Goal: Task Accomplishment & Management: Manage account settings

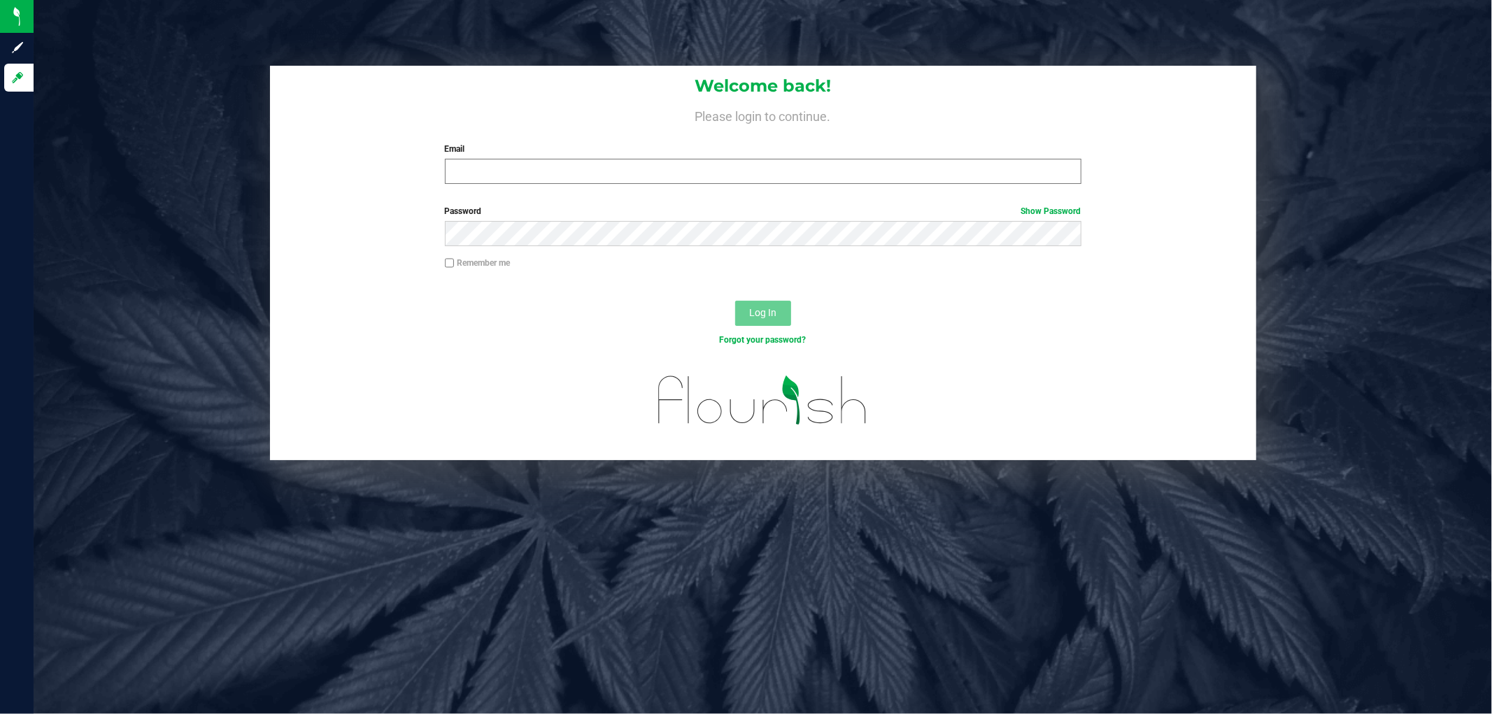
drag, startPoint x: 625, startPoint y: 196, endPoint x: 623, endPoint y: 177, distance: 19.0
click at [624, 194] on form "Welcome back! Please login to continue. Email Required Please format your email…" at bounding box center [762, 263] width 965 height 394
click at [621, 176] on input "Email" at bounding box center [763, 171] width 636 height 25
type input "[EMAIL_ADDRESS][DOMAIN_NAME]"
click at [735, 301] on button "Log In" at bounding box center [763, 313] width 56 height 25
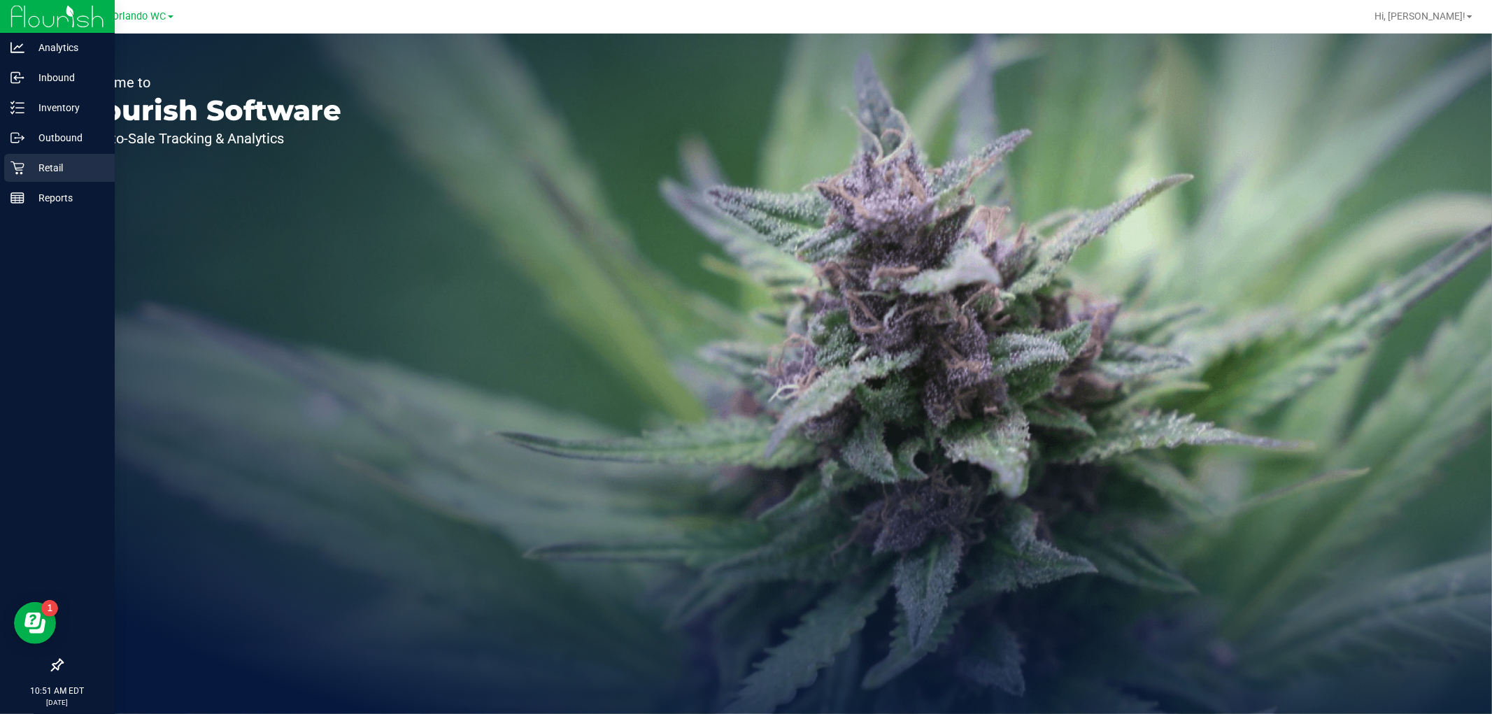
click at [1, 162] on link "Retail" at bounding box center [57, 169] width 115 height 30
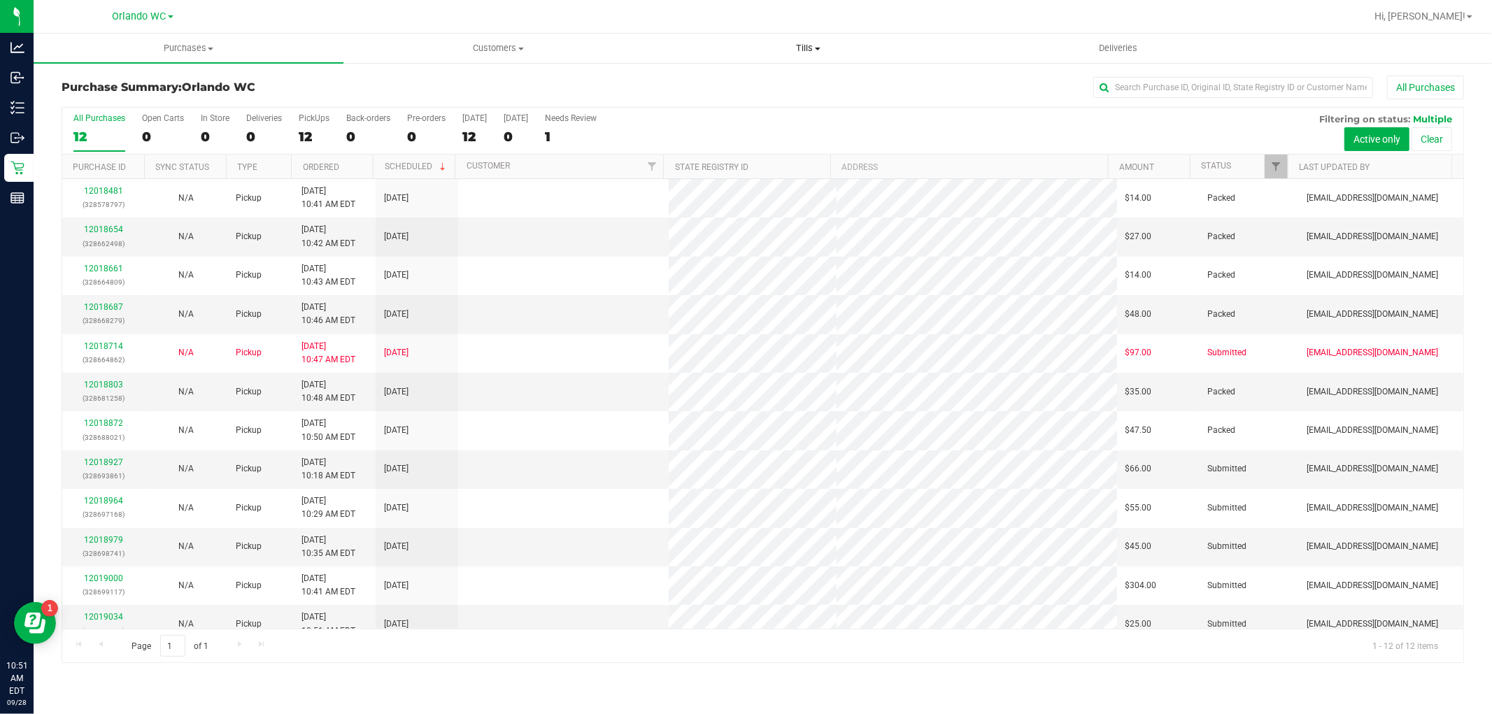
click at [809, 43] on span "Tills" at bounding box center [808, 48] width 308 height 13
click at [741, 87] on span "Manage tills" at bounding box center [700, 84] width 94 height 12
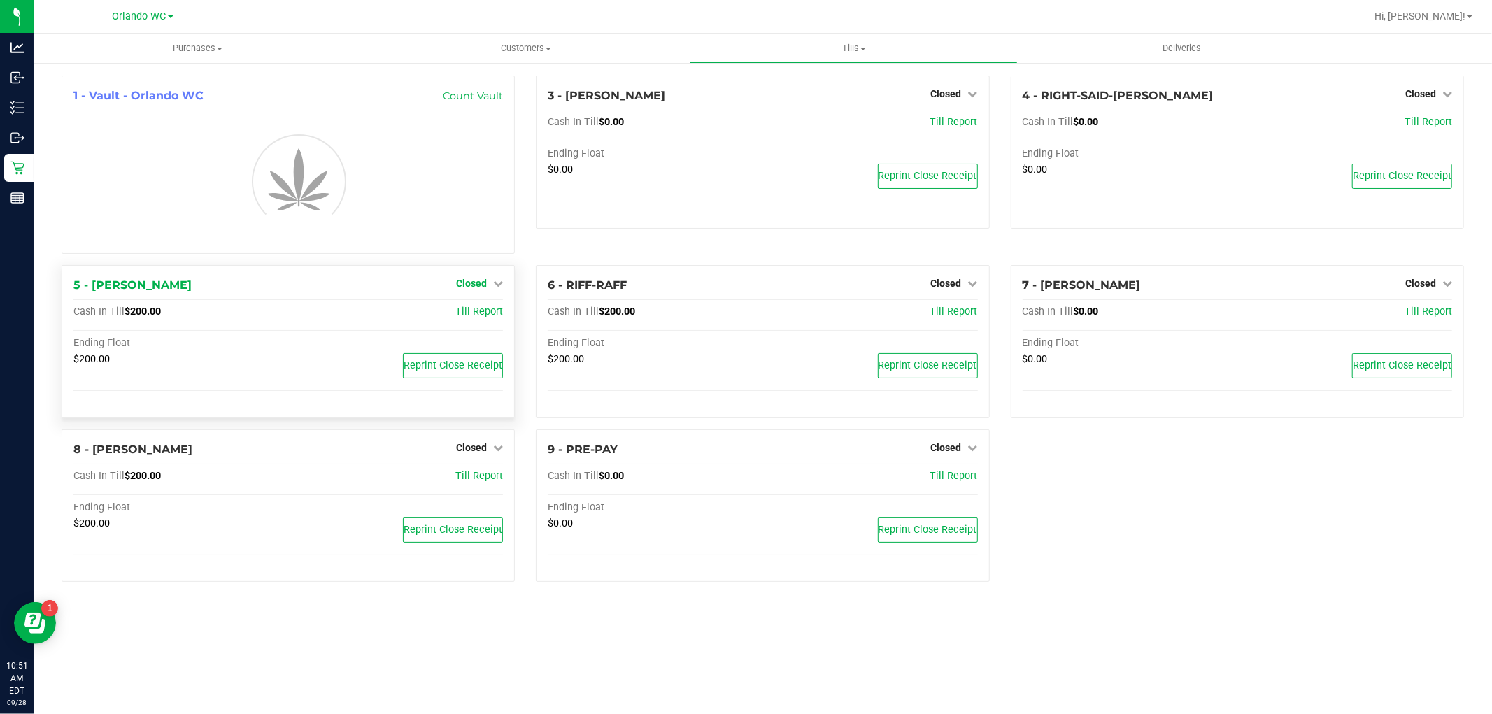
click at [471, 287] on span "Closed" at bounding box center [471, 283] width 31 height 11
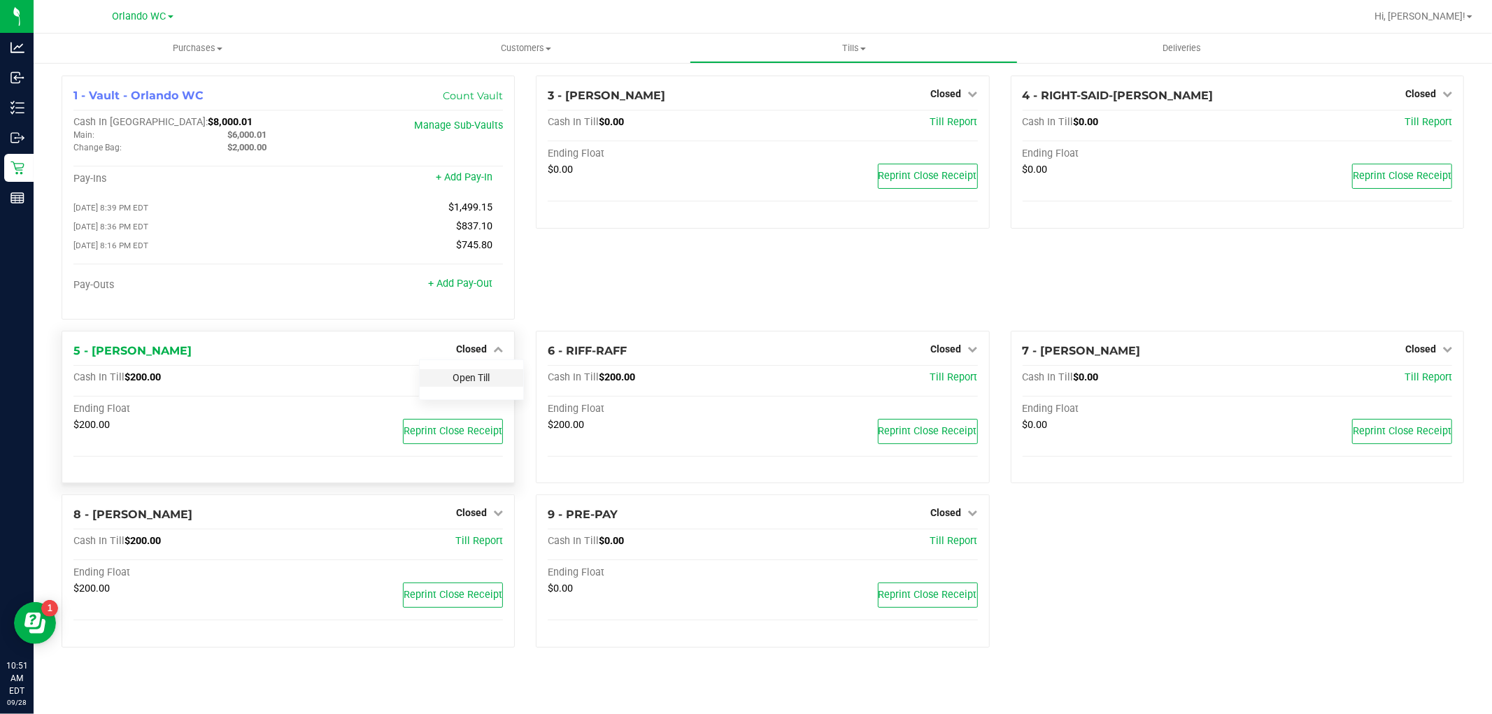
click at [470, 376] on link "Open Till" at bounding box center [471, 377] width 37 height 11
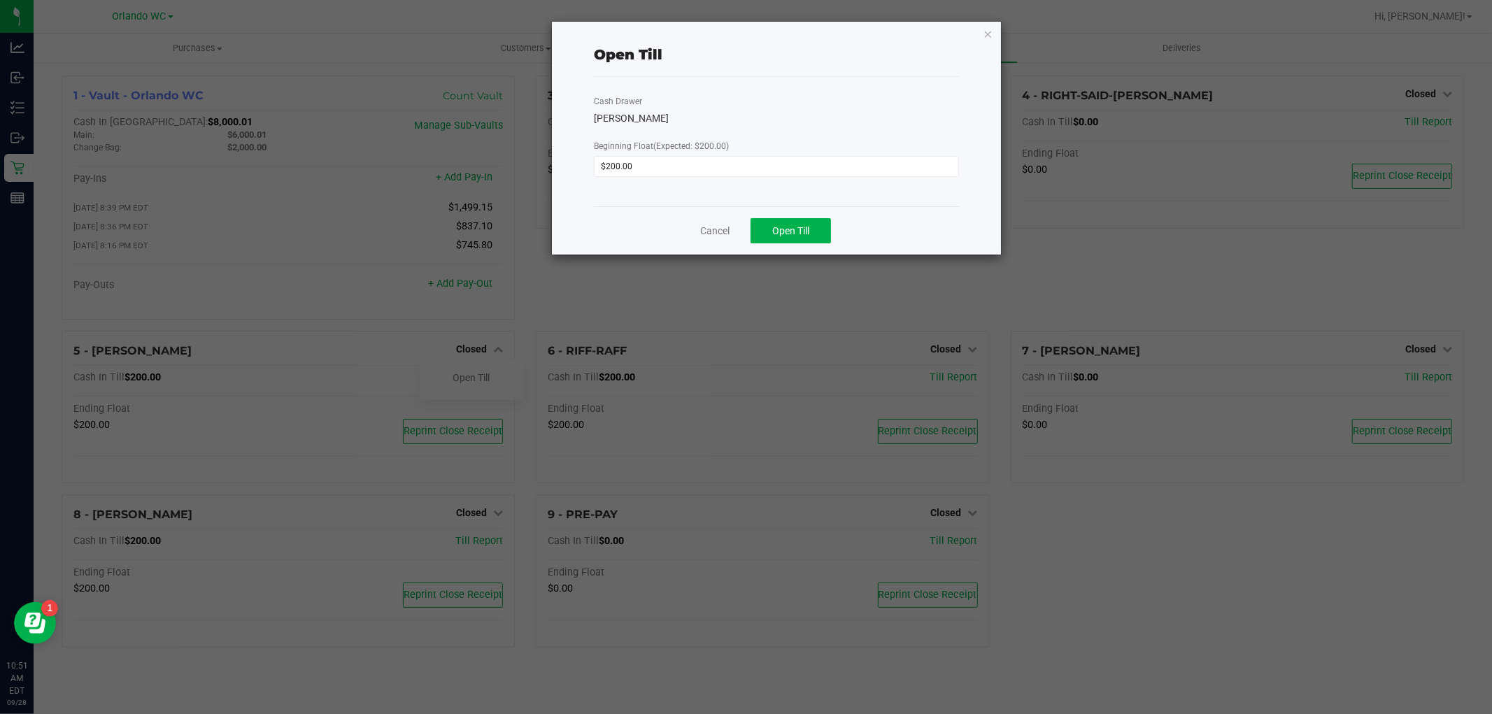
click at [795, 204] on div "Cash Drawer RODNEY-ATKINS Beginning Float (Expected: $200.00) $200.00" at bounding box center [776, 141] width 365 height 129
click at [806, 229] on span "Open Till" at bounding box center [790, 230] width 37 height 11
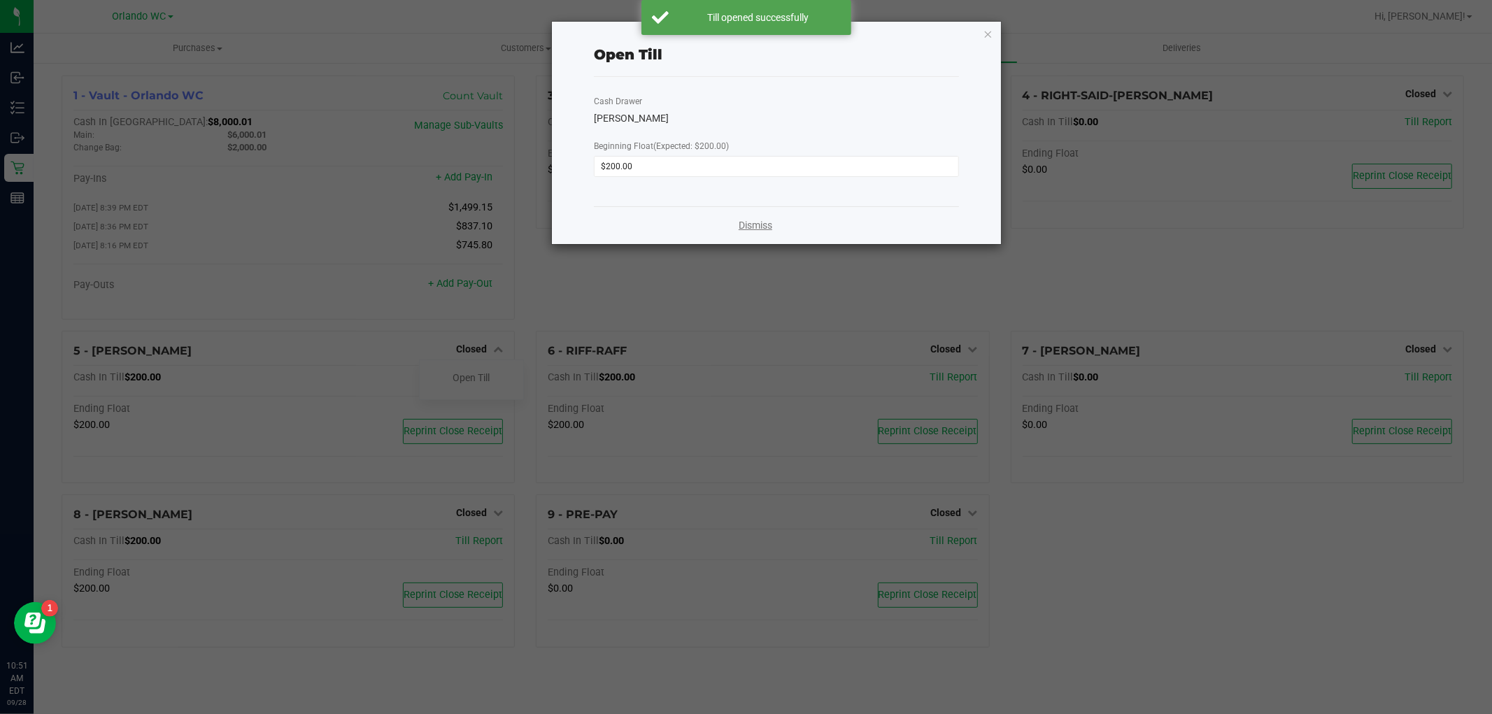
click at [741, 228] on link "Dismiss" at bounding box center [756, 225] width 34 height 15
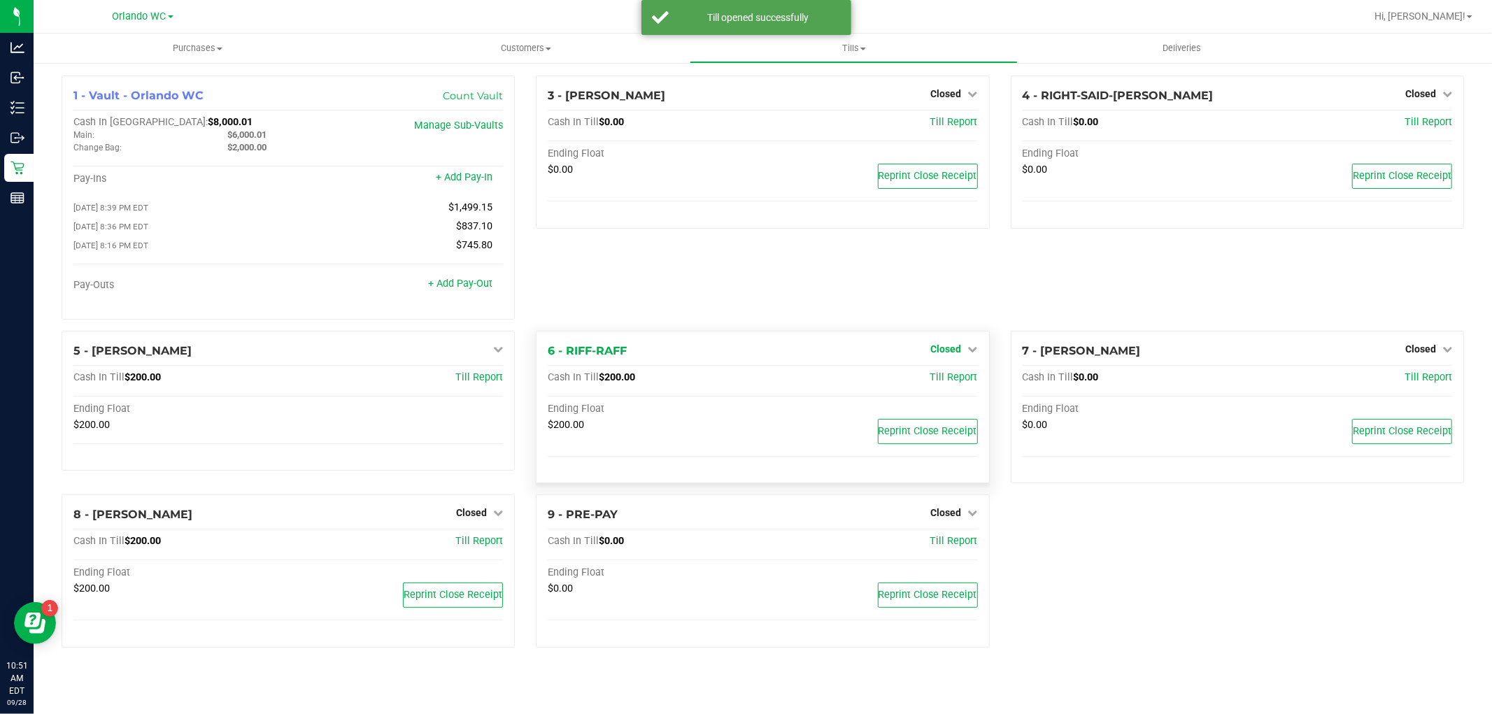
click at [932, 350] on span "Closed" at bounding box center [946, 348] width 31 height 11
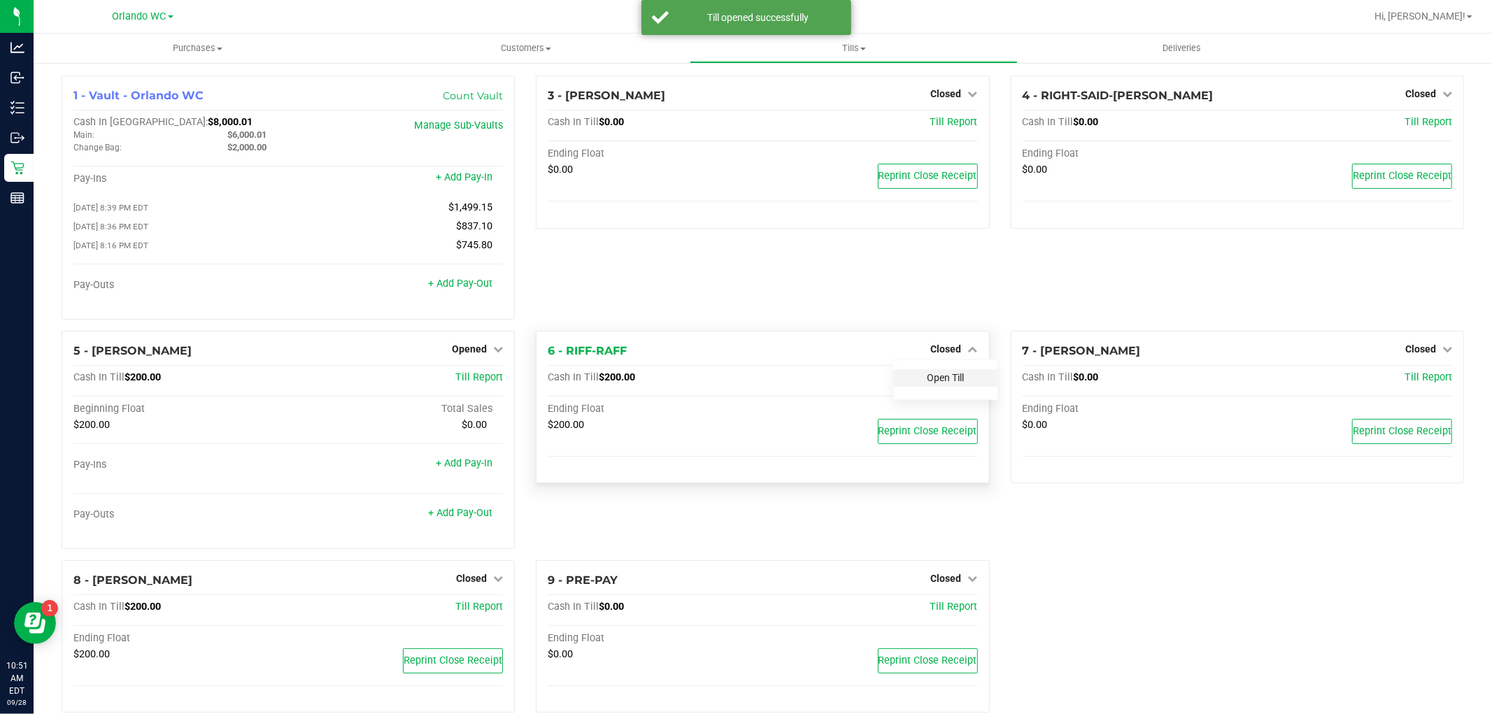
click at [945, 383] on link "Open Till" at bounding box center [945, 377] width 37 height 11
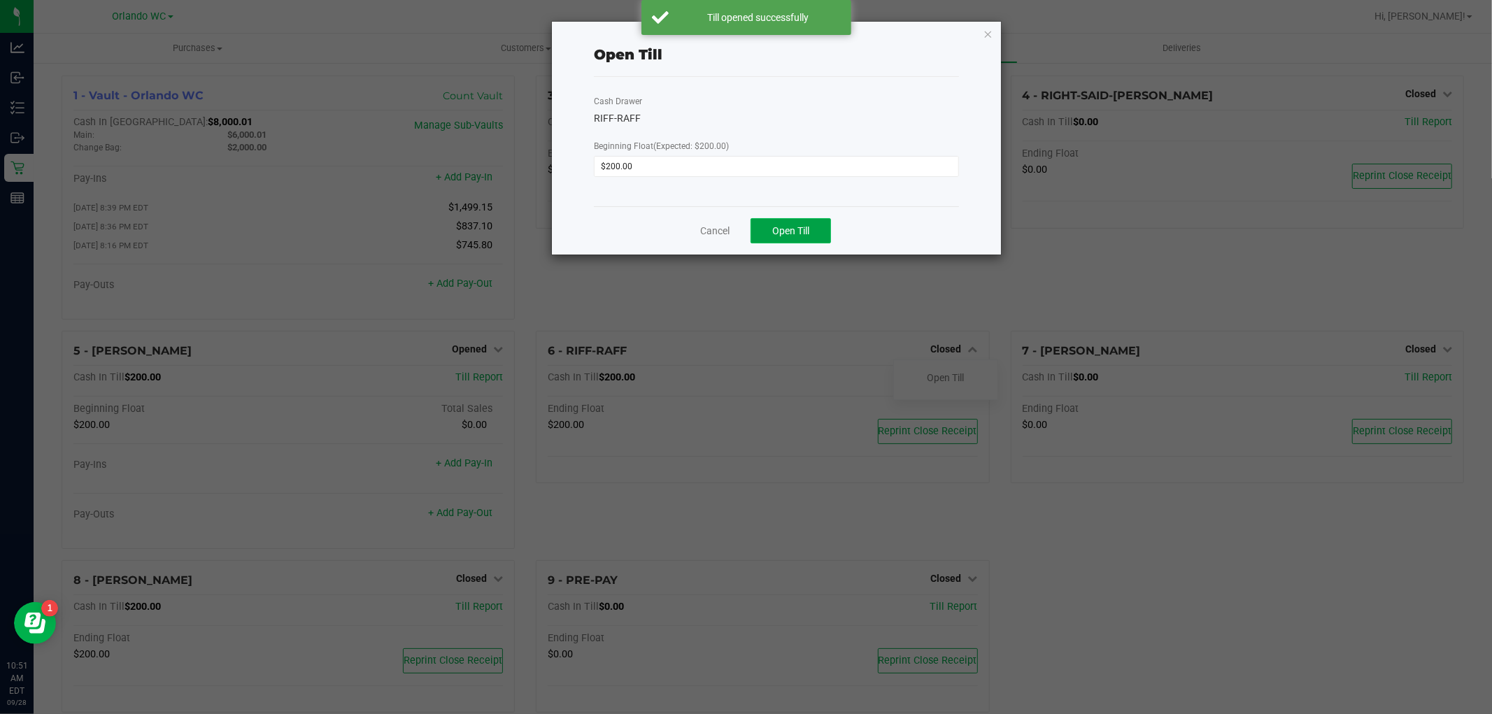
click at [788, 229] on span "Open Till" at bounding box center [790, 230] width 37 height 11
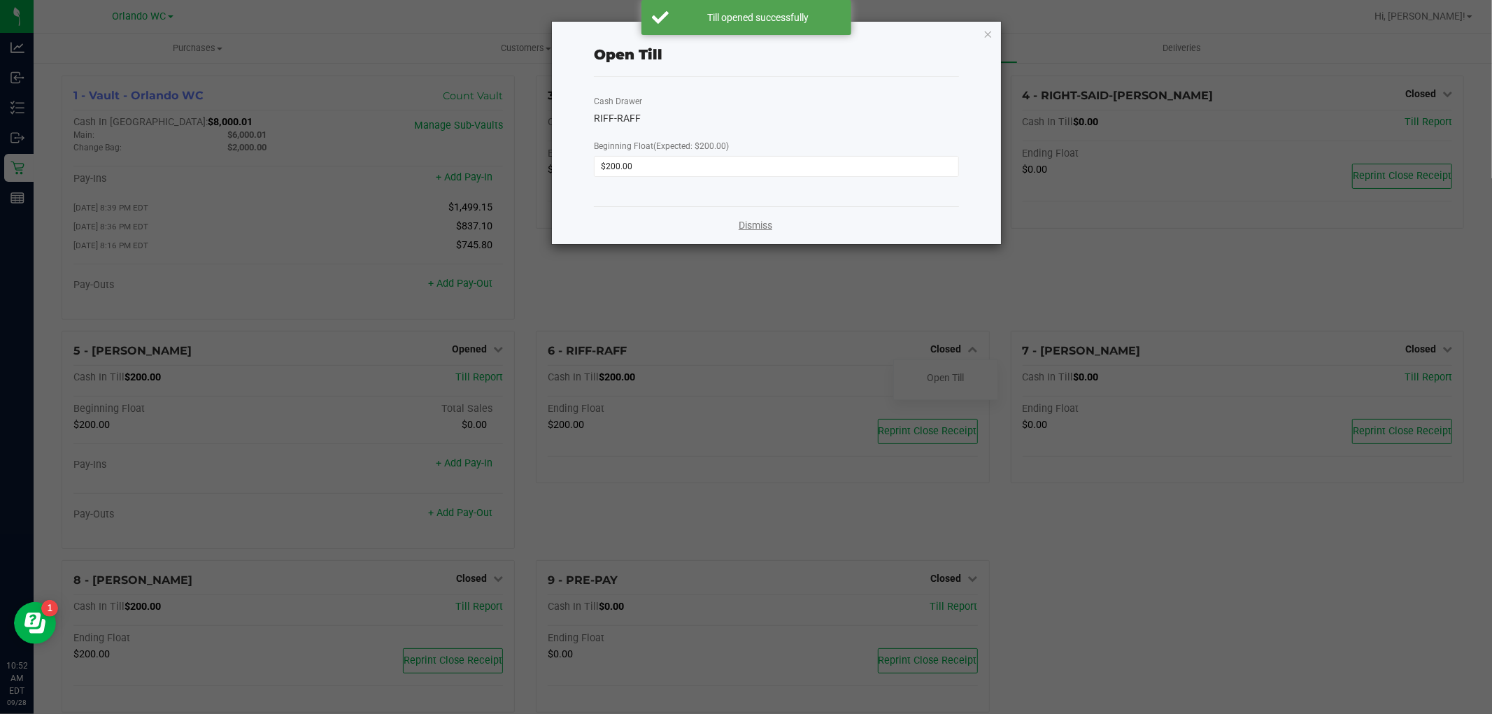
click at [762, 221] on link "Dismiss" at bounding box center [756, 225] width 34 height 15
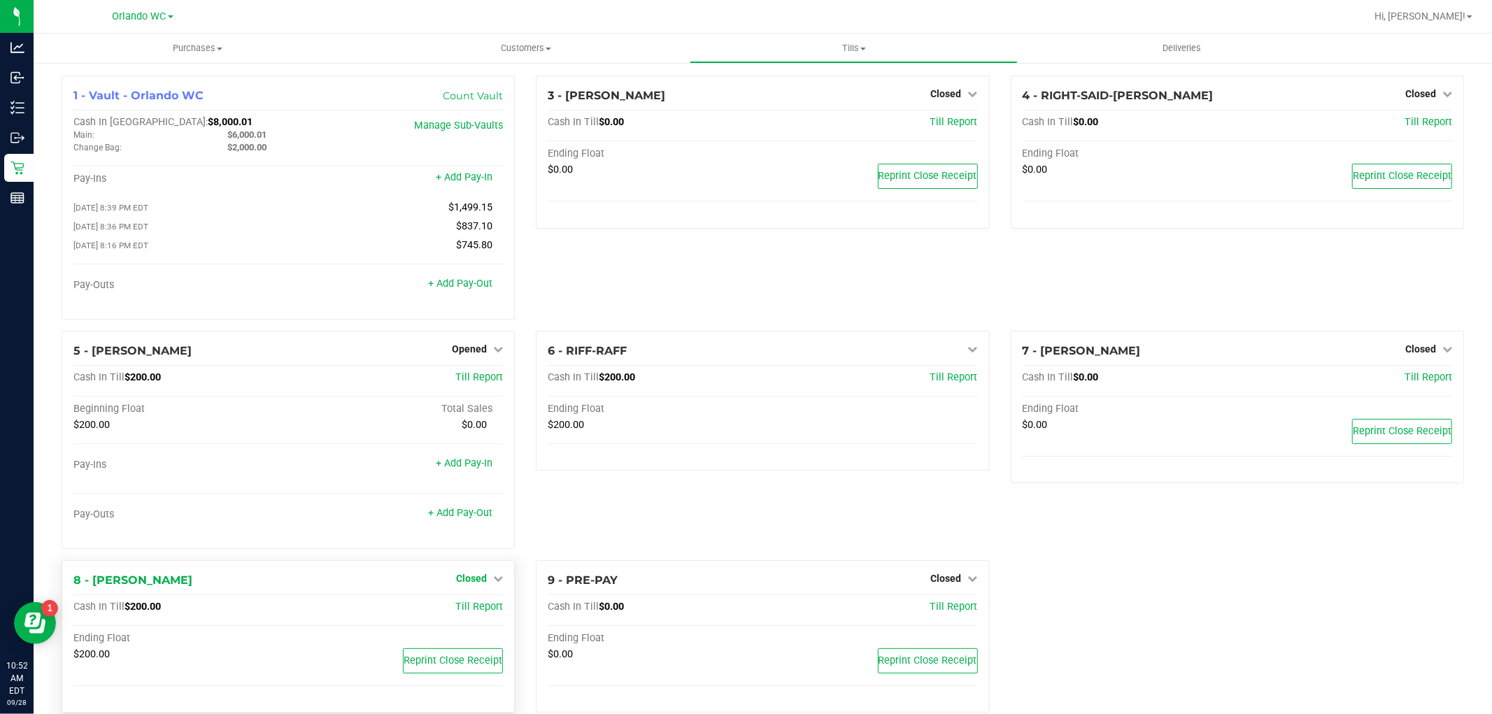
click at [457, 584] on span "Closed" at bounding box center [471, 578] width 31 height 11
click at [478, 613] on link "Open Till" at bounding box center [471, 607] width 37 height 11
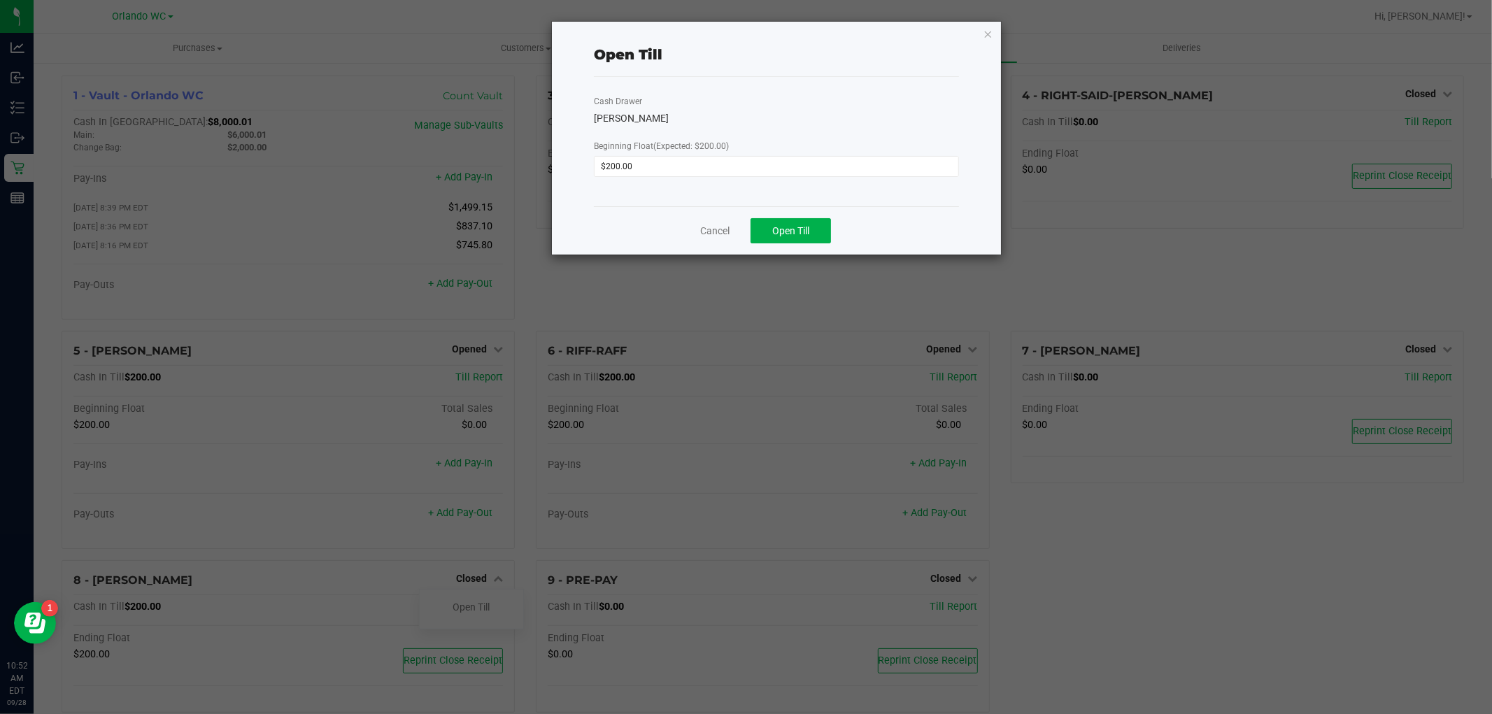
click at [802, 201] on div "Cash Drawer TYWIN-LANNISTER Beginning Float (Expected: $200.00) $200.00" at bounding box center [776, 141] width 365 height 129
click at [811, 238] on button "Open Till" at bounding box center [790, 230] width 80 height 25
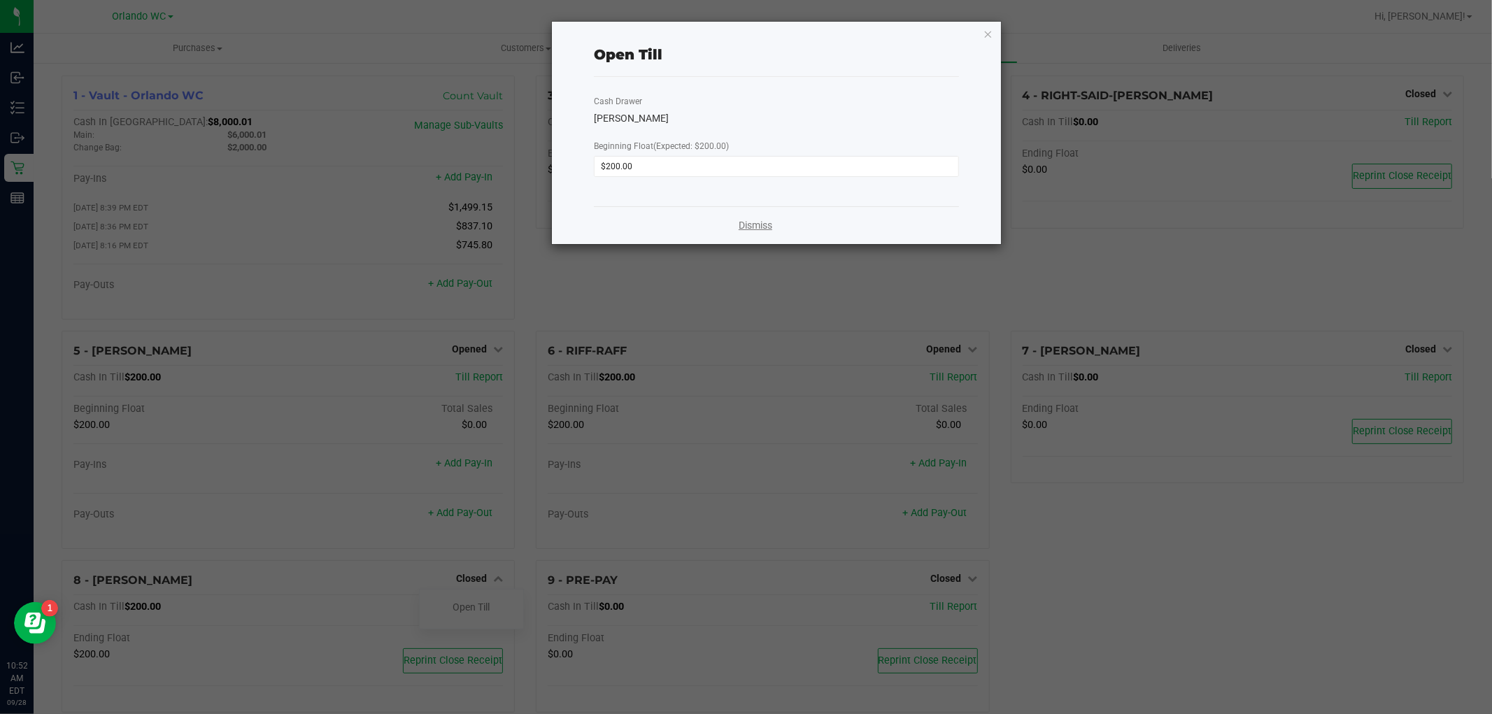
click at [756, 222] on link "Dismiss" at bounding box center [756, 225] width 34 height 15
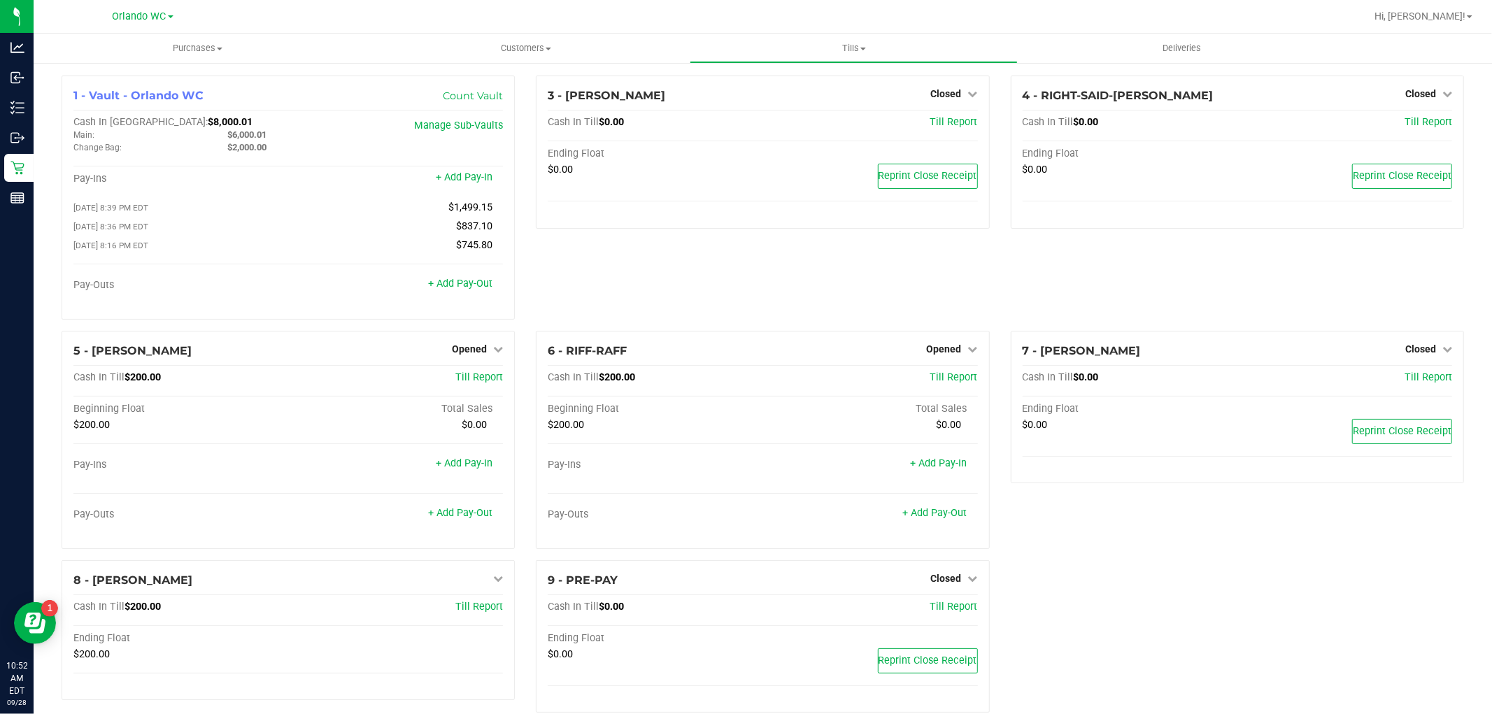
click at [606, 271] on div "3 - JASON-DERULO Closed Open Till Cash In Till $0.00 Till Report Ending Float $…" at bounding box center [762, 203] width 474 height 255
click at [660, 283] on div "3 - JASON-DERULO Closed Open Till Cash In Till $0.00 Till Report Ending Float $…" at bounding box center [762, 203] width 474 height 255
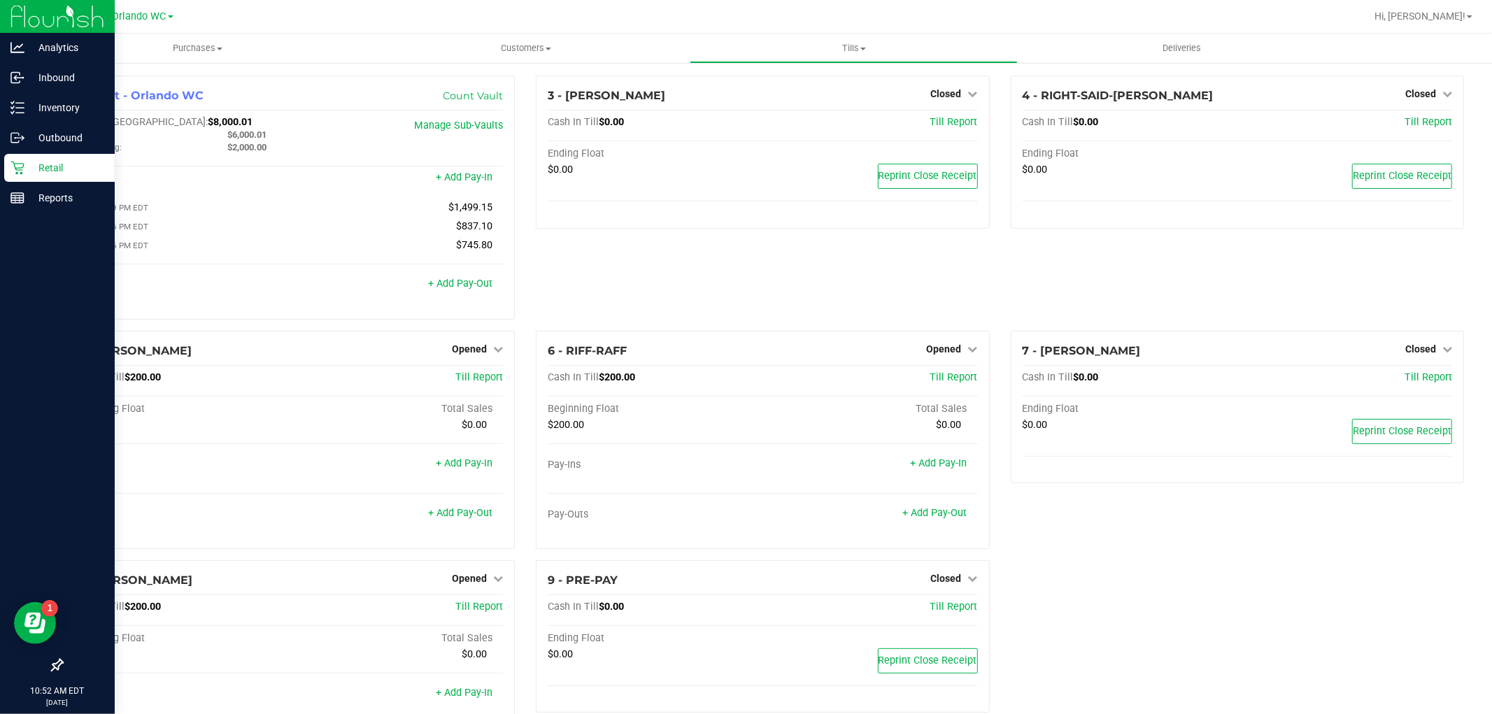
click at [15, 173] on icon at bounding box center [17, 168] width 14 height 14
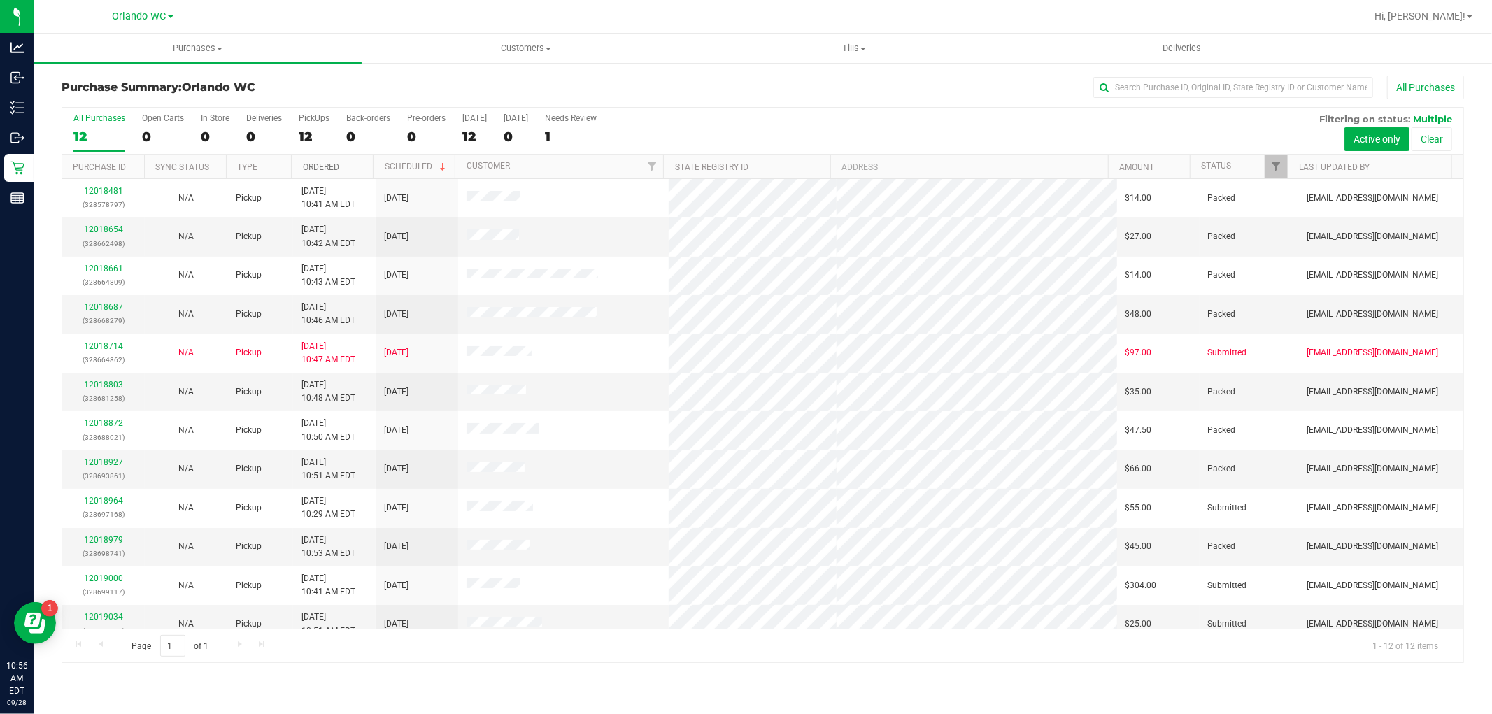
click at [320, 166] on link "Ordered" at bounding box center [321, 167] width 36 height 10
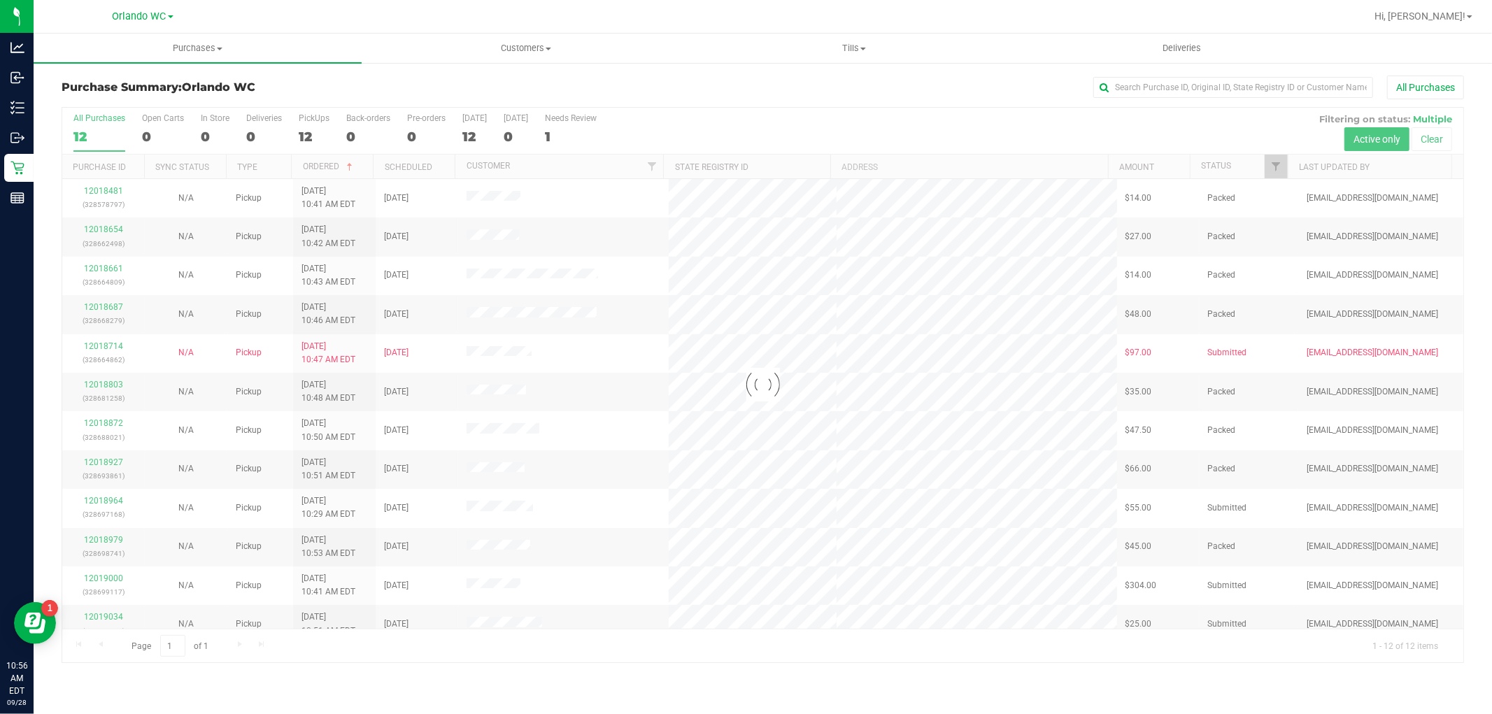
click at [353, 94] on div "Purchase Summary: Orlando WC All Purchases" at bounding box center [763, 91] width 1402 height 31
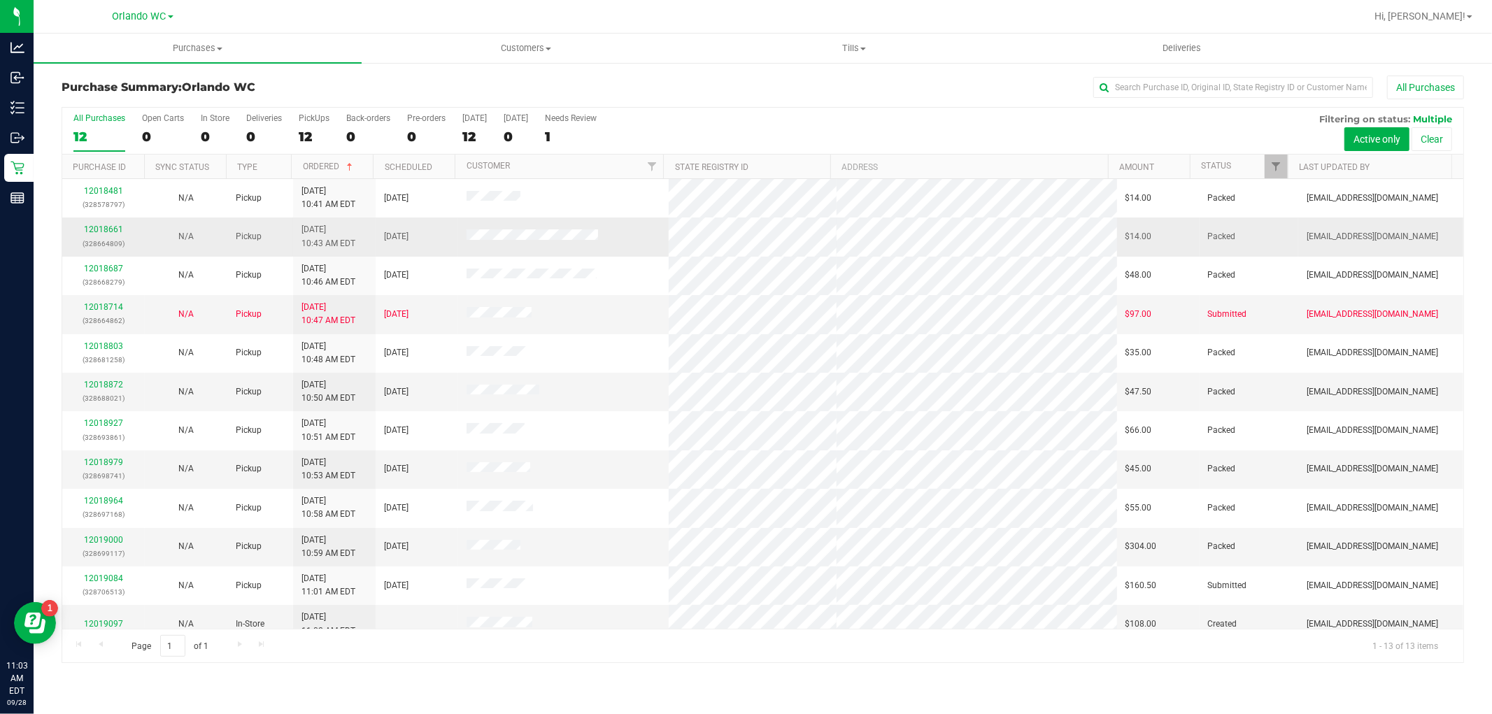
click at [101, 222] on td "12018661 (328664809)" at bounding box center [103, 237] width 83 height 38
click at [106, 231] on link "12018661" at bounding box center [103, 230] width 39 height 10
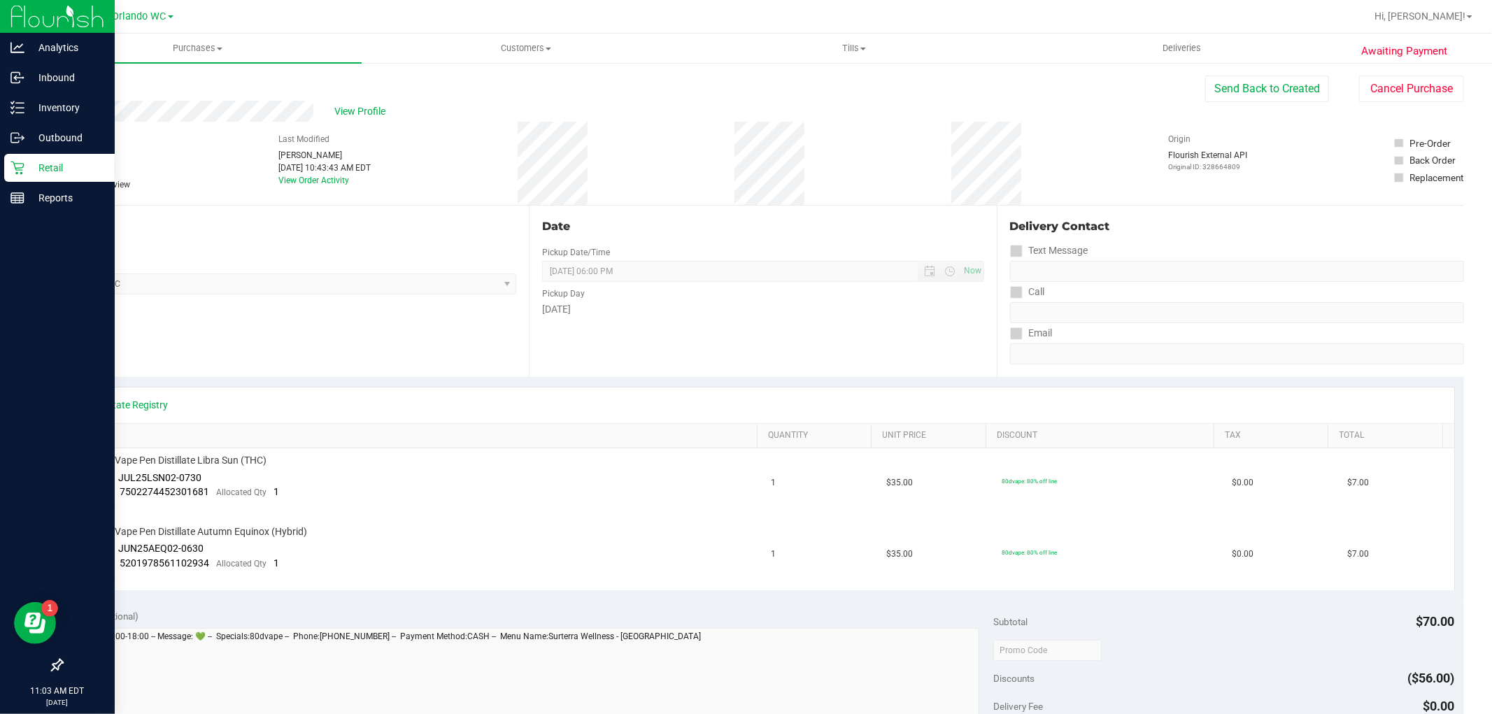
click at [32, 171] on p "Retail" at bounding box center [66, 167] width 84 height 17
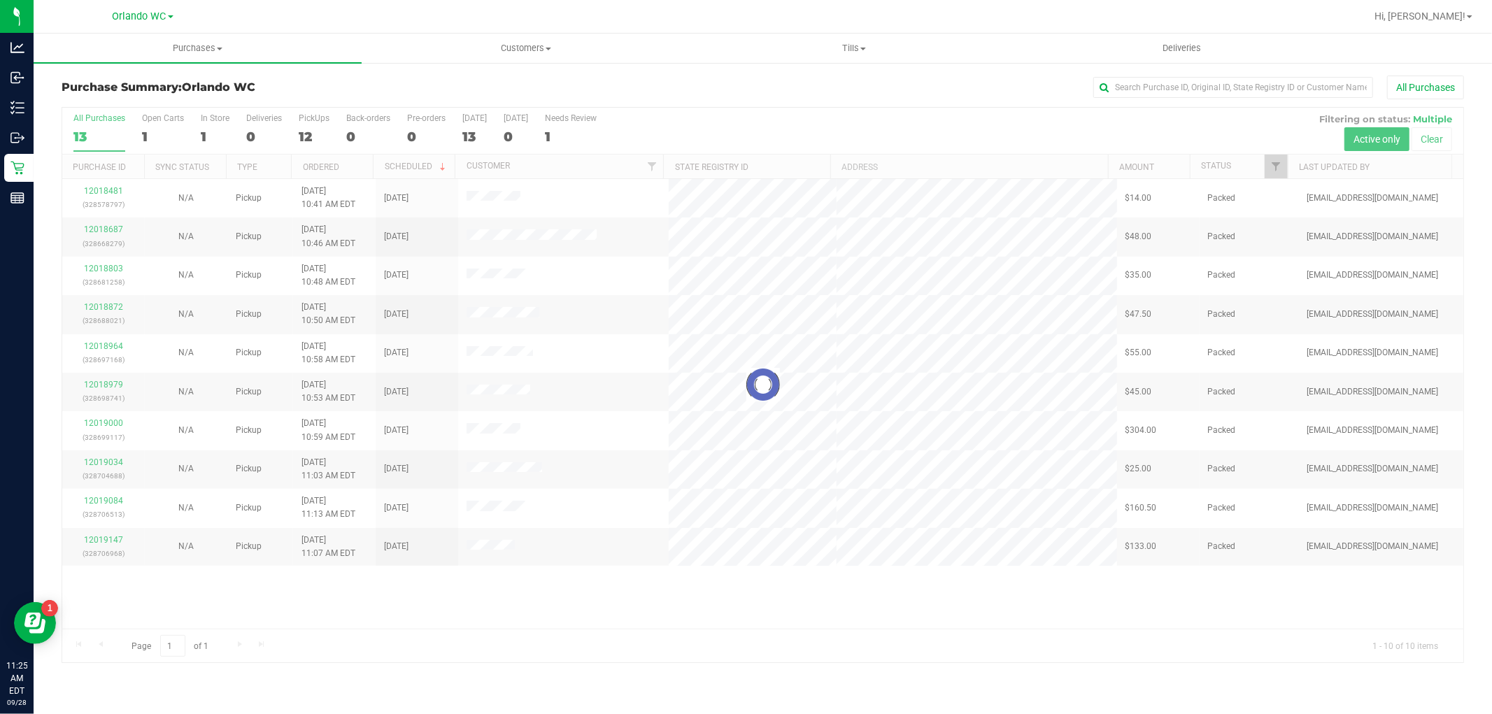
click at [605, 606] on div at bounding box center [762, 385] width 1401 height 555
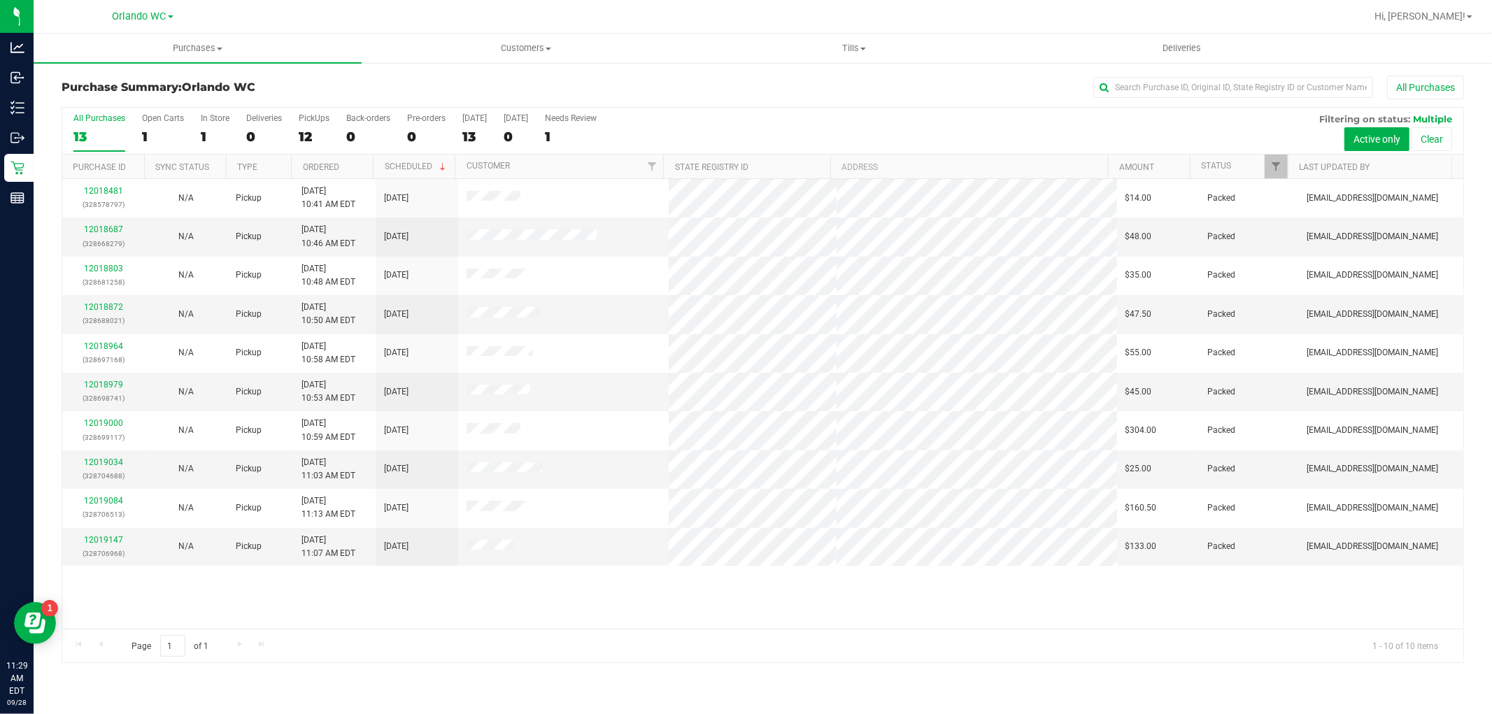
click at [104, 129] on div "13" at bounding box center [99, 137] width 52 height 16
click at [0, 0] on input "All Purchases 13" at bounding box center [0, 0] width 0 height 0
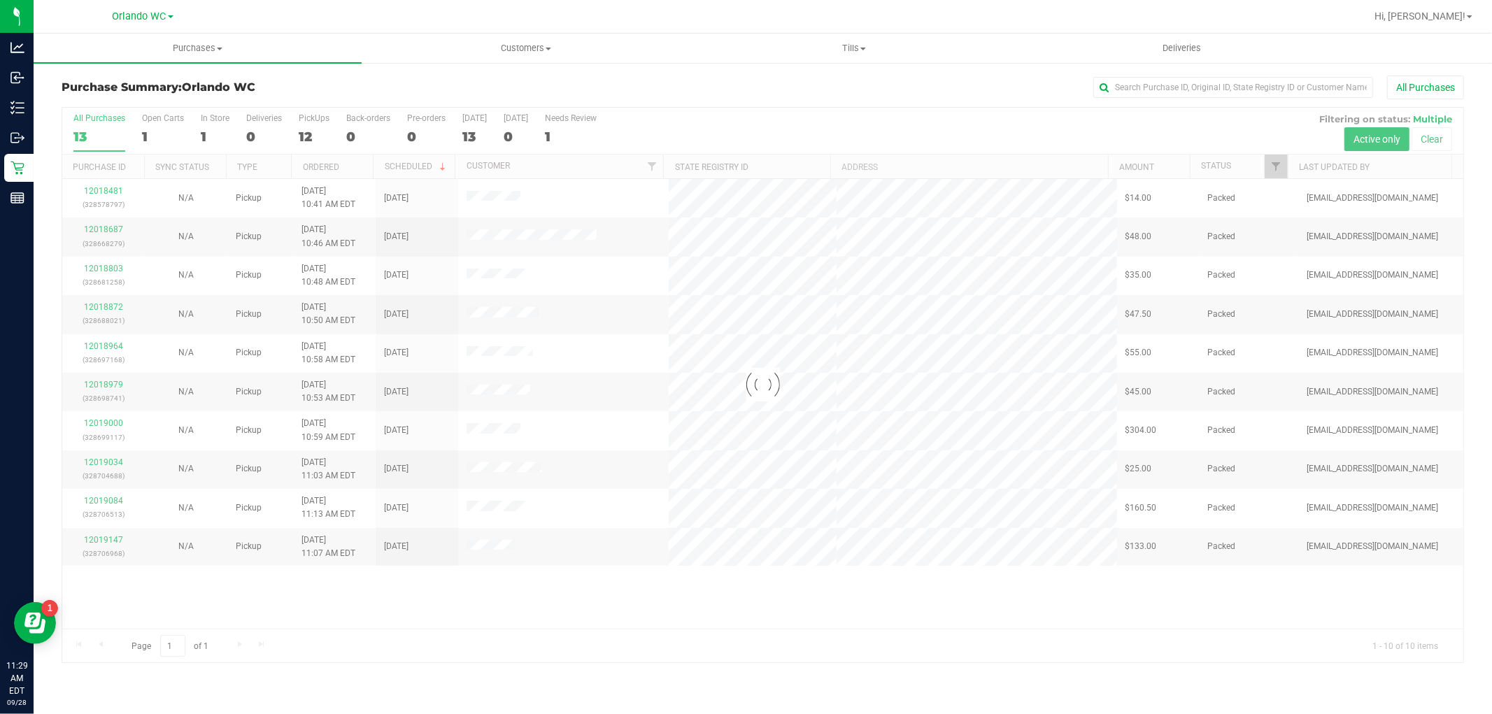
click at [340, 166] on div at bounding box center [762, 385] width 1401 height 555
click at [339, 164] on div at bounding box center [762, 385] width 1401 height 555
click at [326, 157] on div at bounding box center [762, 385] width 1401 height 555
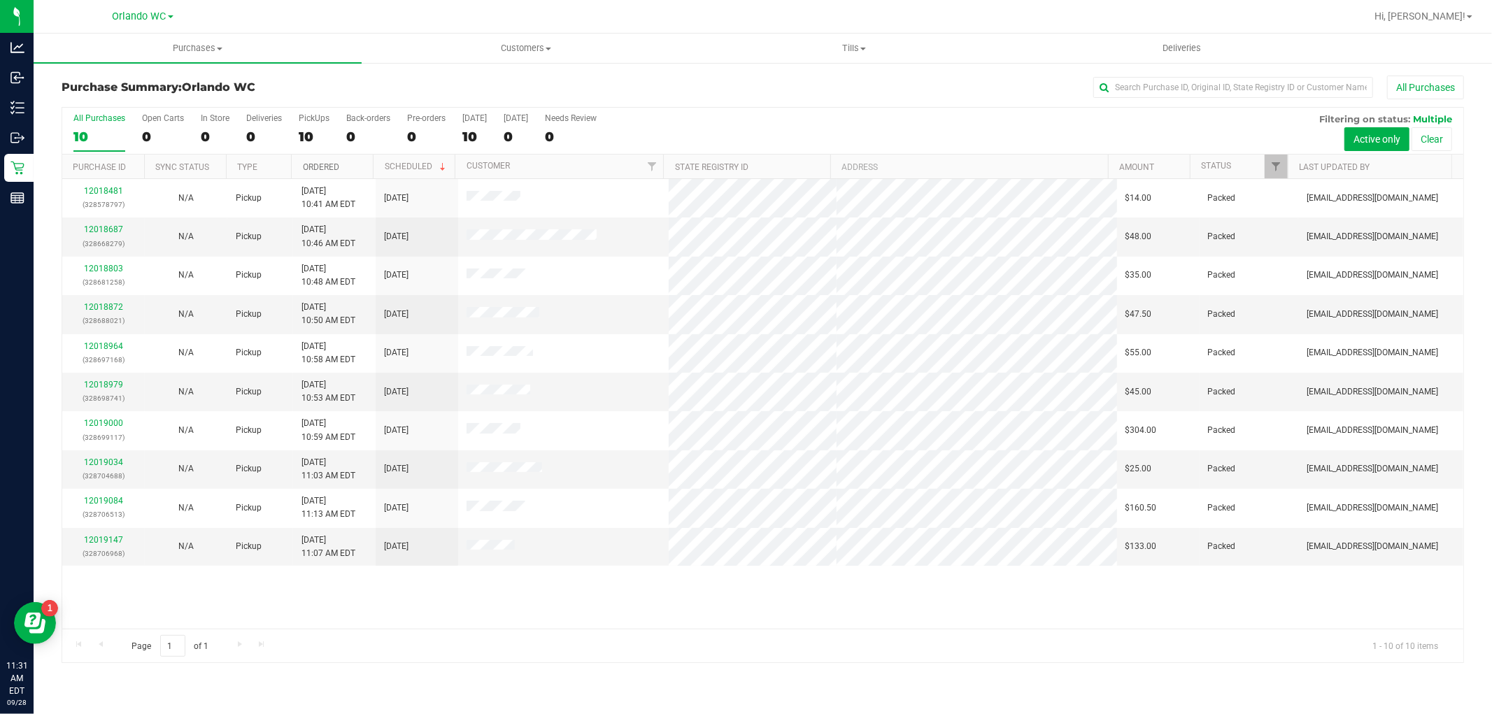
click at [326, 164] on link "Ordered" at bounding box center [321, 167] width 36 height 10
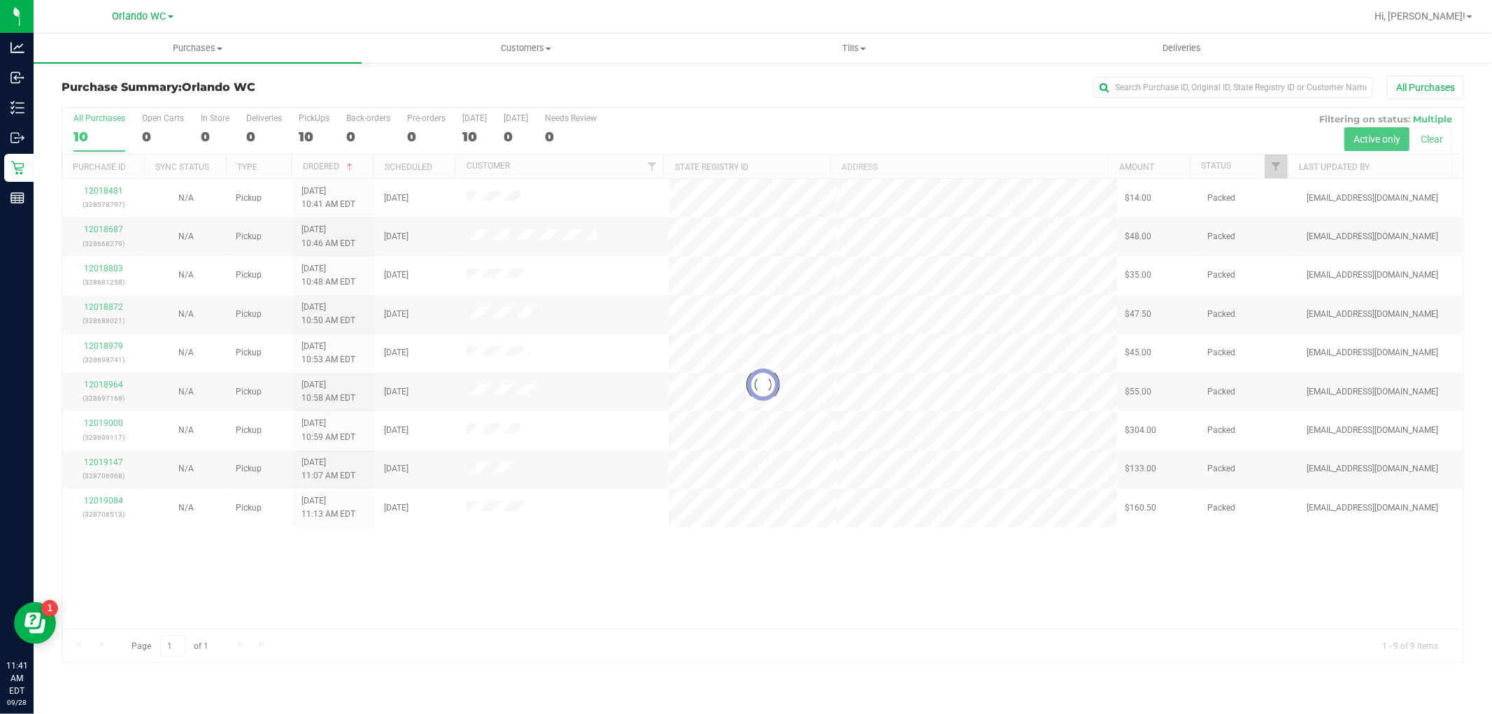
click at [89, 131] on div at bounding box center [762, 385] width 1401 height 555
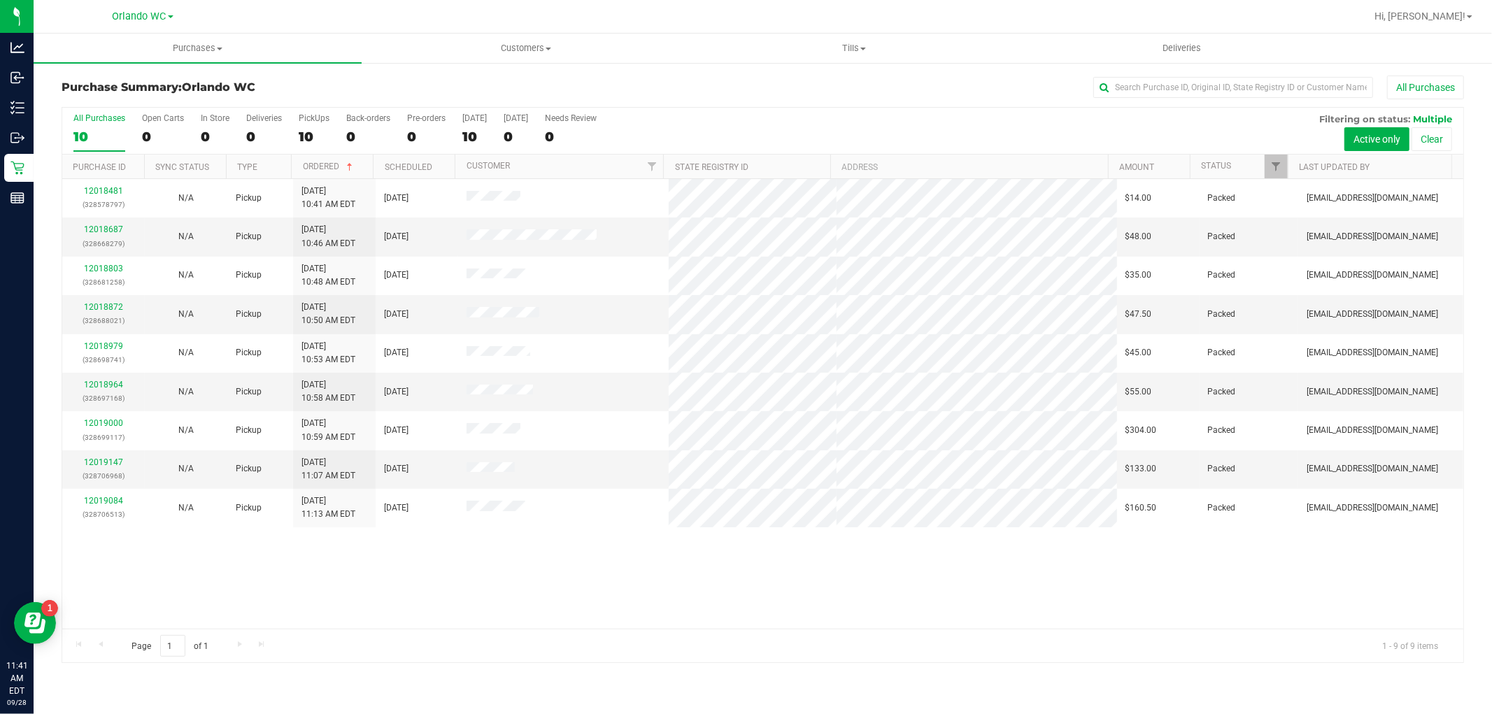
click at [576, 687] on div "Purchases Summary of purchases Fulfillment All purchases Customers All customer…" at bounding box center [763, 374] width 1458 height 681
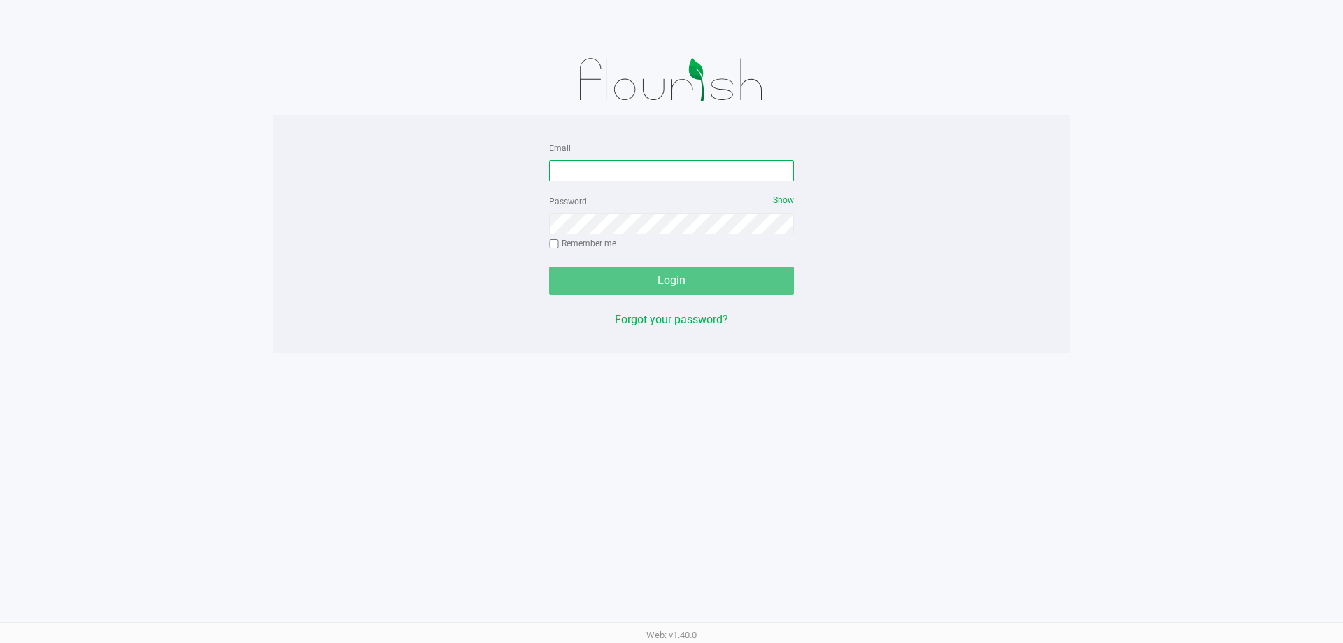
click at [604, 172] on input "Email" at bounding box center [671, 170] width 245 height 21
type input "[EMAIL_ADDRESS][DOMAIN_NAME]"
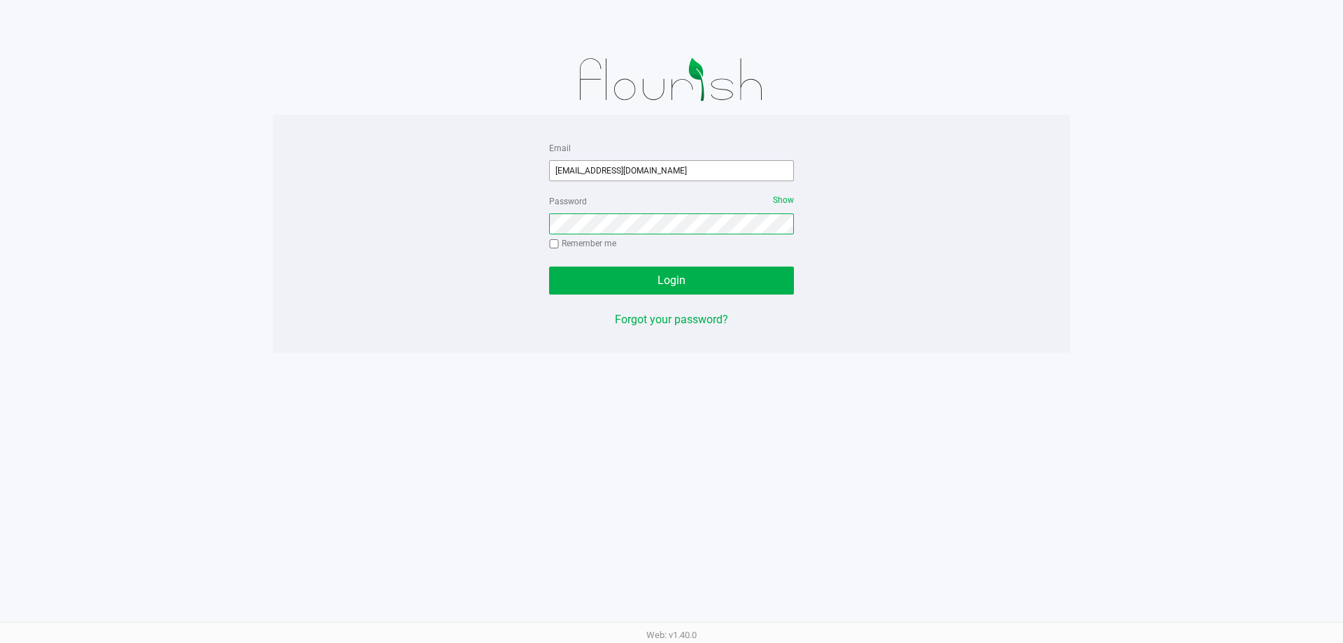
click at [549, 266] on button "Login" at bounding box center [671, 280] width 245 height 28
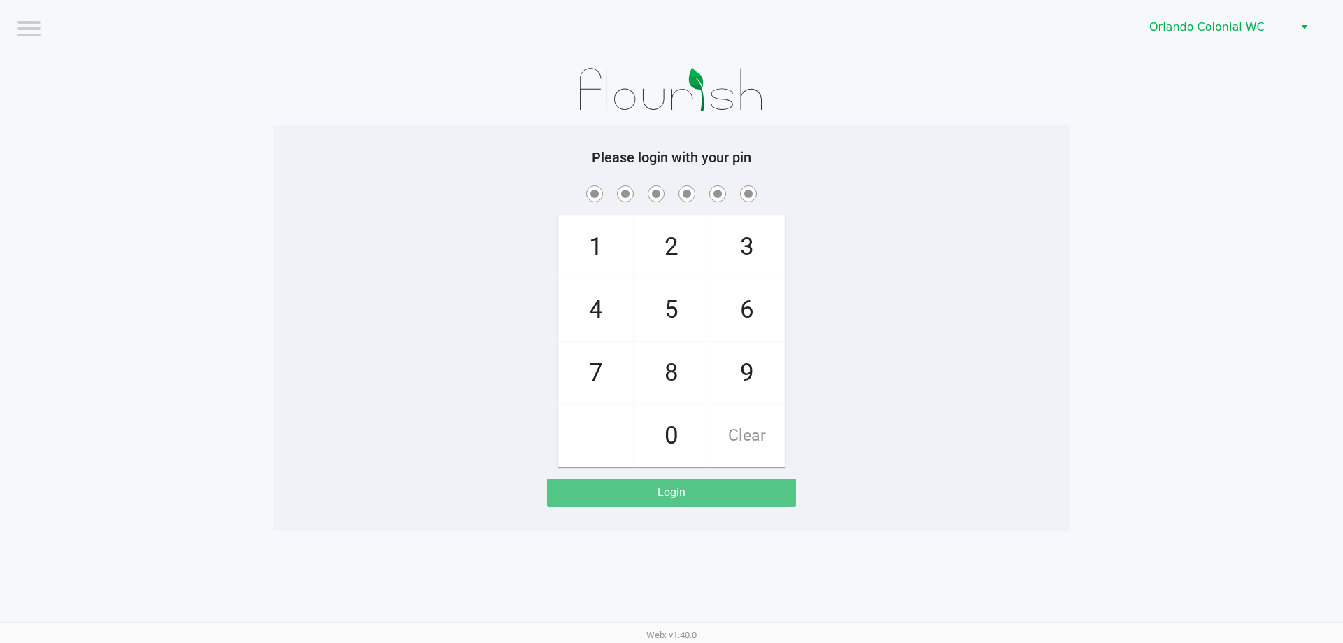
click at [103, 198] on app-pos-login-wrapper "Logout Orlando Colonial WC Please login with your pin 1 4 7 2 5 8 0 3 6 9 Clear…" at bounding box center [671, 265] width 1343 height 531
click at [1248, 35] on span "Orlando Colonial WC" at bounding box center [1217, 27] width 136 height 17
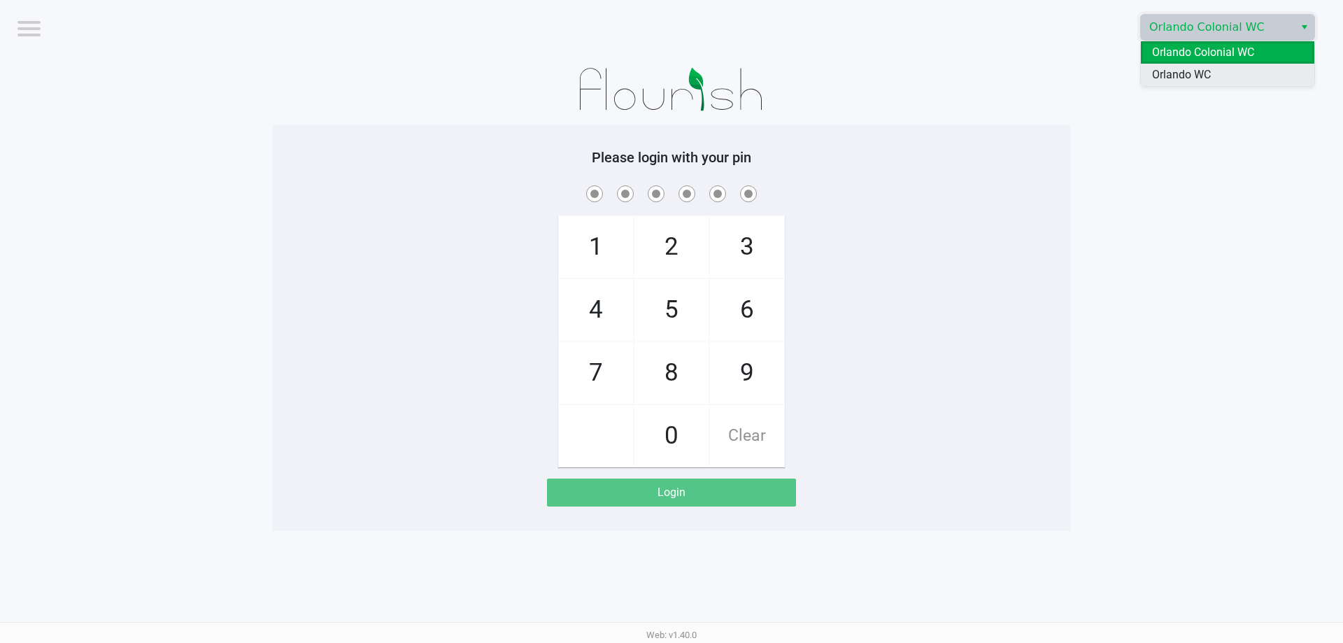
click at [1175, 82] on span "Orlando WC" at bounding box center [1181, 74] width 59 height 17
click at [1070, 229] on app-pos-login-wrapper "Logout Orlando WC Please login with your pin 1 4 7 2 5 8 0 3 6 9 Clear Login" at bounding box center [671, 265] width 1343 height 531
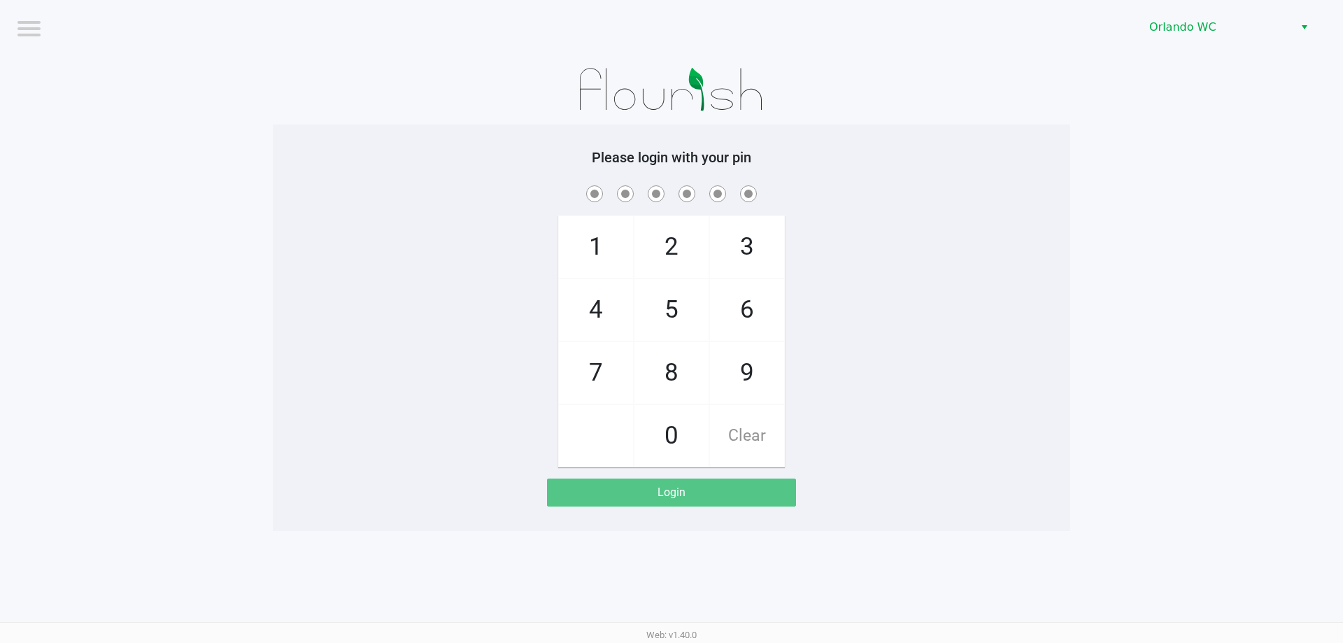
click at [1051, 146] on div "Please login with your pin 1 4 7 2 5 8 0 3 6 9 Clear Login" at bounding box center [671, 327] width 797 height 406
checkbox input "true"
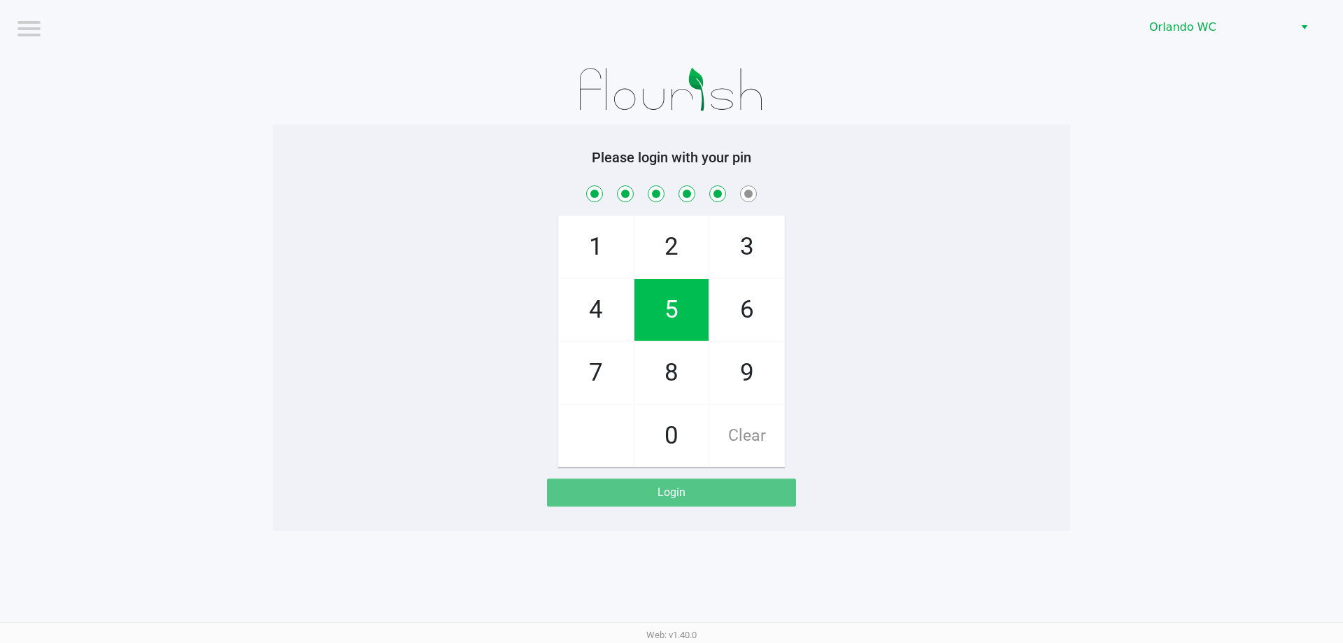
checkbox input "true"
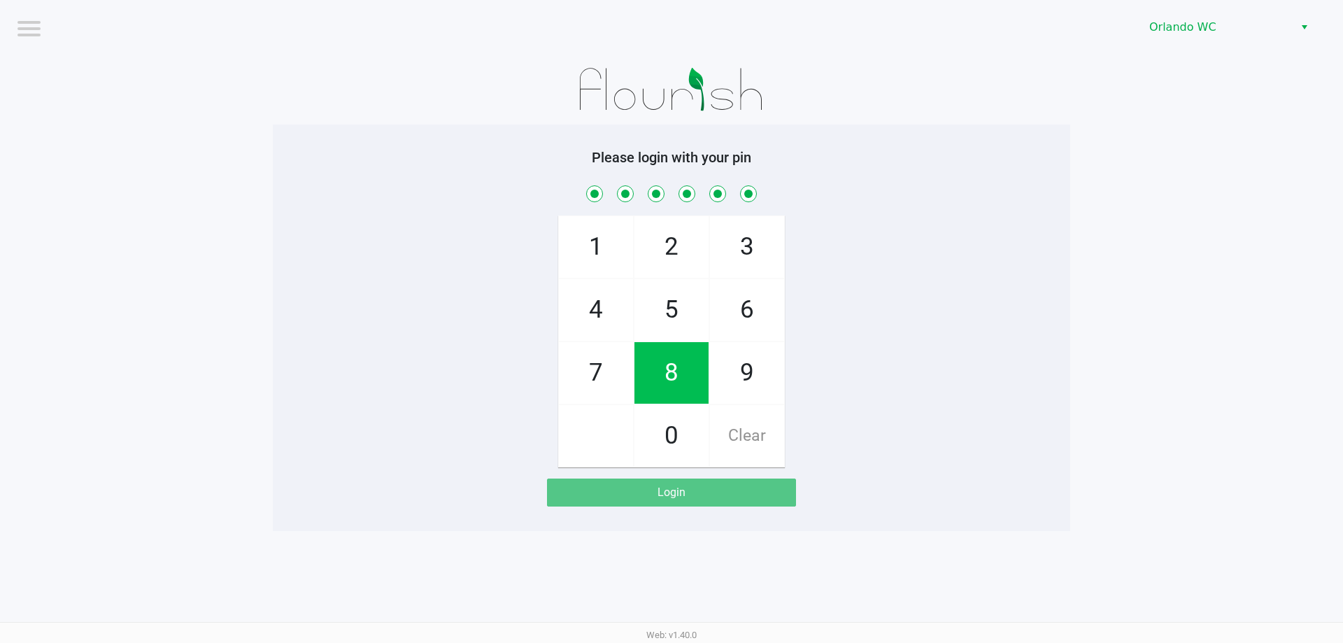
checkbox input "true"
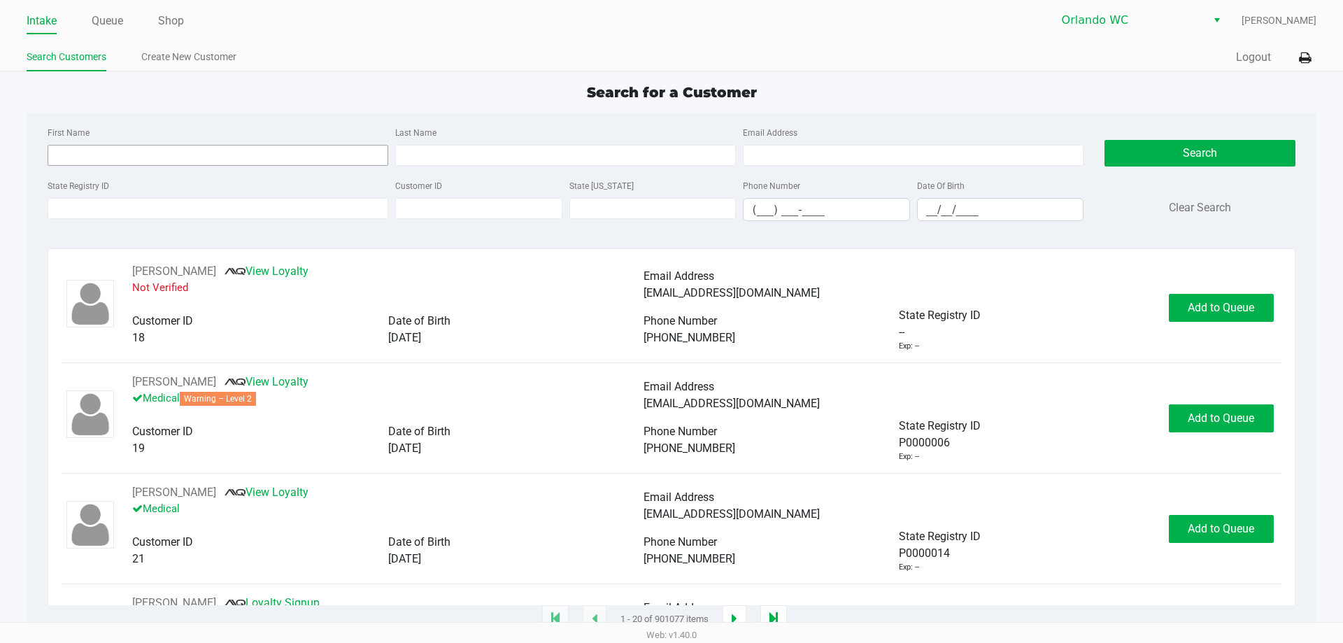
drag, startPoint x: 85, startPoint y: 131, endPoint x: 110, endPoint y: 162, distance: 39.8
click at [96, 143] on div "First Name" at bounding box center [218, 145] width 348 height 42
click at [110, 160] on input "First Name" at bounding box center [218, 155] width 341 height 21
type input "richard"
click at [981, 195] on div "Date Of Birth __/__/____" at bounding box center [1000, 199] width 174 height 44
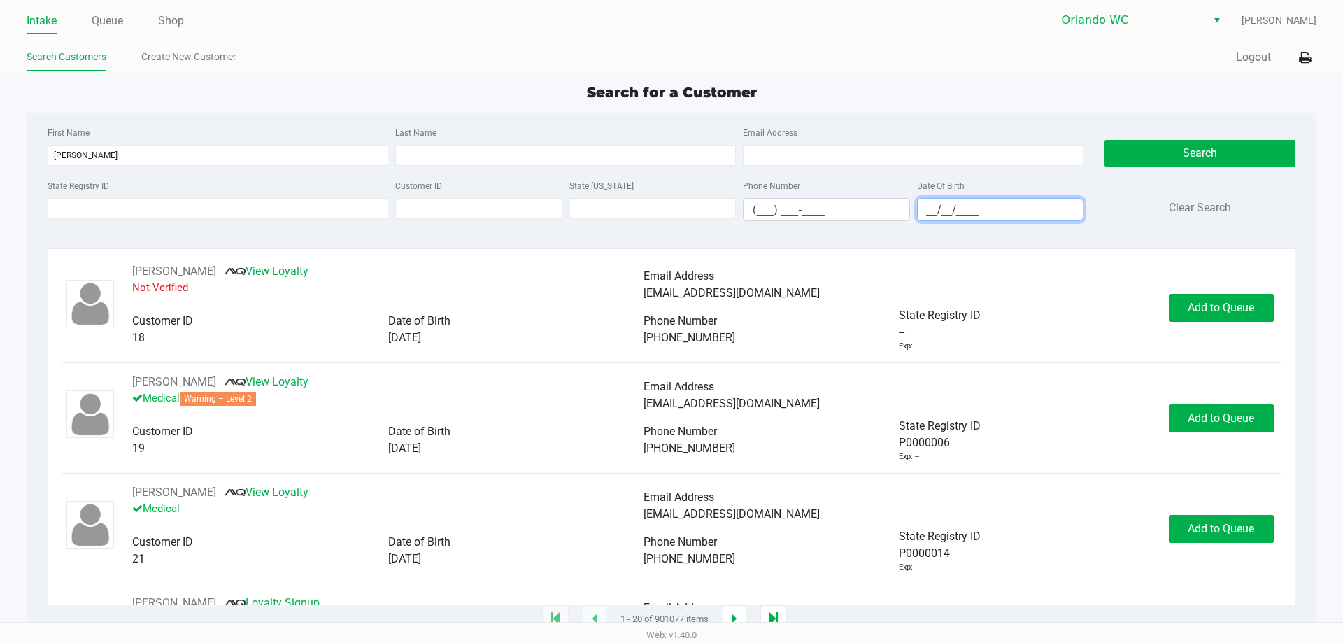
click at [983, 206] on input "__/__/____" at bounding box center [1001, 210] width 166 height 22
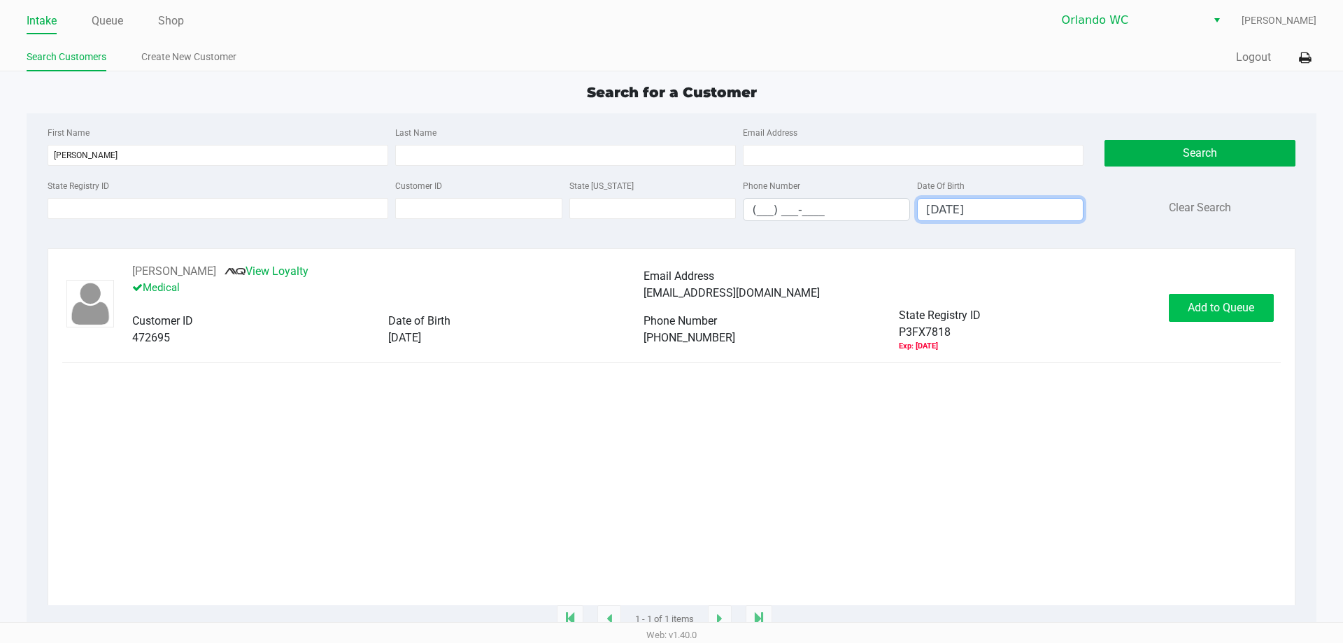
type input "01/03/1990"
click at [1234, 312] on span "Add to Queue" at bounding box center [1221, 307] width 66 height 13
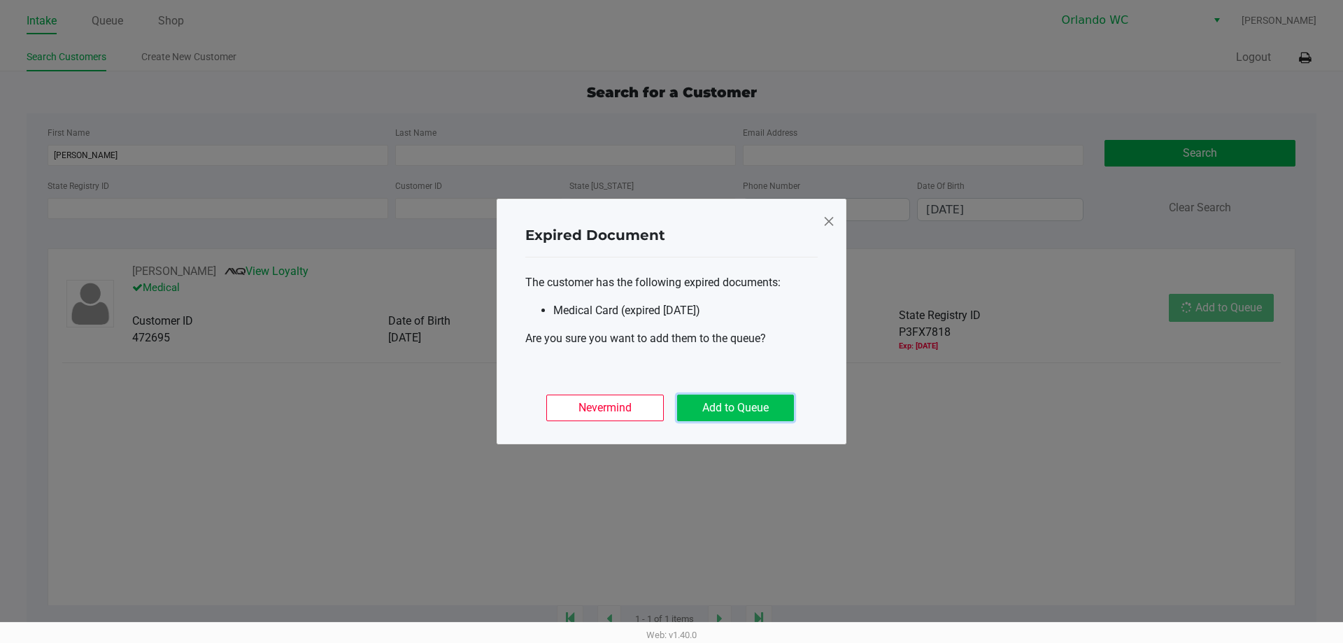
click at [745, 399] on button "Add to Queue" at bounding box center [735, 407] width 117 height 27
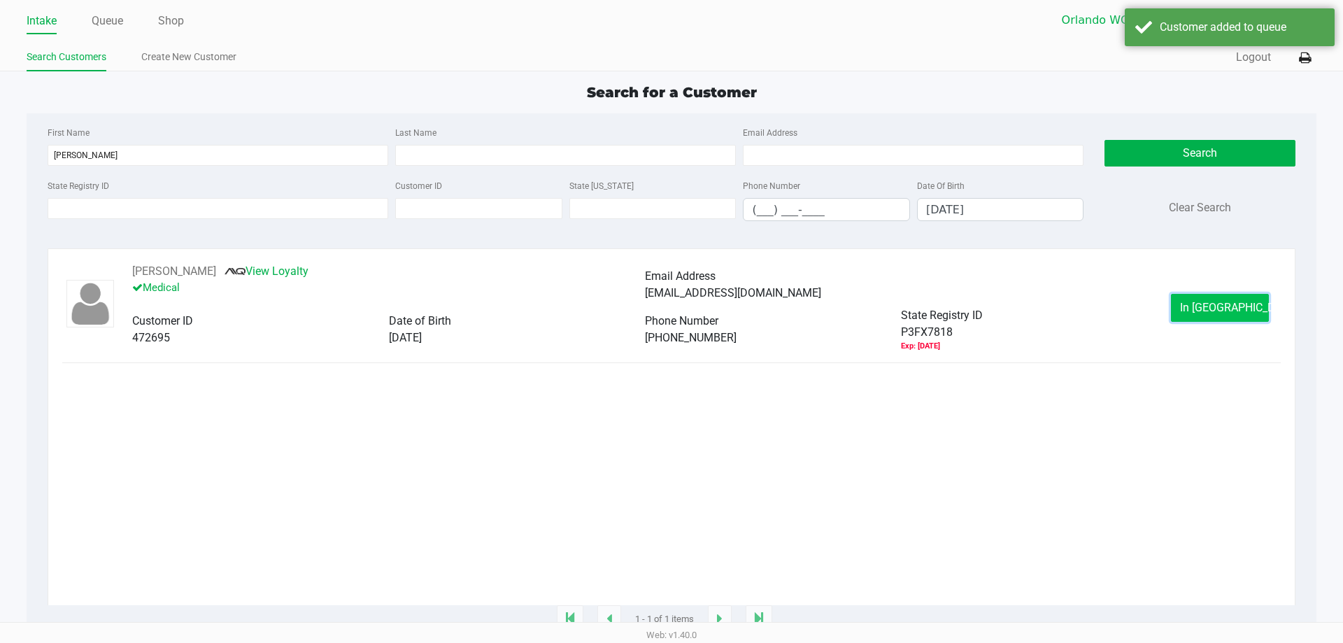
click at [1222, 306] on span "In Queue" at bounding box center [1239, 307] width 118 height 13
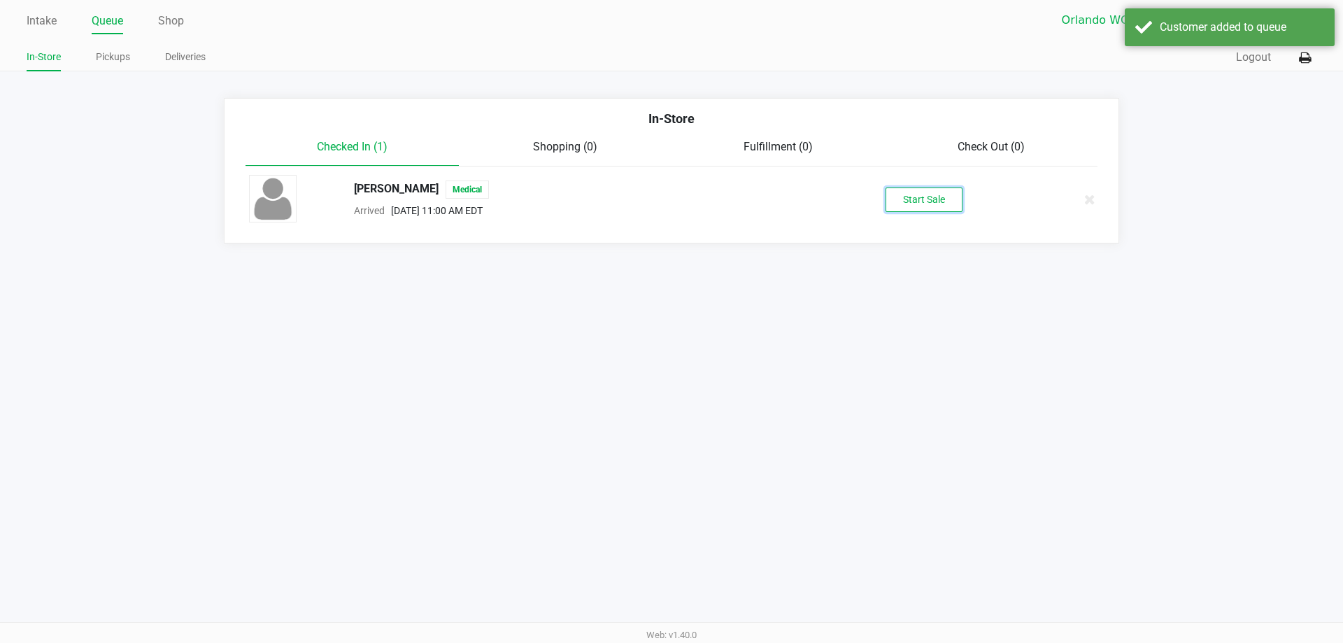
click at [895, 194] on button "Start Sale" at bounding box center [923, 199] width 77 height 24
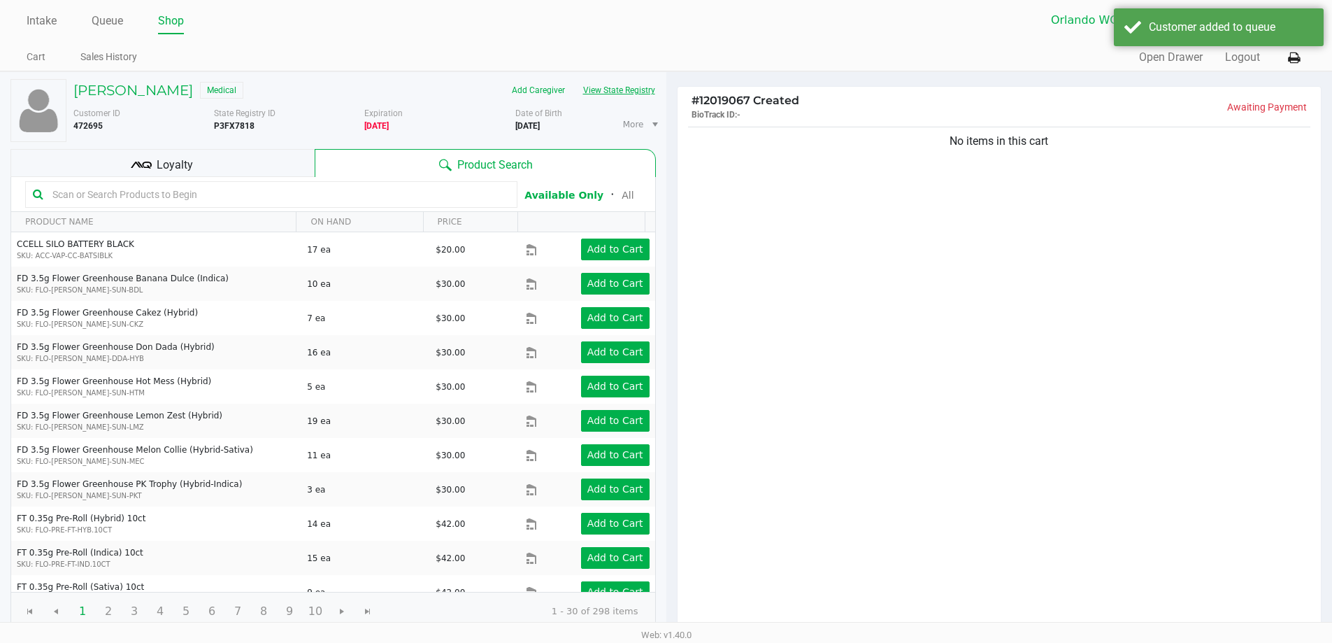
click at [608, 85] on button "View State Registry" at bounding box center [615, 90] width 82 height 22
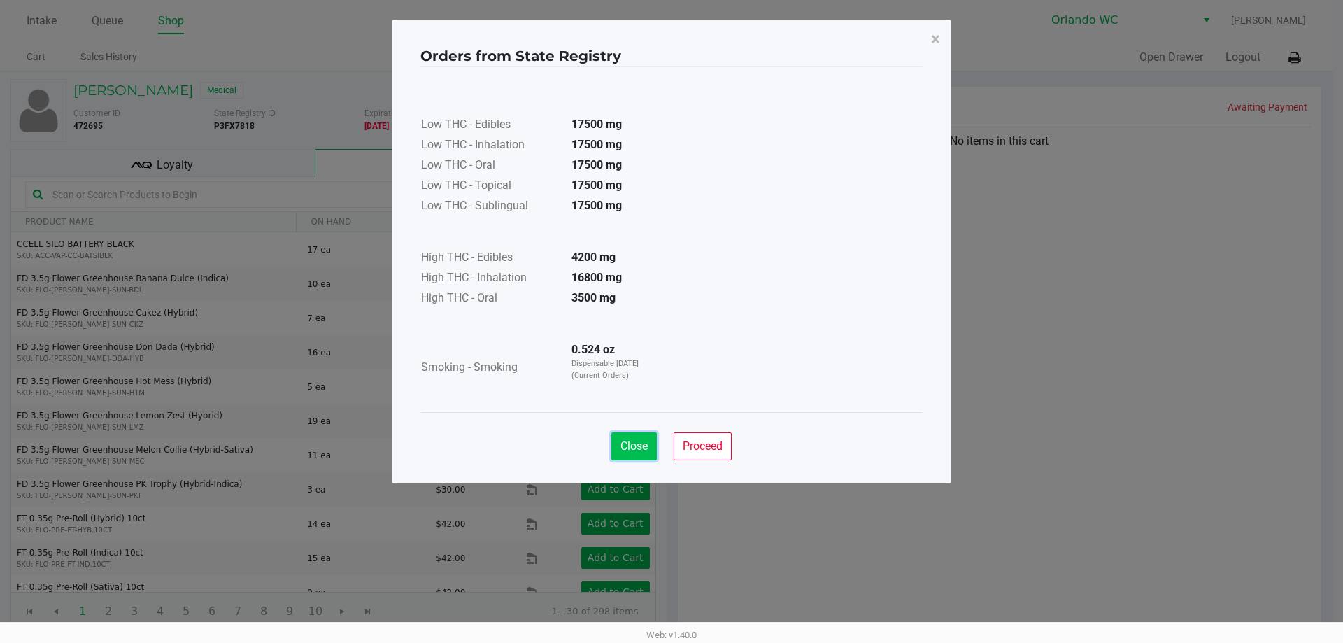
click at [631, 453] on button "Close" at bounding box center [633, 446] width 45 height 28
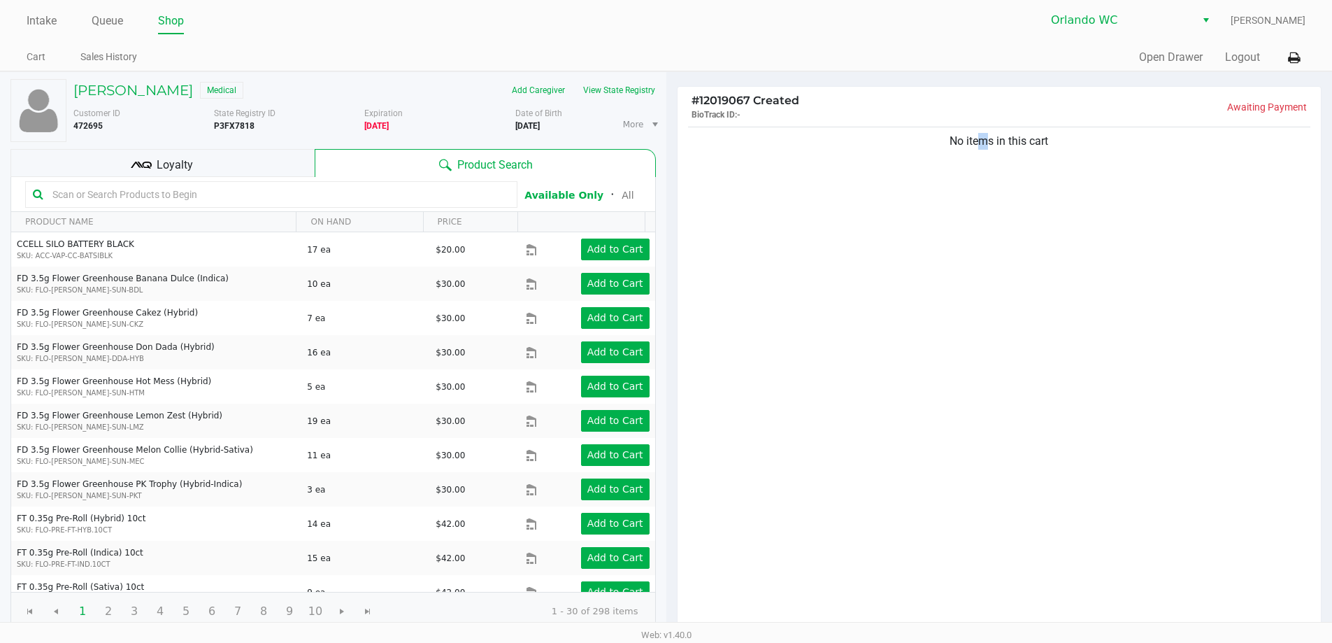
drag, startPoint x: 976, startPoint y: 455, endPoint x: 969, endPoint y: 419, distance: 36.4
click at [972, 435] on div "No items in this cart" at bounding box center [1000, 378] width 644 height 508
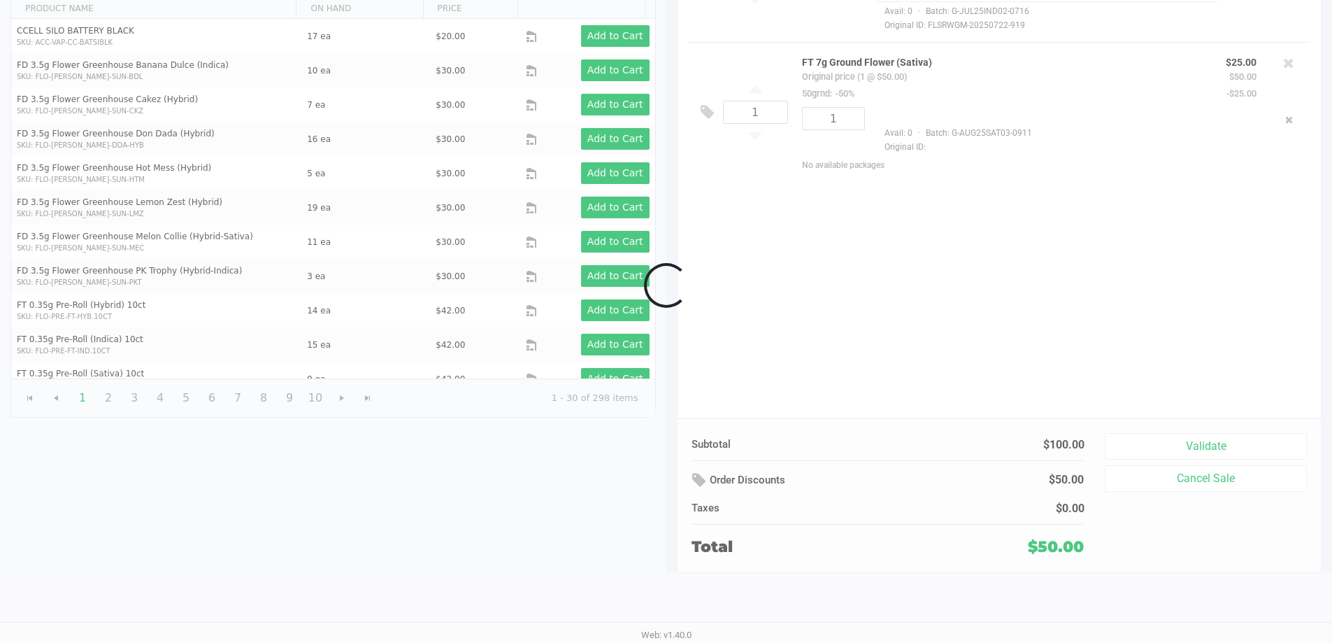
scroll to position [143, 0]
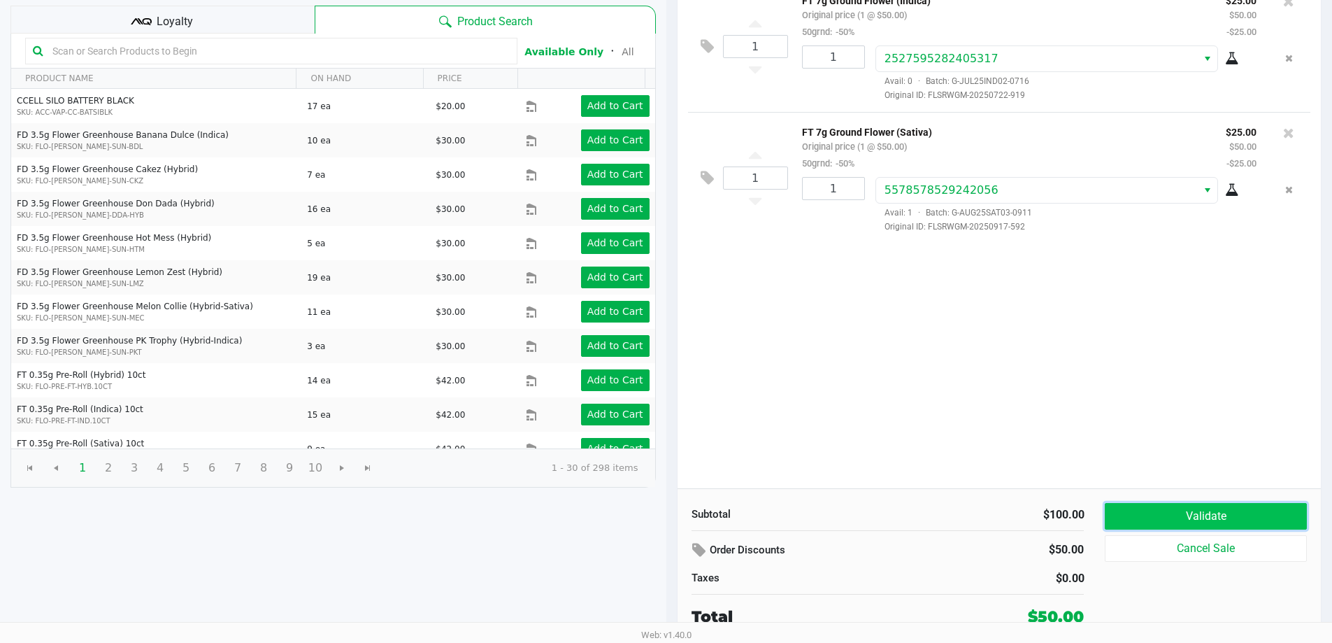
click at [1216, 518] on button "Validate" at bounding box center [1205, 516] width 201 height 27
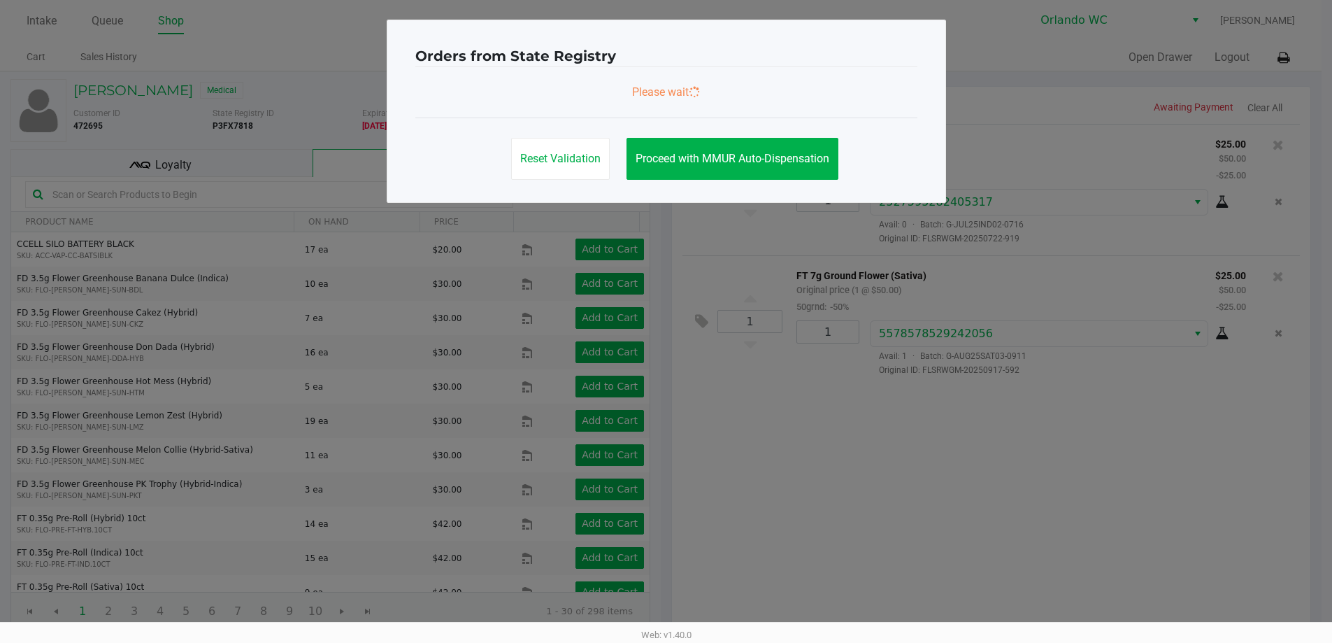
scroll to position [0, 0]
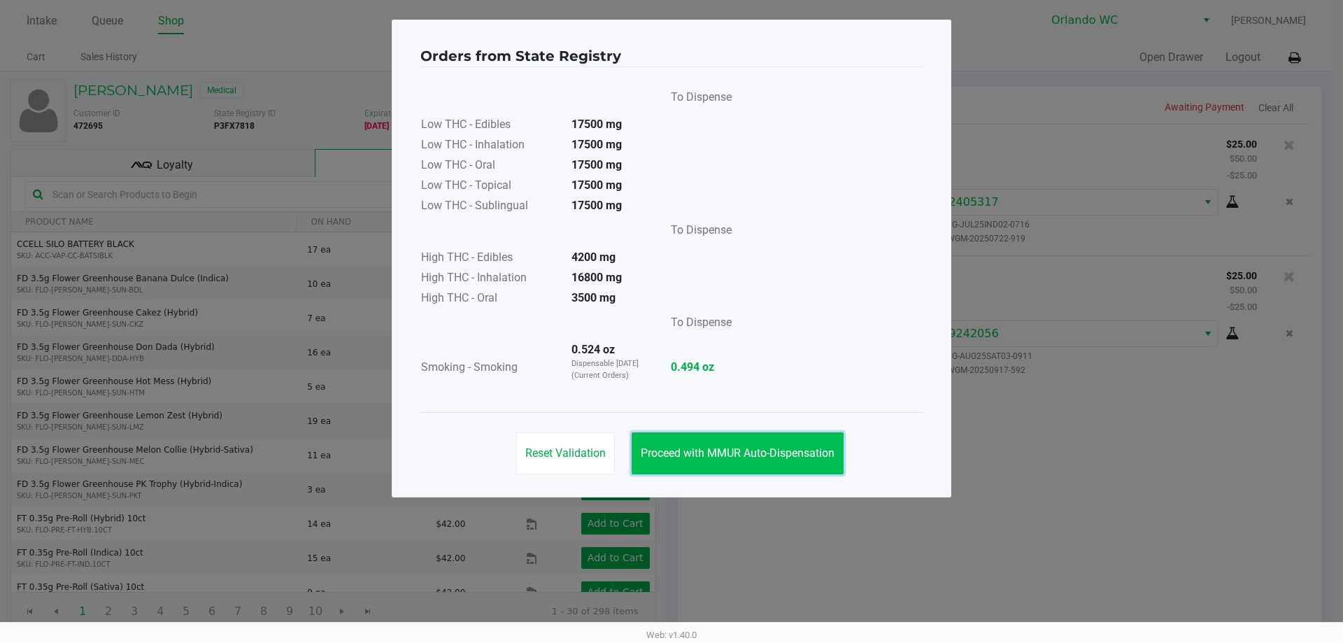
click at [782, 448] on span "Proceed with MMUR Auto-Dispensation" at bounding box center [738, 452] width 194 height 13
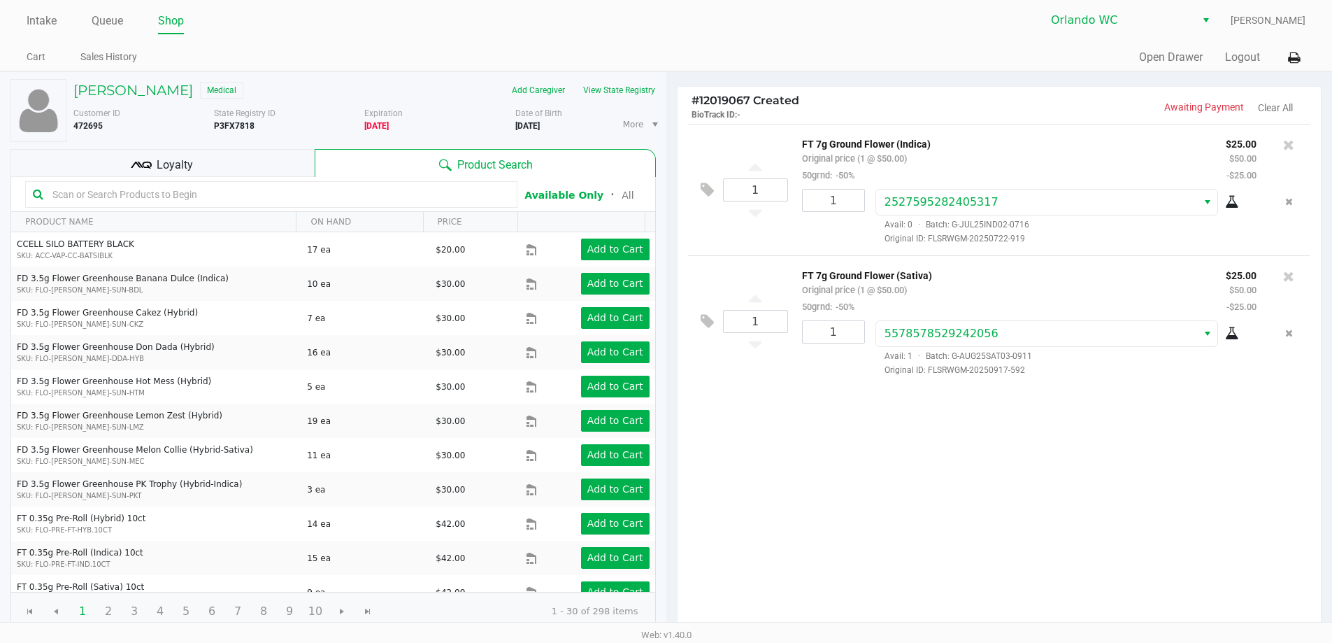
click at [206, 148] on div "RICHARD KOMIVES Medical Add Caregiver View State Registry Customer ID 472695 St…" at bounding box center [333, 355] width 646 height 566
click at [211, 153] on div "Loyalty" at bounding box center [162, 163] width 304 height 28
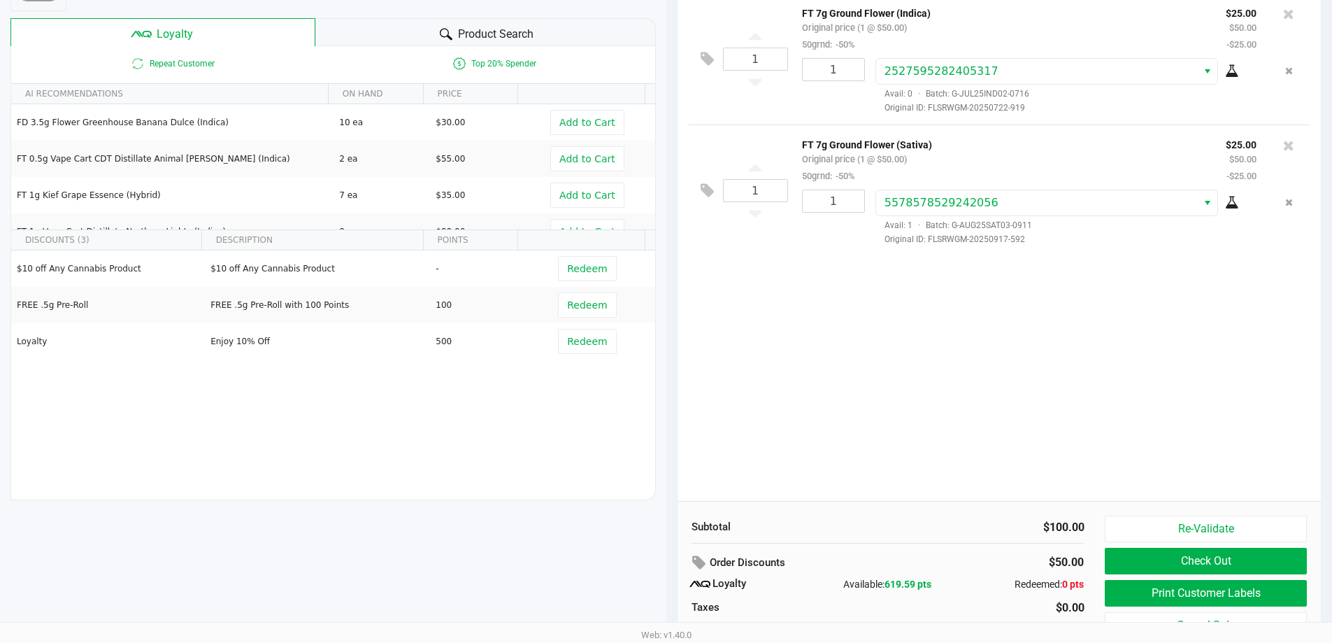
scroll to position [160, 0]
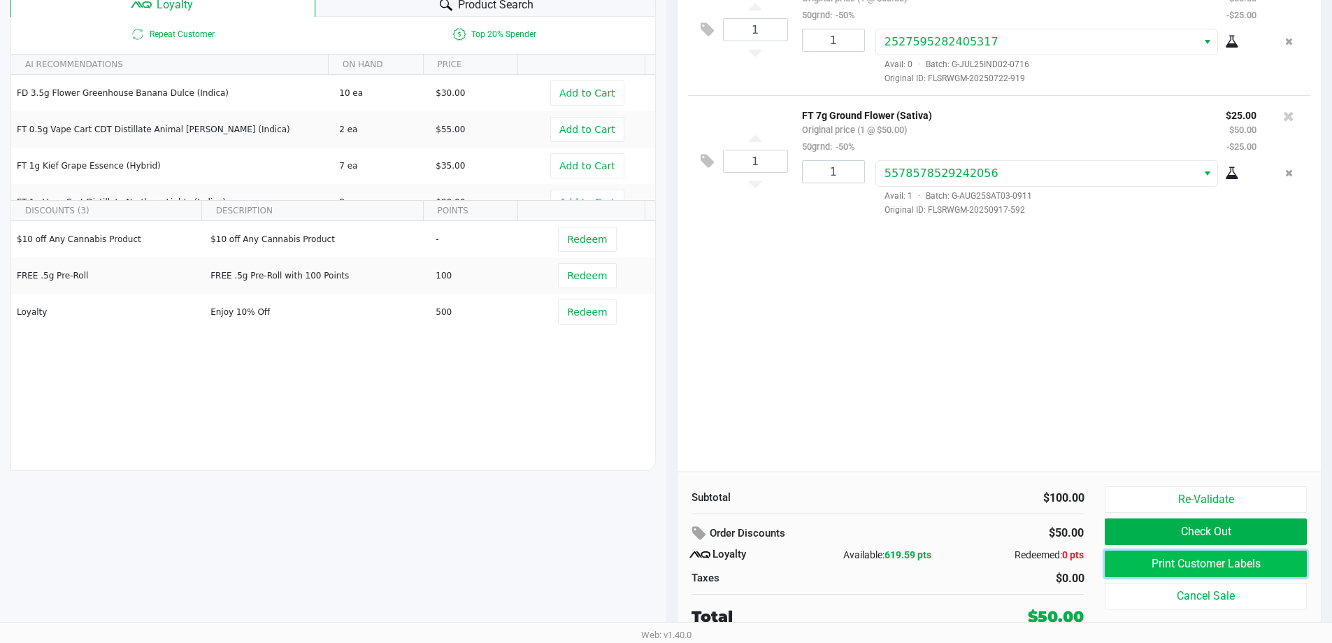
click at [1174, 567] on button "Print Customer Labels" at bounding box center [1205, 563] width 201 height 27
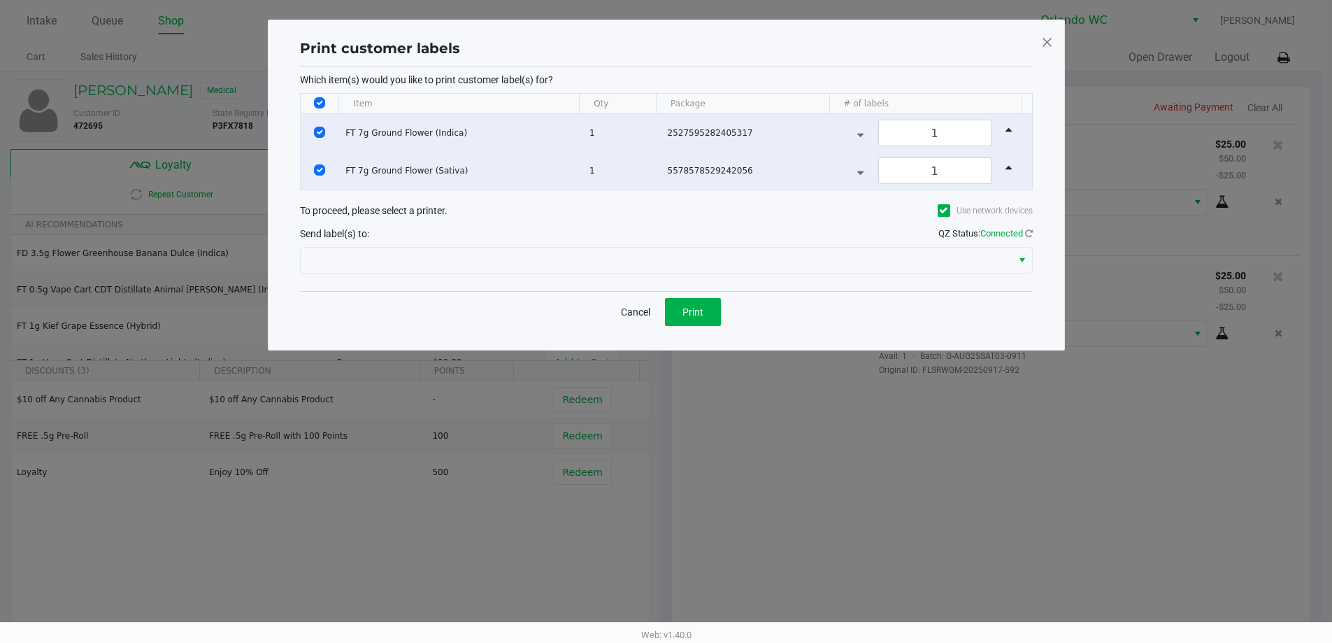
scroll to position [0, 0]
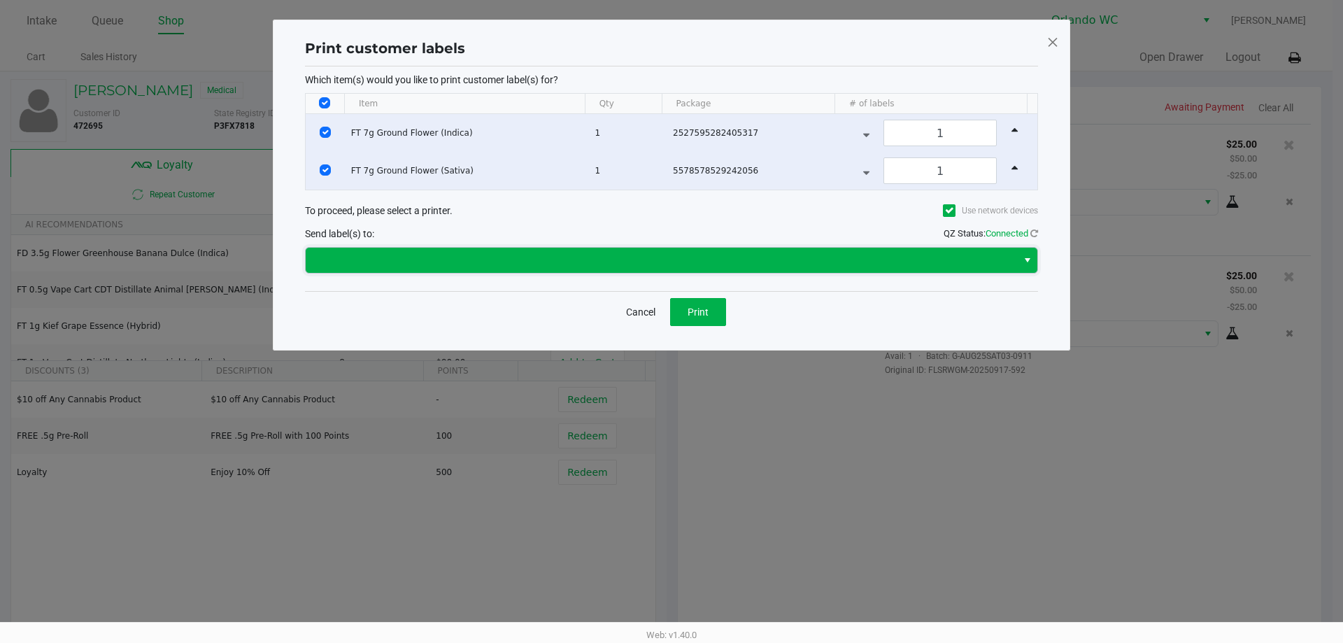
click at [650, 252] on span at bounding box center [661, 260] width 695 height 17
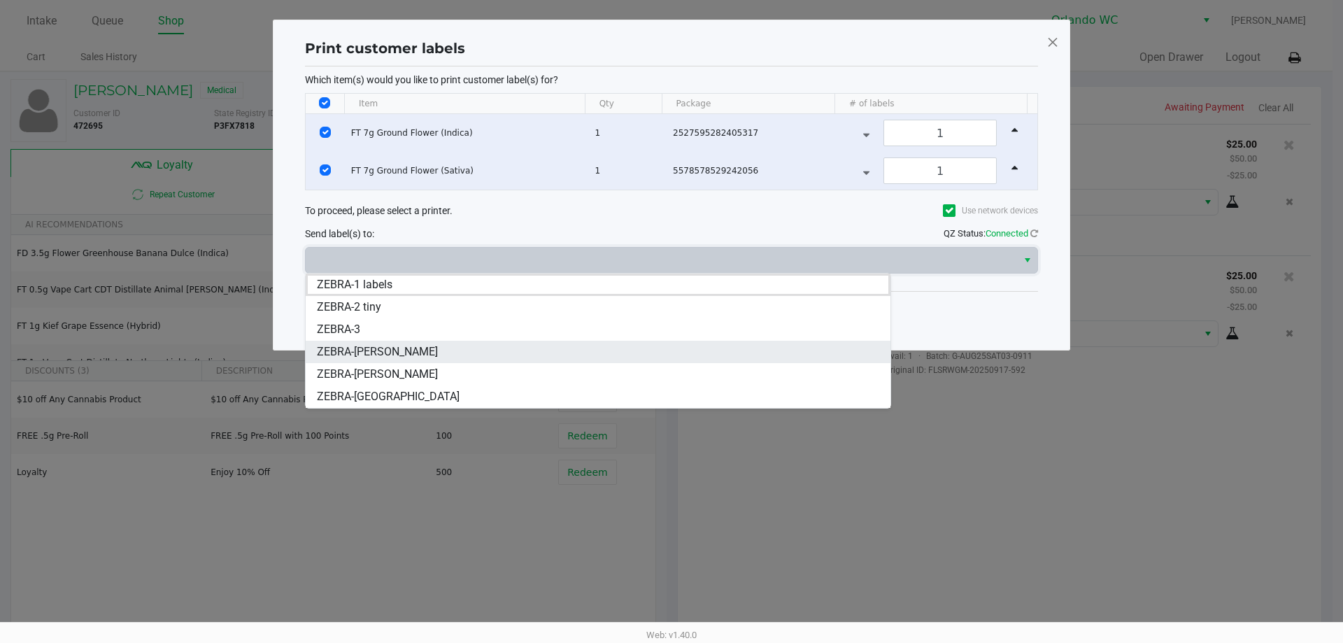
click at [438, 354] on span "ZEBRA-TYWIN-LANNISTER" at bounding box center [377, 351] width 121 height 17
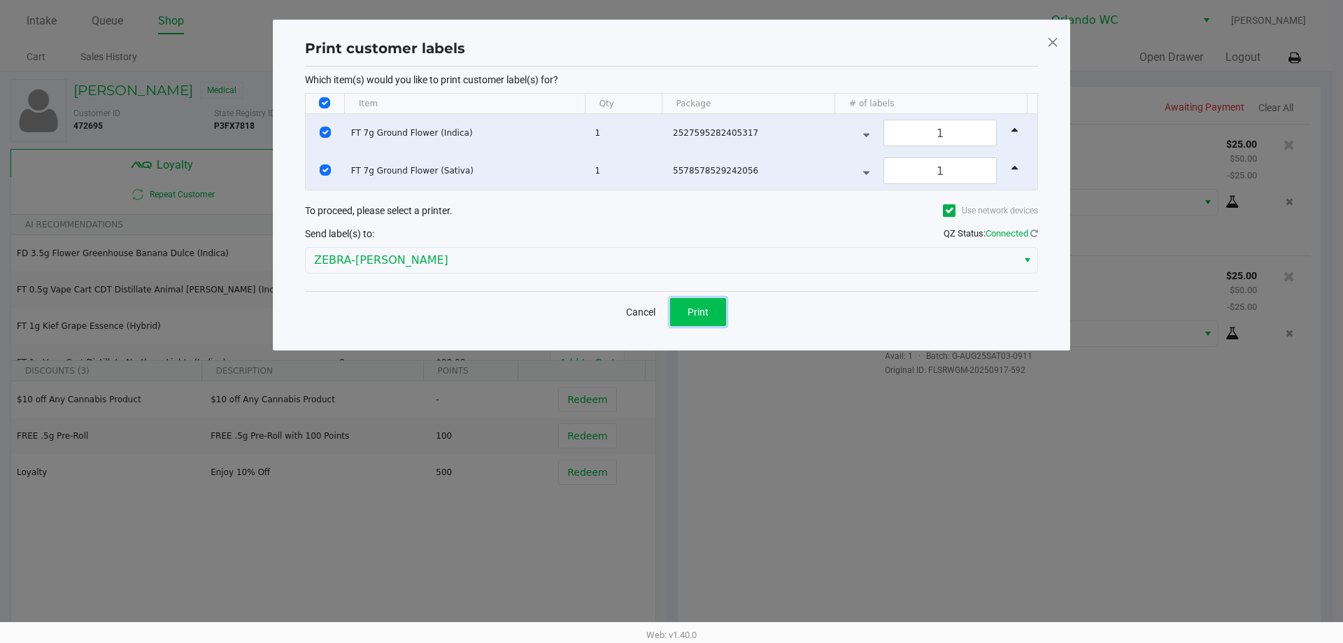
click at [695, 316] on span "Print" at bounding box center [698, 311] width 21 height 11
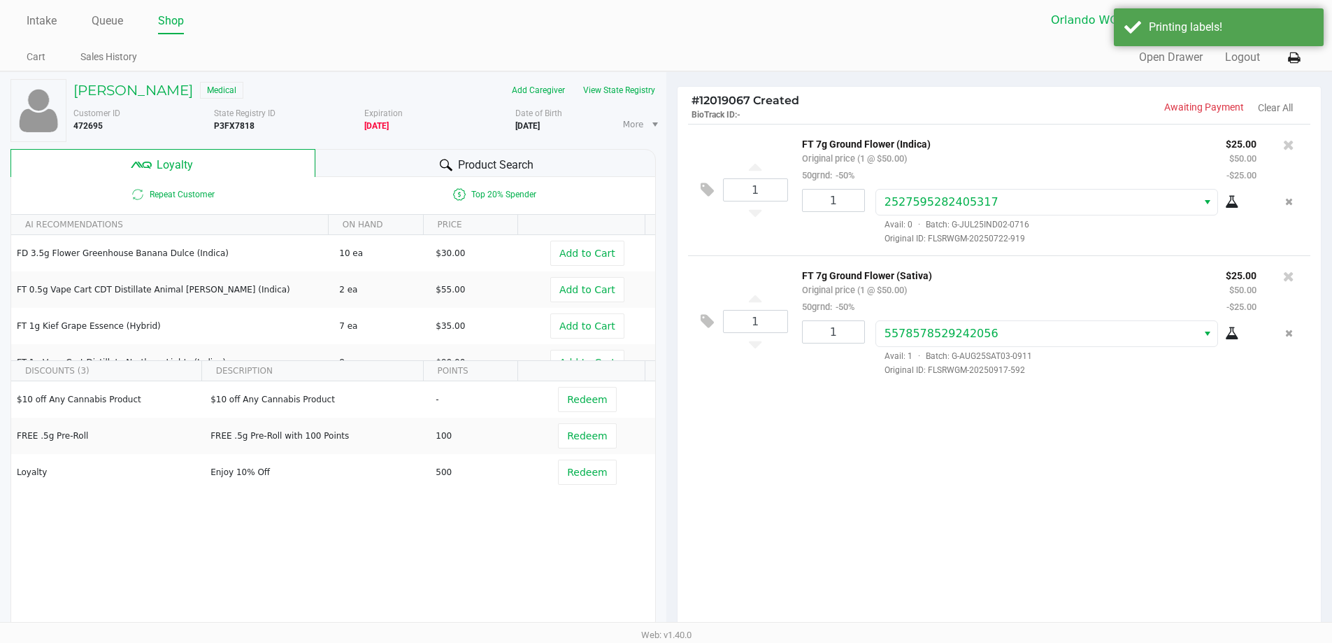
click at [368, 168] on div "Product Search" at bounding box center [485, 163] width 341 height 28
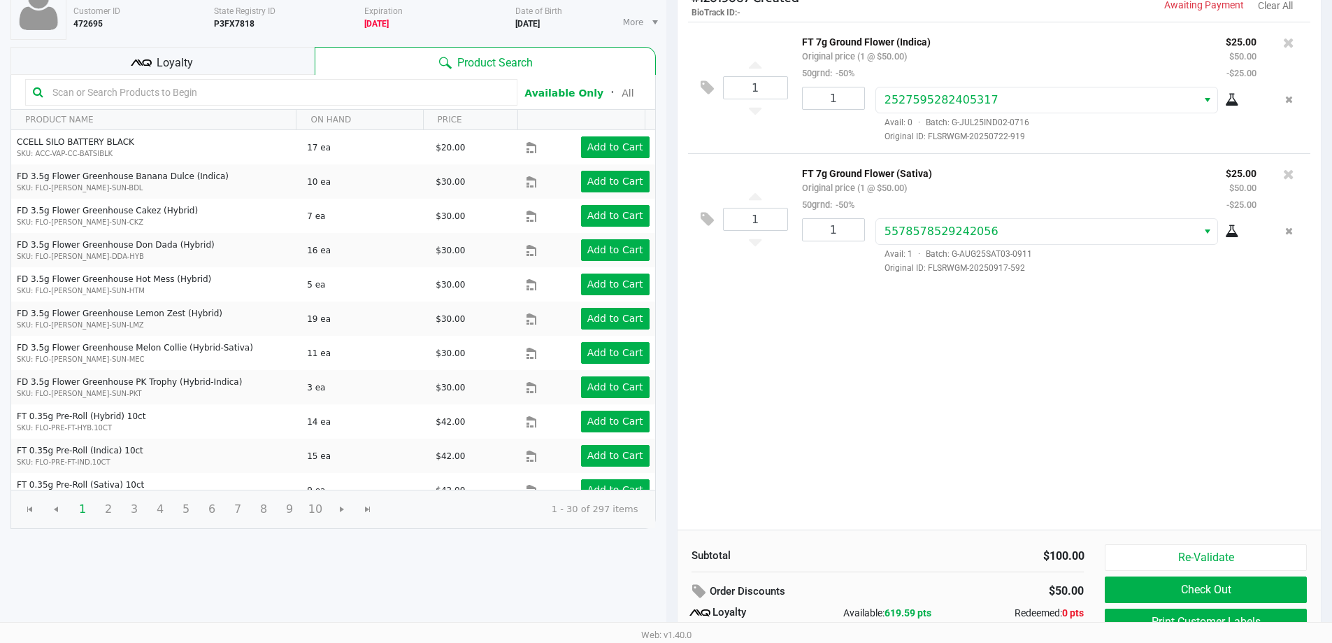
scroll to position [160, 0]
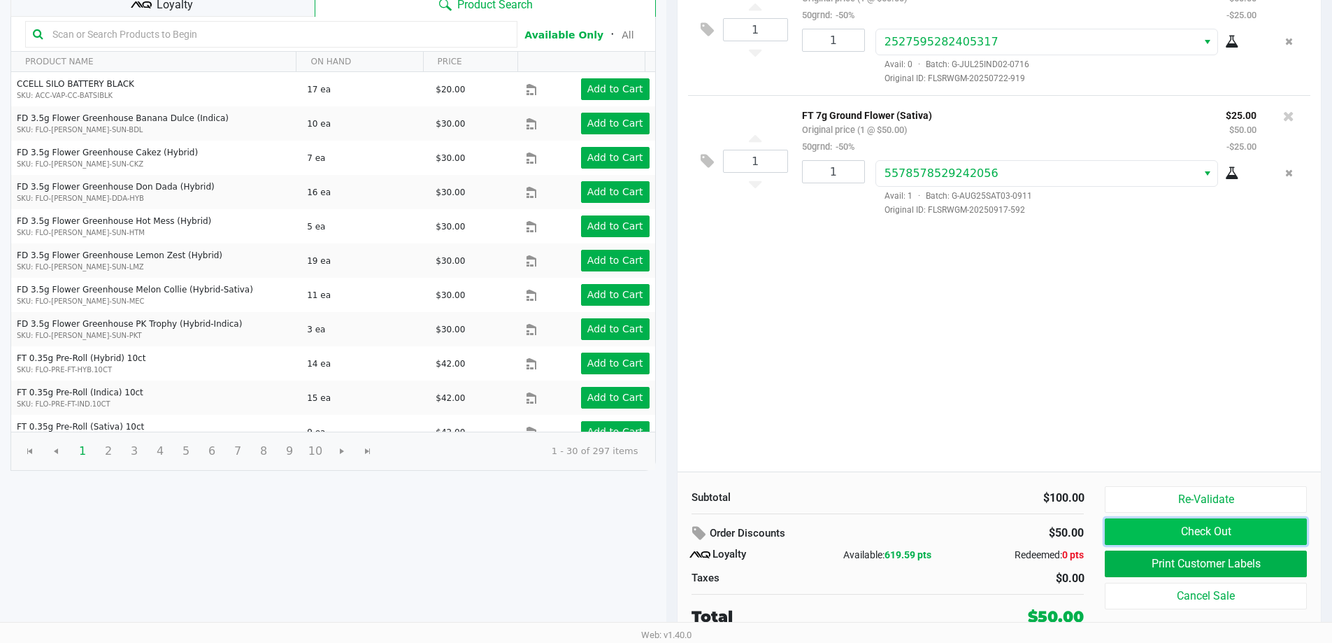
click at [1142, 524] on button "Check Out" at bounding box center [1205, 531] width 201 height 27
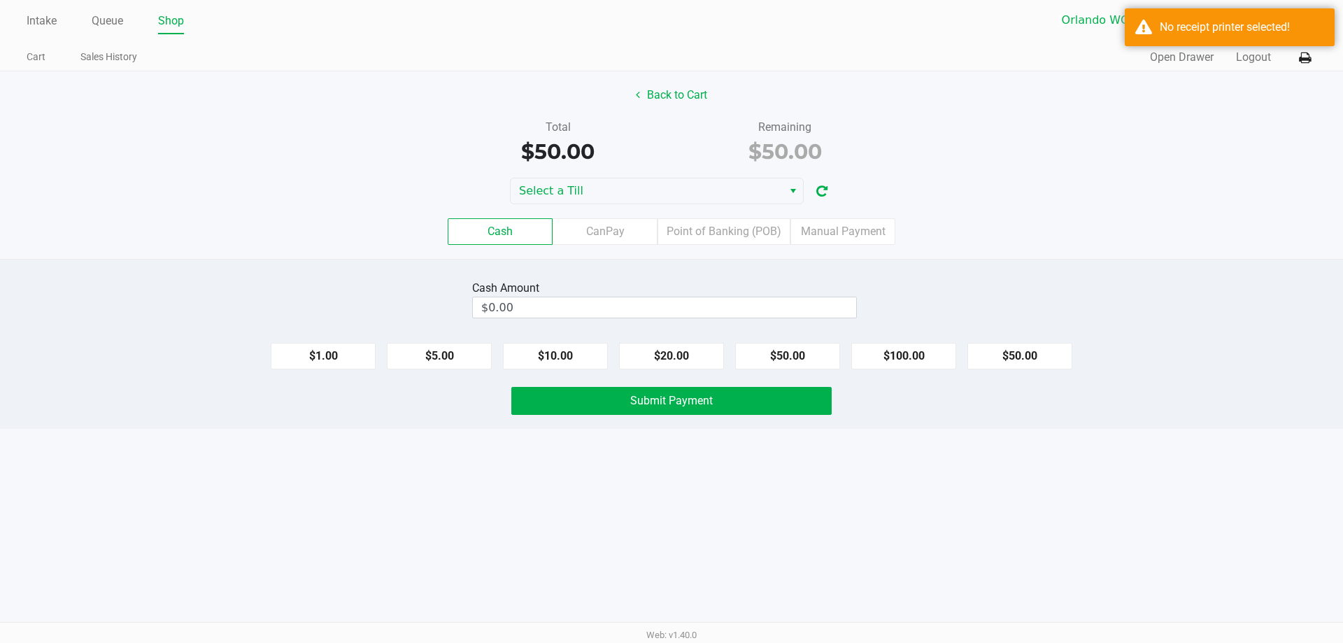
click at [636, 167] on div "Back to Cart Total $50.00 Remaining $50.00 Select a Till Cash CanPay Point of B…" at bounding box center [671, 164] width 1343 height 187
click at [632, 187] on span "Select a Till" at bounding box center [646, 191] width 255 height 17
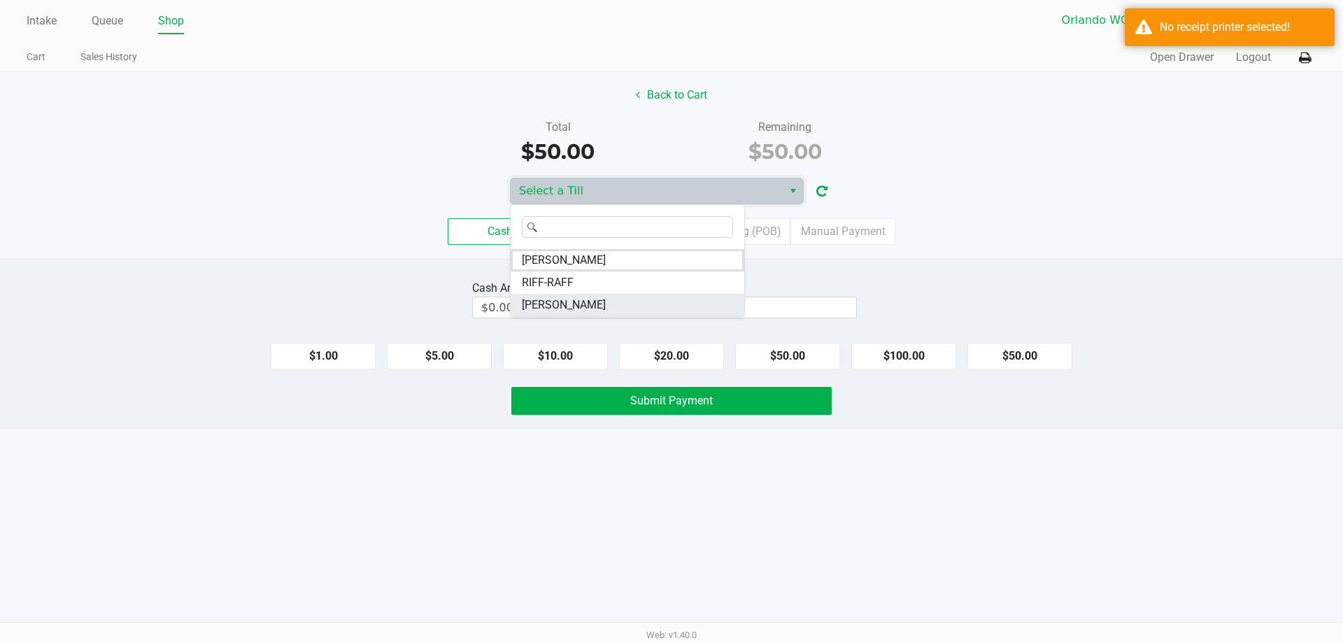
click at [592, 308] on span "TYWIN-LANNISTER" at bounding box center [564, 305] width 84 height 17
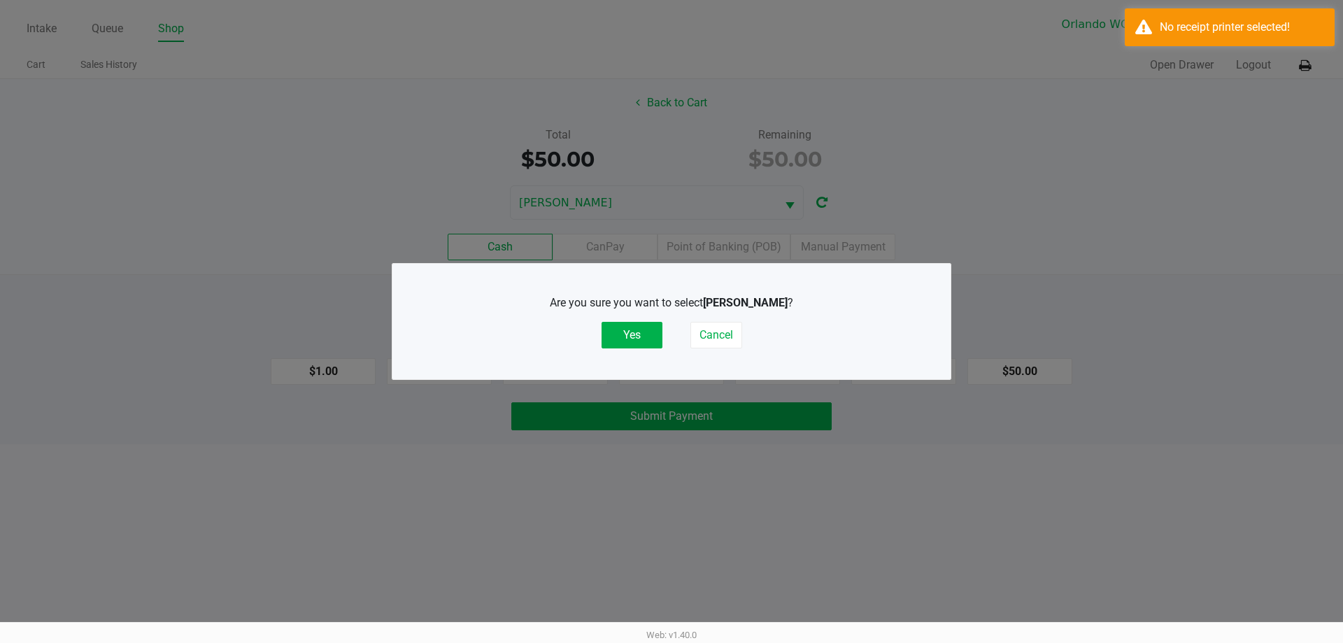
click at [666, 334] on div "Are you sure you want to select TYWIN-LANNISTER ? Yes Cancel" at bounding box center [671, 321] width 502 height 54
click at [644, 332] on button "Yes" at bounding box center [632, 335] width 61 height 27
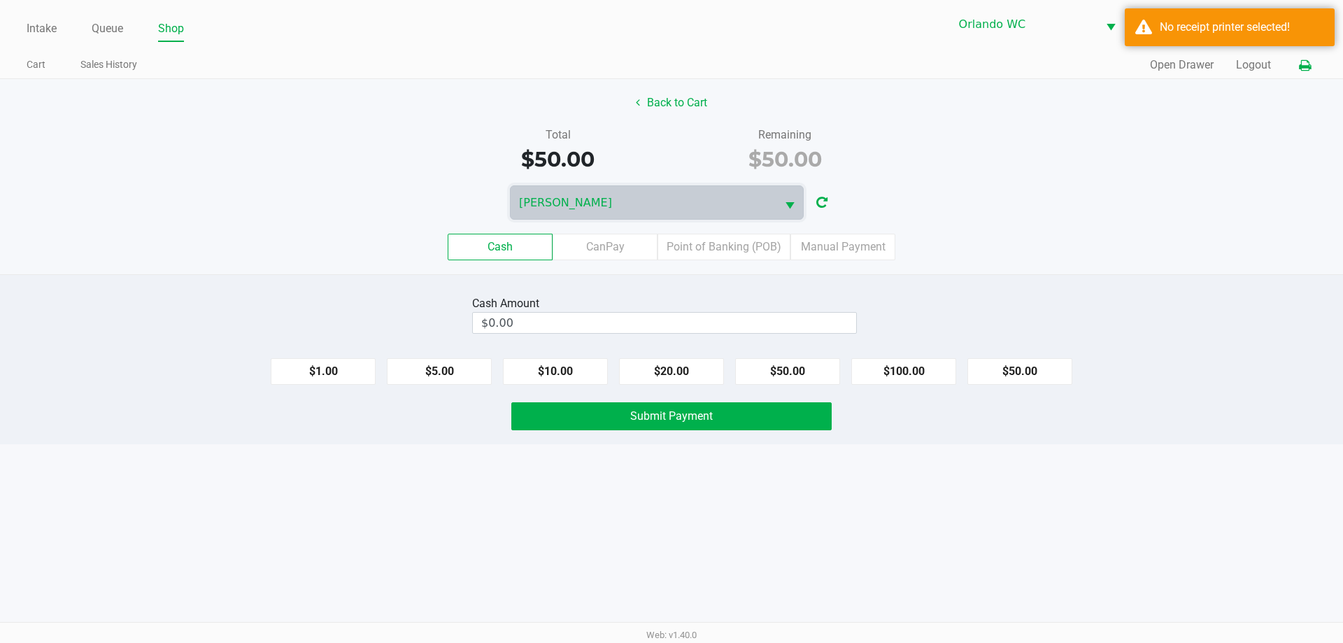
click at [1310, 70] on icon at bounding box center [1305, 66] width 12 height 10
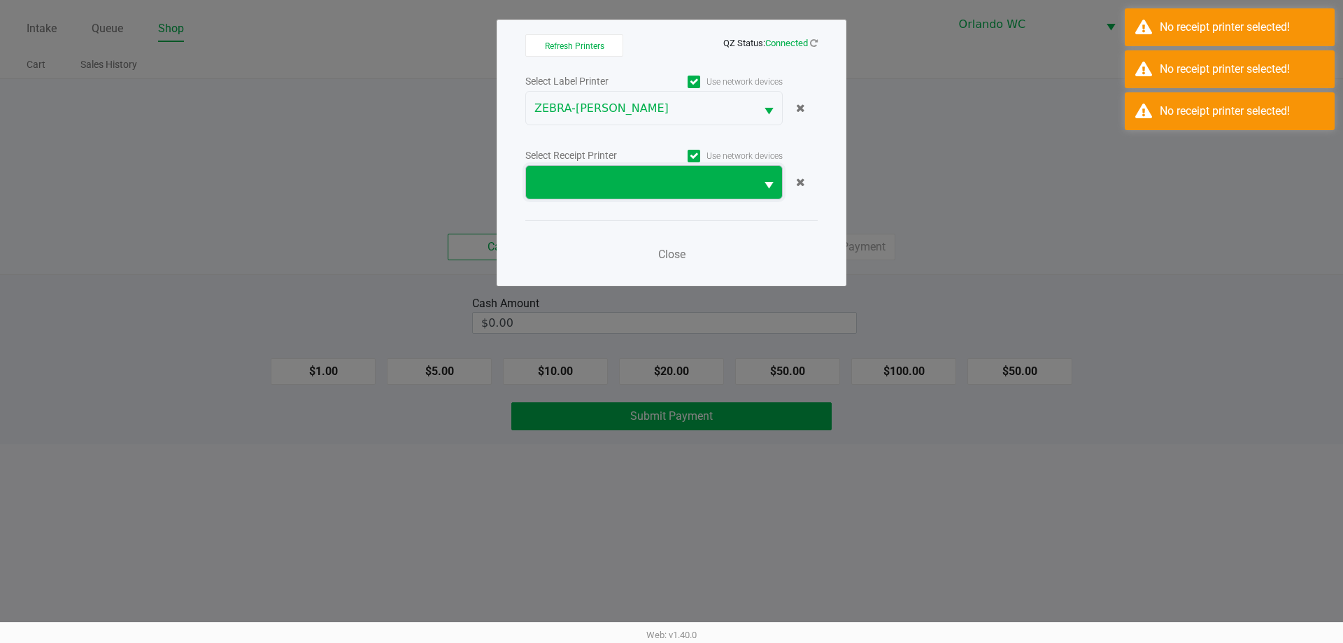
click at [664, 188] on span at bounding box center [640, 182] width 213 height 17
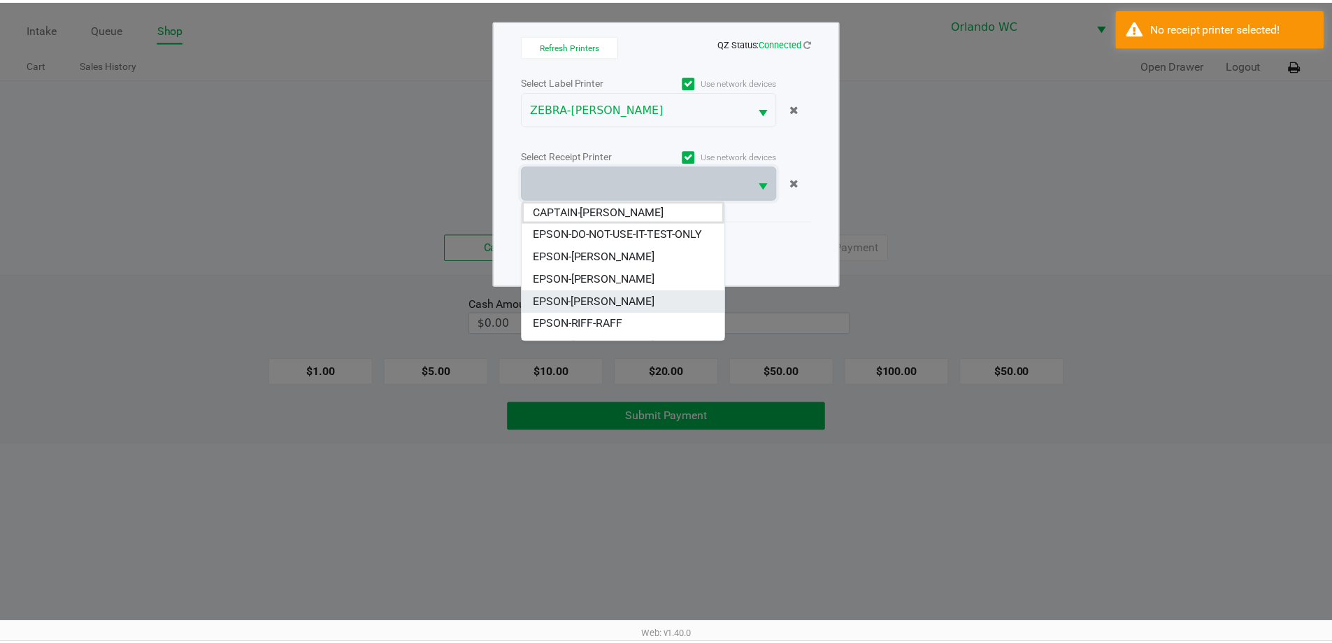
scroll to position [62, 0]
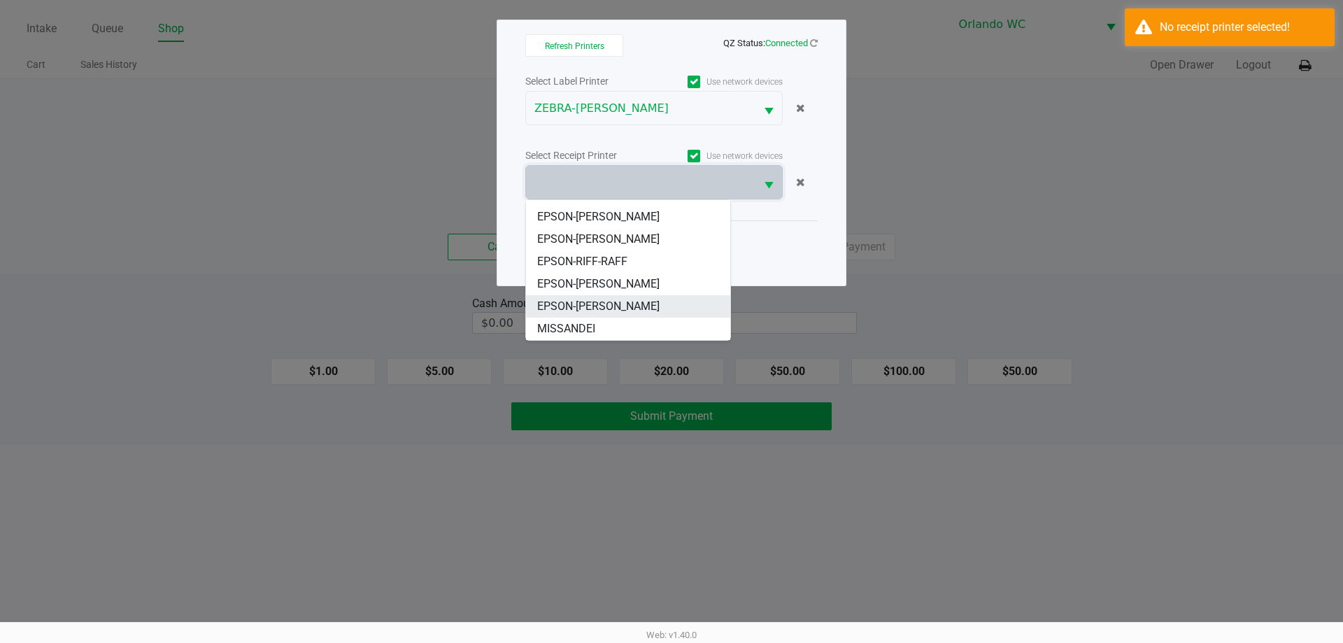
click at [631, 311] on span "EPSON-TYWIN-LANNISTER" at bounding box center [598, 306] width 122 height 17
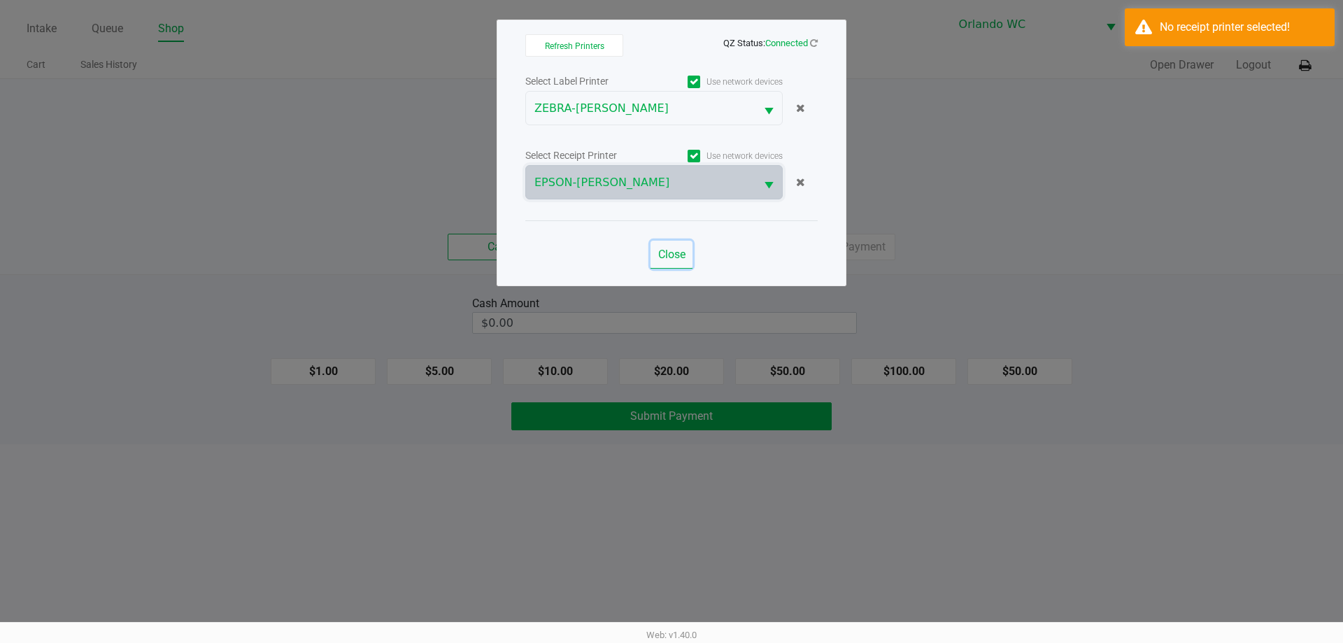
click at [675, 249] on span "Close" at bounding box center [671, 254] width 27 height 13
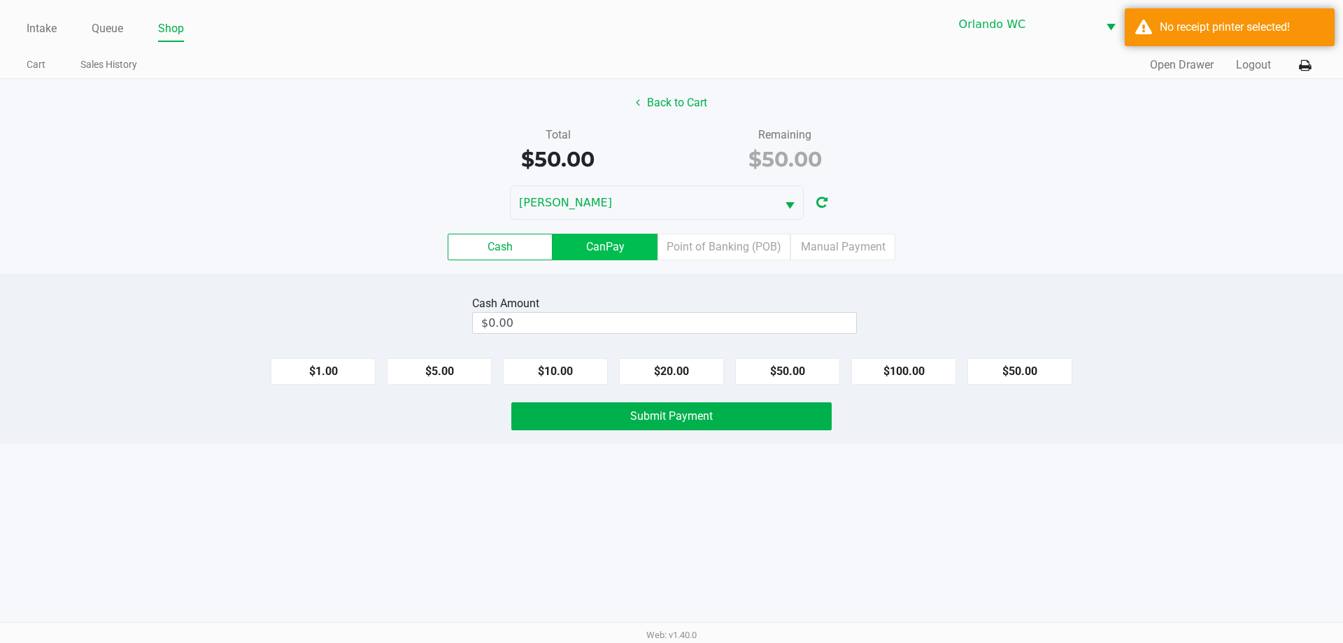
click at [612, 252] on label "CanPay" at bounding box center [605, 247] width 105 height 27
click at [0, 0] on 2 "CanPay" at bounding box center [0, 0] width 0 height 0
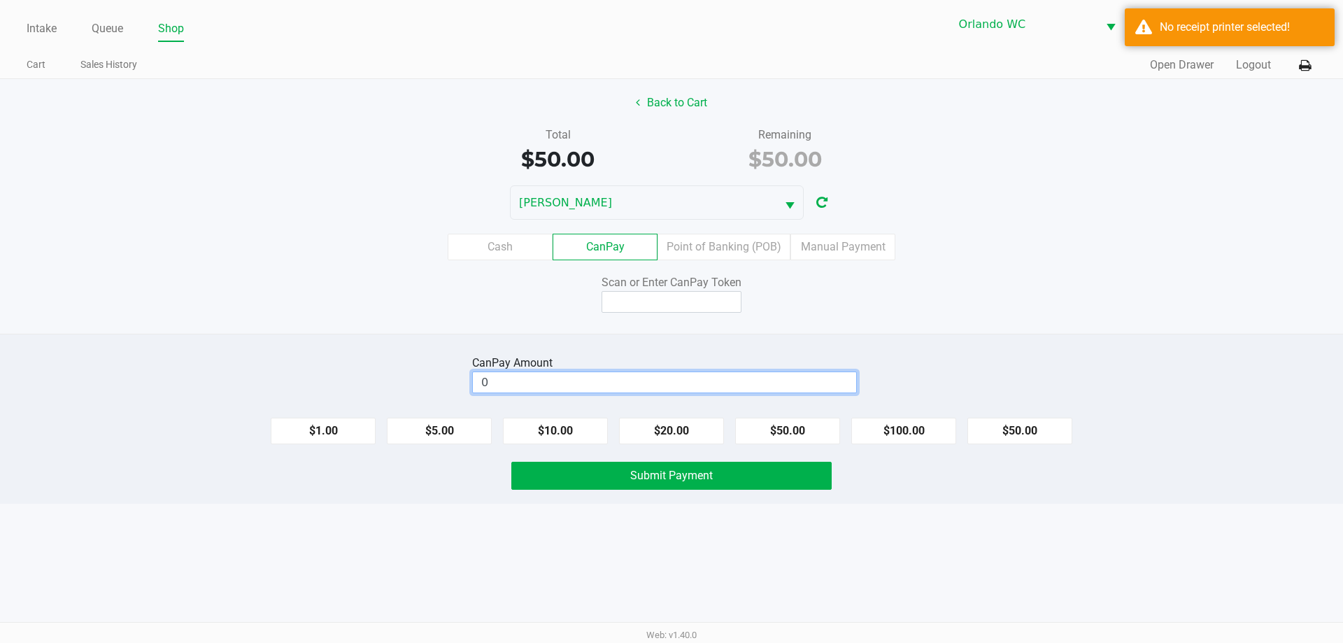
click at [683, 380] on input "0" at bounding box center [664, 382] width 383 height 20
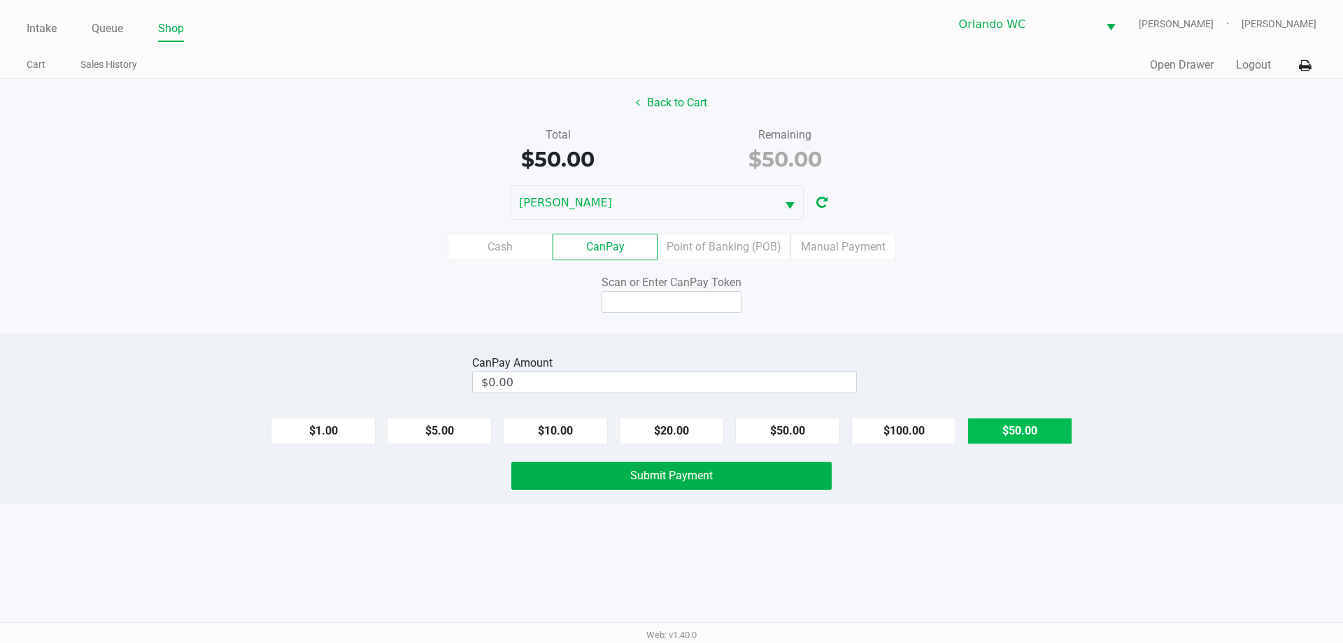
click at [1029, 425] on button "$50.00" at bounding box center [1019, 431] width 105 height 27
type input "$50.00"
click at [664, 294] on input at bounding box center [672, 302] width 140 height 22
click at [1307, 69] on icon at bounding box center [1305, 66] width 12 height 10
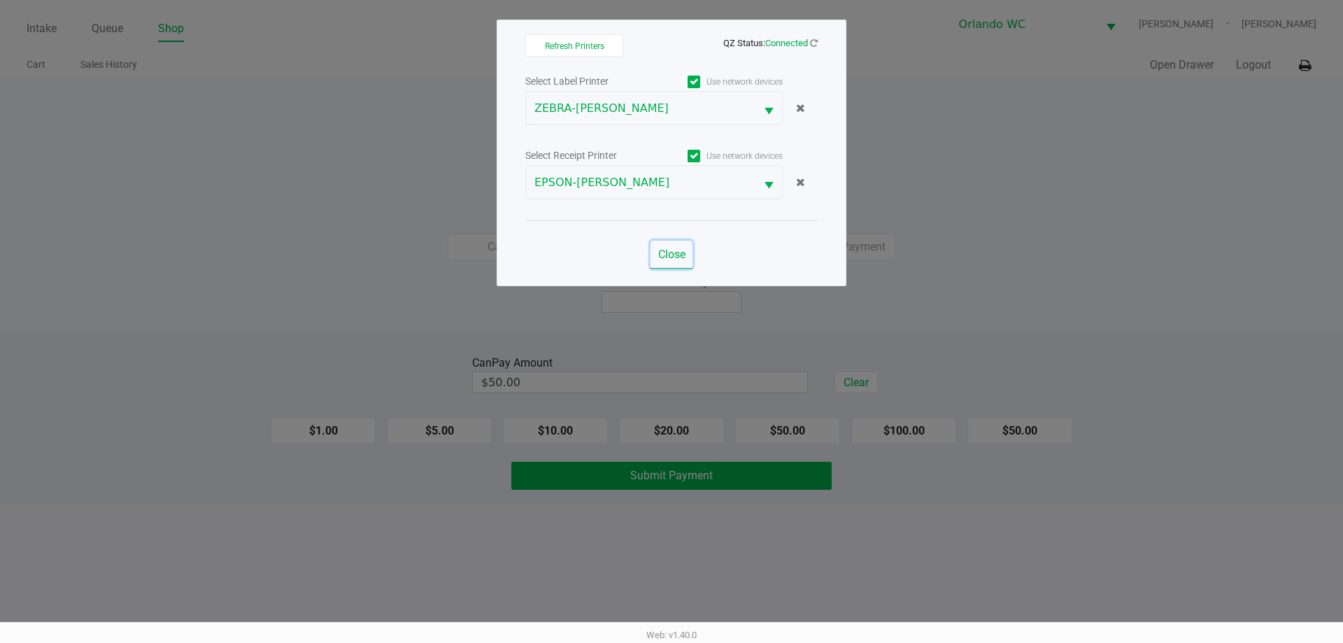
click at [671, 261] on button "Close" at bounding box center [671, 255] width 42 height 28
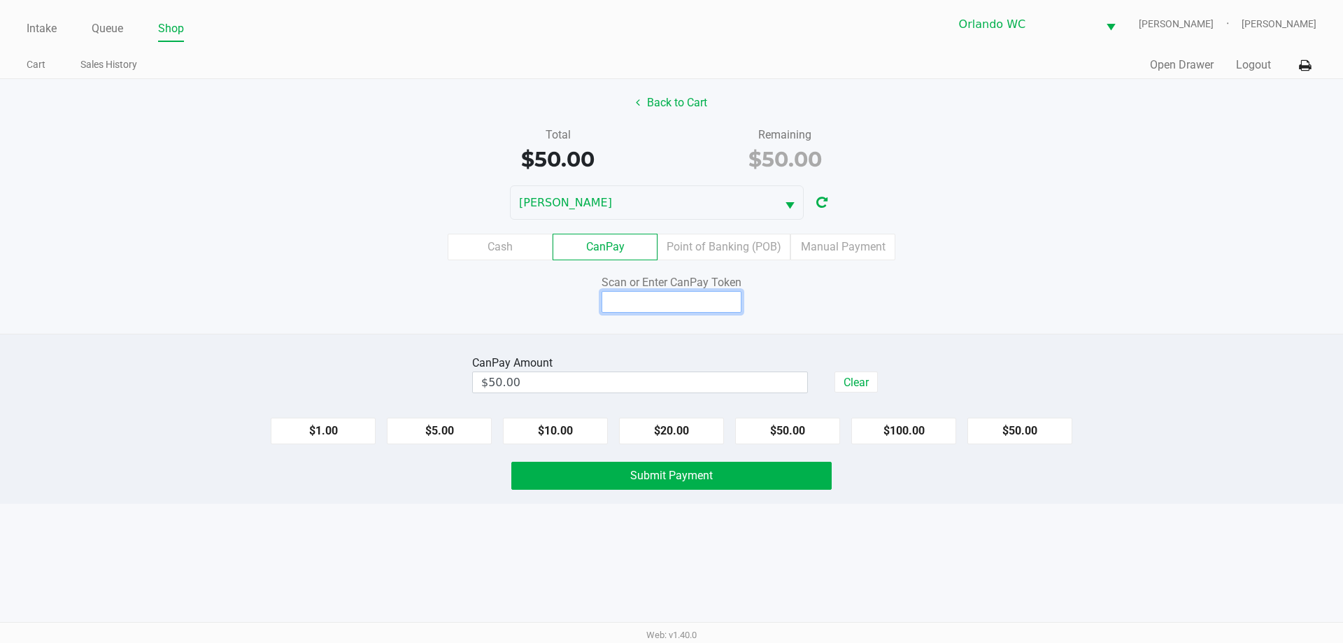
click at [640, 304] on input at bounding box center [672, 302] width 140 height 22
type input "Q7882218Q"
click at [1047, 281] on div "Scan or Enter CanPay Token Q7882218Q" at bounding box center [672, 293] width 1364 height 38
click at [373, 501] on div "CanPay Amount $50.00 Clear $1.00 $5.00 $10.00 $20.00 $50.00 $100.00 $50.00 Subm…" at bounding box center [671, 419] width 1343 height 170
click at [655, 478] on span "Submit Payment" at bounding box center [671, 475] width 83 height 13
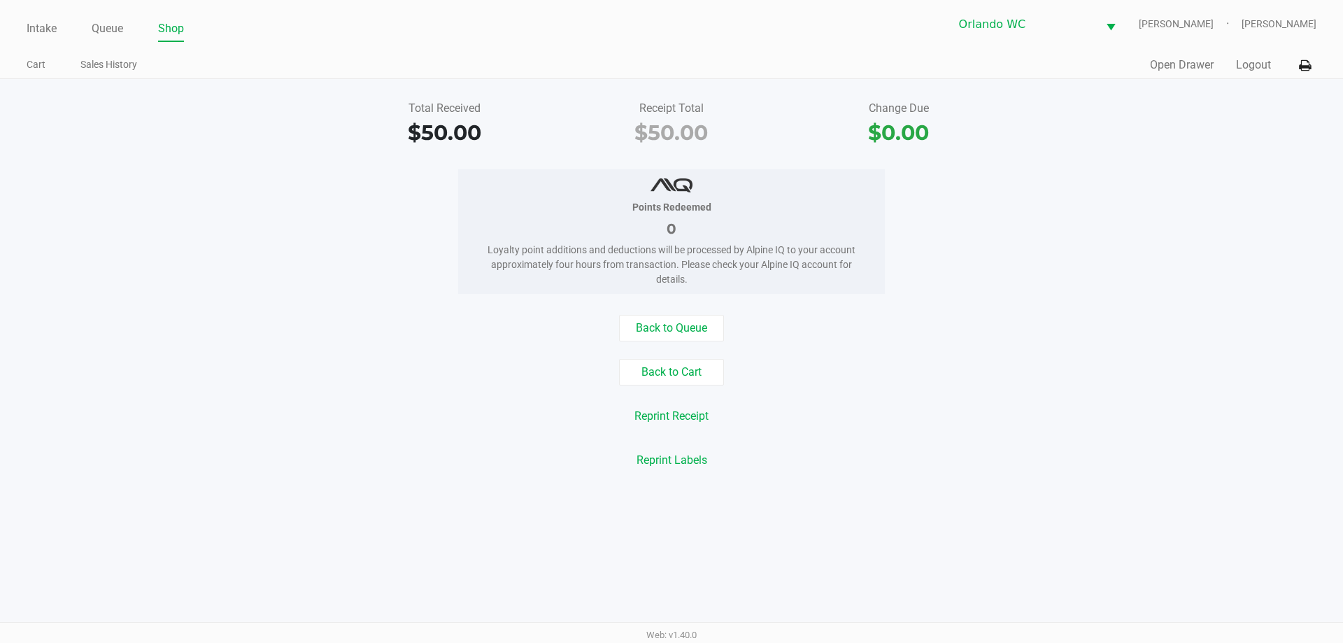
click at [611, 360] on div "Back to Cart" at bounding box center [672, 372] width 1364 height 27
click at [663, 372] on button "Back to Cart" at bounding box center [671, 372] width 105 height 27
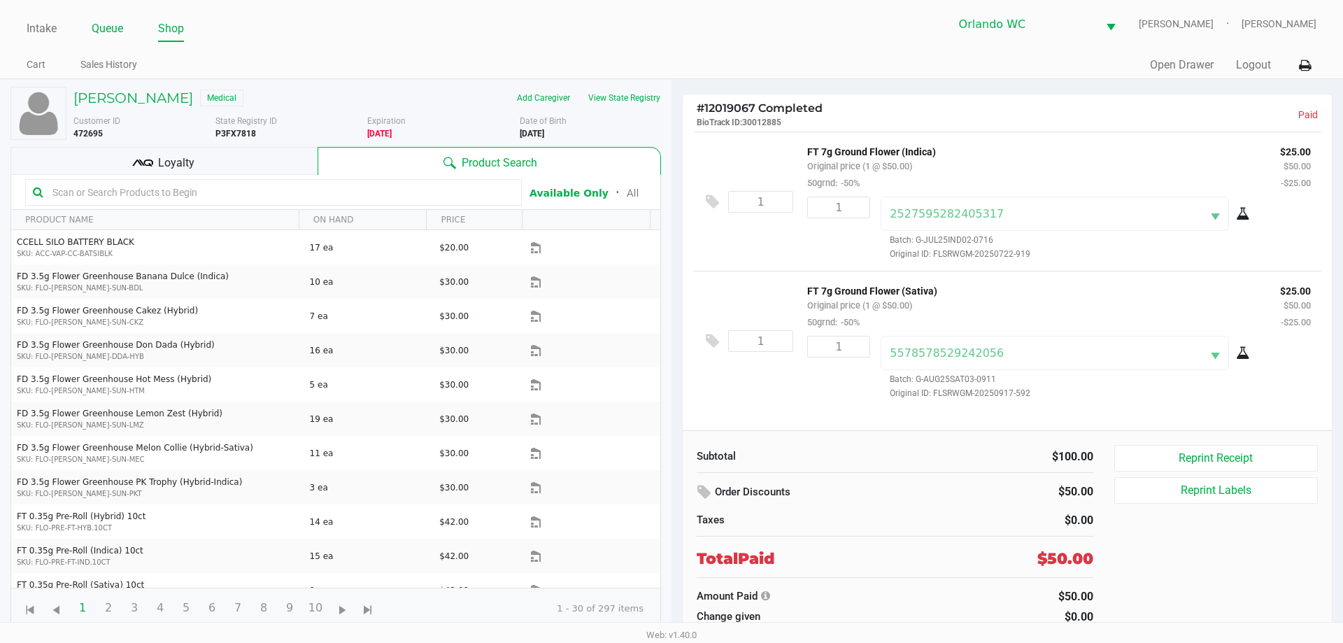
click at [118, 25] on link "Queue" at bounding box center [107, 29] width 31 height 20
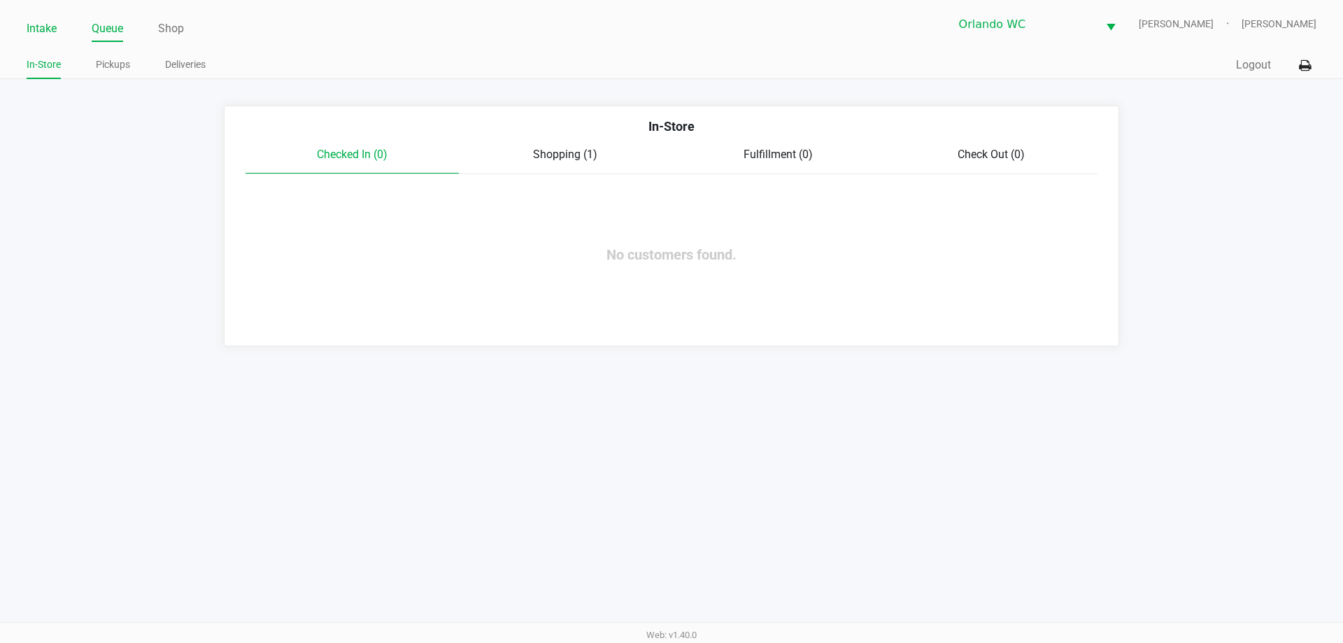
click at [45, 33] on link "Intake" at bounding box center [42, 29] width 30 height 20
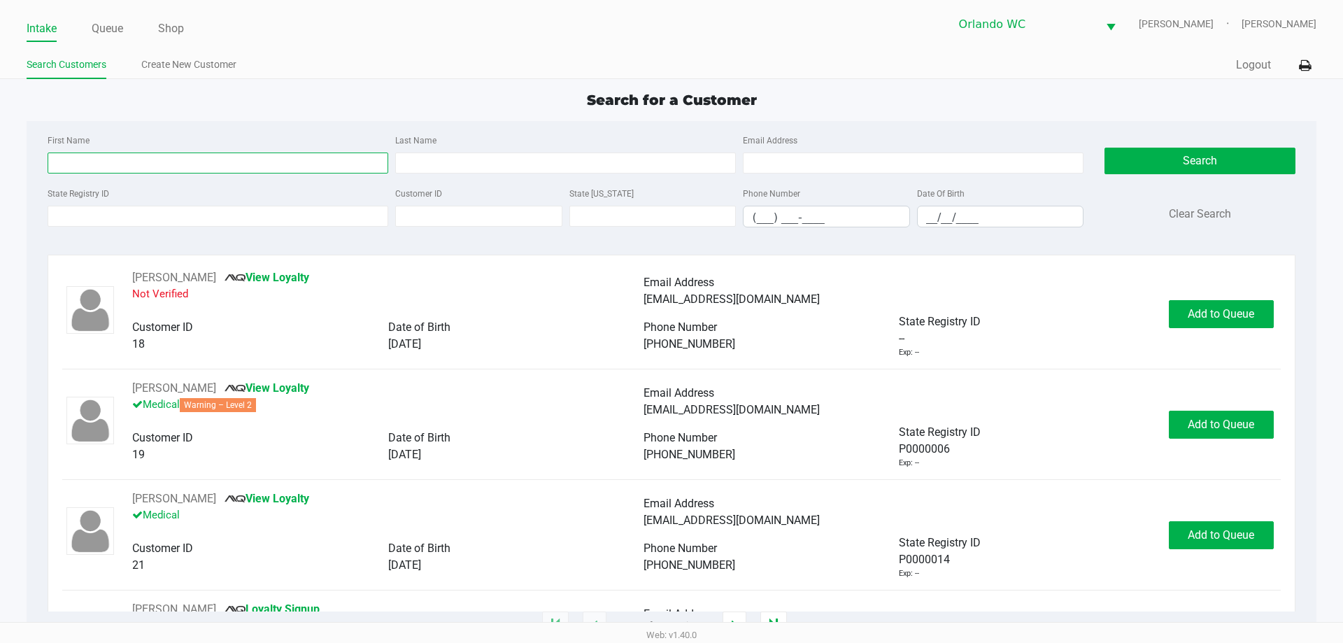
click at [122, 158] on input "First Name" at bounding box center [218, 162] width 341 height 21
type input "cliff"
click at [988, 214] on input "__/__/____" at bounding box center [1001, 217] width 166 height 22
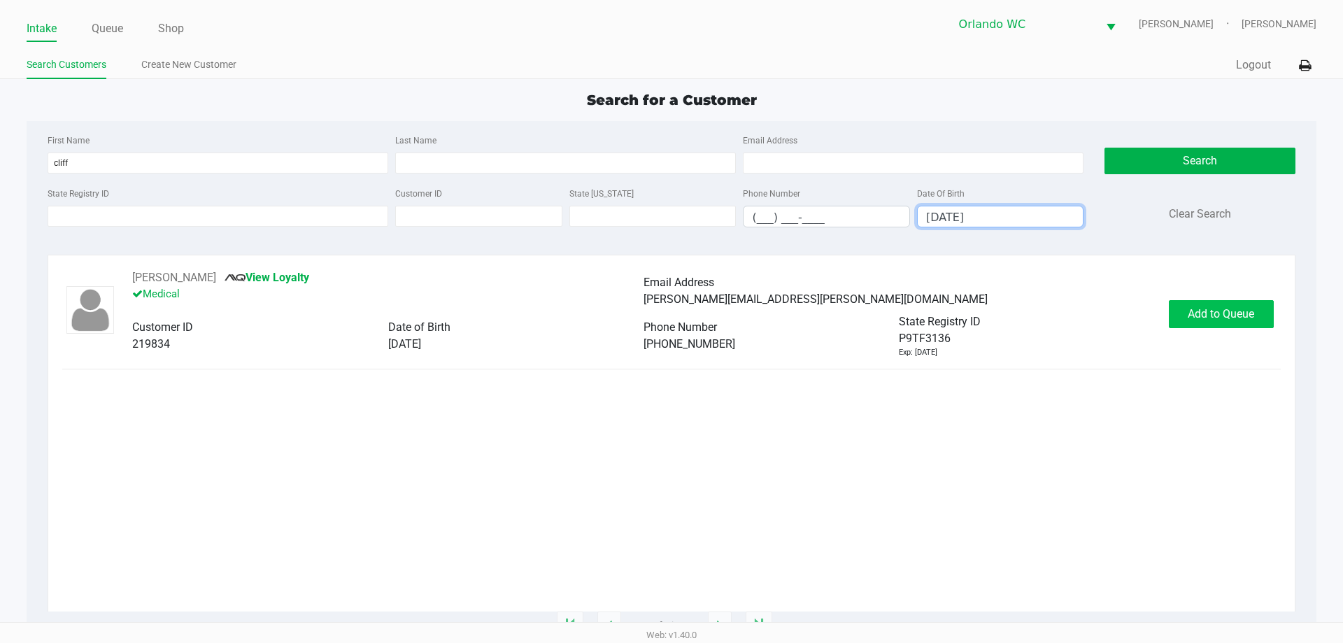
type input "10/05/1983"
click at [1202, 321] on button "Add to Queue" at bounding box center [1221, 314] width 105 height 28
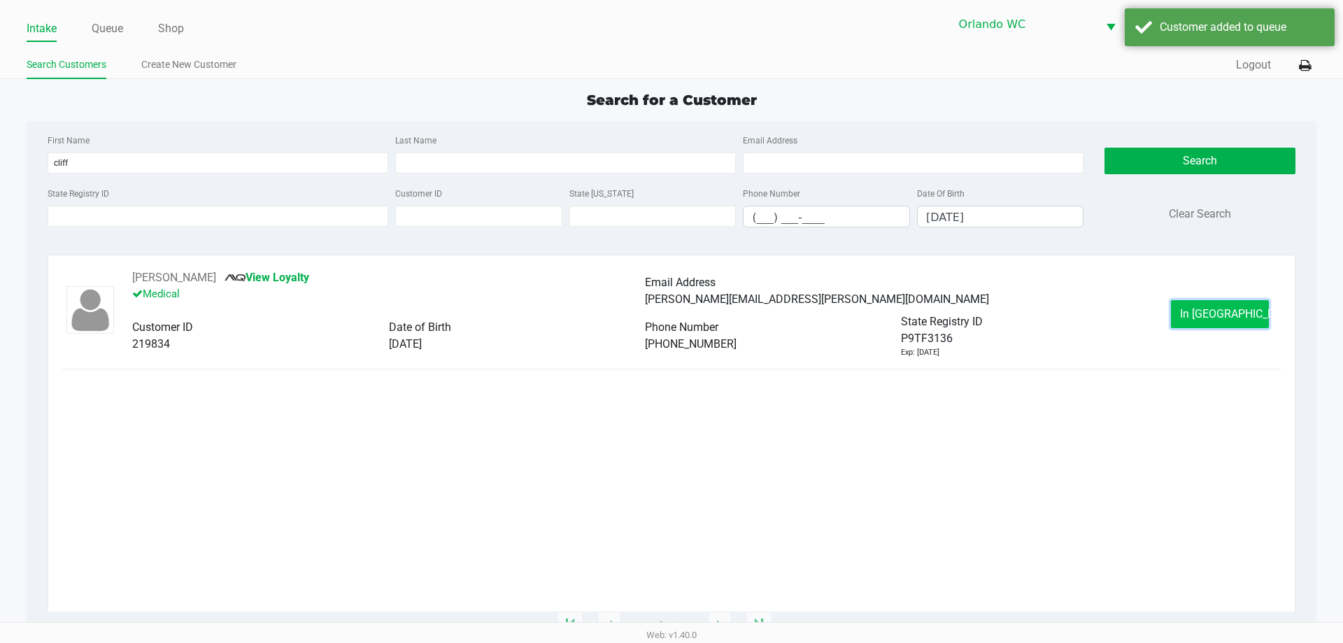
click at [1218, 322] on button "In Queue" at bounding box center [1220, 314] width 98 height 28
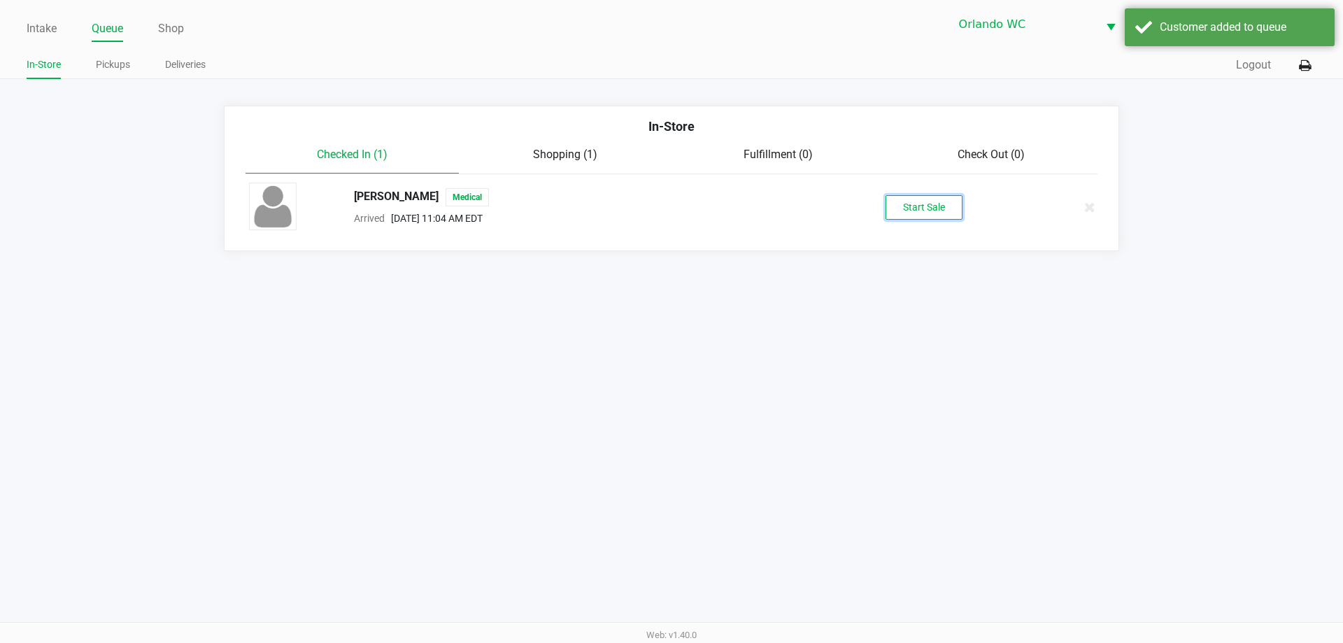
click at [941, 211] on button "Start Sale" at bounding box center [923, 207] width 77 height 24
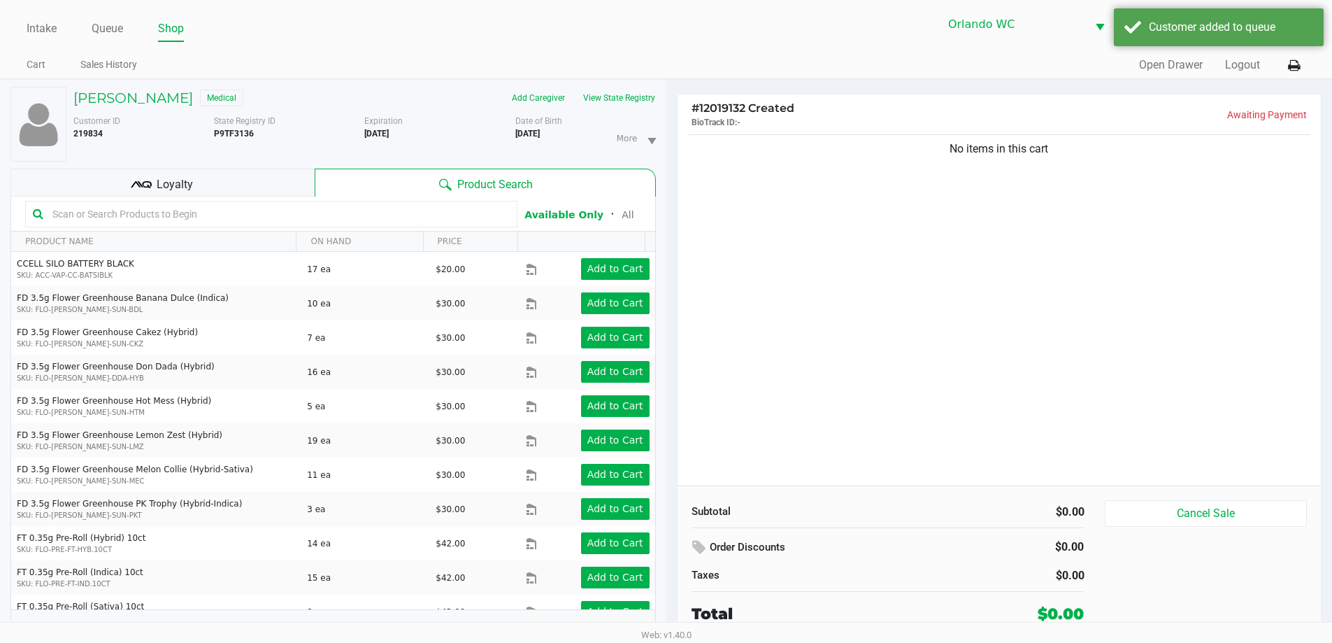
click at [613, 85] on div "CLIFF TAUER Medical Add Caregiver View State Registry Customer ID 219834 State …" at bounding box center [333, 369] width 646 height 578
click at [618, 91] on button "View State Registry" at bounding box center [615, 98] width 82 height 22
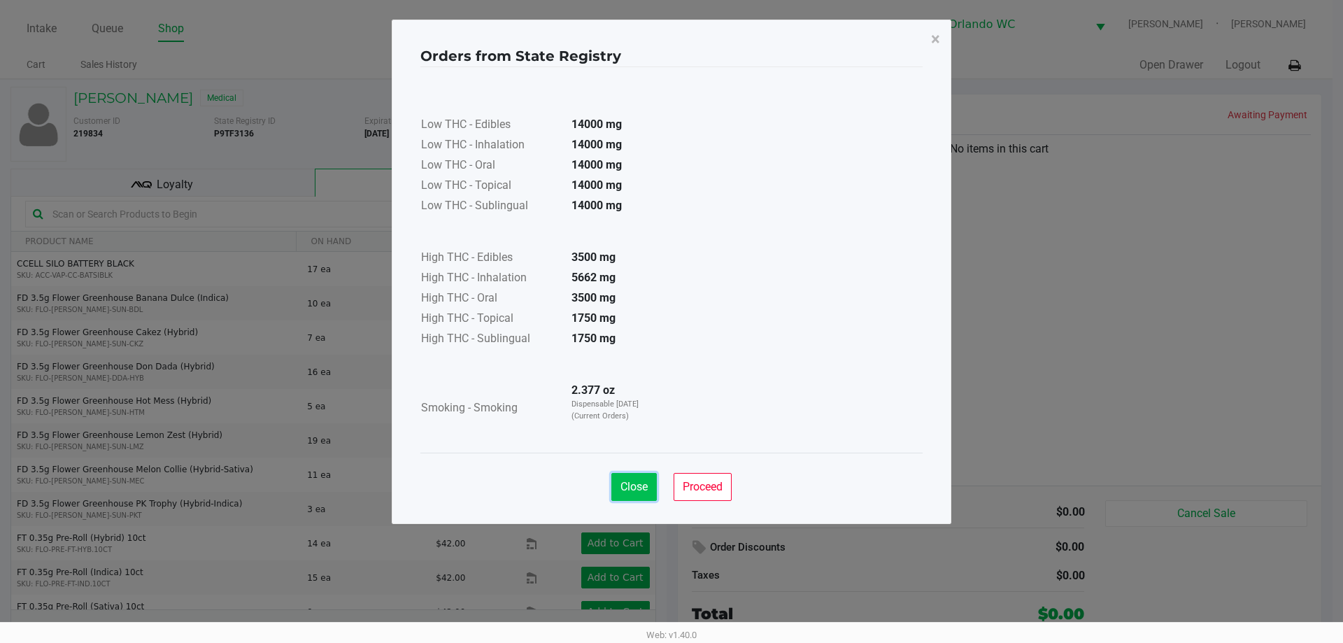
click at [634, 478] on button "Close" at bounding box center [633, 487] width 45 height 28
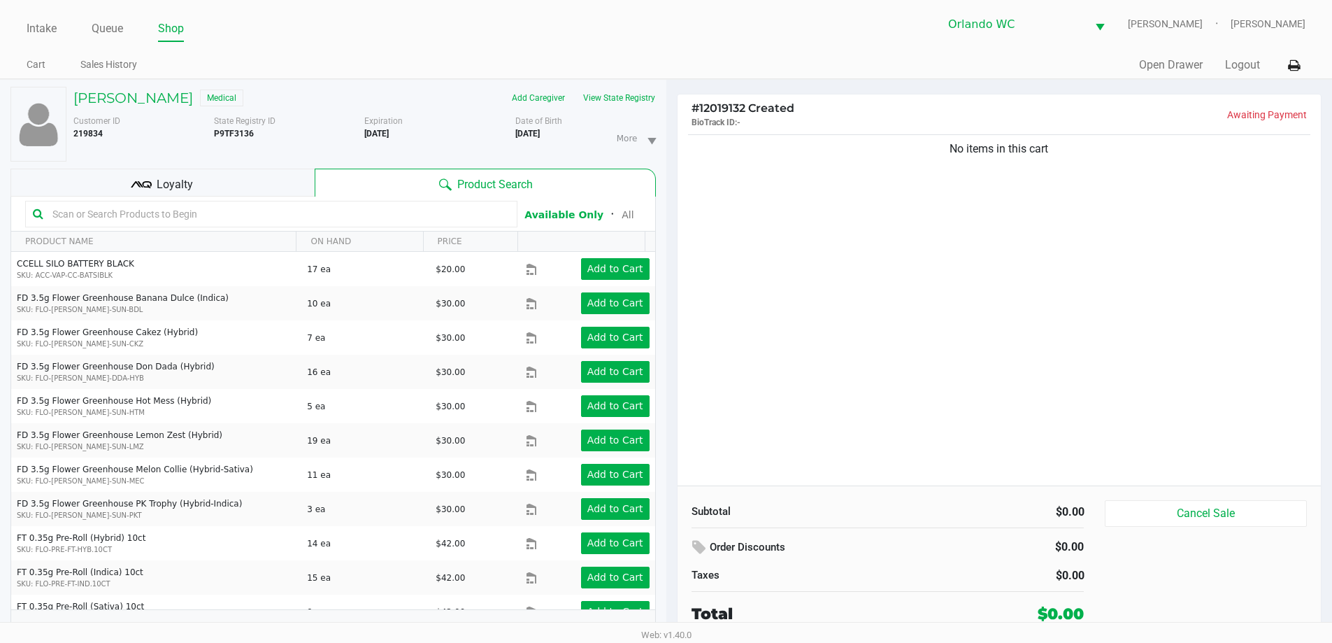
click at [369, 212] on input "text" at bounding box center [278, 214] width 463 height 21
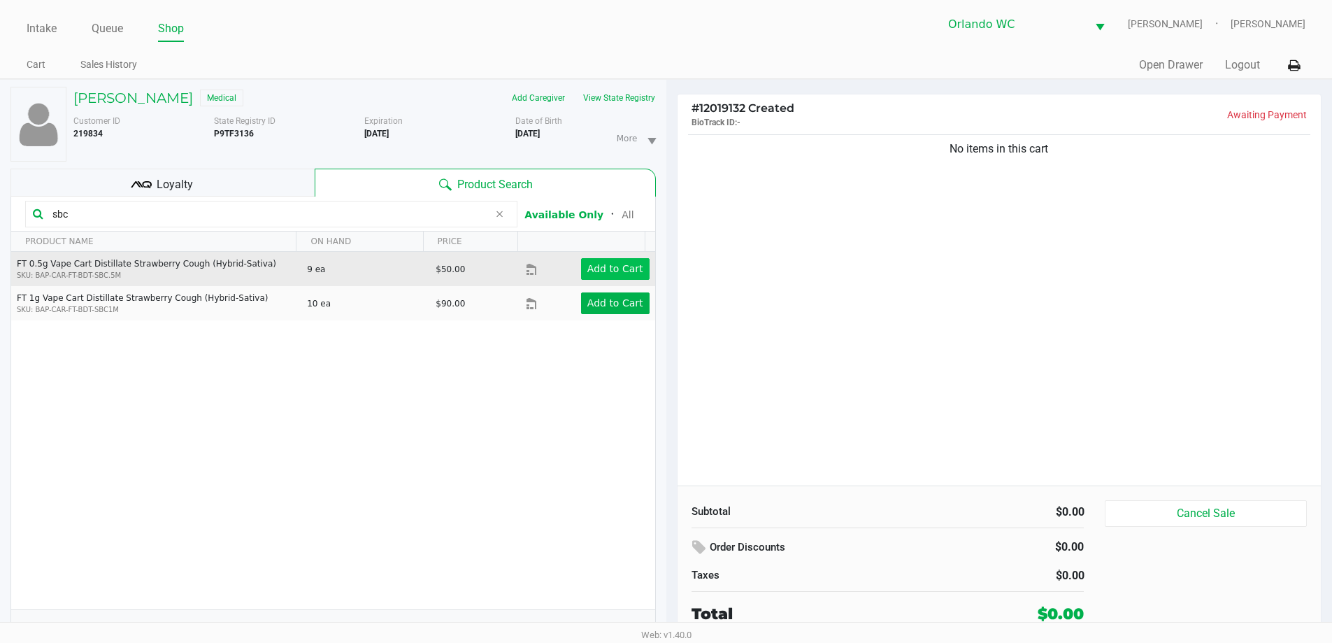
type input "sbc"
click at [609, 259] on button "Add to Cart" at bounding box center [615, 269] width 69 height 22
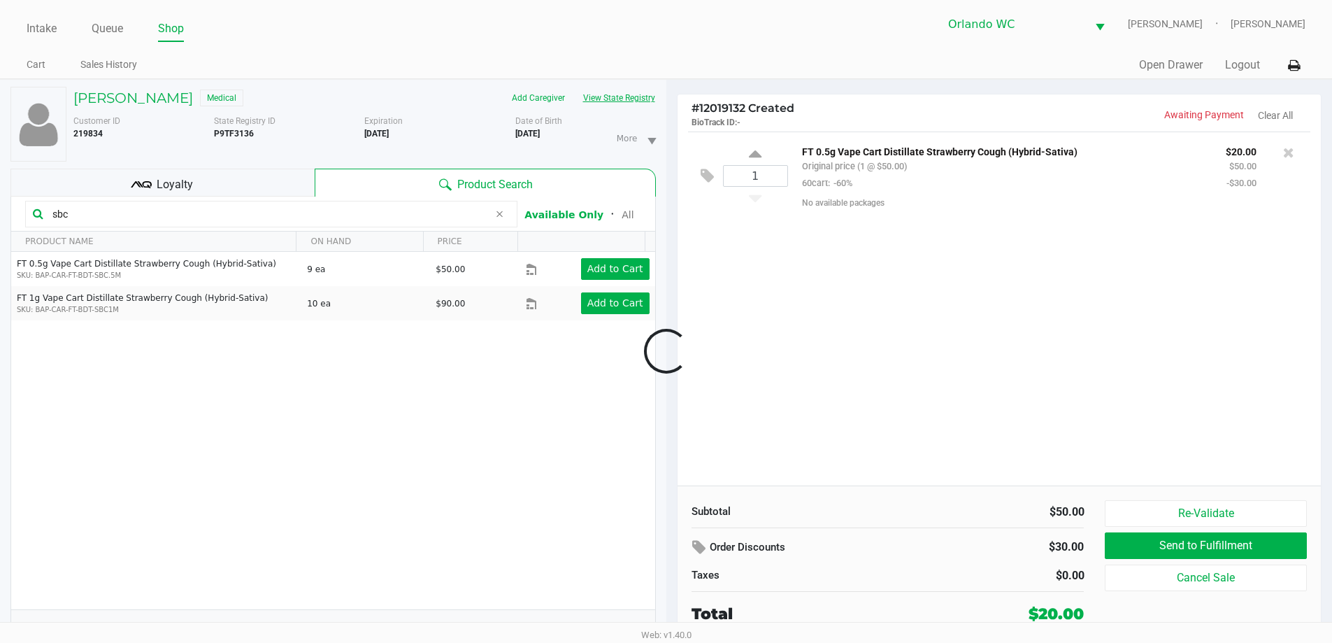
click at [636, 94] on button "View State Registry" at bounding box center [615, 98] width 82 height 22
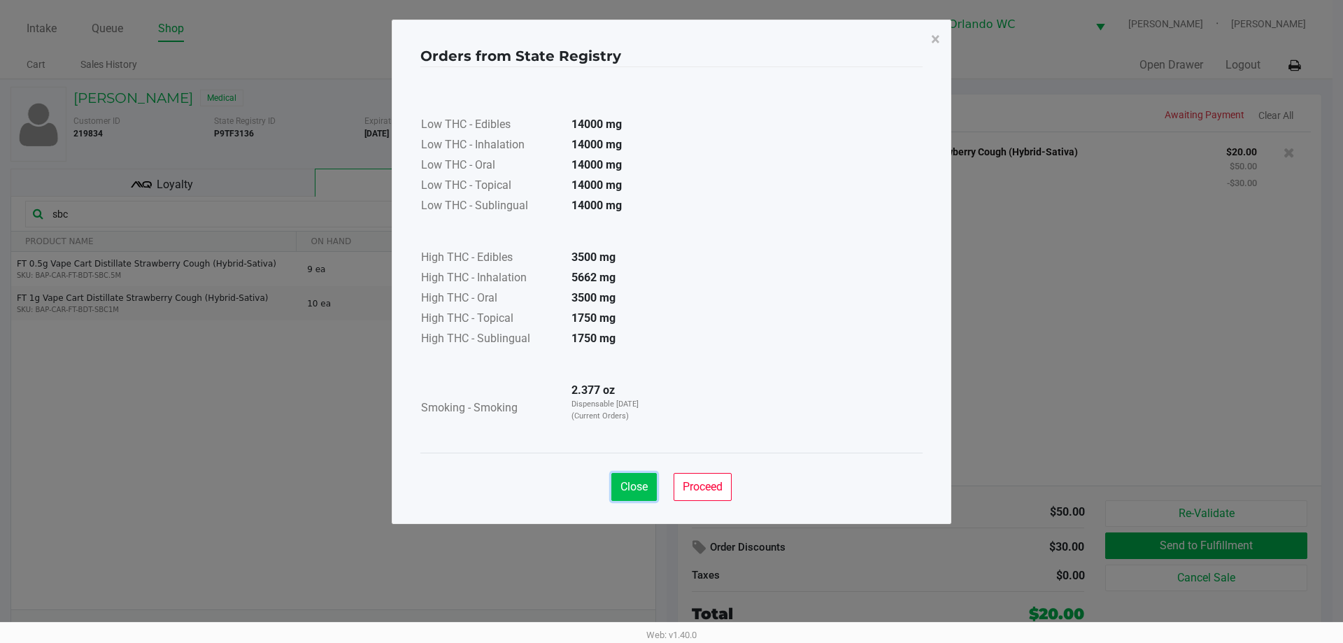
click at [647, 482] on span "Close" at bounding box center [633, 486] width 27 height 13
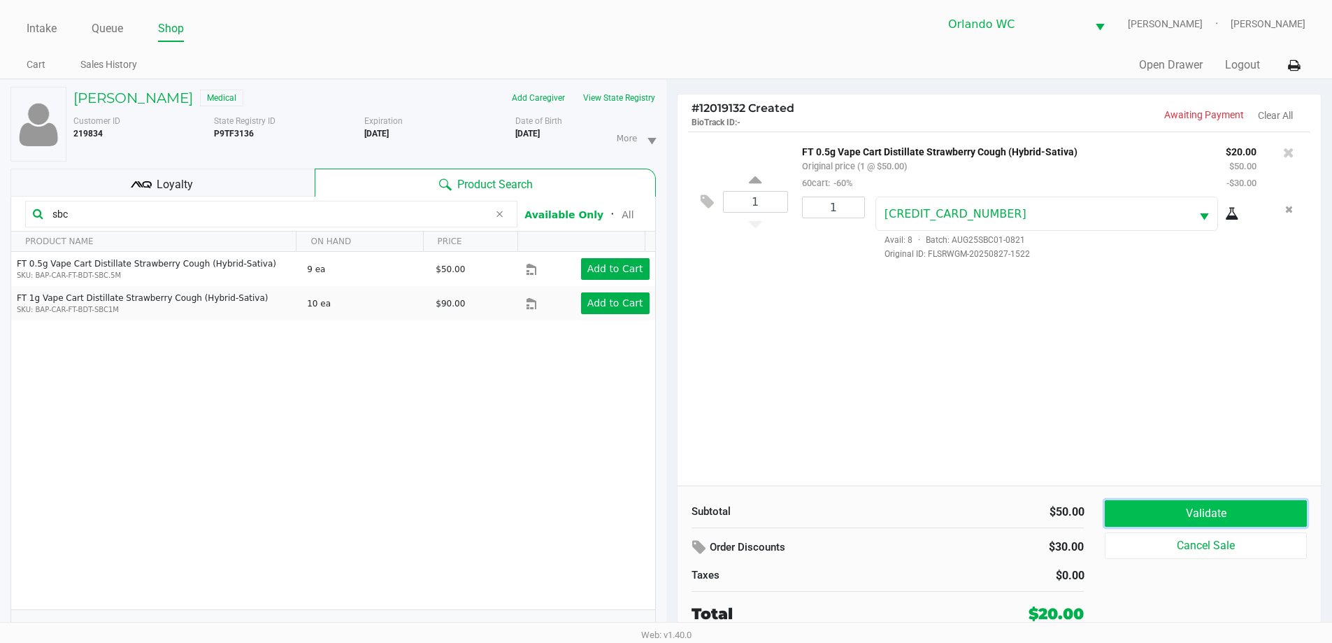
click at [1187, 511] on button "Validate" at bounding box center [1205, 513] width 201 height 27
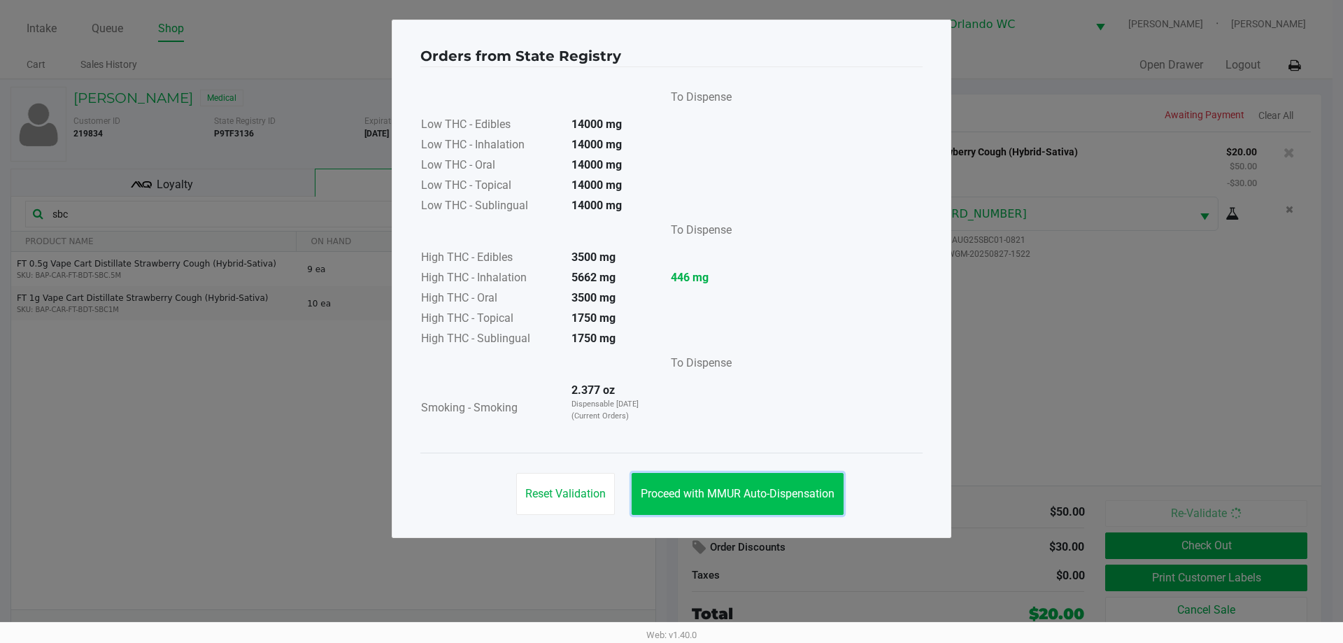
click at [762, 485] on button "Proceed with MMUR Auto-Dispensation" at bounding box center [738, 494] width 212 height 42
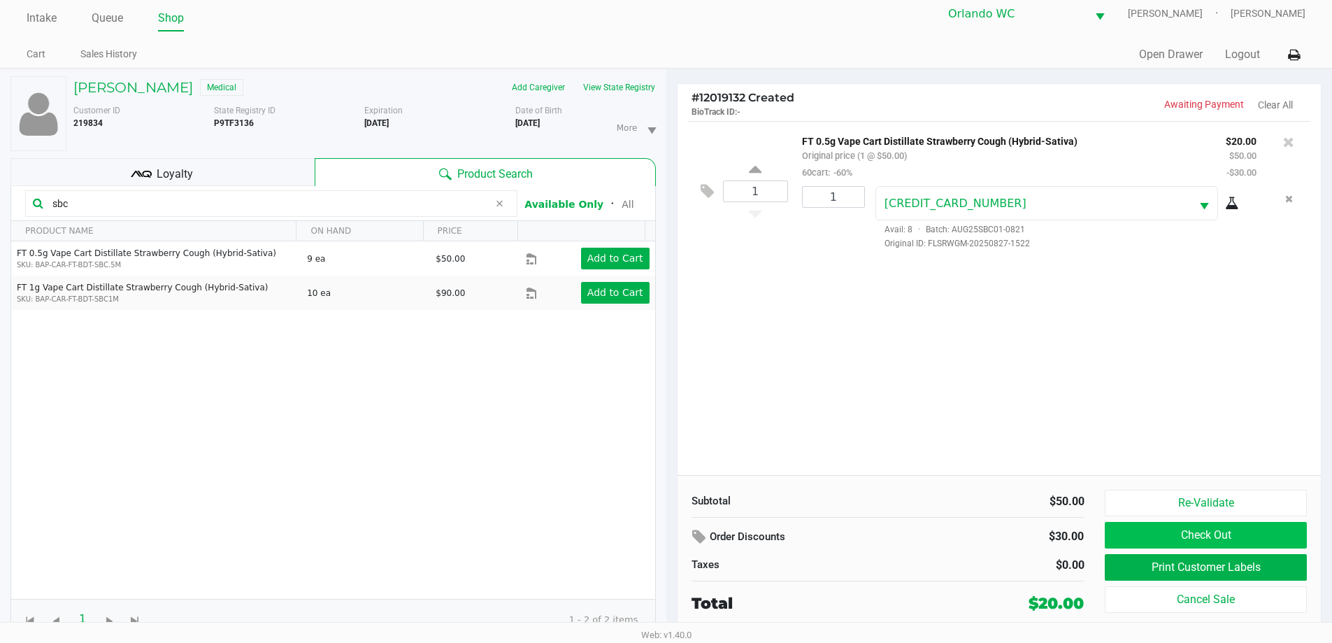
scroll to position [15, 0]
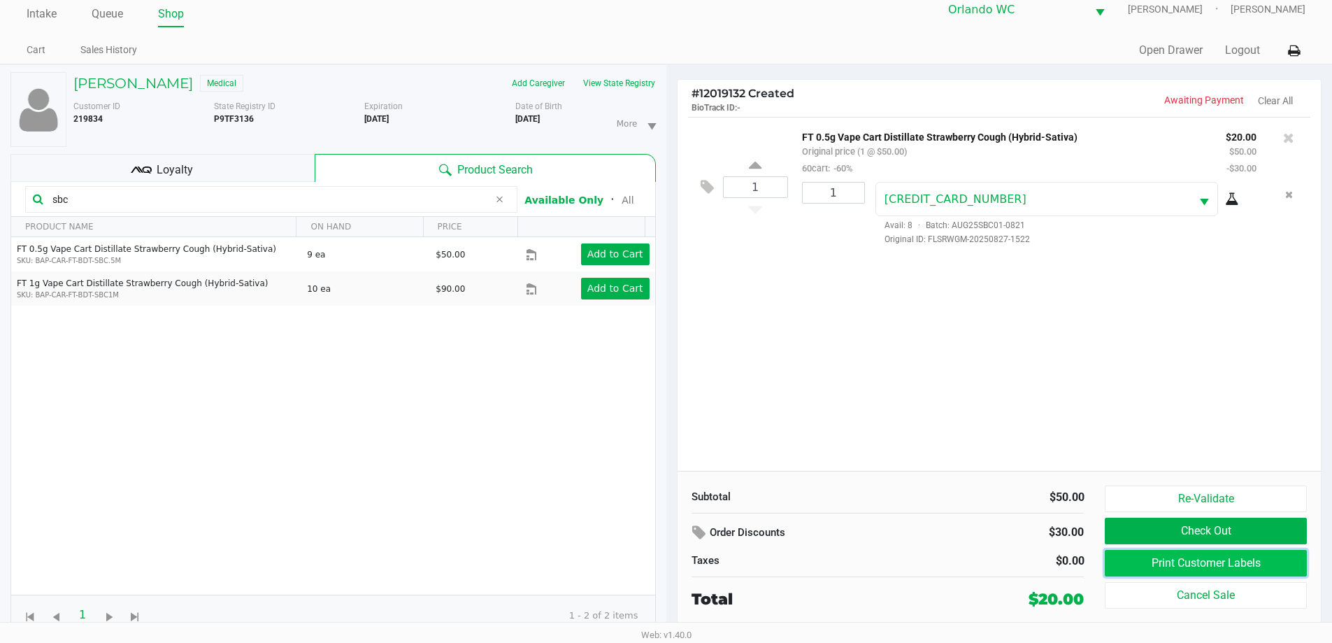
click at [1209, 567] on button "Print Customer Labels" at bounding box center [1205, 563] width 201 height 27
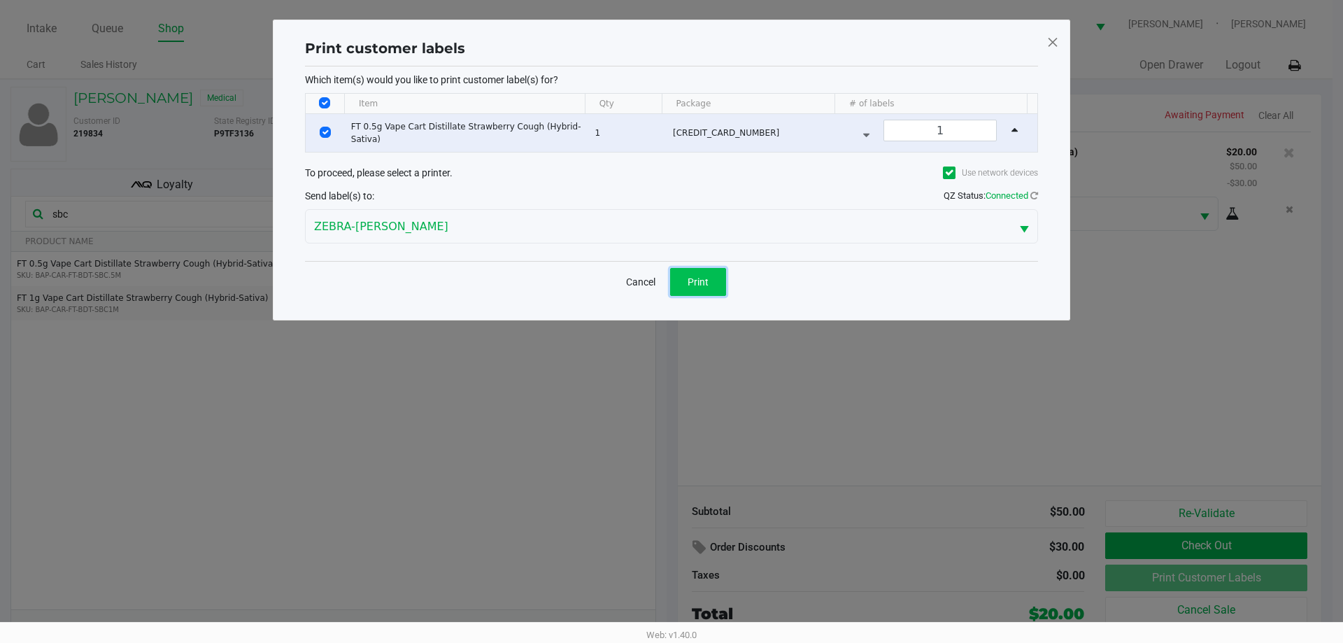
click at [691, 285] on span "Print" at bounding box center [698, 281] width 21 height 11
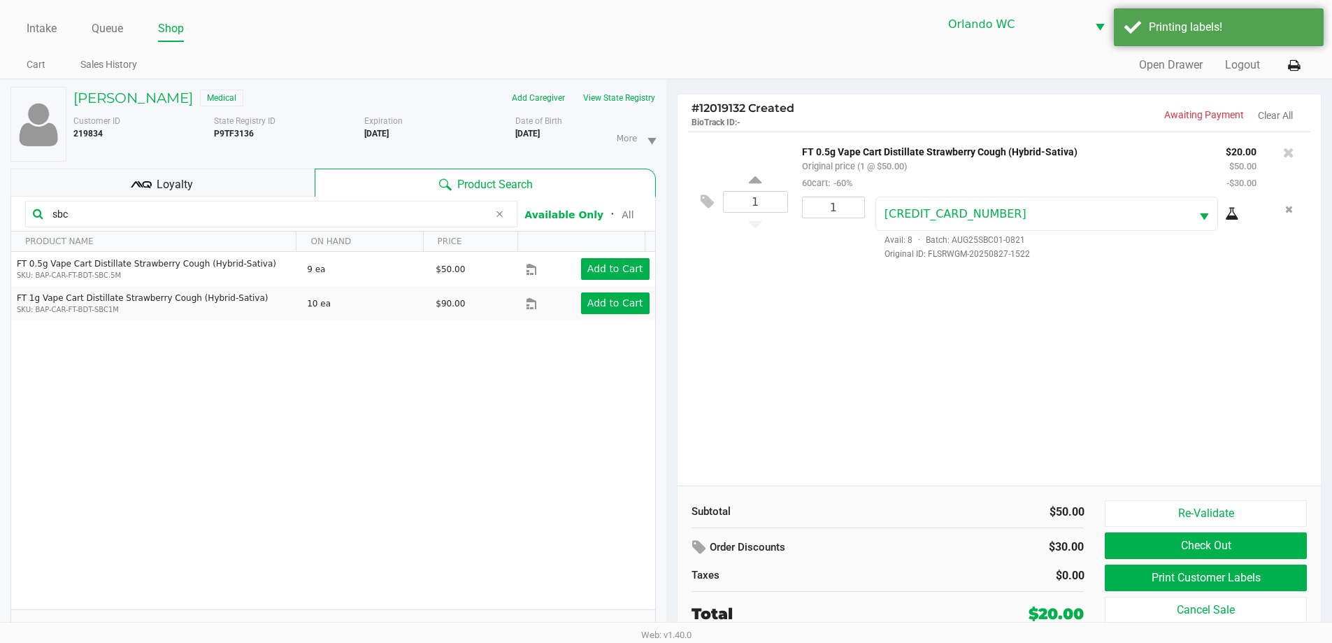
click at [197, 176] on div "Loyalty" at bounding box center [162, 183] width 304 height 28
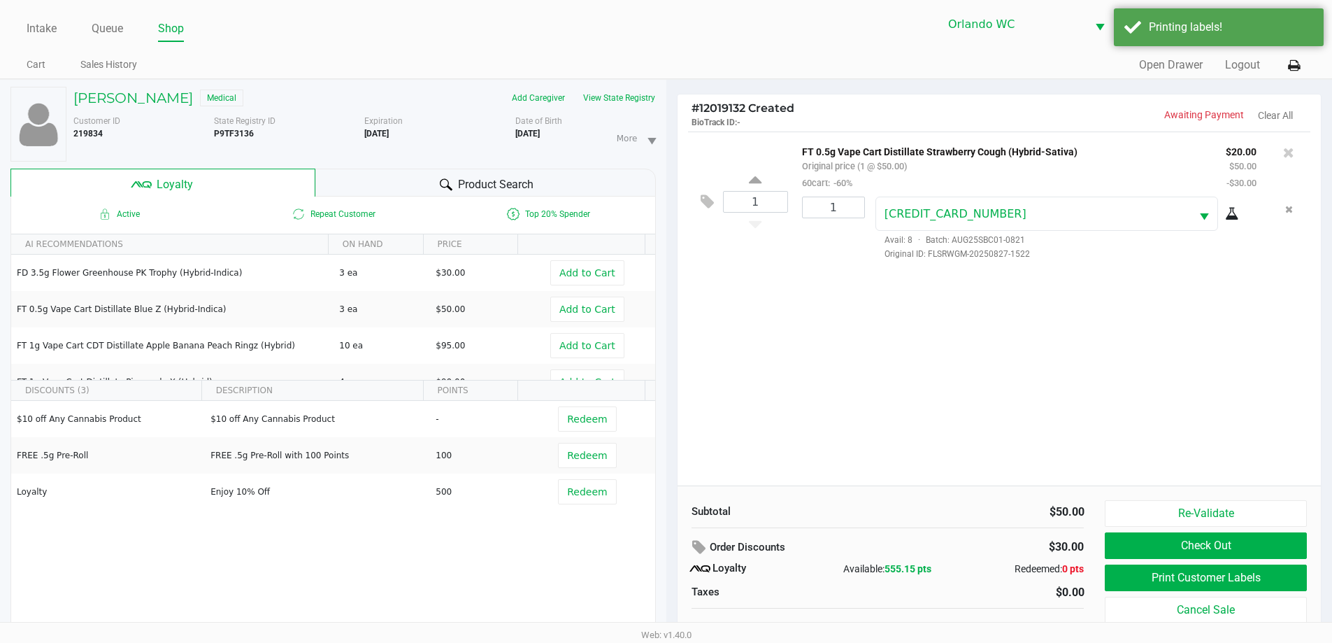
click at [349, 180] on div "Product Search" at bounding box center [485, 183] width 341 height 28
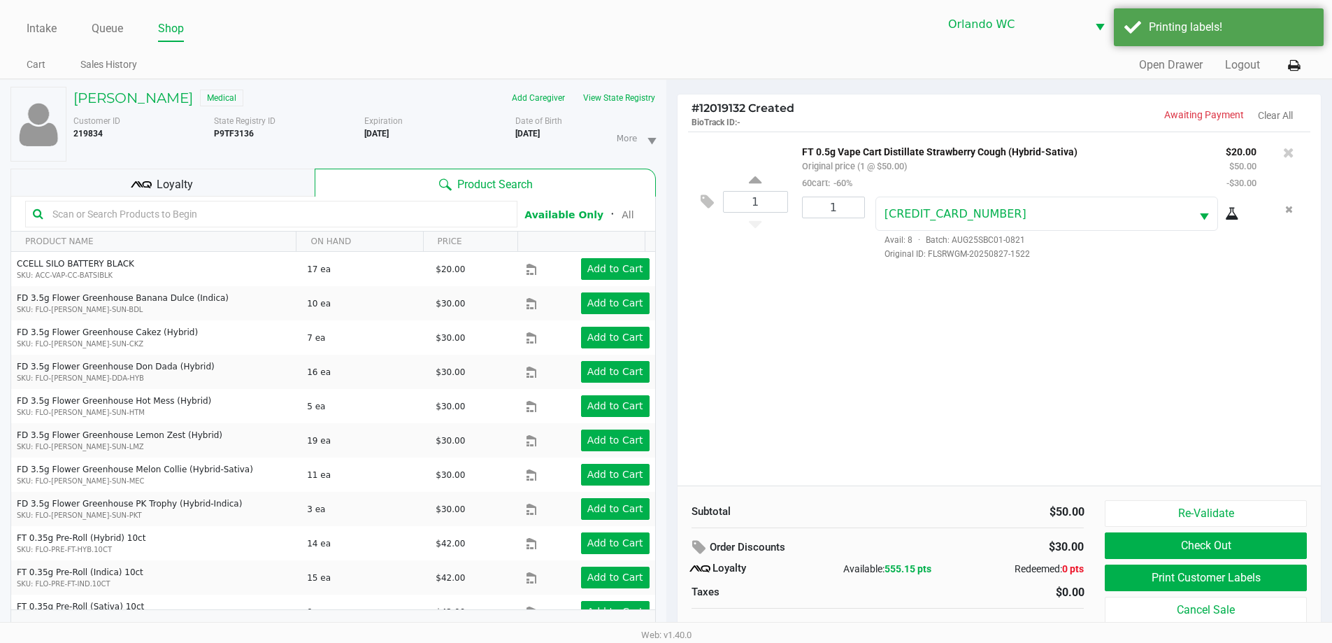
click at [969, 386] on div "1 FT 0.5g Vape Cart Distillate Strawberry Cough (Hybrid-Sativa) Original price …" at bounding box center [1000, 308] width 644 height 354
click at [920, 438] on div "1 FT 0.5g Vape Cart Distillate Strawberry Cough (Hybrid-Sativa) Original price …" at bounding box center [1000, 308] width 644 height 354
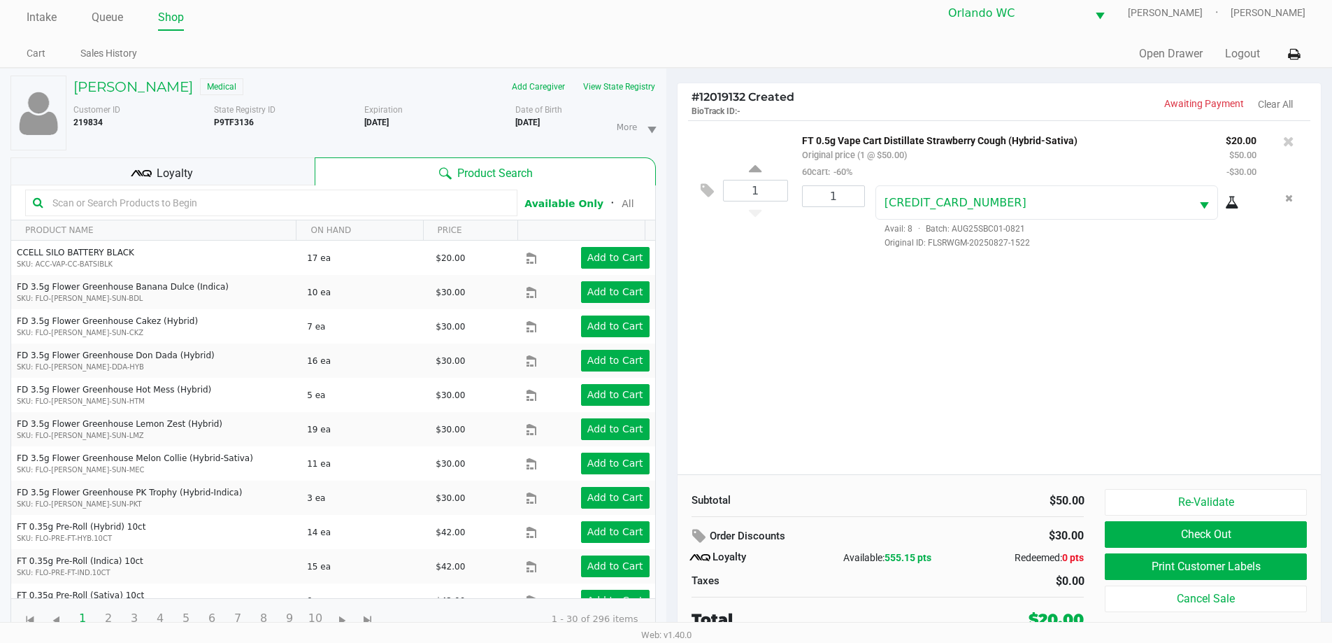
scroll to position [15, 0]
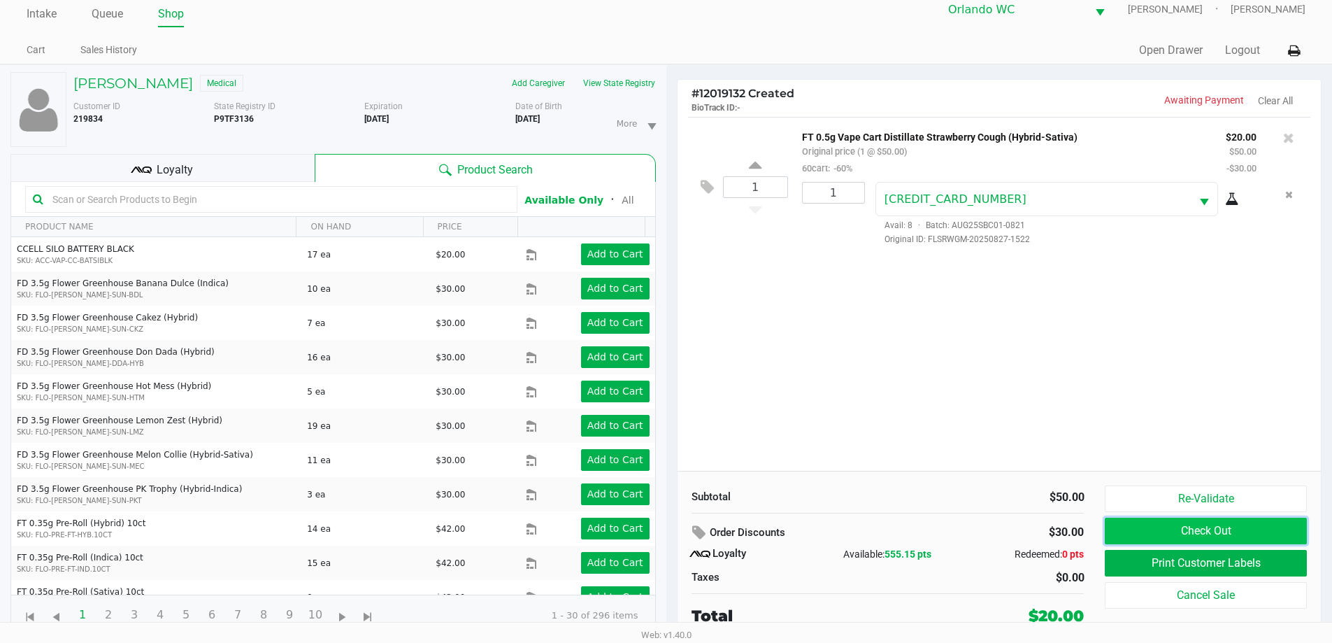
click at [1118, 536] on button "Check Out" at bounding box center [1205, 531] width 201 height 27
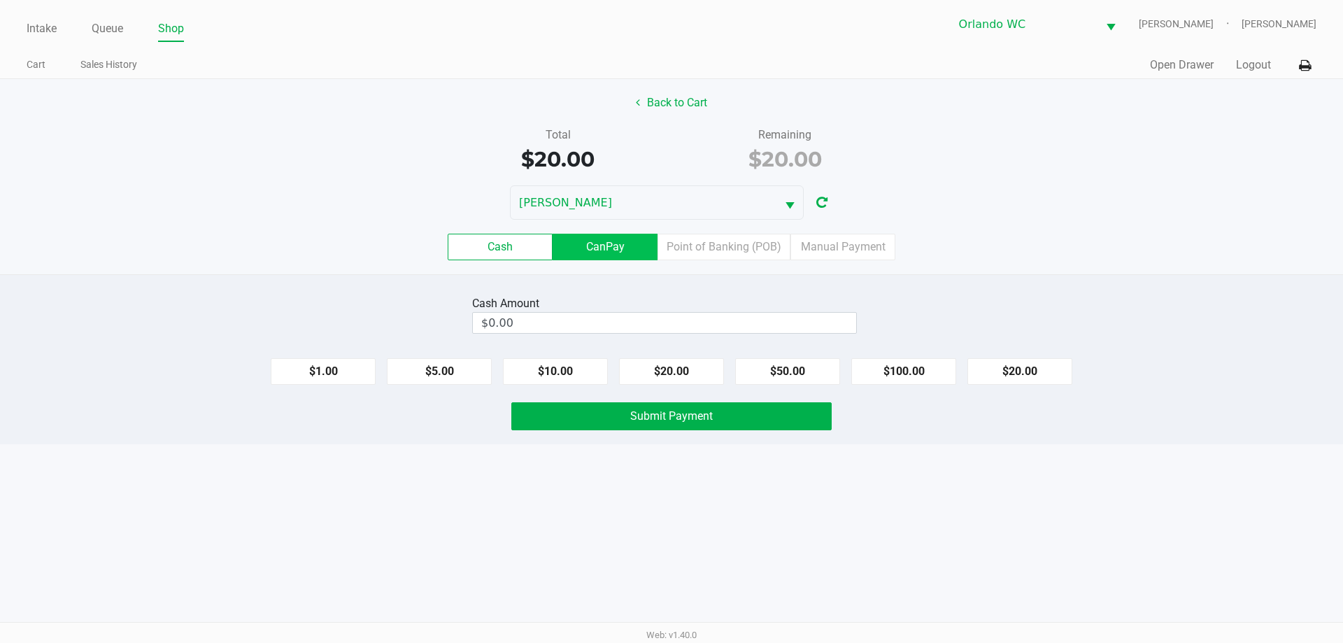
click at [622, 243] on label "CanPay" at bounding box center [605, 247] width 105 height 27
click at [0, 0] on 2 "CanPay" at bounding box center [0, 0] width 0 height 0
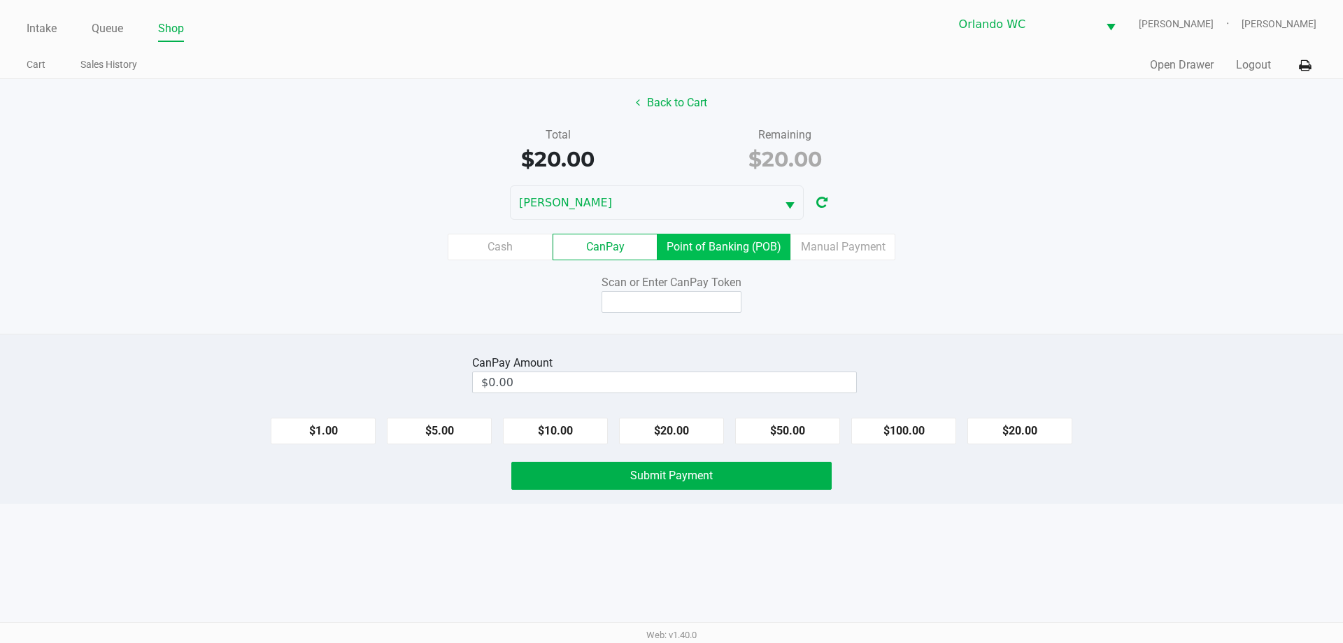
click at [674, 259] on label "Point of Banking (POB)" at bounding box center [723, 247] width 133 height 27
click at [0, 0] on 7 "Point of Banking (POB)" at bounding box center [0, 0] width 0 height 0
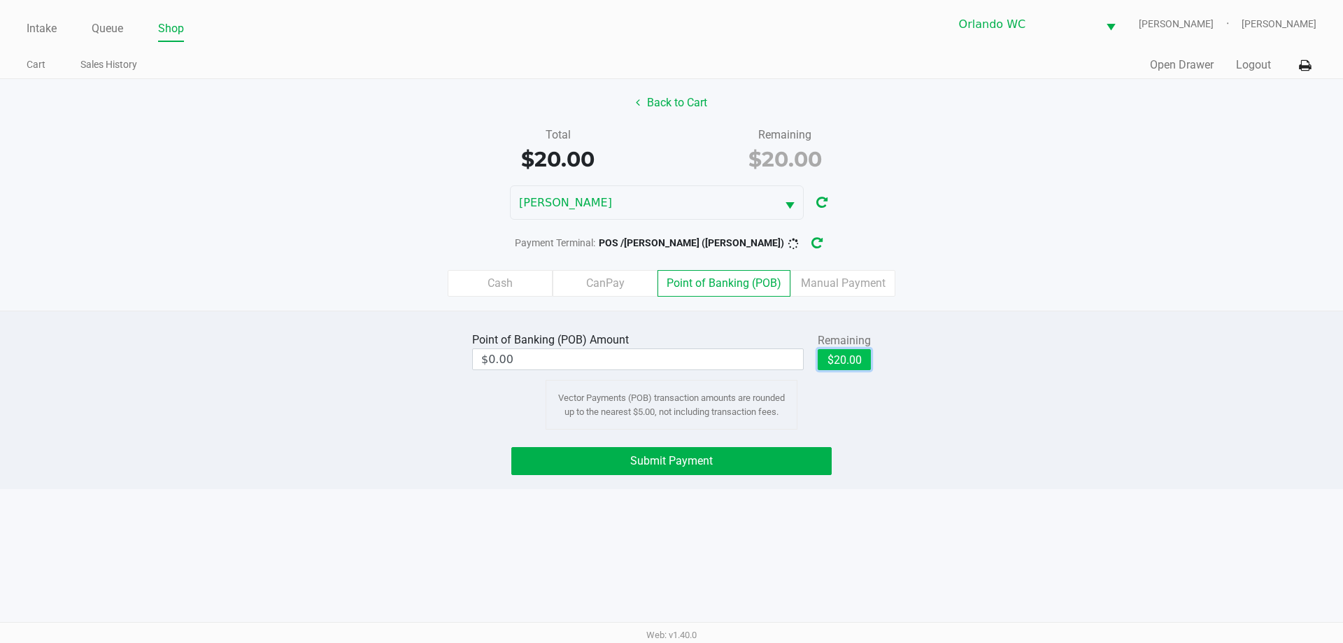
click at [860, 367] on button "$20.00" at bounding box center [844, 359] width 53 height 21
type input "$20.00"
click at [767, 467] on button "Submit Payment" at bounding box center [671, 461] width 320 height 28
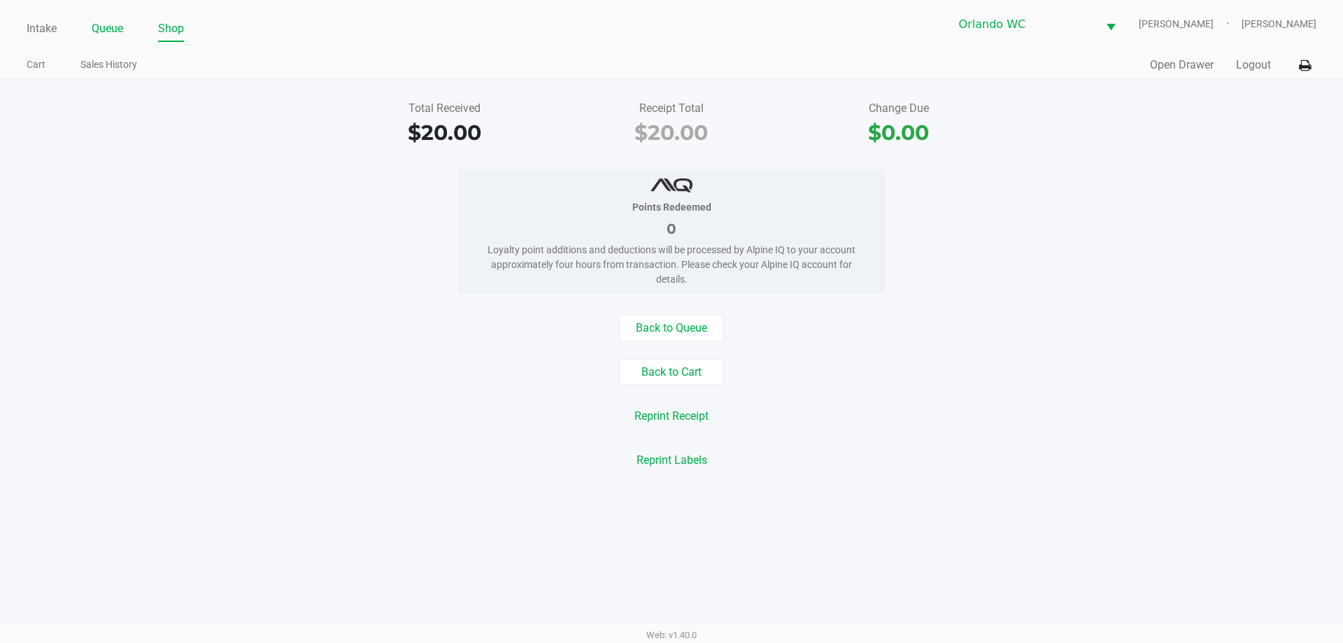
click at [100, 35] on link "Queue" at bounding box center [107, 29] width 31 height 20
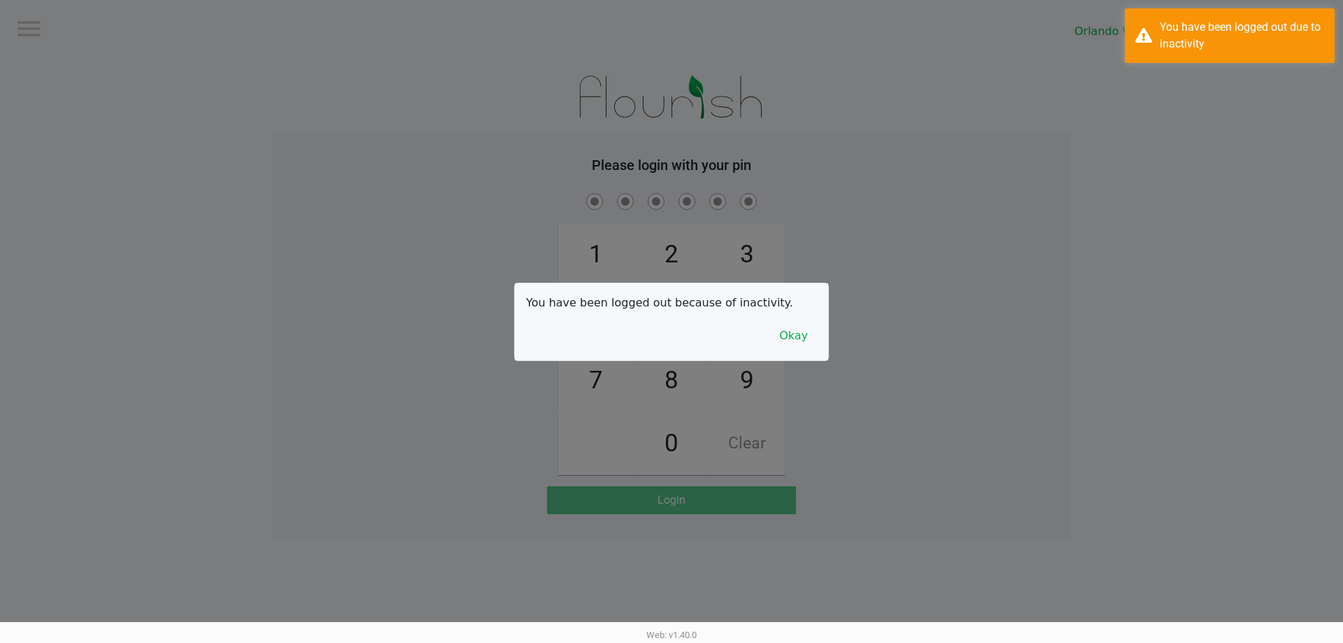
click at [105, 68] on div at bounding box center [671, 321] width 1343 height 643
checkbox input "true"
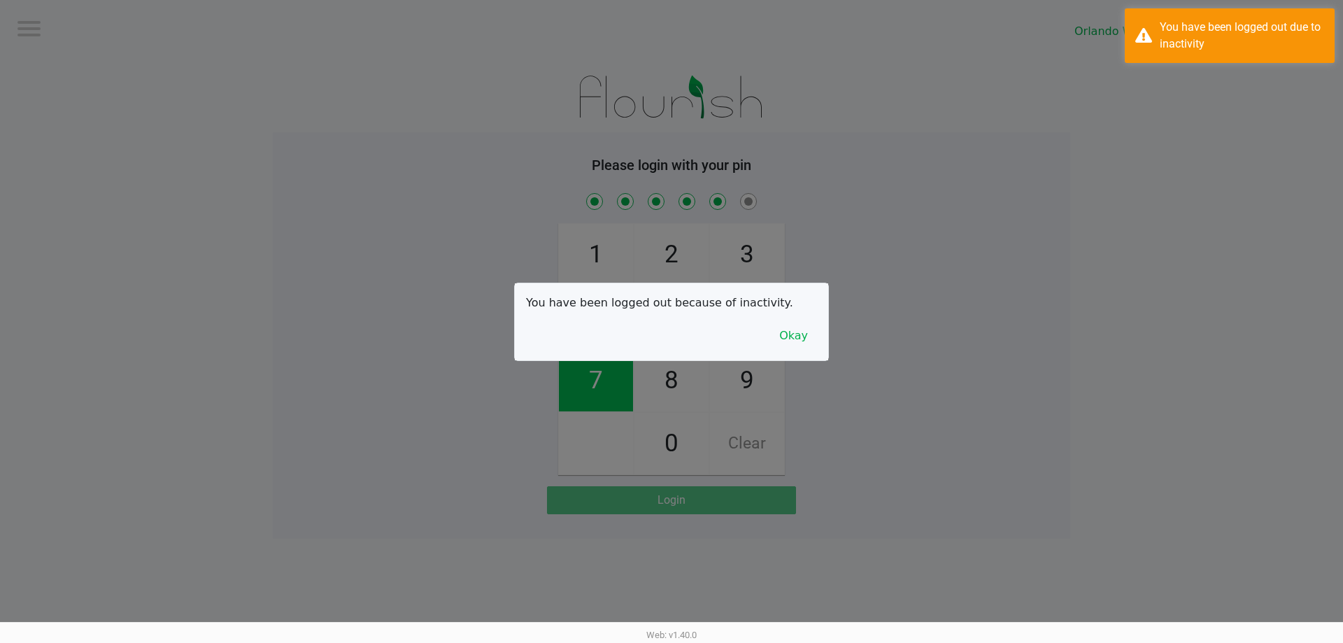
checkbox input "true"
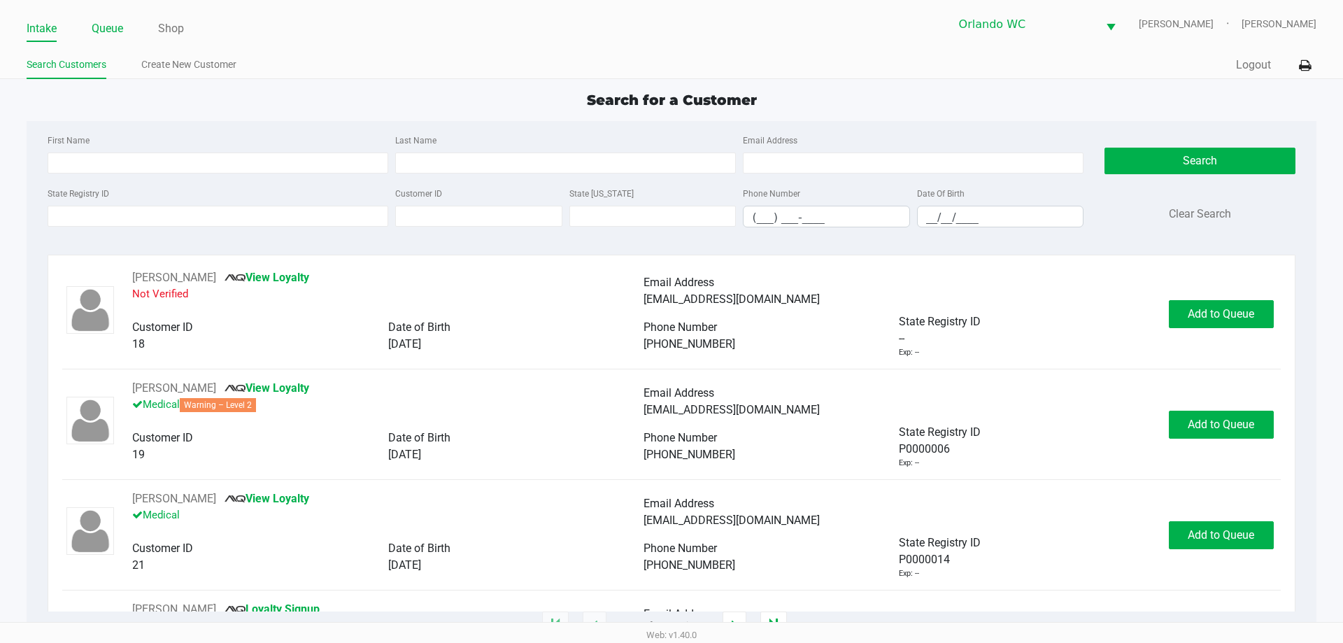
click at [108, 25] on link "Queue" at bounding box center [107, 29] width 31 height 20
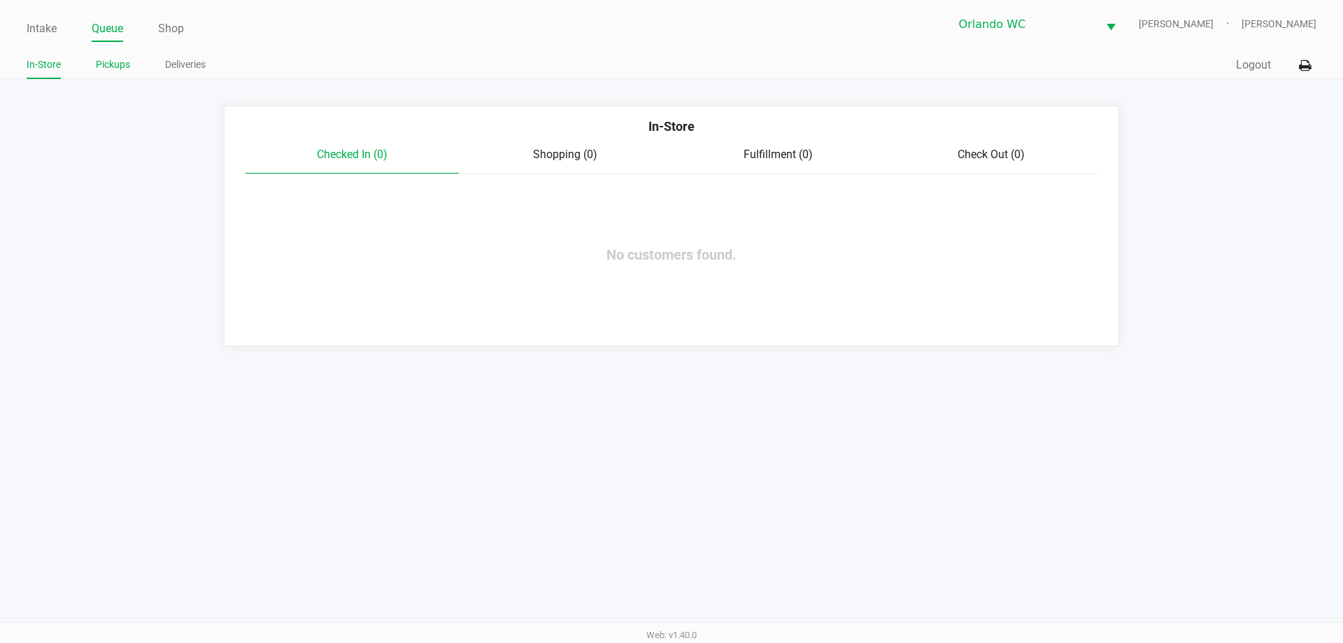
click at [111, 60] on link "Pickups" at bounding box center [113, 64] width 34 height 17
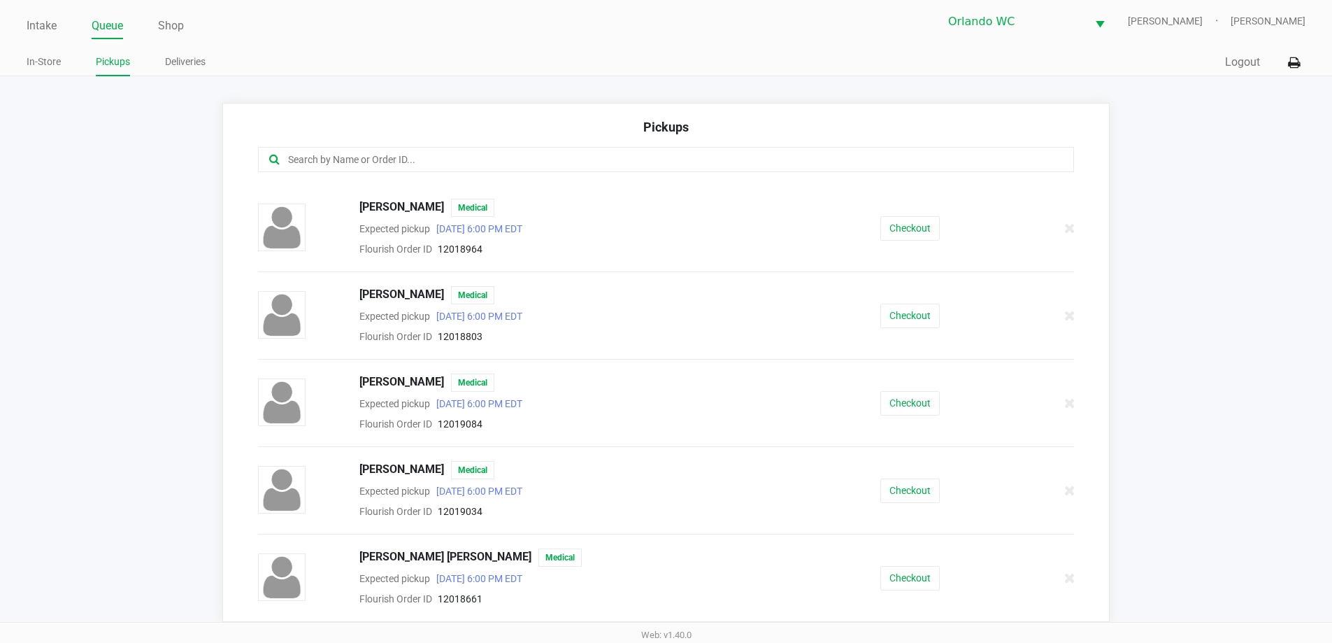
scroll to position [9, 0]
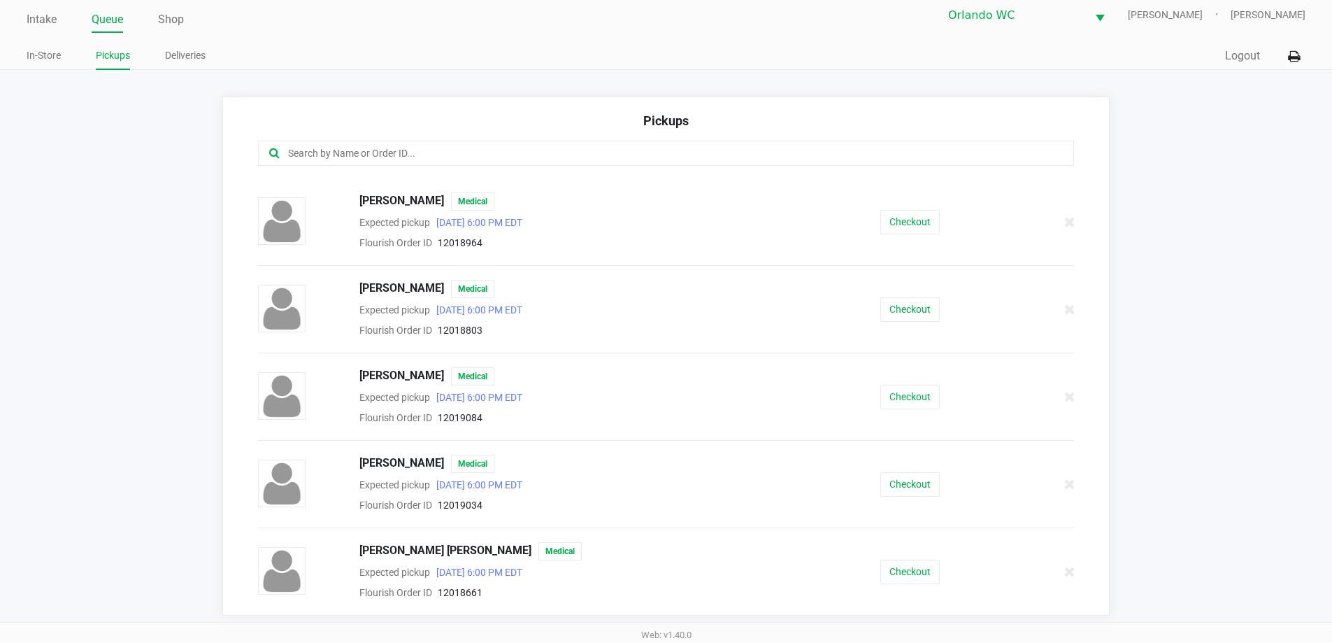
click at [905, 585] on div "SASHA CONCEPCION GLIHSMANN Medical Expected pickup Sep 28, 2025 6:00 PM EDT Flo…" at bounding box center [667, 571] width 838 height 59
click at [900, 576] on button "Checkout" at bounding box center [910, 572] width 59 height 24
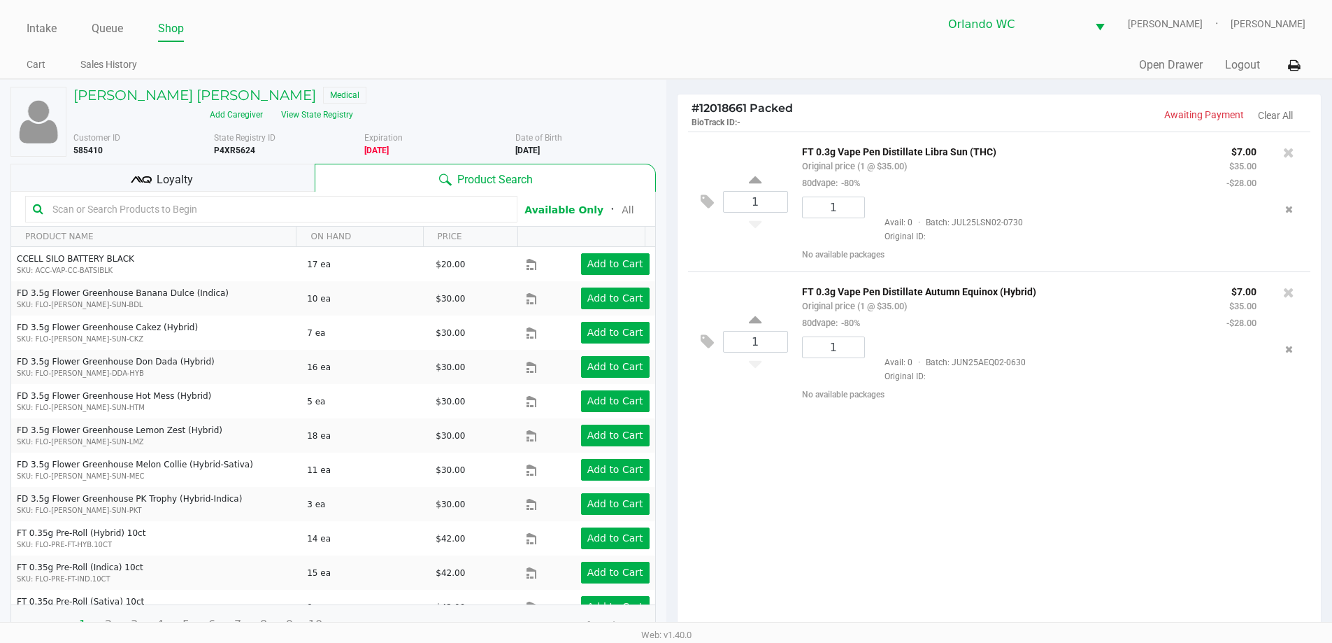
click at [904, 469] on div "1 FT 0.3g Vape Pen Distillate Libra Sun (THC) Original price (1 @ $35.00) 80dva…" at bounding box center [1000, 385] width 644 height 508
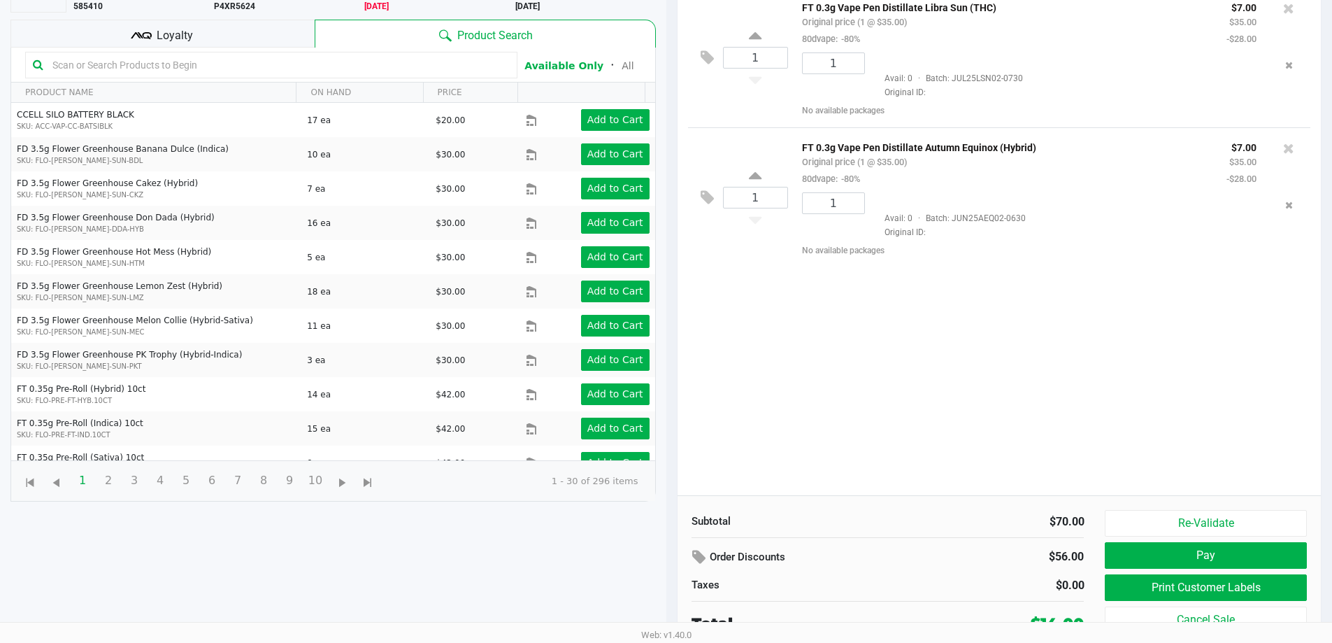
scroll to position [151, 0]
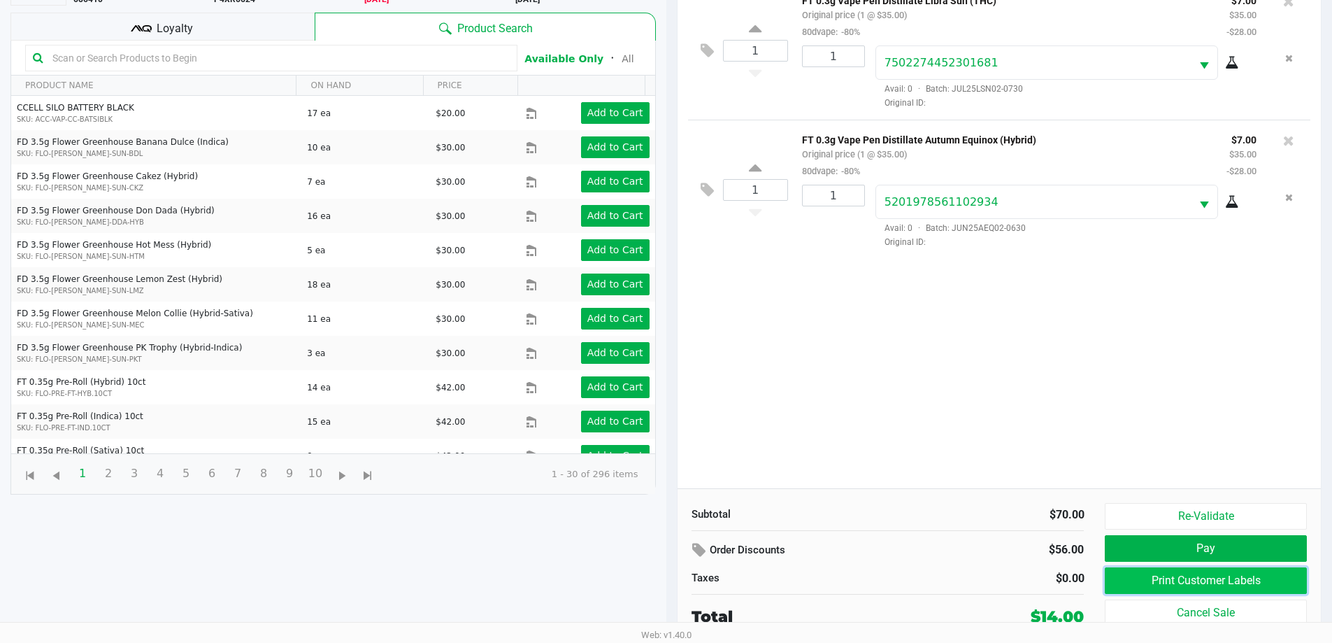
click at [1188, 588] on button "Print Customer Labels" at bounding box center [1205, 580] width 201 height 27
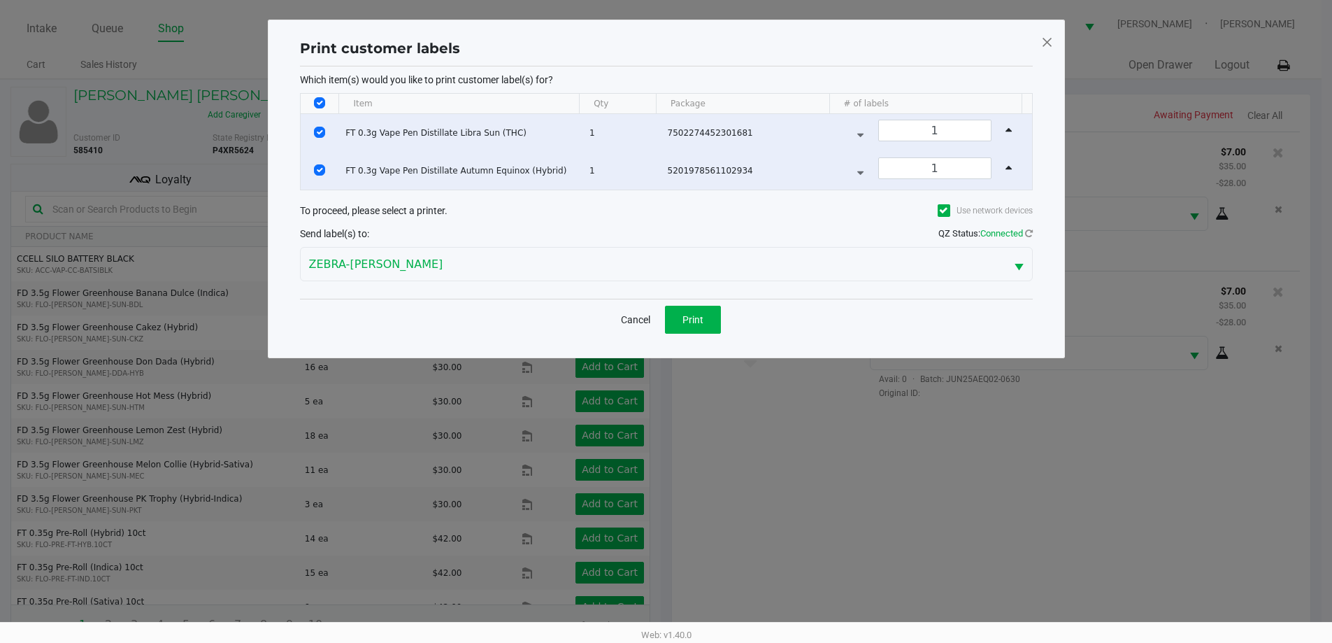
scroll to position [0, 0]
click at [713, 322] on button "Print" at bounding box center [698, 320] width 56 height 28
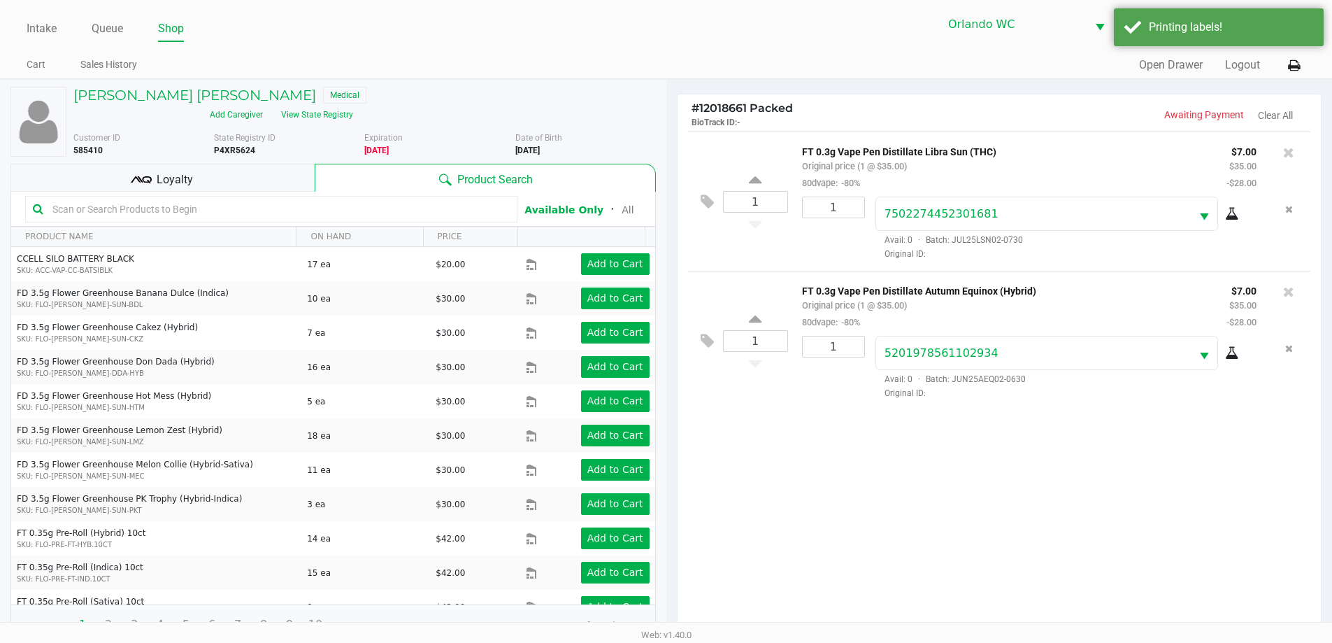
click at [811, 522] on div "1 FT 0.3g Vape Pen Distillate Libra Sun (THC) Original price (1 @ $35.00) 80dva…" at bounding box center [1000, 385] width 644 height 508
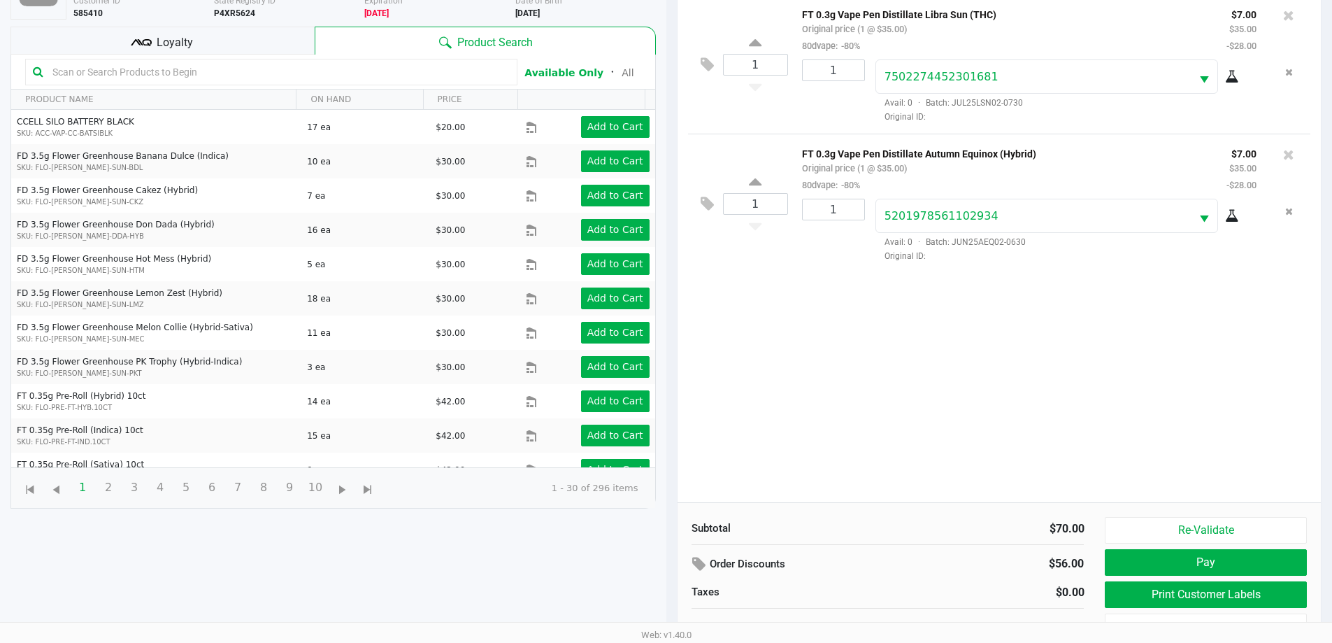
scroll to position [151, 0]
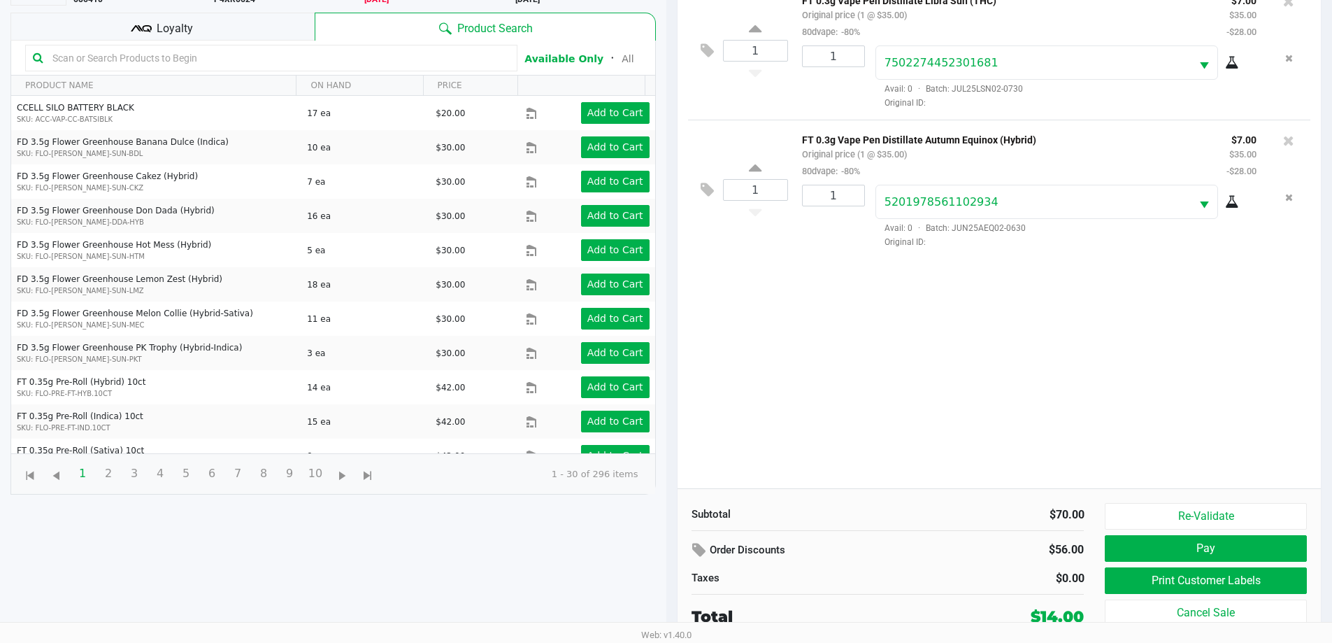
click at [878, 381] on div "1 FT 0.3g Vape Pen Distillate Libra Sun (THC) Original price (1 @ $35.00) 80dva…" at bounding box center [1000, 234] width 644 height 508
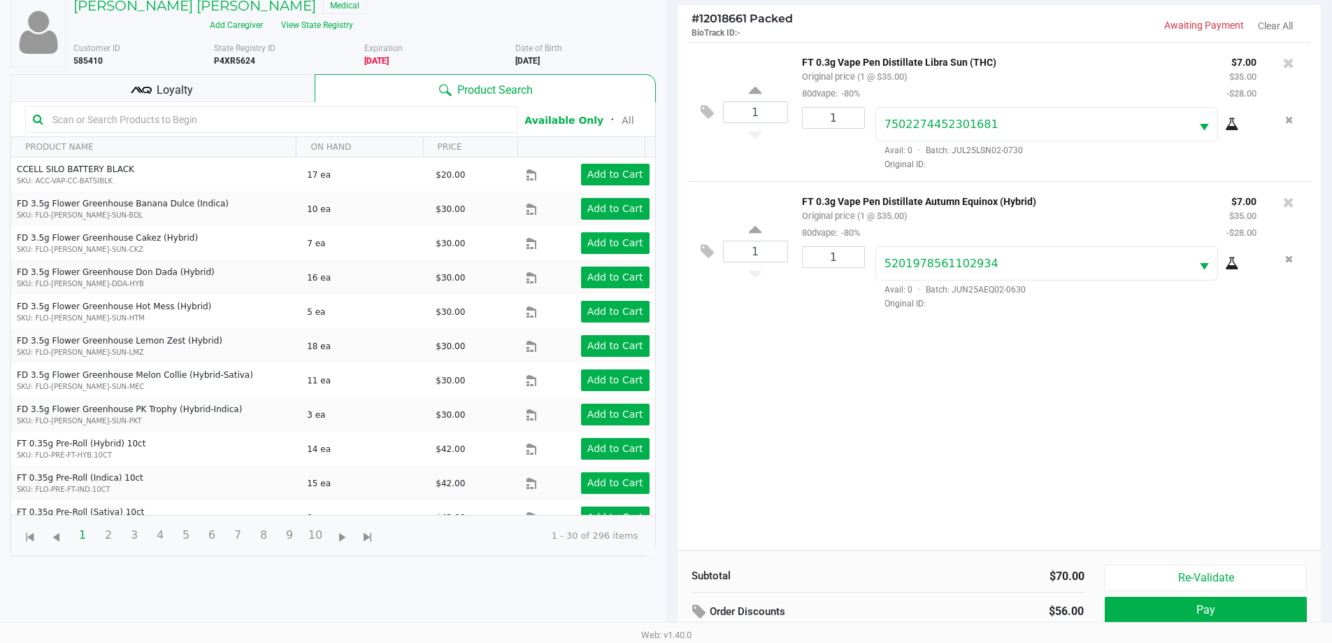
scroll to position [0, 0]
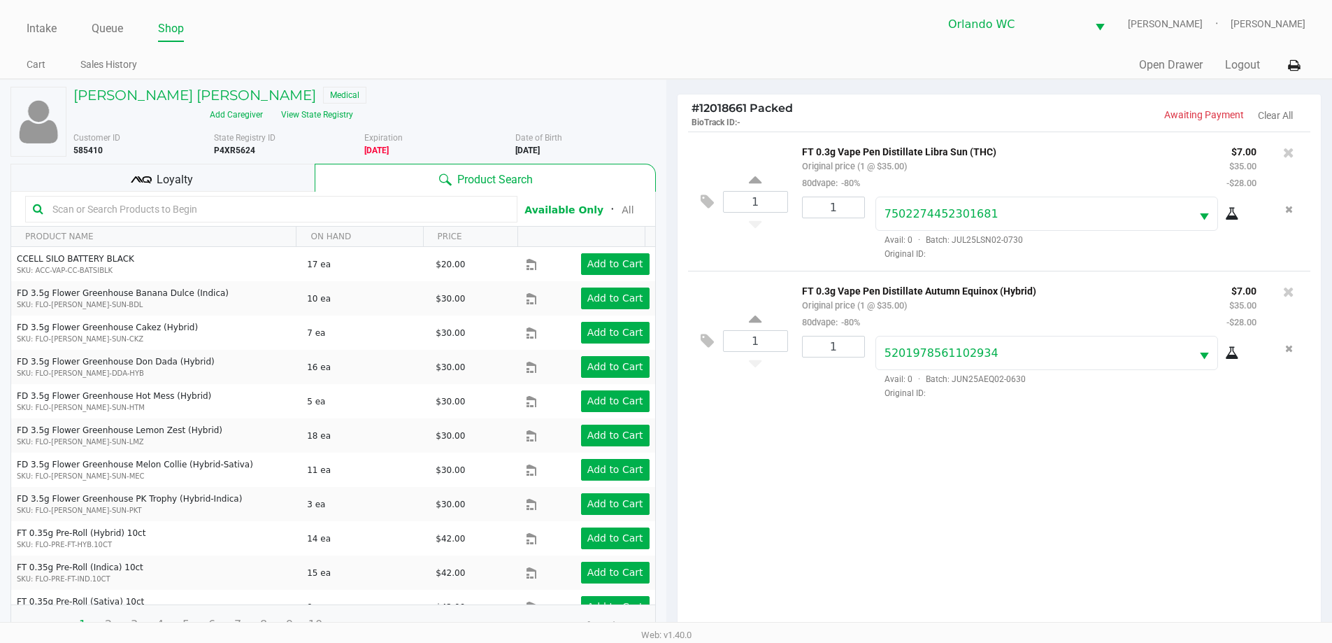
click at [230, 178] on div "Loyalty" at bounding box center [162, 178] width 304 height 28
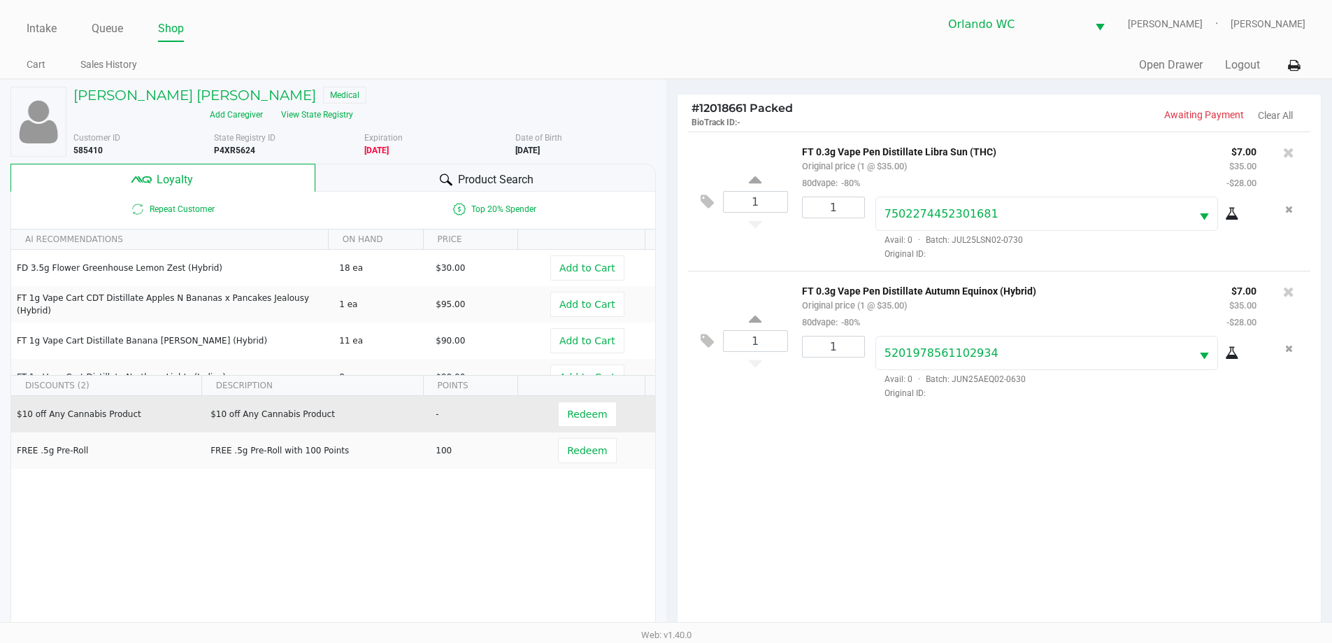
click at [615, 397] on td "Redeem" at bounding box center [590, 414] width 129 height 36
click at [593, 408] on span "Redeem" at bounding box center [587, 413] width 40 height 11
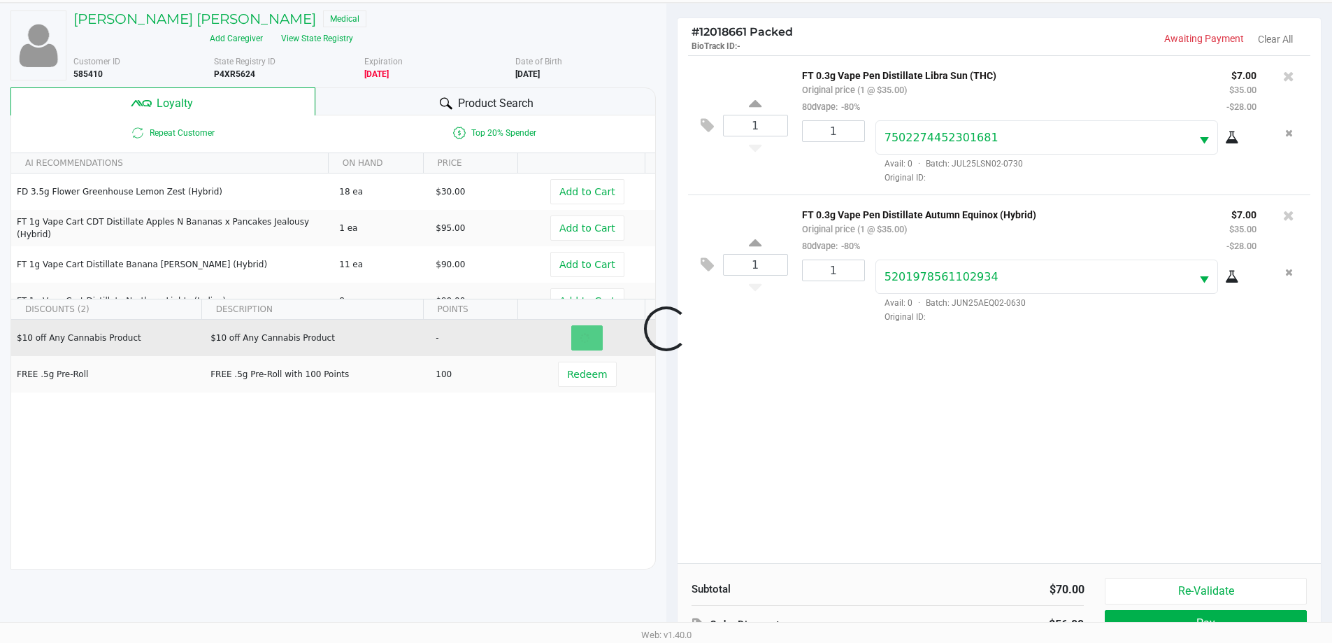
scroll to position [168, 0]
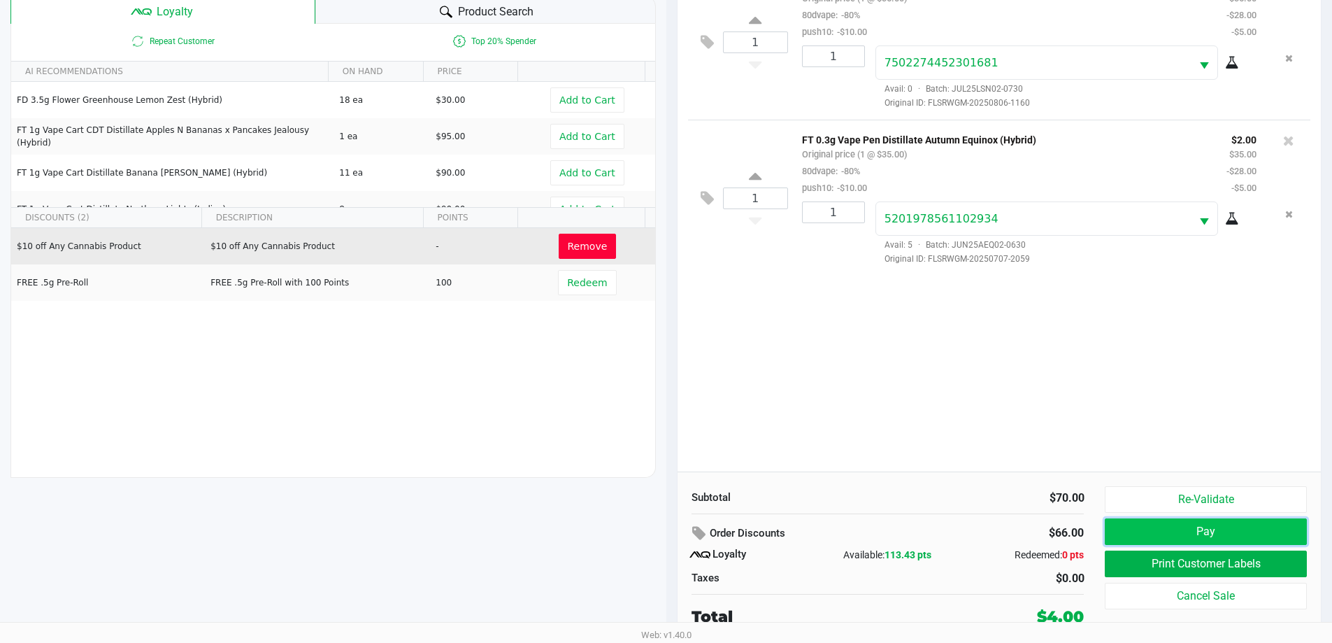
click at [1189, 536] on button "Pay" at bounding box center [1205, 531] width 201 height 27
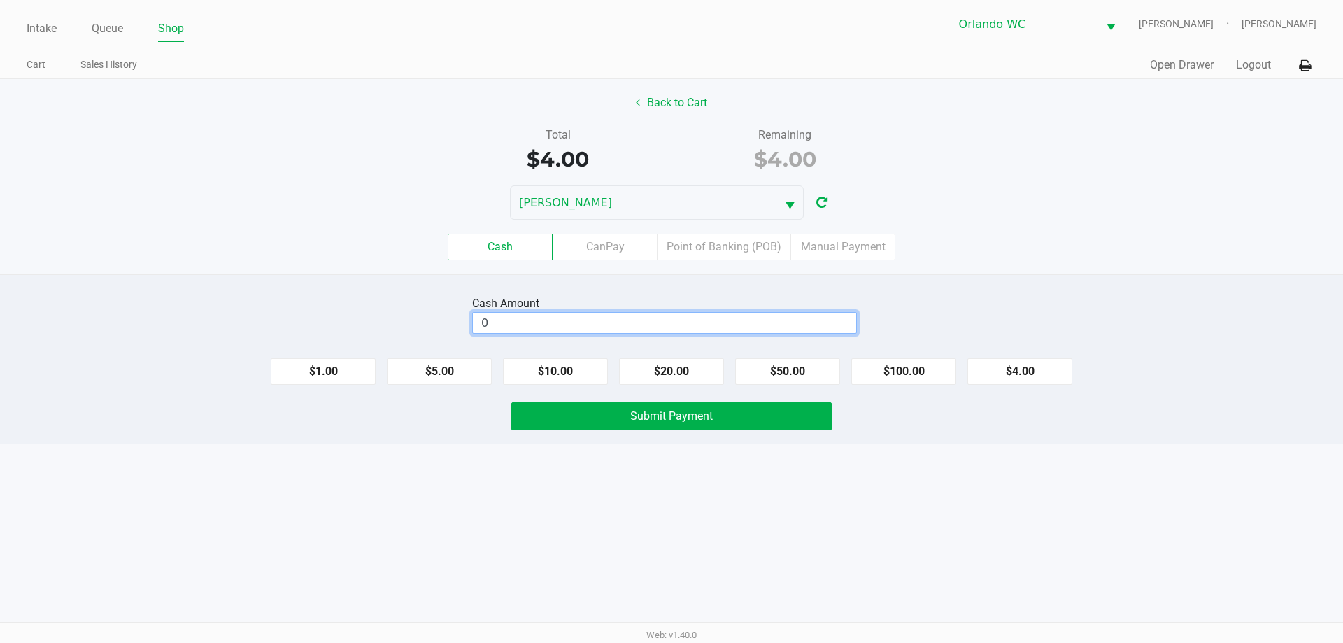
click at [606, 320] on input "0" at bounding box center [664, 323] width 383 height 20
type input "$5.00"
click at [385, 283] on div "Cash Amount $5.00 Clear $1.00 $5.00 $10.00 $20.00 $50.00 $100.00 $4.00 Submit P…" at bounding box center [671, 359] width 1343 height 170
click at [669, 416] on span "Submit Payment" at bounding box center [671, 415] width 83 height 13
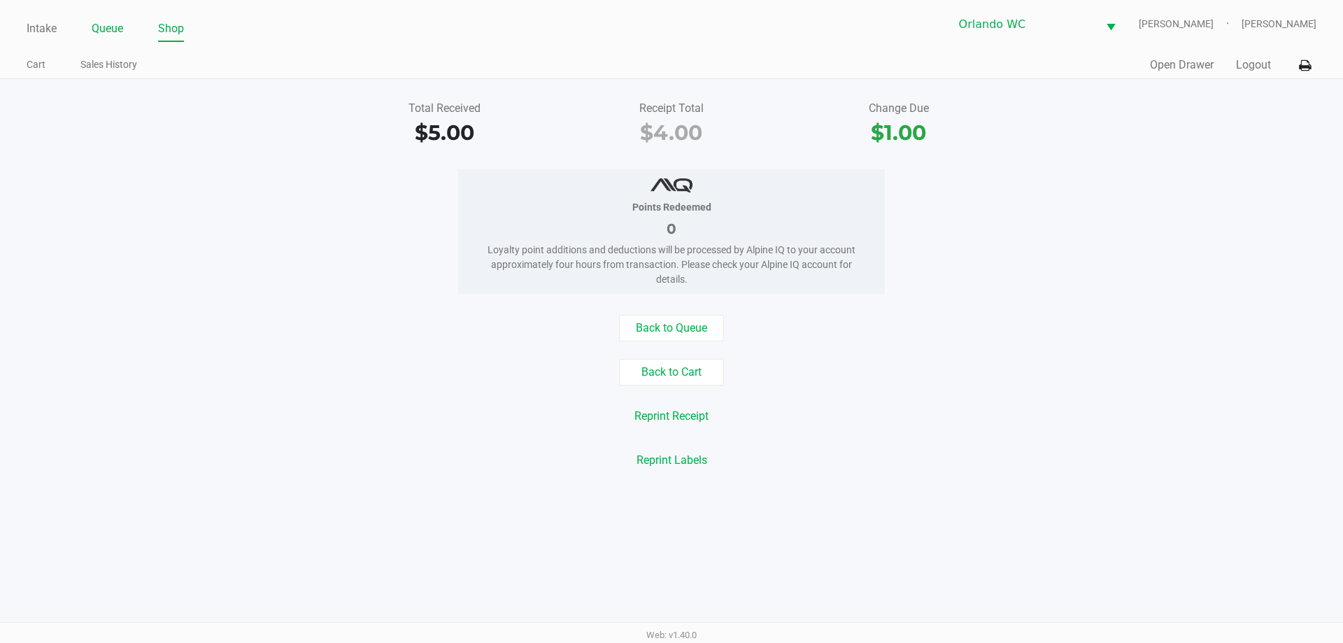
click at [118, 25] on link "Queue" at bounding box center [107, 29] width 31 height 20
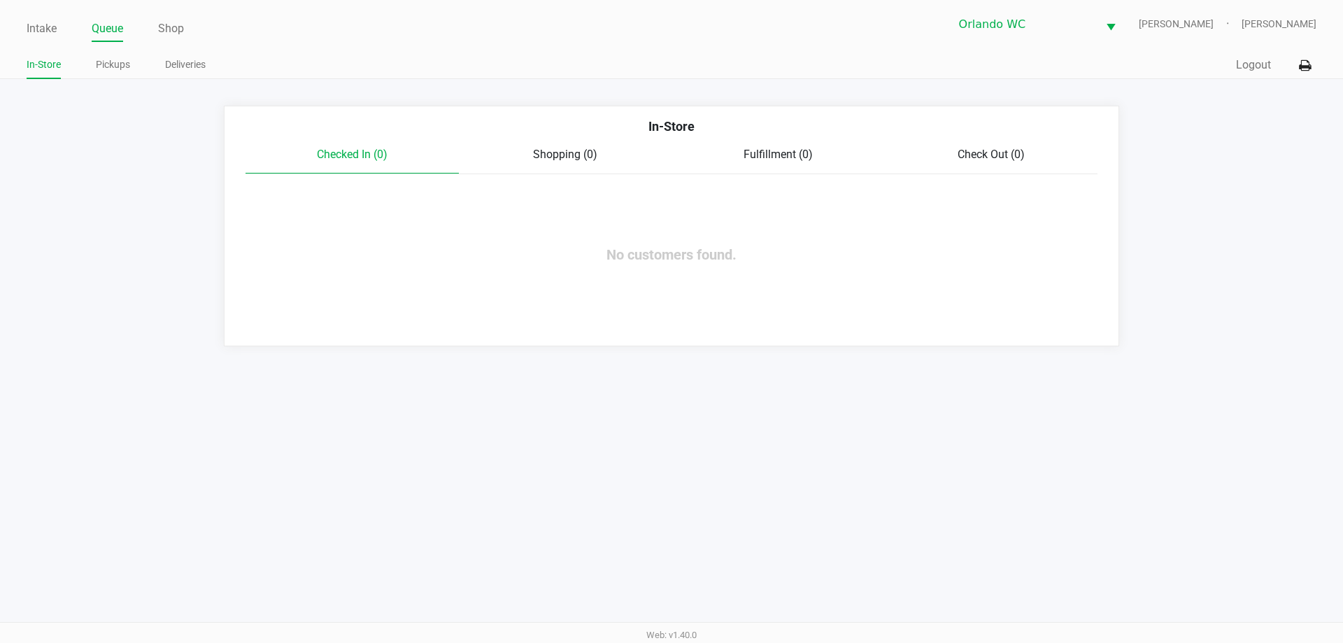
click at [890, 441] on div "Intake Queue Shop Orlando WC TYWIN-LANNISTER Malcolm Harvey In-Store Pickups De…" at bounding box center [671, 321] width 1343 height 643
click at [168, 26] on link "Shop" at bounding box center [171, 29] width 26 height 20
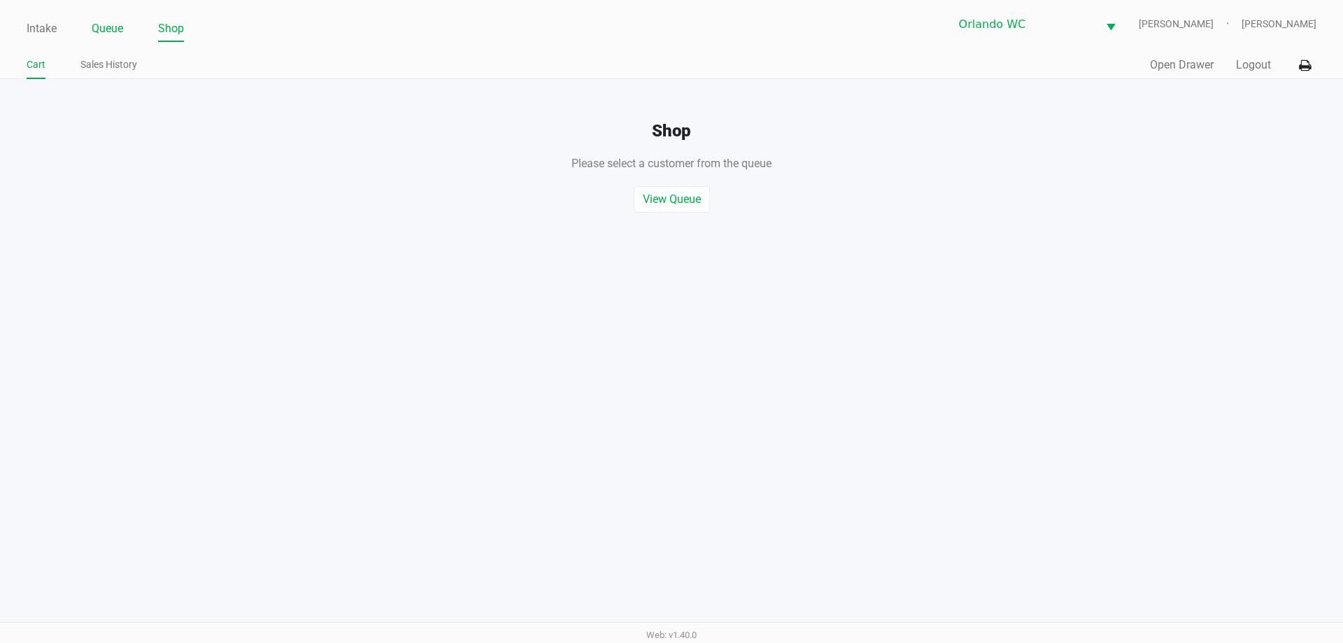
click at [104, 19] on link "Queue" at bounding box center [107, 29] width 31 height 20
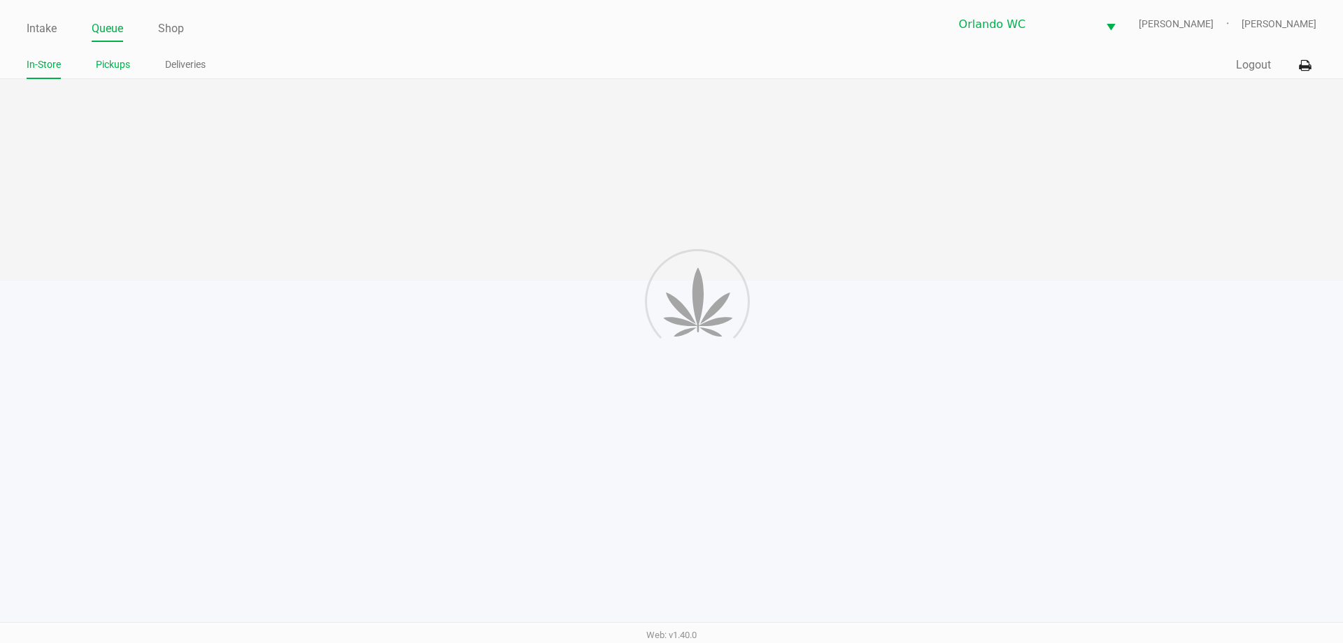
click at [114, 57] on link "Pickups" at bounding box center [113, 64] width 34 height 17
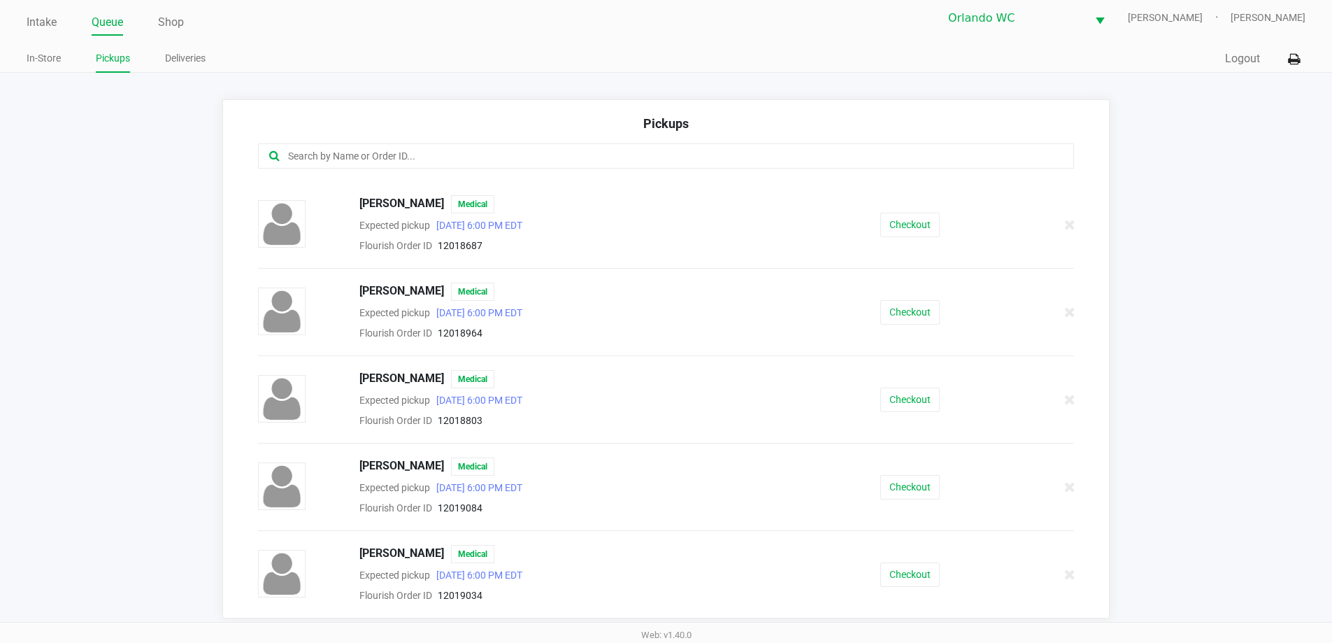
scroll to position [9, 0]
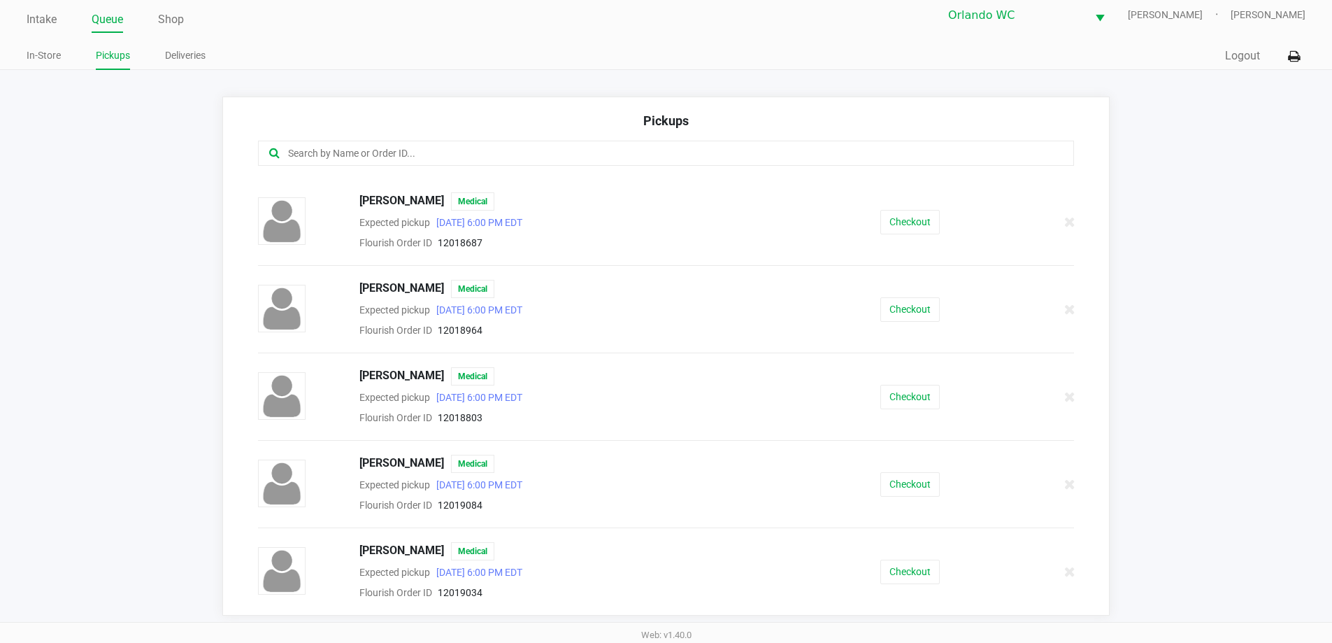
click at [884, 542] on div "MATTHEW PADILLA Medical Expected pickup Sep 28, 2025 6:00 PM EDT Flourish Order…" at bounding box center [667, 571] width 838 height 59
click at [861, 520] on div "LINDSEY HAHN Medical Expected pickup Sep 28, 2025 6:00 PM EDT Flourish Order ID…" at bounding box center [667, 498] width 838 height 87
click at [882, 561] on button "Checkout" at bounding box center [910, 572] width 59 height 24
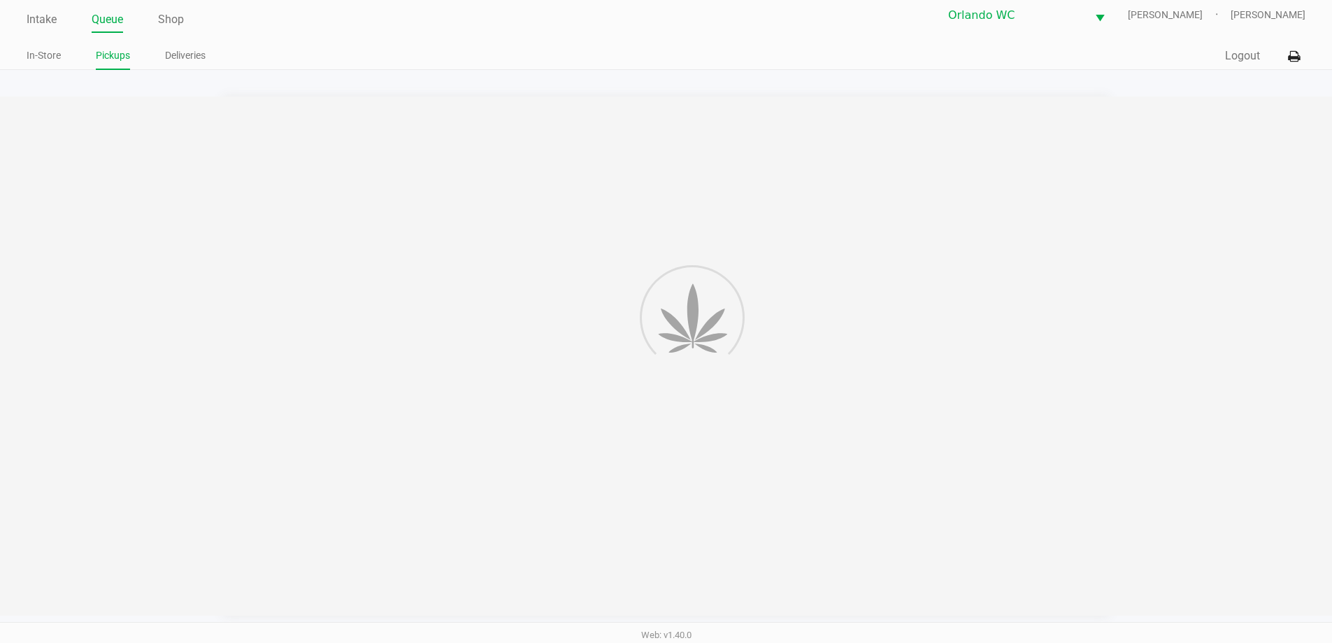
click at [870, 574] on div at bounding box center [666, 356] width 1332 height 519
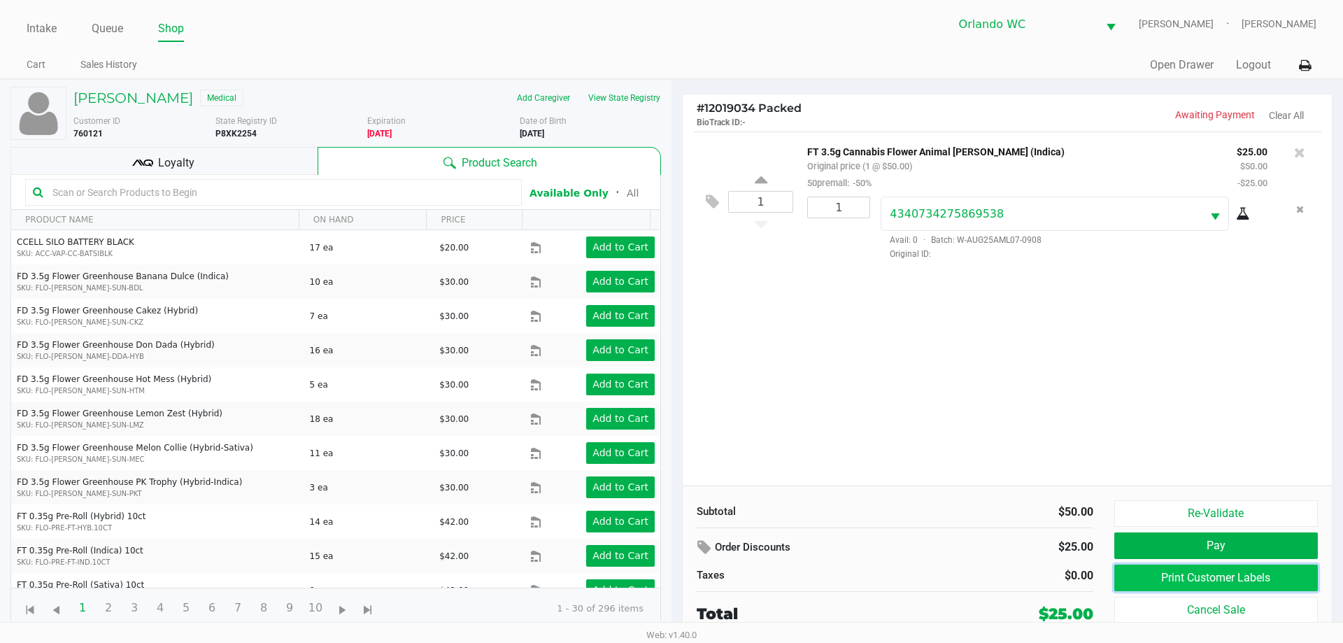
click at [1181, 581] on button "Print Customer Labels" at bounding box center [1216, 577] width 204 height 27
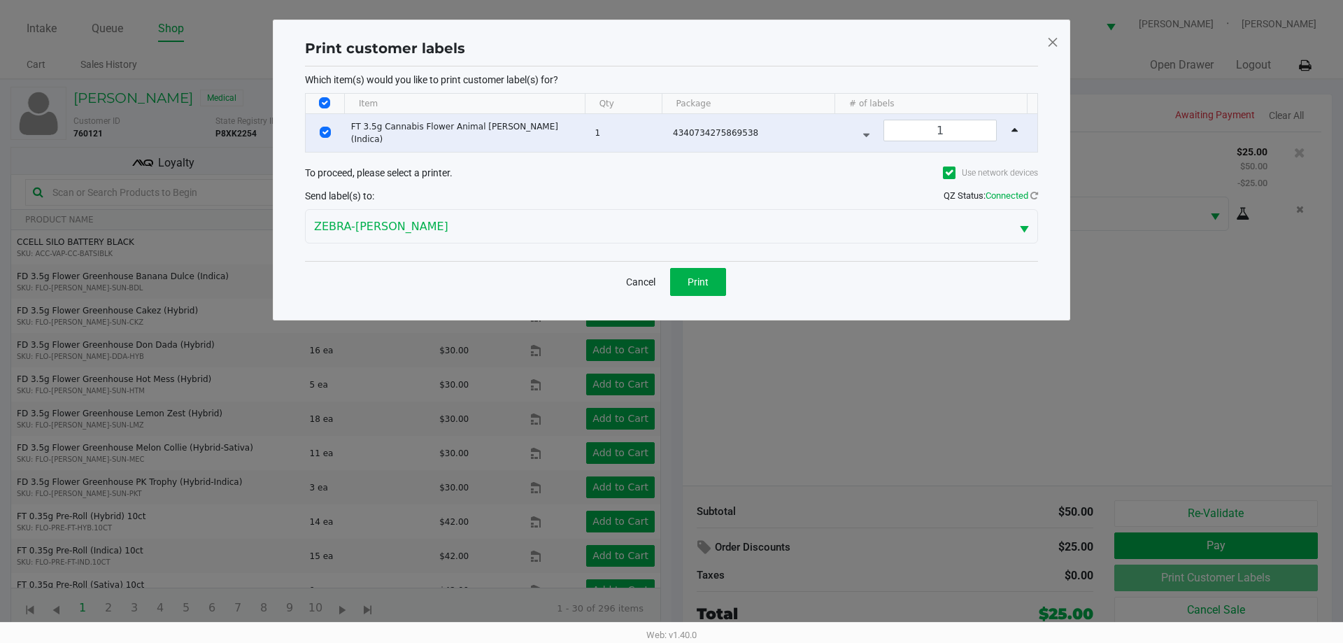
click at [731, 285] on div "Cancel Print" at bounding box center [671, 281] width 733 height 41
click at [713, 287] on button "Print" at bounding box center [698, 282] width 56 height 28
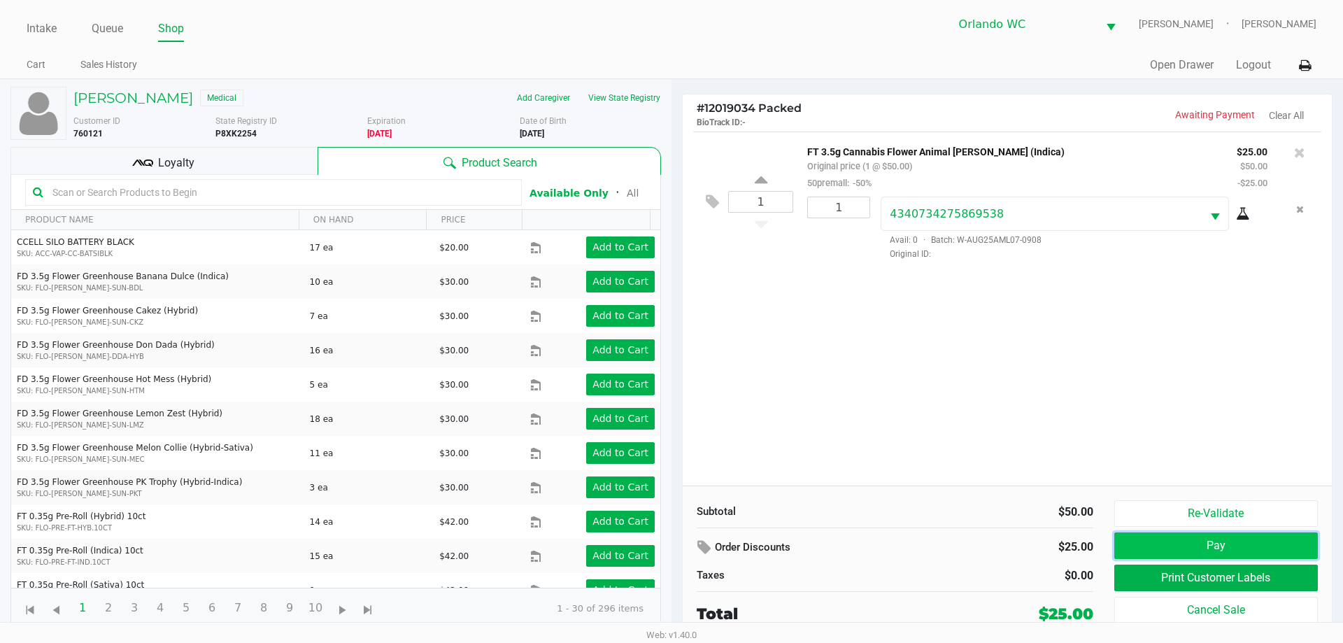
click at [1179, 538] on button "Pay" at bounding box center [1216, 545] width 204 height 27
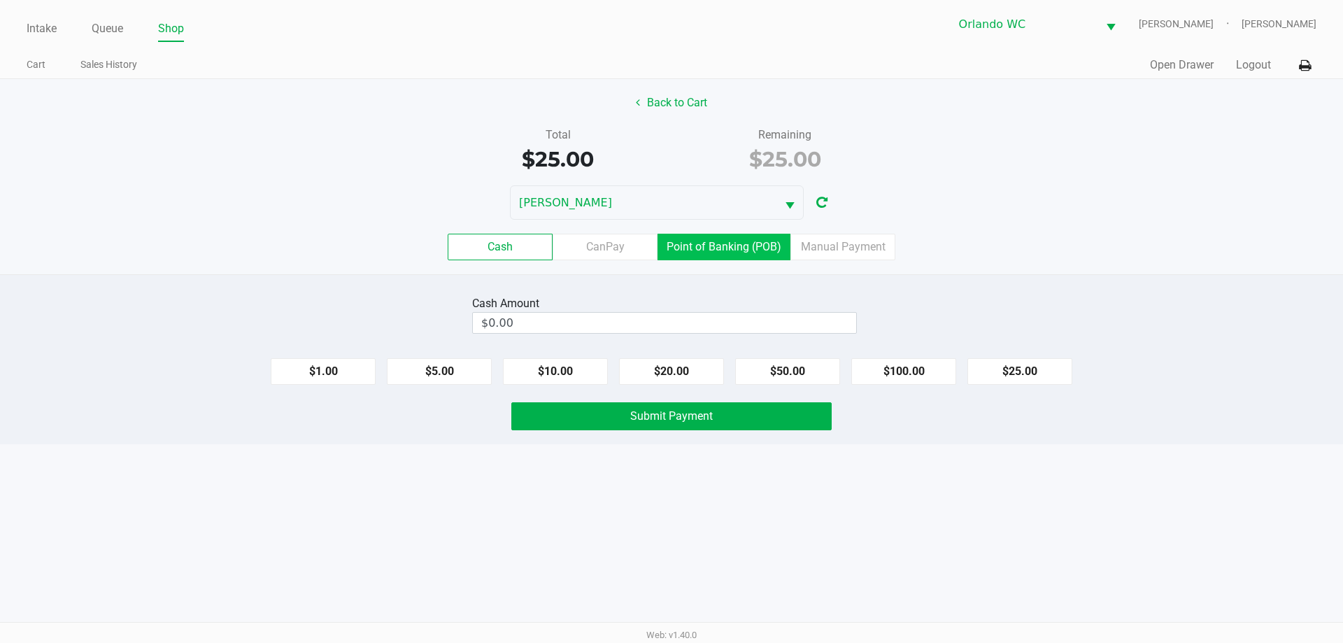
click at [755, 246] on label "Point of Banking (POB)" at bounding box center [723, 247] width 133 height 27
click at [0, 0] on 7 "Point of Banking (POB)" at bounding box center [0, 0] width 0 height 0
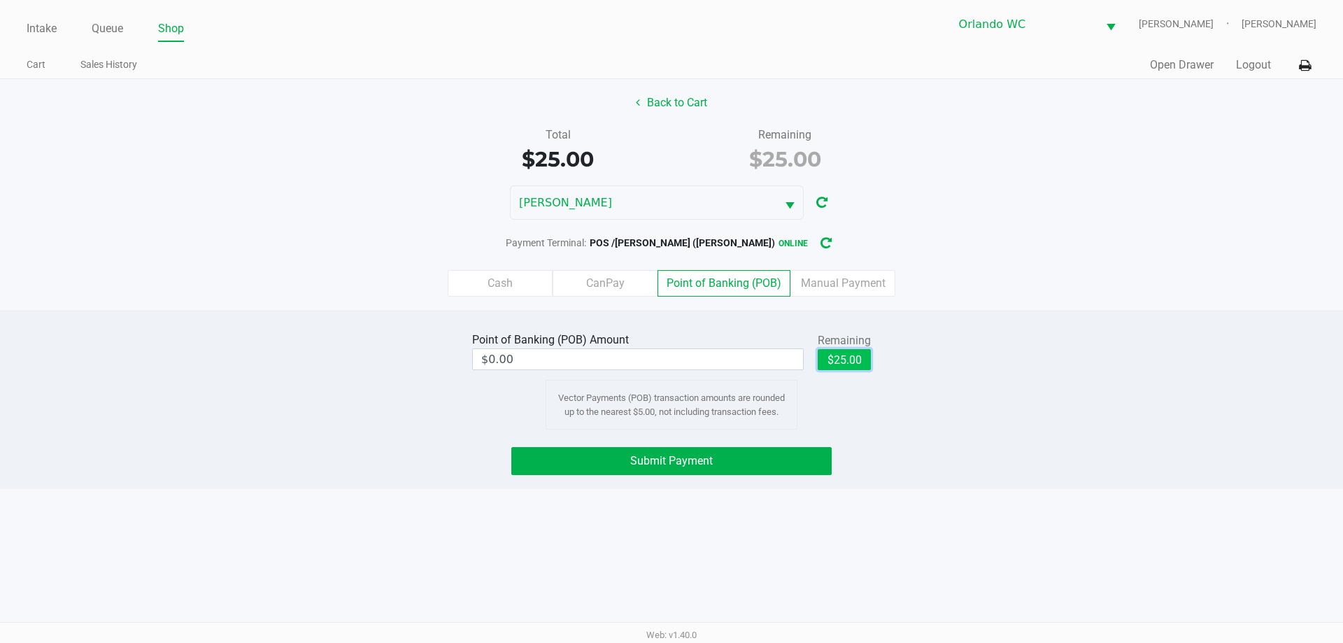
click at [855, 368] on button "$25.00" at bounding box center [844, 359] width 53 height 21
type input "$25.00"
click at [739, 460] on button "Submit Payment" at bounding box center [671, 461] width 320 height 28
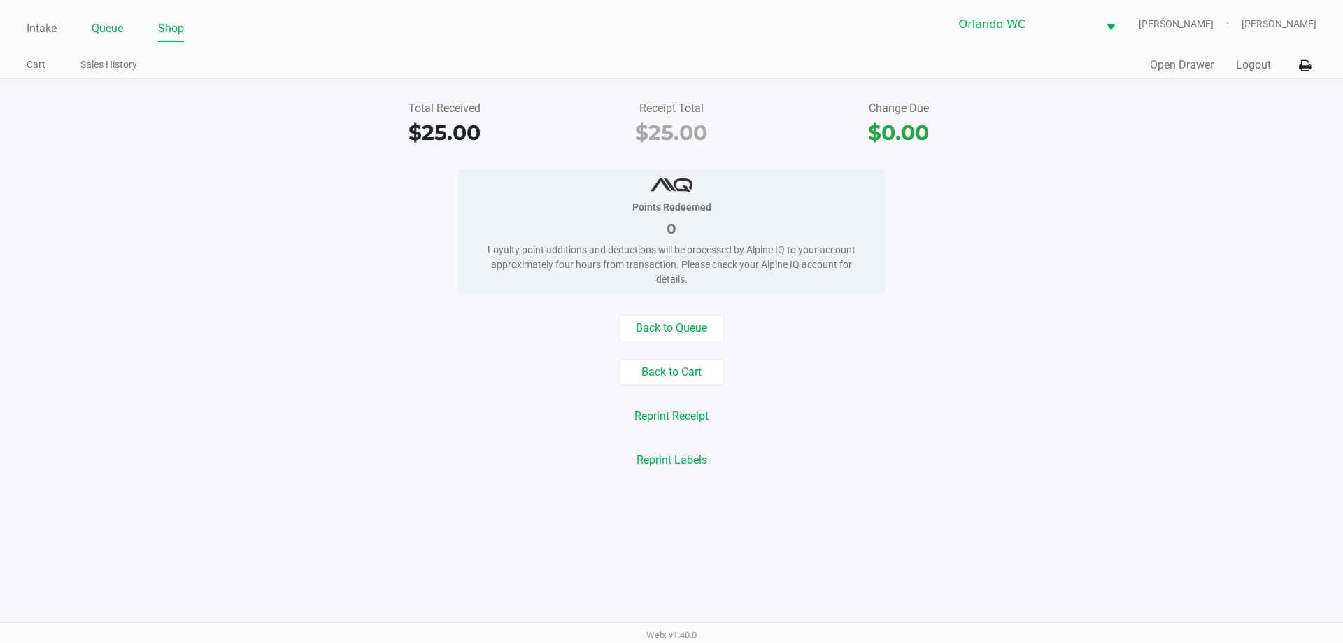
click at [108, 27] on link "Queue" at bounding box center [107, 29] width 31 height 20
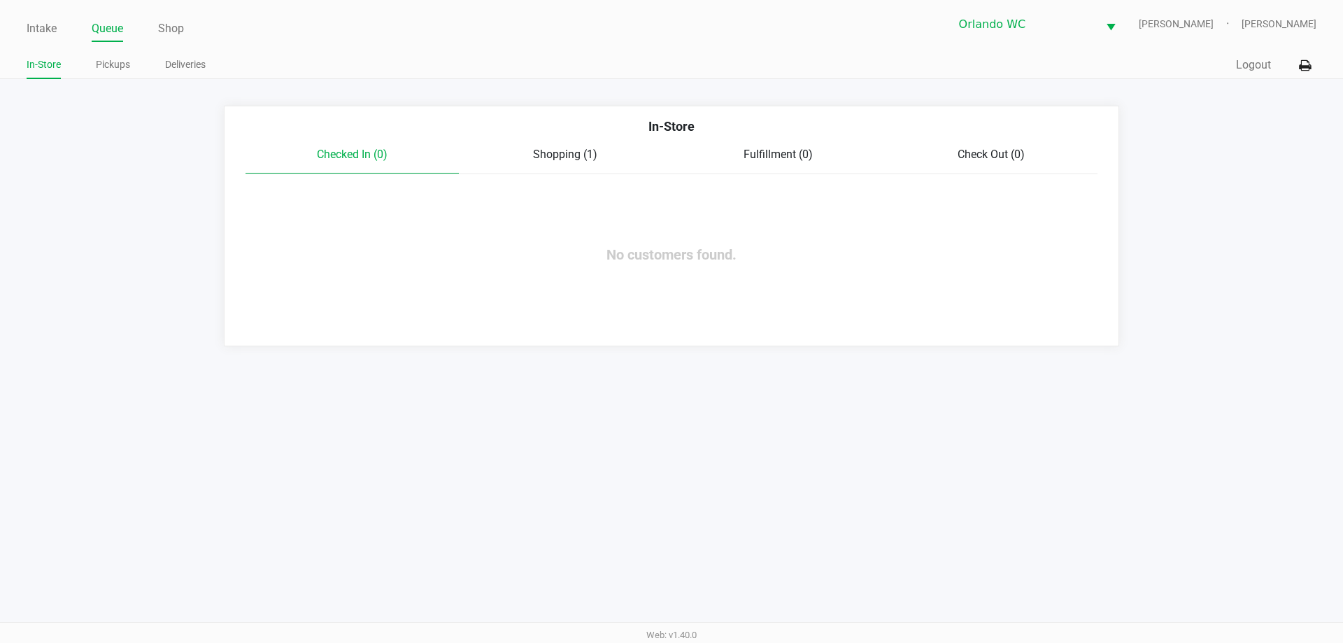
click at [112, 52] on div "In-Store Pickups Deliveries" at bounding box center [349, 65] width 645 height 26
click at [84, 20] on ul "Intake Queue Shop" at bounding box center [349, 29] width 645 height 24
click at [45, 27] on link "Intake" at bounding box center [42, 29] width 30 height 20
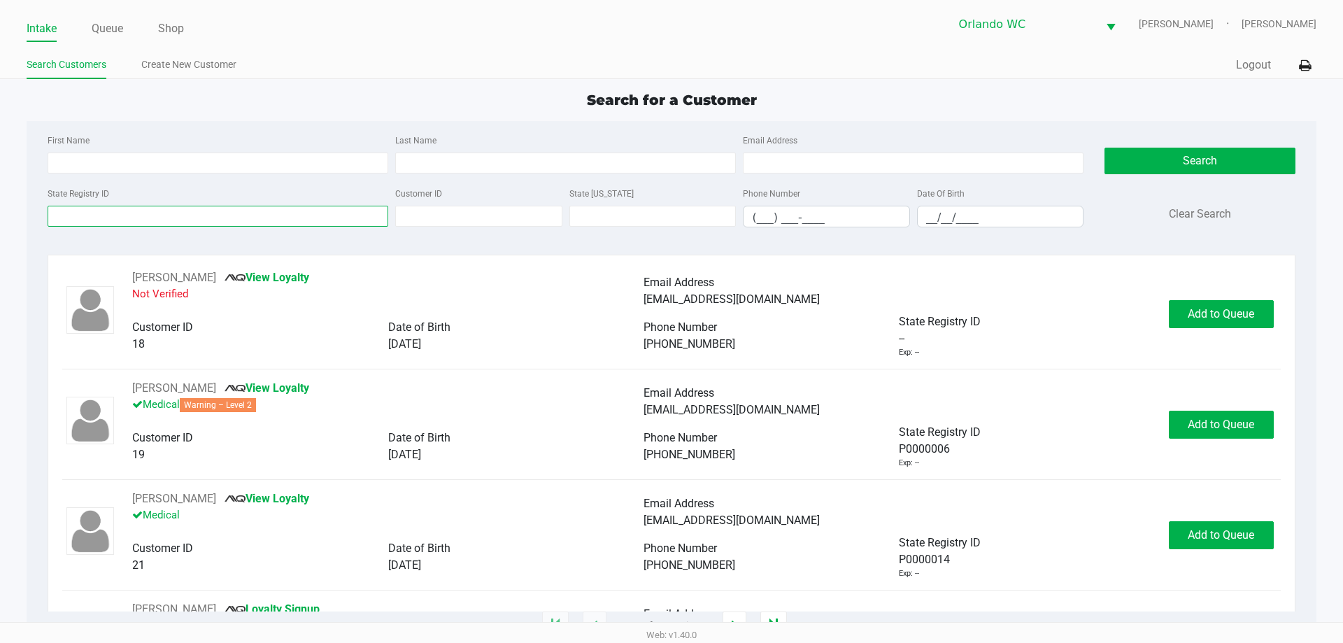
click at [165, 221] on input "State Registry ID" at bounding box center [218, 216] width 341 height 21
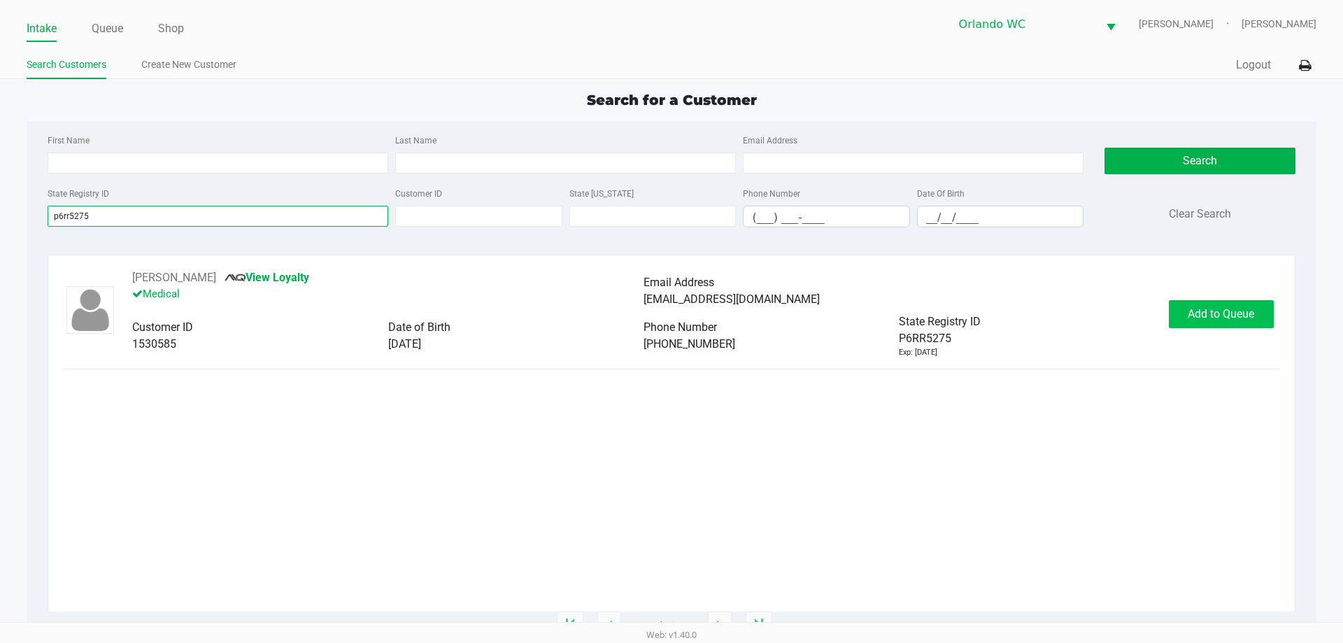
type input "p6rr5275"
click at [1200, 322] on button "Add to Queue" at bounding box center [1221, 314] width 105 height 28
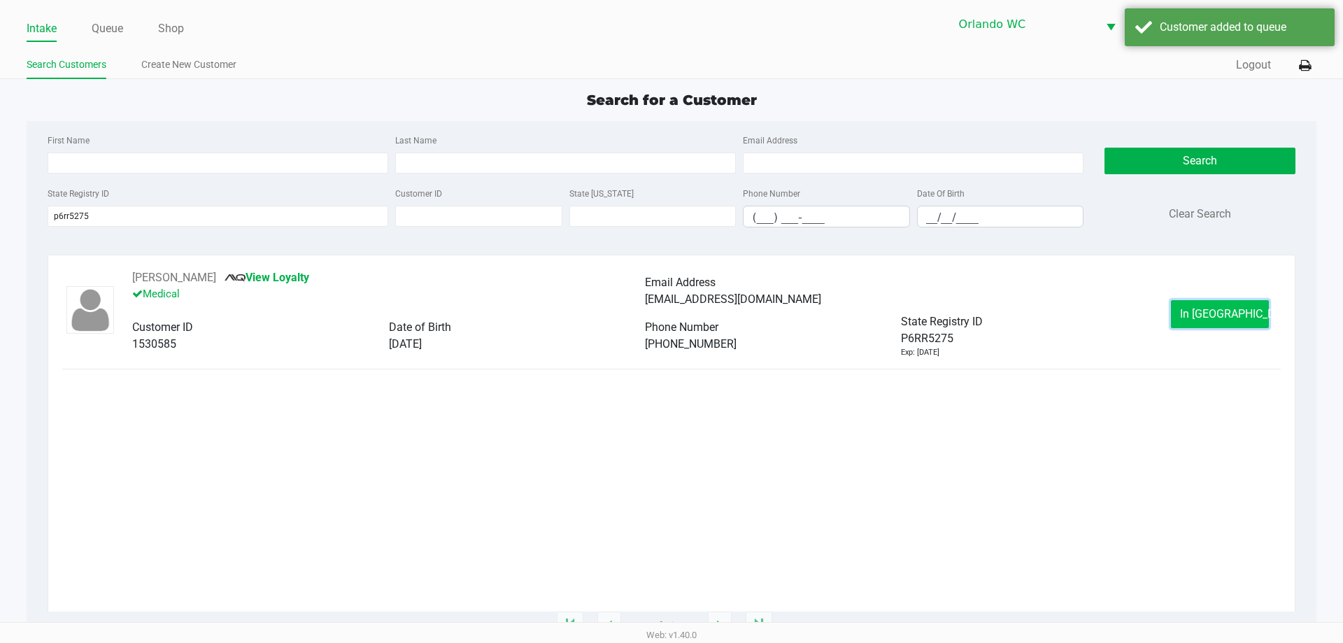
click at [1213, 315] on span "In Queue" at bounding box center [1239, 313] width 118 height 13
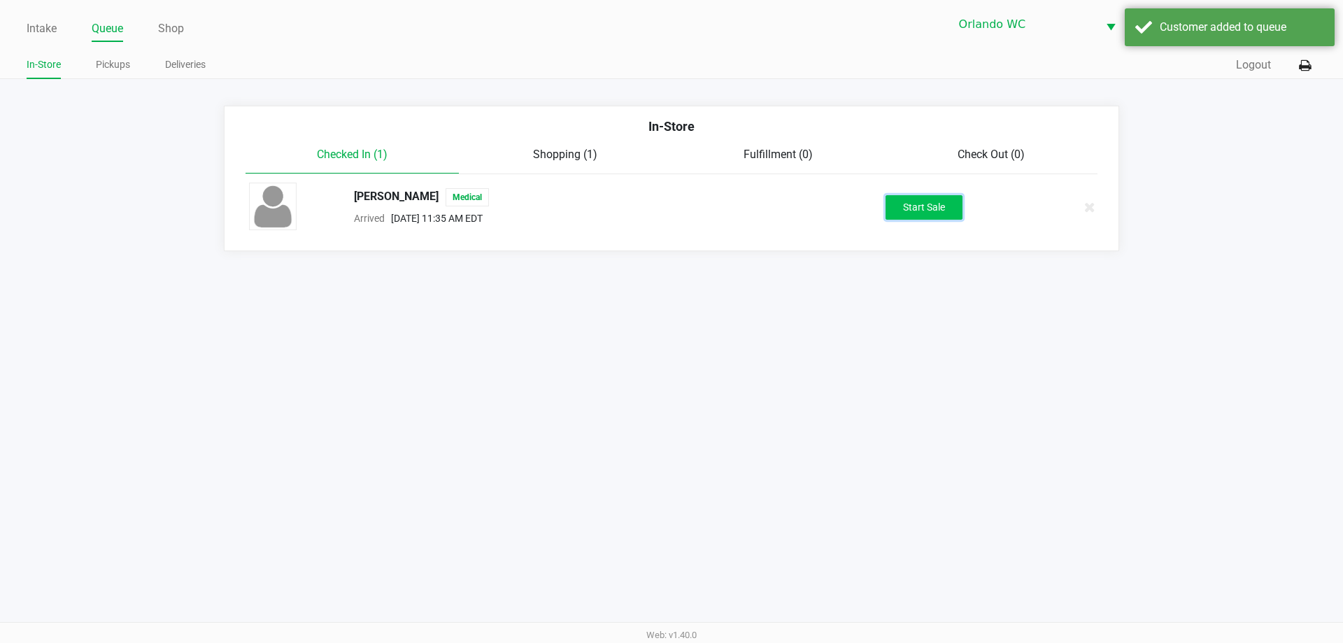
click at [927, 200] on button "Start Sale" at bounding box center [923, 207] width 77 height 24
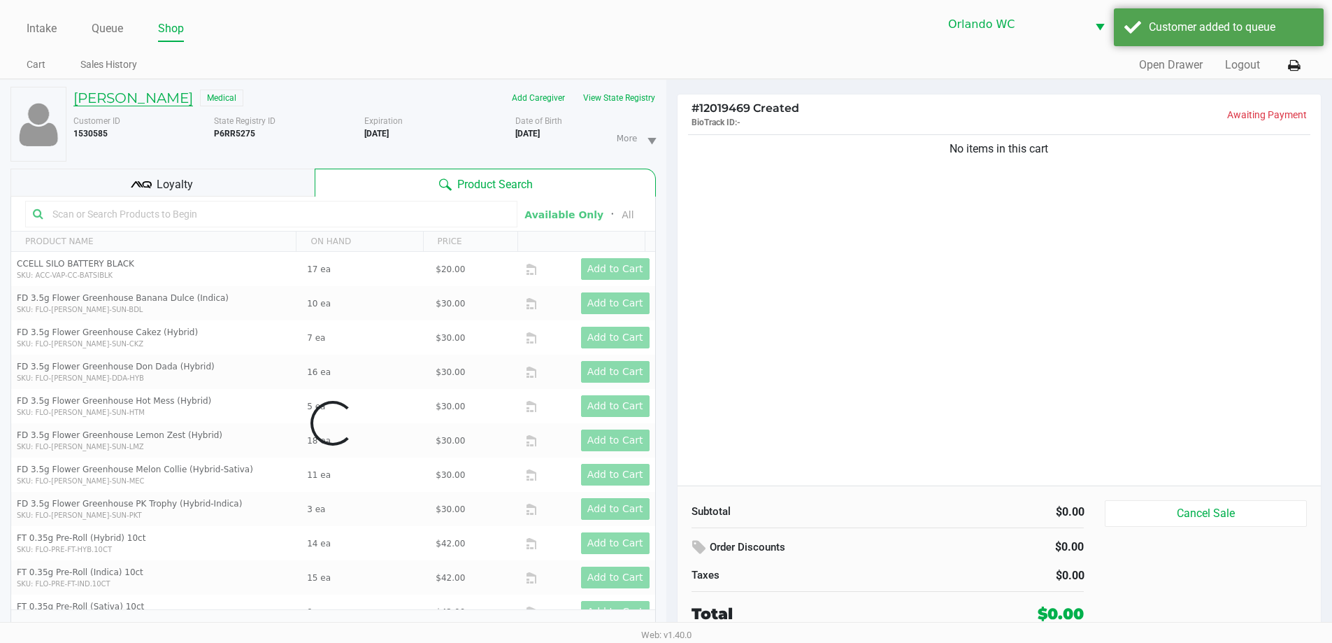
click at [150, 96] on h5 "Grace Williams" at bounding box center [133, 98] width 120 height 17
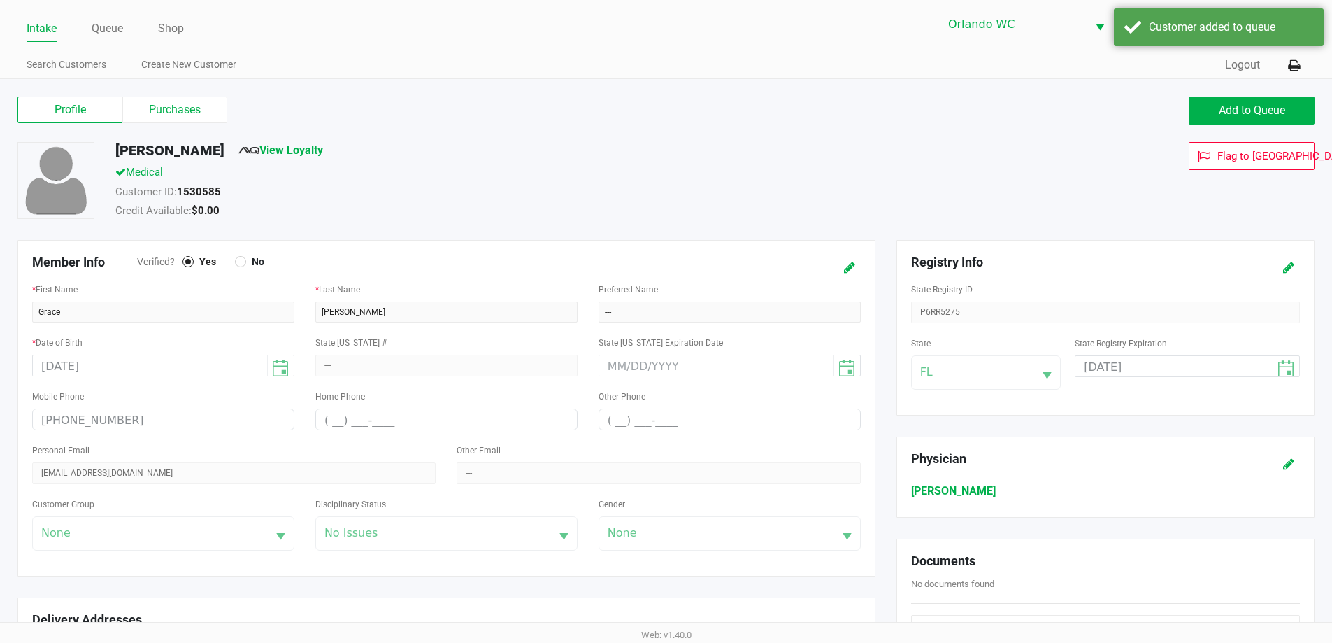
click at [166, 99] on label "Purchases" at bounding box center [174, 110] width 105 height 27
click at [0, 0] on 1 "Purchases" at bounding box center [0, 0] width 0 height 0
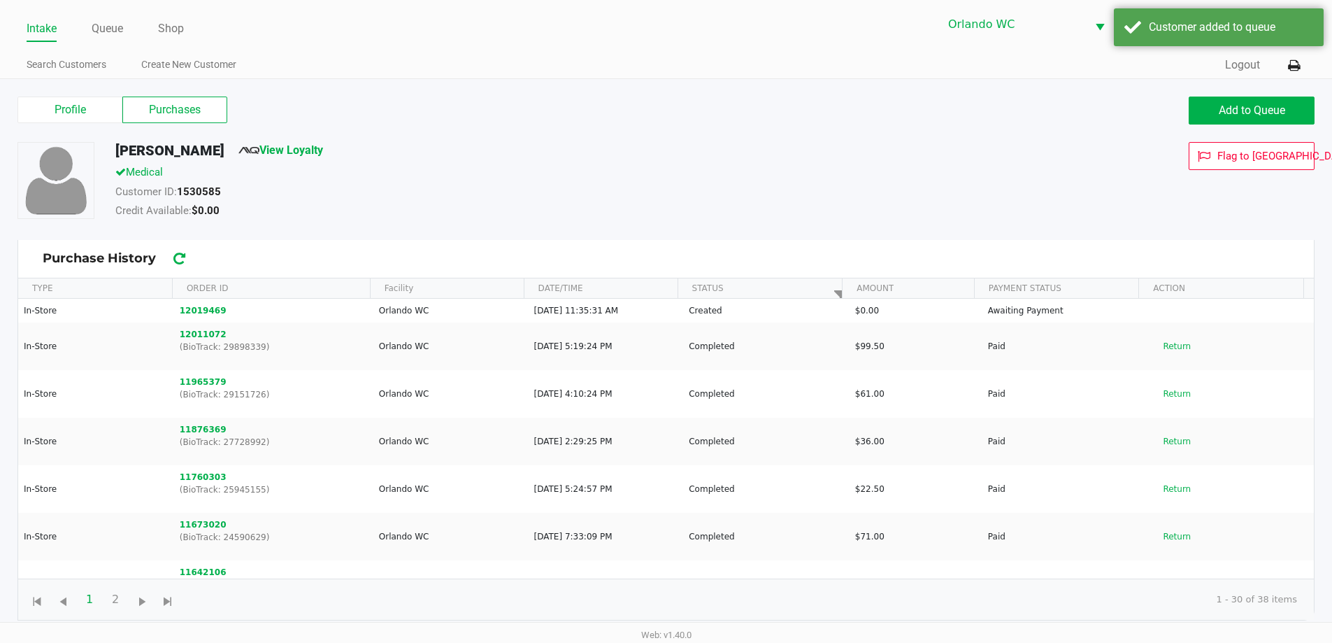
click at [167, 99] on label "Purchases" at bounding box center [174, 110] width 105 height 27
click at [0, 0] on 1 "Purchases" at bounding box center [0, 0] width 0 height 0
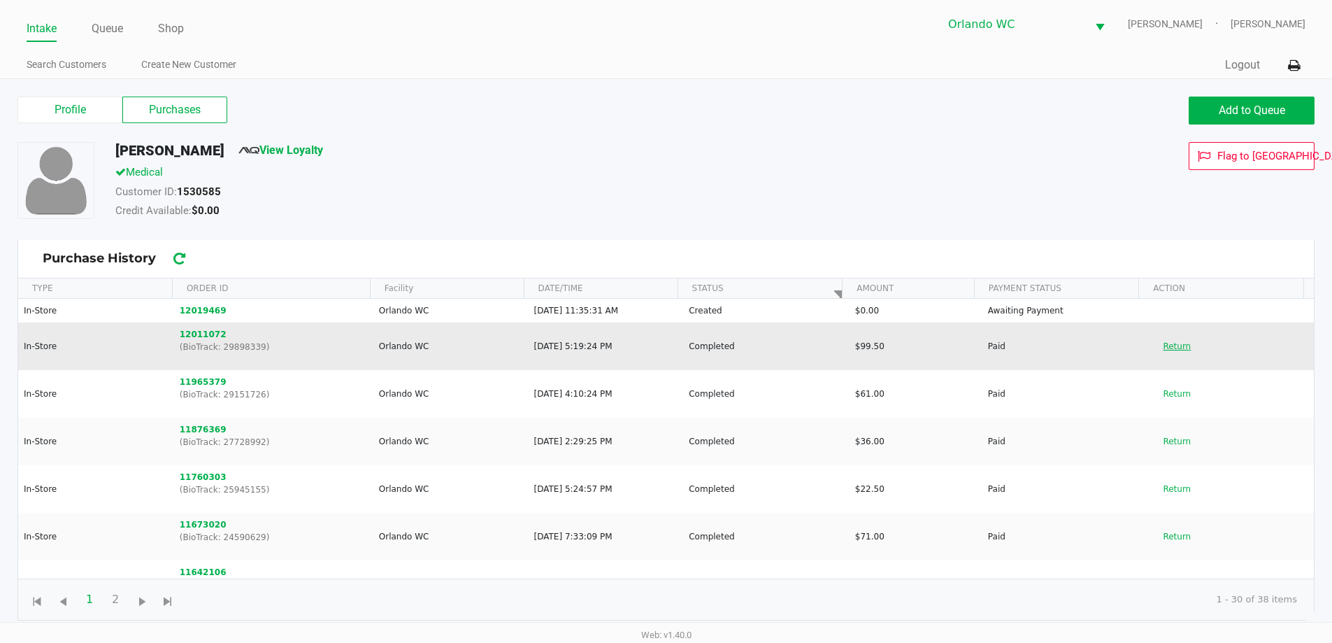
click at [1179, 348] on button "Return" at bounding box center [1177, 346] width 46 height 22
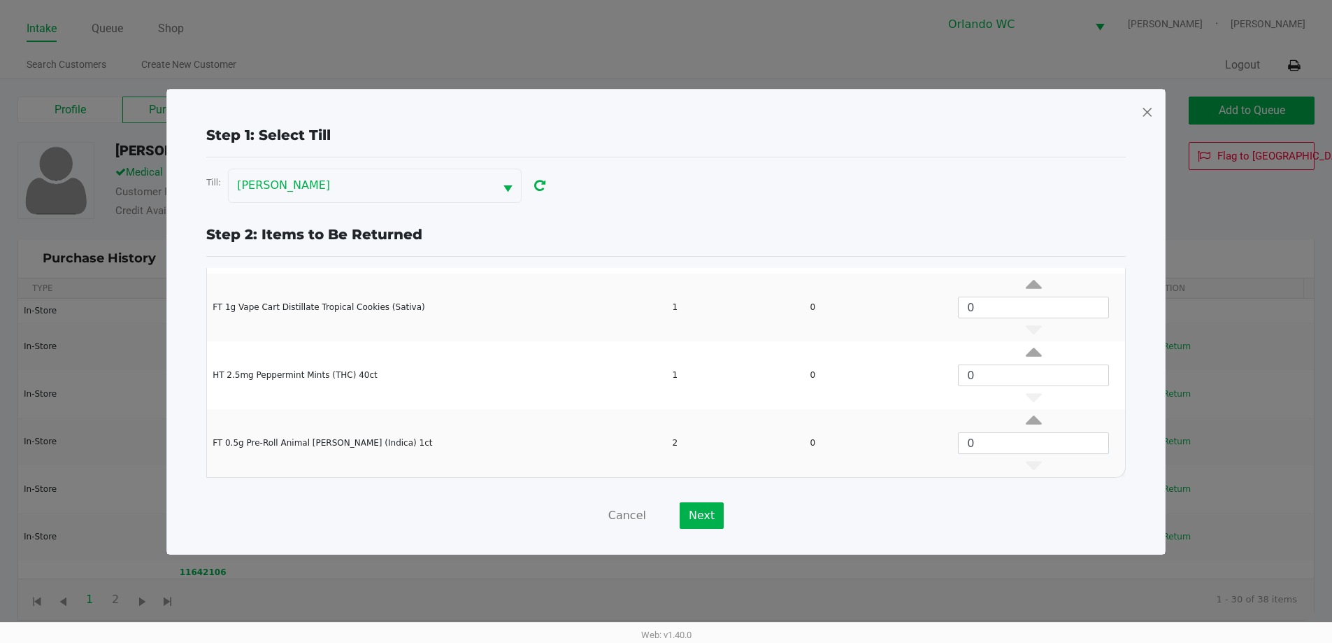
scroll to position [6, 0]
click at [1144, 109] on span at bounding box center [1147, 112] width 13 height 22
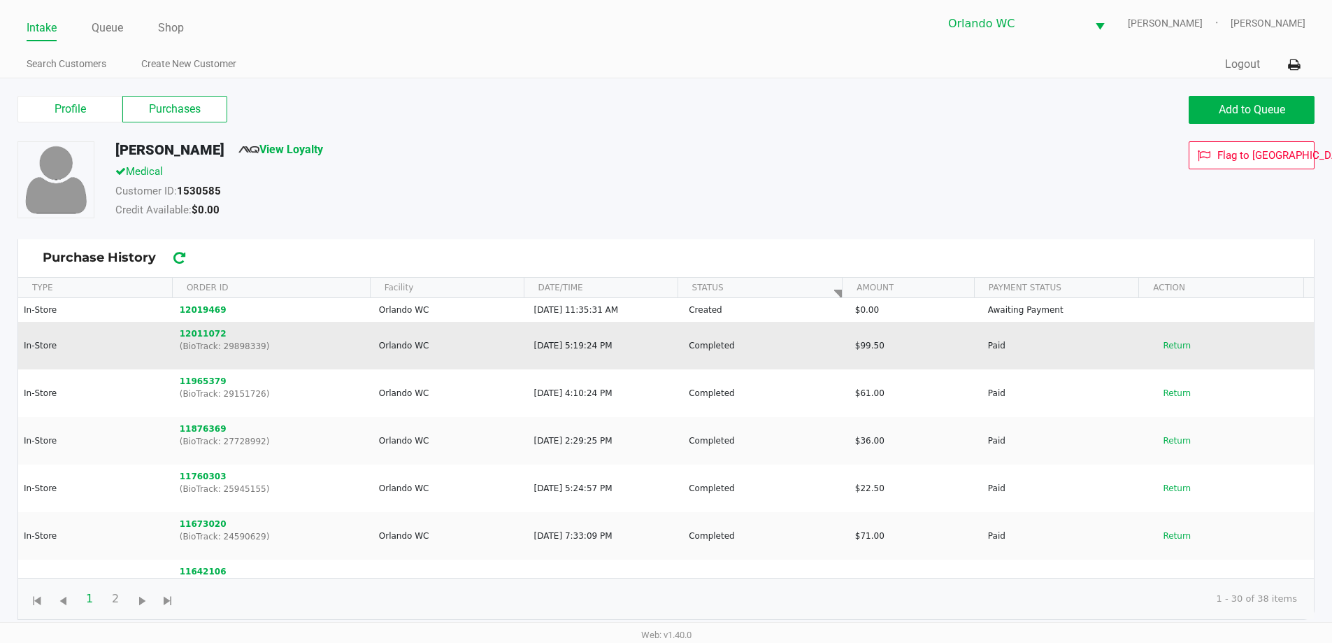
scroll to position [0, 0]
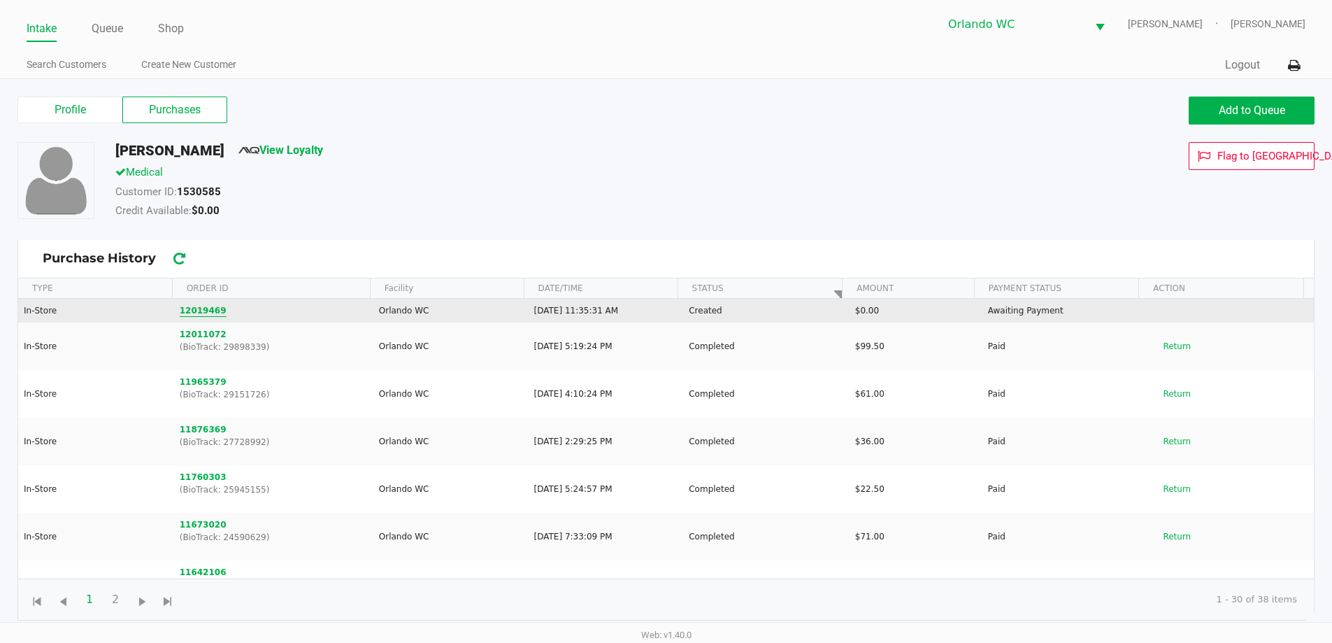
click at [199, 311] on button "12019469" at bounding box center [203, 310] width 47 height 13
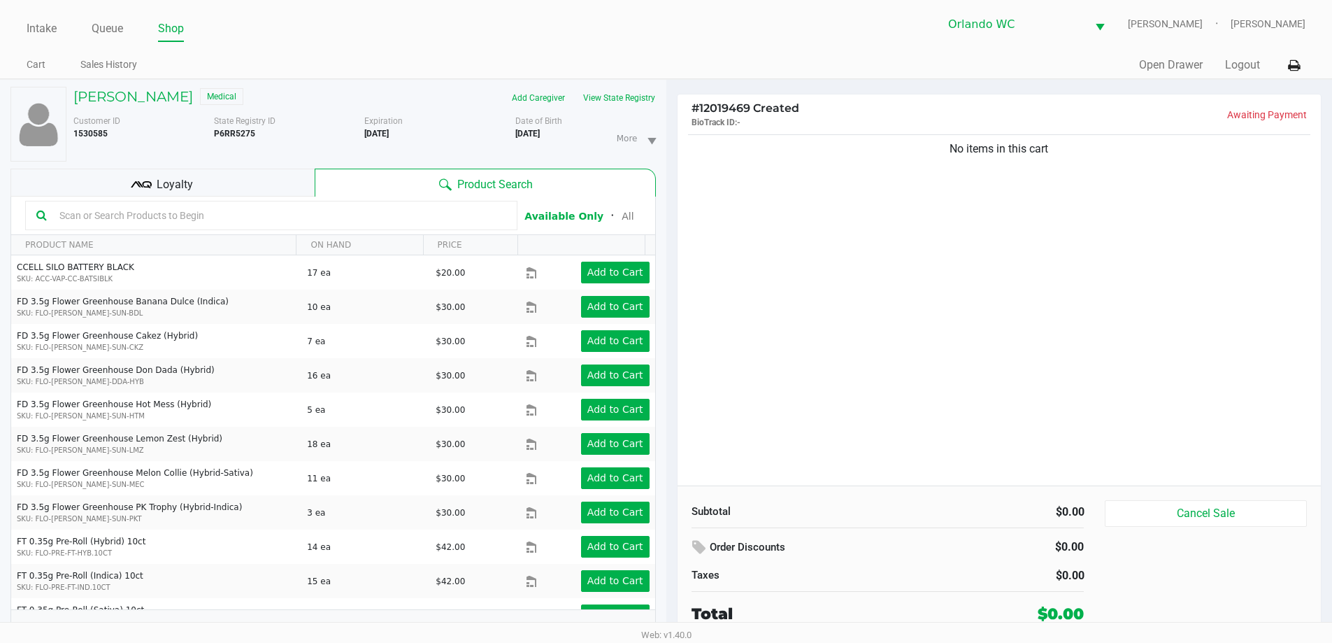
click at [257, 194] on div "Loyalty" at bounding box center [162, 183] width 304 height 28
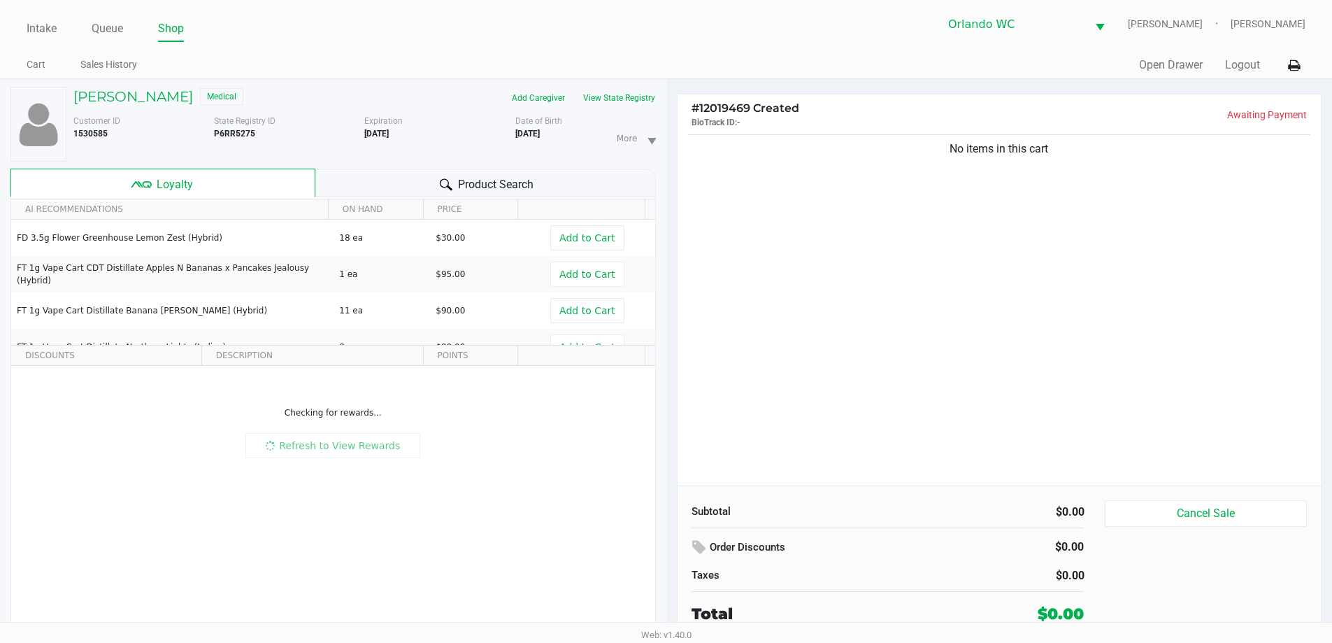
click at [264, 203] on th "AI RECOMMENDATIONS" at bounding box center [169, 209] width 317 height 20
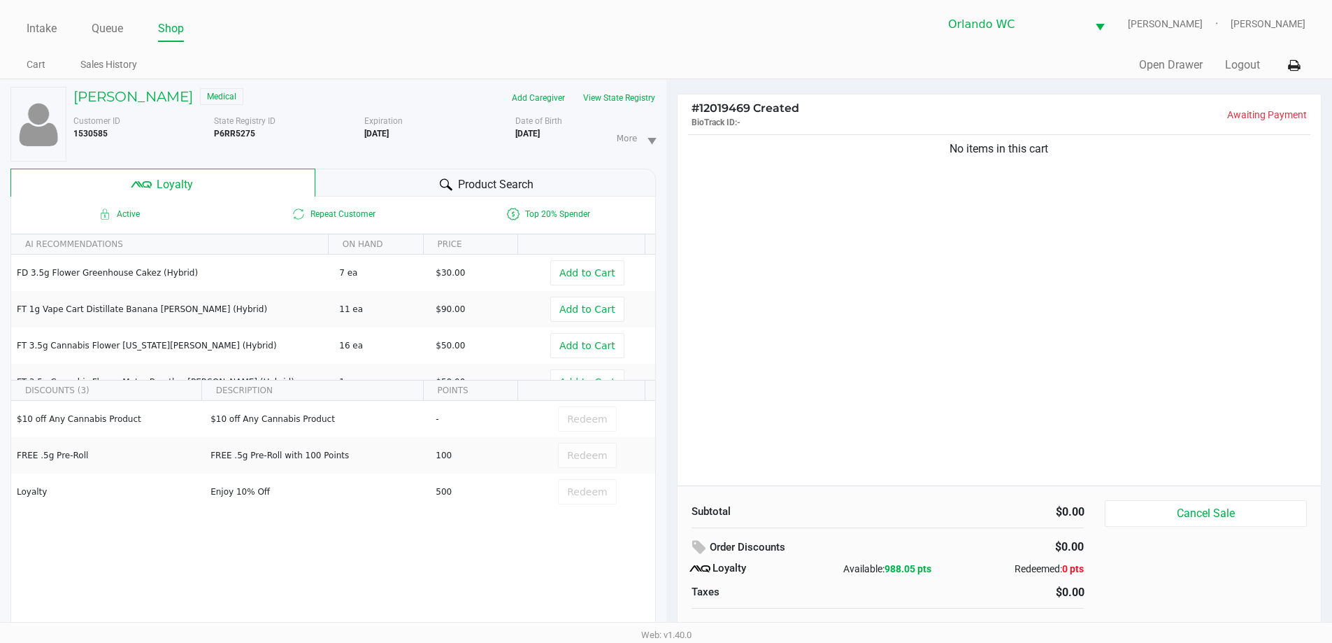
click at [385, 168] on div "Grace Williams Medical Add Caregiver View State Registry Customer ID 1530585 St…" at bounding box center [333, 369] width 646 height 578
click at [393, 180] on div "Product Search" at bounding box center [485, 183] width 341 height 28
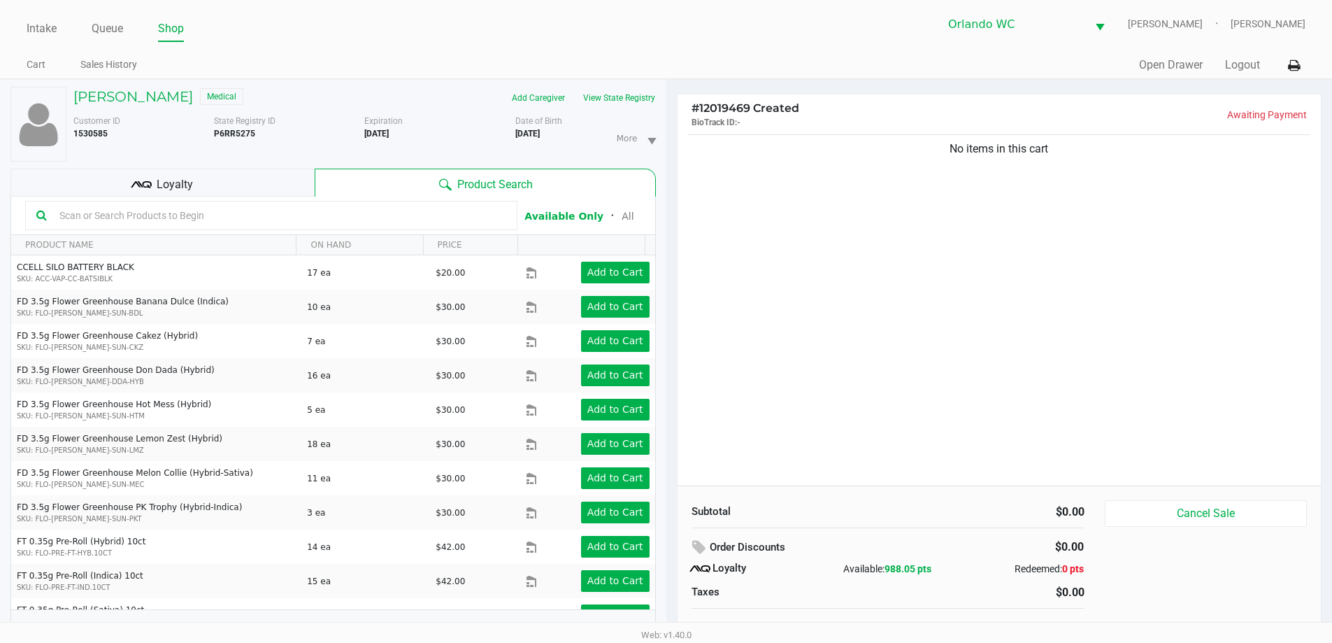
click at [255, 209] on input "text" at bounding box center [280, 215] width 453 height 21
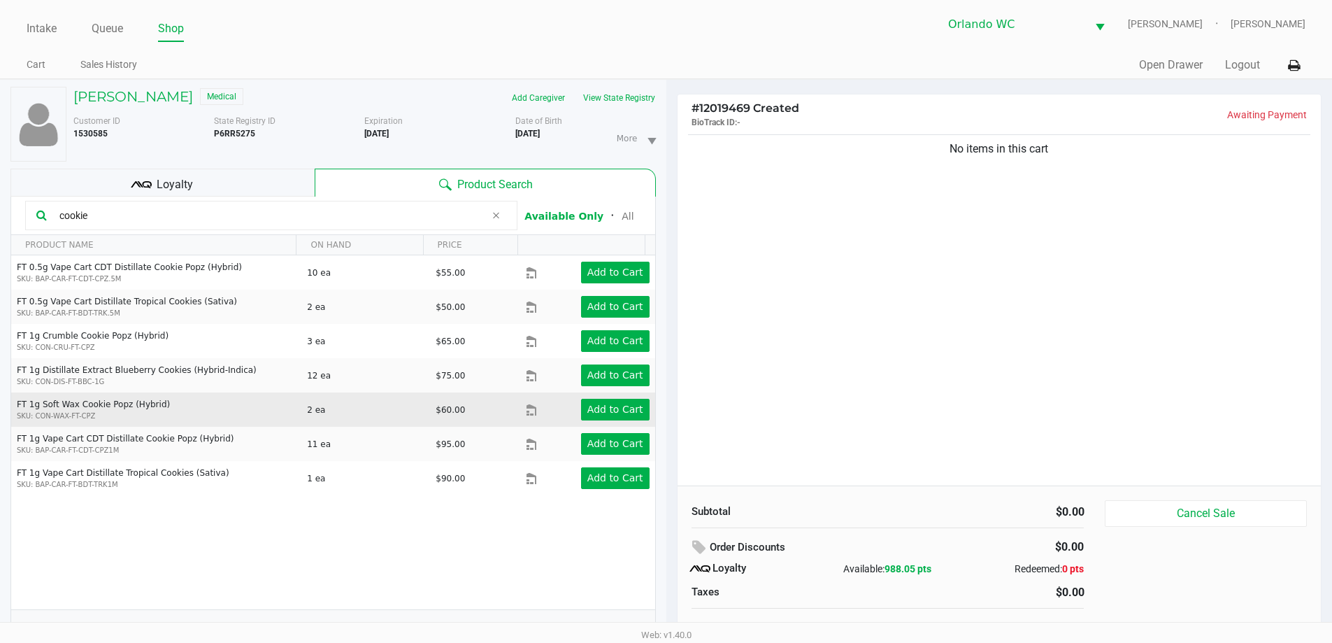
scroll to position [15, 0]
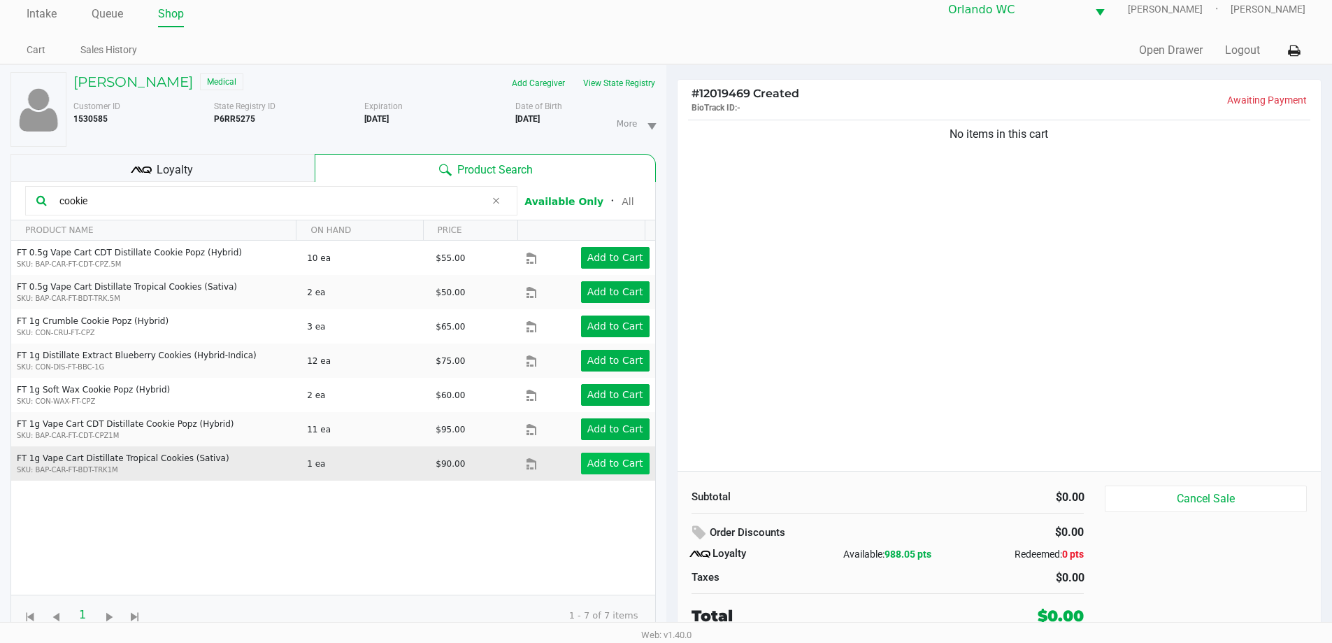
type input "cookie"
click at [595, 465] on app-button-loader "Add to Cart" at bounding box center [616, 462] width 56 height 11
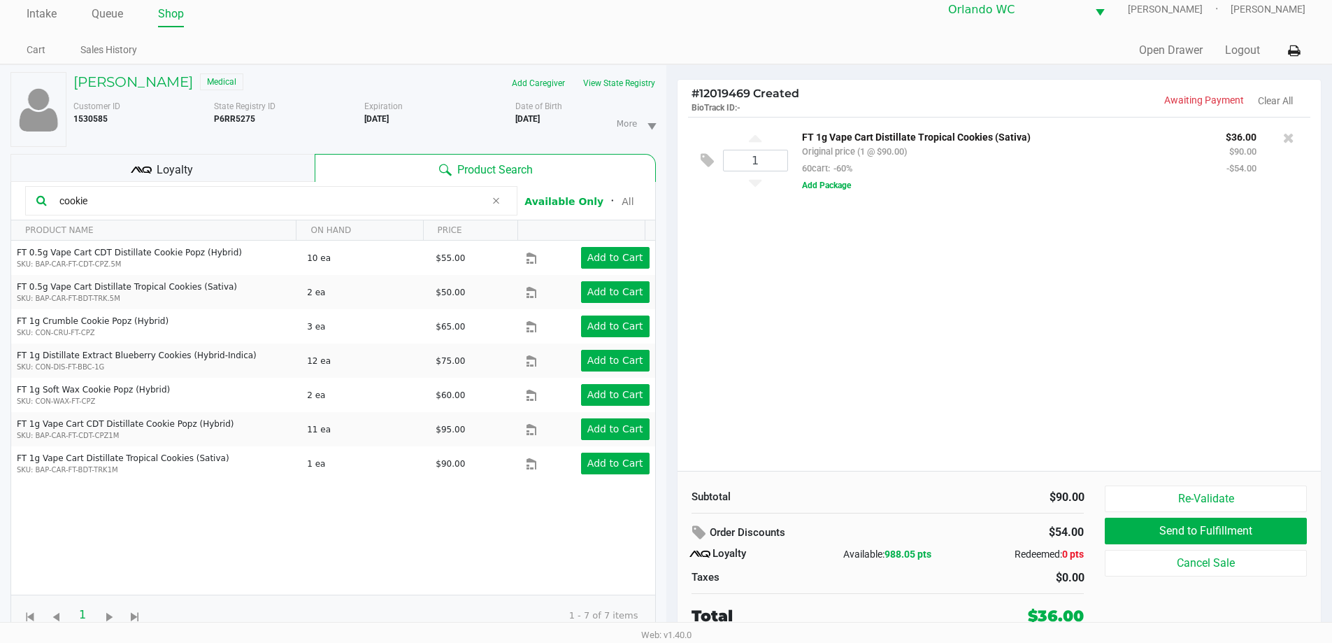
click at [813, 343] on div "1 FT 1g Vape Cart Distillate Tropical Cookies (Sativa) Original price (1 @ $90.…" at bounding box center [1000, 294] width 644 height 354
click at [833, 356] on div "1 FT 1g Vape Cart Distillate Tropical Cookies (Sativa) Original price (1 @ $90.…" at bounding box center [1000, 294] width 644 height 354
click at [919, 353] on div "1 FT 1g Vape Cart Distillate Tropical Cookies (Sativa) Original price (1 @ $90.…" at bounding box center [1000, 294] width 644 height 354
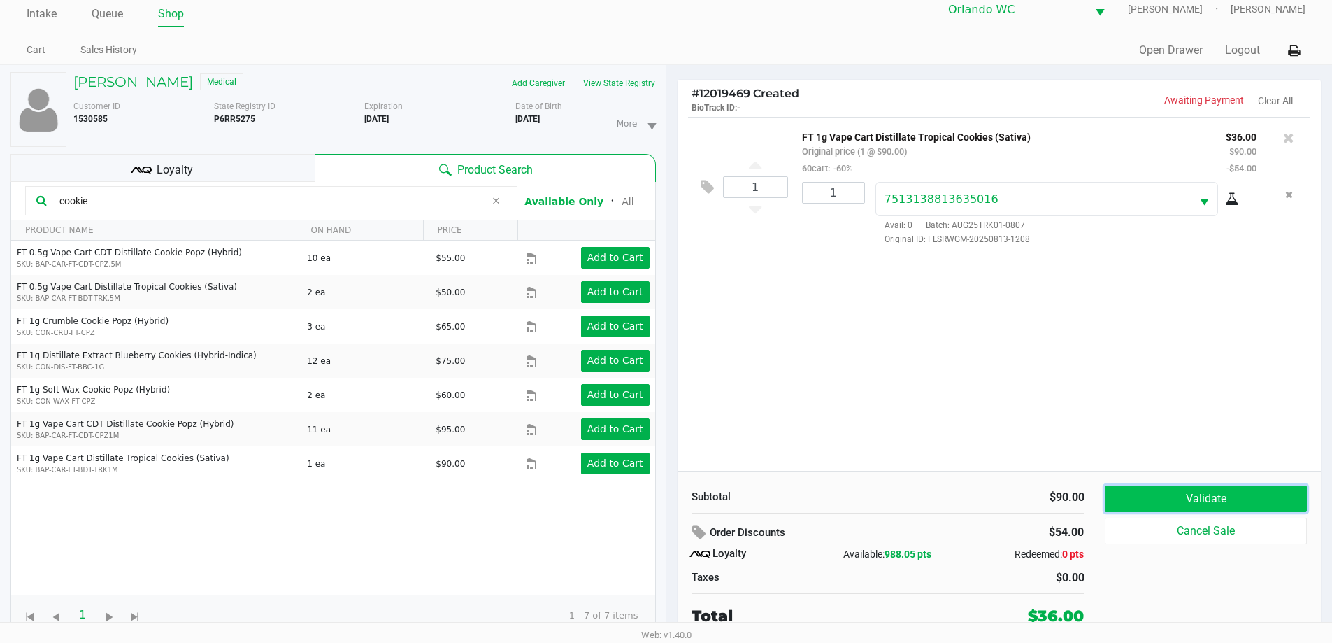
click at [1214, 493] on button "Validate" at bounding box center [1205, 498] width 201 height 27
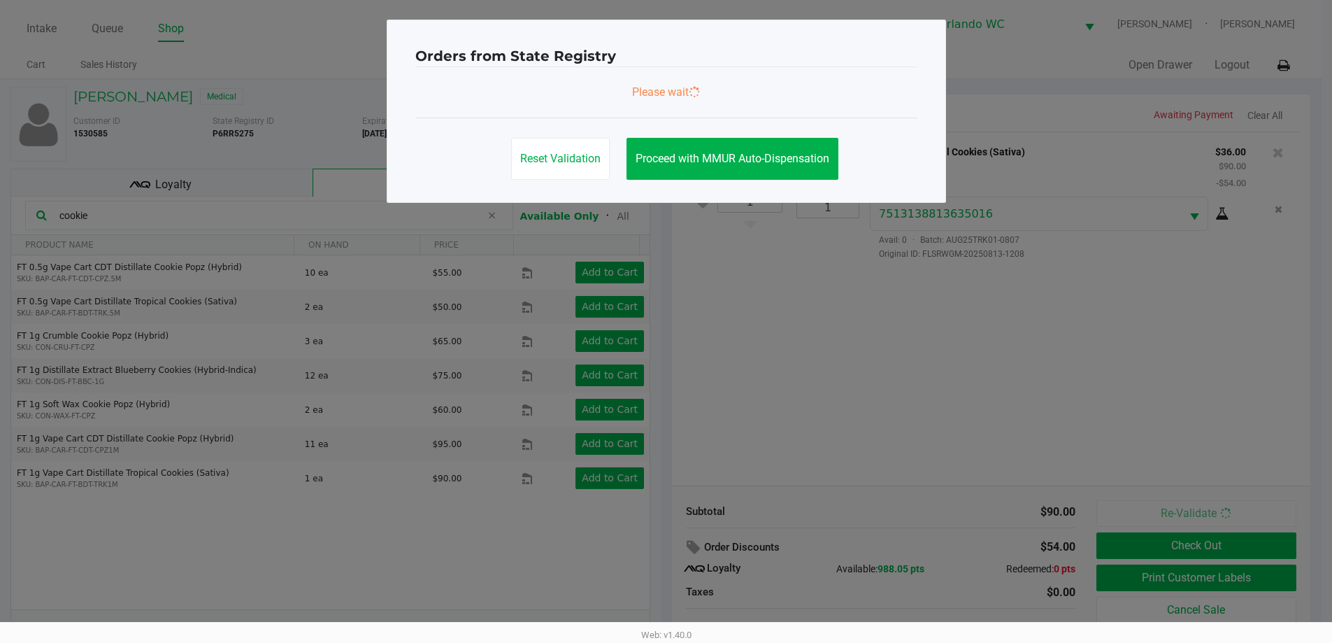
scroll to position [0, 0]
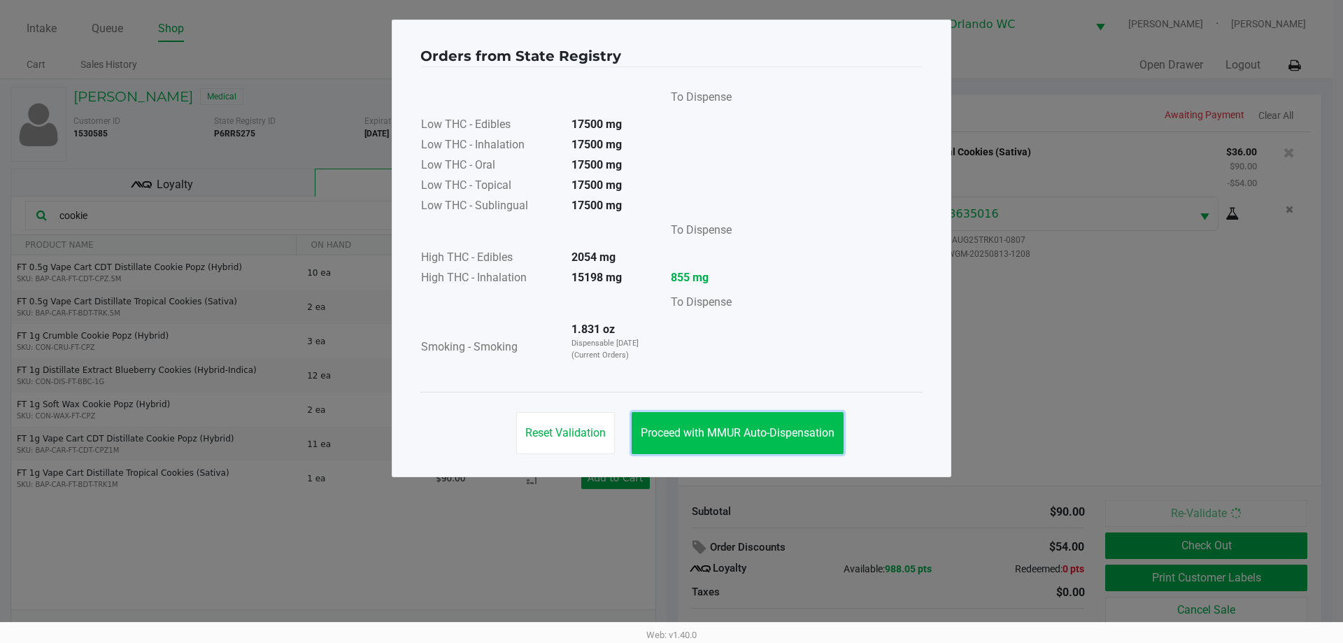
click at [748, 450] on button "Proceed with MMUR Auto-Dispensation" at bounding box center [738, 433] width 212 height 42
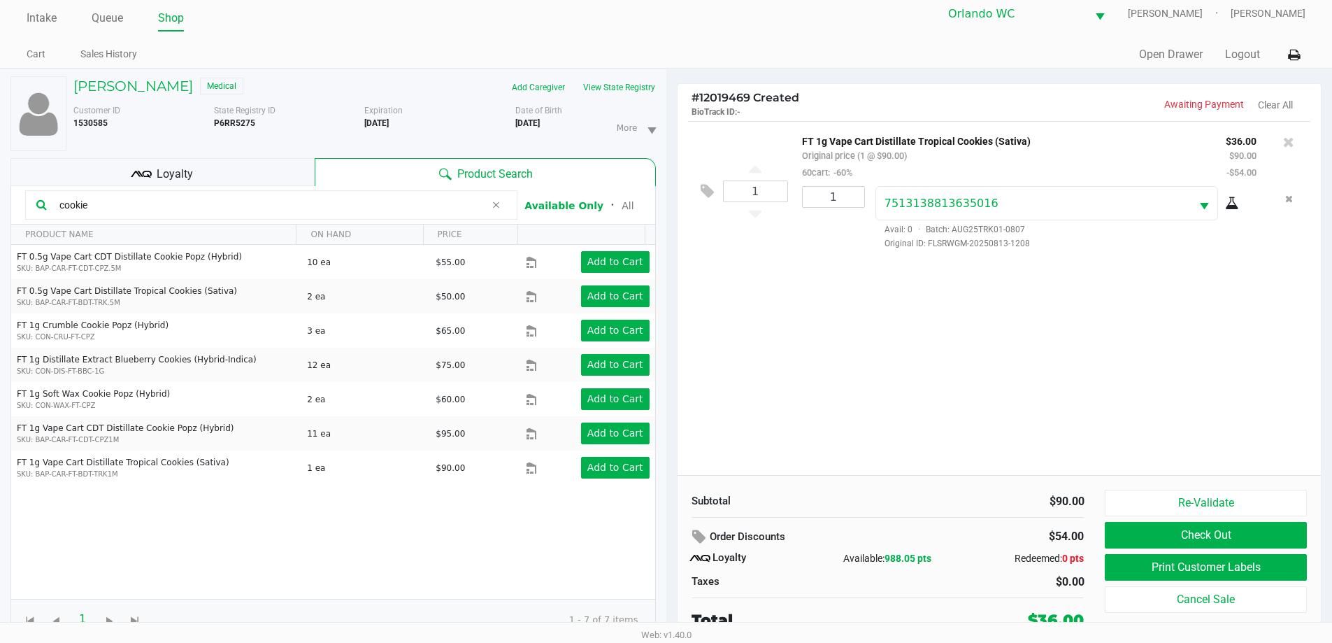
scroll to position [15, 0]
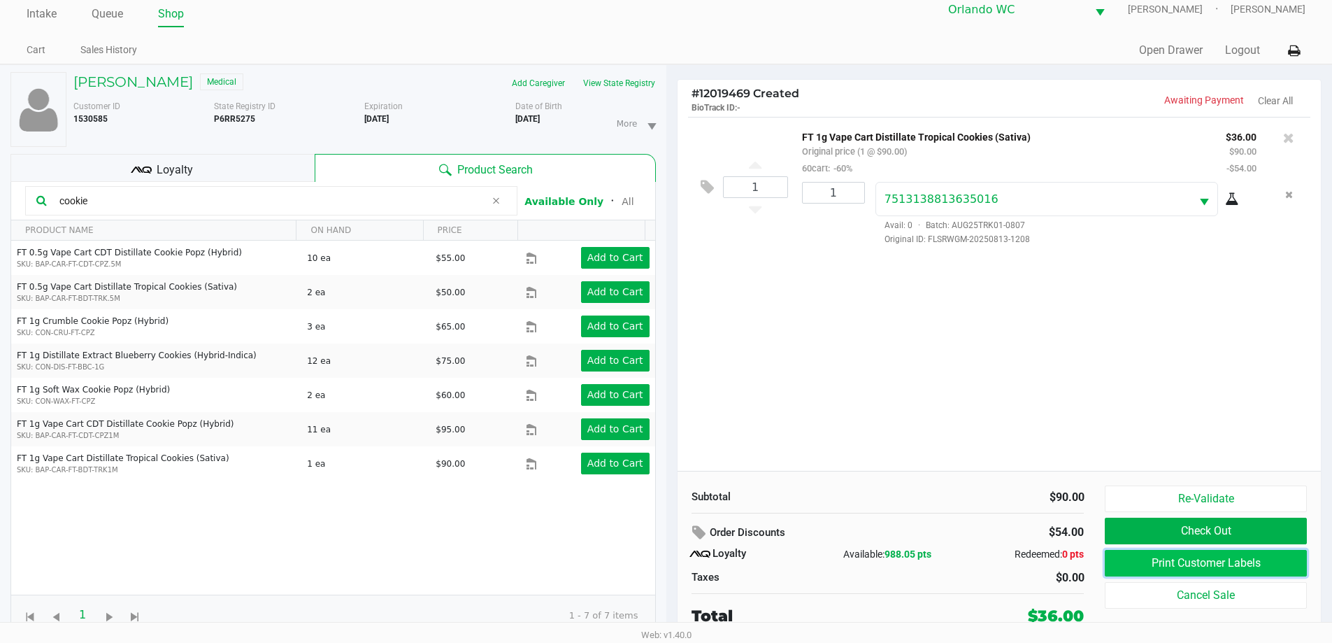
click at [1132, 555] on button "Print Customer Labels" at bounding box center [1205, 563] width 201 height 27
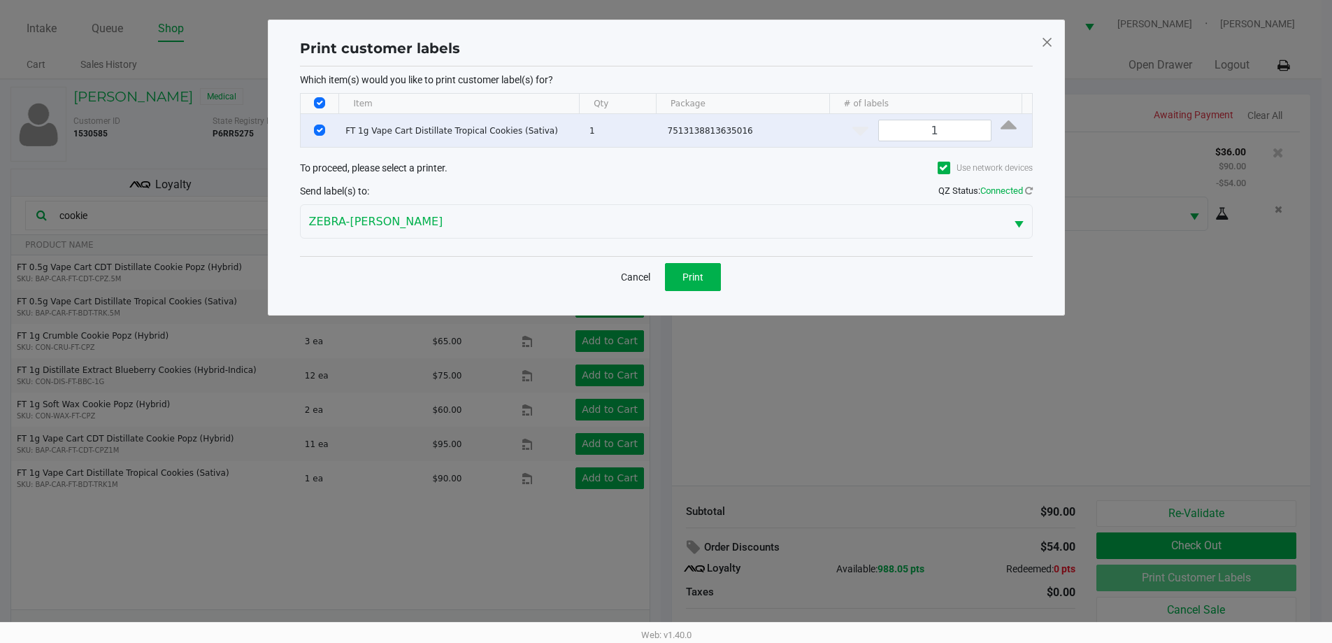
scroll to position [0, 0]
click at [712, 284] on button "Print" at bounding box center [698, 277] width 56 height 28
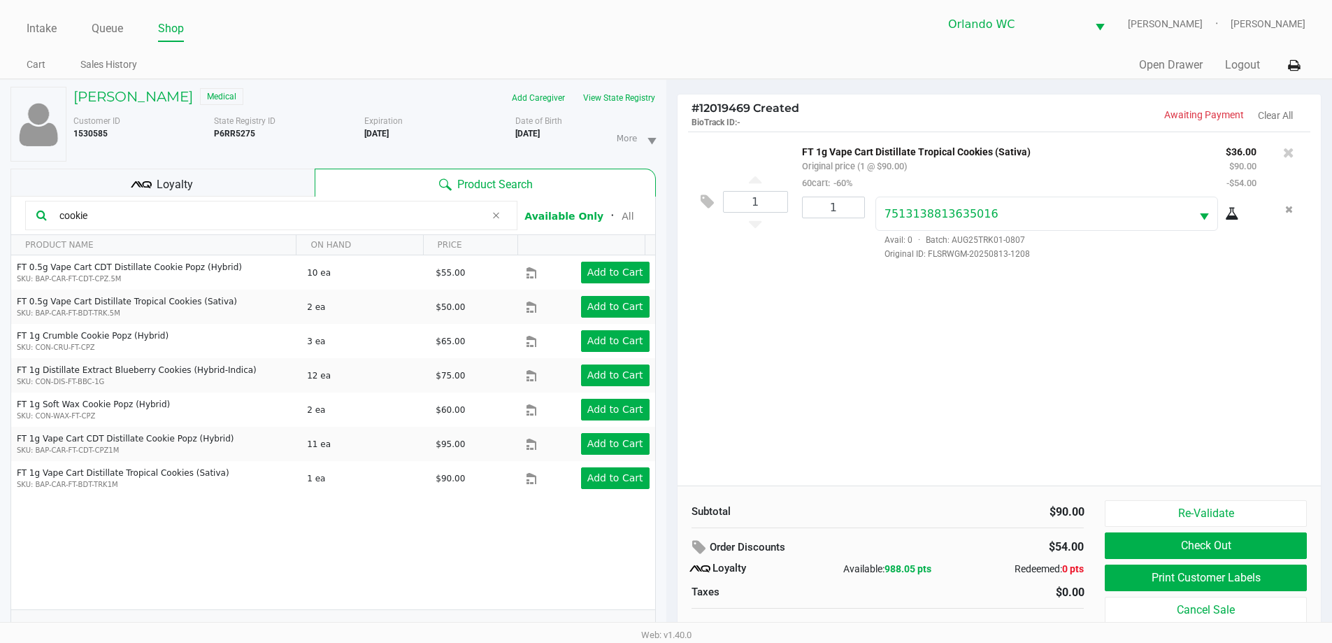
click at [983, 353] on div "1 FT 1g Vape Cart Distillate Tropical Cookies (Sativa) Original price (1 @ $90.…" at bounding box center [1000, 308] width 644 height 354
click at [982, 353] on div "1 FT 1g Vape Cart Distillate Tropical Cookies (Sativa) Original price (1 @ $90.…" at bounding box center [1000, 308] width 644 height 354
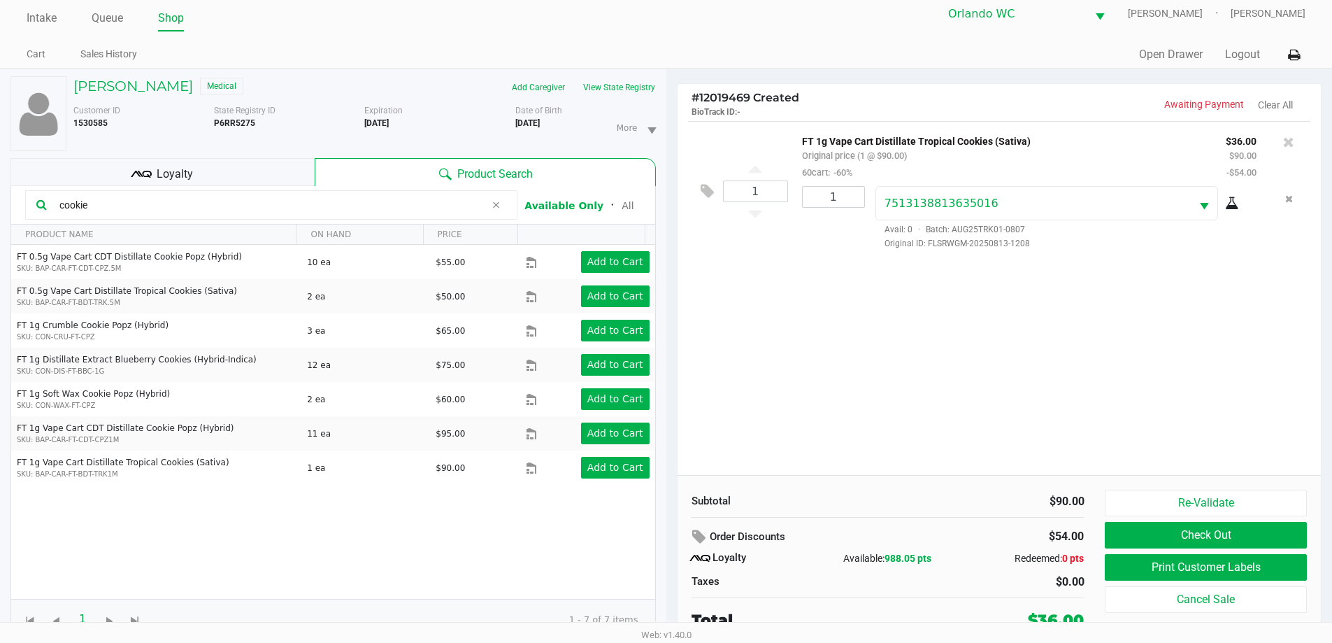
scroll to position [15, 0]
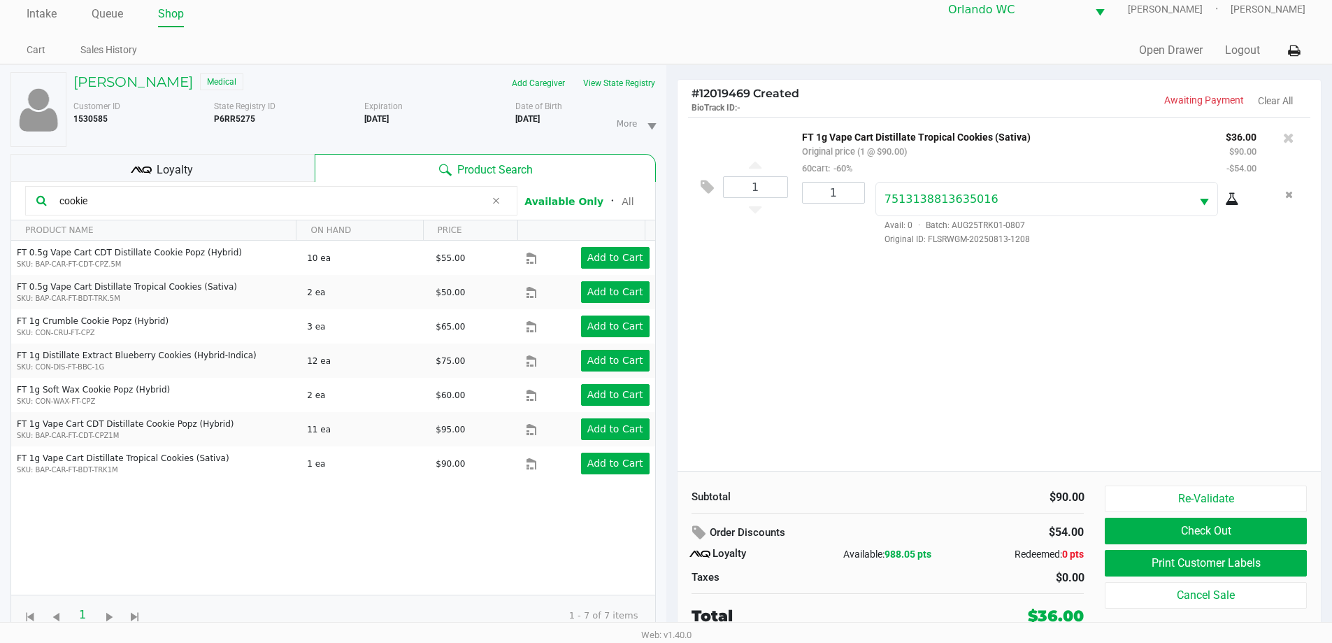
click at [1086, 409] on div "1 FT 1g Vape Cart Distillate Tropical Cookies (Sativa) Original price (1 @ $90.…" at bounding box center [1000, 294] width 644 height 354
click at [1175, 528] on button "Check Out" at bounding box center [1205, 531] width 201 height 27
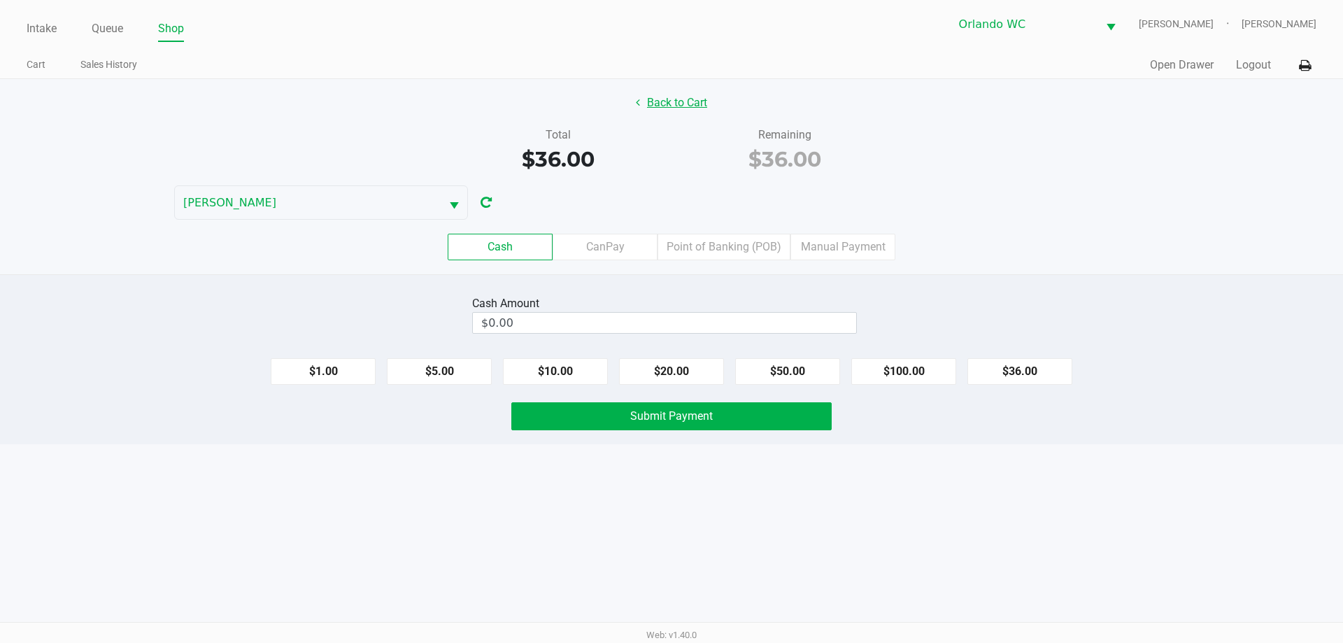
click at [682, 110] on button "Back to Cart" at bounding box center [672, 103] width 90 height 27
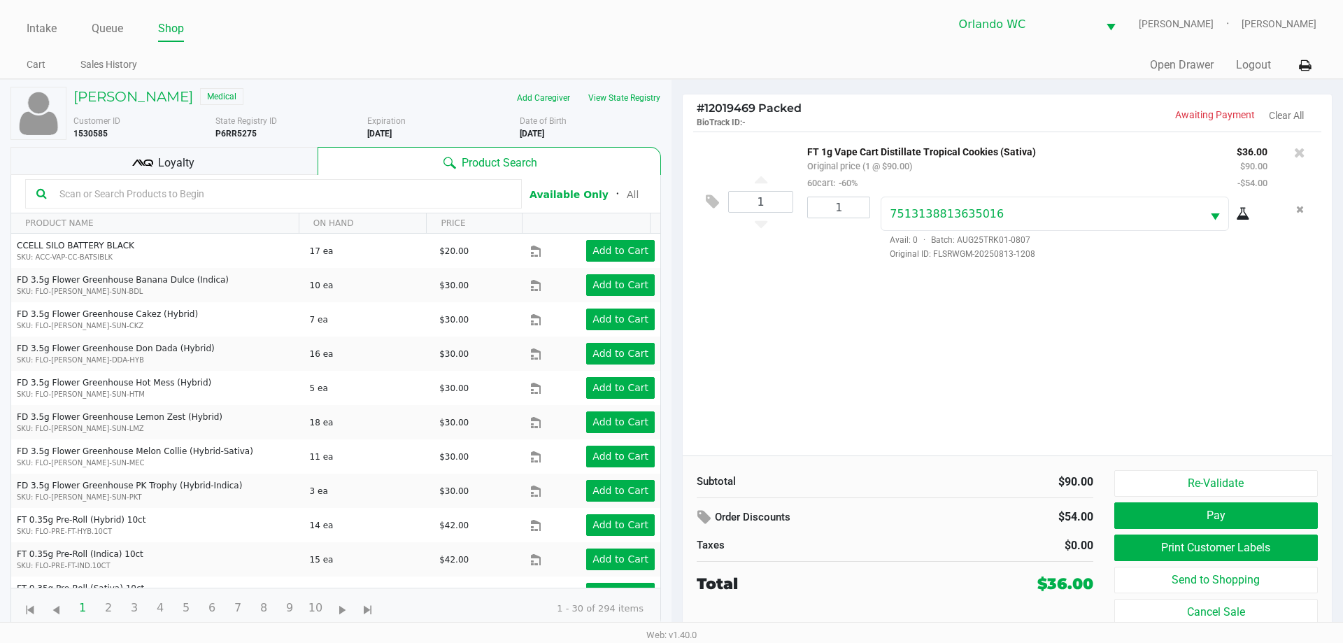
click at [220, 174] on div "Loyalty" at bounding box center [163, 161] width 307 height 28
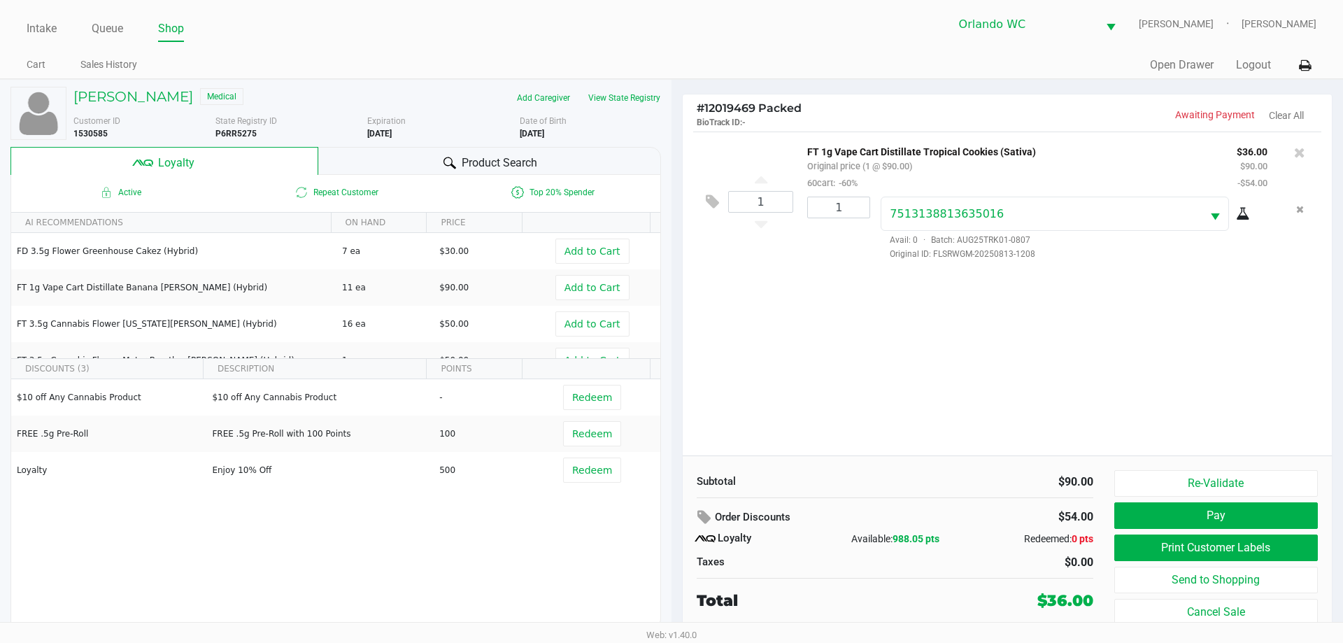
click at [830, 392] on div "1 FT 1g Vape Cart Distillate Tropical Cookies (Sativa) Original price (1 @ $90.…" at bounding box center [1007, 293] width 649 height 324
click at [840, 470] on div "Subtotal $90.00" at bounding box center [895, 480] width 418 height 20
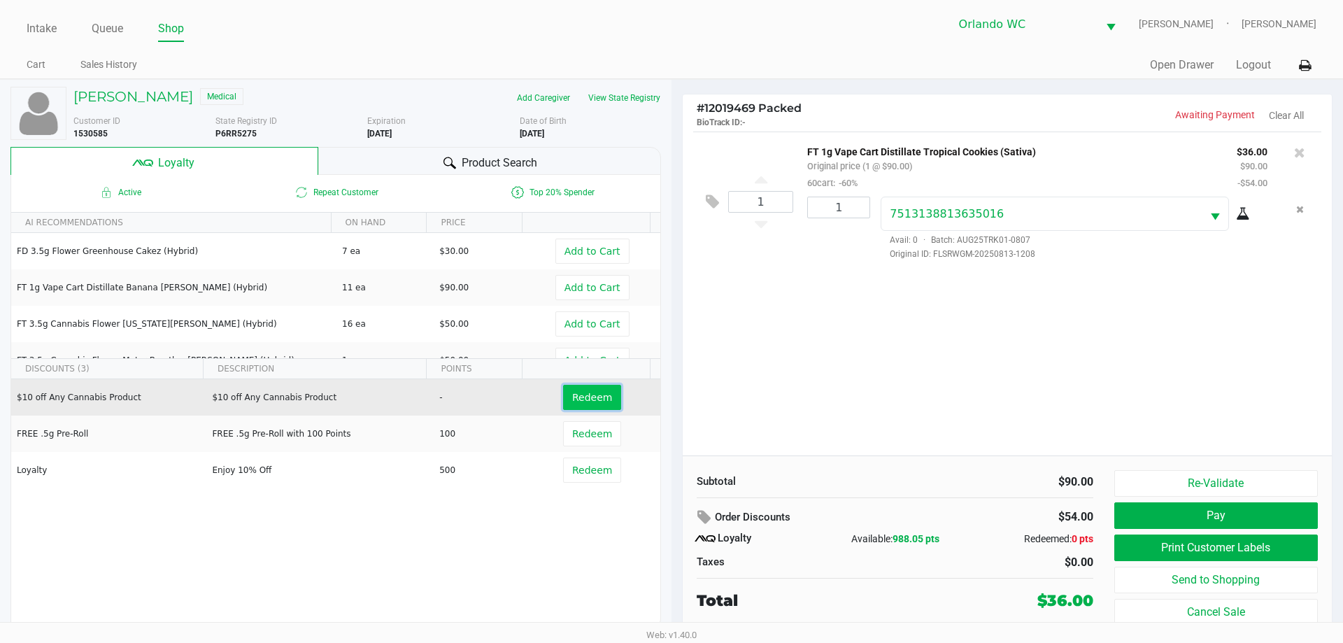
click at [581, 407] on button "Redeem" at bounding box center [592, 397] width 58 height 25
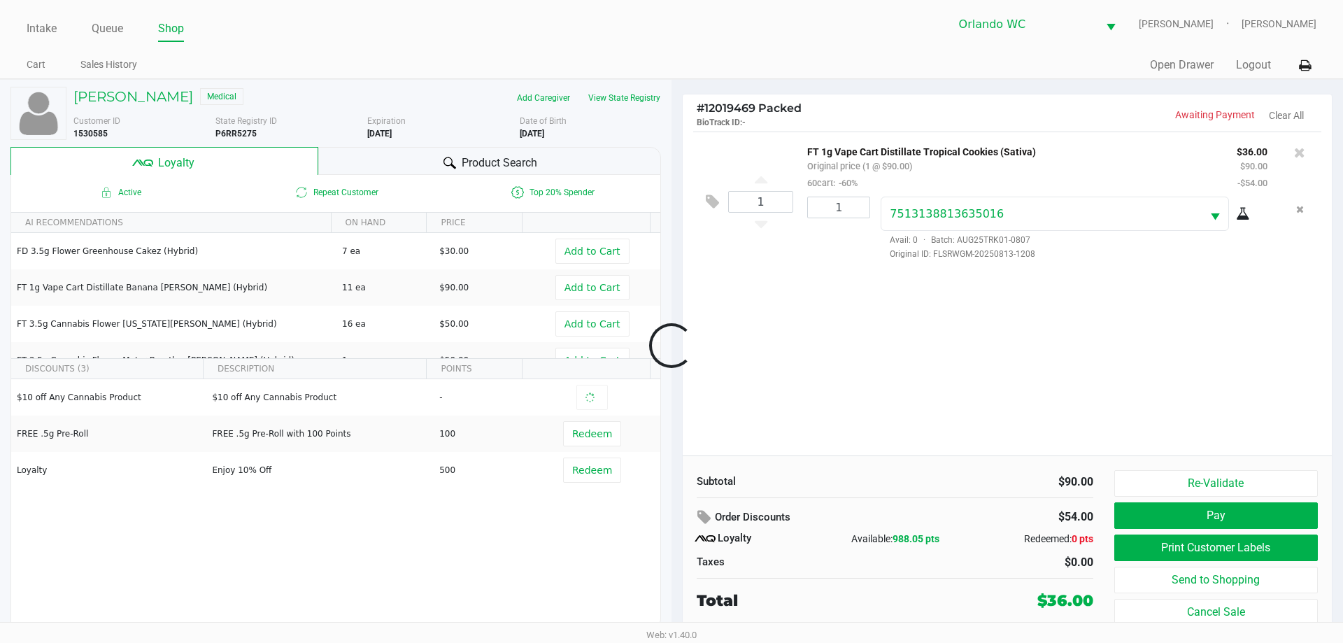
click at [997, 436] on div at bounding box center [671, 345] width 1343 height 393
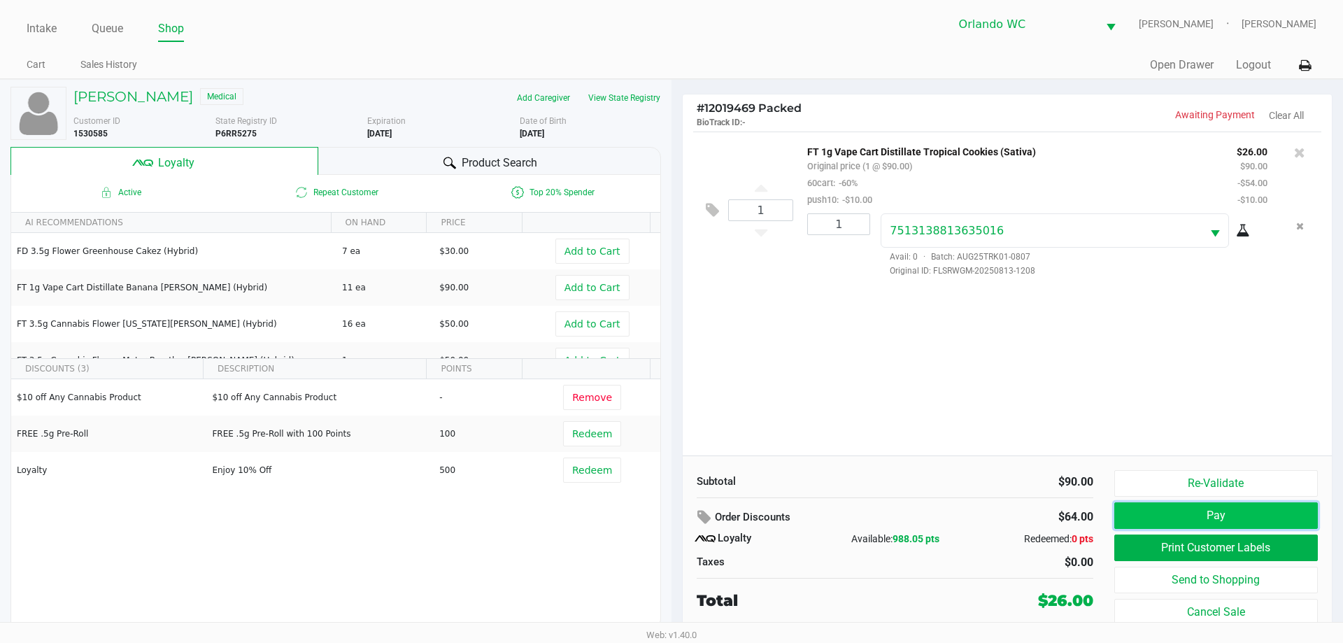
click at [1289, 521] on button "Pay" at bounding box center [1216, 515] width 204 height 27
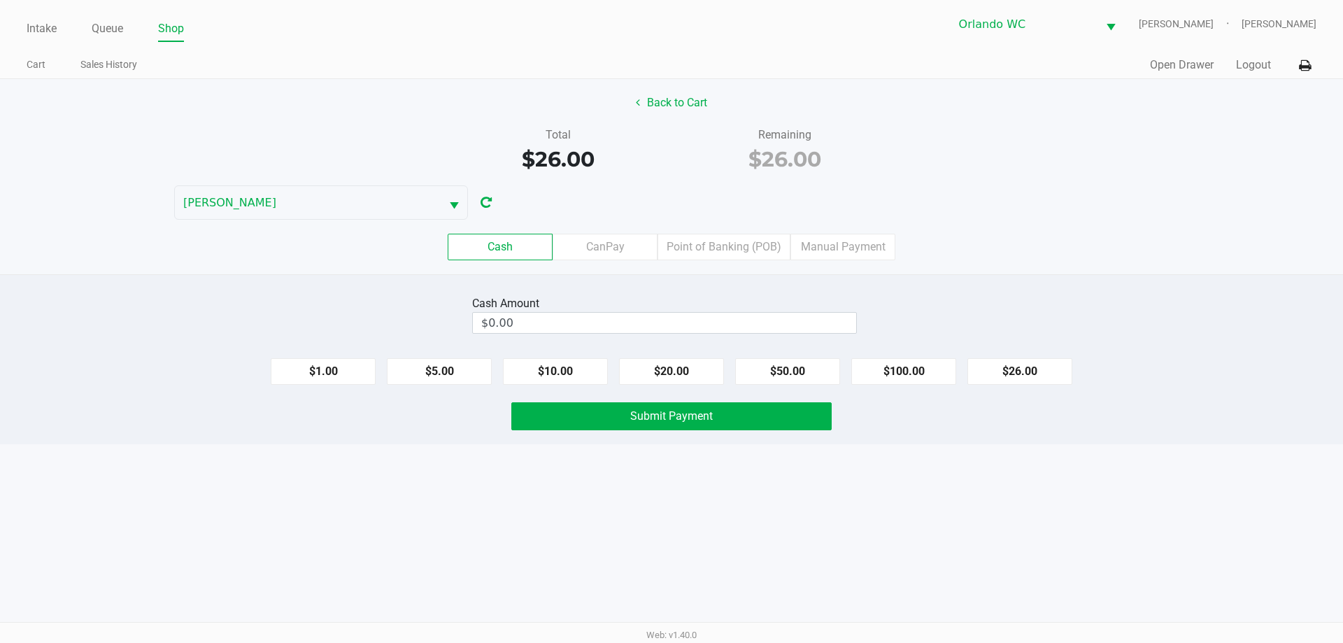
click at [741, 233] on div "Cash CanPay Point of Banking (POB) Manual Payment" at bounding box center [672, 247] width 1364 height 55
click at [743, 239] on label "Point of Banking (POB)" at bounding box center [723, 247] width 133 height 27
click at [0, 0] on 7 "Point of Banking (POB)" at bounding box center [0, 0] width 0 height 0
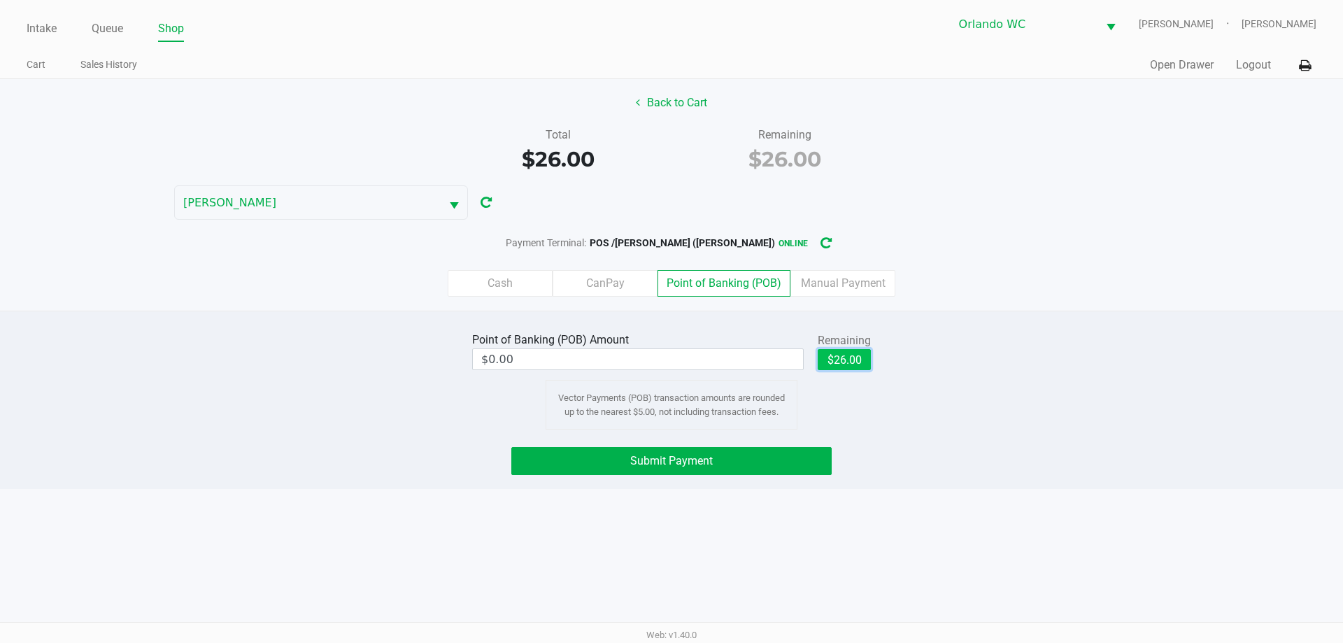
click at [843, 362] on button "$26.00" at bounding box center [844, 359] width 53 height 21
type input "$26.00"
click at [813, 453] on button "Submit Payment" at bounding box center [671, 461] width 320 height 28
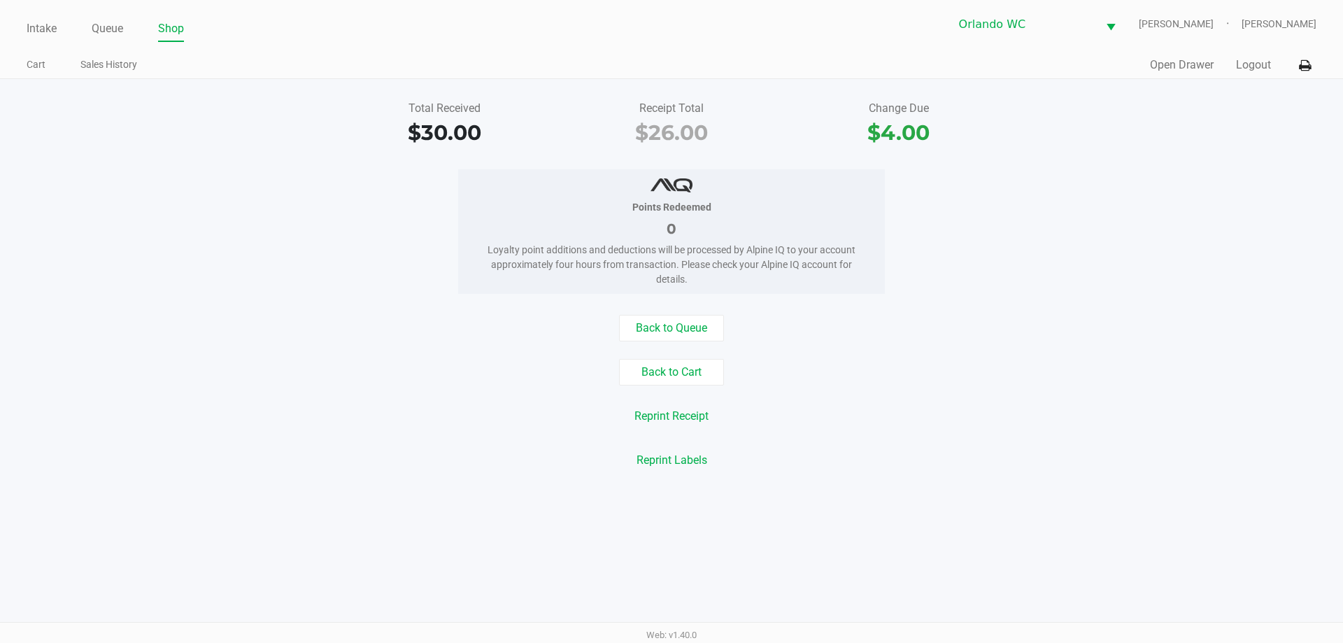
click at [109, 24] on link "Queue" at bounding box center [107, 29] width 31 height 20
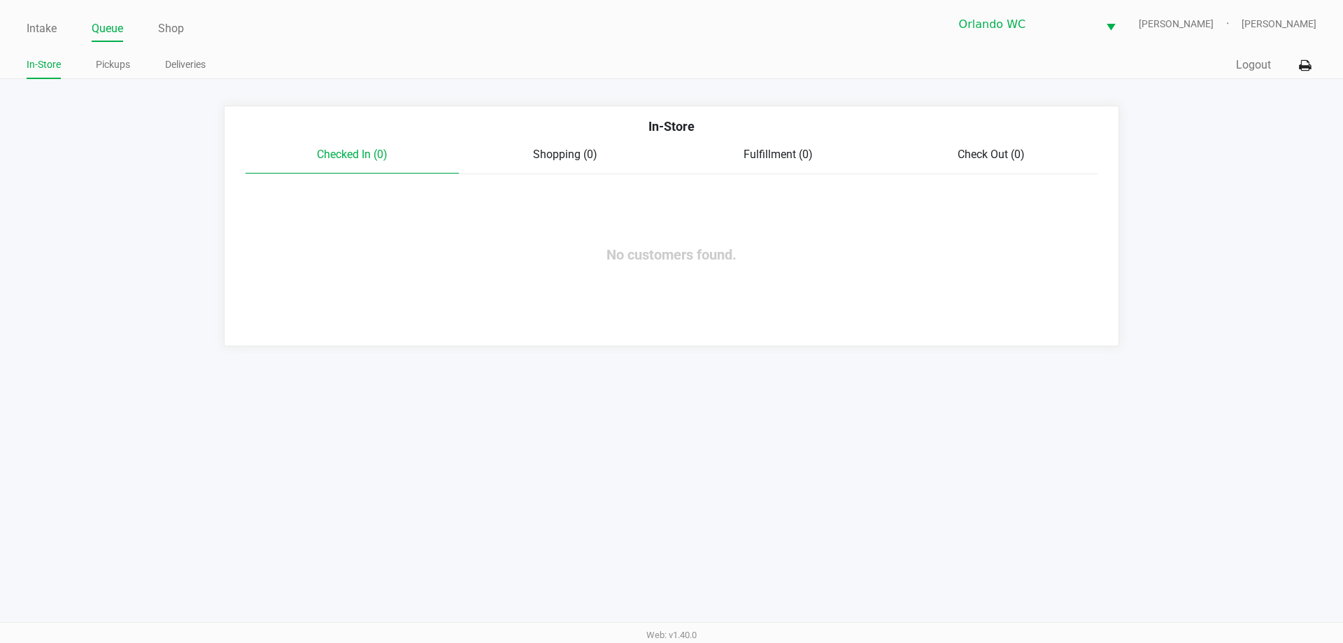
click at [91, 66] on ul "In-Store Pickups Deliveries" at bounding box center [349, 67] width 645 height 24
click at [98, 67] on link "Pickups" at bounding box center [113, 64] width 34 height 17
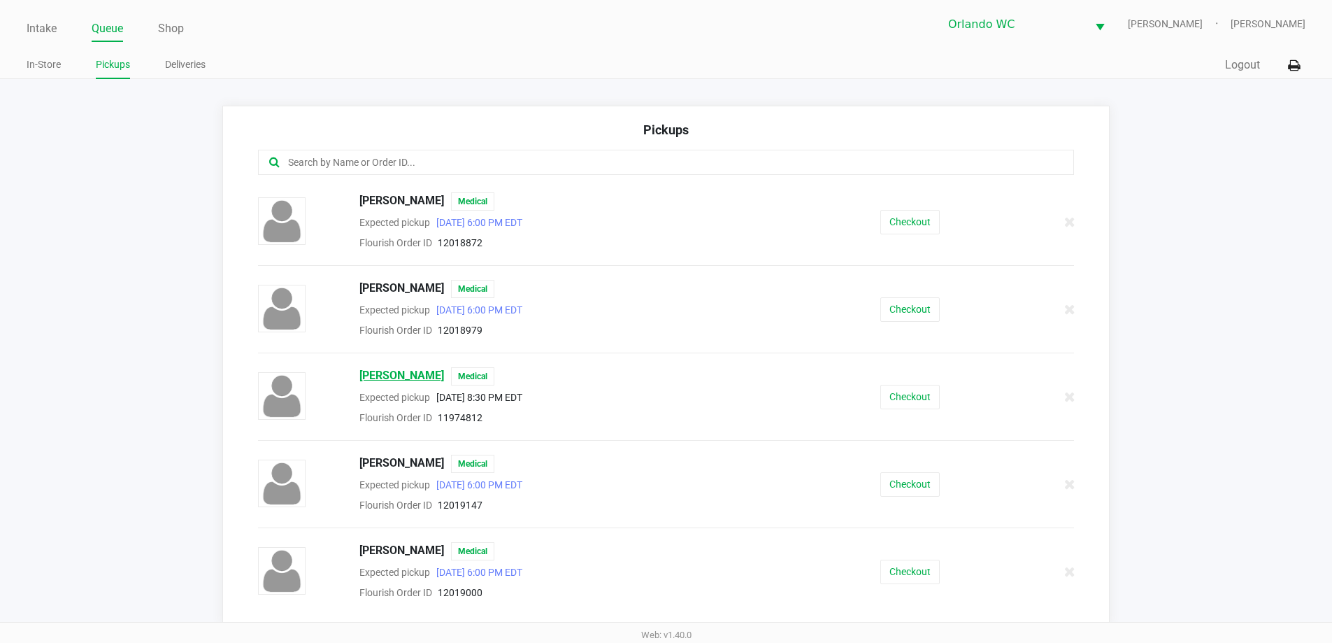
click at [394, 375] on span "HENDRIK OTTEN" at bounding box center [402, 376] width 85 height 18
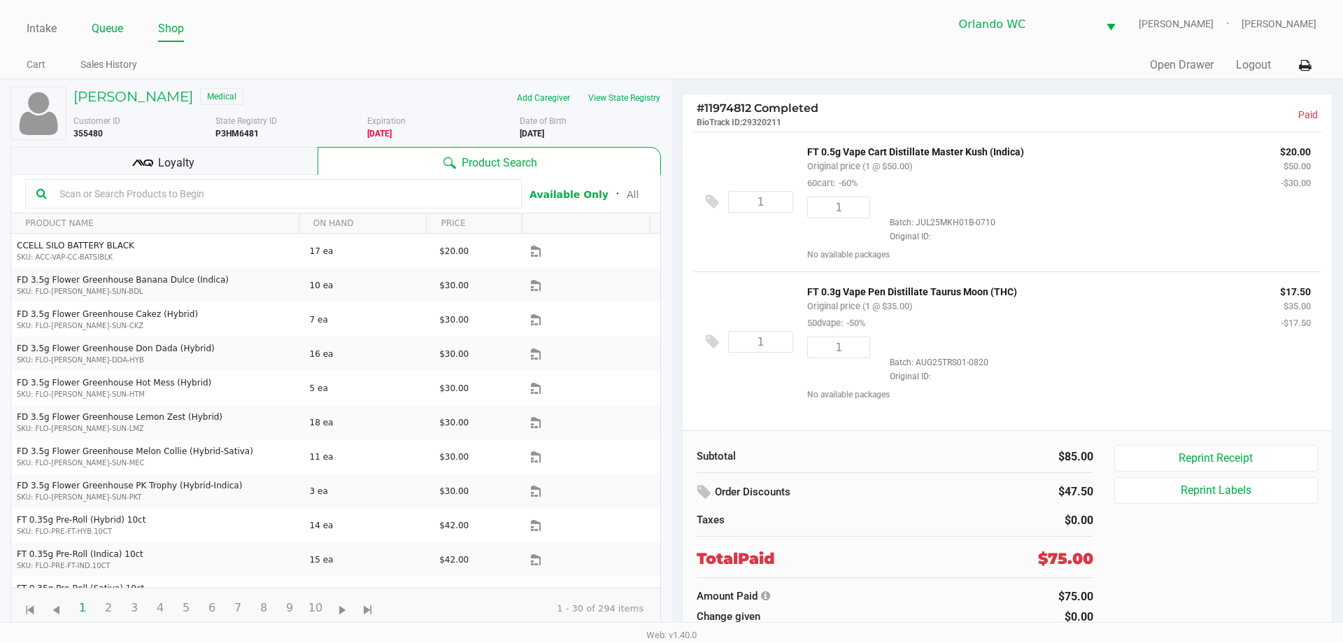
click at [106, 28] on link "Queue" at bounding box center [107, 29] width 31 height 20
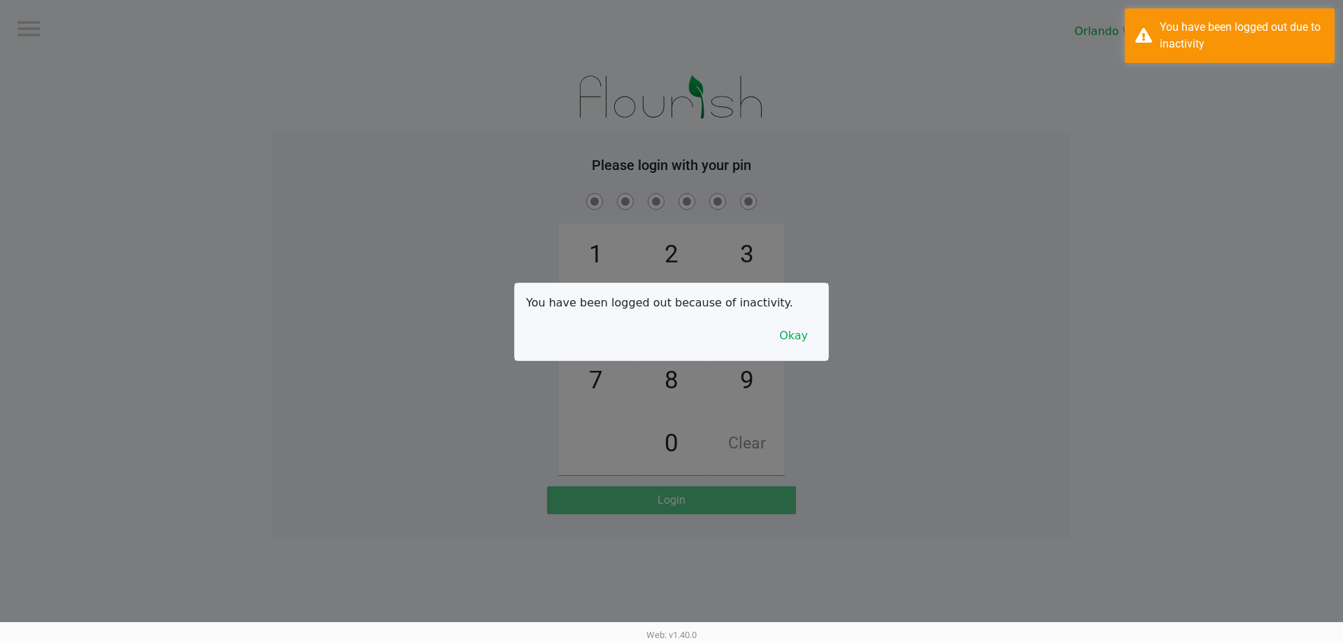
click at [257, 88] on div at bounding box center [671, 321] width 1343 height 643
checkbox input "true"
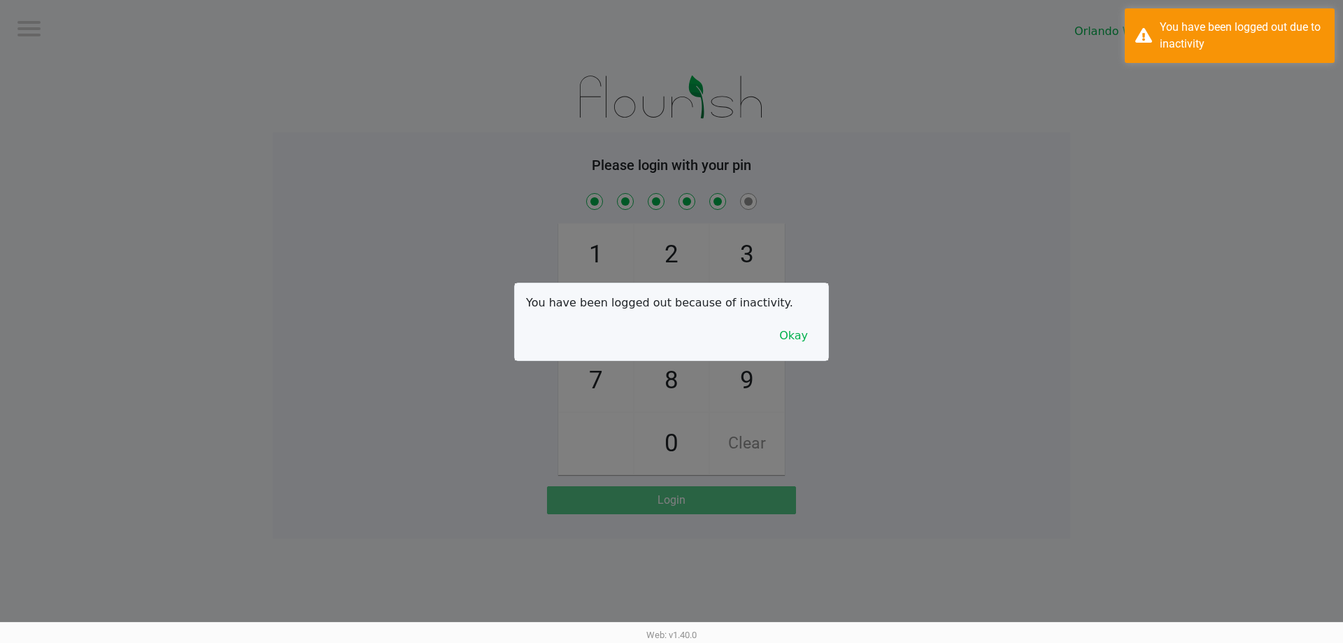
checkbox input "true"
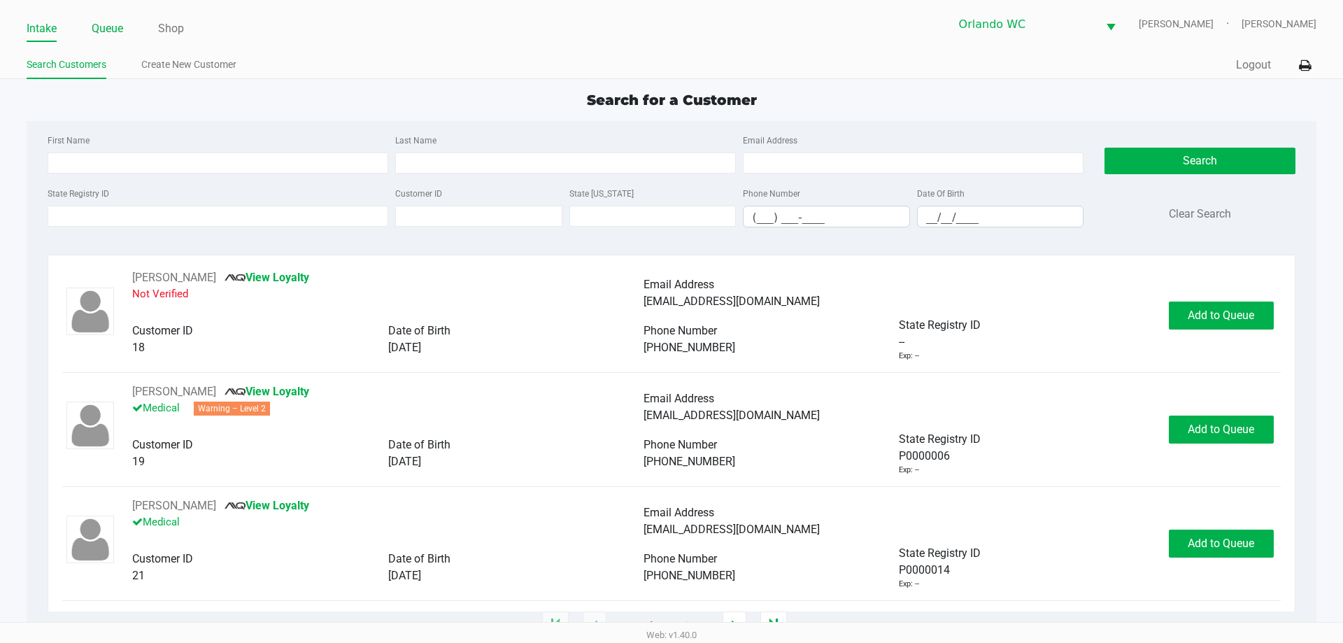
click at [112, 24] on link "Queue" at bounding box center [107, 29] width 31 height 20
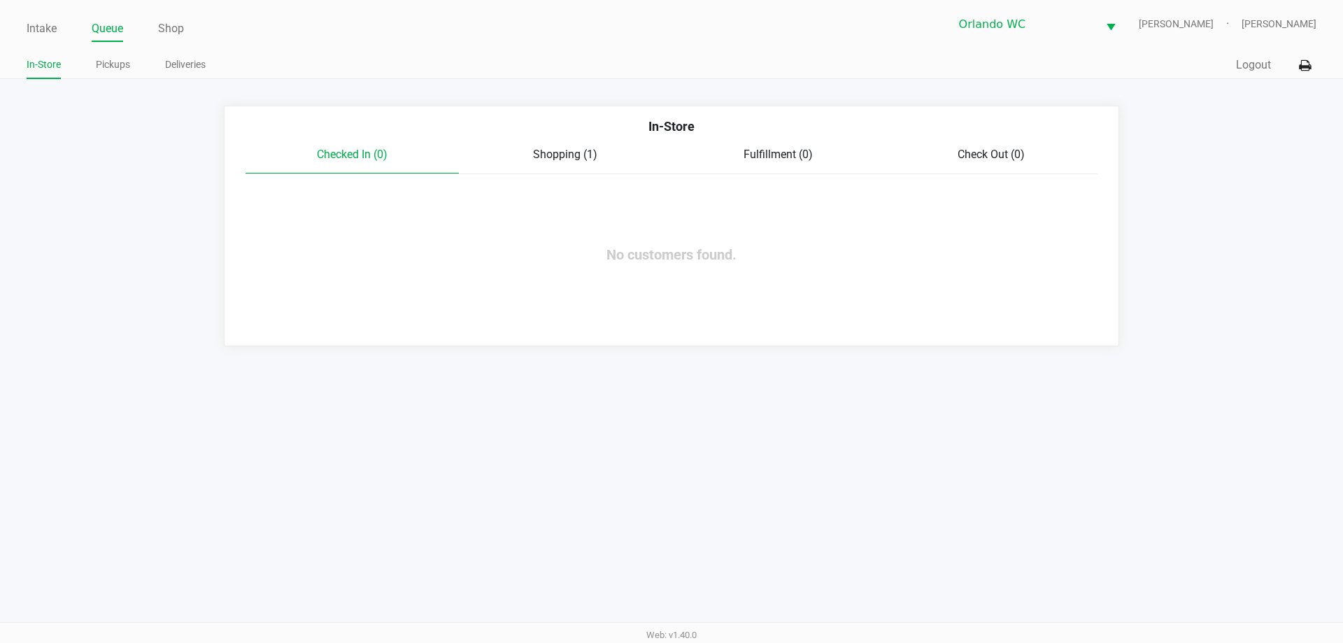
click at [92, 64] on ul "In-Store Pickups Deliveries" at bounding box center [349, 67] width 645 height 24
click at [101, 64] on link "Pickups" at bounding box center [113, 64] width 34 height 17
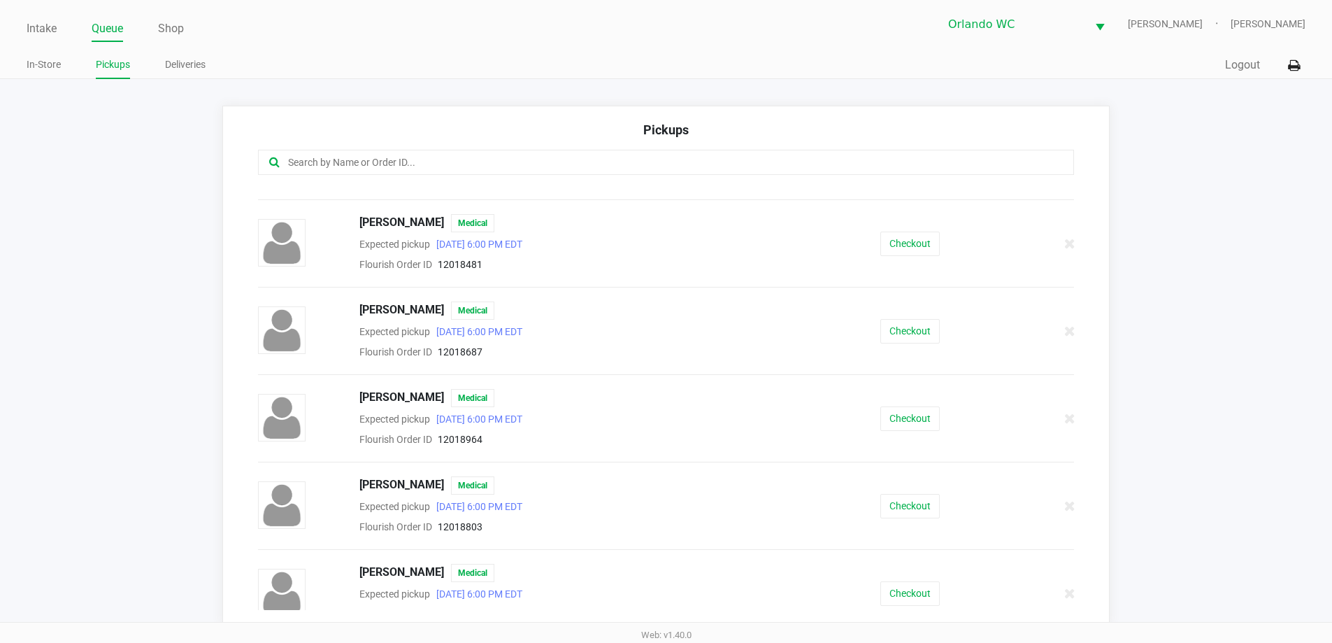
scroll to position [420, 0]
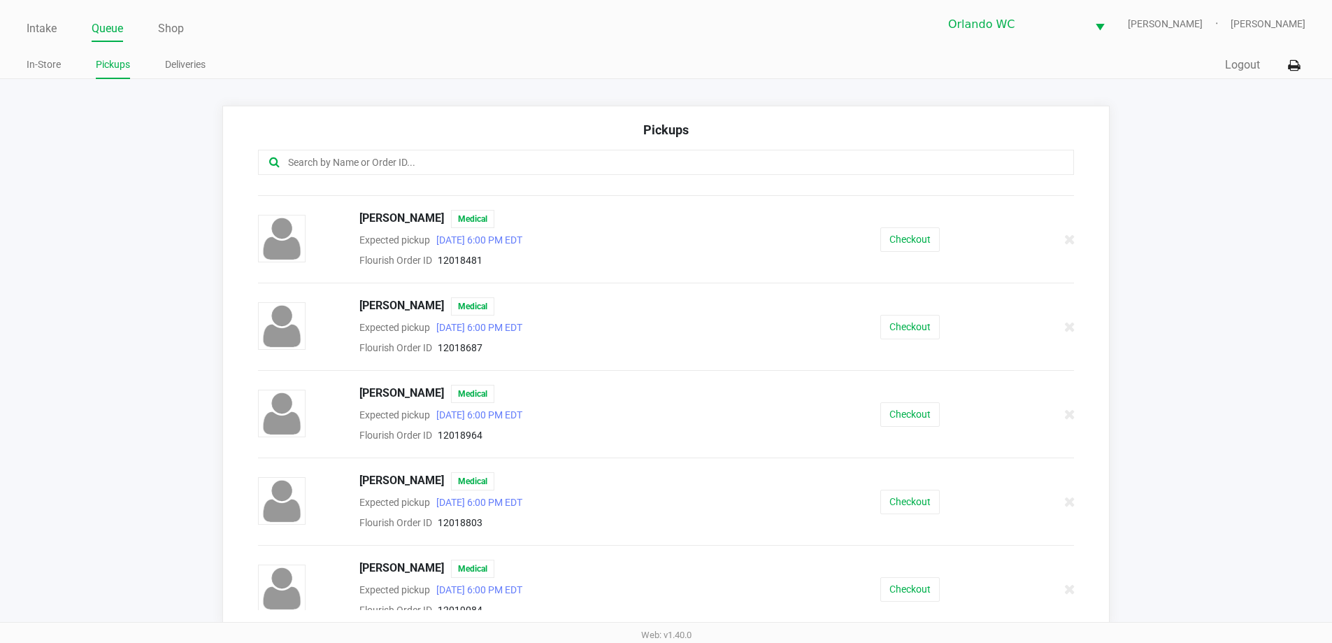
click at [888, 339] on div "KATHERINE RODRIGUEZ DELOACH Medical Expected pickup Sep 28, 2025 6:00 PM EDT Fl…" at bounding box center [667, 326] width 838 height 59
click at [889, 329] on button "Checkout" at bounding box center [910, 327] width 59 height 24
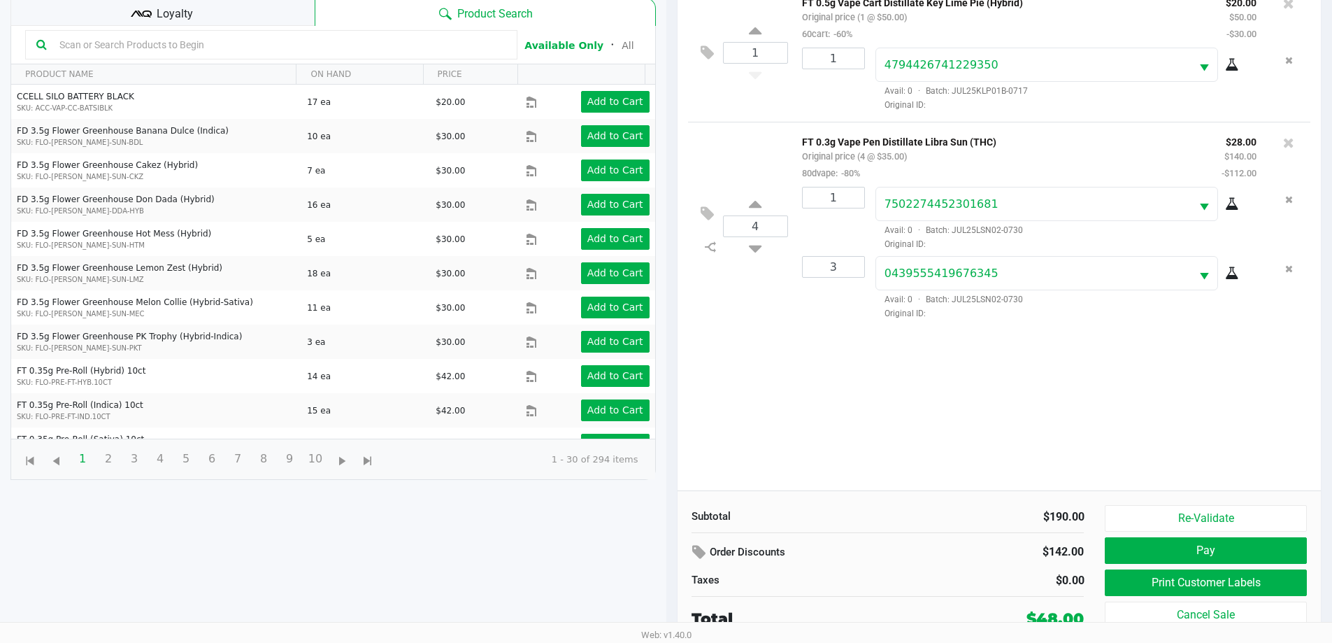
scroll to position [151, 0]
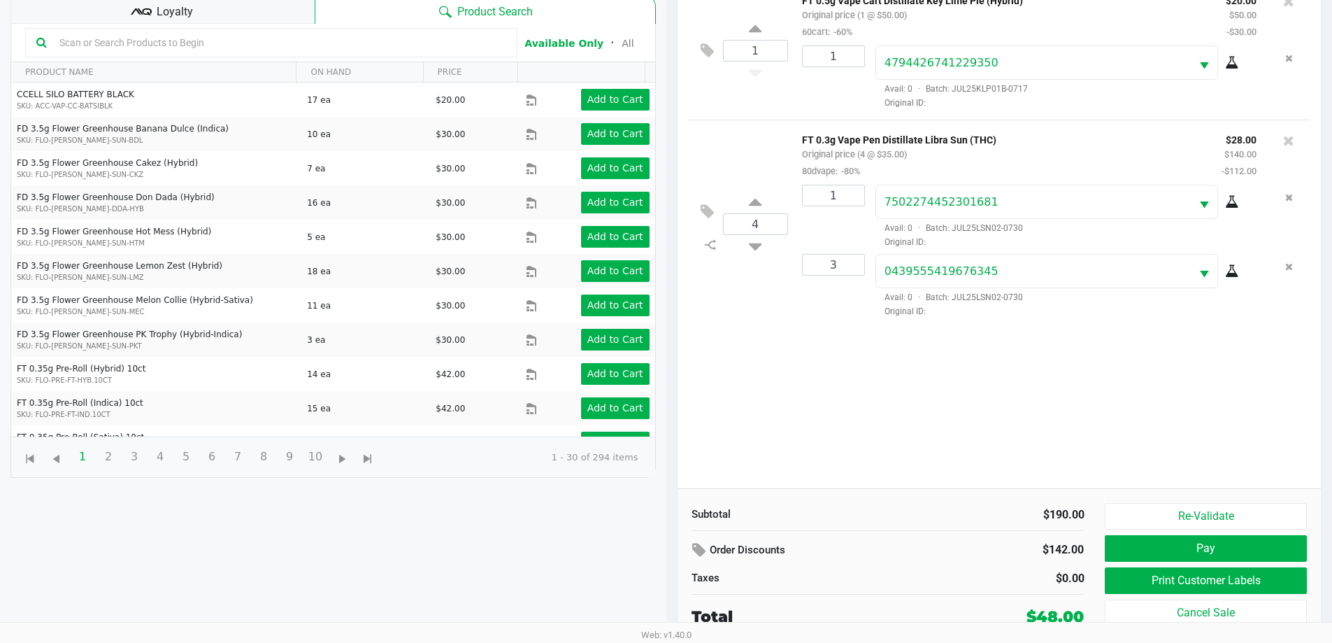
click at [994, 422] on div "1 FT 0.5g Vape Cart Distillate Key Lime Pie (Hybrid) Original price (1 @ $50.00…" at bounding box center [1000, 234] width 644 height 508
click at [1130, 510] on button "Re-Validate" at bounding box center [1205, 516] width 201 height 27
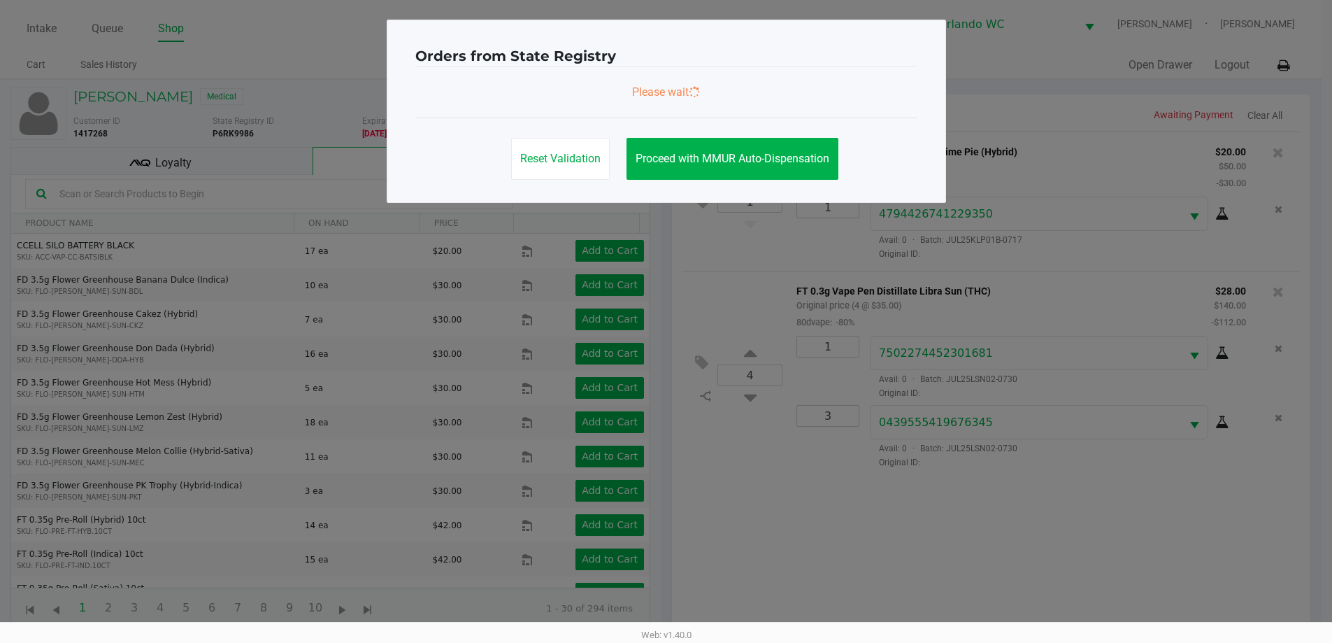
scroll to position [0, 0]
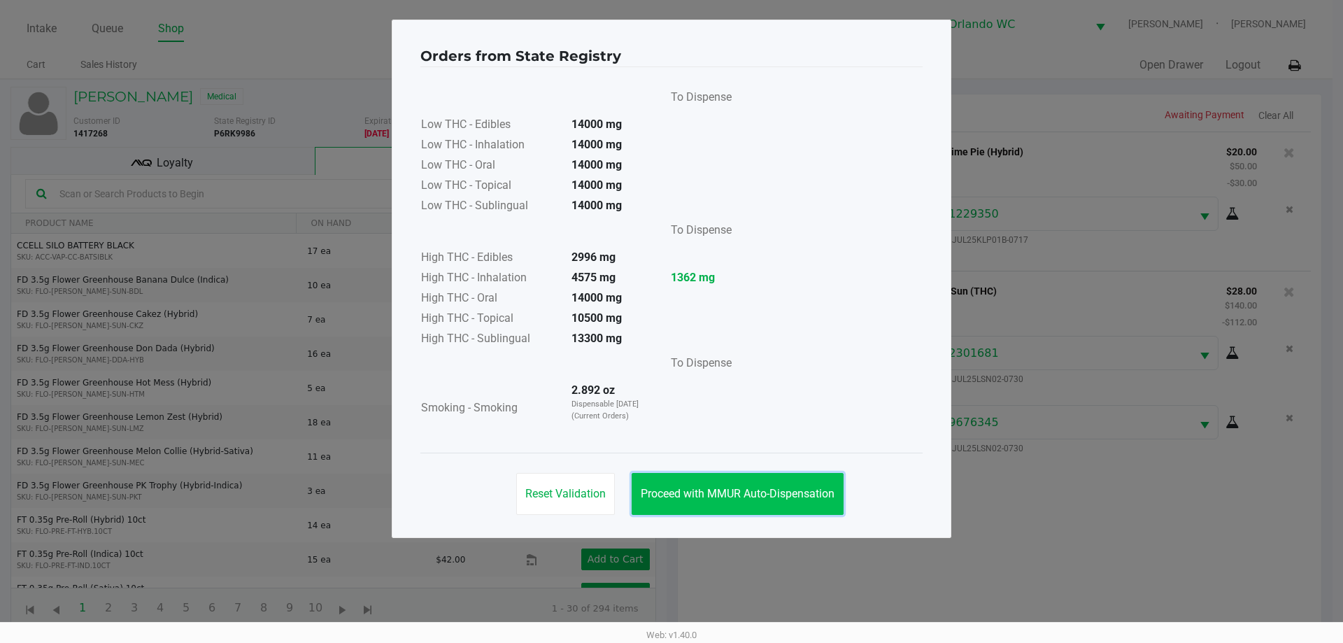
click at [747, 510] on button "Proceed with MMUR Auto-Dispensation" at bounding box center [738, 494] width 212 height 42
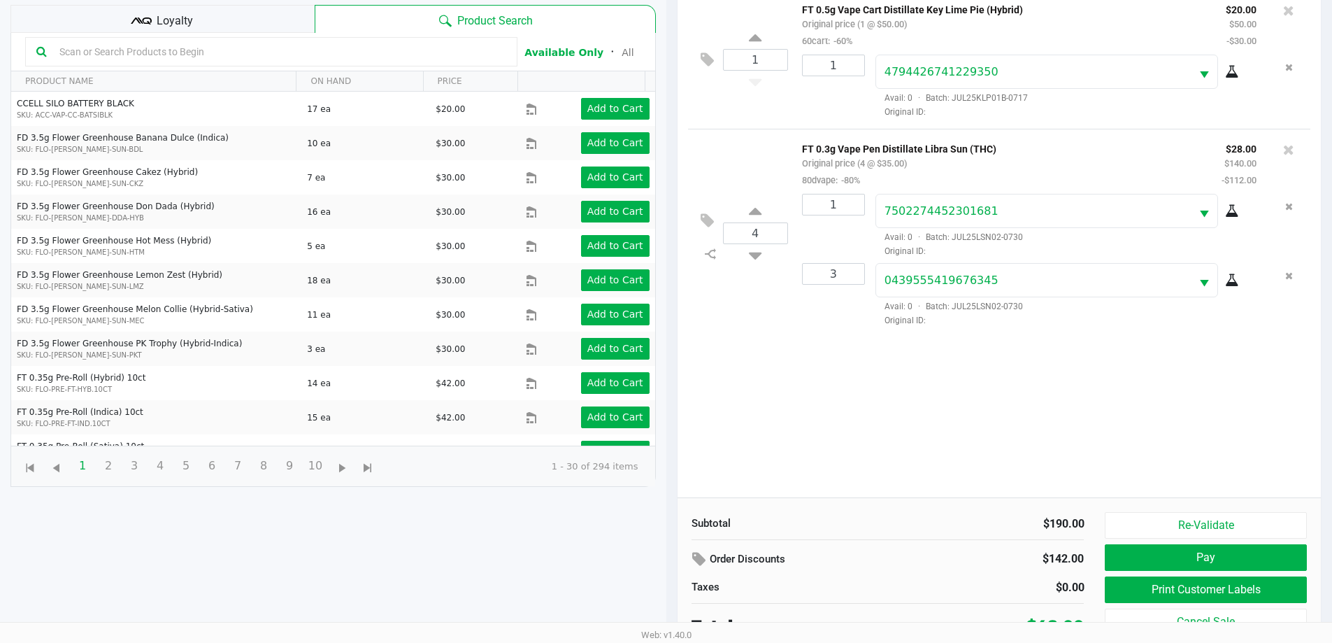
scroll to position [151, 0]
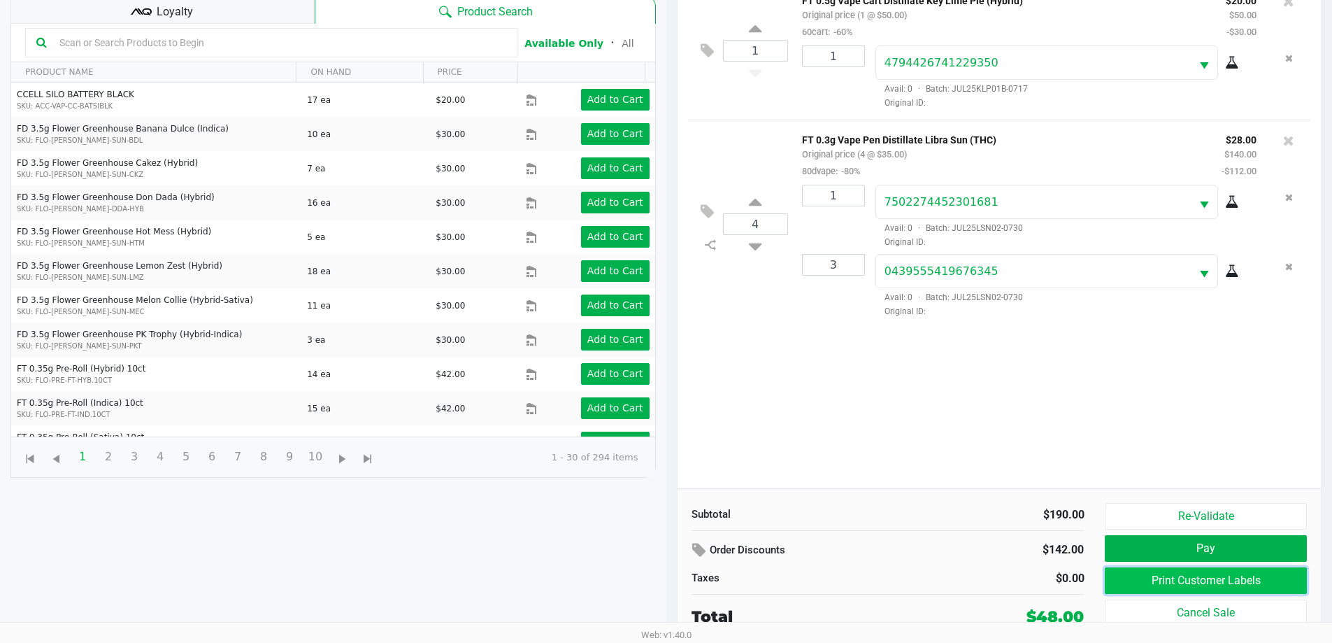
click at [1139, 581] on button "Print Customer Labels" at bounding box center [1205, 580] width 201 height 27
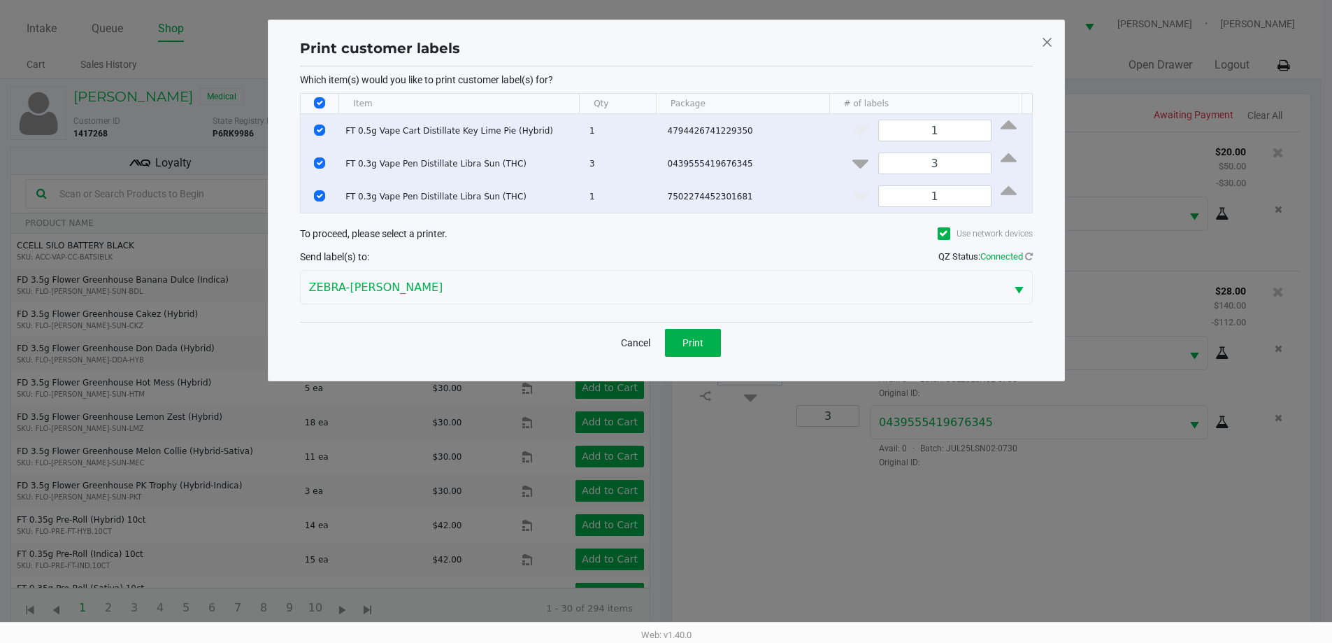
scroll to position [0, 0]
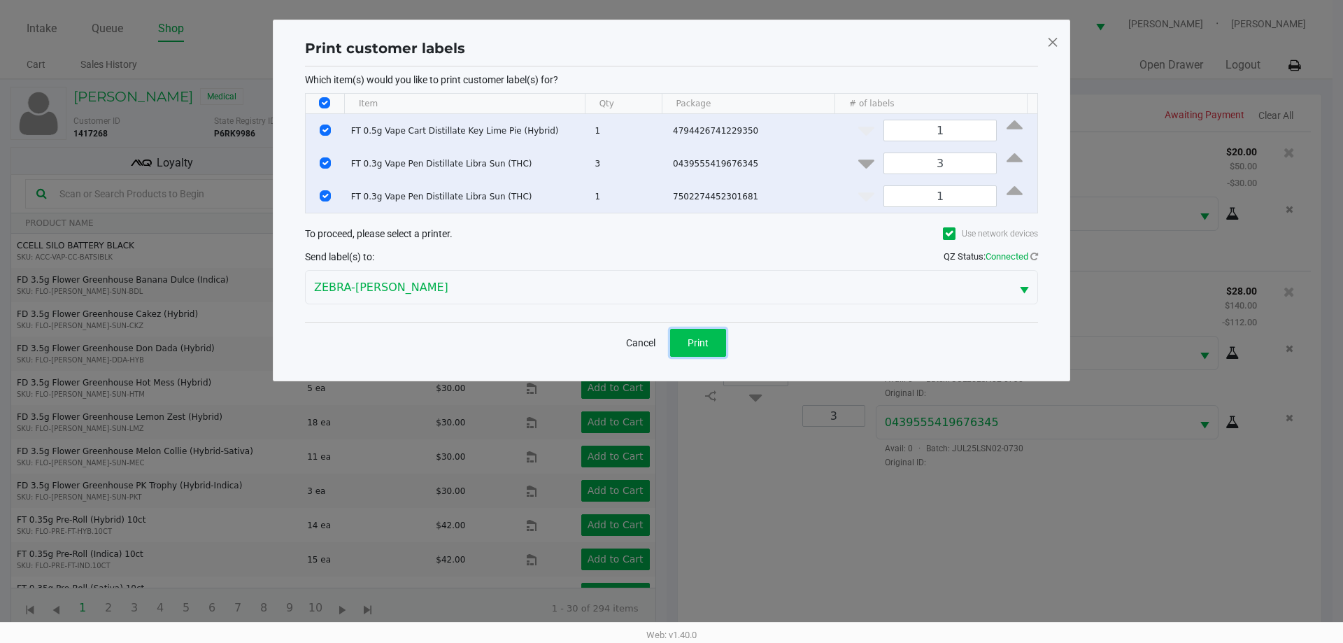
click at [694, 346] on span "Print" at bounding box center [698, 342] width 21 height 11
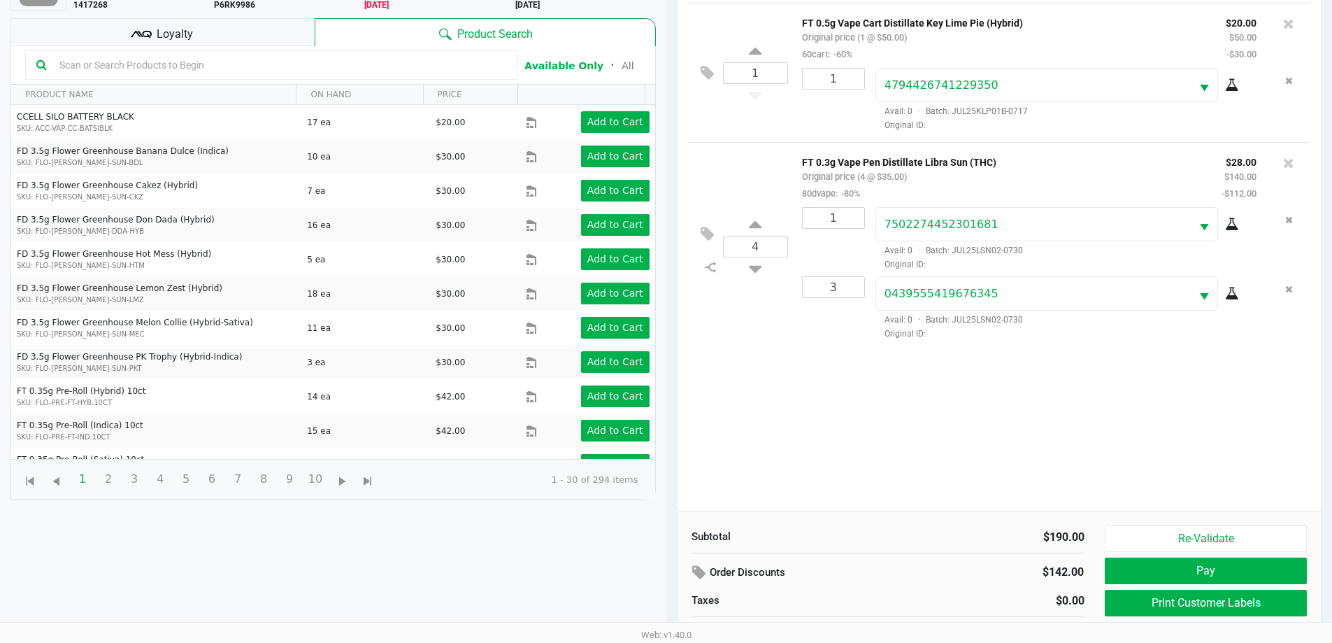
scroll to position [151, 0]
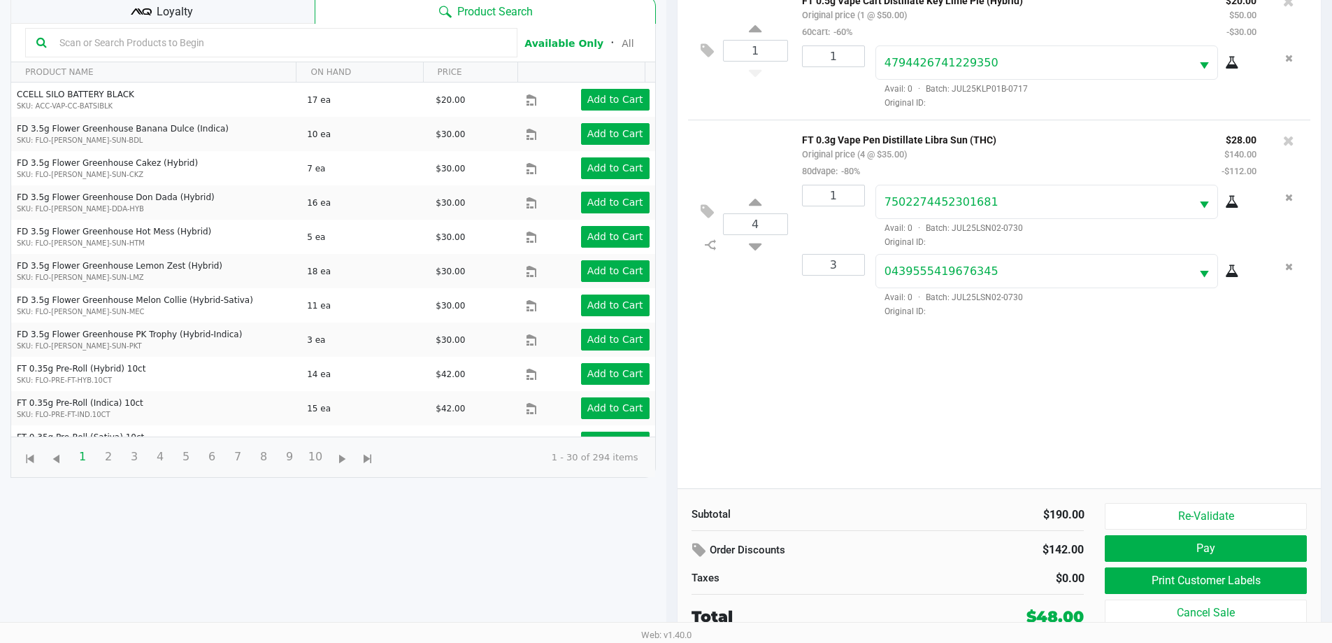
click at [224, 24] on div "Loyalty" at bounding box center [162, 10] width 304 height 28
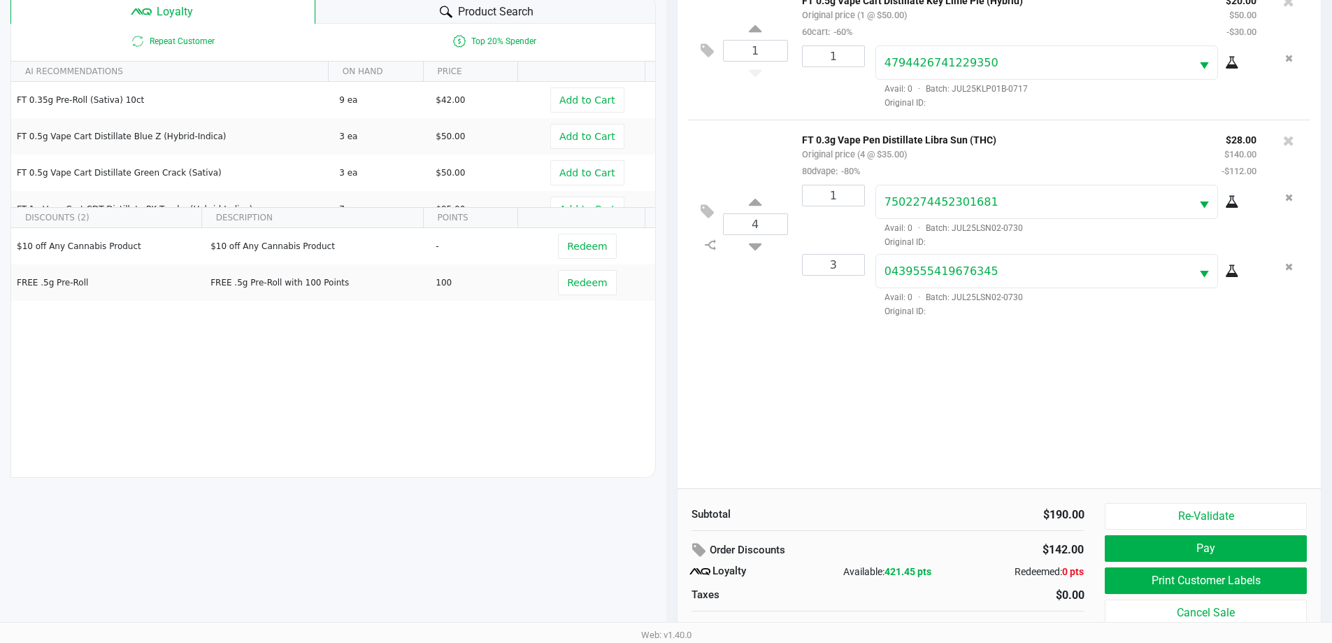
click at [846, 384] on div "1 FT 0.5g Vape Cart Distillate Key Lime Pie (Hybrid) Original price (1 @ $50.00…" at bounding box center [1000, 234] width 644 height 508
click at [1132, 550] on button "Pay" at bounding box center [1205, 548] width 201 height 27
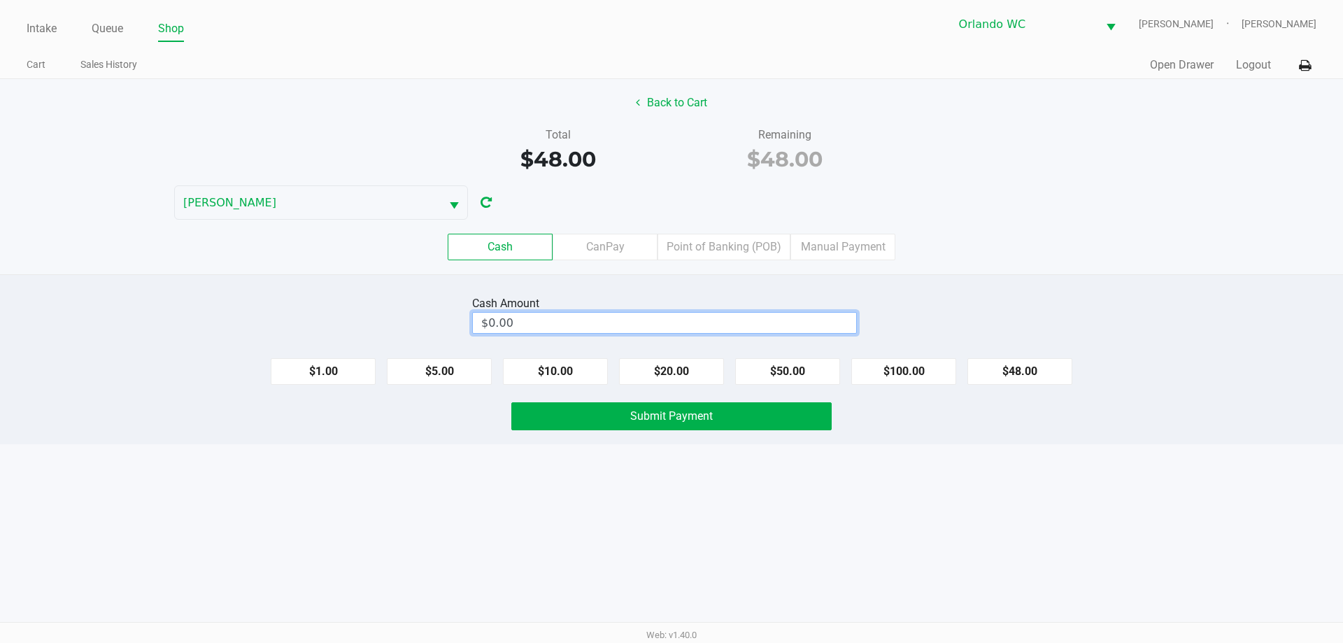
click at [627, 320] on input "$0.00" at bounding box center [664, 323] width 383 height 20
type input "9"
click at [655, 419] on span "Submit Payment" at bounding box center [671, 415] width 83 height 13
type input "$60.00"
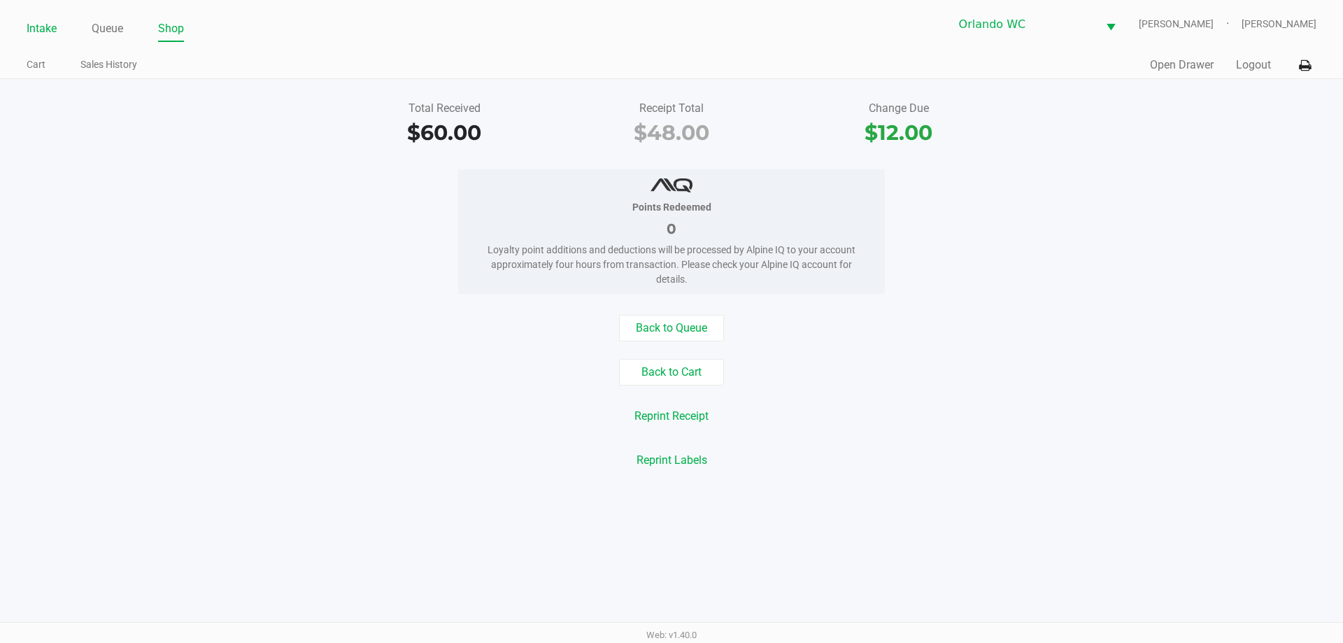
click at [31, 35] on link "Intake" at bounding box center [42, 29] width 30 height 20
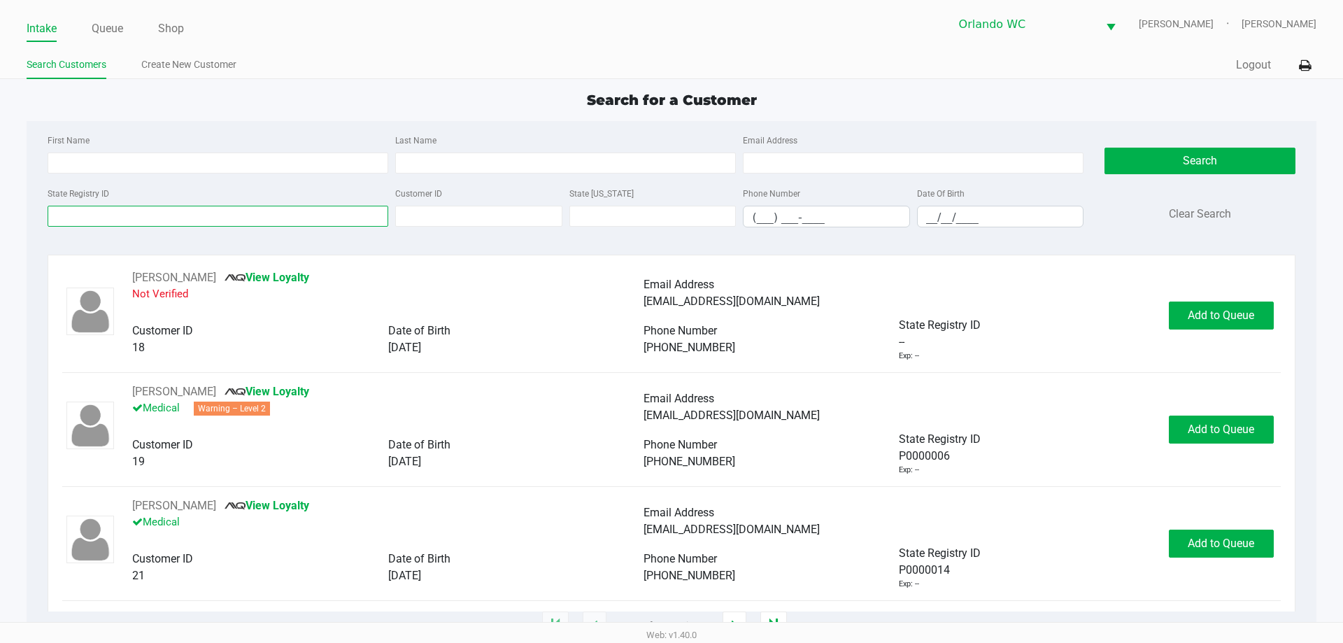
click at [184, 218] on input "State Registry ID" at bounding box center [218, 216] width 341 height 21
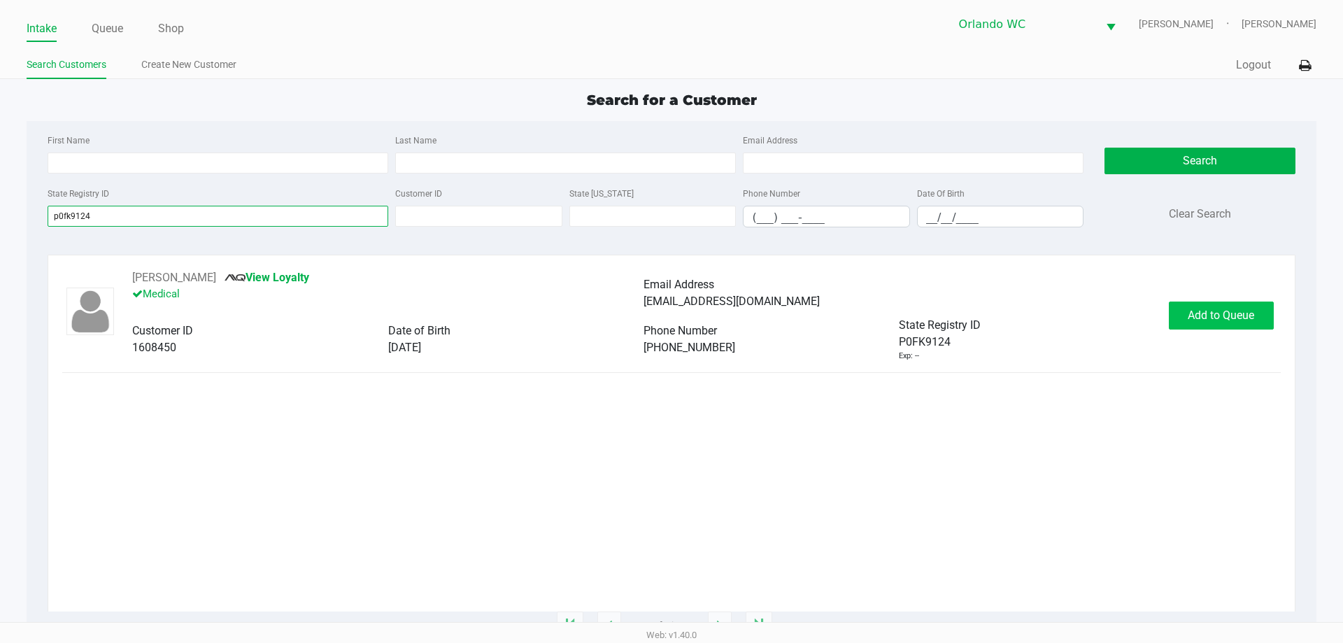
type input "p0fk9124"
click at [1234, 315] on span "Add to Queue" at bounding box center [1221, 314] width 66 height 13
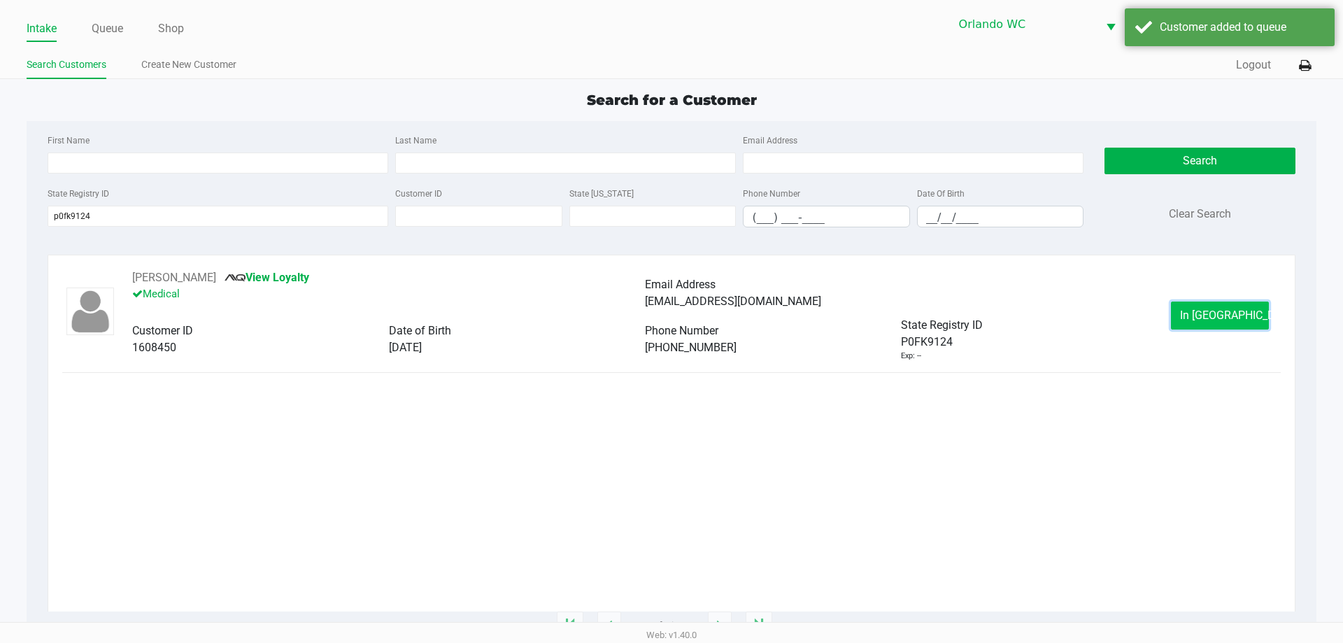
click at [1223, 313] on span "In Queue" at bounding box center [1239, 314] width 118 height 13
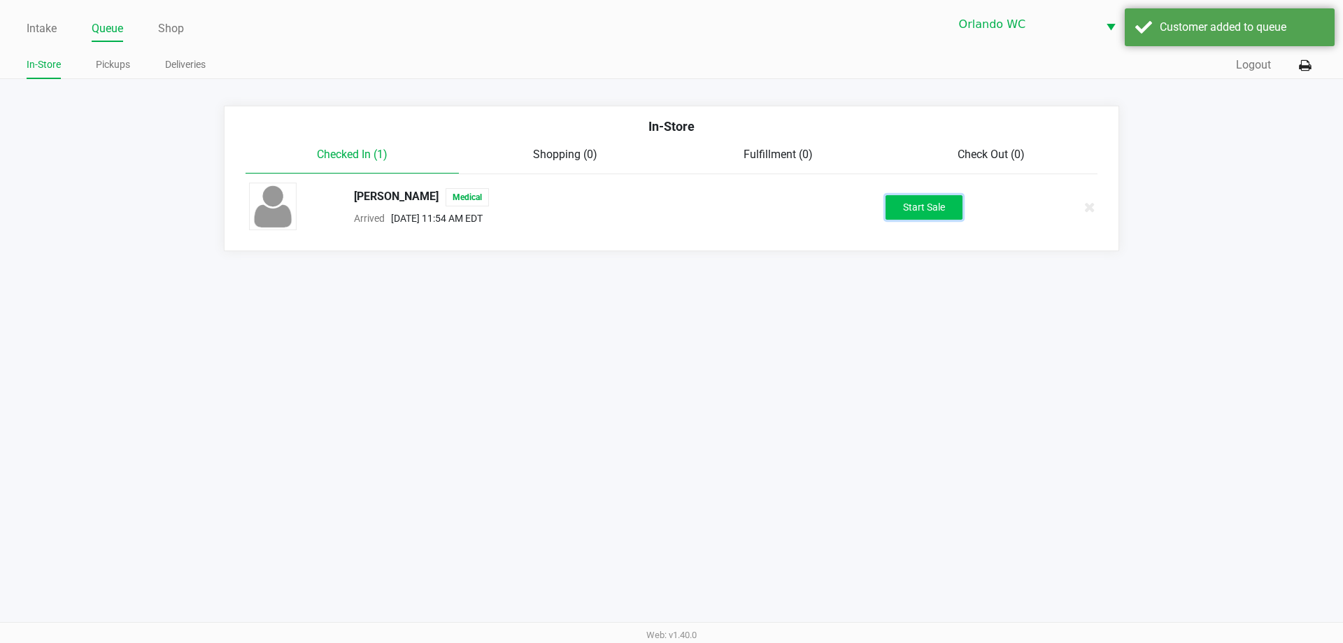
click at [929, 210] on button "Start Sale" at bounding box center [923, 207] width 77 height 24
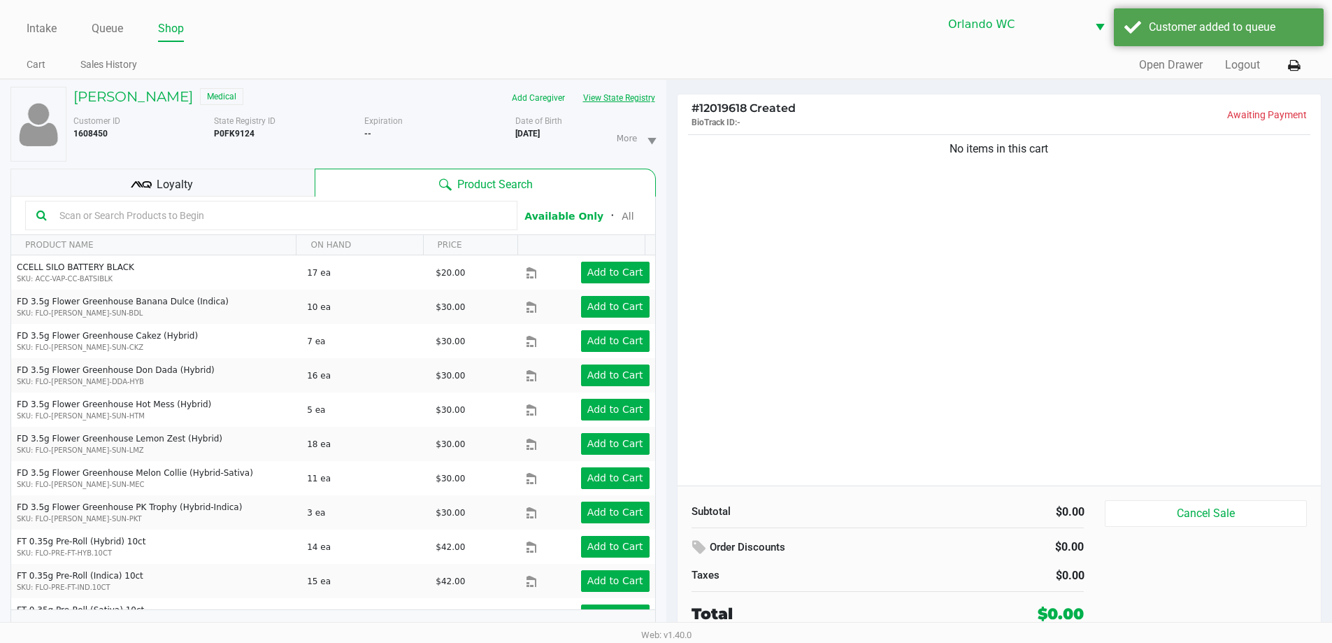
click at [614, 94] on button "View State Registry" at bounding box center [615, 98] width 82 height 22
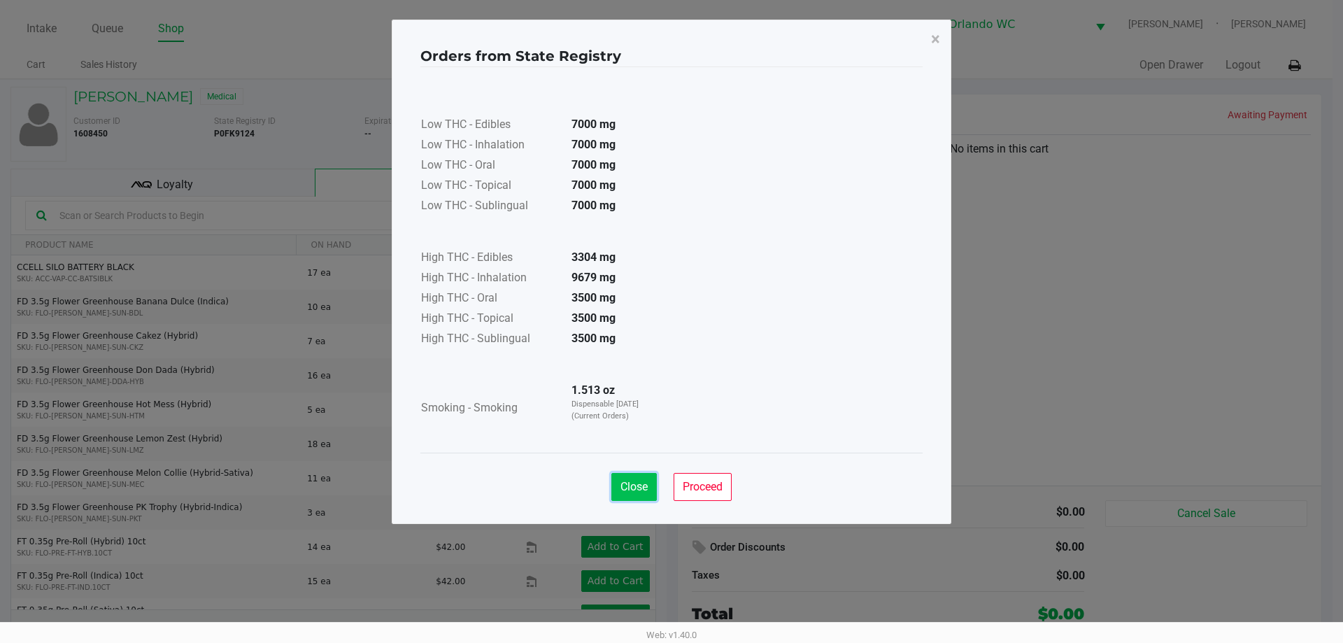
click at [626, 497] on button "Close" at bounding box center [633, 487] width 45 height 28
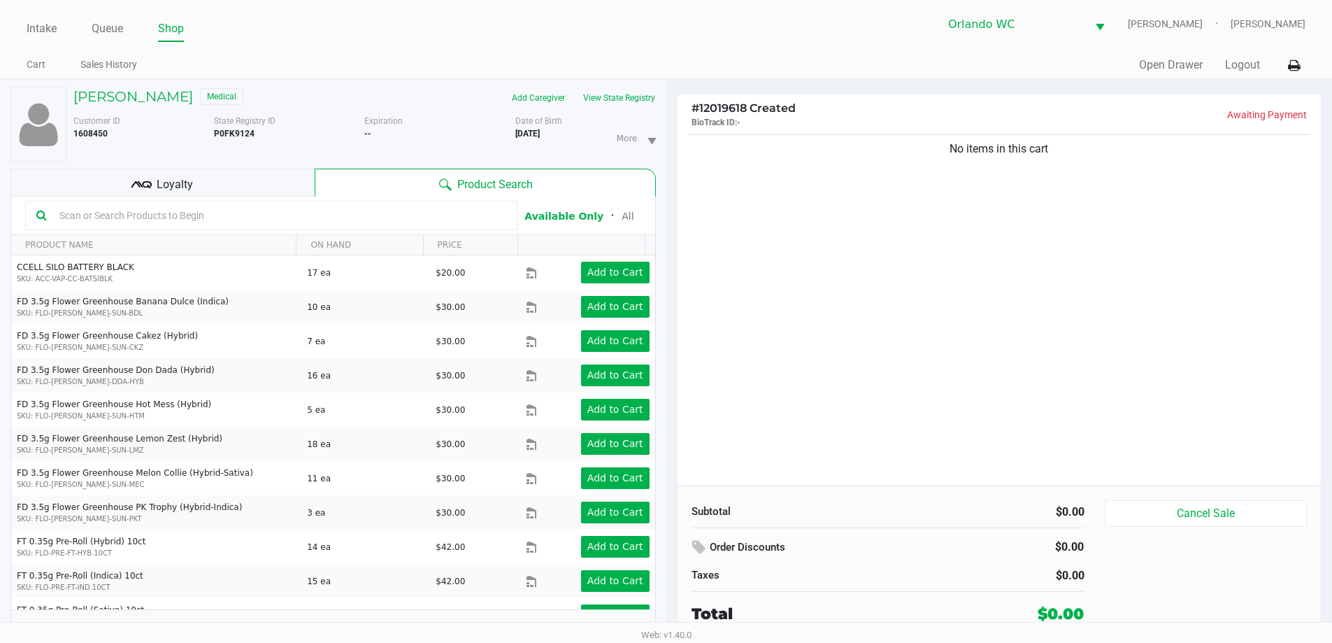
click at [876, 401] on div "No items in this cart" at bounding box center [1000, 308] width 644 height 354
click at [622, 86] on div "MILDRED ORTIZ Medical Add Caregiver View State Registry Customer ID 1608450 Sta…" at bounding box center [333, 369] width 646 height 578
click at [622, 94] on button "View State Registry" at bounding box center [615, 98] width 82 height 22
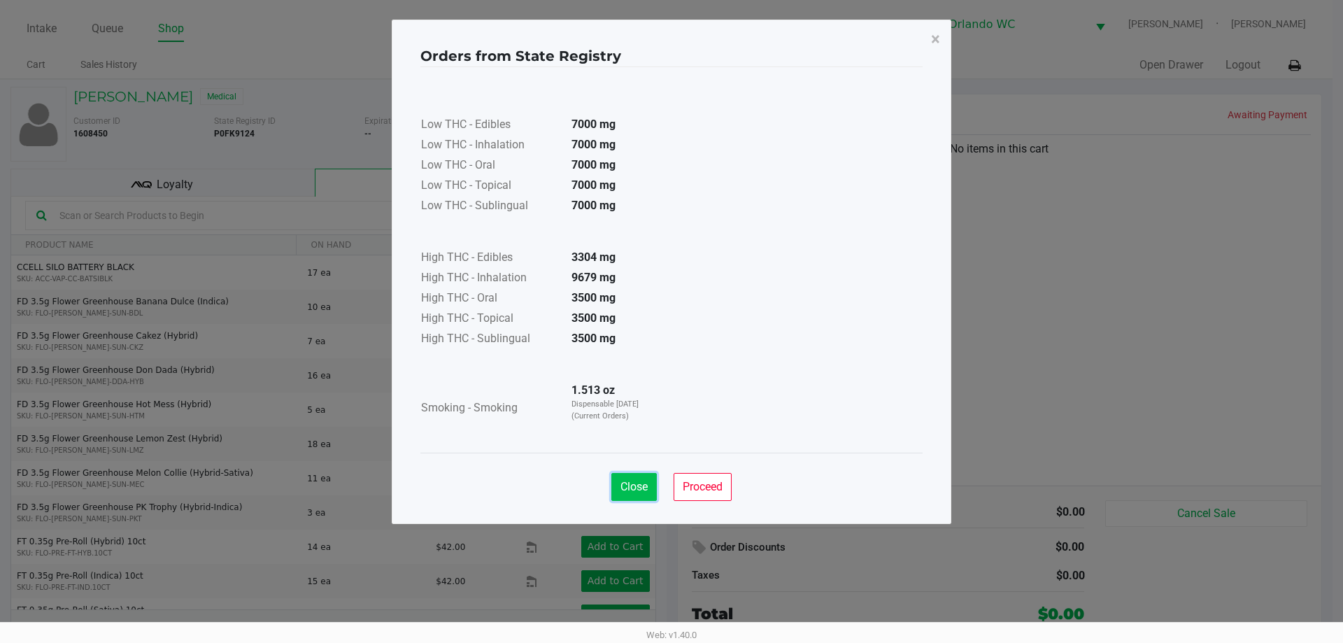
click at [631, 491] on span "Close" at bounding box center [633, 486] width 27 height 13
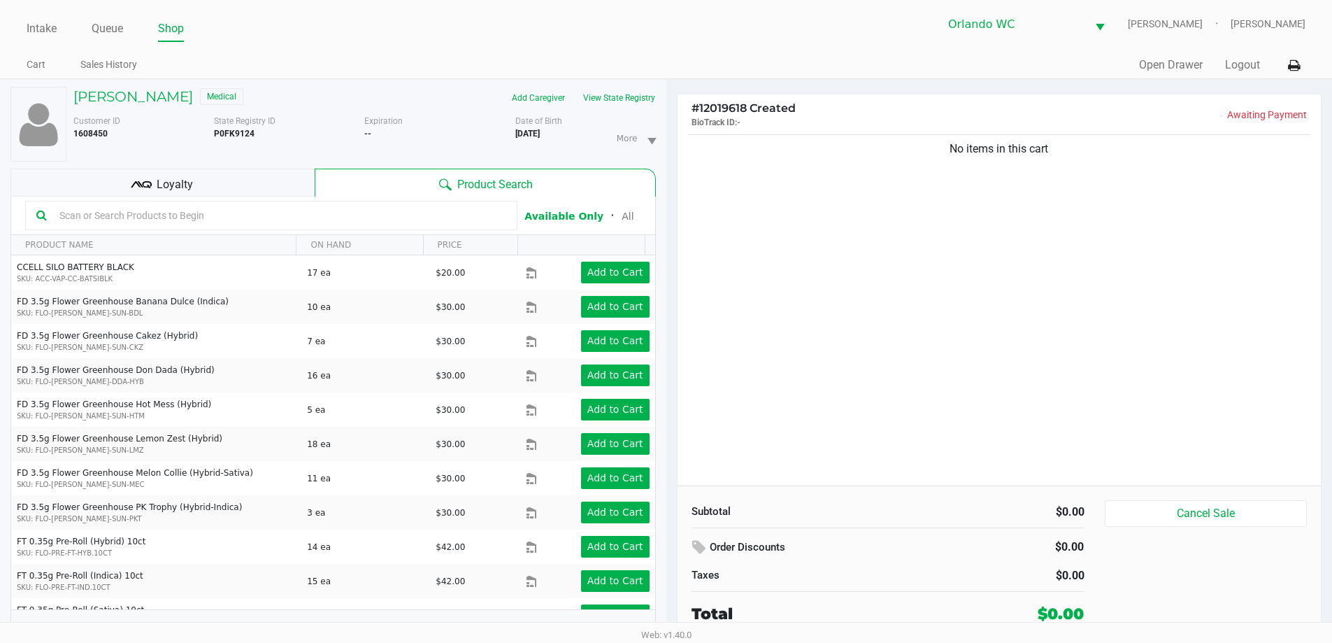
click at [983, 400] on div "No items in this cart" at bounding box center [1000, 308] width 644 height 354
click at [195, 222] on input "text" at bounding box center [280, 215] width 453 height 21
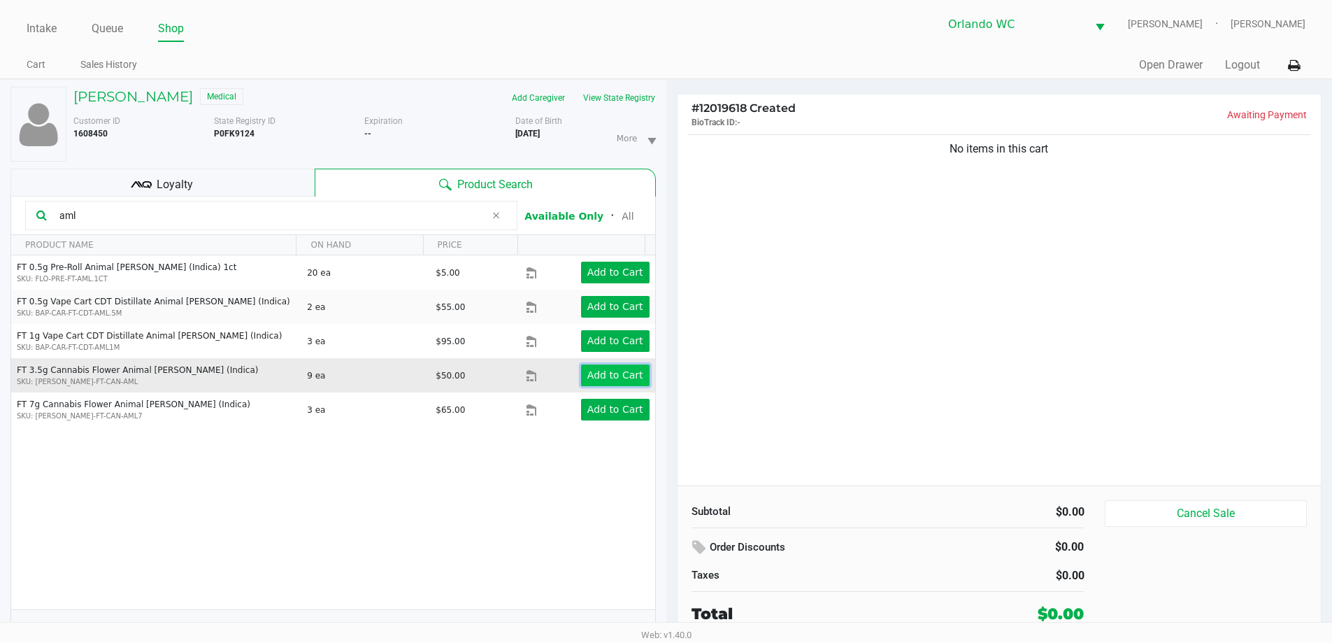
click at [592, 375] on app-button-loader "Add to Cart" at bounding box center [616, 374] width 56 height 11
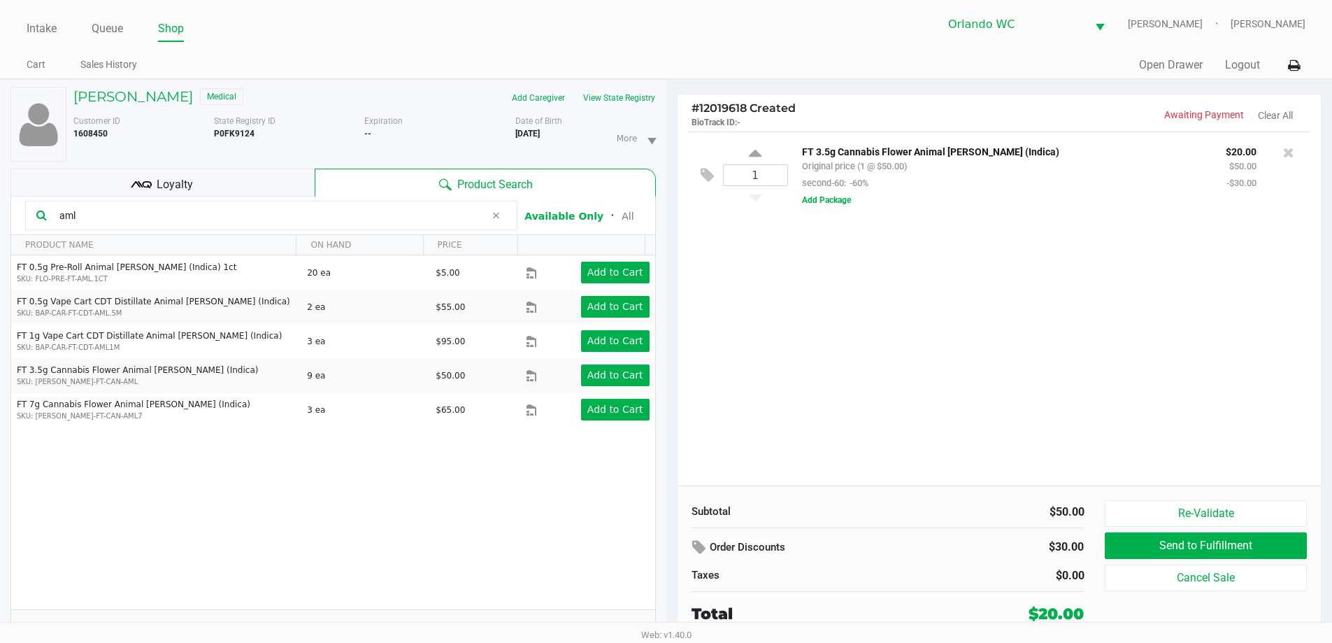
click at [929, 298] on div "1 FT 3.5g Cannabis Flower Animal Larry (Indica) Original price (1 @ $50.00) sec…" at bounding box center [1000, 308] width 644 height 354
click at [992, 413] on div "1 FT 3.5g Cannabis Flower Animal Larry (Indica) Original price (1 @ $50.00) sec…" at bounding box center [1000, 308] width 644 height 354
click at [251, 220] on input "aml" at bounding box center [270, 215] width 432 height 21
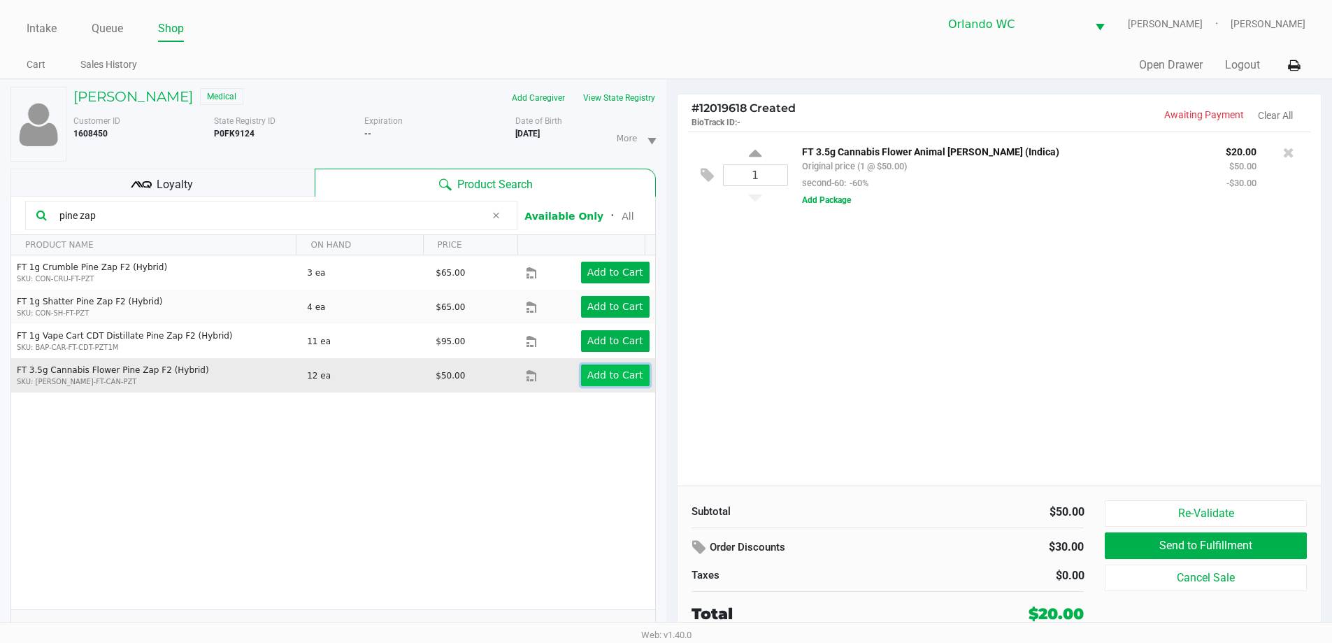
click at [582, 379] on button "Add to Cart" at bounding box center [615, 375] width 69 height 22
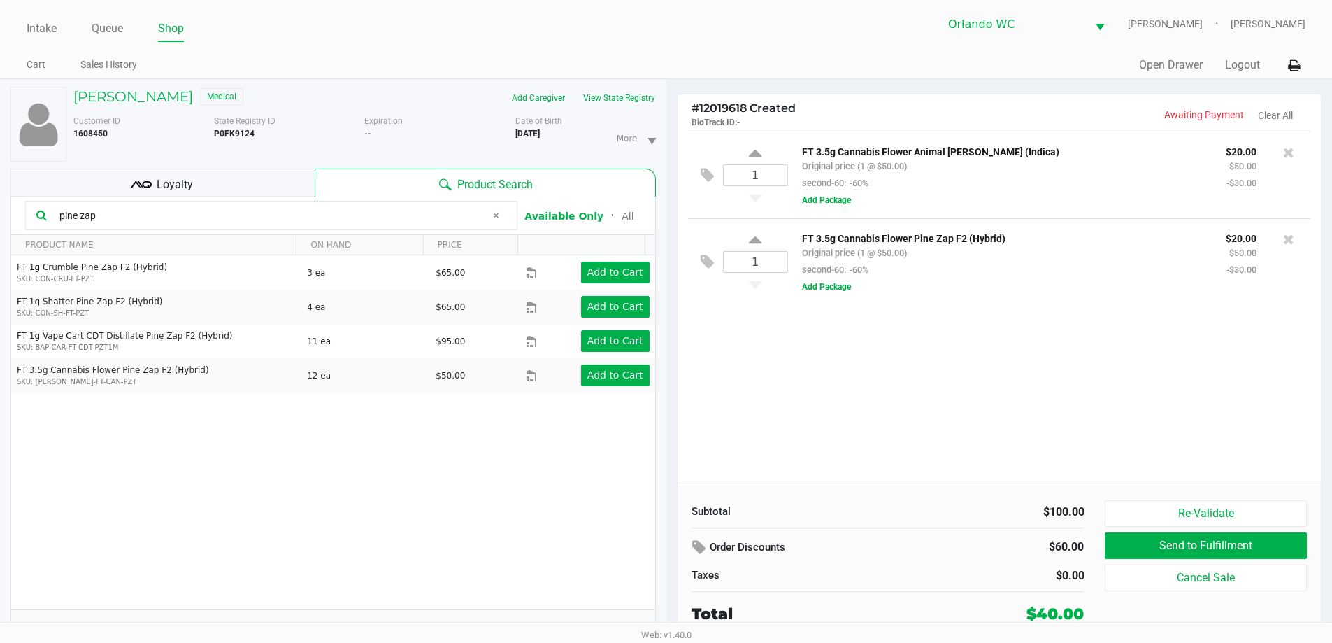
click at [448, 215] on input "pine zap" at bounding box center [270, 215] width 432 height 21
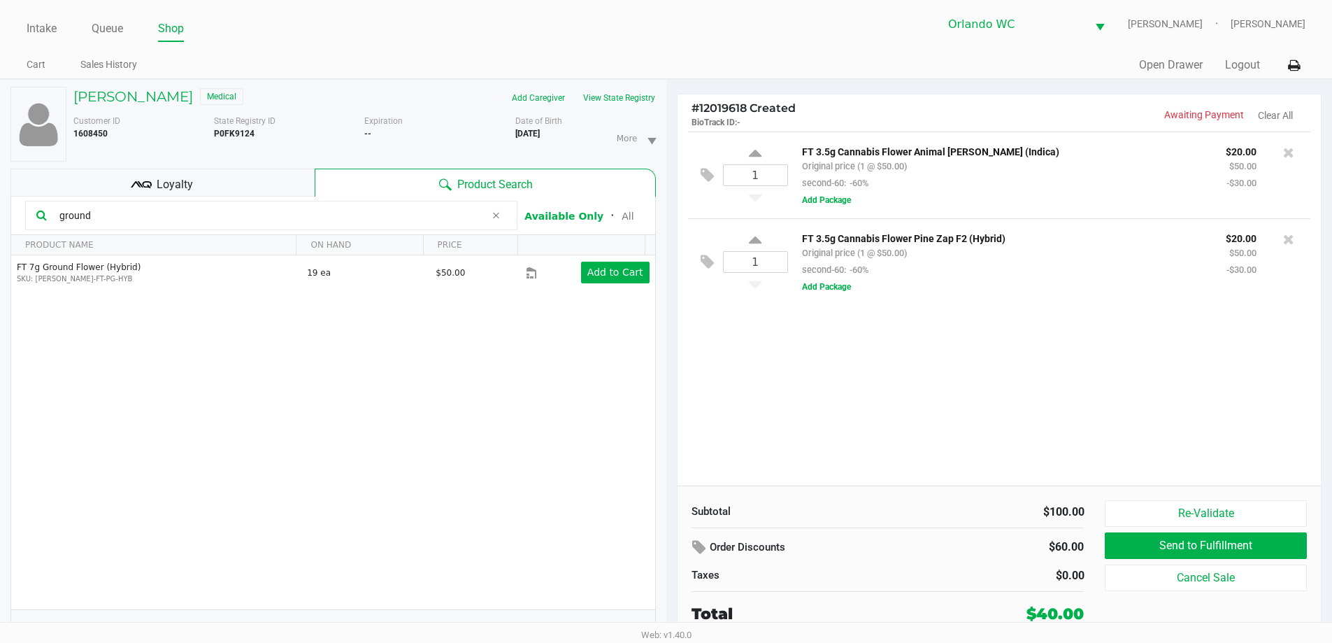
click at [829, 332] on div "1 FT 3.5g Cannabis Flower Animal Larry (Indica) Original price (1 @ $50.00) sec…" at bounding box center [1000, 308] width 644 height 354
click at [205, 218] on input "ground" at bounding box center [270, 215] width 432 height 21
paste input "FT 7g Ground Flower (Sativa)"
click at [259, 216] on input "FT 7g Ground Flower (Sativa)" at bounding box center [270, 215] width 432 height 21
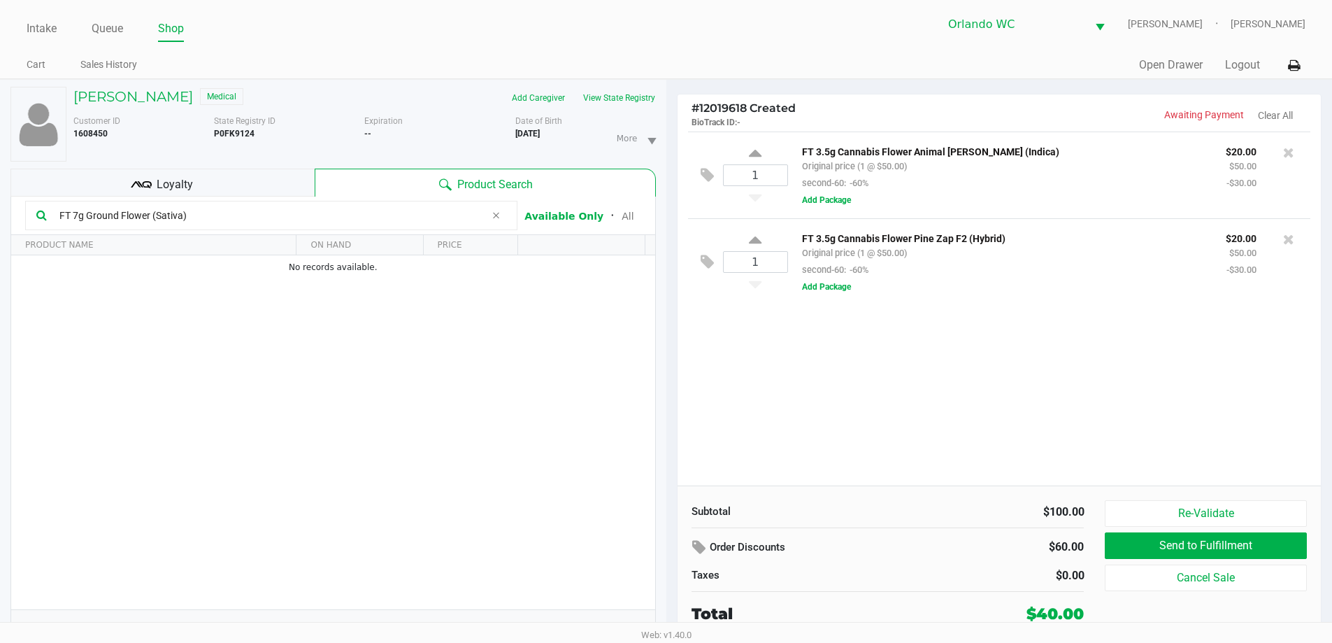
click at [259, 216] on input "FT 7g Ground Flower (Sativa)" at bounding box center [270, 215] width 432 height 21
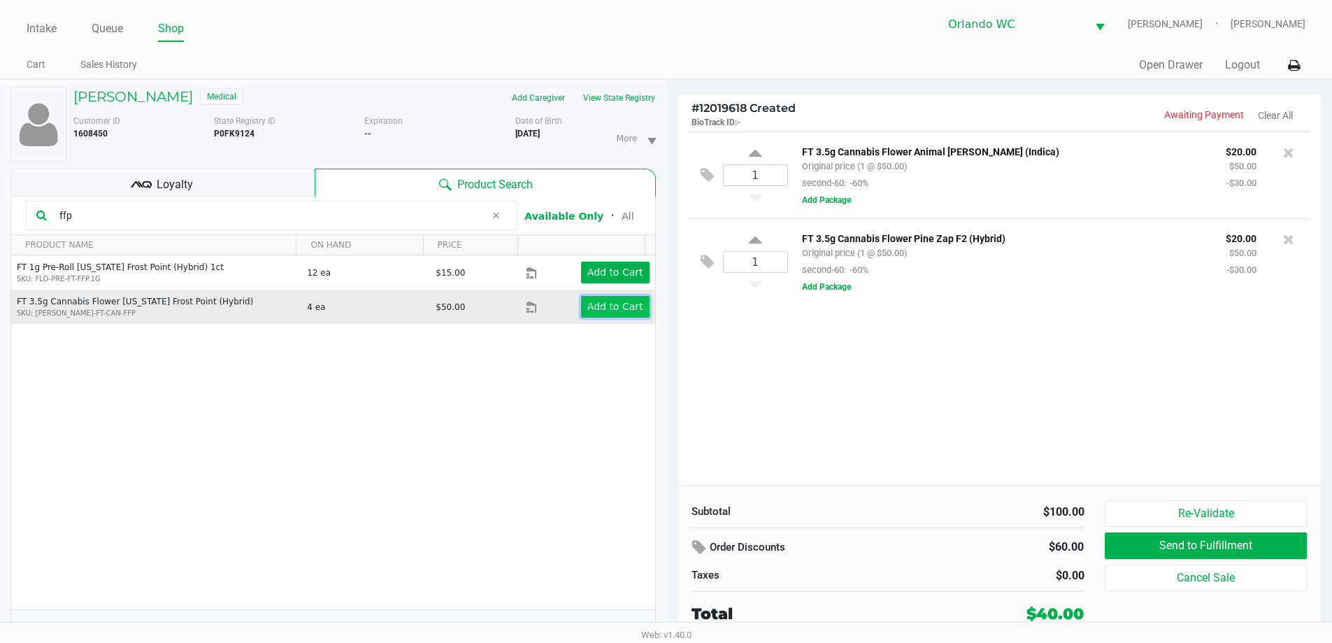
click at [591, 304] on app-button-loader "Add to Cart" at bounding box center [616, 306] width 56 height 11
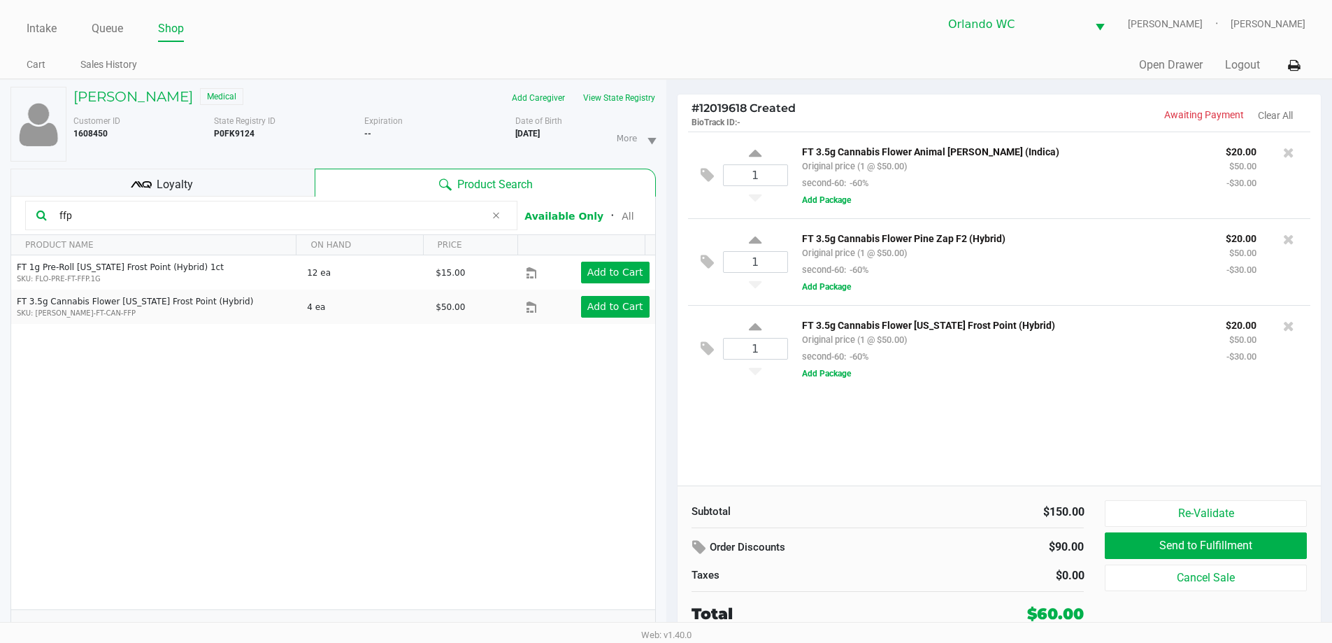
click at [165, 220] on input "ffp" at bounding box center [270, 215] width 432 height 21
click at [255, 225] on input "z ca" at bounding box center [270, 215] width 432 height 21
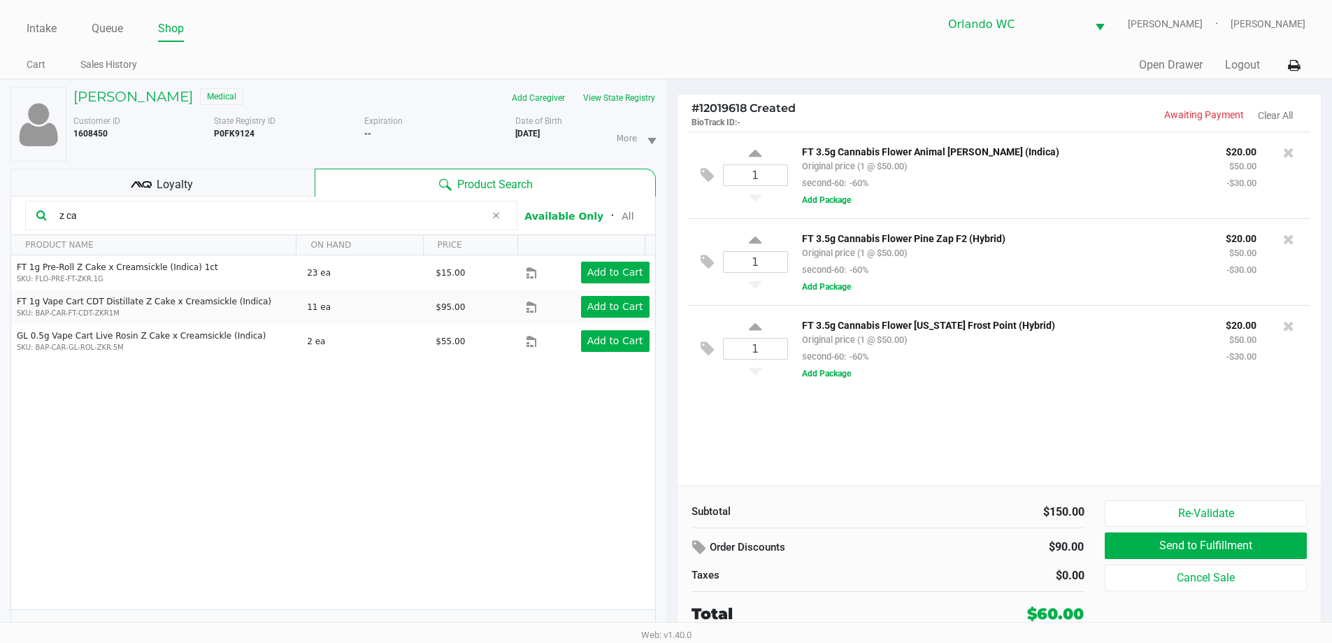
click at [255, 225] on input "z ca" at bounding box center [270, 215] width 432 height 21
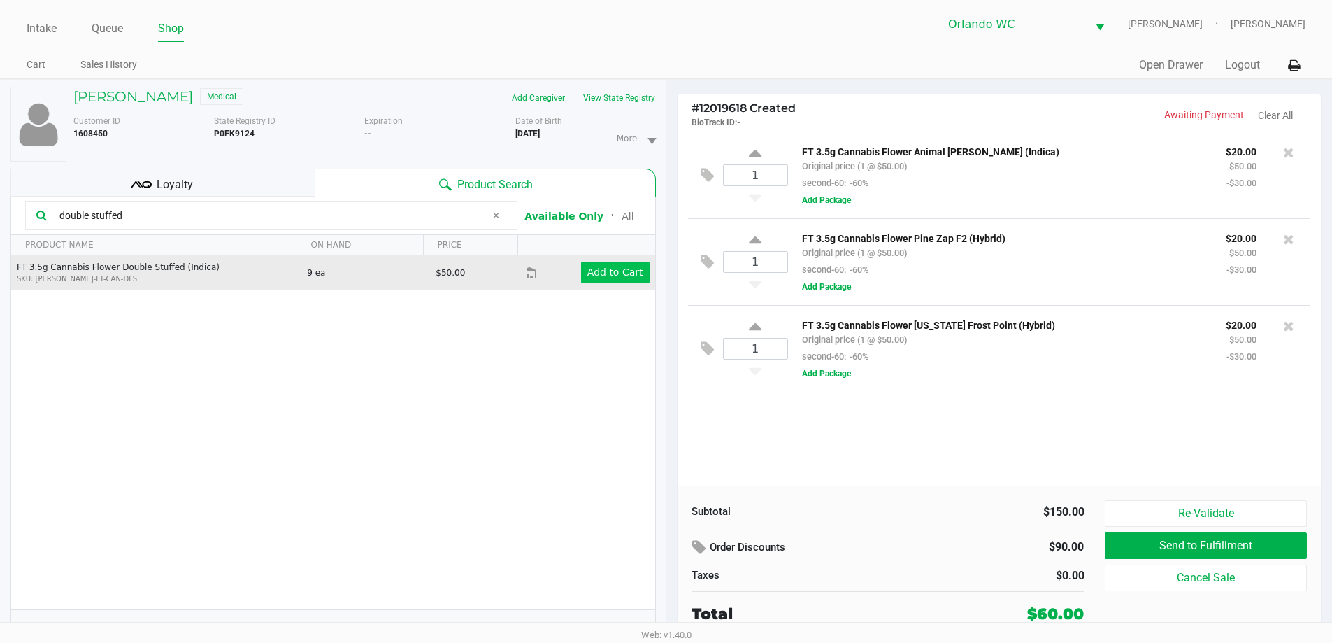
type input "double stuffed"
click at [604, 276] on app-button-loader "Add to Cart" at bounding box center [616, 271] width 56 height 11
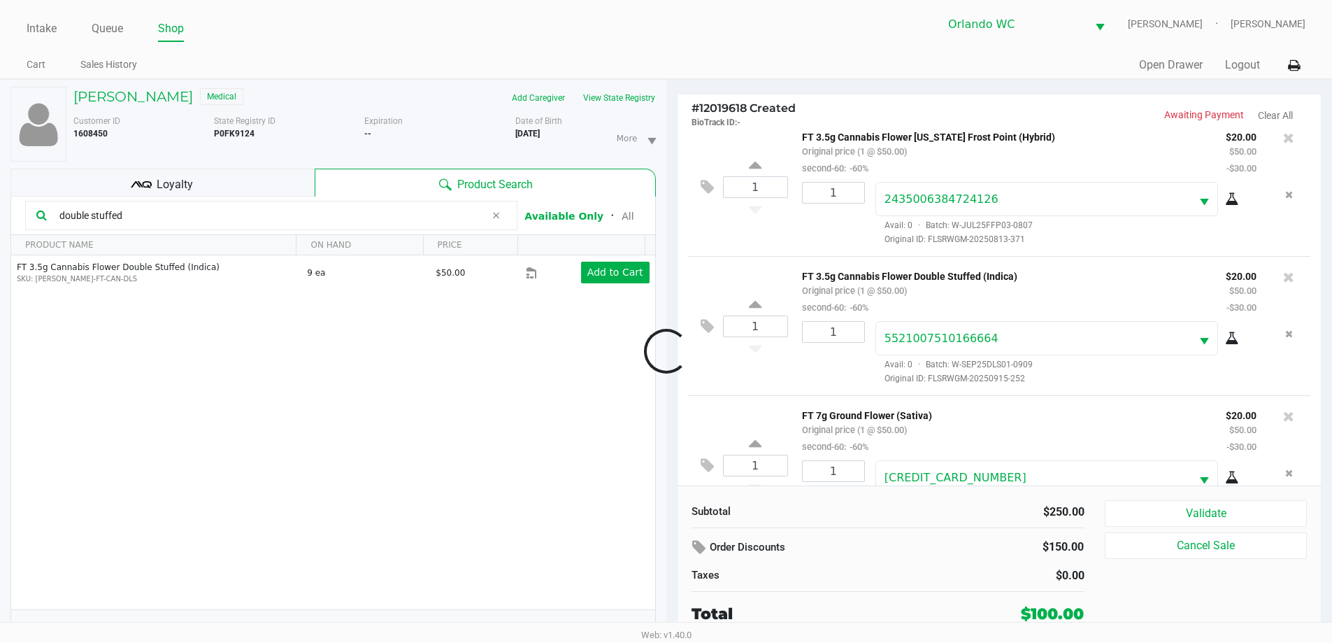
scroll to position [346, 0]
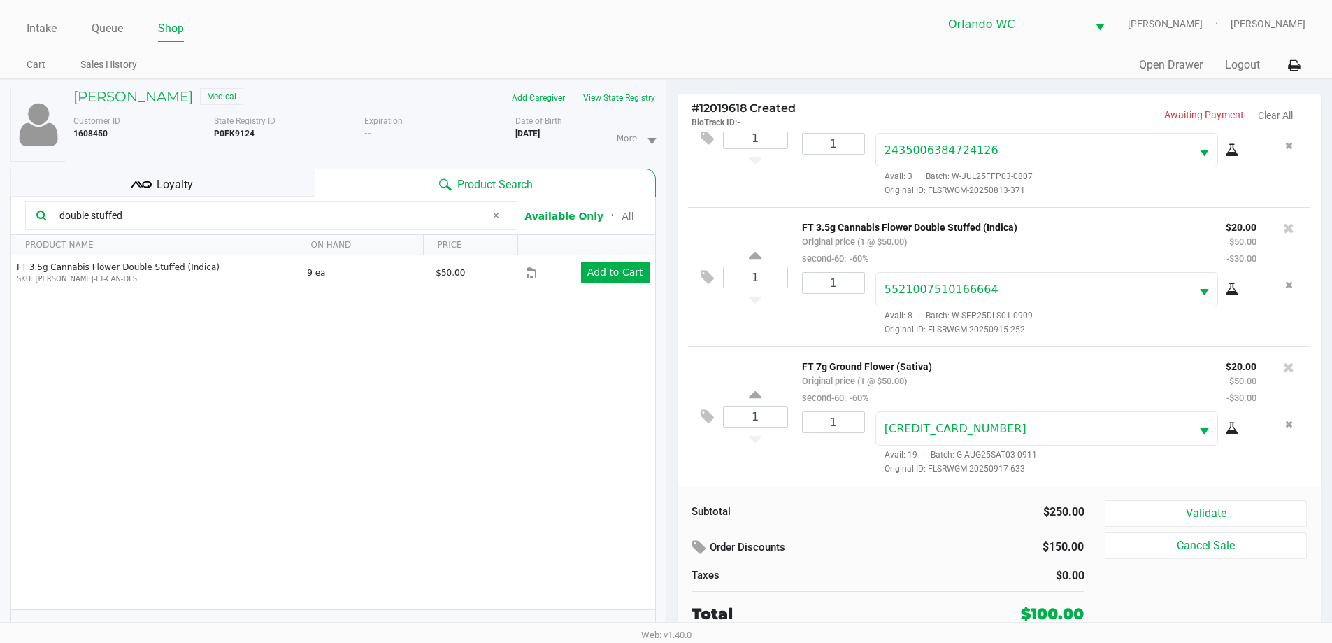
click at [194, 208] on input "double stuffed" at bounding box center [270, 215] width 432 height 21
click at [770, 355] on div "1 FT 7g Ground Flower (Sativa) Original price (1 @ $50.00) second-60: -60% $20.…" at bounding box center [999, 415] width 623 height 139
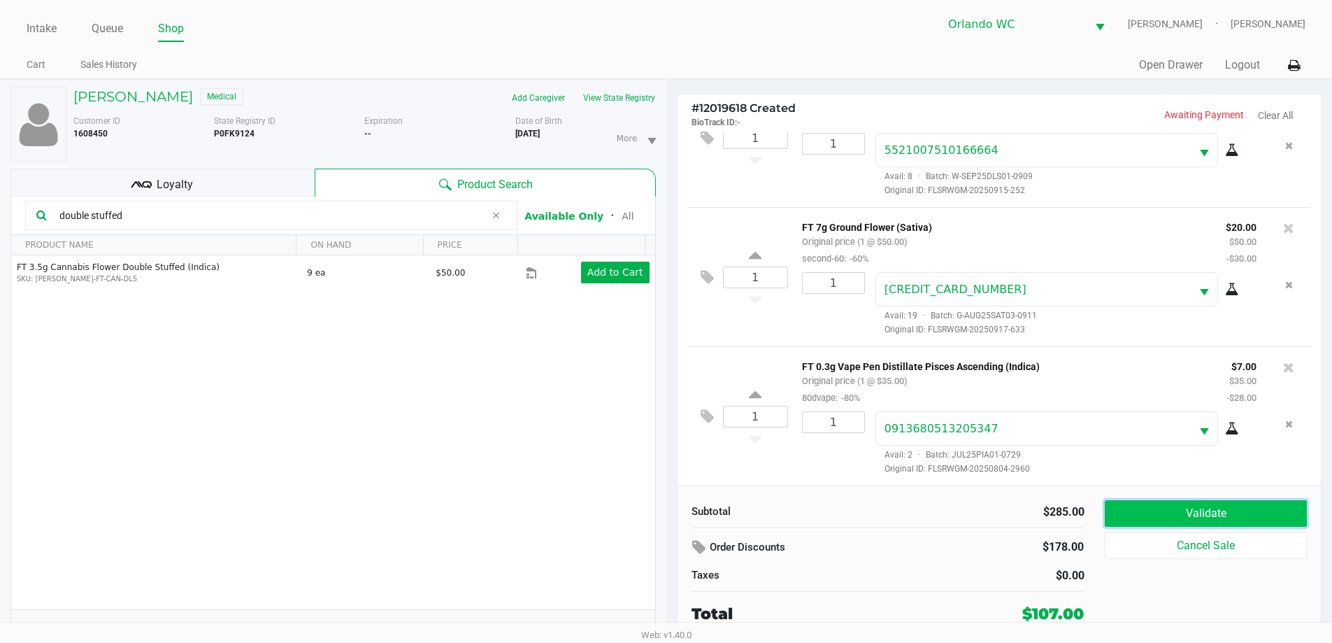
click at [1157, 516] on button "Validate" at bounding box center [1205, 513] width 201 height 27
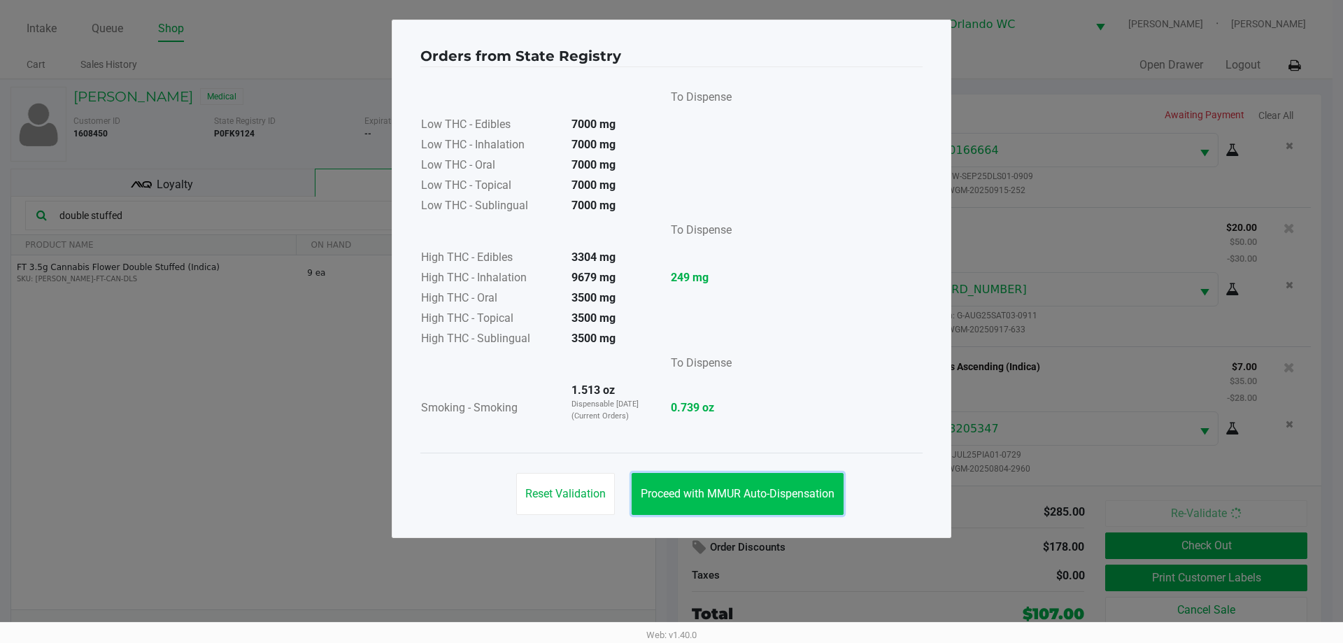
click at [802, 497] on span "Proceed with MMUR Auto-Dispensation" at bounding box center [738, 493] width 194 height 13
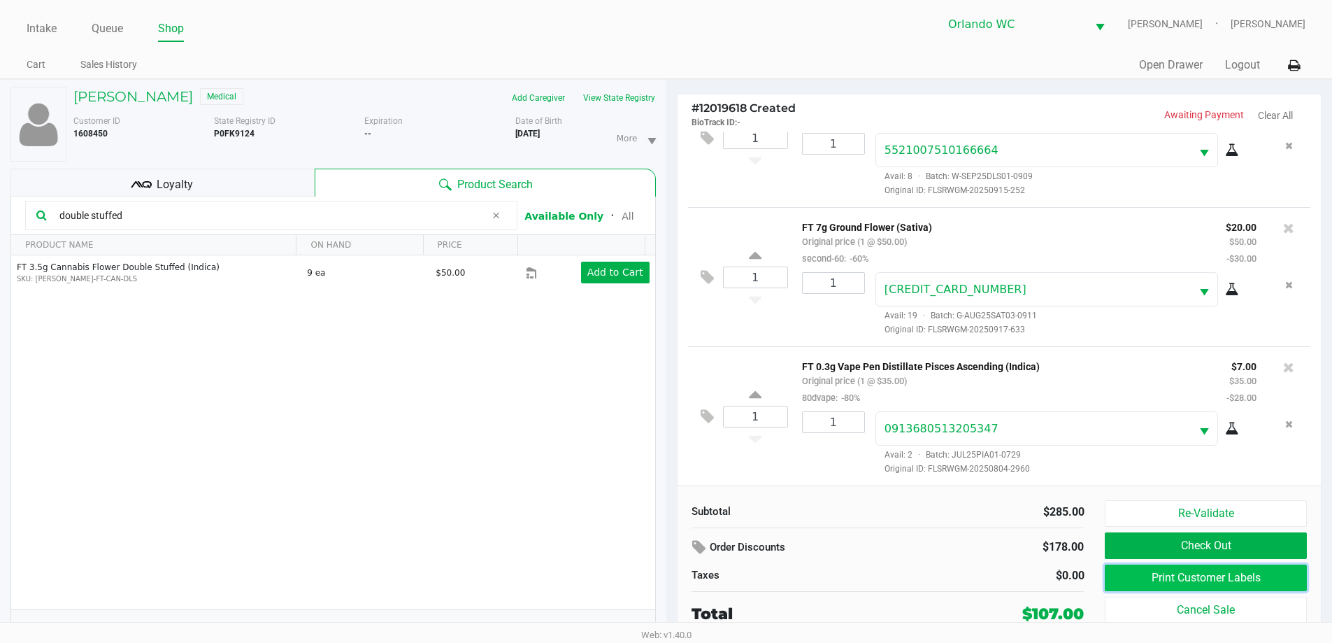
click at [1176, 578] on button "Print Customer Labels" at bounding box center [1205, 577] width 201 height 27
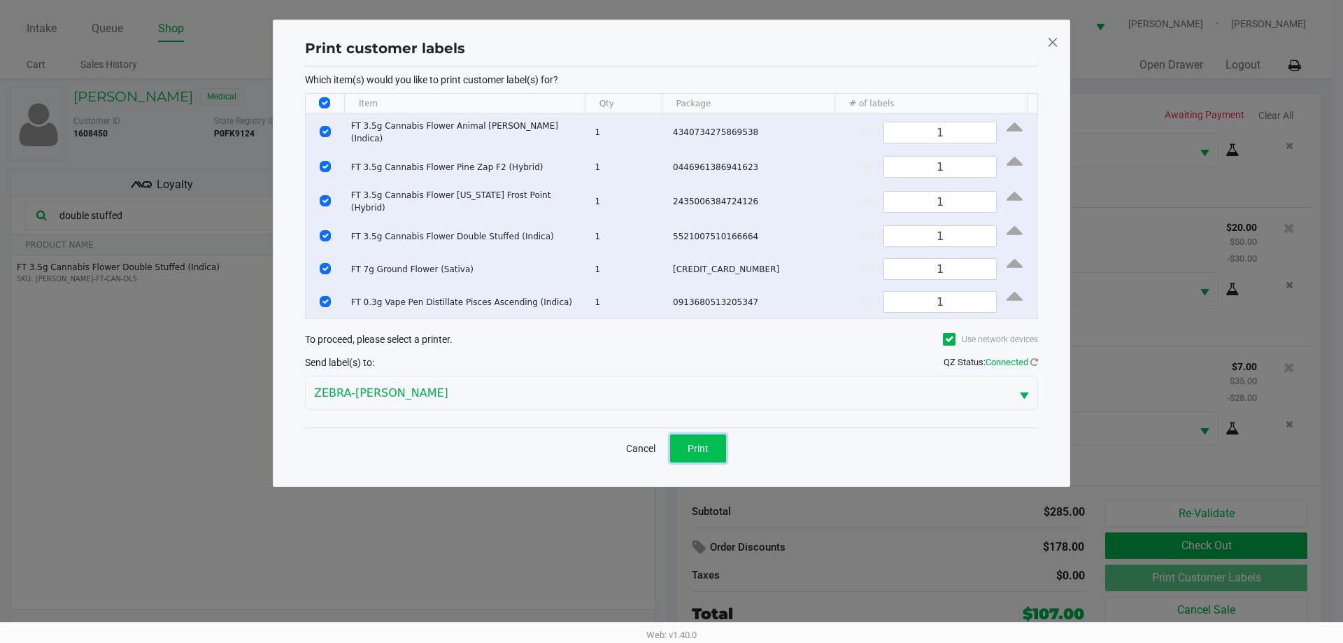
click at [701, 446] on span "Print" at bounding box center [698, 448] width 21 height 11
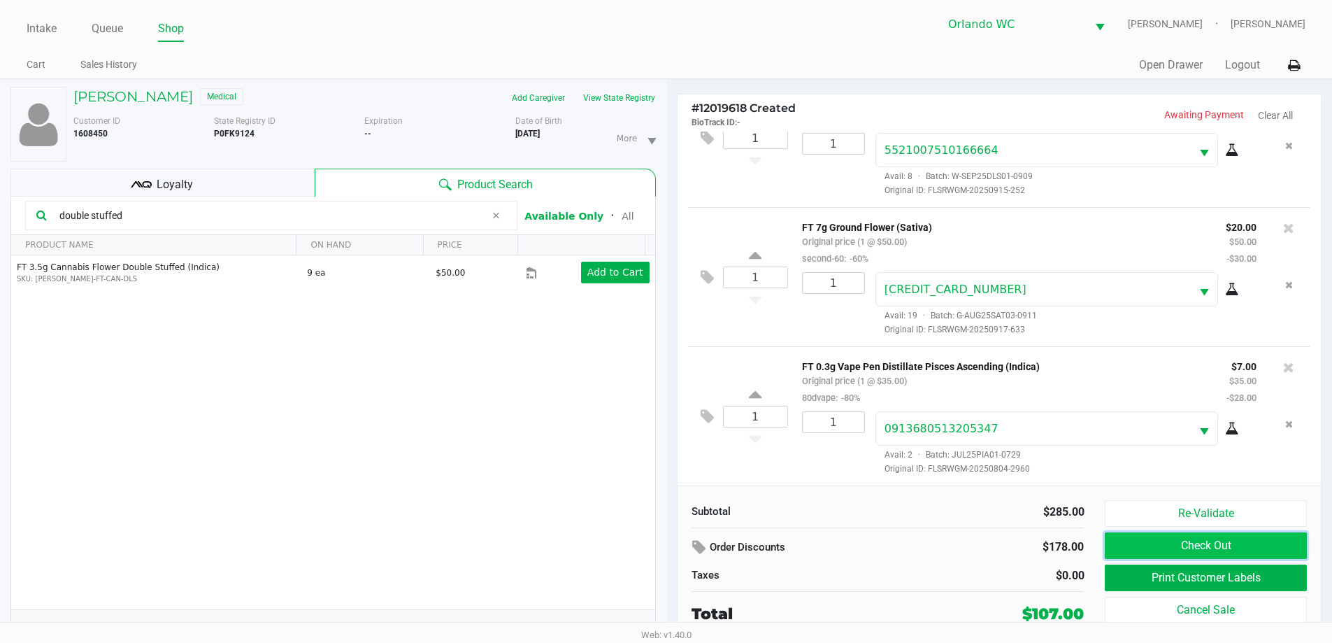
click at [1179, 538] on button "Check Out" at bounding box center [1205, 545] width 201 height 27
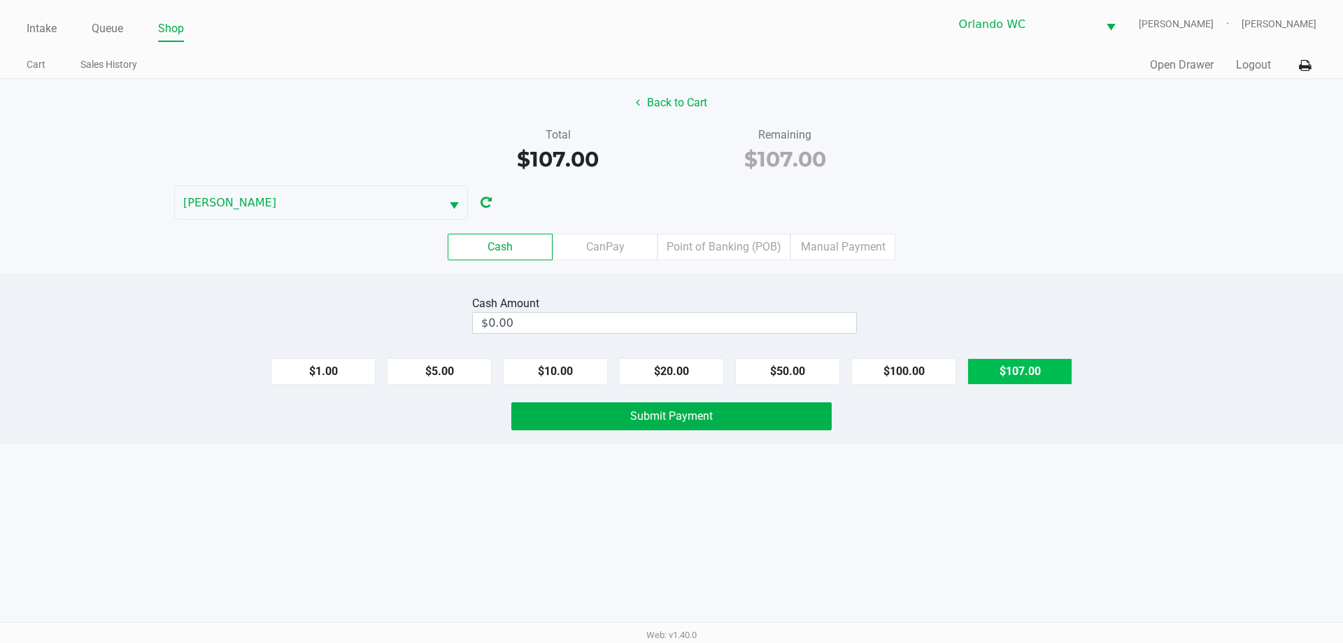
click at [1025, 374] on button "$107.00" at bounding box center [1019, 371] width 105 height 27
type input "$107.00"
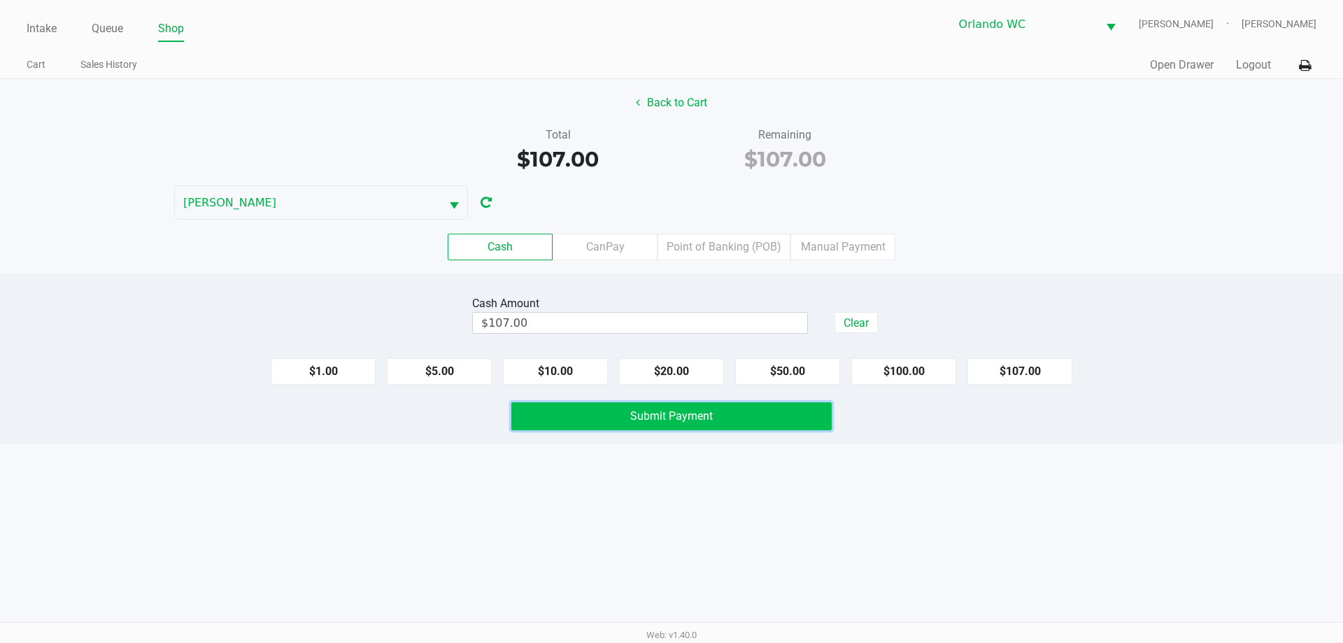
click at [775, 420] on button "Submit Payment" at bounding box center [671, 416] width 320 height 28
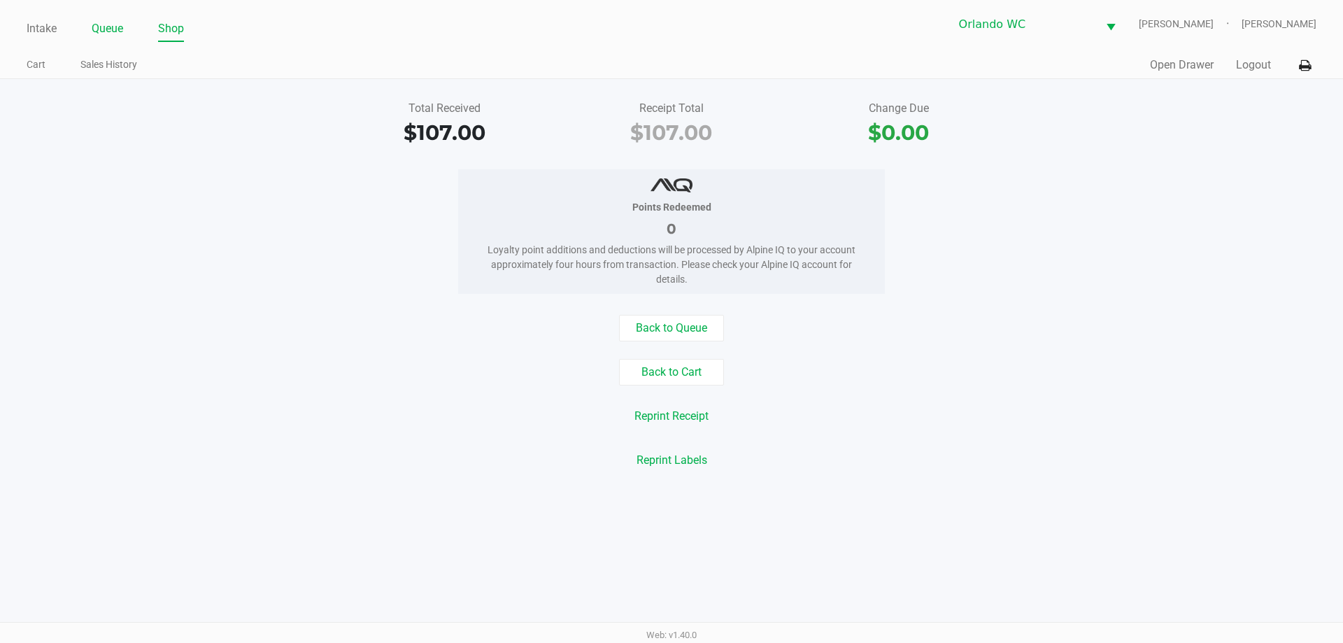
click at [107, 22] on link "Queue" at bounding box center [107, 29] width 31 height 20
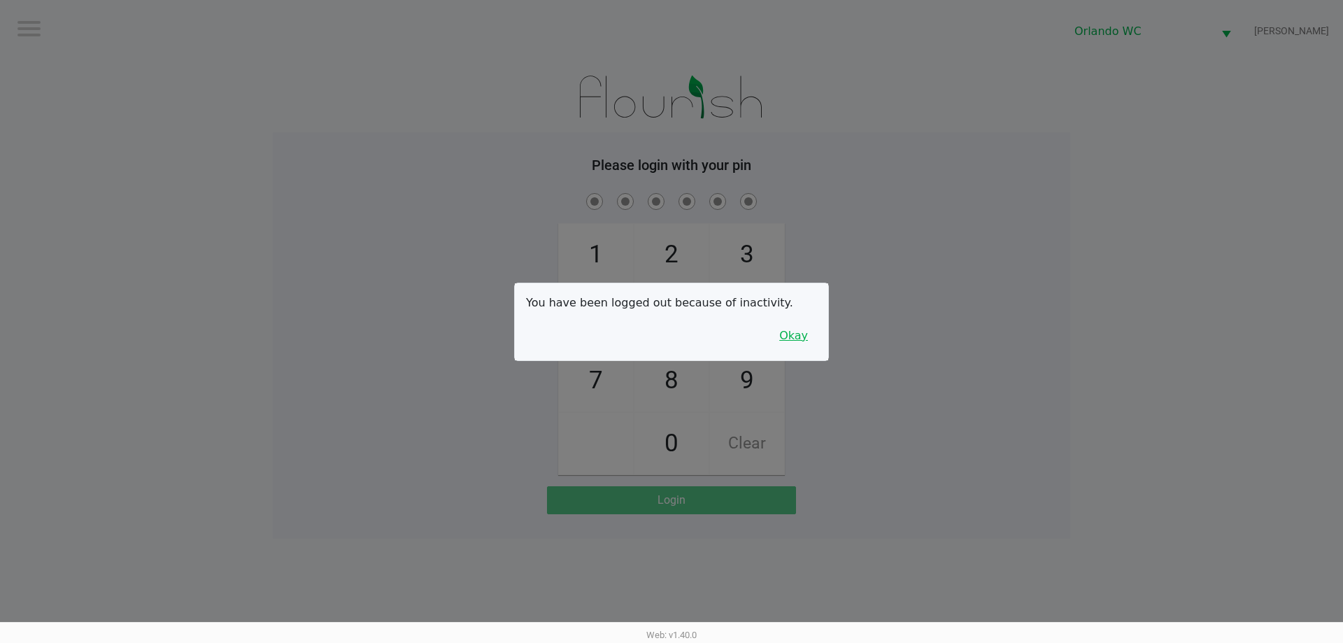
click at [802, 332] on button "Okay" at bounding box center [793, 335] width 47 height 27
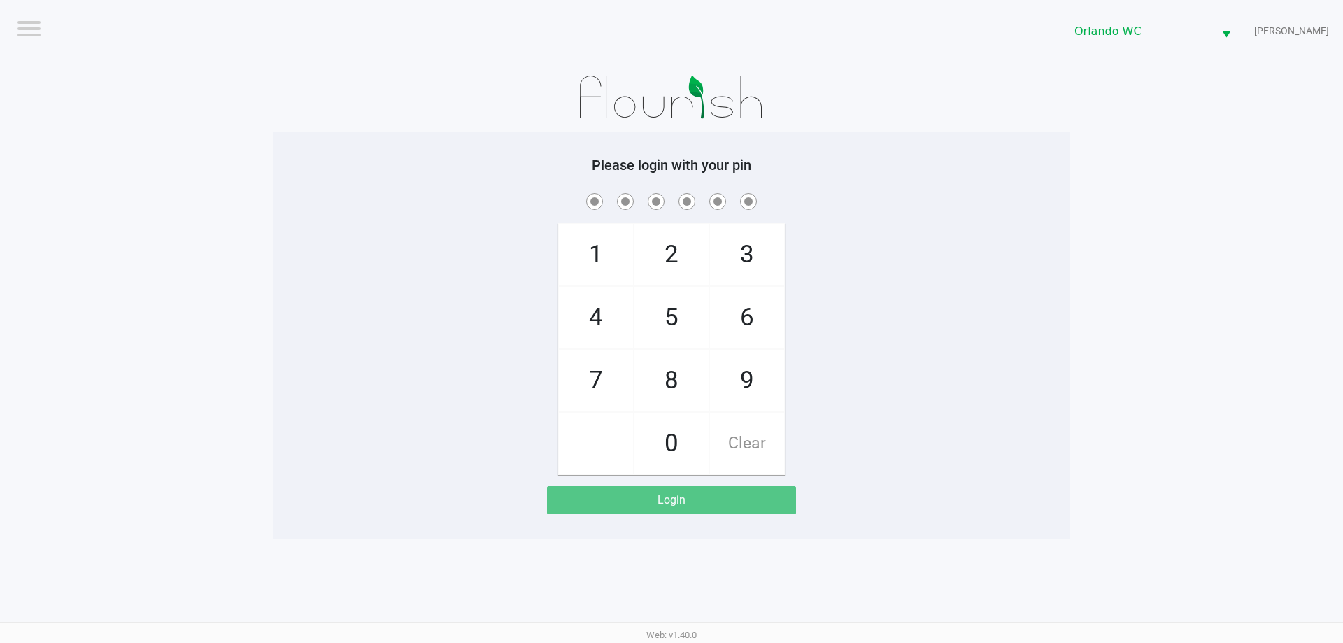
click at [1095, 311] on app-pos-login-wrapper "Logout Orlando WC TYWIN-LANNISTER Please login with your pin 1 4 7 2 5 8 0 3 6 …" at bounding box center [671, 269] width 1343 height 539
click at [964, 313] on div "1 4 7 2 5 8 0 3 6 9 Clear" at bounding box center [671, 332] width 797 height 285
checkbox input "true"
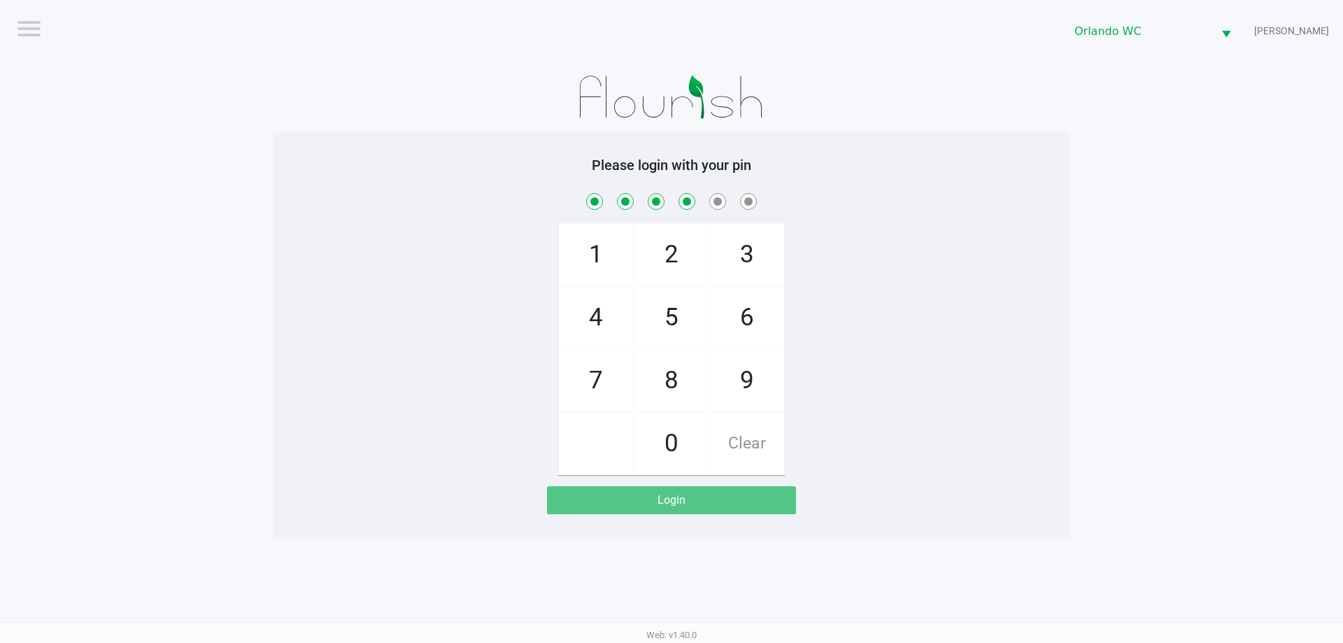
checkbox input "true"
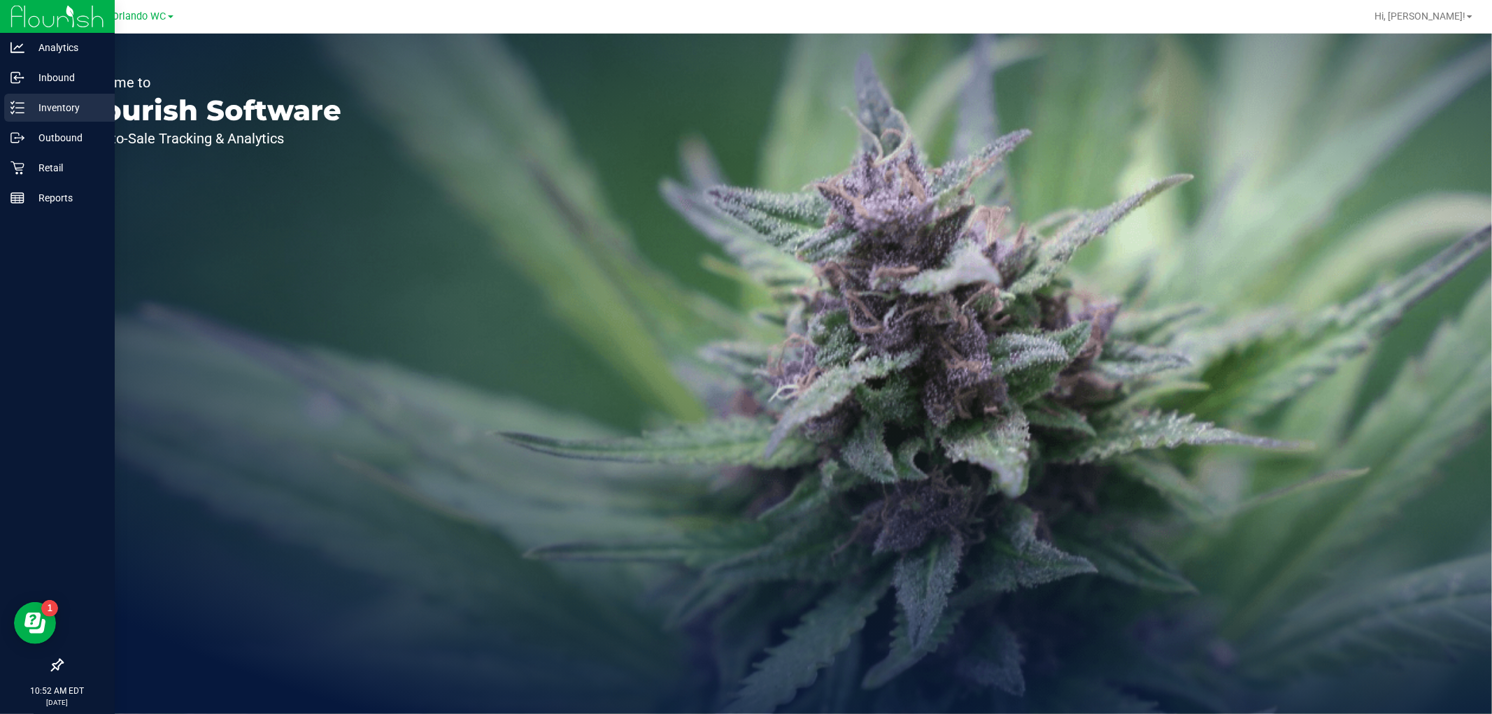
click at [30, 106] on p "Inventory" at bounding box center [66, 107] width 84 height 17
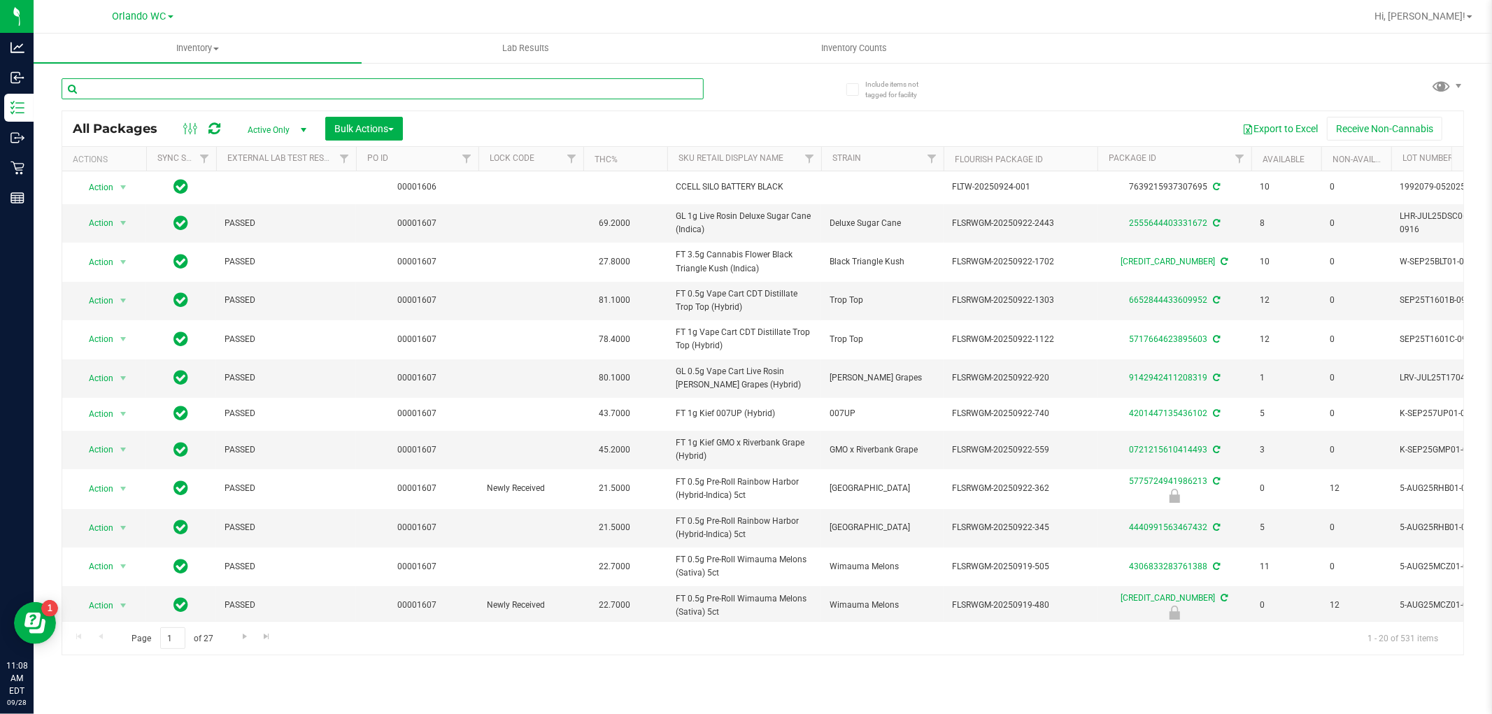
click at [187, 82] on input "text" at bounding box center [383, 88] width 642 height 21
paste input "FT 3.5g Cannabis Flower White Hot Guava 14 x Black Velvet (Hybrid)"
click at [783, 105] on div "FT 3.5g Cannabis Flower White Hot Guava 14 x Black Velvet (Hybrid) All Packages…" at bounding box center [763, 360] width 1402 height 590
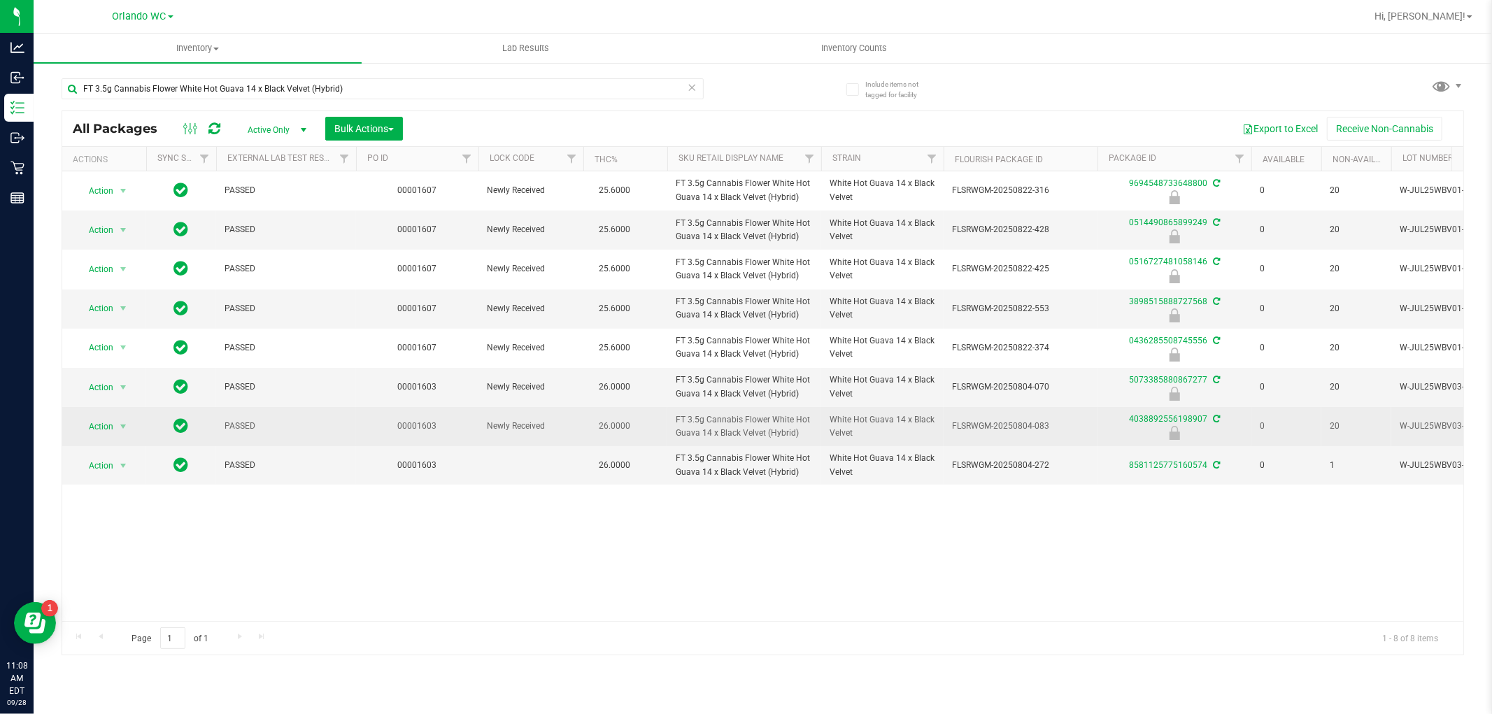
click at [704, 432] on span "FT 3.5g Cannabis Flower White Hot Guava 14 x Black Velvet (Hybrid)" at bounding box center [744, 426] width 137 height 27
copy tr "FT 3.5g Cannabis Flower White Hot Guava 14 x Black Velvet (Hybrid)"
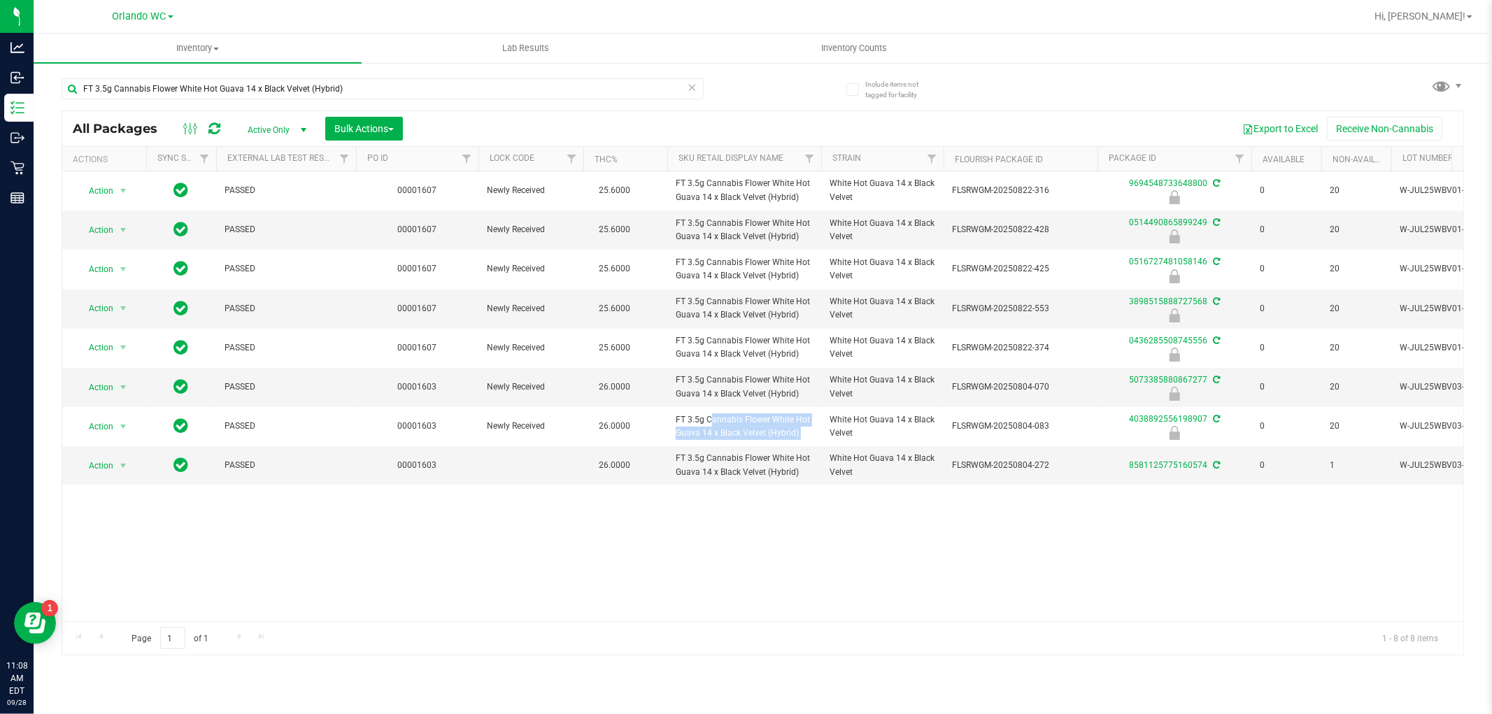
click at [455, 672] on div "Inventory All packages All inventory Waste log Create inventory Lab Results Inv…" at bounding box center [763, 374] width 1458 height 681
click at [347, 520] on div "Action Action Edit attributes Global inventory Locate package Package audit log…" at bounding box center [762, 396] width 1401 height 450
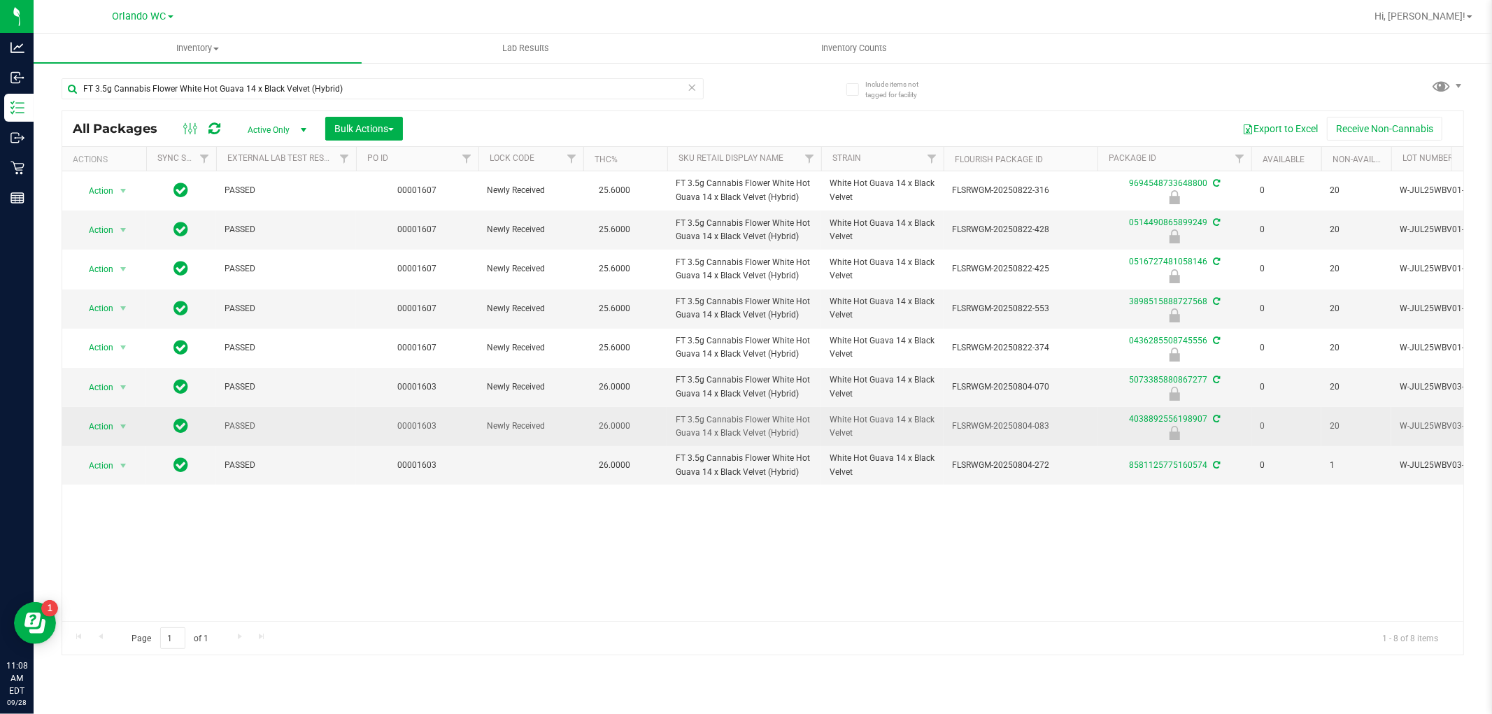
click at [975, 427] on span "FLSRWGM-20250804-083" at bounding box center [1020, 426] width 137 height 13
copy tr "FLSRWGM-20250804-083"
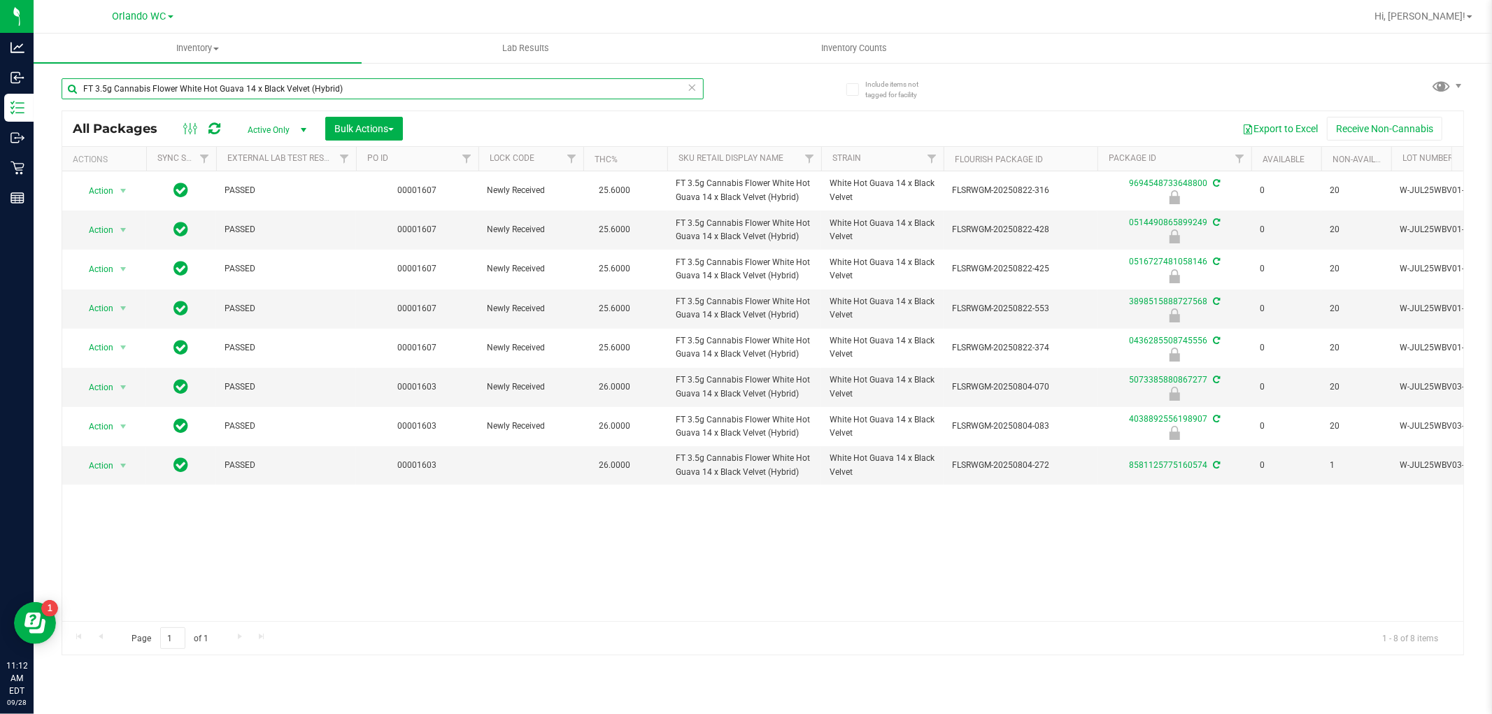
click at [249, 92] on input "FT 3.5g Cannabis Flower White Hot Guava 14 x Black Velvet (Hybrid)" at bounding box center [383, 88] width 642 height 21
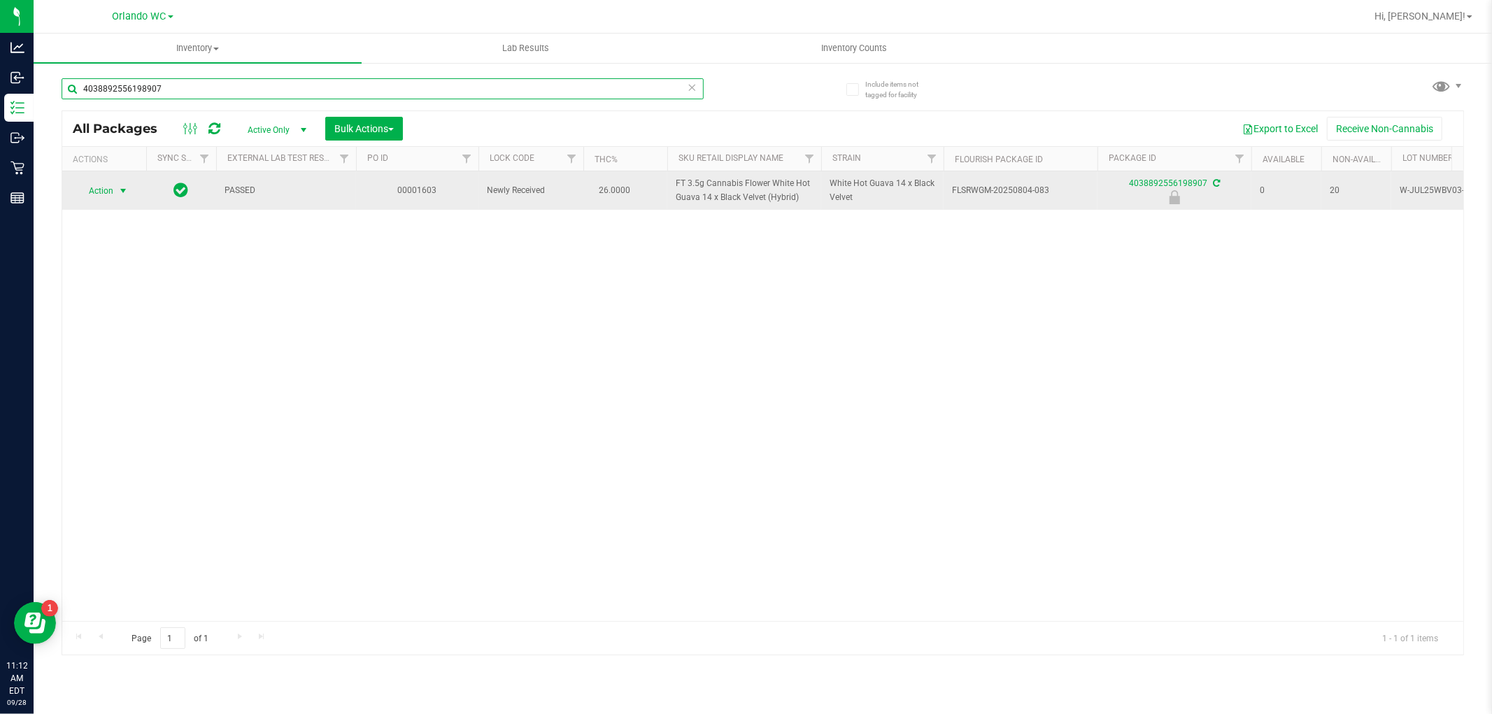
type input "4038892556198907"
click at [108, 185] on span "Action" at bounding box center [95, 191] width 38 height 20
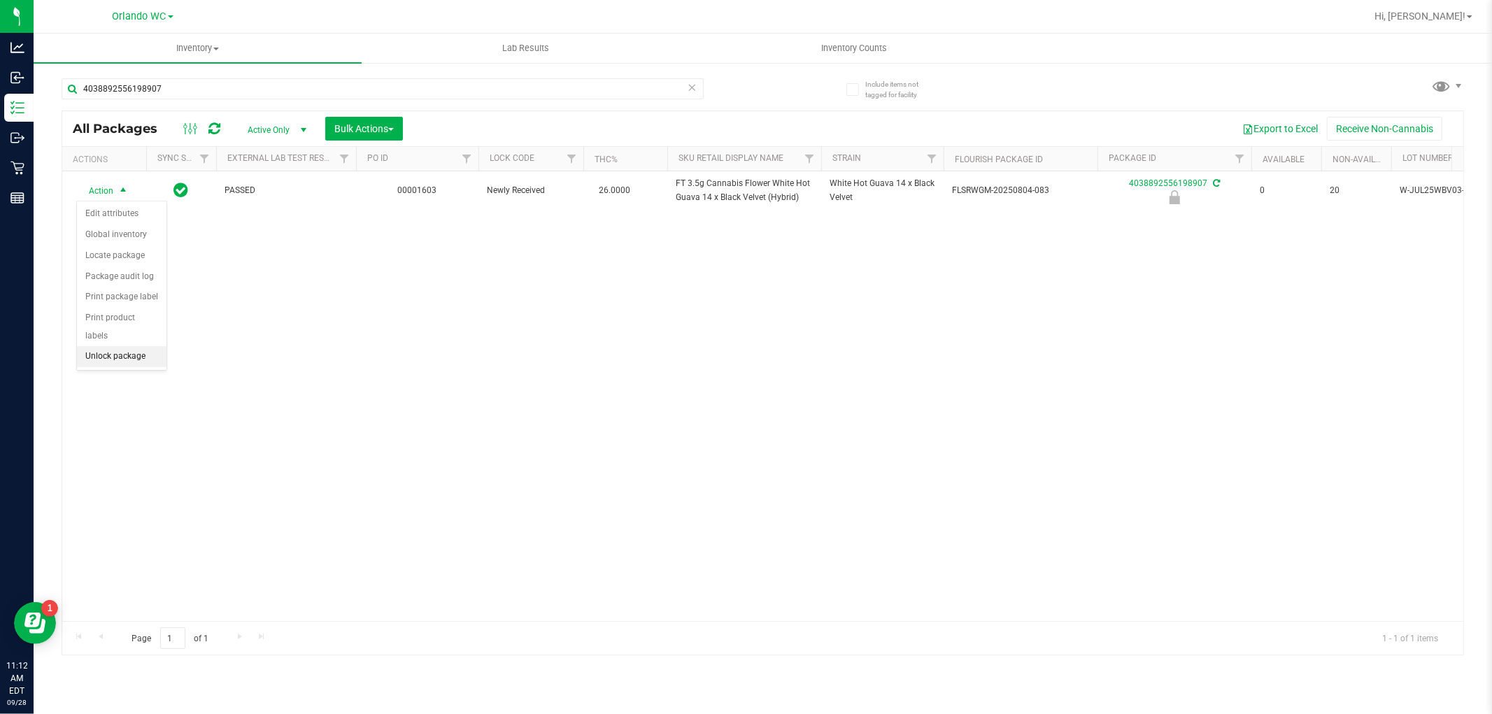
click at [119, 366] on li "Unlock package" at bounding box center [122, 356] width 90 height 21
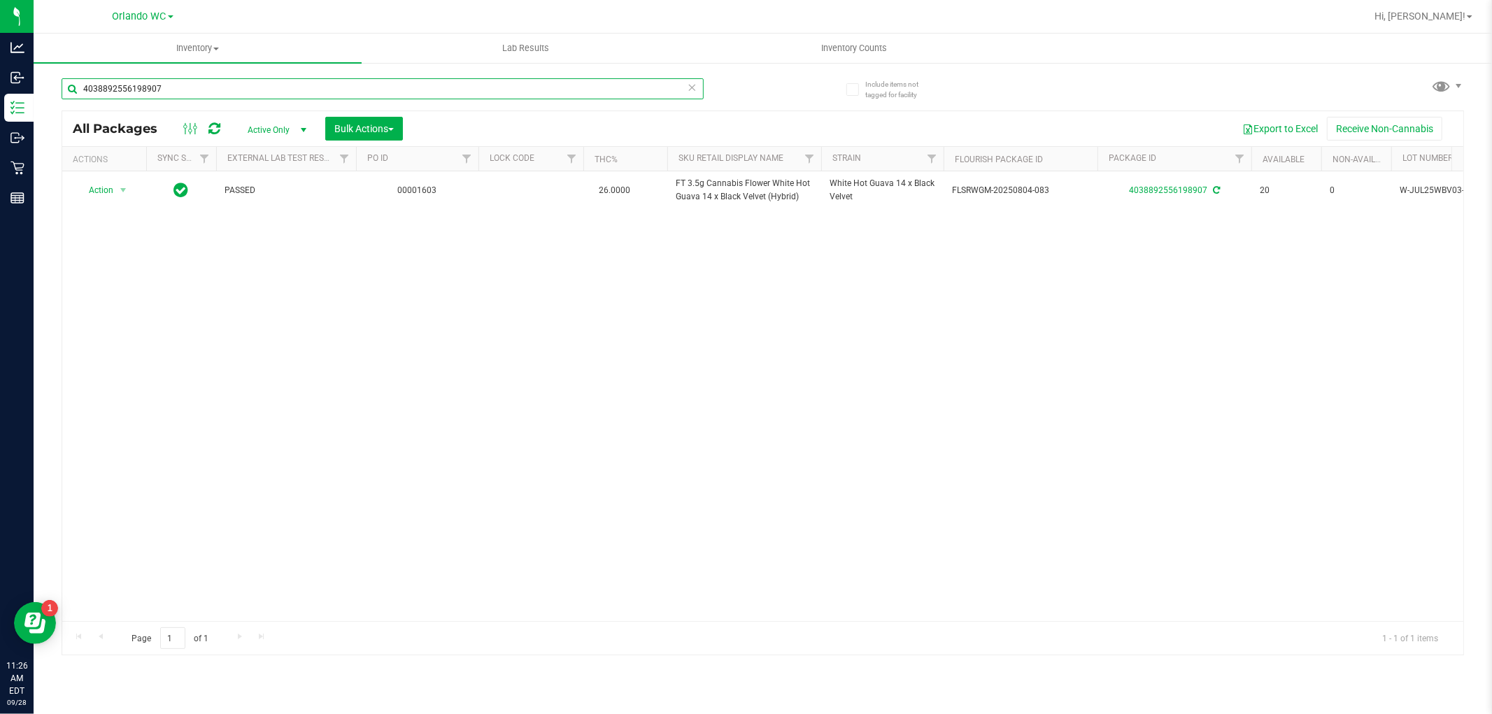
click at [129, 88] on input "4038892556198907" at bounding box center [383, 88] width 642 height 21
click at [694, 82] on icon at bounding box center [693, 86] width 10 height 17
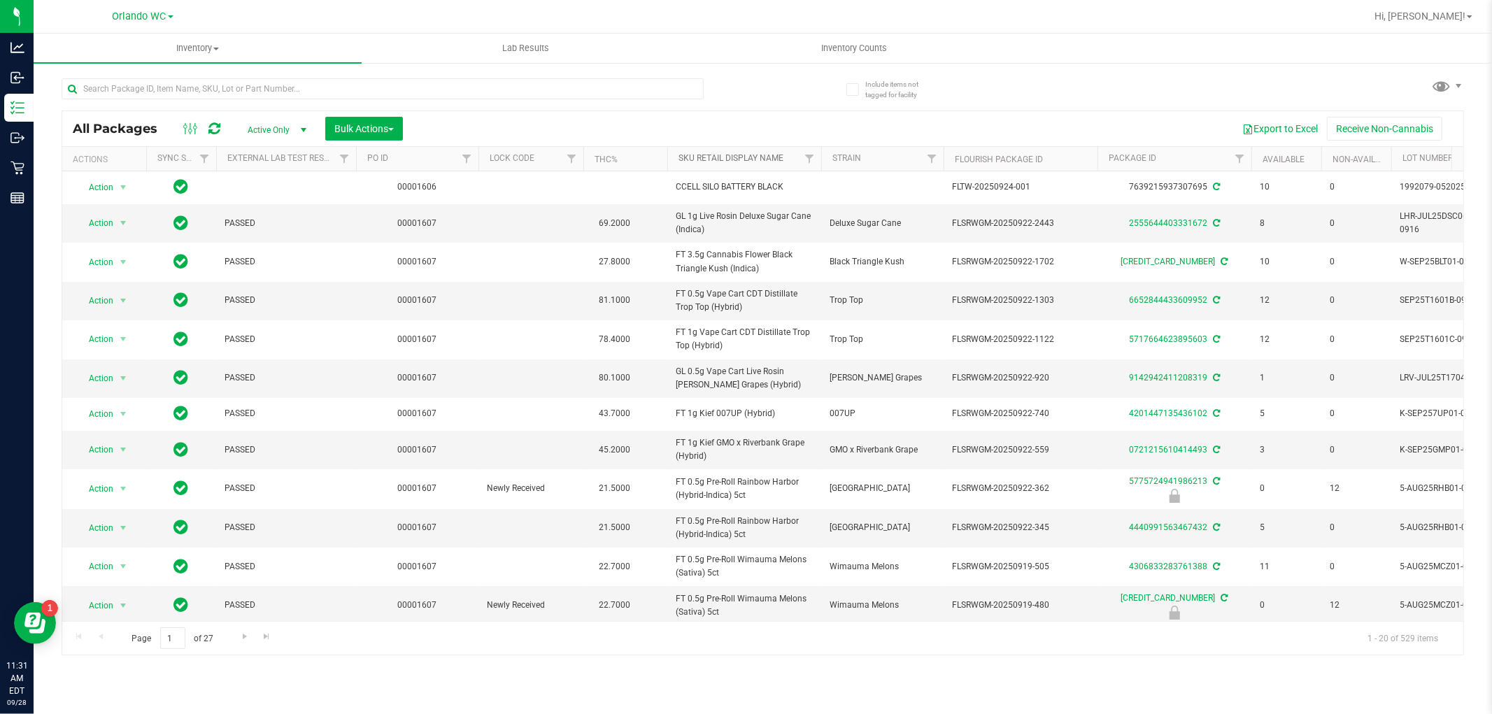
click at [718, 162] on link "Sku Retail Display Name" at bounding box center [730, 158] width 105 height 10
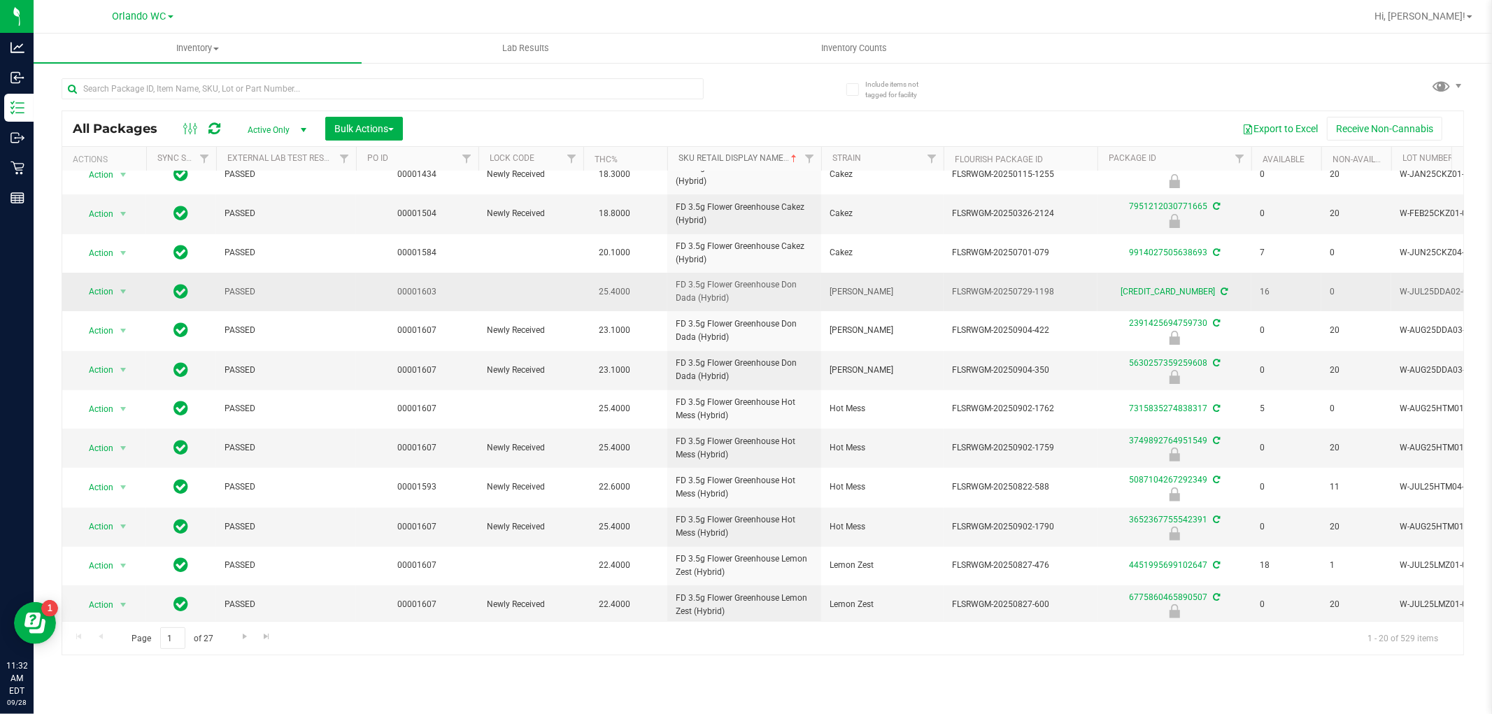
scroll to position [326, 0]
click at [241, 636] on span "Go to the next page" at bounding box center [244, 636] width 11 height 11
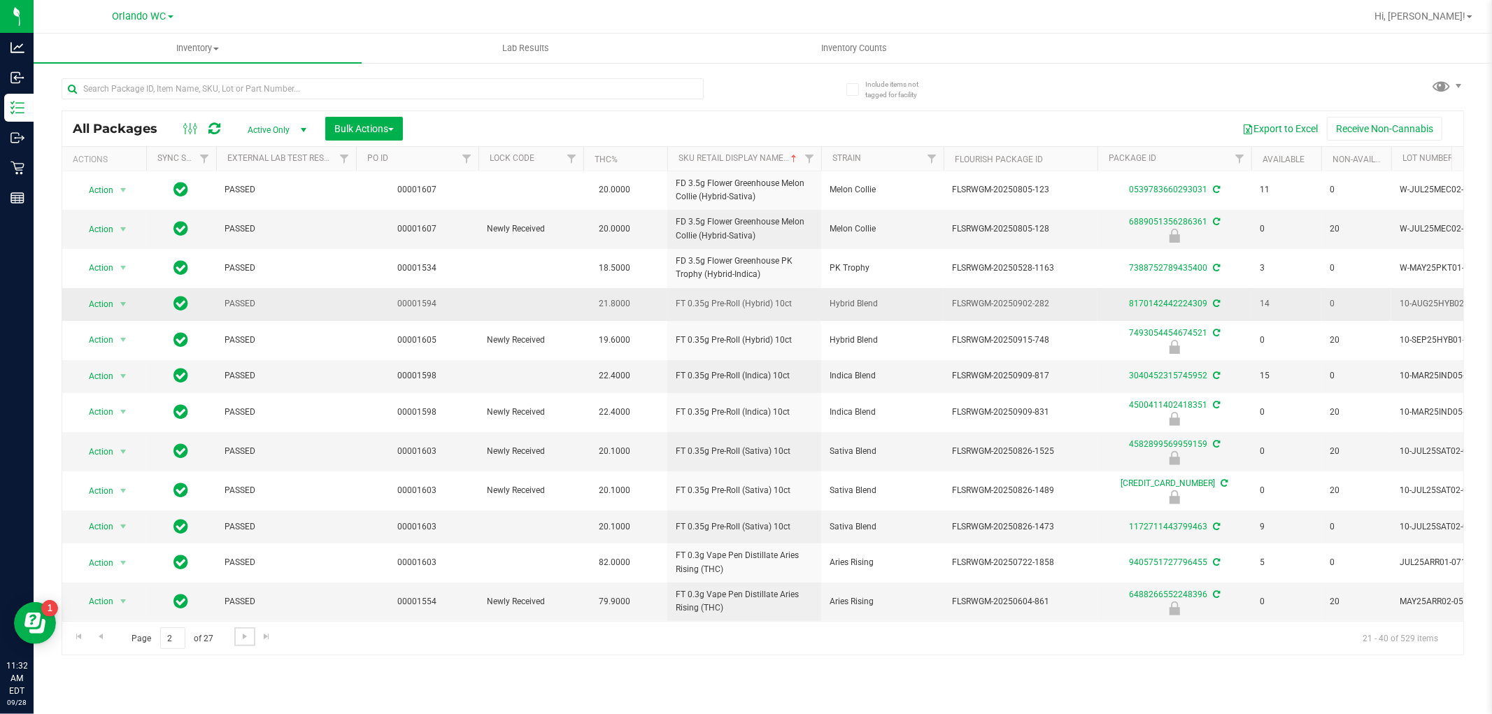
scroll to position [327, 0]
click at [236, 632] on link "Go to the next page" at bounding box center [244, 636] width 20 height 19
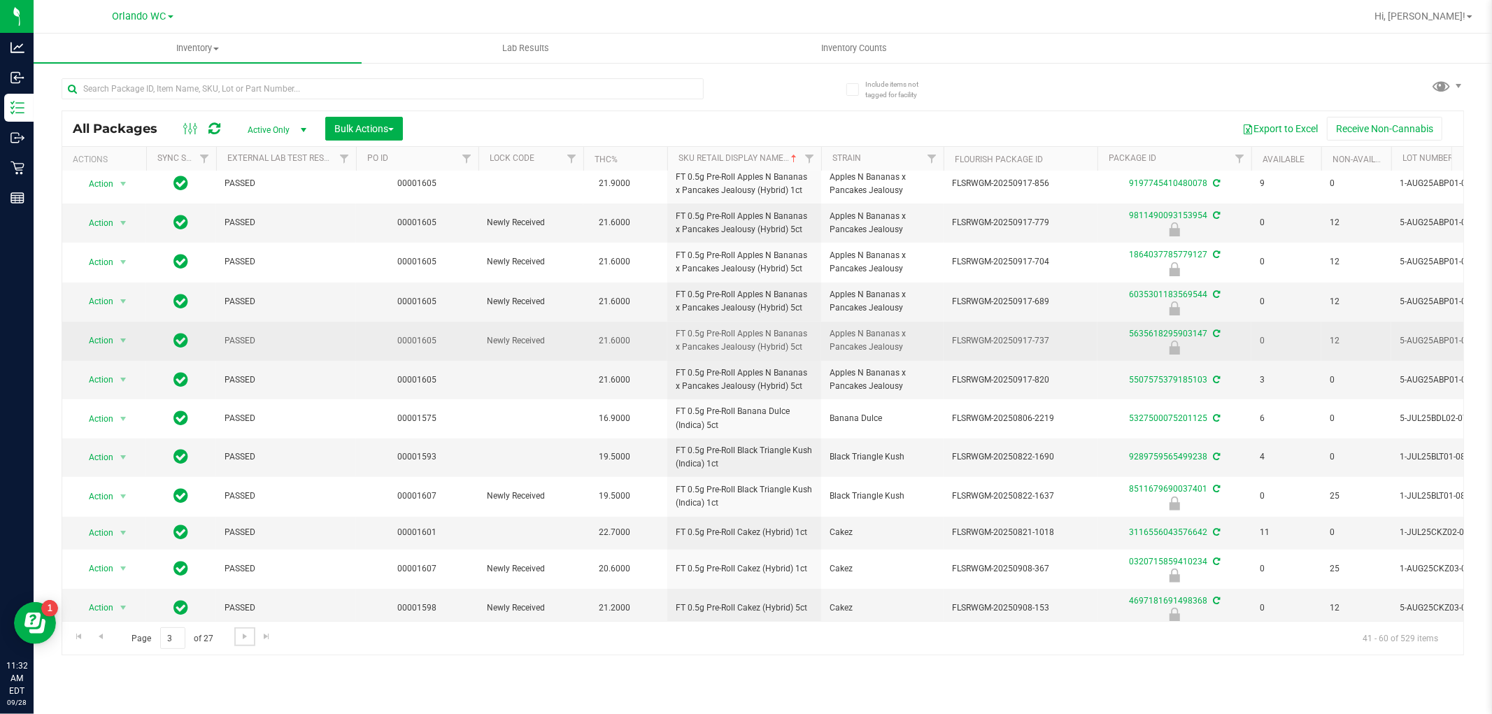
scroll to position [336, 0]
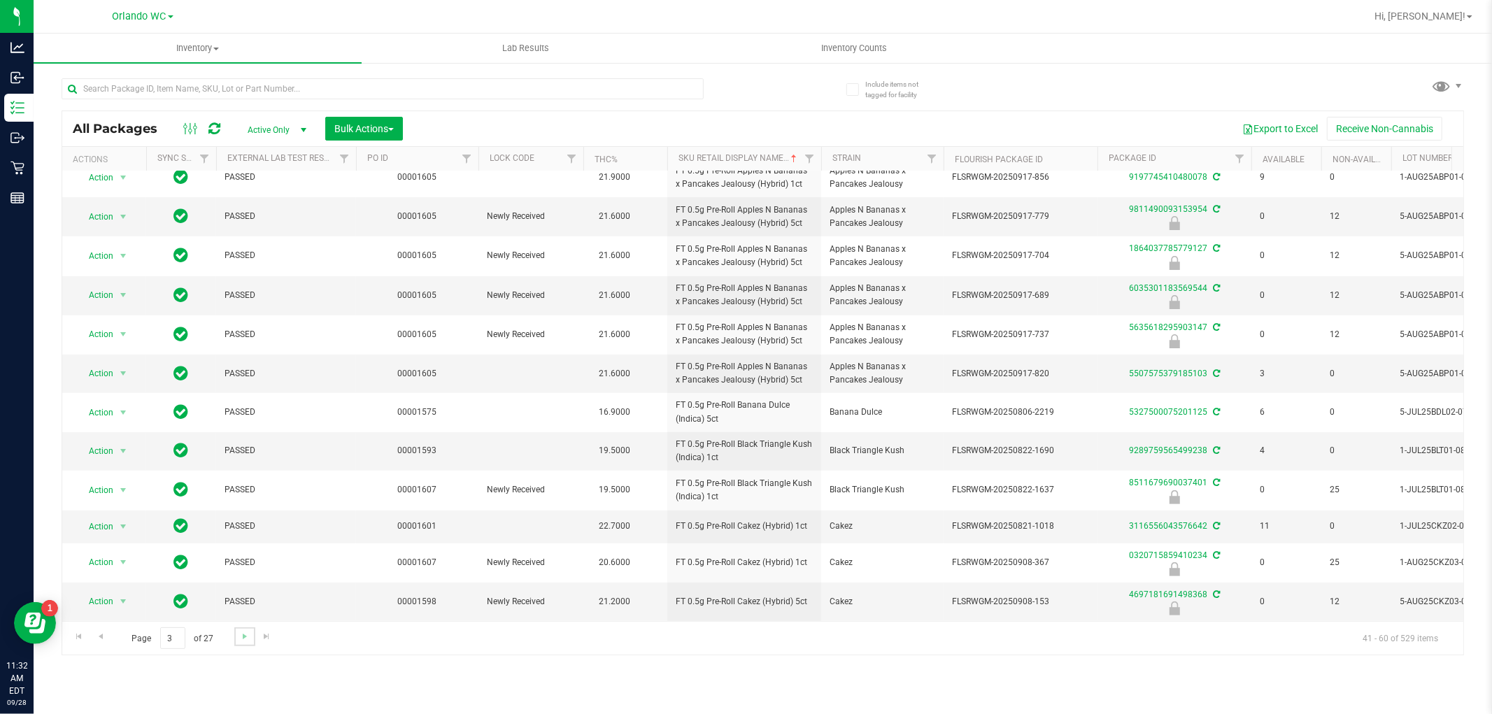
click at [250, 640] on link "Go to the next page" at bounding box center [244, 636] width 20 height 19
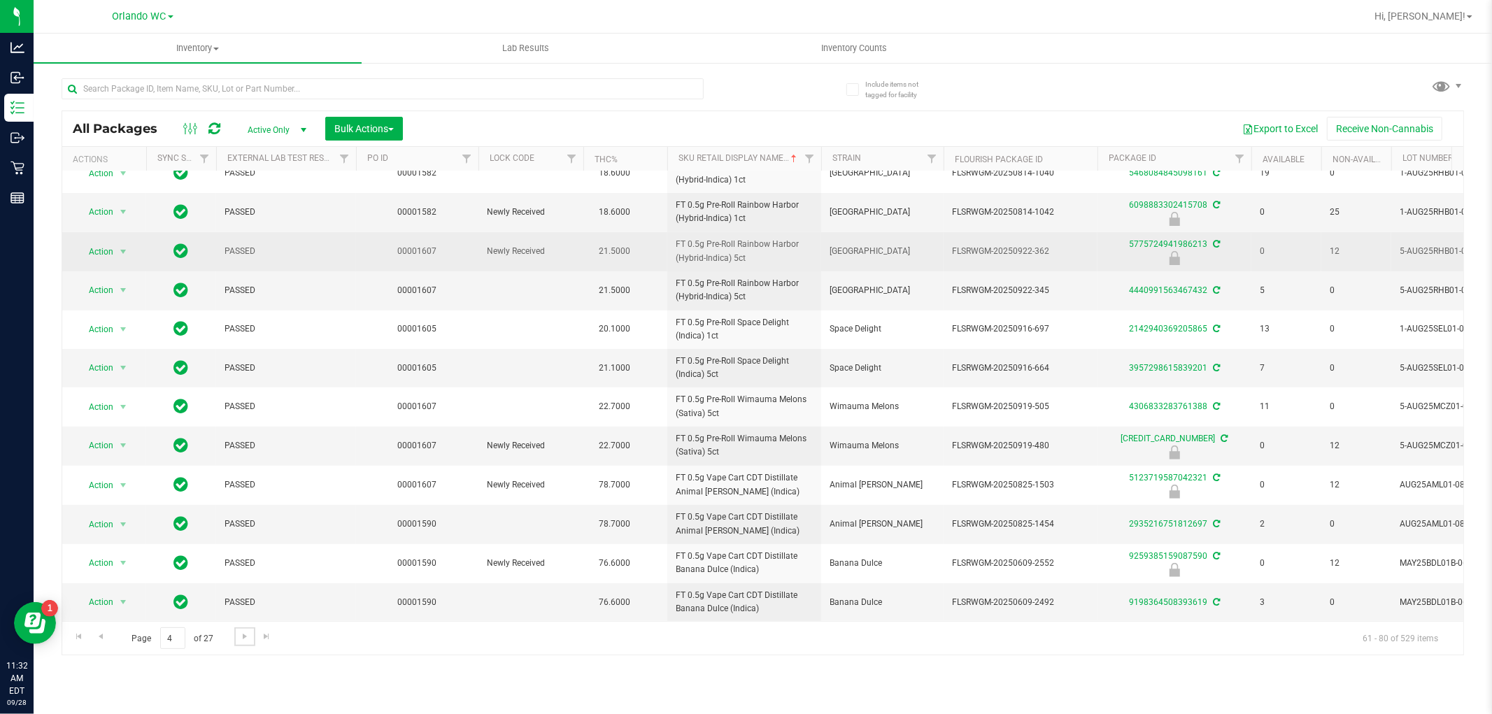
scroll to position [334, 0]
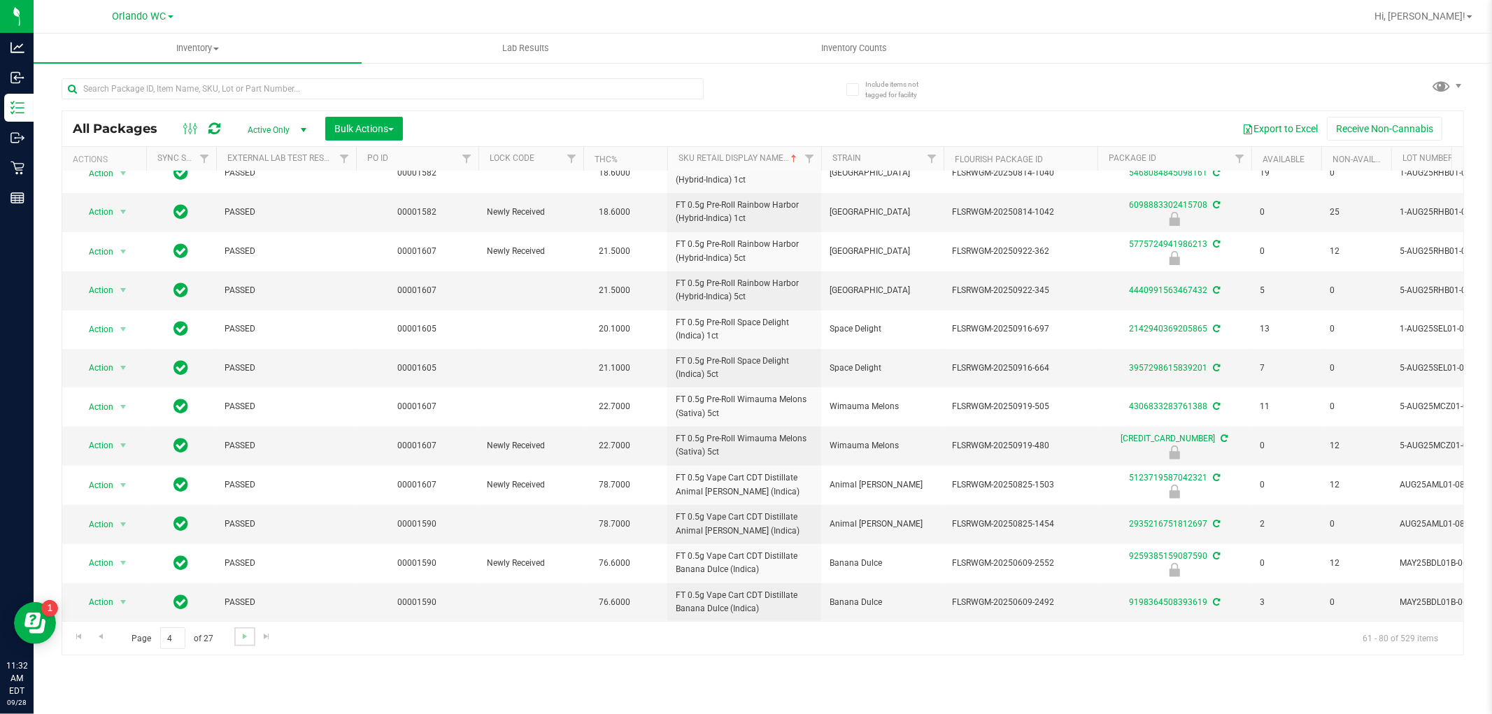
click at [241, 646] on link "Go to the next page" at bounding box center [244, 636] width 20 height 19
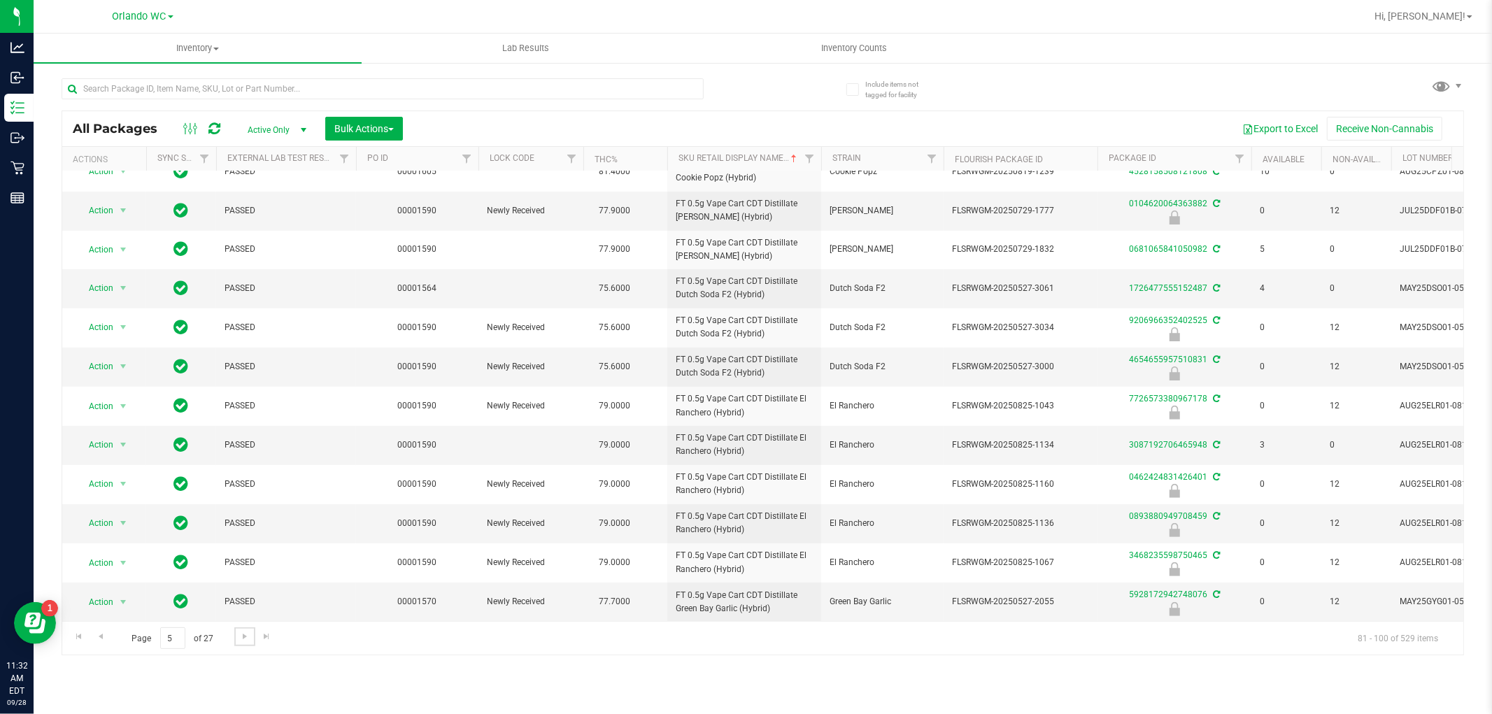
scroll to position [344, 0]
click at [243, 634] on span "Go to the next page" at bounding box center [244, 636] width 11 height 11
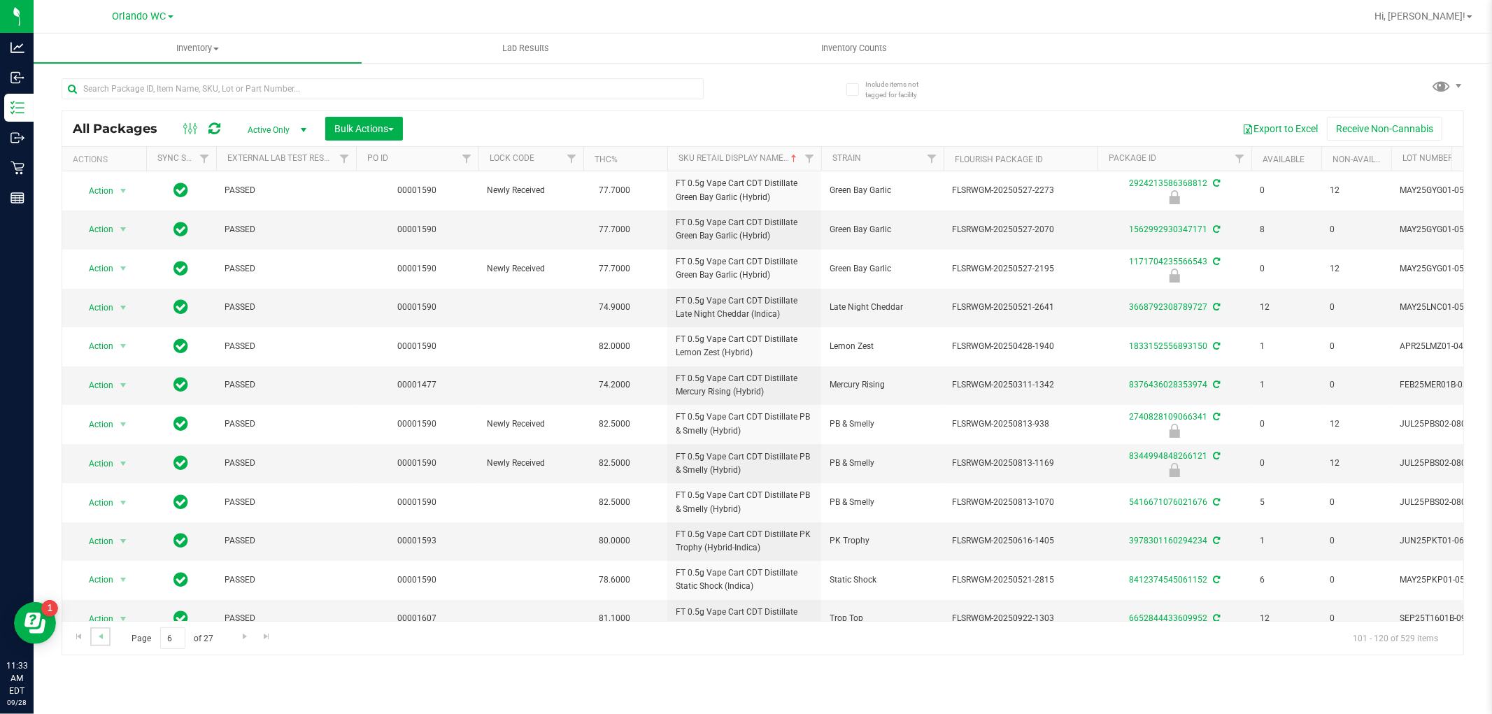
click at [97, 645] on link "Go to the previous page" at bounding box center [100, 636] width 20 height 19
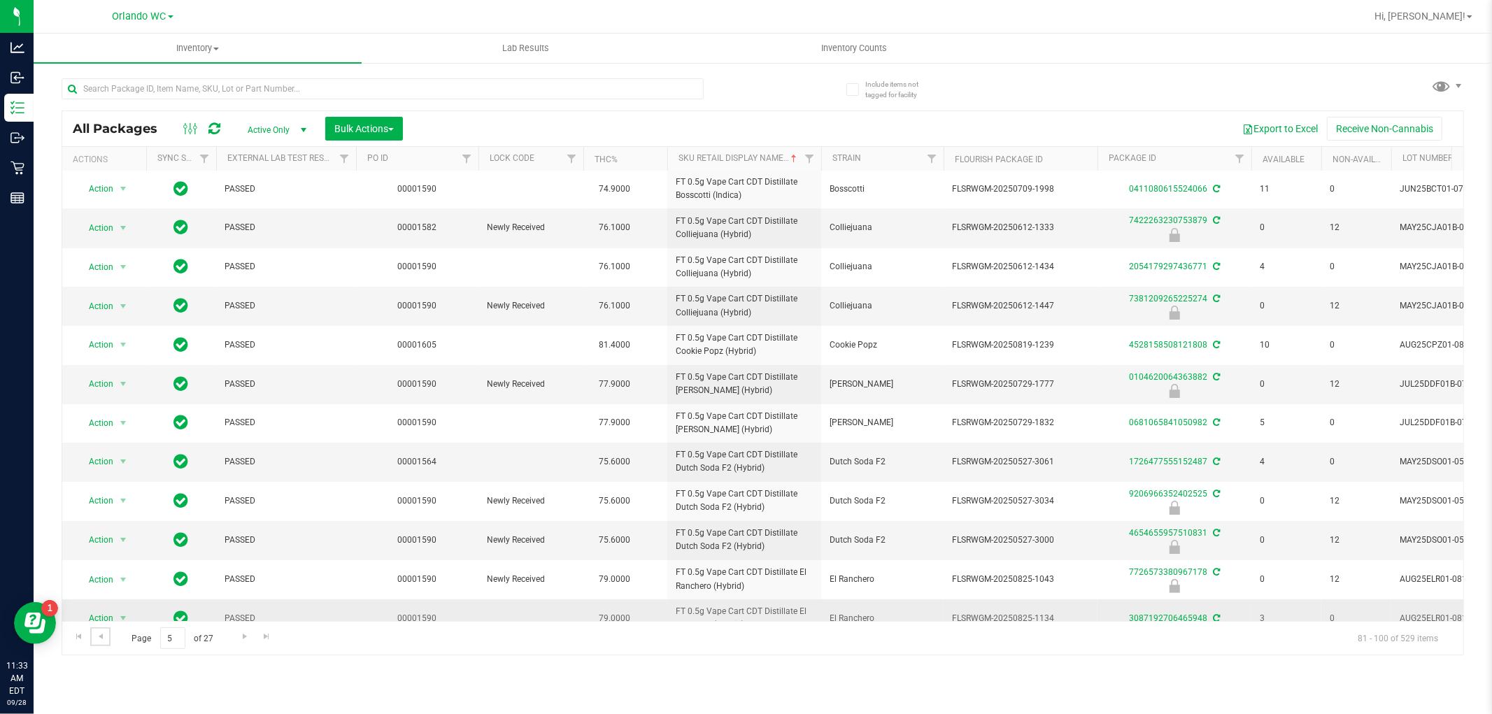
scroll to position [344, 0]
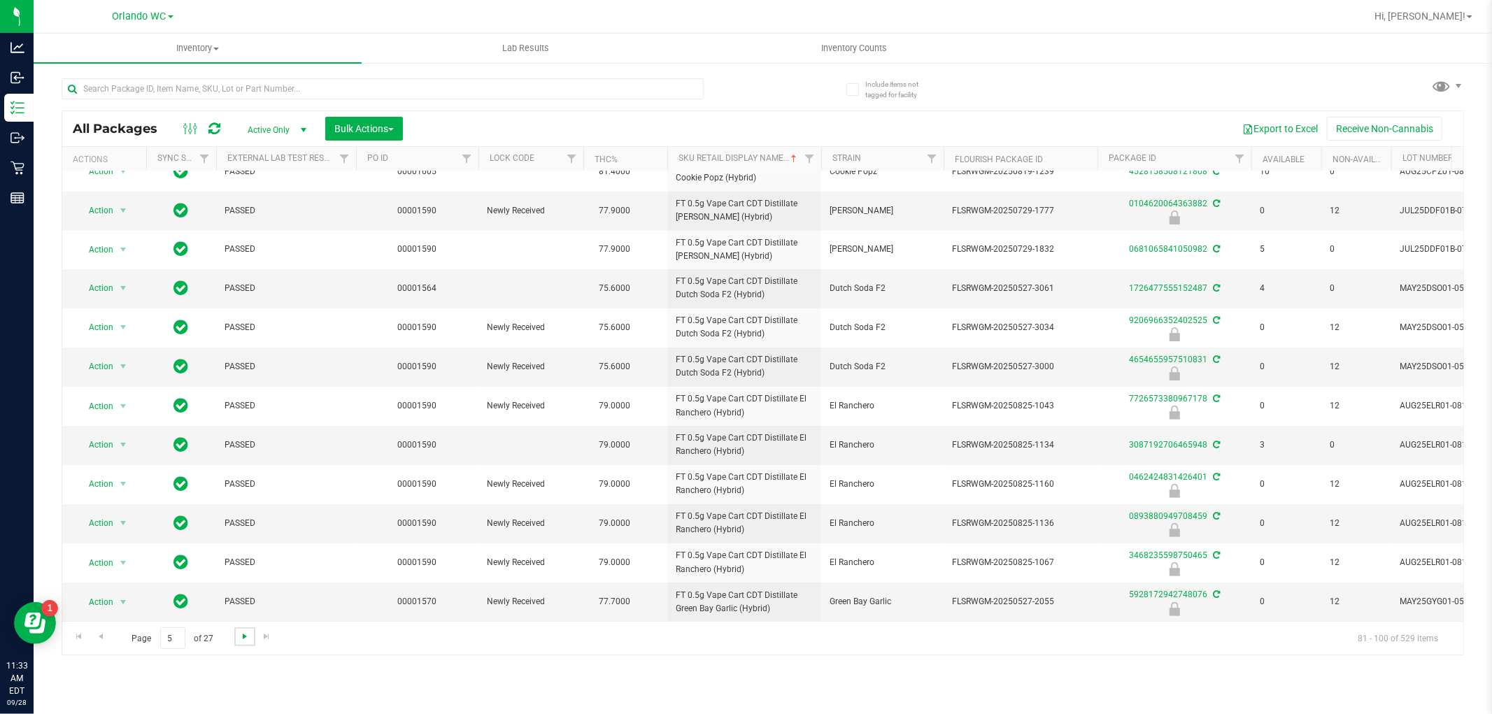
click at [249, 632] on span "Go to the next page" at bounding box center [244, 636] width 11 height 11
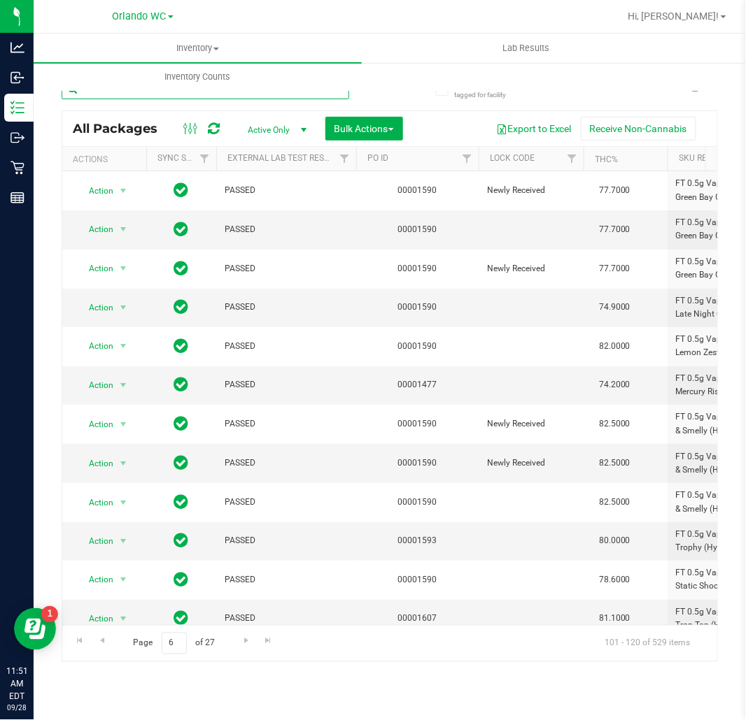
click at [126, 95] on input "text" at bounding box center [205, 88] width 287 height 21
paste input "FT 1g Vape Cart Distillate Tropical Cookies (Sativa)"
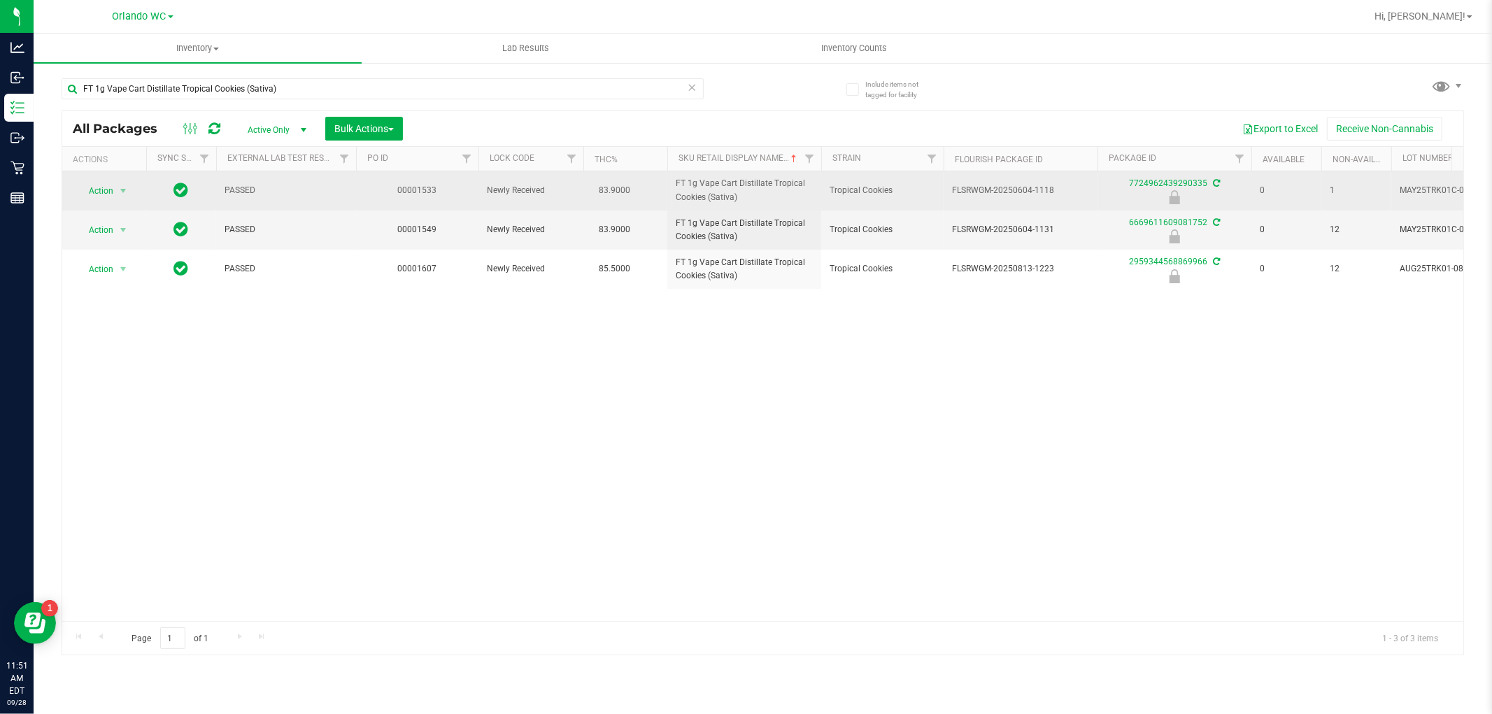
drag, startPoint x: 672, startPoint y: 183, endPoint x: 767, endPoint y: 199, distance: 96.4
click at [767, 199] on td "FT 1g Vape Cart Distillate Tropical Cookies (Sativa)" at bounding box center [744, 190] width 154 height 39
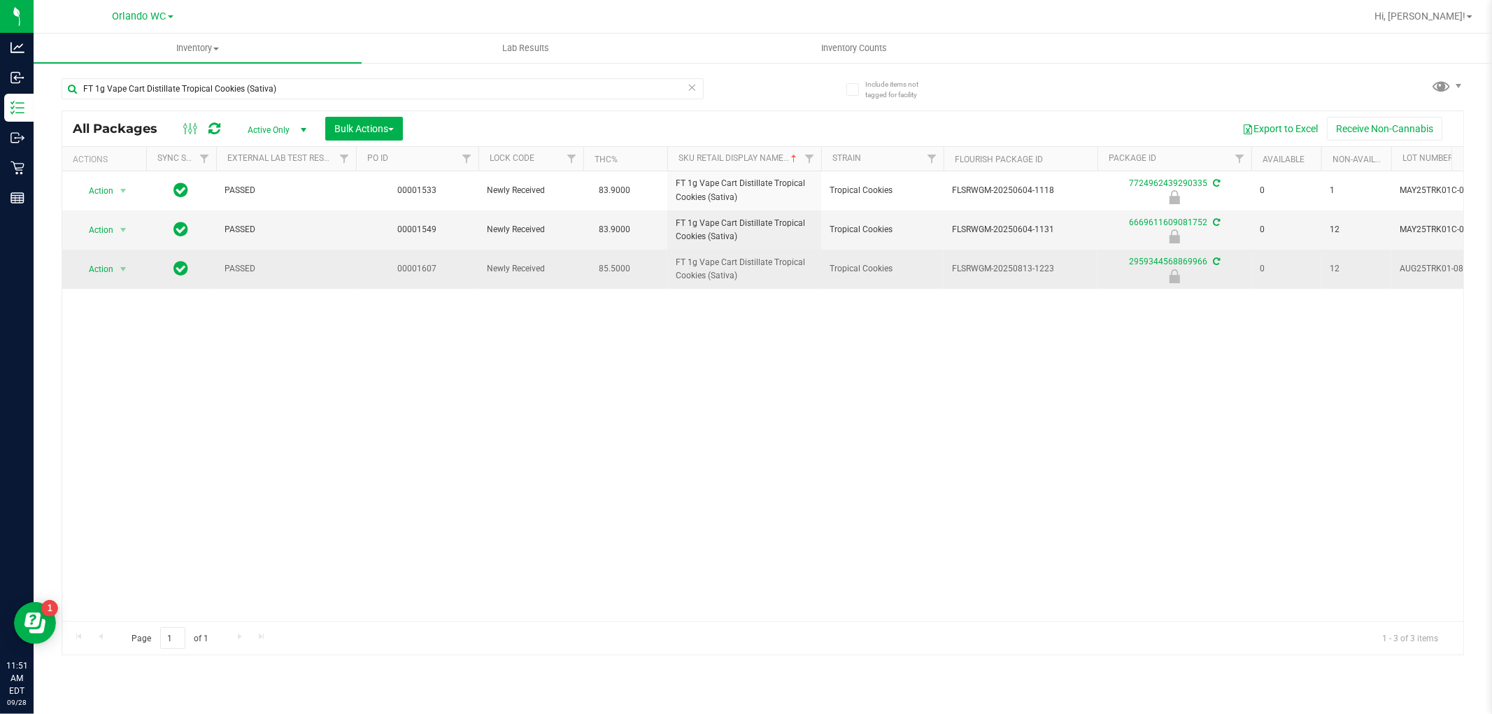
copy span "FT 1g Vape Cart Distillate Tropical Cookies (Sativa)"
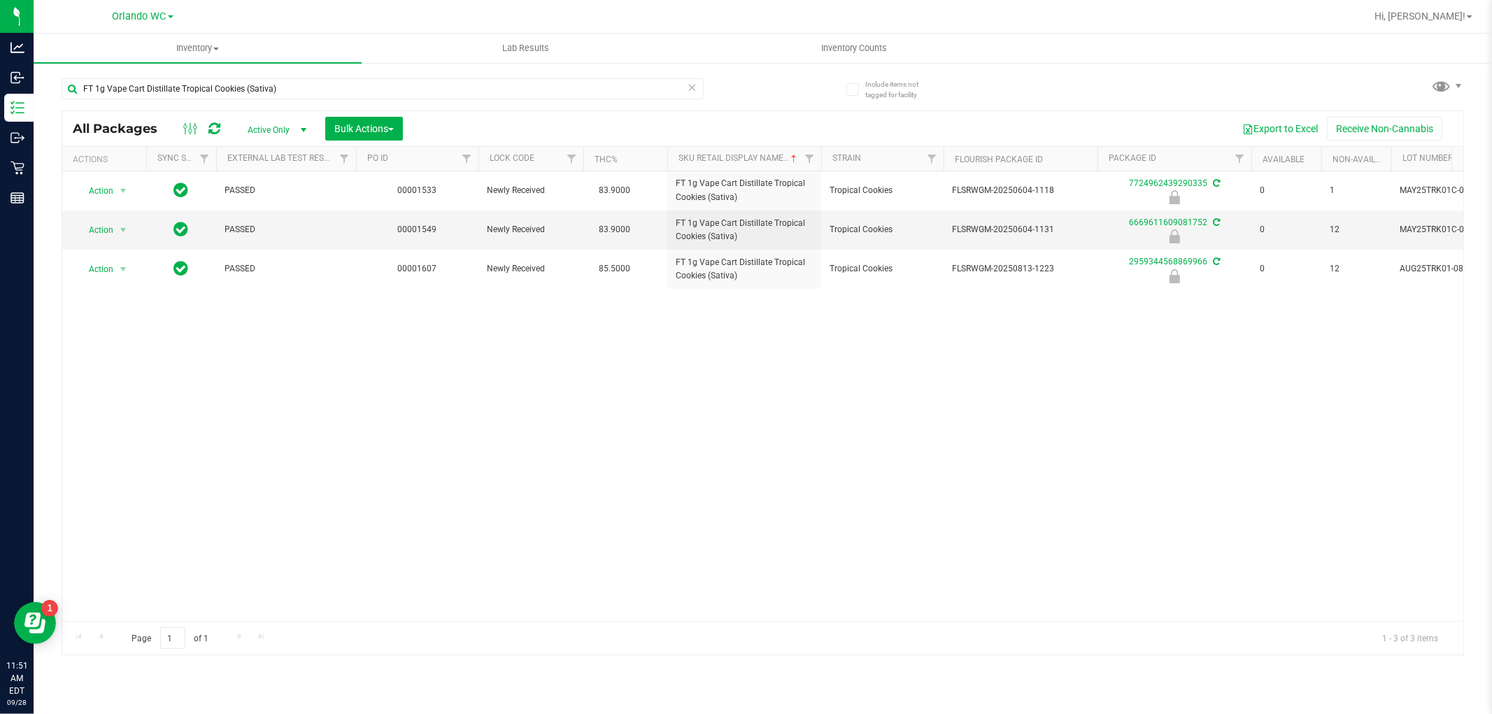
click at [470, 364] on div "Action Action Edit attributes Global inventory Locate package Package audit log…" at bounding box center [762, 396] width 1401 height 450
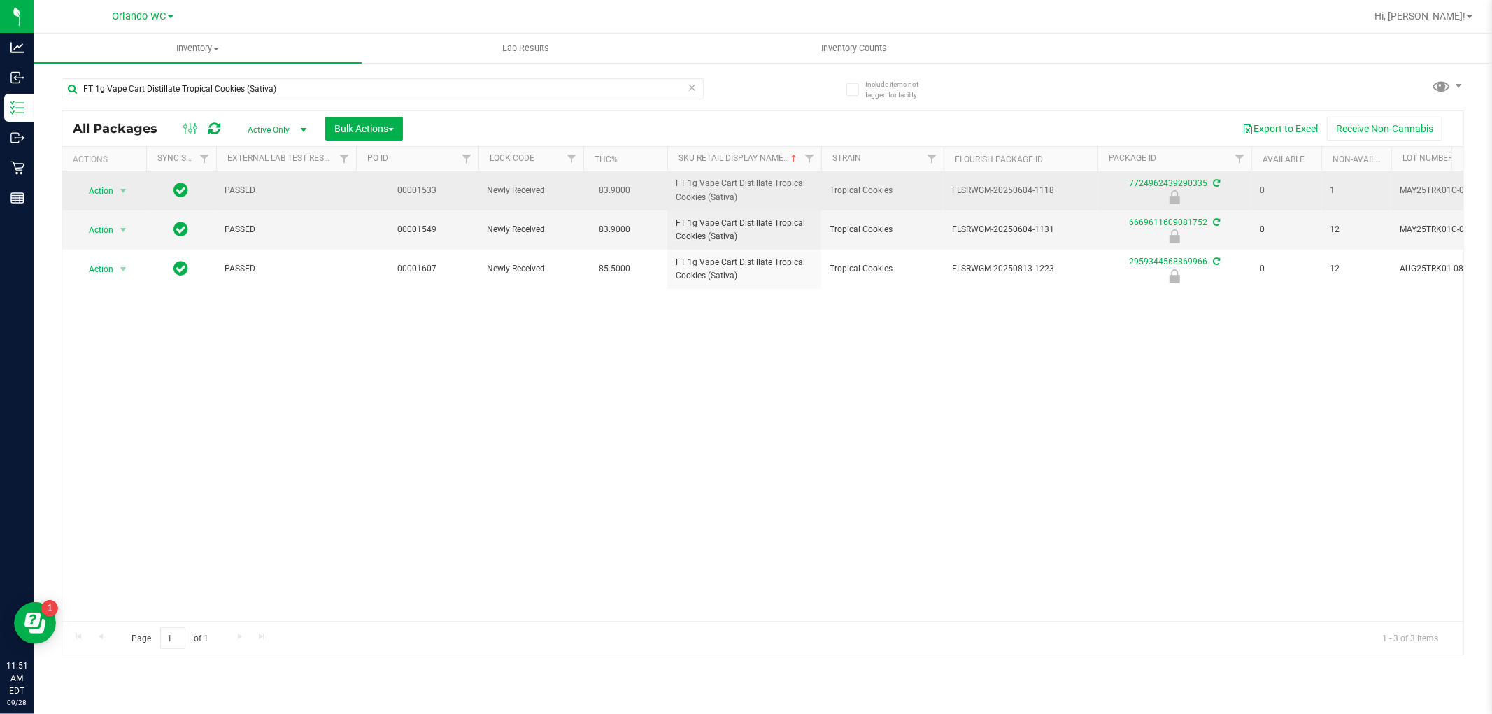
drag, startPoint x: 947, startPoint y: 185, endPoint x: 1056, endPoint y: 185, distance: 109.1
click at [1056, 185] on tr "Action Action Edit attributes Global inventory Locate package Package audit log…" at bounding box center [1086, 190] width 2049 height 39
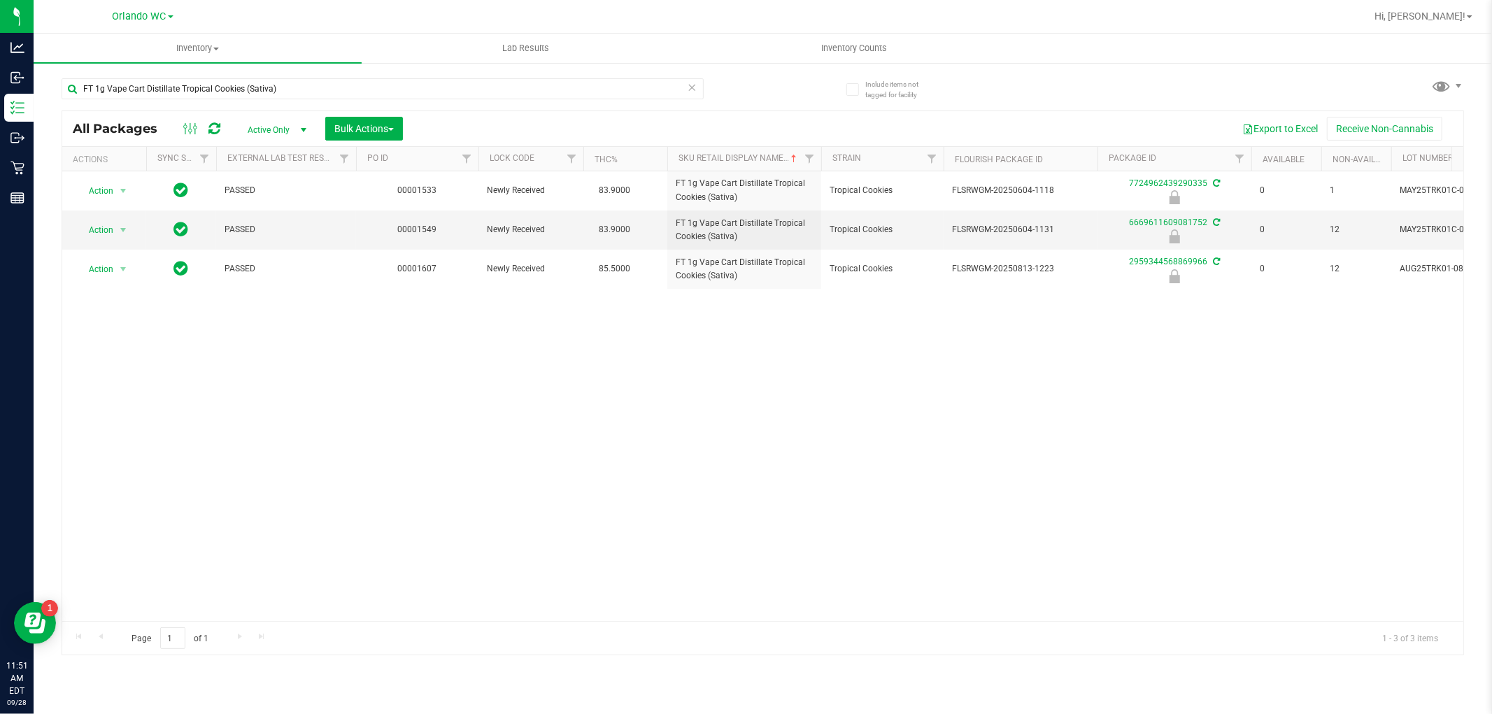
copy tr "FLSRWGM-20250604-1118"
click at [453, 581] on div "Action Action Edit attributes Global inventory Locate package Package audit log…" at bounding box center [762, 396] width 1401 height 450
click at [191, 95] on input "FT 1g Vape Cart Distillate Tropical Cookies (Sativa)" at bounding box center [383, 88] width 642 height 21
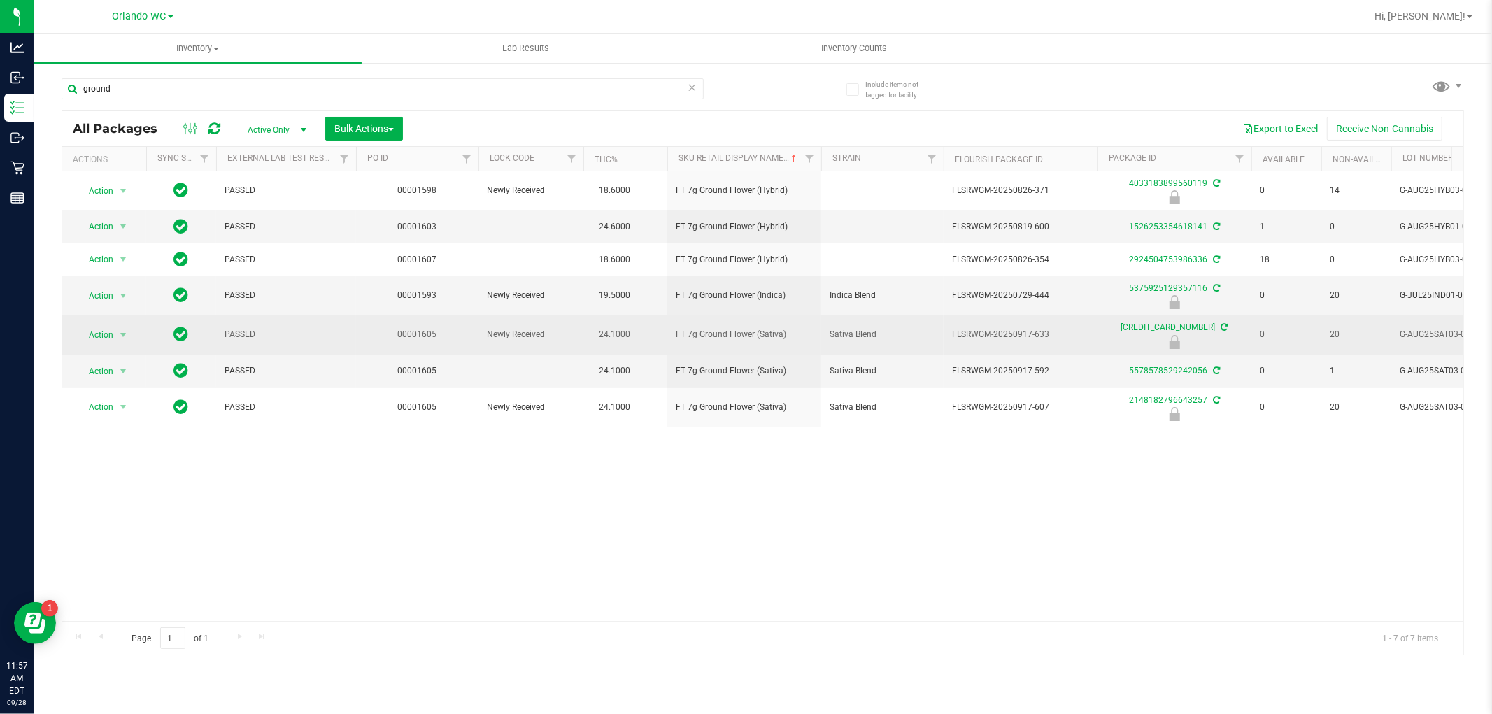
click at [686, 340] on span "FT 7g Ground Flower (Sativa)" at bounding box center [744, 334] width 137 height 13
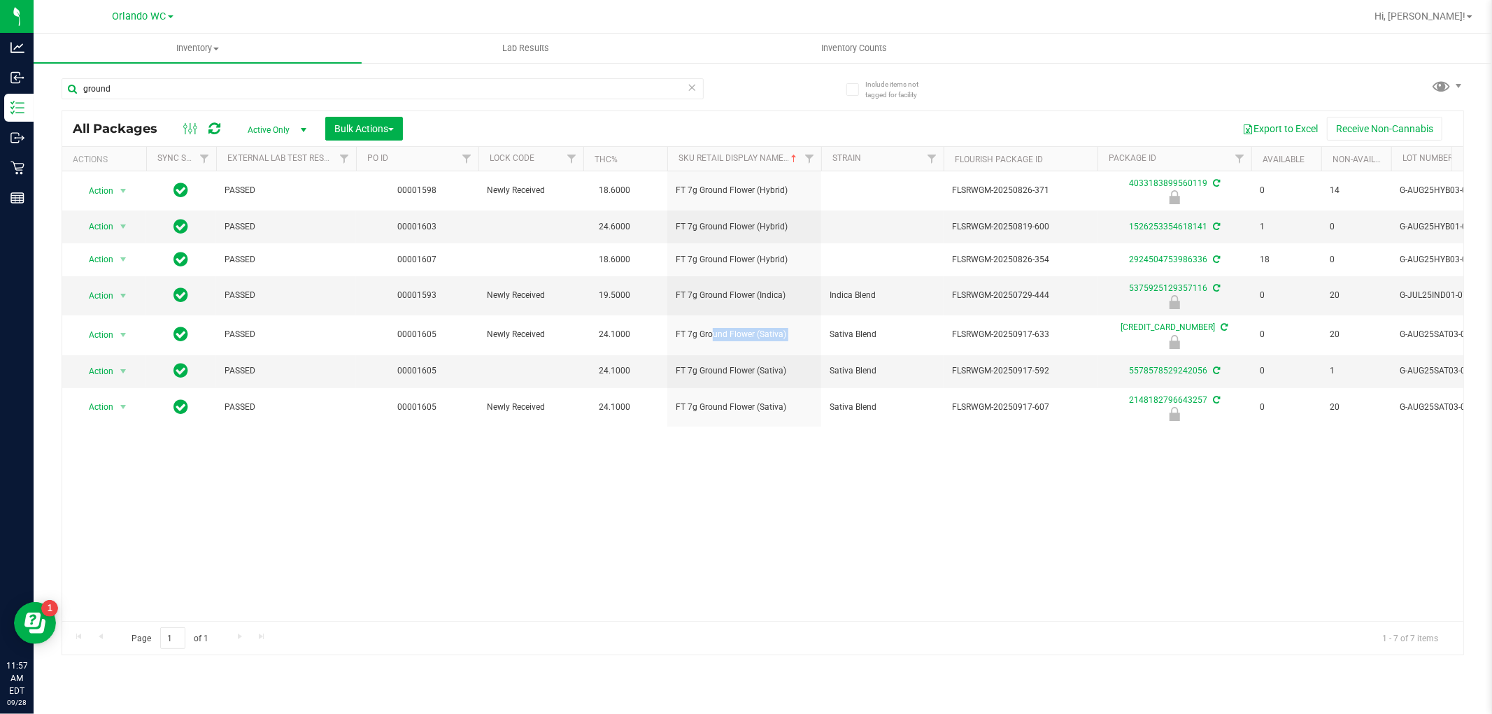
copy tr "FT 7g Ground Flower (Sativa)"
click at [415, 383] on td "00001605" at bounding box center [417, 371] width 122 height 33
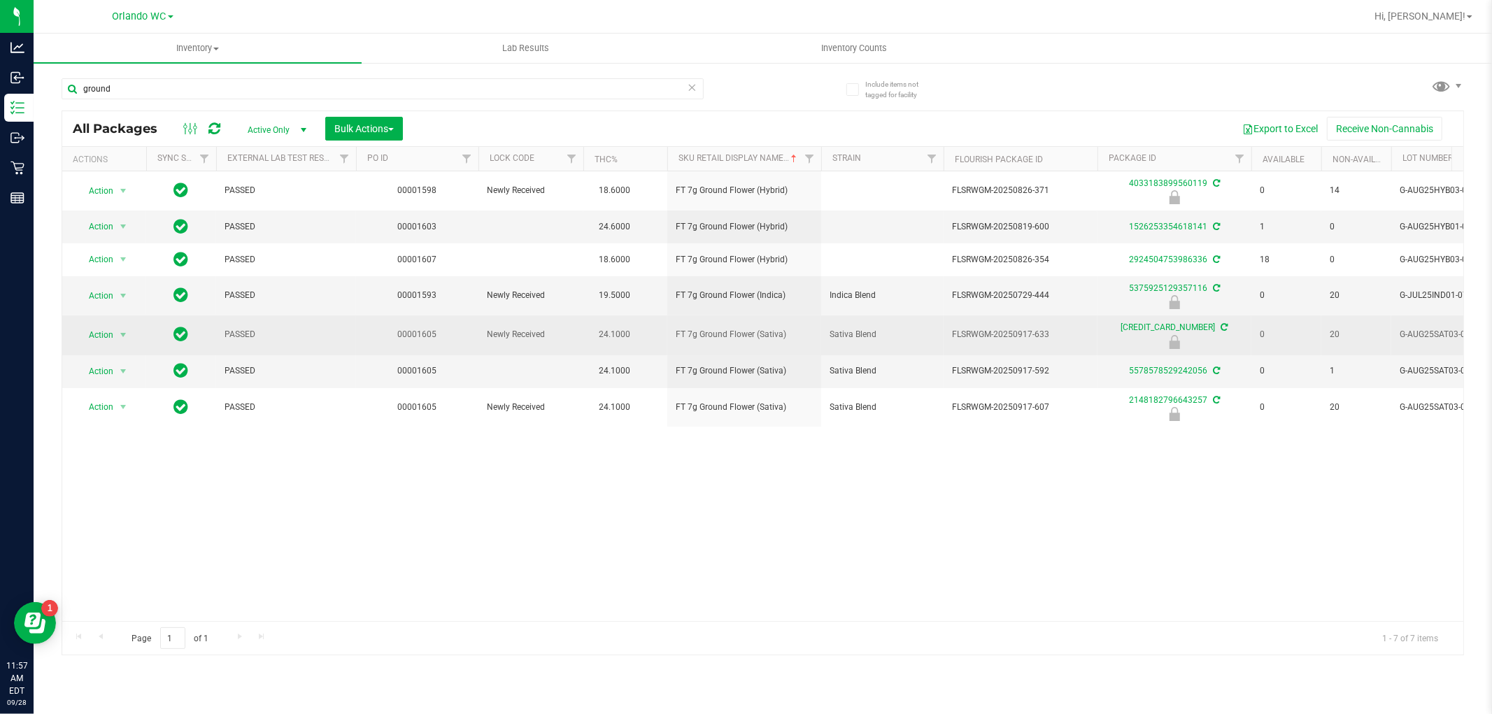
drag, startPoint x: 944, startPoint y: 339, endPoint x: 1065, endPoint y: 336, distance: 120.3
click at [1065, 336] on td "FLSRWGM-20250917-633" at bounding box center [1021, 334] width 154 height 39
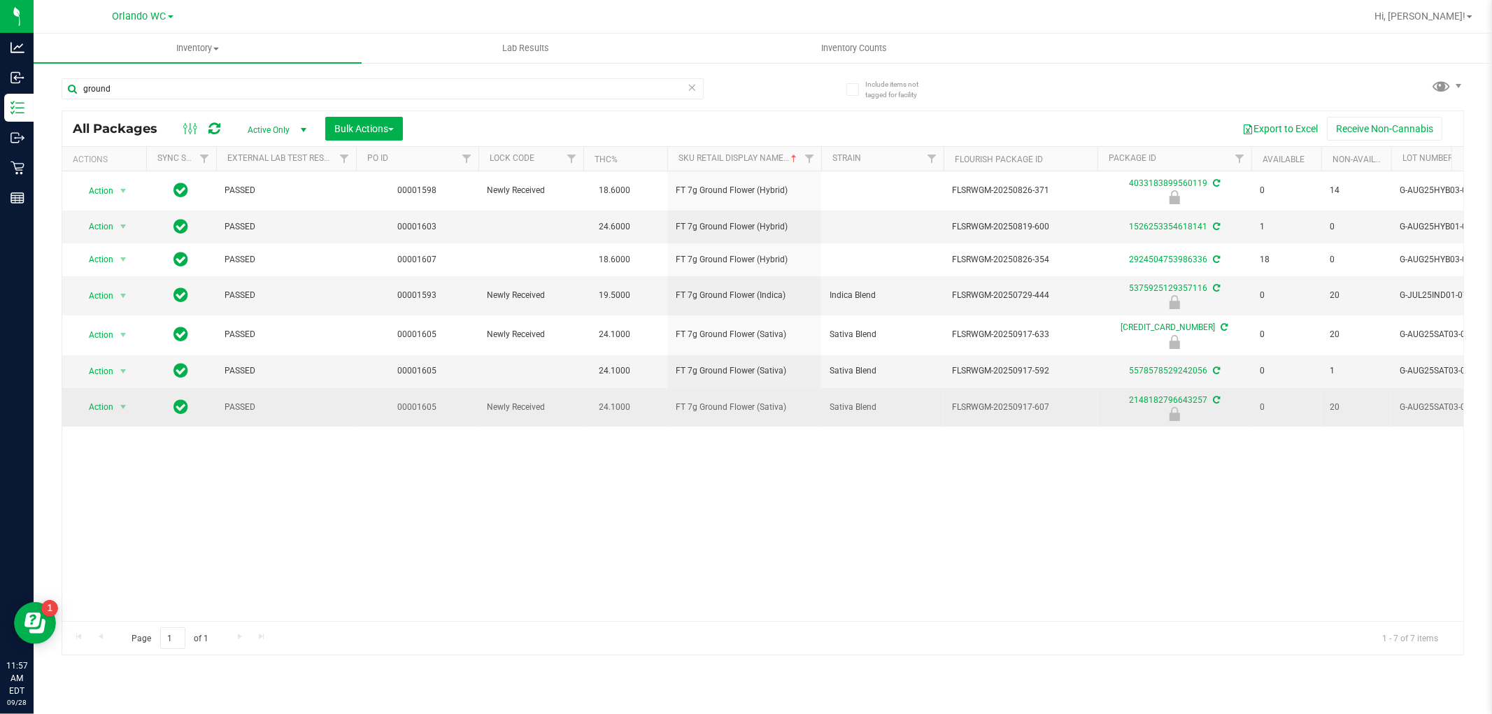
copy span "FLSRWGM-20250917-633"
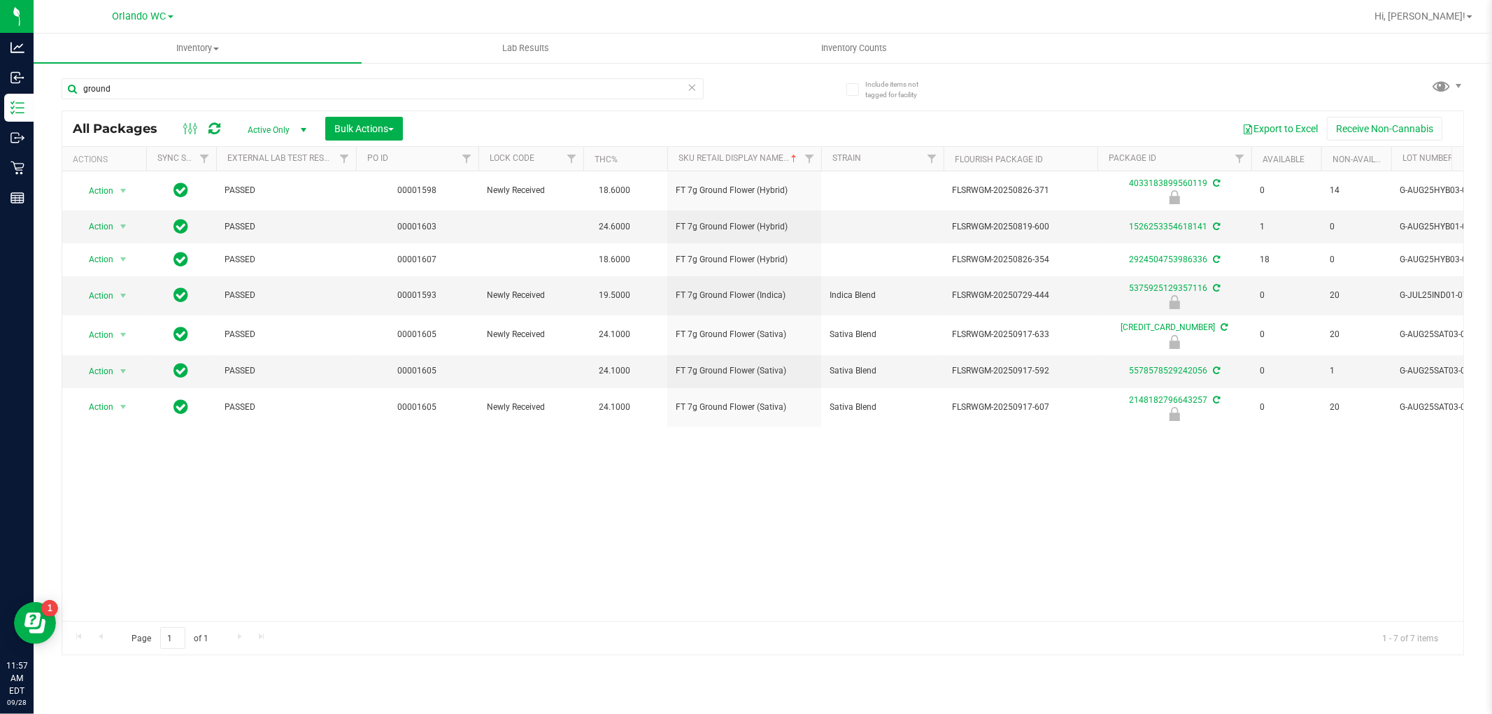
click at [486, 522] on div "Action Action Edit attributes Global inventory Locate package Package audit log…" at bounding box center [762, 396] width 1401 height 450
click at [727, 378] on span "FT 7g Ground Flower (Sativa)" at bounding box center [744, 370] width 137 height 13
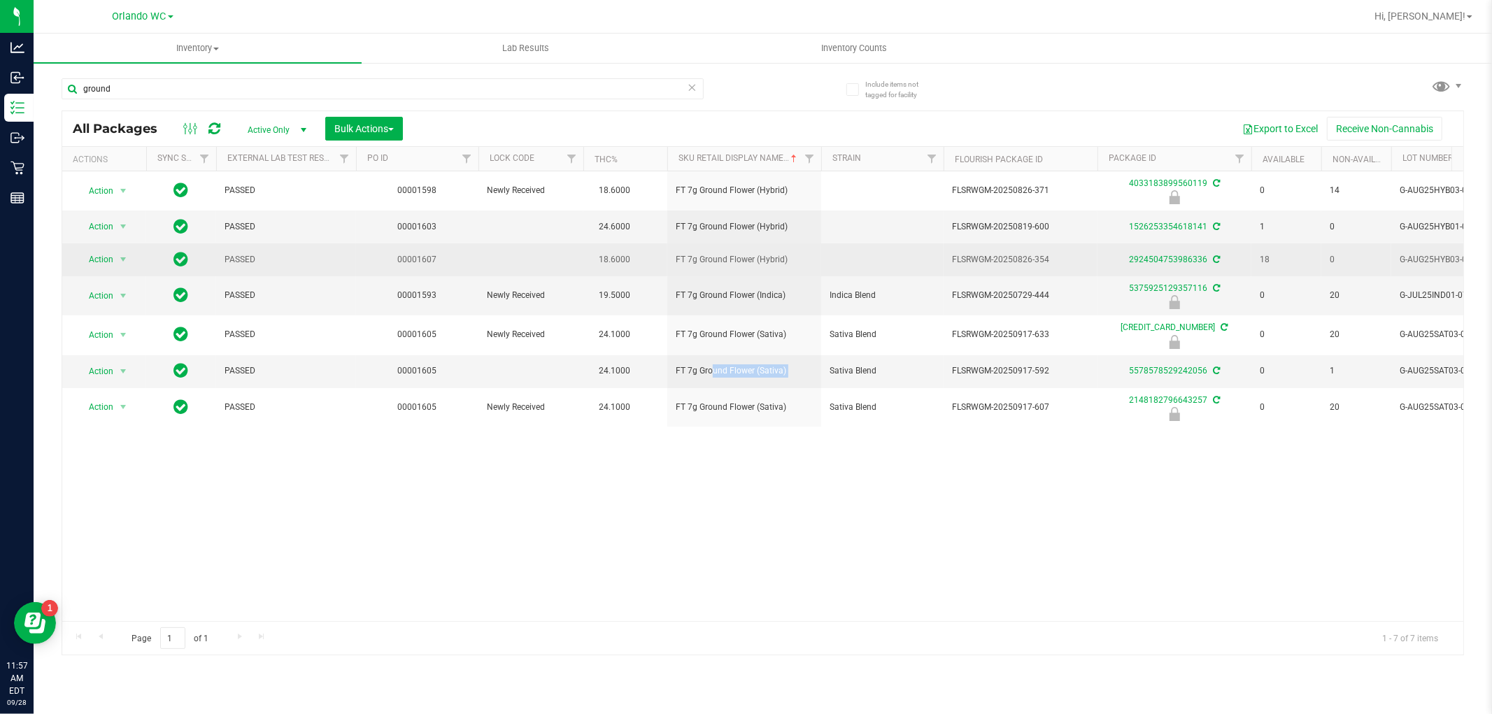
copy tr "FT 7g Ground Flower (Sativa)"
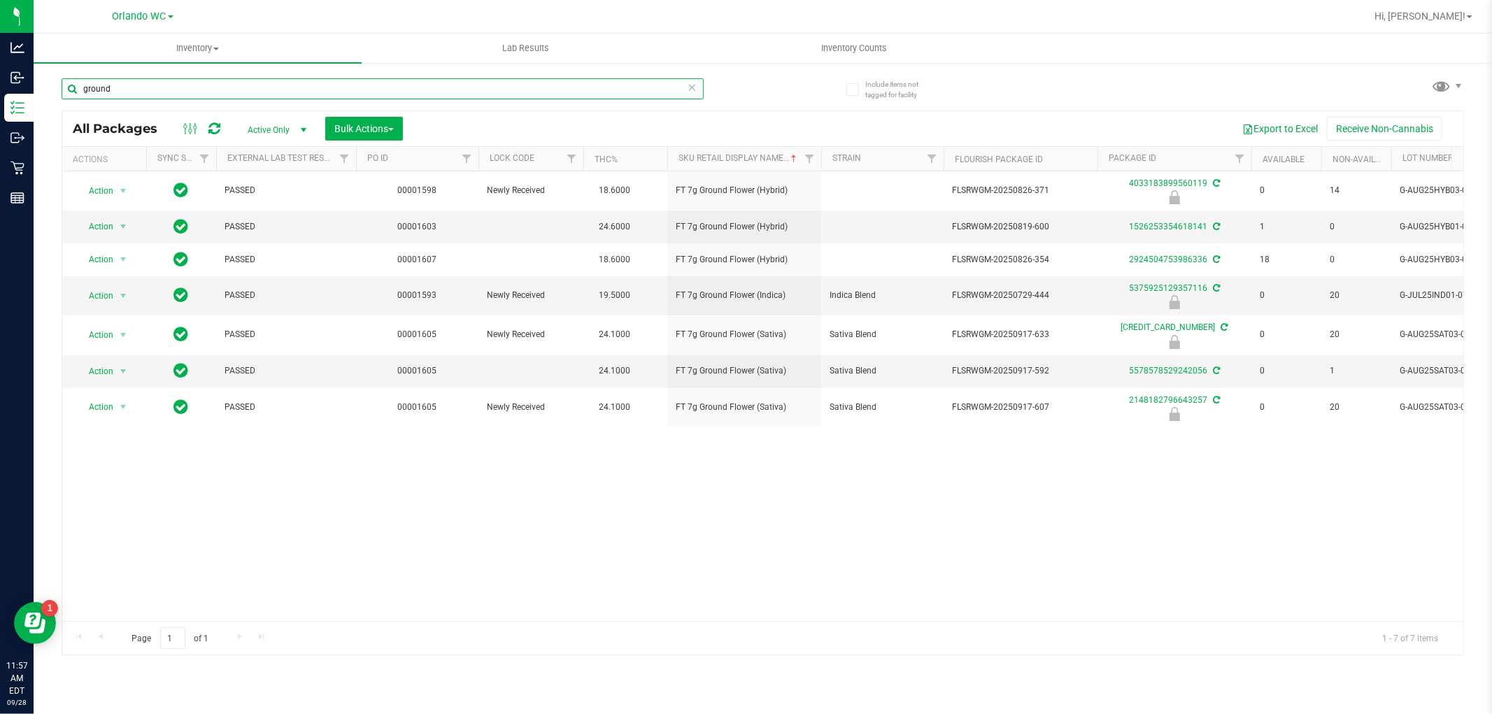
click at [128, 92] on input "ground" at bounding box center [383, 88] width 642 height 21
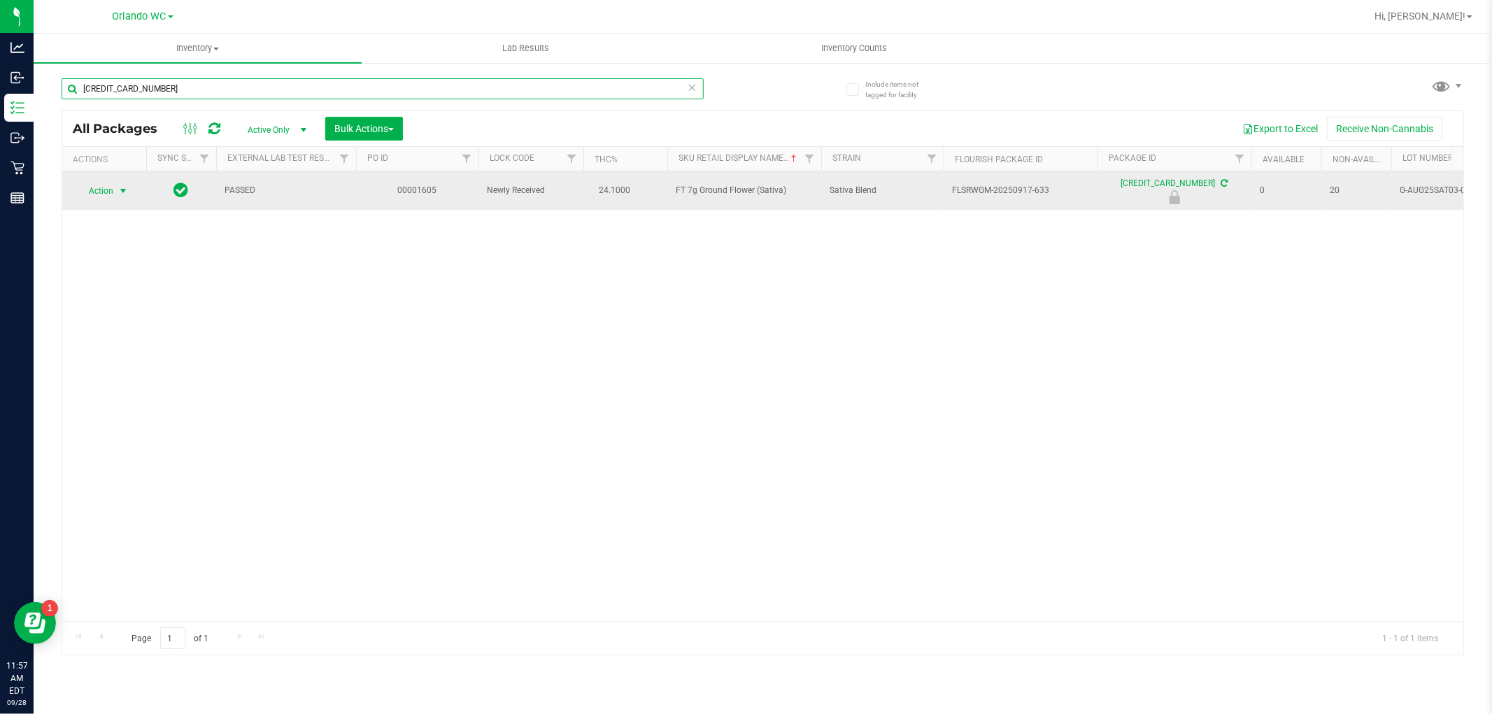
type input "5432968300096588"
click at [90, 192] on span "Action" at bounding box center [95, 191] width 38 height 20
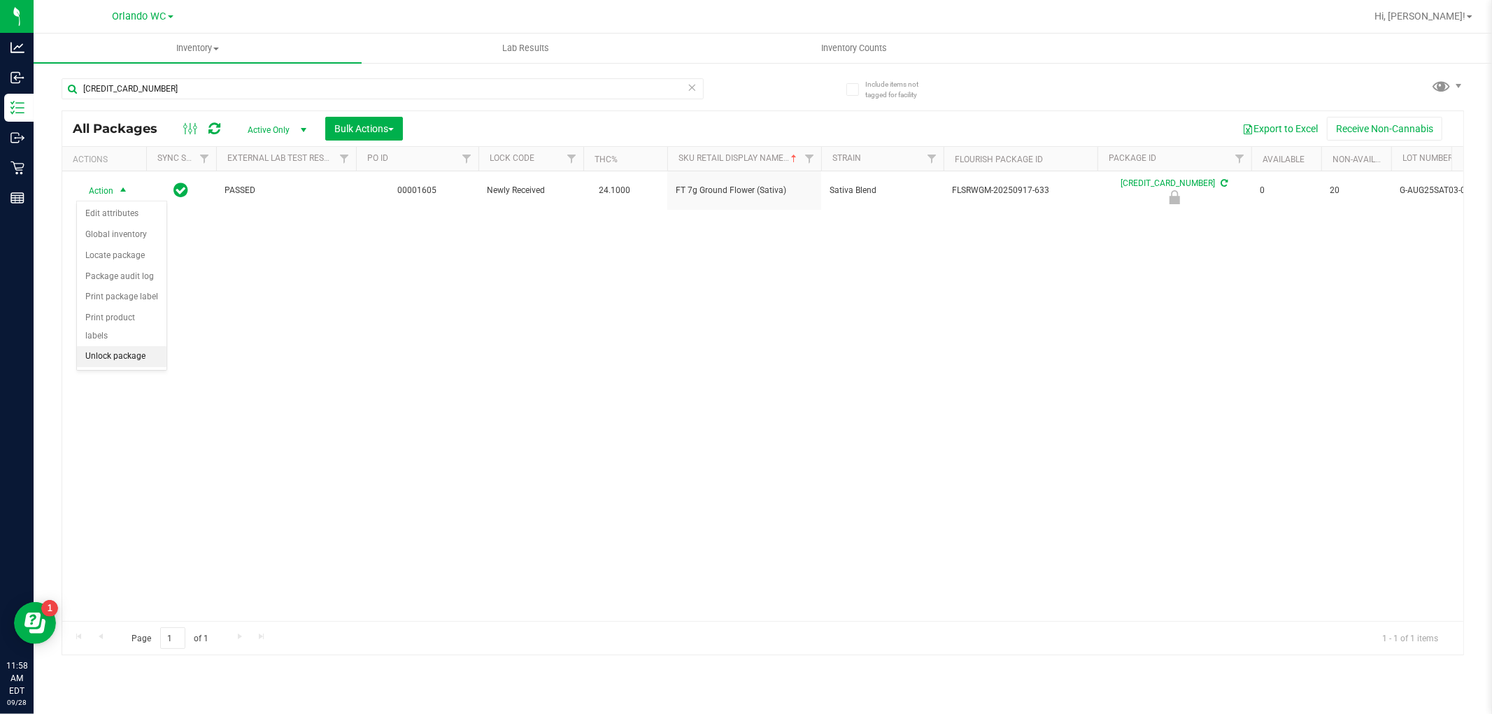
click at [117, 359] on li "Unlock package" at bounding box center [122, 356] width 90 height 21
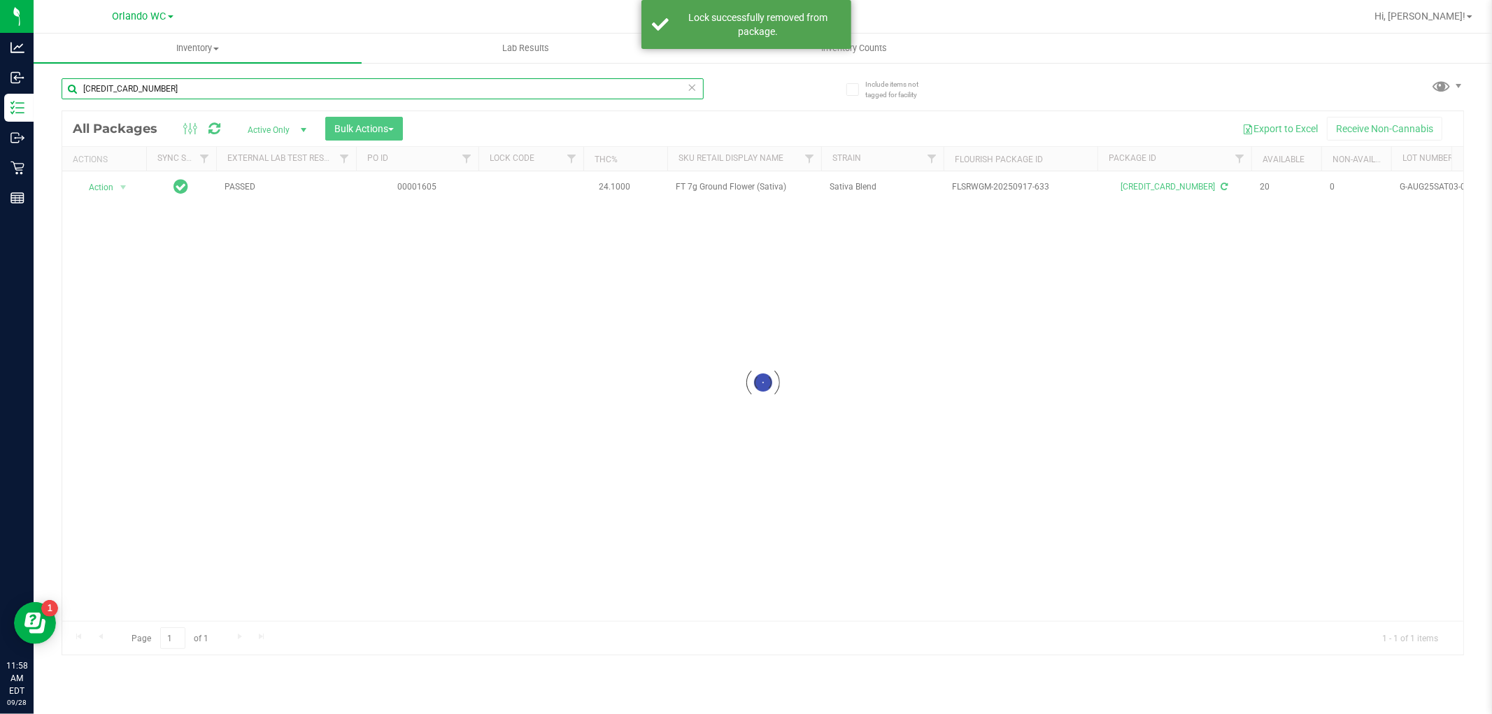
click at [137, 92] on input "5432968300096588" at bounding box center [383, 88] width 642 height 21
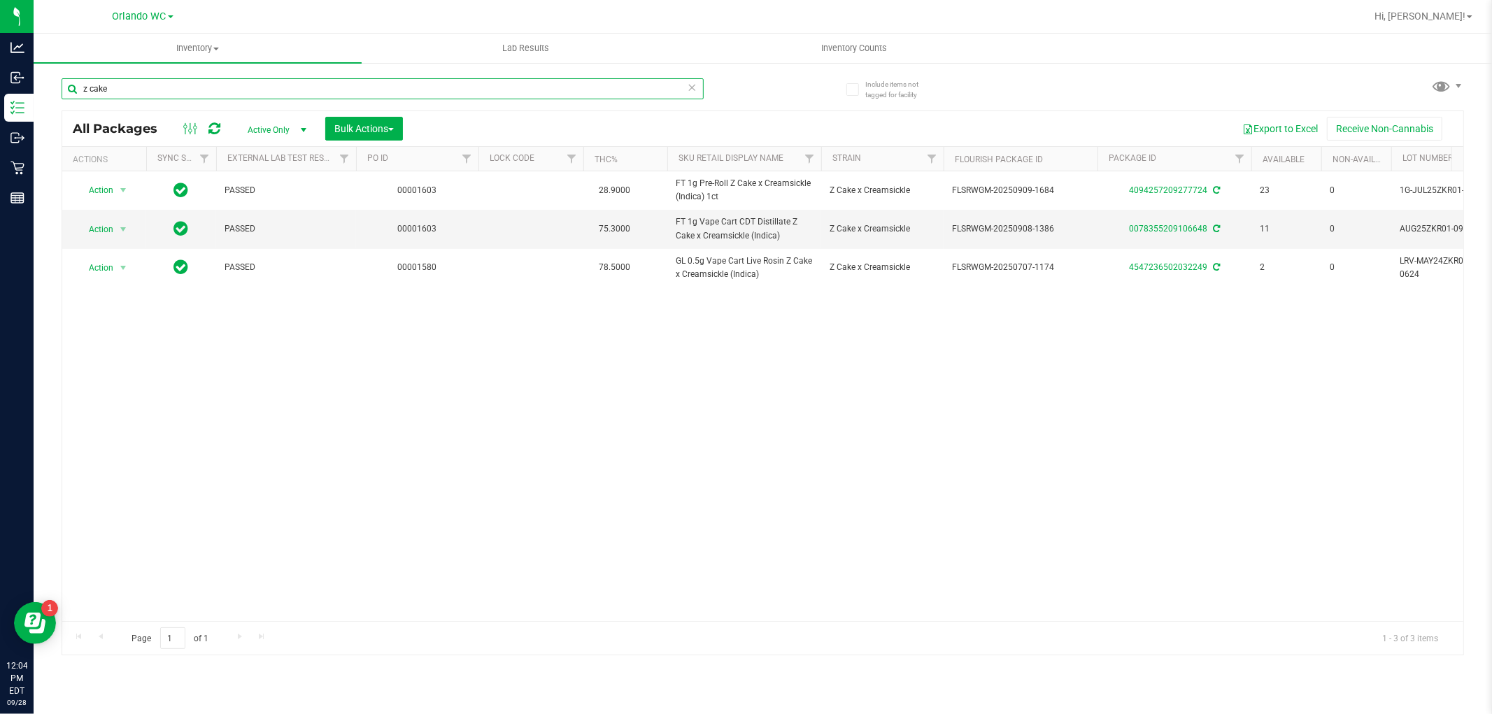
click at [143, 91] on input "z cake" at bounding box center [383, 88] width 642 height 21
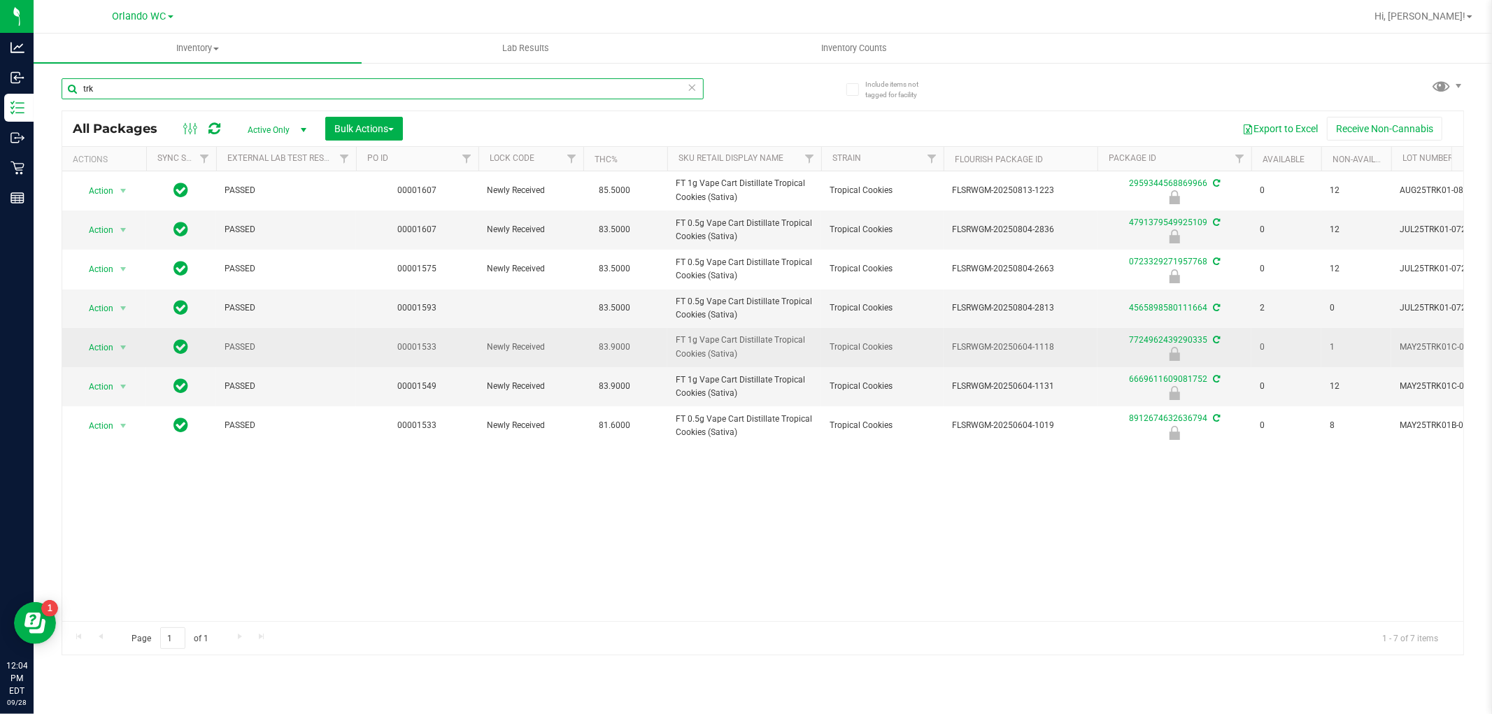
type input "trk"
click at [704, 348] on span "FT 1g Vape Cart Distillate Tropical Cookies (Sativa)" at bounding box center [744, 347] width 137 height 27
click at [115, 345] on span "select" at bounding box center [123, 348] width 17 height 20
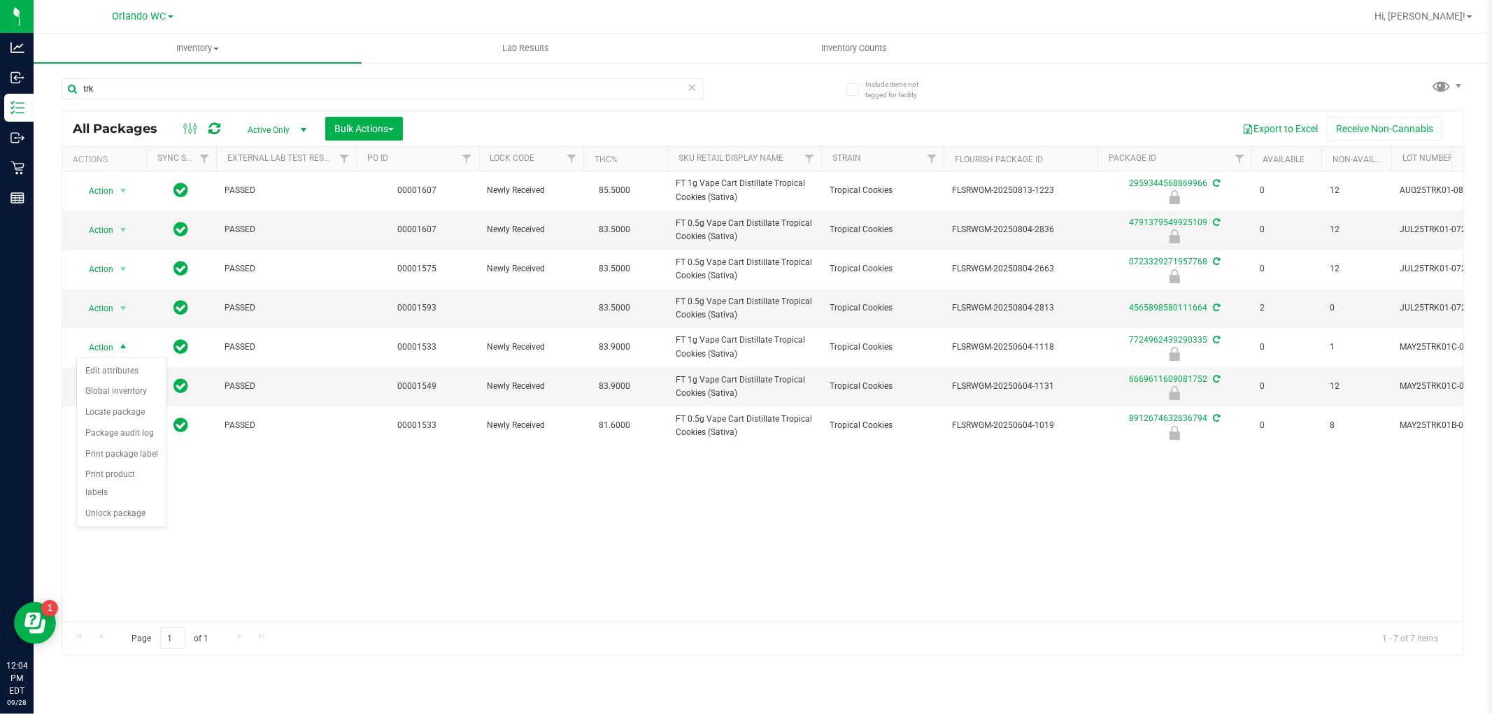
click at [126, 527] on div "Action Edit attributes Global inventory Locate package Package audit log Print …" at bounding box center [121, 442] width 91 height 170
click at [127, 520] on li "Unlock package" at bounding box center [122, 514] width 90 height 21
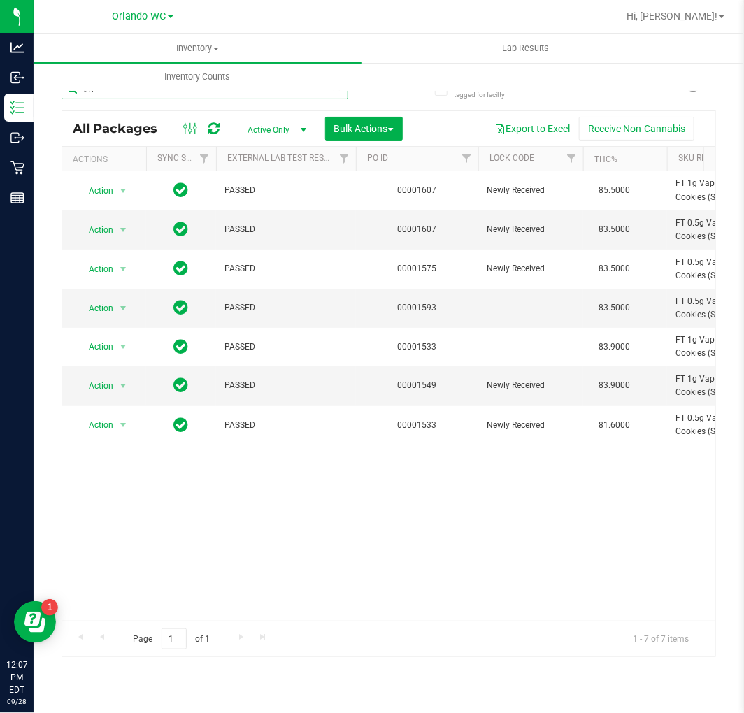
click at [154, 95] on input "trk" at bounding box center [205, 88] width 287 height 21
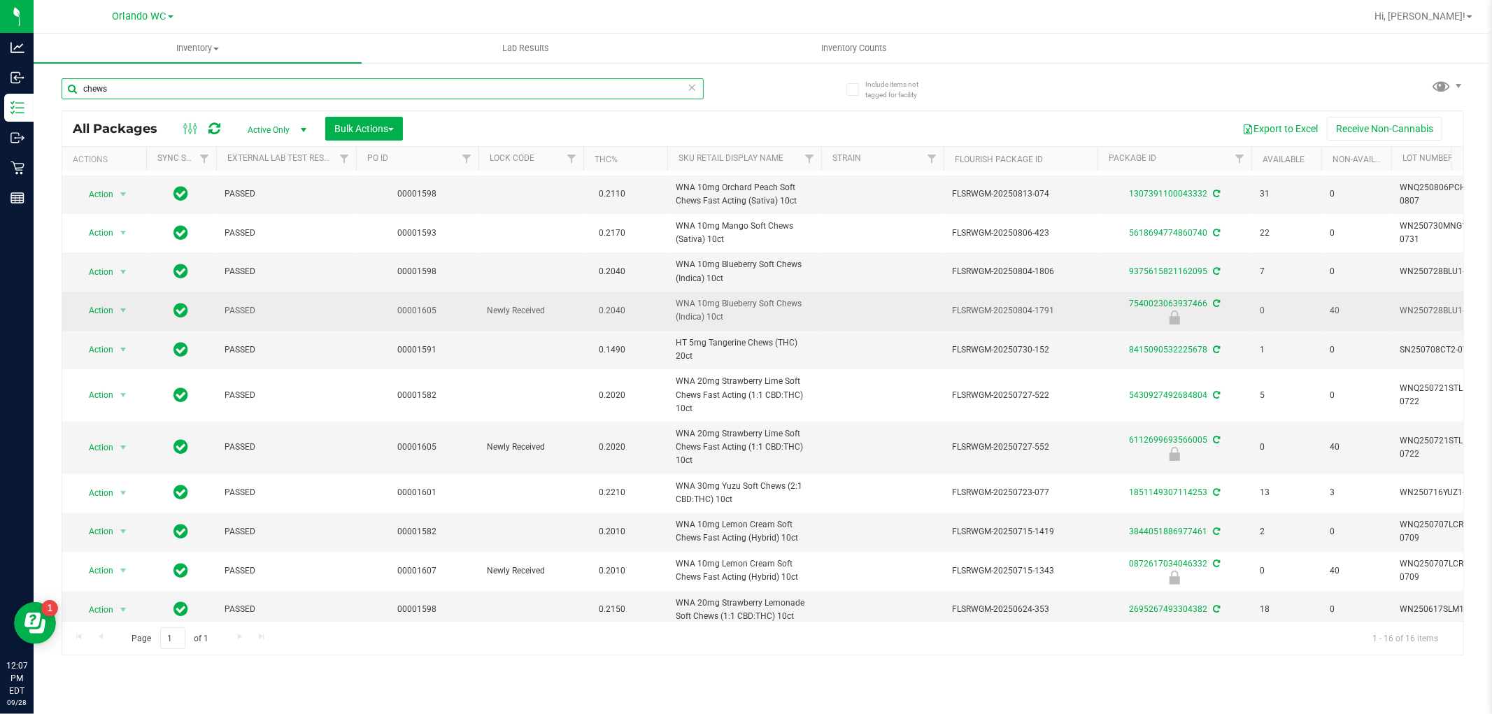
scroll to position [204, 0]
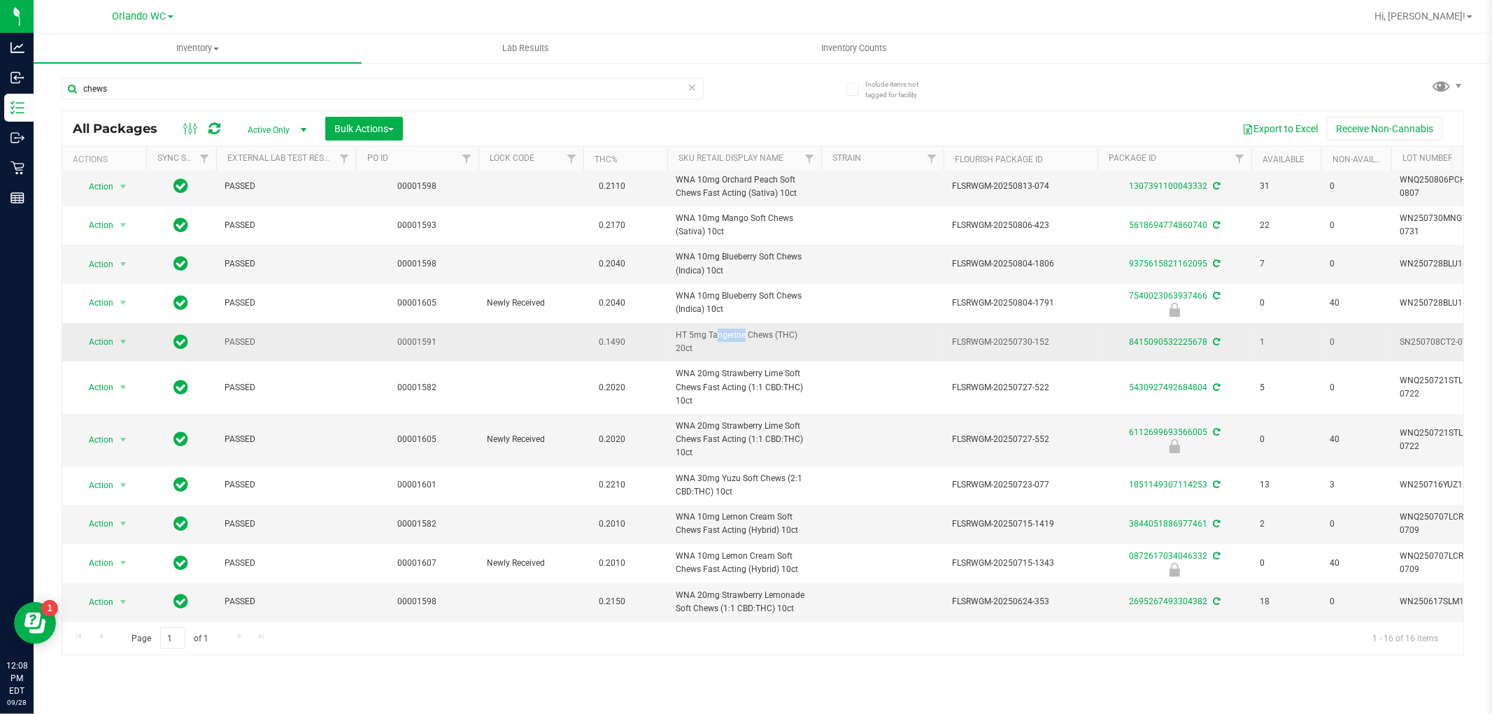
drag, startPoint x: 675, startPoint y: 322, endPoint x: 707, endPoint y: 322, distance: 32.2
click at [707, 329] on span "HT 5mg Tangerine Chews (THC) 20ct" at bounding box center [744, 342] width 137 height 27
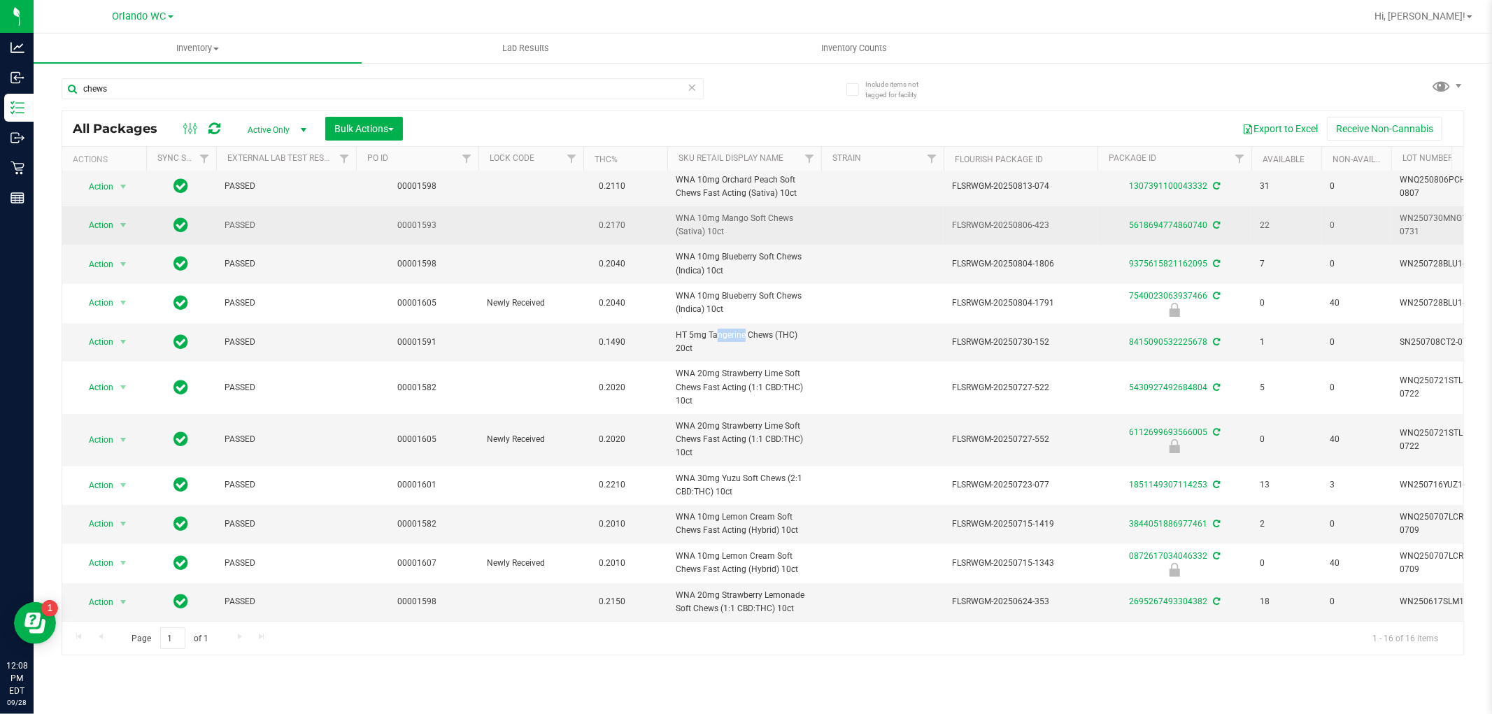
copy span "HT 5mg"
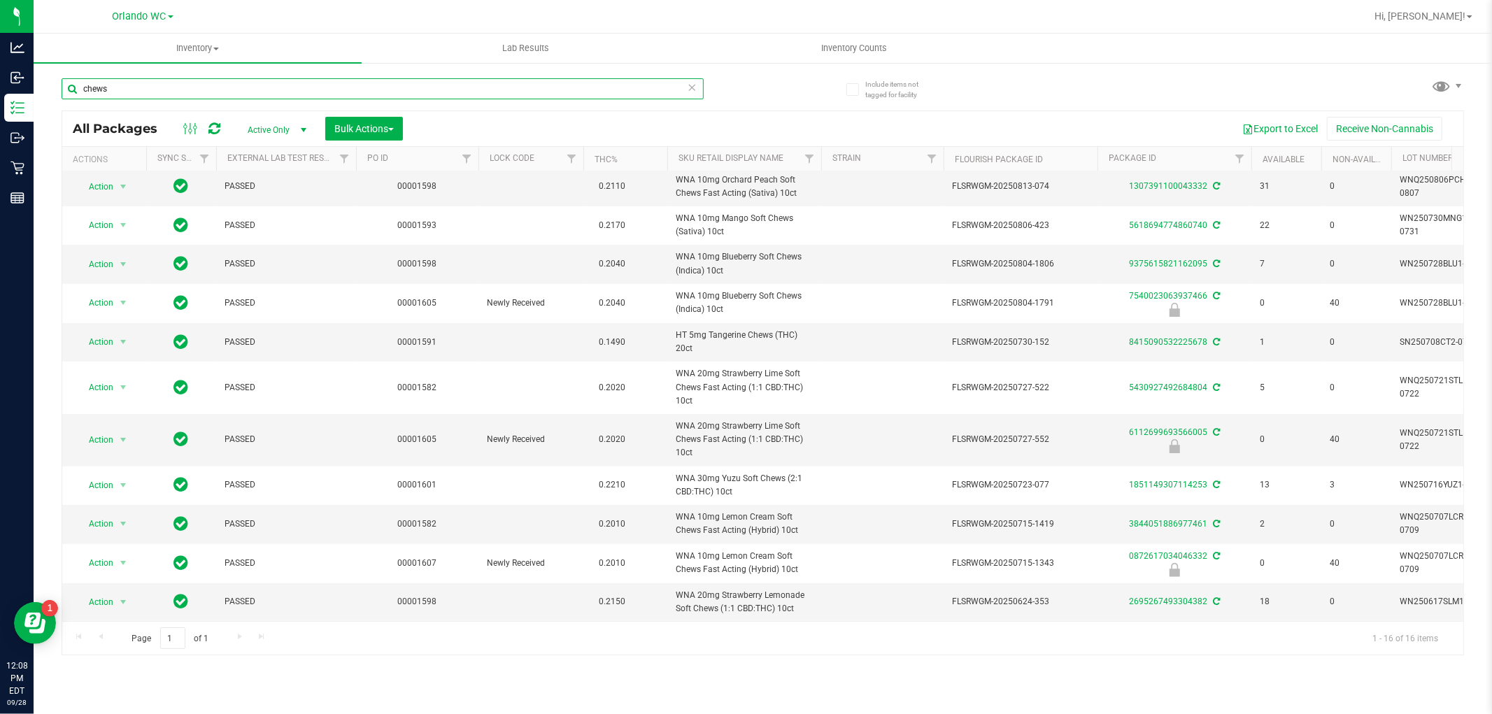
click at [390, 89] on input "chews" at bounding box center [383, 88] width 642 height 21
paste input "HT 5mg"
type input "HT 5mg"
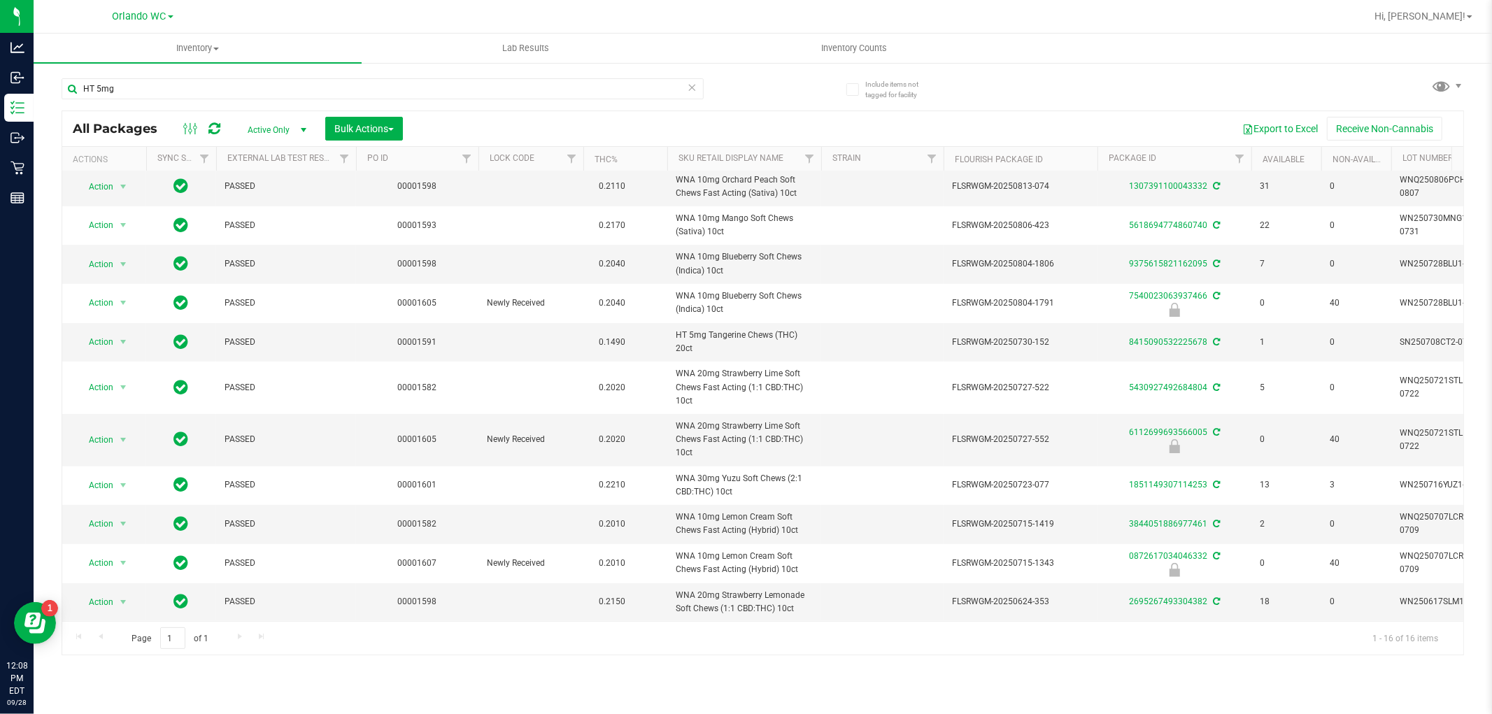
click at [736, 91] on div "HT 5mg" at bounding box center [413, 88] width 702 height 45
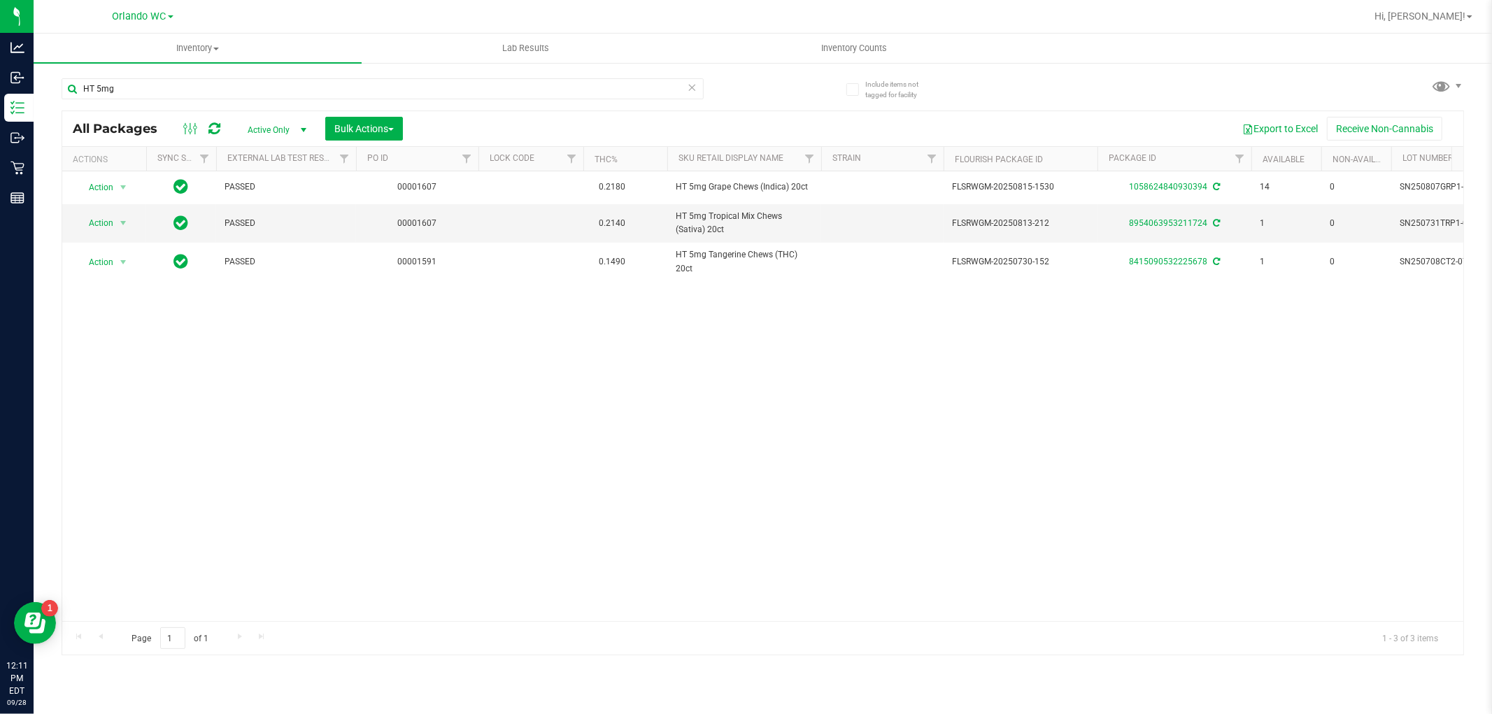
click at [752, 485] on div "Action Action Adjust qty Create package Edit attributes Global inventory Locate…" at bounding box center [762, 396] width 1401 height 450
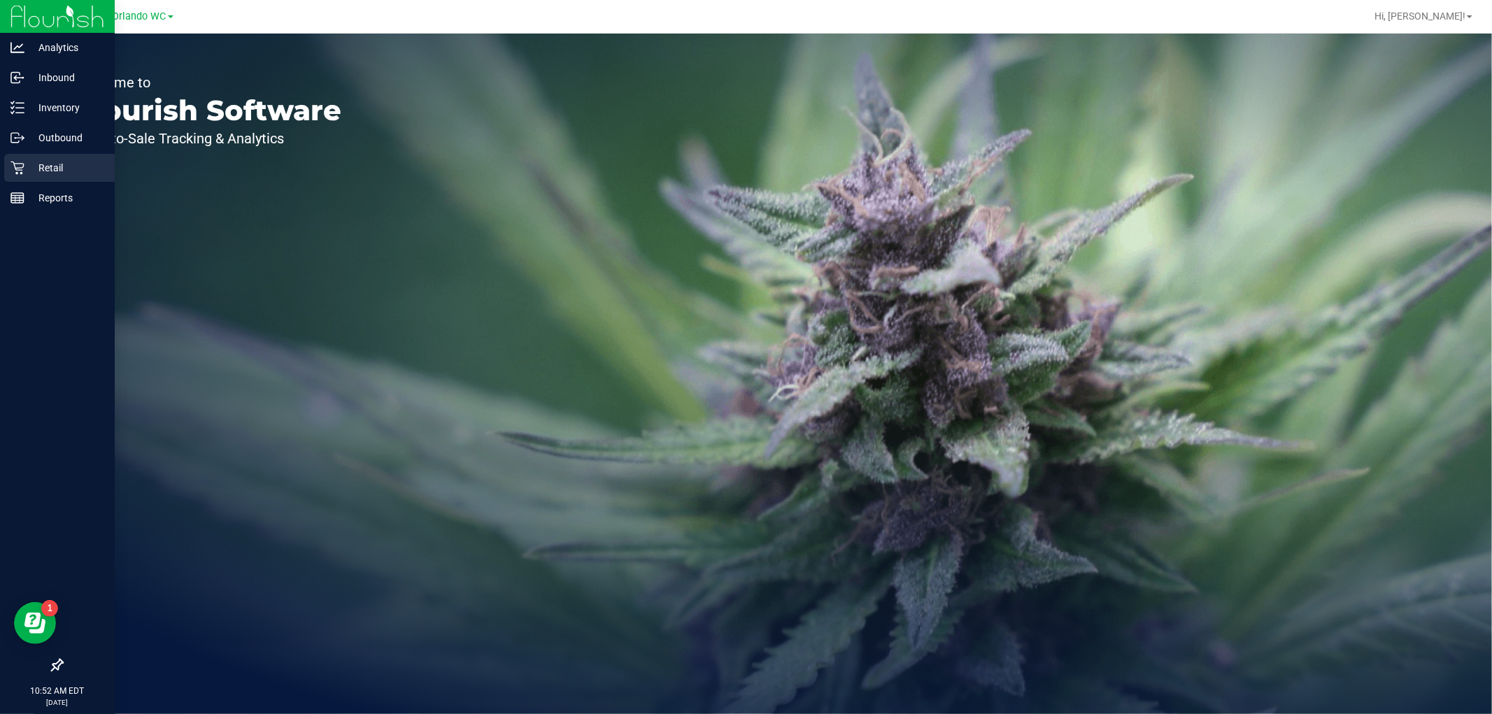
click at [39, 180] on div "Retail" at bounding box center [59, 168] width 111 height 28
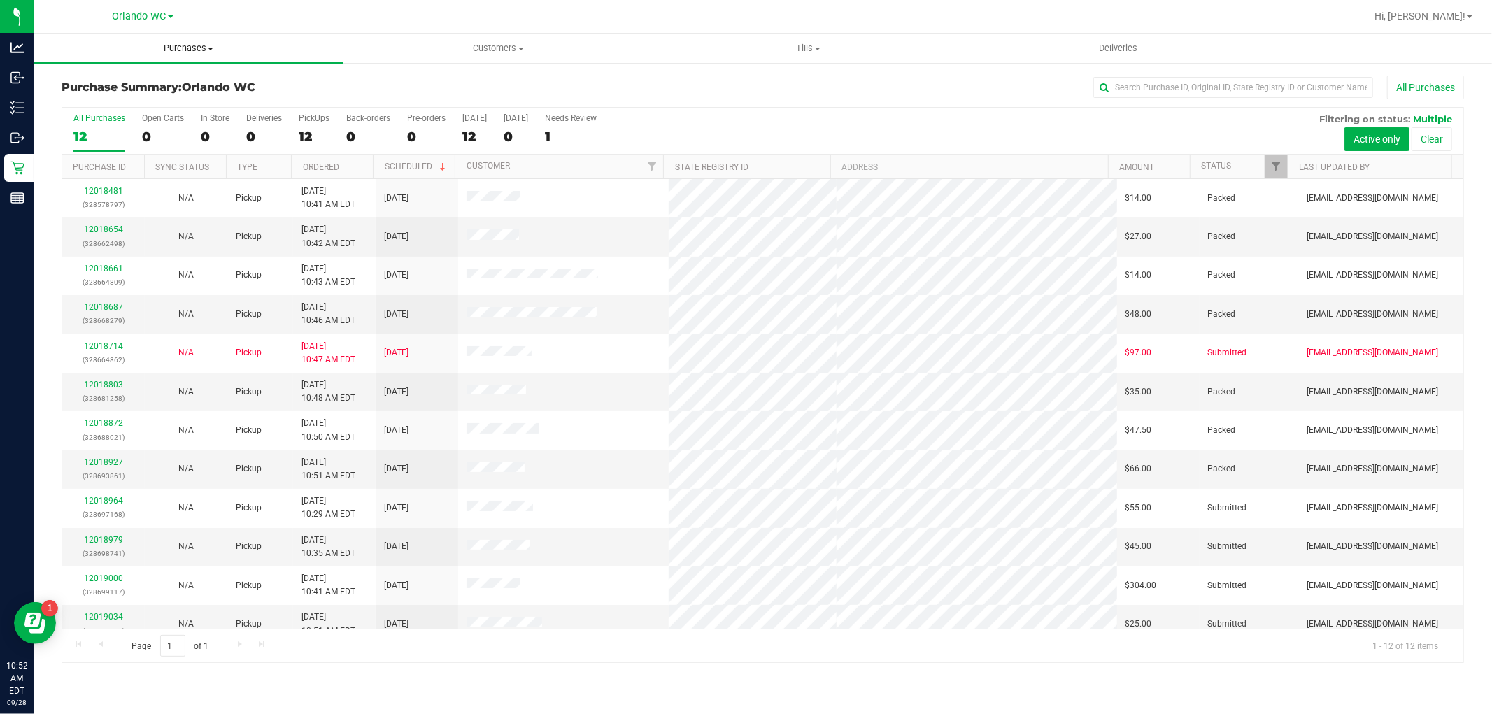
click at [199, 52] on span "Purchases" at bounding box center [189, 48] width 310 height 13
click at [131, 103] on li "Fulfillment" at bounding box center [189, 101] width 310 height 17
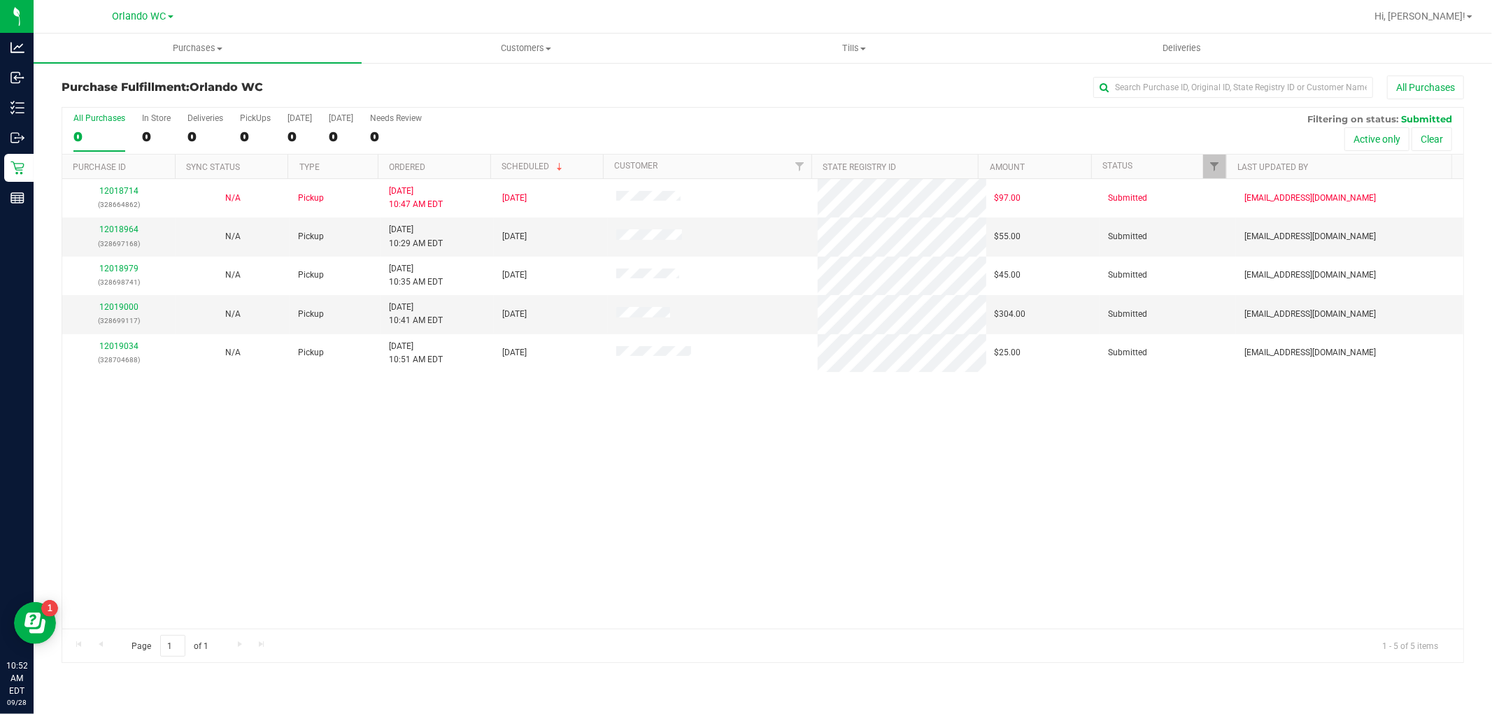
click at [595, 506] on div "12018714 (328664862) N/A Pickup [DATE] 10:47 AM EDT 9/28/2025 $97.00 Submitted …" at bounding box center [762, 404] width 1401 height 450
click at [415, 166] on link "Ordered" at bounding box center [407, 167] width 36 height 10
click at [118, 232] on link "12018979" at bounding box center [118, 230] width 39 height 10
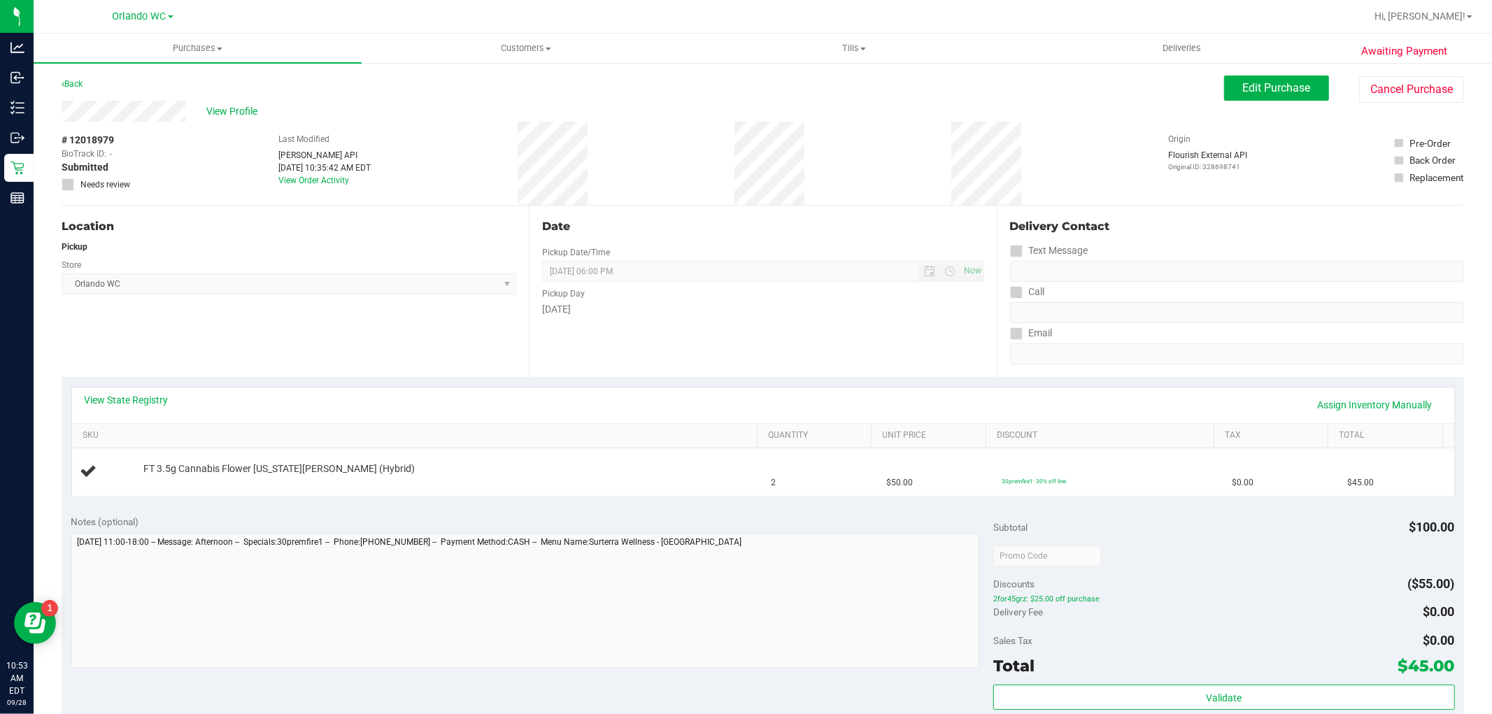
click at [380, 297] on div "Location Pickup Store [GEOGRAPHIC_DATA] WC Select Store [PERSON_NAME][GEOGRAPHI…" at bounding box center [295, 291] width 467 height 171
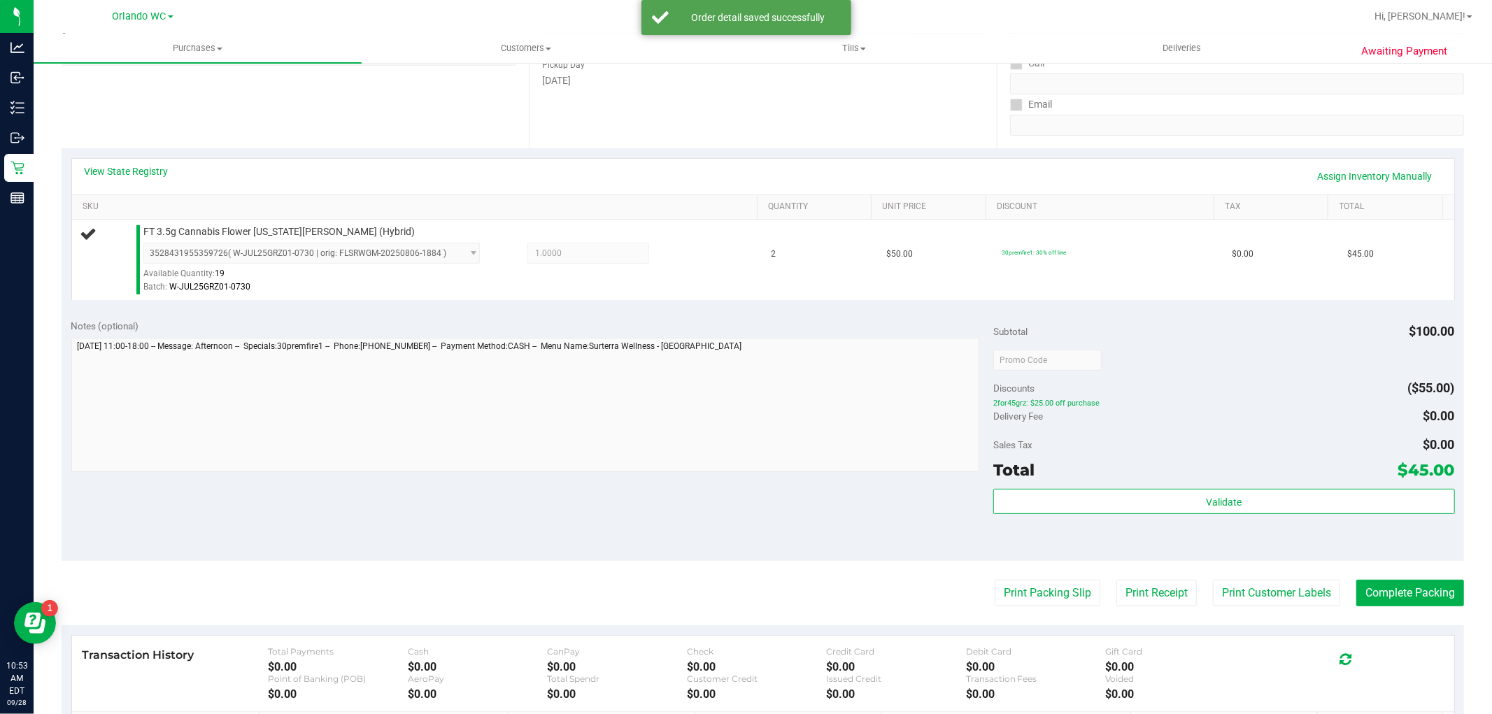
scroll to position [233, 0]
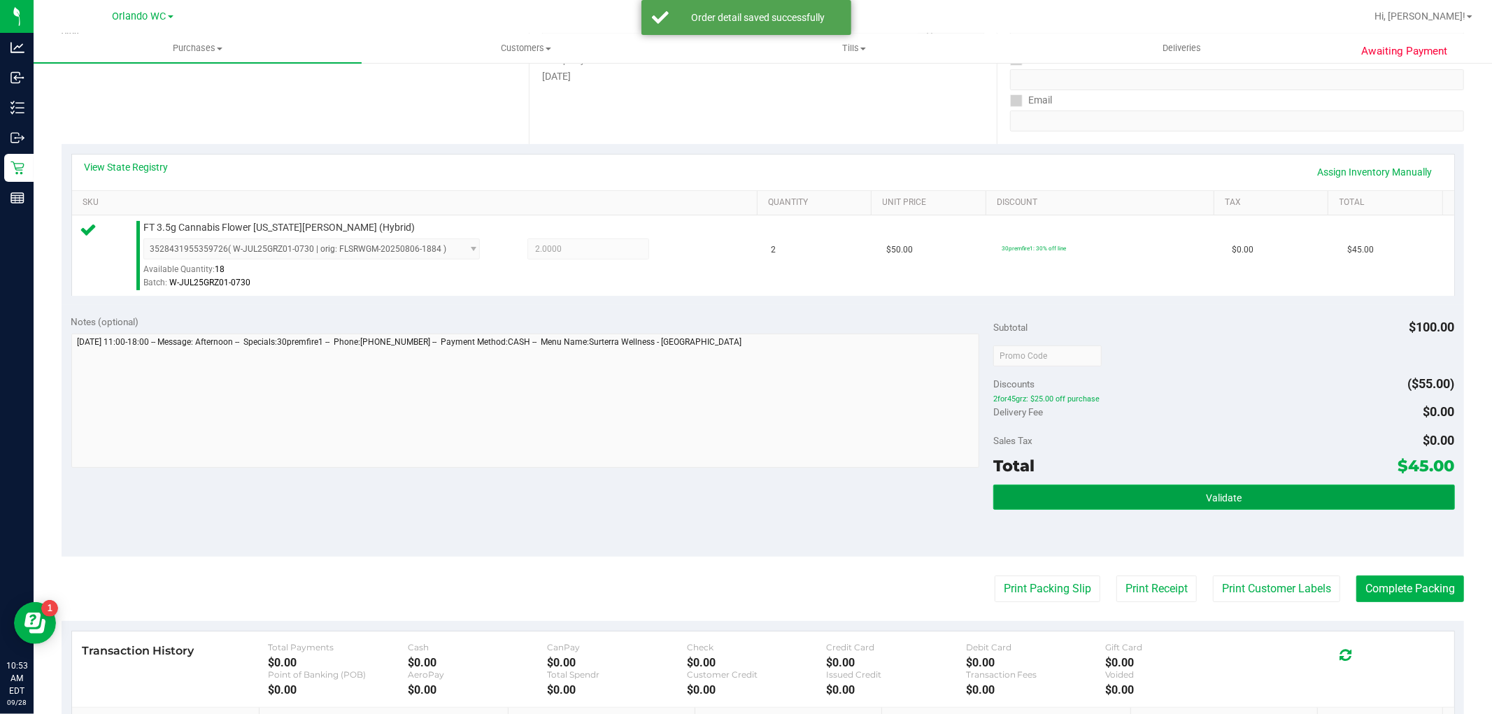
click at [1202, 510] on button "Validate" at bounding box center [1223, 497] width 461 height 25
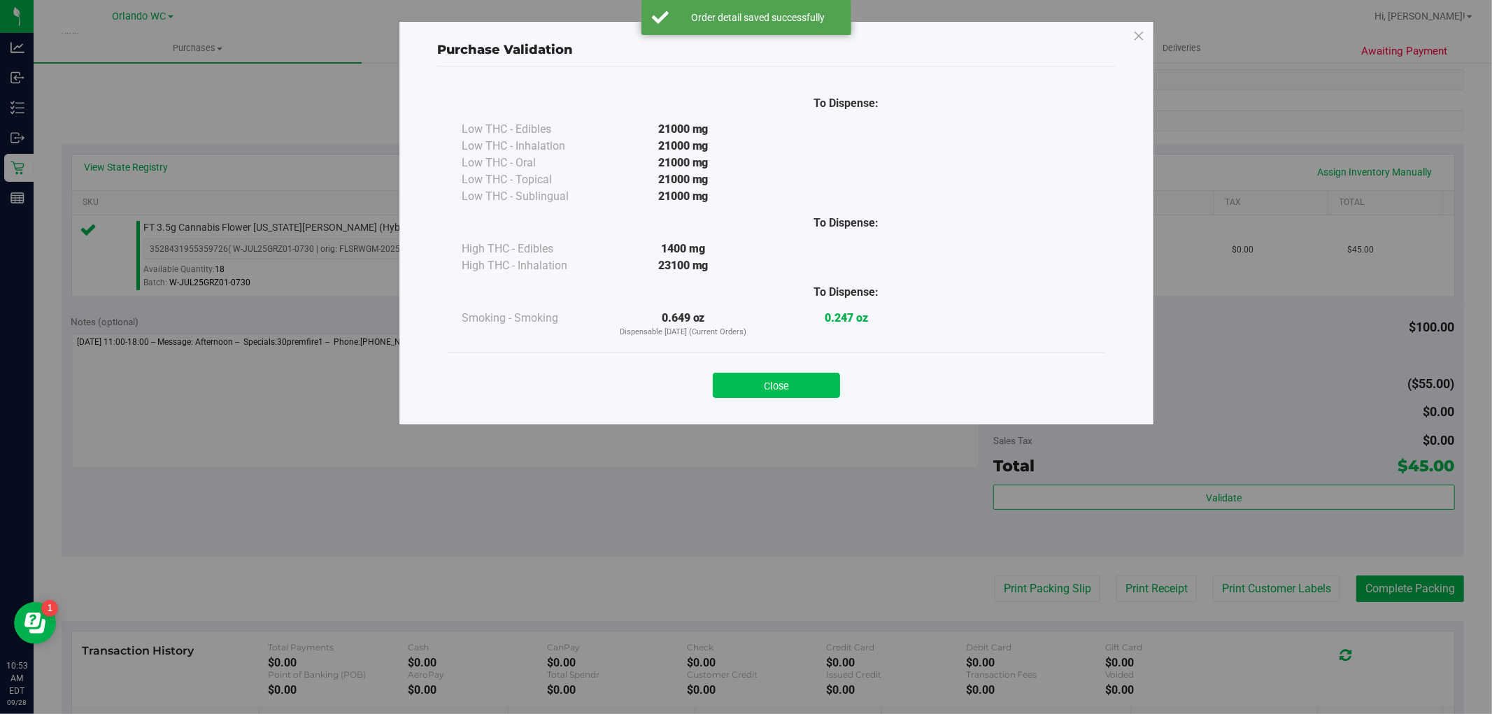
click at [787, 379] on button "Close" at bounding box center [776, 385] width 127 height 25
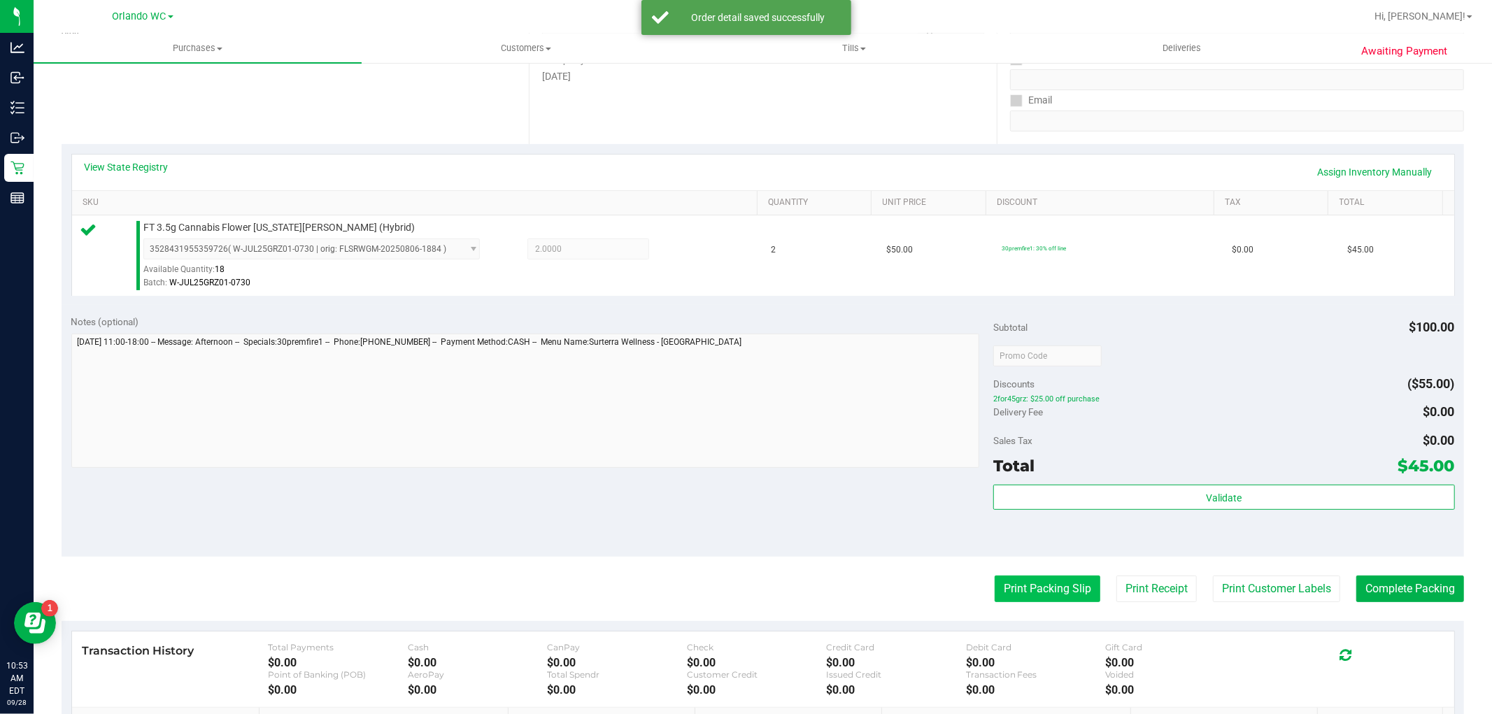
click at [1014, 590] on button "Print Packing Slip" at bounding box center [1048, 589] width 106 height 27
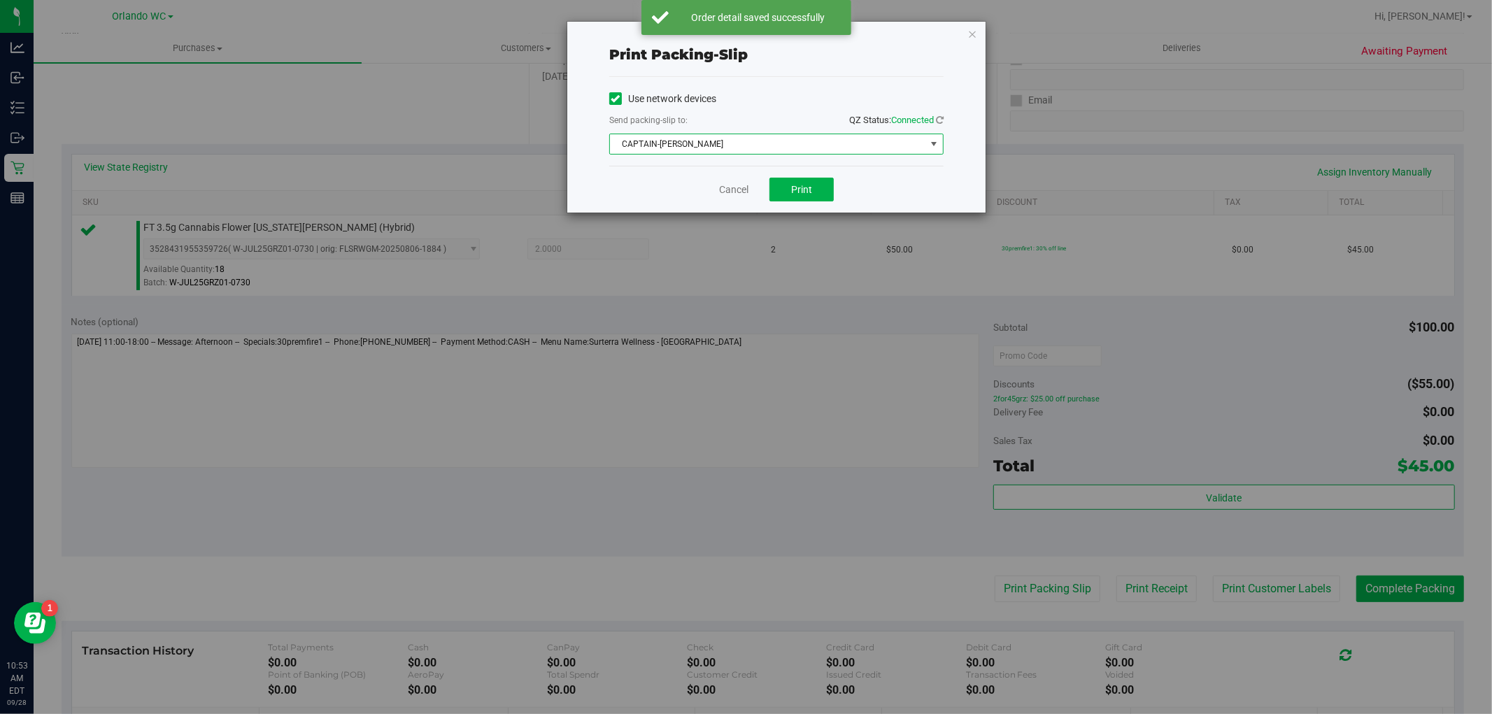
click at [759, 151] on span "CAPTAIN-[PERSON_NAME]" at bounding box center [767, 144] width 315 height 20
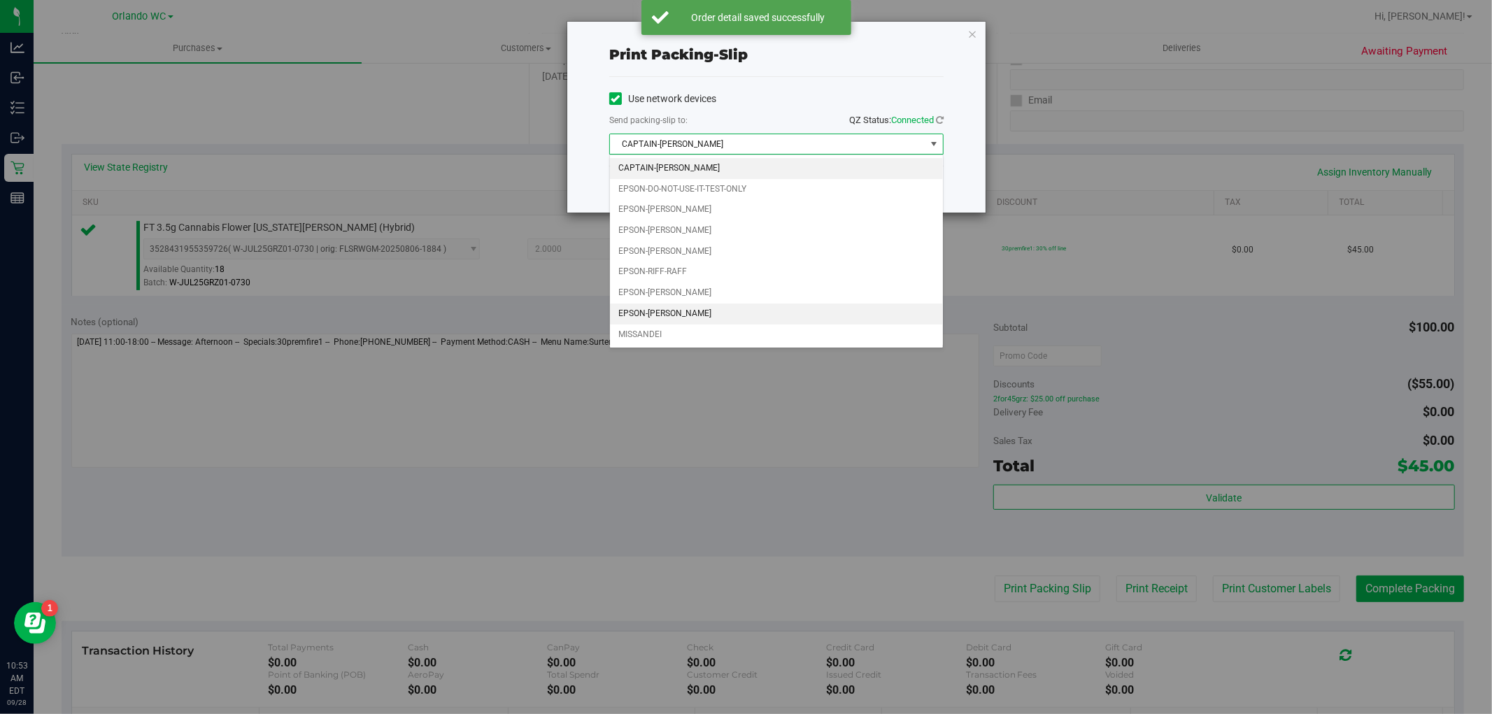
click at [697, 306] on li "EPSON-[PERSON_NAME]" at bounding box center [776, 314] width 333 height 21
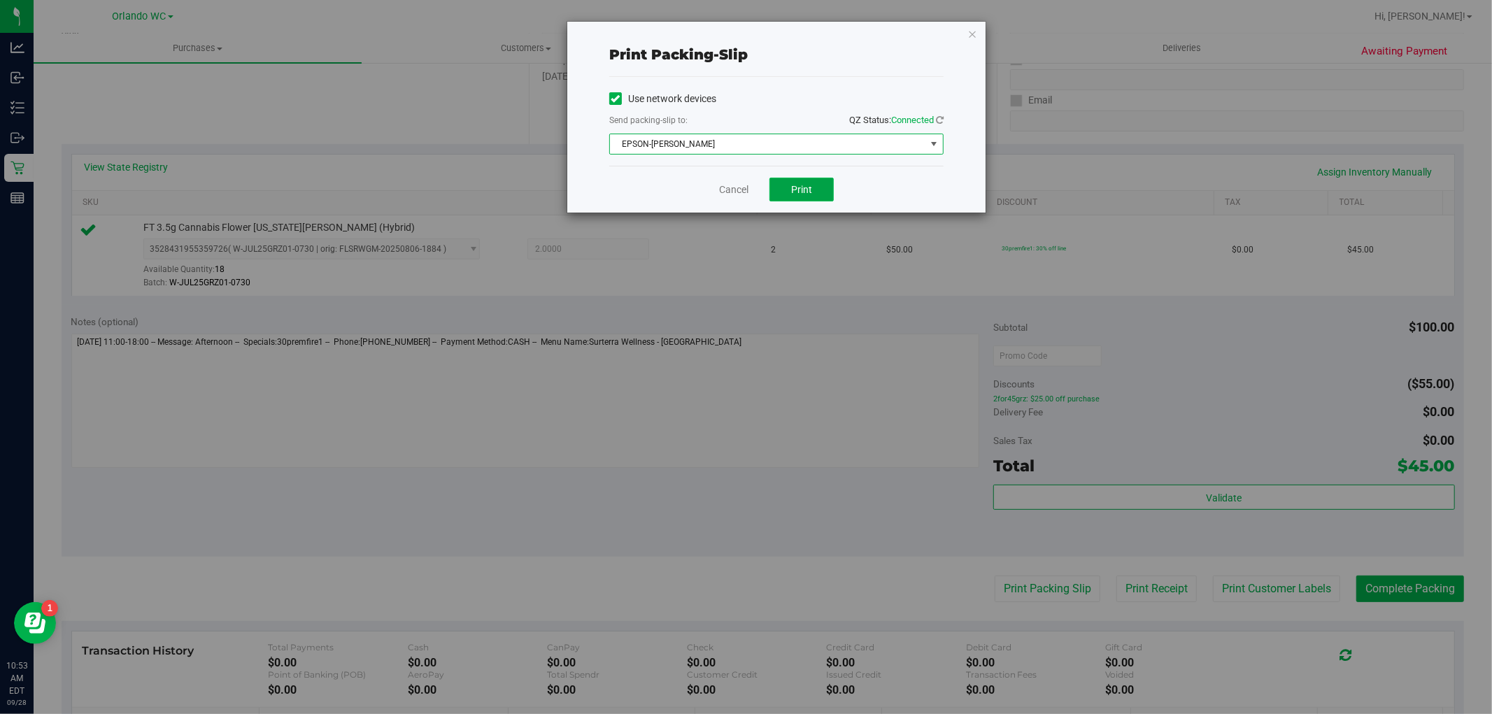
click at [806, 184] on span "Print" at bounding box center [801, 189] width 21 height 11
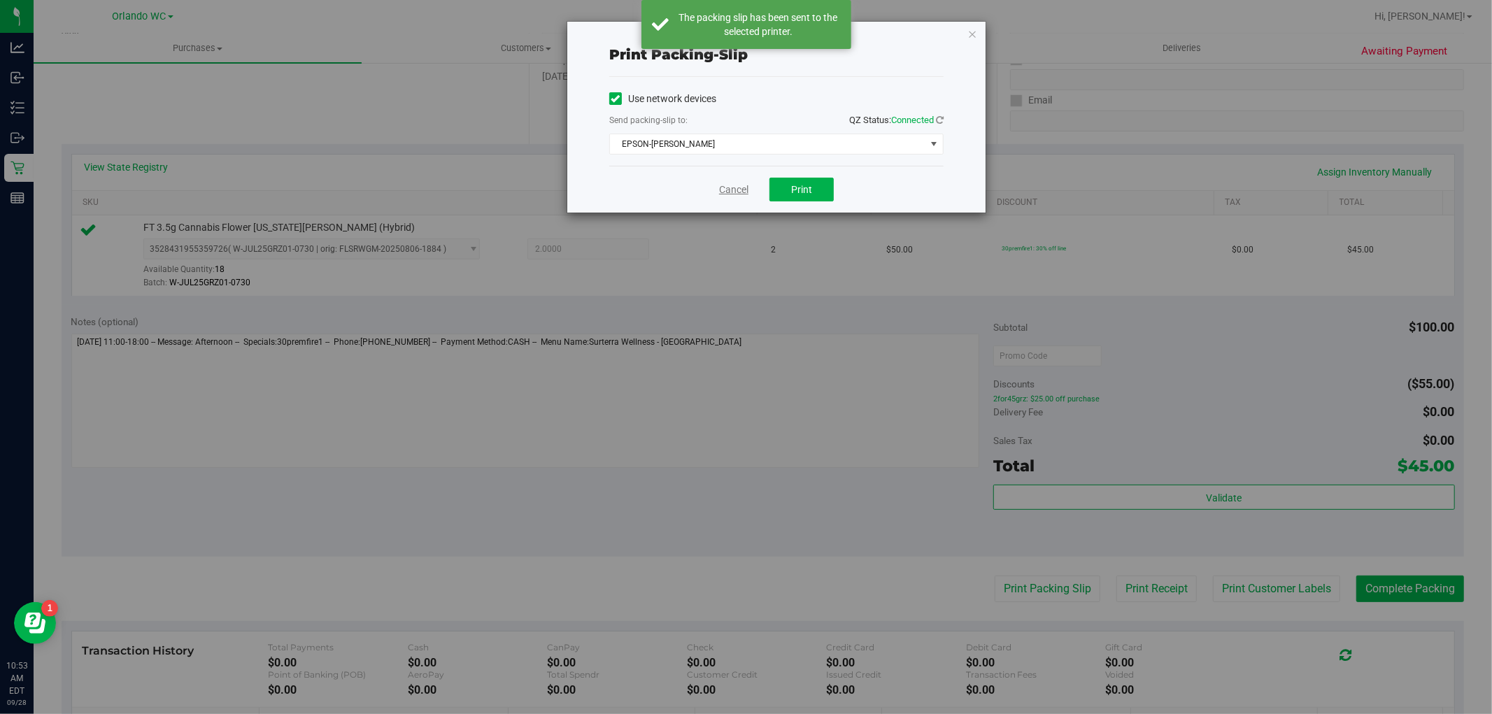
click at [739, 191] on link "Cancel" at bounding box center [733, 190] width 29 height 15
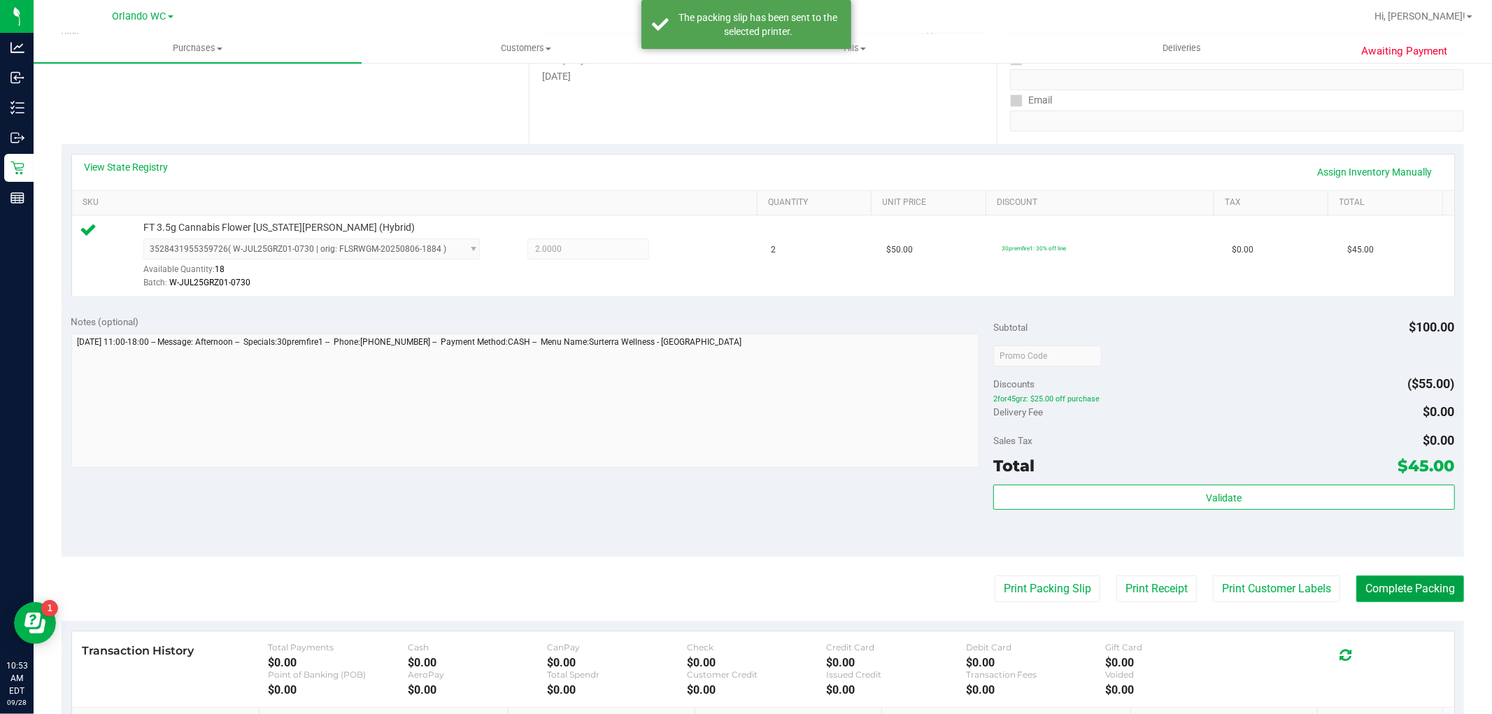
click at [1390, 583] on button "Complete Packing" at bounding box center [1410, 589] width 108 height 27
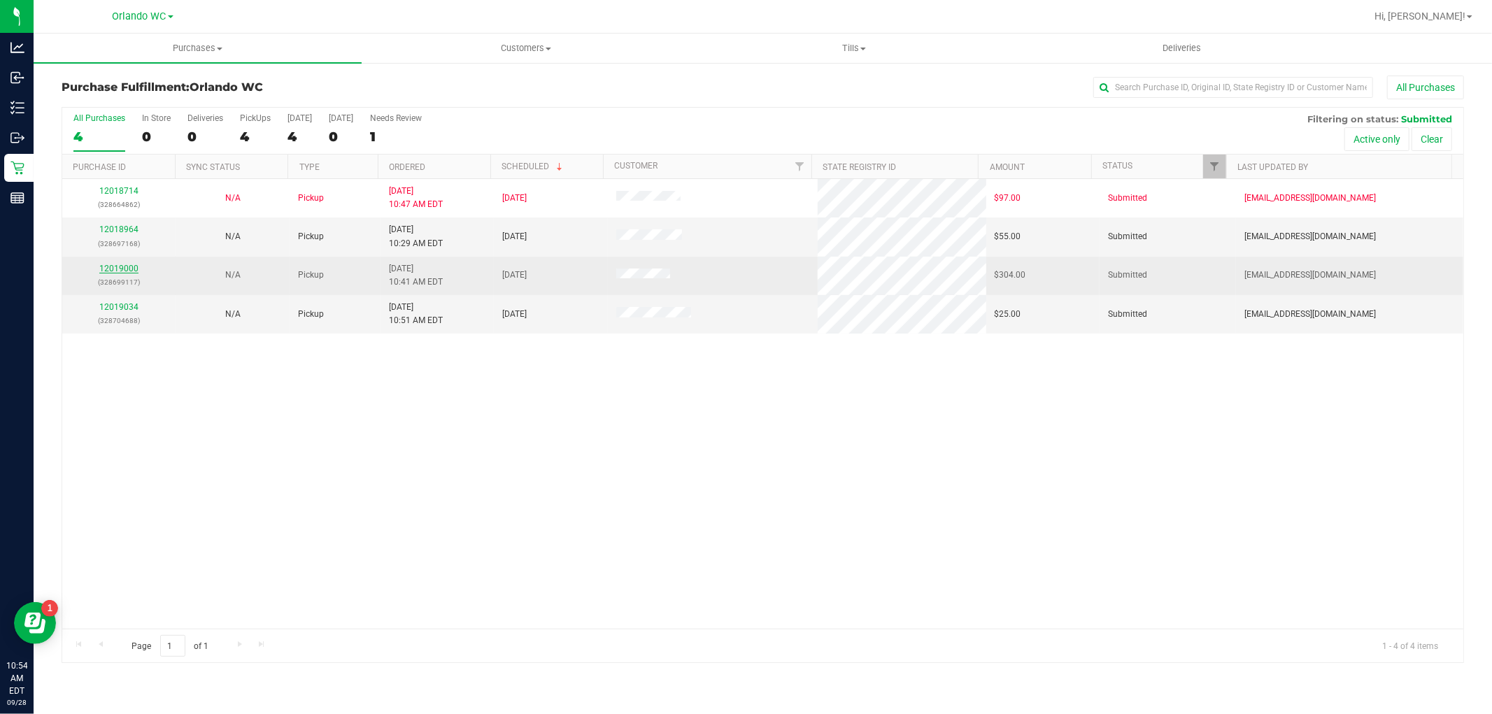
click at [118, 273] on link "12019000" at bounding box center [118, 269] width 39 height 10
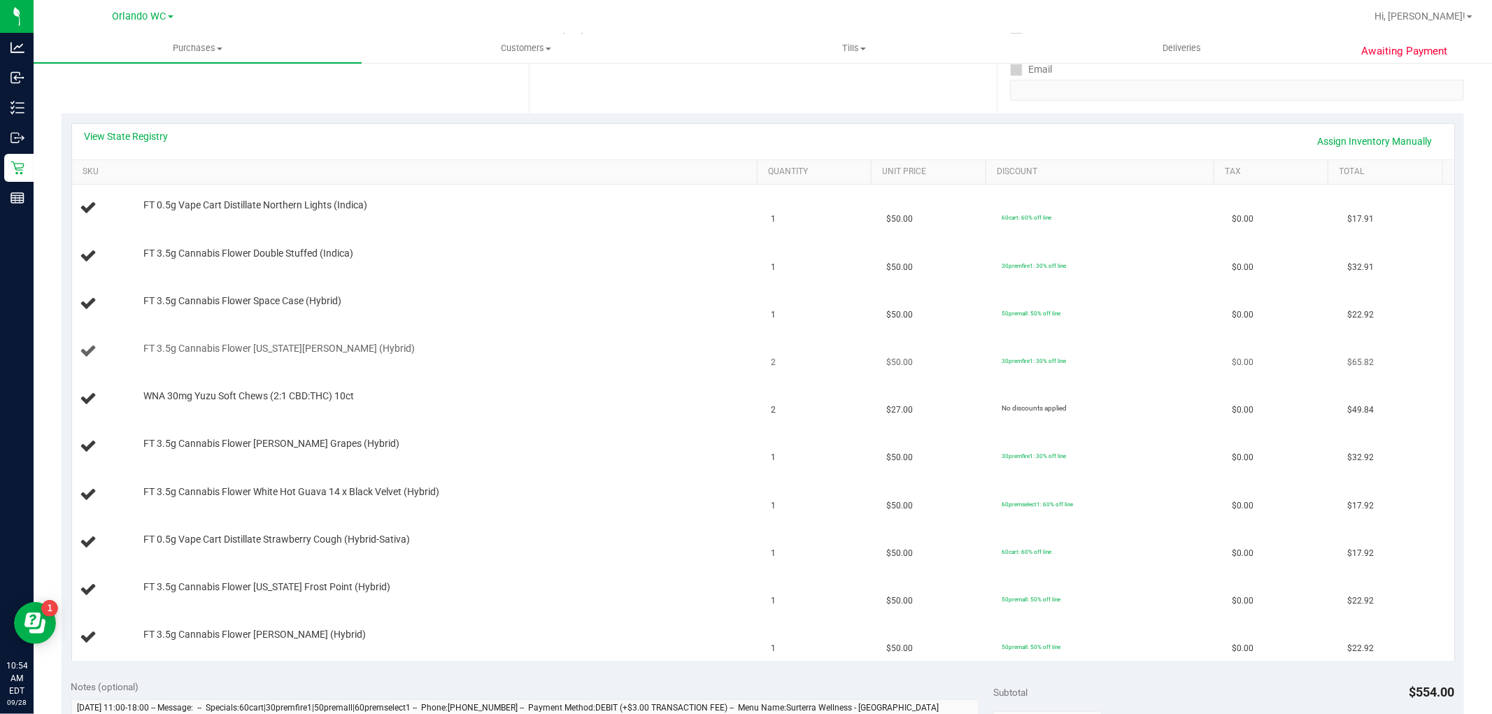
scroll to position [233, 0]
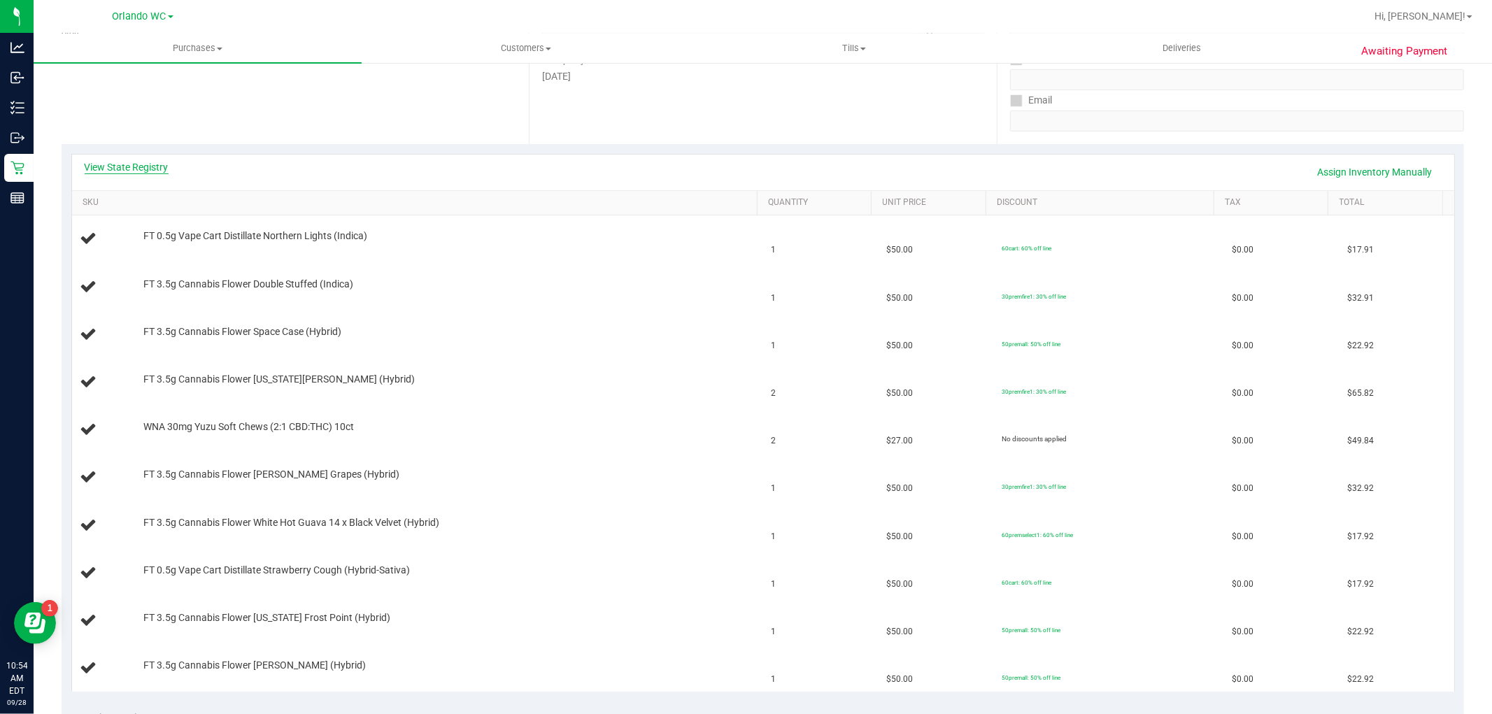
click at [144, 173] on link "View State Registry" at bounding box center [127, 167] width 84 height 14
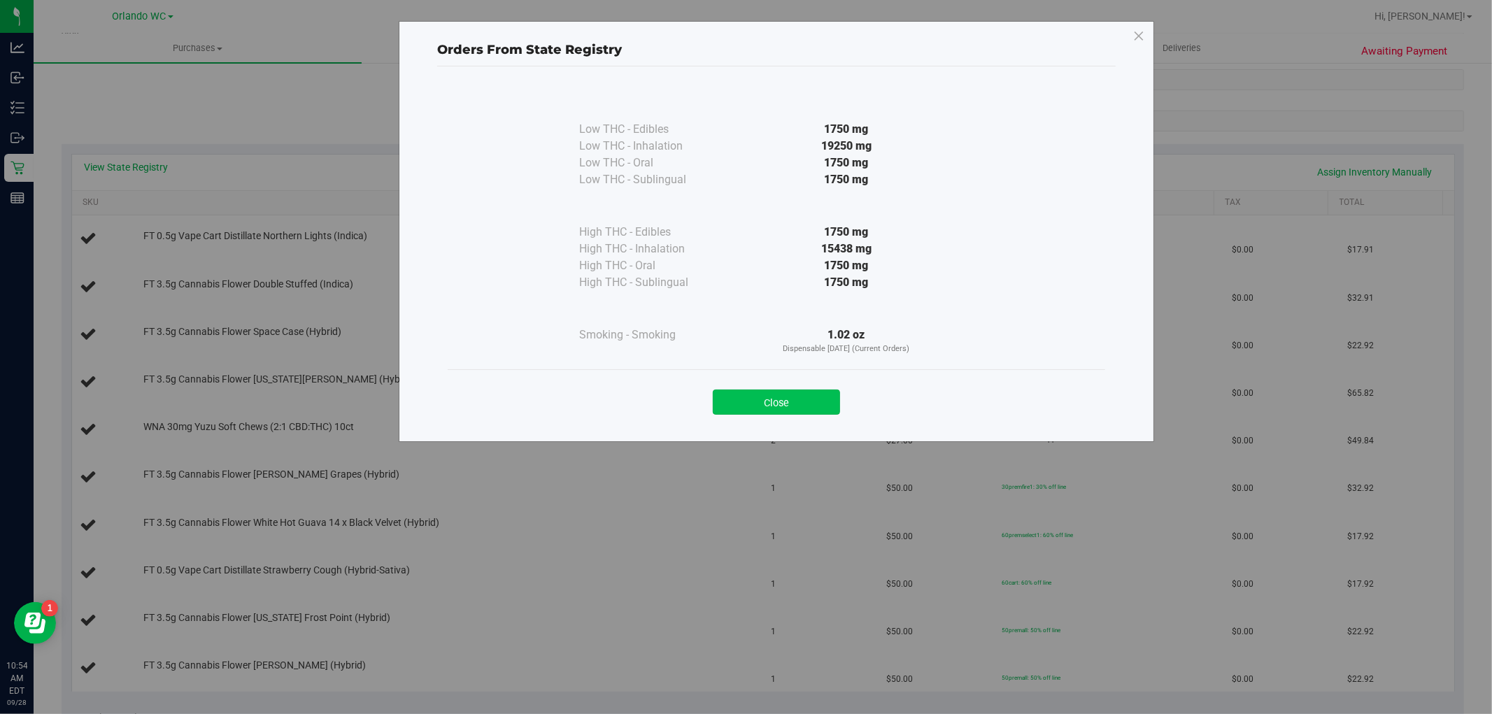
click at [760, 403] on button "Close" at bounding box center [776, 402] width 127 height 25
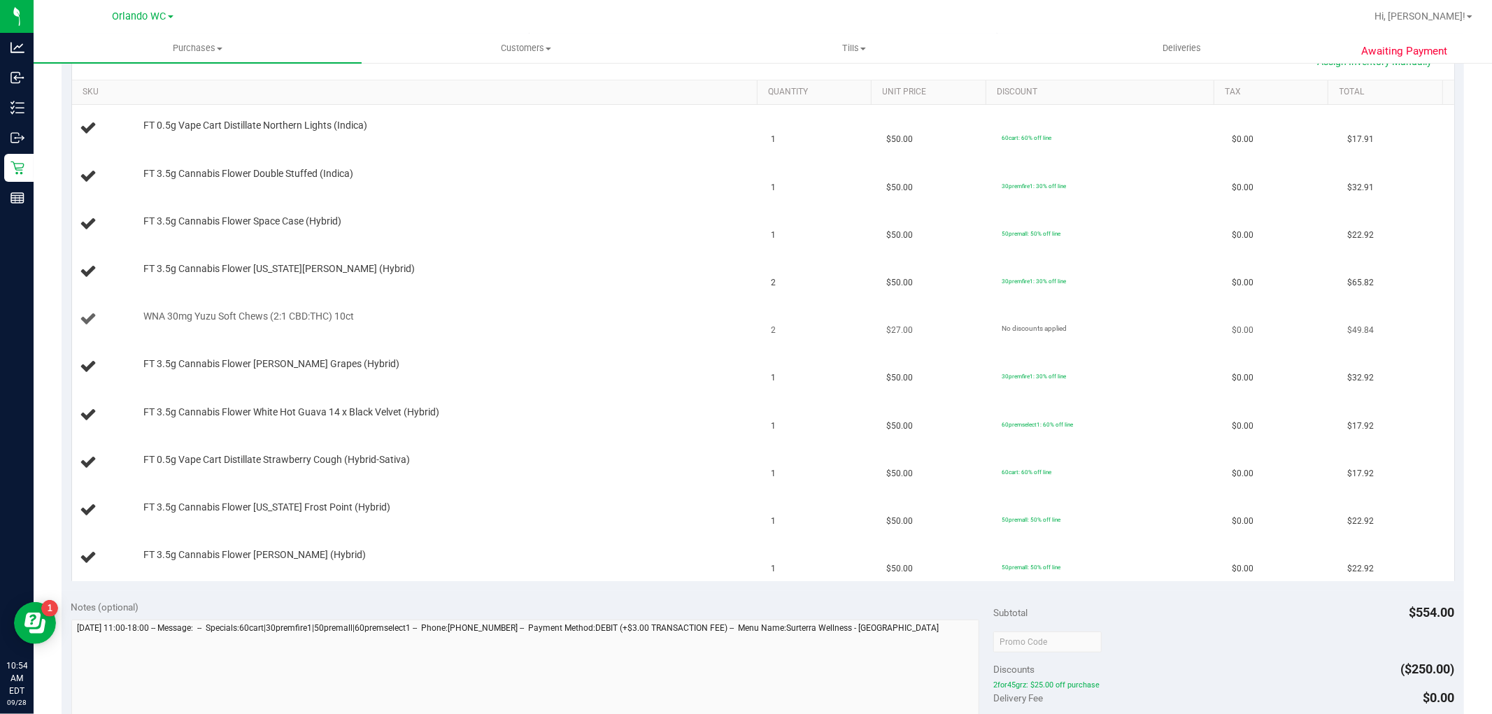
scroll to position [311, 0]
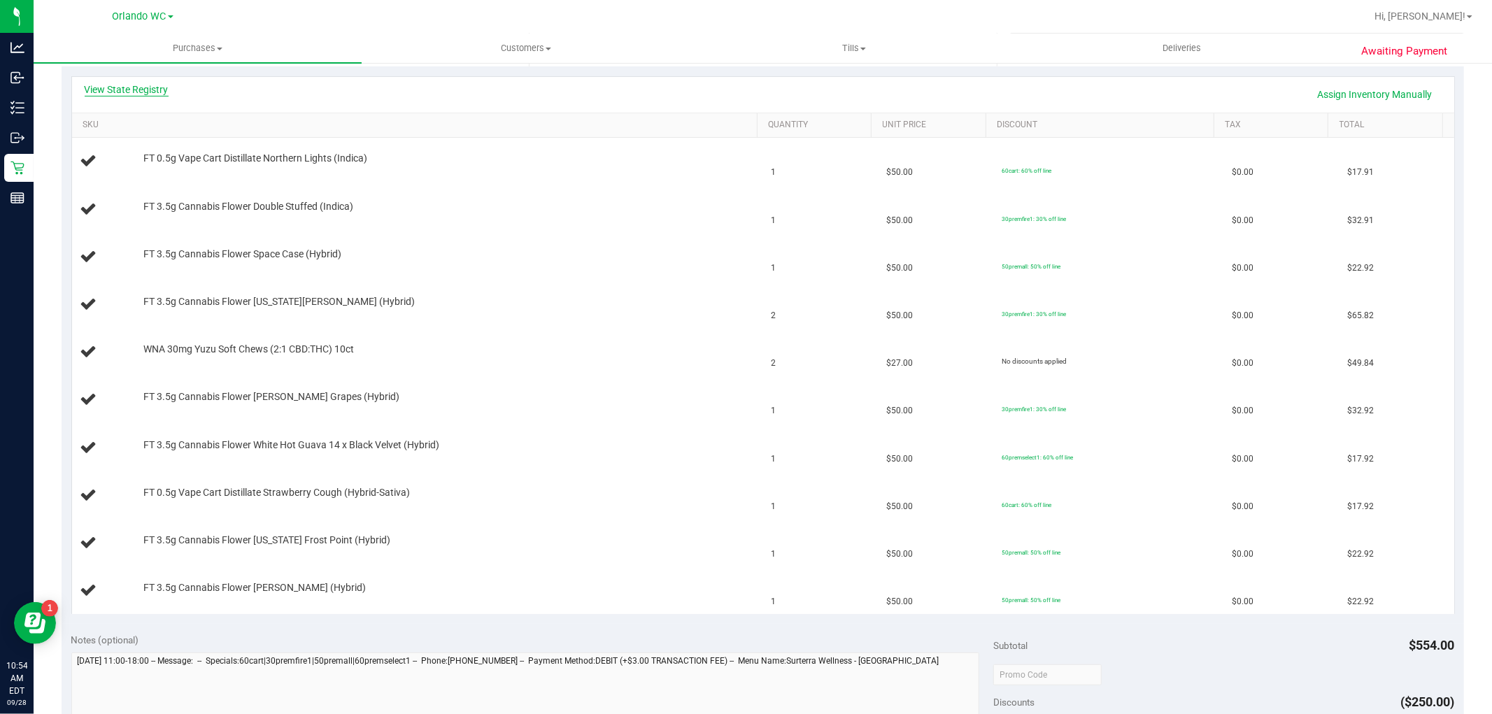
click at [152, 94] on link "View State Registry" at bounding box center [127, 90] width 84 height 14
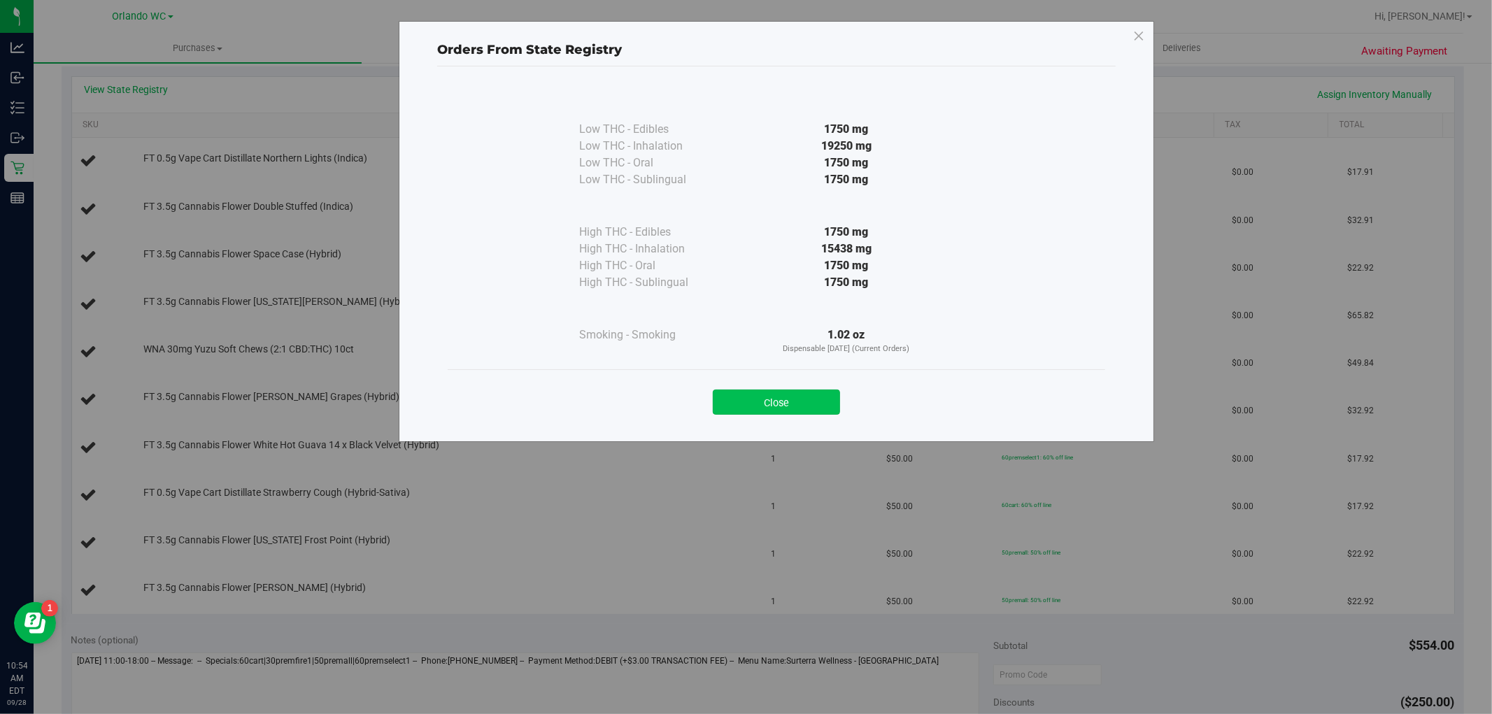
click at [723, 390] on button "Close" at bounding box center [776, 402] width 127 height 25
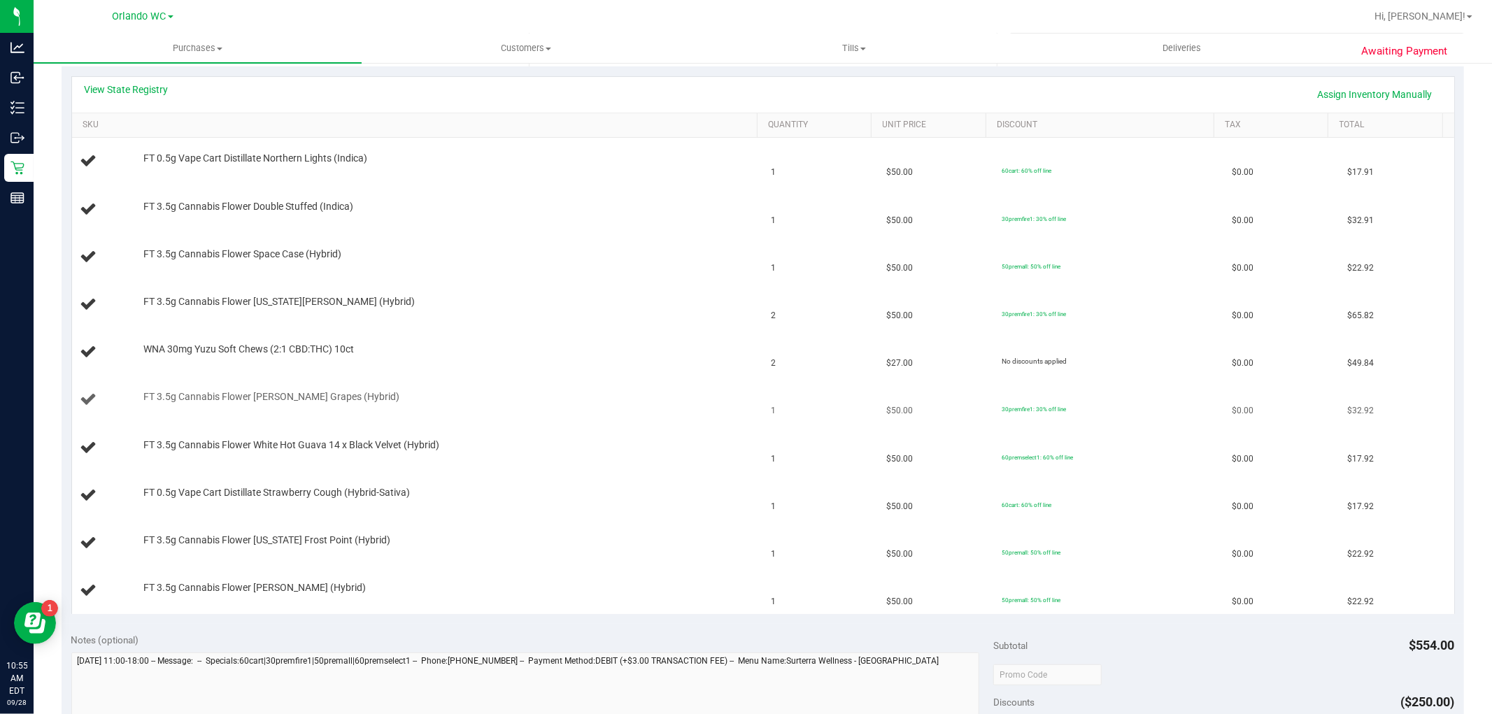
click at [729, 395] on div "FT 3.5g Cannabis Flower Gaspar's Grapes (Hybrid)" at bounding box center [443, 397] width 614 height 14
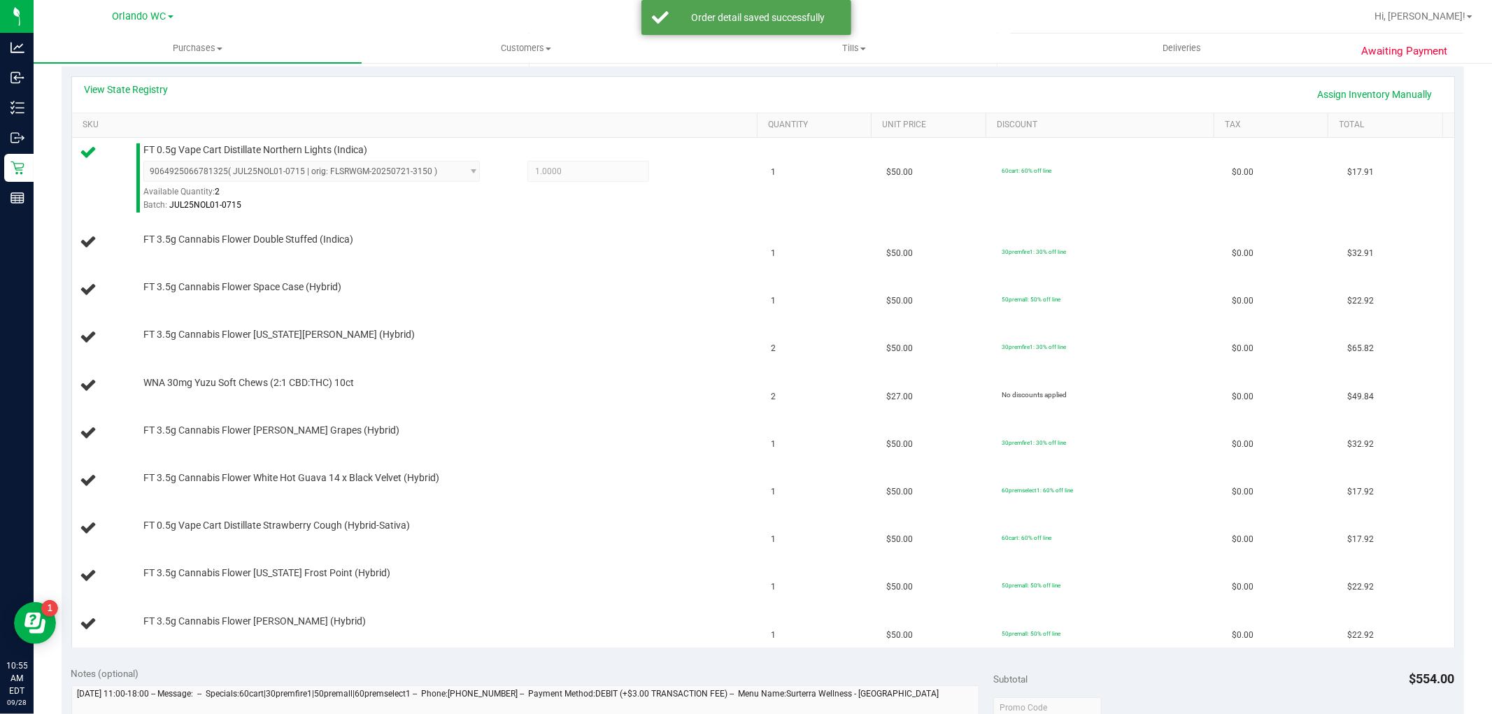
click at [729, 395] on td "WNA 30mg Yuzu Soft Chews (2:1 CBD:THC) 10ct" at bounding box center [417, 386] width 691 height 48
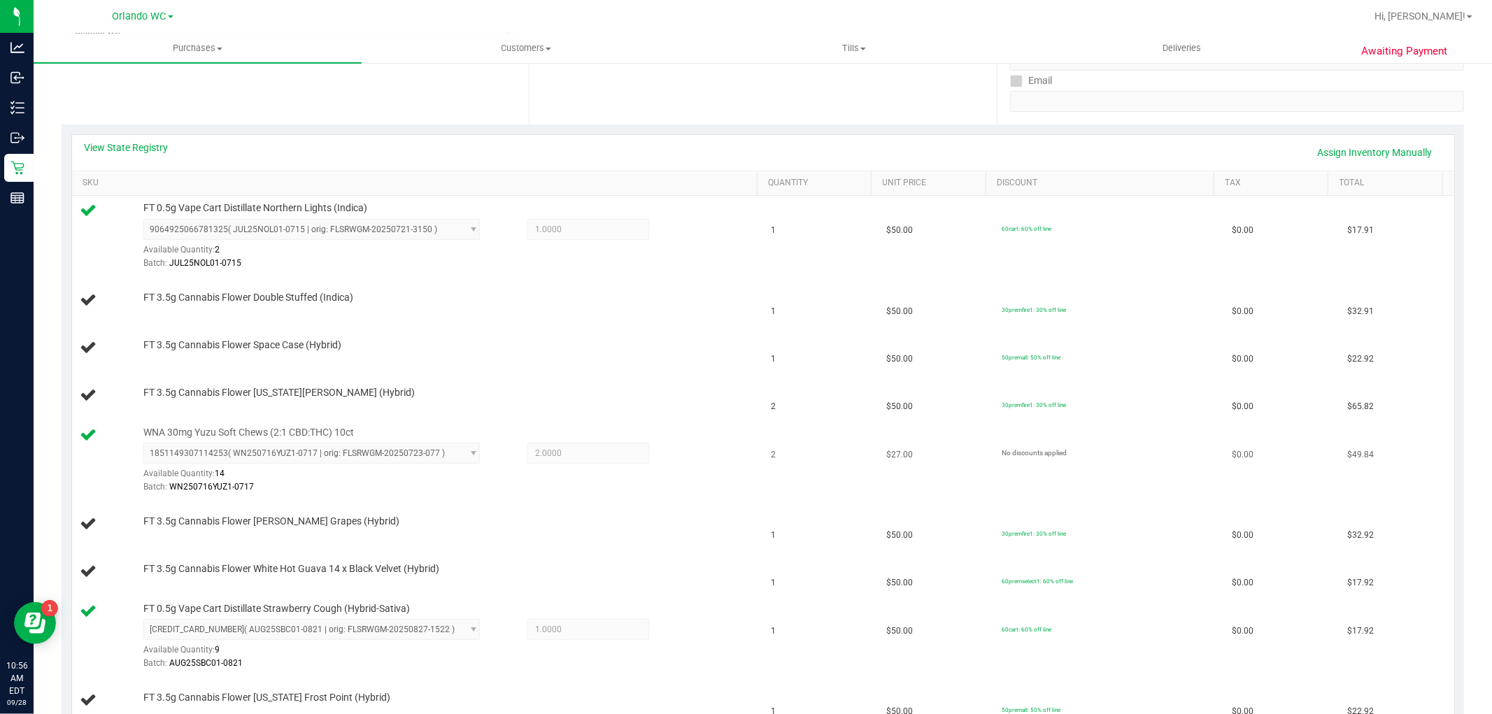
scroll to position [233, 0]
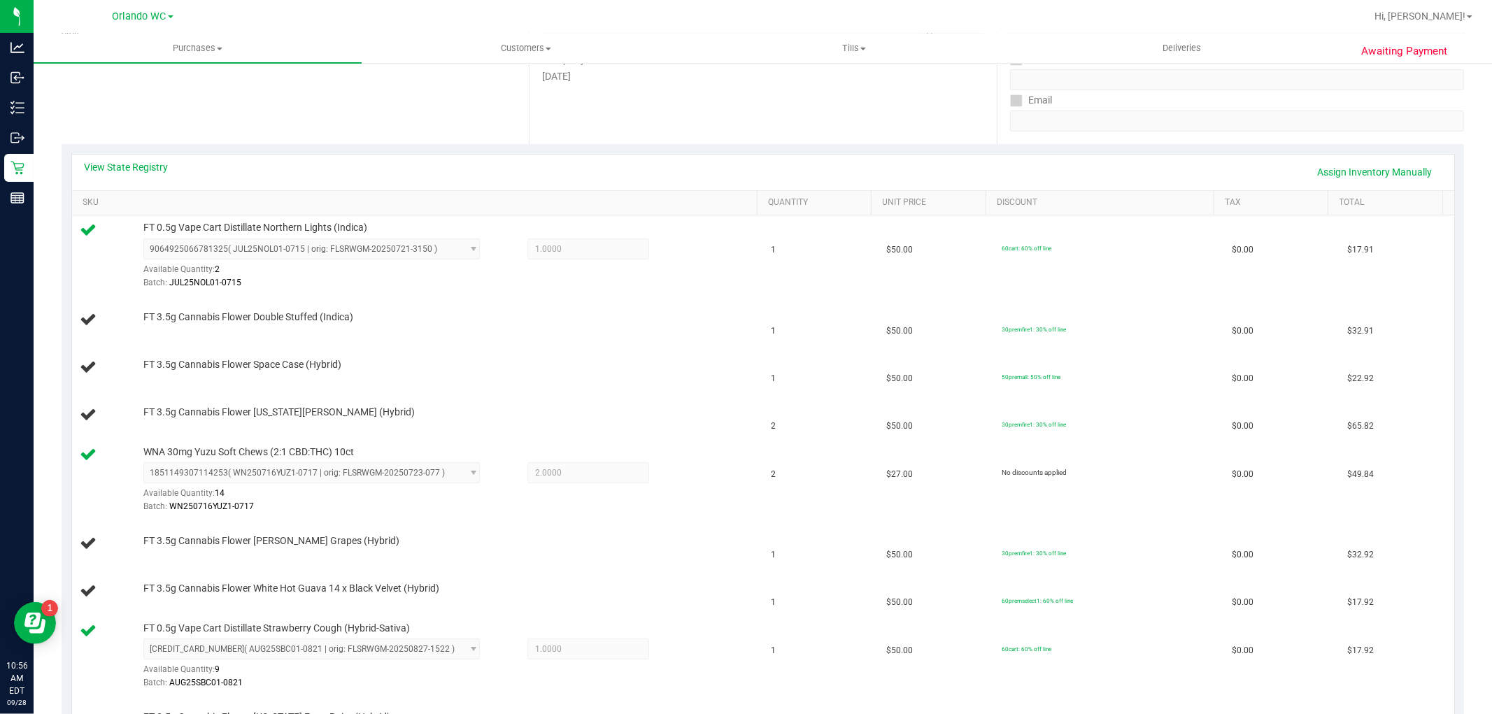
click at [581, 108] on div "Date Pickup Date/Time 09/28/2025 Now 09/28/2025 06:00 PM Now Pickup Day Sunday" at bounding box center [762, 58] width 467 height 171
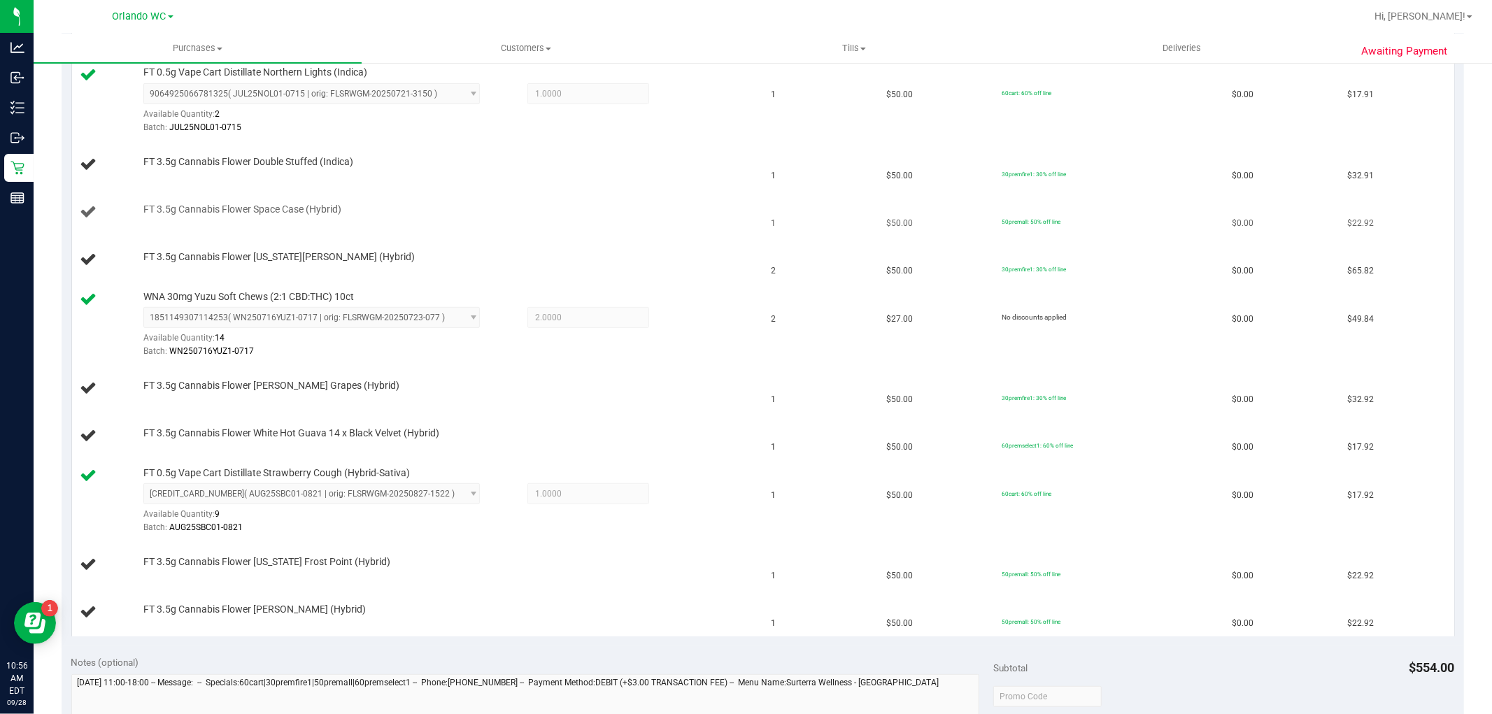
scroll to position [466, 0]
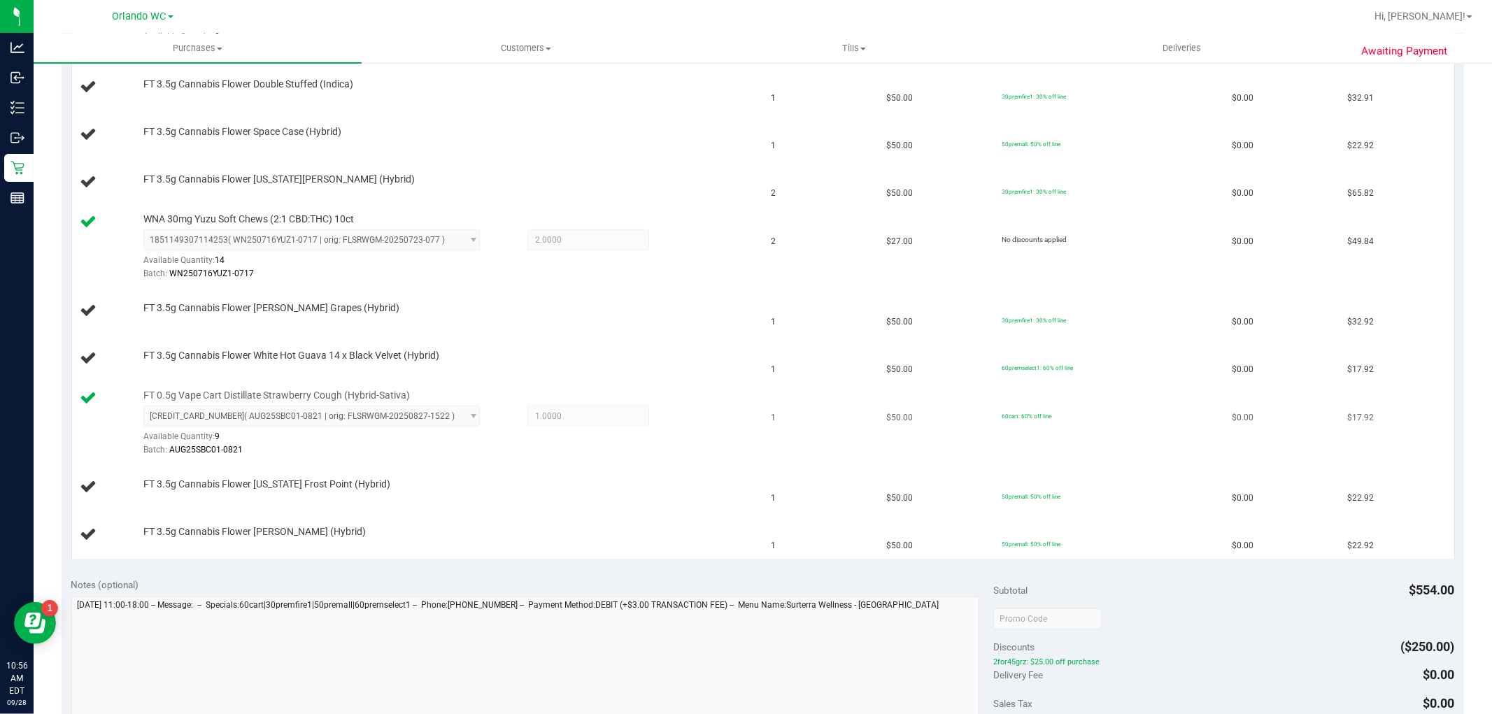
click at [528, 462] on td "FT 0.5g Vape Cart Distillate Strawberry Cough (Hybrid-Sativa) 5810625116268387 …" at bounding box center [417, 423] width 691 height 81
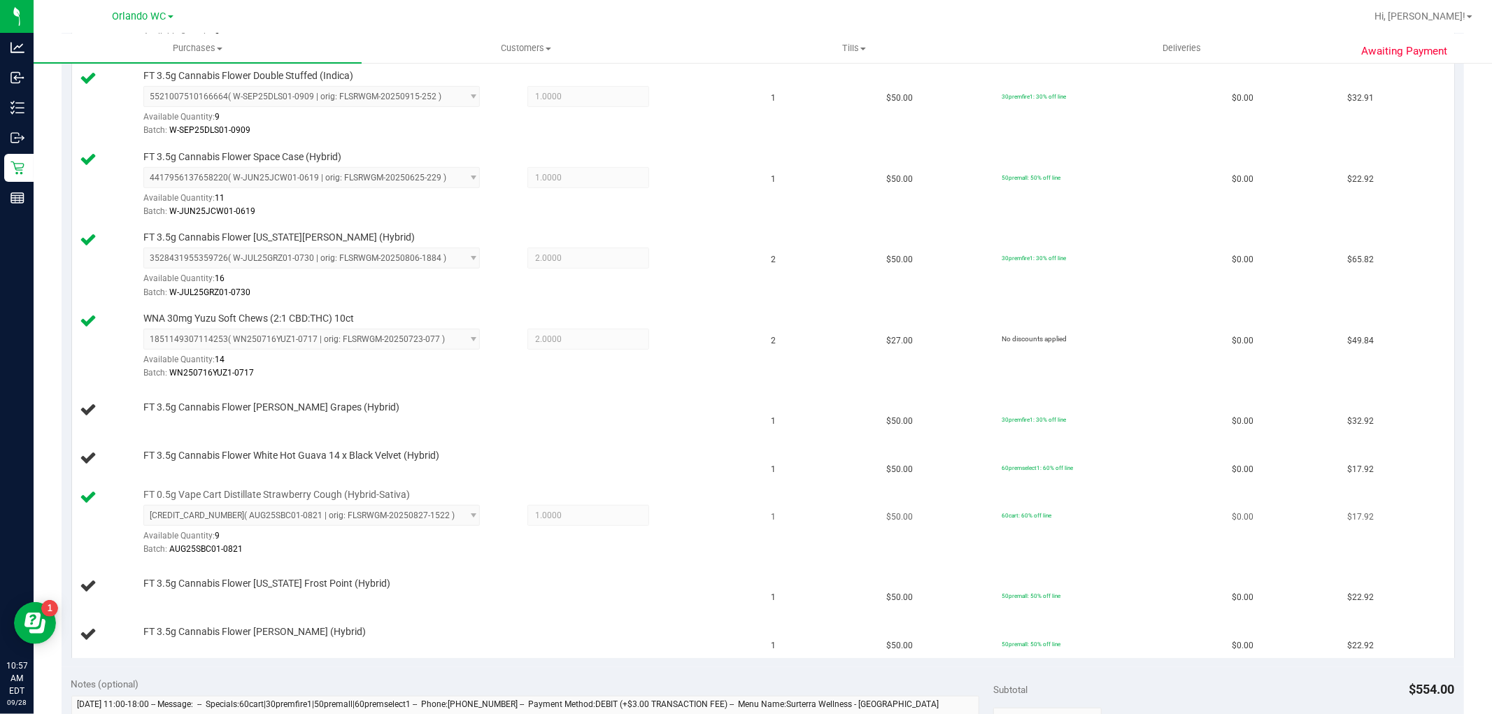
click at [522, 557] on div at bounding box center [446, 556] width 607 height 1
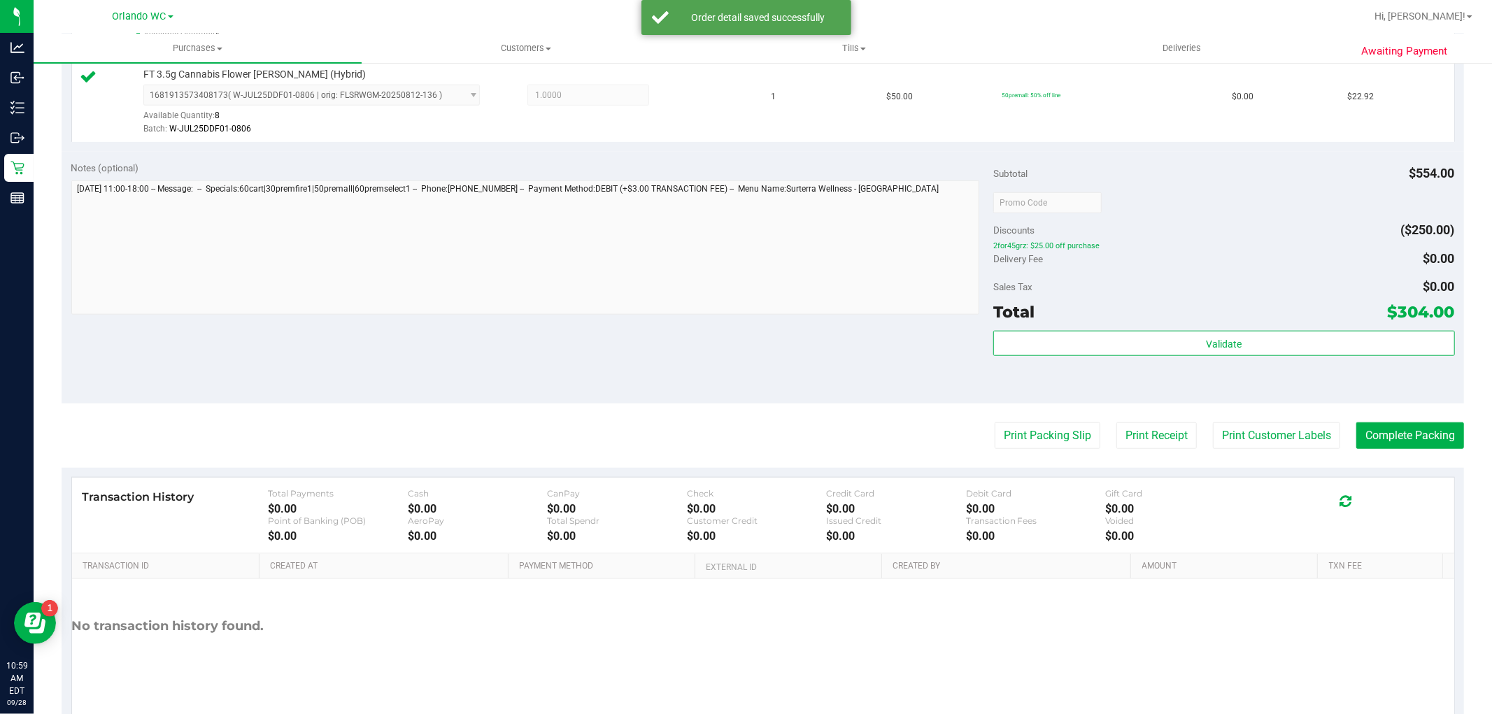
scroll to position [1160, 0]
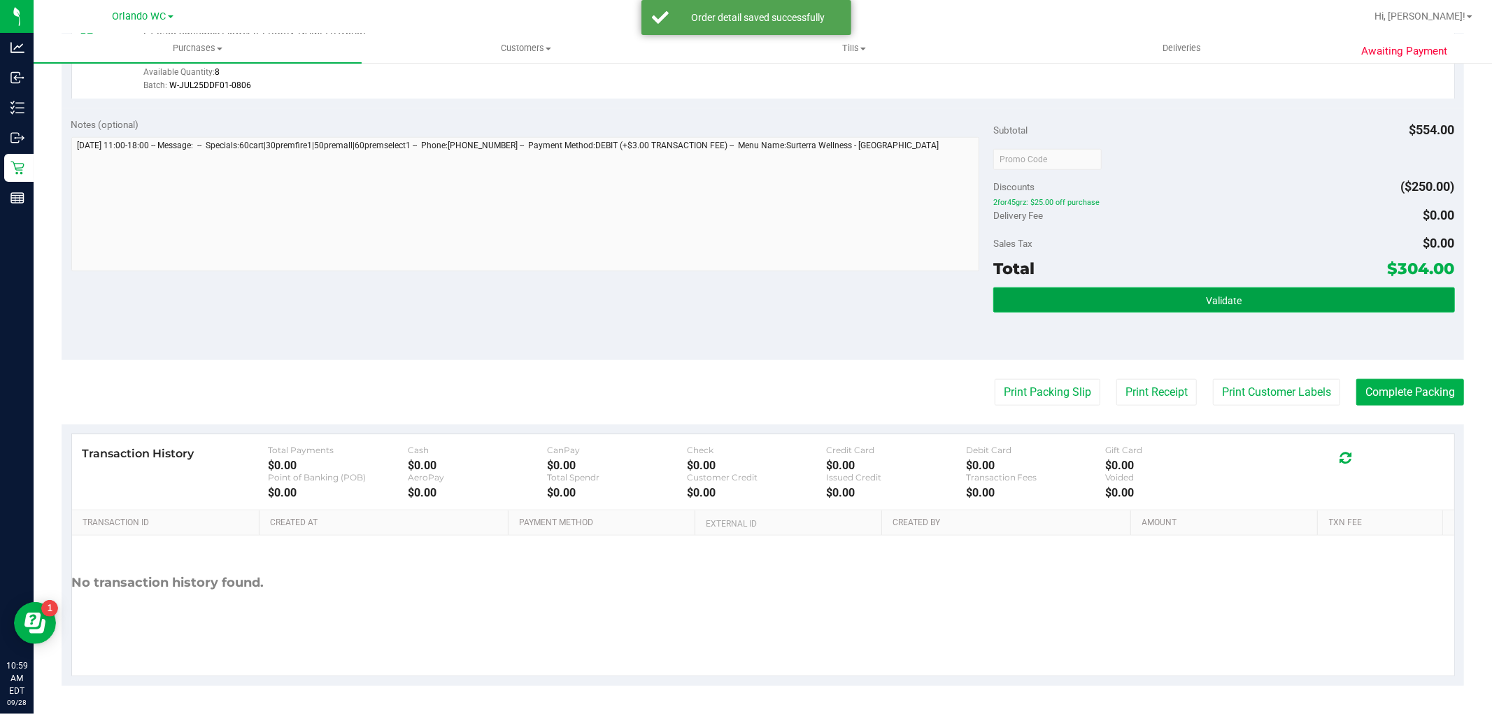
click at [1119, 295] on button "Validate" at bounding box center [1223, 299] width 461 height 25
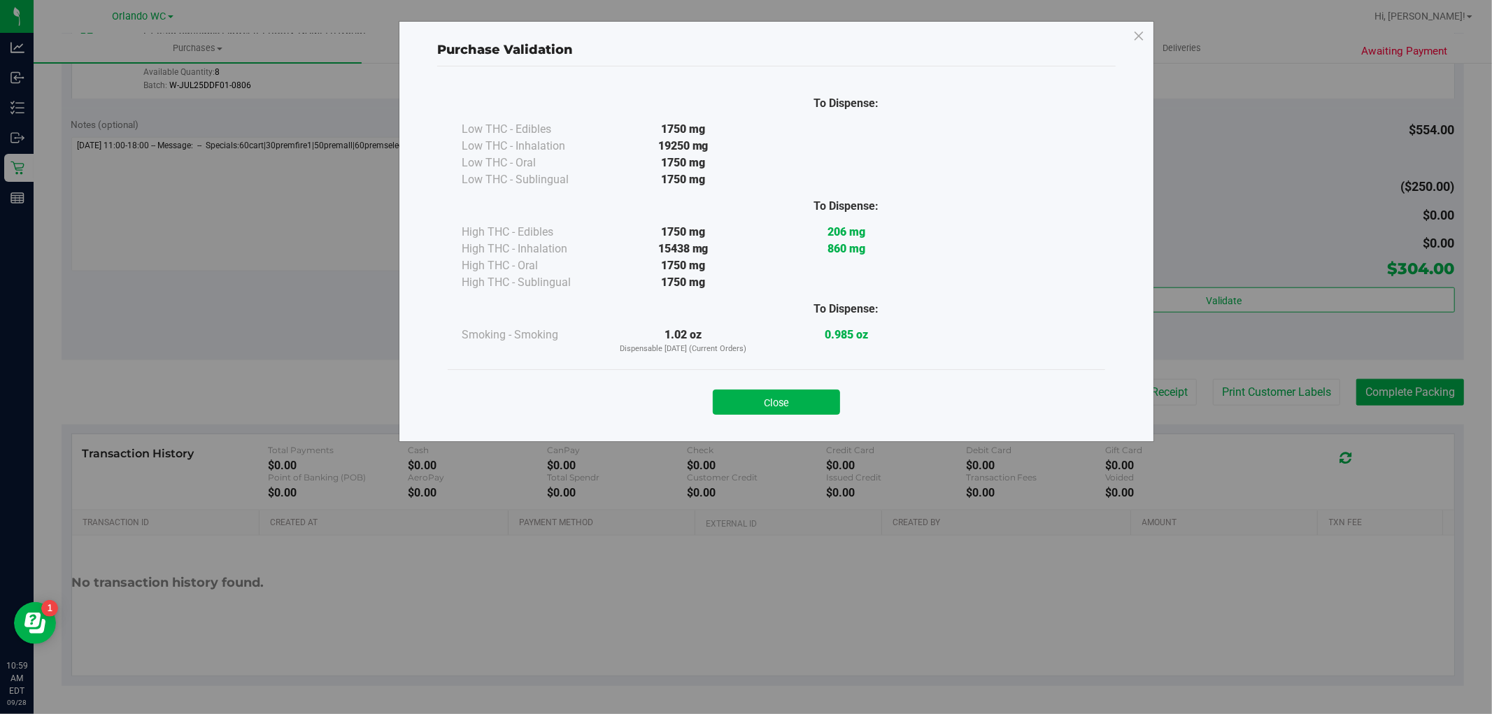
click at [764, 388] on div "Close" at bounding box center [776, 397] width 636 height 35
click at [765, 390] on button "Close" at bounding box center [776, 402] width 127 height 25
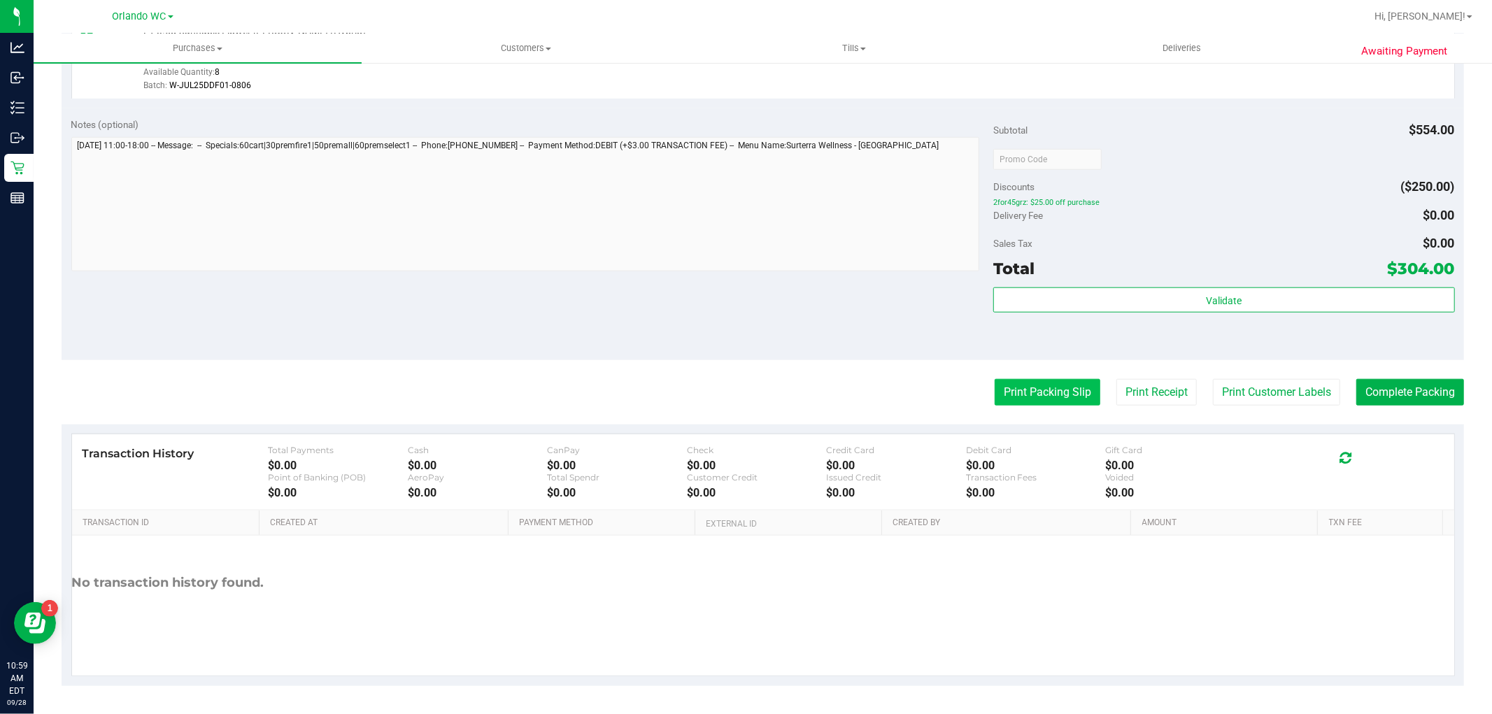
click at [1024, 390] on button "Print Packing Slip" at bounding box center [1048, 392] width 106 height 27
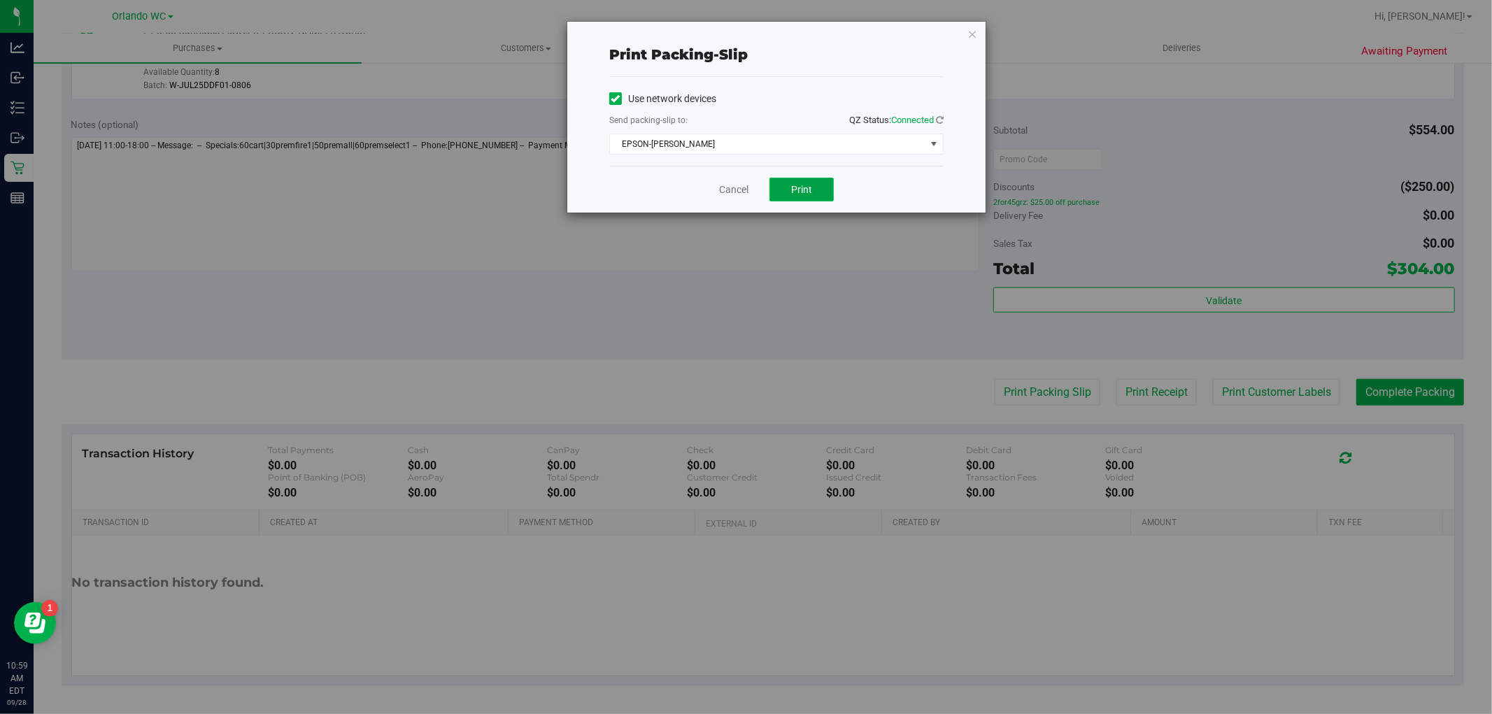
click at [815, 192] on button "Print" at bounding box center [801, 190] width 64 height 24
click at [734, 189] on link "Cancel" at bounding box center [733, 190] width 29 height 15
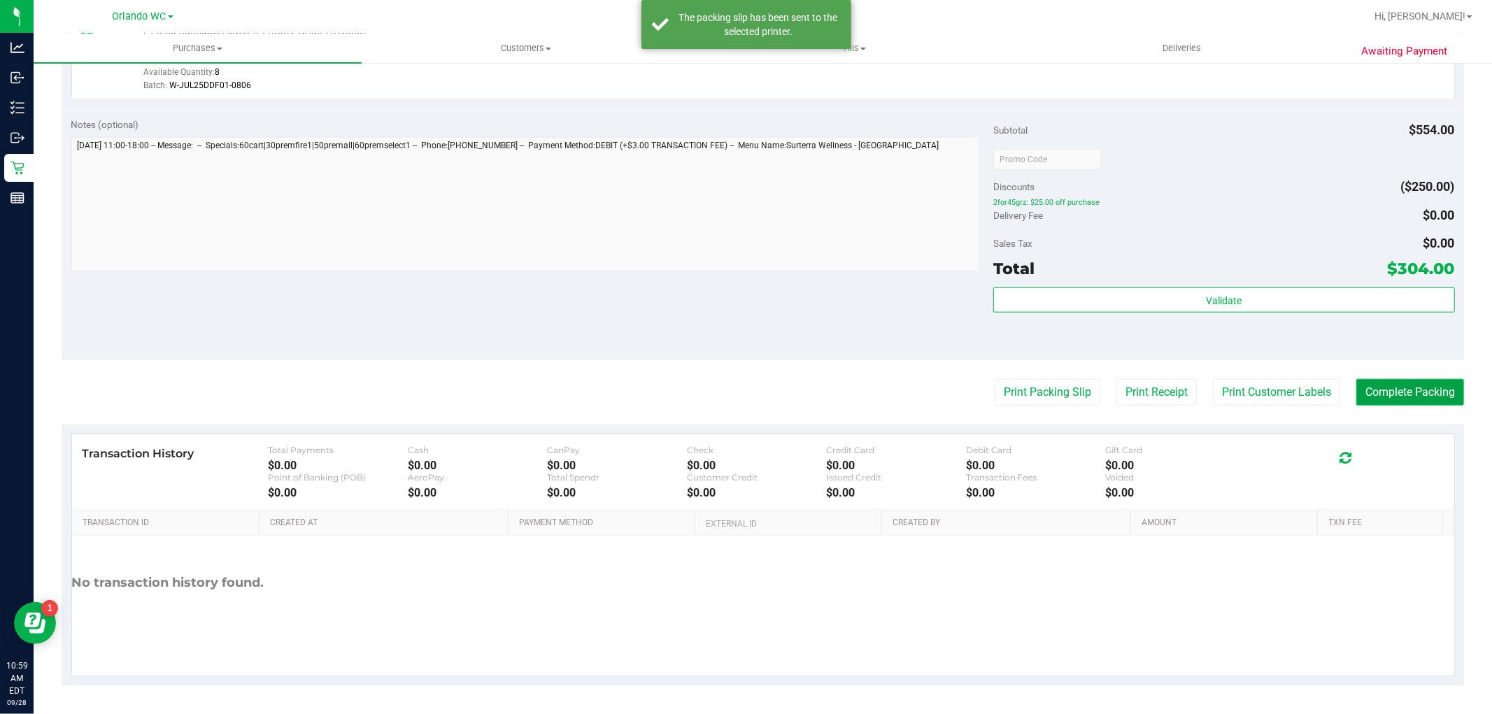
click at [1388, 386] on button "Complete Packing" at bounding box center [1410, 392] width 108 height 27
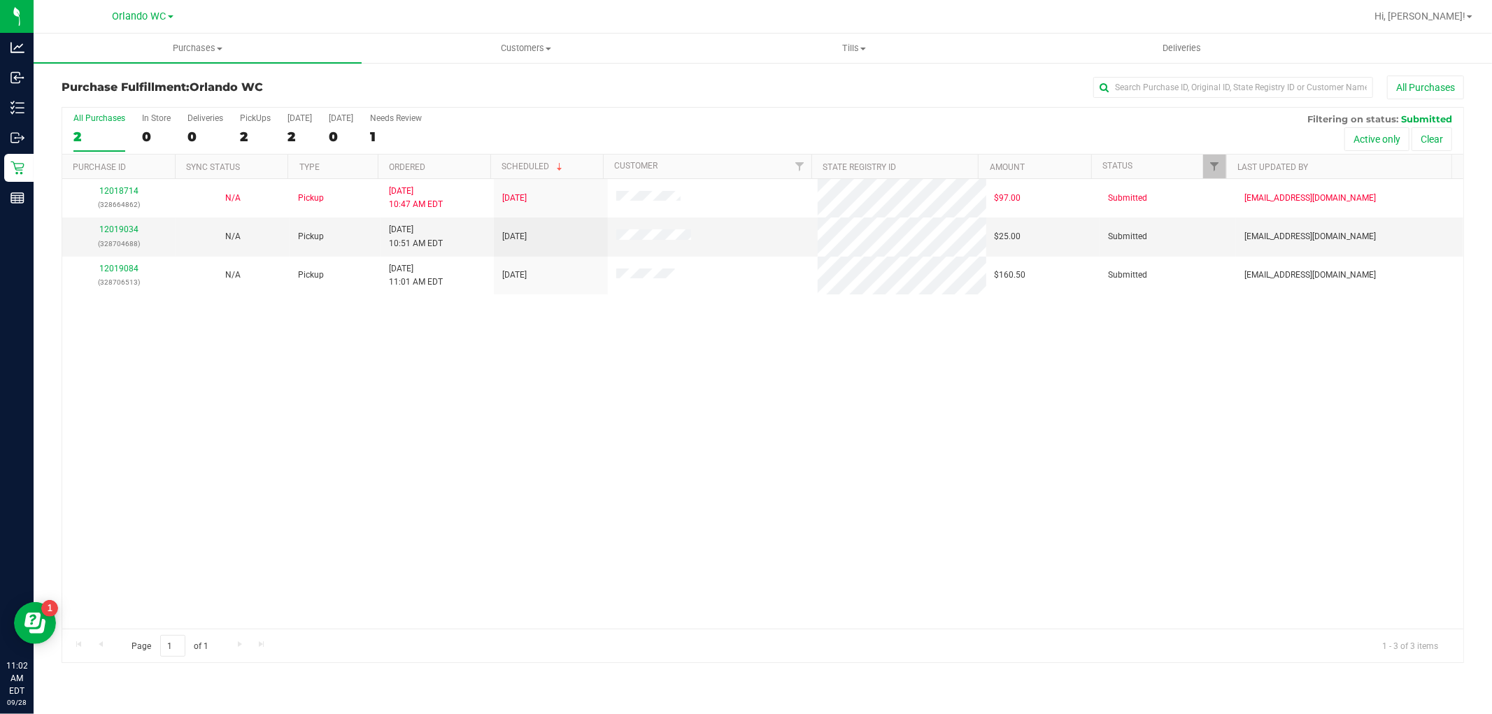
click at [456, 411] on div "12018714 (328664862) N/A Pickup 9/28/2025 10:47 AM EDT 9/28/2025 $97.00 Submitt…" at bounding box center [762, 404] width 1401 height 450
click at [120, 226] on link "12019034" at bounding box center [118, 230] width 39 height 10
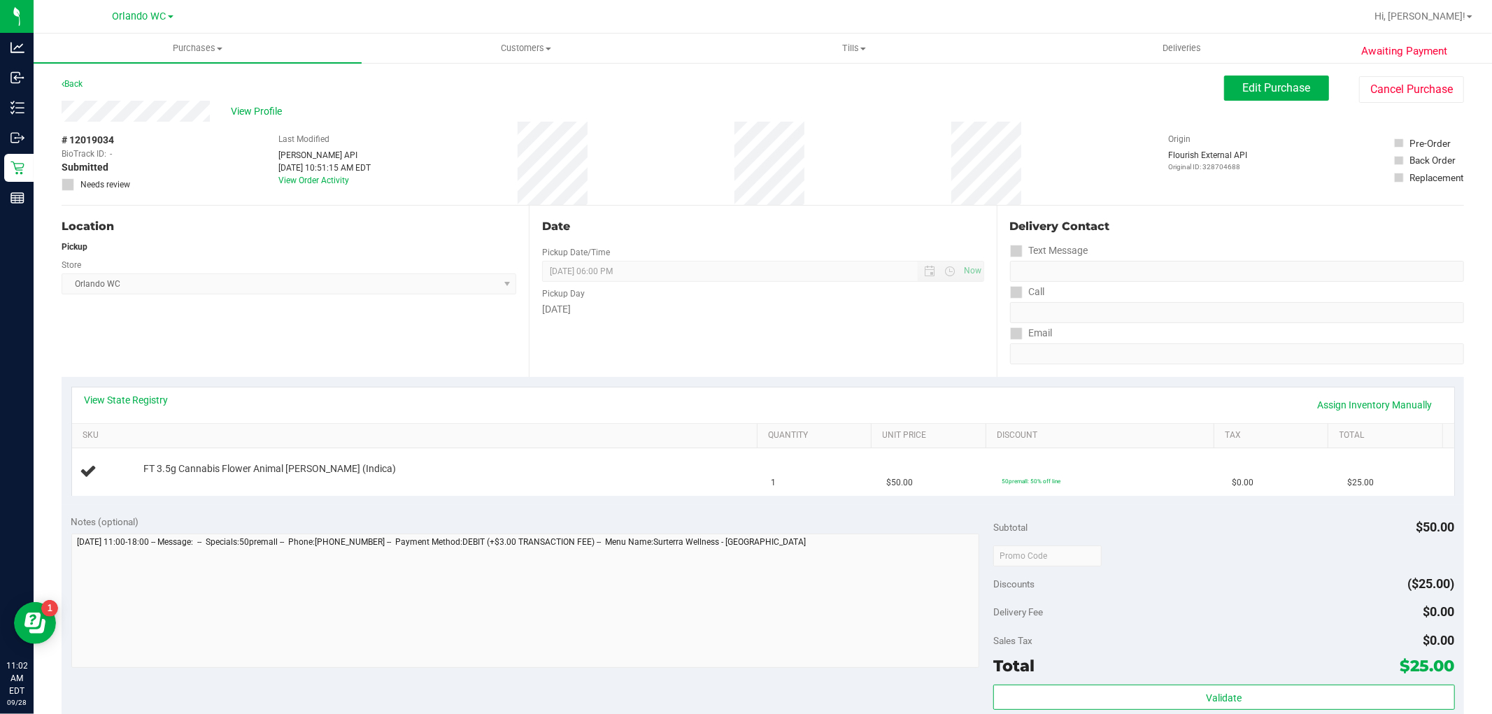
click at [735, 373] on div "Date Pickup Date/Time 09/28/2025 Now 09/28/2025 06:00 PM Now Pickup Day Sunday" at bounding box center [762, 291] width 467 height 171
click at [157, 393] on link "View State Registry" at bounding box center [127, 400] width 84 height 14
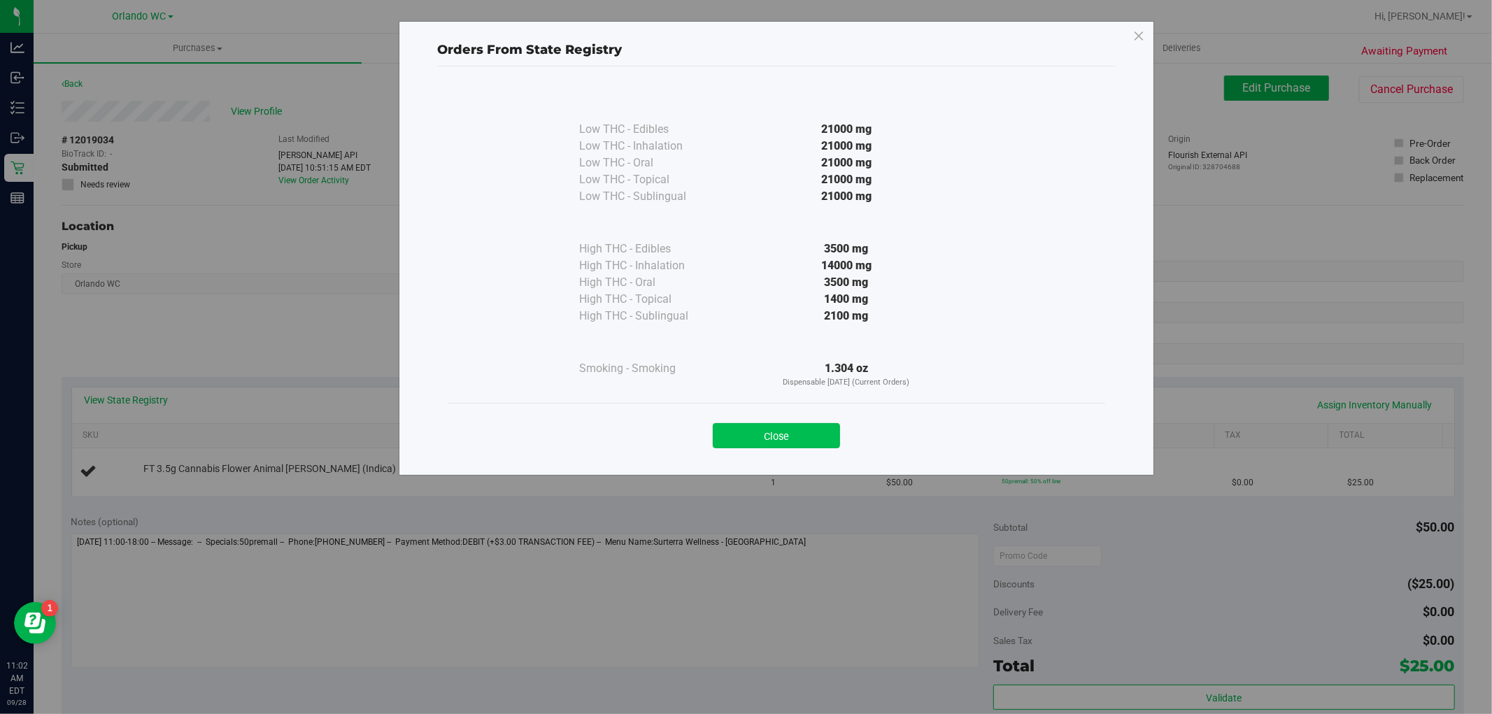
click at [731, 429] on button "Close" at bounding box center [776, 435] width 127 height 25
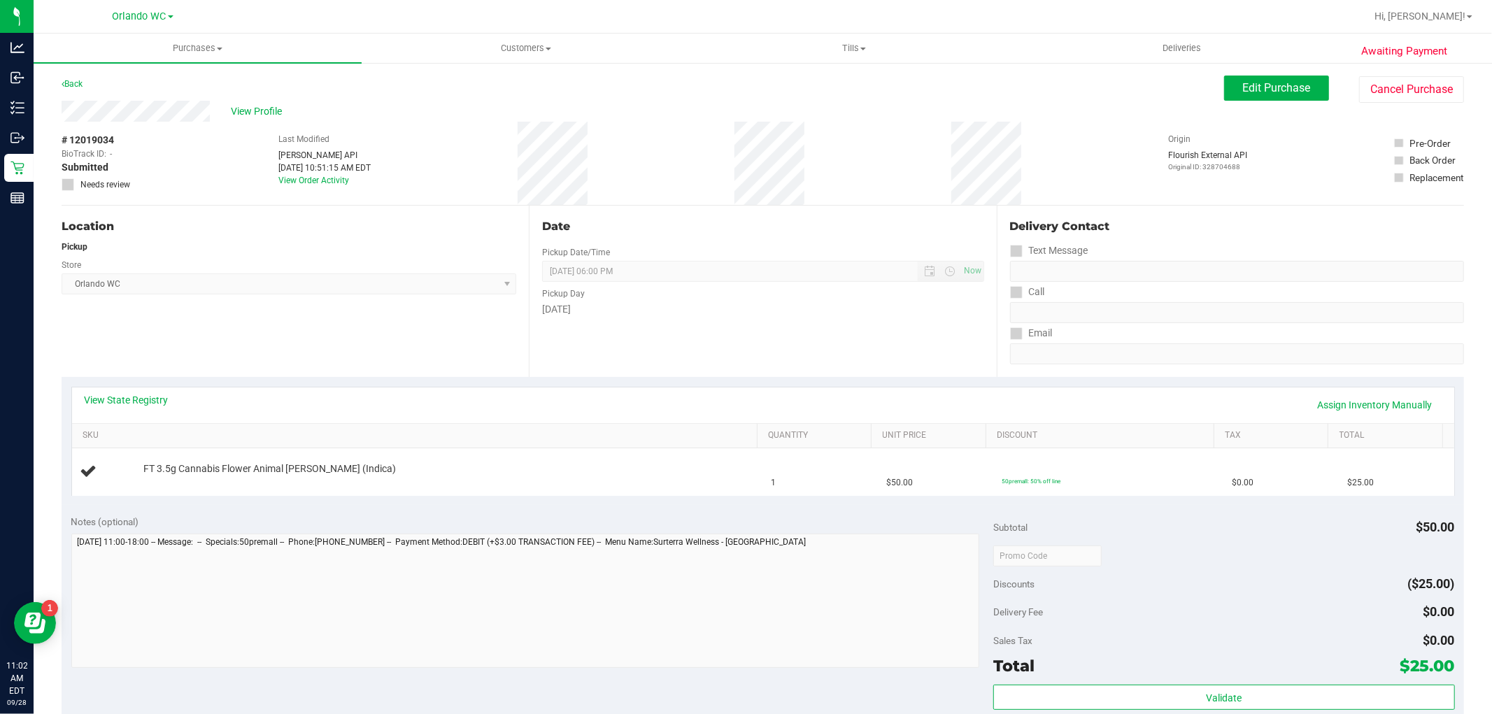
click at [674, 373] on div "Date Pickup Date/Time 09/28/2025 Now 09/28/2025 06:00 PM Now Pickup Day Sunday" at bounding box center [762, 291] width 467 height 171
click at [654, 404] on div "View State Registry Assign Inventory Manually" at bounding box center [763, 405] width 1357 height 24
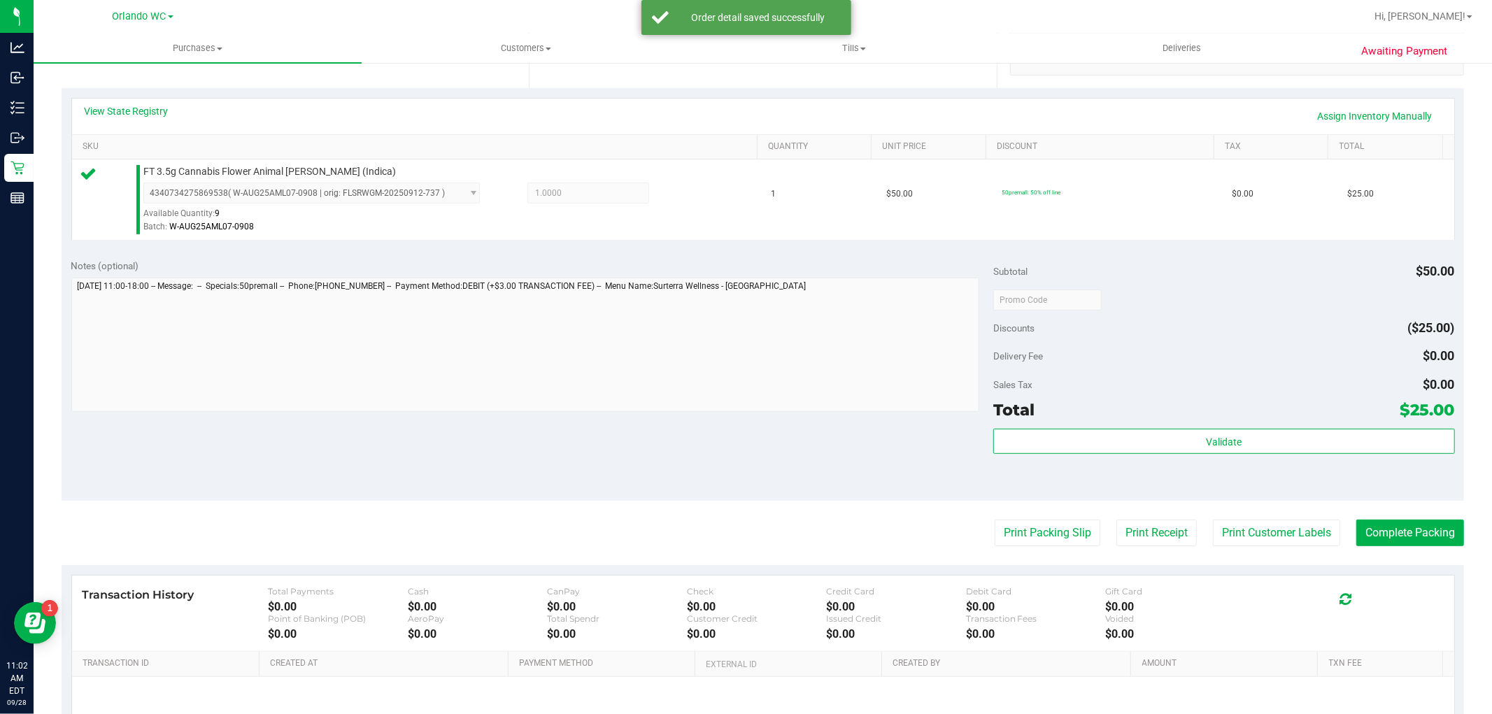
scroll to position [311, 0]
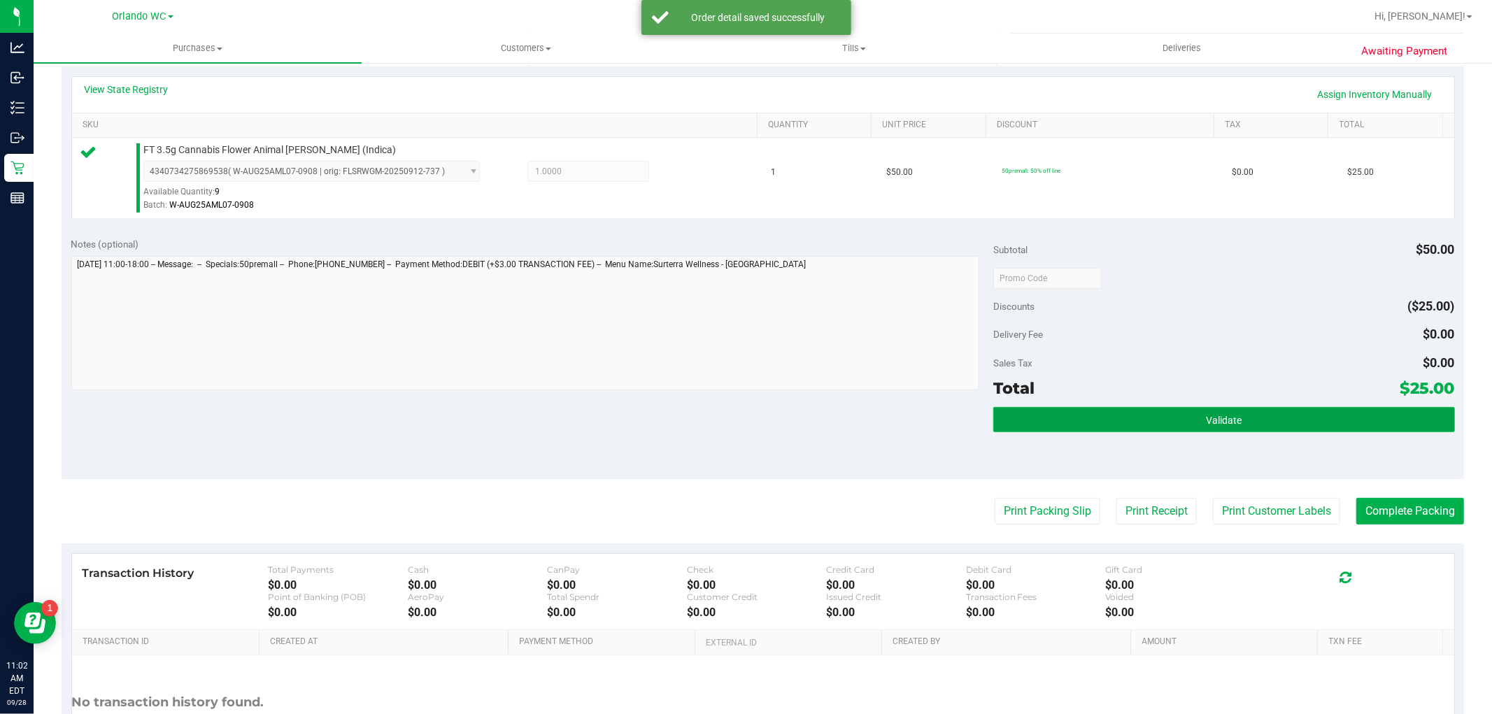
click at [1293, 431] on button "Validate" at bounding box center [1223, 419] width 461 height 25
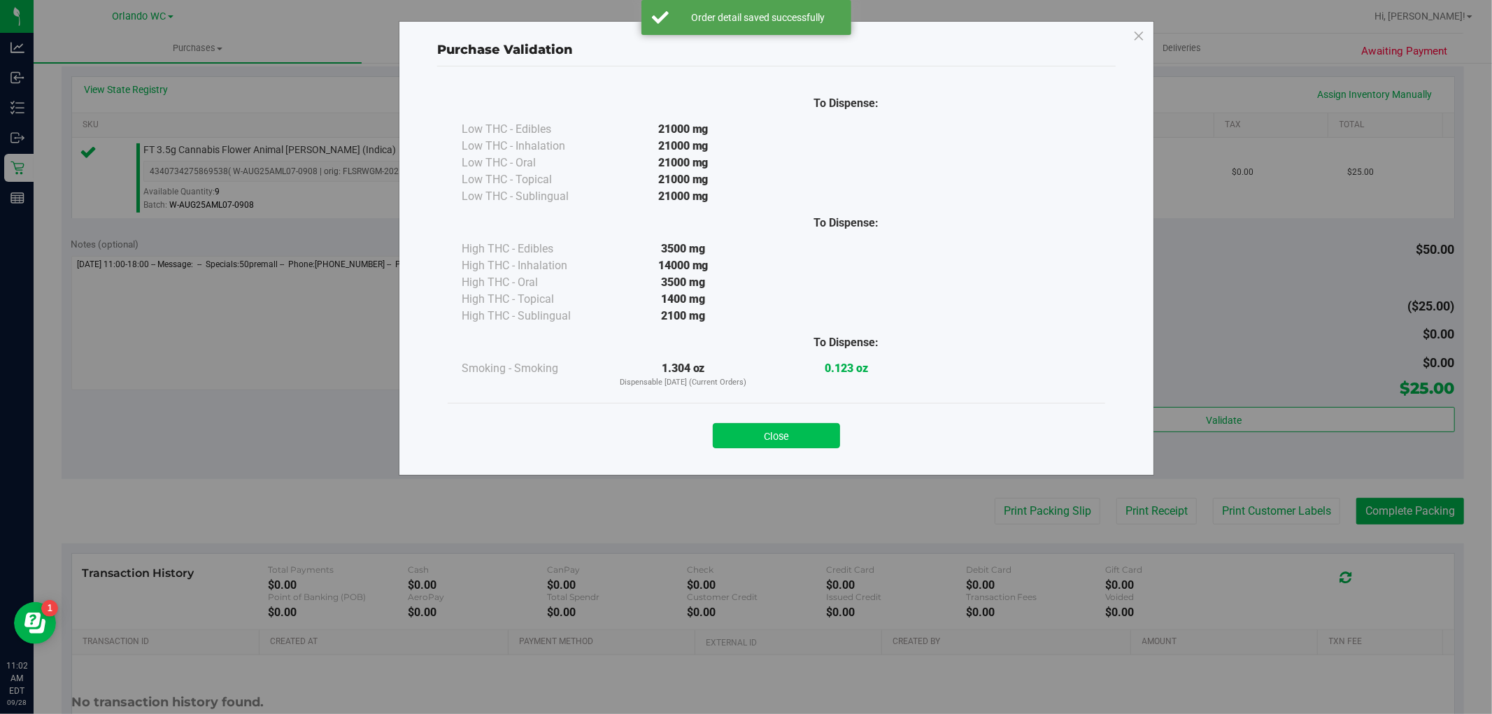
click at [761, 434] on button "Close" at bounding box center [776, 435] width 127 height 25
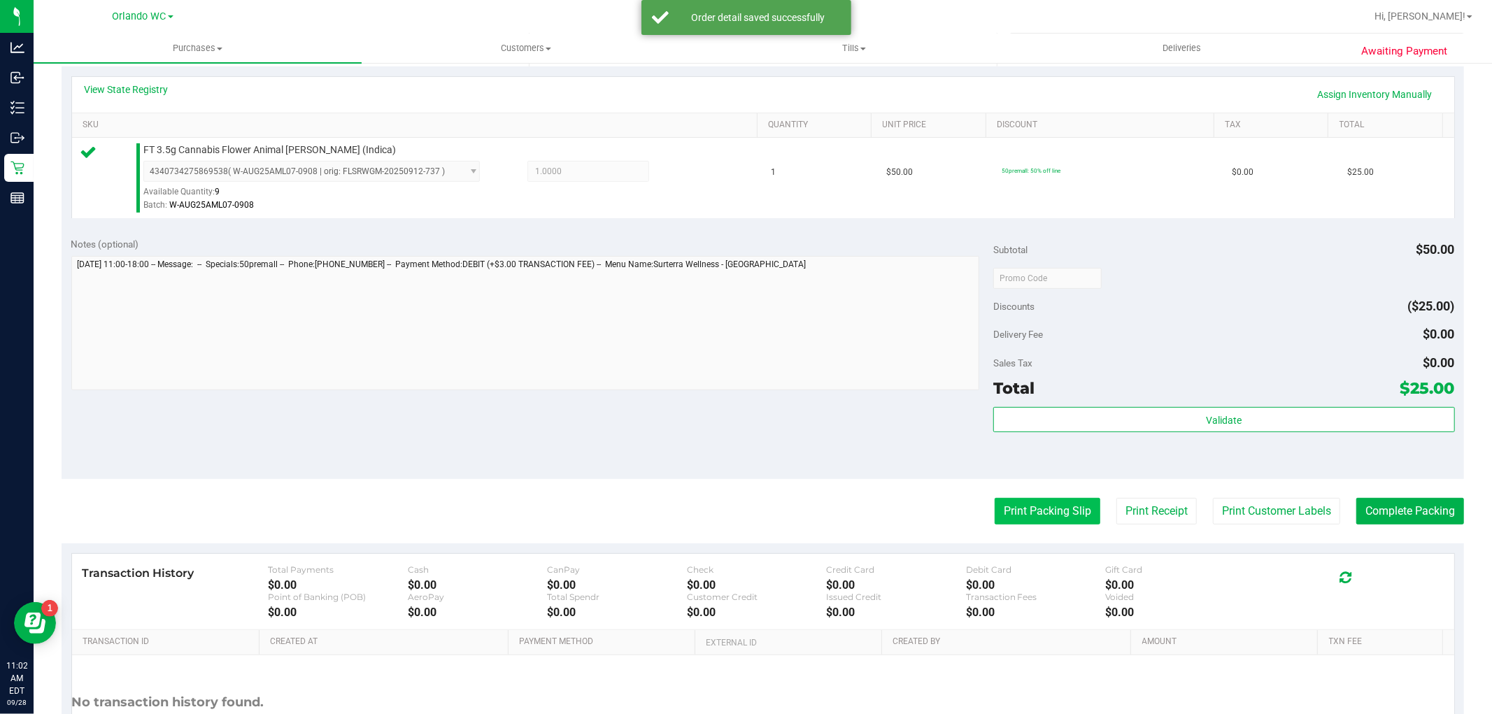
click at [995, 513] on button "Print Packing Slip" at bounding box center [1048, 511] width 106 height 27
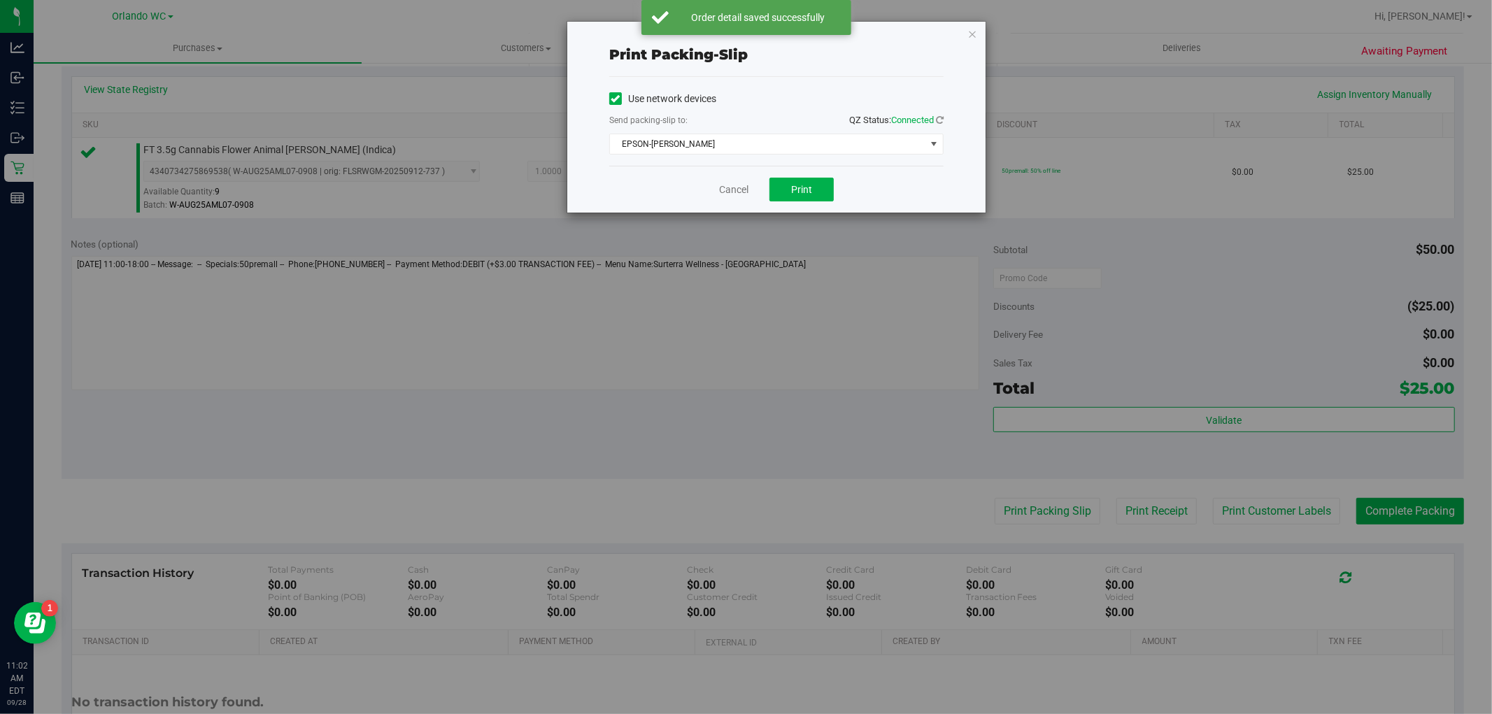
click at [861, 213] on div "Print packing-slip Use network devices Send packing-slip to: QZ Status: Connect…" at bounding box center [777, 117] width 420 height 192
click at [808, 190] on span "Print" at bounding box center [801, 189] width 21 height 11
click at [731, 192] on link "Cancel" at bounding box center [733, 190] width 29 height 15
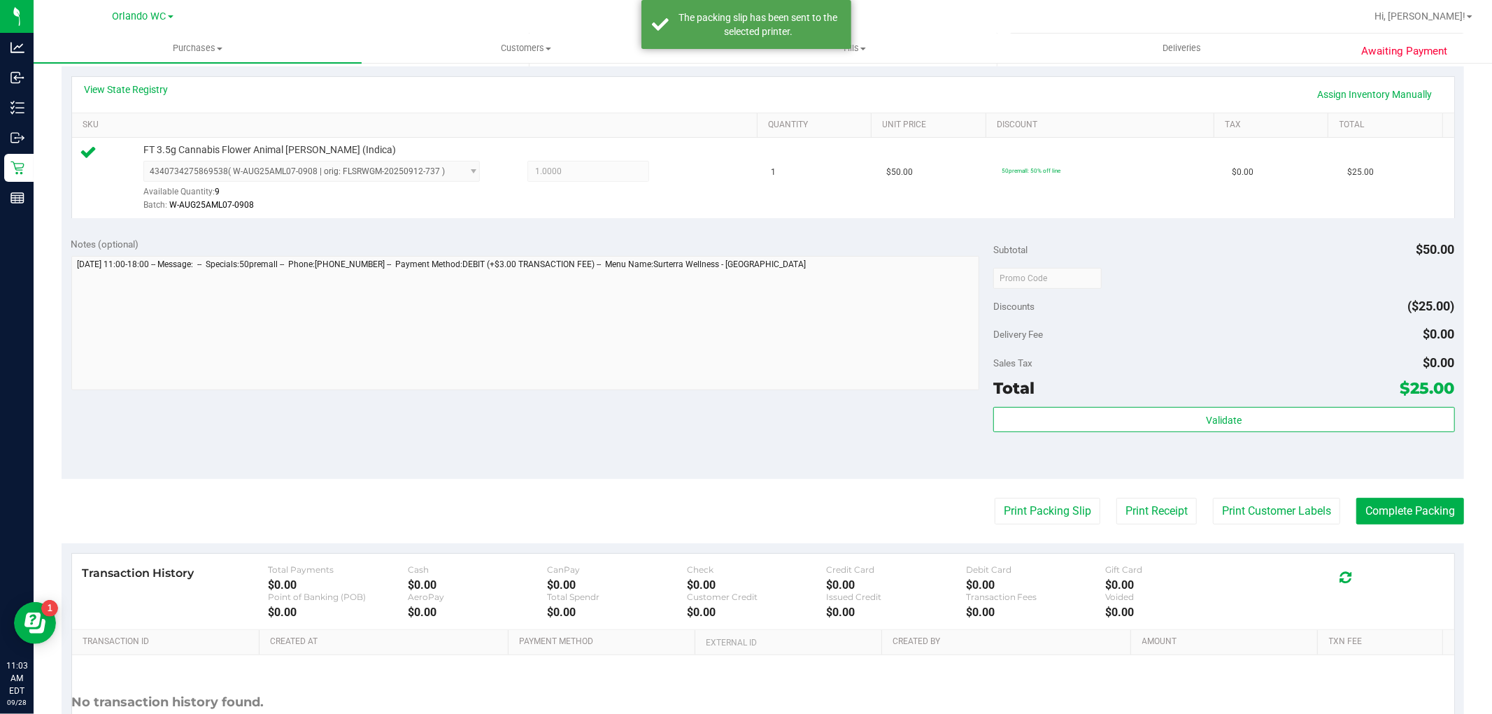
click at [1408, 532] on purchase-details "Back Edit Purchase Cancel Purchase View Profile # 12019034 BioTrack ID: - Submi…" at bounding box center [763, 285] width 1402 height 1040
click at [1407, 513] on button "Complete Packing" at bounding box center [1410, 511] width 108 height 27
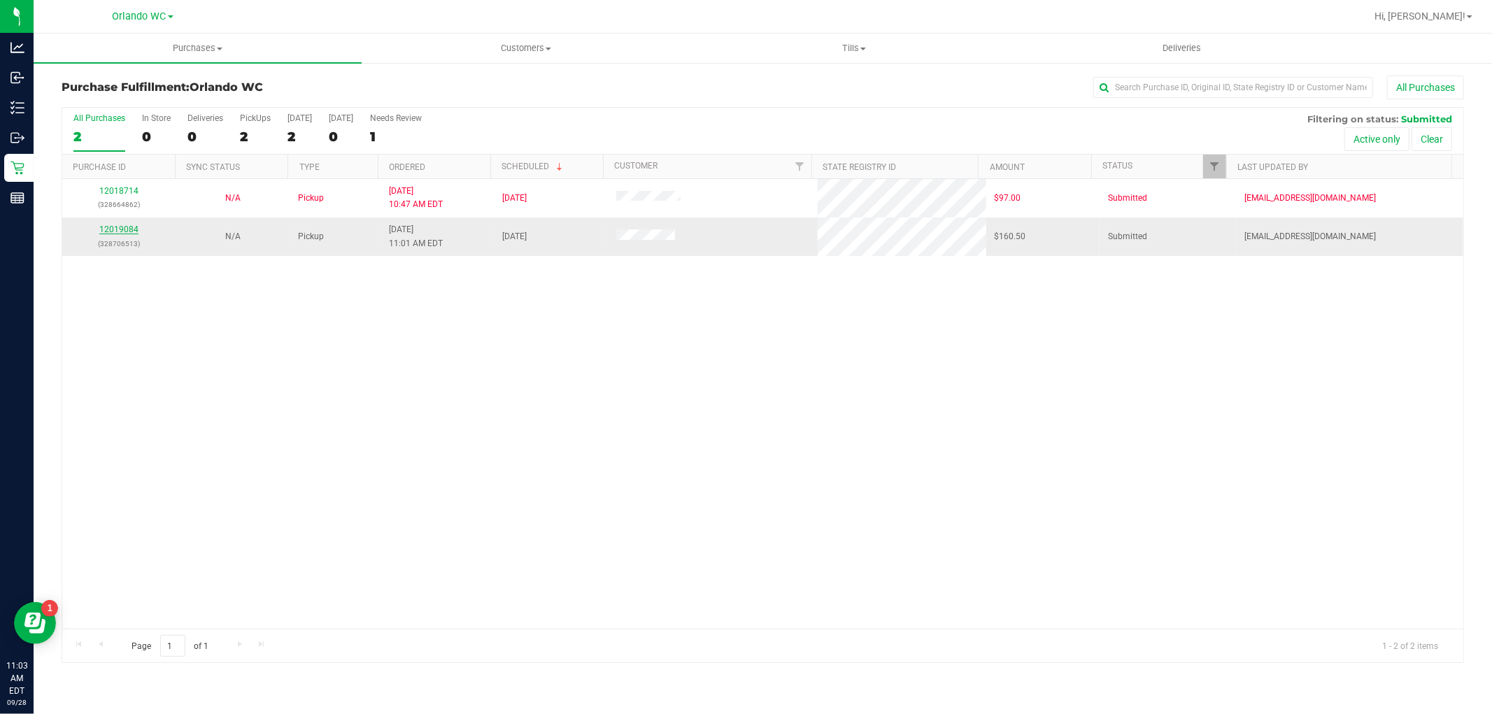
click at [115, 227] on link "12019084" at bounding box center [118, 230] width 39 height 10
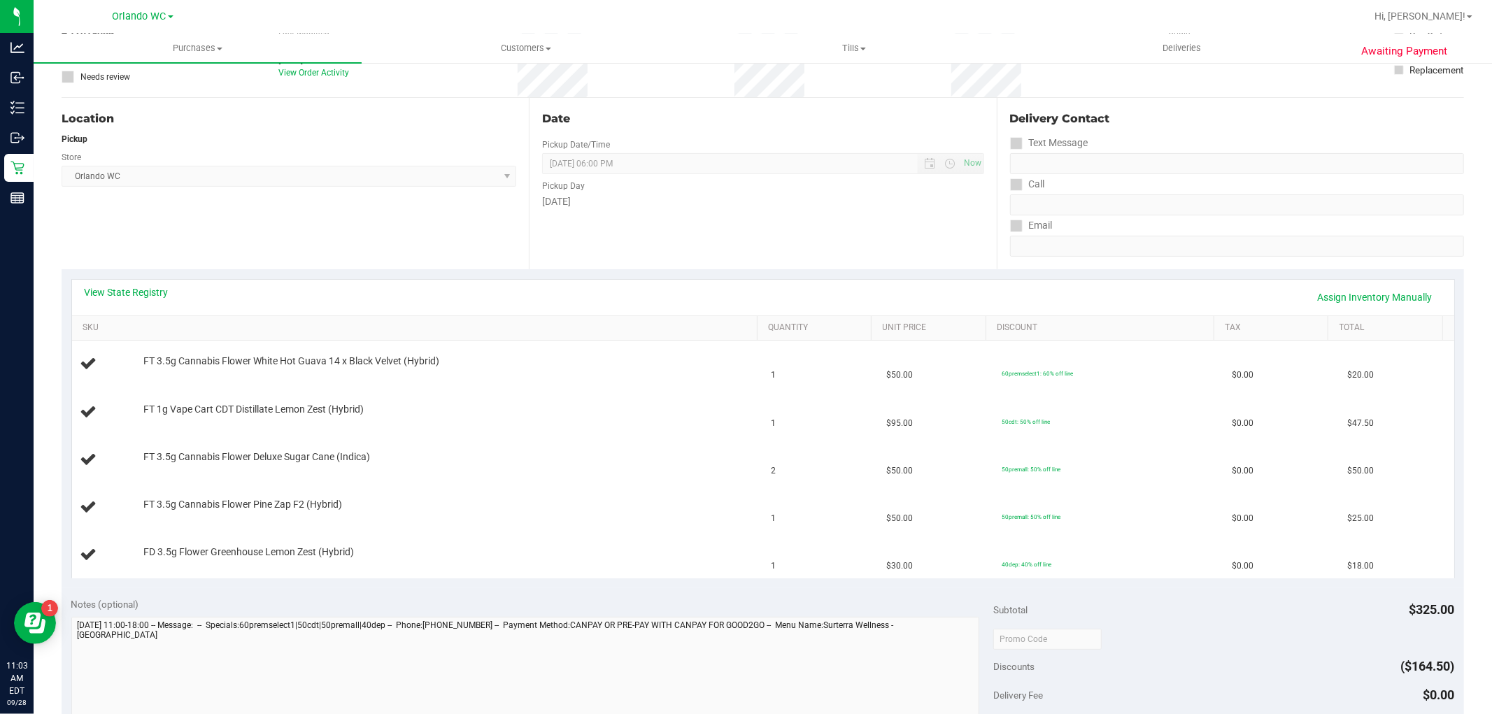
scroll to position [233, 0]
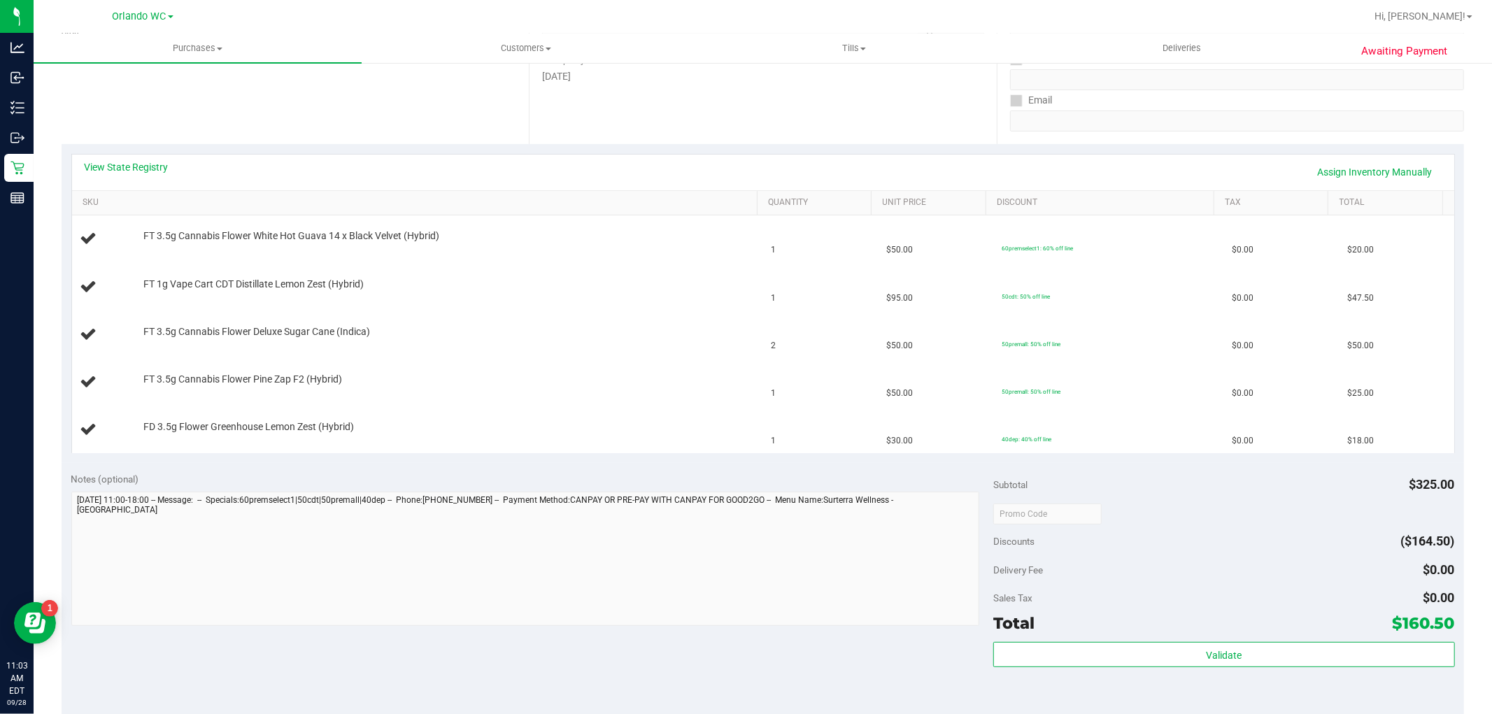
click at [513, 488] on div "Notes (optional)" at bounding box center [532, 550] width 923 height 157
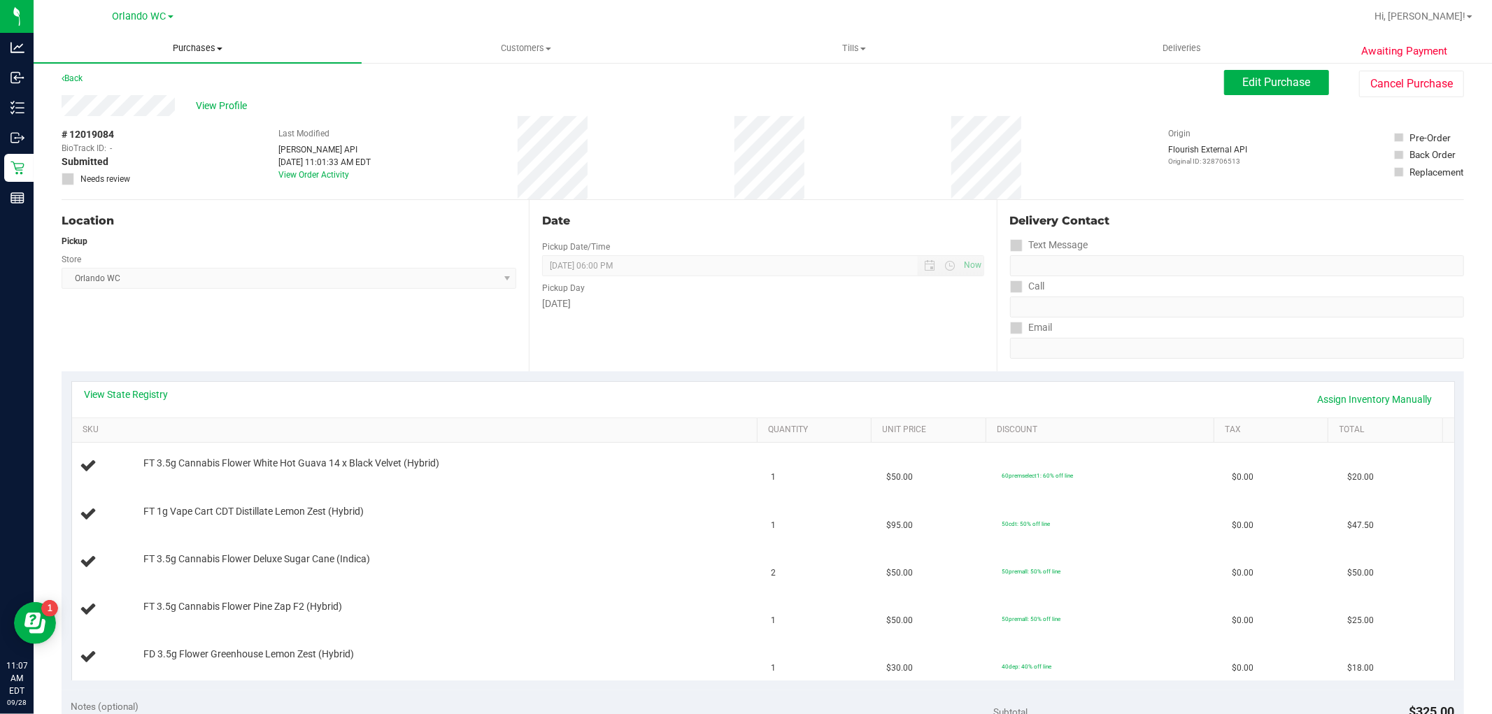
scroll to position [0, 0]
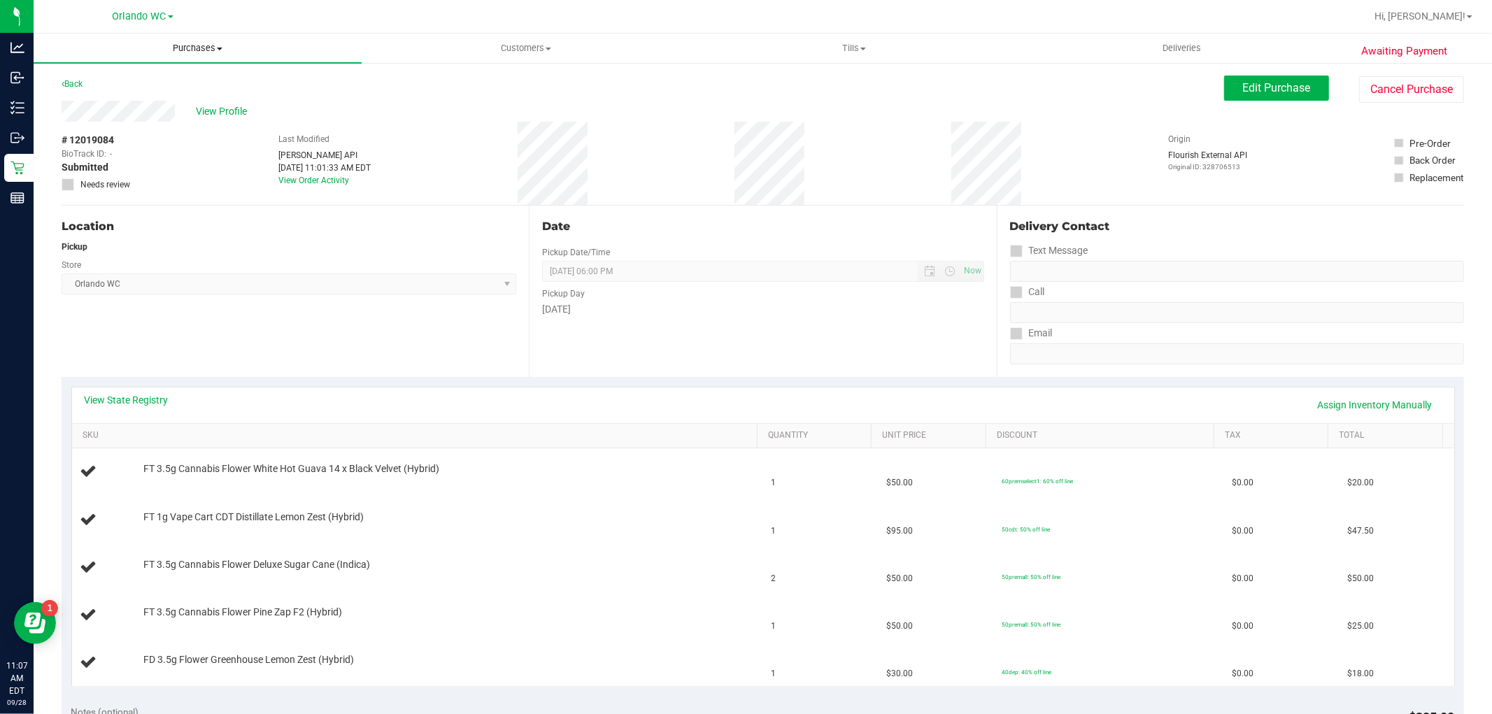
click at [192, 52] on span "Purchases" at bounding box center [198, 48] width 328 height 13
click at [156, 98] on li "Fulfillment" at bounding box center [198, 101] width 328 height 17
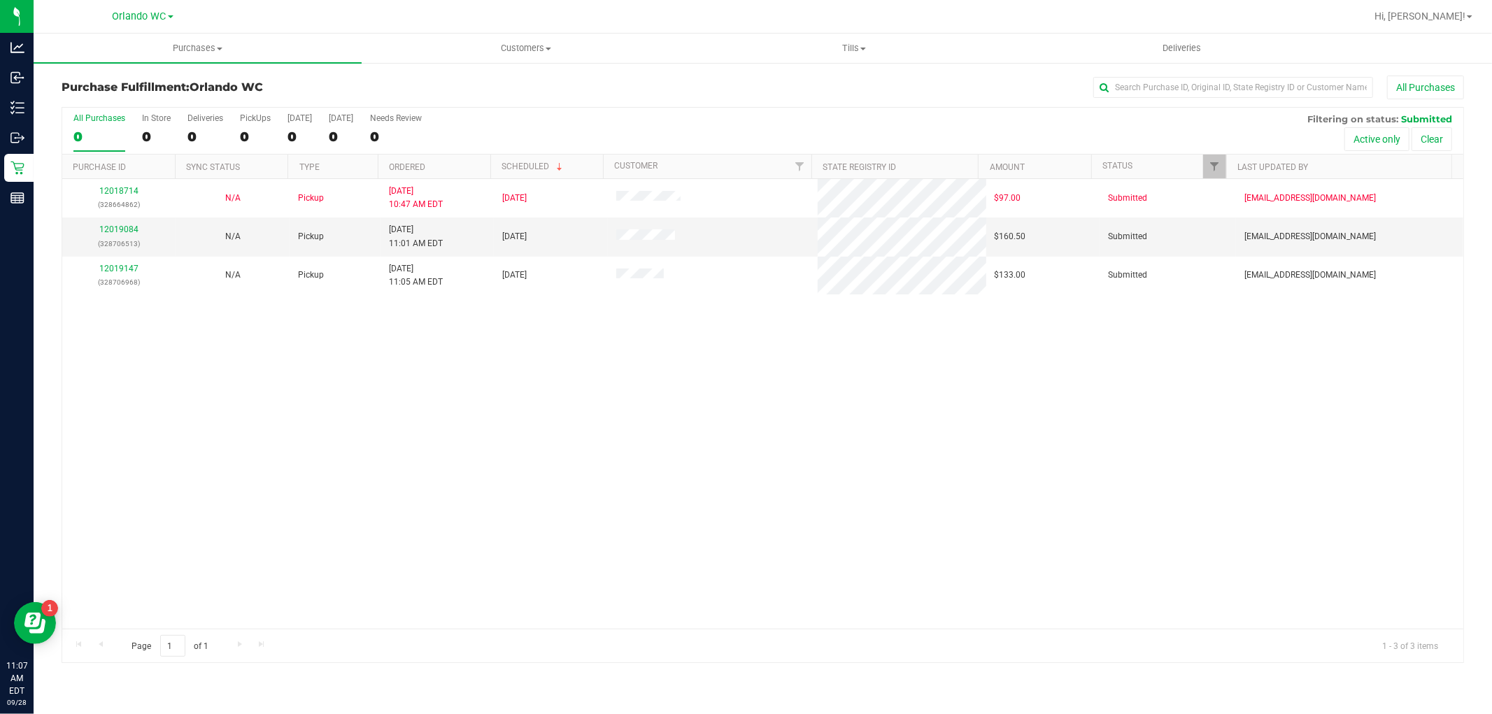
click at [685, 361] on div "12018714 (328664862) N/A Pickup 9/28/2025 10:47 AM EDT 9/28/2025 $97.00 Submitt…" at bounding box center [762, 404] width 1401 height 450
click at [127, 232] on link "12019084" at bounding box center [118, 230] width 39 height 10
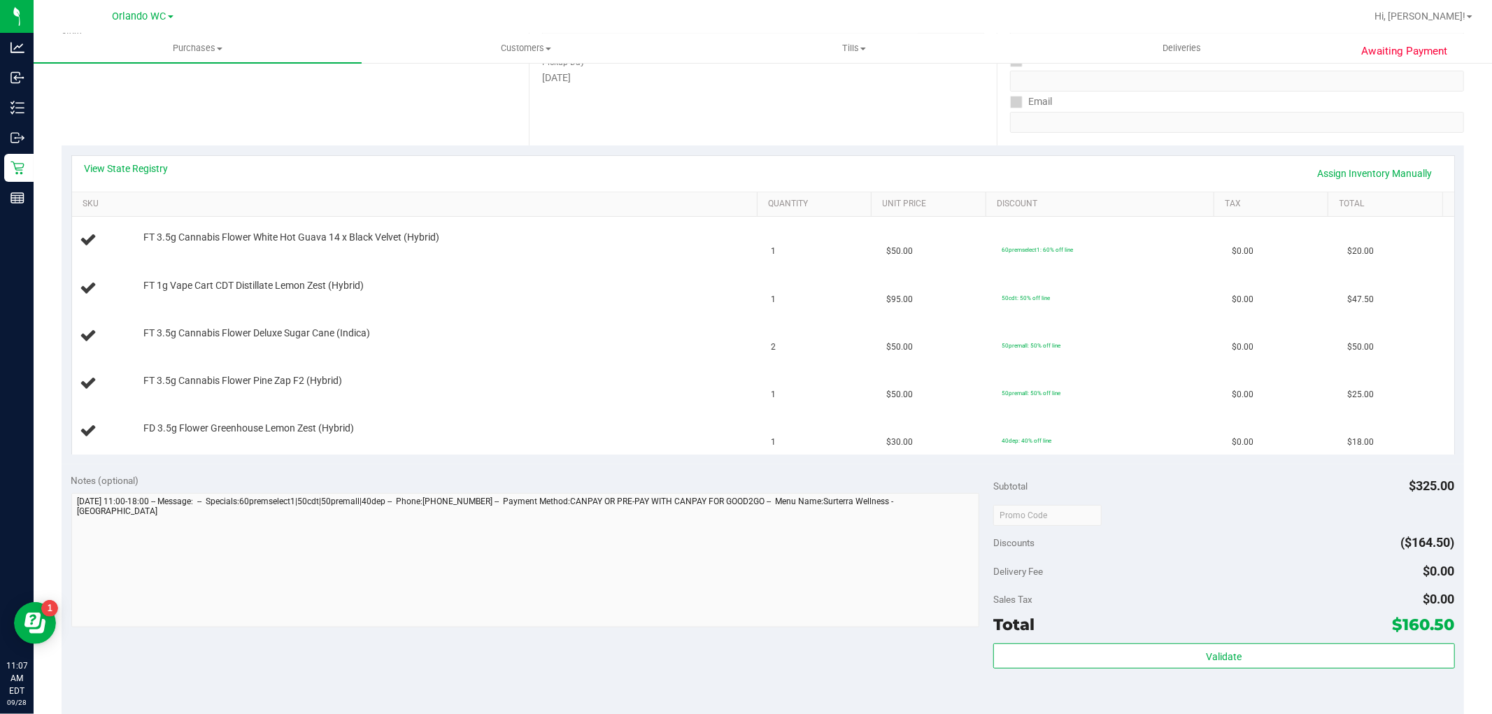
scroll to position [233, 0]
click at [322, 241] on span "FT 3.5g Cannabis Flower White Hot Guava 14 x Black Velvet (Hybrid)" at bounding box center [291, 235] width 296 height 13
copy div "FT 3.5g Cannabis Flower White Hot Guava 14 x Black Velvet (Hybrid)"
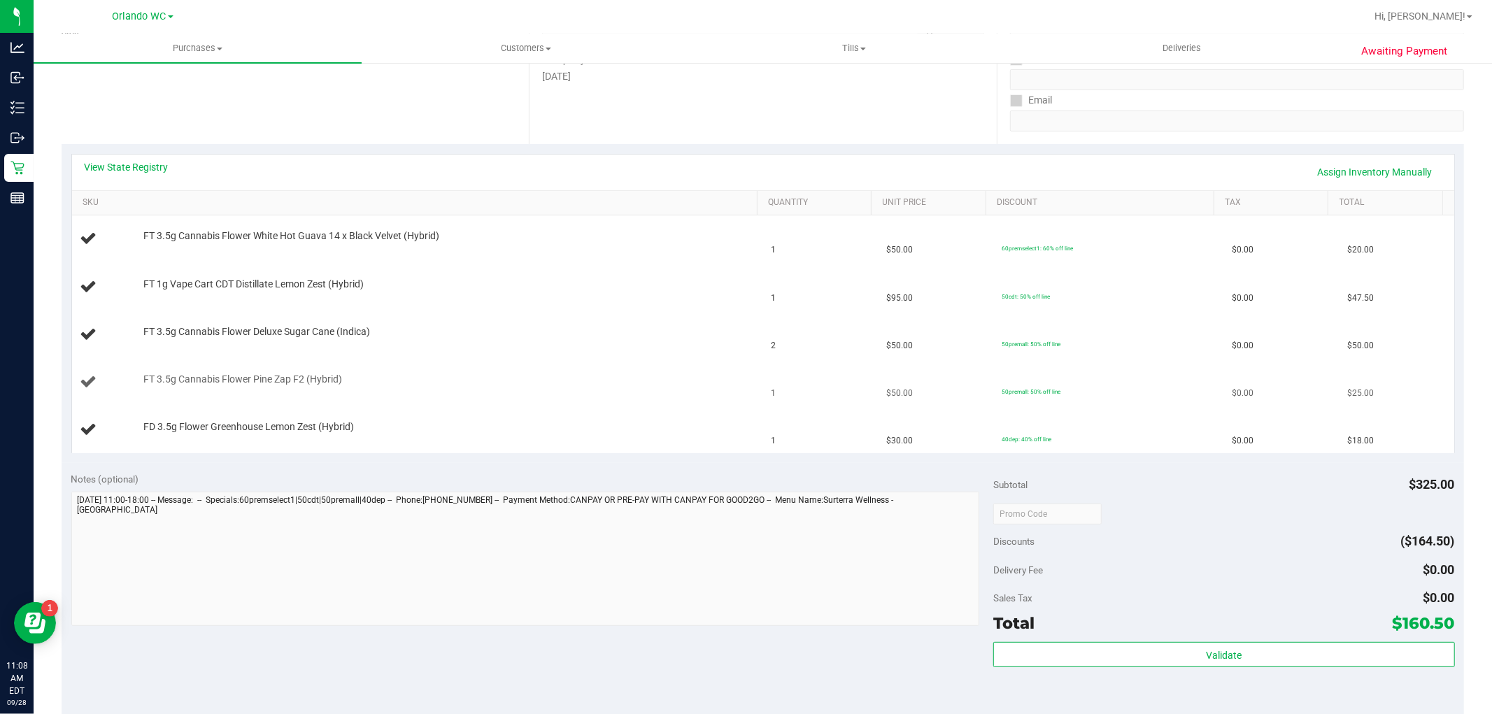
click at [397, 396] on td "FT 3.5g Cannabis Flower Pine Zap F2 (Hybrid)" at bounding box center [417, 383] width 691 height 48
click at [615, 333] on div "FT 3.5g Cannabis Flower Deluxe Sugar Cane (Indica)" at bounding box center [443, 332] width 614 height 14
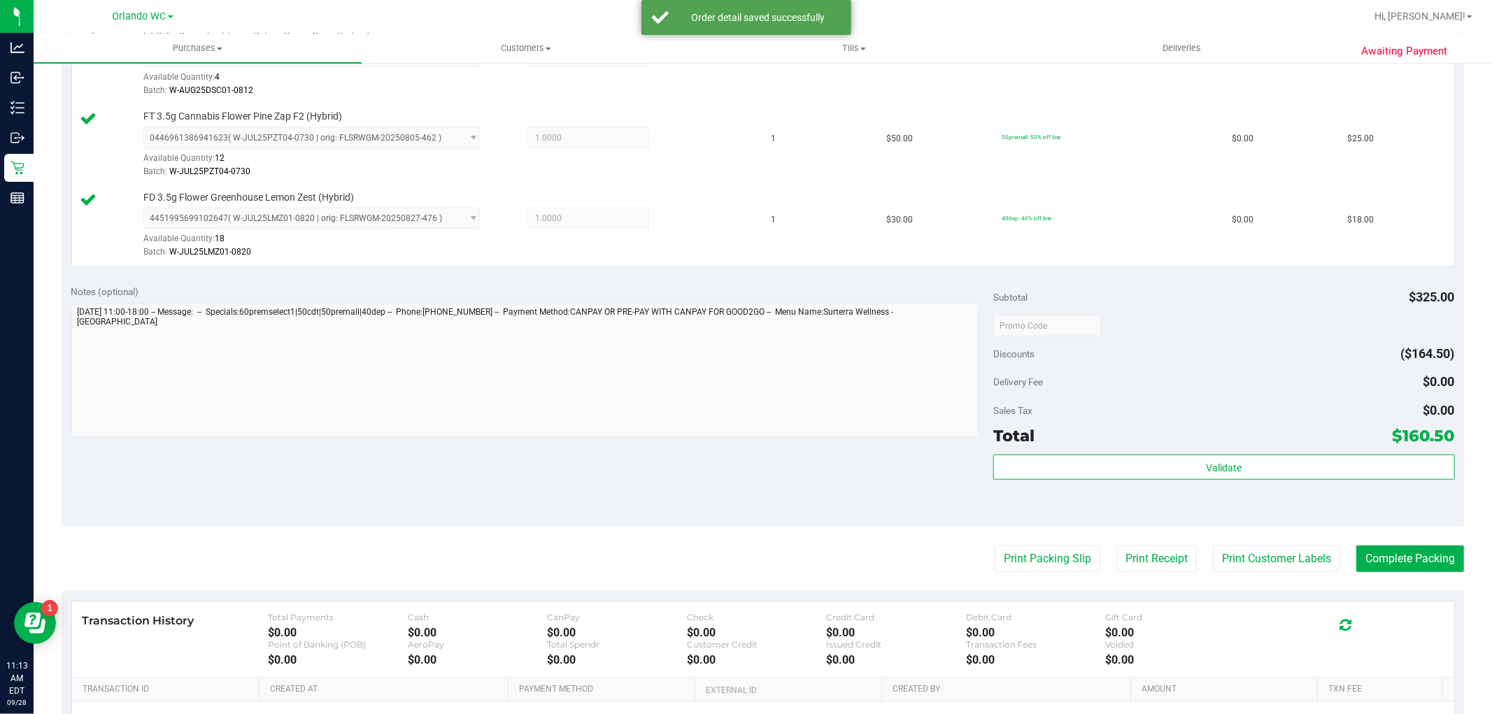
scroll to position [621, 0]
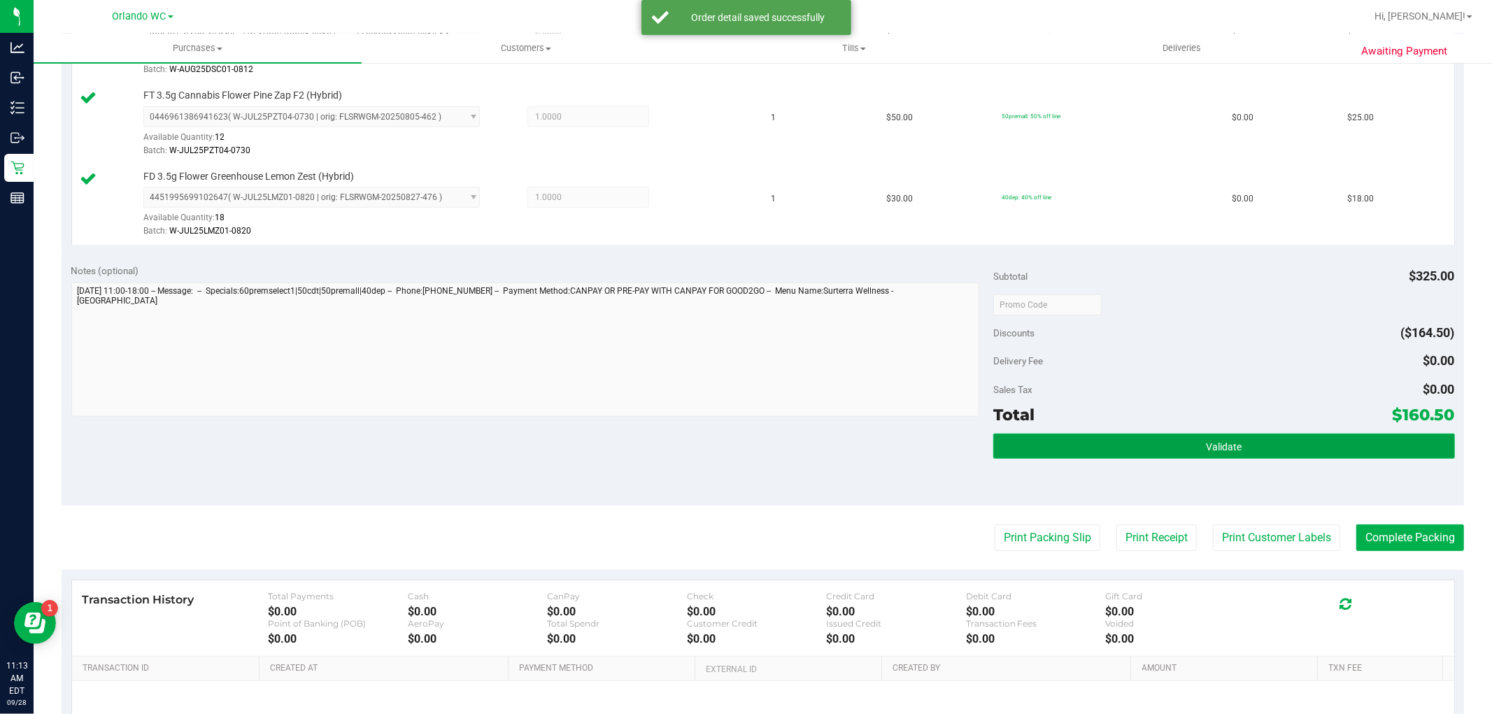
click at [1265, 435] on button "Validate" at bounding box center [1223, 446] width 461 height 25
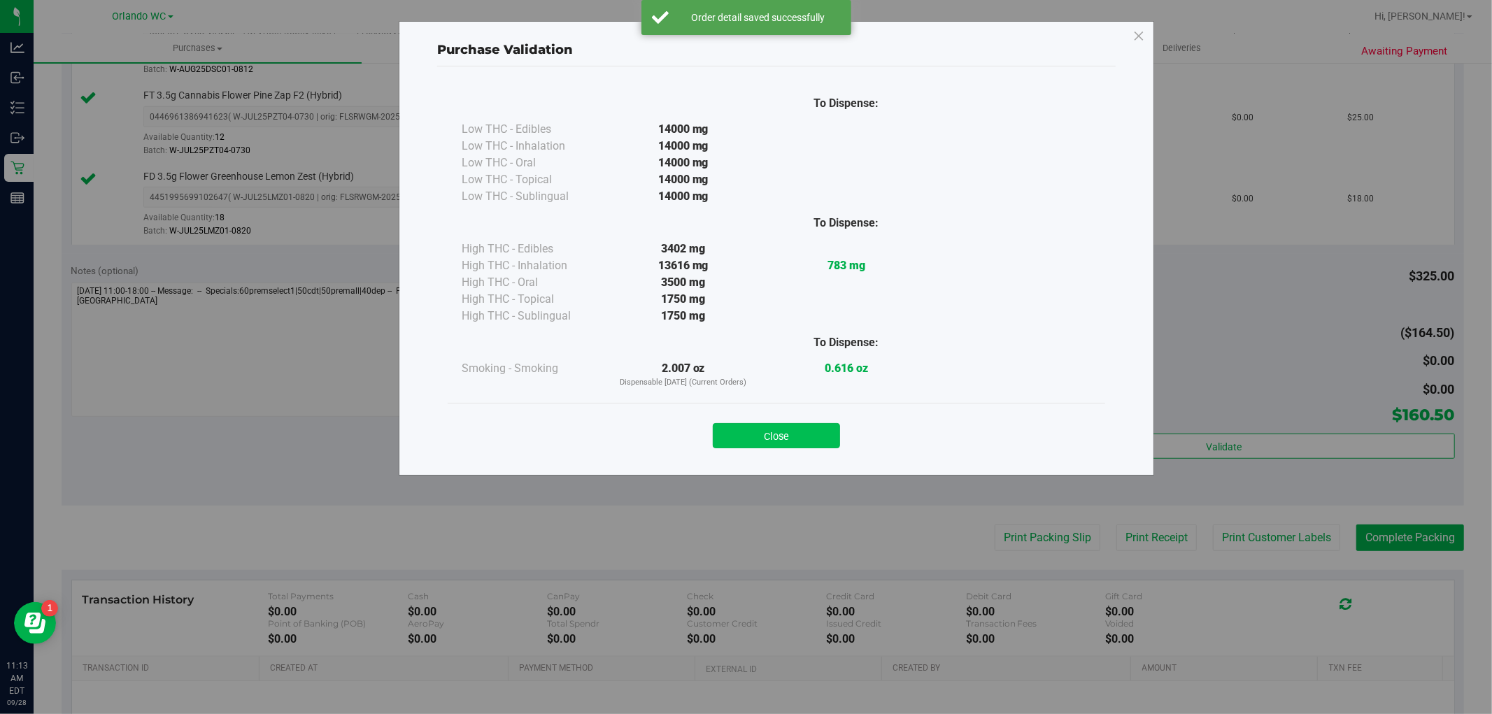
click at [824, 430] on button "Close" at bounding box center [776, 435] width 127 height 25
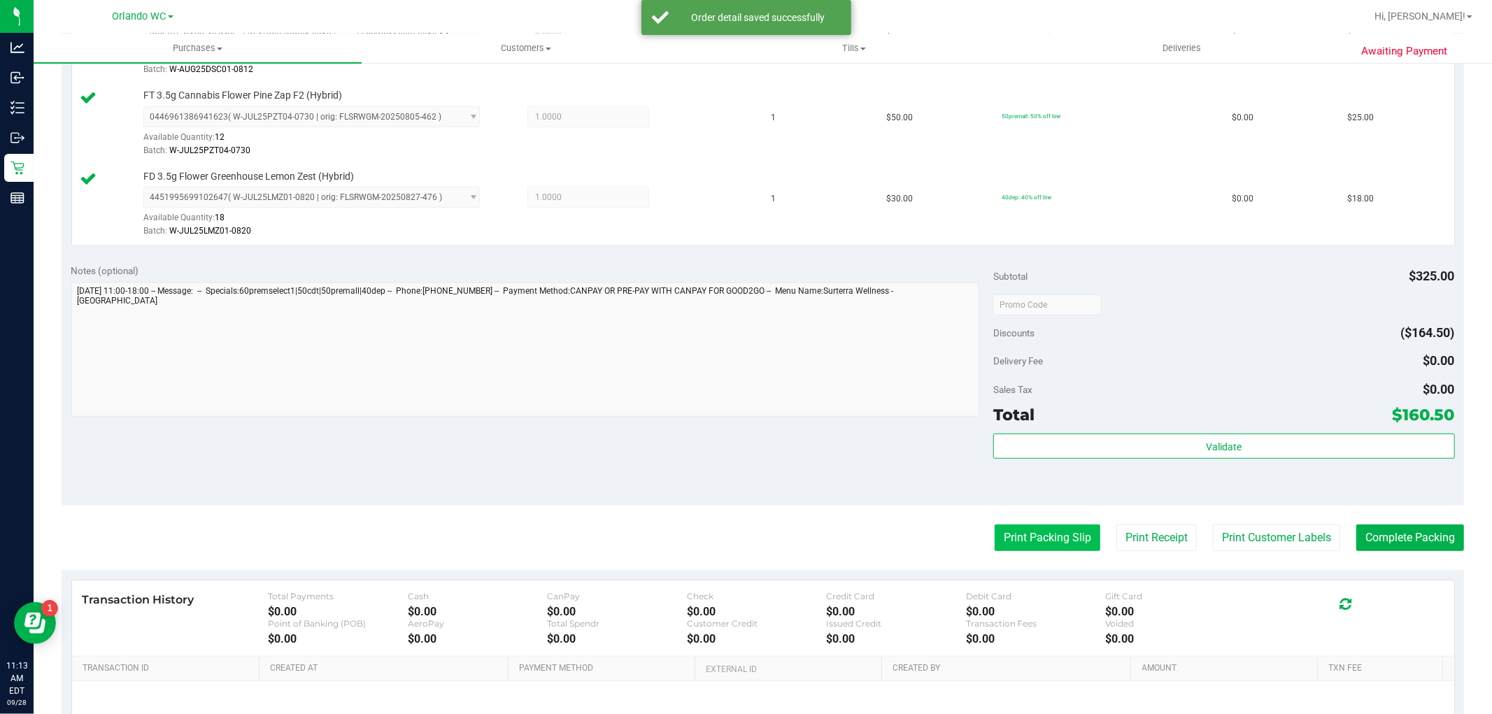
click at [1014, 543] on button "Print Packing Slip" at bounding box center [1048, 538] width 106 height 27
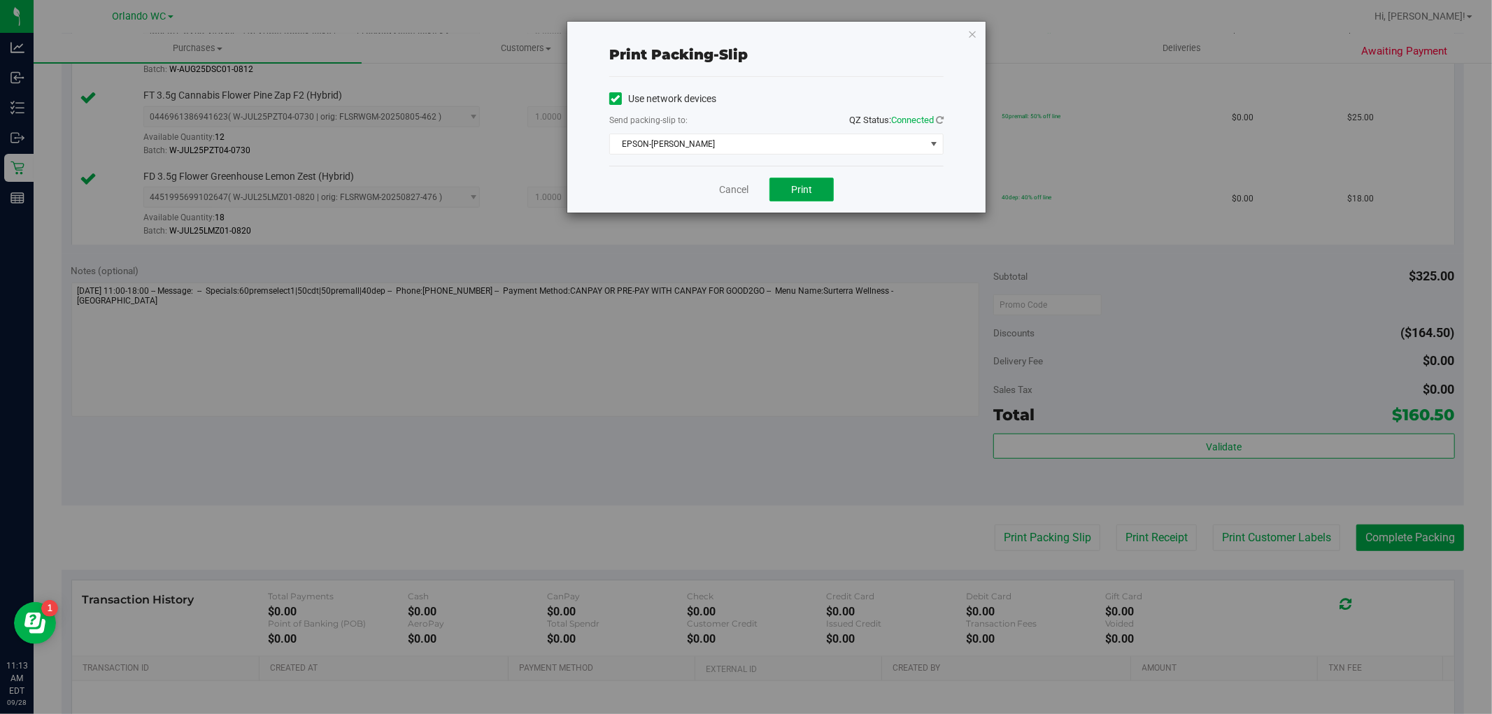
click at [810, 200] on button "Print" at bounding box center [801, 190] width 64 height 24
click at [709, 194] on div "Cancel Print" at bounding box center [776, 189] width 334 height 47
click at [721, 191] on link "Cancel" at bounding box center [733, 190] width 29 height 15
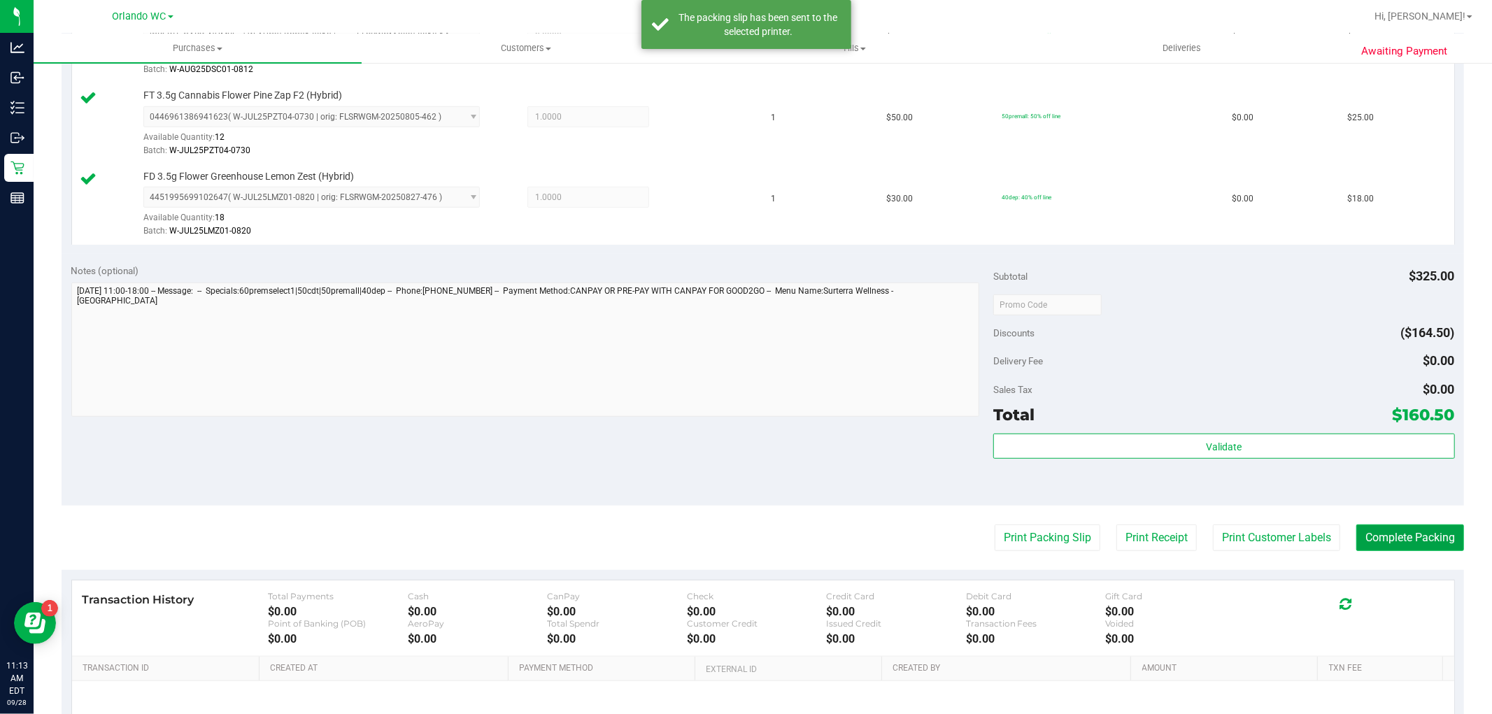
click at [1409, 526] on button "Complete Packing" at bounding box center [1410, 538] width 108 height 27
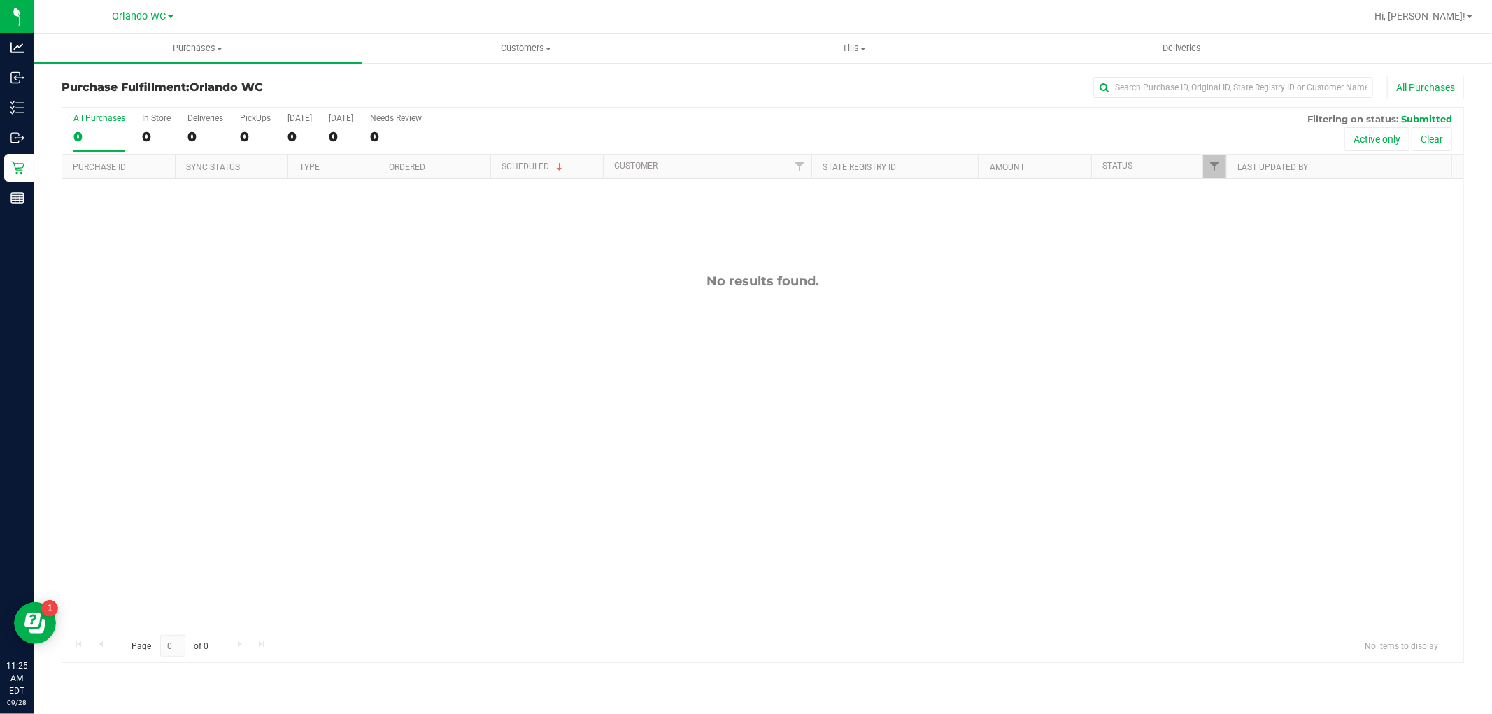
click at [86, 135] on div "0" at bounding box center [99, 137] width 52 height 16
click at [0, 0] on input "All Purchases 0" at bounding box center [0, 0] width 0 height 0
click at [75, 126] on label "All Purchases 0" at bounding box center [99, 132] width 52 height 38
click at [0, 0] on input "All Purchases 0" at bounding box center [0, 0] width 0 height 0
click at [114, 127] on label "All Purchases 0" at bounding box center [99, 132] width 52 height 38
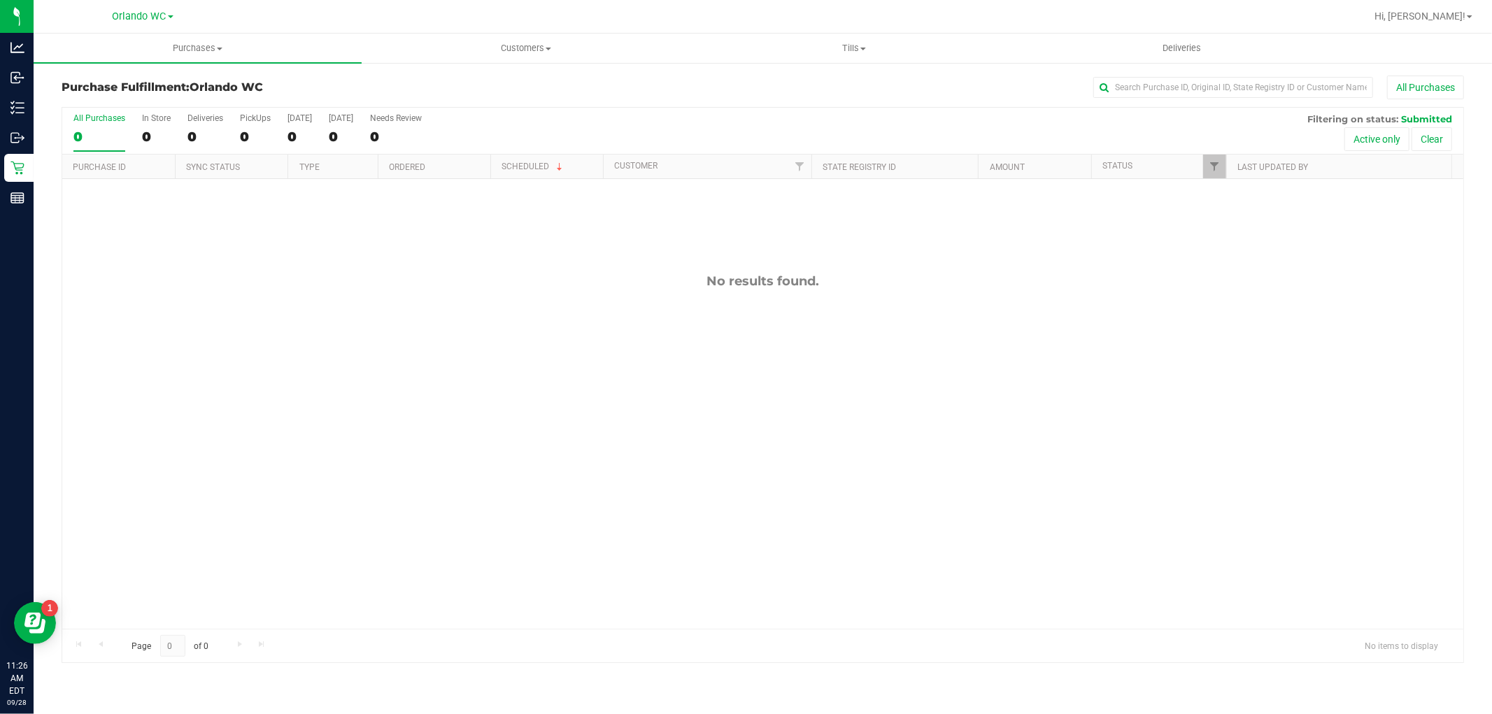
click at [0, 0] on input "All Purchases 0" at bounding box center [0, 0] width 0 height 0
click at [615, 457] on div "No results found." at bounding box center [762, 451] width 1401 height 544
click at [81, 136] on div "0" at bounding box center [99, 137] width 52 height 16
click at [0, 0] on input "All Purchases 0" at bounding box center [0, 0] width 0 height 0
click at [103, 138] on div "0" at bounding box center [99, 137] width 52 height 16
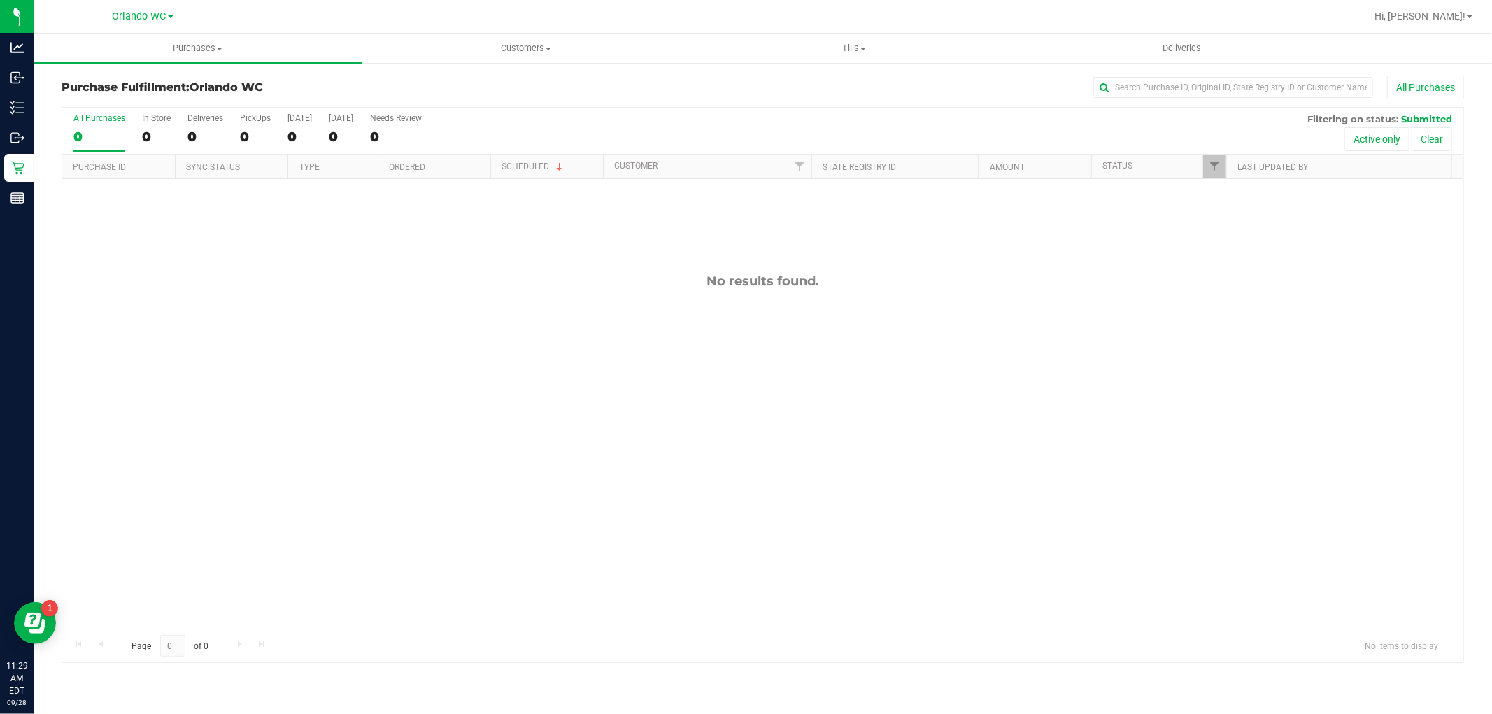
click at [0, 0] on input "All Purchases 0" at bounding box center [0, 0] width 0 height 0
click at [104, 127] on label "All Purchases 0" at bounding box center [99, 132] width 52 height 38
click at [0, 0] on input "All Purchases 0" at bounding box center [0, 0] width 0 height 0
click at [95, 133] on div "0" at bounding box center [99, 137] width 52 height 16
click at [0, 0] on input "All Purchases 0" at bounding box center [0, 0] width 0 height 0
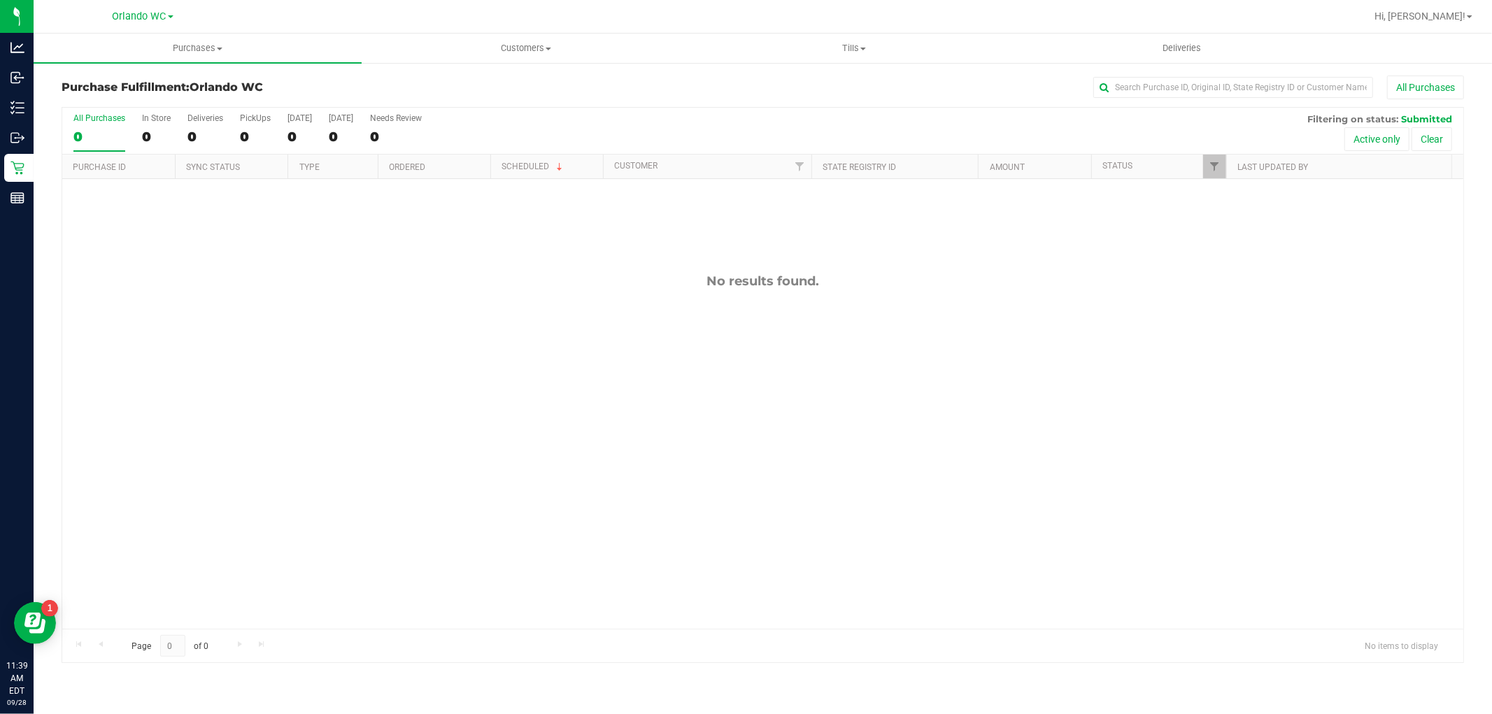
click at [80, 131] on div "0" at bounding box center [99, 137] width 52 height 16
click at [0, 0] on input "All Purchases 0" at bounding box center [0, 0] width 0 height 0
click at [449, 423] on div "No results found." at bounding box center [762, 451] width 1401 height 544
click at [60, 137] on div "All Purchases 0 In Store 0 Deliveries 0 PickUps 0 Today 0 Tomorrow 0 Needs Revi…" at bounding box center [762, 384] width 1423 height 557
click at [80, 136] on div "0" at bounding box center [99, 137] width 52 height 16
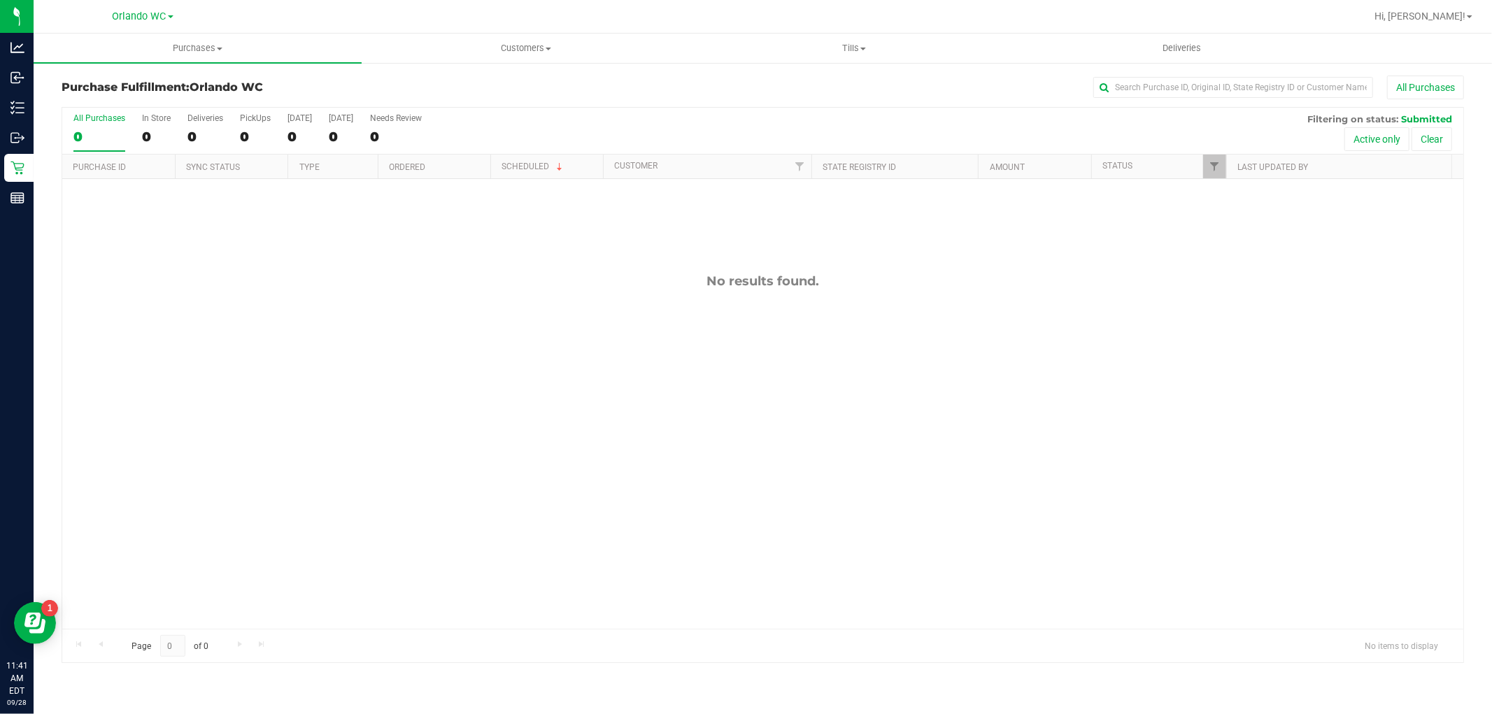
click at [0, 0] on input "All Purchases 0" at bounding box center [0, 0] width 0 height 0
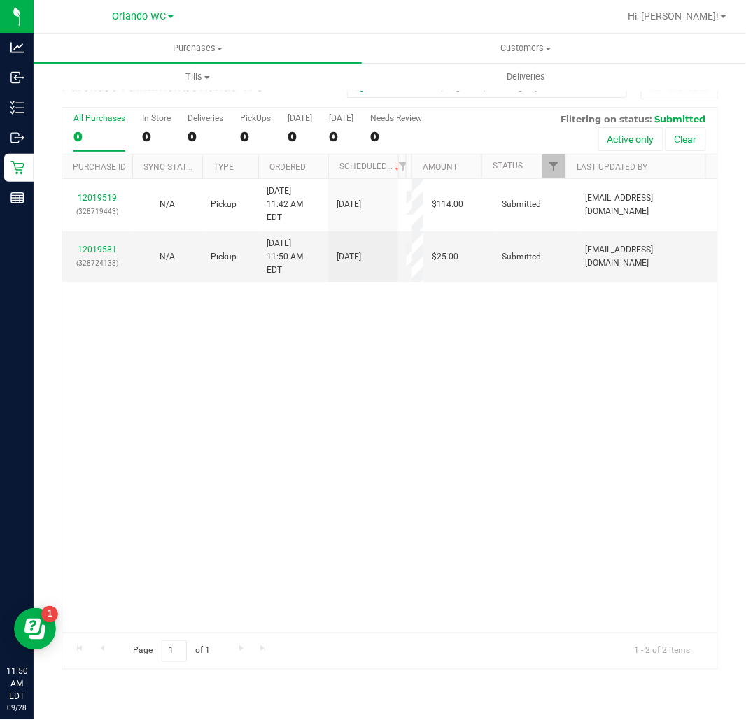
click at [88, 138] on div "0" at bounding box center [99, 137] width 52 height 16
click at [0, 0] on input "All Purchases 0" at bounding box center [0, 0] width 0 height 0
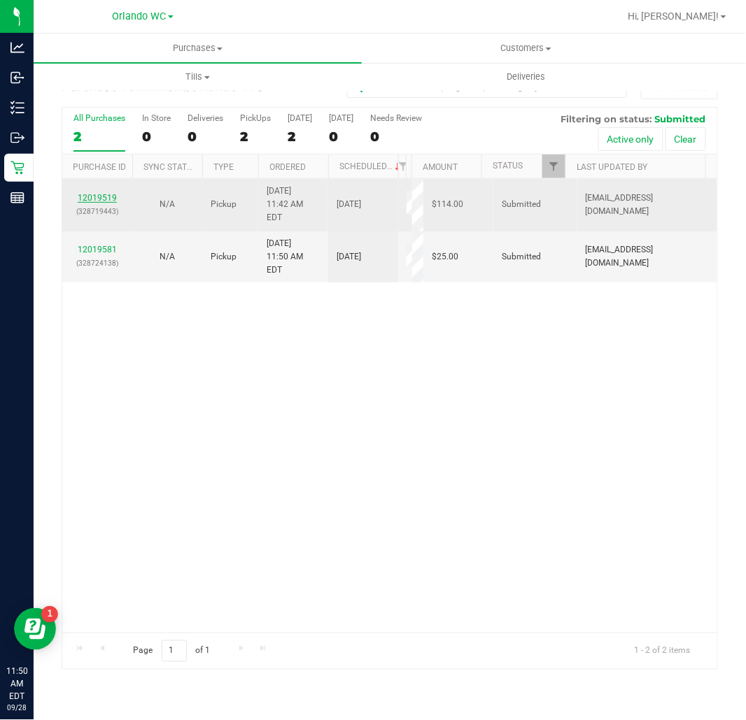
click at [92, 193] on link "12019519" at bounding box center [97, 198] width 39 height 10
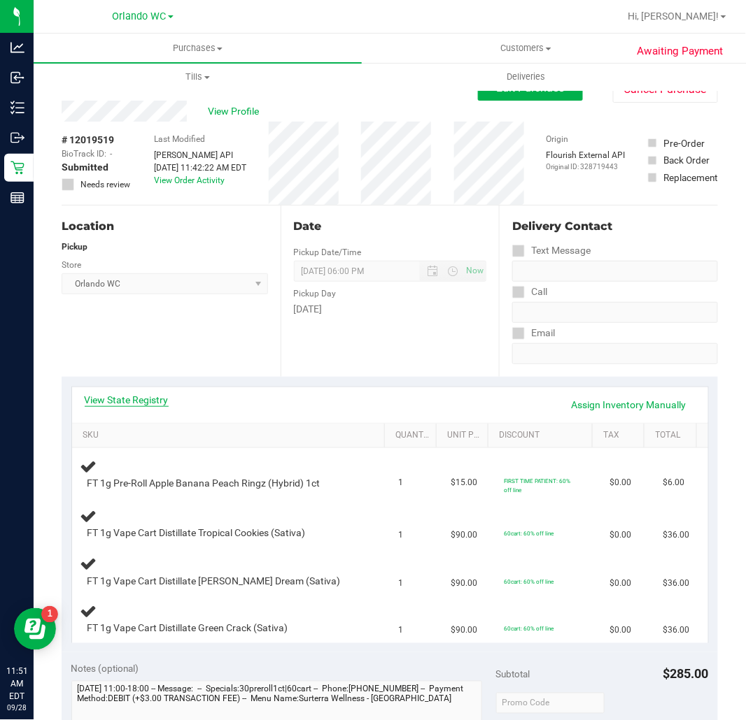
click at [138, 406] on link "View State Registry" at bounding box center [127, 400] width 84 height 14
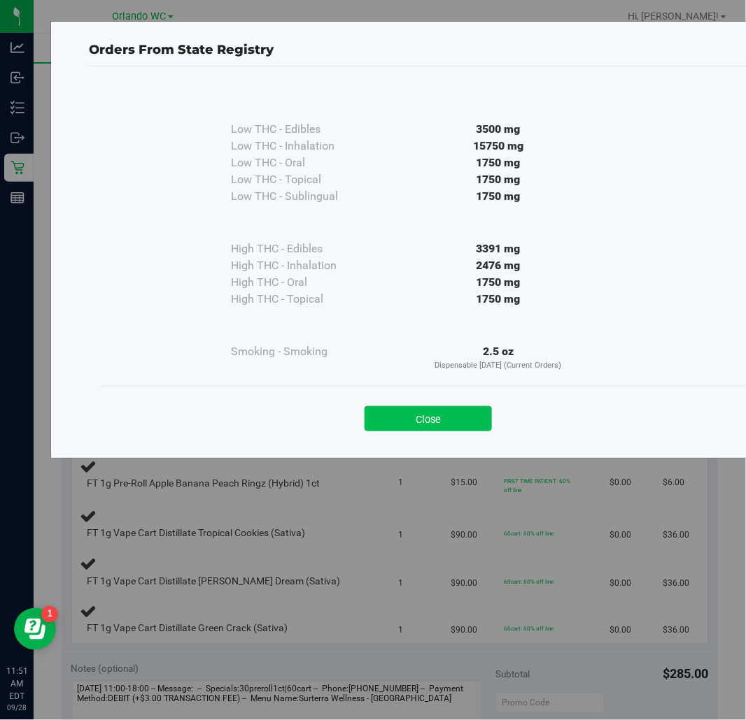
click at [434, 408] on button "Close" at bounding box center [427, 418] width 127 height 25
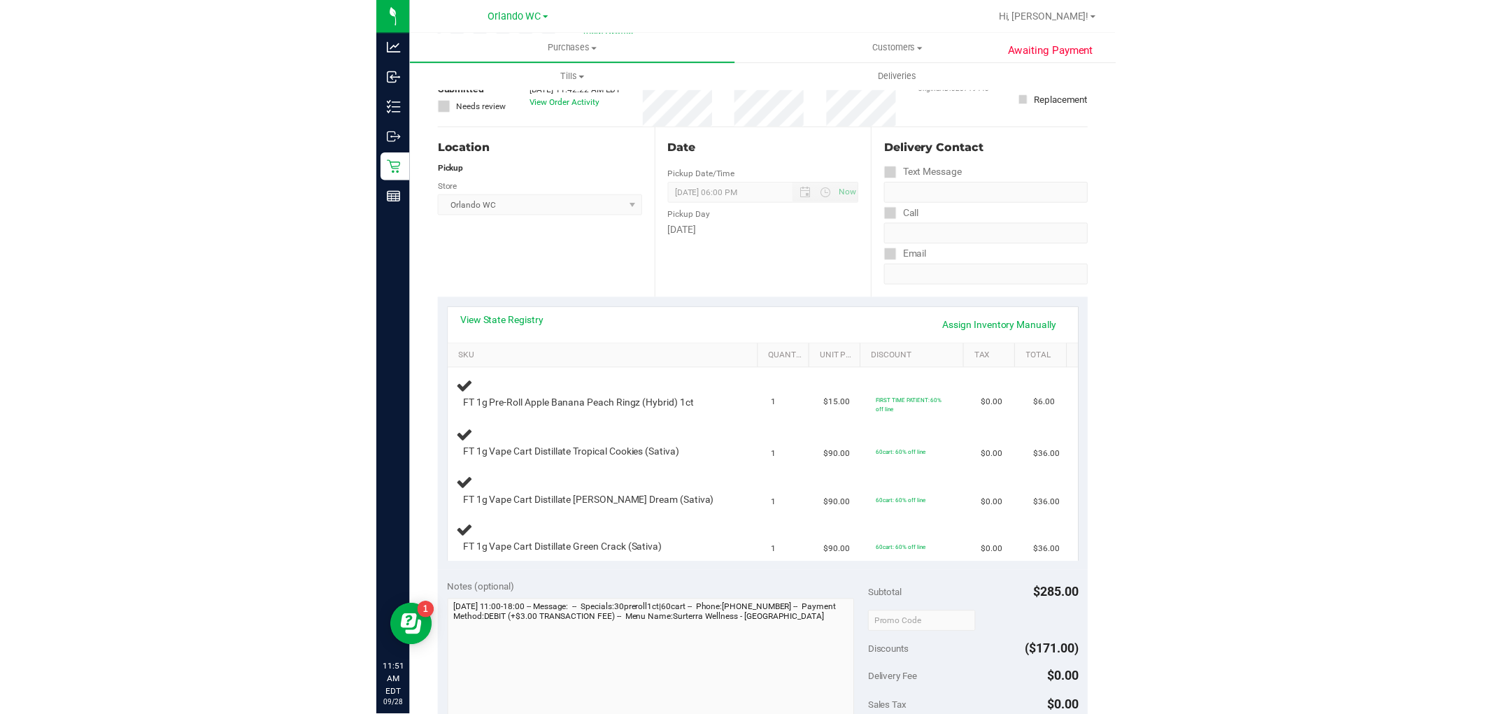
scroll to position [155, 0]
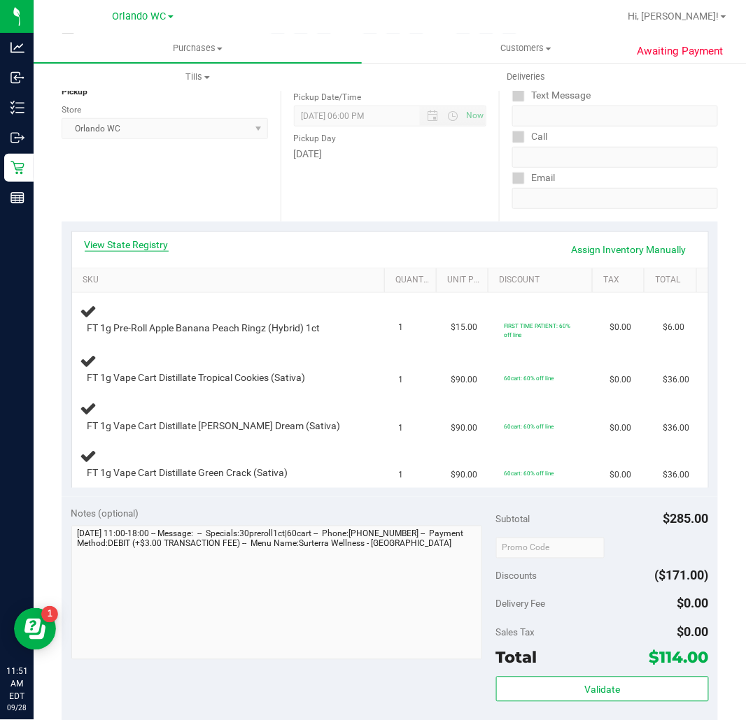
click at [145, 241] on link "View State Registry" at bounding box center [127, 245] width 84 height 14
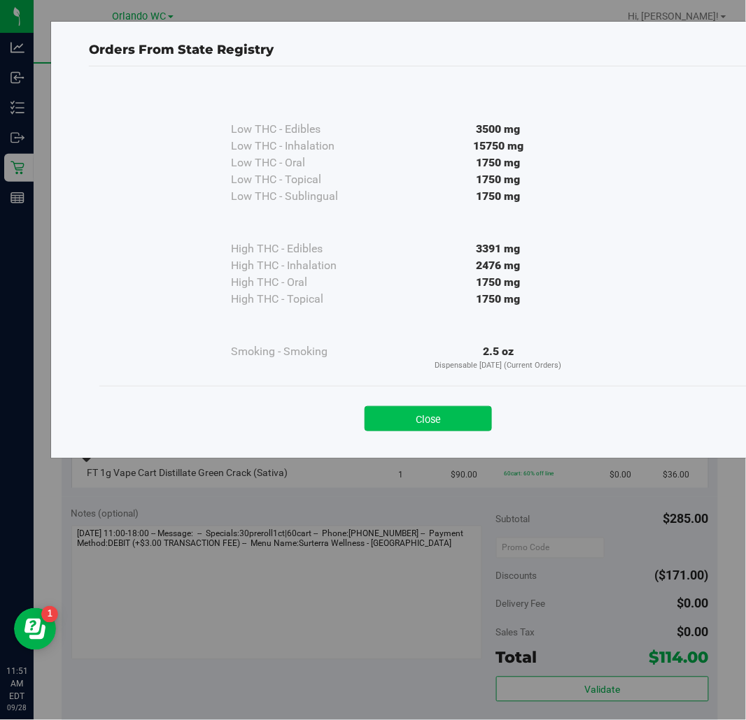
click at [453, 423] on button "Close" at bounding box center [427, 418] width 127 height 25
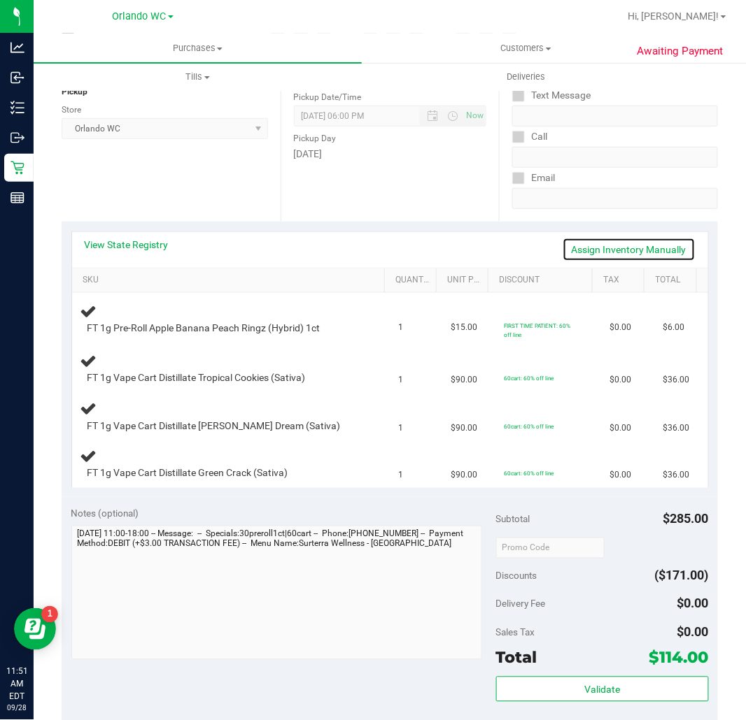
click at [617, 250] on link "Assign Inventory Manually" at bounding box center [628, 250] width 133 height 24
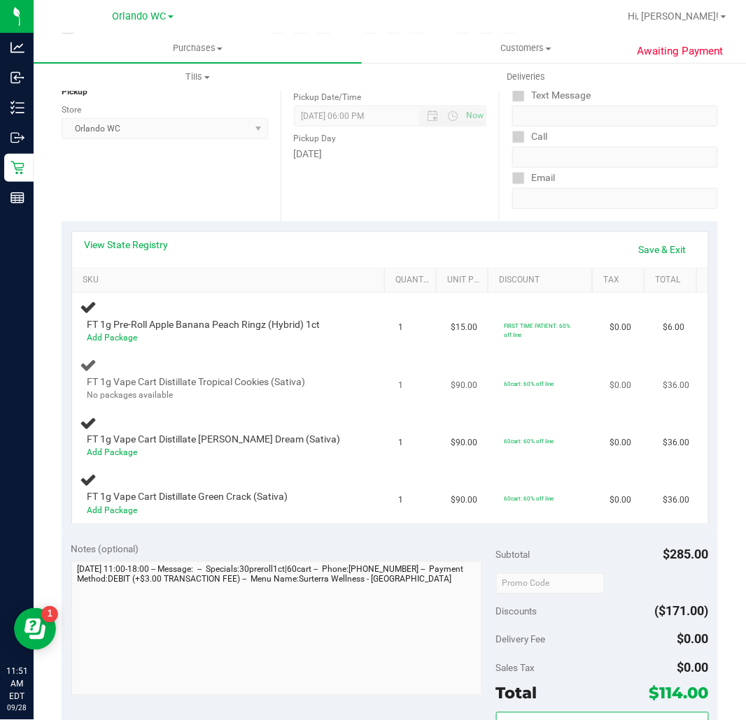
click at [137, 389] on div "No packages available" at bounding box center [222, 395] width 271 height 13
click at [638, 245] on link "Save & Exit" at bounding box center [662, 250] width 66 height 24
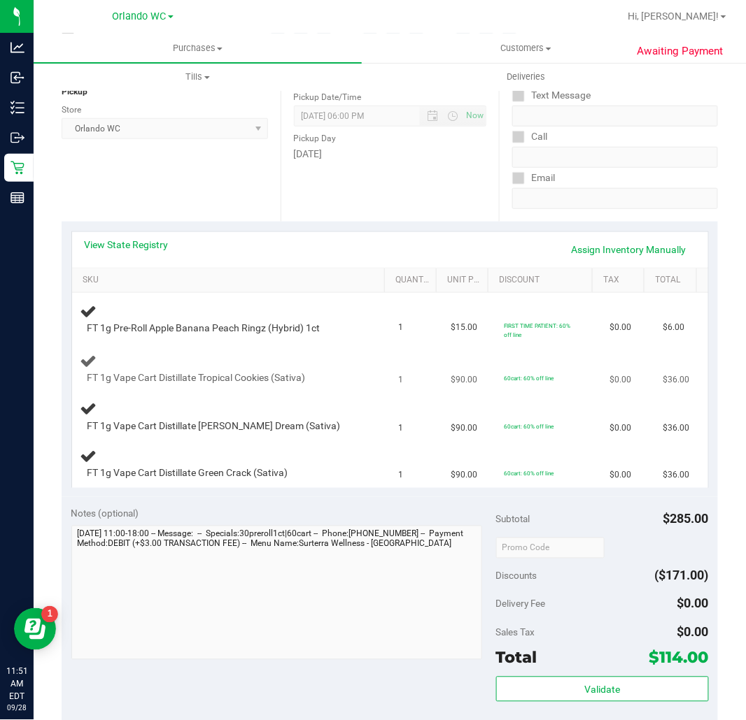
click at [208, 379] on span "FT 1g Vape Cart Distillate Tropical Cookies (Sativa)" at bounding box center [196, 377] width 218 height 13
copy div "FT 1g Vape Cart Distillate Tropical Cookies (Sativa)"
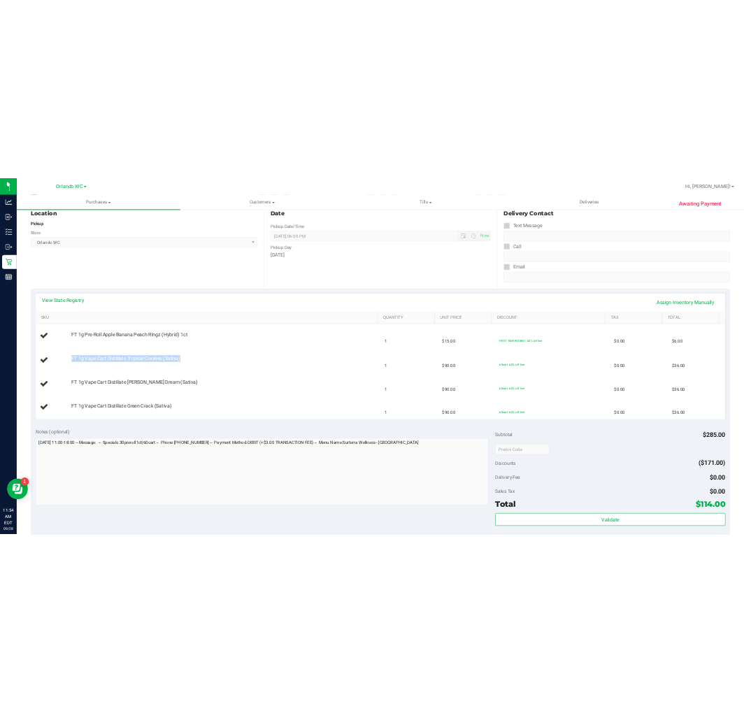
scroll to position [0, 0]
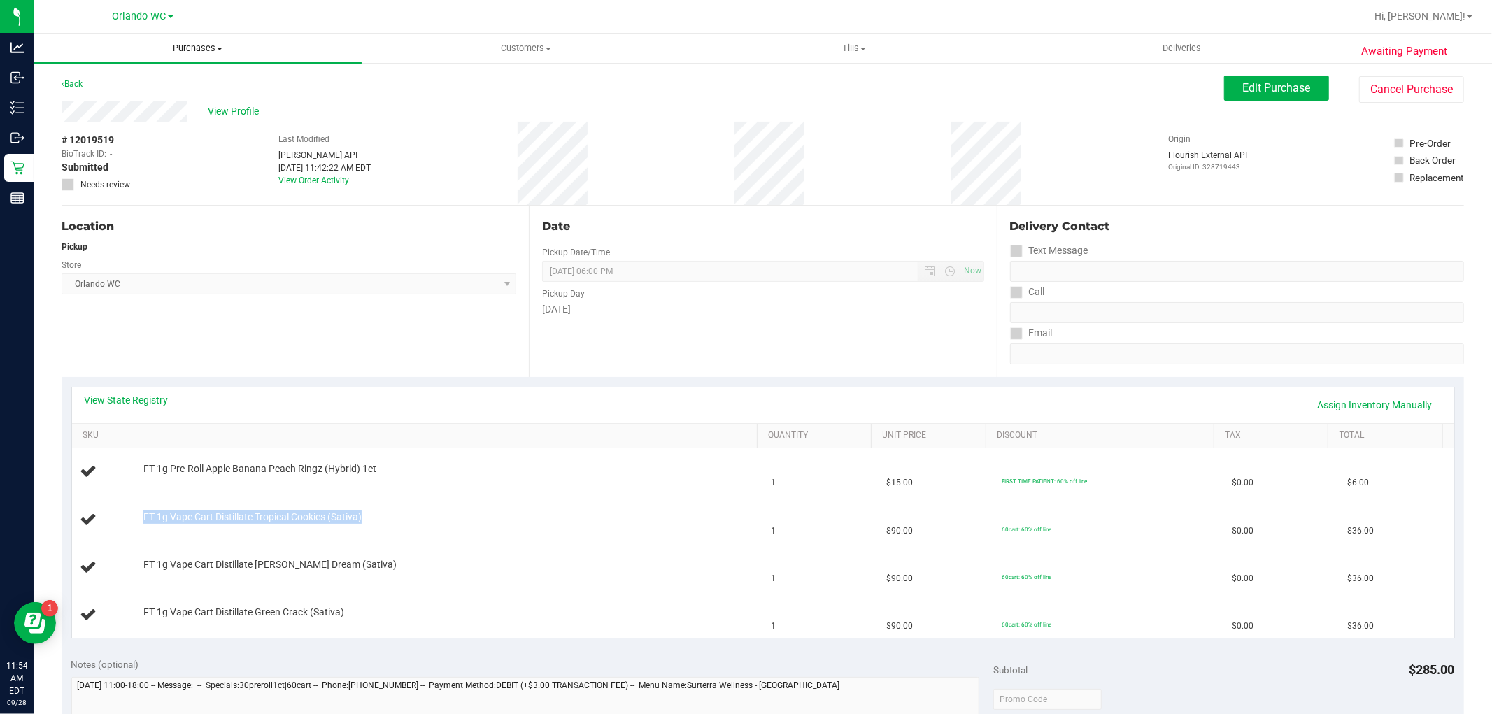
click at [186, 56] on uib-tab-heading "Purchases Summary of purchases Fulfillment All purchases" at bounding box center [198, 48] width 328 height 29
click at [122, 101] on li "Fulfillment" at bounding box center [198, 101] width 328 height 17
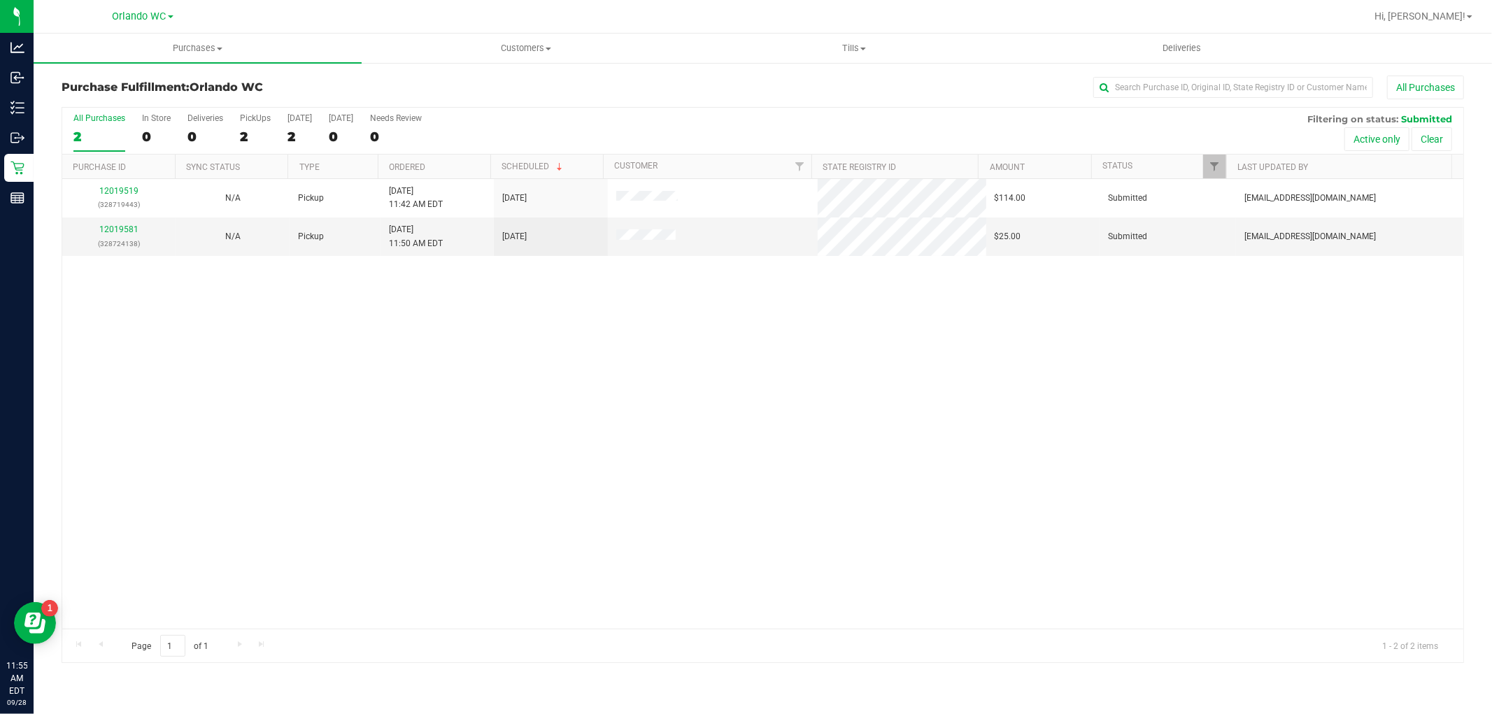
click at [550, 521] on div "12019519 (328719443) N/A Pickup 9/28/2025 11:42 AM EDT 9/28/2025 $114.00 Submit…" at bounding box center [762, 404] width 1401 height 450
click at [76, 124] on label "All Purchases 2" at bounding box center [99, 132] width 52 height 38
click at [0, 0] on input "All Purchases 2" at bounding box center [0, 0] width 0 height 0
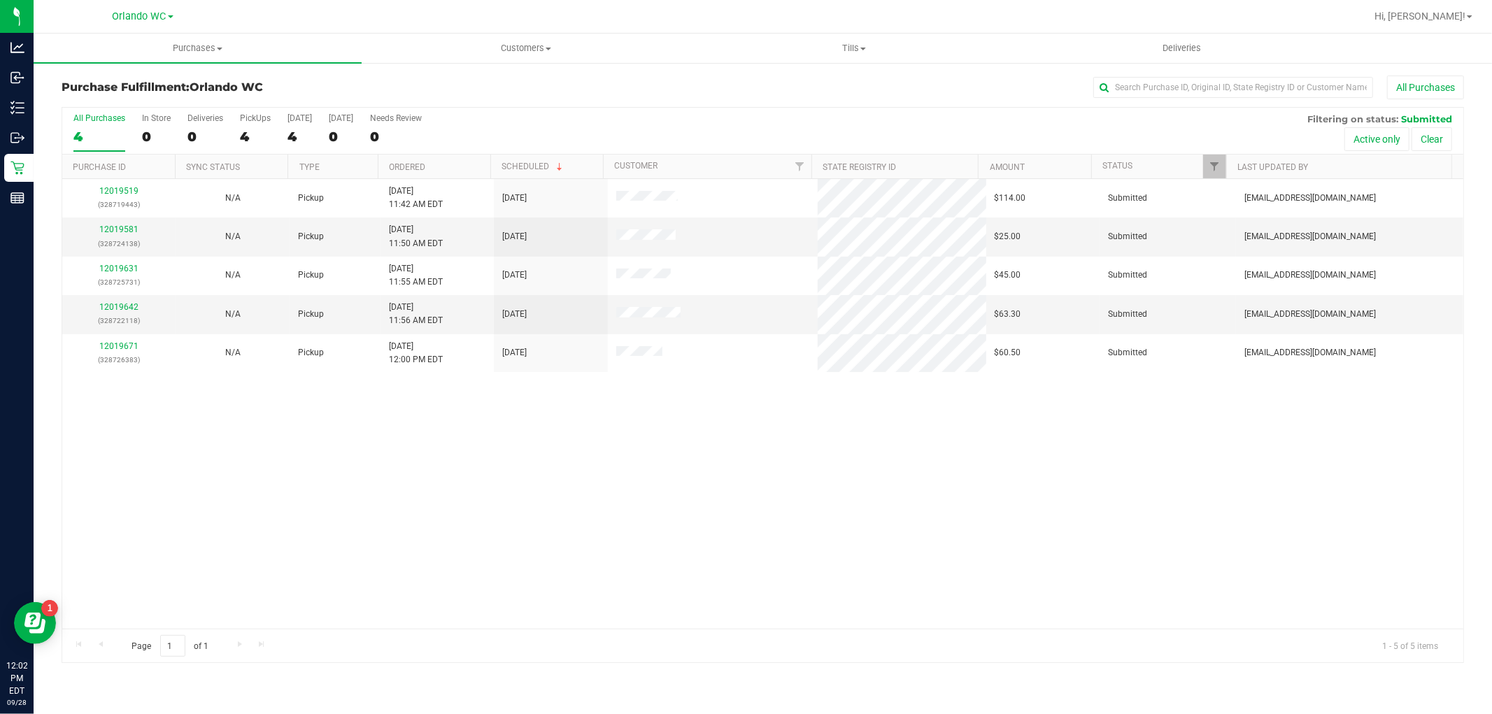
click at [526, 543] on div "12019519 (328719443) N/A Pickup 9/28/2025 11:42 AM EDT 9/28/2025 $114.00 Submit…" at bounding box center [762, 404] width 1401 height 450
click at [424, 166] on link "Ordered" at bounding box center [407, 167] width 36 height 10
click at [437, 528] on div "12019519 (328719443) N/A Pickup 9/28/2025 11:42 AM EDT 9/28/2025 $114.00 Submit…" at bounding box center [762, 404] width 1401 height 450
click at [121, 226] on link "12019581" at bounding box center [118, 230] width 39 height 10
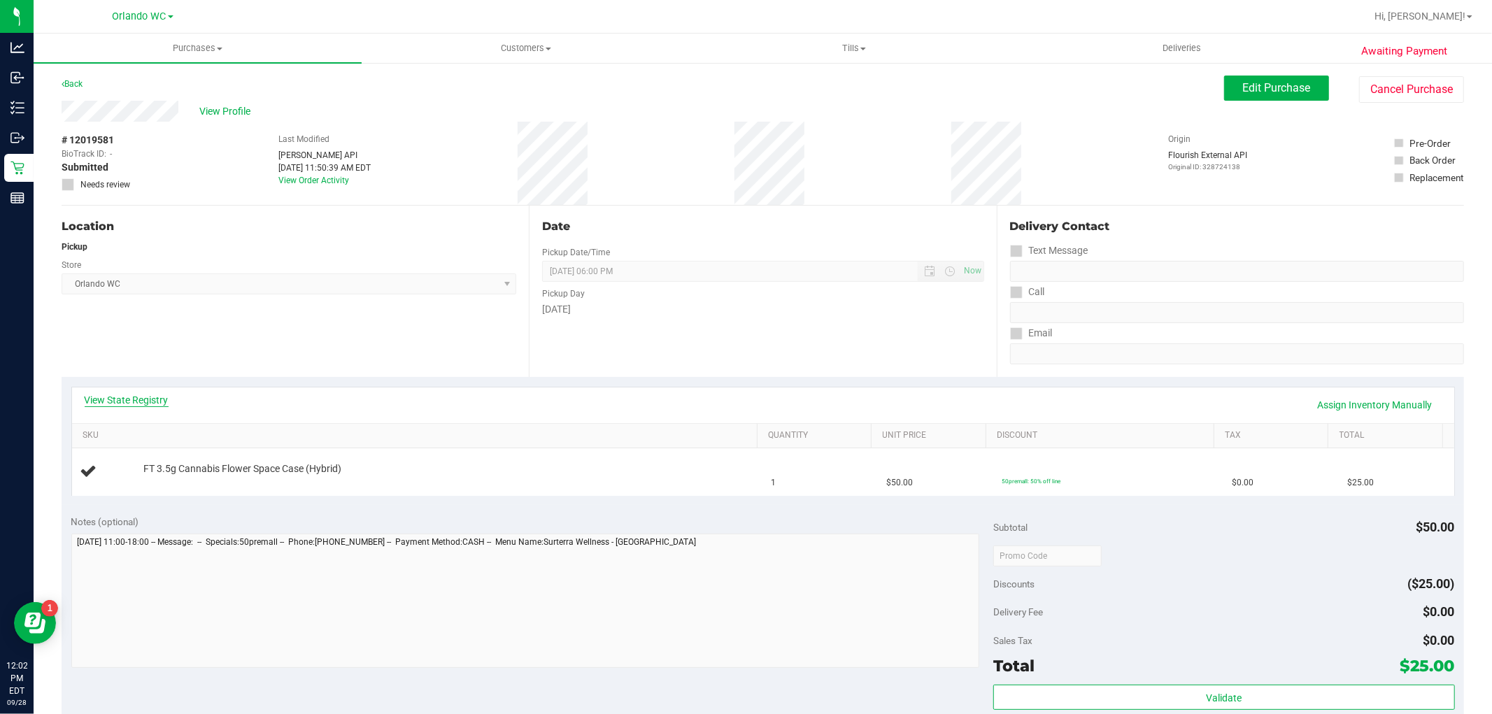
click at [148, 399] on link "View State Registry" at bounding box center [127, 400] width 84 height 14
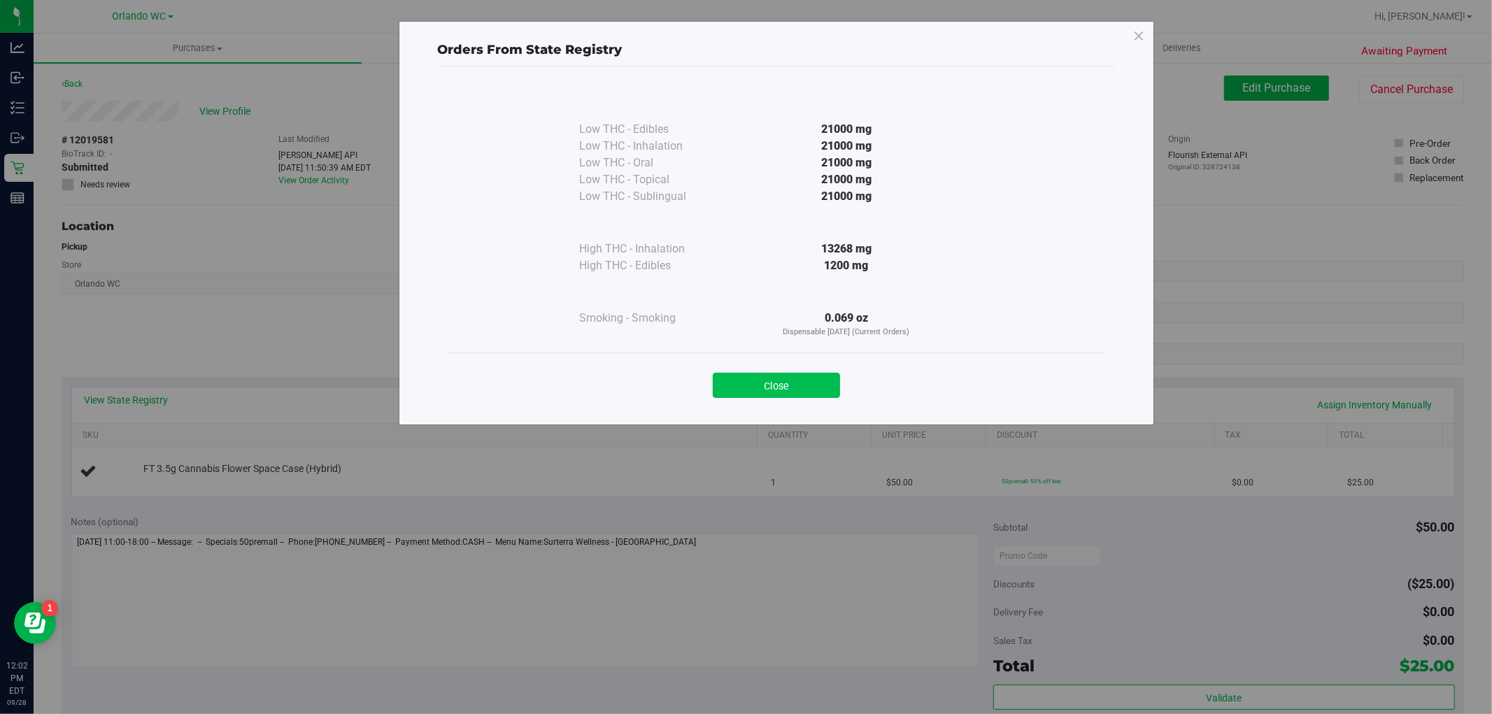
click at [789, 379] on button "Close" at bounding box center [776, 385] width 127 height 25
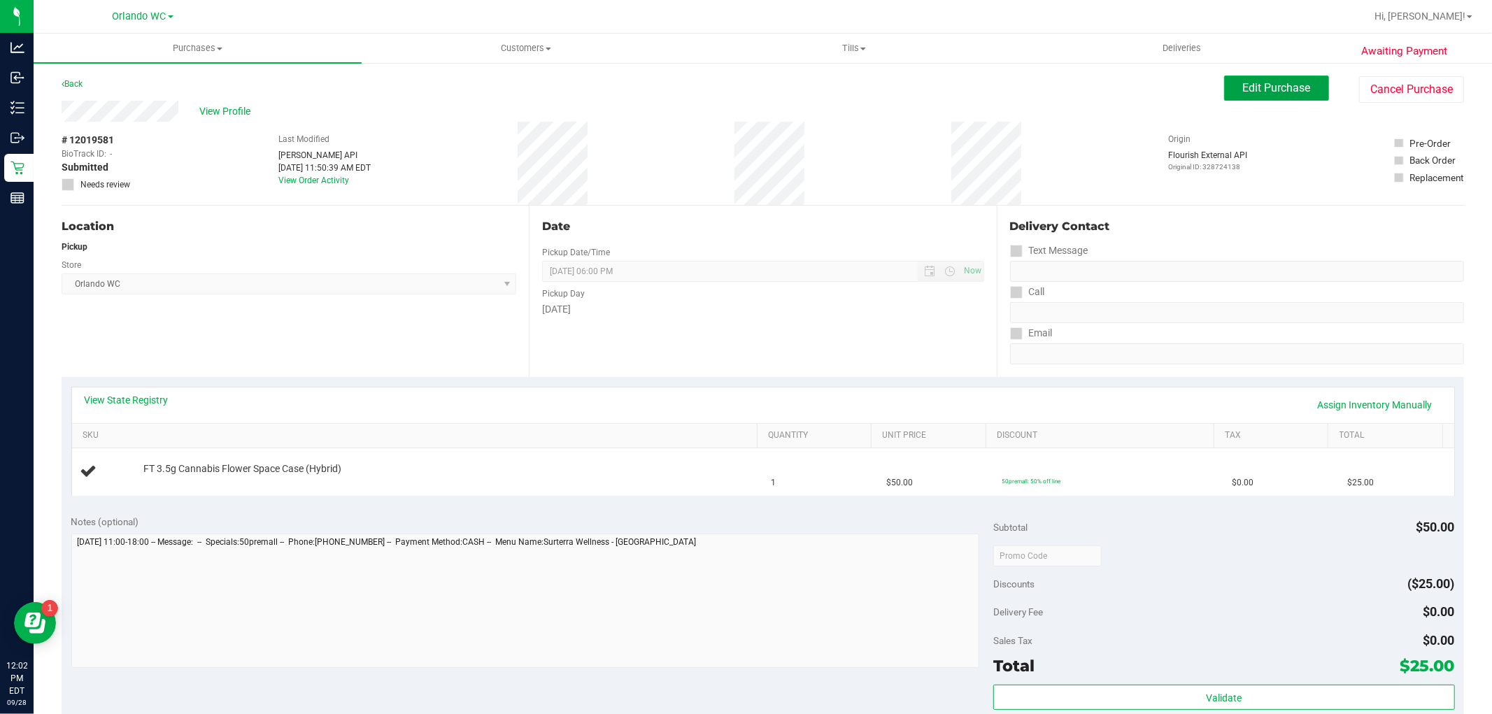
click at [1281, 78] on button "Edit Purchase" at bounding box center [1276, 88] width 105 height 25
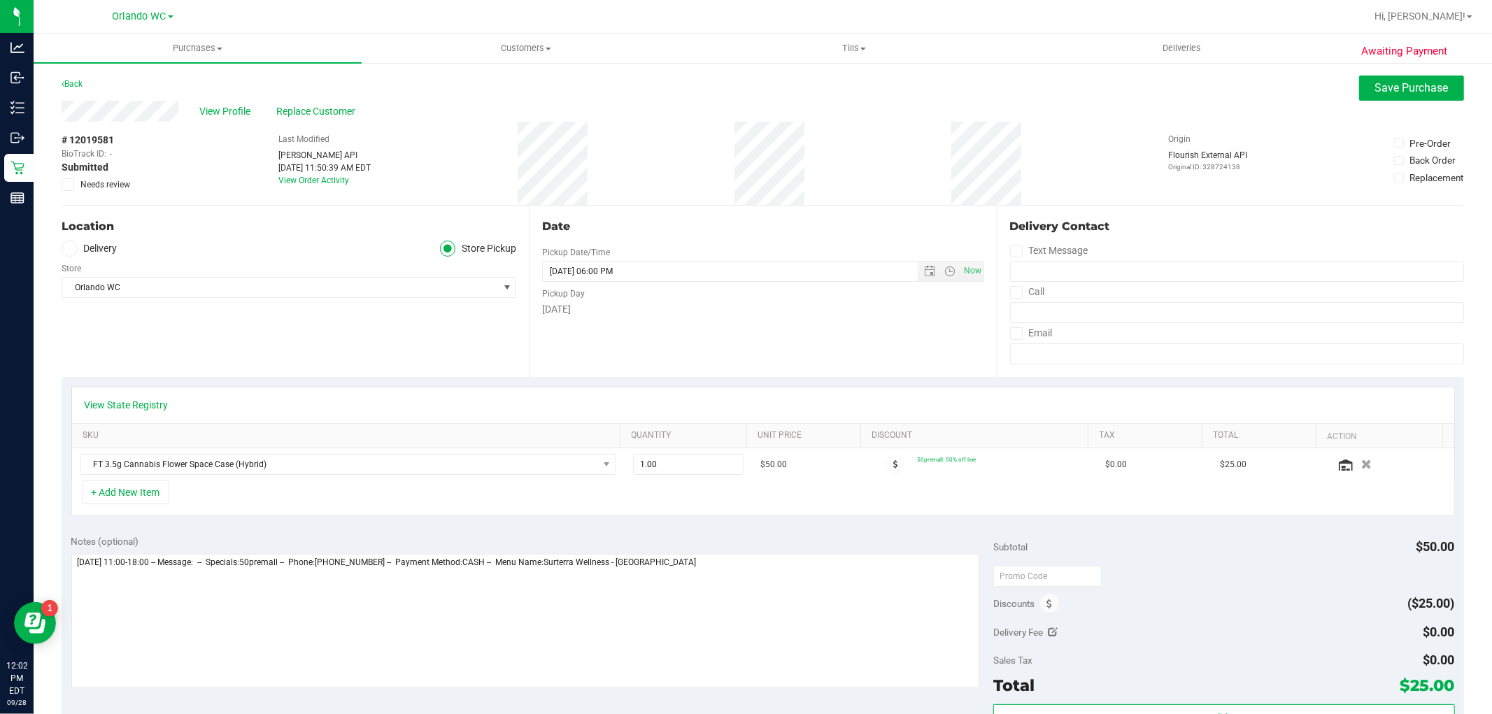
click at [87, 185] on span "Needs review" at bounding box center [105, 184] width 50 height 13
click at [0, 0] on input "Needs review" at bounding box center [0, 0] width 0 height 0
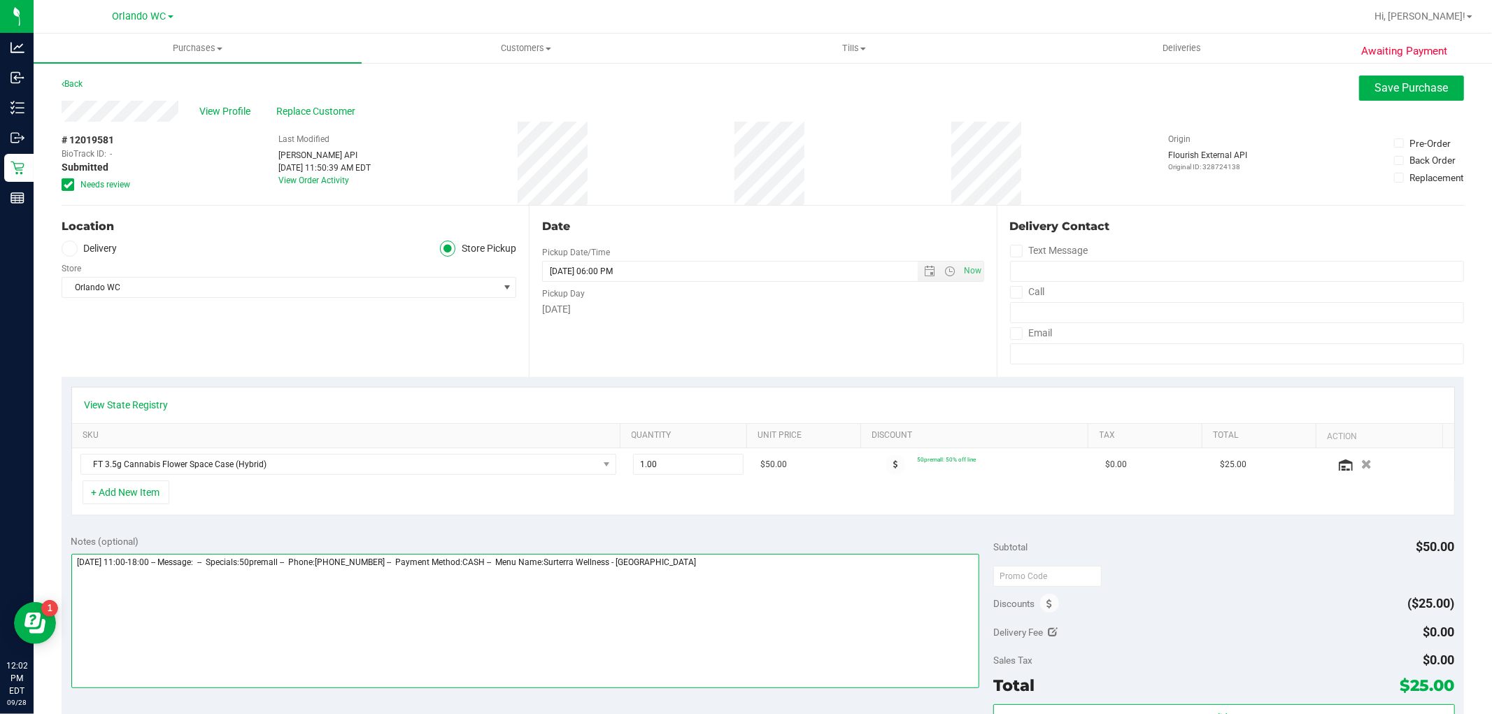
click at [776, 631] on textarea at bounding box center [525, 621] width 909 height 134
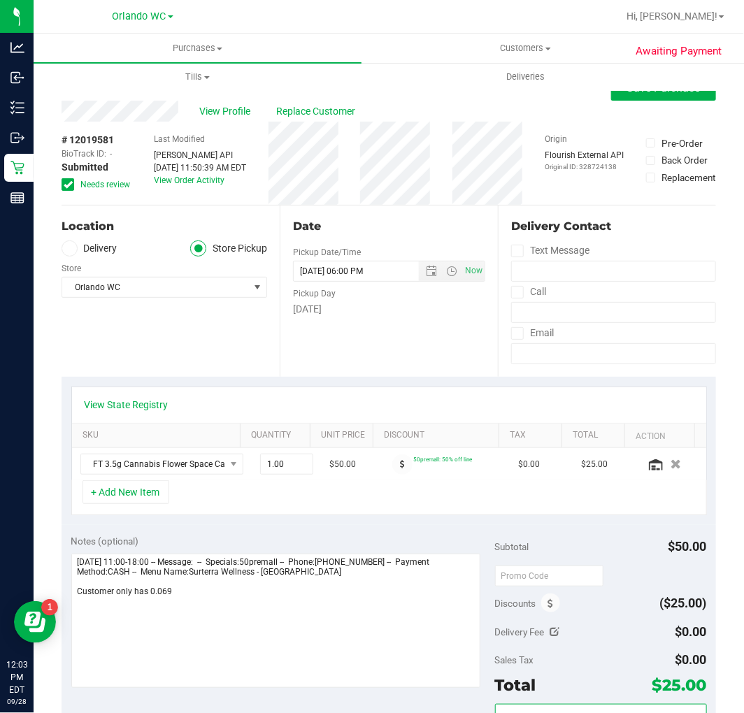
click at [134, 392] on div "View State Registry" at bounding box center [389, 405] width 634 height 36
drag, startPoint x: 134, startPoint y: 392, endPoint x: 140, endPoint y: 401, distance: 10.7
click at [136, 394] on div "View State Registry" at bounding box center [389, 405] width 634 height 36
click at [140, 401] on link "View State Registry" at bounding box center [127, 405] width 84 height 14
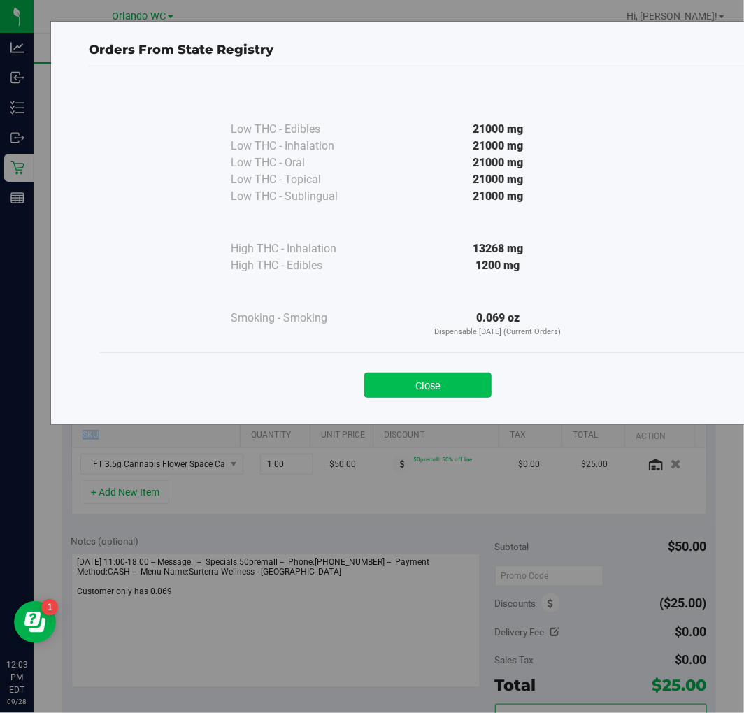
click at [443, 388] on button "Close" at bounding box center [427, 385] width 127 height 25
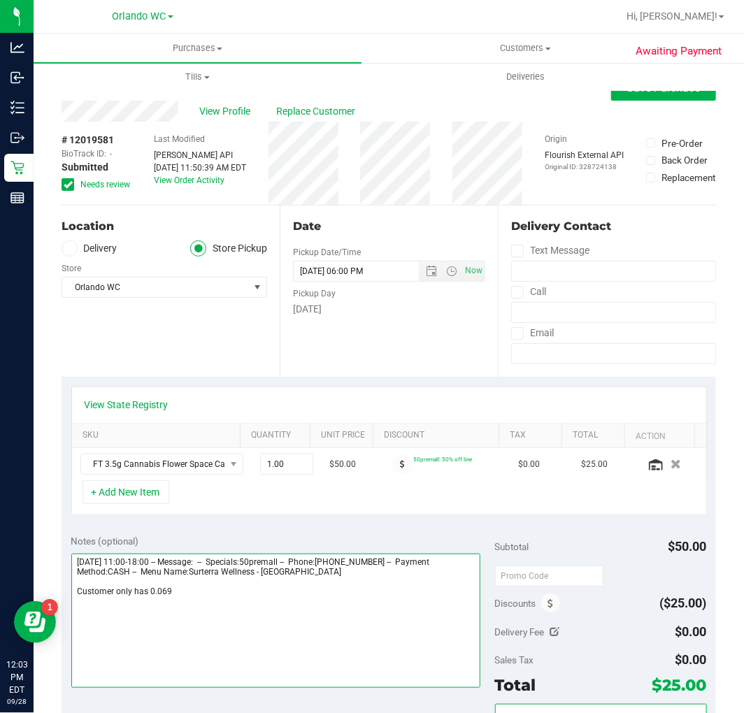
click at [189, 615] on textarea at bounding box center [276, 621] width 410 height 134
click at [283, 597] on textarea at bounding box center [276, 621] width 410 height 134
click at [284, 595] on textarea at bounding box center [276, 621] width 410 height 134
click at [179, 597] on textarea at bounding box center [276, 621] width 410 height 134
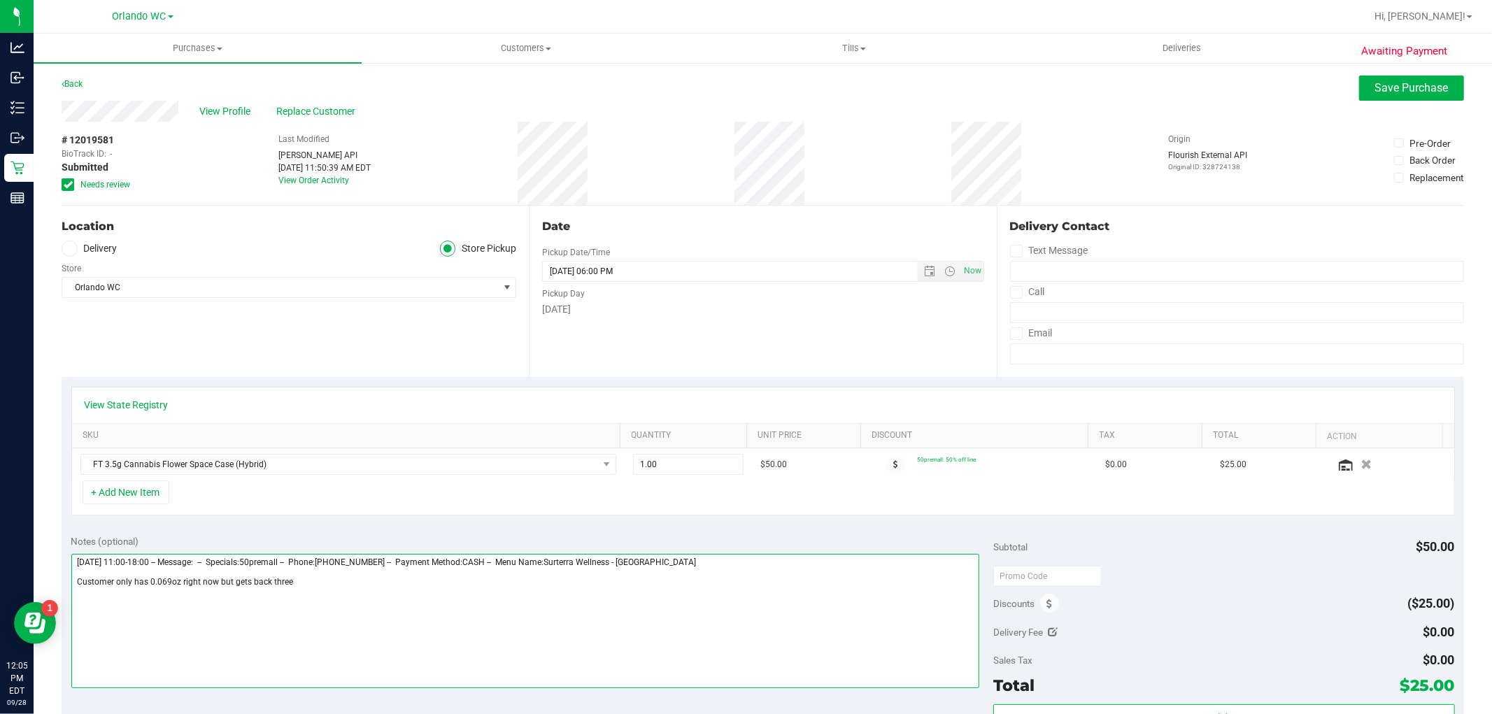
click at [334, 586] on textarea at bounding box center [525, 621] width 909 height 134
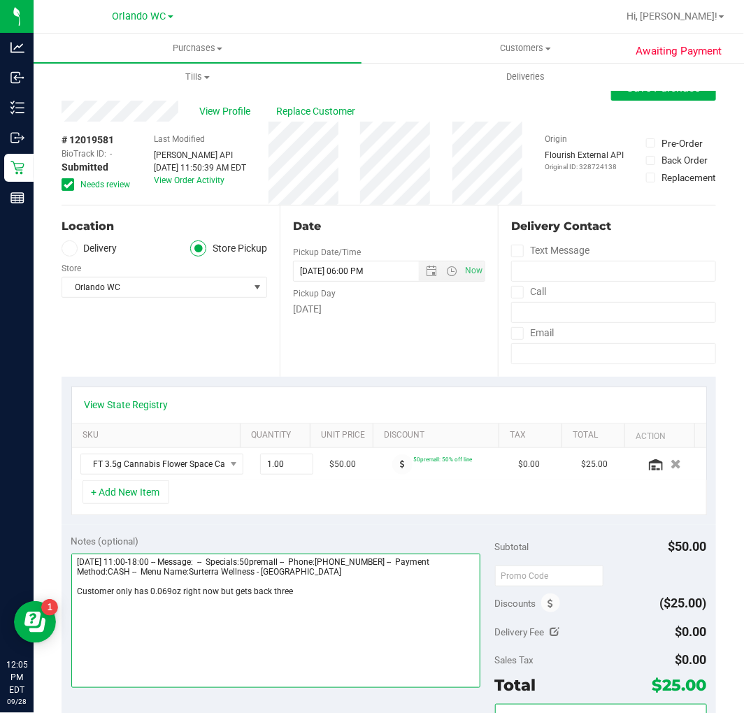
click at [298, 597] on textarea at bounding box center [276, 621] width 410 height 134
click at [326, 611] on textarea at bounding box center [276, 621] width 410 height 134
type textarea "Sunday 09/28/2025 11:00-18:00 -- Message: -- Specials:50premall -- Phone:407394…"
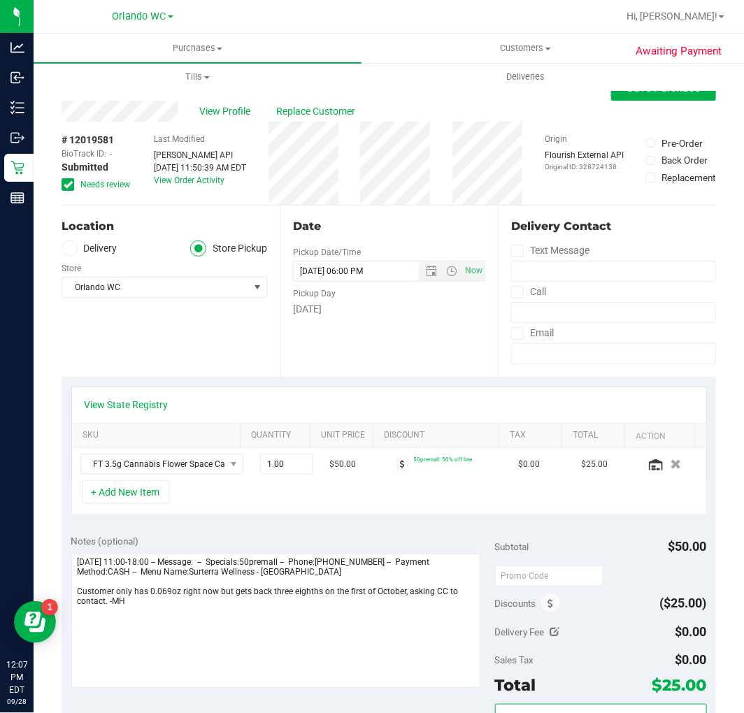
click at [340, 534] on div "Notes (optional)" at bounding box center [283, 541] width 424 height 14
click at [643, 99] on button "Save Purchase" at bounding box center [663, 88] width 105 height 25
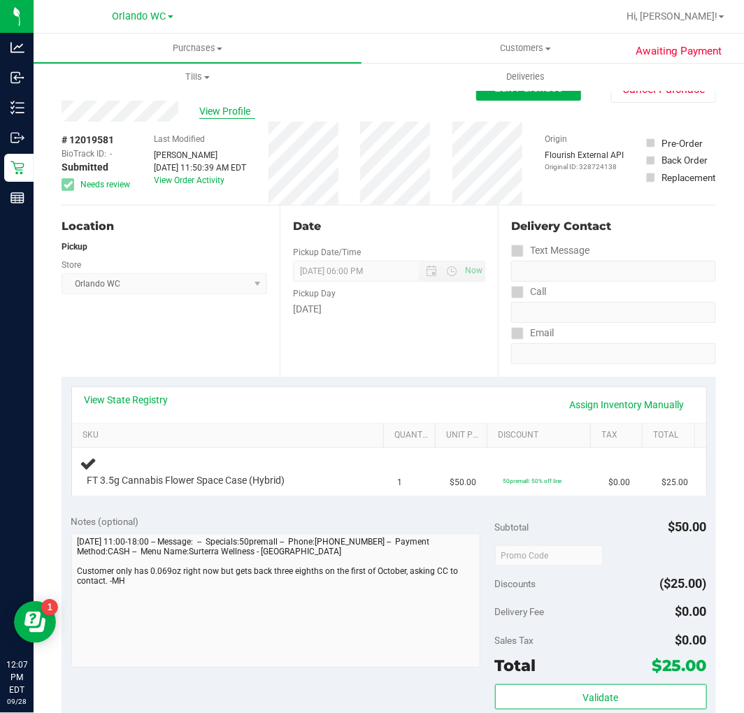
click at [212, 111] on span "View Profile" at bounding box center [227, 111] width 56 height 15
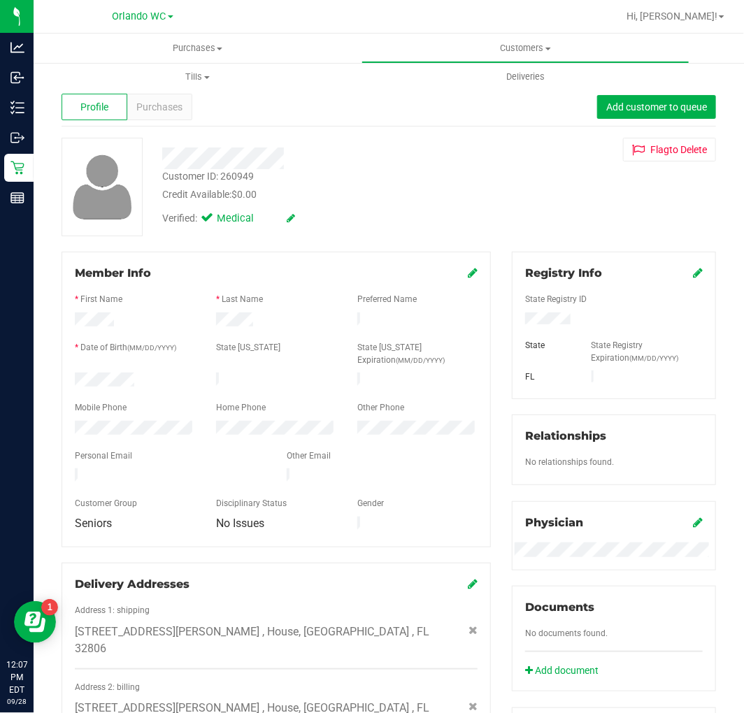
click at [221, 173] on div "Customer ID: 260949" at bounding box center [208, 176] width 92 height 15
copy div "Customer ID: 260949"
click at [164, 104] on span "Purchases" at bounding box center [159, 107] width 46 height 15
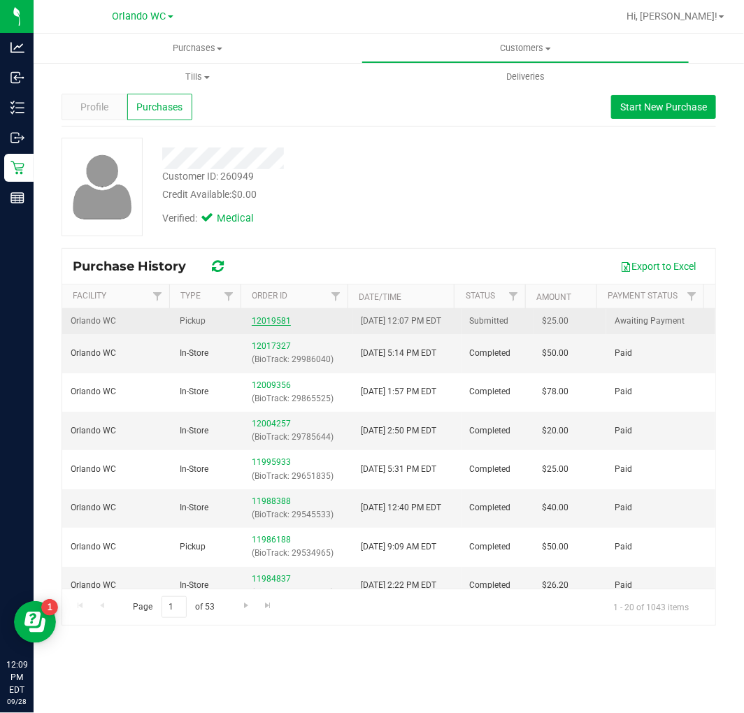
click at [266, 326] on link "12019581" at bounding box center [271, 321] width 39 height 10
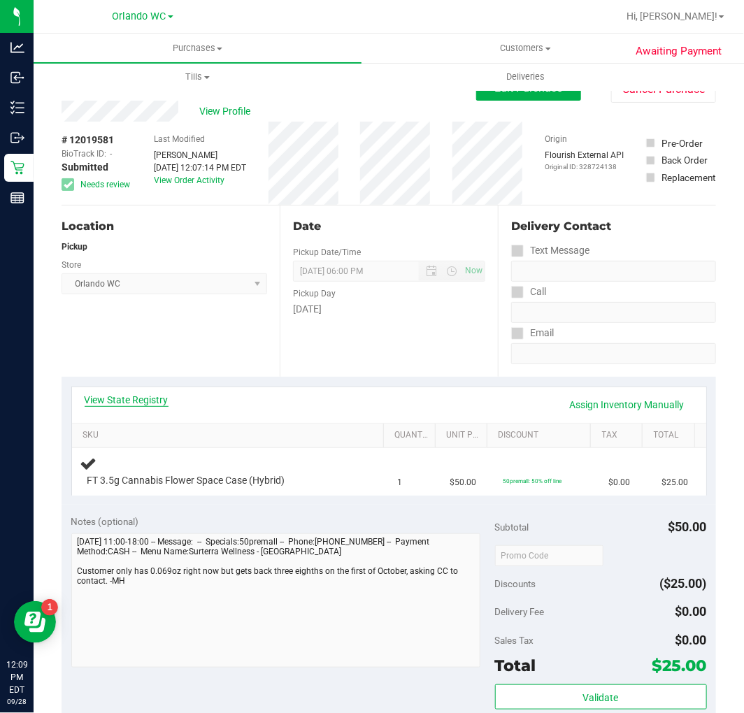
click at [128, 397] on link "View State Registry" at bounding box center [127, 400] width 84 height 14
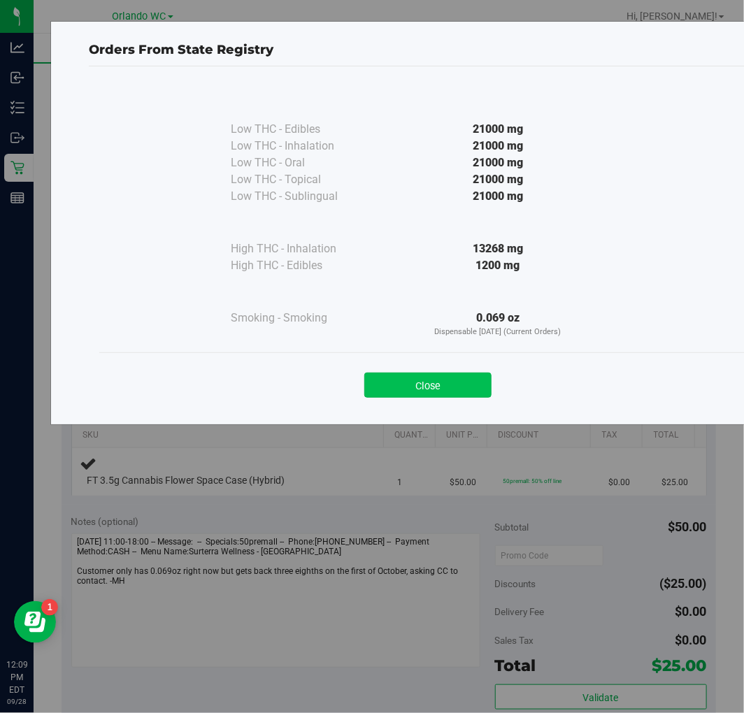
click at [397, 385] on button "Close" at bounding box center [427, 385] width 127 height 25
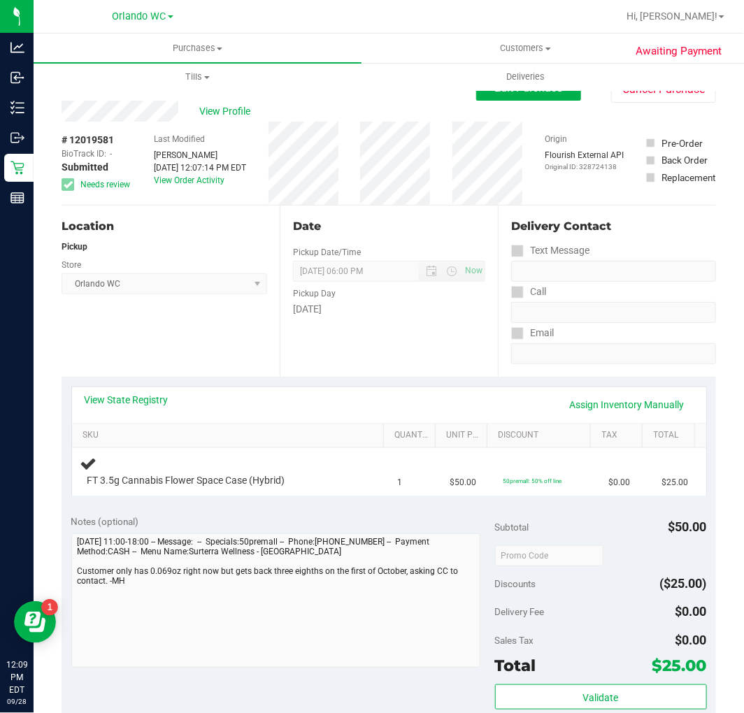
click at [85, 142] on span "# 12019581" at bounding box center [88, 140] width 52 height 15
copy span "12019581"
click at [292, 329] on div "Date Pickup Date/Time [DATE] Now [DATE] 06:00 PM Now Pickup Day [DATE]" at bounding box center [389, 291] width 218 height 171
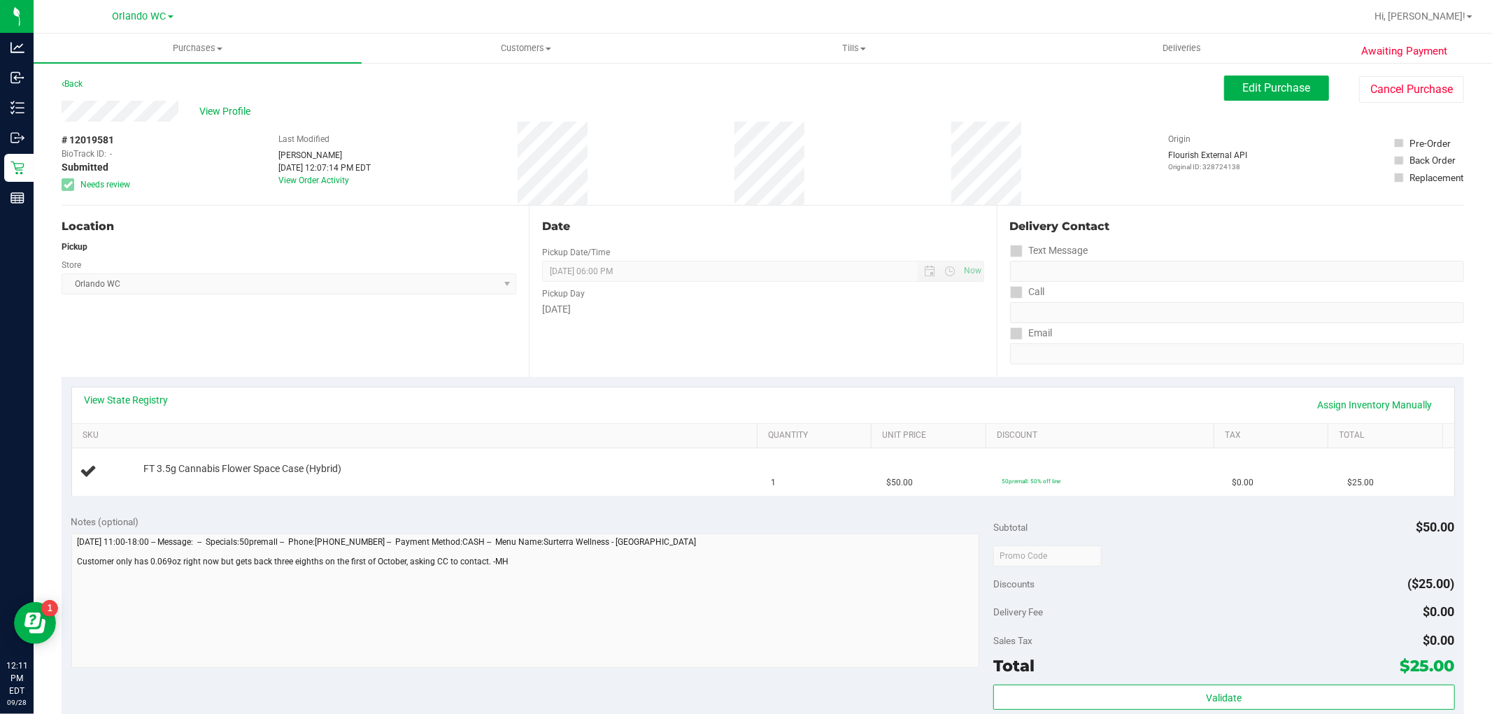
click at [411, 404] on div "View State Registry Assign Inventory Manually" at bounding box center [763, 405] width 1357 height 24
click at [197, 51] on span "Purchases" at bounding box center [198, 48] width 328 height 13
click at [157, 106] on li "Fulfillment" at bounding box center [198, 101] width 328 height 17
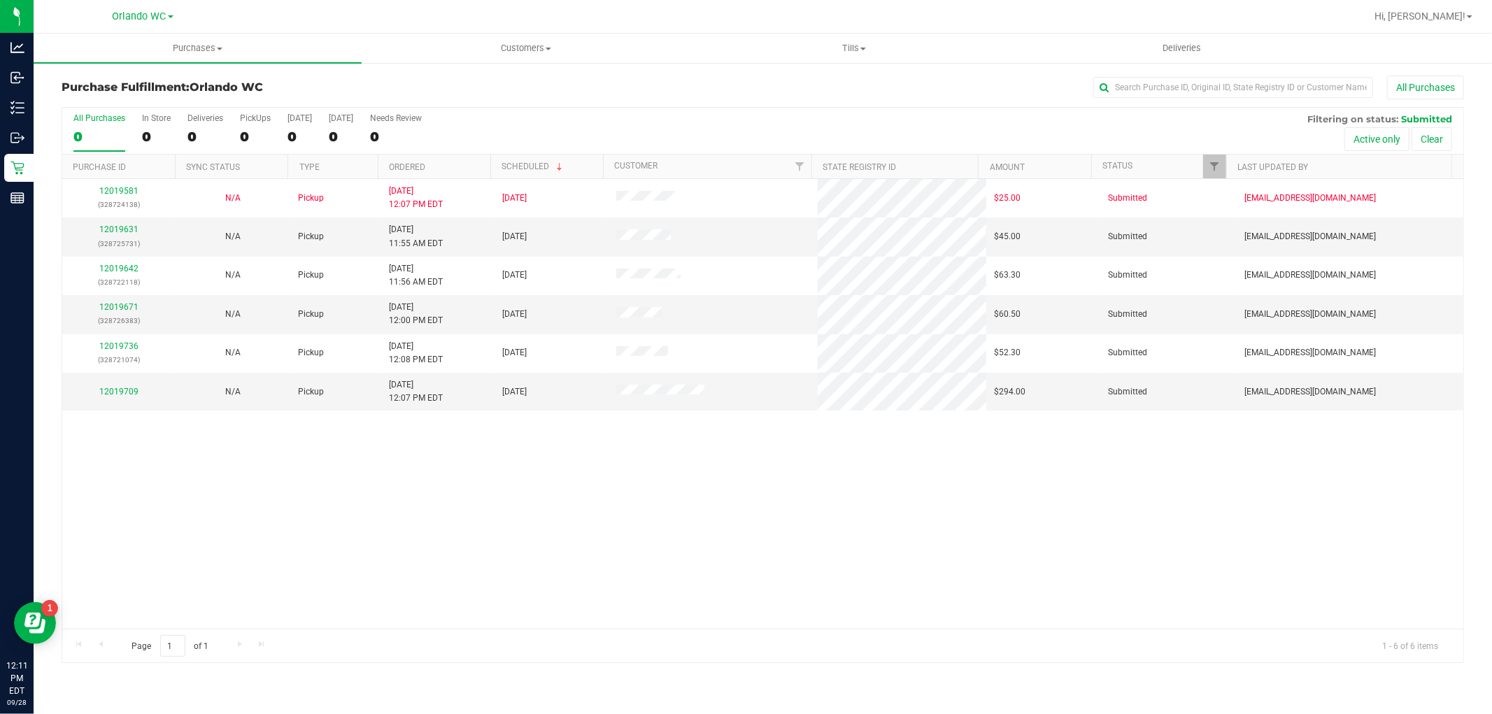
click at [602, 579] on div "12019581 (328724138) N/A Pickup 9/28/2025 12:07 PM EDT 9/28/2025 $25.00 Submitt…" at bounding box center [762, 404] width 1401 height 450
click at [449, 161] on th "Ordered" at bounding box center [434, 167] width 113 height 24
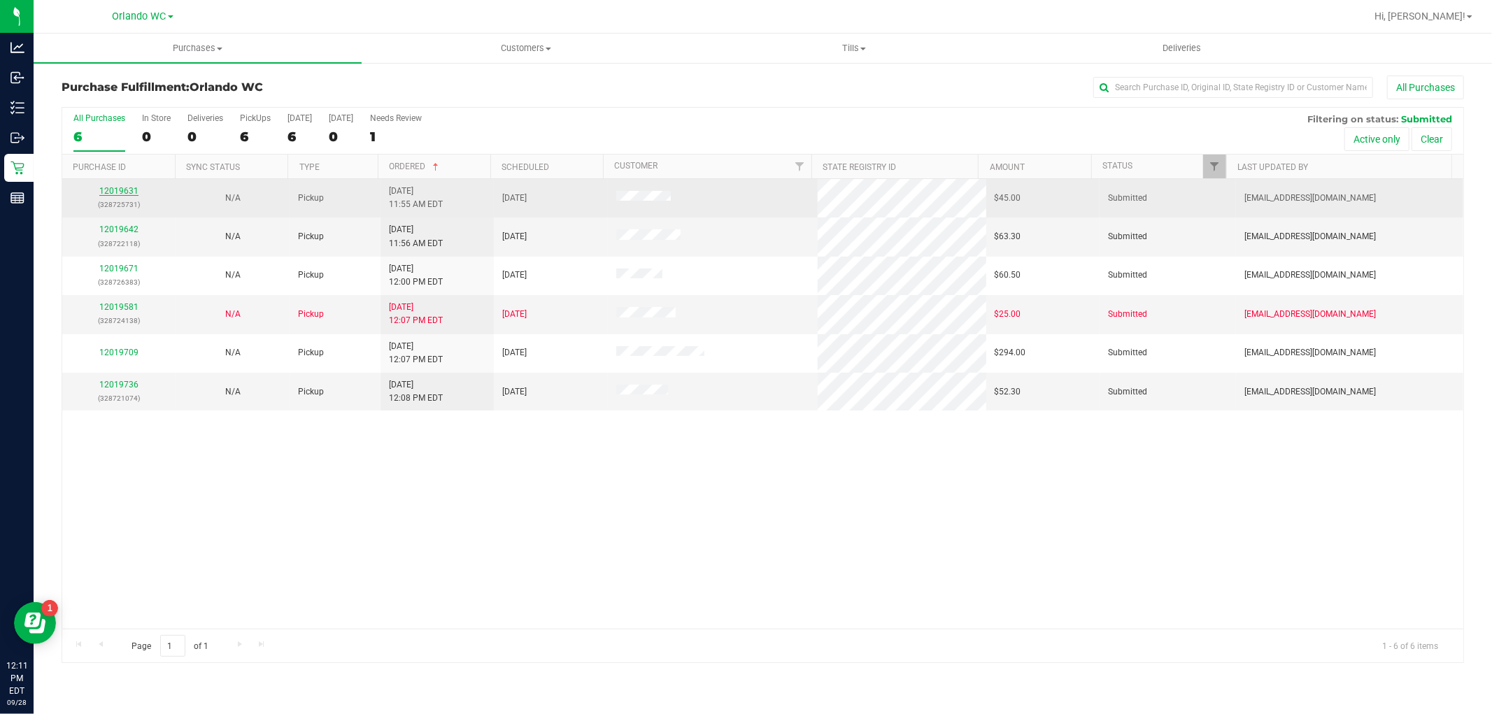
click at [122, 190] on link "12019631" at bounding box center [118, 191] width 39 height 10
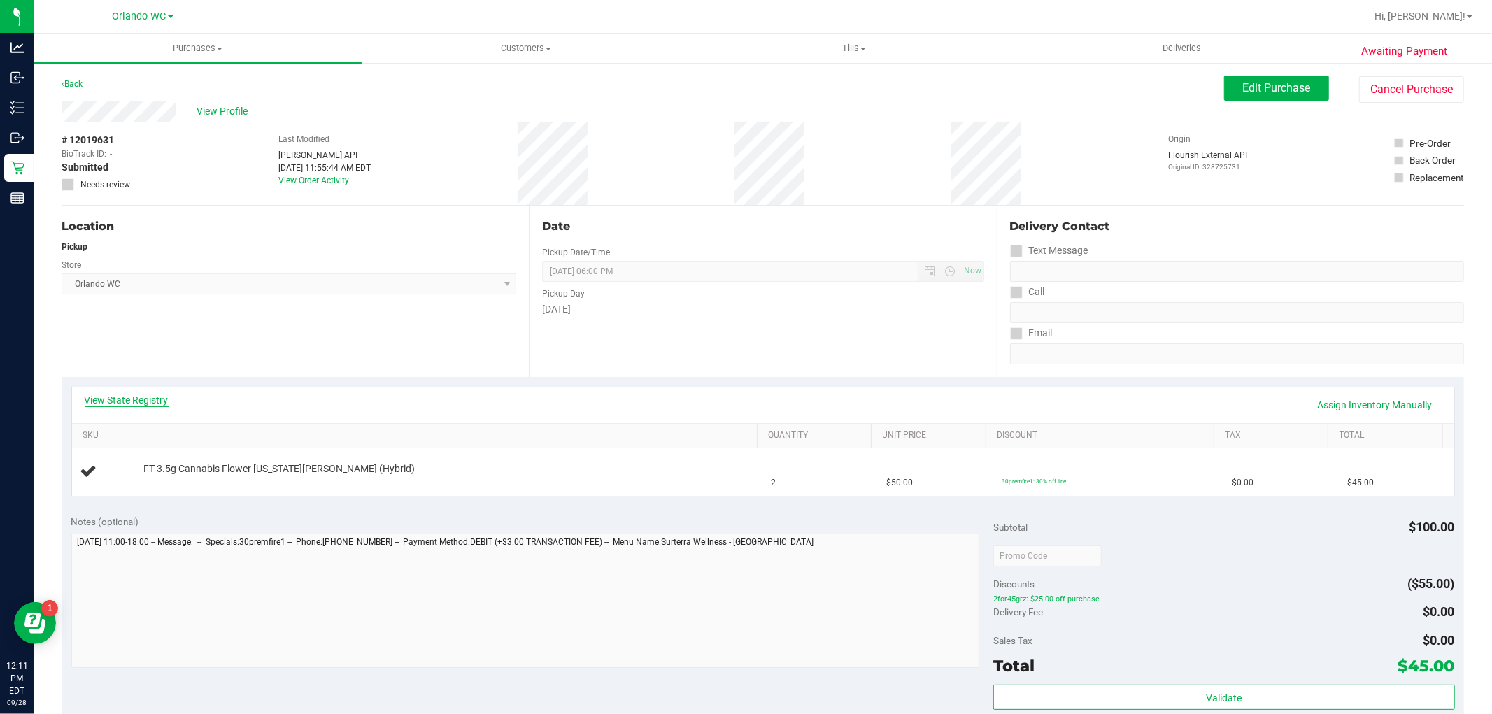
click at [142, 401] on link "View State Registry" at bounding box center [127, 400] width 84 height 14
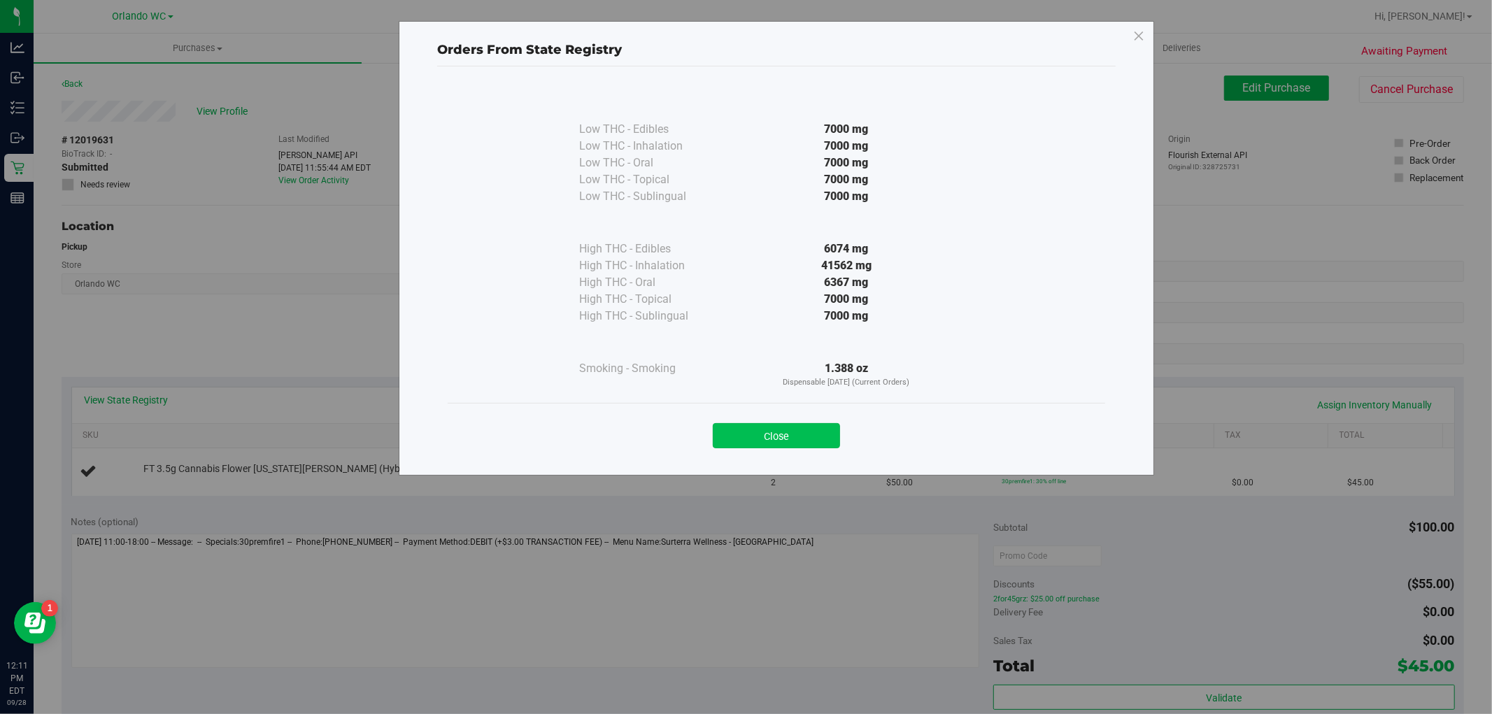
click at [815, 429] on button "Close" at bounding box center [776, 435] width 127 height 25
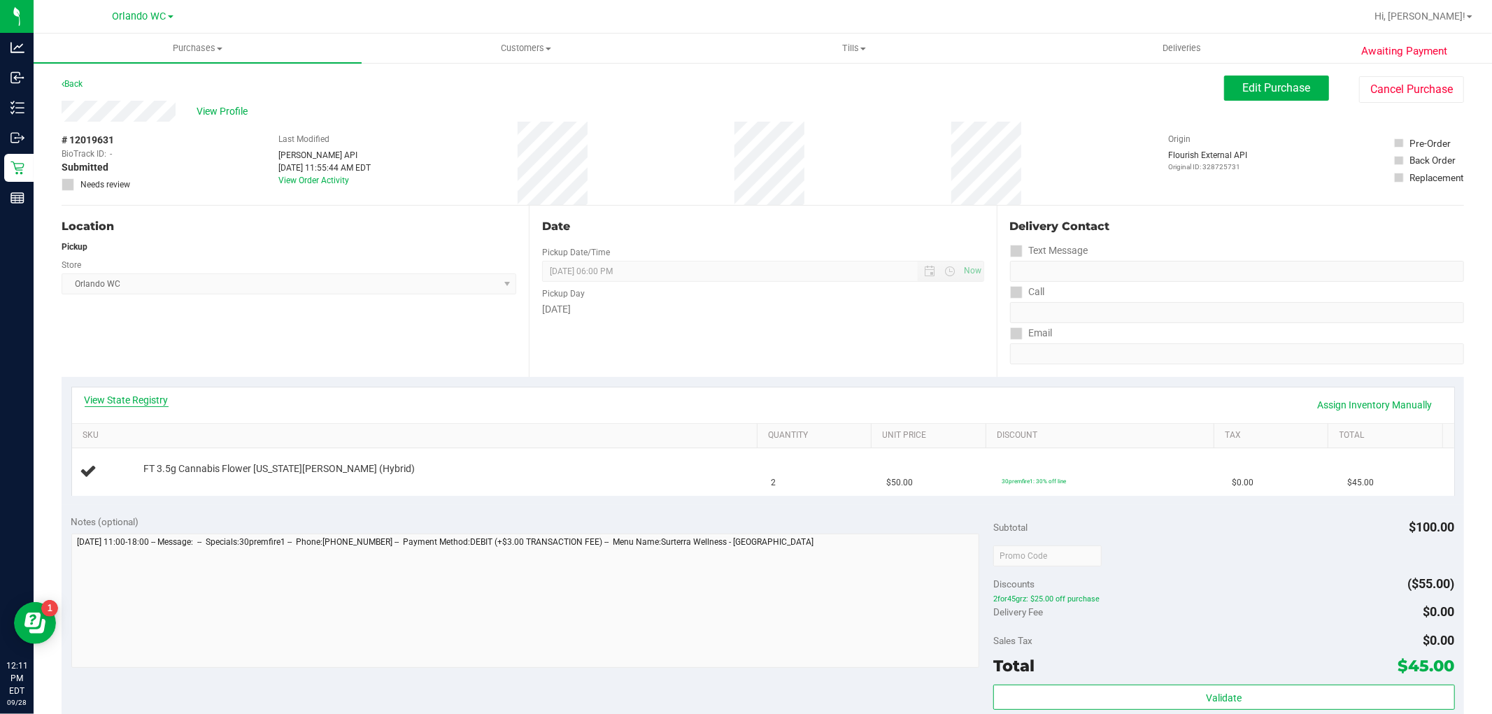
click at [151, 394] on link "View State Registry" at bounding box center [127, 400] width 84 height 14
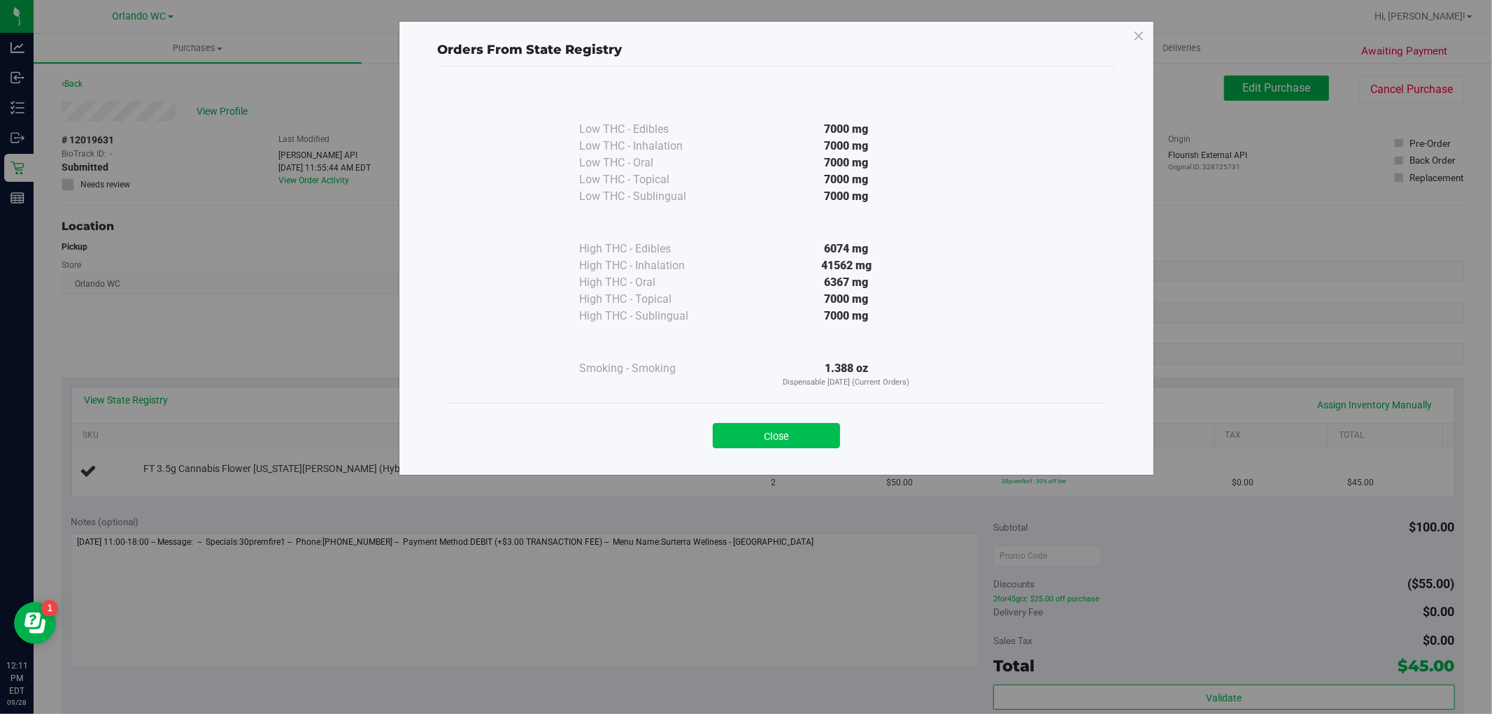
click at [755, 425] on button "Close" at bounding box center [776, 435] width 127 height 25
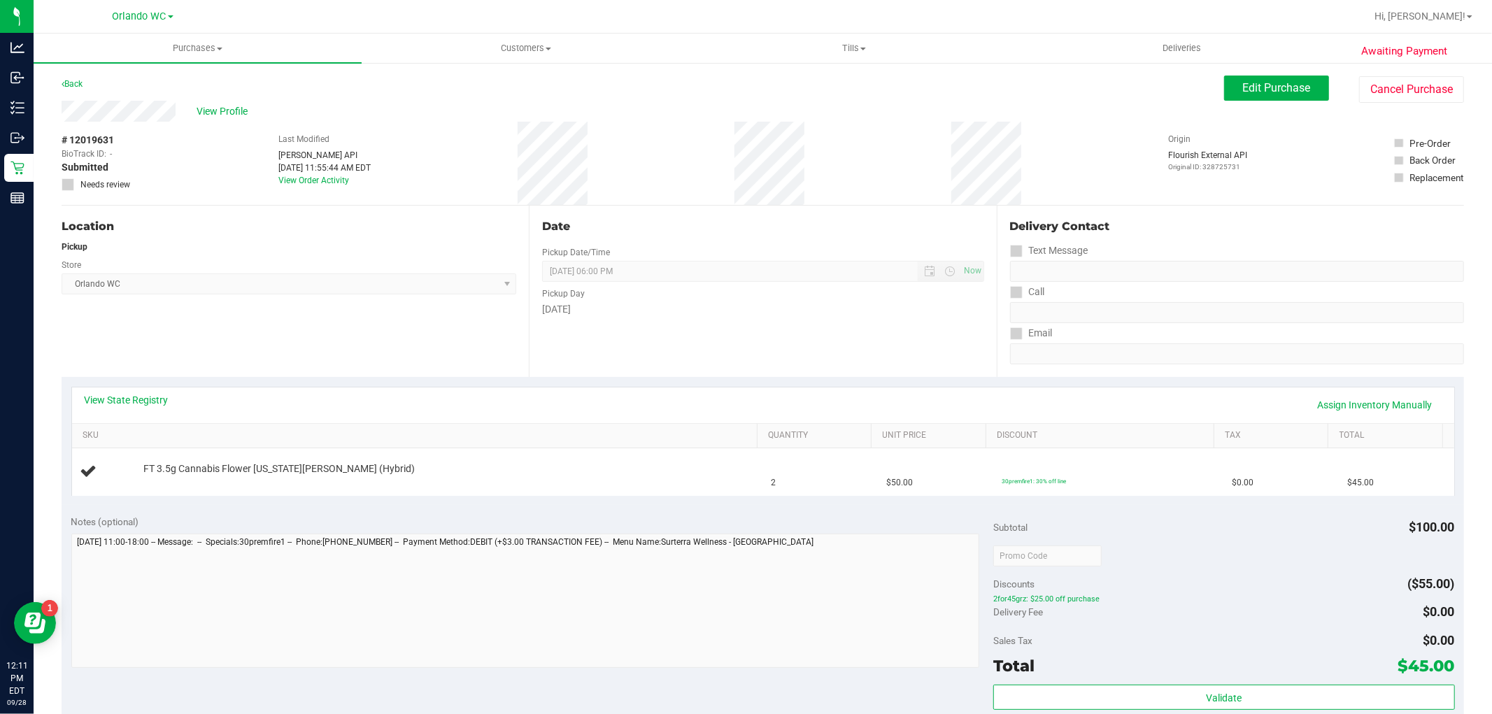
click at [705, 341] on div "Date Pickup Date/Time [DATE] Now [DATE] 06:00 PM Now Pickup Day [DATE]" at bounding box center [762, 291] width 467 height 171
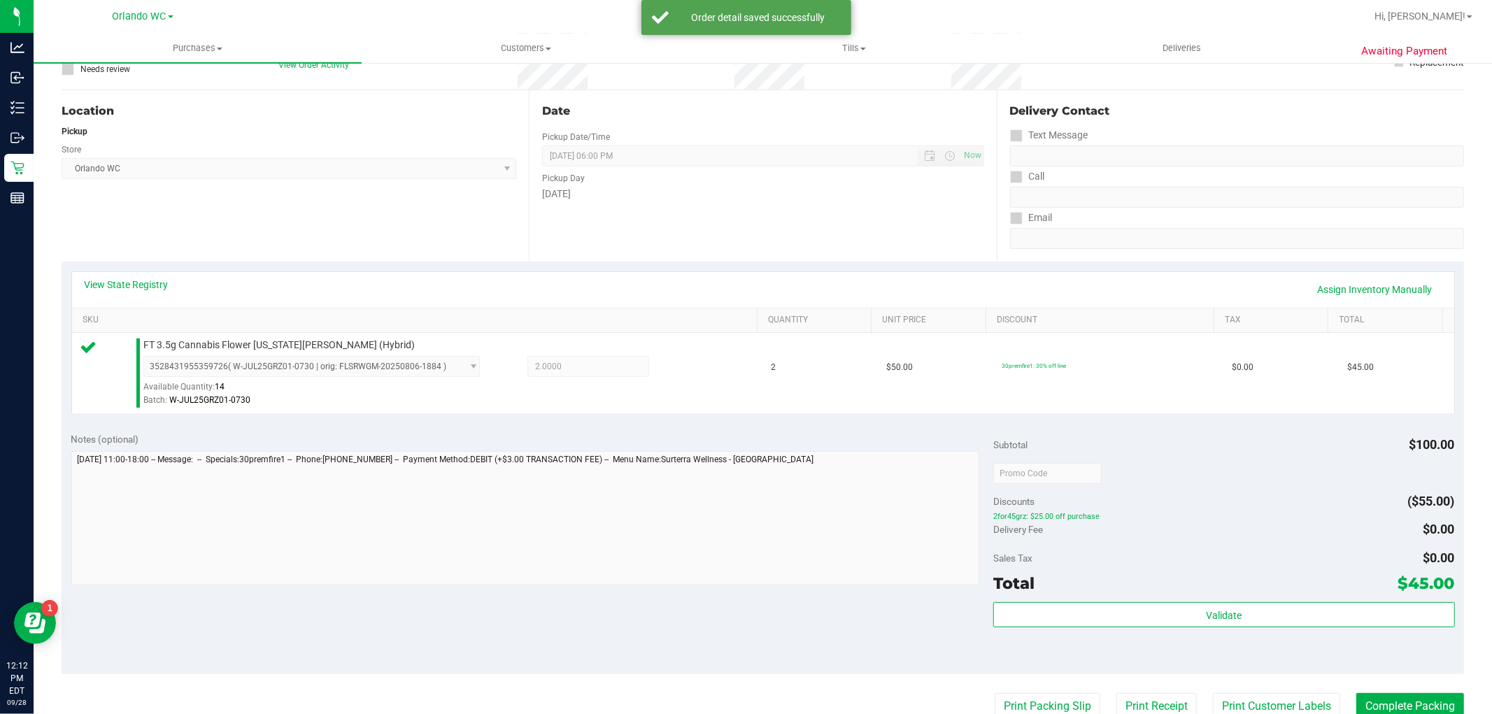
scroll to position [311, 0]
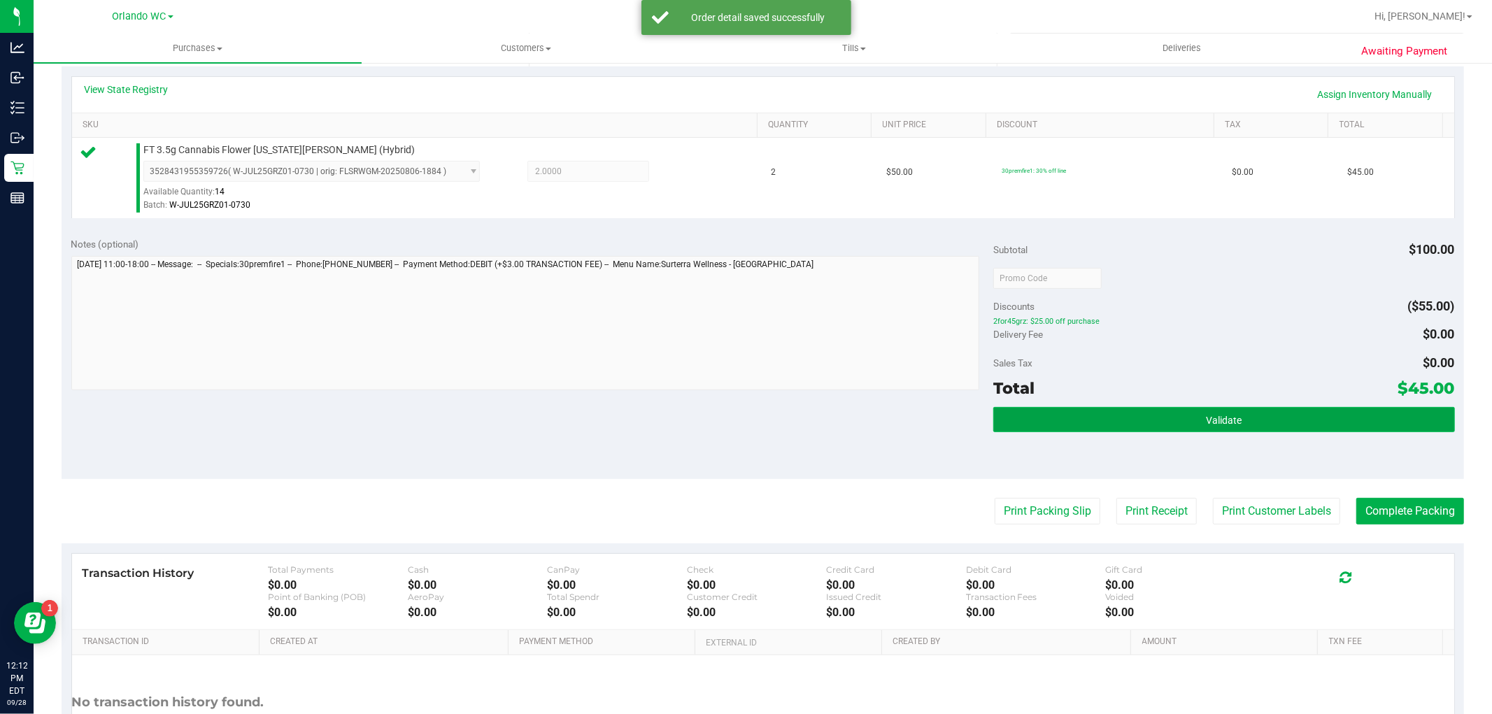
click at [1174, 431] on button "Validate" at bounding box center [1223, 419] width 461 height 25
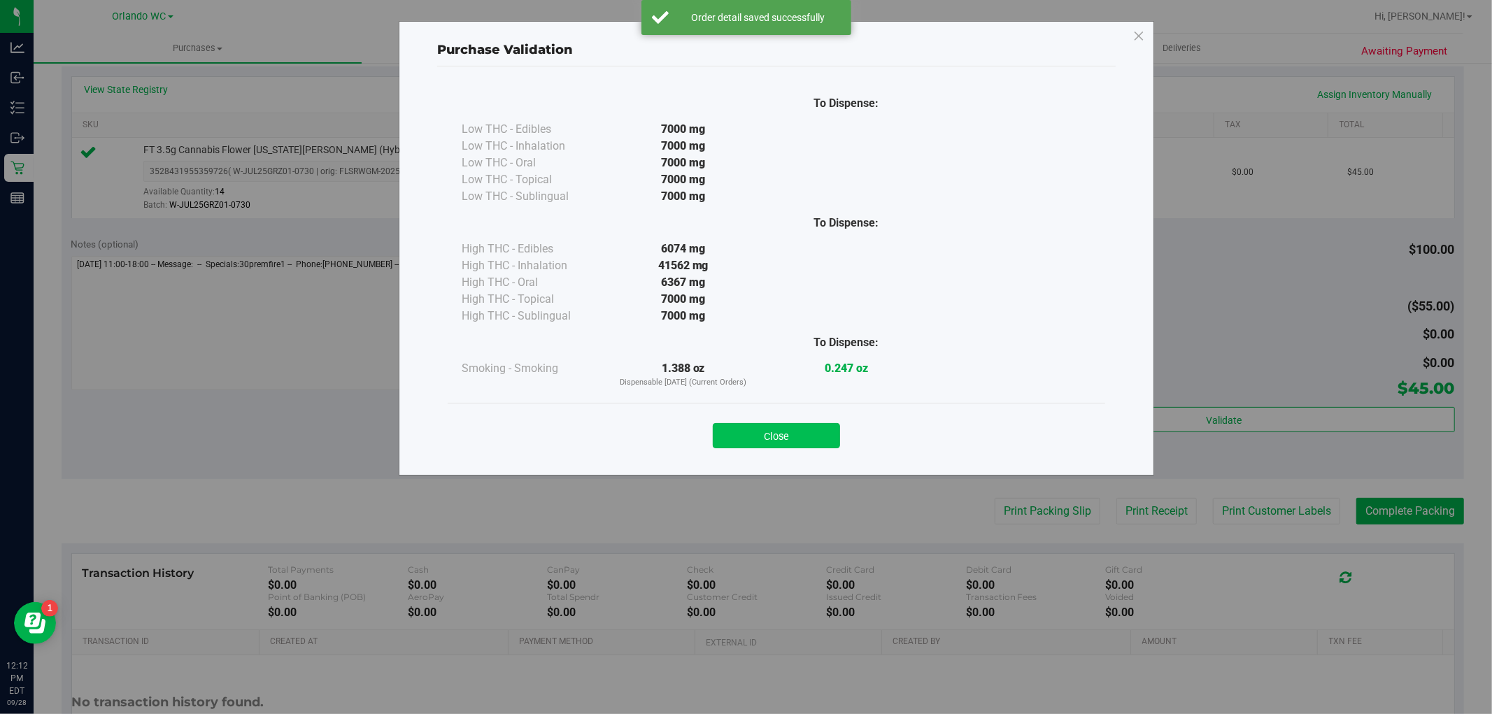
click at [790, 434] on button "Close" at bounding box center [776, 435] width 127 height 25
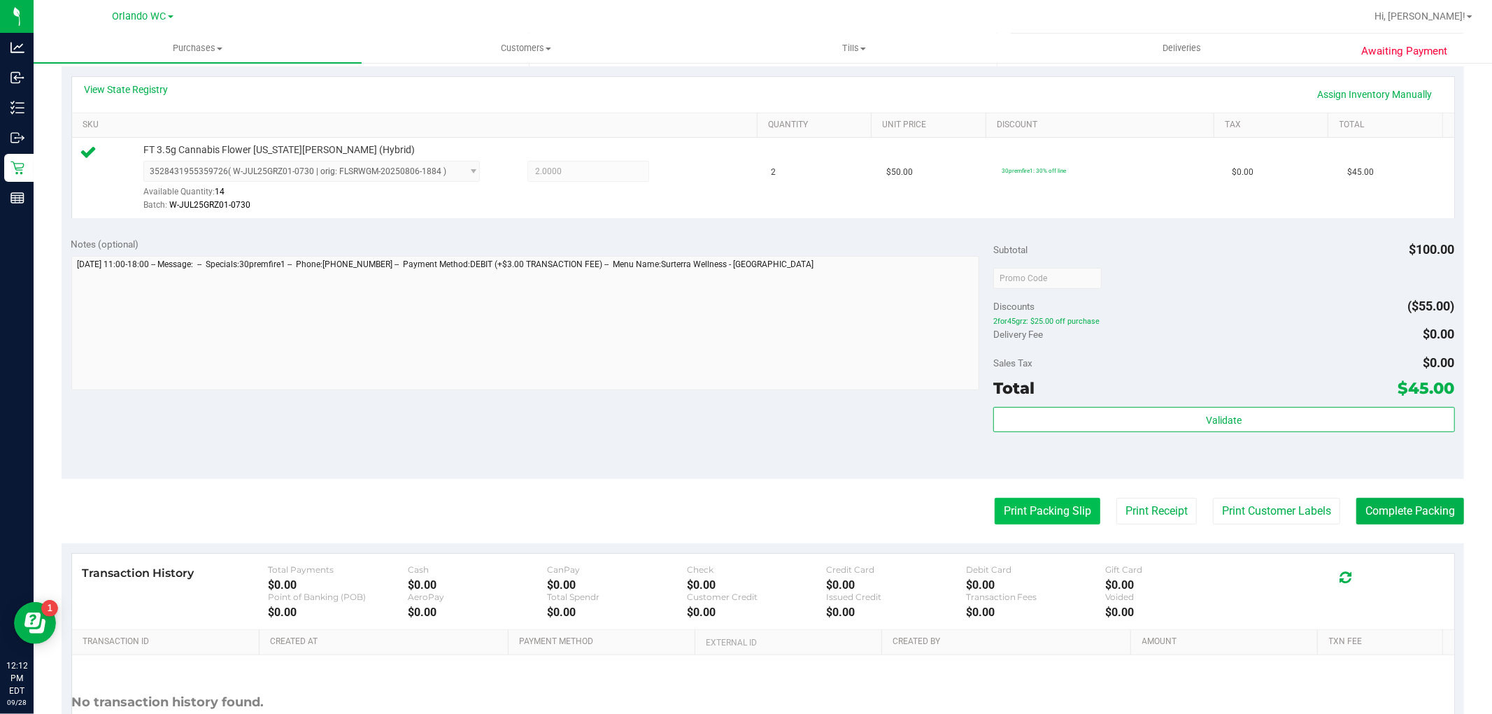
click at [1045, 504] on button "Print Packing Slip" at bounding box center [1048, 511] width 106 height 27
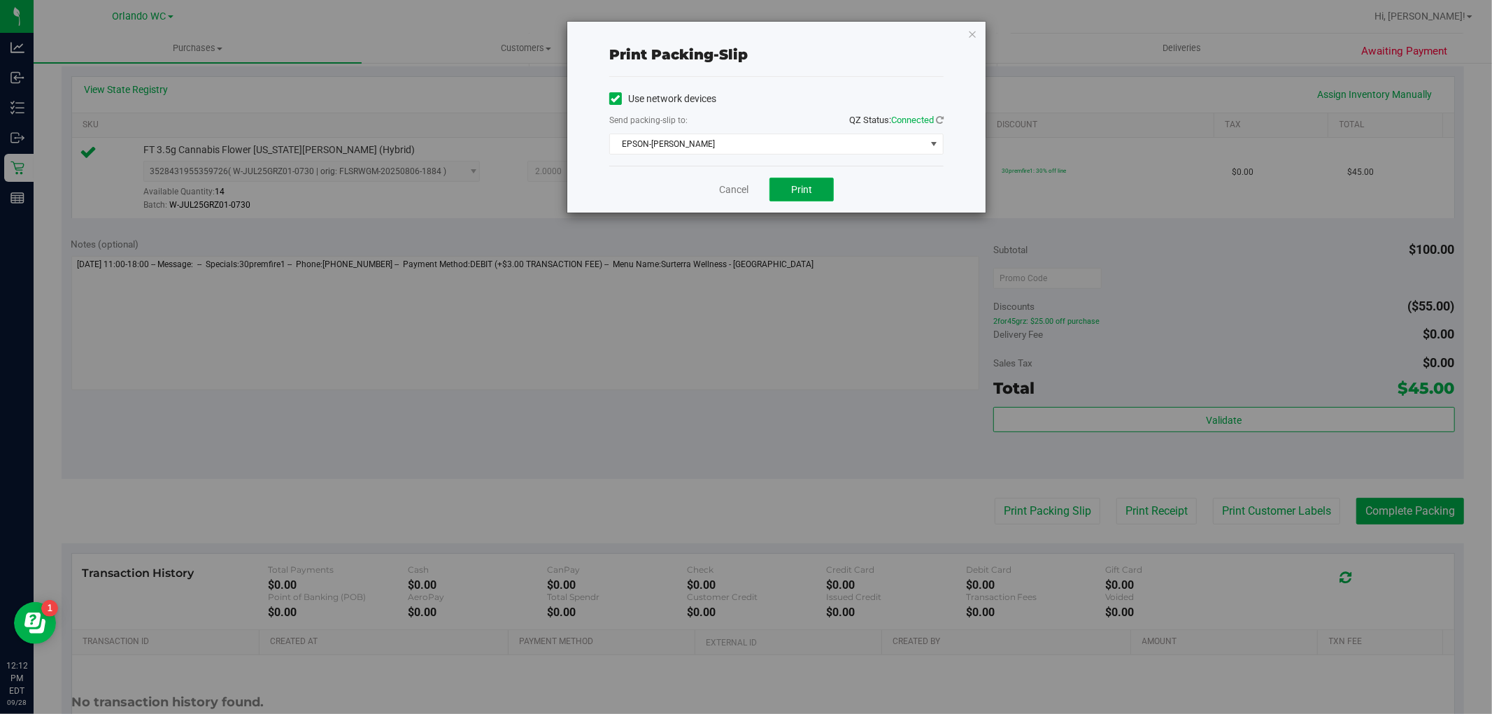
click at [814, 186] on button "Print" at bounding box center [801, 190] width 64 height 24
click at [725, 190] on link "Cancel" at bounding box center [733, 190] width 29 height 15
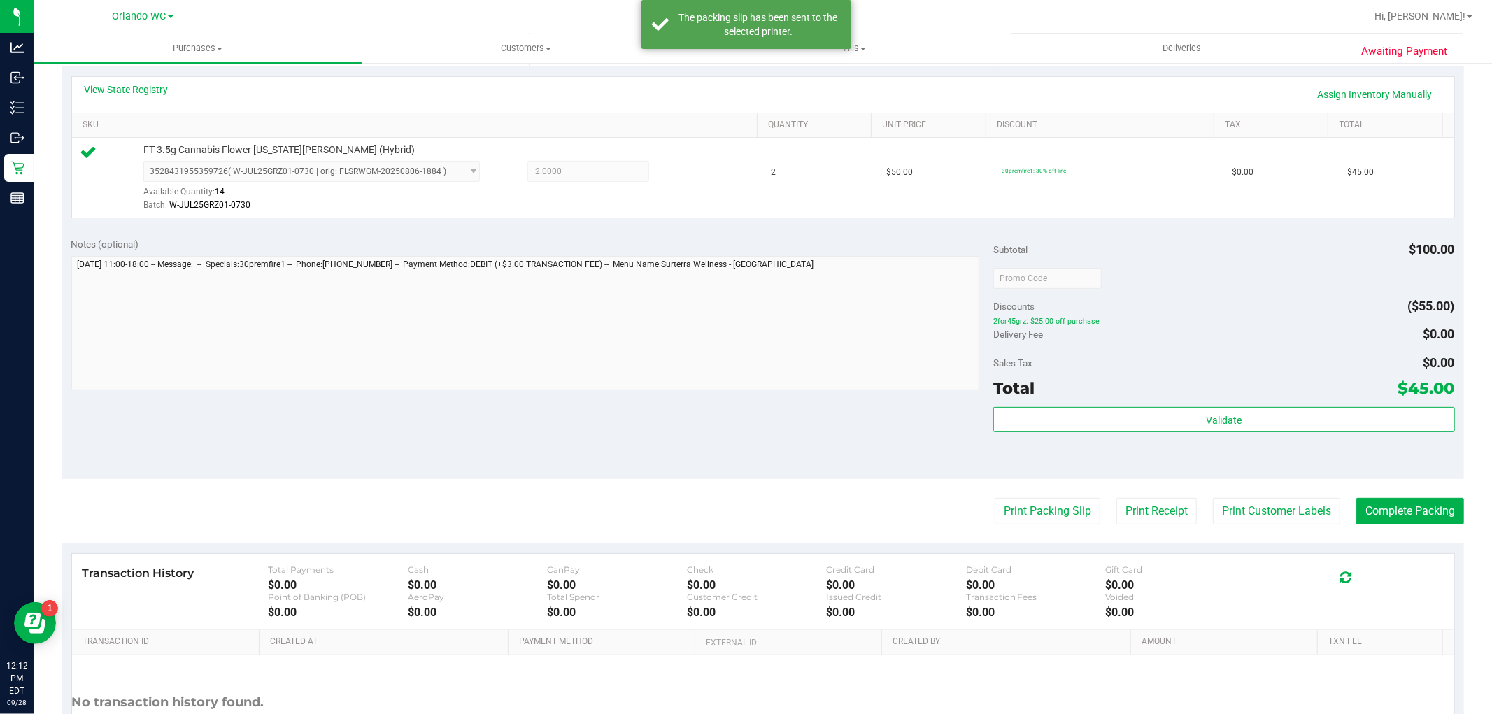
scroll to position [305, 0]
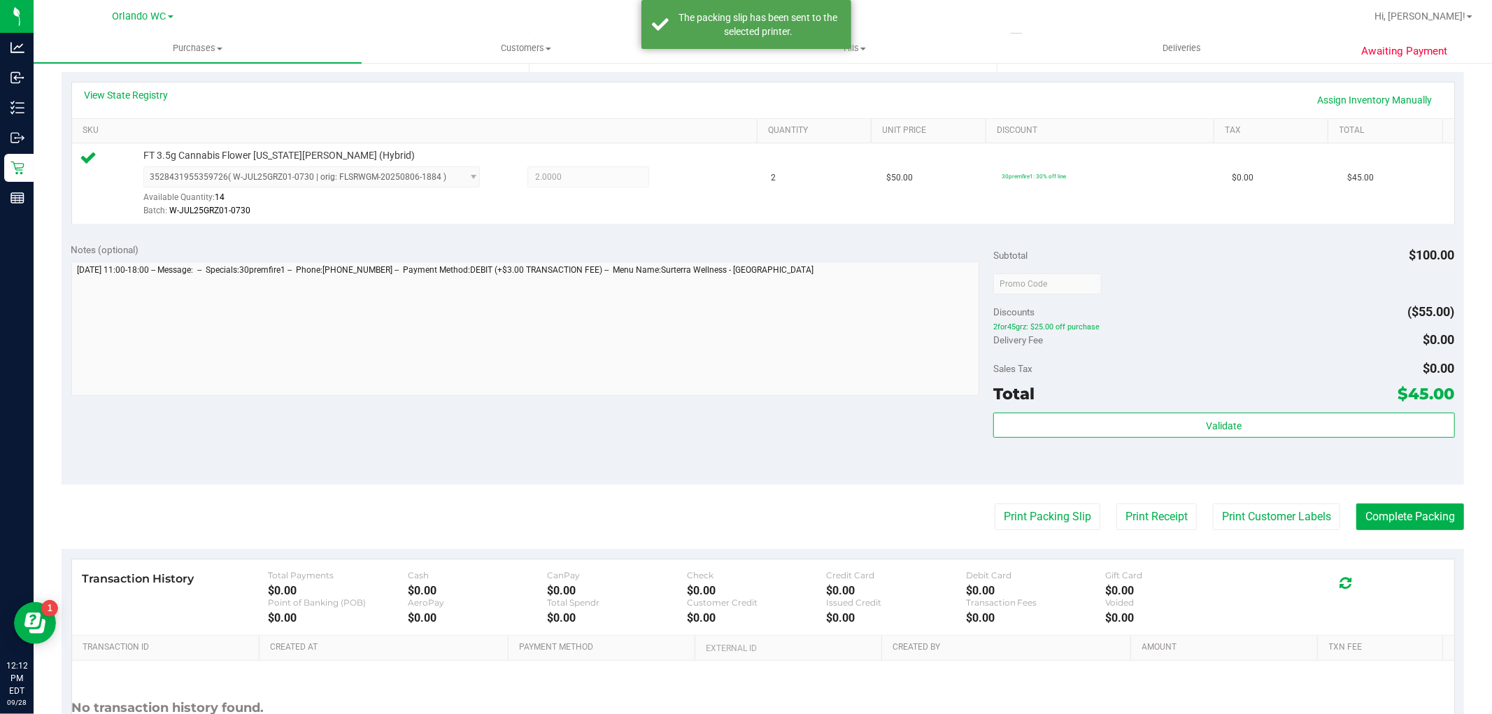
click at [1437, 533] on purchase-details "Back Edit Purchase Cancel Purchase View Profile # 12019631 BioTrack ID: - Submi…" at bounding box center [763, 291] width 1402 height 1040
click at [1431, 518] on button "Complete Packing" at bounding box center [1410, 517] width 108 height 27
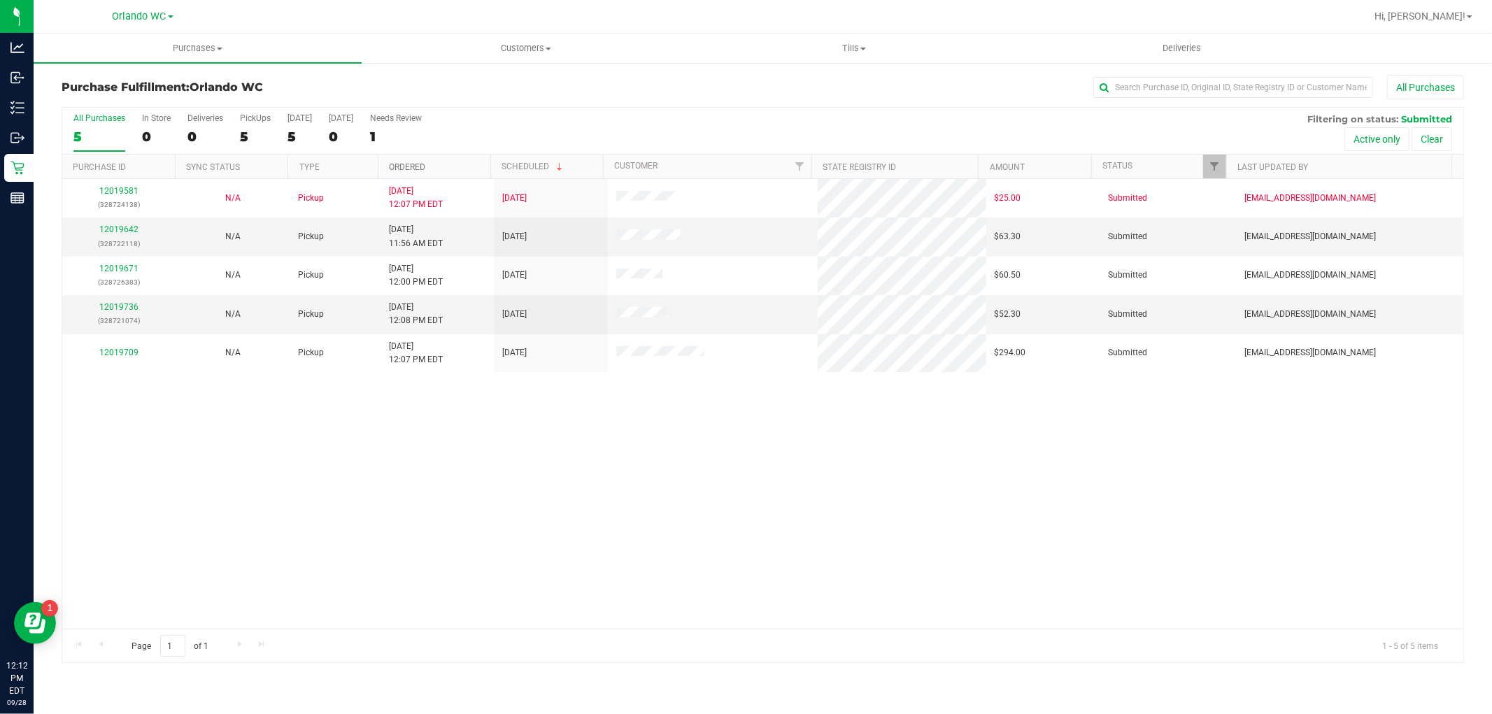
click at [410, 166] on link "Ordered" at bounding box center [407, 167] width 36 height 10
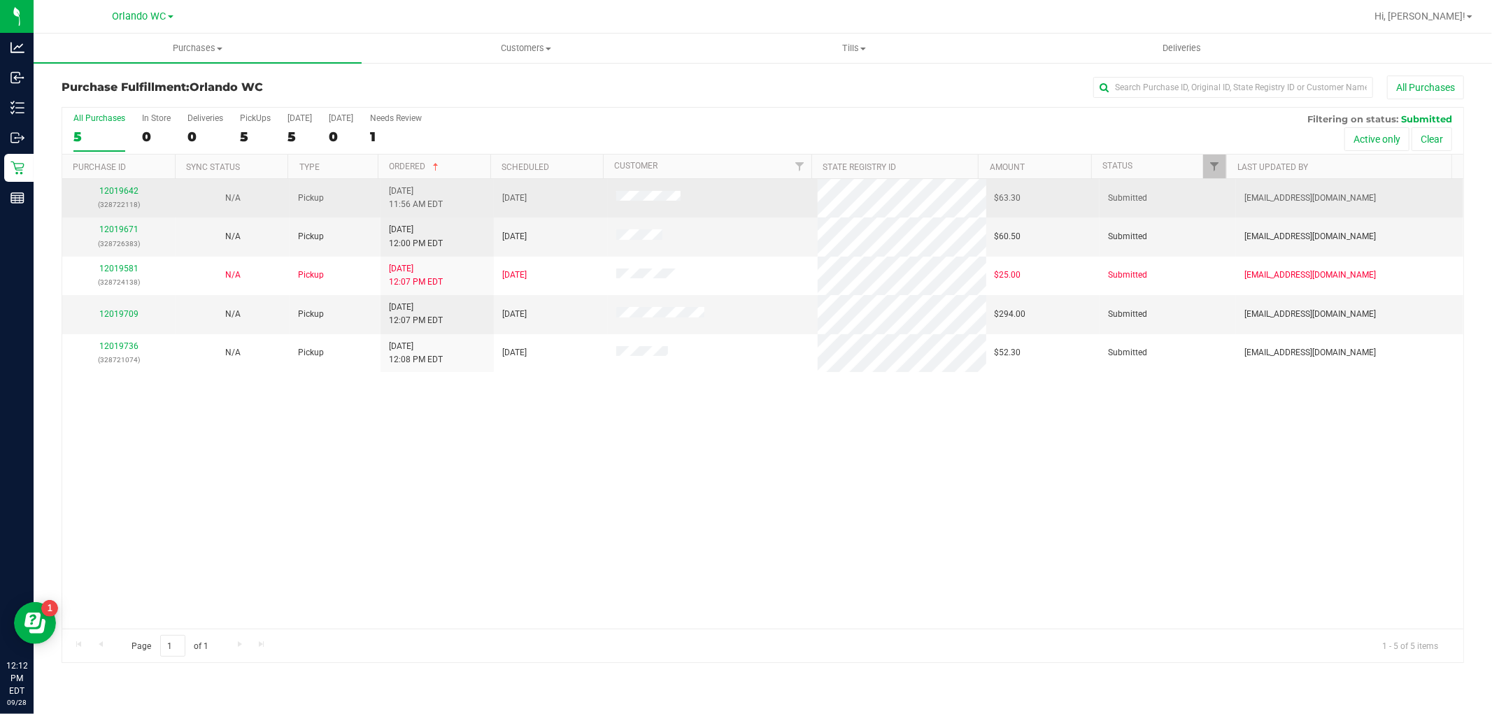
click at [129, 185] on div "12019642 (328722118)" at bounding box center [119, 198] width 97 height 27
click at [123, 192] on link "12019642" at bounding box center [118, 191] width 39 height 10
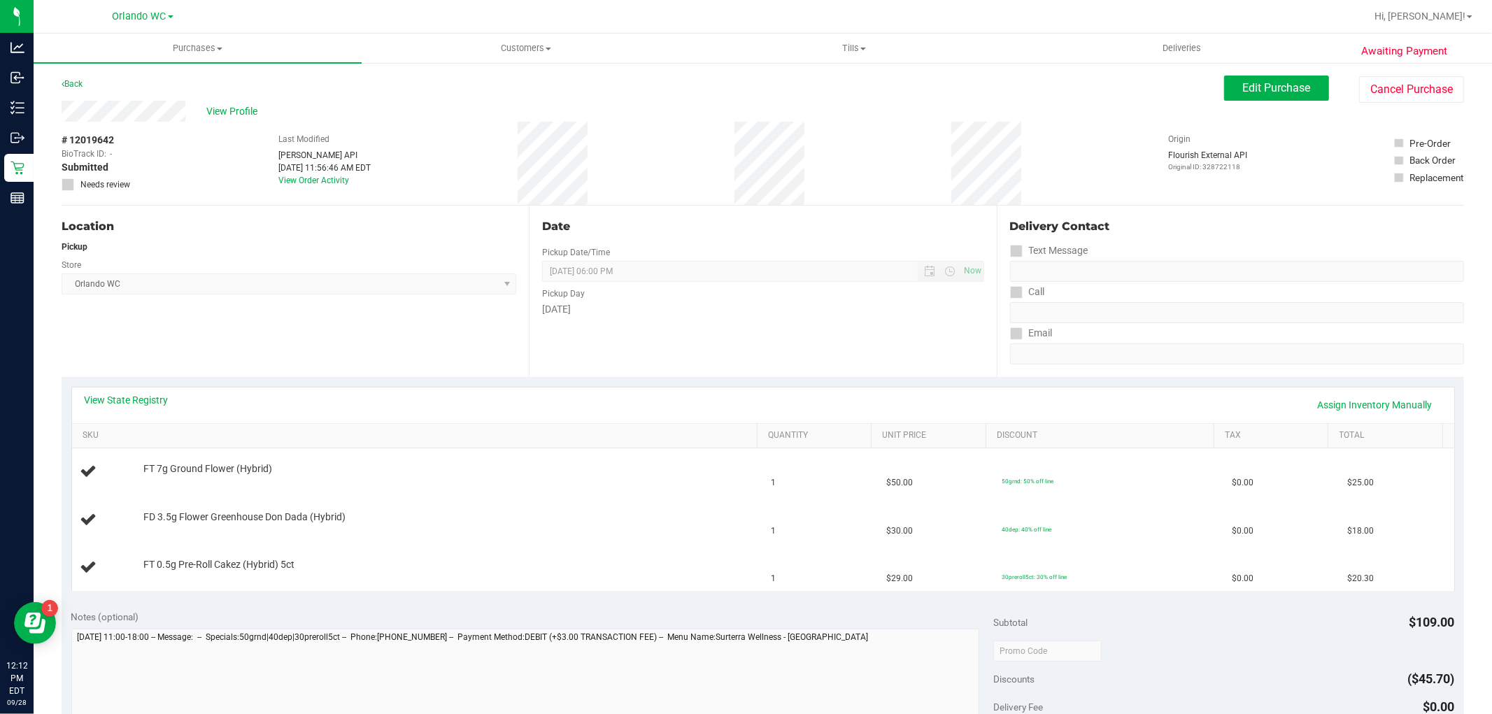
click at [301, 323] on div "Location Pickup Store [GEOGRAPHIC_DATA] WC Select Store [PERSON_NAME][GEOGRAPHI…" at bounding box center [295, 291] width 467 height 171
click at [355, 380] on div "View State Registry Assign Inventory Manually SKU Quantity Unit Price Discount …" at bounding box center [763, 488] width 1402 height 223
click at [208, 357] on div "Location Pickup Store [GEOGRAPHIC_DATA] WC Select Store [PERSON_NAME][GEOGRAPHI…" at bounding box center [295, 291] width 467 height 171
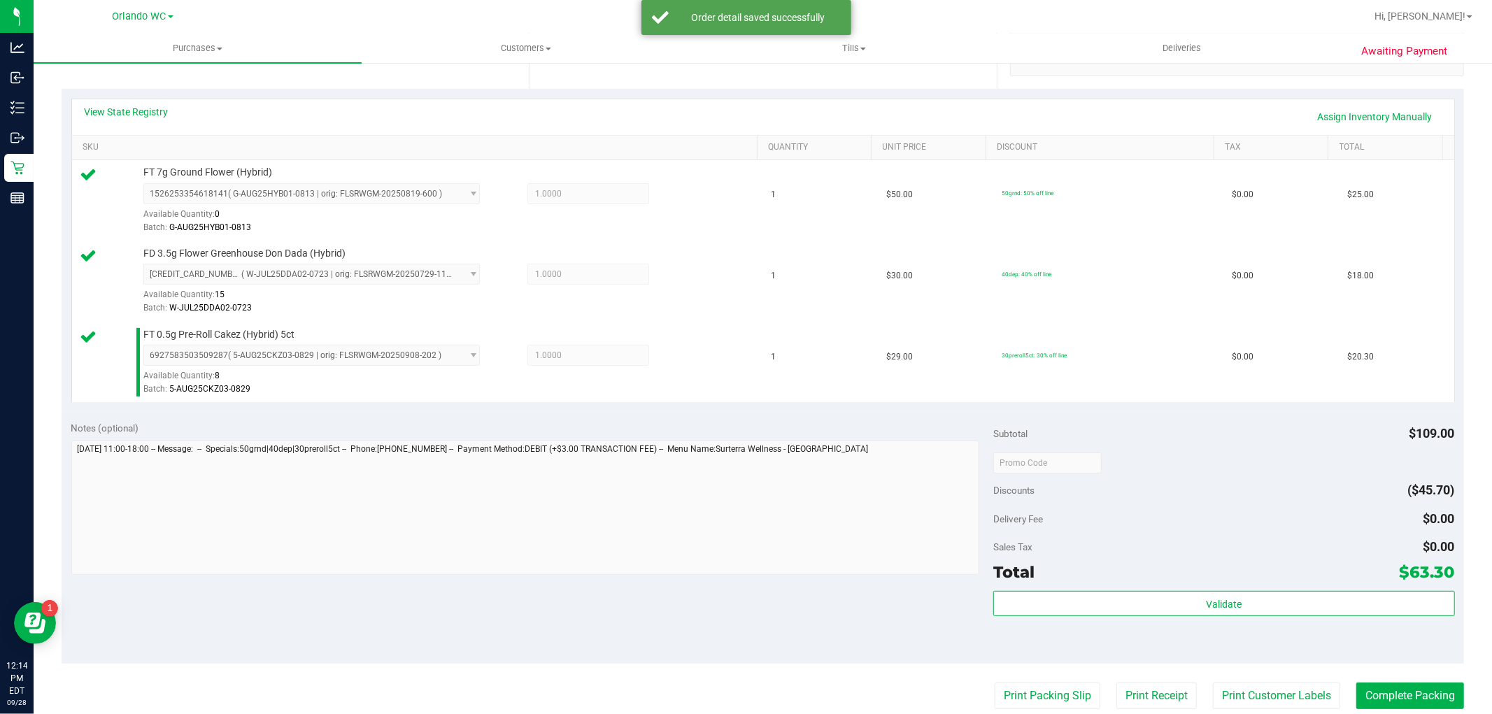
scroll to position [466, 0]
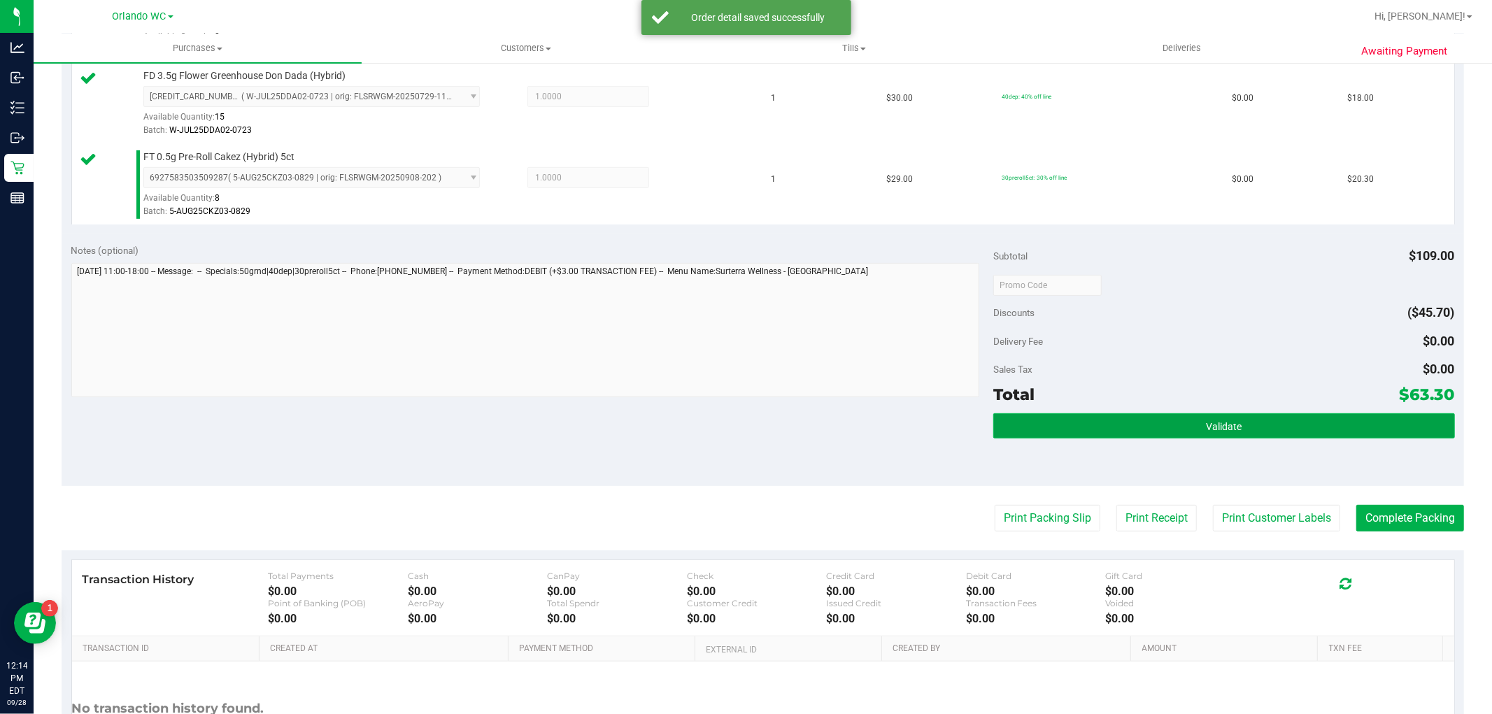
click at [1178, 425] on button "Validate" at bounding box center [1223, 425] width 461 height 25
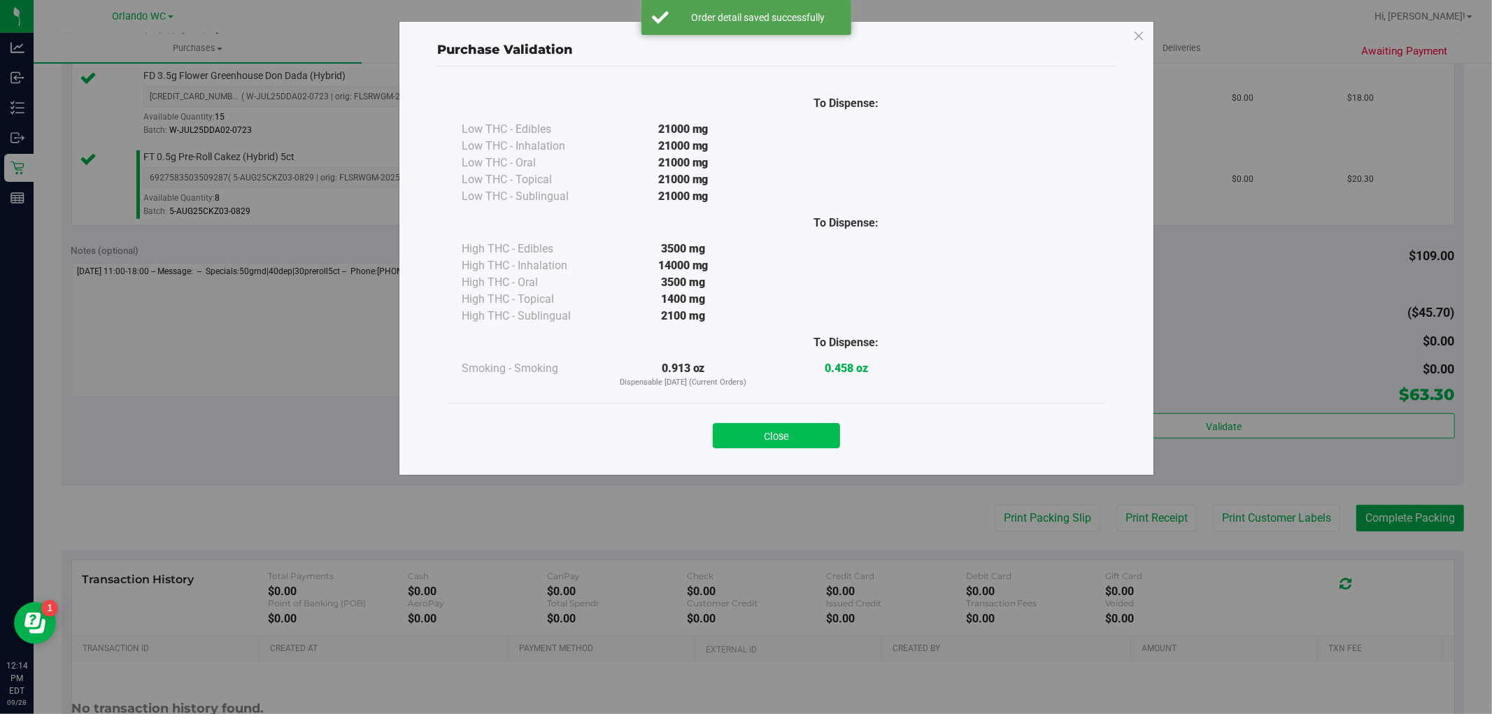
click at [750, 437] on button "Close" at bounding box center [776, 435] width 127 height 25
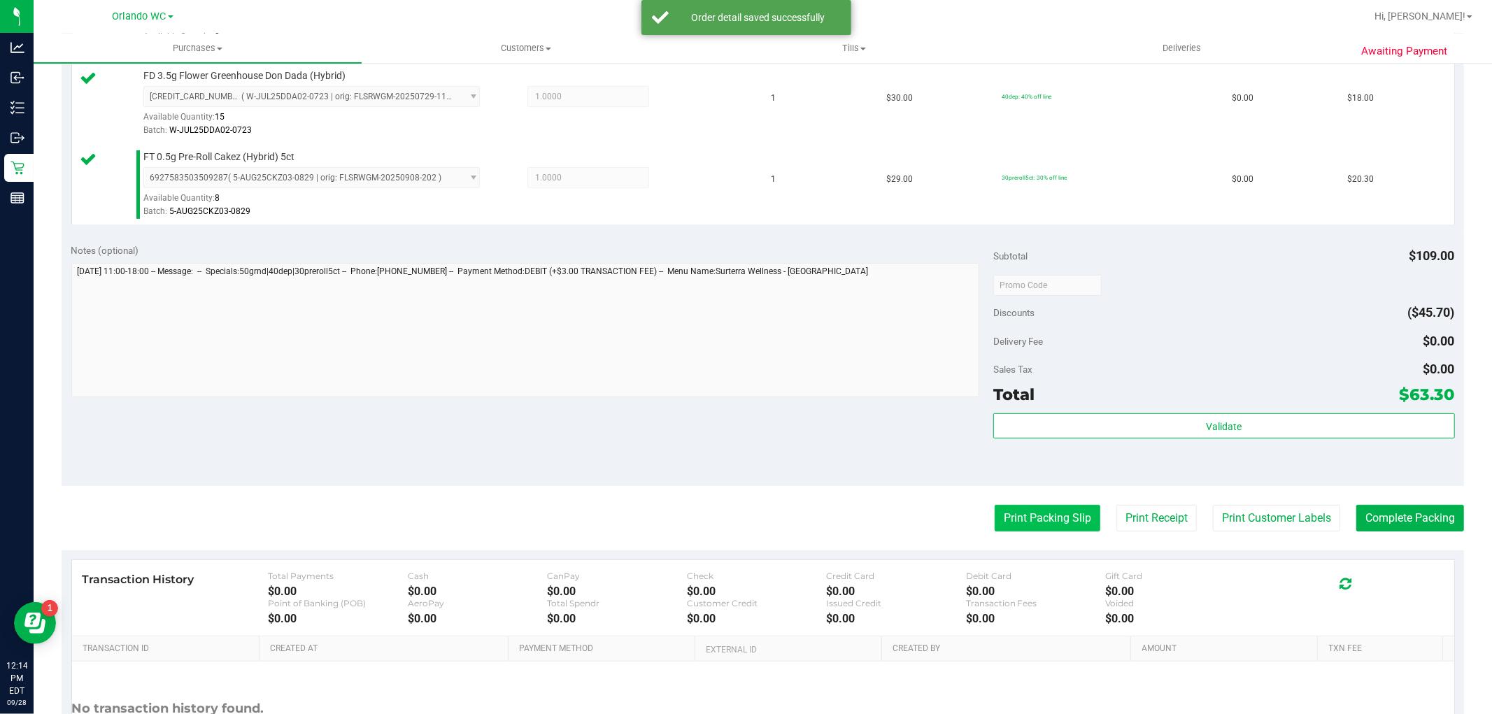
click at [1041, 518] on button "Print Packing Slip" at bounding box center [1048, 518] width 106 height 27
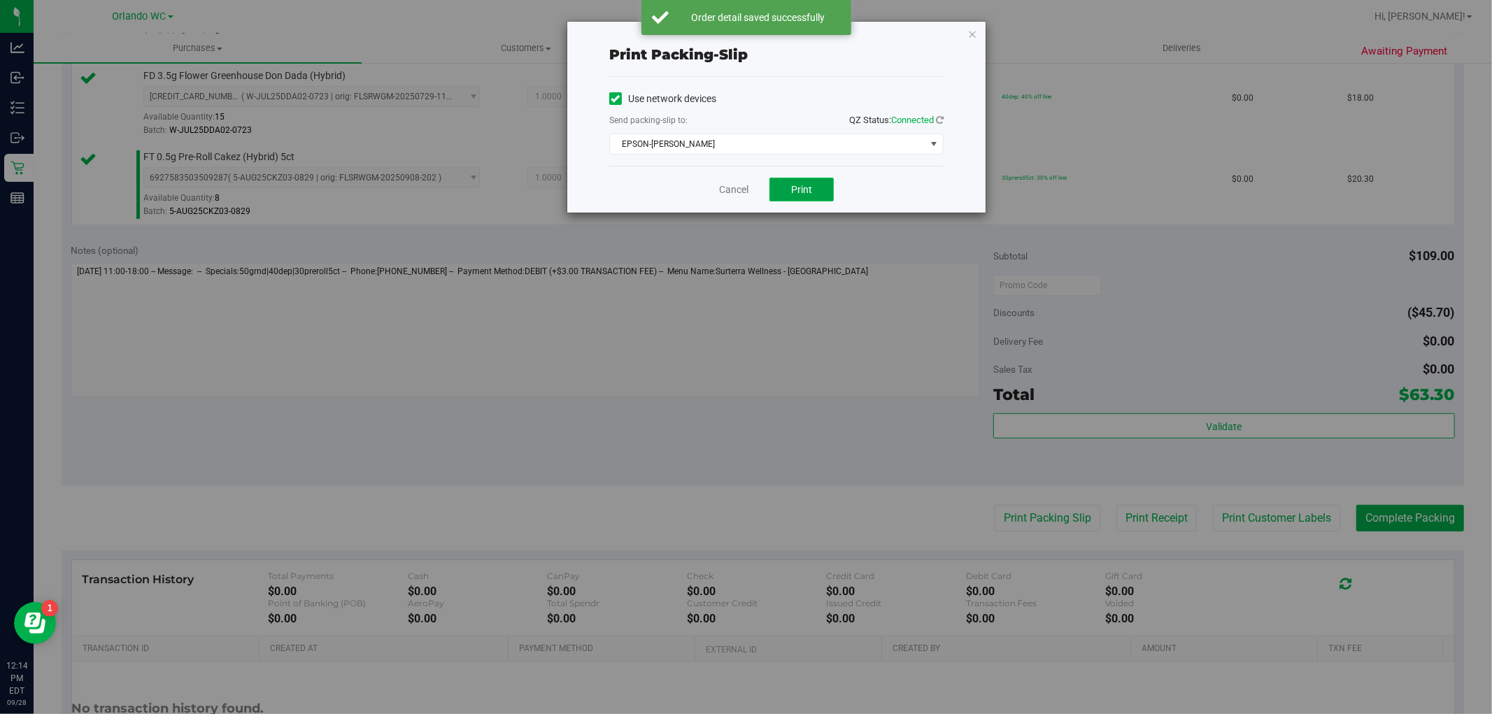
click at [801, 197] on button "Print" at bounding box center [801, 190] width 64 height 24
click at [727, 185] on link "Cancel" at bounding box center [733, 190] width 29 height 15
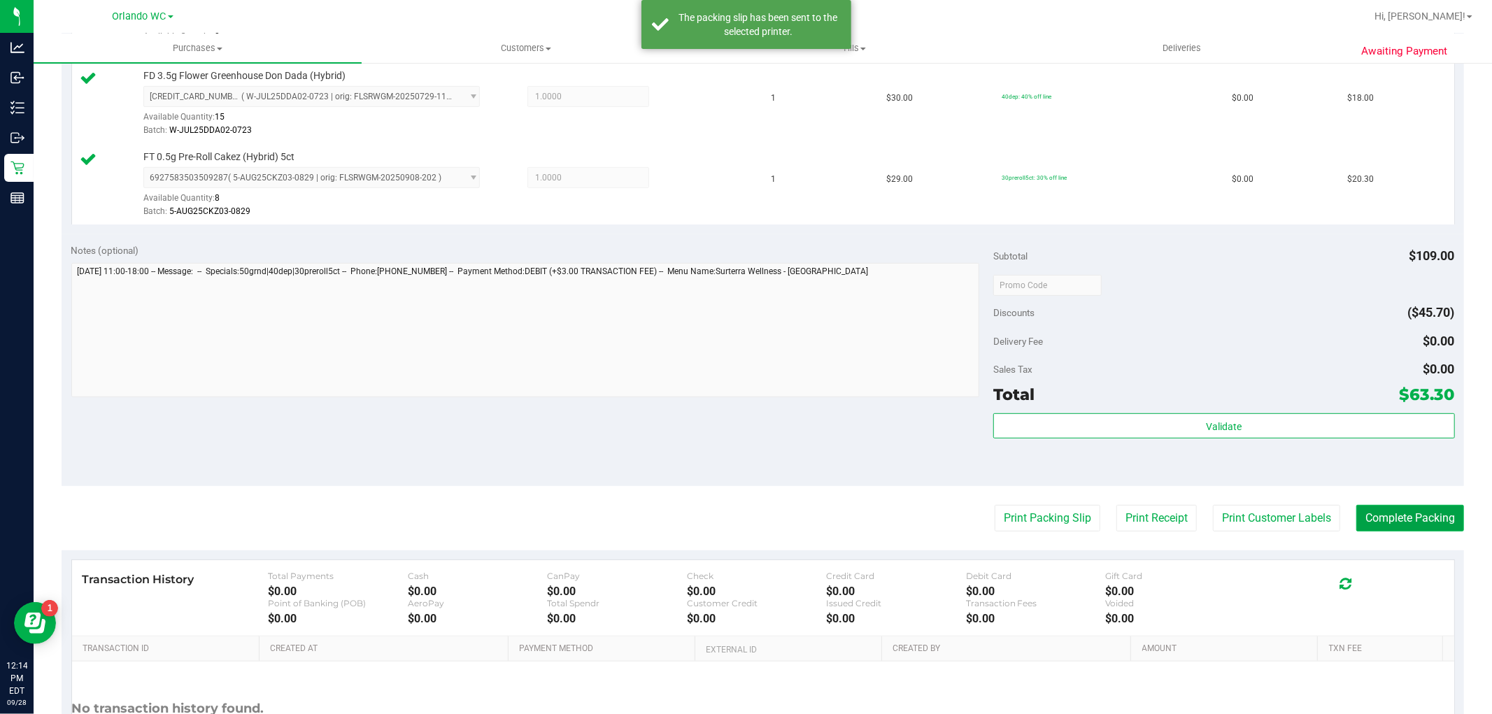
click at [1439, 515] on button "Complete Packing" at bounding box center [1410, 518] width 108 height 27
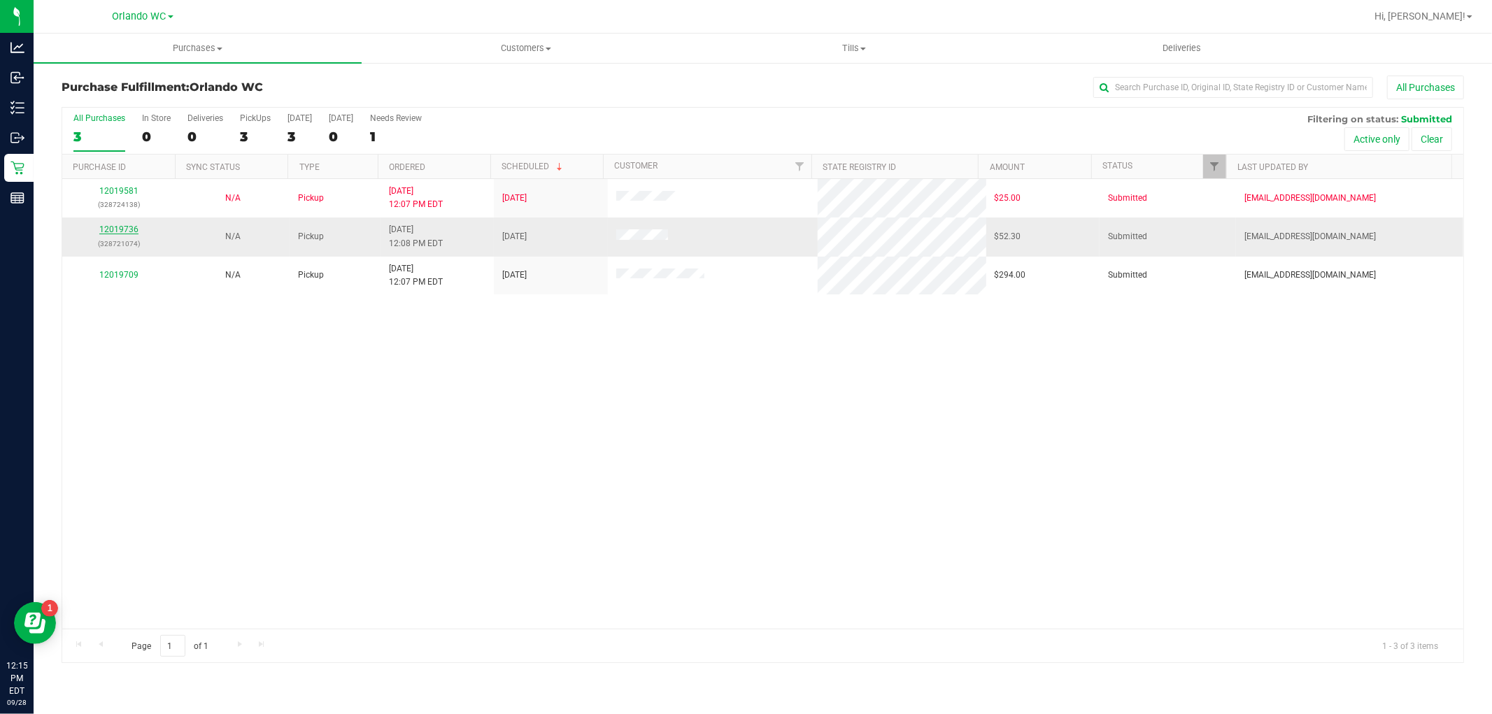
click at [121, 227] on link "12019736" at bounding box center [118, 230] width 39 height 10
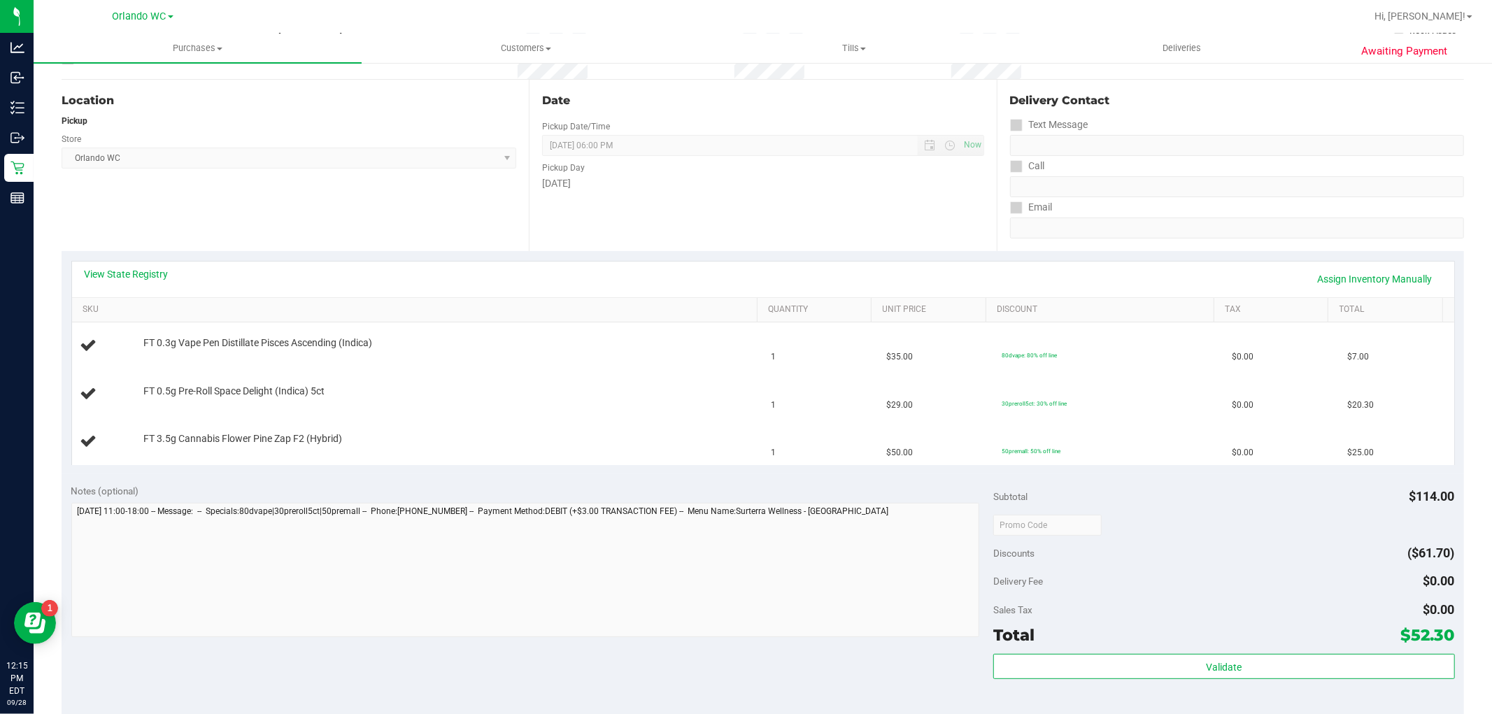
scroll to position [155, 0]
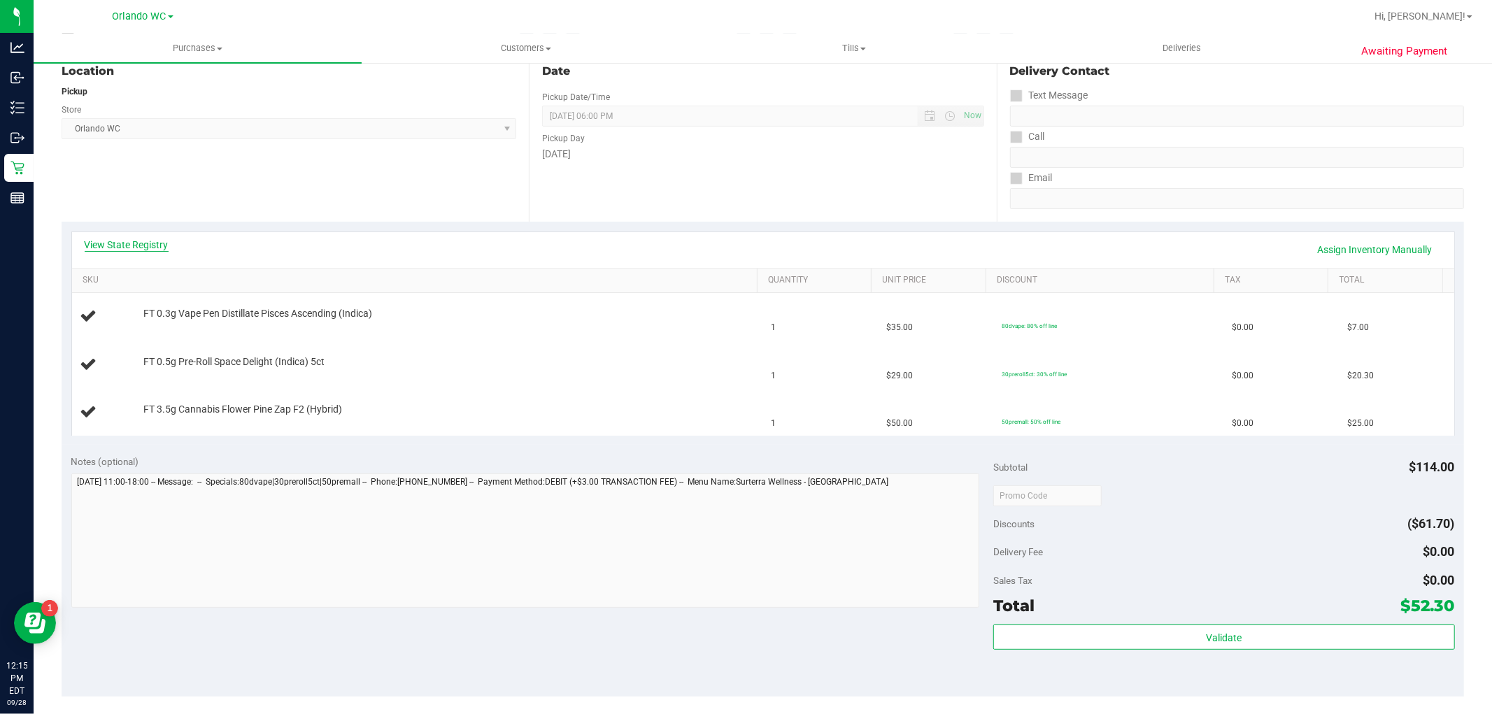
click at [162, 246] on link "View State Registry" at bounding box center [127, 245] width 84 height 14
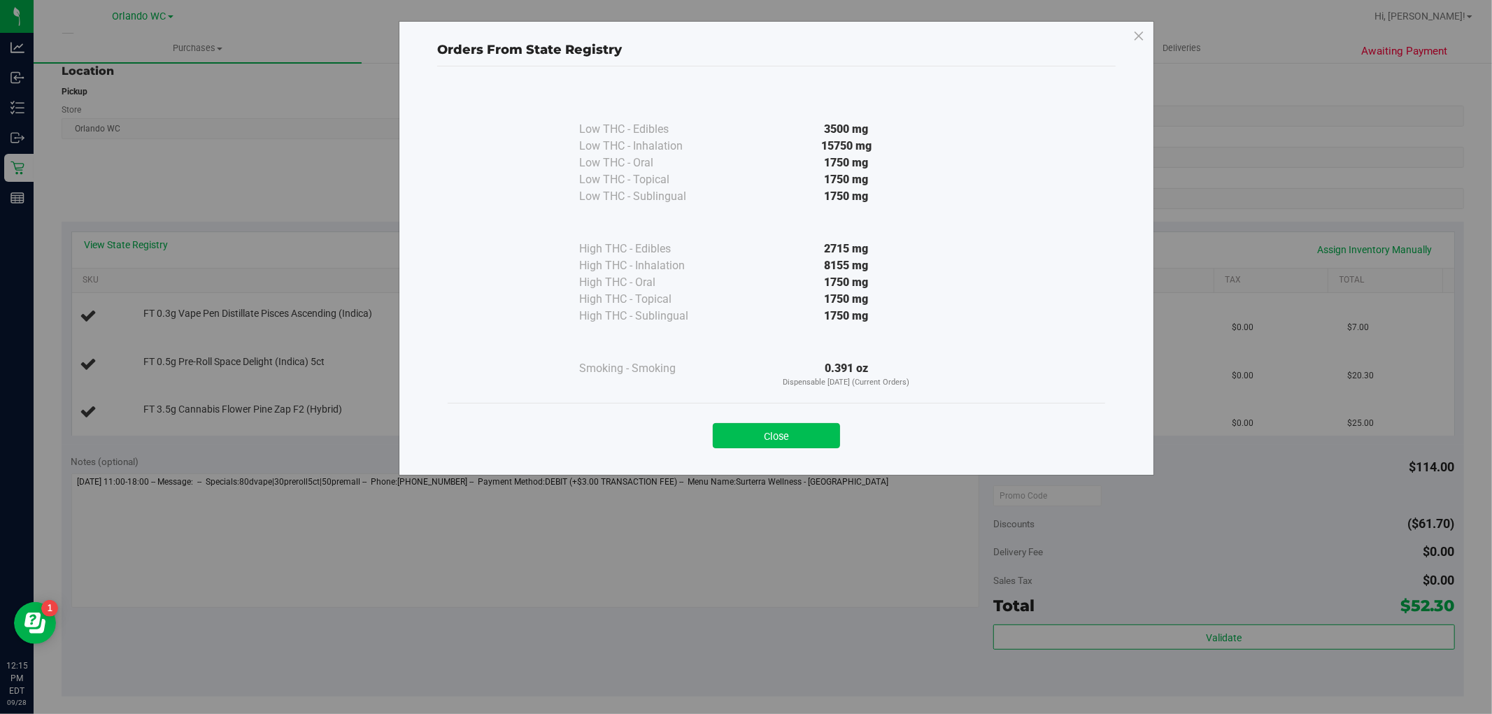
click at [779, 435] on button "Close" at bounding box center [776, 435] width 127 height 25
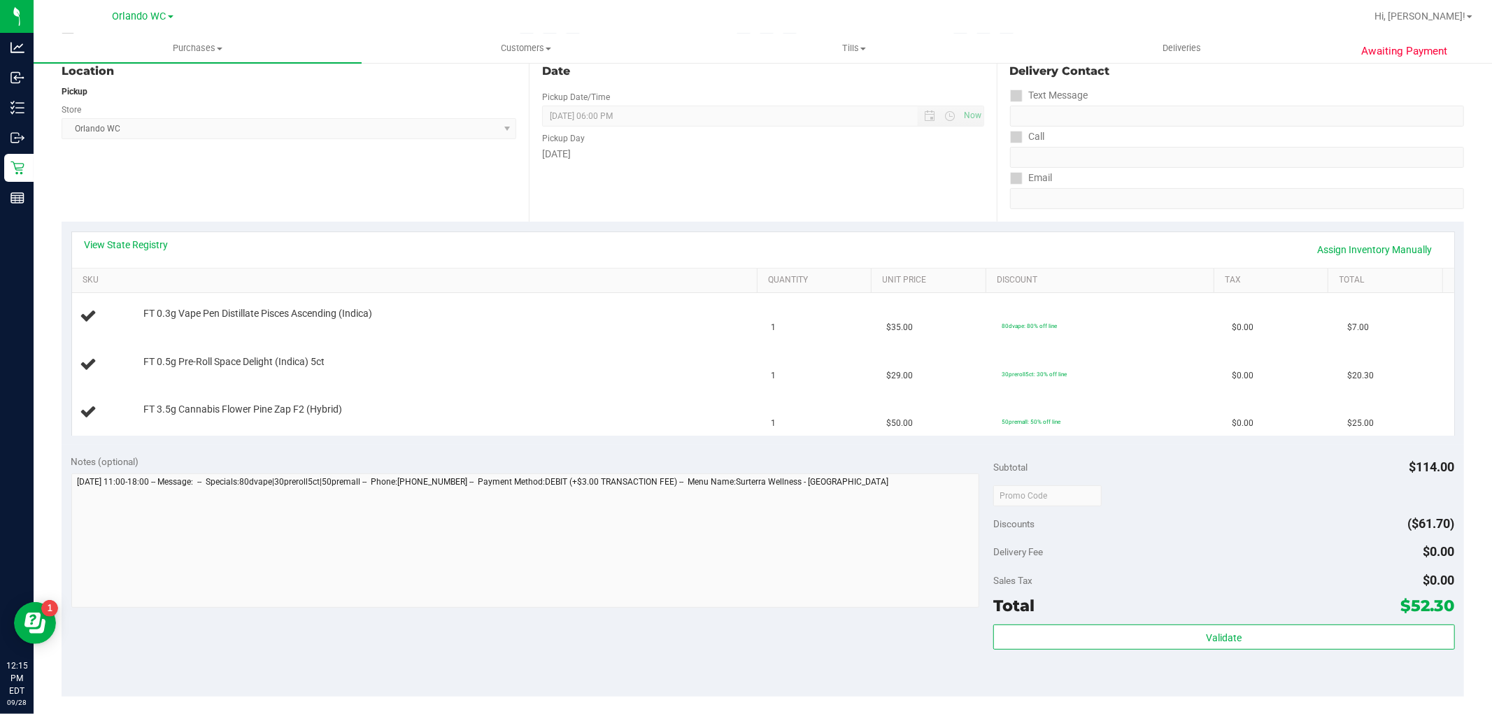
click at [435, 639] on div "Notes (optional) Subtotal $114.00 Discounts ($61.70) Delivery Fee $0.00 Sales T…" at bounding box center [763, 571] width 1402 height 252
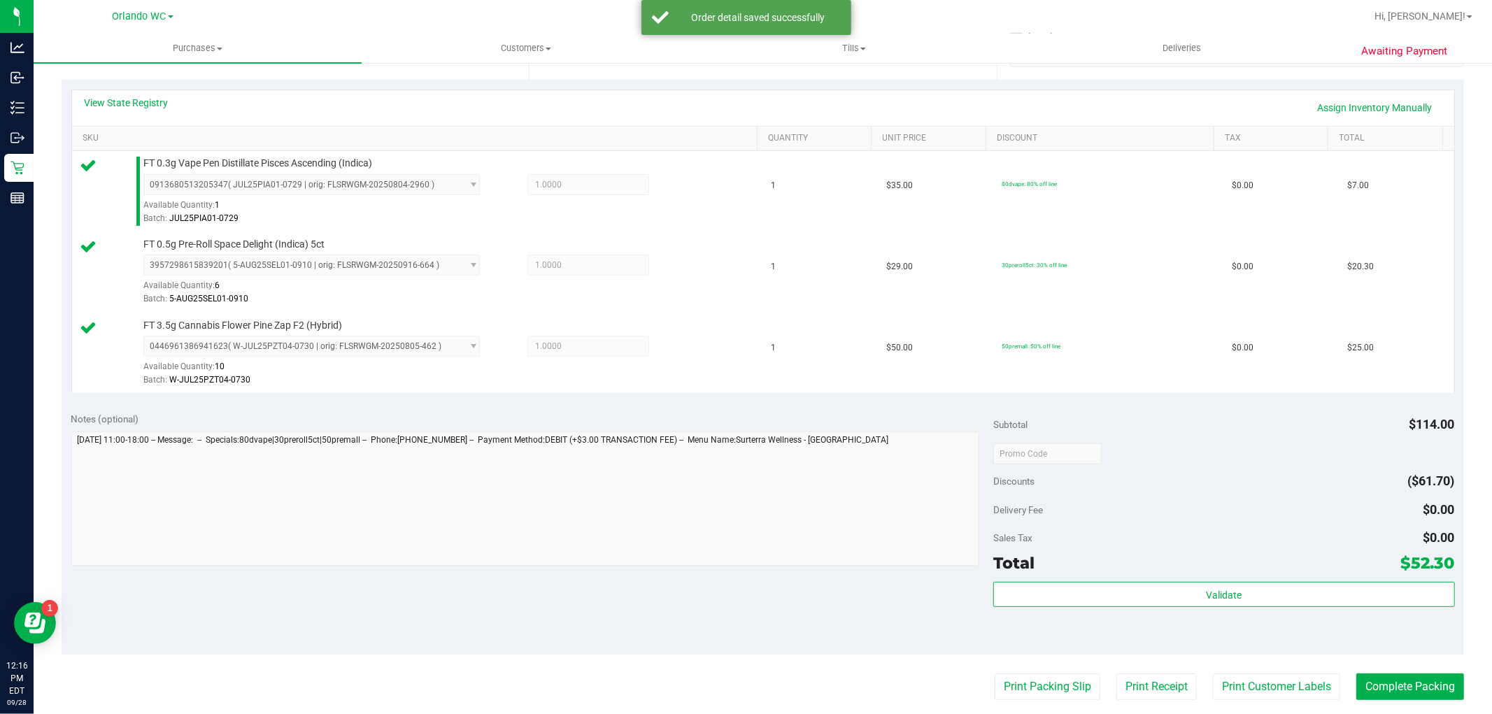
scroll to position [543, 0]
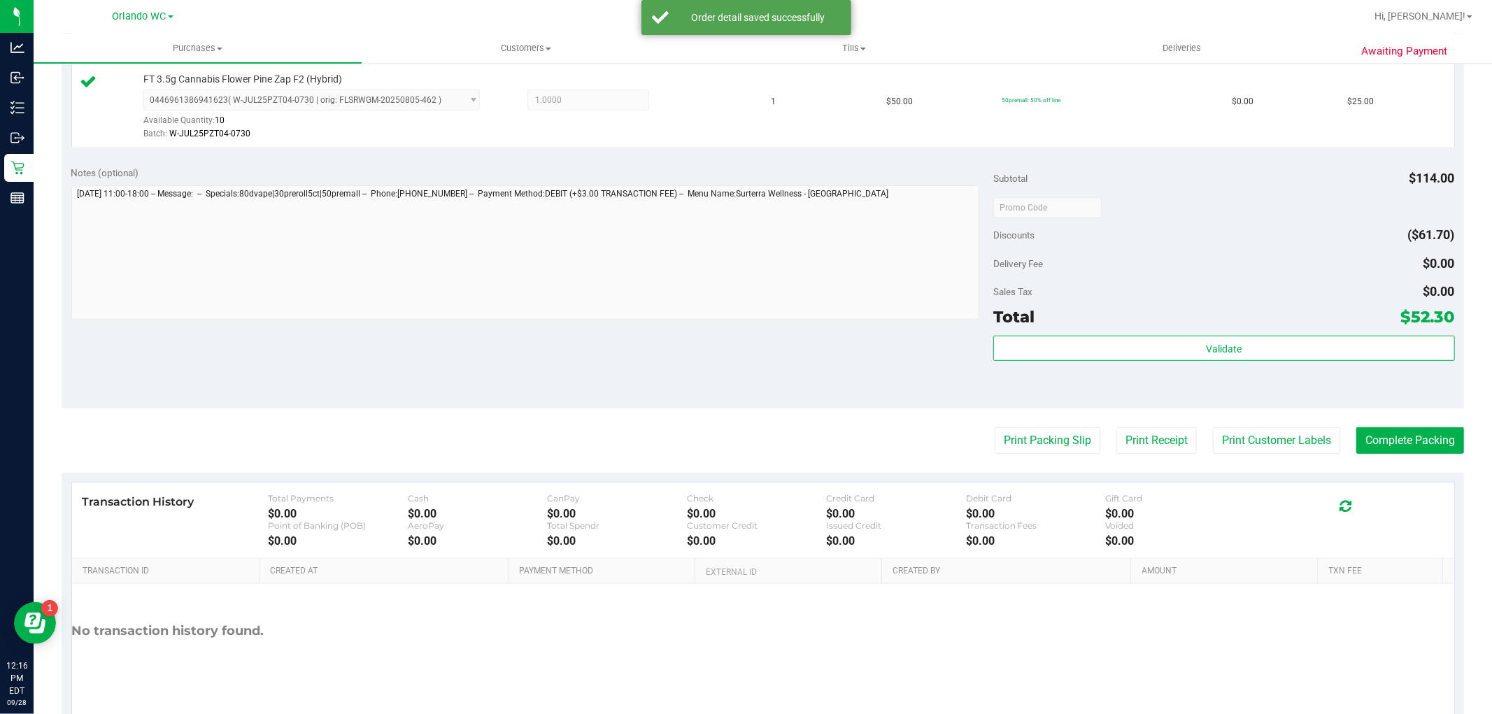
click at [1280, 367] on div "Validate" at bounding box center [1223, 367] width 461 height 63
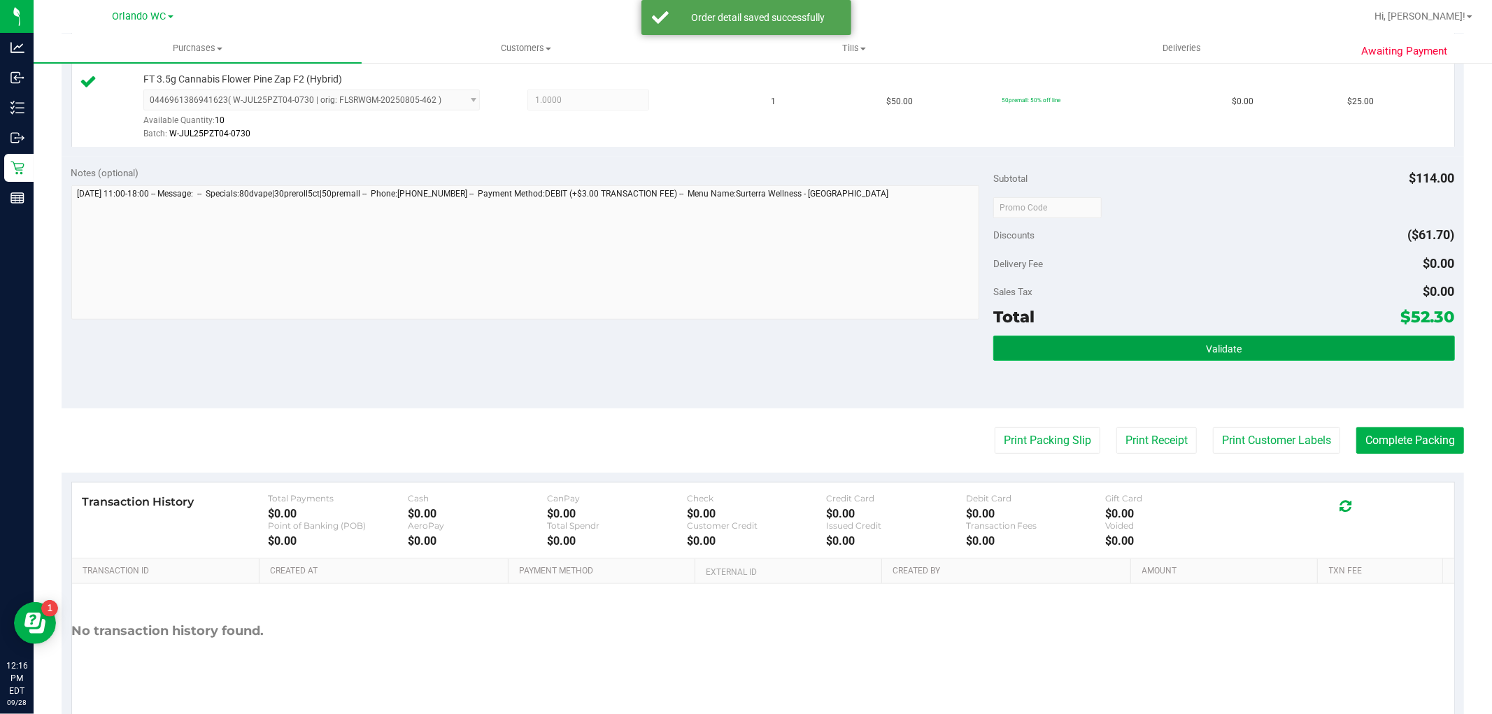
click at [1279, 346] on button "Validate" at bounding box center [1223, 348] width 461 height 25
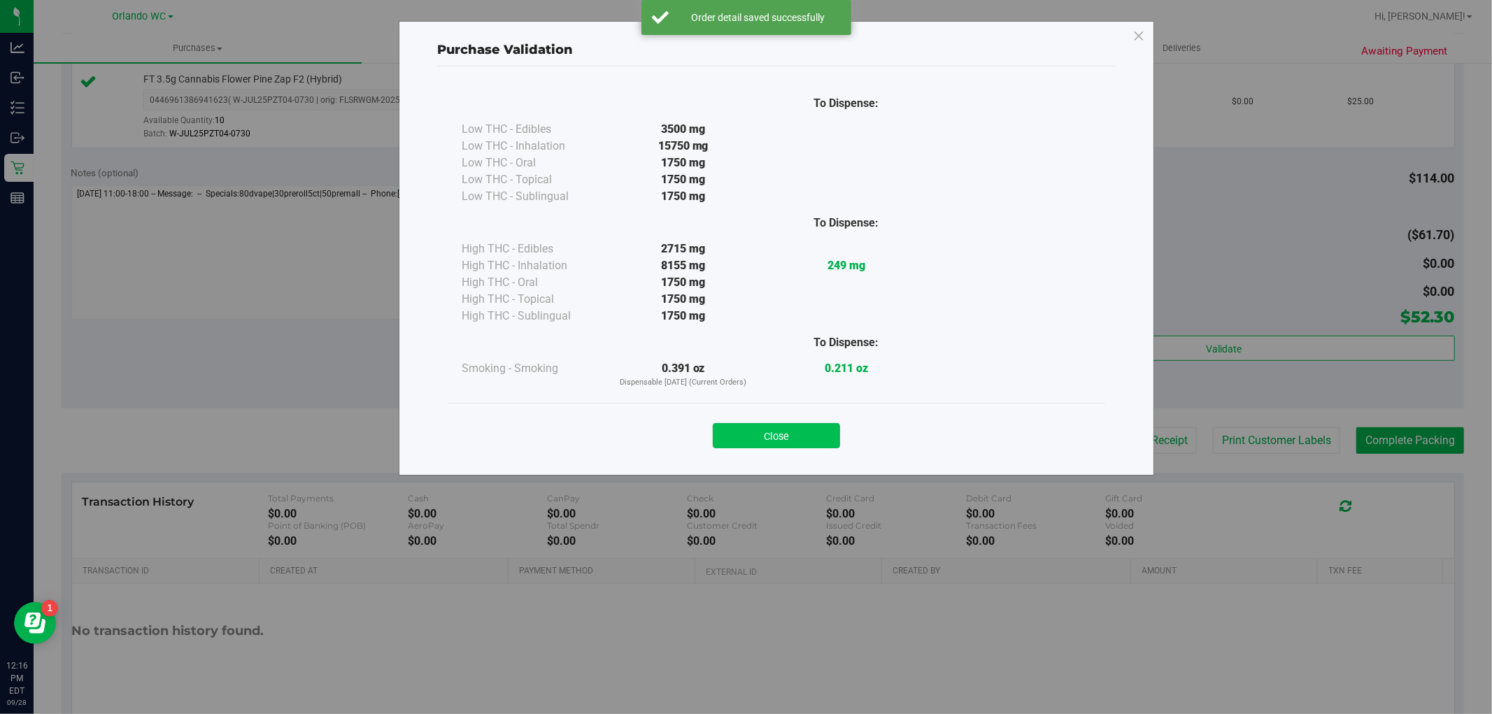
click at [765, 439] on button "Close" at bounding box center [776, 435] width 127 height 25
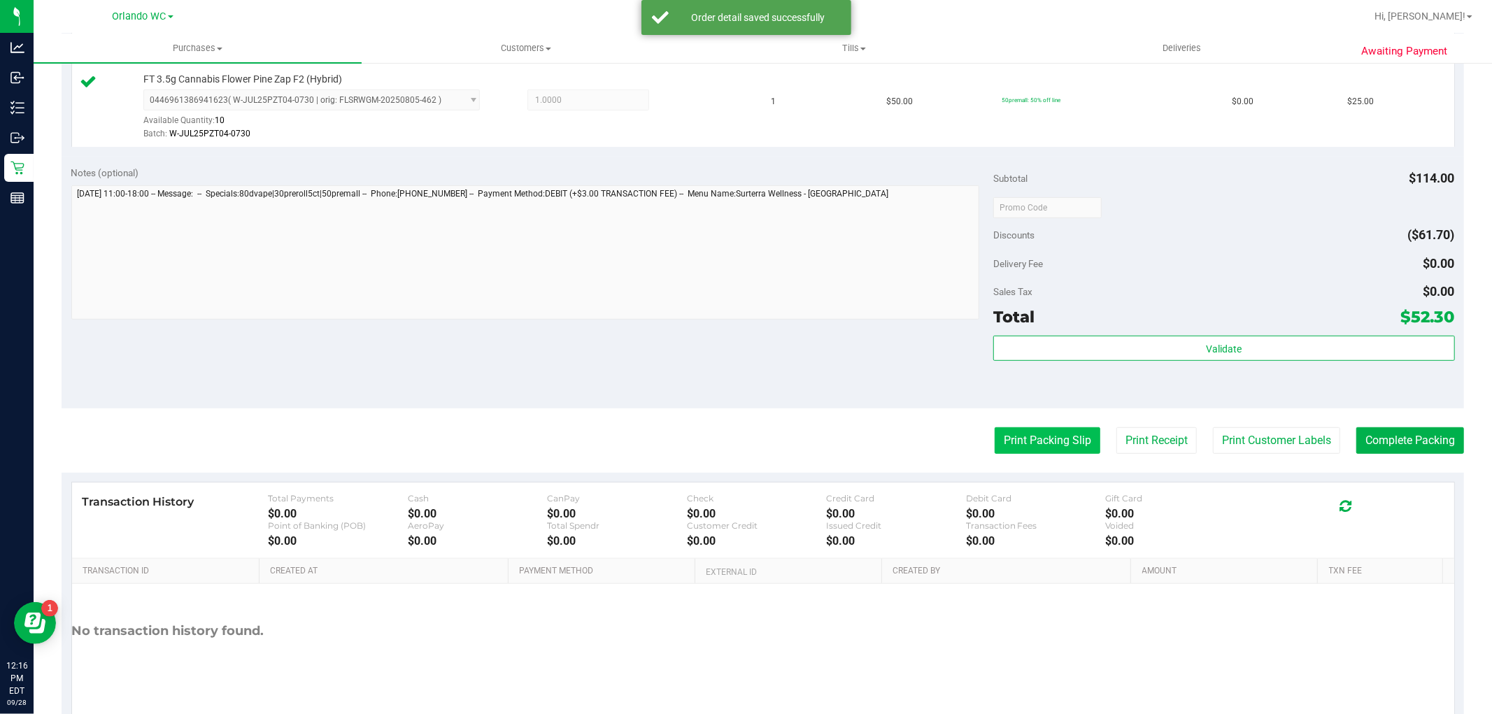
click at [1013, 436] on button "Print Packing Slip" at bounding box center [1048, 440] width 106 height 27
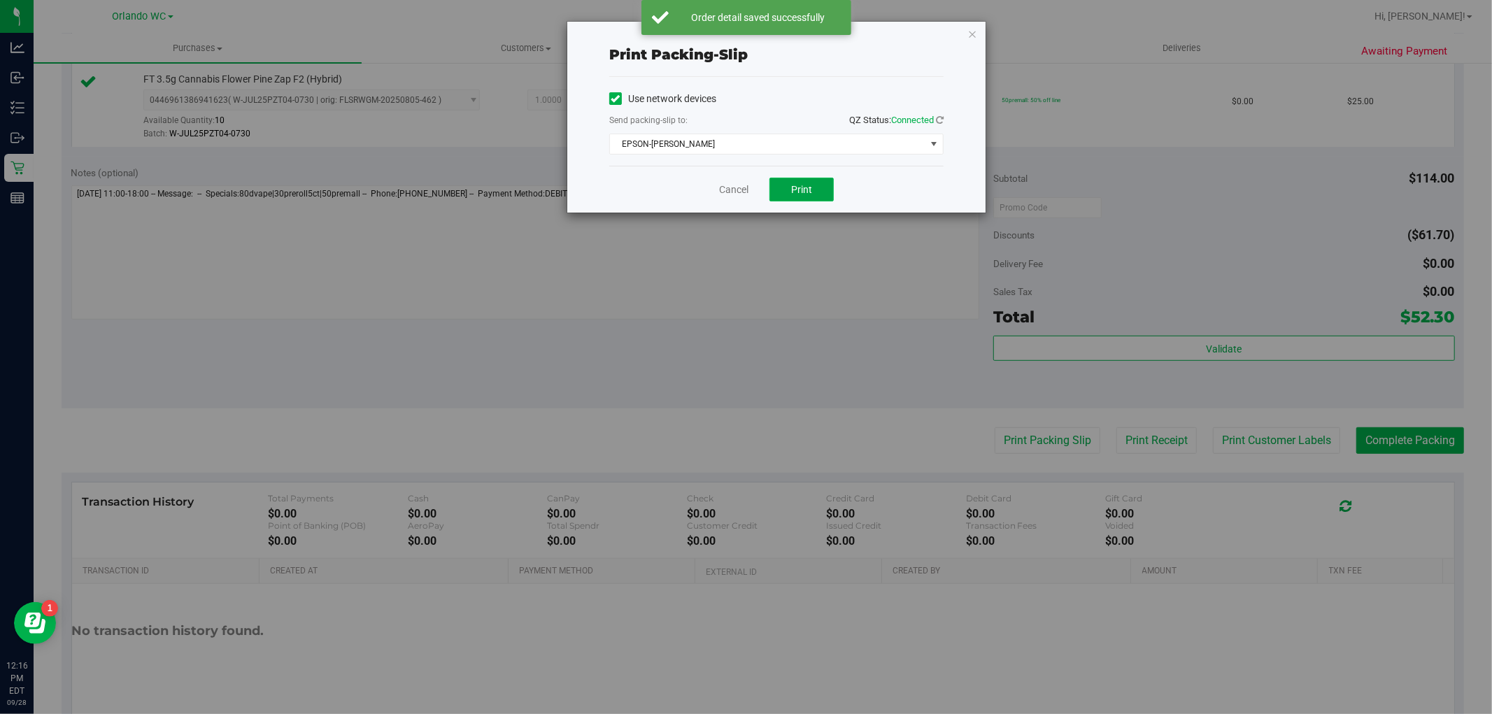
click at [820, 190] on button "Print" at bounding box center [801, 190] width 64 height 24
click at [730, 185] on link "Cancel" at bounding box center [733, 190] width 29 height 15
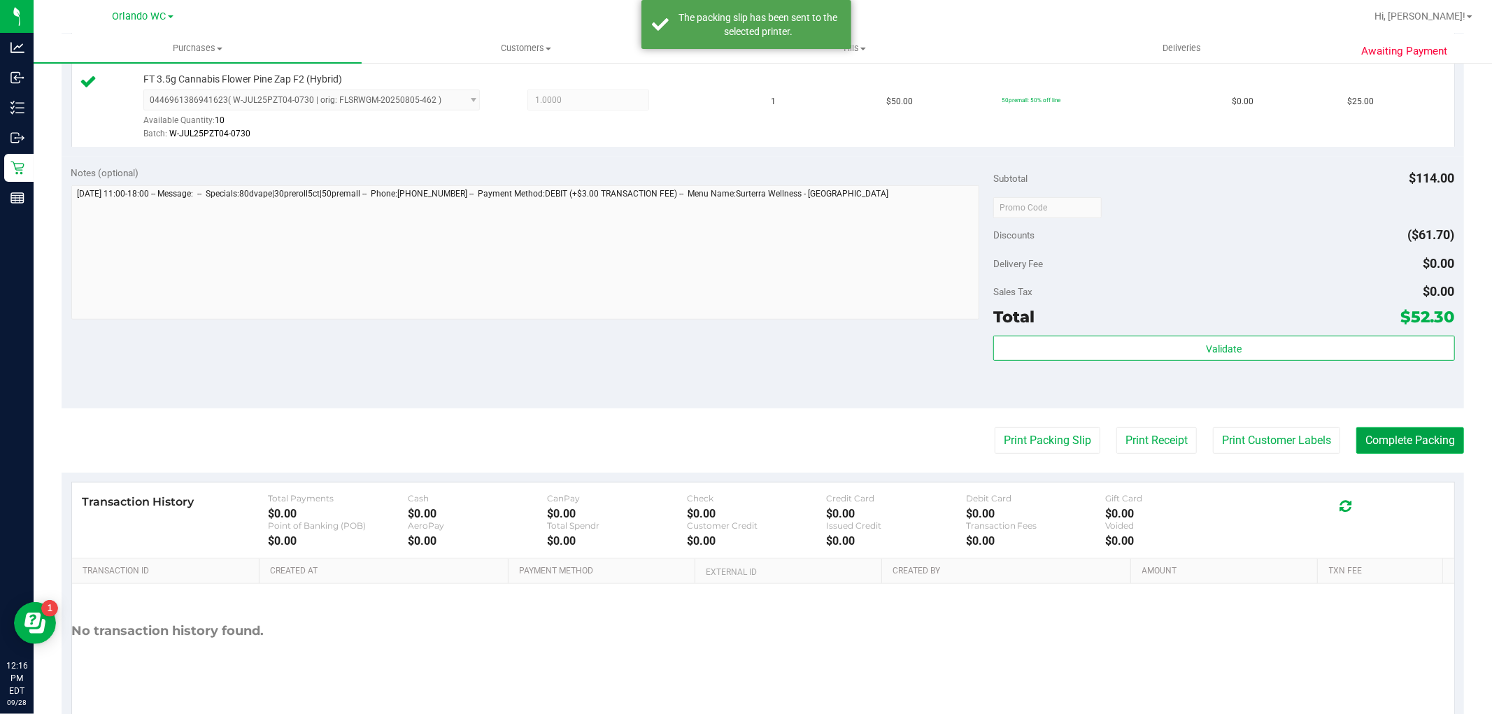
click at [1382, 449] on button "Complete Packing" at bounding box center [1410, 440] width 108 height 27
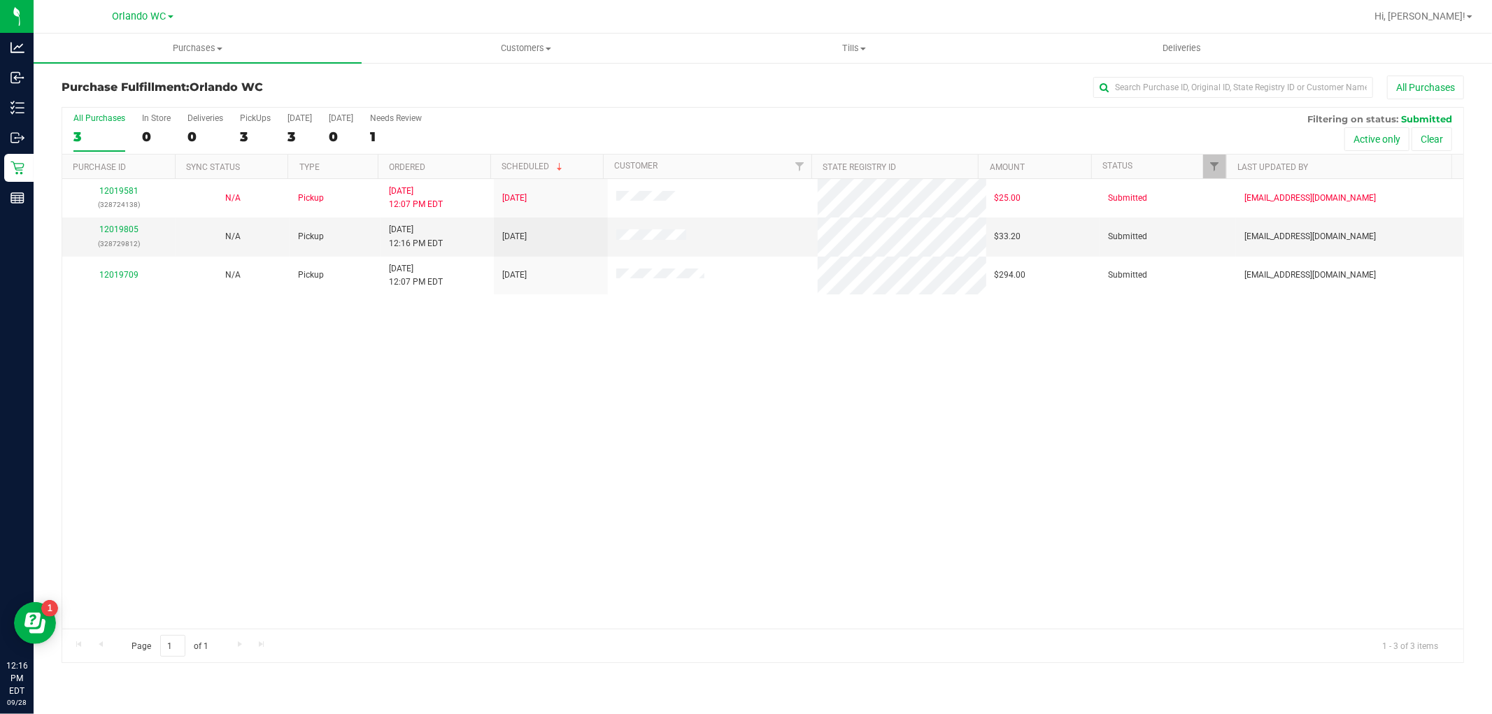
click at [917, 439] on div "12019581 (328724138) N/A Pickup 9/28/2025 12:07 PM EDT 9/28/2025 $25.00 Submitt…" at bounding box center [762, 404] width 1401 height 450
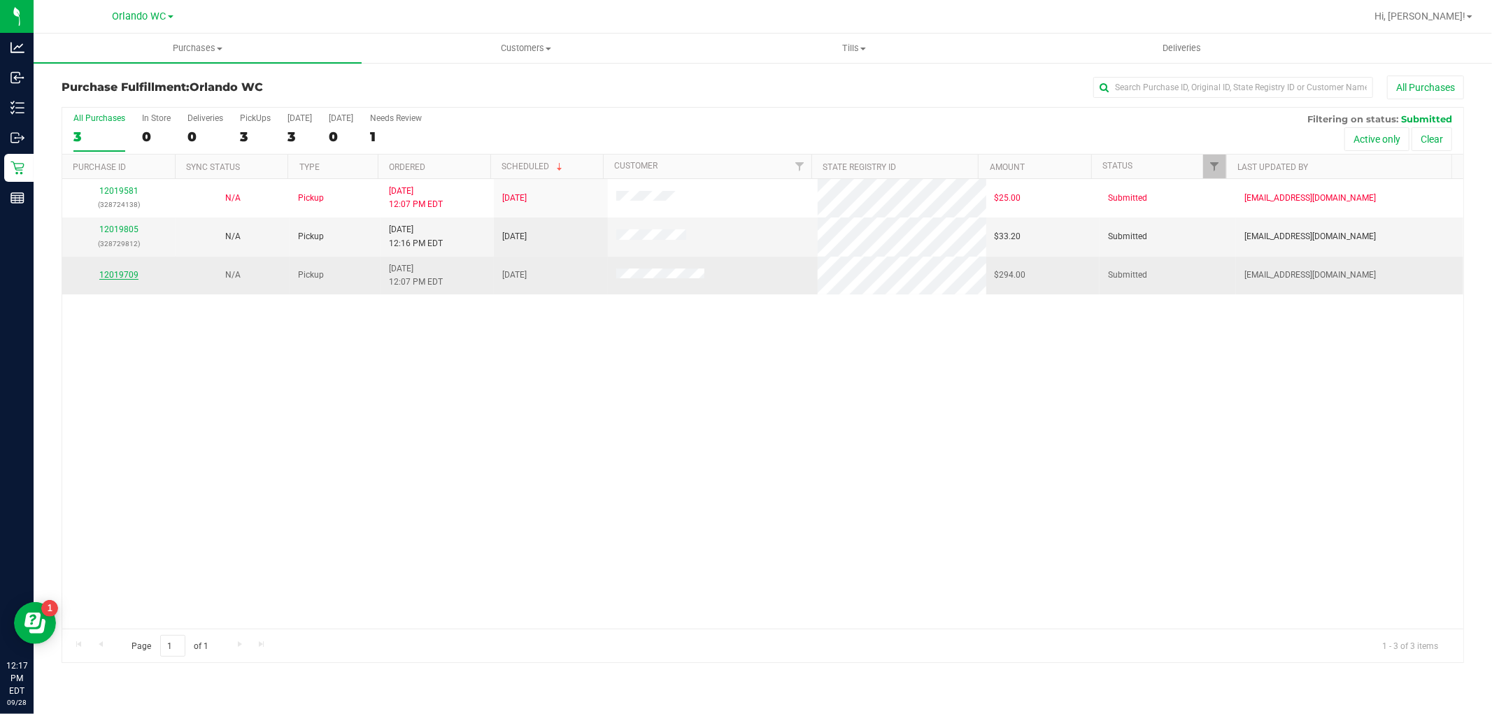
click at [113, 278] on link "12019709" at bounding box center [118, 275] width 39 height 10
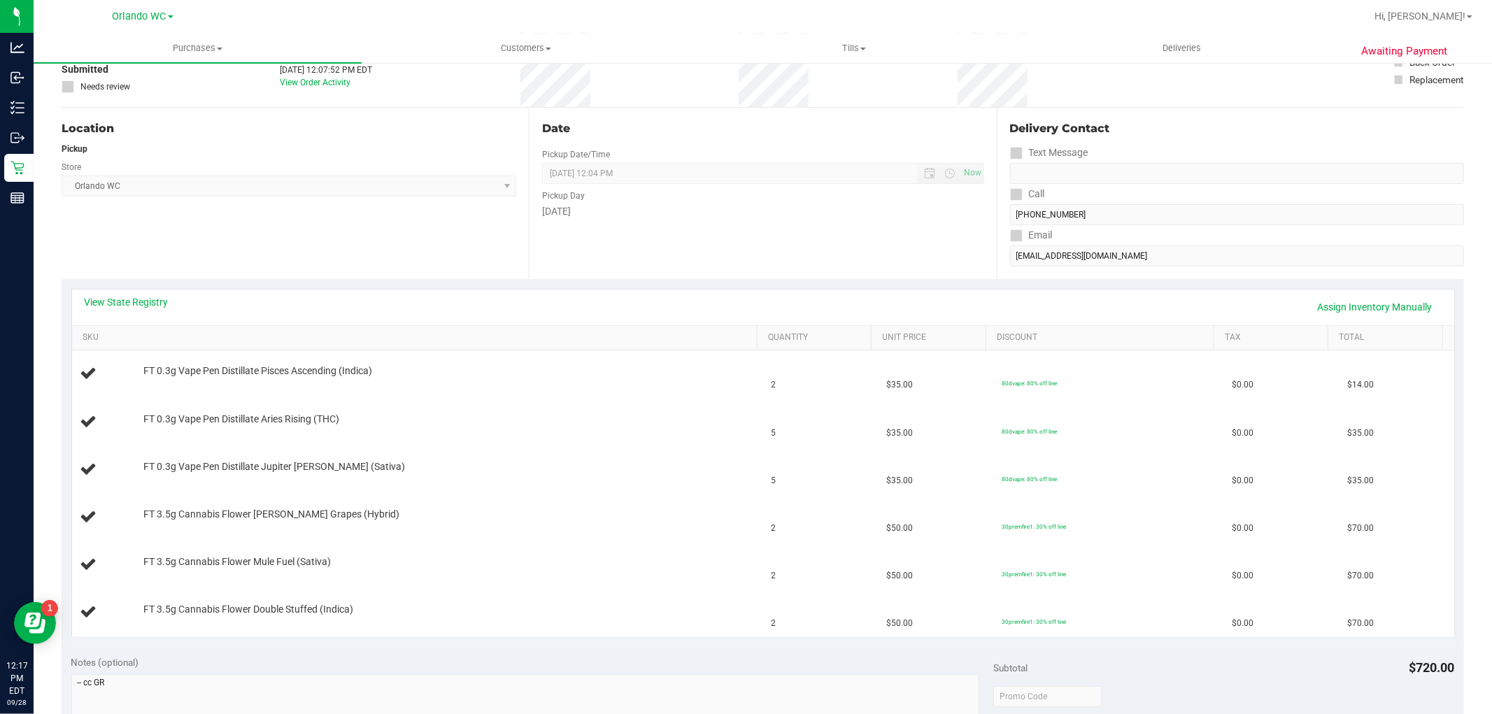
scroll to position [78, 0]
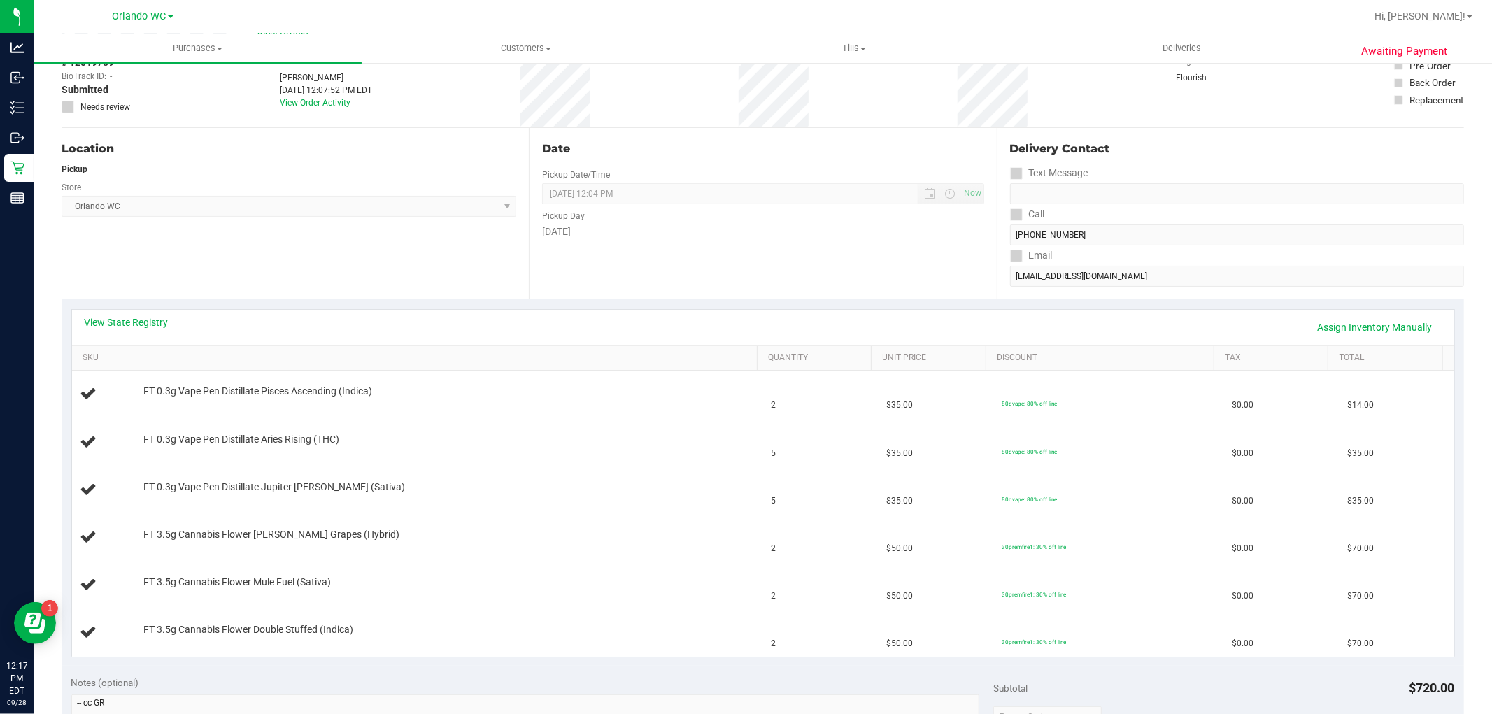
click at [254, 280] on div "Location Pickup Store Orlando WC Select Store Bonita Springs WC Boynton Beach W…" at bounding box center [295, 213] width 467 height 171
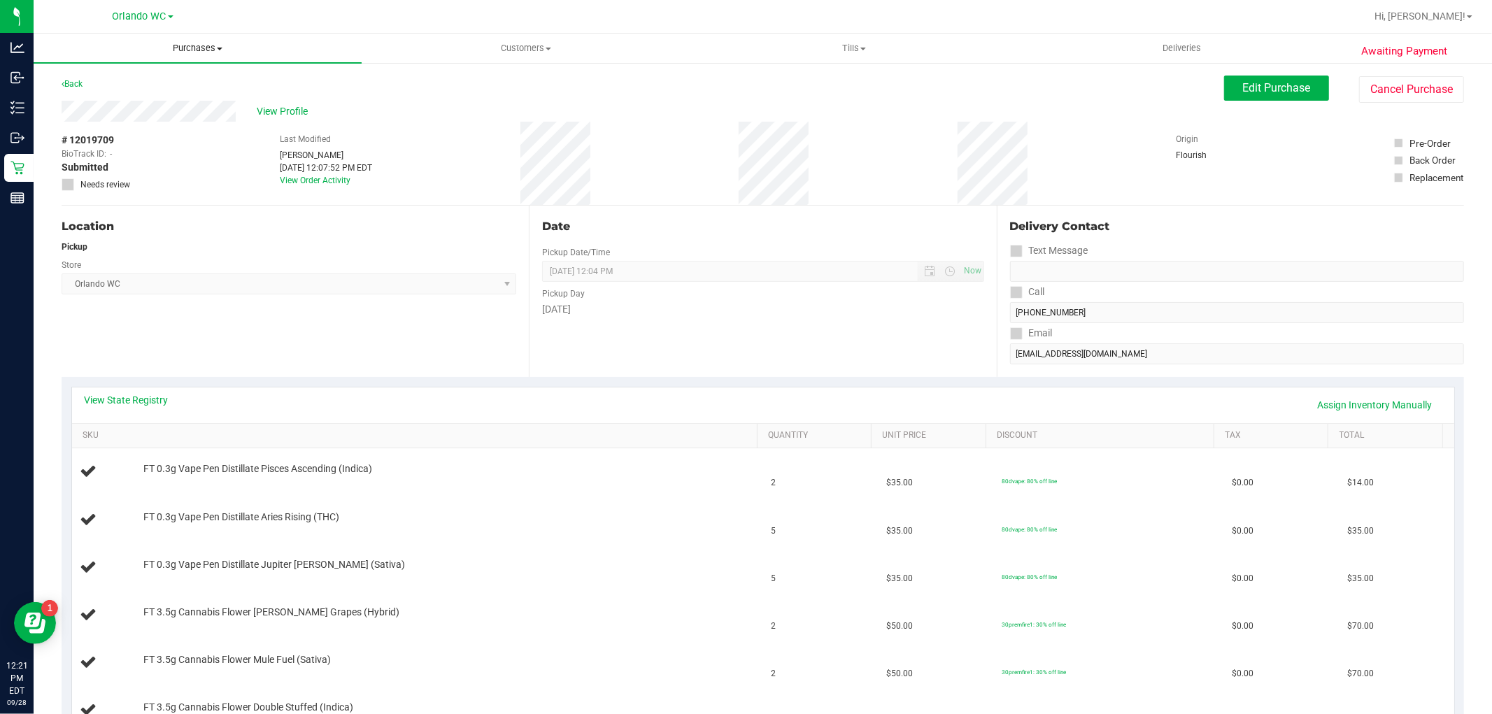
click at [220, 53] on span "Purchases" at bounding box center [198, 48] width 328 height 13
click at [164, 101] on li "Fulfillment" at bounding box center [198, 101] width 328 height 17
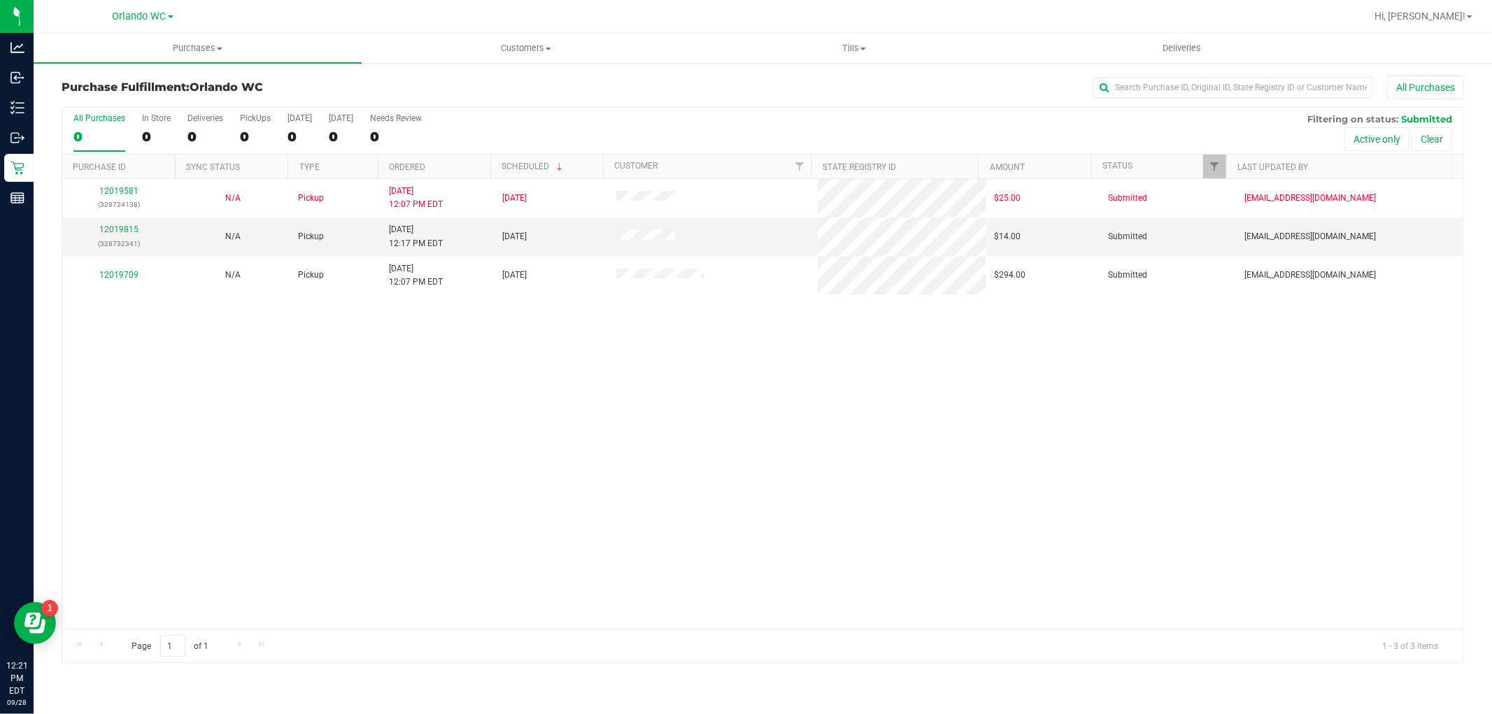
click at [486, 582] on div "12019581 (328724138) N/A Pickup 9/28/2025 12:07 PM EDT 9/28/2025 $25.00 Submitt…" at bounding box center [762, 404] width 1401 height 450
click at [425, 155] on th "Ordered" at bounding box center [434, 167] width 113 height 24
click at [99, 123] on label "All Purchases 3" at bounding box center [99, 132] width 52 height 38
click at [0, 0] on input "All Purchases 3" at bounding box center [0, 0] width 0 height 0
click at [529, 483] on div "12019581 (328724138) N/A Pickup 9/28/2025 12:07 PM EDT 9/28/2025 $25.00 Submitt…" at bounding box center [762, 404] width 1401 height 450
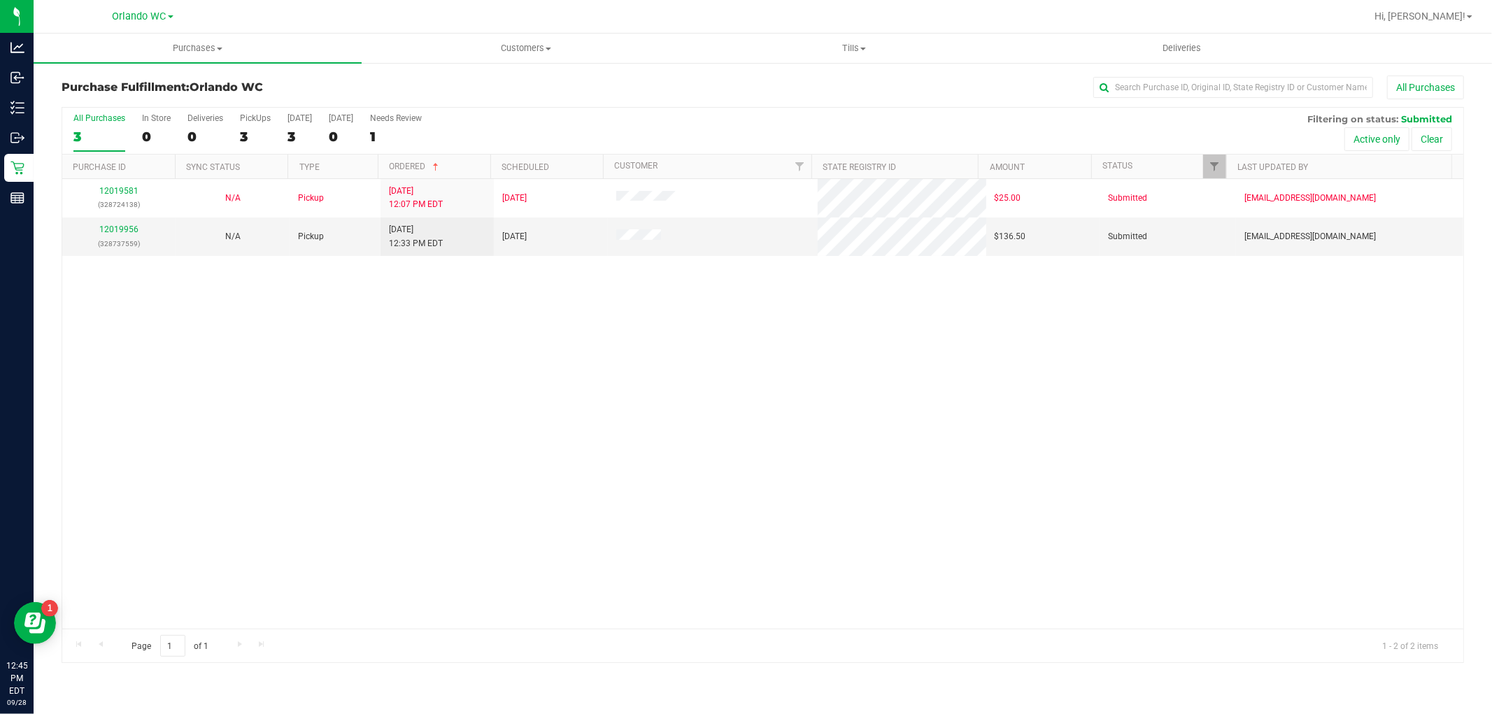
click at [280, 446] on div "12019581 (328724138) N/A Pickup 9/28/2025 12:07 PM EDT 9/28/2025 $25.00 Submitt…" at bounding box center [762, 404] width 1401 height 450
click at [124, 234] on link "12019956" at bounding box center [118, 230] width 39 height 10
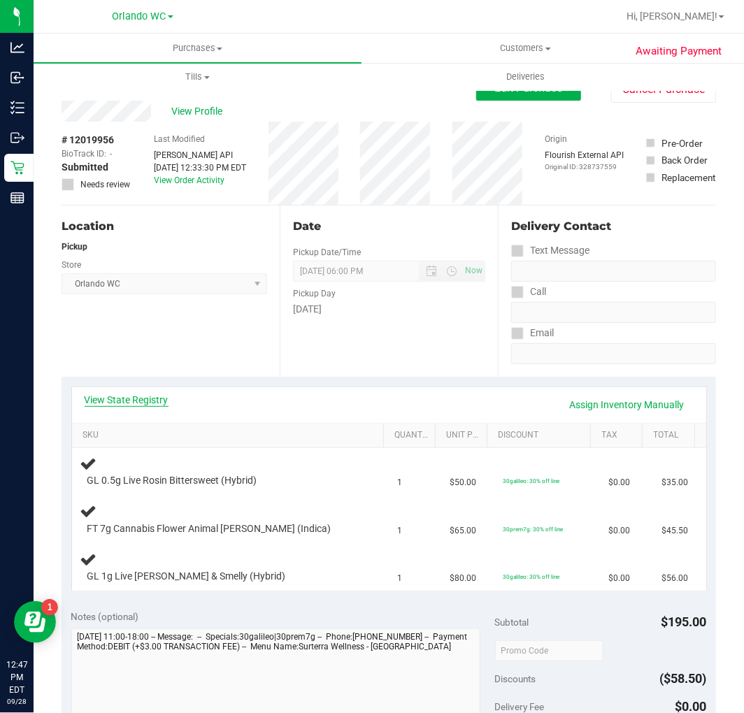
click at [148, 401] on link "View State Registry" at bounding box center [127, 400] width 84 height 14
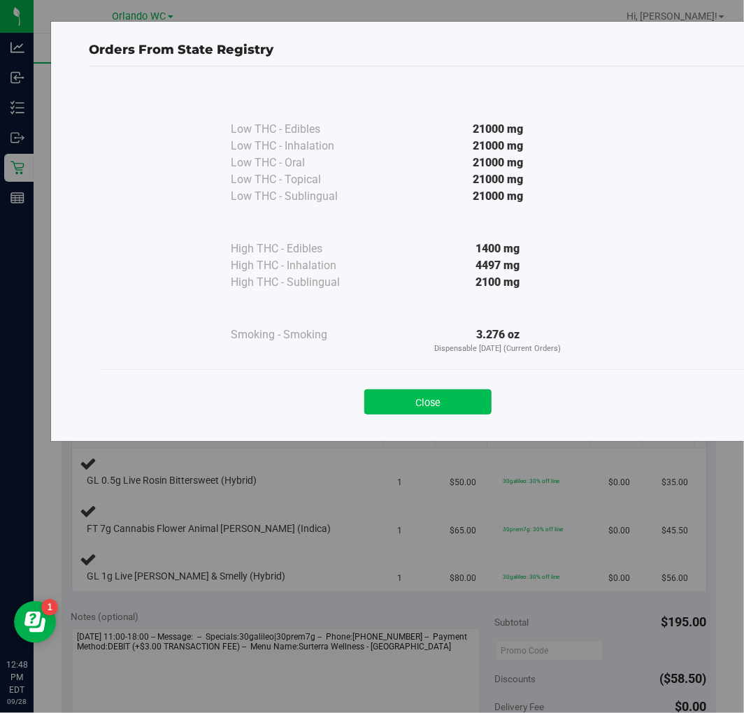
click at [432, 401] on button "Close" at bounding box center [427, 402] width 127 height 25
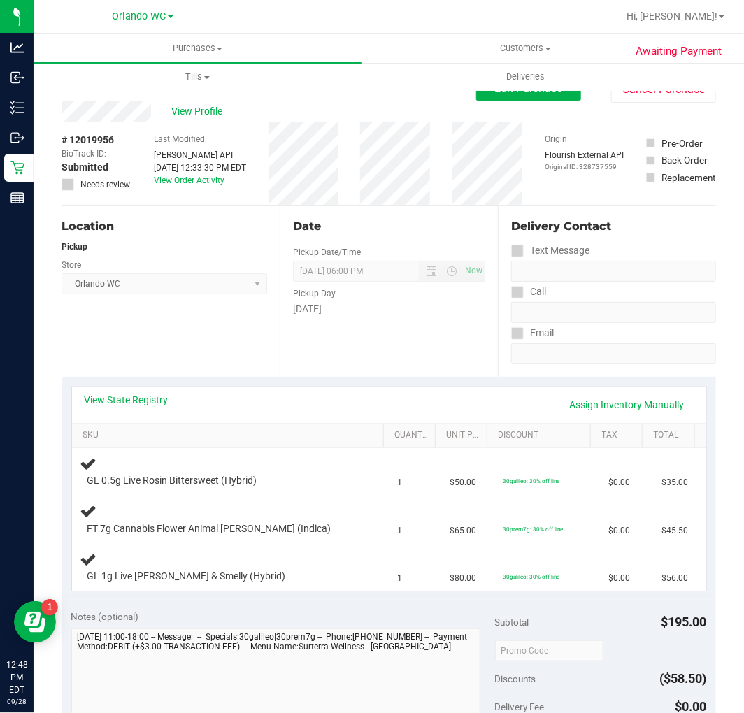
click at [402, 336] on div "Date Pickup Date/Time 09/28/2025 Now 09/28/2025 06:00 PM Now Pickup Day Sunday" at bounding box center [389, 291] width 218 height 171
drag, startPoint x: 204, startPoint y: 49, endPoint x: 193, endPoint y: 55, distance: 11.9
click at [204, 49] on span "Purchases" at bounding box center [198, 48] width 328 height 13
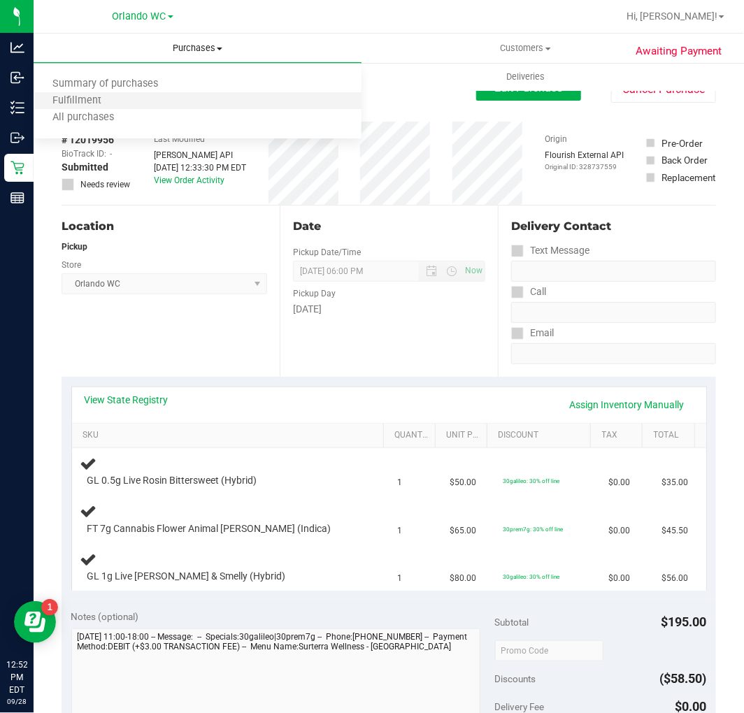
click at [134, 100] on li "Fulfillment" at bounding box center [198, 101] width 328 height 17
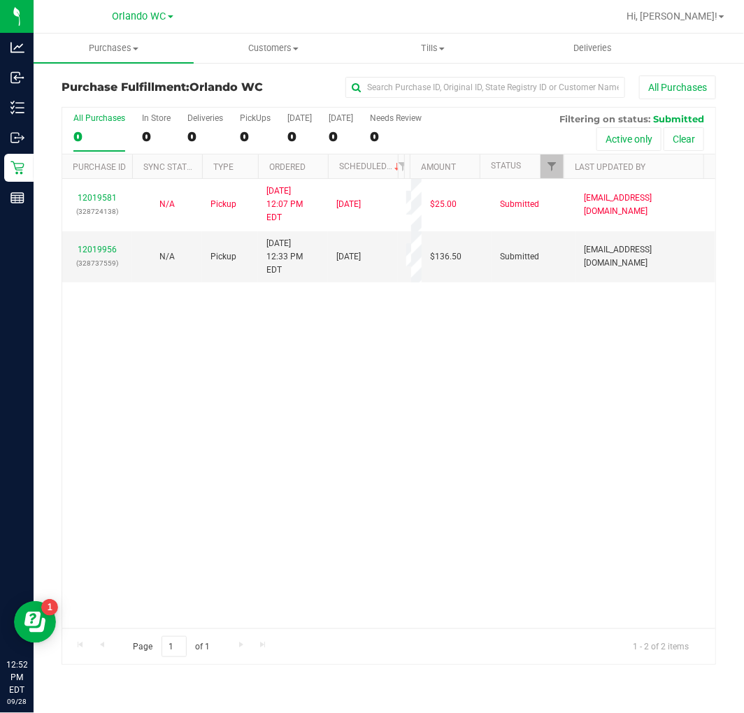
click at [408, 469] on div "12019581 (328724138) N/A Pickup 9/28/2025 12:07 PM EDT 9/28/2025 $25.00 Submitt…" at bounding box center [388, 404] width 653 height 450
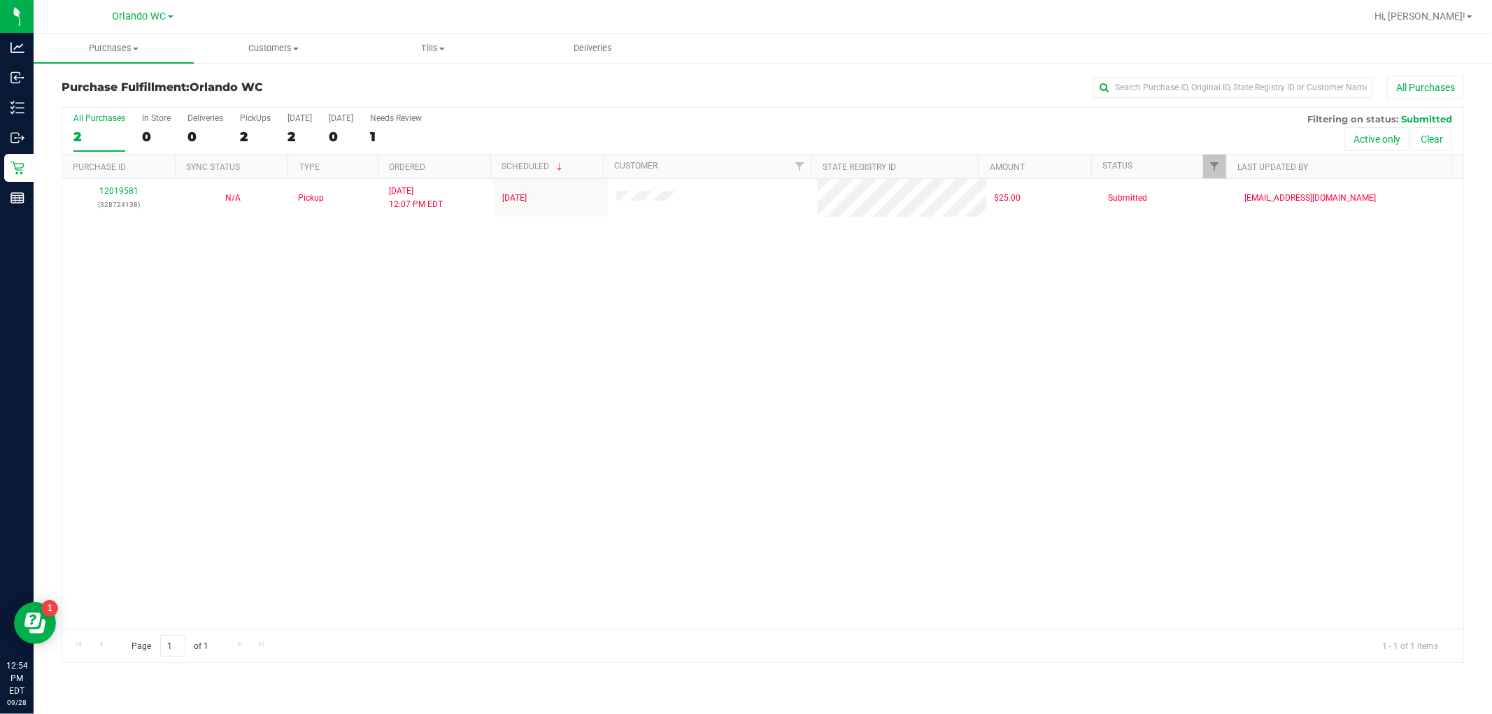
click at [97, 119] on div "All Purchases" at bounding box center [99, 118] width 52 height 10
click at [0, 0] on input "All Purchases 2" at bounding box center [0, 0] width 0 height 0
click at [330, 485] on div "12019581 (328724138) N/A Pickup 9/28/2025 12:07 PM EDT 9/28/2025 $25.00 Submitt…" at bounding box center [762, 404] width 1401 height 450
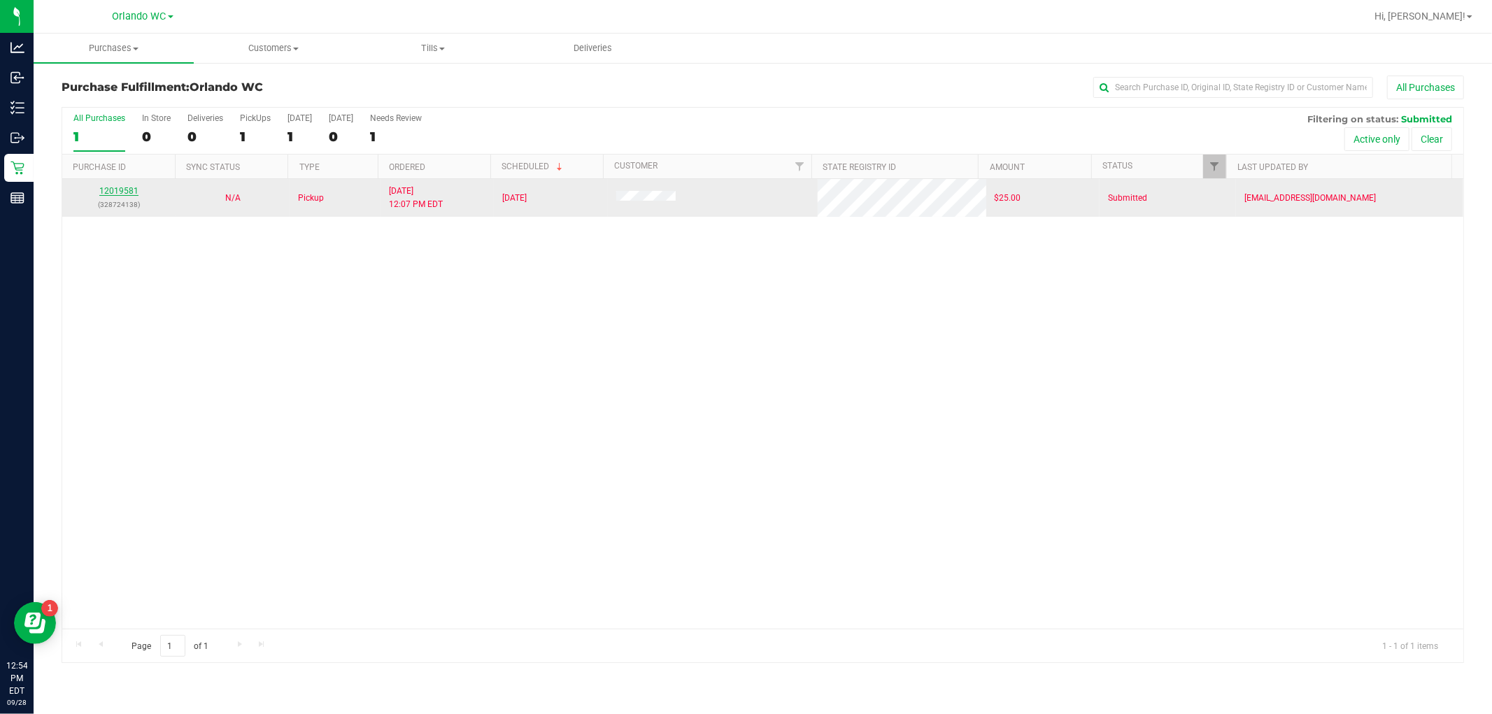
click at [120, 190] on link "12019581" at bounding box center [118, 191] width 39 height 10
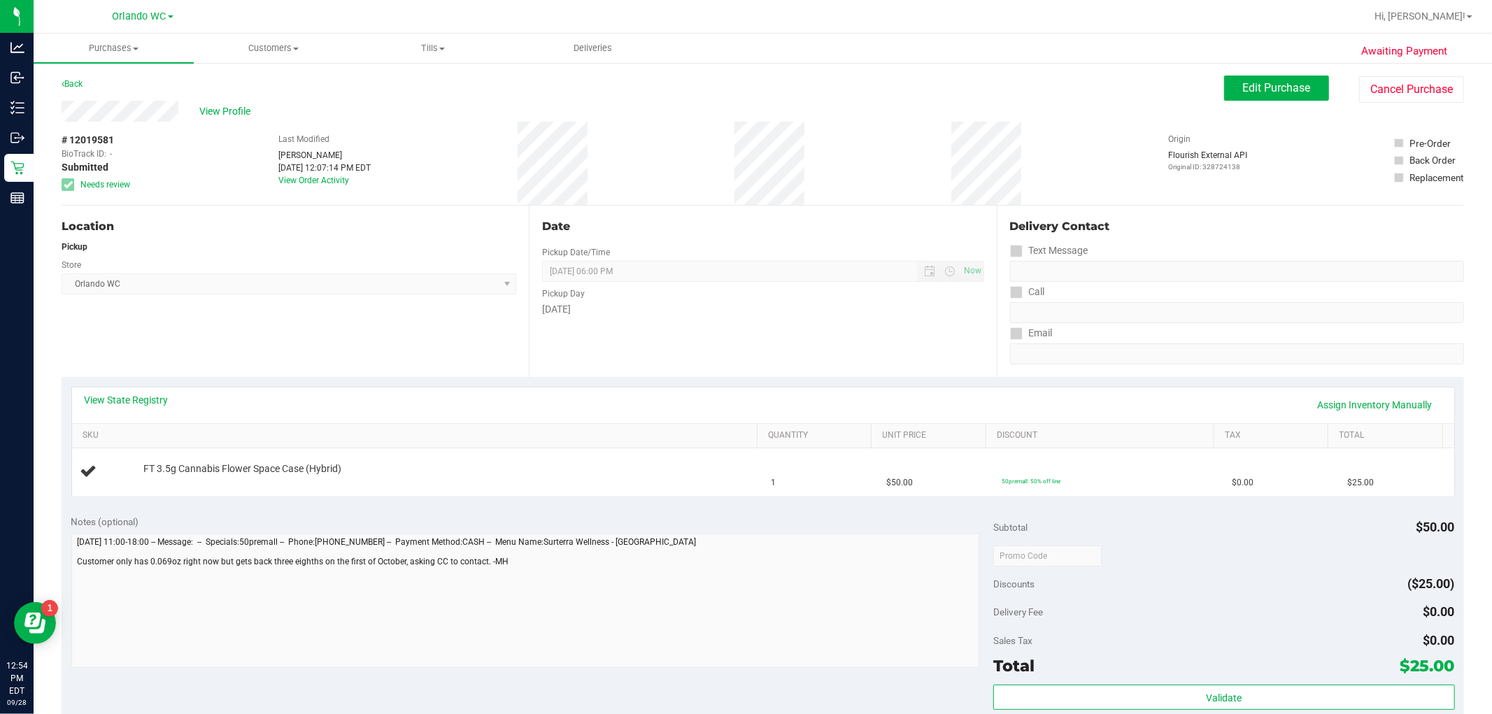
drag, startPoint x: 366, startPoint y: 362, endPoint x: 431, endPoint y: 362, distance: 65.0
click at [366, 362] on div "Location Pickup Store Orlando WC Select Store Bonita Springs WC Boynton Beach W…" at bounding box center [295, 291] width 467 height 171
click at [1397, 89] on button "Cancel Purchase" at bounding box center [1411, 89] width 105 height 27
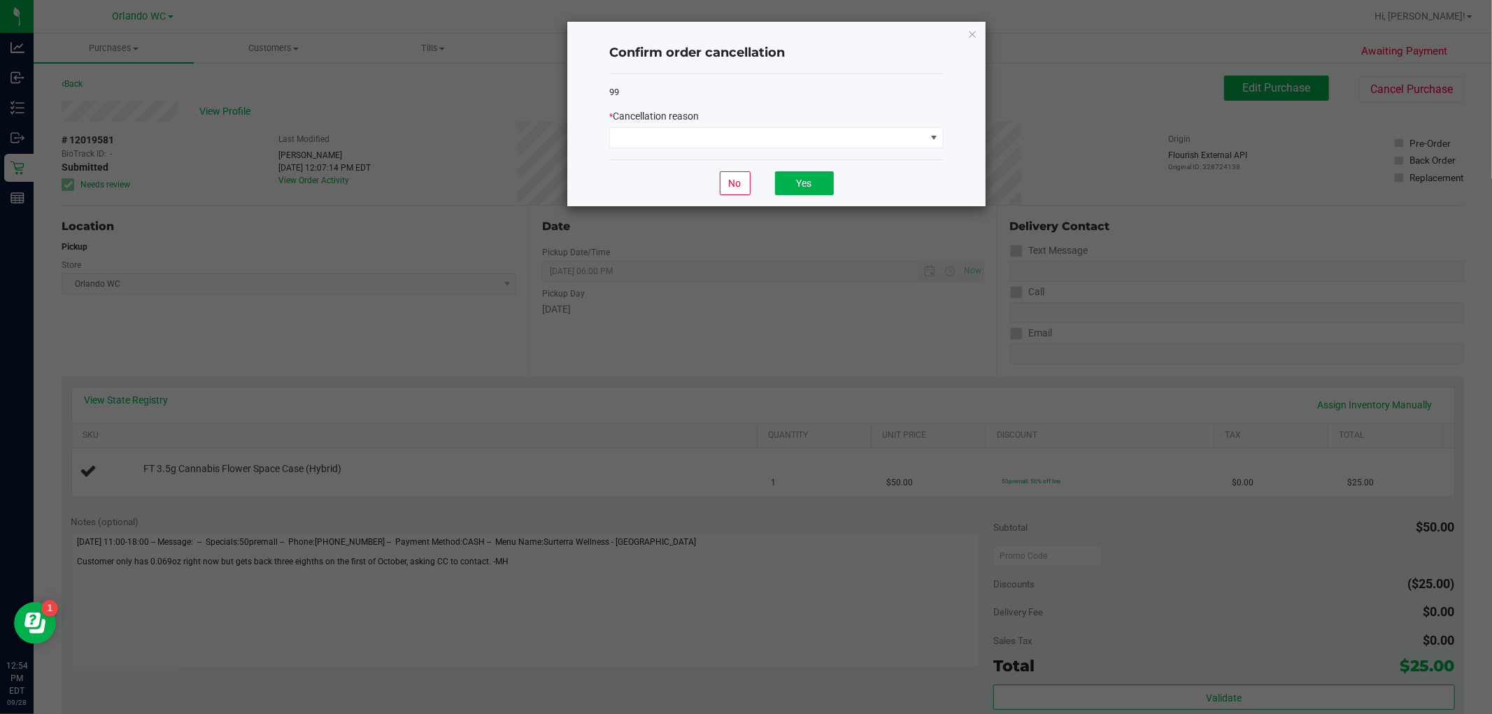
click at [675, 122] on div "* Cancellation reason" at bounding box center [776, 116] width 334 height 15
click at [685, 129] on span at bounding box center [767, 138] width 315 height 20
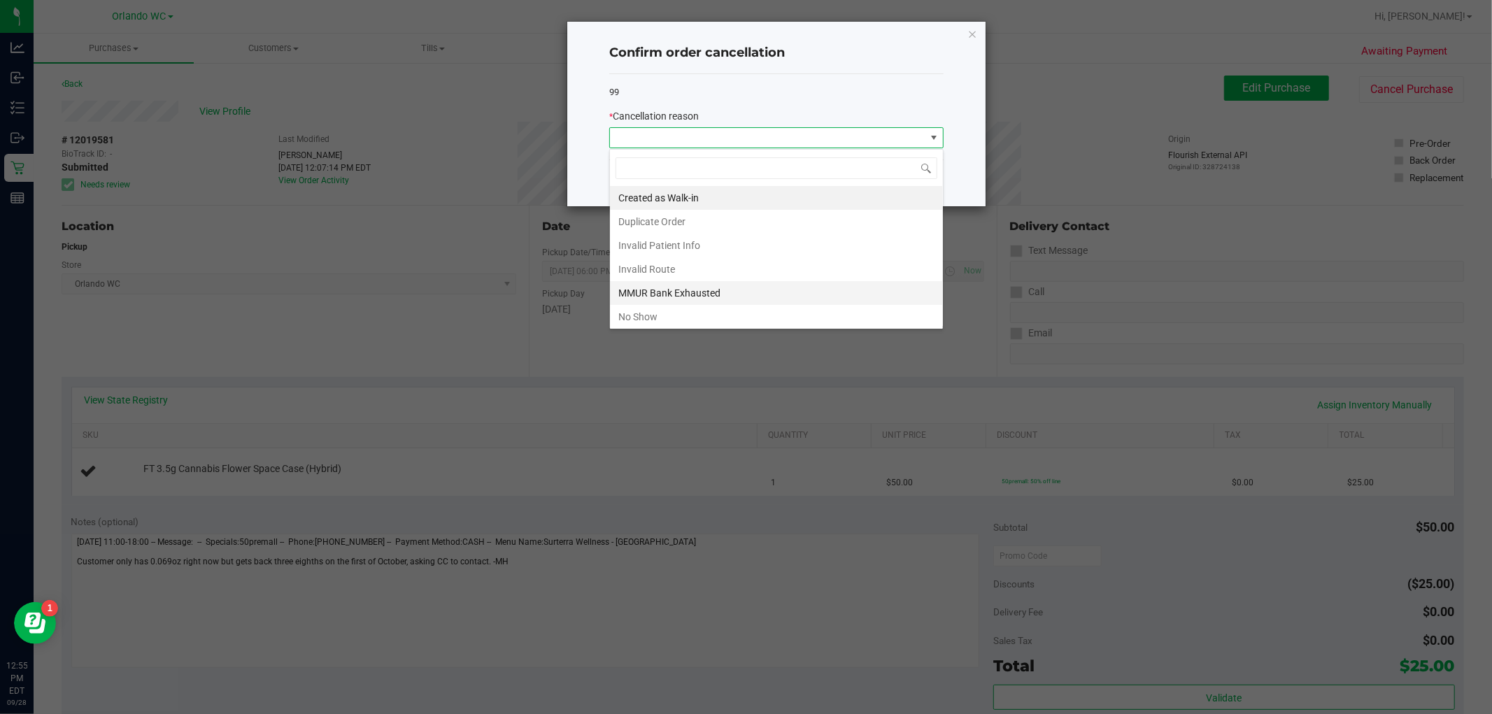
click at [713, 294] on li "MMUR Bank Exhausted" at bounding box center [776, 293] width 333 height 24
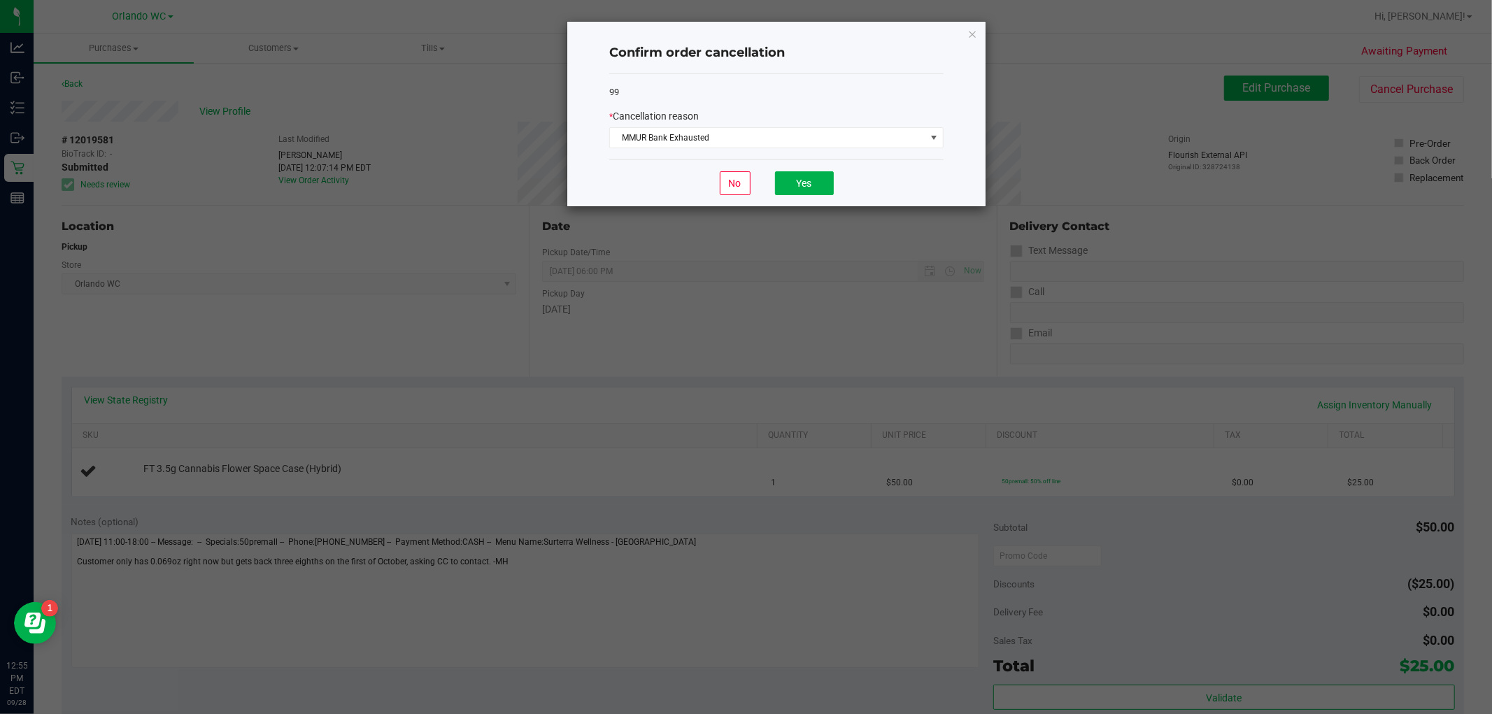
click at [814, 199] on div "No Yes" at bounding box center [776, 182] width 334 height 47
click at [814, 185] on button "Yes" at bounding box center [804, 183] width 59 height 24
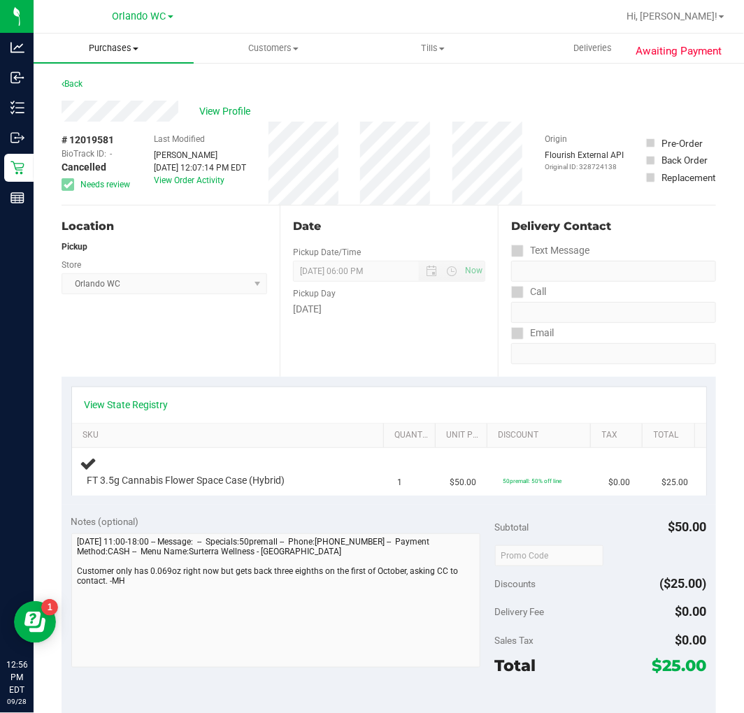
click at [124, 44] on span "Purchases" at bounding box center [114, 48] width 160 height 13
click at [92, 101] on span "Fulfillment" at bounding box center [77, 101] width 87 height 12
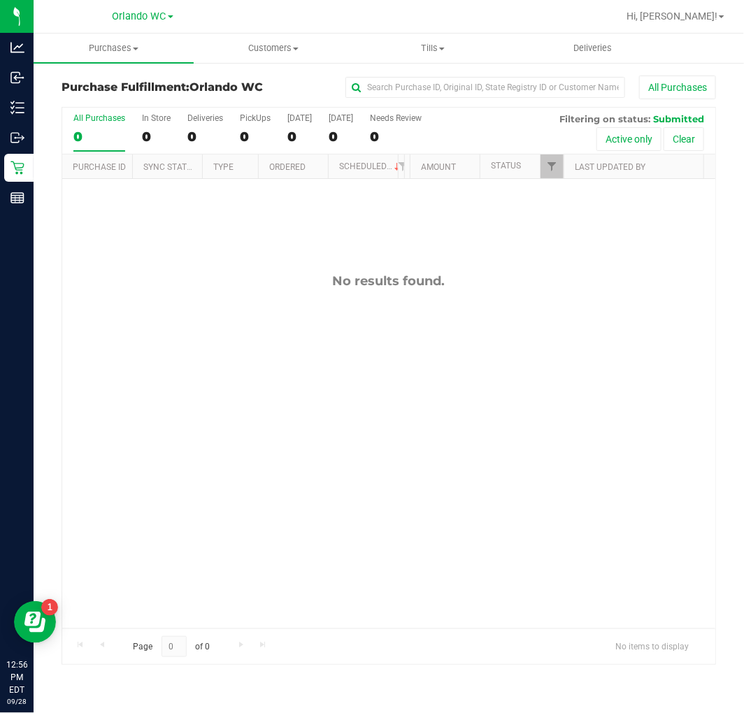
click at [284, 393] on div "No results found." at bounding box center [388, 451] width 653 height 544
click at [95, 130] on div "0" at bounding box center [99, 137] width 52 height 16
click at [0, 0] on input "All Purchases 0" at bounding box center [0, 0] width 0 height 0
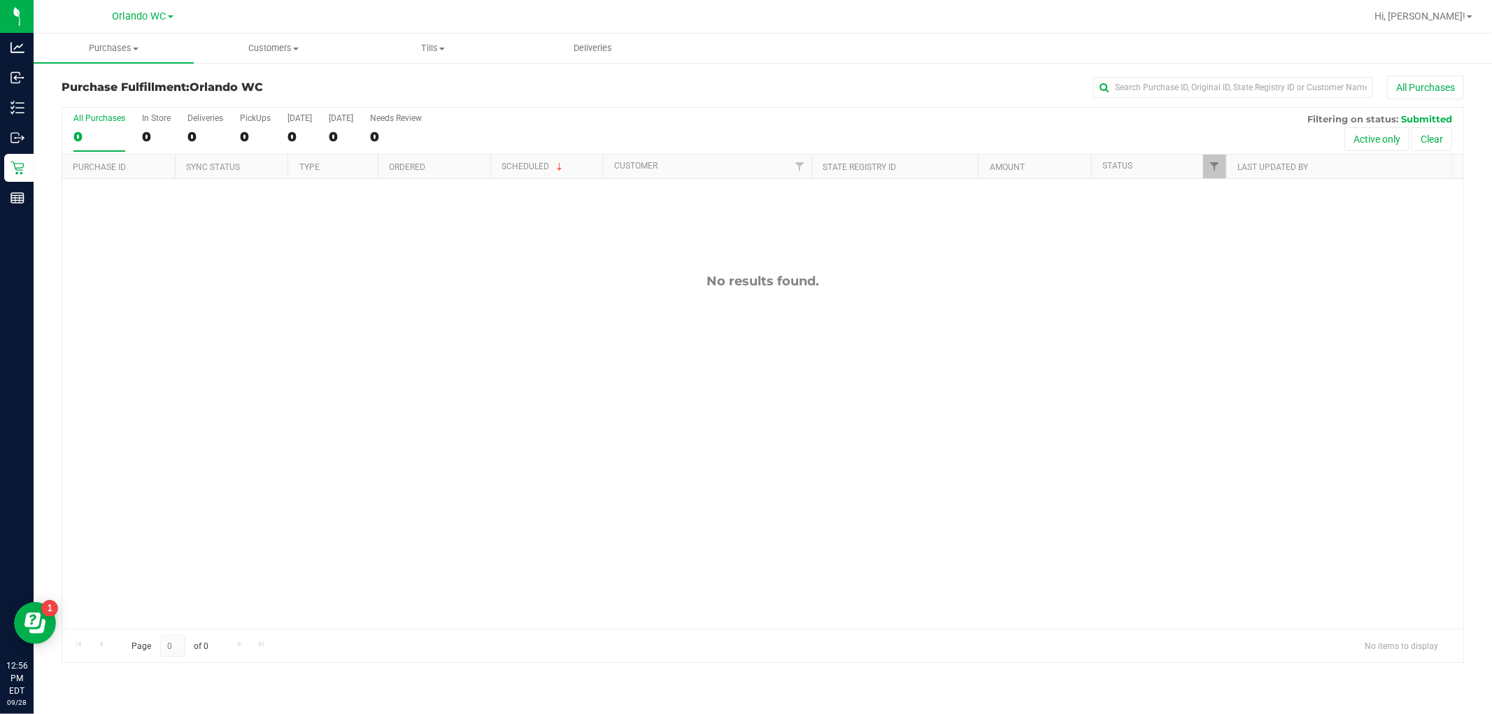
click at [85, 124] on label "All Purchases 0" at bounding box center [99, 132] width 52 height 38
click at [0, 0] on input "All Purchases 0" at bounding box center [0, 0] width 0 height 0
click at [80, 129] on div "0" at bounding box center [99, 137] width 52 height 16
click at [0, 0] on input "All Purchases 0" at bounding box center [0, 0] width 0 height 0
click at [107, 138] on div "0" at bounding box center [99, 137] width 52 height 16
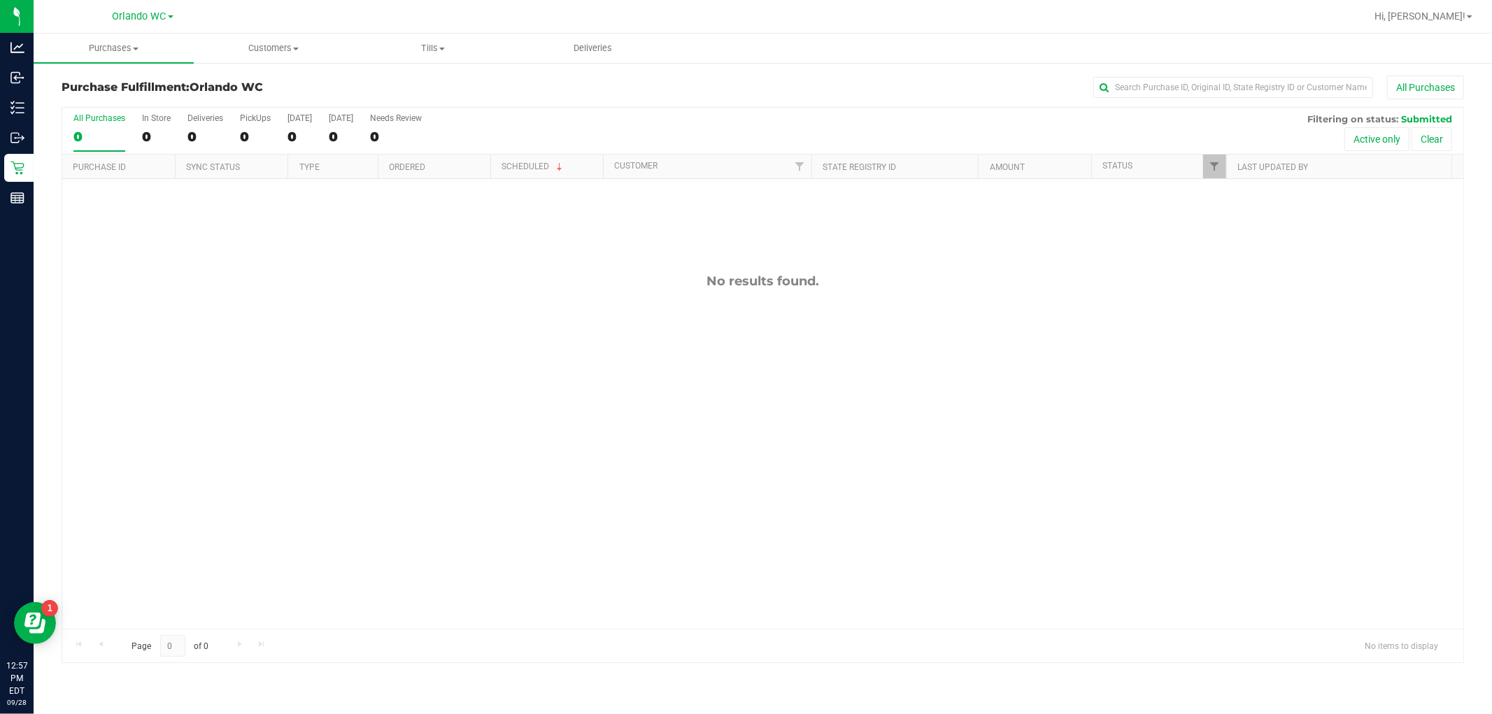
click at [0, 0] on input "All Purchases 0" at bounding box center [0, 0] width 0 height 0
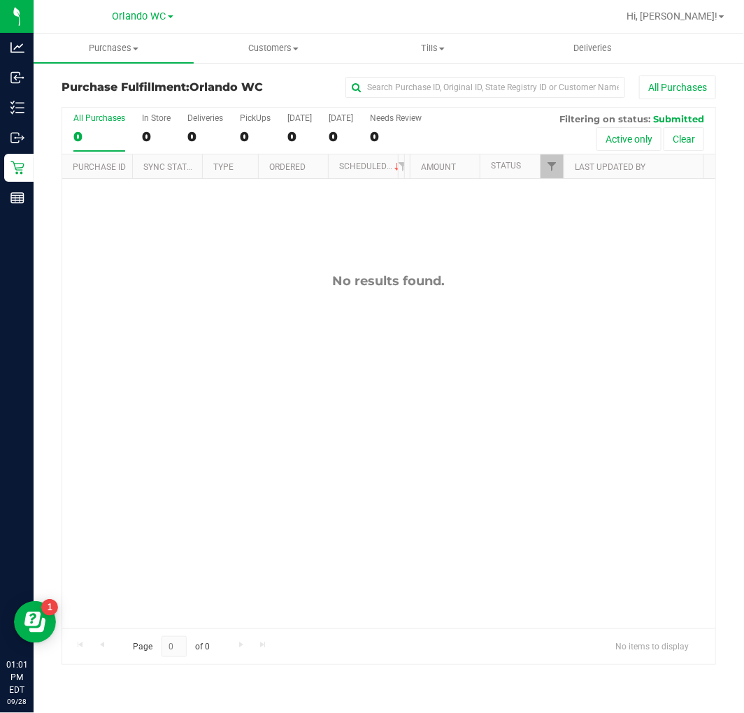
click at [96, 135] on div "0" at bounding box center [99, 137] width 52 height 16
click at [0, 0] on input "All Purchases 0" at bounding box center [0, 0] width 0 height 0
click at [92, 137] on div "0" at bounding box center [99, 137] width 52 height 16
click at [0, 0] on input "All Purchases 0" at bounding box center [0, 0] width 0 height 0
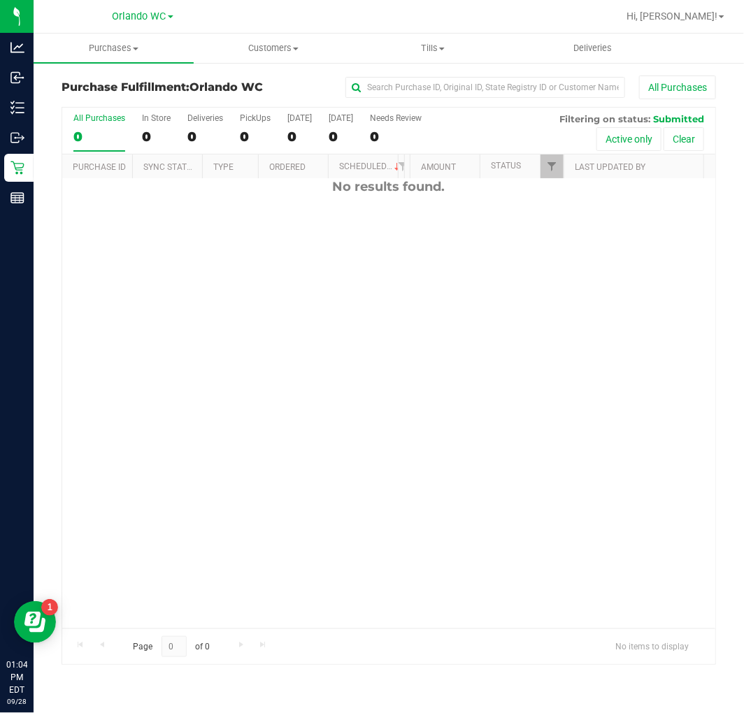
click at [318, 322] on div "No results found." at bounding box center [388, 357] width 653 height 544
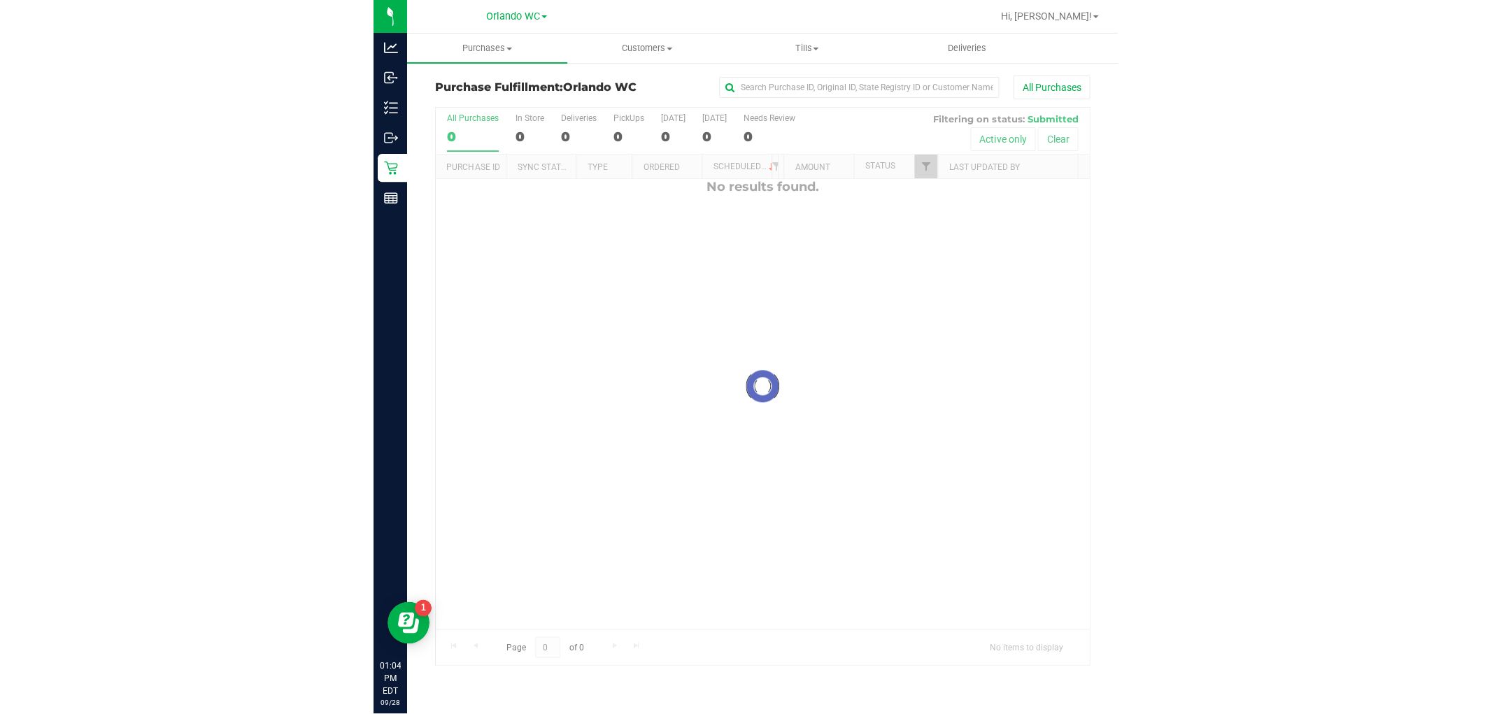
scroll to position [0, 0]
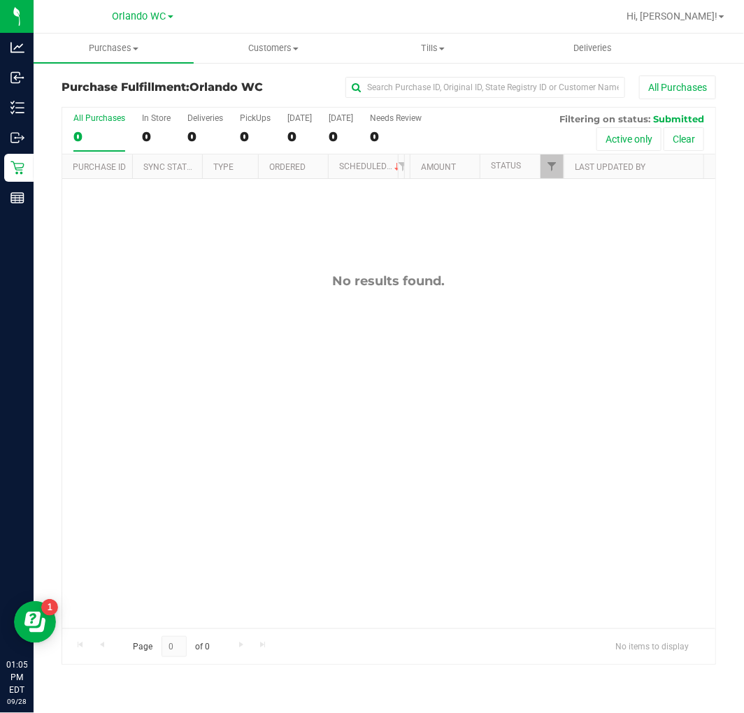
click at [82, 129] on div "0" at bounding box center [99, 137] width 52 height 16
click at [0, 0] on input "All Purchases 0" at bounding box center [0, 0] width 0 height 0
click at [98, 142] on div "0" at bounding box center [99, 137] width 52 height 16
click at [0, 0] on input "All Purchases 0" at bounding box center [0, 0] width 0 height 0
click at [345, 394] on div "No results found." at bounding box center [388, 451] width 653 height 544
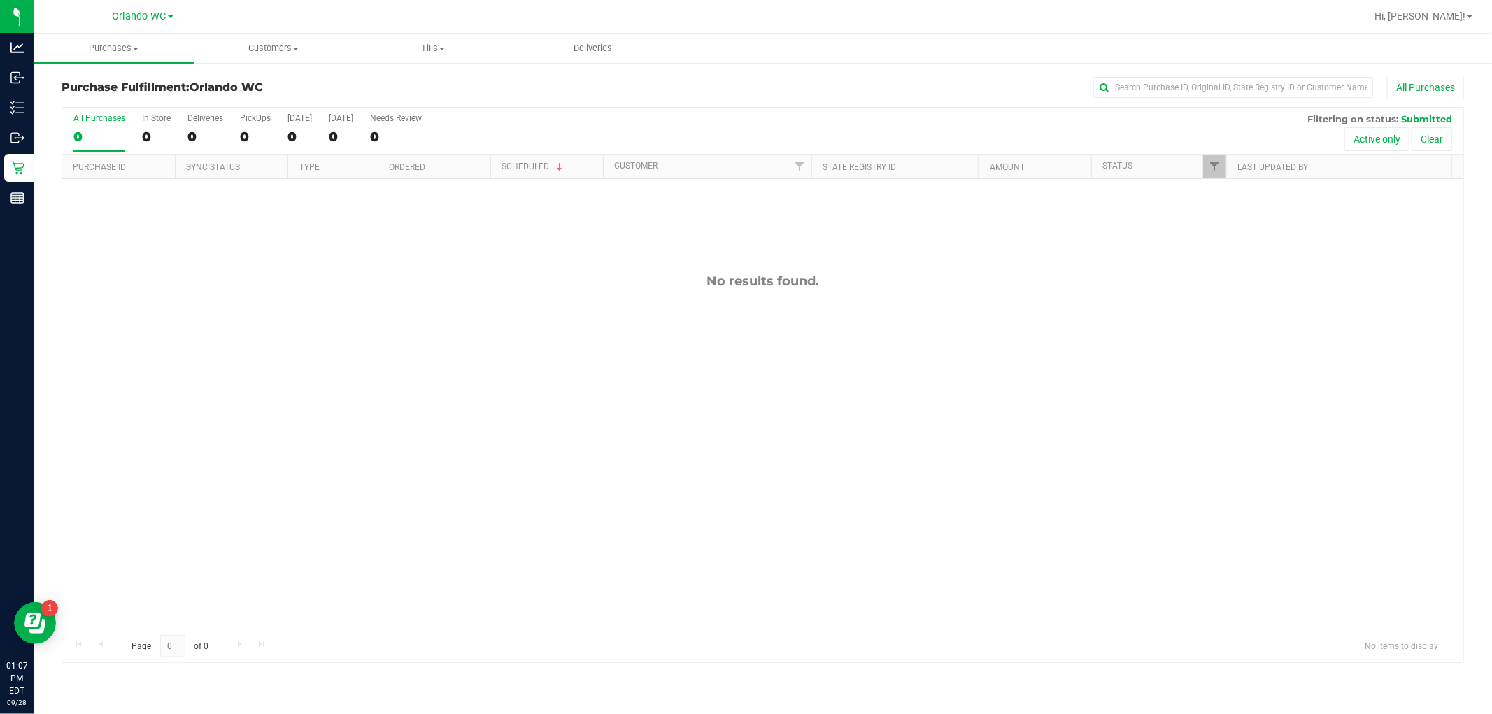
click at [92, 137] on div "0" at bounding box center [99, 137] width 52 height 16
click at [0, 0] on input "All Purchases 0" at bounding box center [0, 0] width 0 height 0
click at [94, 131] on div "0" at bounding box center [99, 137] width 52 height 16
click at [0, 0] on input "All Purchases 0" at bounding box center [0, 0] width 0 height 0
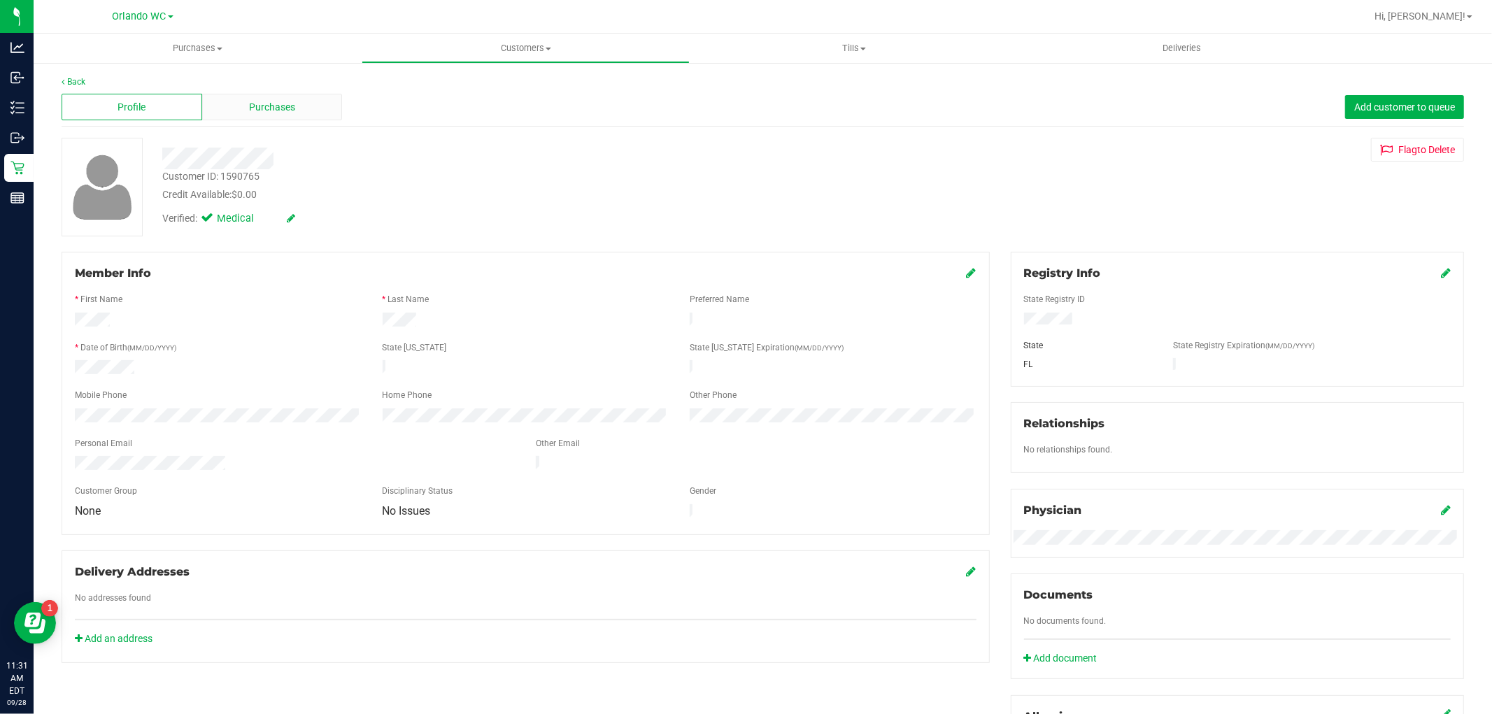
click at [276, 107] on span "Purchases" at bounding box center [272, 107] width 46 height 15
click at [274, 103] on span "Purchases" at bounding box center [272, 107] width 46 height 15
click at [262, 113] on span "Purchases" at bounding box center [272, 107] width 46 height 15
click at [260, 108] on span "Purchases" at bounding box center [272, 107] width 46 height 15
click at [309, 110] on div "Purchases" at bounding box center [272, 107] width 141 height 27
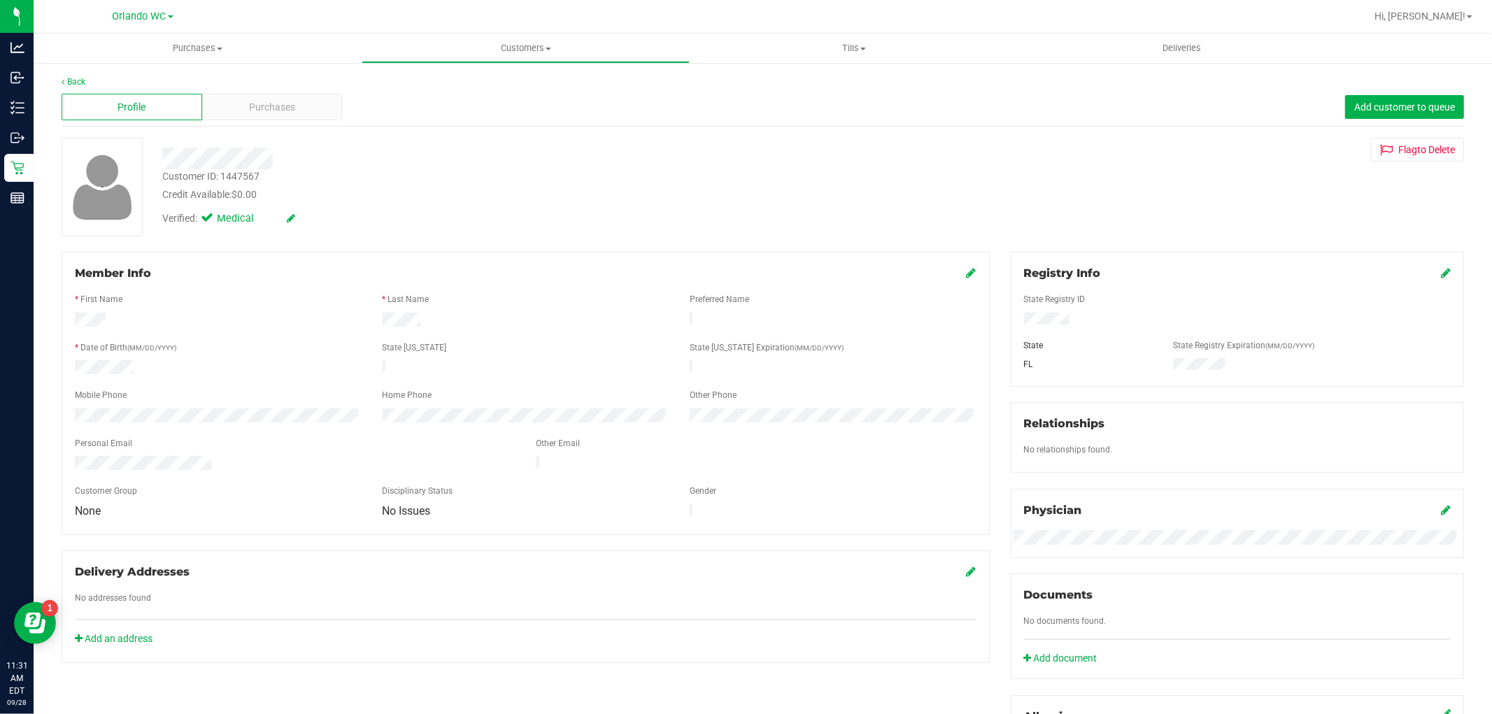
click at [280, 122] on div "Profile Purchases Add customer to queue" at bounding box center [763, 107] width 1402 height 38
click at [290, 99] on div "Purchases" at bounding box center [272, 107] width 141 height 27
click at [295, 105] on div "Purchases" at bounding box center [272, 107] width 141 height 27
click at [266, 113] on span "Purchases" at bounding box center [272, 107] width 46 height 15
click at [315, 98] on div "Purchases" at bounding box center [272, 107] width 141 height 27
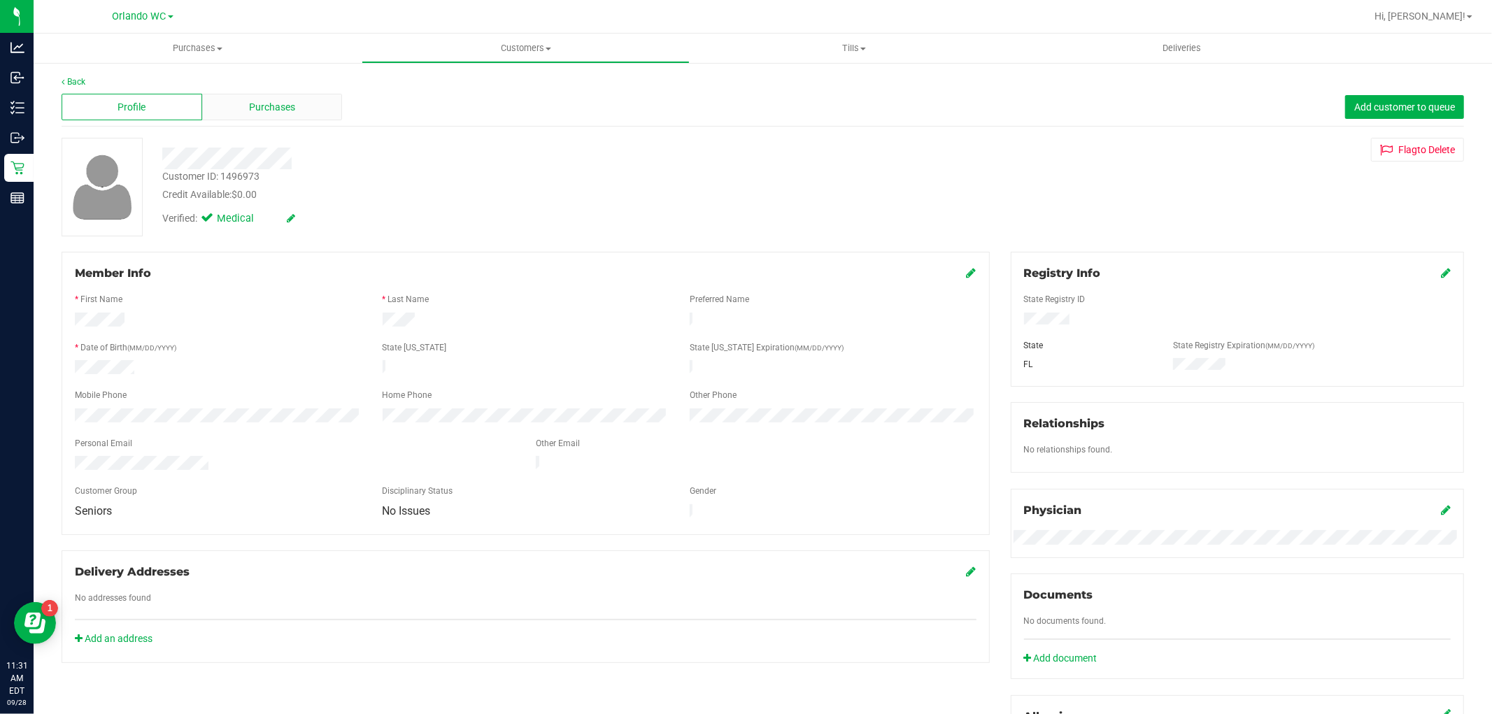
click at [285, 100] on span "Purchases" at bounding box center [272, 107] width 46 height 15
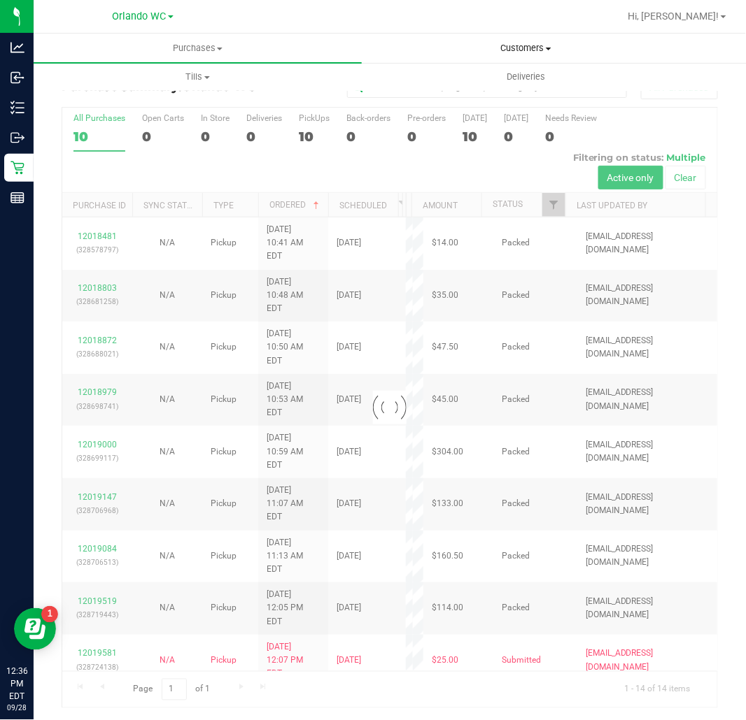
click at [515, 44] on span "Customers" at bounding box center [525, 48] width 327 height 13
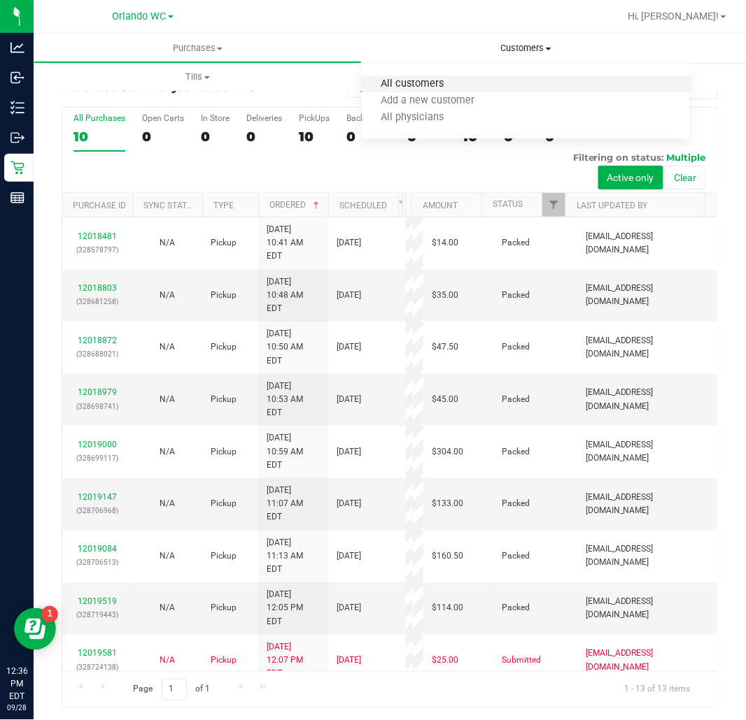
click at [437, 85] on span "All customers" at bounding box center [412, 84] width 101 height 12
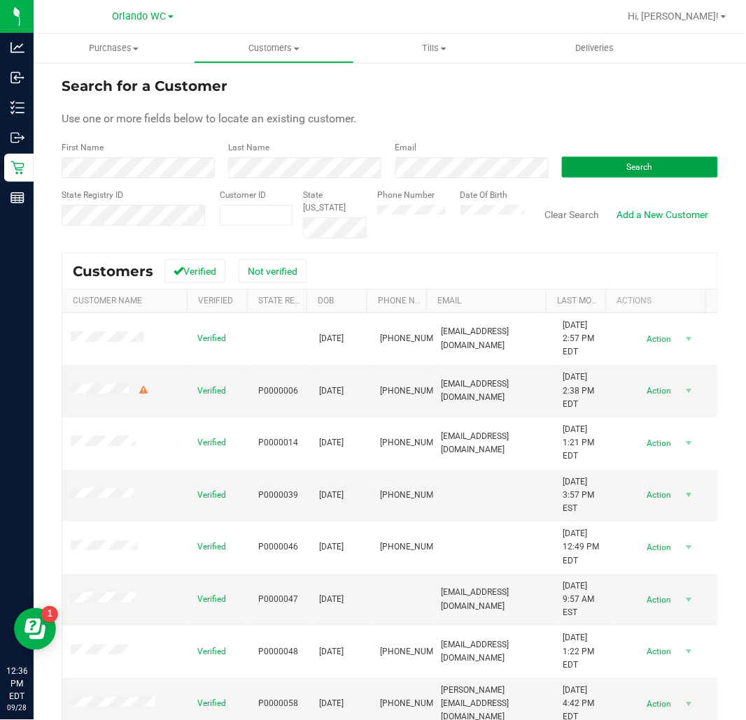
click at [662, 164] on button "Search" at bounding box center [640, 167] width 156 height 21
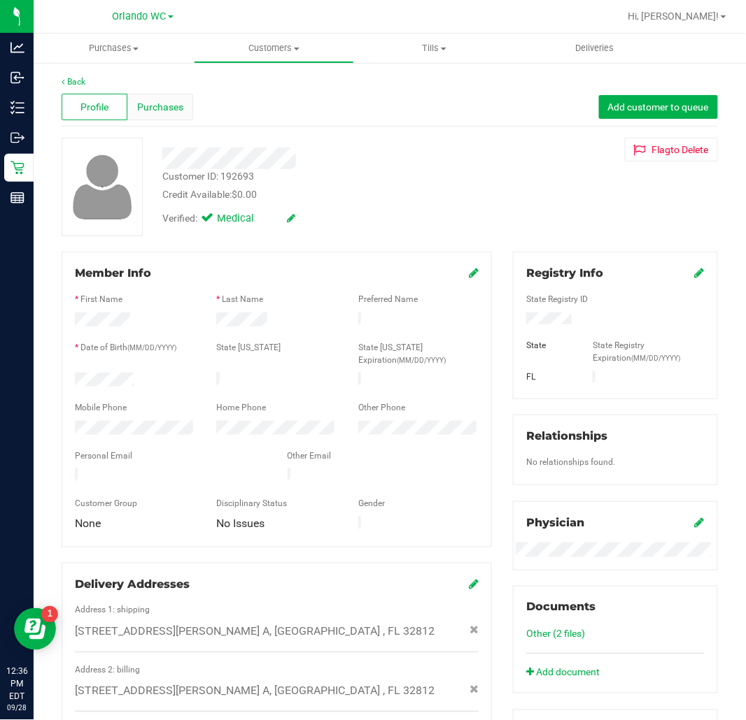
click at [166, 107] on span "Purchases" at bounding box center [160, 107] width 46 height 15
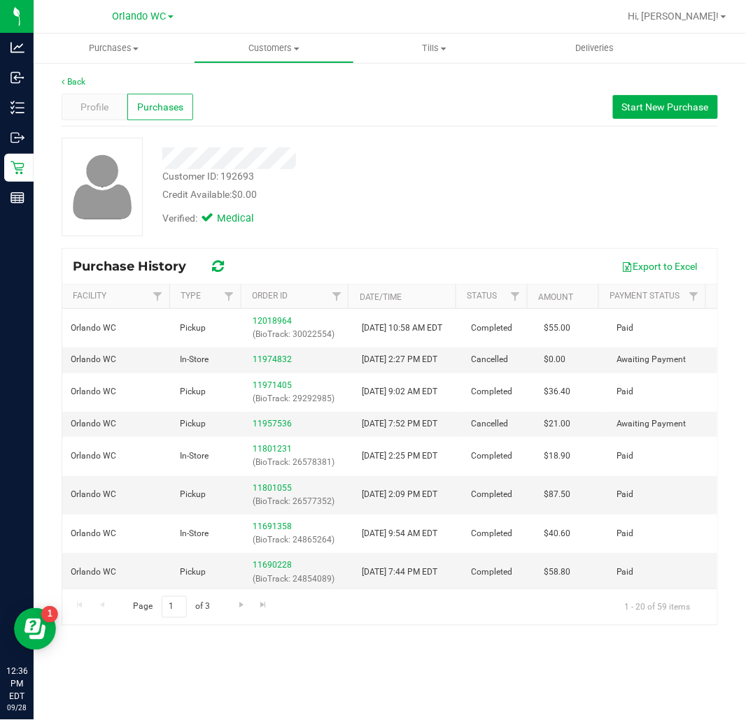
click at [506, 256] on div "Export to Excel" at bounding box center [472, 267] width 467 height 24
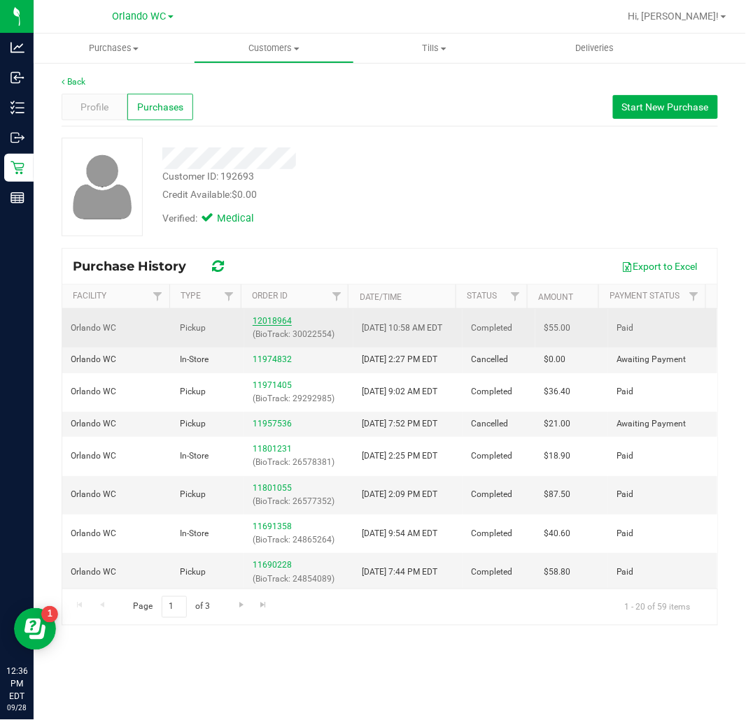
click at [264, 324] on link "12018964" at bounding box center [271, 321] width 39 height 10
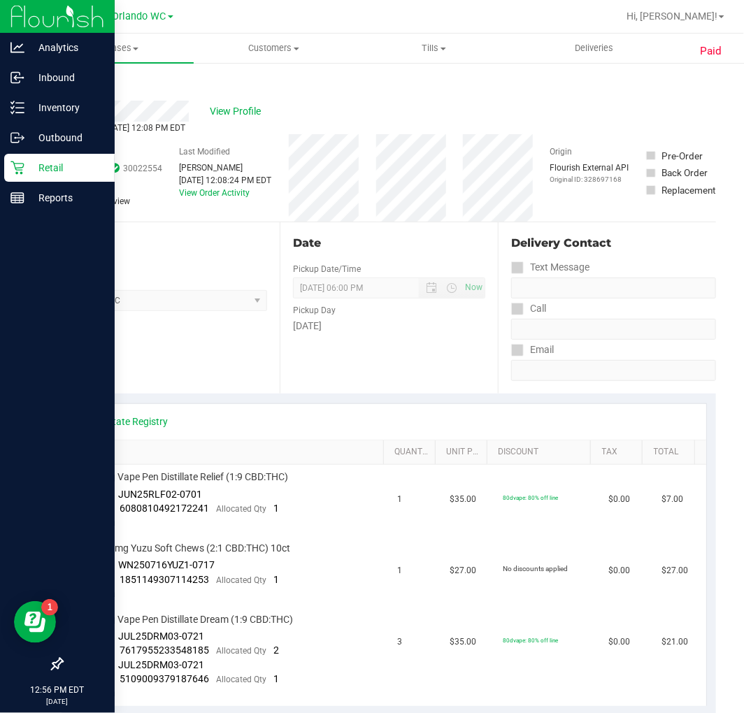
click at [27, 164] on p "Retail" at bounding box center [66, 167] width 84 height 17
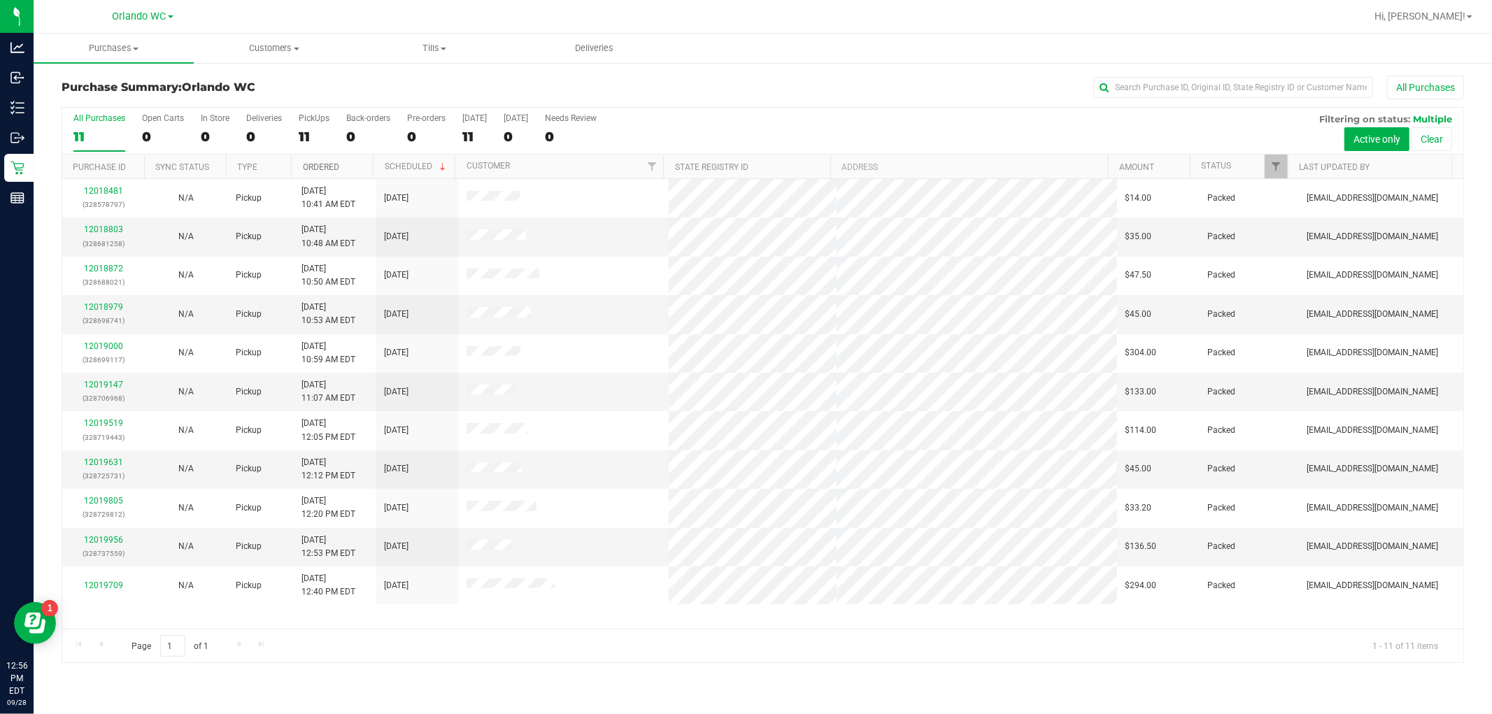
click at [329, 170] on link "Ordered" at bounding box center [321, 167] width 36 height 10
click at [100, 122] on div "All Purchases" at bounding box center [99, 118] width 52 height 10
click at [0, 0] on input "All Purchases 11" at bounding box center [0, 0] width 0 height 0
click at [93, 138] on div "11" at bounding box center [99, 137] width 52 height 16
click at [0, 0] on input "All Purchases 11" at bounding box center [0, 0] width 0 height 0
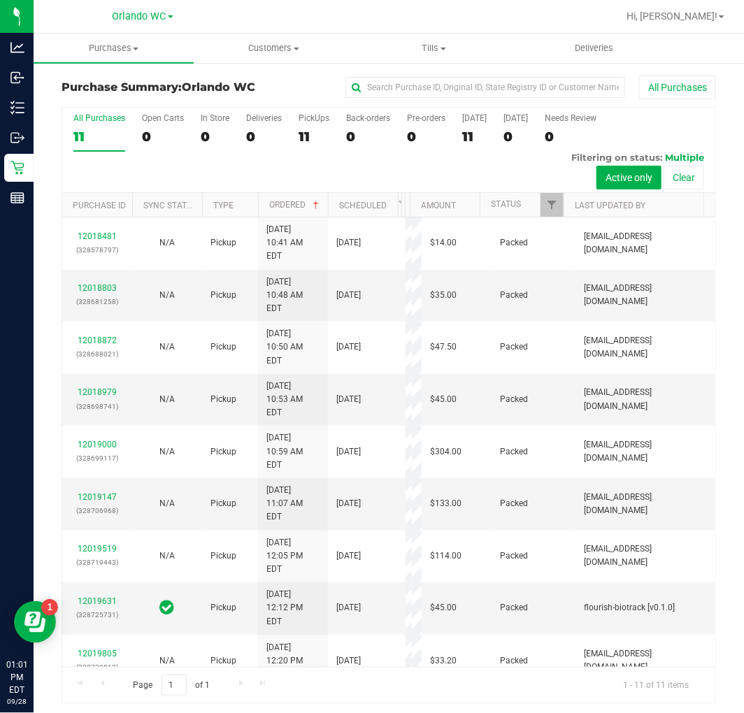
click at [89, 92] on h3 "Purchase Summary: Orlando WC" at bounding box center [171, 87] width 218 height 13
click at [122, 130] on div "11" at bounding box center [99, 137] width 52 height 16
click at [0, 0] on input "All Purchases 11" at bounding box center [0, 0] width 0 height 0
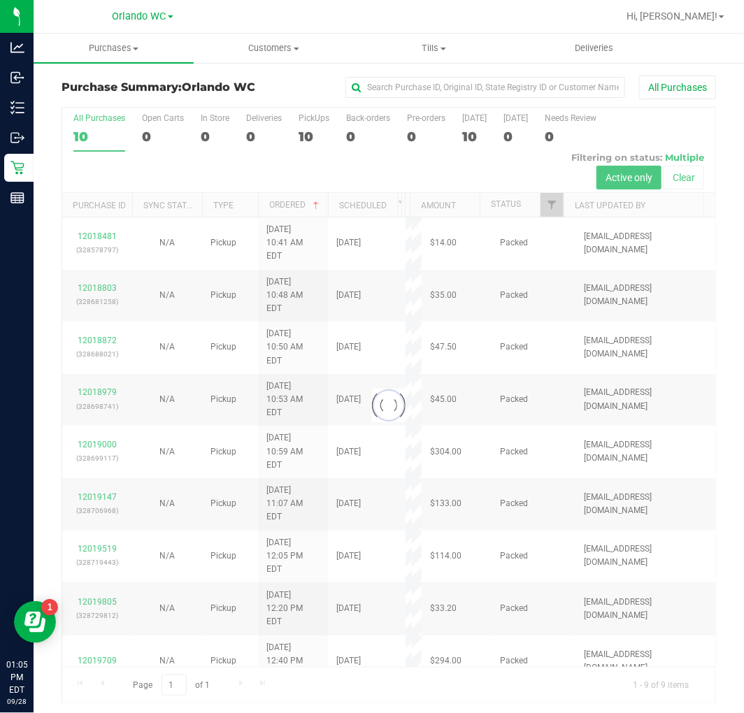
click at [104, 138] on div at bounding box center [388, 406] width 653 height 596
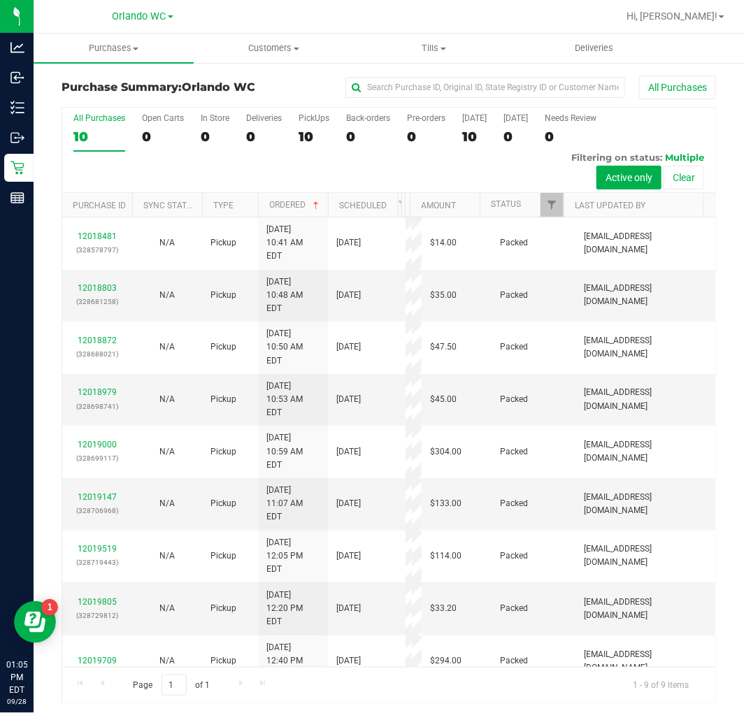
click at [104, 138] on div "10" at bounding box center [99, 137] width 52 height 16
click at [0, 0] on input "All Purchases 10" at bounding box center [0, 0] width 0 height 0
click at [713, 304] on div "All Purchases 10 Open Carts 0 In Store 0 Deliveries 0 PickUps 10 Back-orders 0 …" at bounding box center [389, 404] width 676 height 597
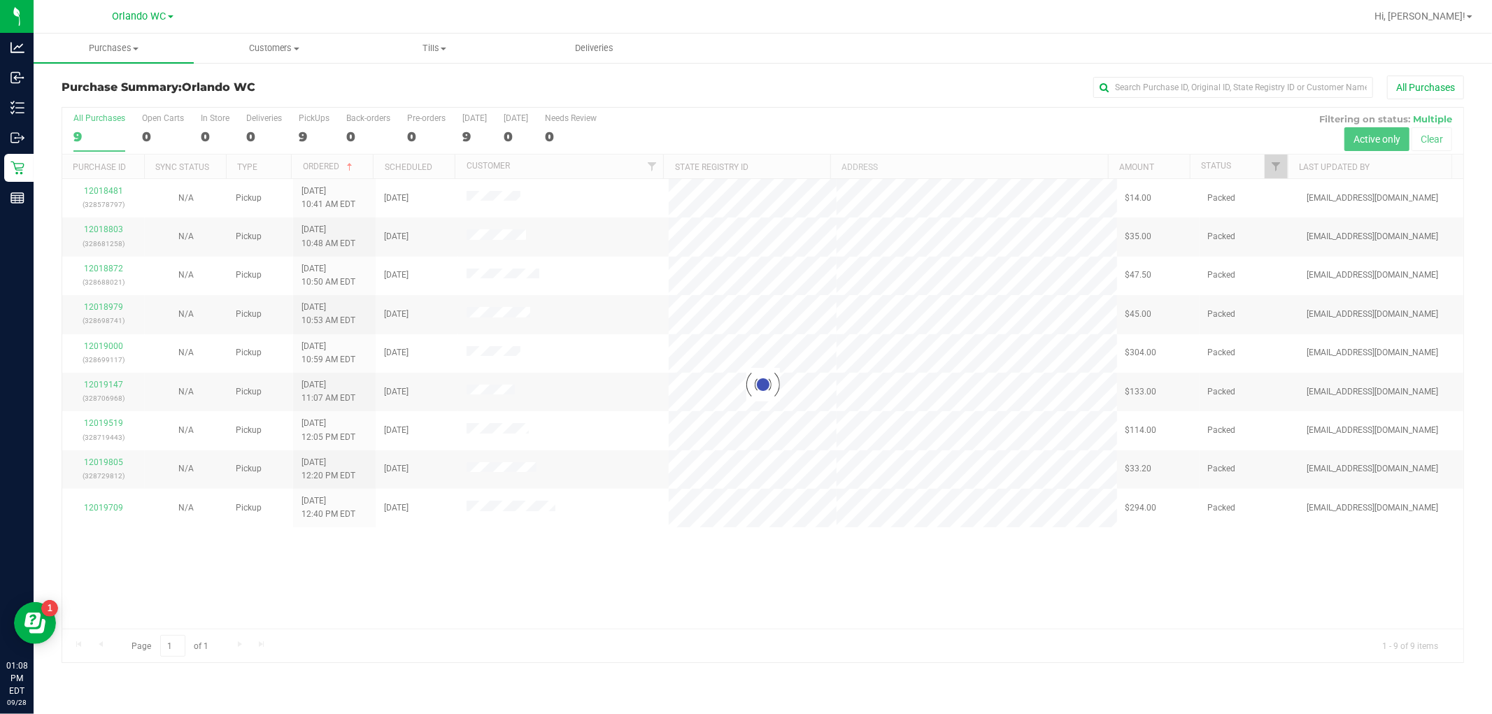
click at [563, 577] on div at bounding box center [762, 385] width 1401 height 555
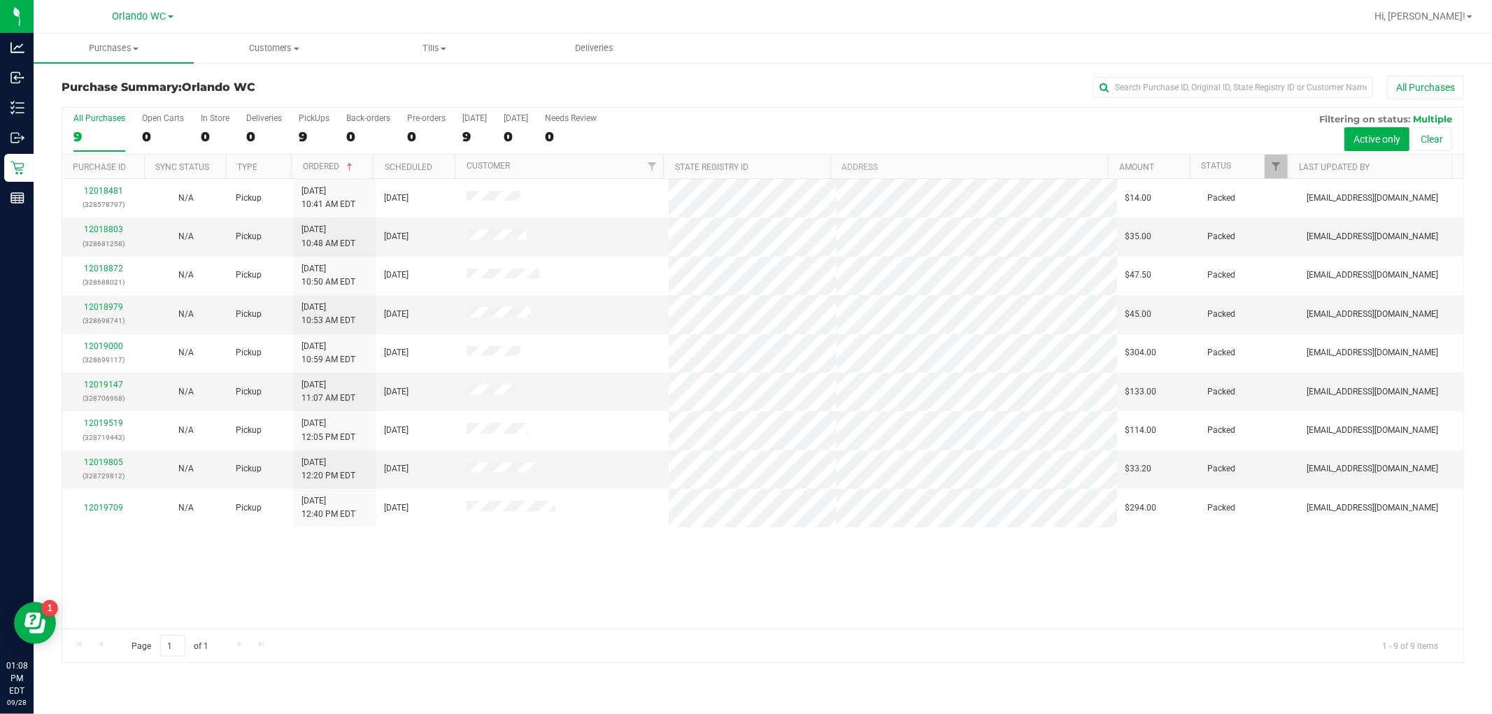
click at [99, 143] on div "9" at bounding box center [99, 137] width 52 height 16
click at [0, 0] on input "All Purchases 9" at bounding box center [0, 0] width 0 height 0
click at [633, 617] on div "12018481 (328578797) N/A Pickup 9/28/2025 10:41 AM EDT 9/28/2025 $14.00 Packed …" at bounding box center [762, 404] width 1401 height 450
click at [607, 620] on div "12018481 (328578797) N/A Pickup 9/28/2025 10:41 AM EDT 9/28/2025 $14.00 Packed …" at bounding box center [762, 404] width 1401 height 450
click at [506, 634] on div "Page 1 of 1 1 - 9 of 9 items" at bounding box center [762, 646] width 1401 height 34
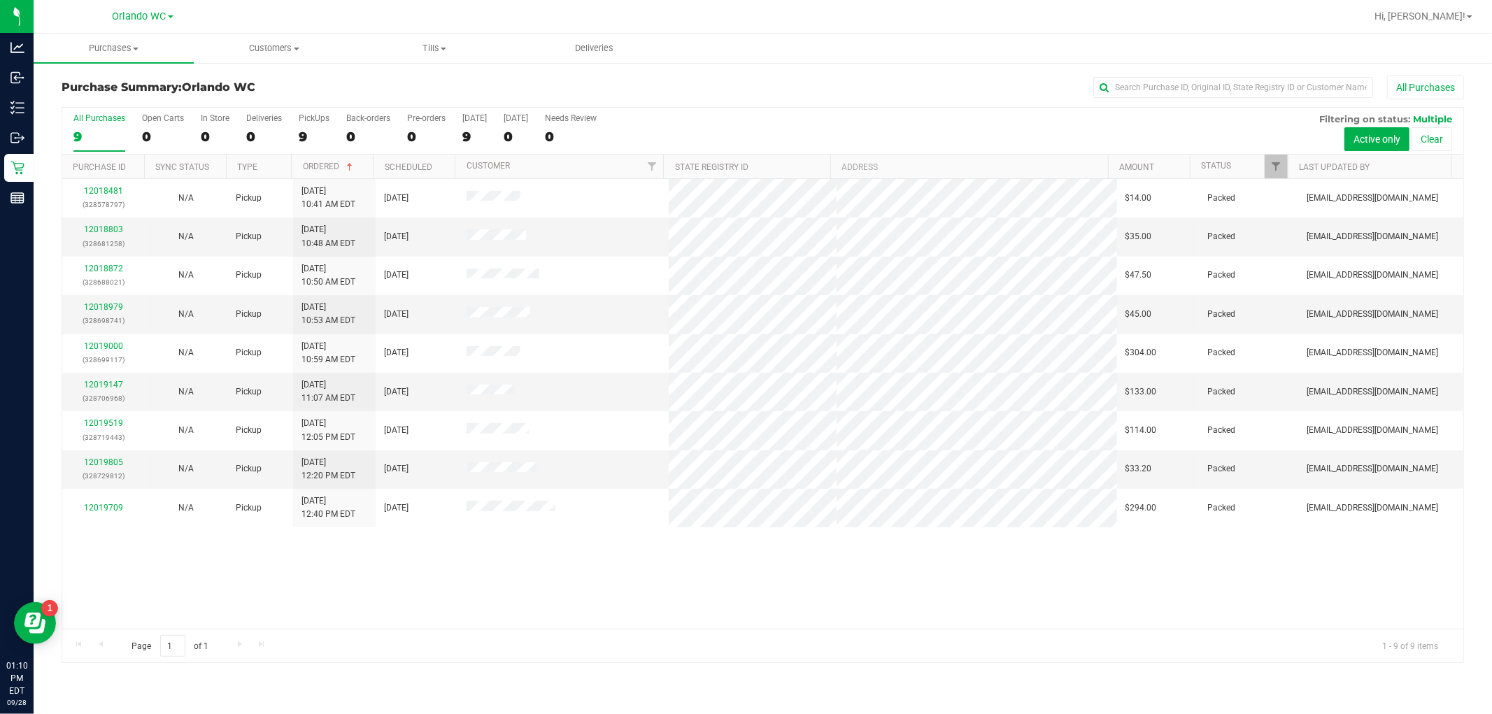
click at [586, 618] on div "12018481 (328578797) N/A Pickup 9/28/2025 10:41 AM EDT 9/28/2025 $14.00 Packed …" at bounding box center [762, 404] width 1401 height 450
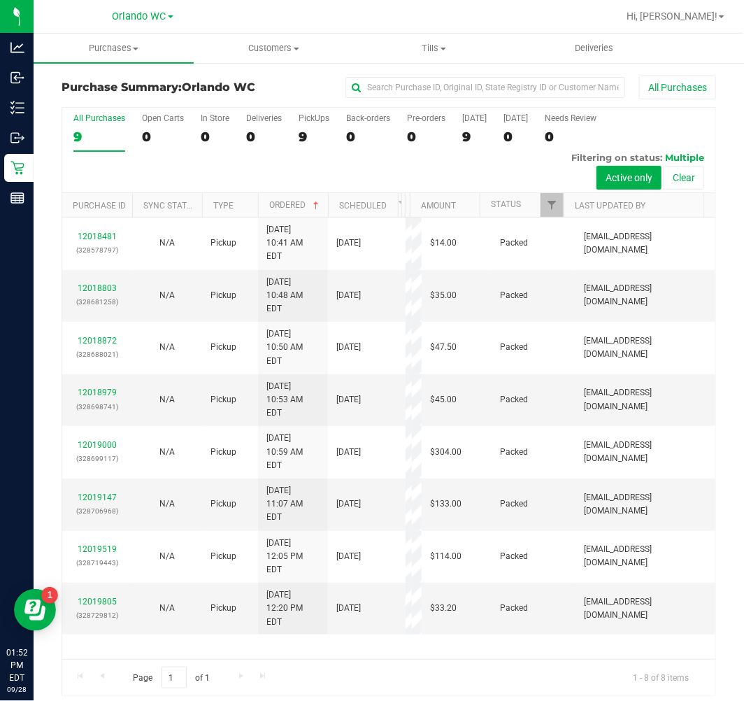
click at [85, 128] on label "All Purchases 9" at bounding box center [99, 132] width 52 height 38
click at [0, 0] on input "All Purchases 9" at bounding box center [0, 0] width 0 height 0
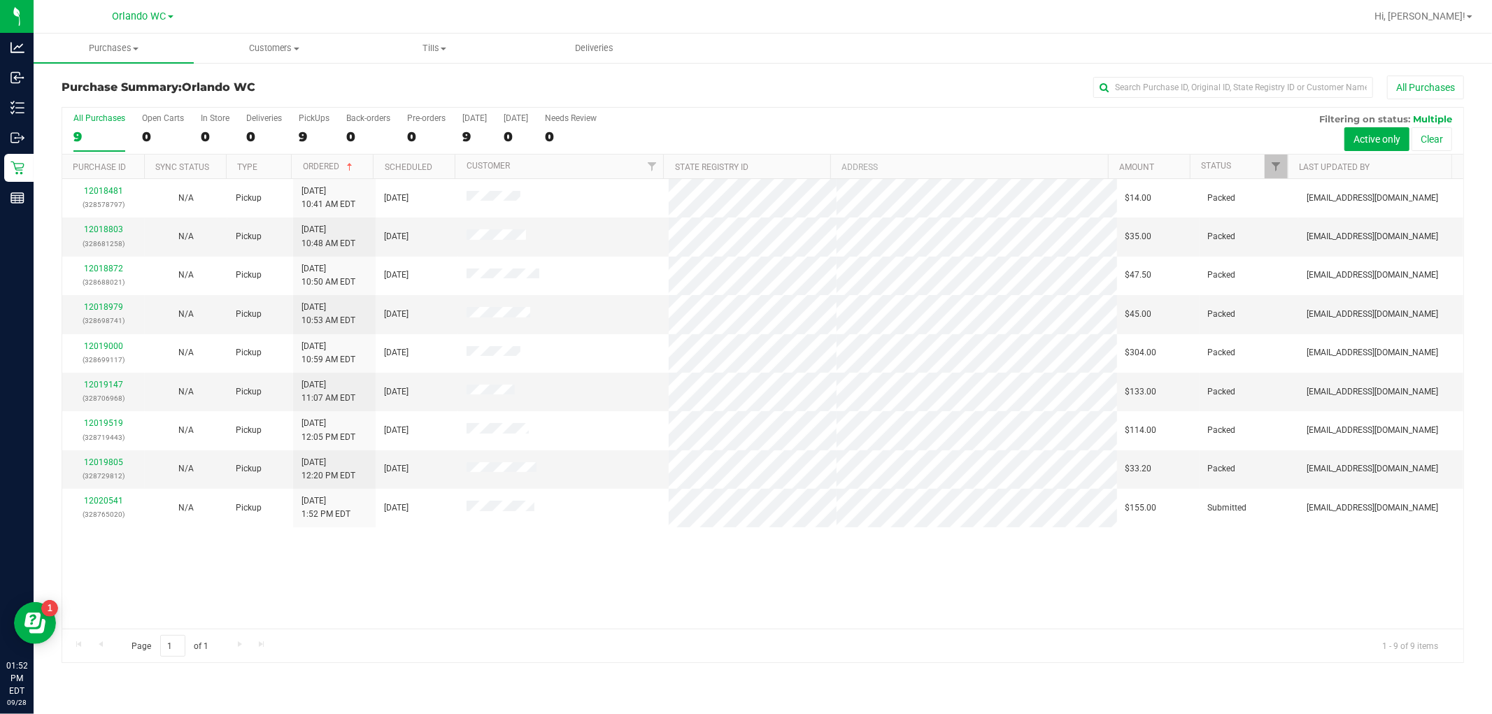
click at [576, 549] on div "12018481 (328578797) N/A Pickup 9/28/2025 10:41 AM EDT 9/28/2025 $14.00 Packed …" at bounding box center [762, 404] width 1401 height 450
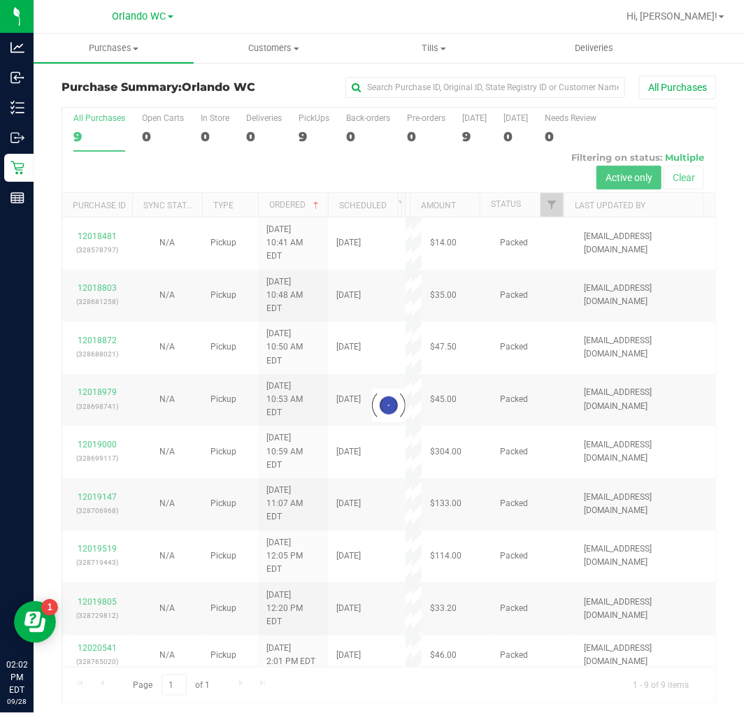
click at [96, 136] on div at bounding box center [388, 406] width 653 height 596
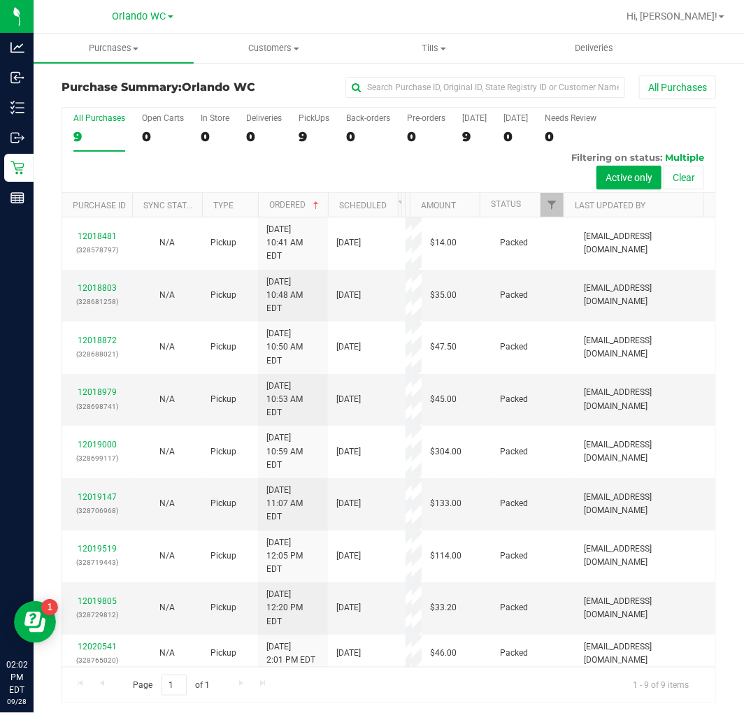
click at [96, 136] on div "9" at bounding box center [99, 137] width 52 height 16
click at [0, 0] on input "All Purchases 9" at bounding box center [0, 0] width 0 height 0
click at [87, 121] on div "All Purchases" at bounding box center [99, 118] width 52 height 10
click at [0, 0] on input "All Purchases 9" at bounding box center [0, 0] width 0 height 0
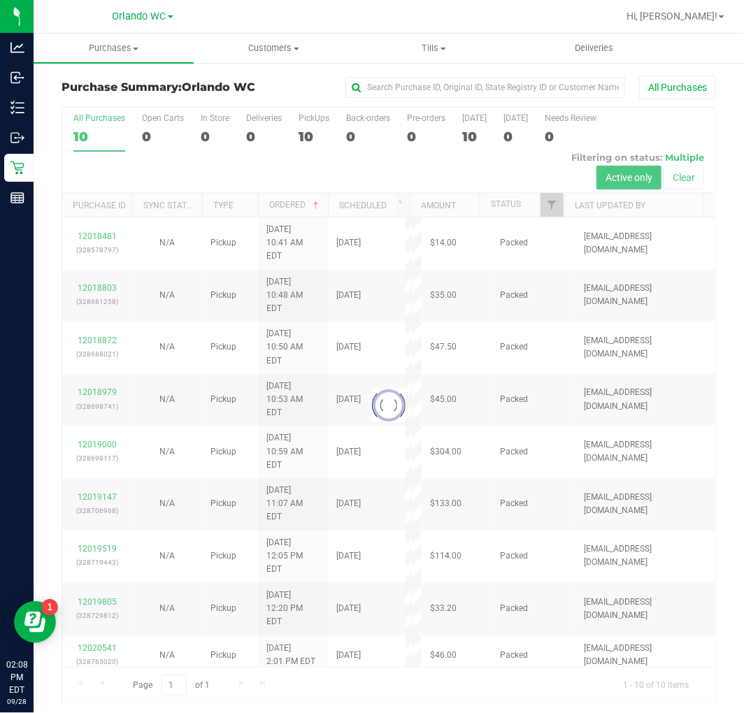
click at [80, 136] on div at bounding box center [388, 406] width 653 height 596
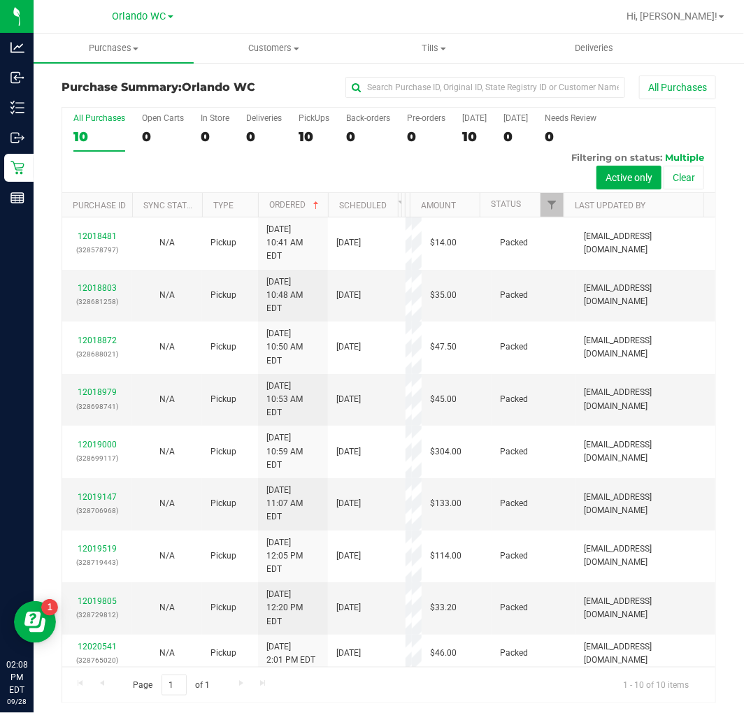
click at [88, 136] on div "10" at bounding box center [99, 137] width 52 height 16
click at [0, 0] on input "All Purchases 10" at bounding box center [0, 0] width 0 height 0
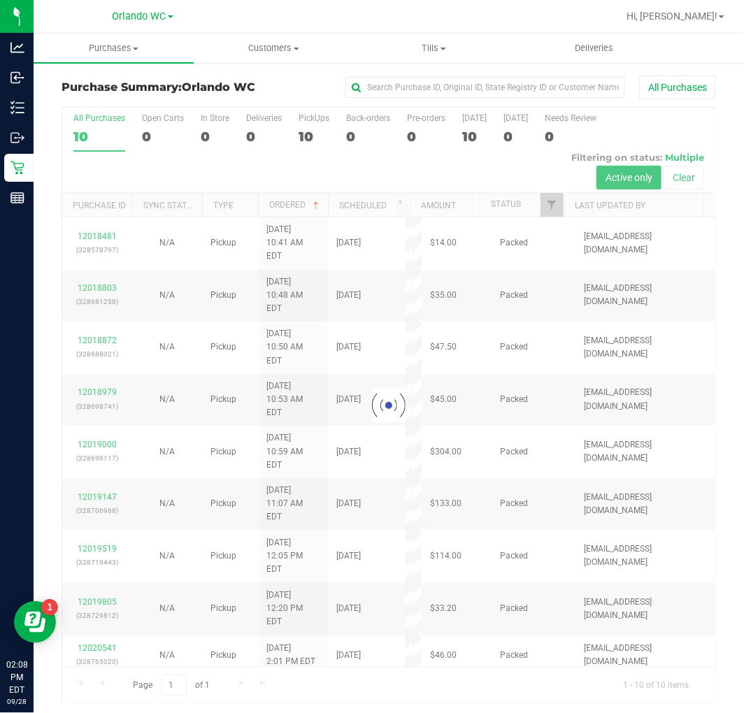
click at [88, 136] on div at bounding box center [388, 406] width 653 height 596
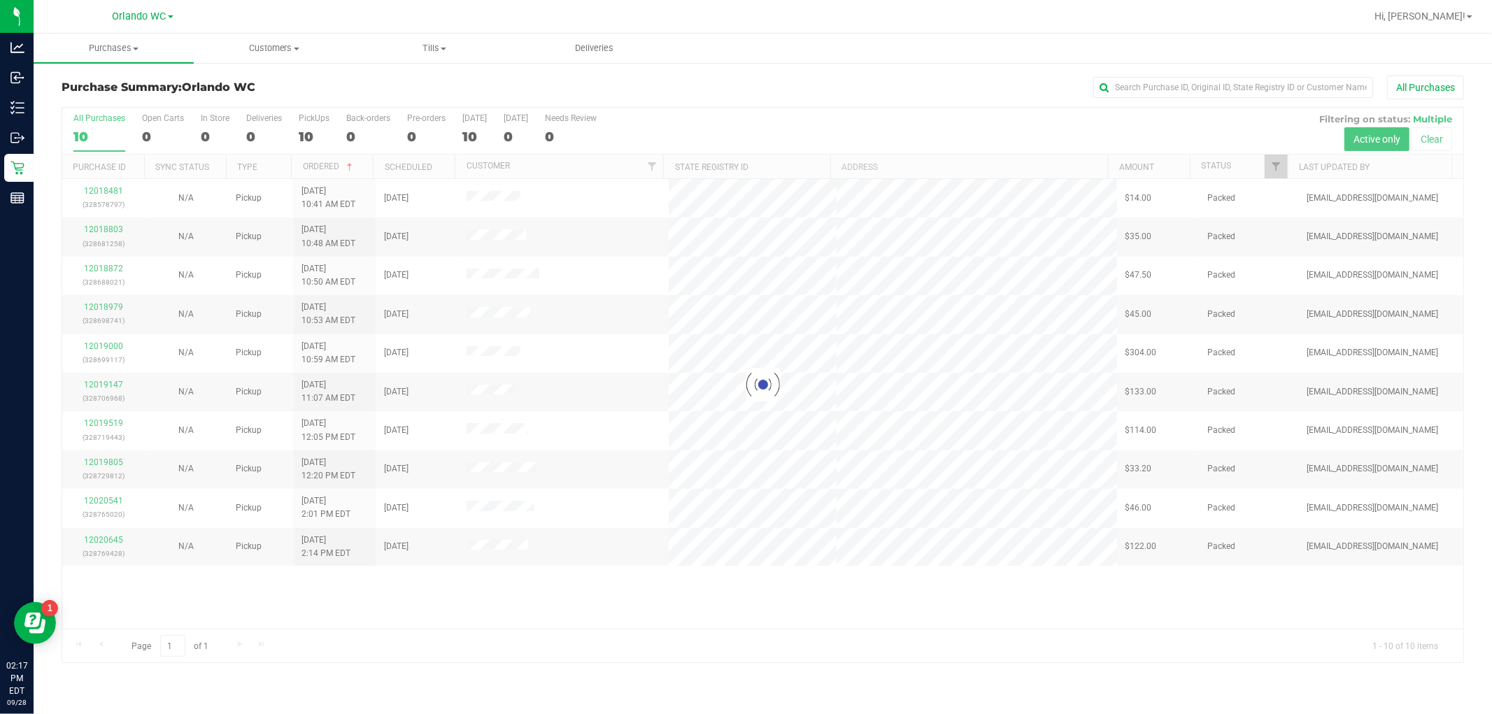
click at [94, 140] on div at bounding box center [762, 385] width 1401 height 555
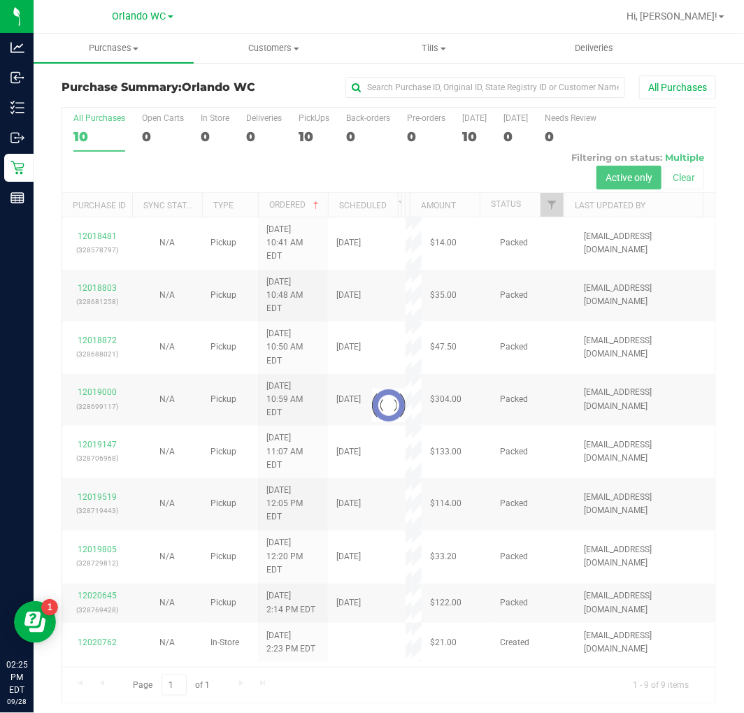
click at [332, 666] on div at bounding box center [388, 406] width 653 height 596
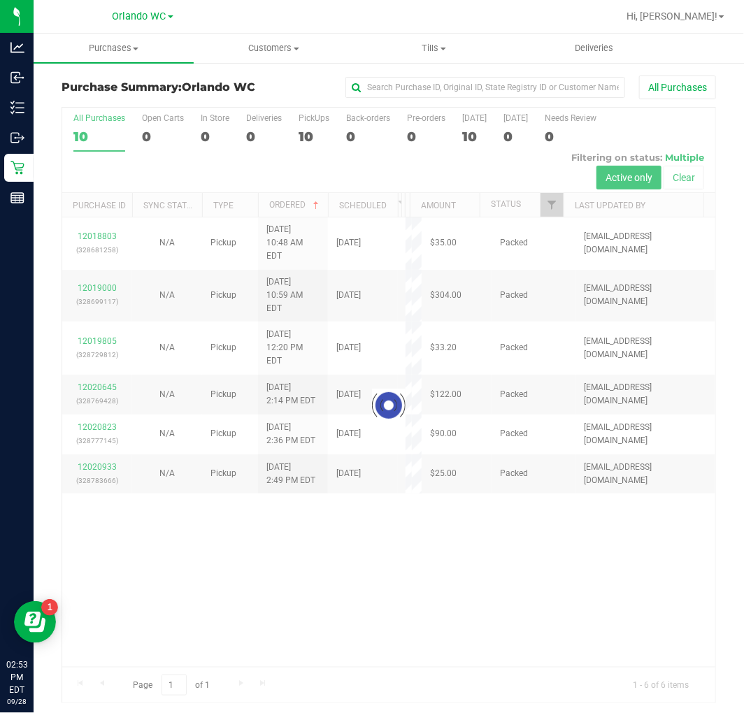
click at [87, 129] on div at bounding box center [388, 406] width 653 height 596
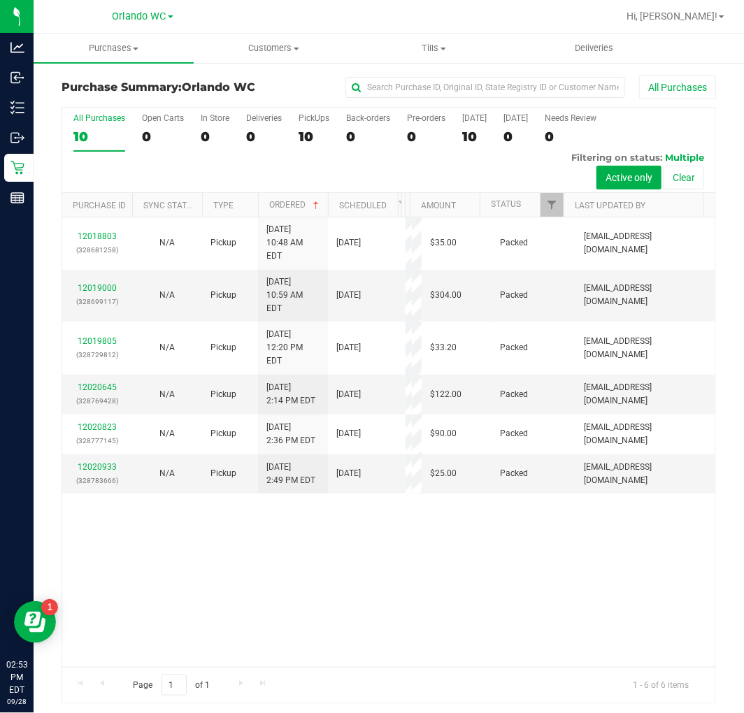
click at [87, 129] on div "10" at bounding box center [99, 137] width 52 height 16
click at [0, 0] on input "All Purchases 10" at bounding box center [0, 0] width 0 height 0
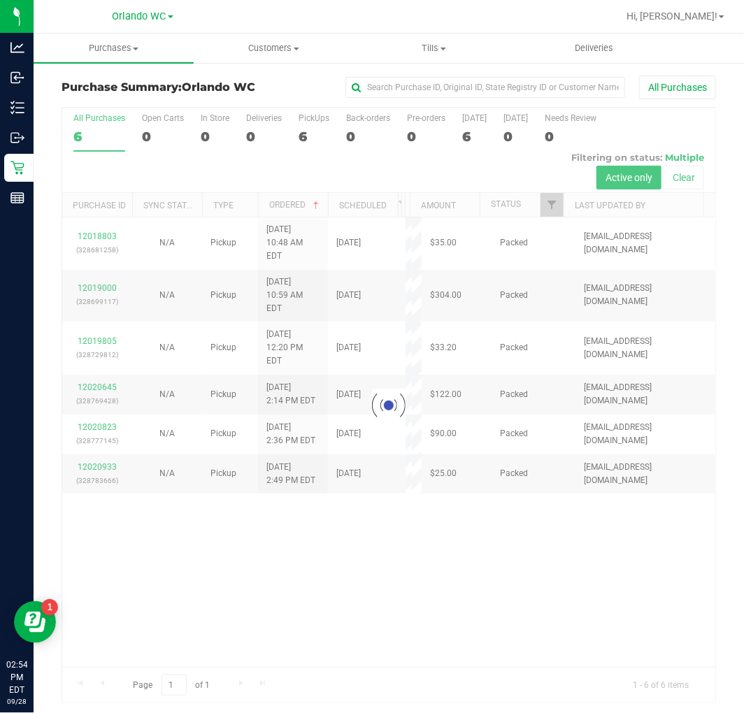
click at [101, 140] on div at bounding box center [388, 406] width 653 height 596
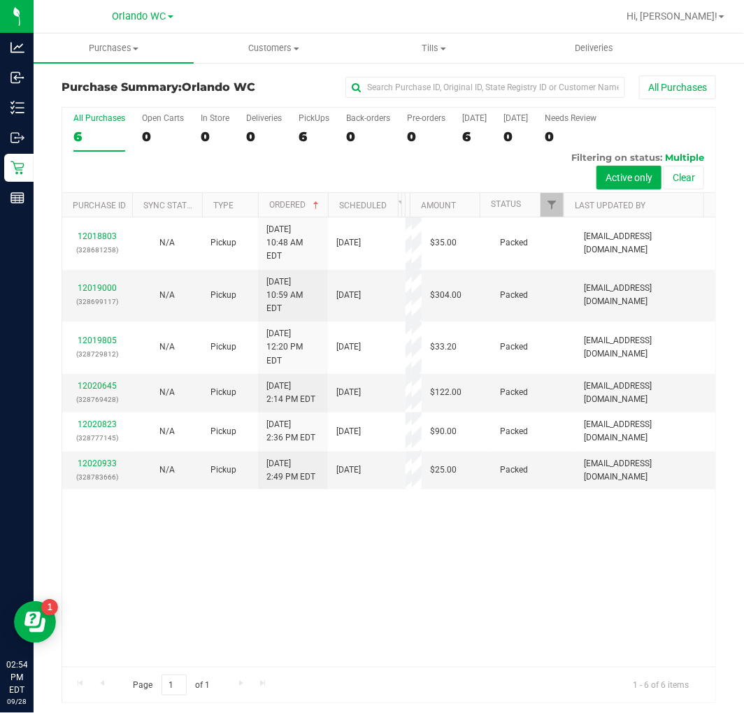
click at [101, 140] on div "6" at bounding box center [99, 137] width 52 height 16
click at [0, 0] on input "All Purchases 6" at bounding box center [0, 0] width 0 height 0
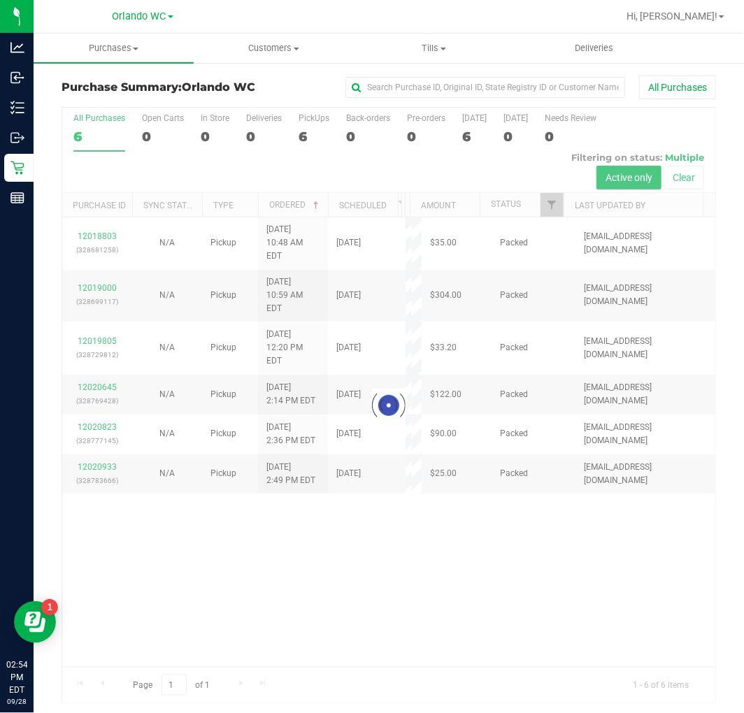
click at [235, 550] on div at bounding box center [388, 406] width 653 height 596
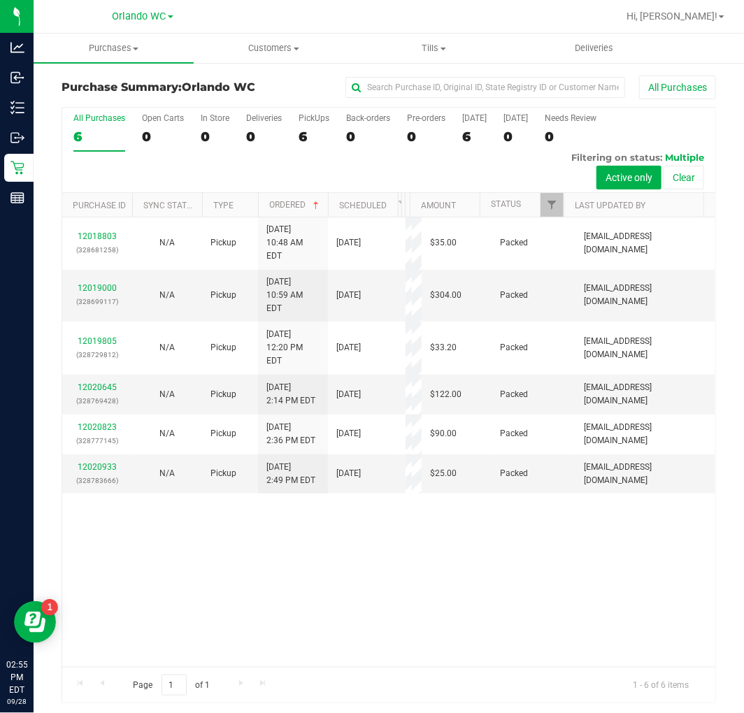
click at [107, 138] on div "6" at bounding box center [99, 137] width 52 height 16
click at [0, 0] on input "All Purchases 6" at bounding box center [0, 0] width 0 height 0
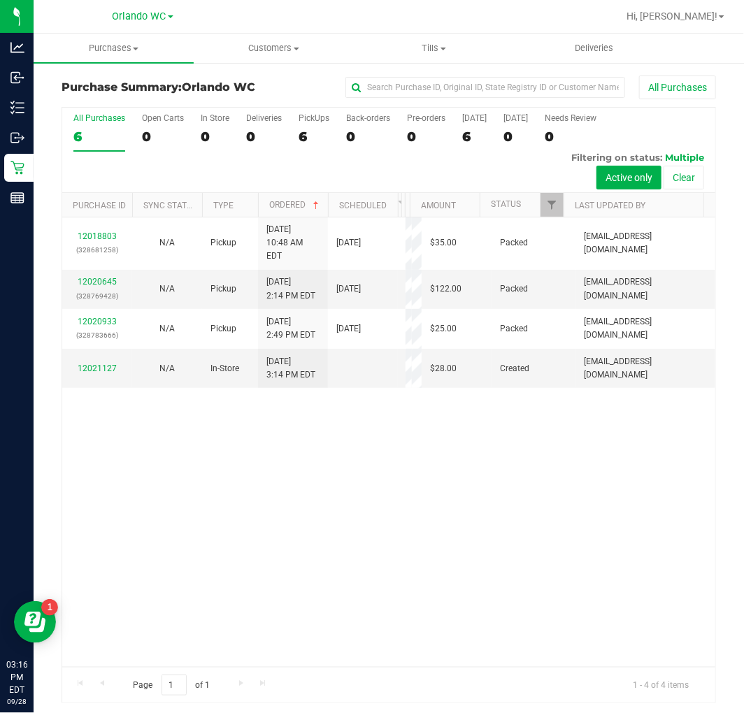
click at [98, 135] on div "6" at bounding box center [99, 137] width 52 height 16
click at [0, 0] on input "All Purchases 6" at bounding box center [0, 0] width 0 height 0
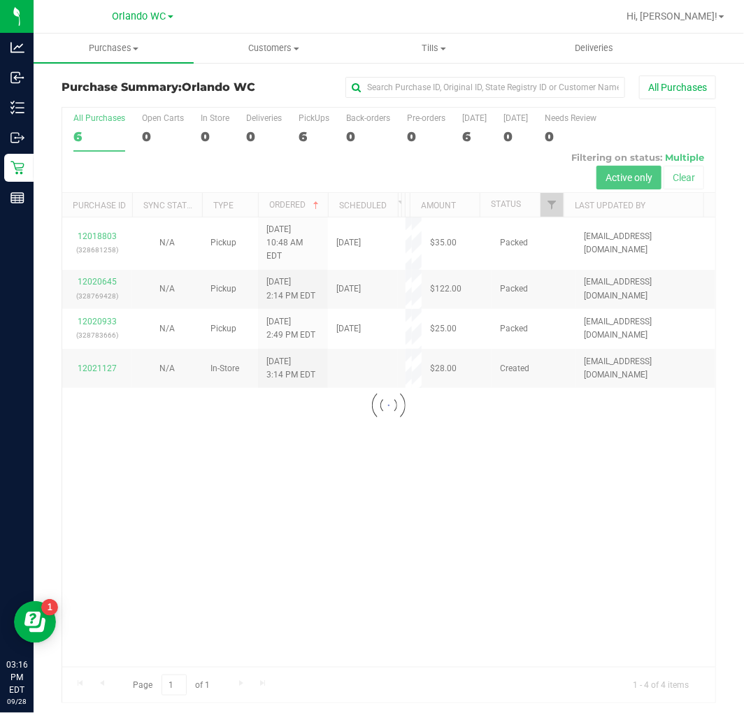
click at [393, 467] on div at bounding box center [388, 406] width 653 height 596
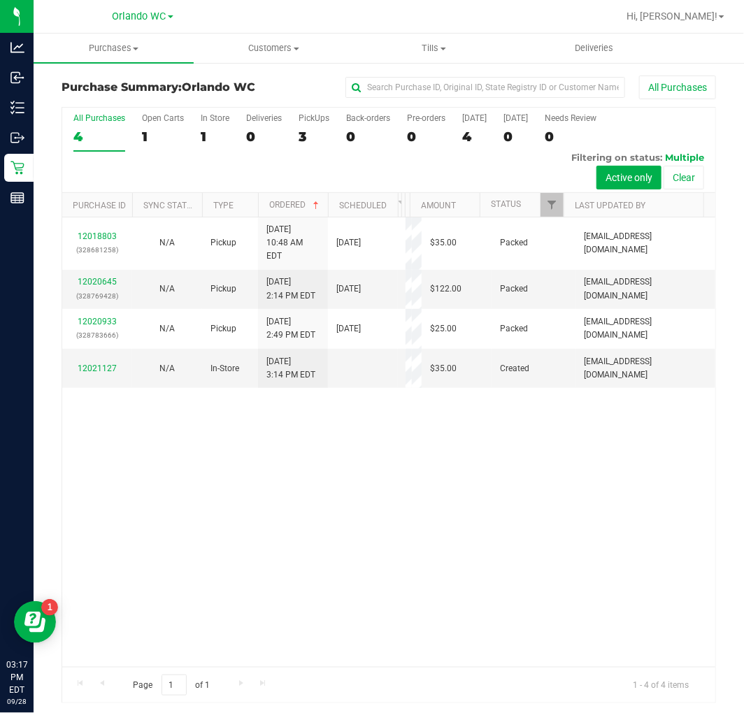
click at [96, 136] on div "4" at bounding box center [99, 137] width 52 height 16
click at [0, 0] on input "All Purchases 4" at bounding box center [0, 0] width 0 height 0
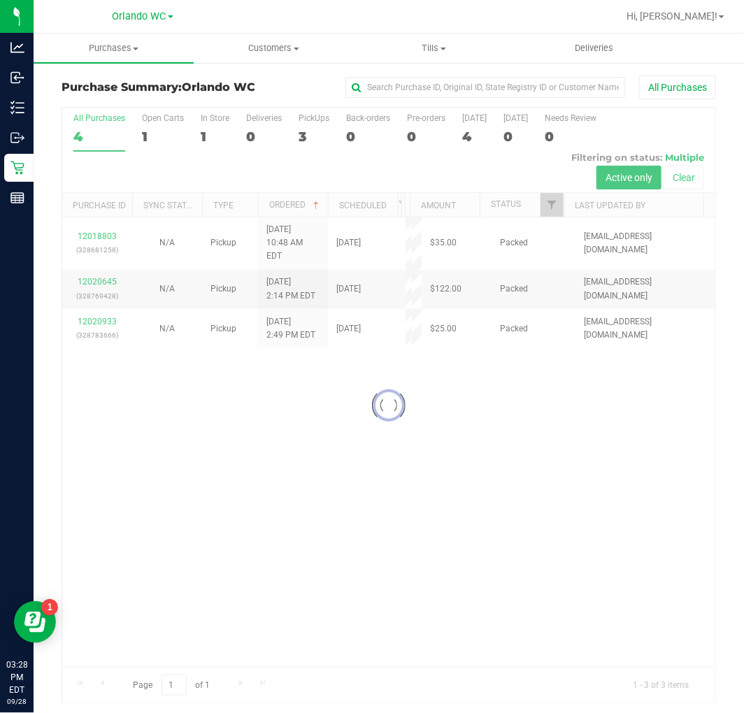
click at [76, 134] on div at bounding box center [388, 406] width 653 height 596
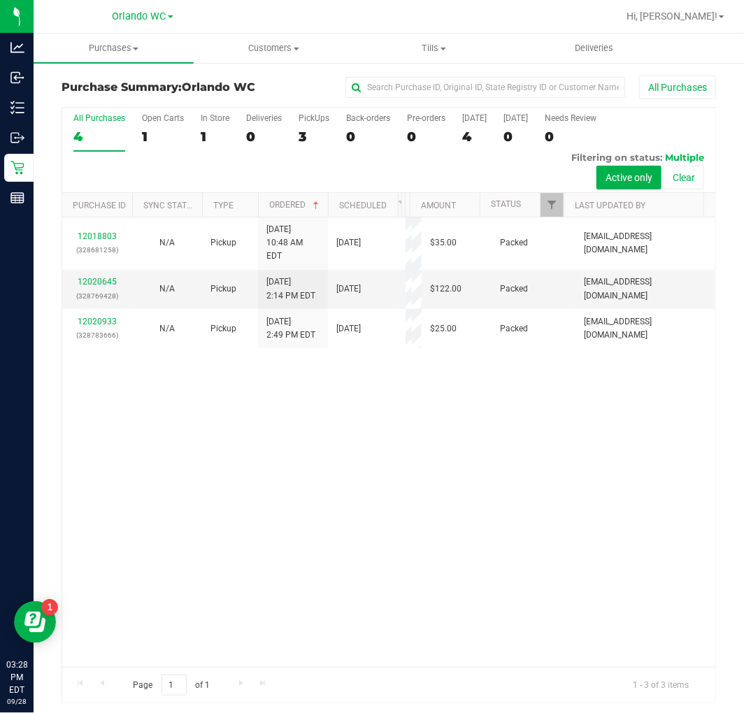
click at [245, 474] on div "12018803 (328681258) N/A Pickup 9/28/2025 10:48 AM EDT 9/28/2025 $35.00 Packed …" at bounding box center [388, 443] width 653 height 450
click at [81, 129] on div "4" at bounding box center [99, 137] width 52 height 16
click at [0, 0] on input "All Purchases 4" at bounding box center [0, 0] width 0 height 0
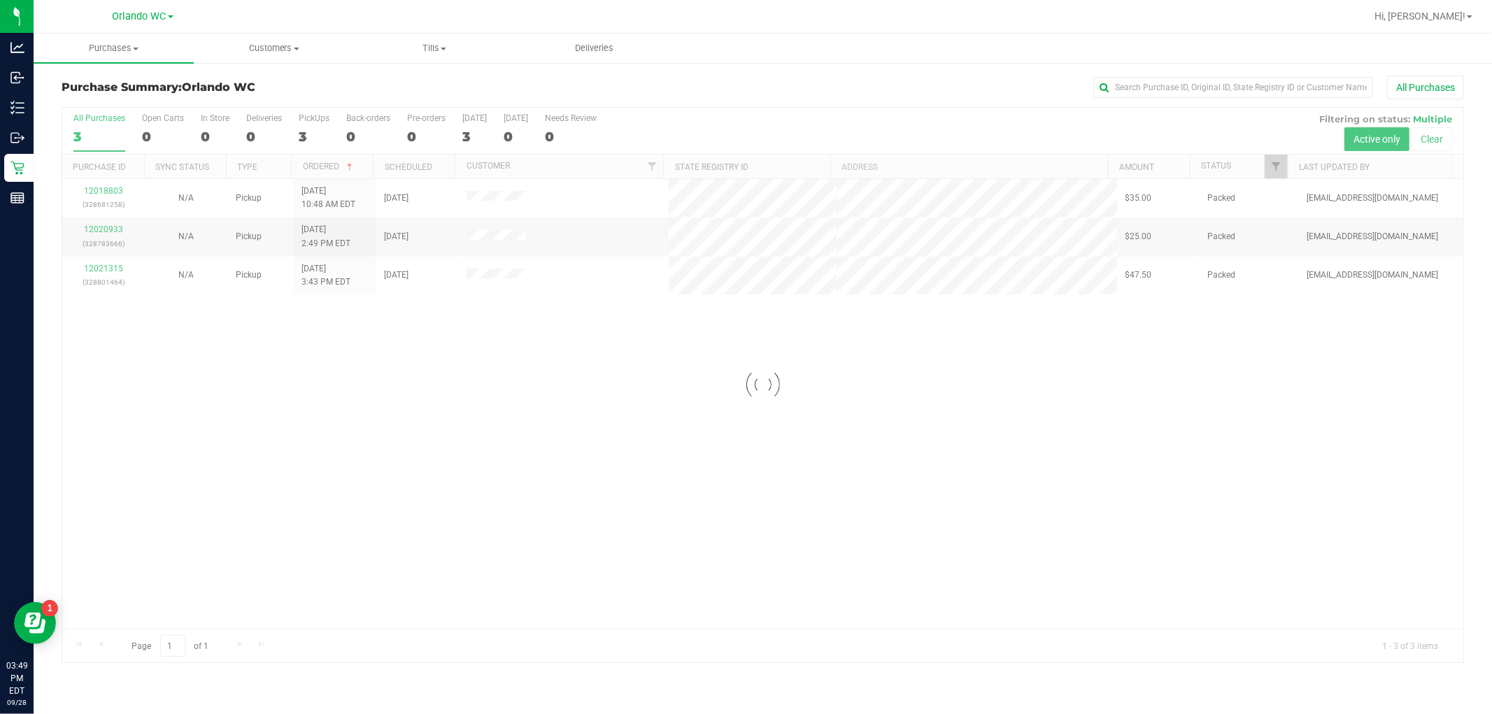
click at [656, 600] on div at bounding box center [762, 385] width 1401 height 555
click at [667, 527] on div at bounding box center [762, 385] width 1401 height 555
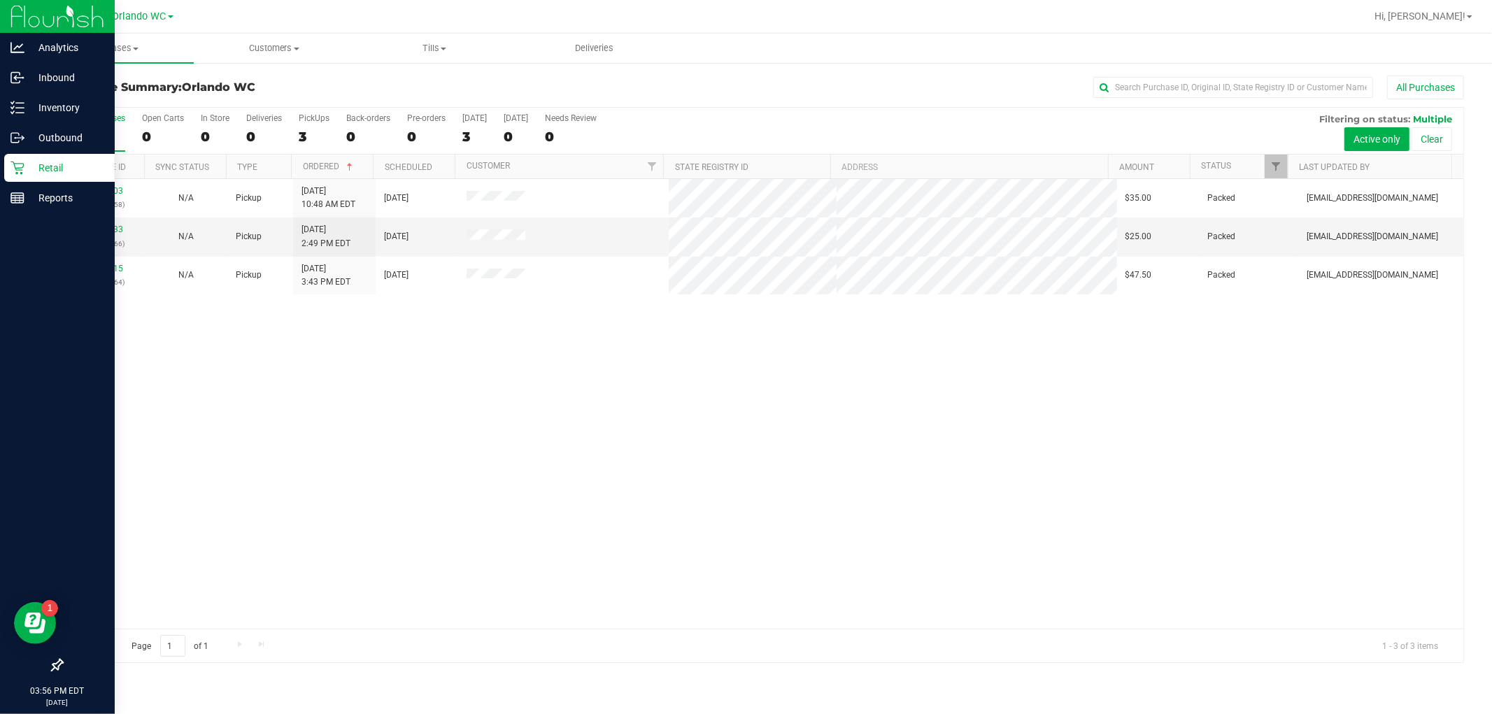
click at [51, 179] on div "Retail" at bounding box center [59, 168] width 111 height 28
click at [29, 201] on p "Reports" at bounding box center [66, 198] width 84 height 17
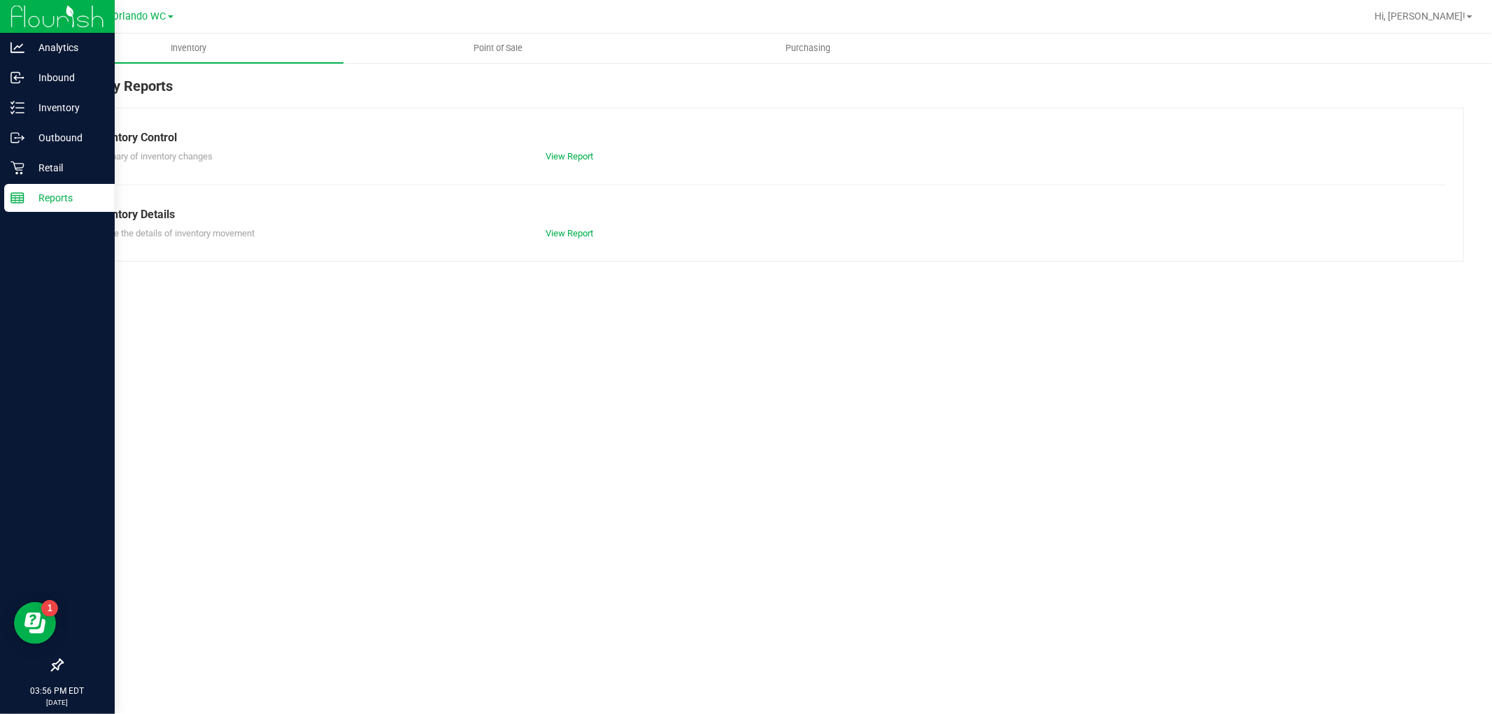
drag, startPoint x: 571, startPoint y: 338, endPoint x: 541, endPoint y: 200, distance: 141.0
click at [571, 338] on div "Inventory Point of Sale Purchasing Inventory Reports Inventory Control Summary …" at bounding box center [763, 374] width 1458 height 681
click at [505, 31] on nav "Orlando WC Hi, Malcolm!" at bounding box center [763, 17] width 1458 height 34
click at [508, 48] on span "Point of Sale" at bounding box center [498, 48] width 87 height 13
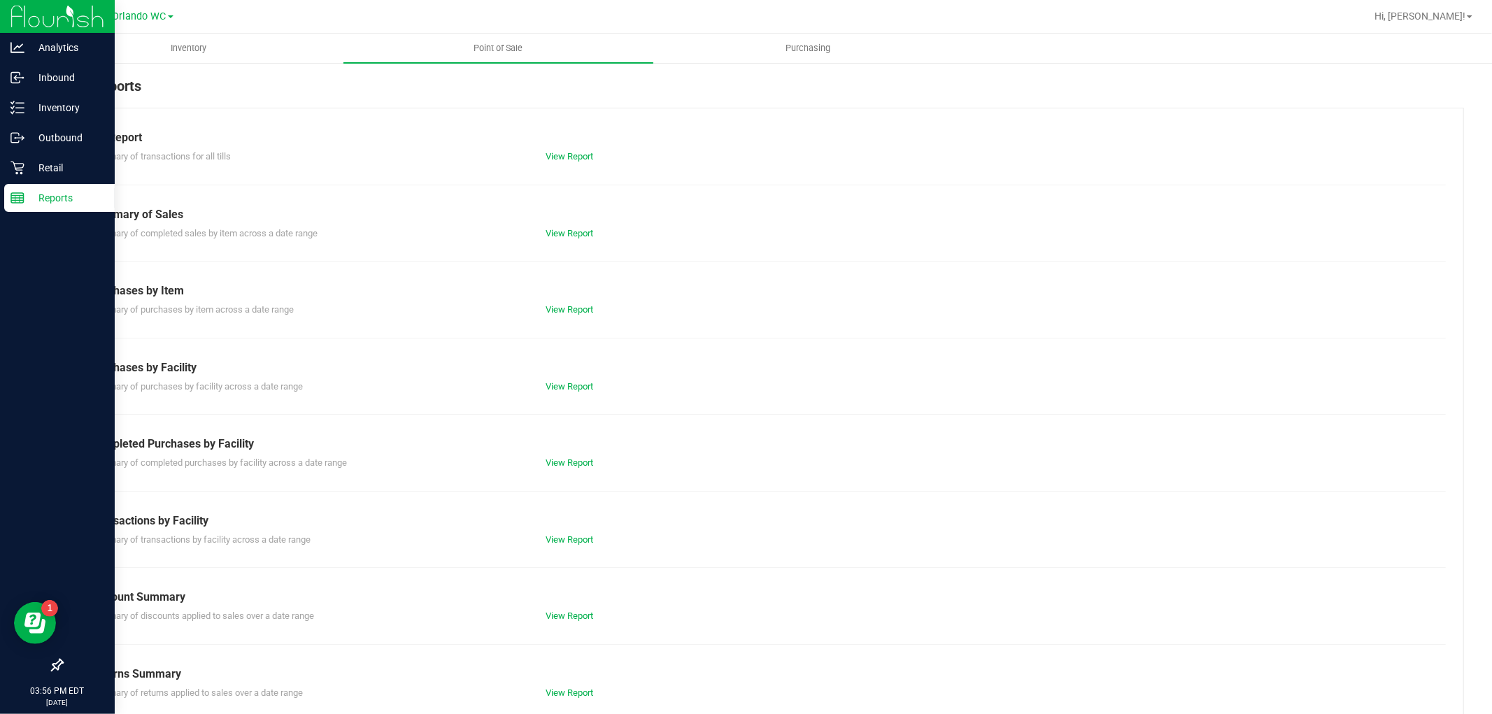
click at [456, 127] on div "Till Report Summary of transactions for all tills View Report Summary of Sales …" at bounding box center [763, 414] width 1402 height 613
click at [476, 106] on div "POS Reports" at bounding box center [763, 92] width 1402 height 32
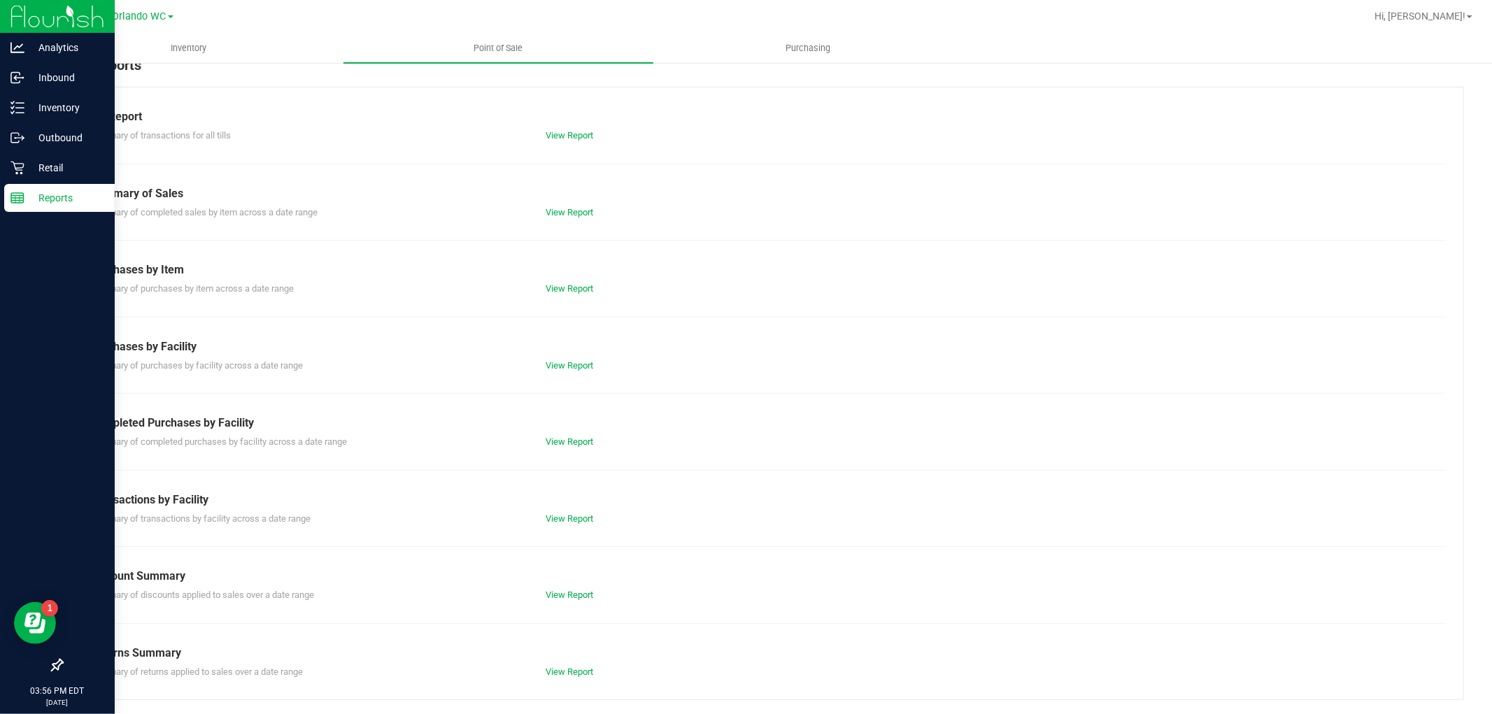
click at [760, 486] on div "Till Report Summary of transactions for all tills View Report Summary of Sales …" at bounding box center [763, 393] width 1402 height 613
click at [668, 420] on div "Completed Purchases by Facility" at bounding box center [762, 423] width 1345 height 17
click at [681, 429] on div "Completed Purchases by Facility" at bounding box center [762, 423] width 1345 height 17
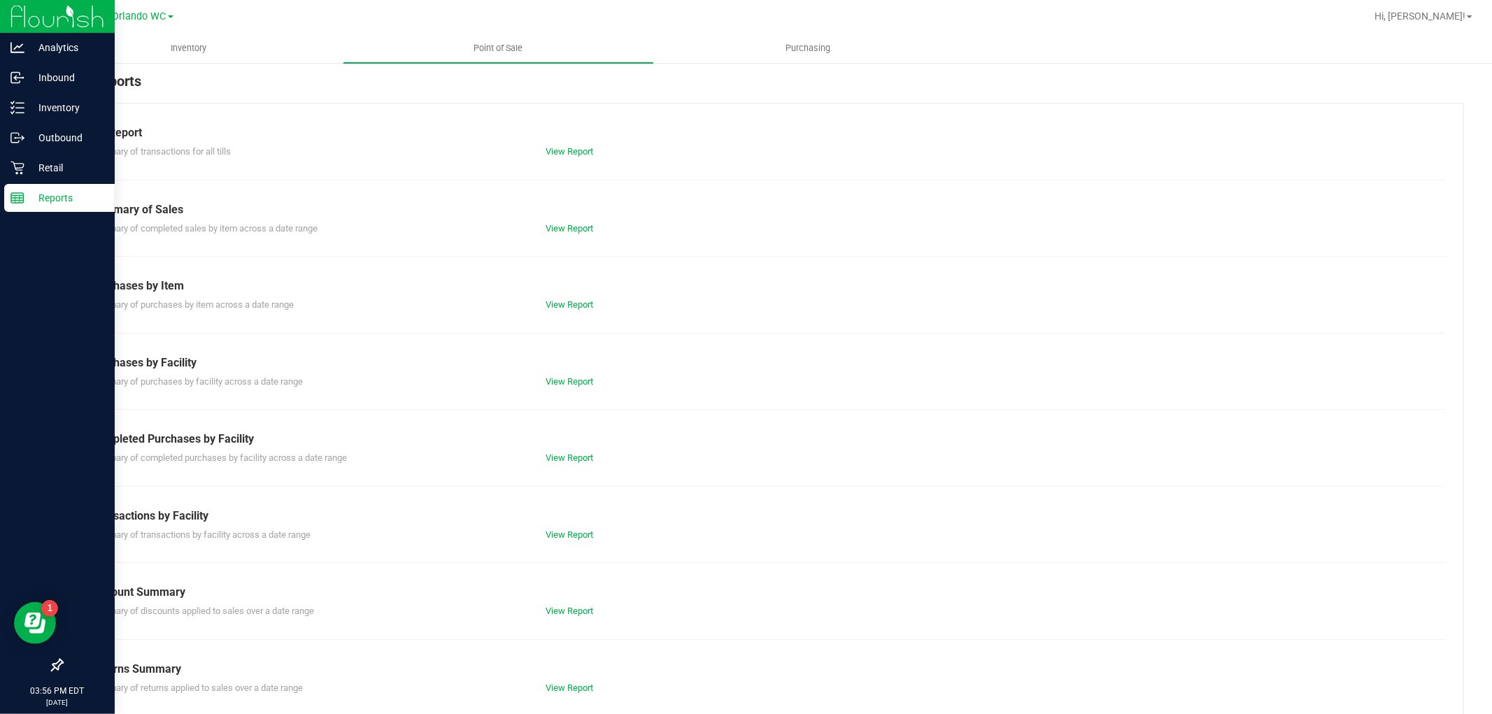
scroll to position [0, 0]
click at [205, 60] on uib-tab-heading "Inventory" at bounding box center [188, 48] width 308 height 28
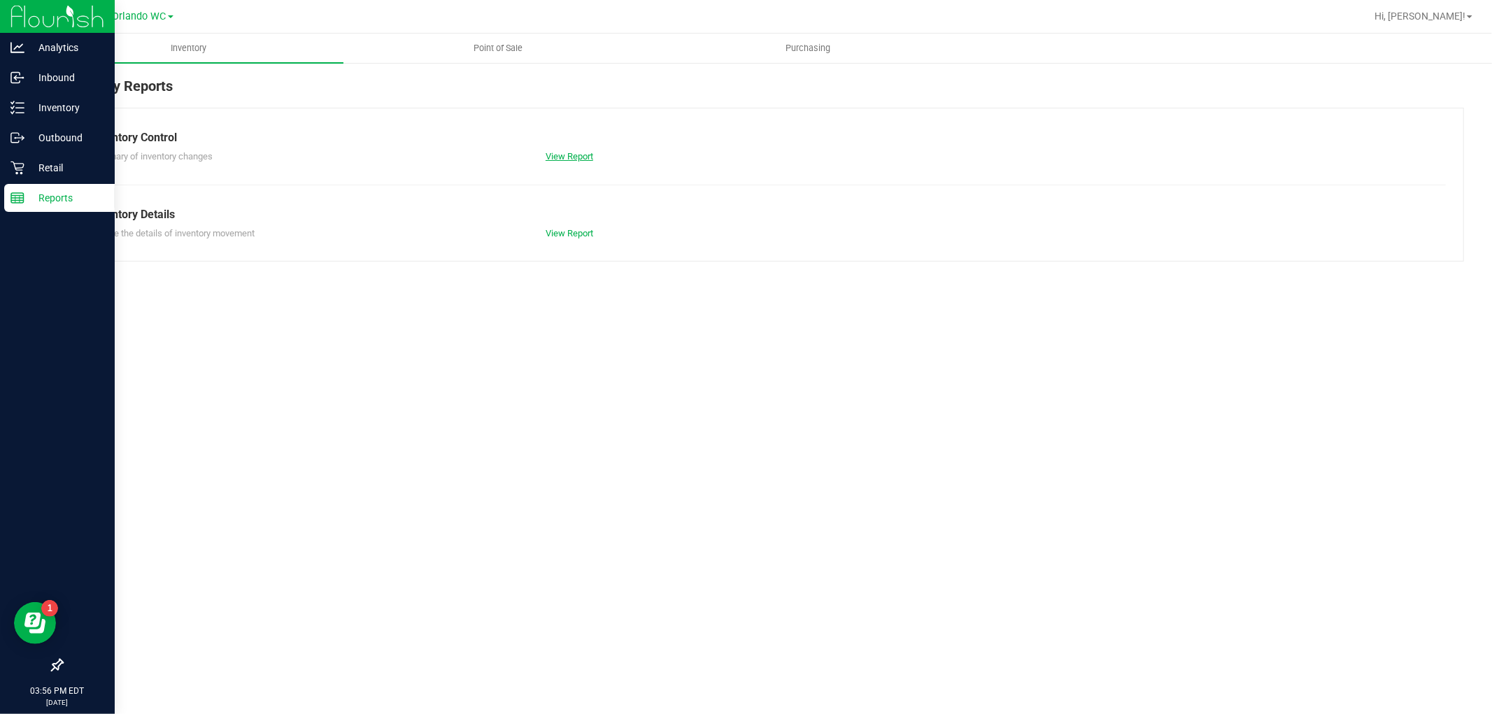
click at [567, 151] on link "View Report" at bounding box center [570, 156] width 48 height 10
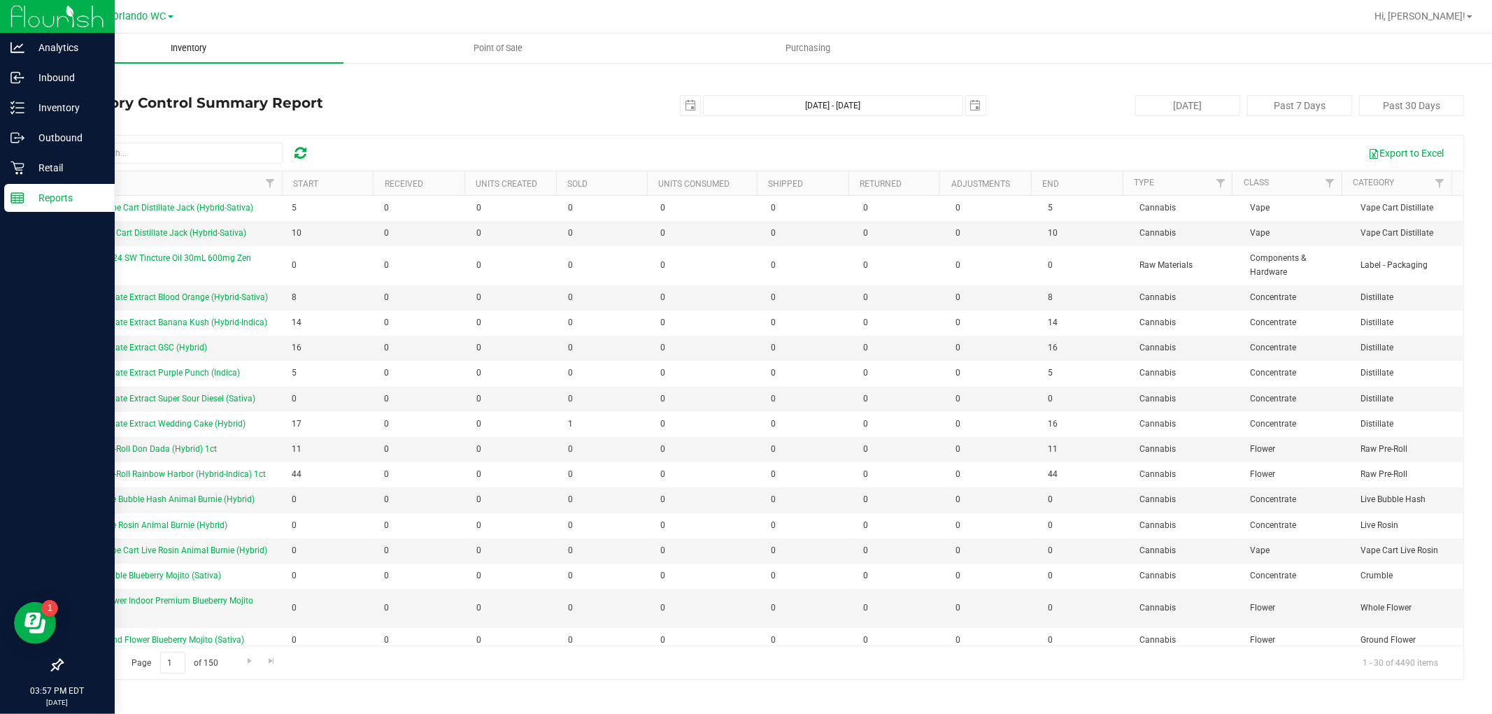
click at [204, 49] on span "Inventory" at bounding box center [188, 48] width 73 height 13
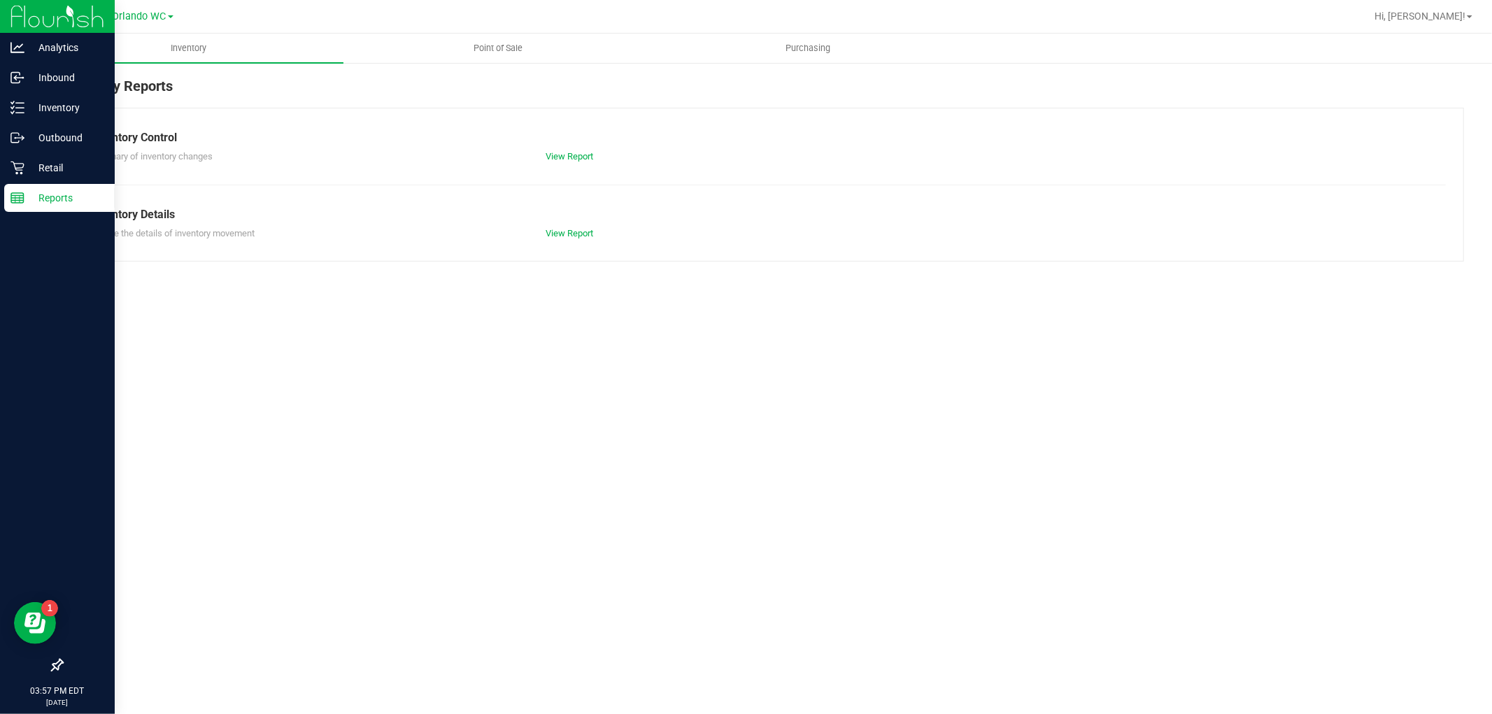
click at [576, 224] on div "Explore the details of inventory movement View Report" at bounding box center [763, 231] width 1366 height 17
click at [576, 228] on link "View Report" at bounding box center [570, 233] width 48 height 10
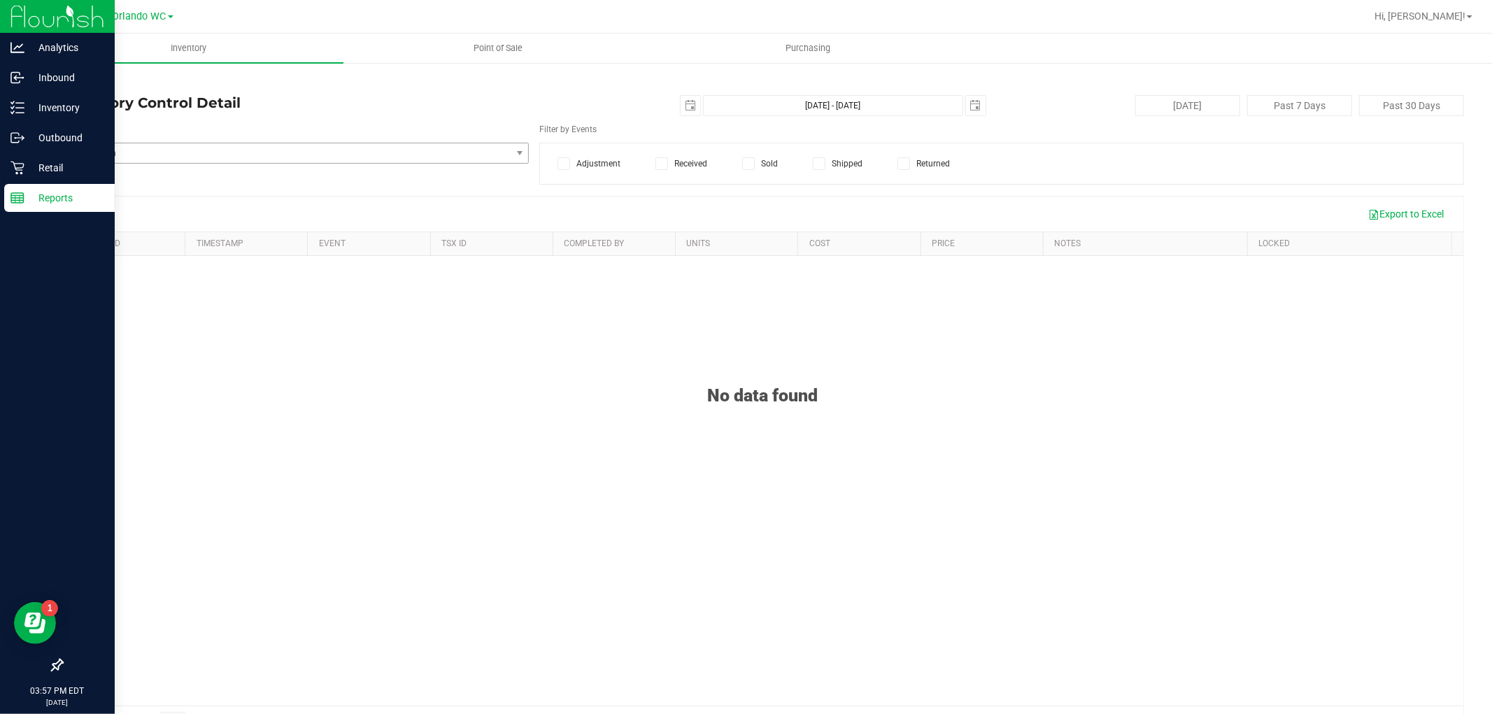
click at [266, 162] on span "Select Item" at bounding box center [286, 153] width 448 height 20
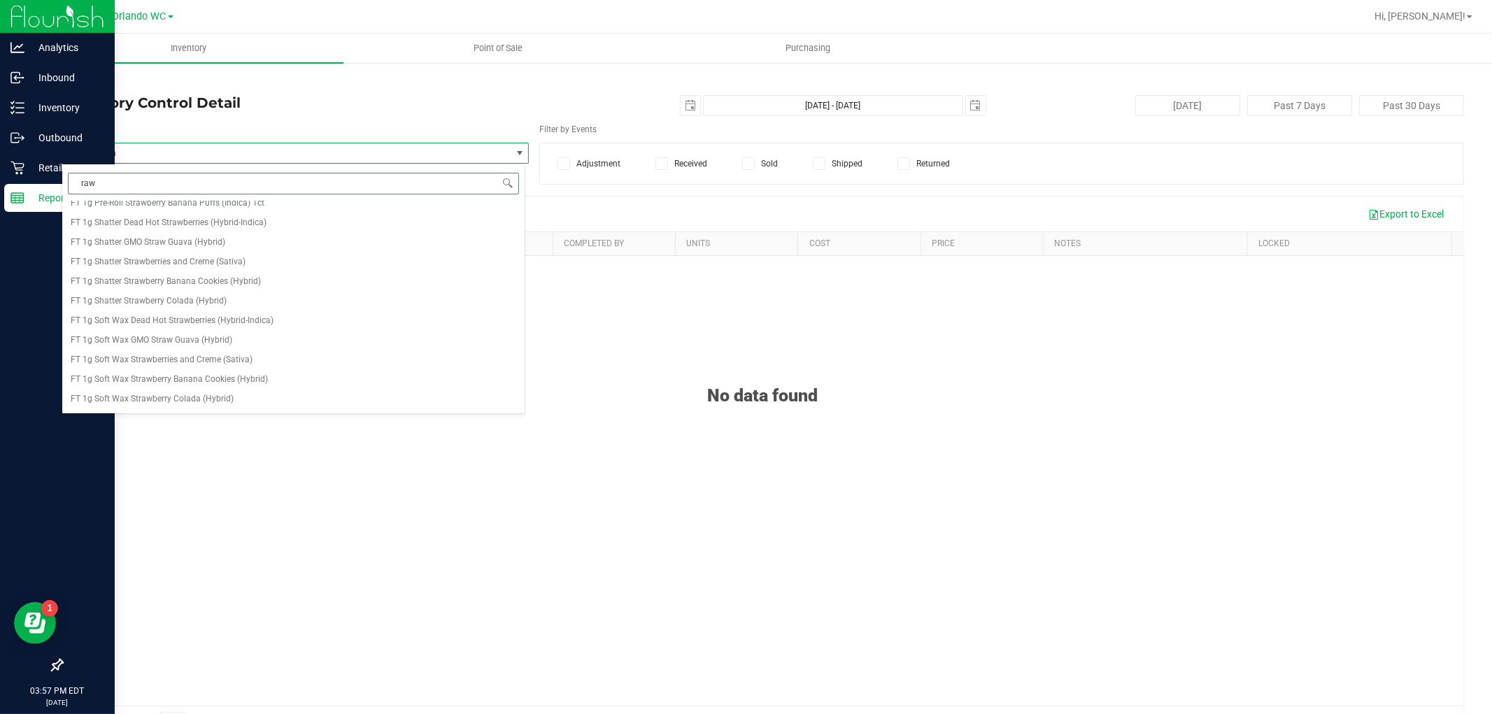
scroll to position [621, 0]
type input "r"
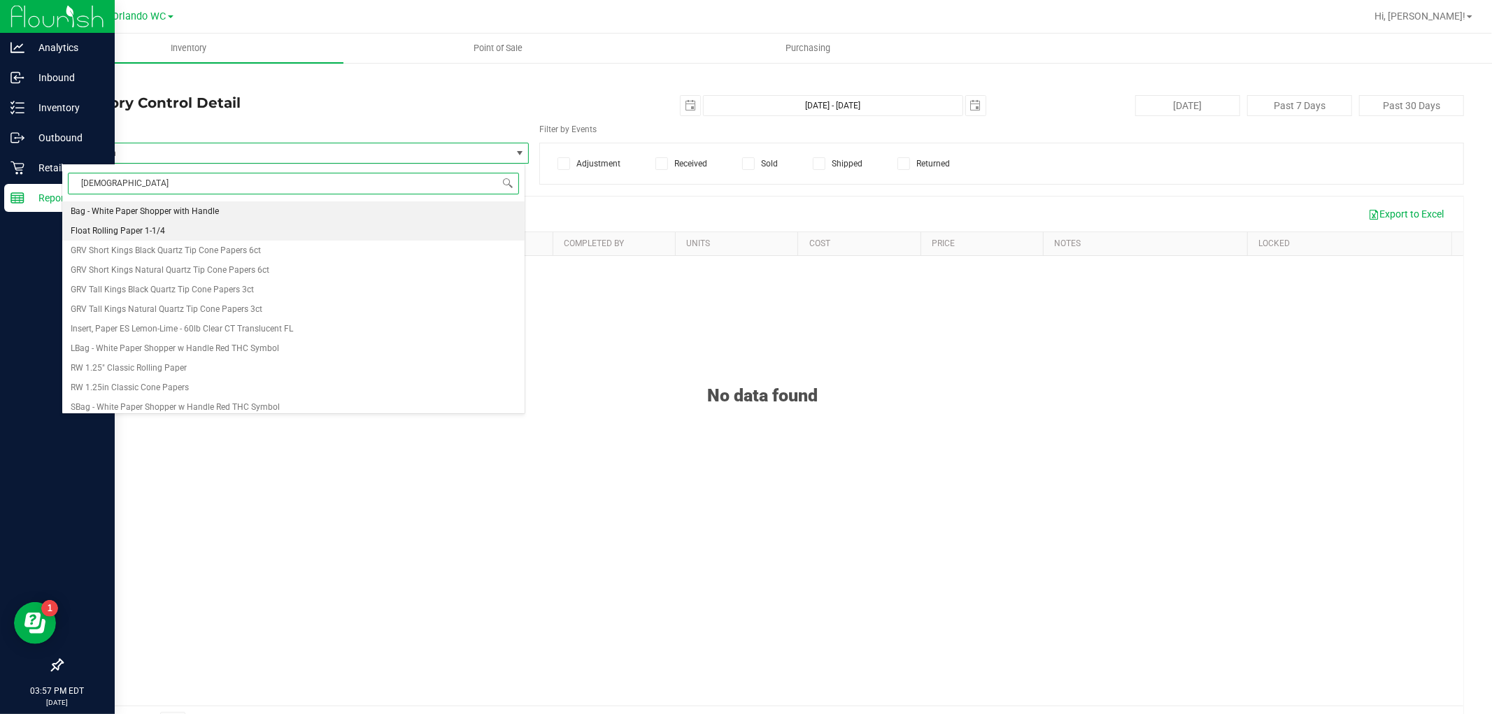
type input "paper"
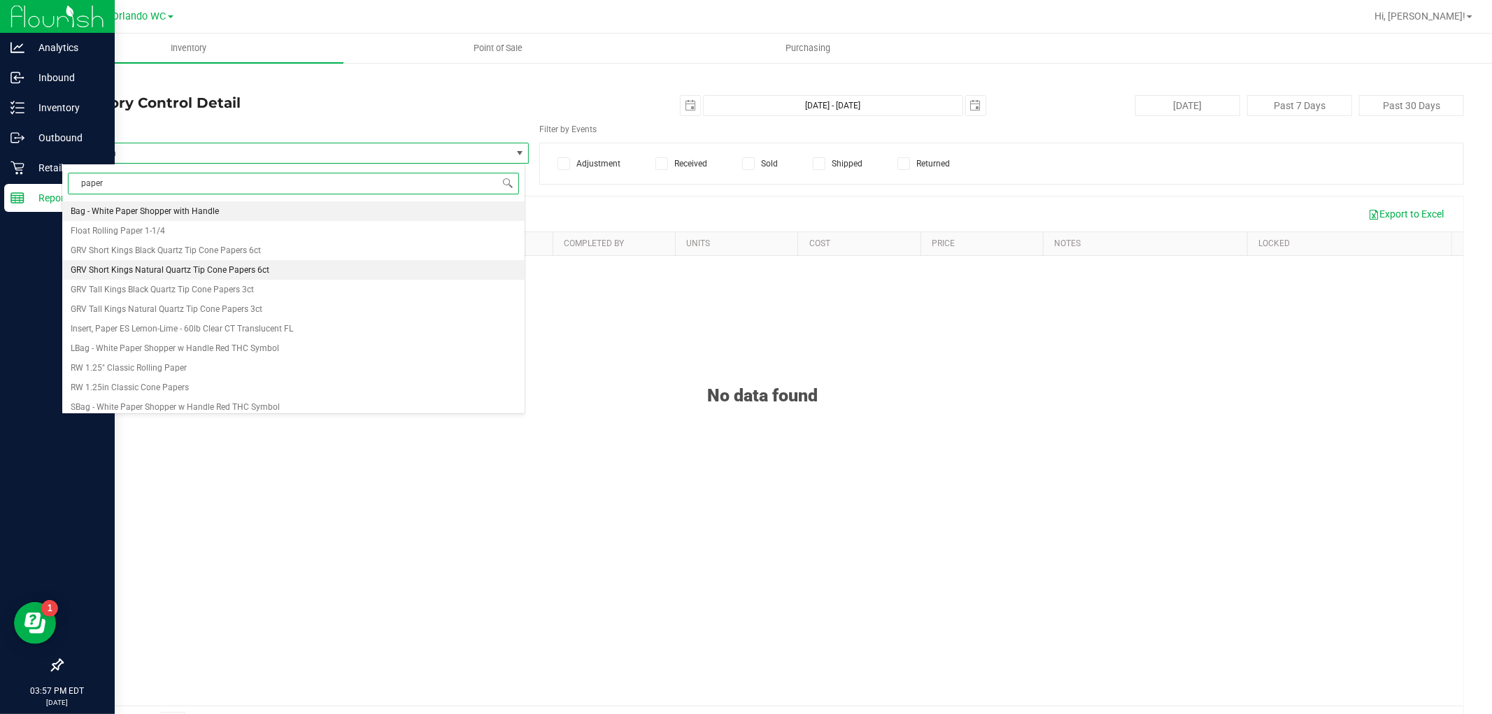
scroll to position [45, 0]
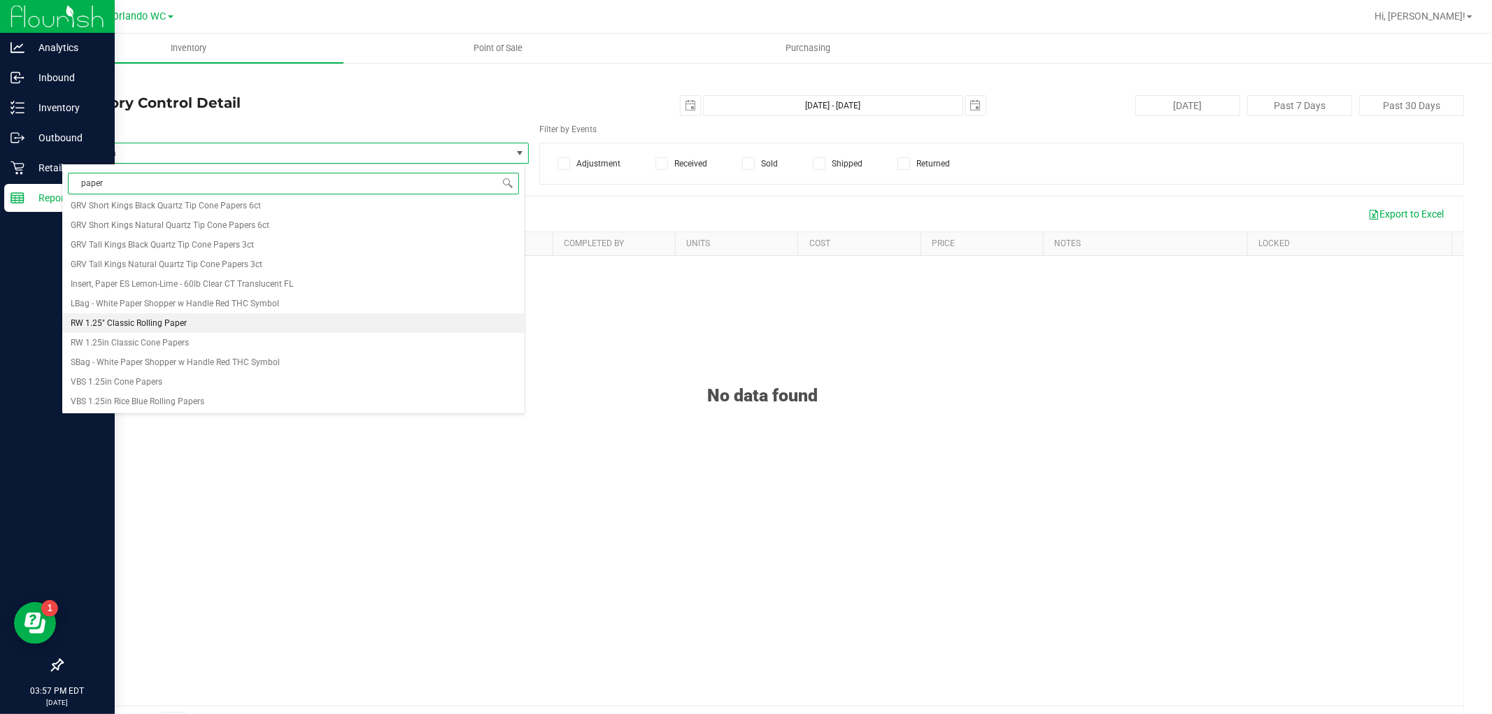
click at [206, 325] on li "RW 1.25" Classic Rolling Paper" at bounding box center [293, 323] width 462 height 20
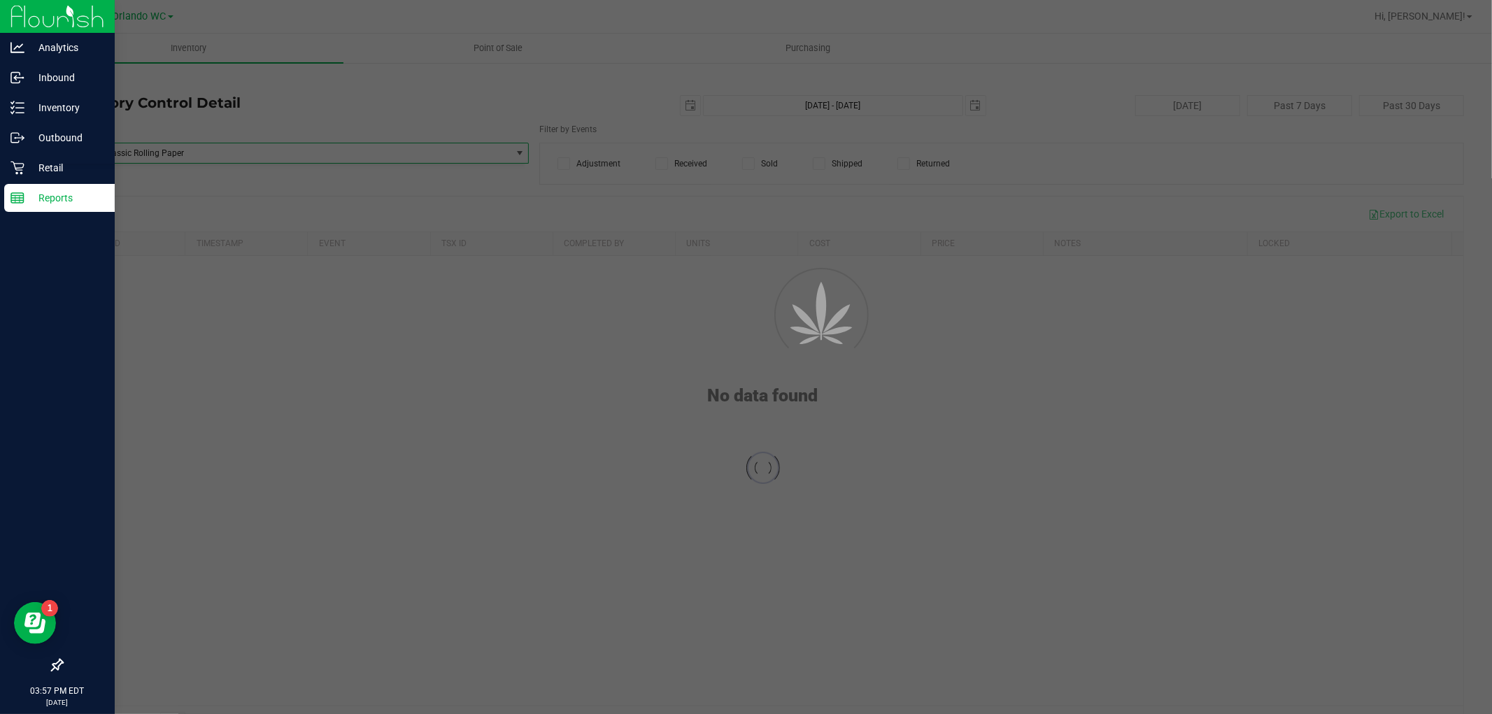
scroll to position [82116, 0]
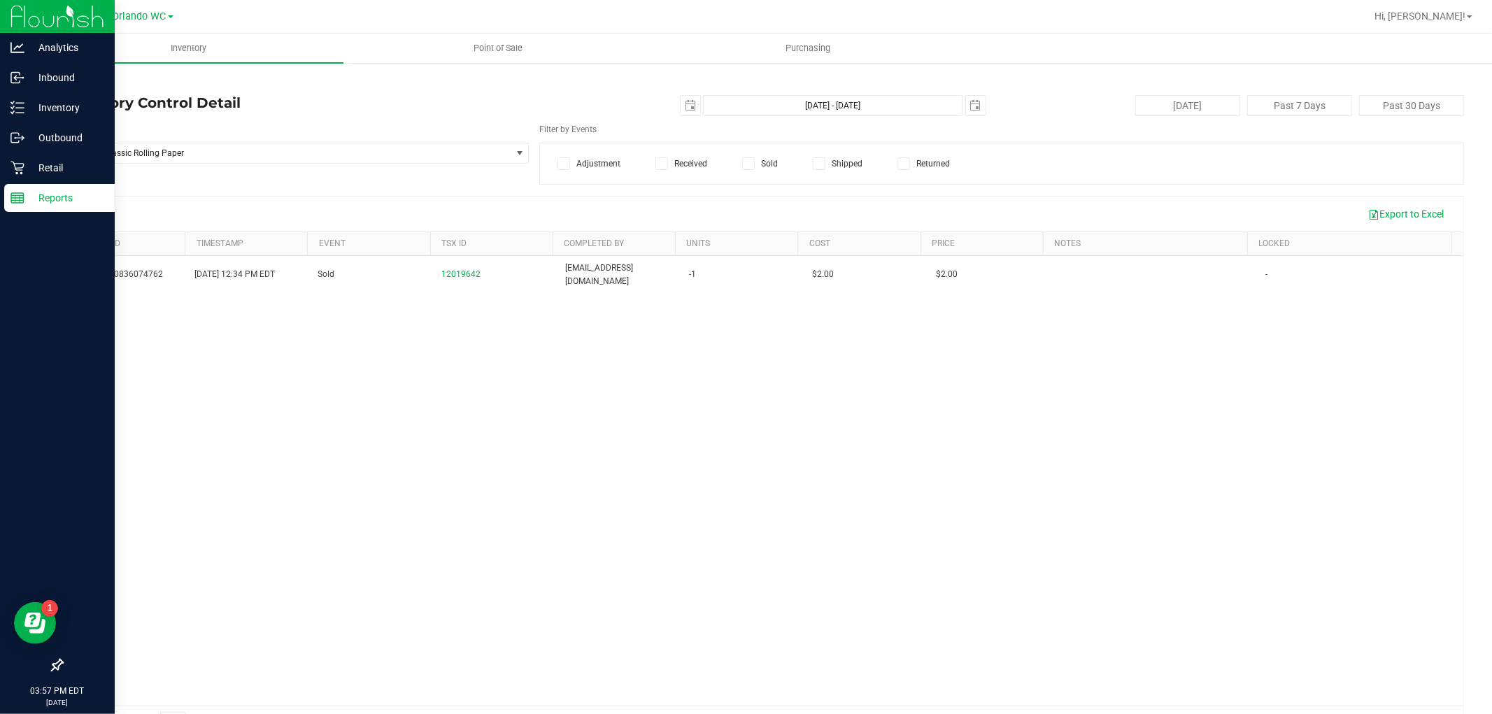
click at [458, 178] on div "Item Name RW 1.25" Classic Rolling Paper Select Item RAD FT 3.5g Flower T0 Wate…" at bounding box center [763, 154] width 1402 height 62
click at [685, 105] on span "select" at bounding box center [690, 105] width 11 height 11
click at [791, 252] on link "26" at bounding box center [786, 248] width 20 height 22
type input "2025-09-26"
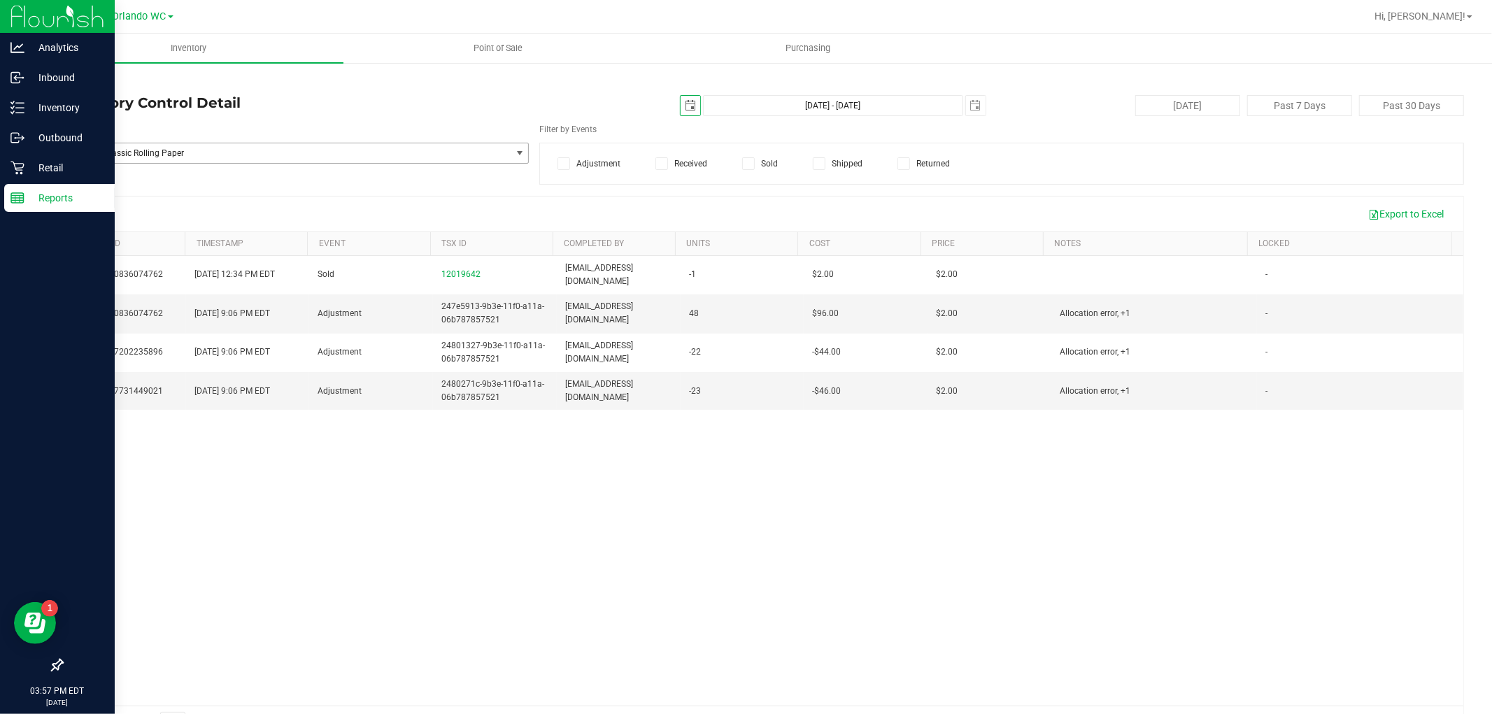
click at [487, 154] on span "RW 1.25" Classic Rolling Paper" at bounding box center [286, 153] width 448 height 20
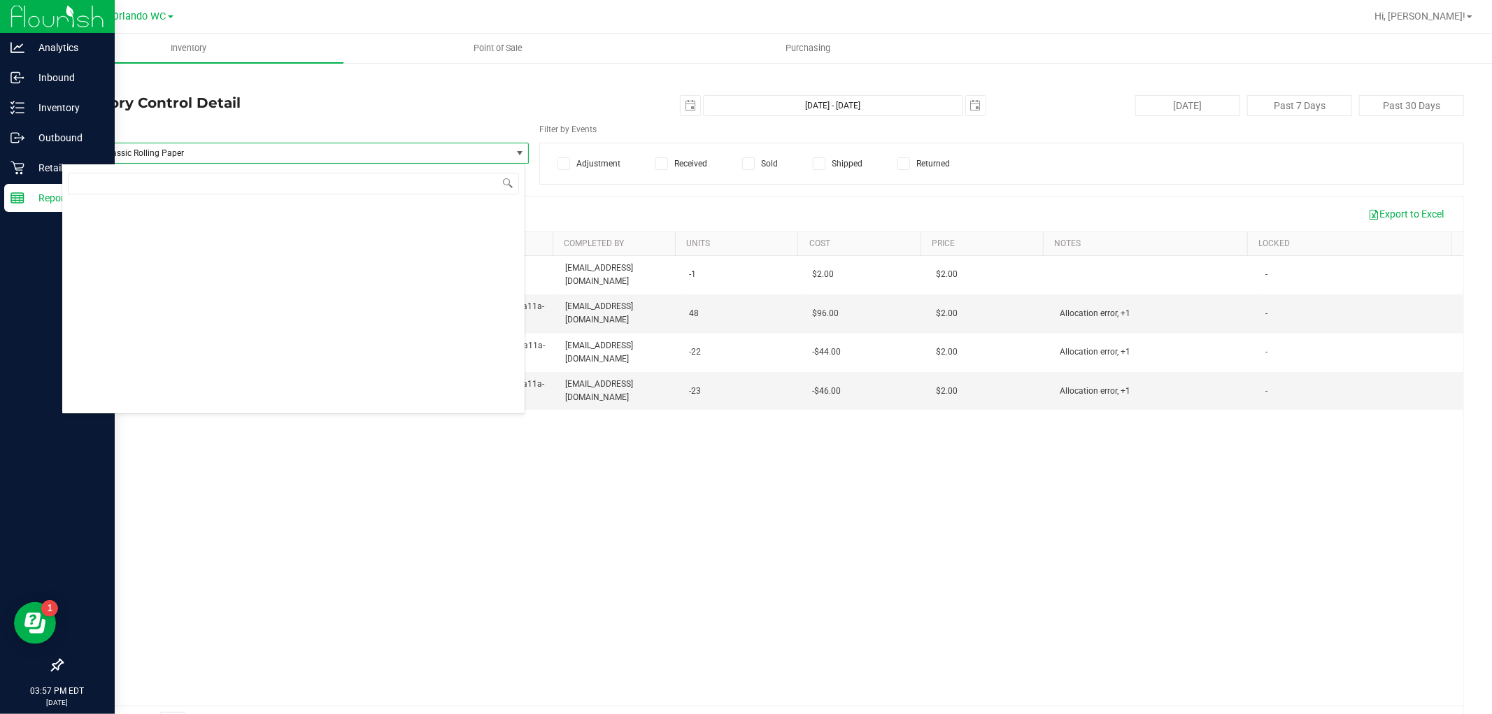
click at [487, 154] on span "RW 1.25" Classic Rolling Paper" at bounding box center [286, 153] width 448 height 20
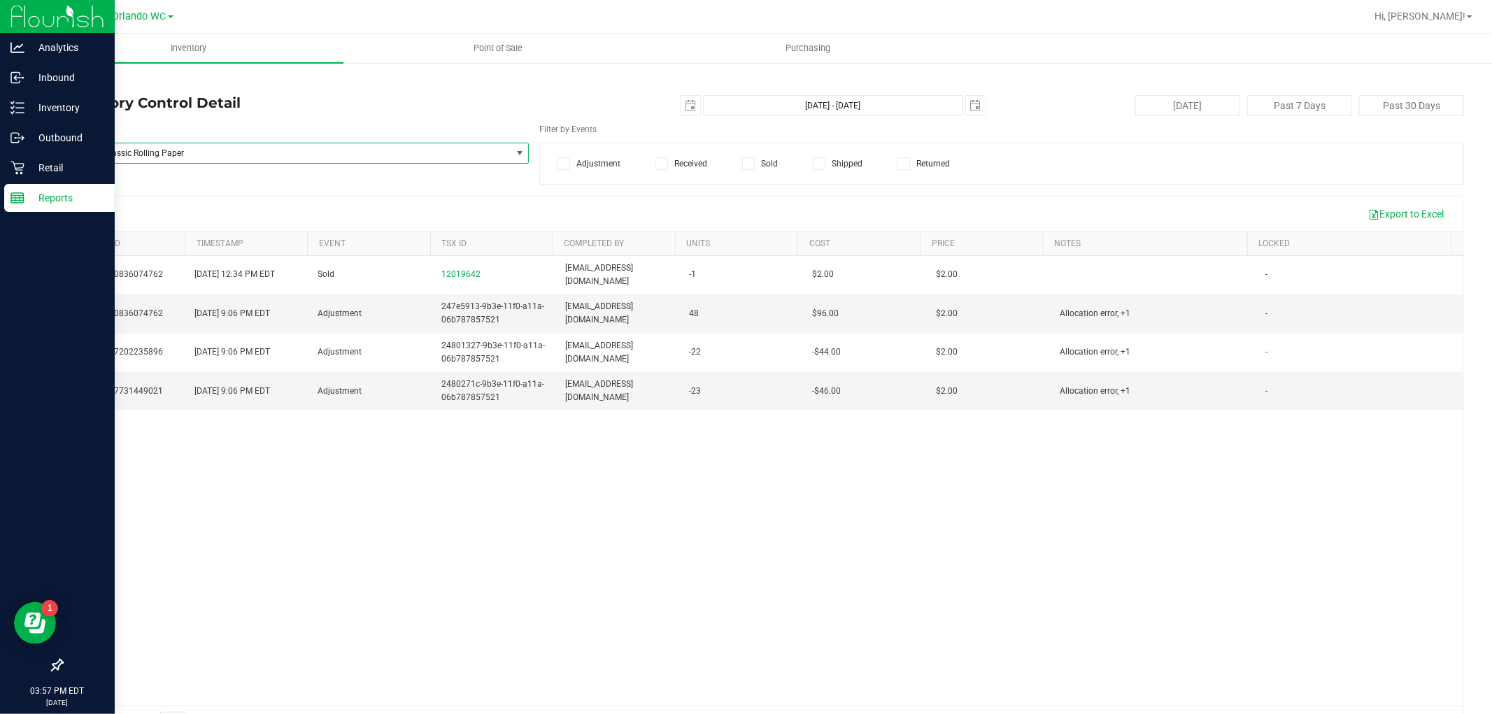
click at [487, 154] on span "RW 1.25" Classic Rolling Paper" at bounding box center [286, 153] width 448 height 20
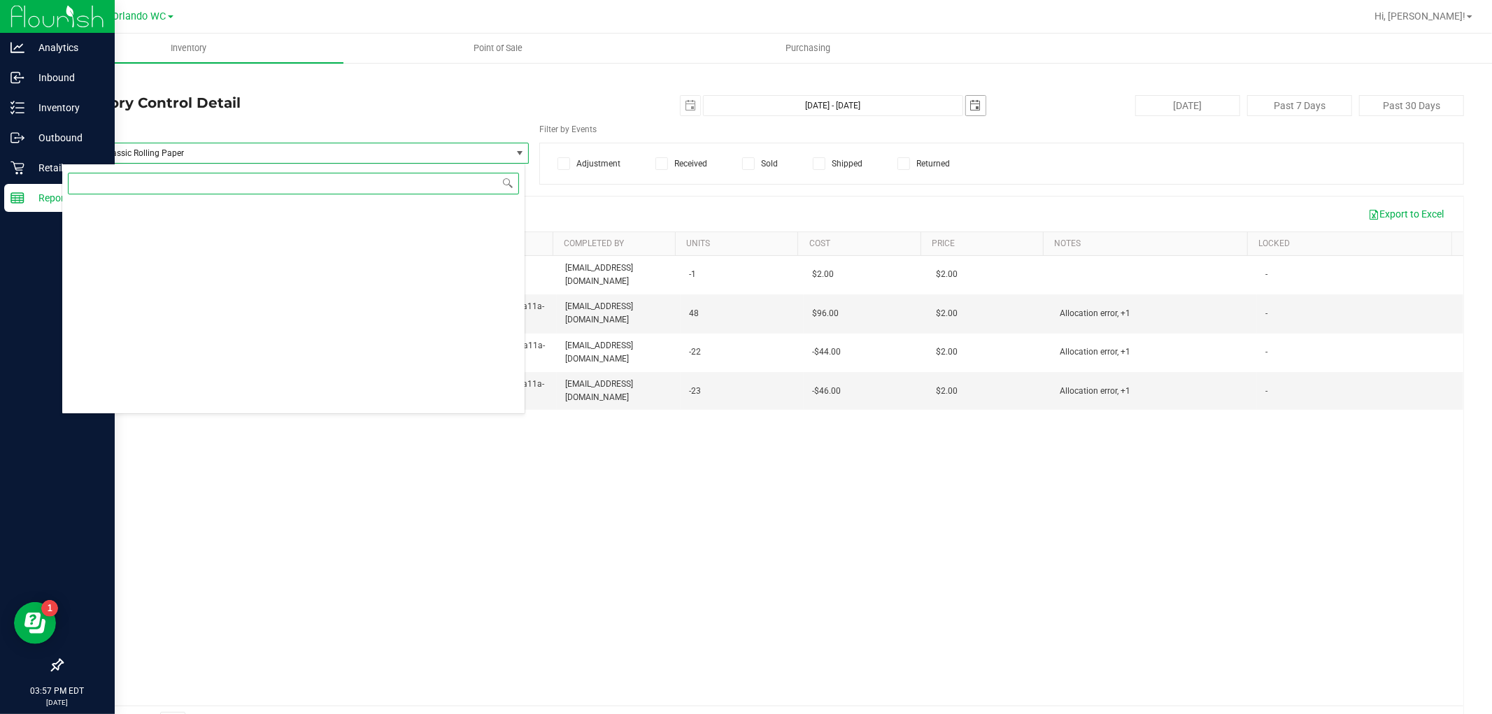
click at [972, 106] on span "select" at bounding box center [975, 105] width 11 height 11
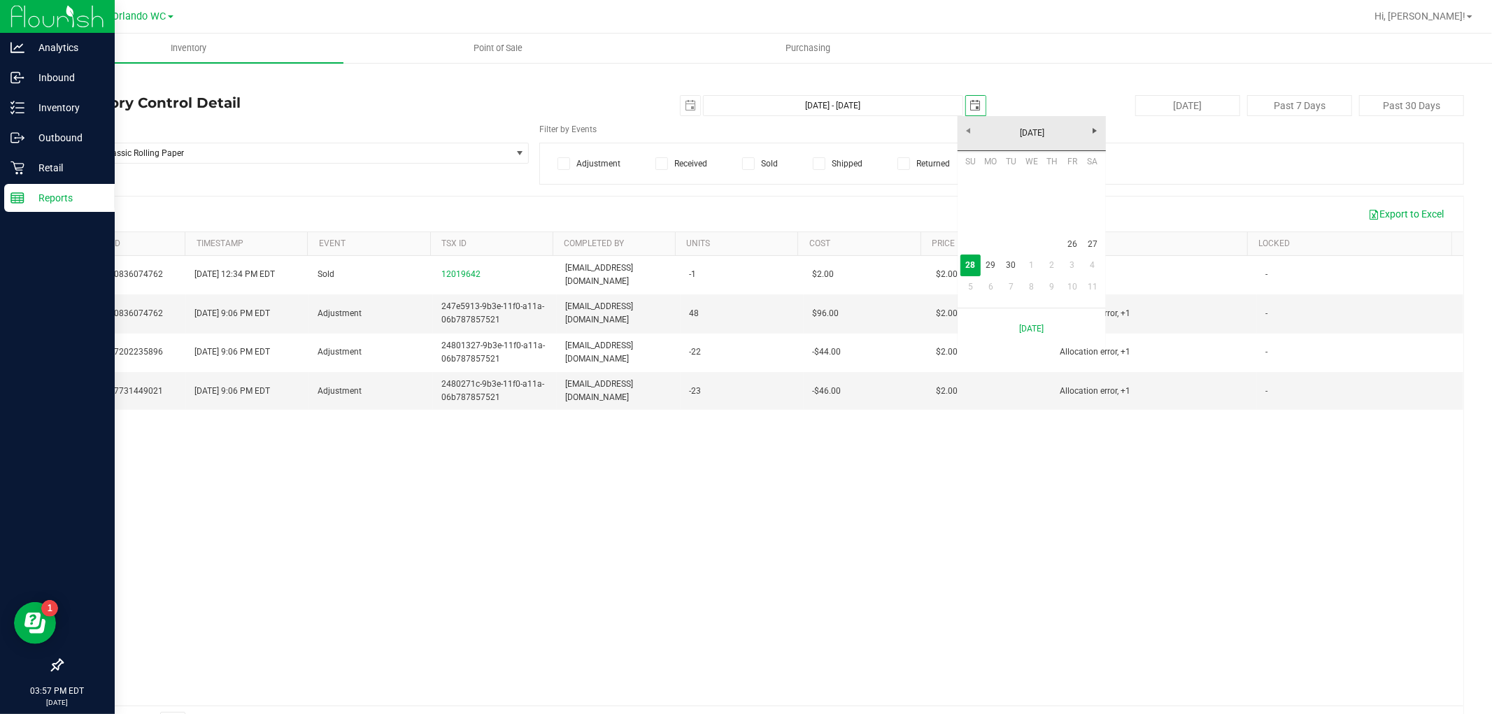
scroll to position [0, 35]
click at [1064, 248] on link "26" at bounding box center [1072, 245] width 20 height 22
type input "Sep 26, 2025 - Sep 26, 2025"
type input "2025-09-26"
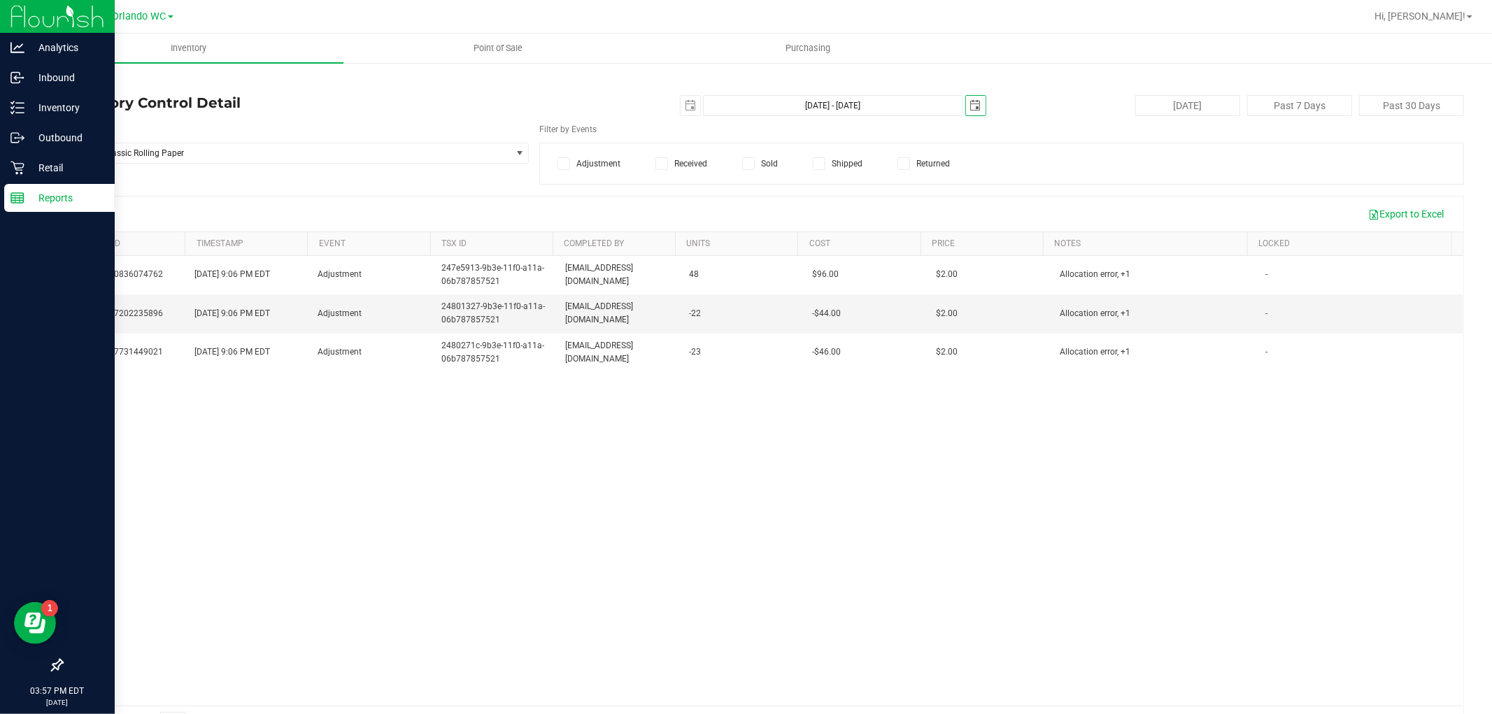
click at [508, 104] on h4 "Inventory Control Detail" at bounding box center [295, 102] width 467 height 15
click at [507, 103] on h4 "Inventory Control Detail" at bounding box center [295, 102] width 467 height 15
click at [264, 145] on span "RW 1.25" Classic Rolling Paper" at bounding box center [286, 153] width 448 height 20
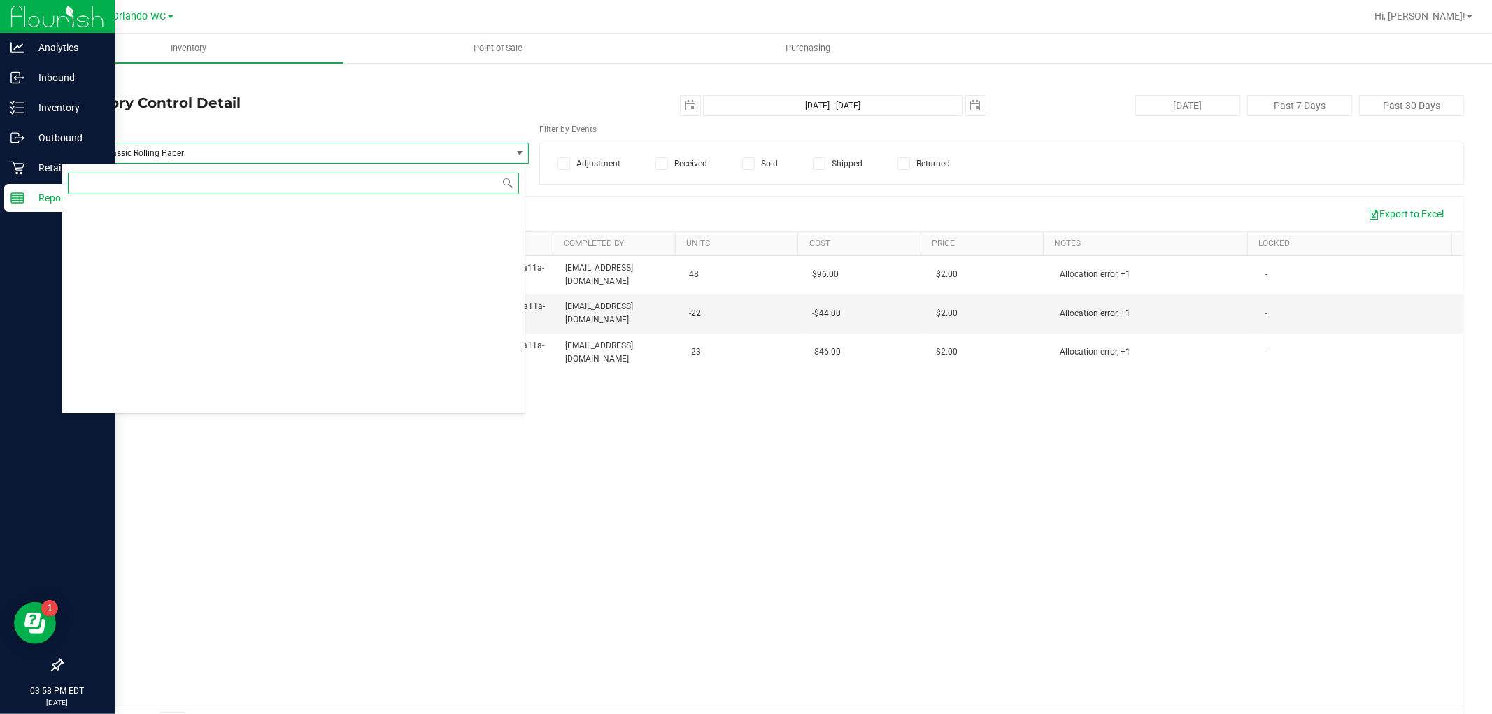
click at [194, 173] on input at bounding box center [293, 184] width 451 height 22
click at [194, 178] on input at bounding box center [293, 184] width 451 height 22
type input "vib"
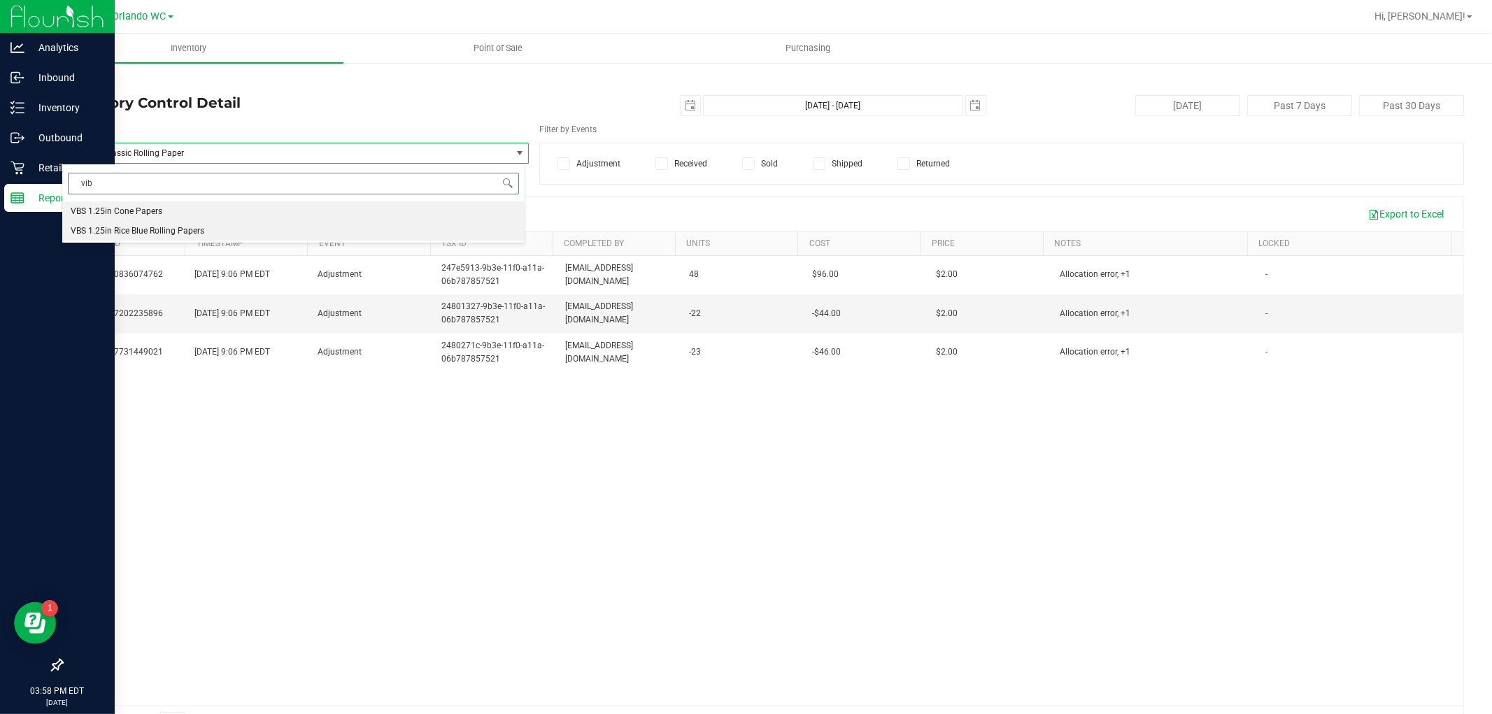
click at [179, 227] on span "VBS 1.25in Rice Blue Rolling Papers" at bounding box center [138, 231] width 134 height 10
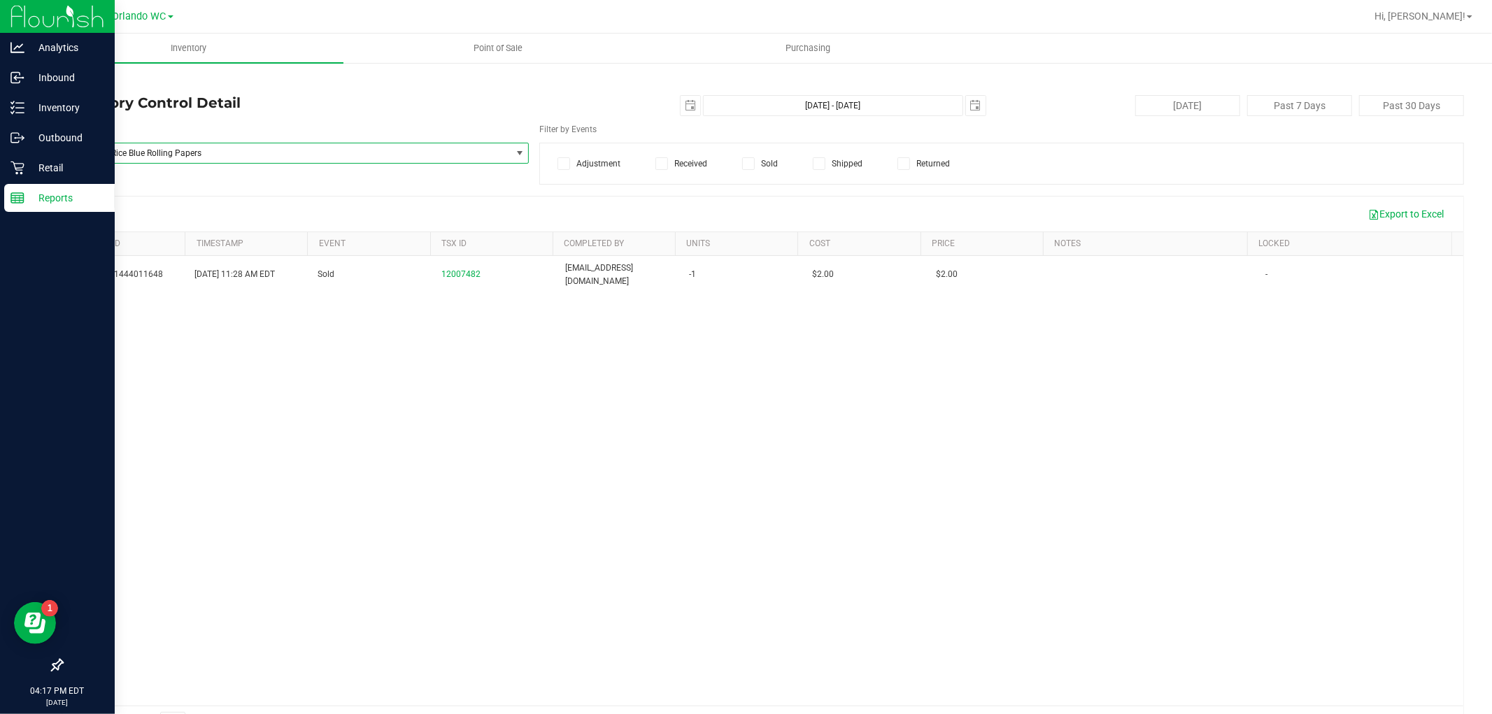
click at [421, 563] on div "2936091444011648 Sep 26, 2025 11:28 AM EDT Sold 12007482 edodich@liveparallel.c…" at bounding box center [762, 481] width 1401 height 450
click at [42, 165] on p "Retail" at bounding box center [66, 167] width 84 height 17
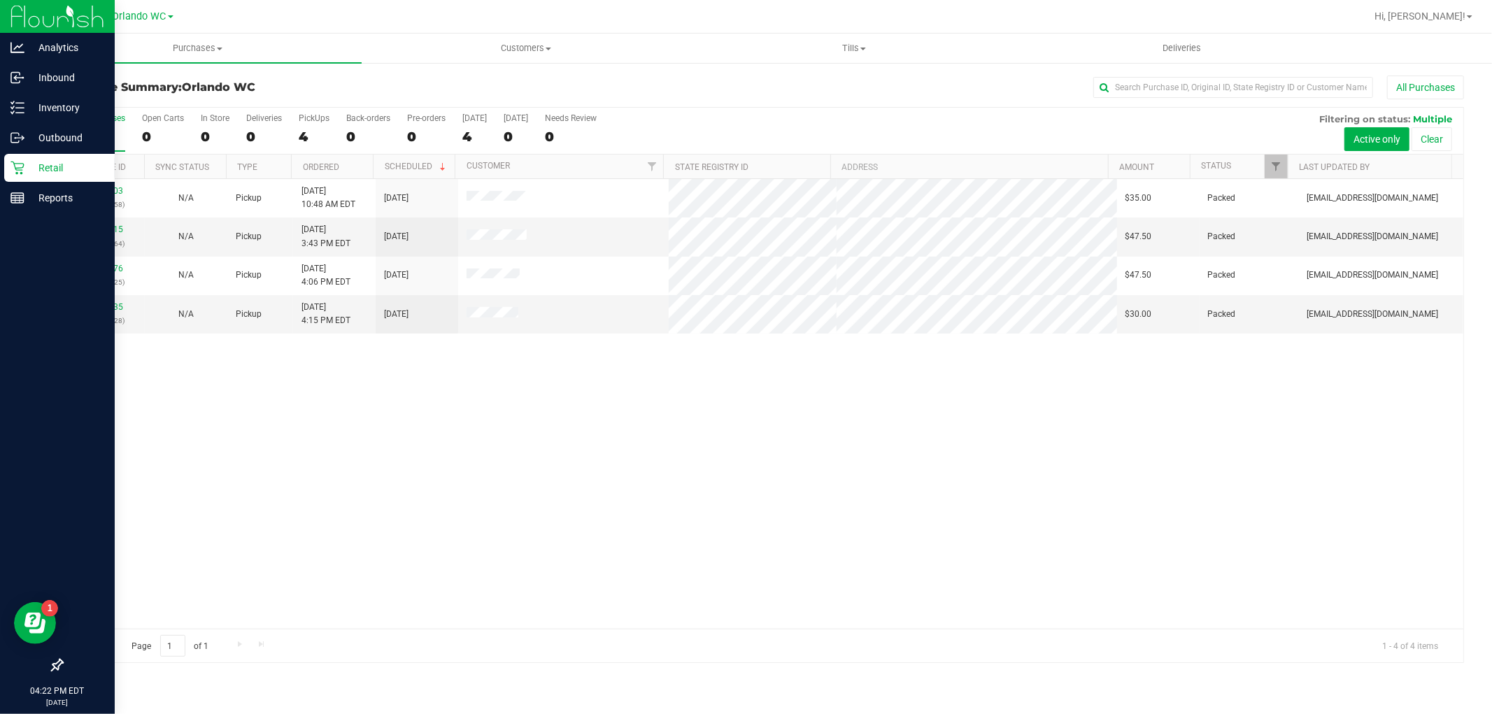
click at [85, 138] on div "4" at bounding box center [99, 137] width 52 height 16
click at [0, 0] on input "All Purchases 4" at bounding box center [0, 0] width 0 height 0
click at [723, 451] on div at bounding box center [762, 385] width 1401 height 555
click at [673, 522] on div "12018803 (328681258) N/A Pickup 9/28/2025 10:48 AM EDT 9/28/2025 $35.00 Packed …" at bounding box center [762, 404] width 1401 height 450
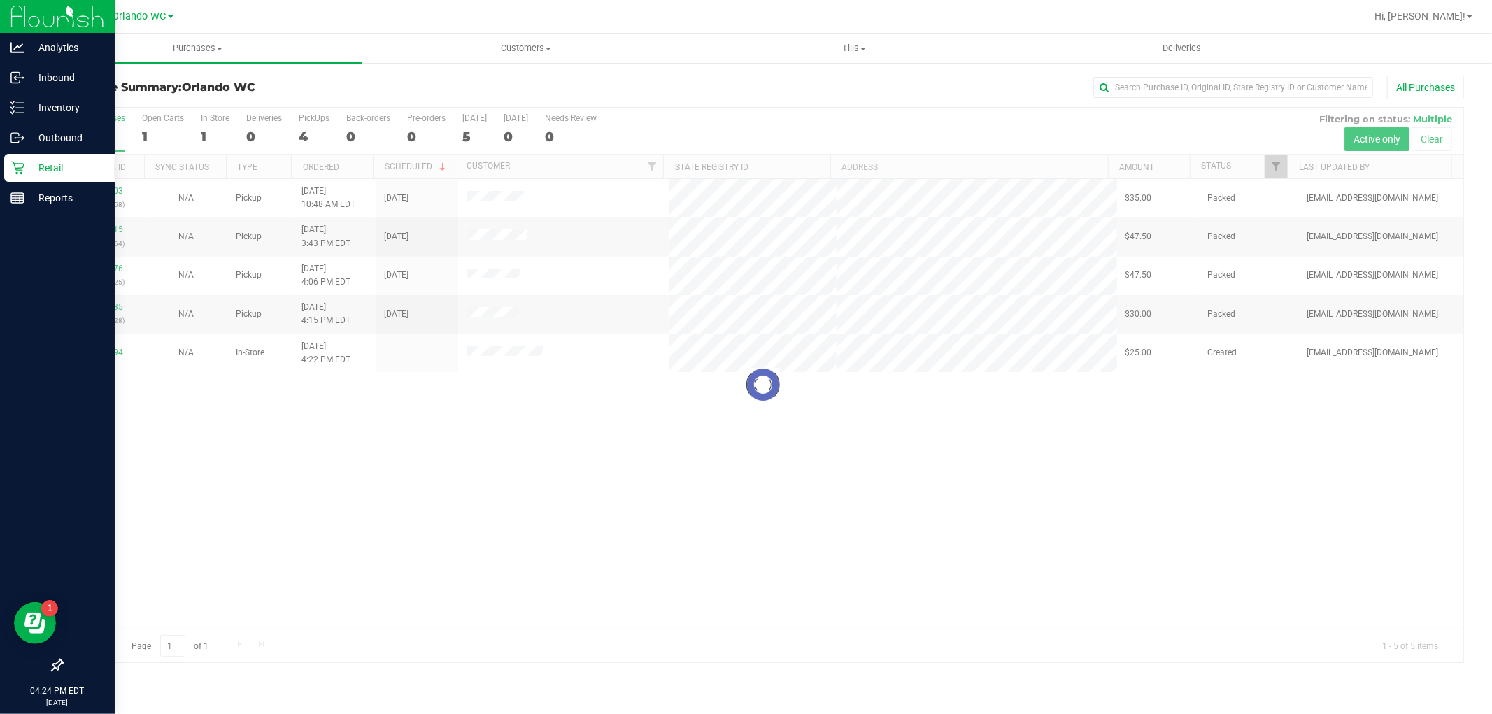
click at [322, 483] on div at bounding box center [762, 385] width 1401 height 555
click at [92, 133] on div "5" at bounding box center [99, 137] width 52 height 16
click at [0, 0] on input "All Purchases 5" at bounding box center [0, 0] width 0 height 0
click at [306, 542] on div "12018803 (328681258) N/A Pickup 9/28/2025 10:48 AM EDT 9/28/2025 $35.00 Packed …" at bounding box center [762, 404] width 1401 height 450
click at [527, 546] on div "12018803 (328681258) N/A Pickup 9/28/2025 10:48 AM EDT 9/28/2025 $35.00 Packed …" at bounding box center [762, 404] width 1401 height 450
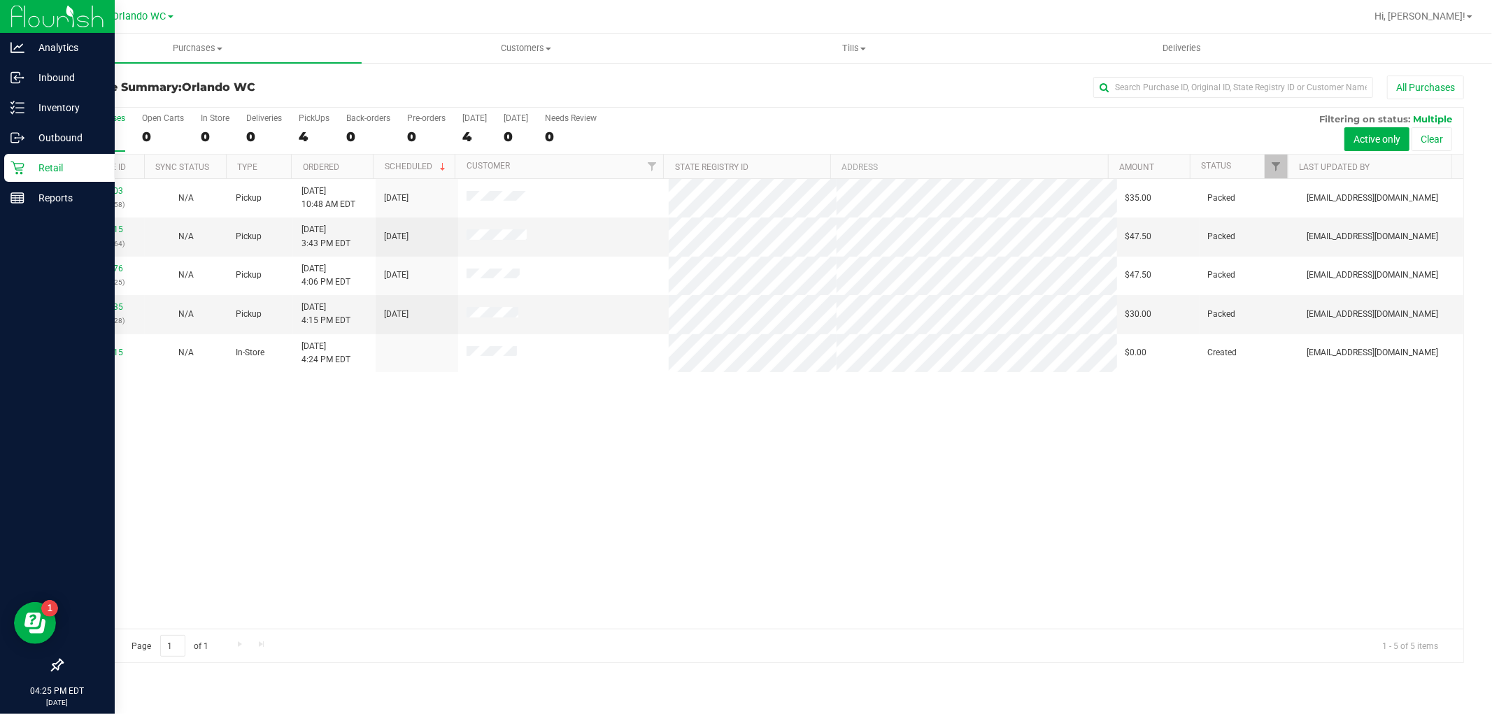
click at [515, 558] on div "12018803 (328681258) N/A Pickup 9/28/2025 10:48 AM EDT 9/28/2025 $35.00 Packed …" at bounding box center [762, 404] width 1401 height 450
click at [491, 513] on div "12018803 (328681258) N/A Pickup 9/28/2025 10:48 AM EDT 9/28/2025 $35.00 Packed …" at bounding box center [762, 404] width 1401 height 450
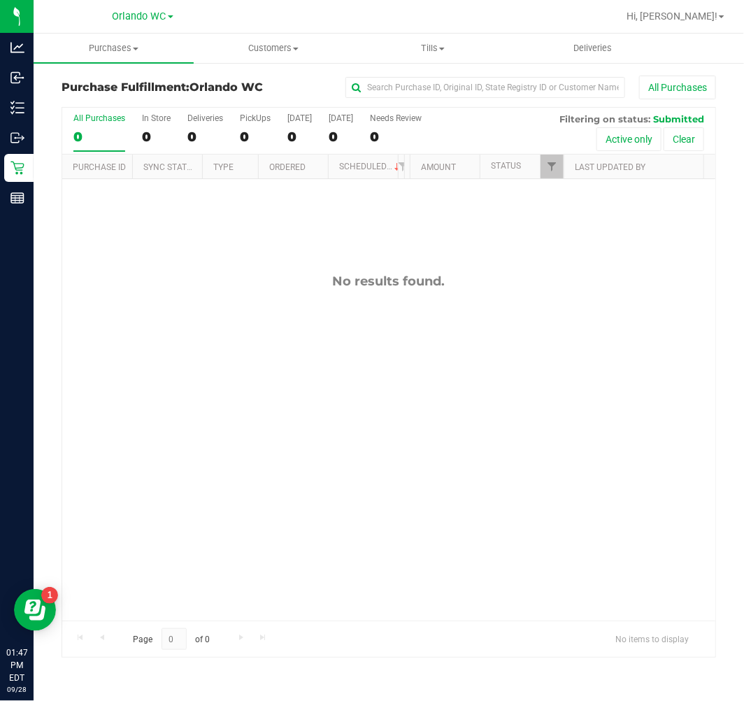
click at [85, 138] on div "0" at bounding box center [99, 137] width 52 height 16
click at [0, 0] on input "All Purchases 0" at bounding box center [0, 0] width 0 height 0
click at [192, 313] on div "No results found." at bounding box center [388, 447] width 653 height 536
click at [69, 135] on div "All Purchases 0 In Store 0 Deliveries 0 PickUps 0 [DATE] 0 [DATE] 0 Needs Revie…" at bounding box center [388, 131] width 653 height 47
click at [89, 143] on div "0" at bounding box center [99, 137] width 52 height 16
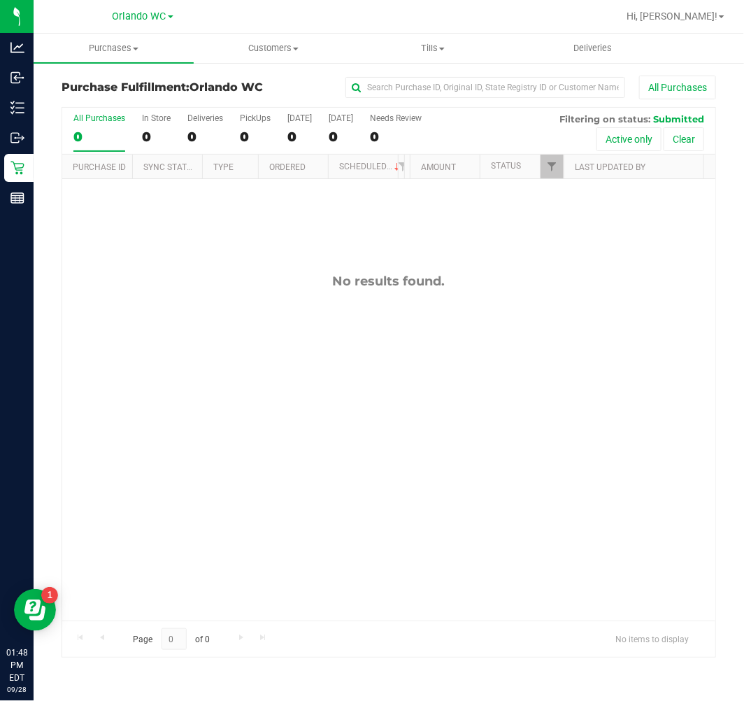
click at [0, 0] on input "All Purchases 0" at bounding box center [0, 0] width 0 height 0
click at [103, 128] on label "All Purchases 0" at bounding box center [99, 132] width 52 height 38
click at [0, 0] on input "All Purchases 0" at bounding box center [0, 0] width 0 height 0
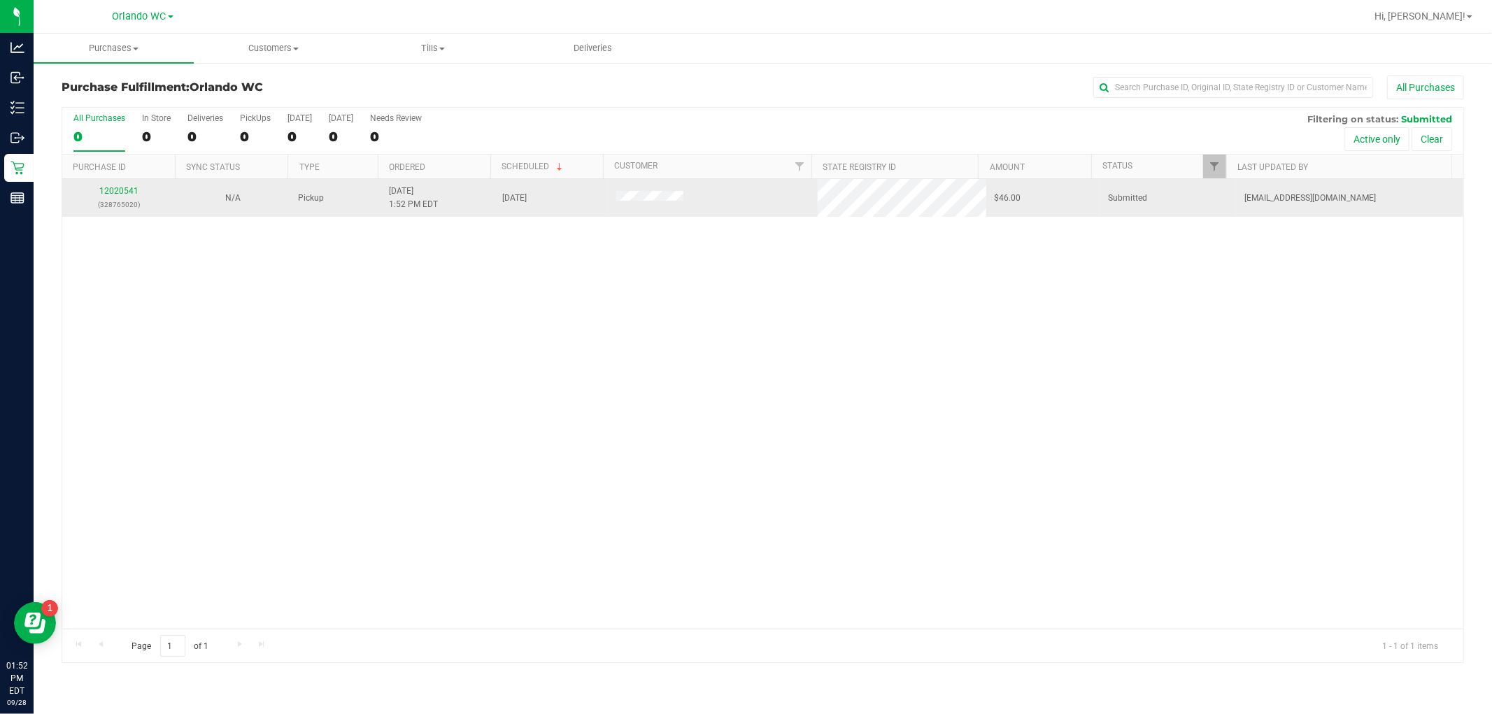
click at [105, 197] on div "12020541 (328765020)" at bounding box center [119, 198] width 97 height 27
click at [104, 192] on link "12020541" at bounding box center [118, 191] width 39 height 10
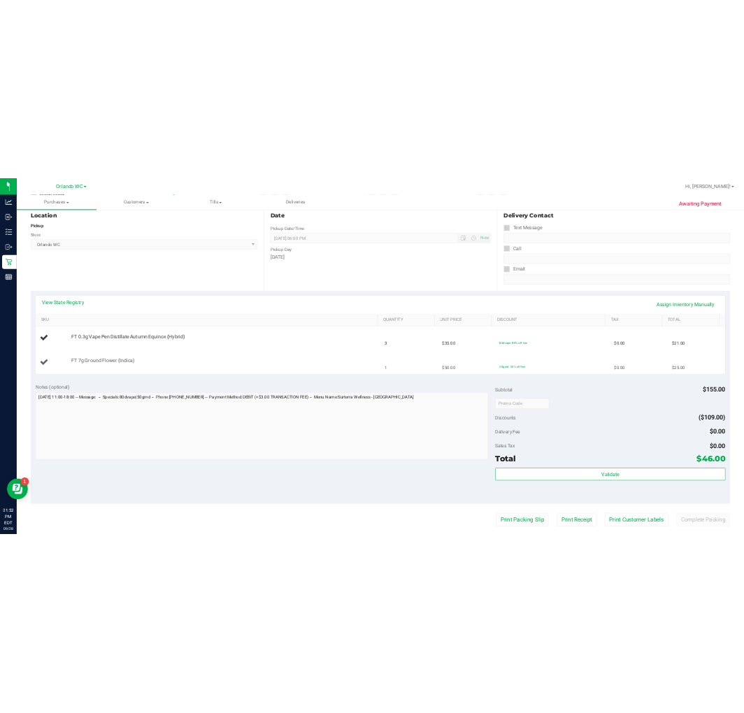
scroll to position [155, 0]
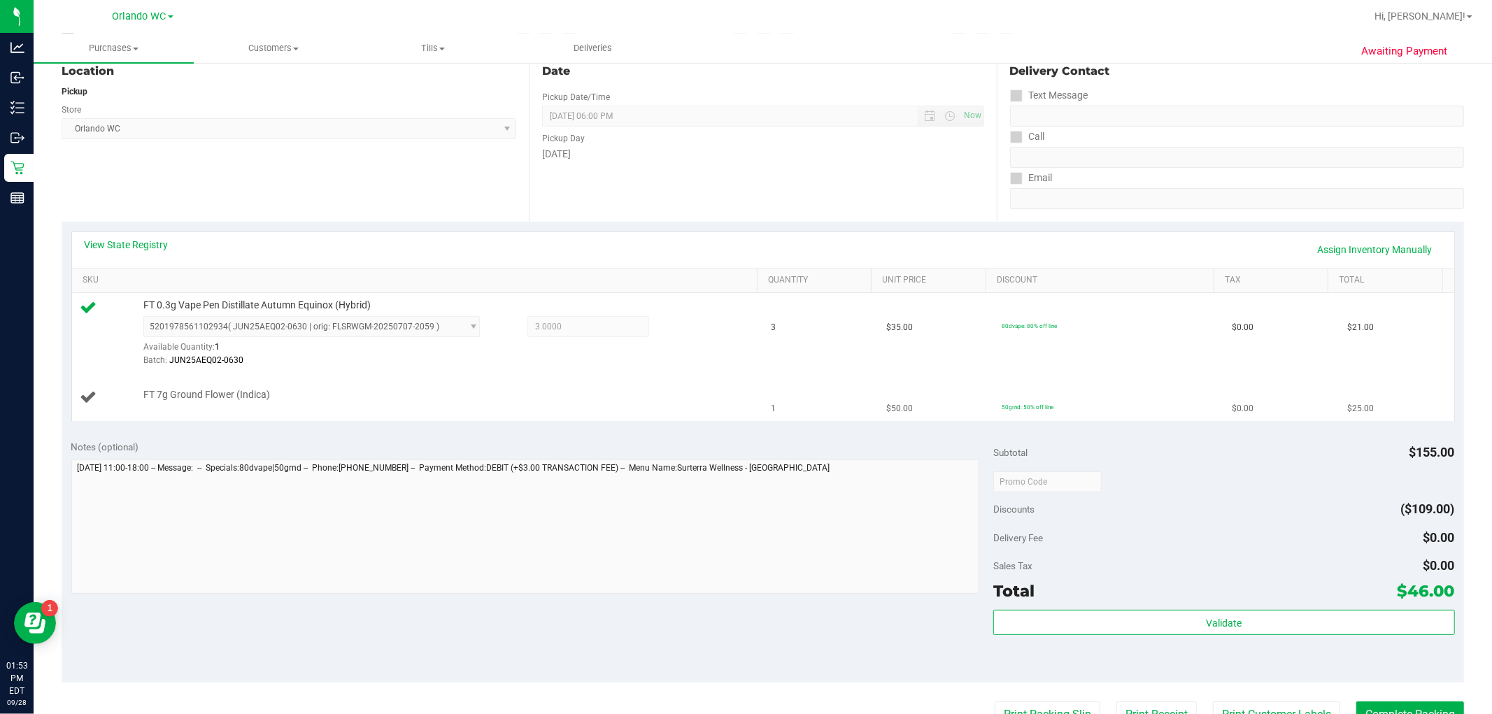
click at [210, 387] on td "FT 7g Ground Flower (Indica)" at bounding box center [417, 397] width 691 height 47
copy div "FT 7g Ground Flower (Indica)"
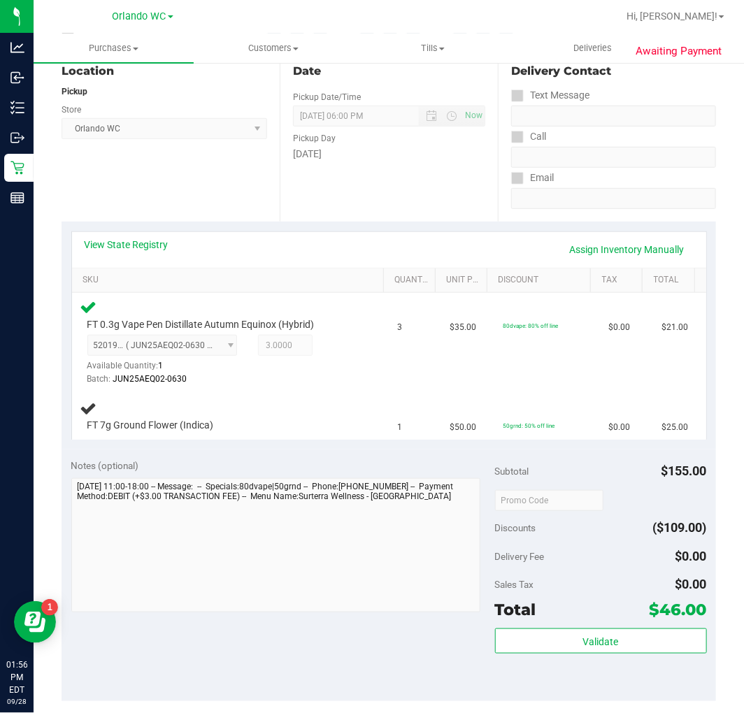
click at [168, 214] on div "Location Pickup Store [GEOGRAPHIC_DATA] WC Select Store [PERSON_NAME][GEOGRAPHI…" at bounding box center [171, 135] width 218 height 171
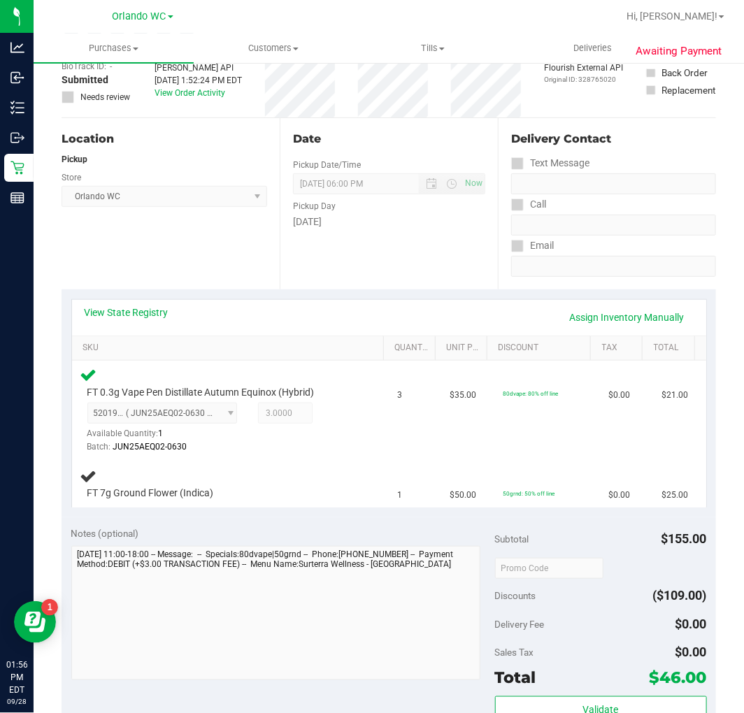
scroll to position [0, 0]
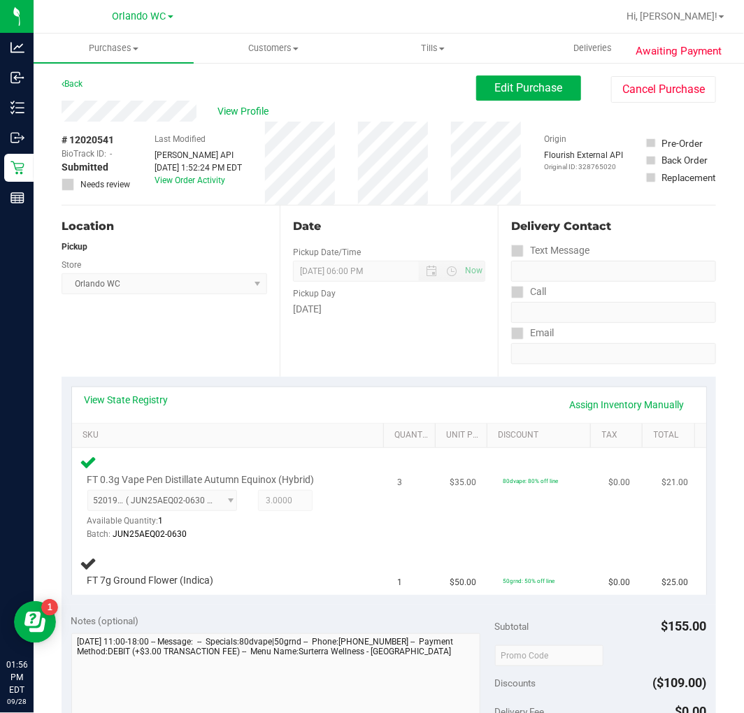
click at [304, 501] on div "5201978561102934 ( JUN25AEQ02-0630 | orig: FLSRWGM-20250707-2059 ) 520197856110…" at bounding box center [222, 515] width 271 height 51
click at [176, 337] on div "Location Pickup Store [GEOGRAPHIC_DATA] WC Select Store [PERSON_NAME][GEOGRAPHI…" at bounding box center [171, 291] width 218 height 171
click at [204, 350] on div "Location Pickup Store [GEOGRAPHIC_DATA] WC Select Store [PERSON_NAME][GEOGRAPHI…" at bounding box center [171, 291] width 218 height 171
click at [186, 327] on div "Location Pickup Store [GEOGRAPHIC_DATA] WC Select Store [PERSON_NAME][GEOGRAPHI…" at bounding box center [171, 291] width 218 height 171
click at [228, 371] on div "Location Pickup Store [GEOGRAPHIC_DATA] WC Select Store [PERSON_NAME][GEOGRAPHI…" at bounding box center [171, 291] width 218 height 171
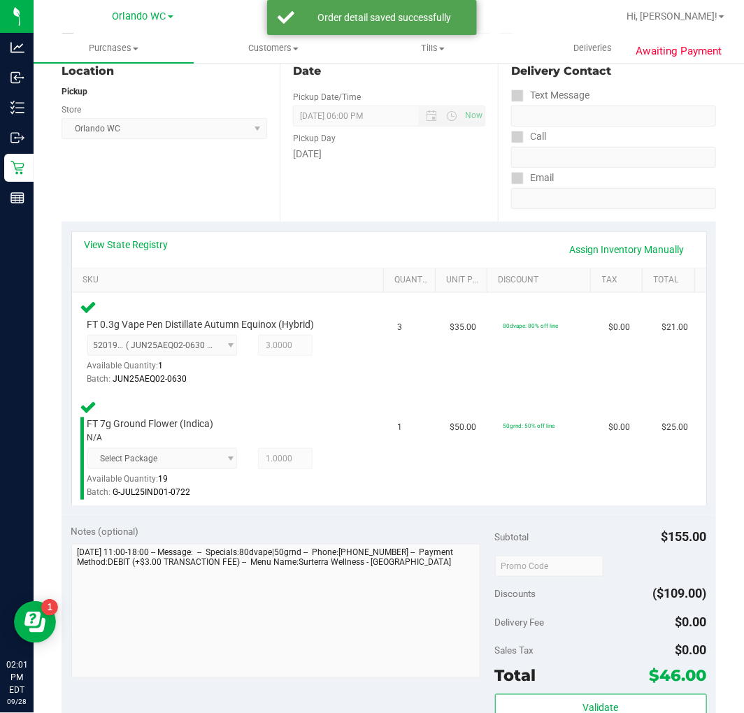
scroll to position [388, 0]
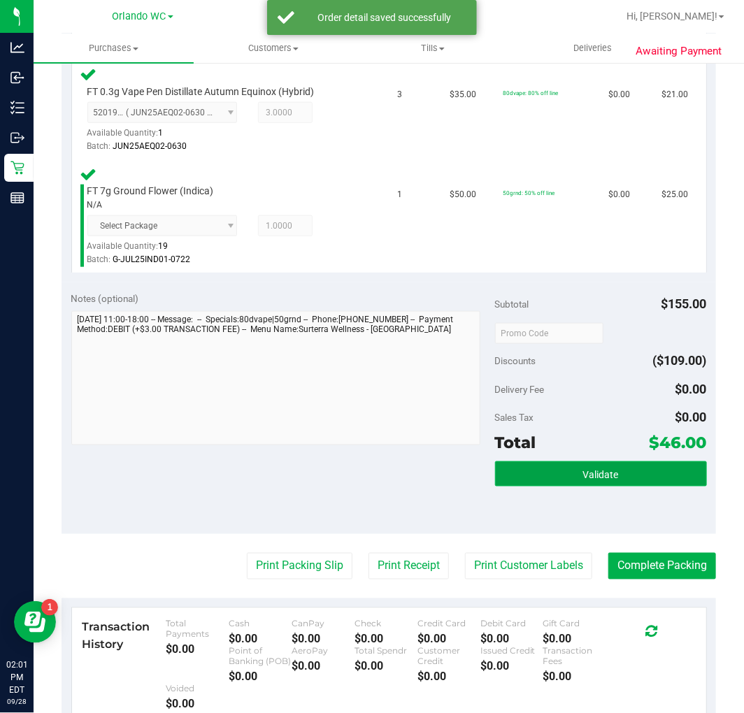
click at [555, 471] on button "Validate" at bounding box center [601, 474] width 212 height 25
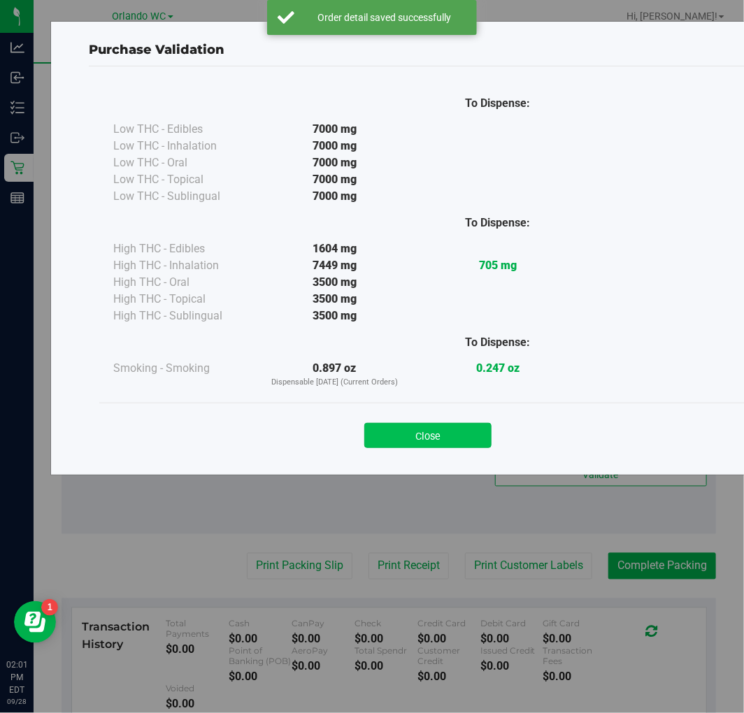
click at [385, 436] on button "Close" at bounding box center [427, 435] width 127 height 25
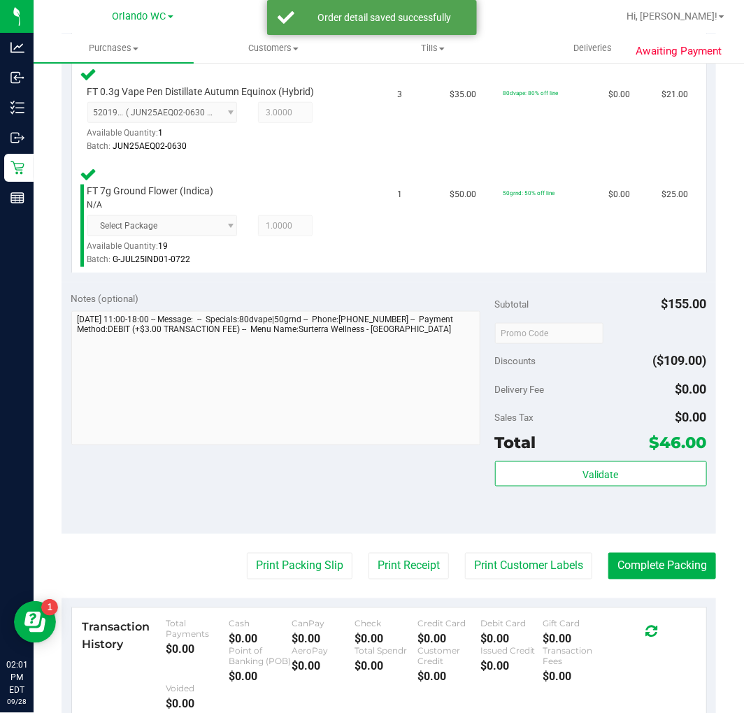
click at [302, 543] on purchase-details "Back Edit Purchase Cancel Purchase View Profile # 12020541 BioTrack ID: - Submi…" at bounding box center [389, 292] width 655 height 1211
click at [302, 571] on button "Print Packing Slip" at bounding box center [300, 566] width 106 height 27
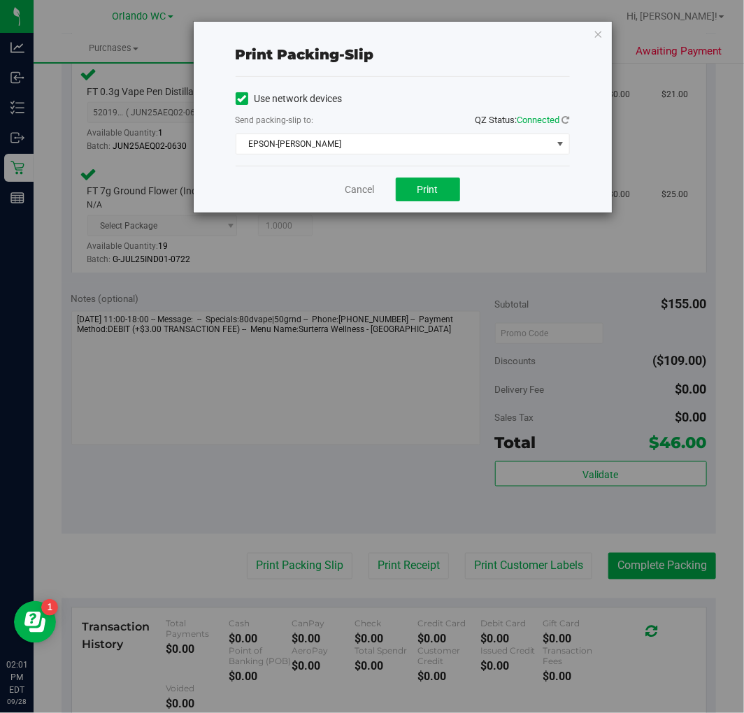
click at [387, 99] on div "Use network devices" at bounding box center [403, 98] width 334 height 21
click at [418, 192] on span "Print" at bounding box center [428, 189] width 21 height 11
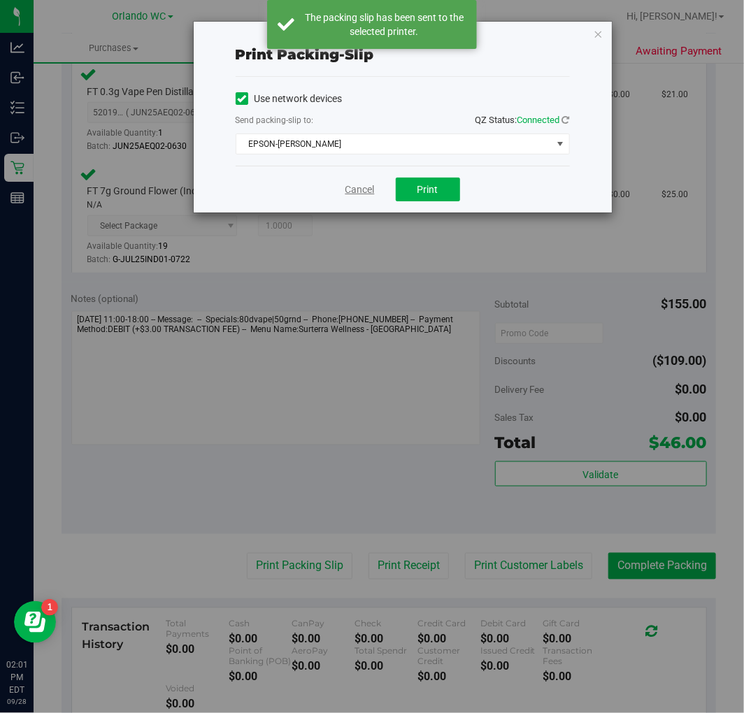
click at [355, 192] on link "Cancel" at bounding box center [360, 190] width 29 height 15
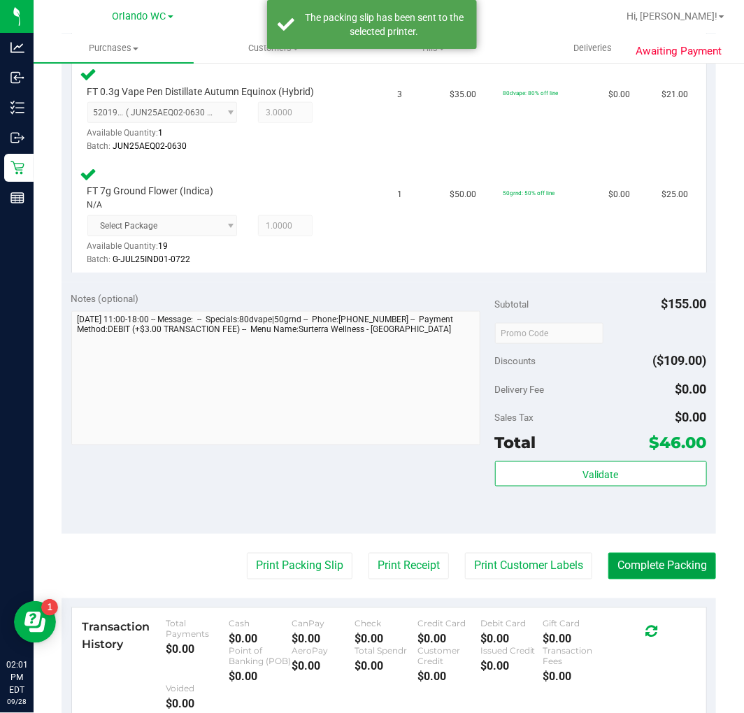
click at [646, 562] on button "Complete Packing" at bounding box center [663, 566] width 108 height 27
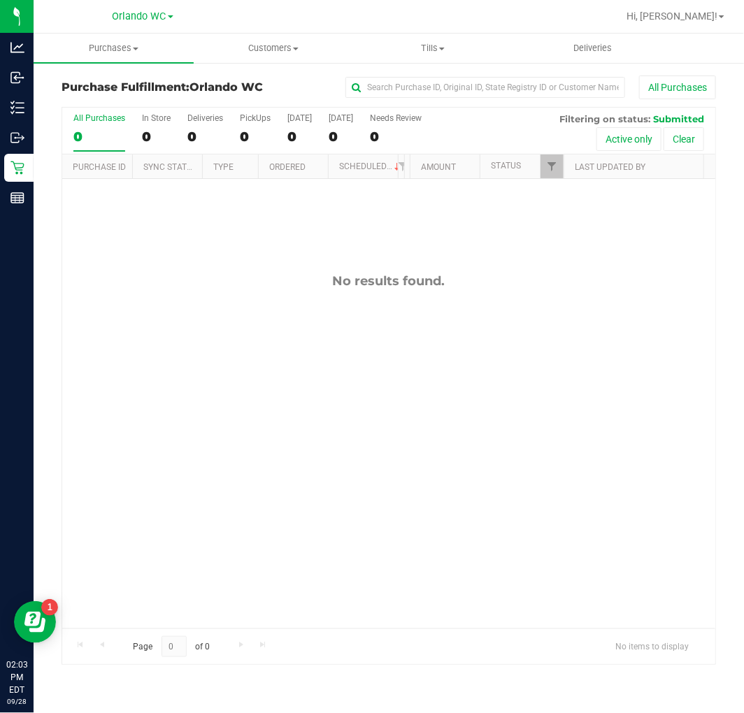
click at [98, 134] on div "0" at bounding box center [99, 137] width 52 height 16
click at [0, 0] on input "All Purchases 0" at bounding box center [0, 0] width 0 height 0
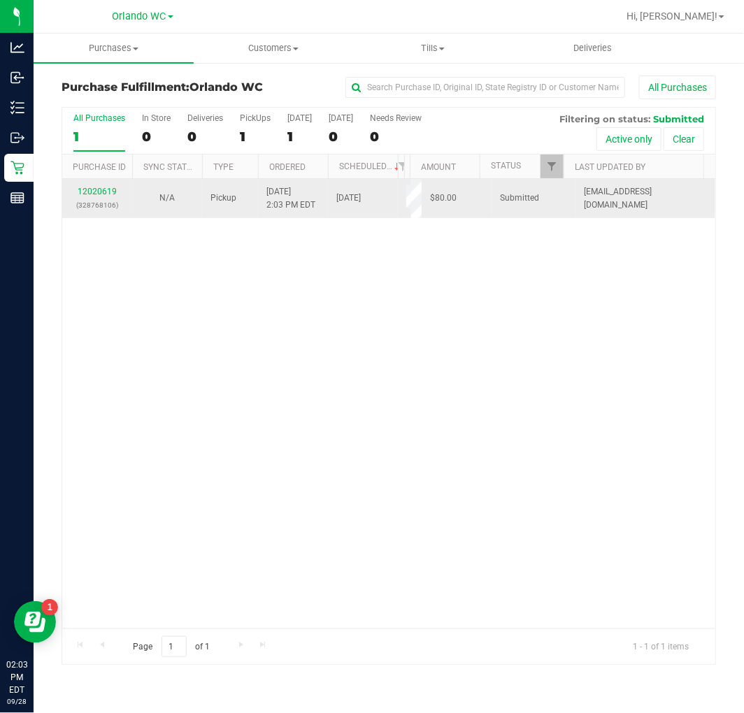
click at [87, 217] on td "12020619 (328768106)" at bounding box center [97, 198] width 70 height 39
click at [90, 194] on link "12020619" at bounding box center [97, 192] width 39 height 10
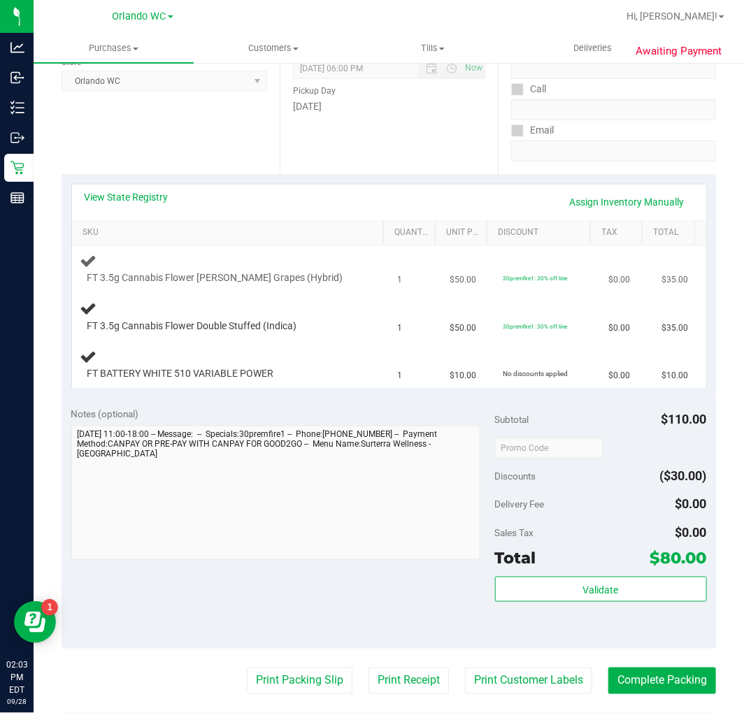
scroll to position [233, 0]
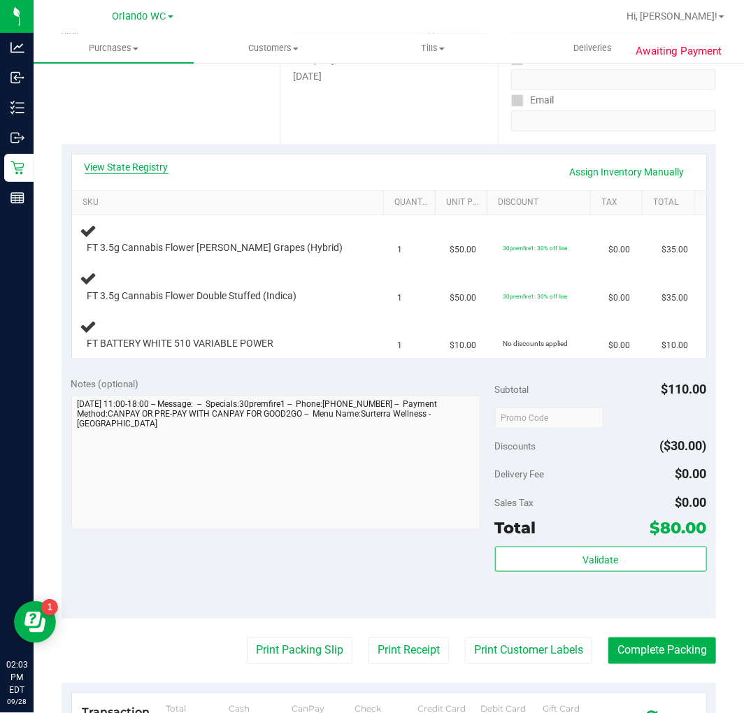
click at [142, 171] on link "View State Registry" at bounding box center [127, 167] width 84 height 14
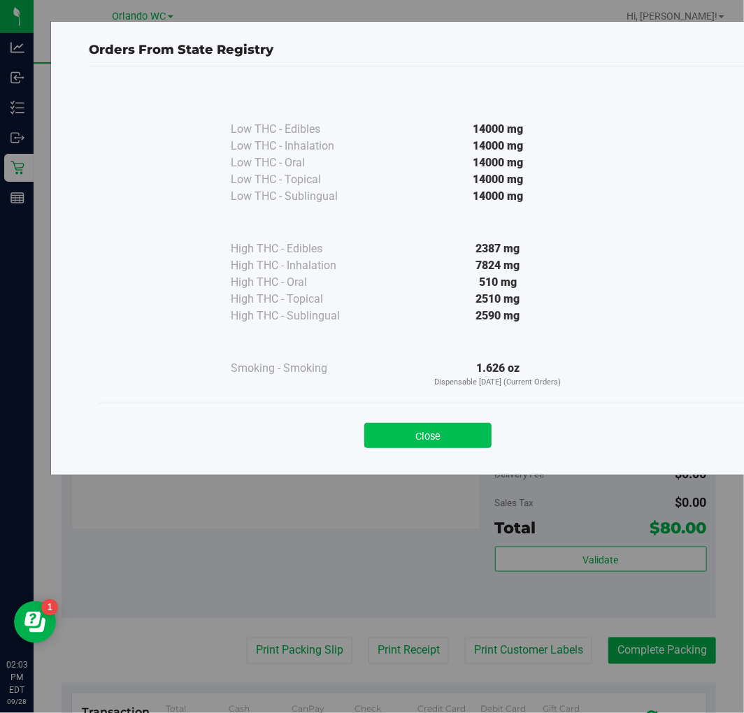
click at [439, 427] on button "Close" at bounding box center [427, 435] width 127 height 25
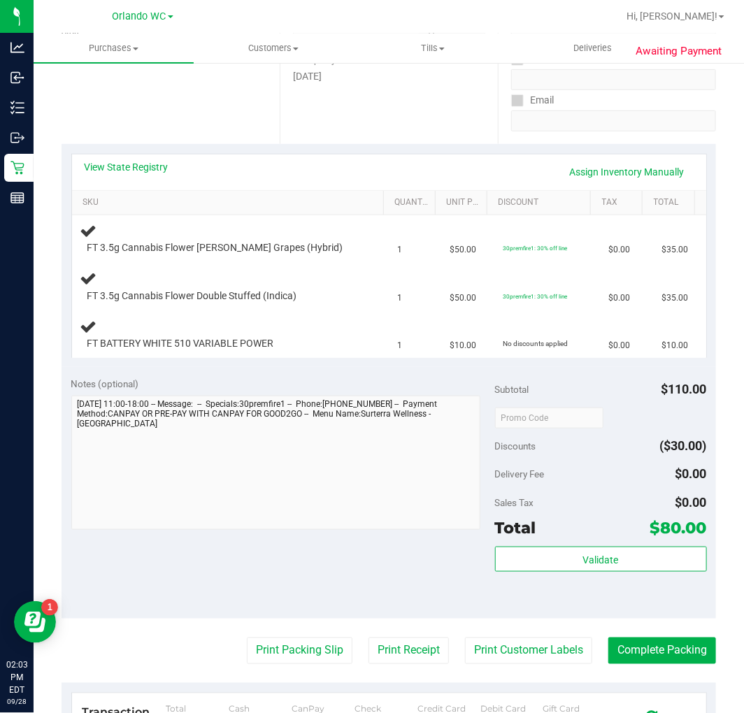
click at [301, 399] on div "Notes (optional)" at bounding box center [283, 455] width 424 height 157
click at [305, 378] on div "Notes (optional) Subtotal $110.00 Discounts ($30.00) Delivery Fee $0.00 Sales T…" at bounding box center [389, 493] width 655 height 252
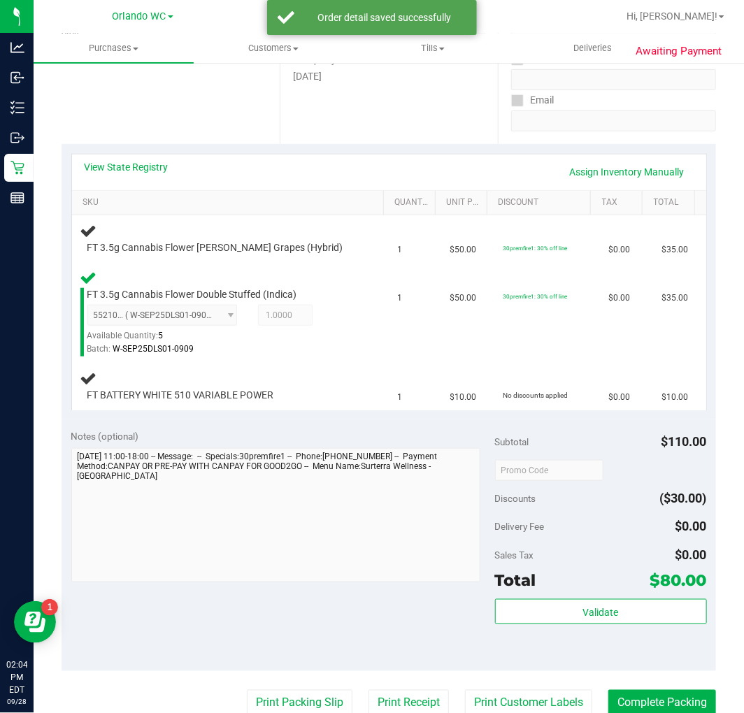
click at [245, 443] on div "Notes (optional)" at bounding box center [283, 436] width 424 height 14
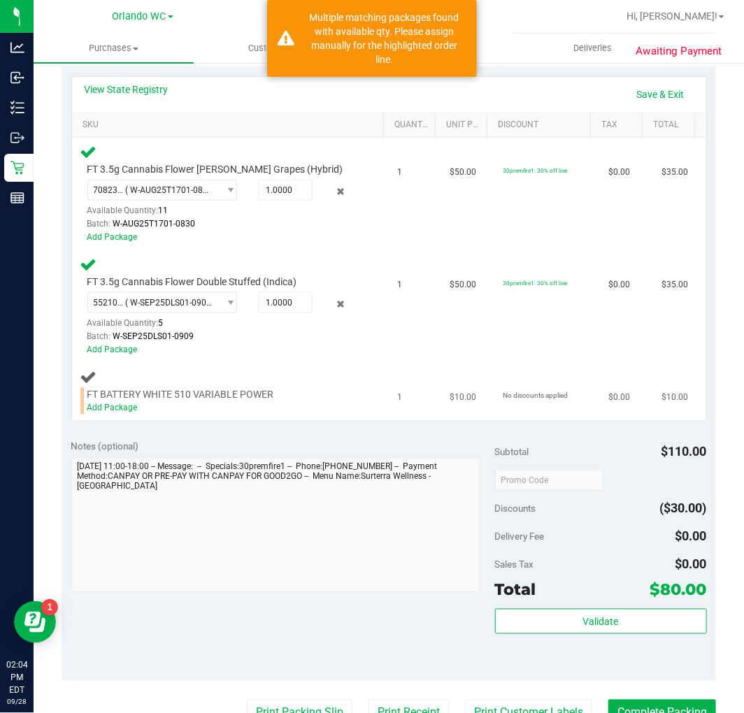
click at [116, 416] on td "FT BATTERY WHITE 510 VARIABLE POWER Add Package" at bounding box center [231, 391] width 318 height 57
click at [121, 409] on link "Add Package" at bounding box center [112, 408] width 50 height 10
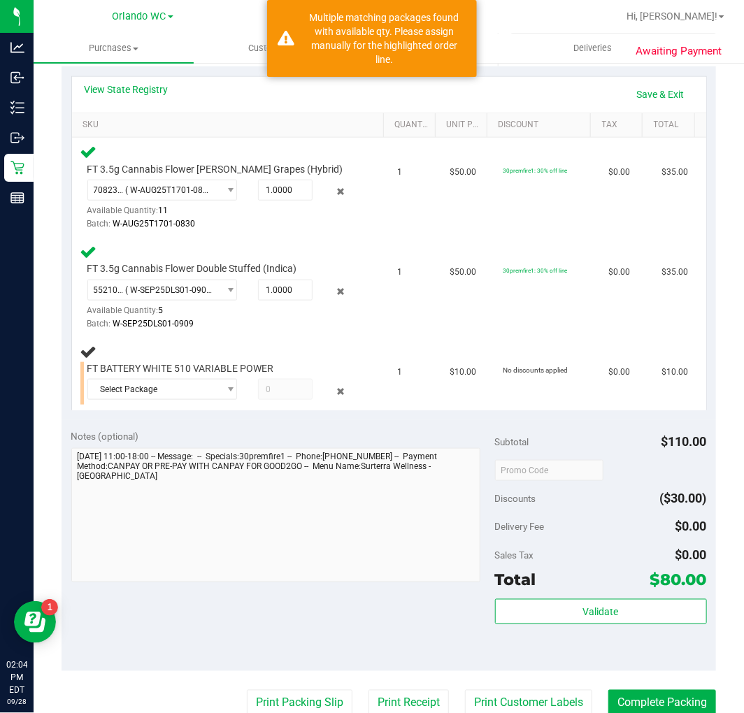
click at [221, 408] on div "View State Registry Save & Exit SKU Quantity Unit Price Discount Tax Total FT 3…" at bounding box center [389, 242] width 655 height 353
click at [189, 380] on span "Select Package" at bounding box center [153, 390] width 131 height 20
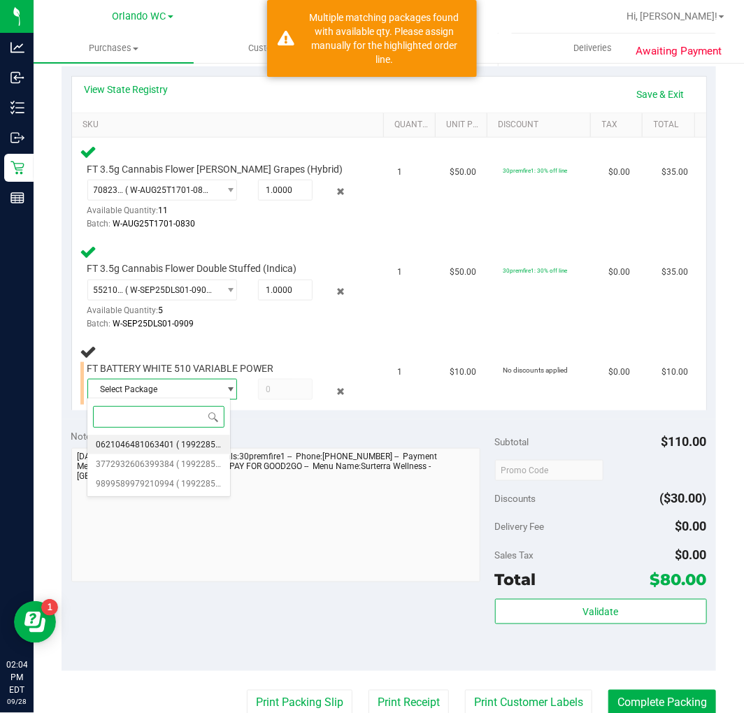
click at [177, 449] on span "( 1992285-082025 | orig: FLTW-20250903-019 )" at bounding box center [265, 445] width 179 height 10
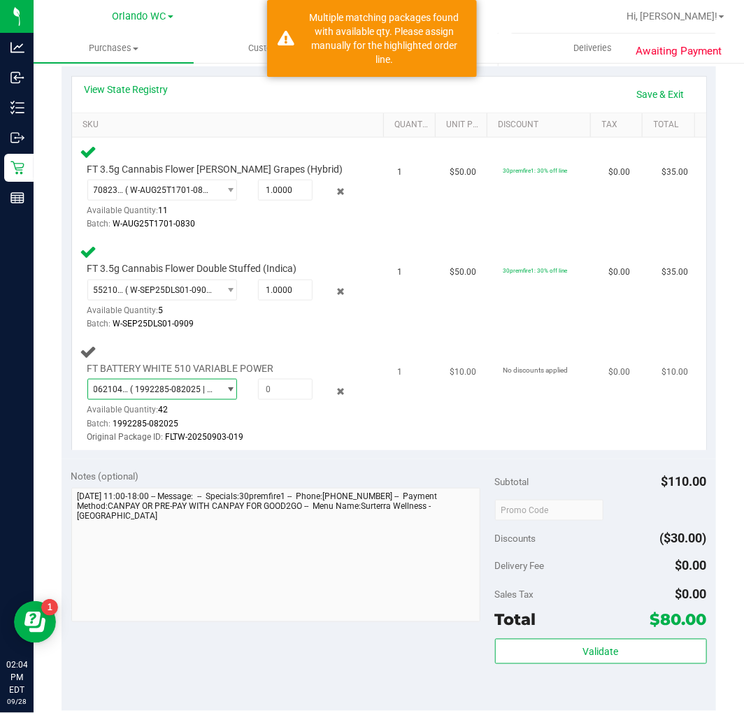
click at [180, 393] on span "0621046481063401 ( 1992285-082025 | orig: FLTW-20250903-019 )" at bounding box center [153, 390] width 131 height 20
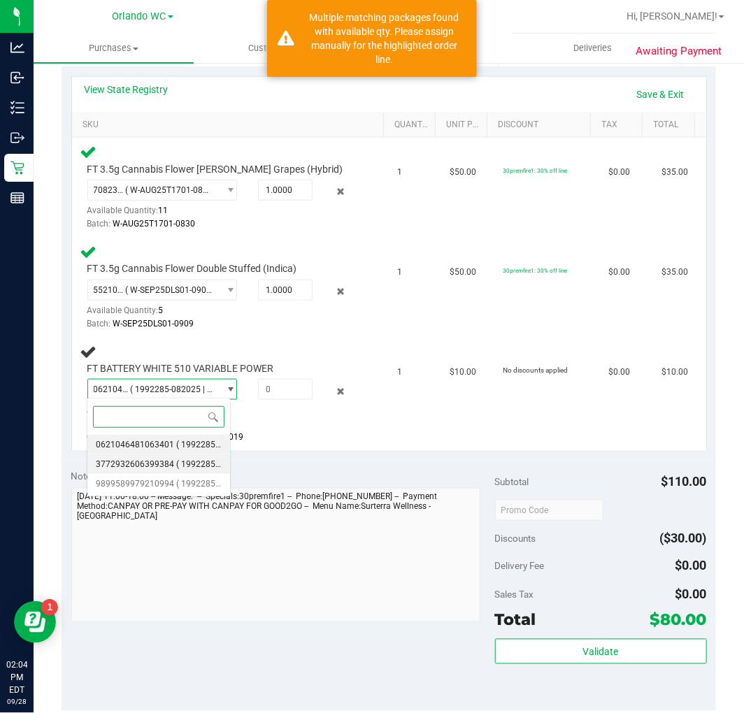
click at [180, 467] on span "( 1992285-082025 | orig: FLTW-20250917-018 )" at bounding box center [265, 465] width 179 height 10
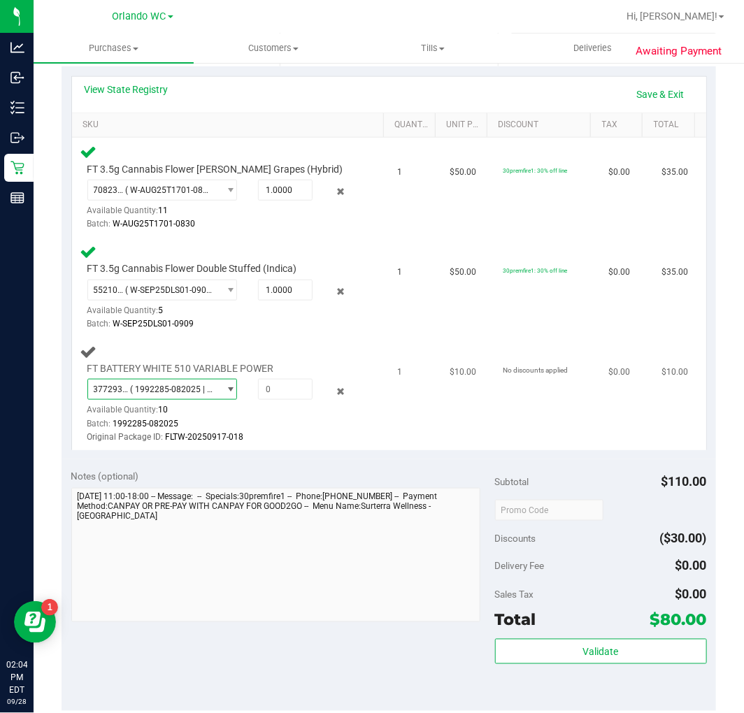
click at [179, 387] on span "( 1992285-082025 | orig: FLTW-20250917-018 )" at bounding box center [171, 390] width 83 height 10
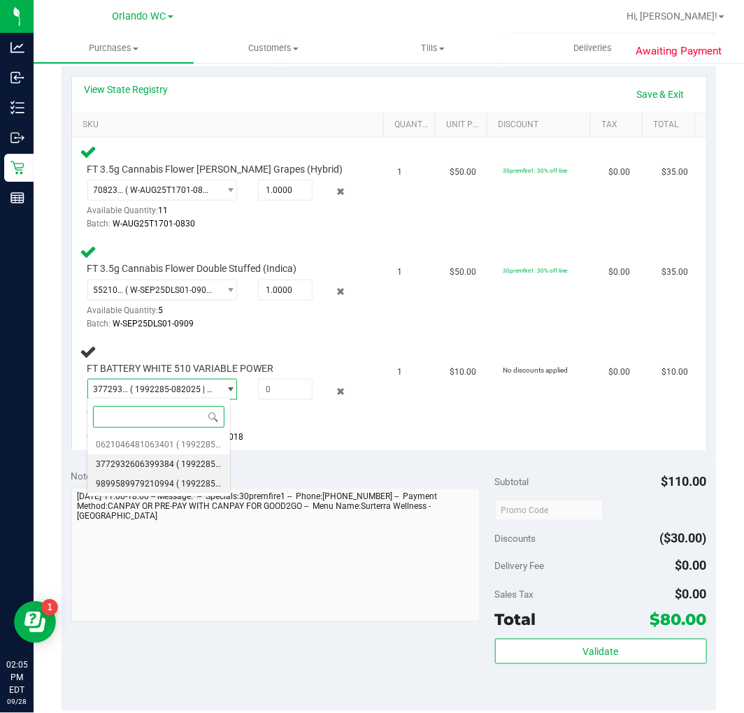
click at [157, 483] on span "9899589979210994" at bounding box center [135, 484] width 78 height 10
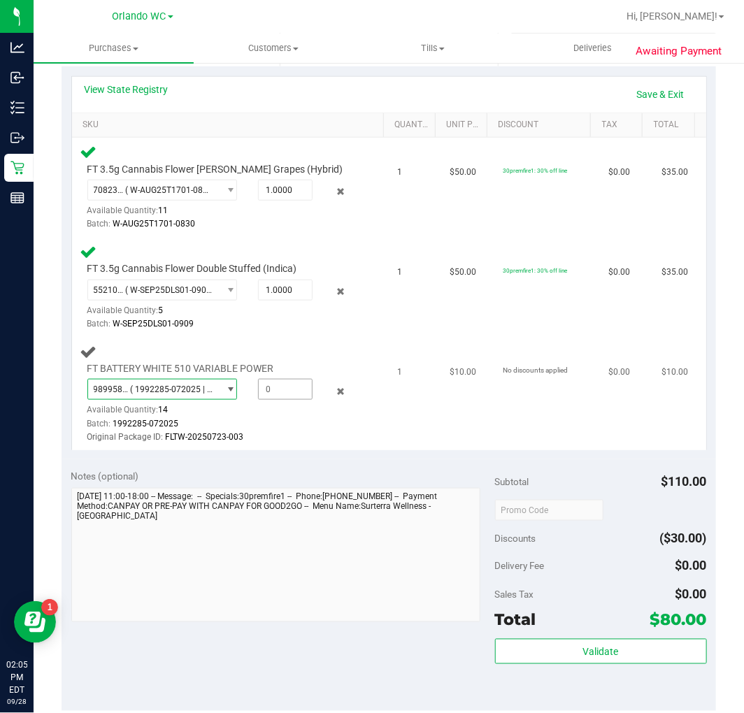
click at [264, 388] on span at bounding box center [285, 389] width 54 height 21
type input "1"
type input "1.0000"
click at [495, 338] on td "No discounts applied" at bounding box center [547, 394] width 106 height 113
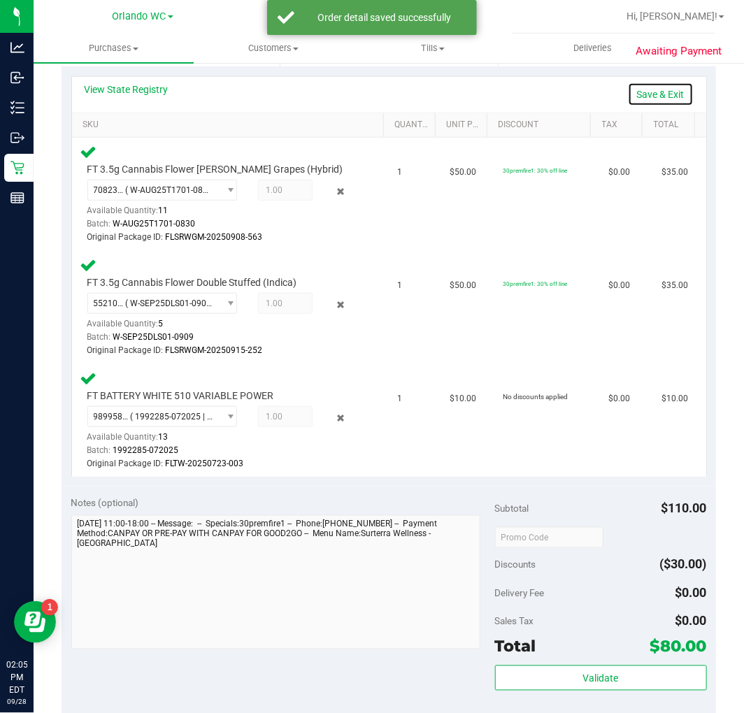
click at [634, 96] on link "Save & Exit" at bounding box center [661, 95] width 66 height 24
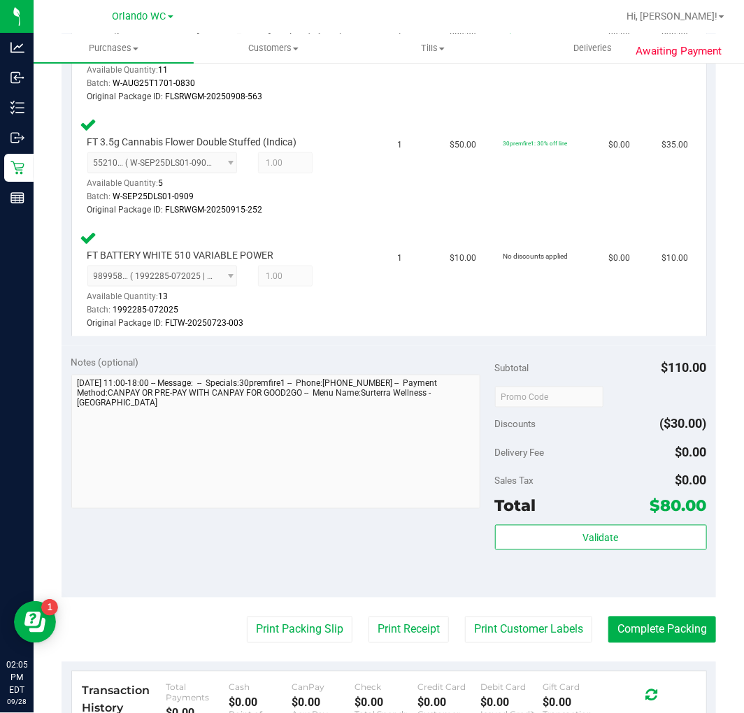
scroll to position [466, 0]
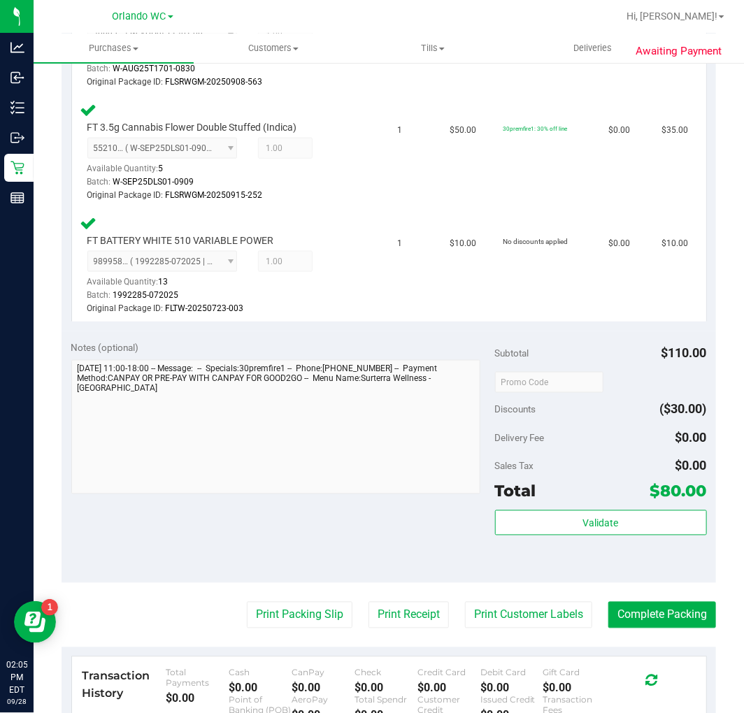
click at [590, 540] on div "Validate" at bounding box center [601, 542] width 212 height 63
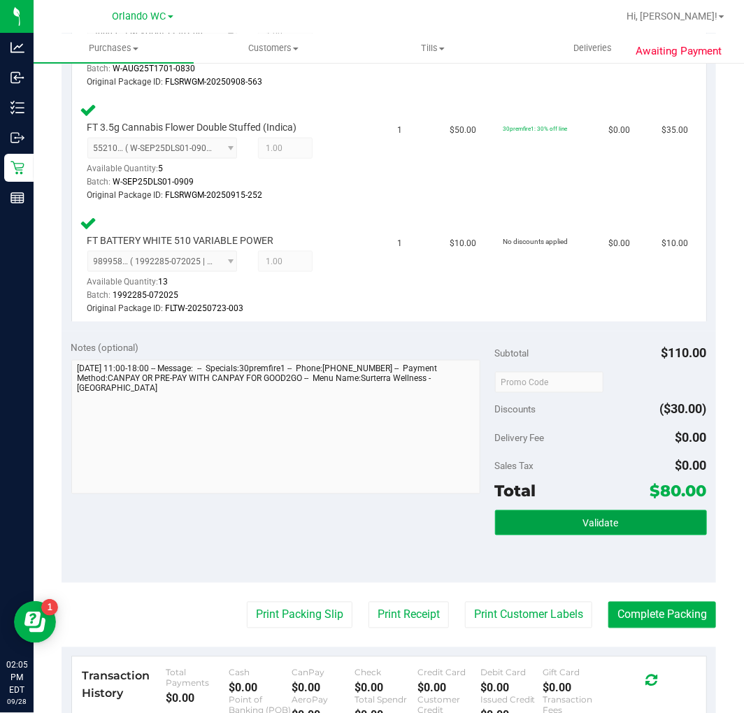
click at [590, 529] on button "Validate" at bounding box center [601, 523] width 212 height 25
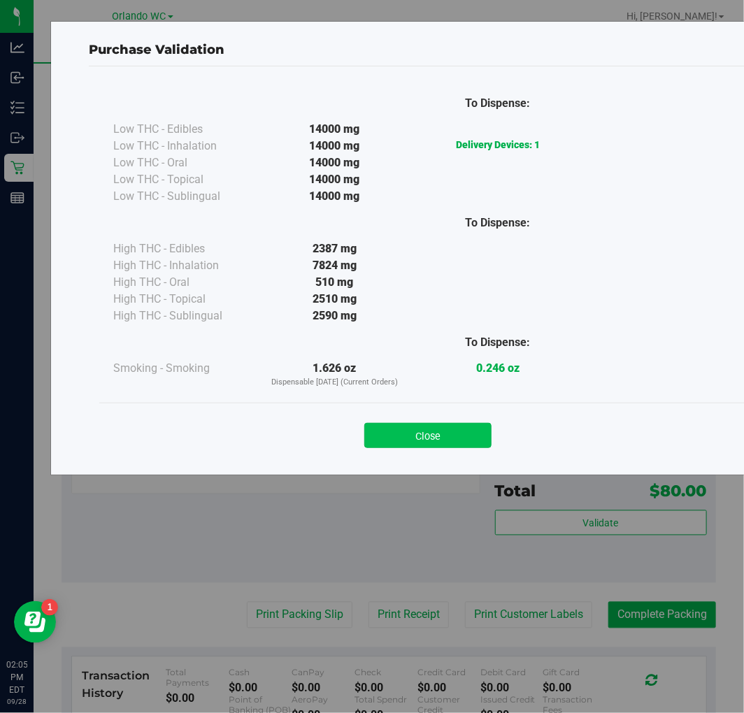
click at [446, 439] on button "Close" at bounding box center [427, 435] width 127 height 25
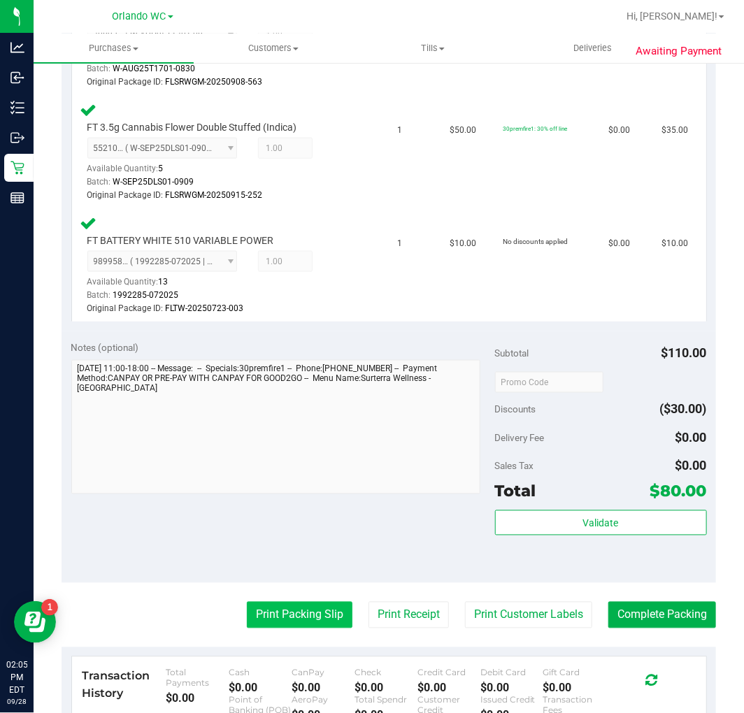
click at [290, 614] on button "Print Packing Slip" at bounding box center [300, 615] width 106 height 27
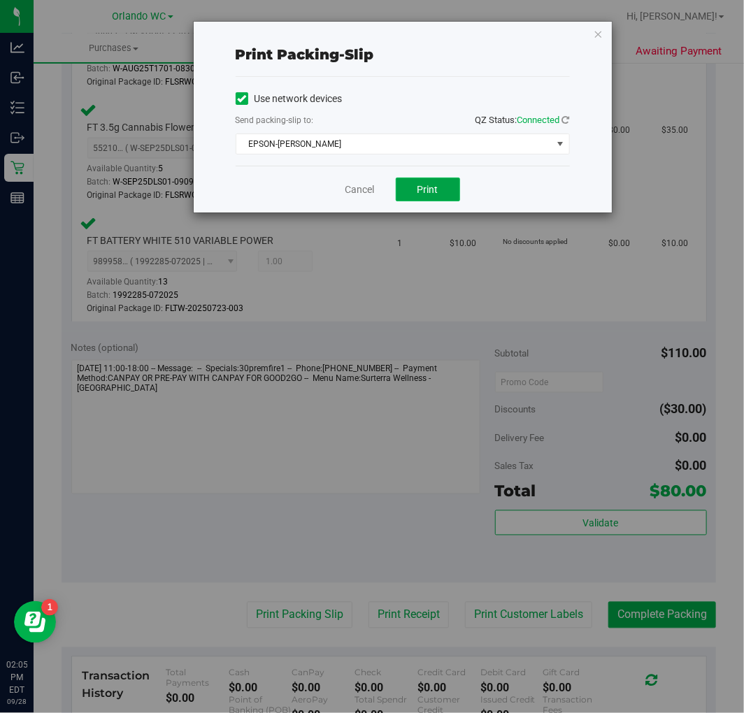
click at [437, 185] on span "Print" at bounding box center [428, 189] width 21 height 11
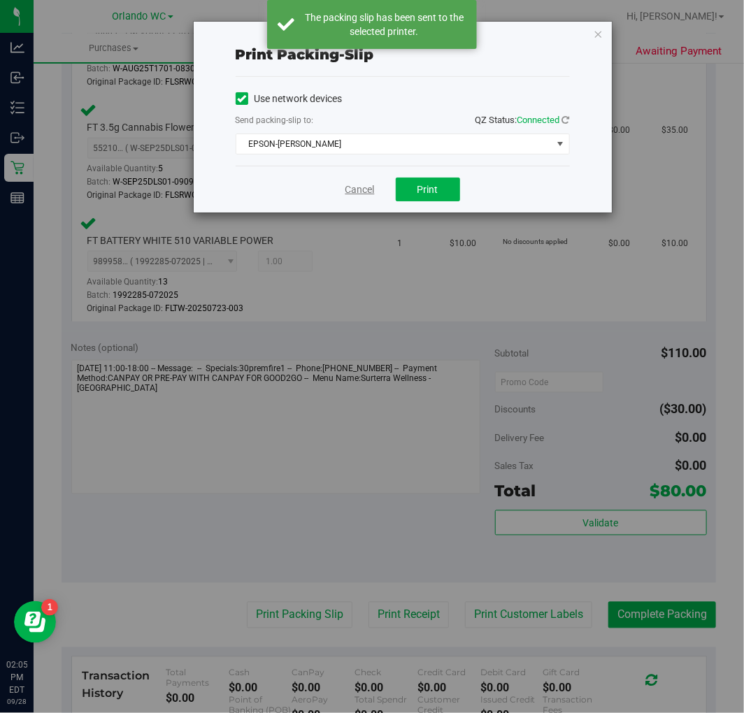
click at [357, 192] on link "Cancel" at bounding box center [360, 190] width 29 height 15
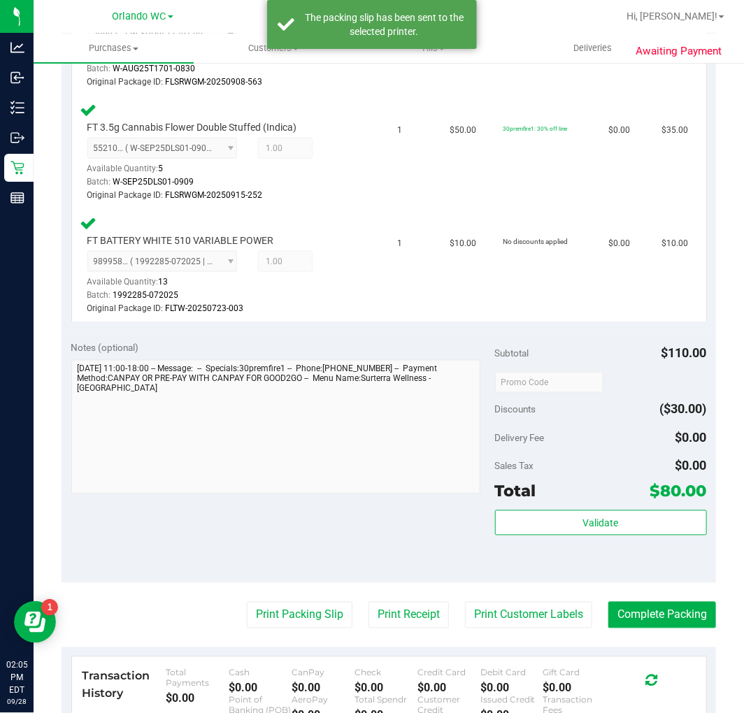
click at [680, 629] on purchase-details "Back Edit Purchase Cancel Purchase View Profile # 12020619 BioTrack ID: - Submi…" at bounding box center [389, 278] width 655 height 1337
click at [677, 620] on button "Complete Packing" at bounding box center [663, 615] width 108 height 27
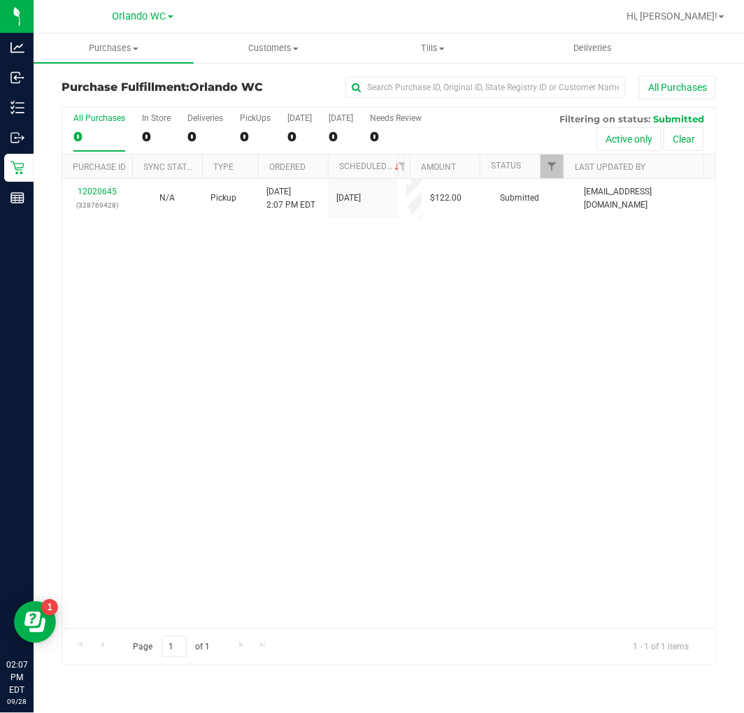
click at [110, 128] on label "All Purchases 0" at bounding box center [99, 132] width 52 height 38
click at [0, 0] on input "All Purchases 0" at bounding box center [0, 0] width 0 height 0
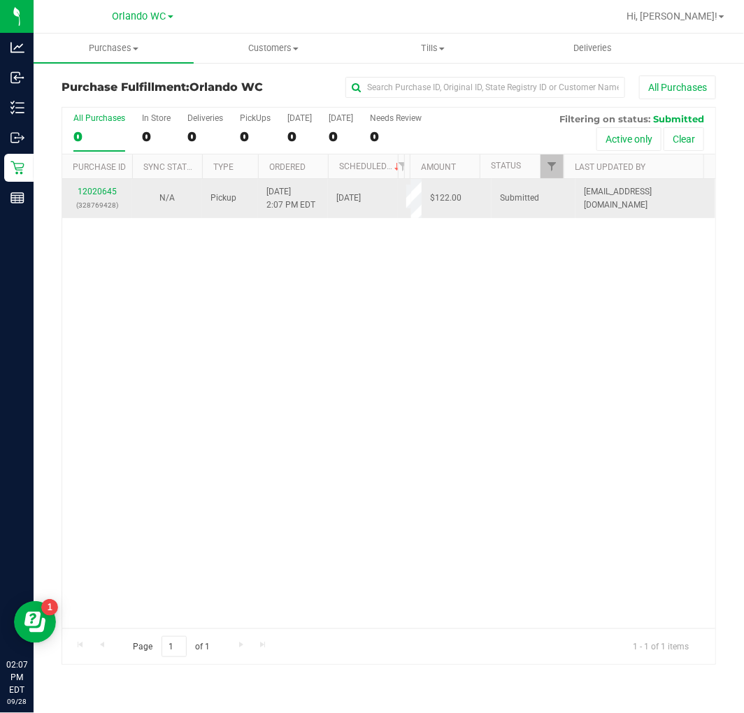
click at [92, 197] on div "12020645 (328769428)" at bounding box center [97, 198] width 53 height 27
click at [92, 196] on div "12020645 (328769428)" at bounding box center [97, 198] width 53 height 27
click at [92, 196] on link "12020645" at bounding box center [97, 192] width 39 height 10
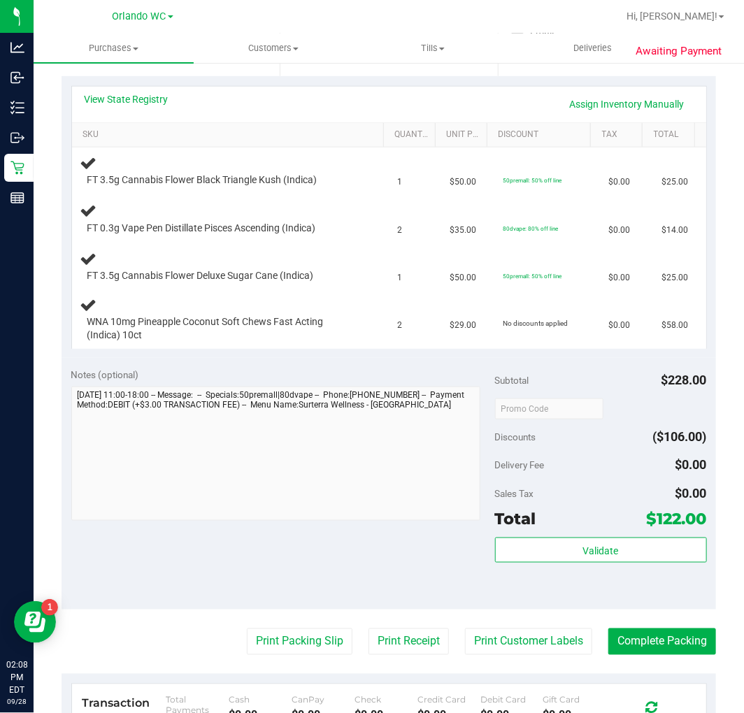
scroll to position [311, 0]
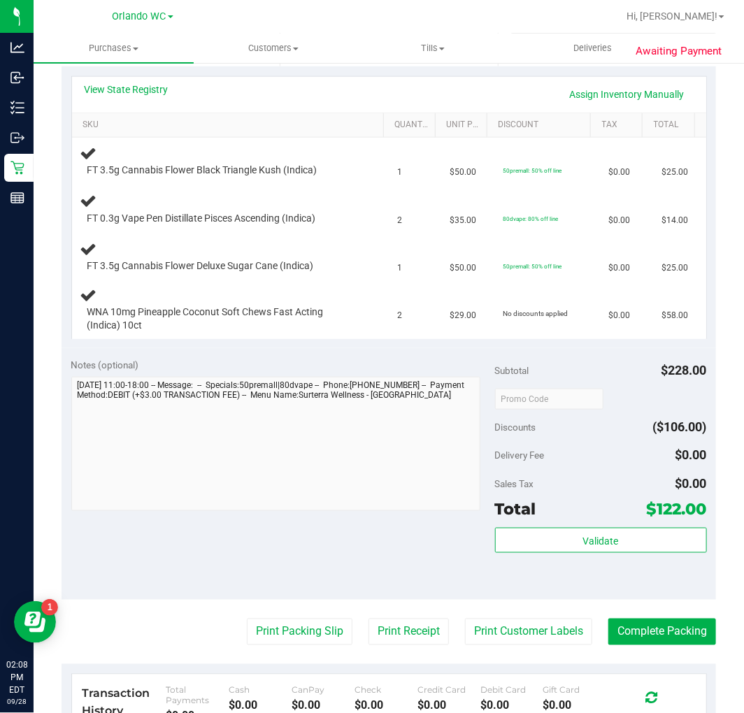
click at [273, 360] on div "Notes (optional)" at bounding box center [283, 365] width 424 height 14
click at [234, 367] on div "Notes (optional)" at bounding box center [283, 365] width 424 height 14
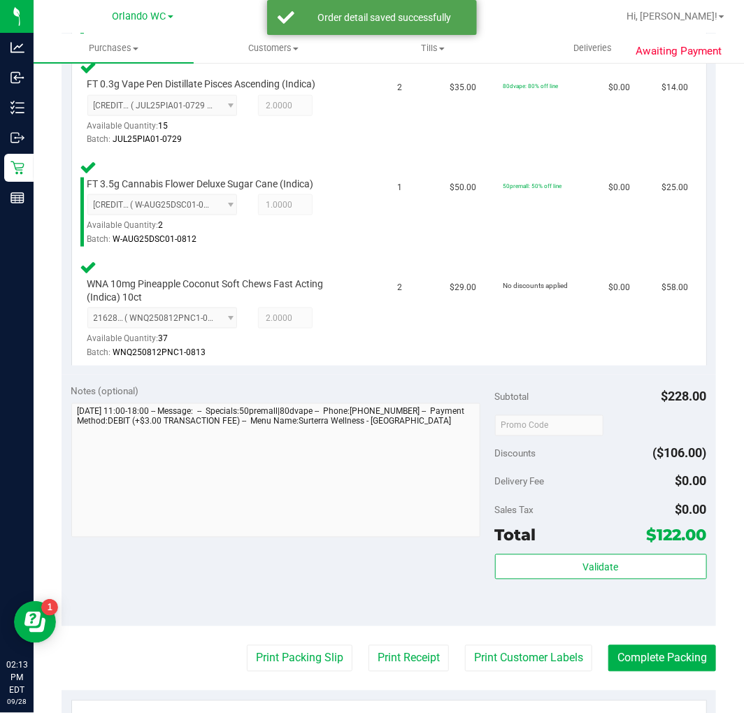
scroll to position [543, 0]
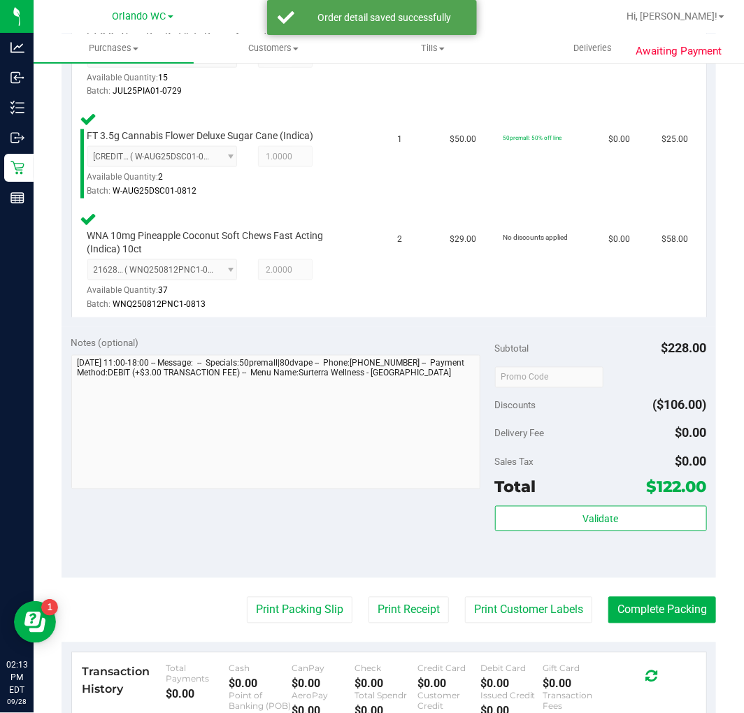
click at [590, 494] on div "Total $122.00" at bounding box center [601, 487] width 212 height 25
click at [599, 542] on div "Validate" at bounding box center [601, 537] width 212 height 63
click at [598, 518] on span "Validate" at bounding box center [601, 519] width 36 height 11
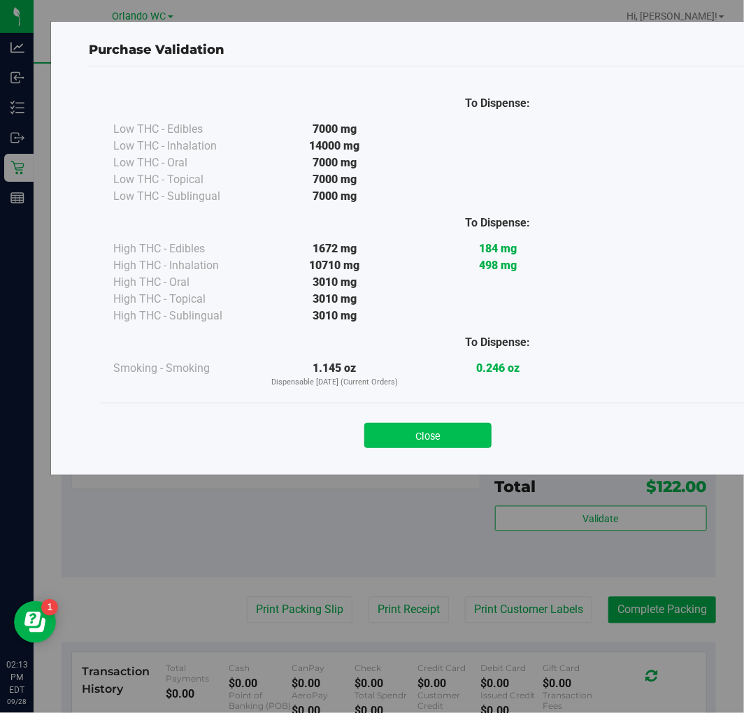
click at [429, 428] on button "Close" at bounding box center [427, 435] width 127 height 25
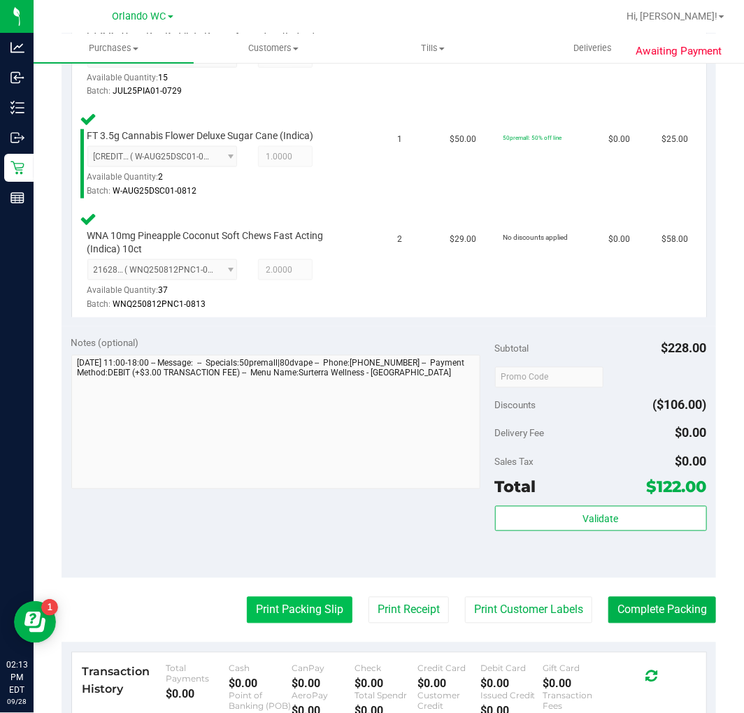
click at [306, 610] on button "Print Packing Slip" at bounding box center [300, 610] width 106 height 27
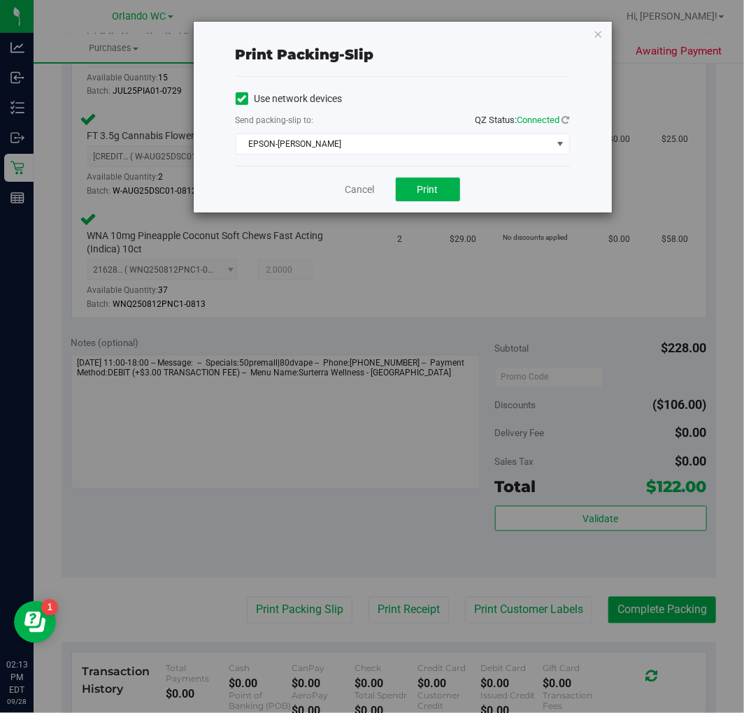
click at [441, 204] on div "Cancel Print" at bounding box center [403, 189] width 334 height 47
click at [441, 192] on button "Print" at bounding box center [428, 190] width 64 height 24
click at [418, 189] on span "Print" at bounding box center [428, 189] width 21 height 11
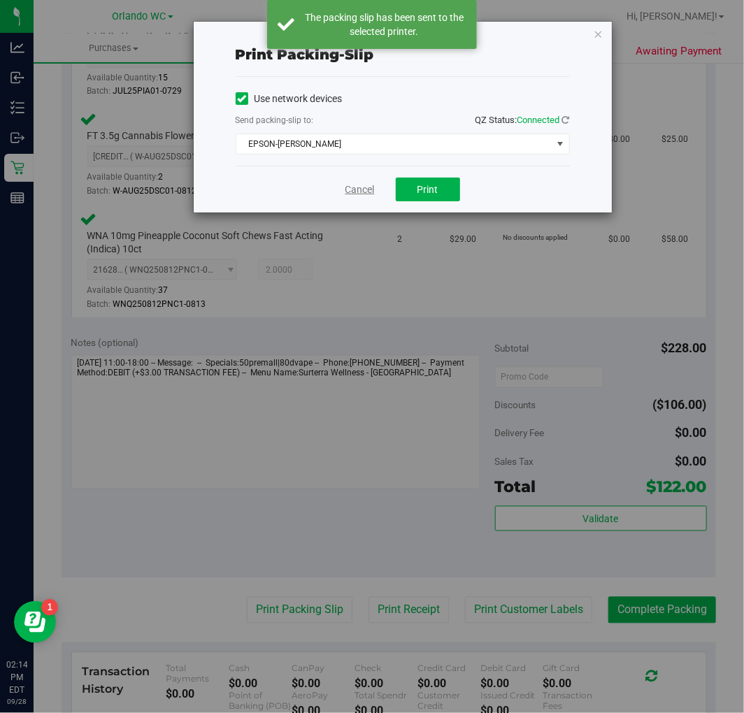
click at [361, 193] on link "Cancel" at bounding box center [360, 190] width 29 height 15
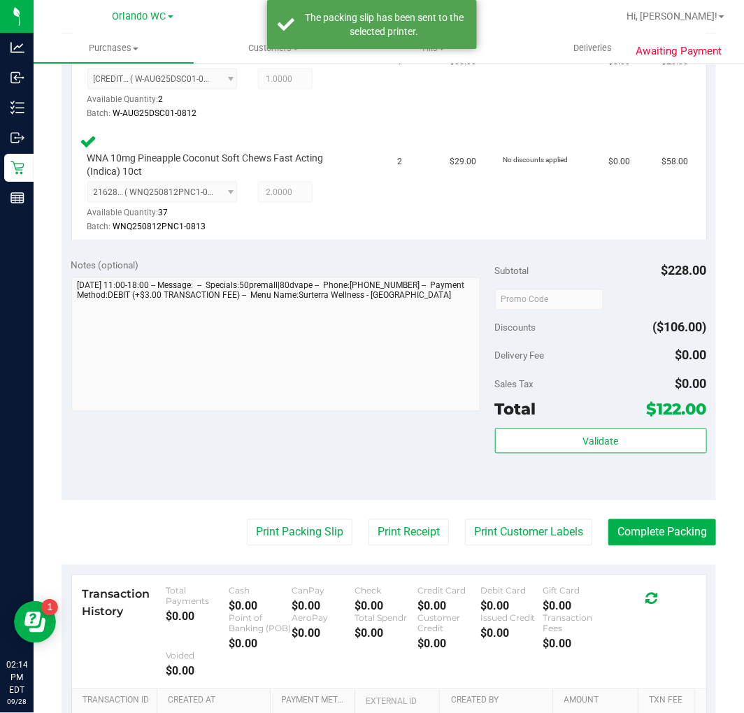
scroll to position [798, 0]
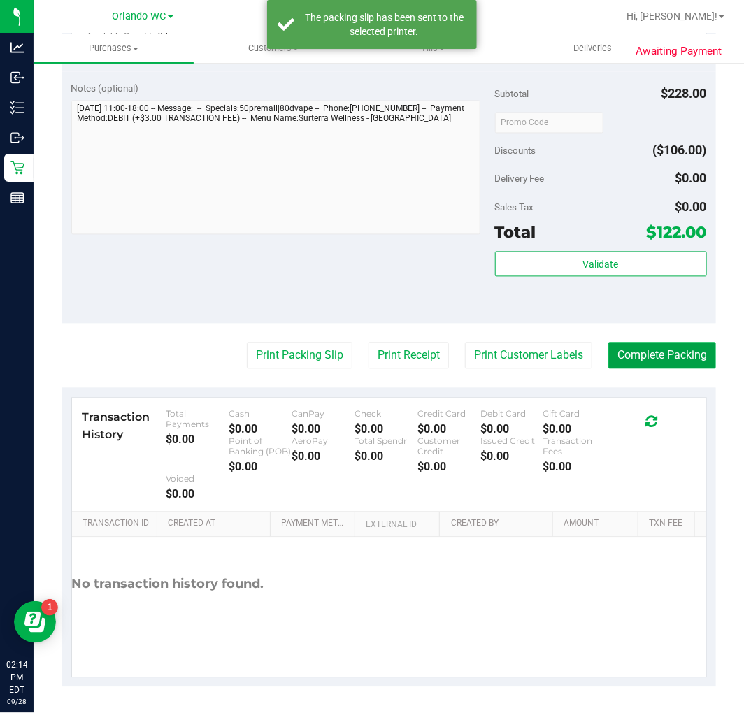
click at [670, 358] on button "Complete Packing" at bounding box center [663, 356] width 108 height 27
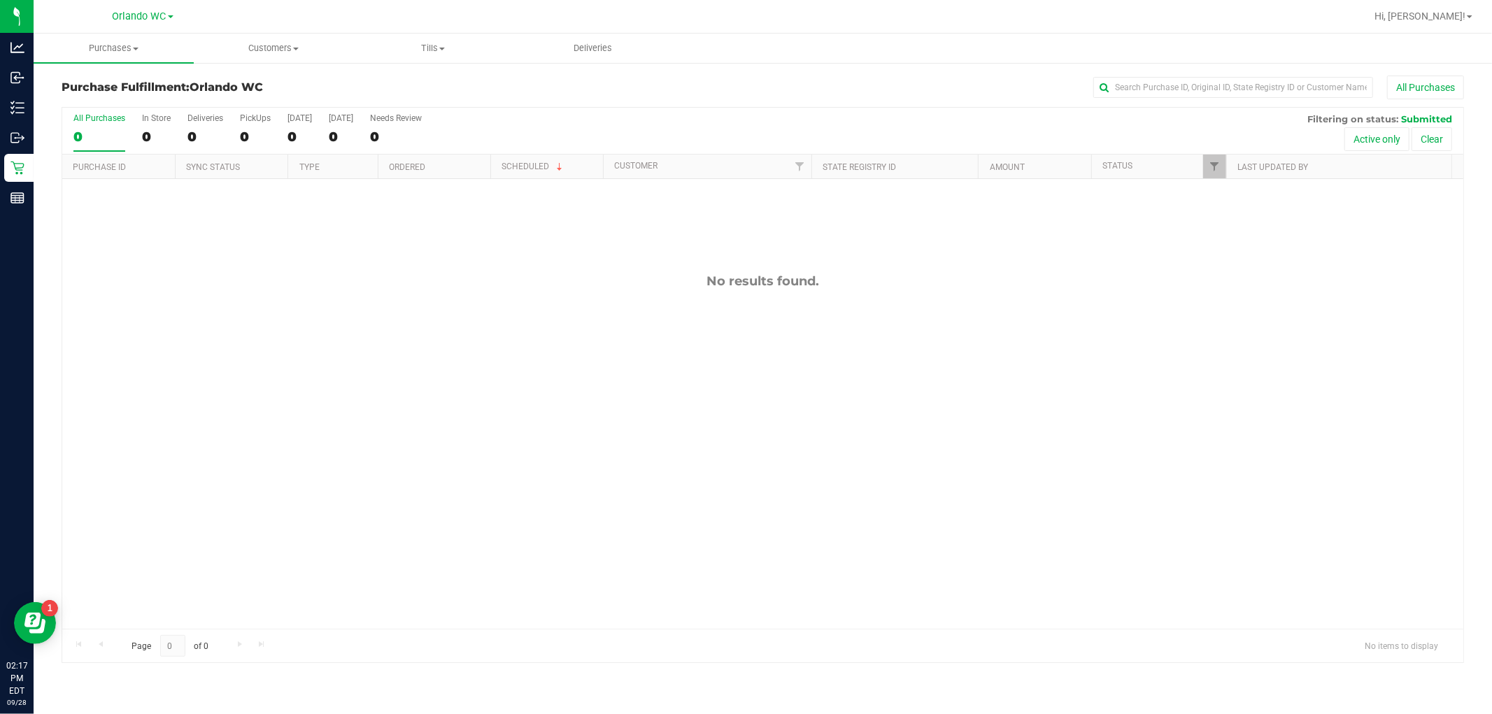
click at [110, 140] on div "0" at bounding box center [99, 137] width 52 height 16
click at [0, 0] on input "All Purchases 0" at bounding box center [0, 0] width 0 height 0
click at [87, 133] on div "0" at bounding box center [99, 137] width 52 height 16
click at [0, 0] on input "All Purchases 0" at bounding box center [0, 0] width 0 height 0
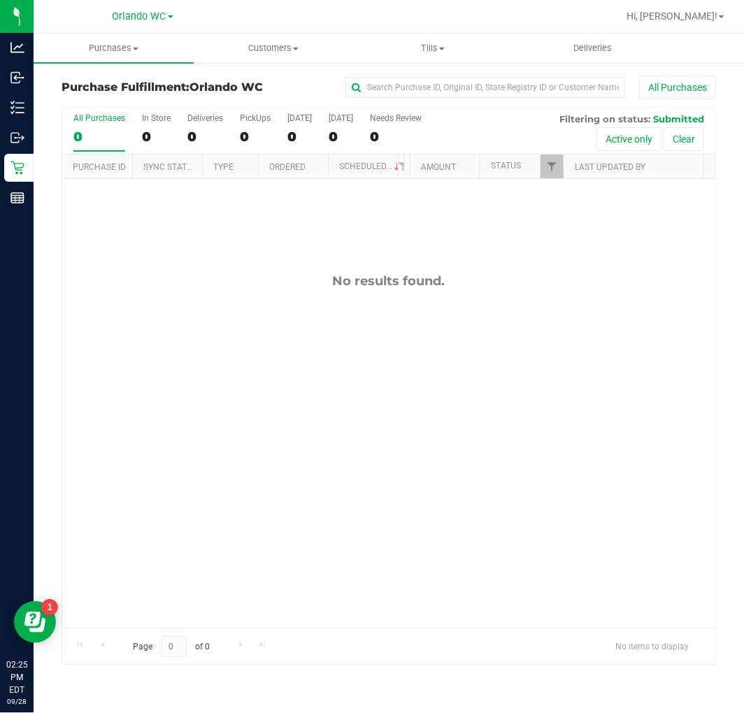
click at [88, 155] on th "Purchase ID" at bounding box center [97, 167] width 70 height 24
click at [94, 137] on div "0" at bounding box center [99, 137] width 52 height 16
click at [0, 0] on input "All Purchases 0" at bounding box center [0, 0] width 0 height 0
click at [402, 421] on div "No results found." at bounding box center [388, 451] width 653 height 544
click at [464, 508] on div "No results found." at bounding box center [388, 451] width 653 height 544
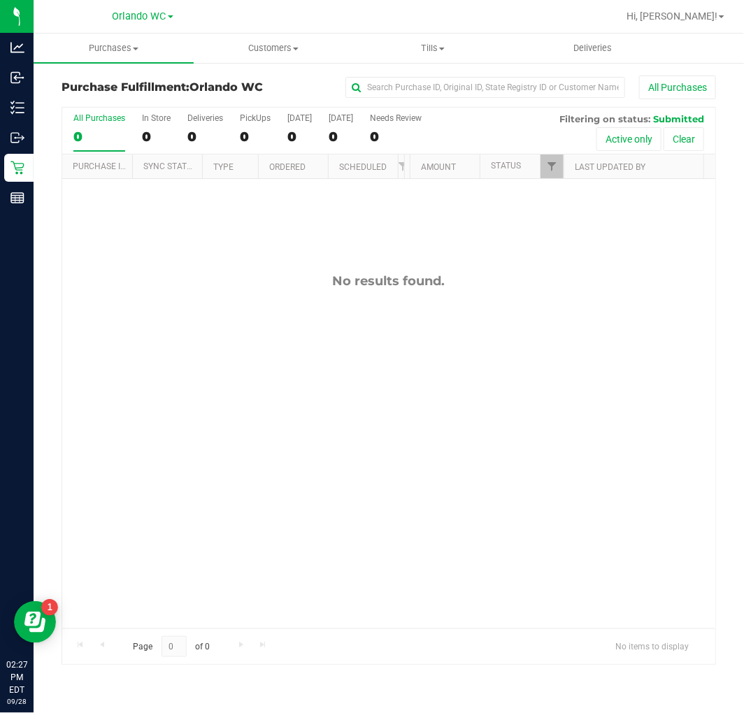
click at [89, 133] on div "0" at bounding box center [99, 137] width 52 height 16
click at [0, 0] on input "All Purchases 0" at bounding box center [0, 0] width 0 height 0
click at [371, 478] on div "No results found." at bounding box center [388, 451] width 653 height 544
click at [280, 371] on div "12020933 (328783666) N/A Pickup 9/28/2025 2:45 PM EDT 9/28/2025 $25.00 Submitte…" at bounding box center [388, 404] width 653 height 450
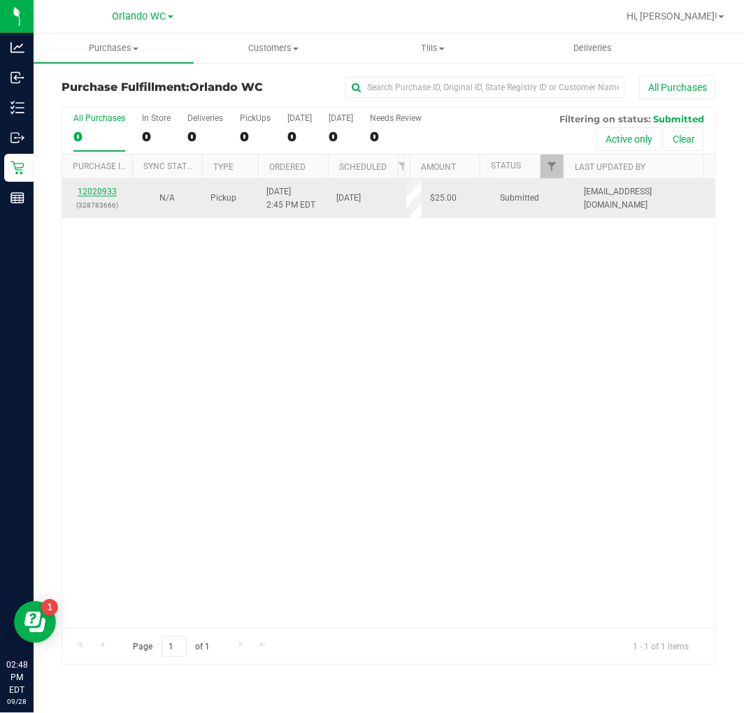
click at [106, 192] on link "12020933" at bounding box center [97, 192] width 39 height 10
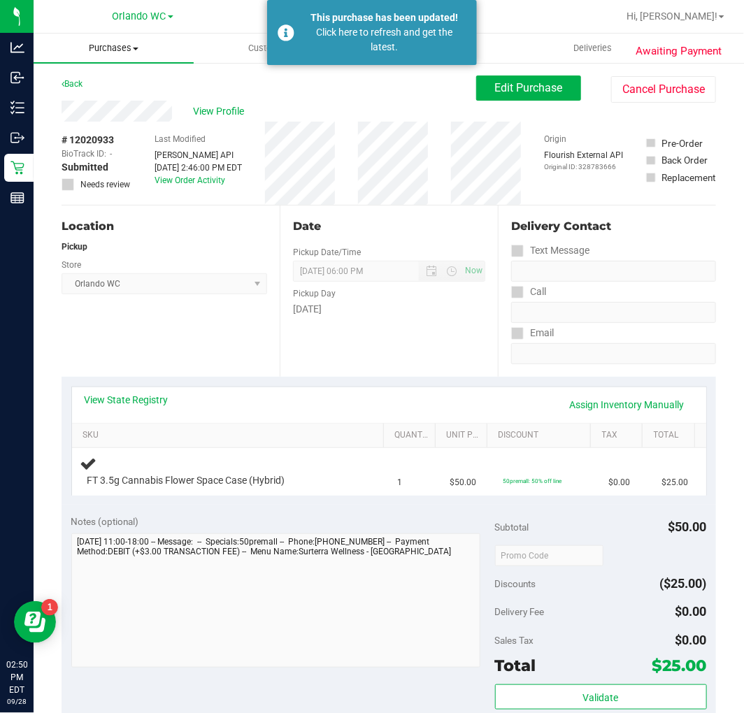
click at [112, 43] on span "Purchases" at bounding box center [114, 48] width 160 height 13
click at [101, 101] on span "Fulfillment" at bounding box center [77, 101] width 87 height 12
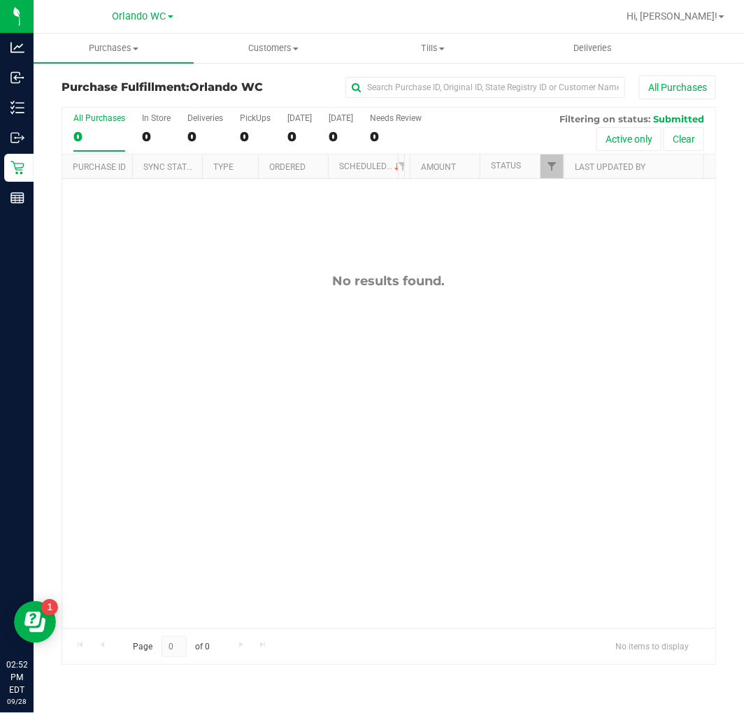
click at [107, 127] on label "All Purchases 0" at bounding box center [99, 132] width 52 height 38
click at [0, 0] on input "All Purchases 0" at bounding box center [0, 0] width 0 height 0
click at [225, 372] on div "No results found." at bounding box center [388, 451] width 653 height 544
drag, startPoint x: 260, startPoint y: 383, endPoint x: 273, endPoint y: 378, distance: 13.8
click at [264, 381] on div "No results found." at bounding box center [388, 451] width 653 height 544
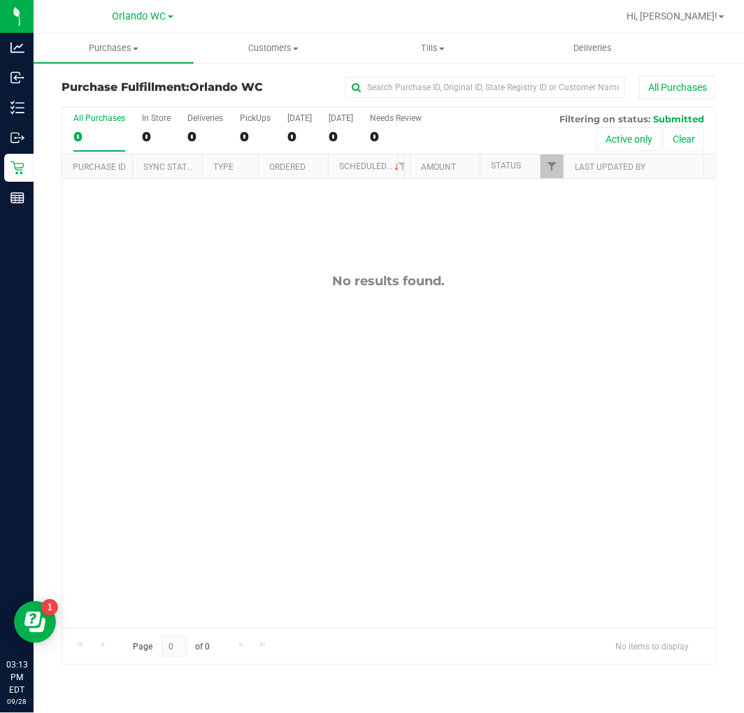
click at [78, 124] on label "All Purchases 0" at bounding box center [99, 132] width 52 height 38
click at [0, 0] on input "All Purchases 0" at bounding box center [0, 0] width 0 height 0
click at [88, 127] on label "All Purchases 0" at bounding box center [99, 132] width 52 height 38
click at [0, 0] on input "All Purchases 0" at bounding box center [0, 0] width 0 height 0
click at [82, 138] on div "0" at bounding box center [99, 137] width 52 height 16
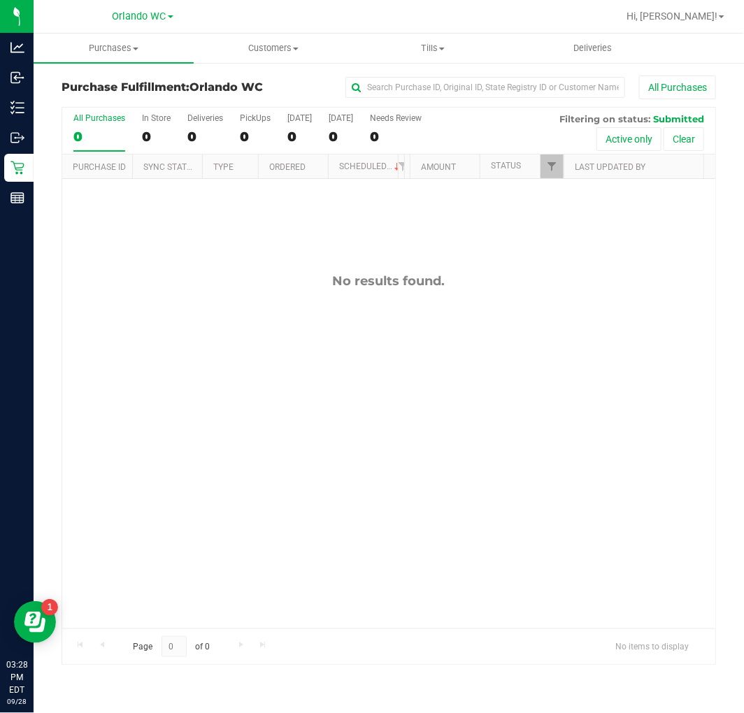
click at [0, 0] on input "All Purchases 0" at bounding box center [0, 0] width 0 height 0
click at [91, 134] on div "0" at bounding box center [99, 137] width 52 height 16
click at [0, 0] on input "All Purchases 0" at bounding box center [0, 0] width 0 height 0
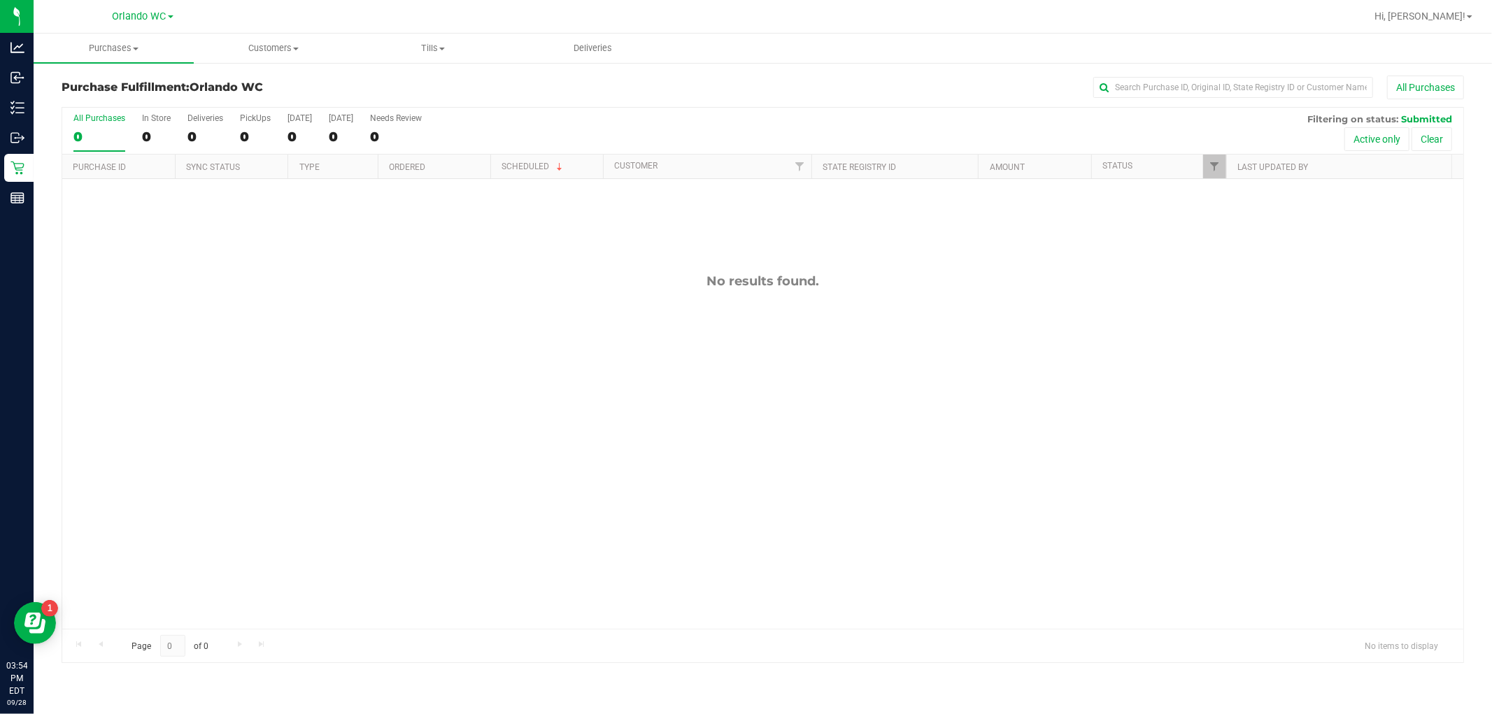
click at [78, 126] on label "All Purchases 0" at bounding box center [99, 132] width 52 height 38
click at [0, 0] on input "All Purchases 0" at bounding box center [0, 0] width 0 height 0
click at [83, 134] on div "0" at bounding box center [99, 137] width 52 height 16
click at [0, 0] on input "All Purchases 0" at bounding box center [0, 0] width 0 height 0
click at [108, 129] on div "0" at bounding box center [99, 137] width 52 height 16
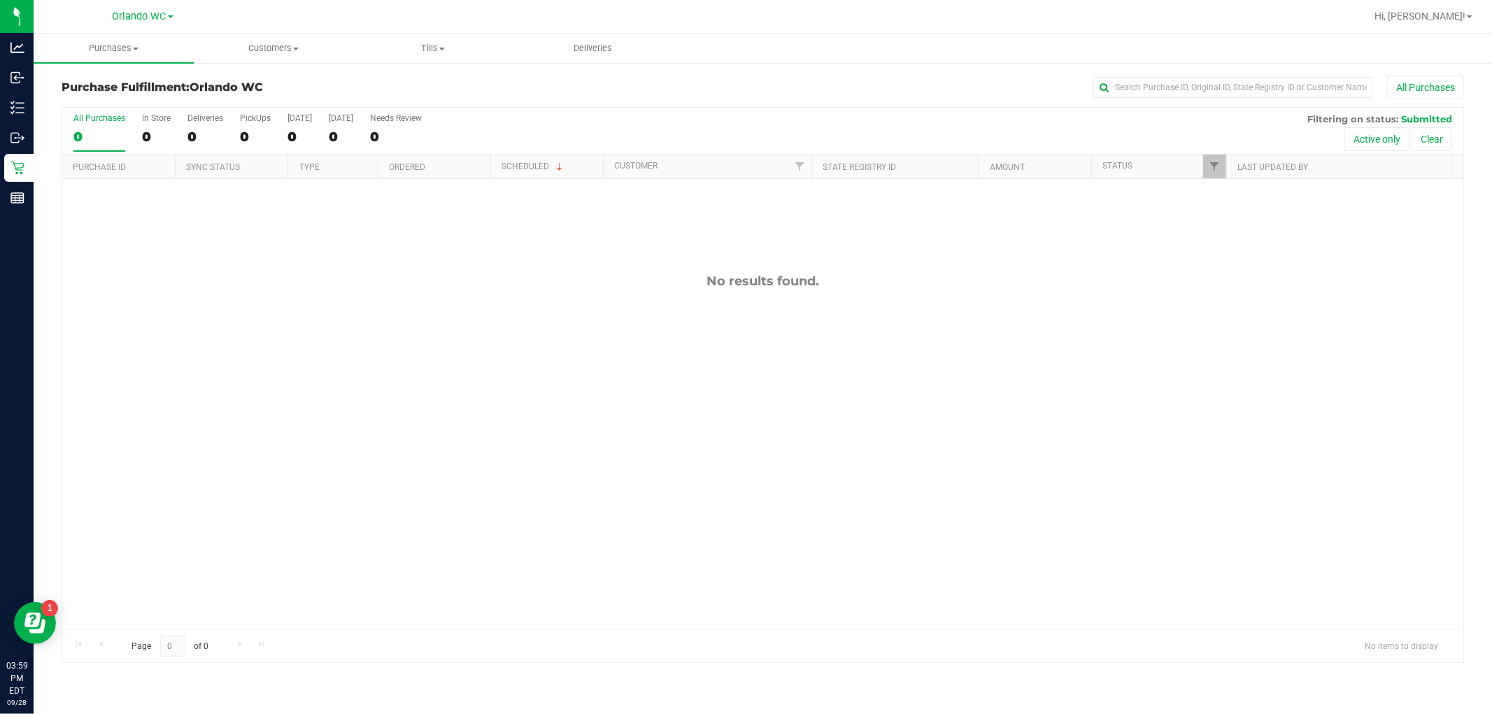
click at [0, 0] on input "All Purchases 0" at bounding box center [0, 0] width 0 height 0
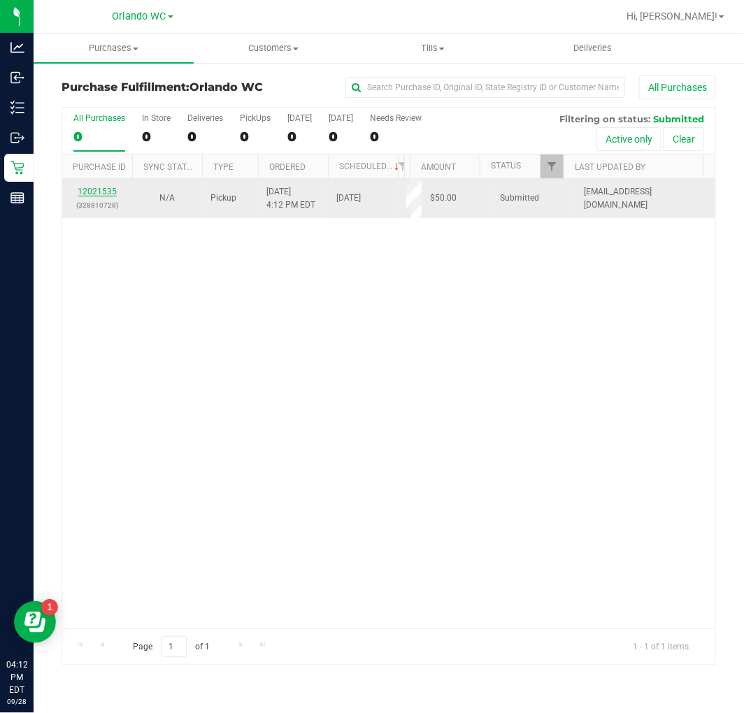
click at [98, 192] on link "12021535" at bounding box center [97, 192] width 39 height 10
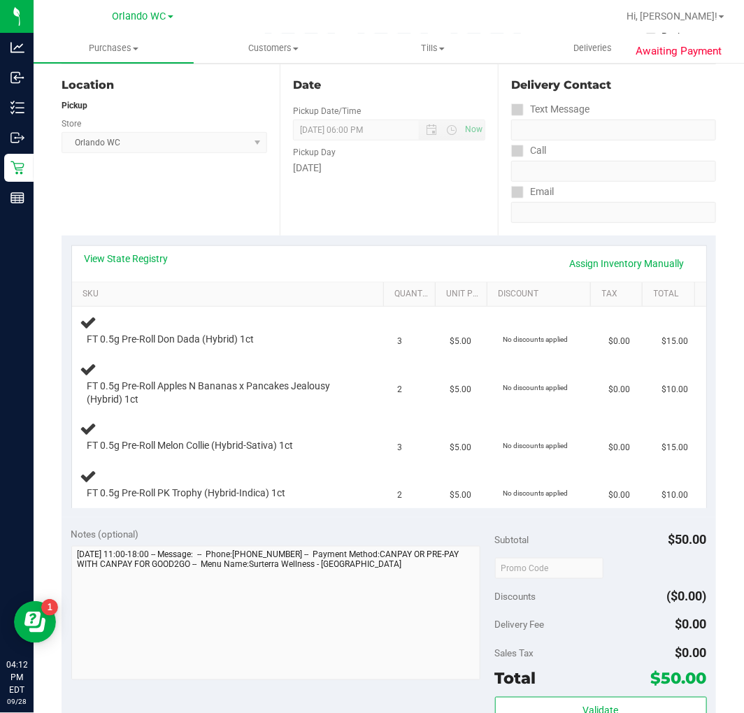
scroll to position [155, 0]
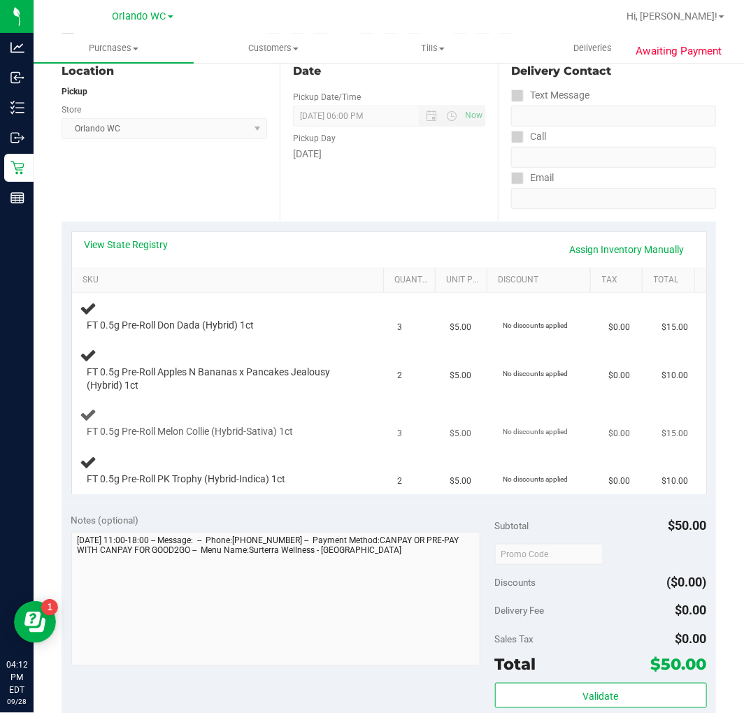
click at [423, 430] on td "3" at bounding box center [415, 423] width 53 height 48
click at [141, 242] on link "View State Registry" at bounding box center [127, 245] width 84 height 14
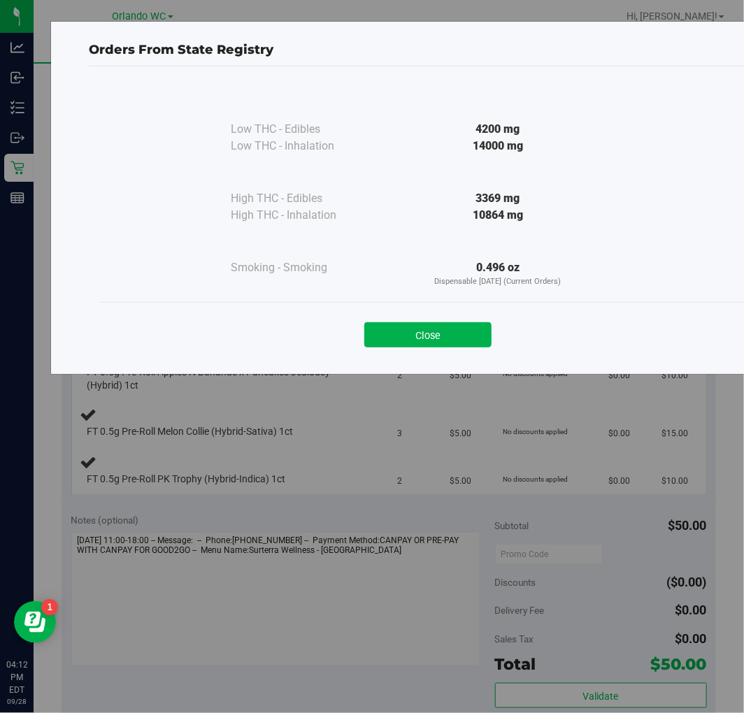
click at [388, 376] on div "Orders From State Registry Low THC - Edibles 4200 mg" at bounding box center [377, 356] width 755 height 713
click at [392, 357] on div "Close" at bounding box center [427, 330] width 657 height 57
click at [397, 343] on button "Close" at bounding box center [427, 334] width 127 height 25
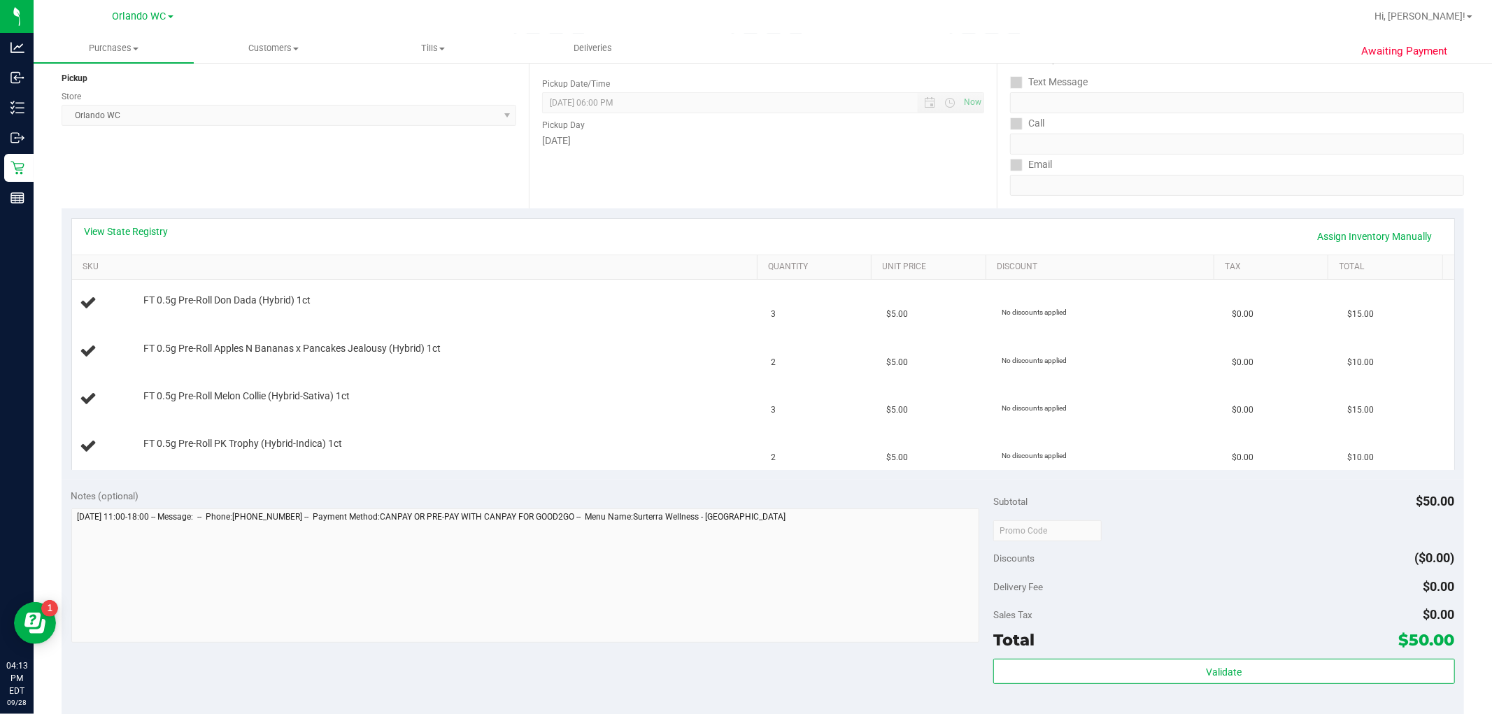
scroll to position [0, 0]
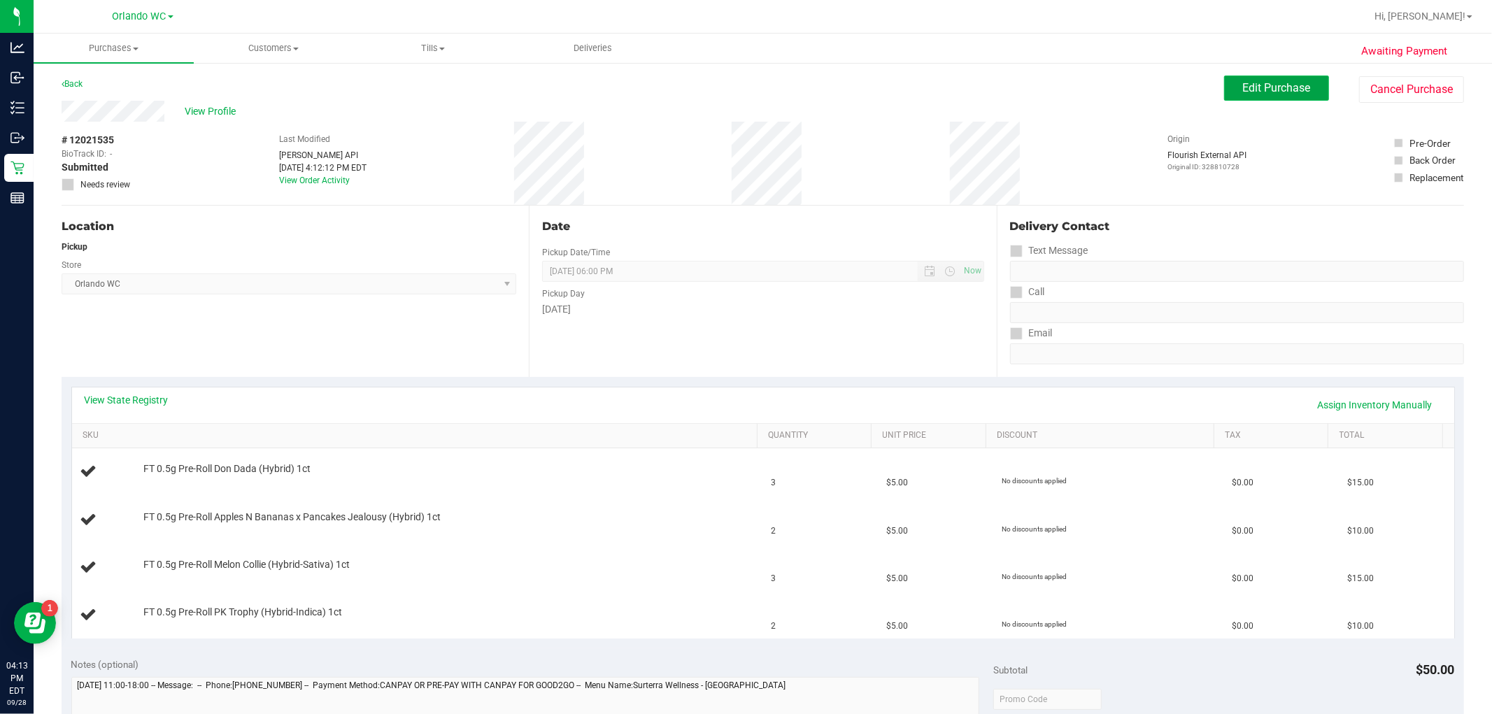
click at [1314, 99] on button "Edit Purchase" at bounding box center [1276, 88] width 105 height 25
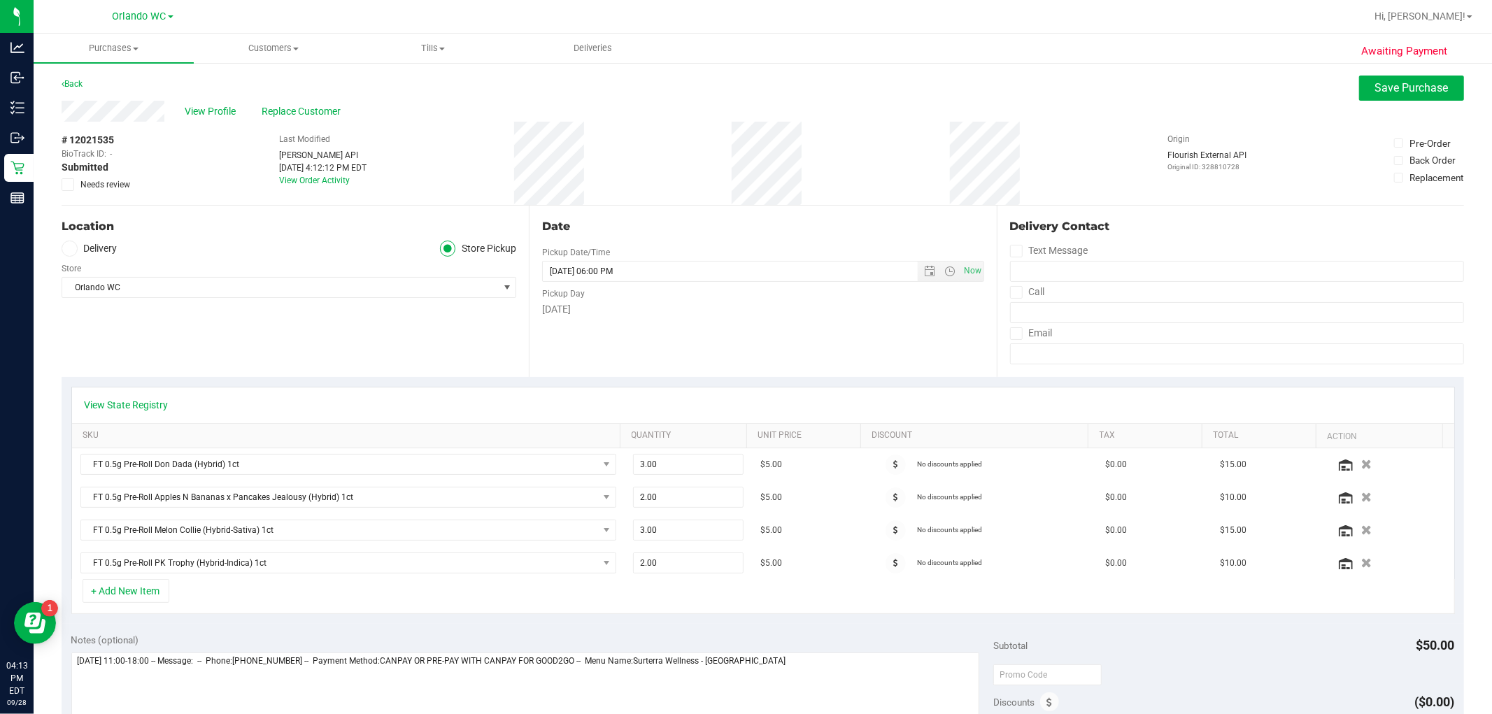
scroll to position [155, 0]
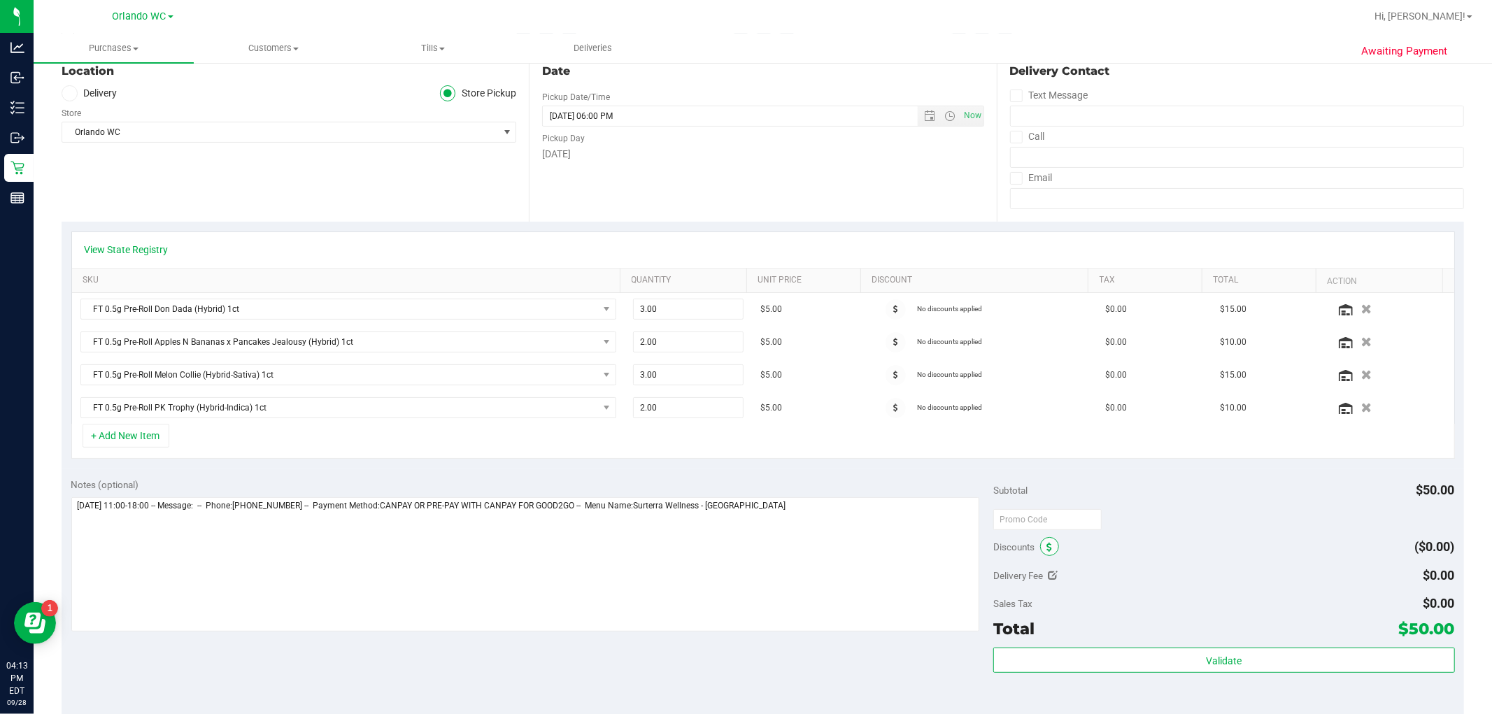
click at [1046, 543] on icon at bounding box center [1049, 548] width 6 height 10
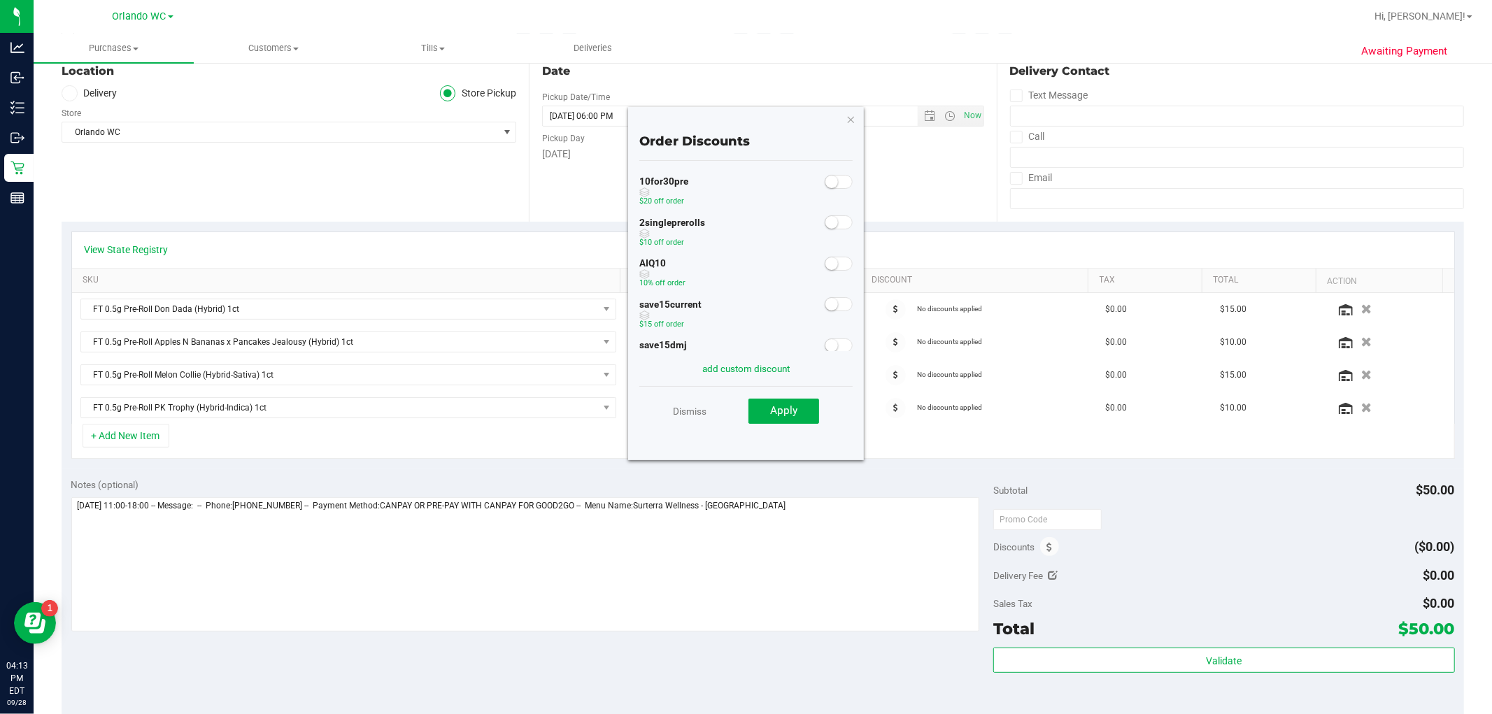
click at [825, 178] on small at bounding box center [831, 182] width 13 height 13
click at [799, 403] on button "Apply" at bounding box center [783, 411] width 71 height 25
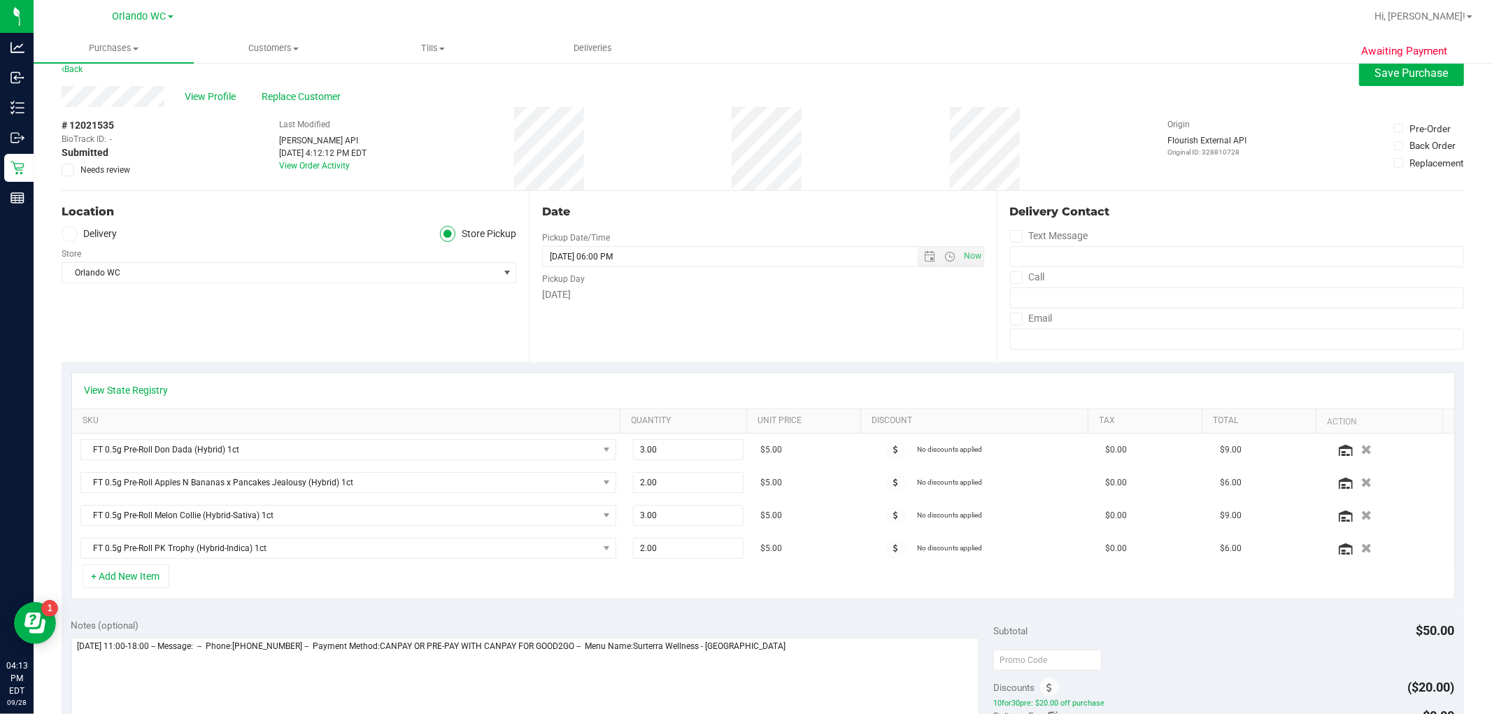
scroll to position [0, 0]
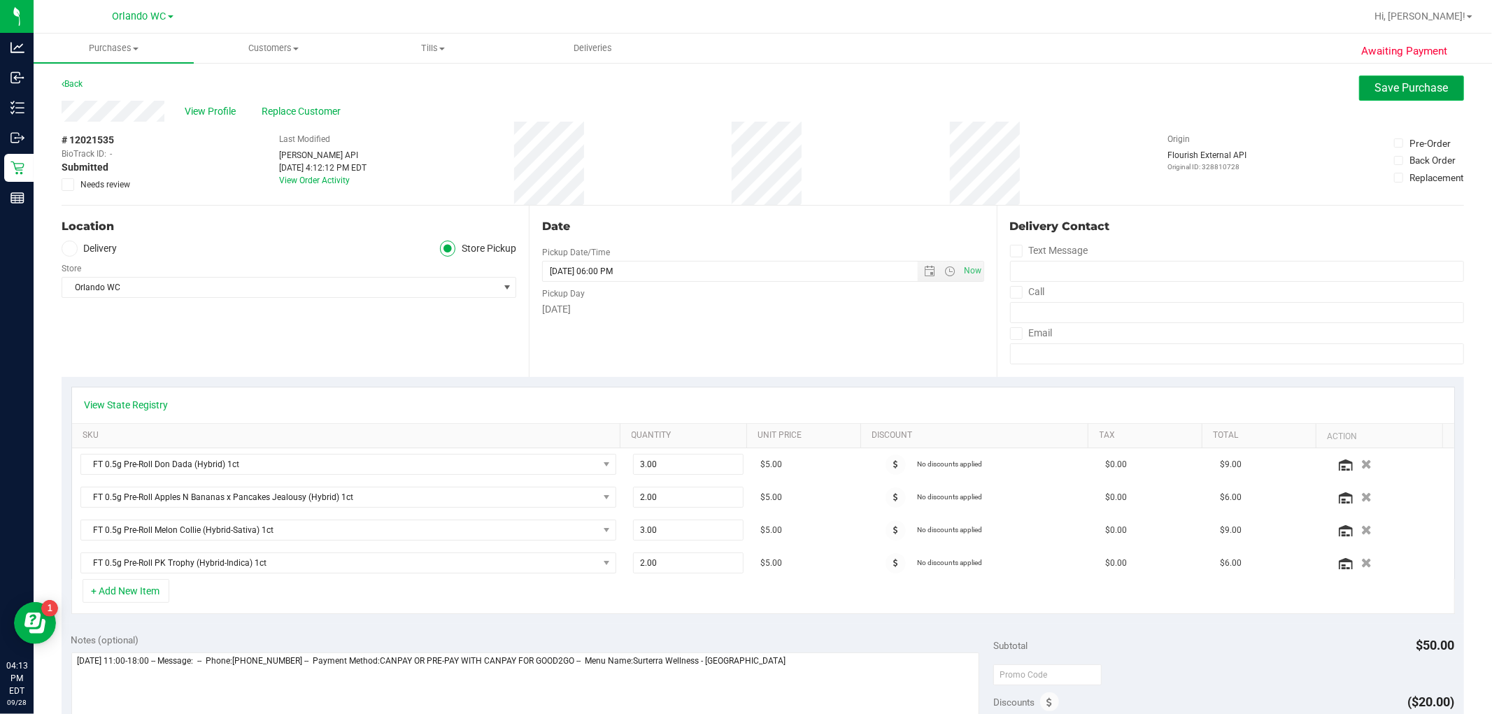
click at [1388, 85] on span "Save Purchase" at bounding box center [1411, 87] width 73 height 13
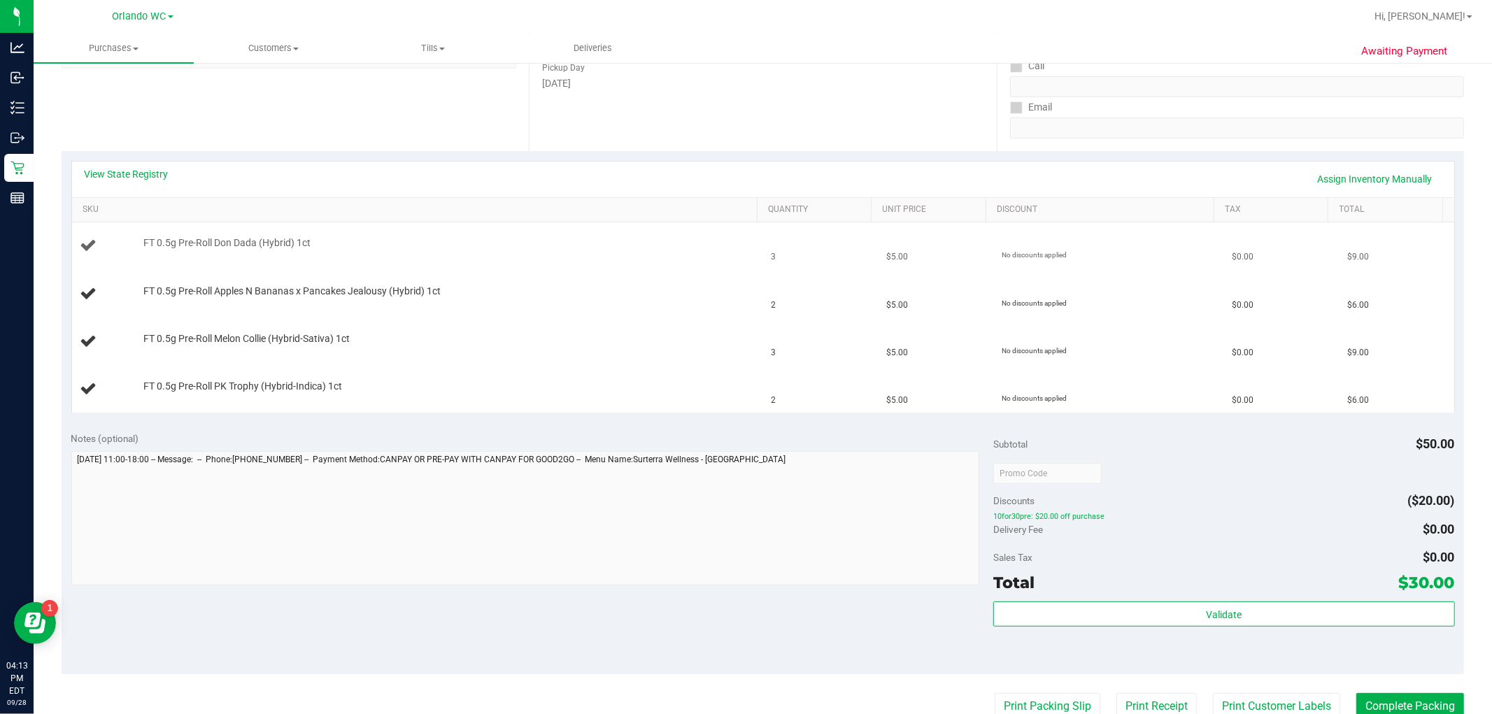
scroll to position [233, 0]
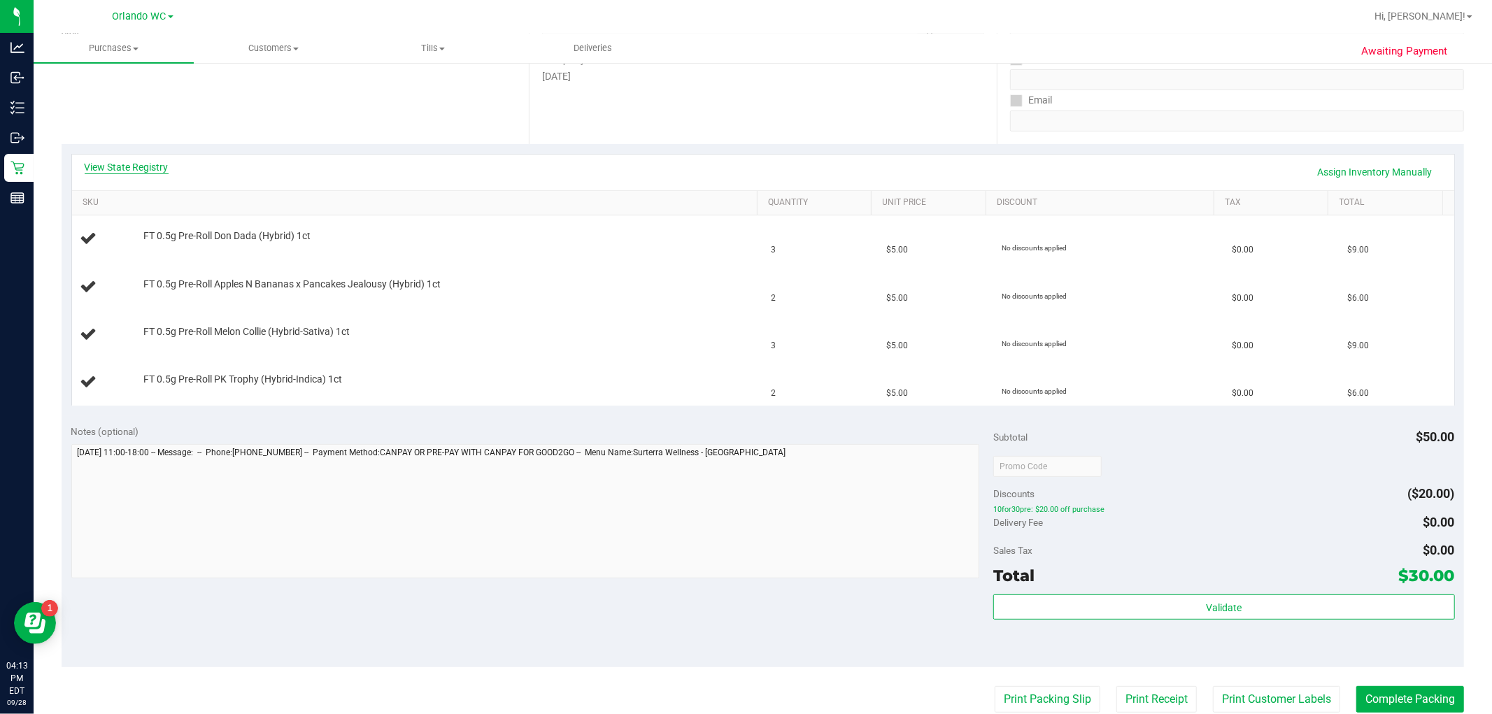
click at [143, 164] on link "View State Registry" at bounding box center [127, 167] width 84 height 14
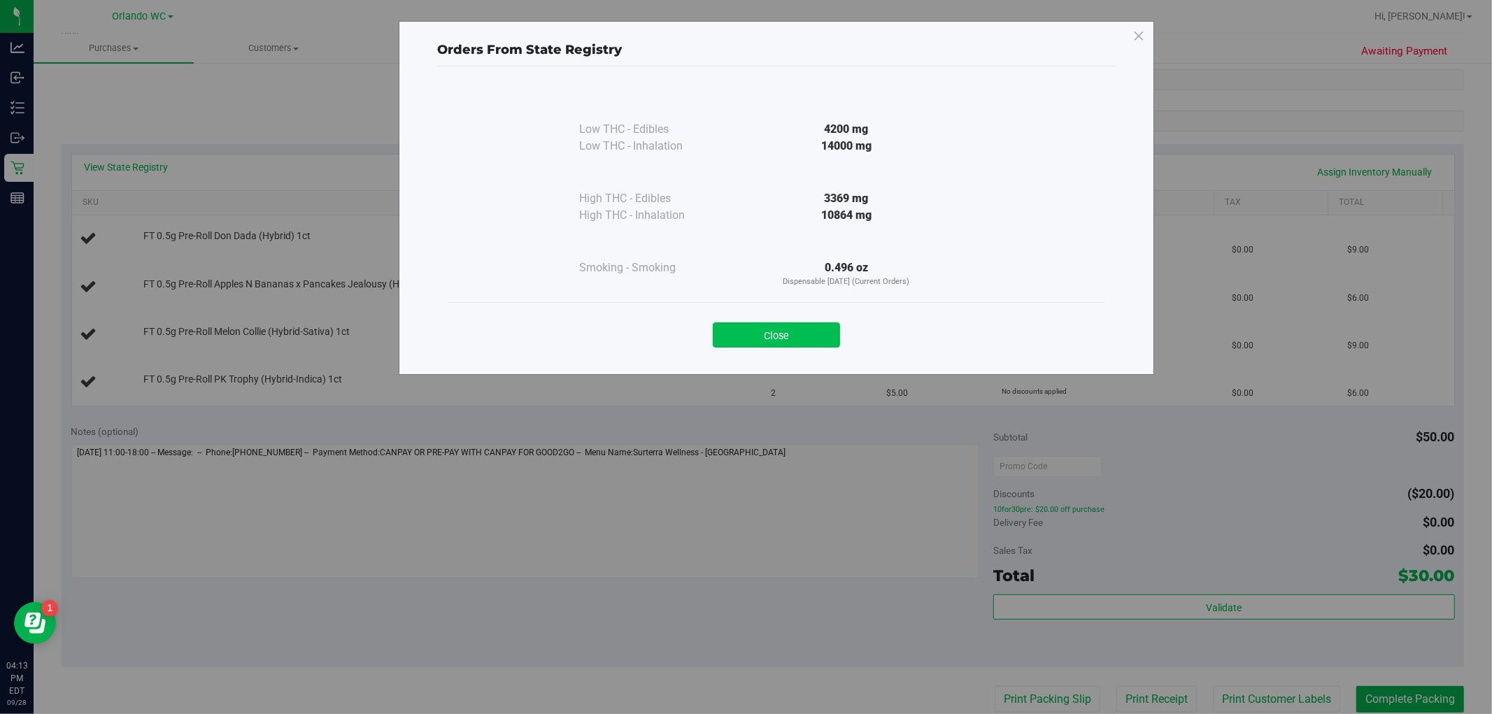
click at [801, 329] on button "Close" at bounding box center [776, 334] width 127 height 25
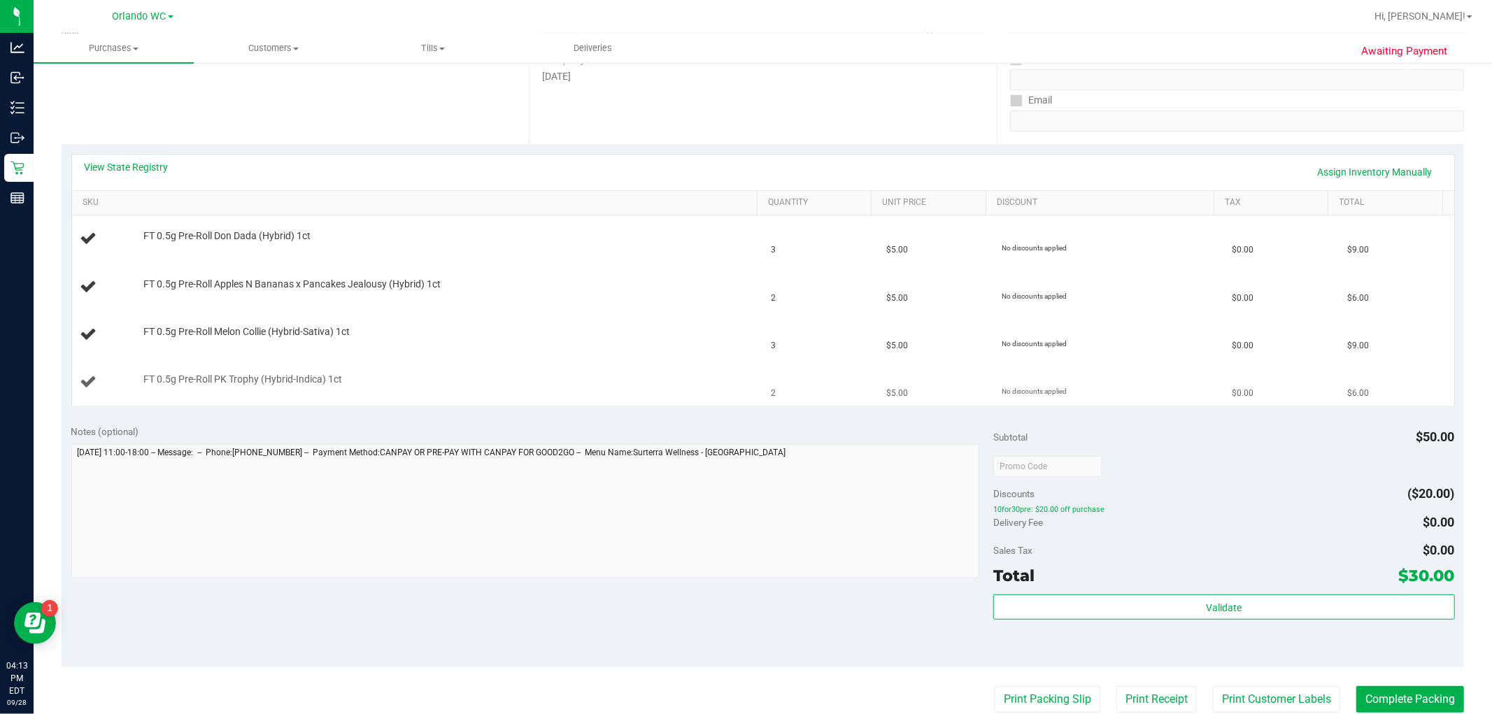
click at [598, 362] on td "FT 0.5g Pre-Roll PK Trophy (Hybrid-Indica) 1ct" at bounding box center [417, 382] width 691 height 47
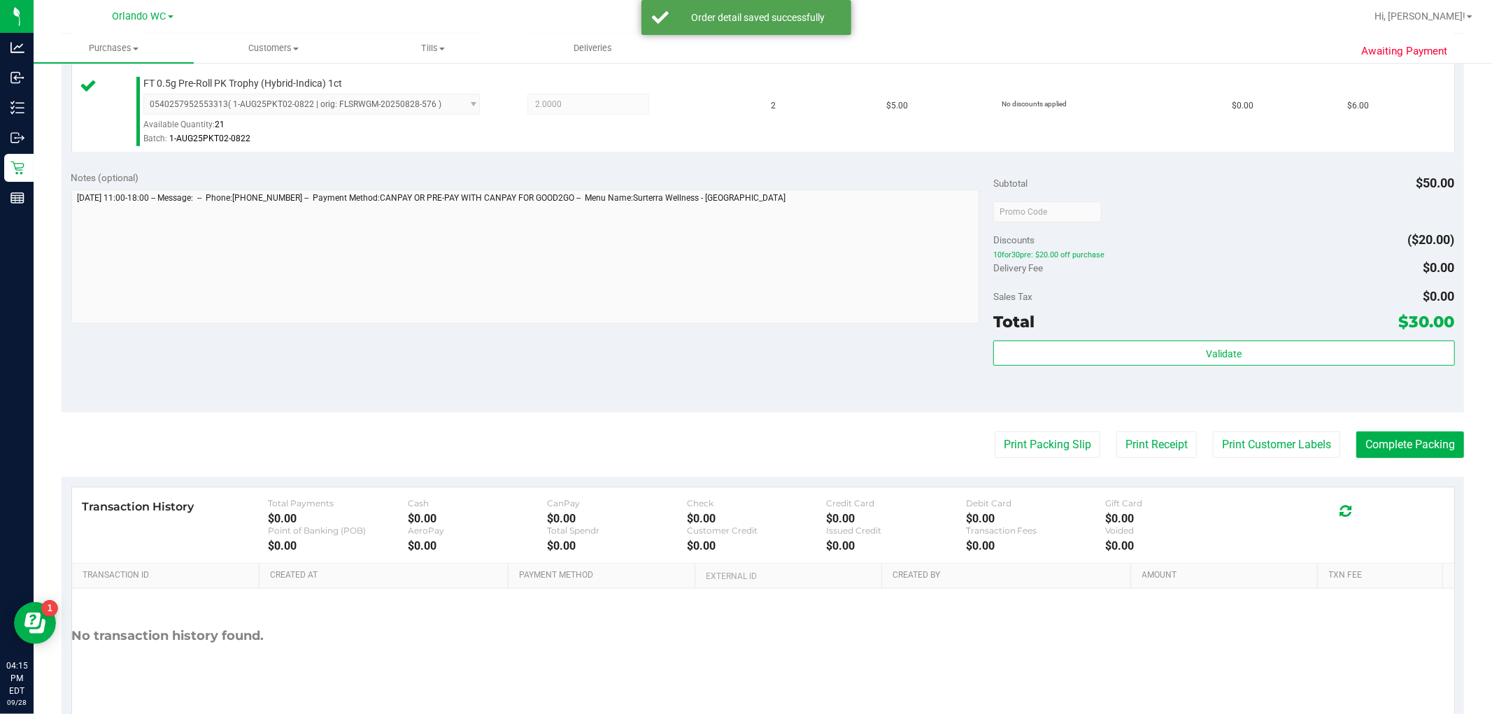
scroll to position [621, 0]
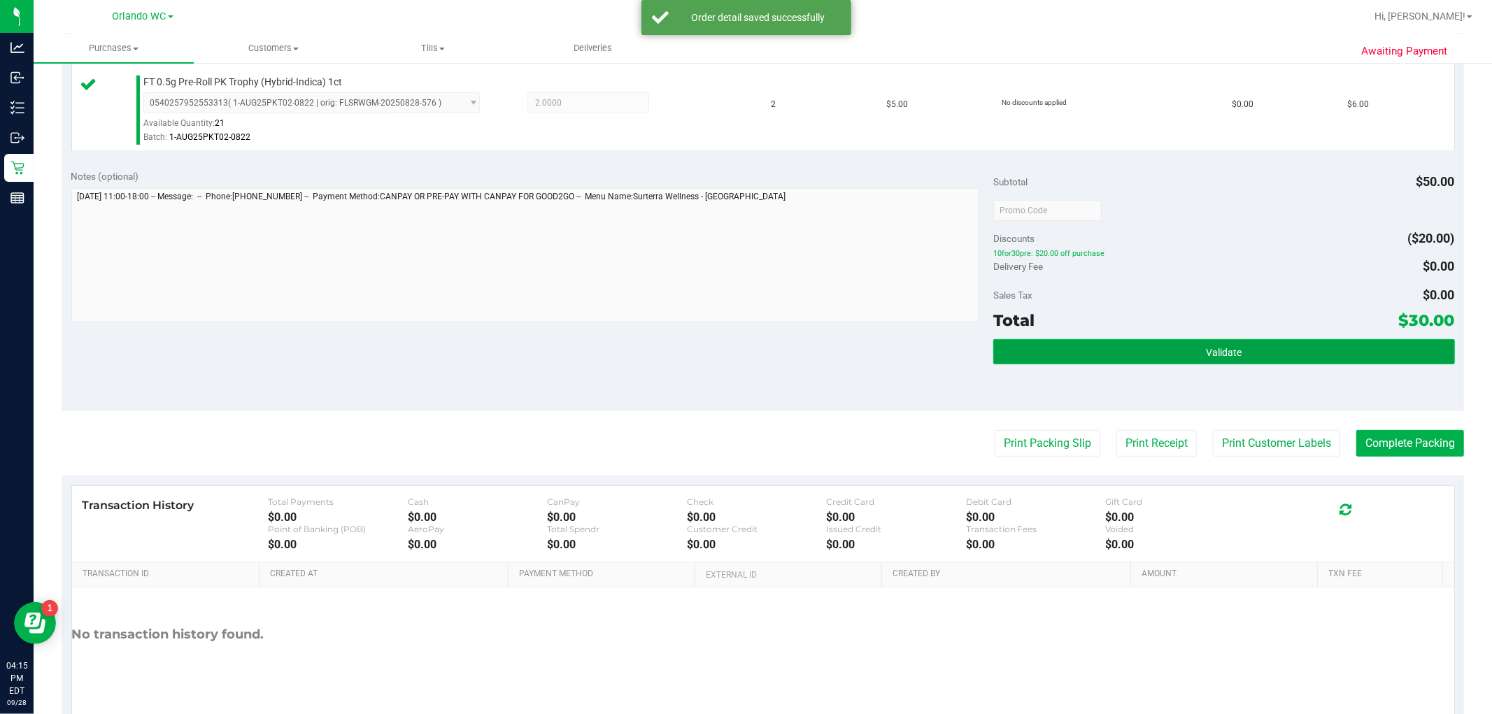
click at [1225, 350] on span "Validate" at bounding box center [1224, 352] width 36 height 11
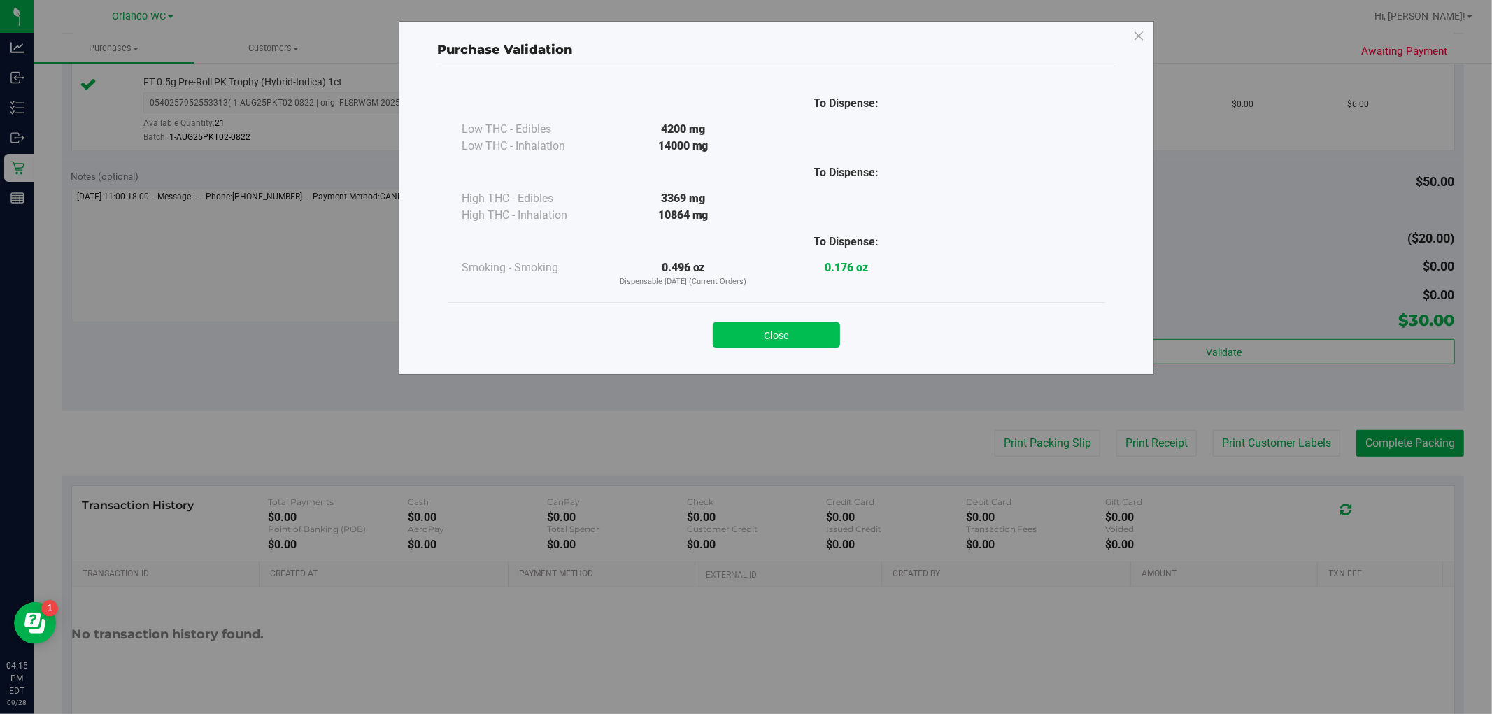
click at [752, 345] on button "Close" at bounding box center [776, 334] width 127 height 25
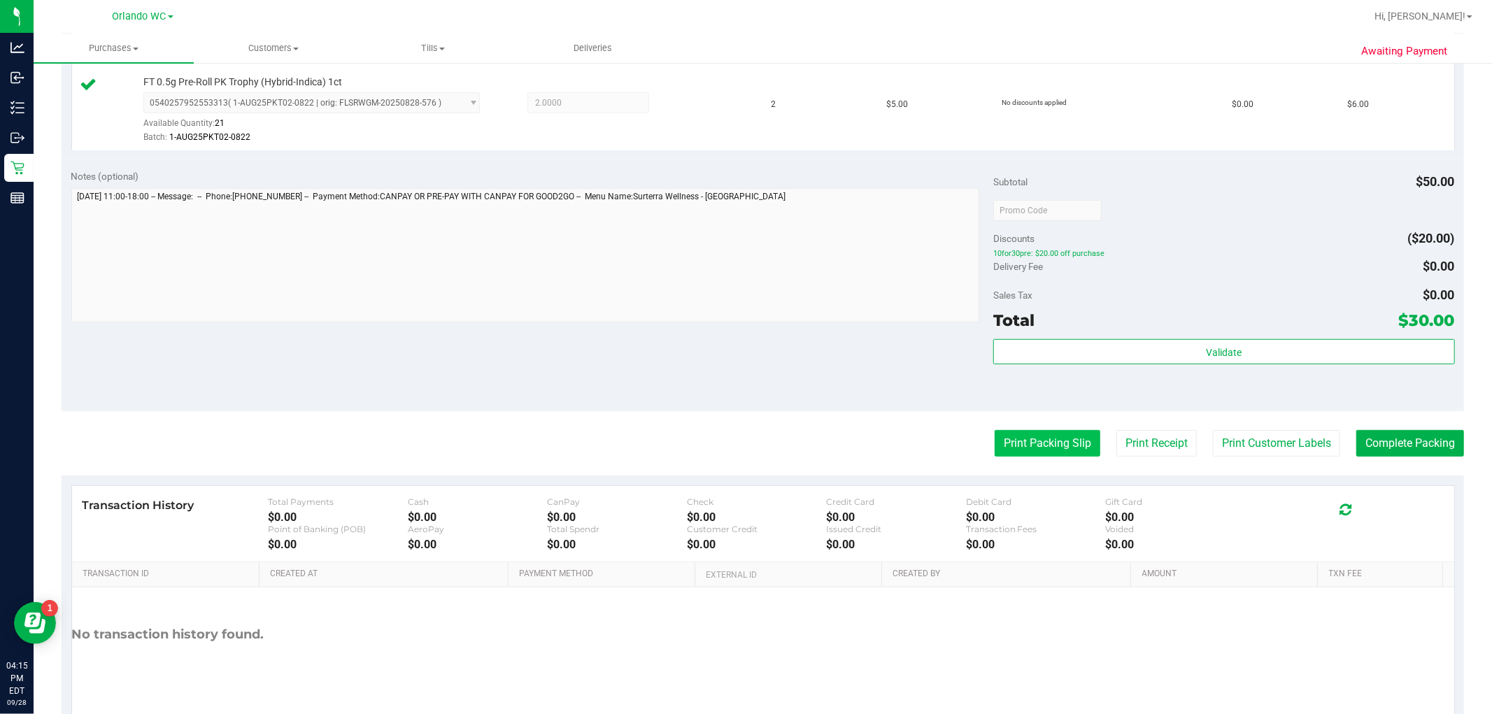
click at [1026, 439] on button "Print Packing Slip" at bounding box center [1048, 443] width 106 height 27
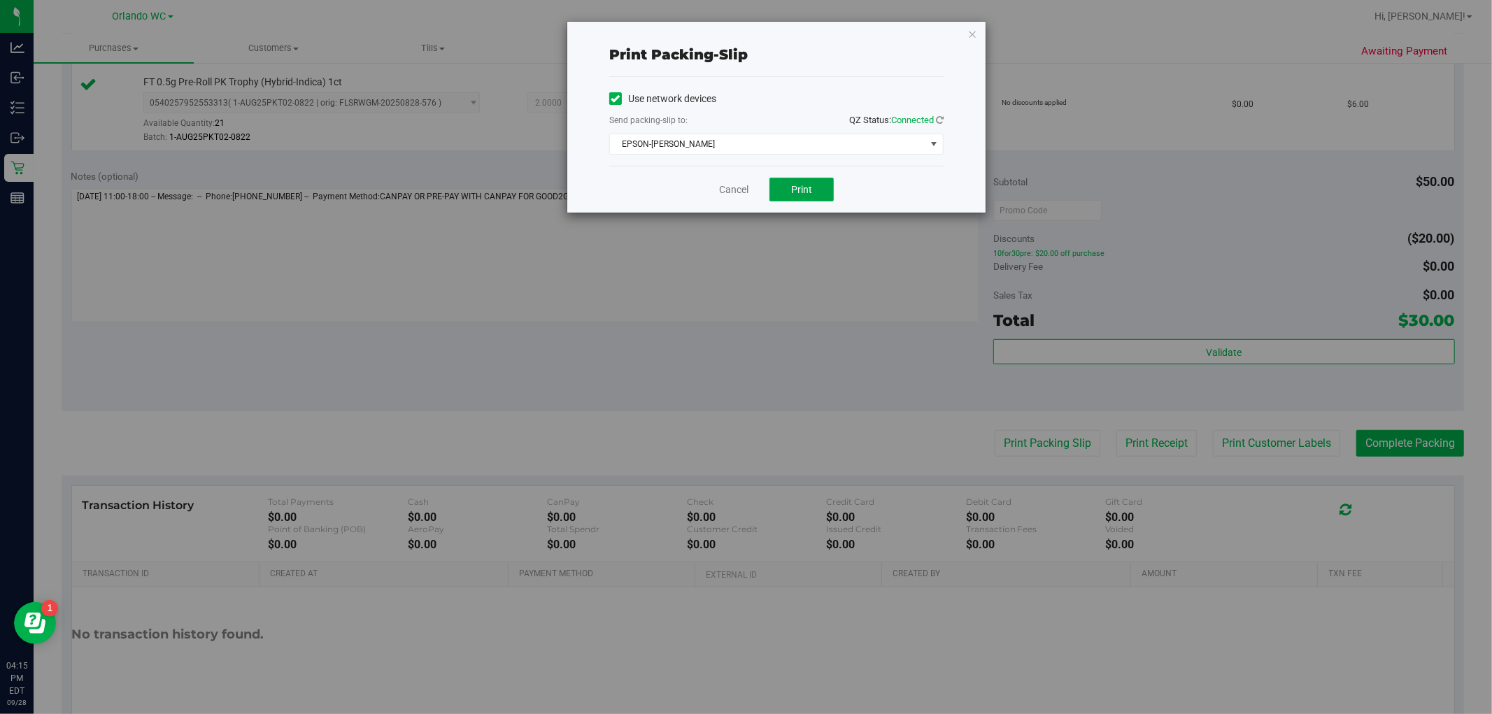
click at [806, 198] on button "Print" at bounding box center [801, 190] width 64 height 24
click at [727, 192] on link "Cancel" at bounding box center [733, 190] width 29 height 15
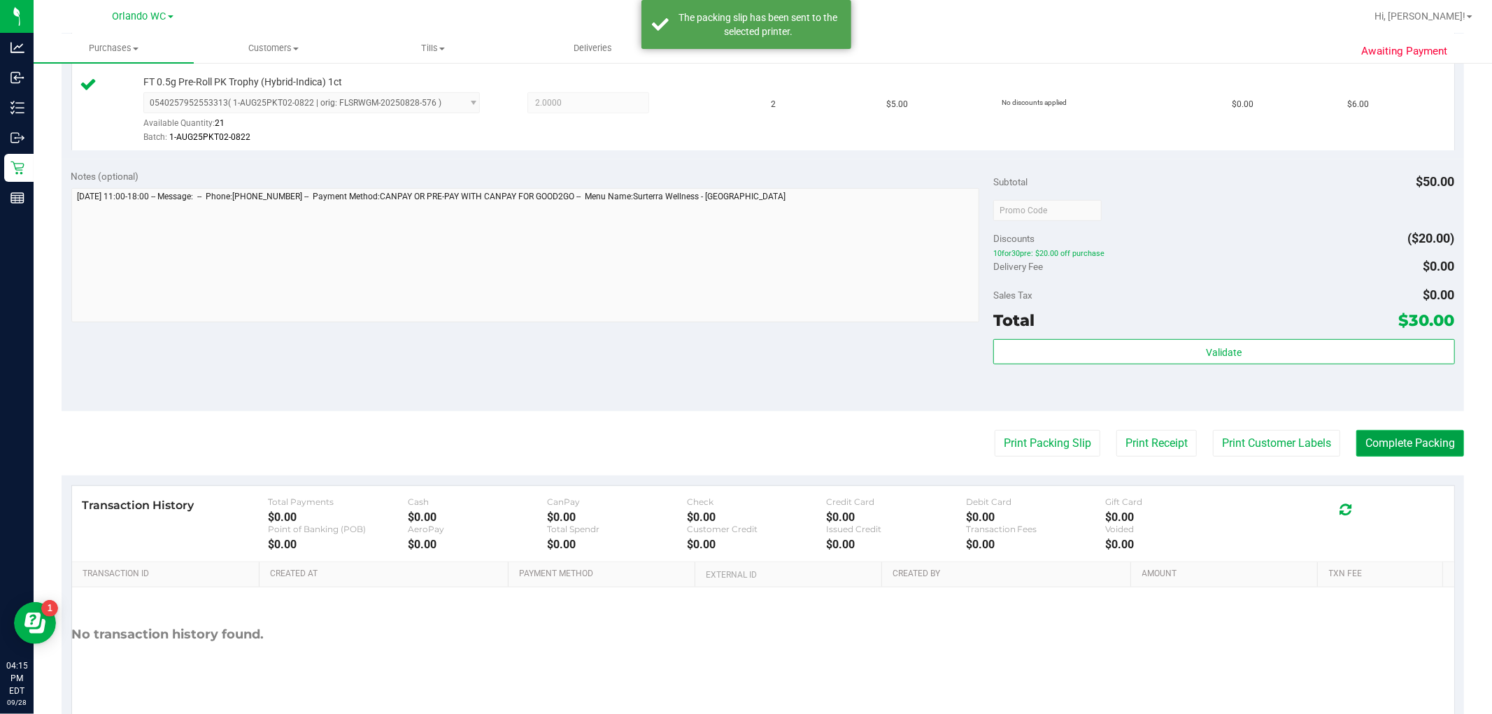
click at [1400, 437] on button "Complete Packing" at bounding box center [1410, 443] width 108 height 27
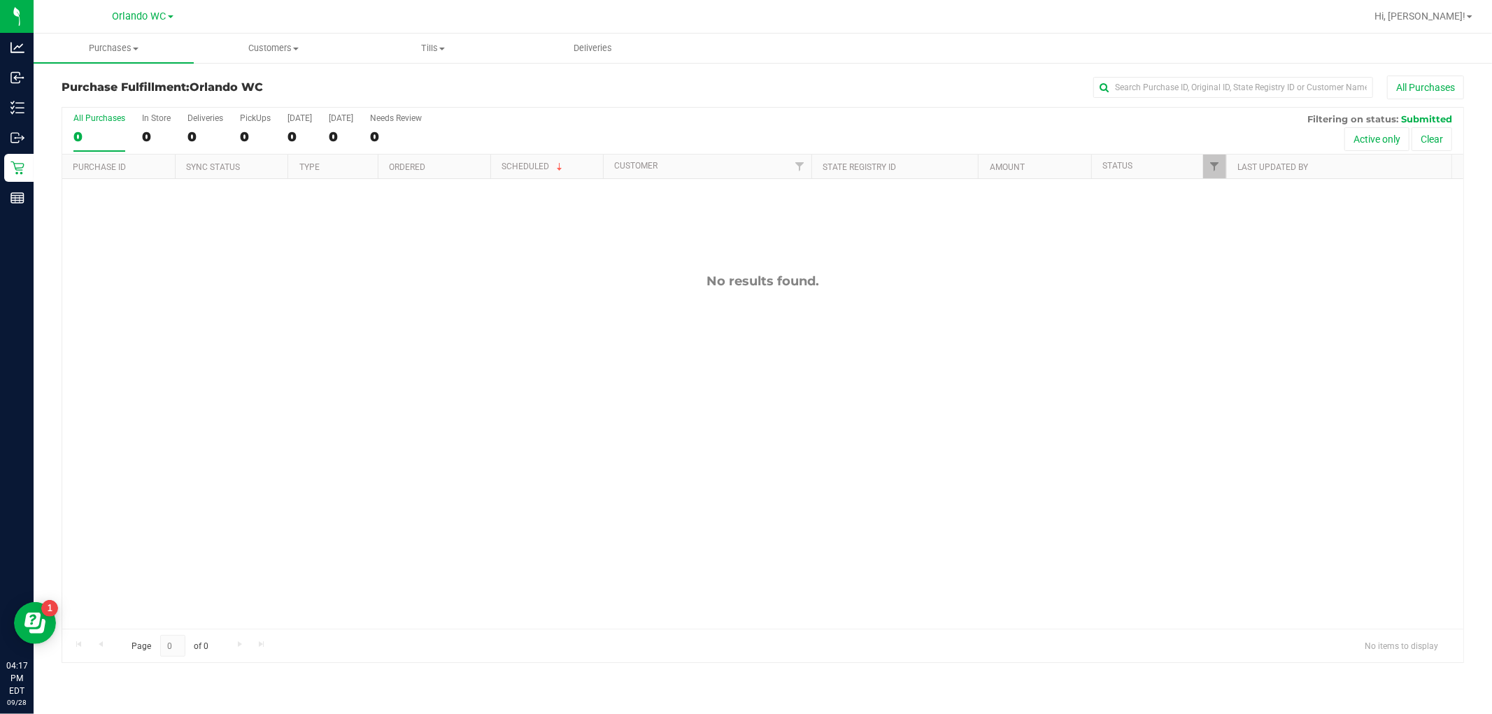
click at [93, 145] on label "All Purchases 0" at bounding box center [99, 132] width 52 height 38
click at [0, 0] on input "All Purchases 0" at bounding box center [0, 0] width 0 height 0
click at [397, 597] on div "No results found." at bounding box center [762, 451] width 1401 height 544
click at [425, 495] on div "No results found." at bounding box center [762, 451] width 1401 height 544
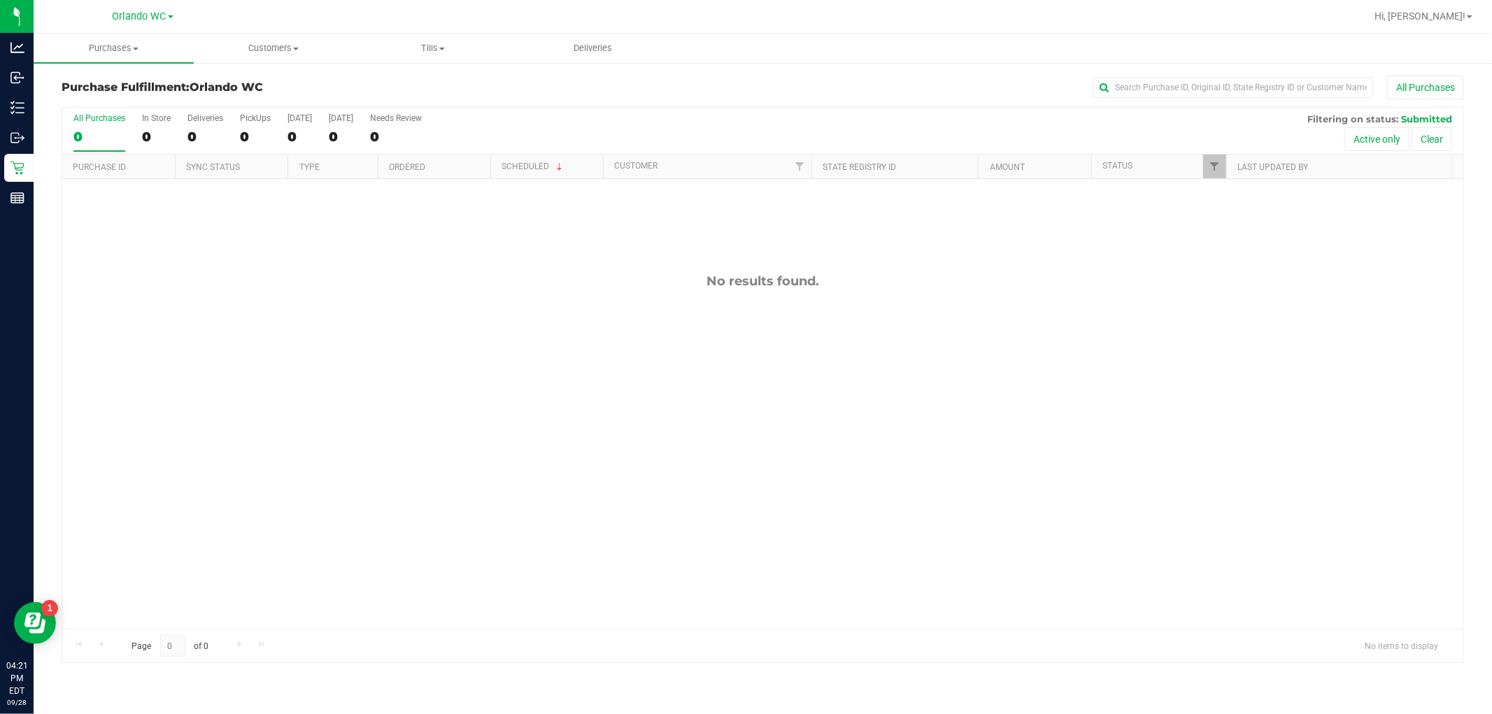
click at [83, 130] on div "0" at bounding box center [99, 137] width 52 height 16
click at [0, 0] on input "All Purchases 0" at bounding box center [0, 0] width 0 height 0
click at [104, 136] on div "0" at bounding box center [99, 137] width 52 height 16
click at [0, 0] on input "All Purchases 0" at bounding box center [0, 0] width 0 height 0
click at [532, 650] on div "Page 0 of 0 No items to display" at bounding box center [762, 646] width 1401 height 34
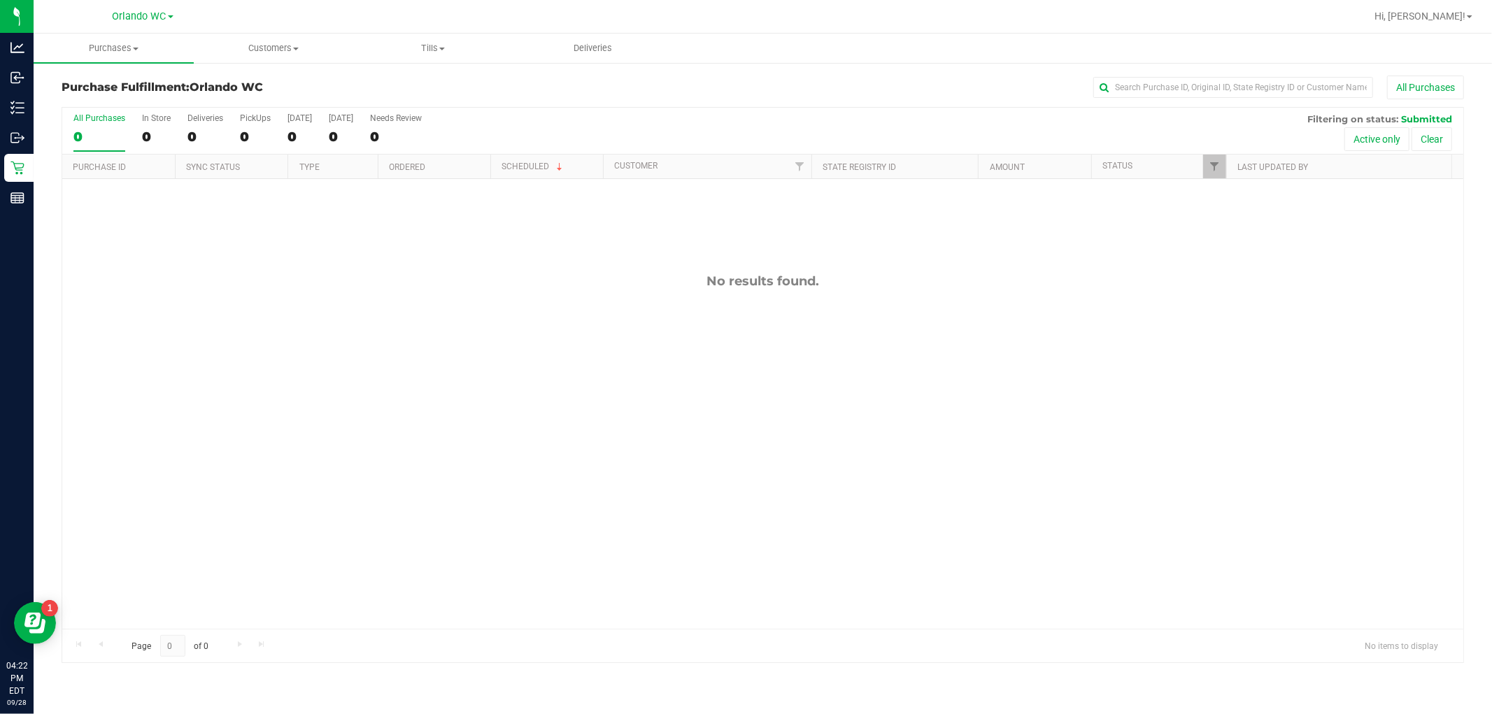
click at [550, 516] on div "No results found." at bounding box center [762, 451] width 1401 height 544
click at [394, 387] on div "No results found." at bounding box center [762, 451] width 1401 height 544
click at [92, 129] on div "0" at bounding box center [99, 137] width 52 height 16
click at [0, 0] on input "All Purchases 0" at bounding box center [0, 0] width 0 height 0
click at [136, 228] on div "12021650 (328816232) N/A Pickup 9/28/2025 4:30 PM EDT 9/28/2025 $7.00 Submitted…" at bounding box center [762, 404] width 1401 height 450
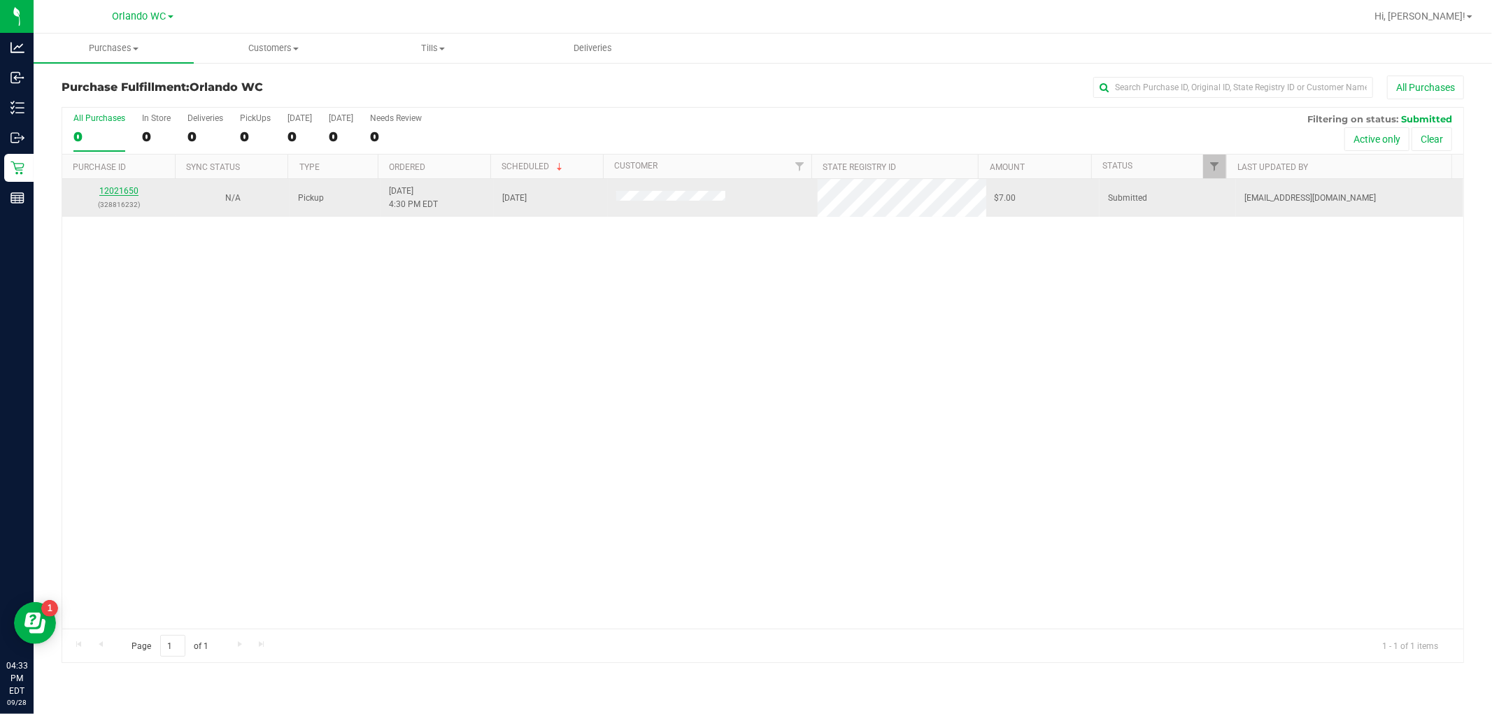
click at [117, 190] on link "12021650" at bounding box center [118, 191] width 39 height 10
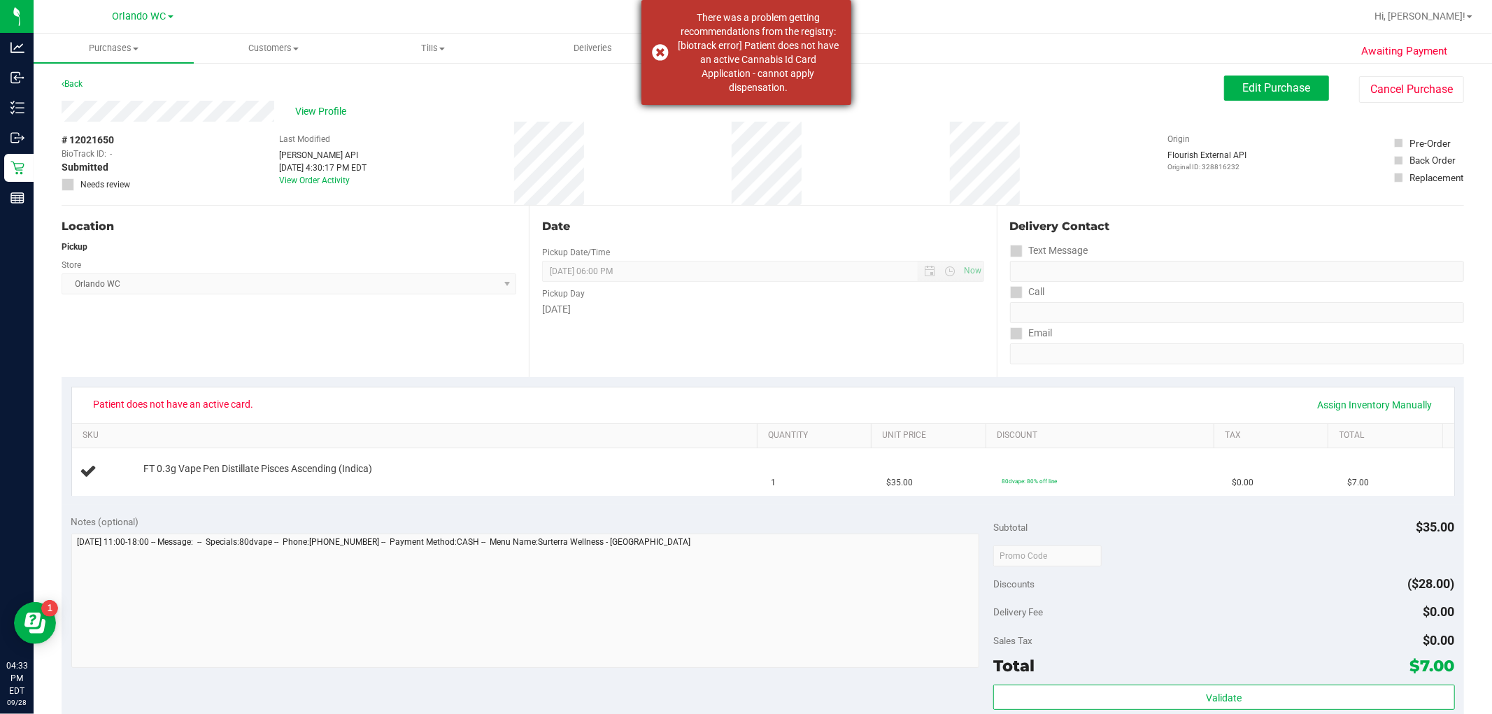
click at [741, 95] on div "There was a problem getting recommendations from the registry: [biotrack error]…" at bounding box center [746, 52] width 210 height 105
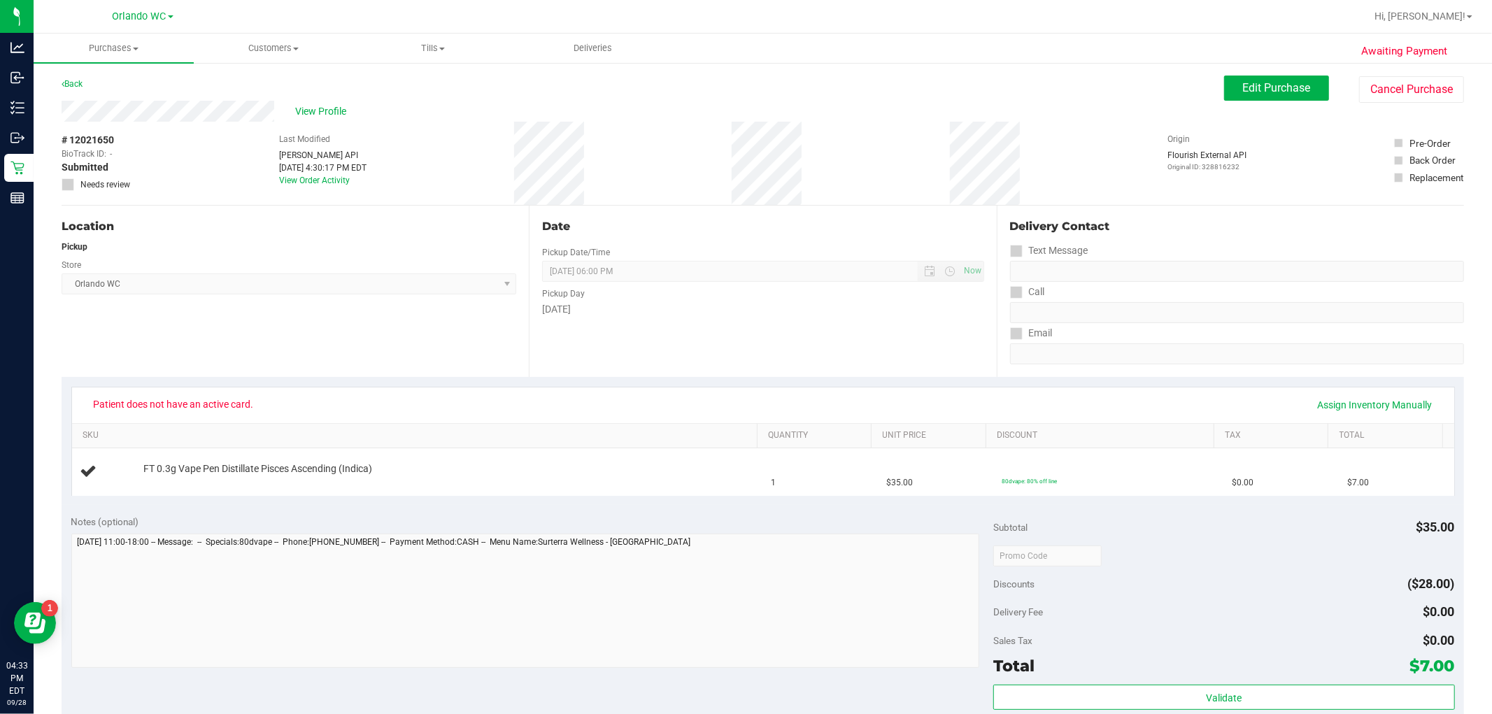
click at [728, 367] on div "Date Pickup Date/Time 09/28/2025 Now 09/28/2025 06:00 PM Now Pickup Day Sunday" at bounding box center [762, 291] width 467 height 171
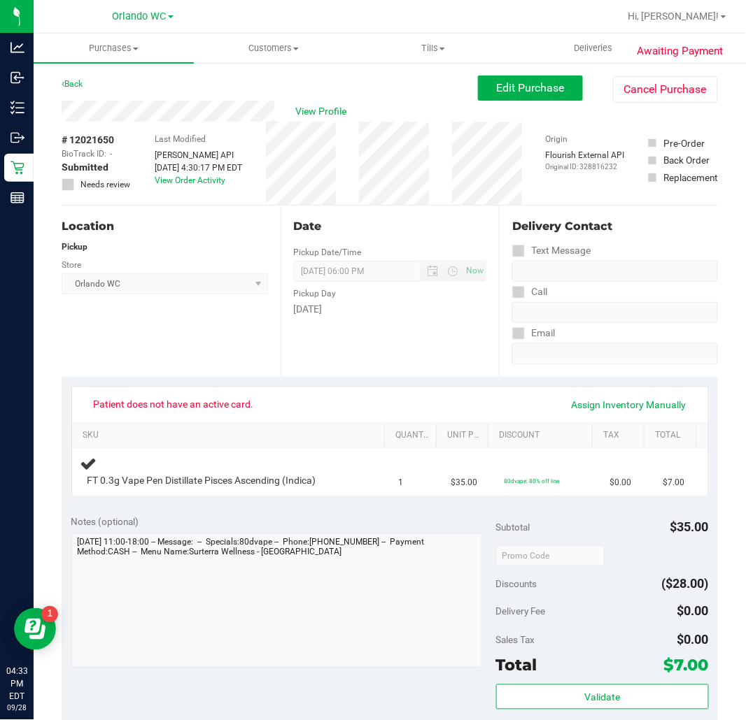
click at [371, 376] on div "Date Pickup Date/Time 09/28/2025 Now 09/28/2025 06:00 PM Now Pickup Day Sunday" at bounding box center [389, 291] width 219 height 171
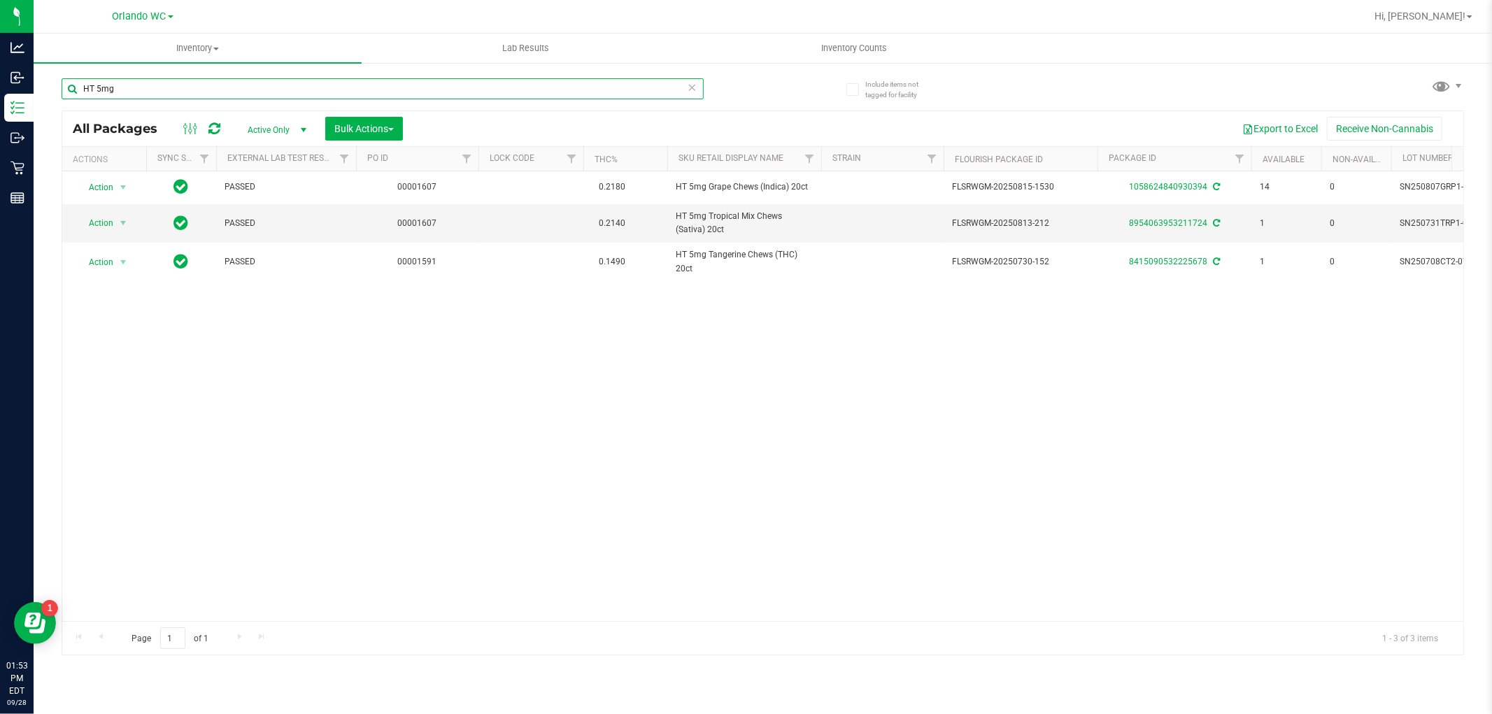
click at [229, 98] on input "HT 5mg" at bounding box center [383, 88] width 642 height 21
paste input "FT 7g Ground Flower (Indica)"
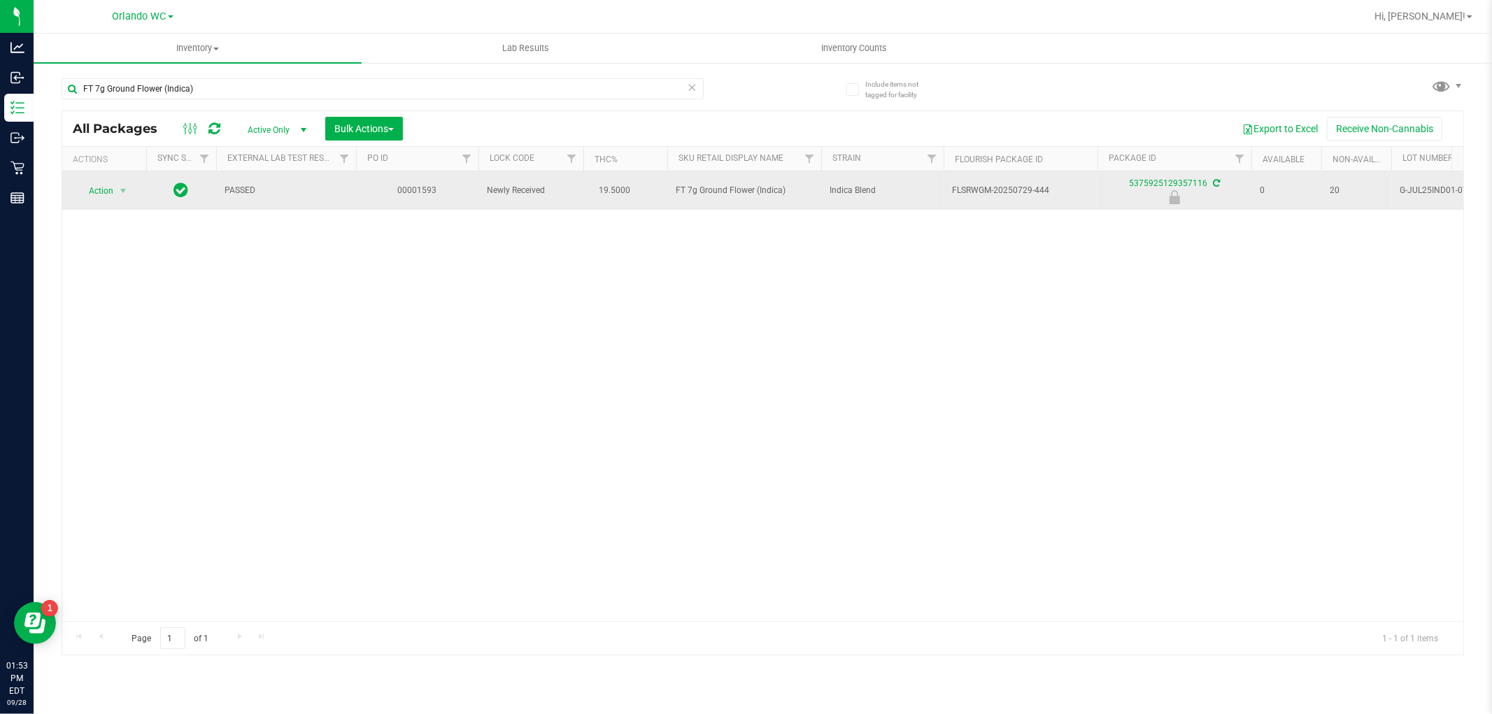
click at [688, 189] on span "FT 7g Ground Flower (Indica)" at bounding box center [744, 190] width 137 height 13
copy tr "FT 7g Ground Flower (Indica)"
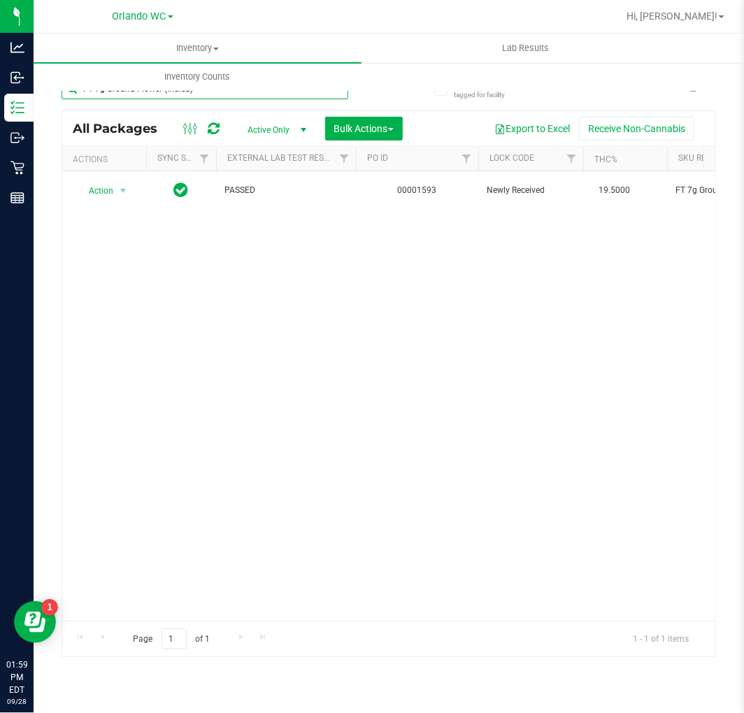
click at [127, 96] on input "FT 7g Ground Flower (Indica)" at bounding box center [205, 88] width 287 height 21
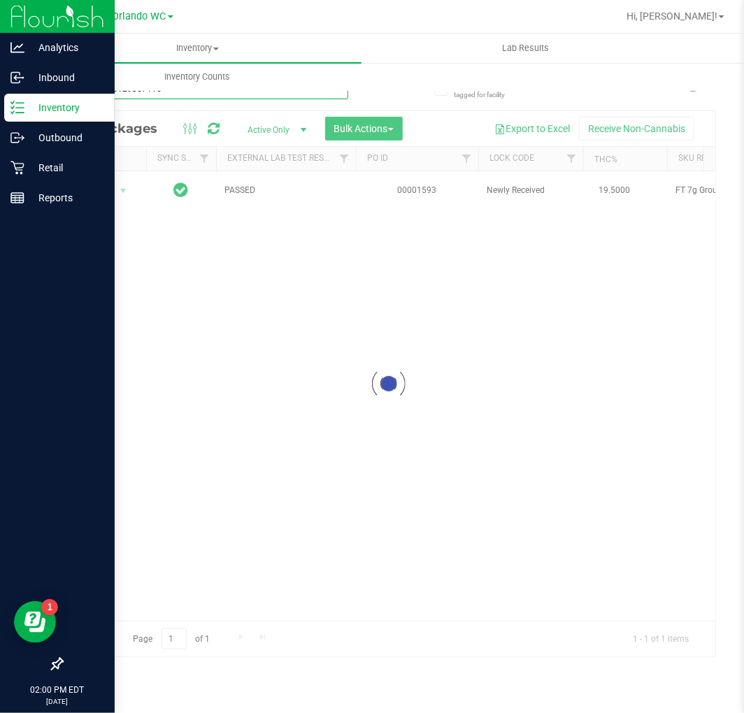
type input "5375925129357116"
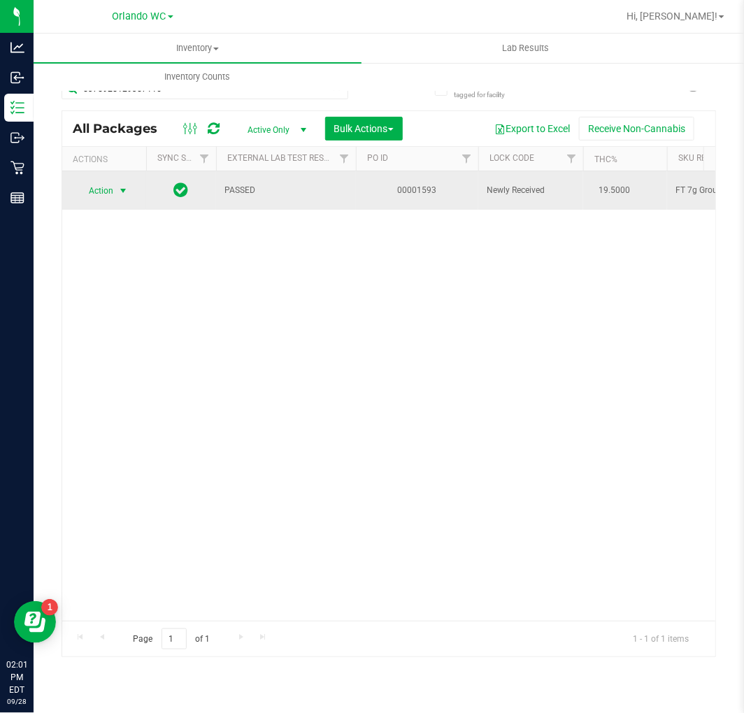
click at [109, 192] on span "Action" at bounding box center [95, 191] width 38 height 20
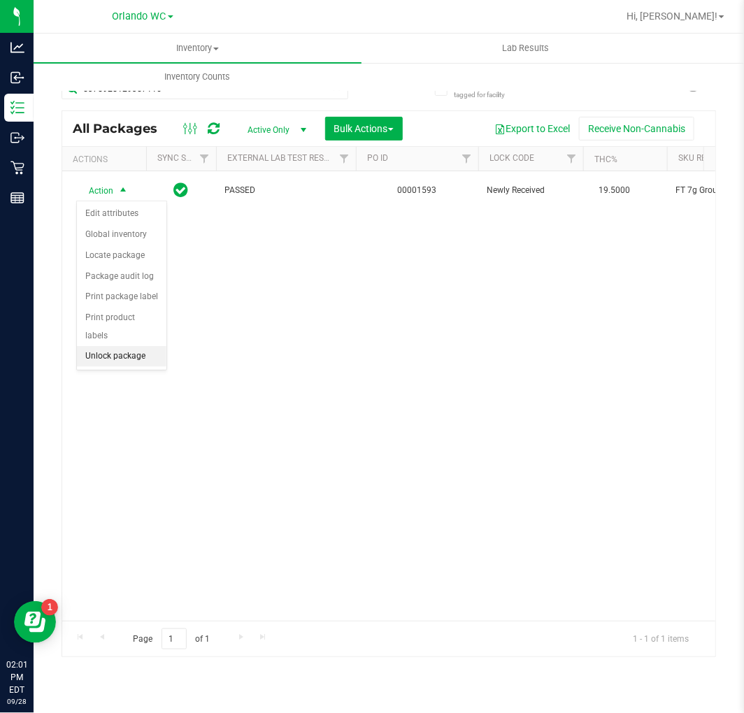
click at [115, 358] on li "Unlock package" at bounding box center [122, 356] width 90 height 21
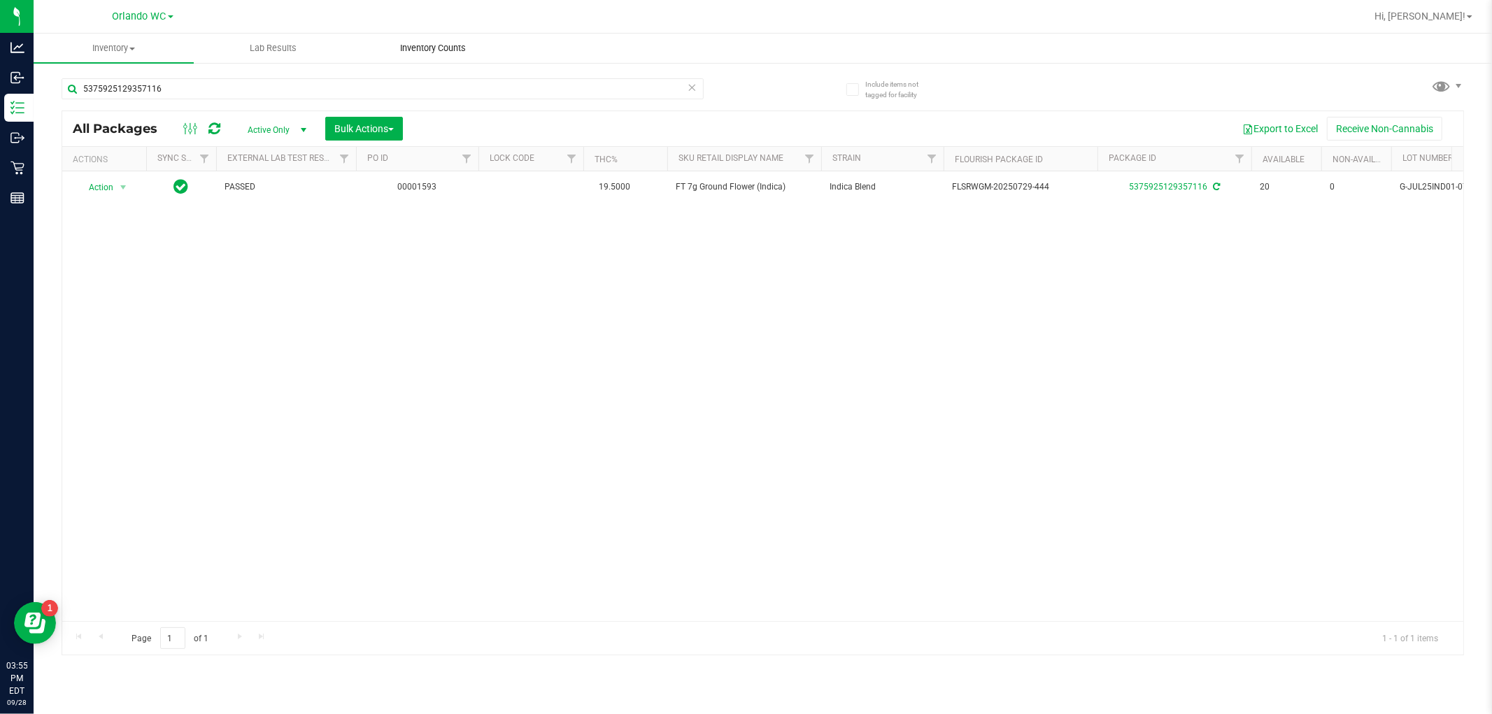
click at [438, 42] on span "Inventory Counts" at bounding box center [433, 48] width 104 height 13
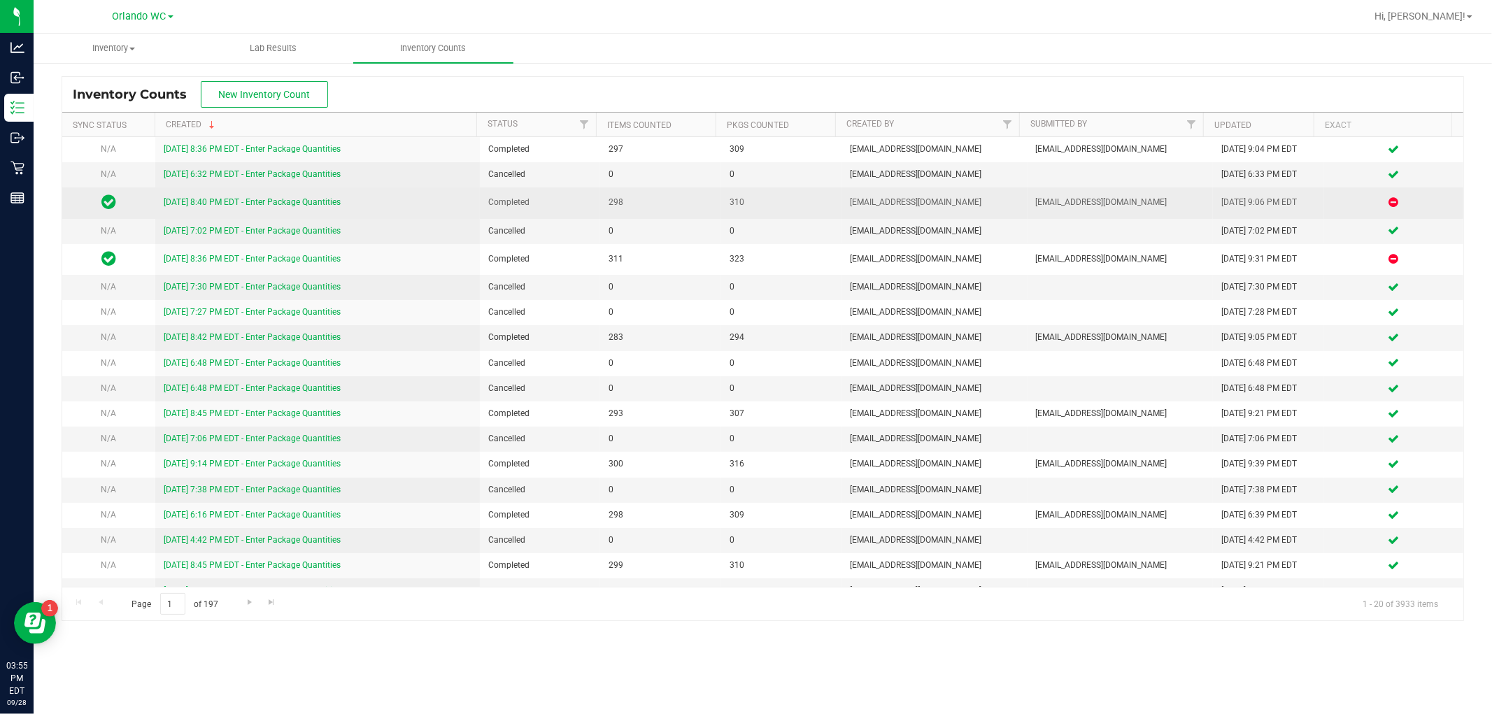
click at [219, 204] on link "[DATE] 8:40 PM EDT - Enter Package Quantities" at bounding box center [252, 202] width 177 height 10
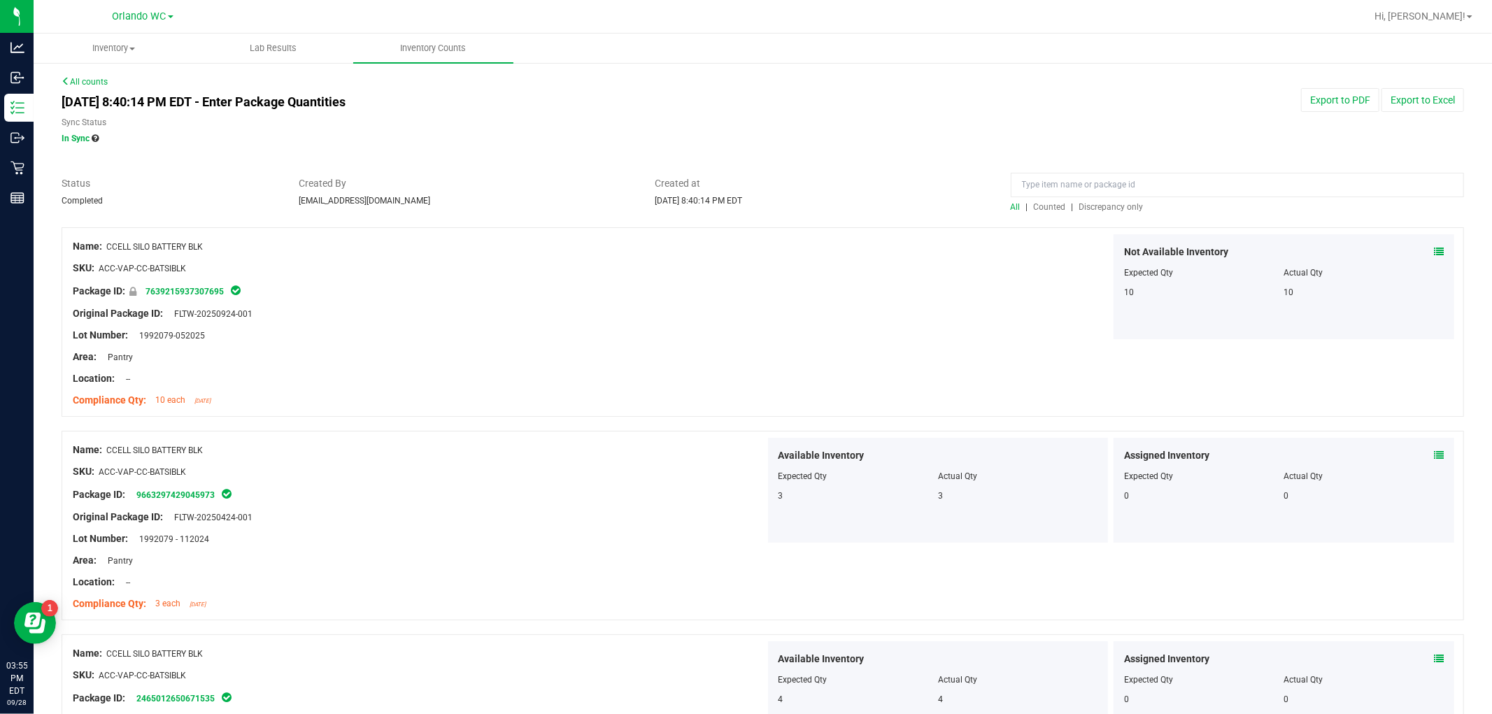
click at [1122, 211] on span "Discrepancy only" at bounding box center [1111, 207] width 64 height 10
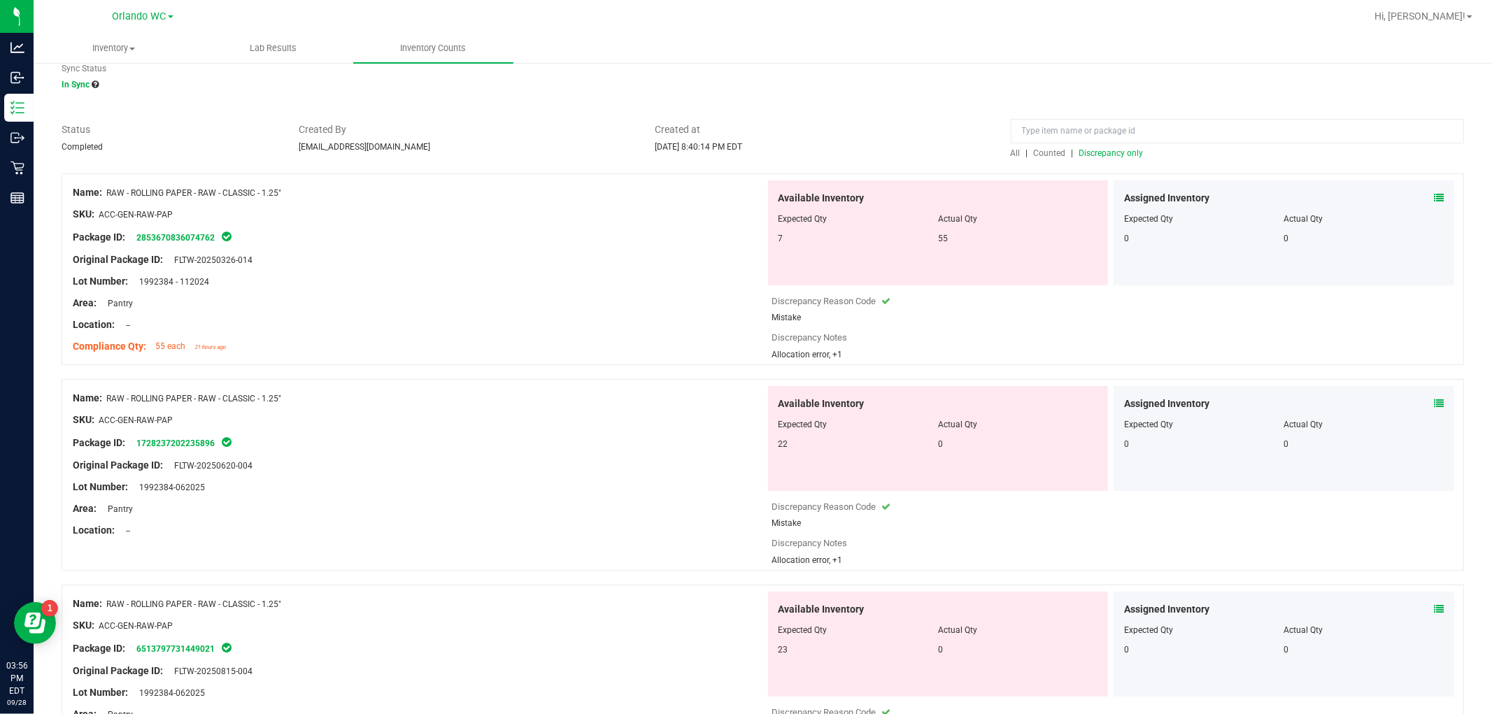
scroll to position [22, 0]
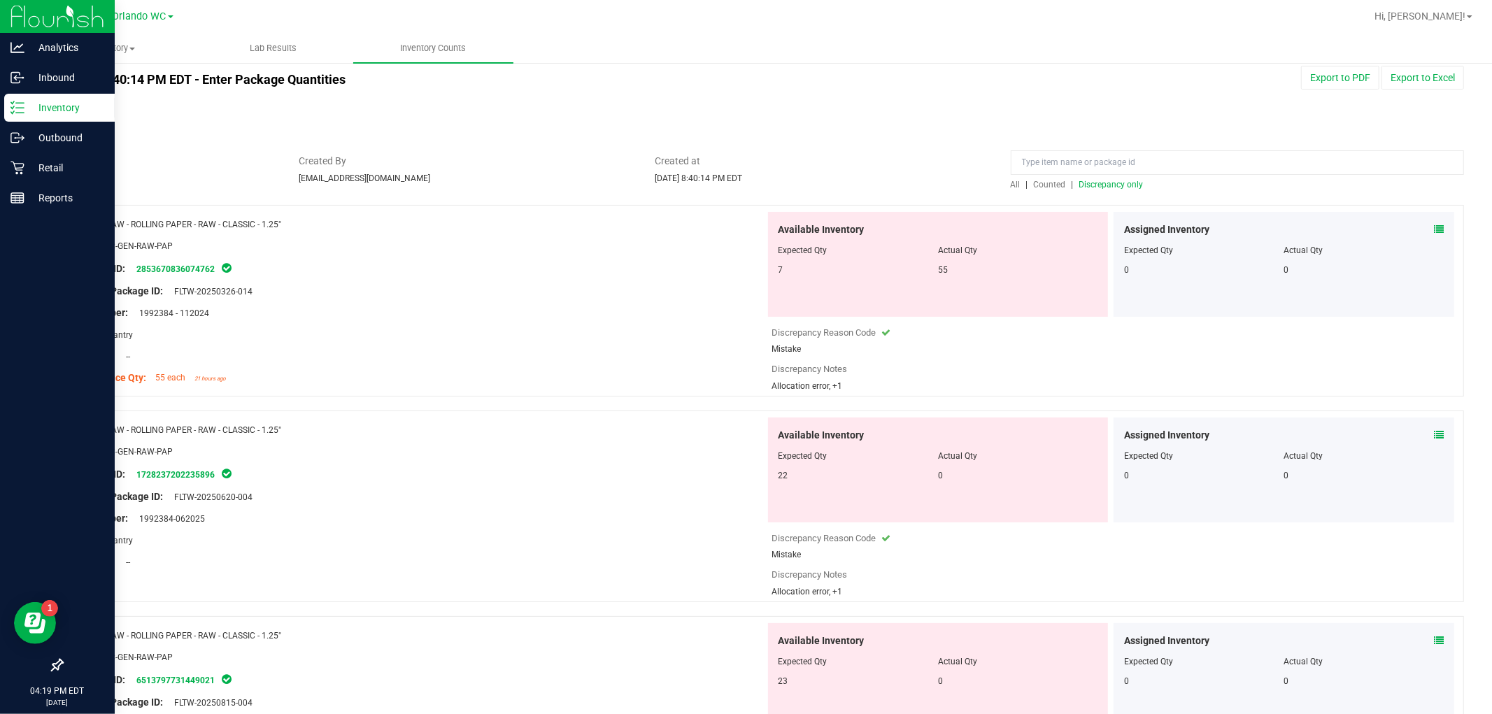
click at [17, 104] on icon at bounding box center [17, 108] width 14 height 14
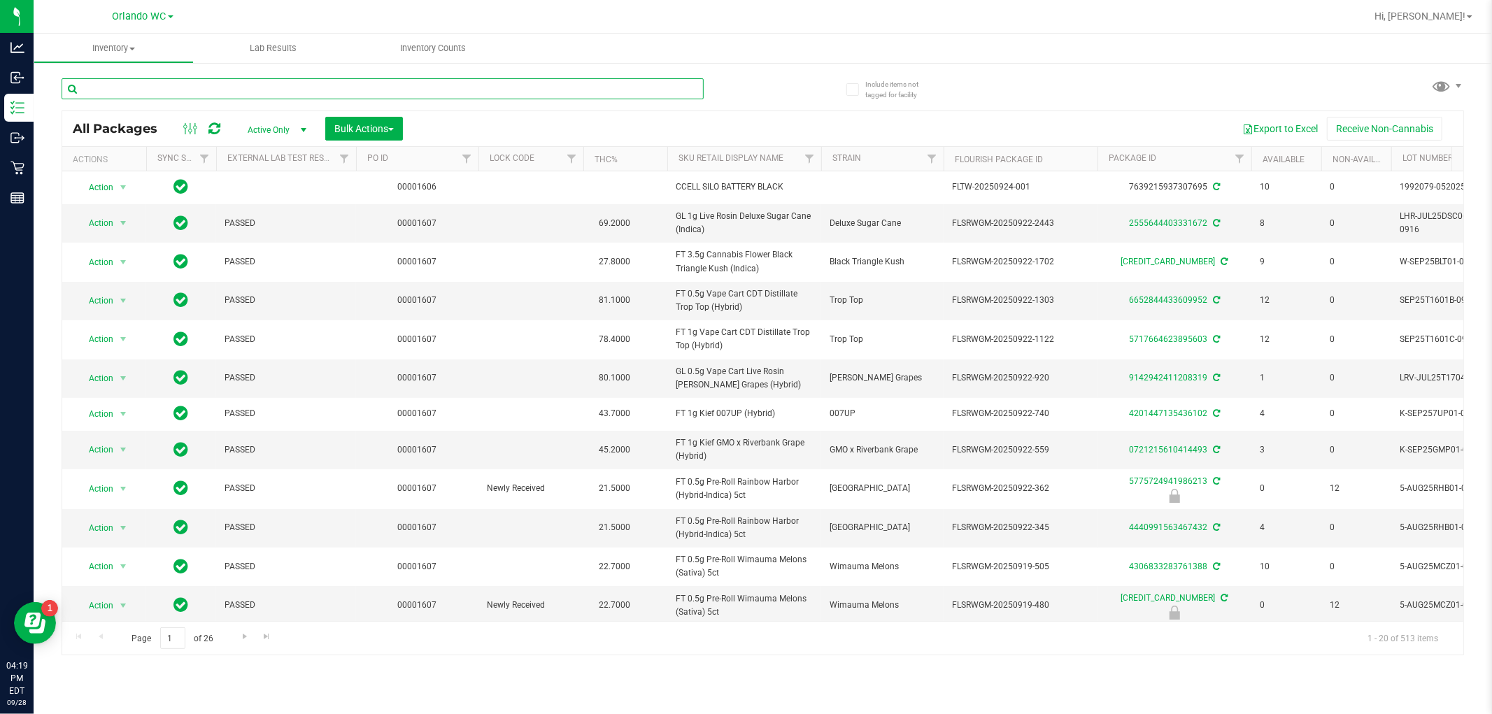
click at [246, 87] on input "text" at bounding box center [383, 88] width 642 height 21
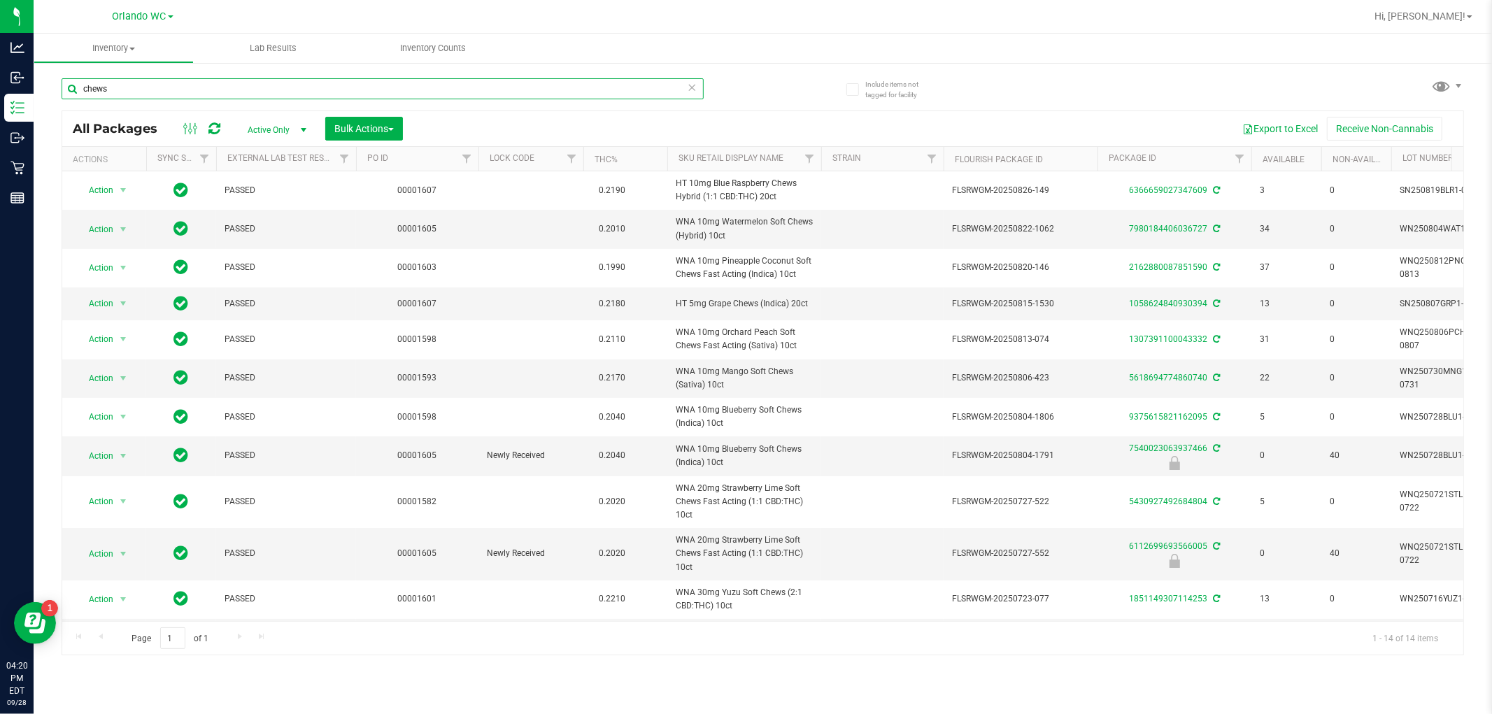
click at [176, 91] on input "chews" at bounding box center [383, 88] width 642 height 21
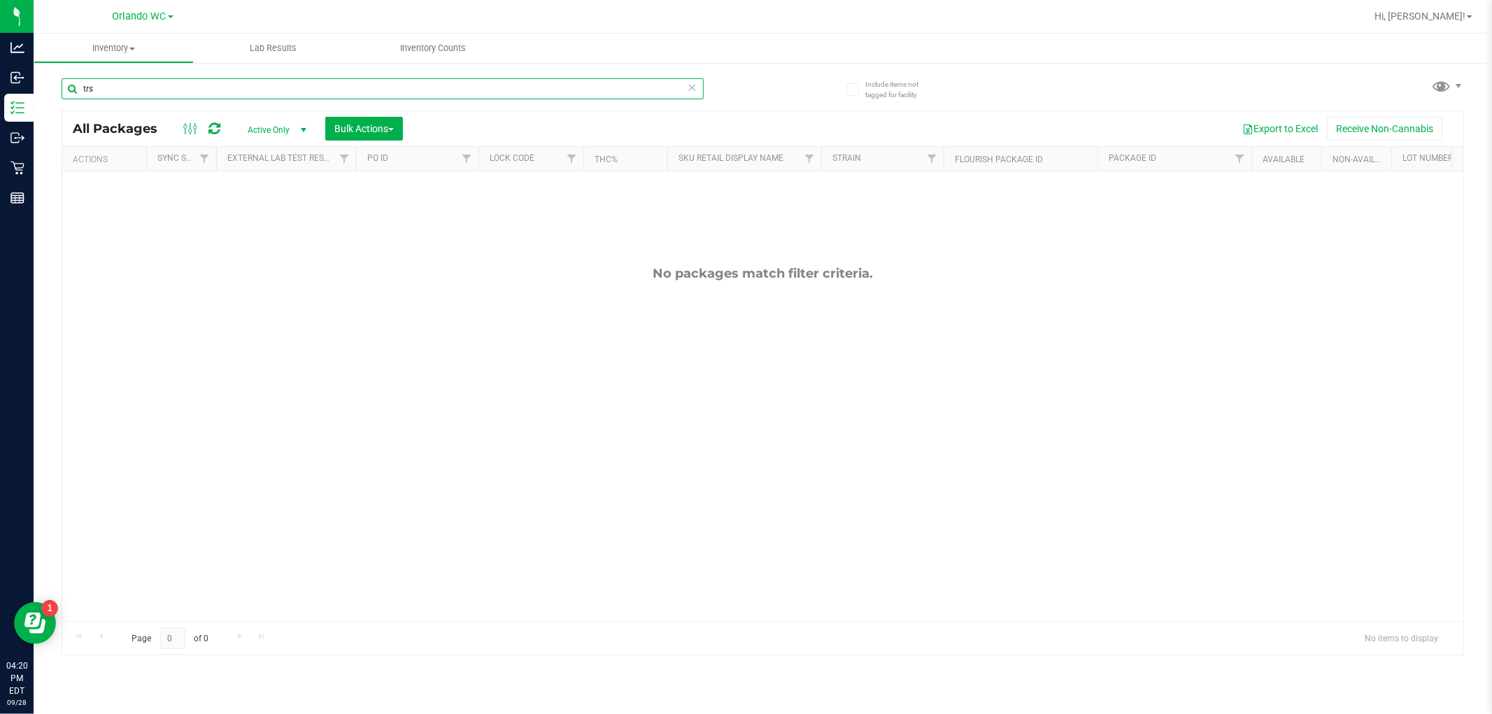
type input "trs"
click at [215, 94] on input "trs" at bounding box center [383, 88] width 642 height 21
click at [283, 127] on span "Active Only" at bounding box center [274, 130] width 77 height 20
click at [273, 218] on li "All" at bounding box center [274, 215] width 76 height 21
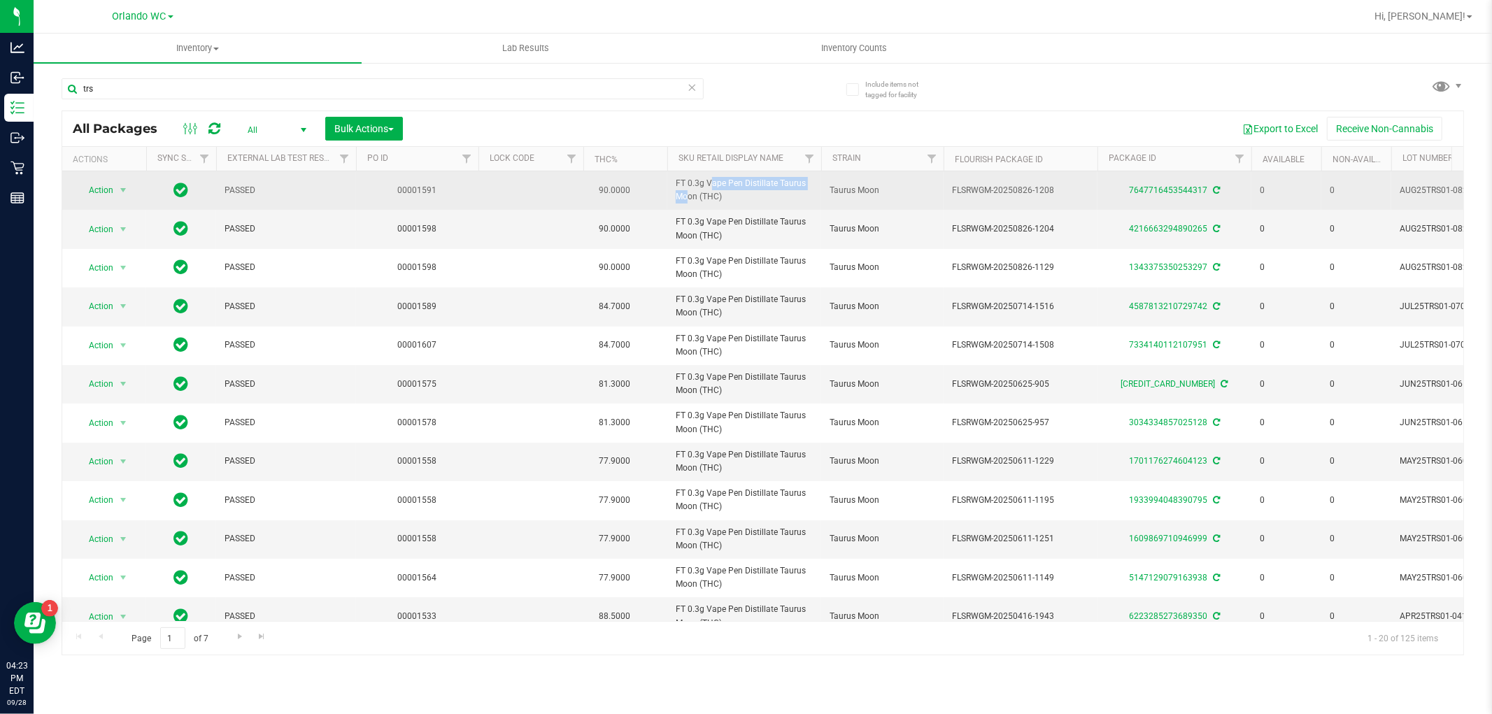
drag, startPoint x: 677, startPoint y: 183, endPoint x: 778, endPoint y: 186, distance: 101.5
click at [778, 186] on span "FT 0.3g Vape Pen Distillate Taurus Moon (THC)" at bounding box center [744, 190] width 137 height 27
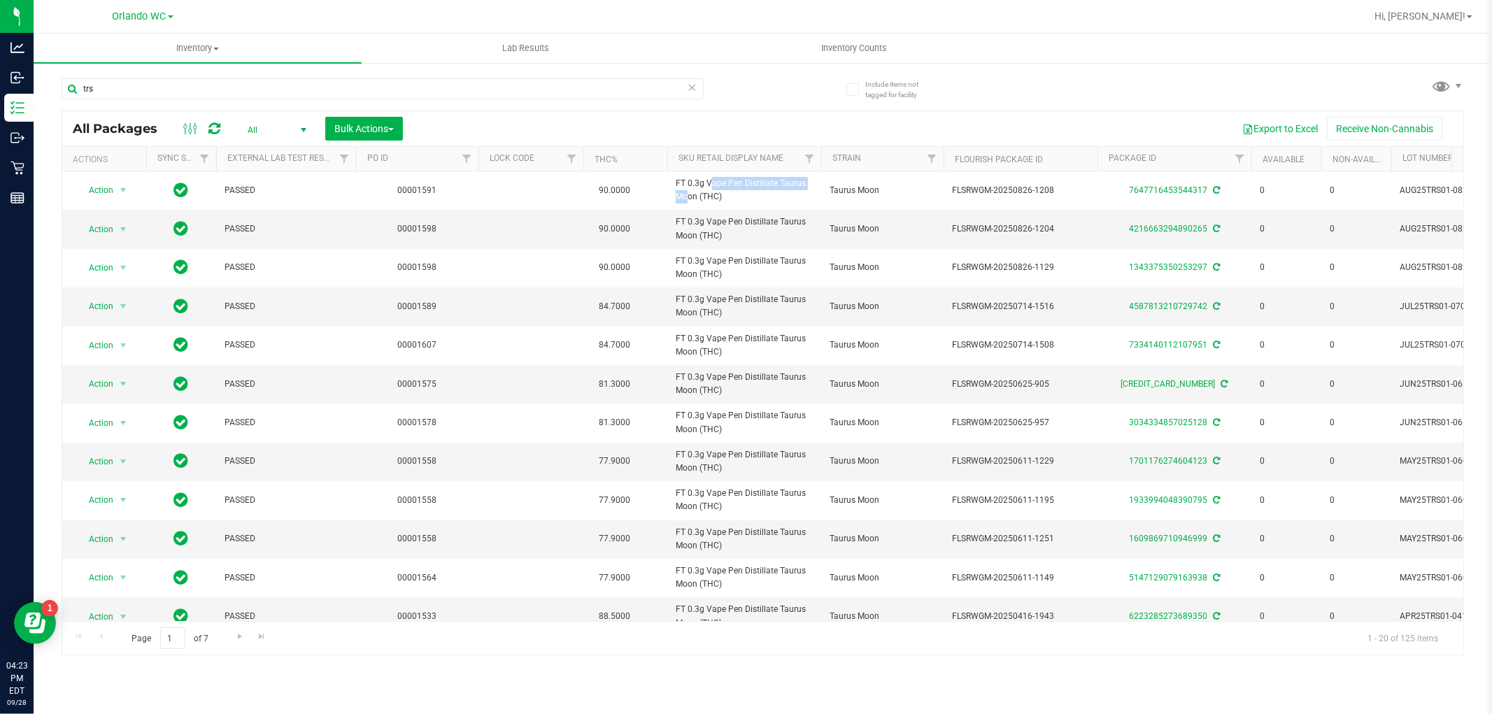
copy span "FT 0.3g Vape Pen Distillate"
click at [269, 131] on span "All" at bounding box center [274, 130] width 77 height 20
click at [263, 156] on li "Active Only" at bounding box center [274, 153] width 76 height 21
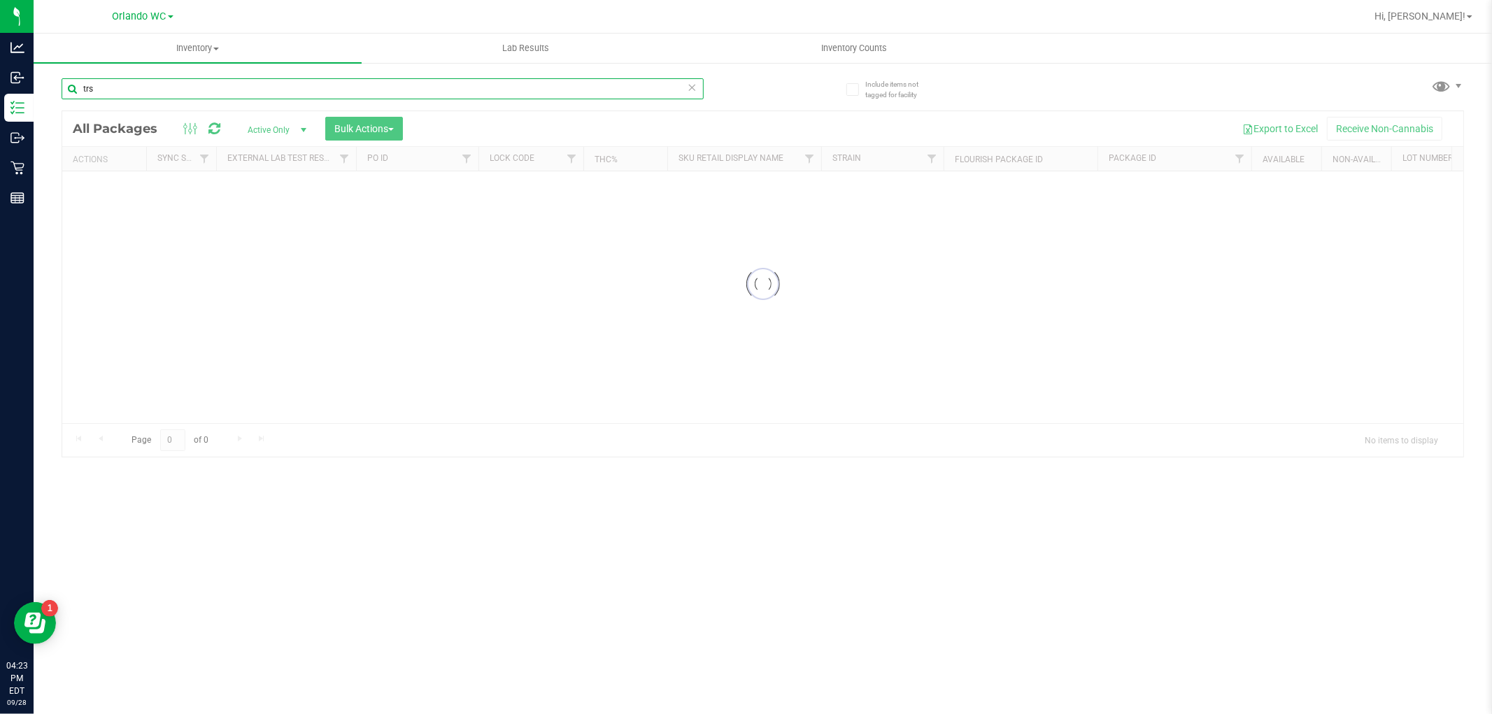
click at [154, 92] on input "trs" at bounding box center [383, 88] width 642 height 21
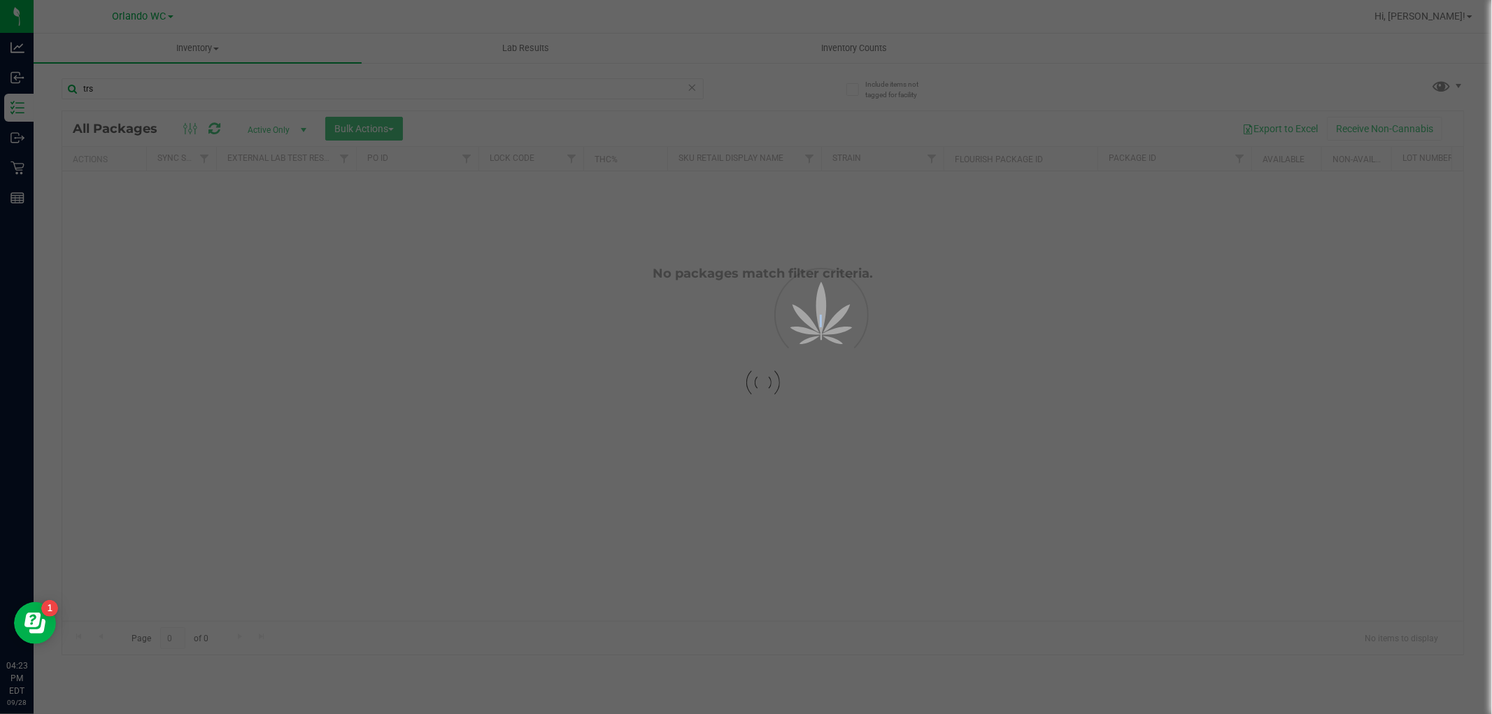
click at [154, 92] on div at bounding box center [746, 357] width 1492 height 714
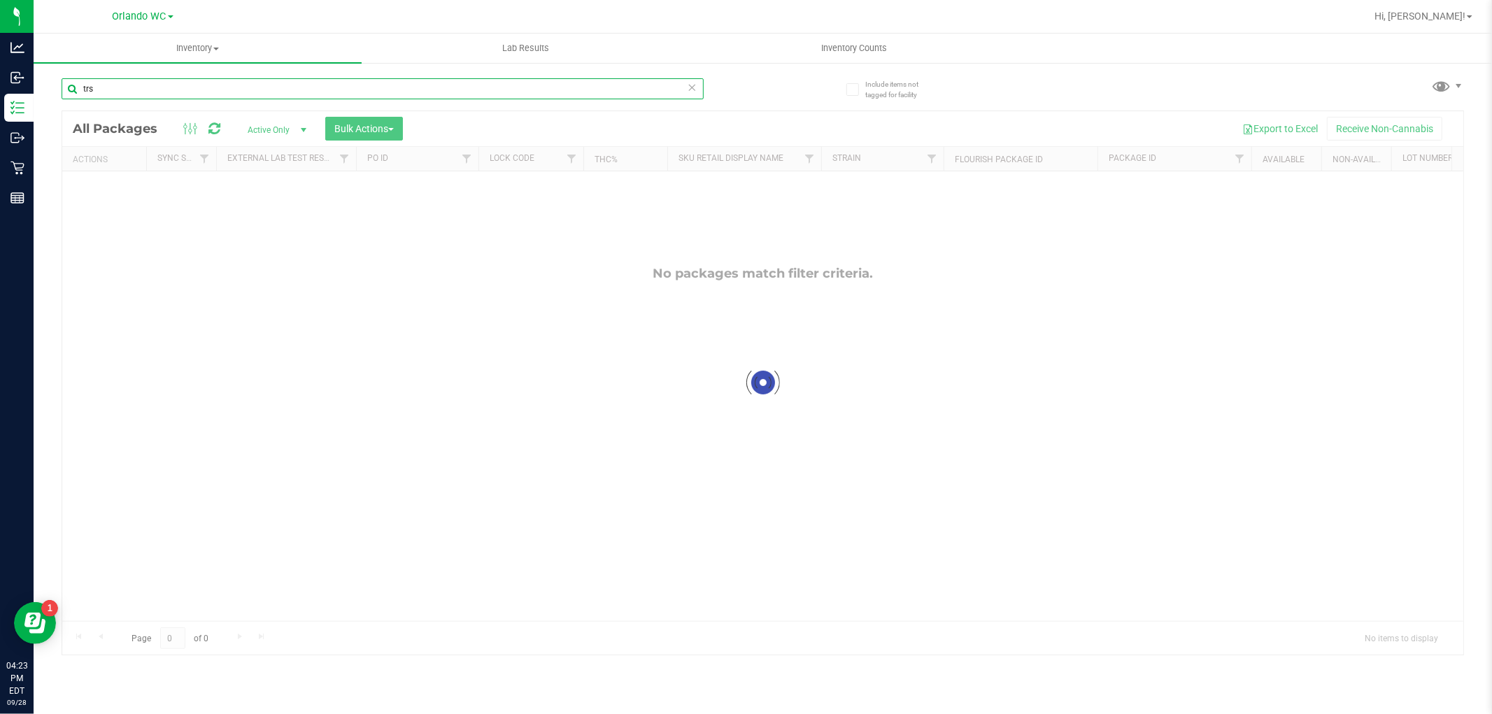
click at [154, 92] on input "trs" at bounding box center [383, 88] width 642 height 21
paste input "FT 0.3g Vape Pen Distillate"
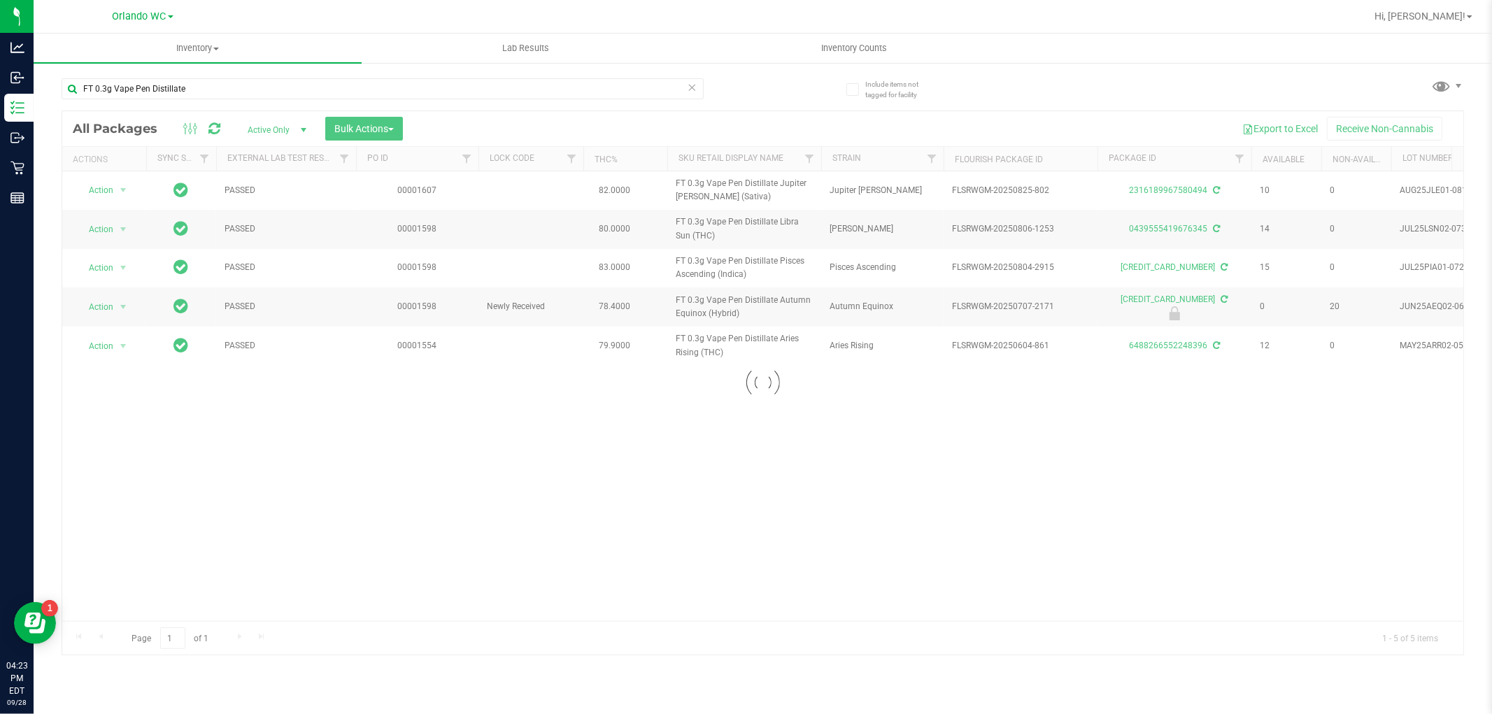
click at [725, 88] on div "FT 0.3g Vape Pen Distillate" at bounding box center [413, 88] width 702 height 45
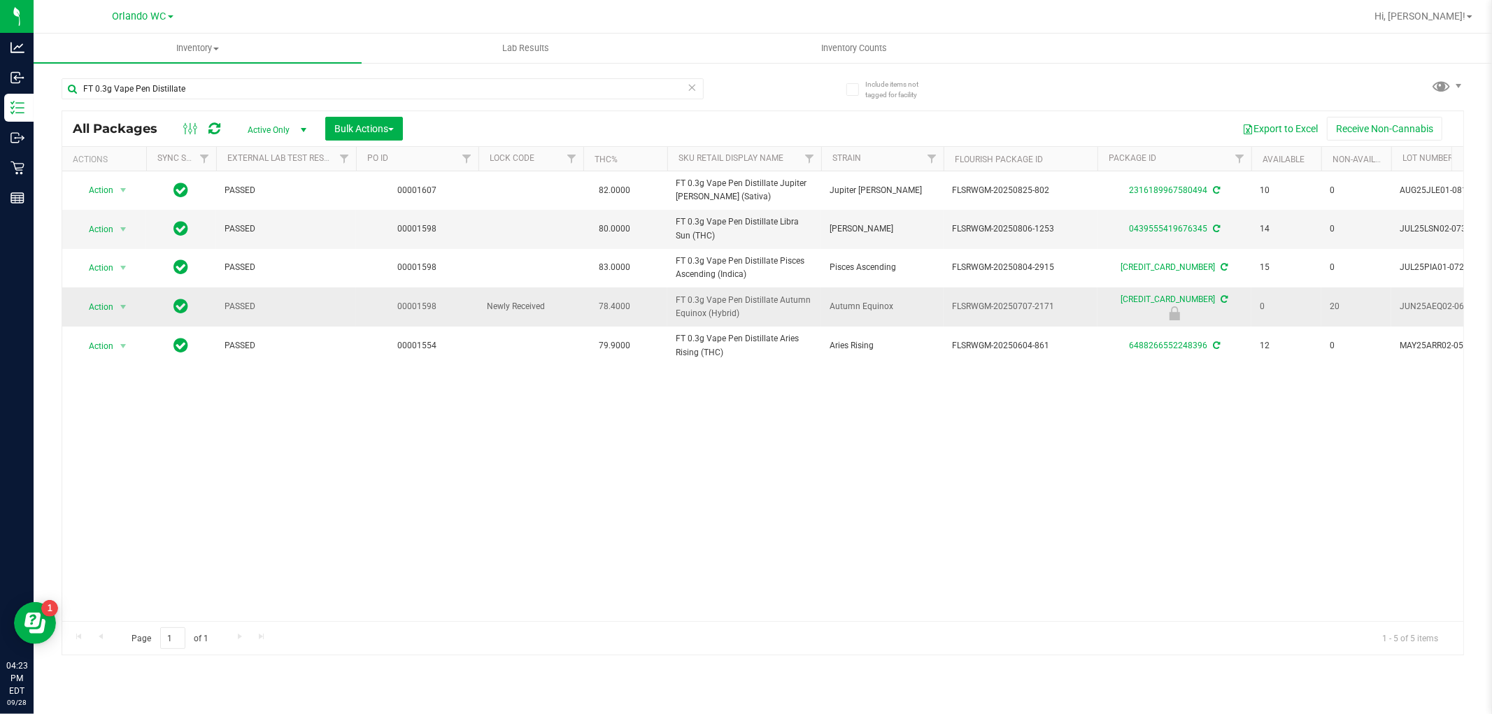
click at [694, 315] on span "FT 0.3g Vape Pen Distillate Autumn Equinox (Hybrid)" at bounding box center [744, 307] width 137 height 27
copy tr "FT 0.3g Vape Pen Distillate Autumn Equinox (Hybrid)"
click at [1332, 463] on div "Action Action Adjust qty Create package Edit attributes Global inventory Locate…" at bounding box center [762, 396] width 1401 height 450
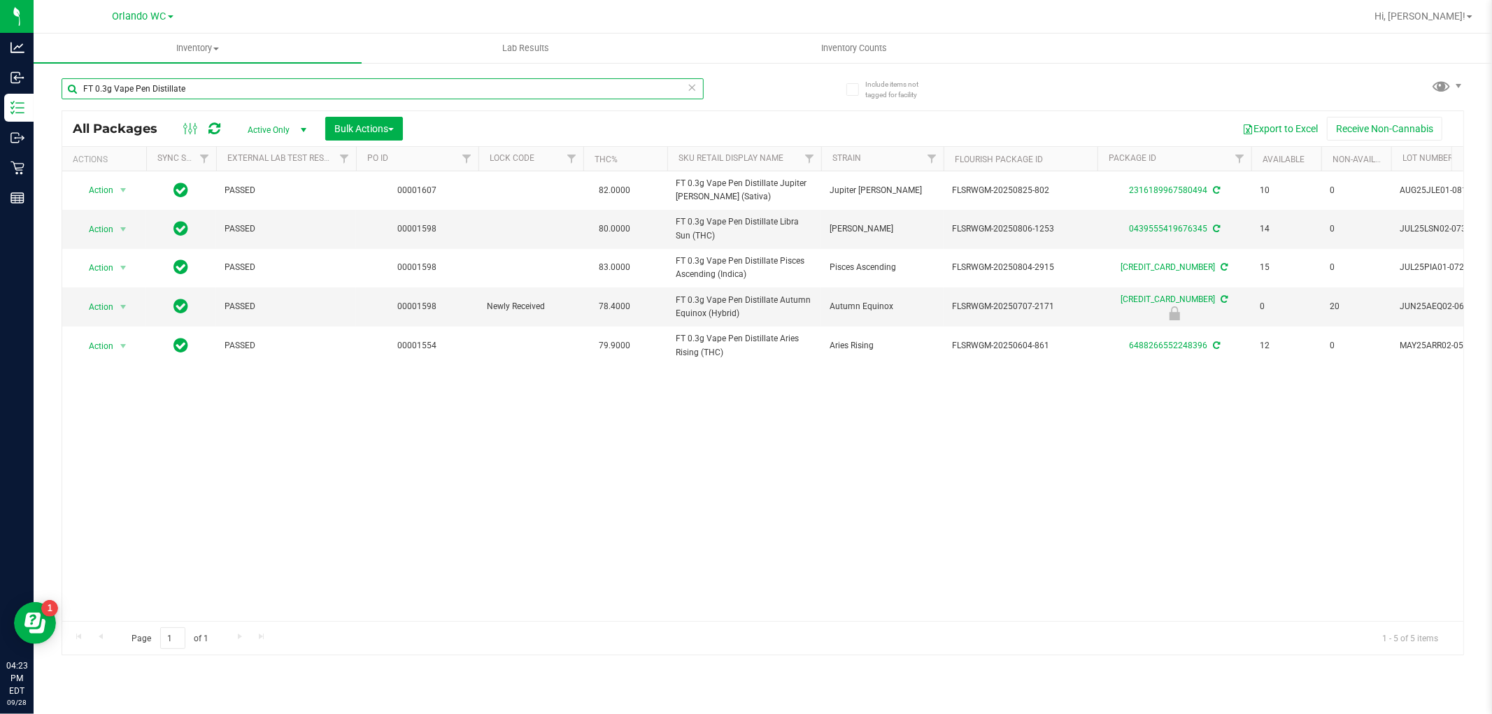
click at [234, 92] on input "FT 0.3g Vape Pen Distillate" at bounding box center [383, 88] width 642 height 21
click at [207, 98] on input "FT 0.3g Vape Pen Distillate" at bounding box center [383, 88] width 642 height 21
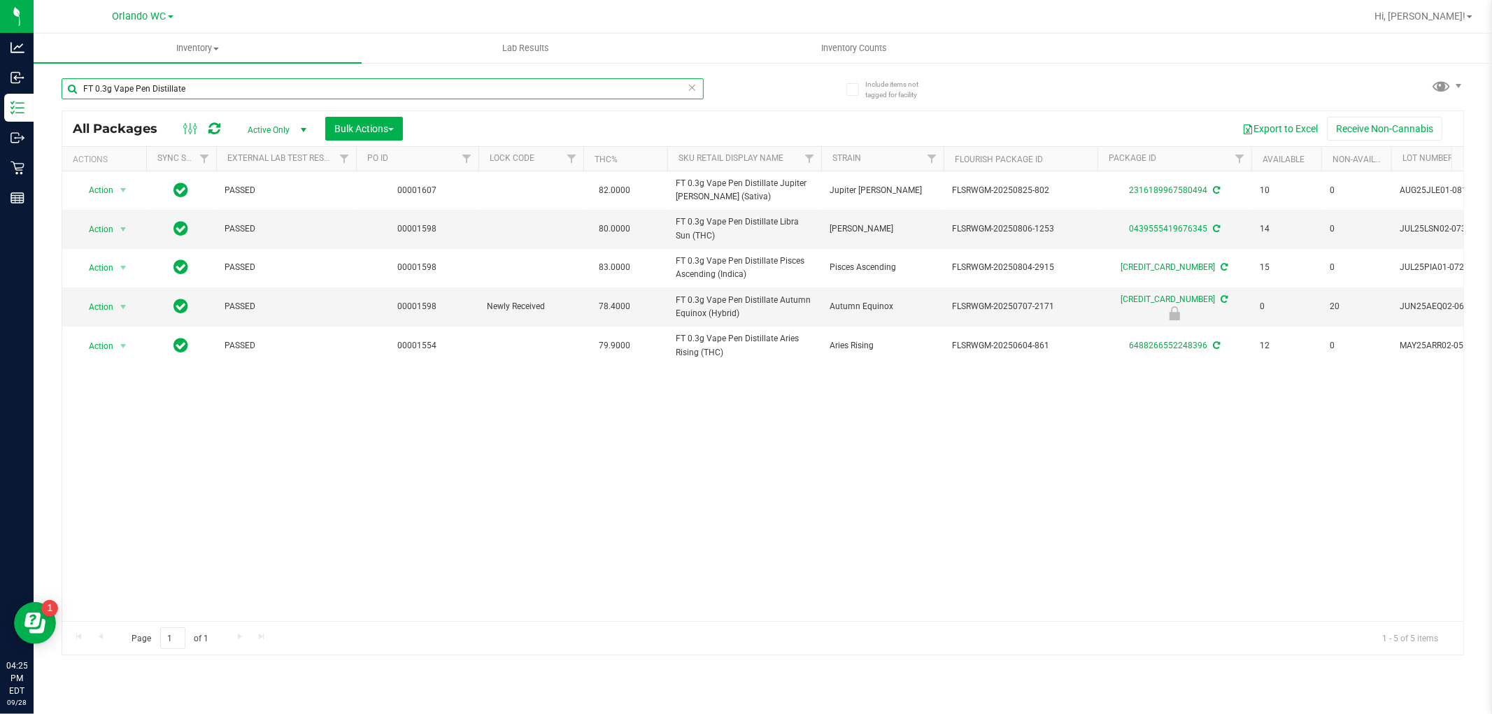
click at [207, 98] on input "FT 0.3g Vape Pen Distillate" at bounding box center [383, 88] width 642 height 21
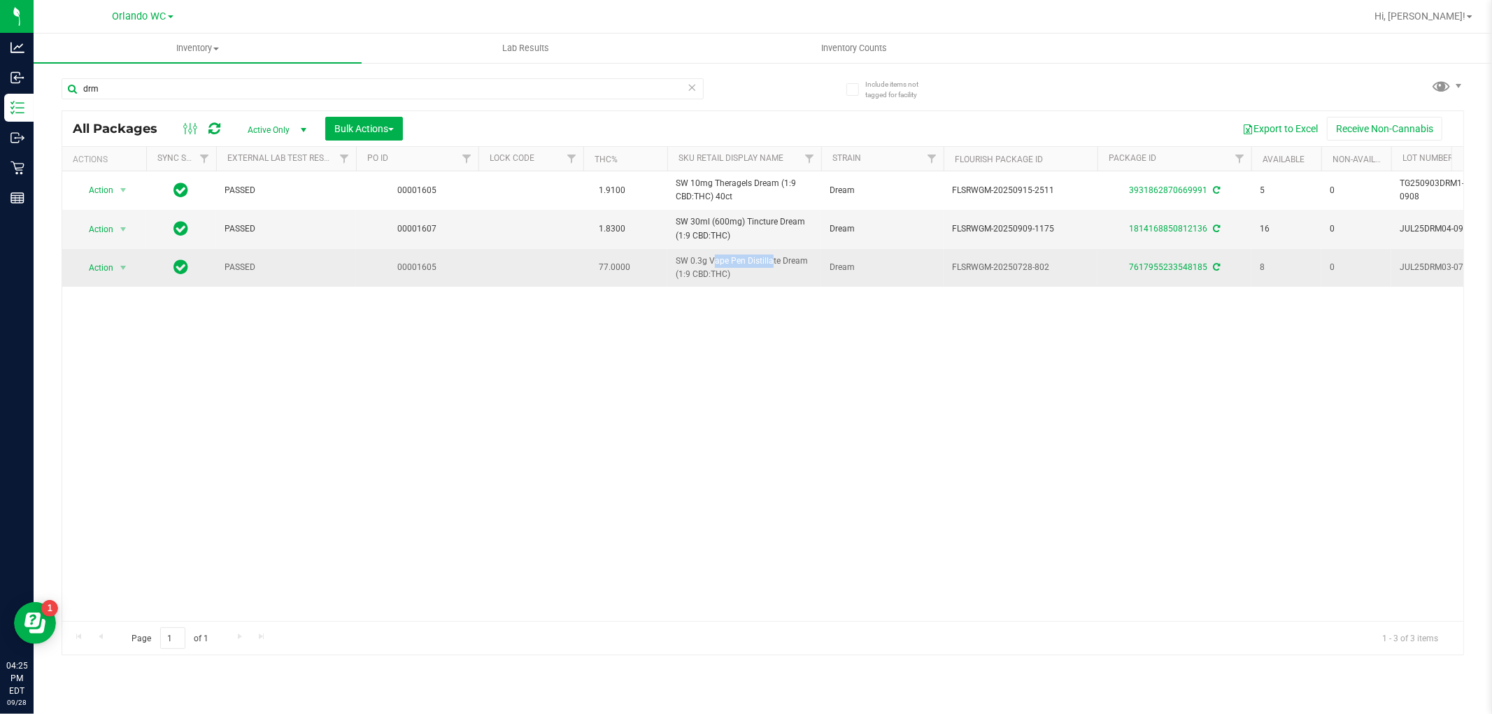
drag, startPoint x: 671, startPoint y: 257, endPoint x: 743, endPoint y: 262, distance: 72.2
click at [743, 262] on td "SW 0.3g Vape Pen Distillate Dream (1:9 CBD:THC)" at bounding box center [744, 268] width 154 height 38
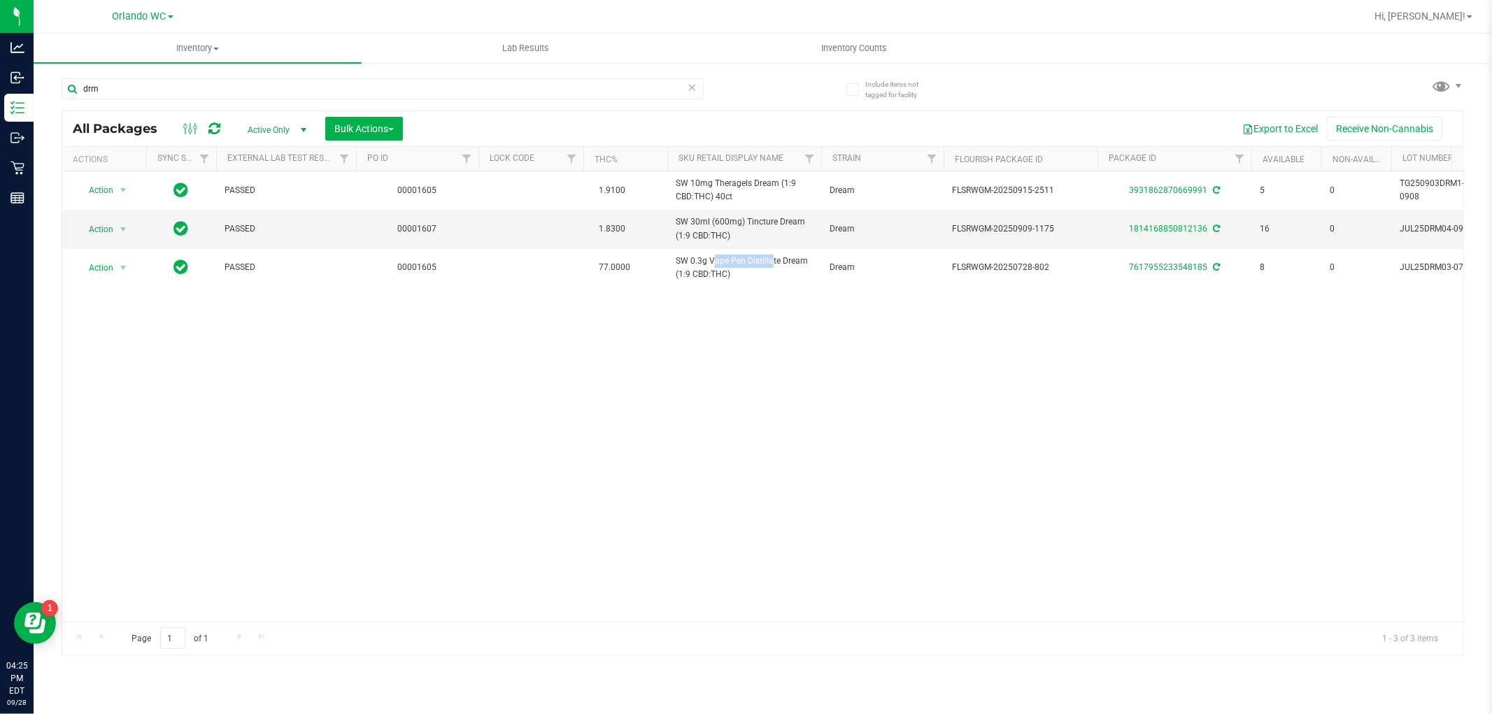
copy span "SW 0.3g Vape Pen"
drag, startPoint x: 1245, startPoint y: 434, endPoint x: 1208, endPoint y: 418, distance: 40.1
click at [1245, 434] on div "Action Action Adjust qty Create package Edit attributes Global inventory Locate…" at bounding box center [762, 396] width 1401 height 450
click at [396, 82] on input "drm" at bounding box center [383, 88] width 642 height 21
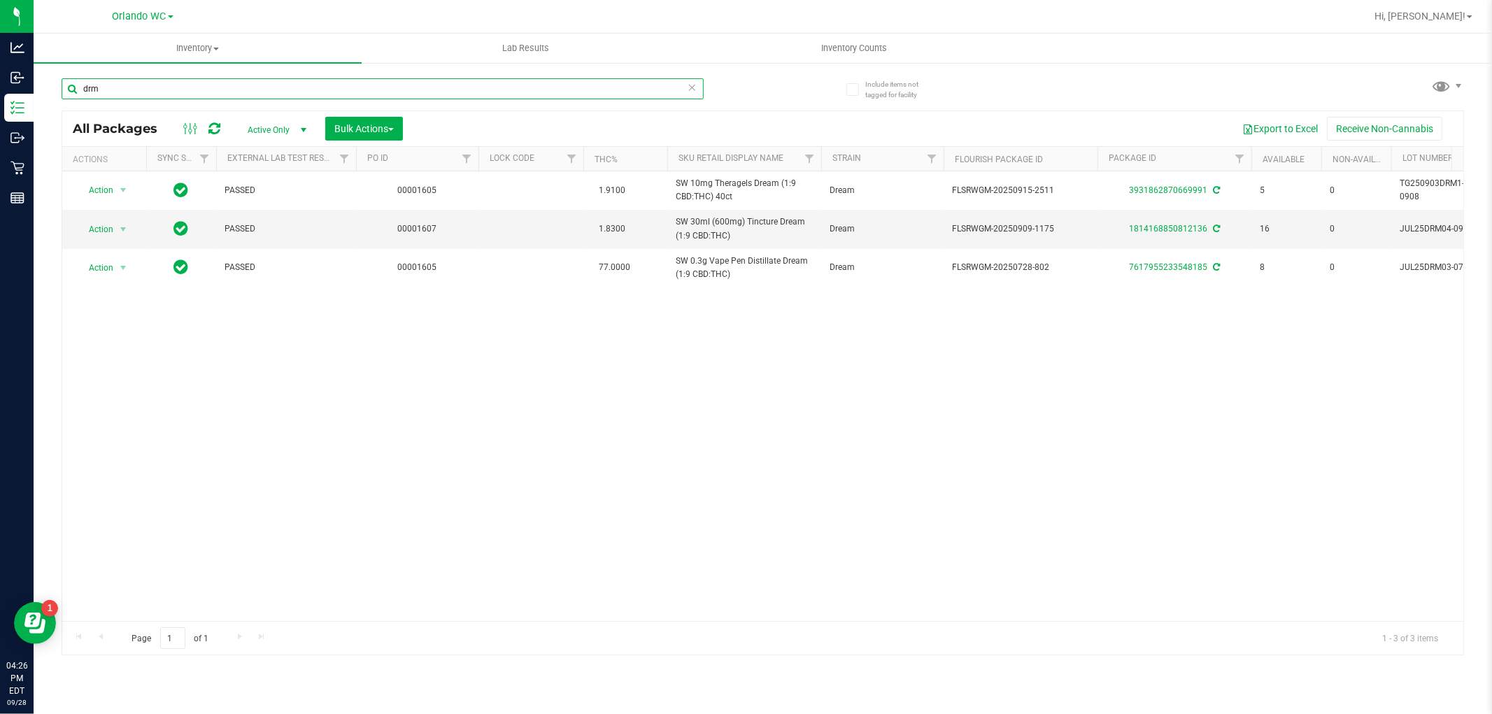
paste input "SW 0.3g Vape Pen"
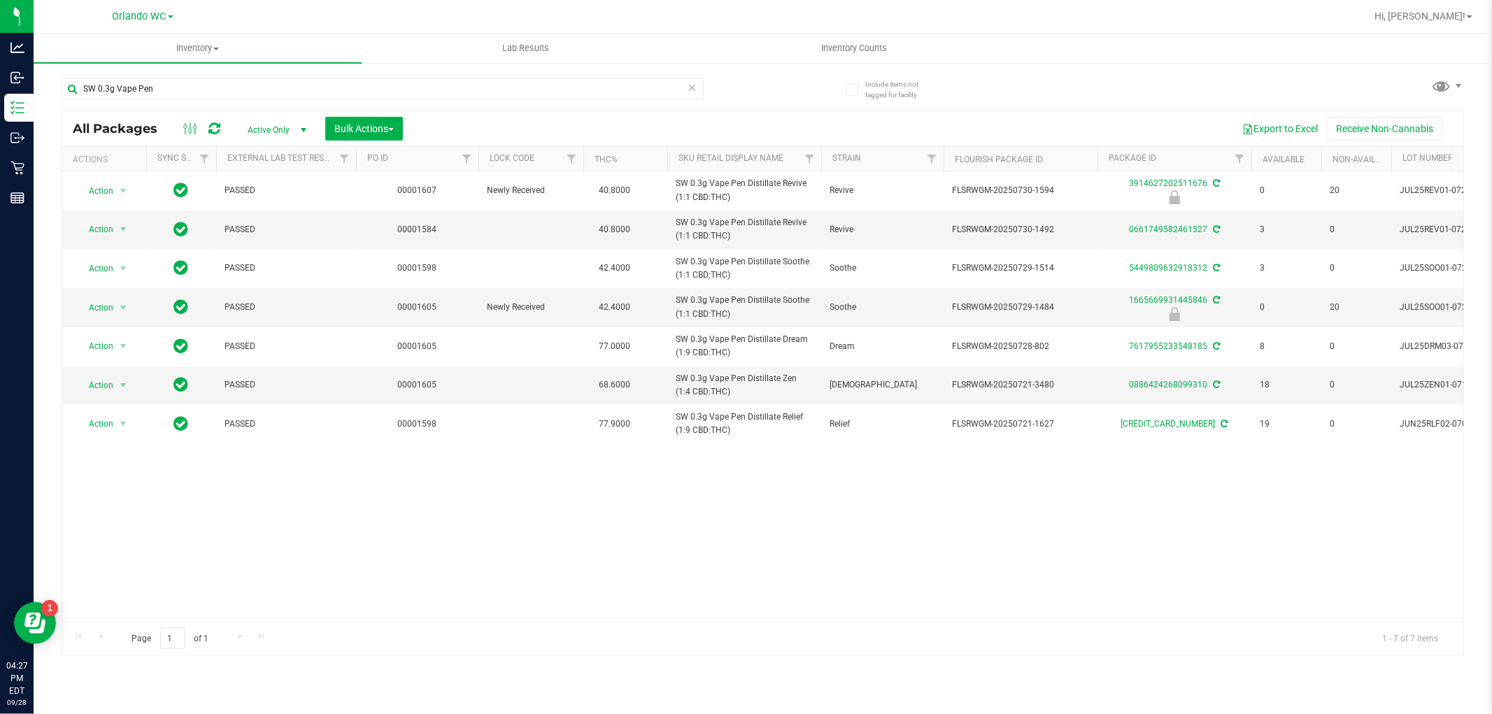
click at [1103, 76] on div "SW 0.3g Vape Pen All Packages Active Only Active Only Lab Samples Locked All Ex…" at bounding box center [763, 360] width 1402 height 590
click at [467, 74] on div "SW 0.3g Vape Pen" at bounding box center [413, 88] width 702 height 45
click at [379, 87] on input "SW 0.3g Vape Pen" at bounding box center [383, 88] width 642 height 21
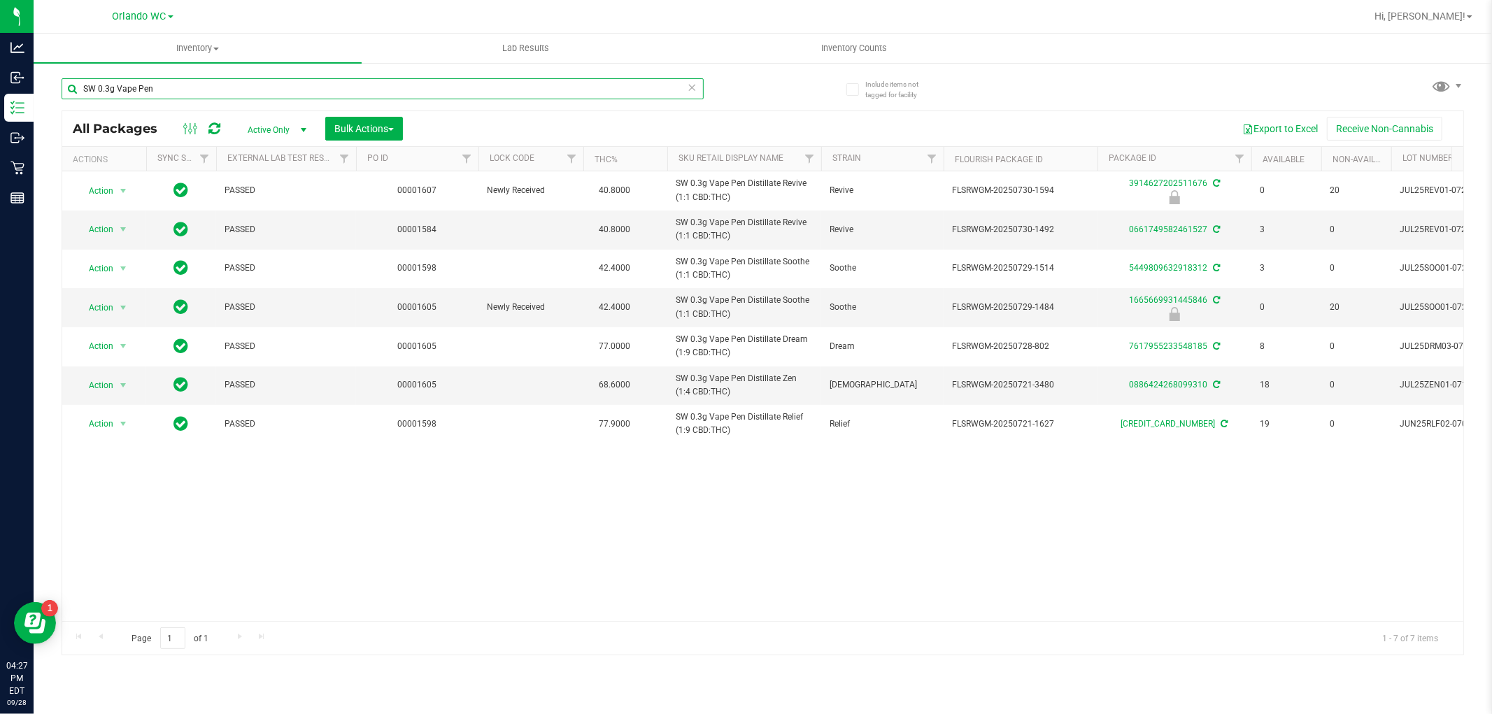
click at [379, 87] on input "SW 0.3g Vape Pen" at bounding box center [383, 88] width 642 height 21
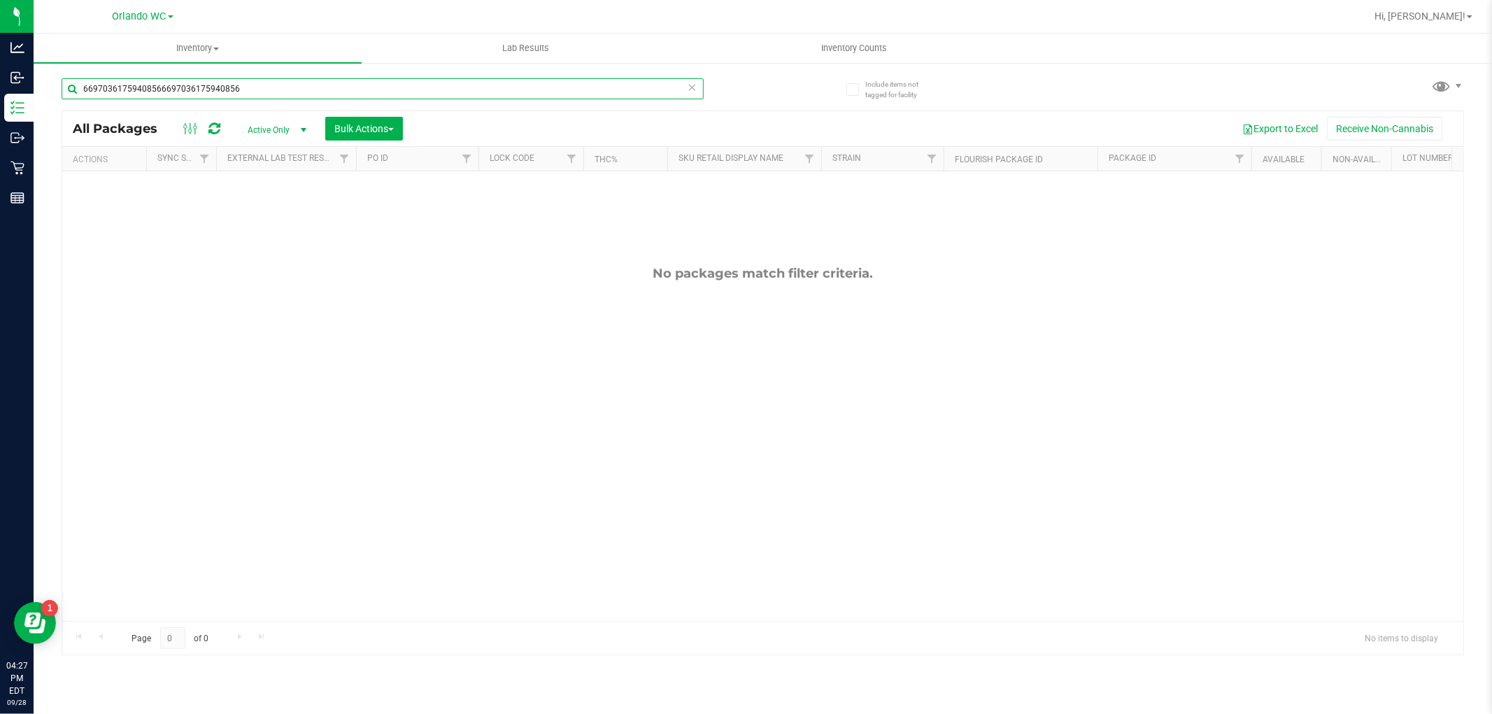
click at [214, 90] on input "66970361759408566697036175940856" at bounding box center [383, 88] width 642 height 21
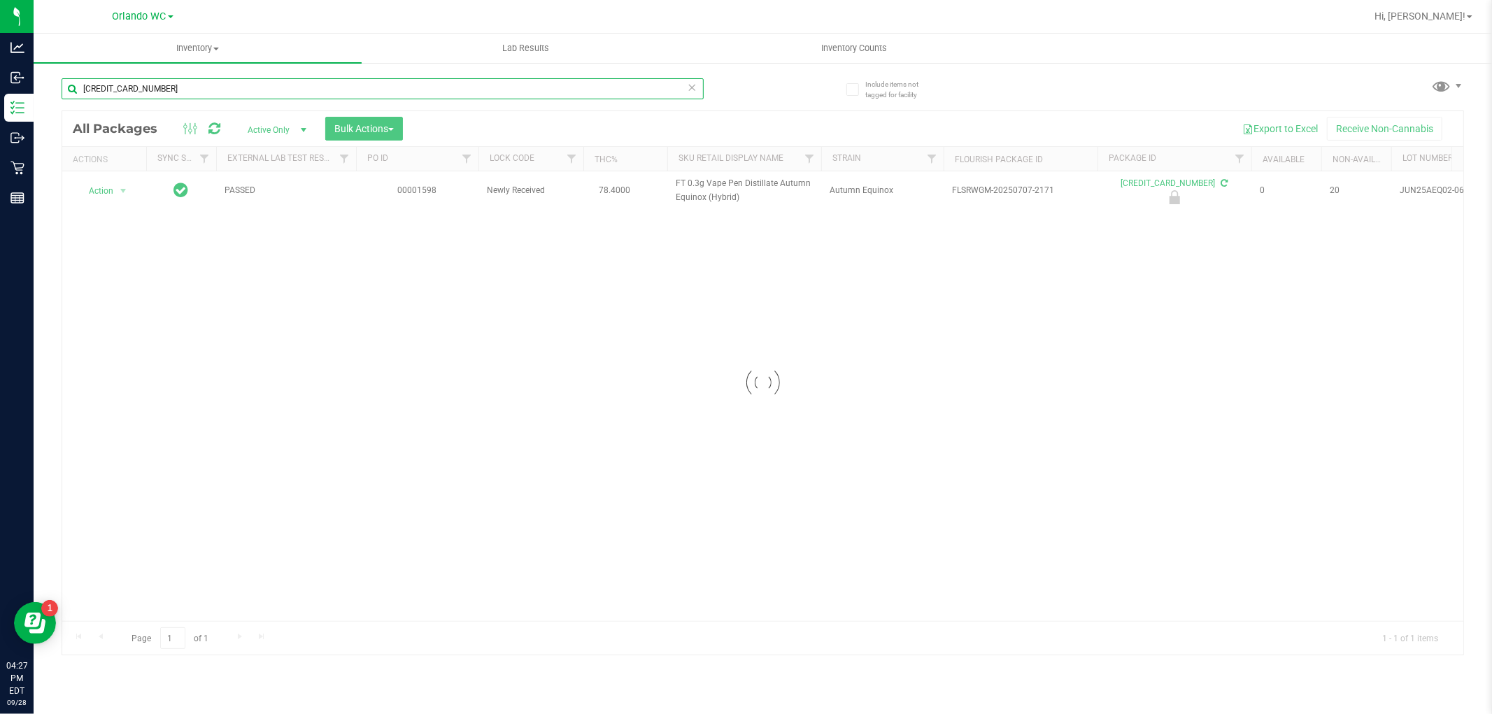
type input "6697036175940856"
click at [117, 212] on div at bounding box center [762, 382] width 1401 height 543
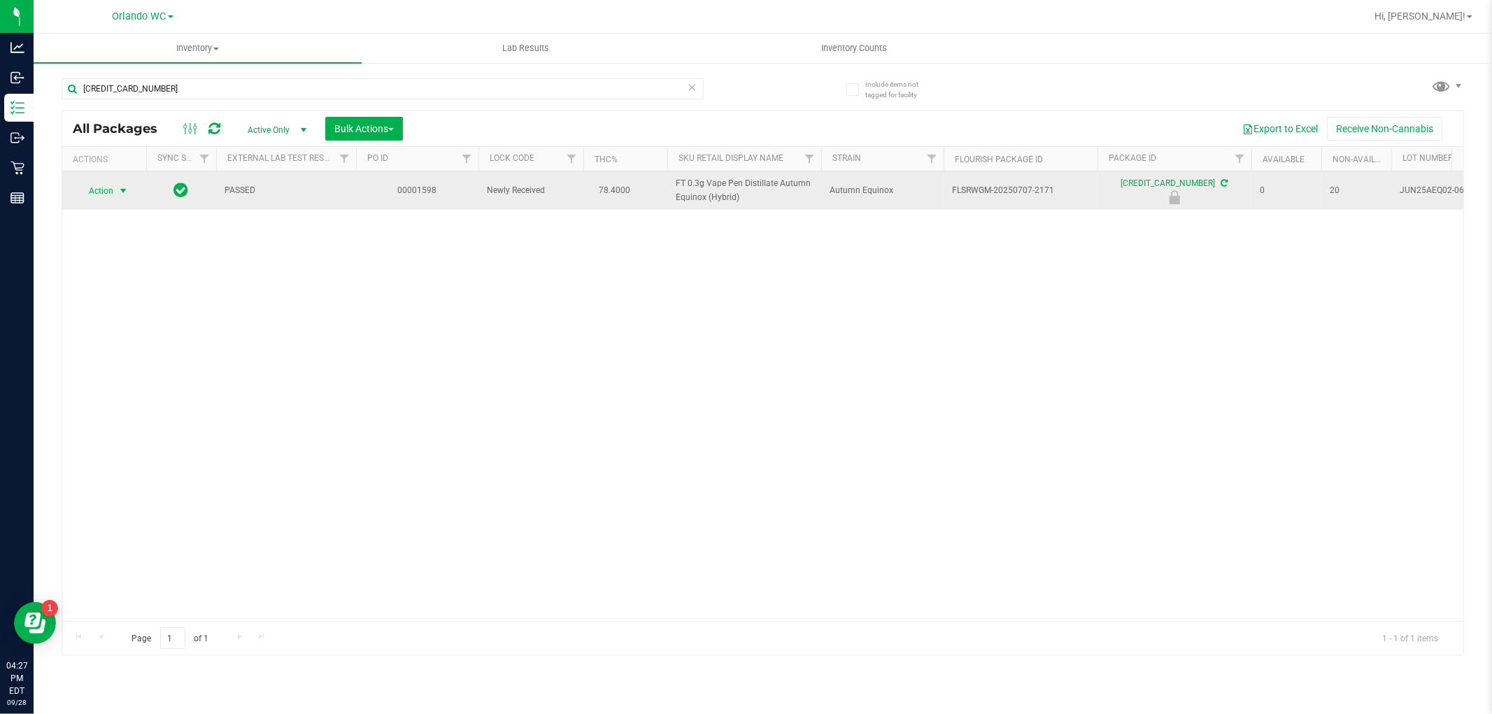
click at [110, 191] on span "Action" at bounding box center [95, 191] width 38 height 20
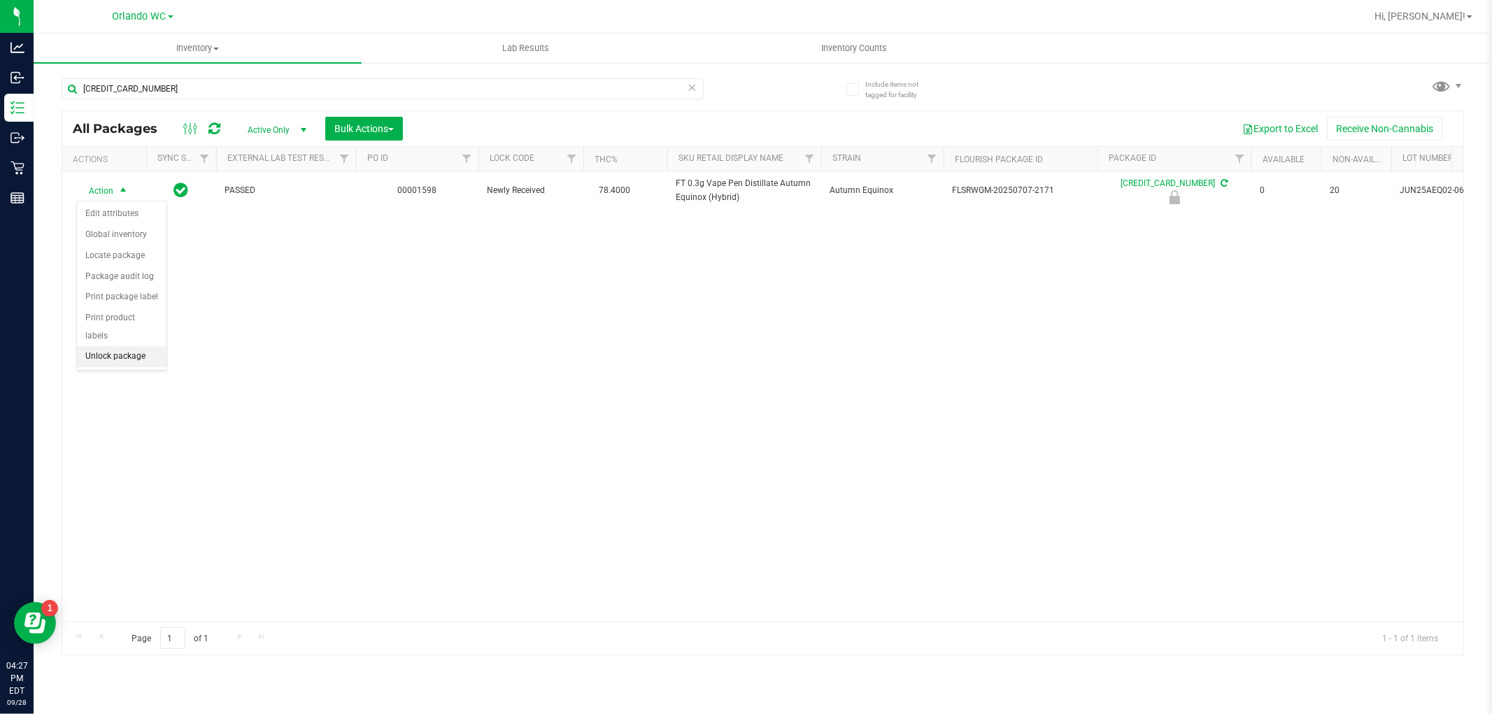
click at [143, 365] on li "Unlock package" at bounding box center [122, 356] width 90 height 21
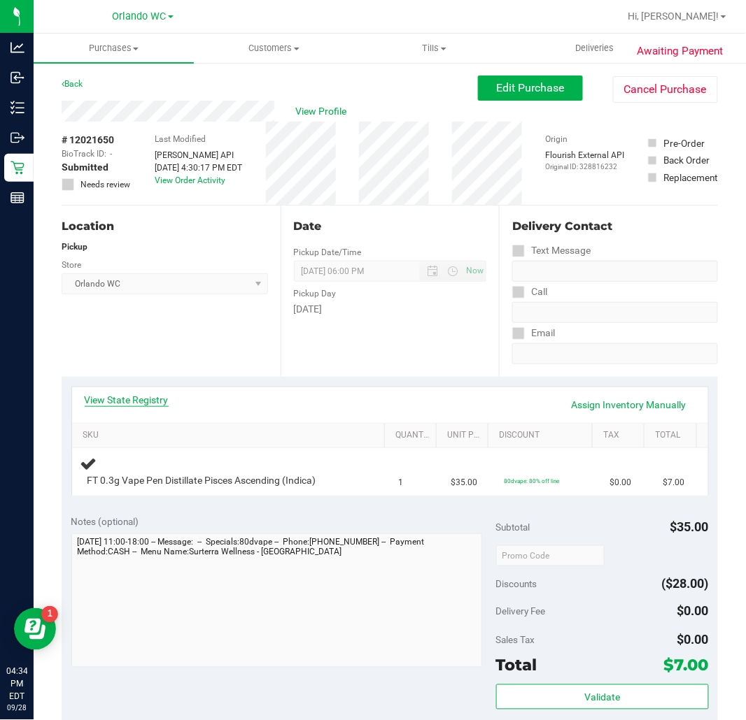
click at [134, 402] on link "View State Registry" at bounding box center [127, 400] width 84 height 14
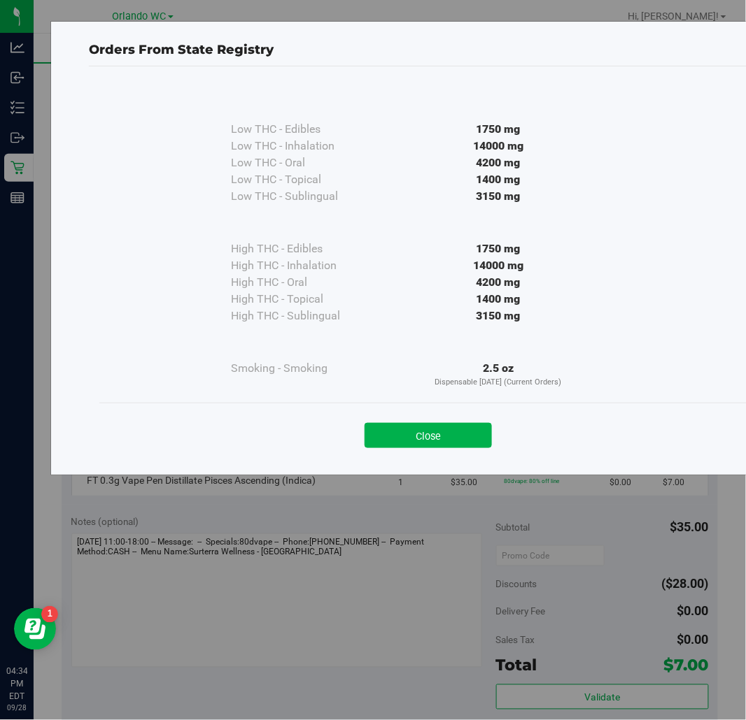
click at [92, 252] on div "Low THC - Edibles 1750 mg Low THC - Inhalation" at bounding box center [428, 264] width 678 height 396
click at [404, 432] on button "Close" at bounding box center [427, 435] width 127 height 25
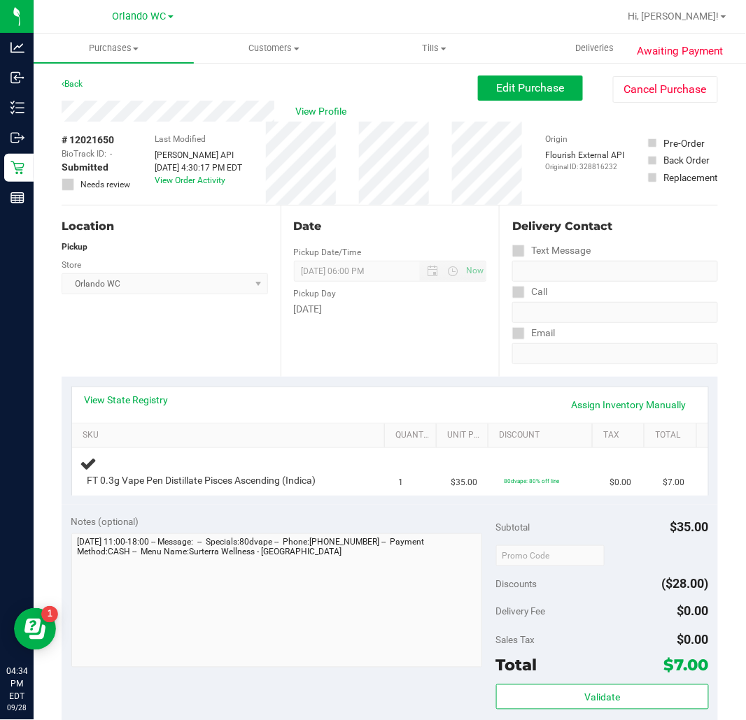
click at [308, 367] on div "Date Pickup Date/Time [DATE] Now [DATE] 06:00 PM Now Pickup Day [DATE]" at bounding box center [389, 291] width 219 height 171
click at [308, 361] on div "Date Pickup Date/Time [DATE] Now [DATE] 06:00 PM Now Pickup Day [DATE]" at bounding box center [389, 291] width 219 height 171
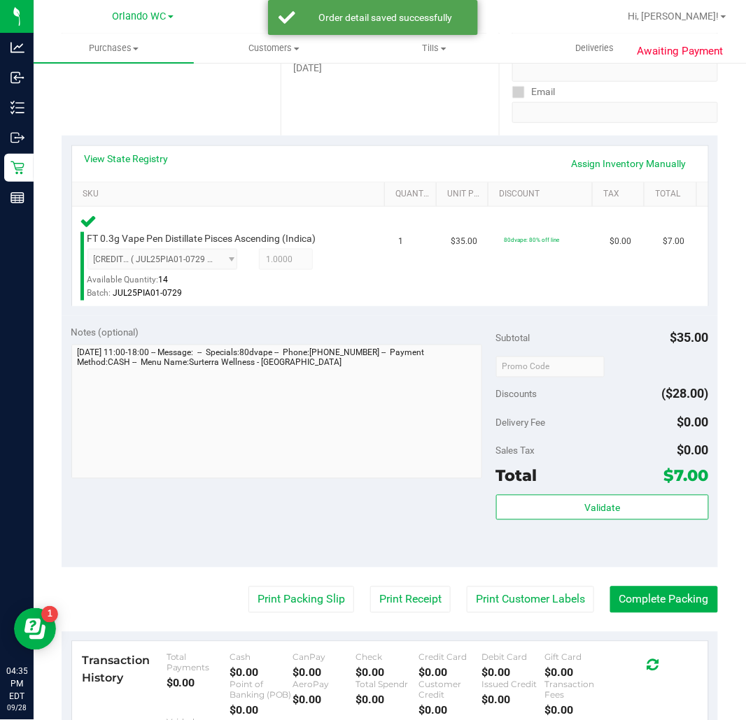
scroll to position [311, 0]
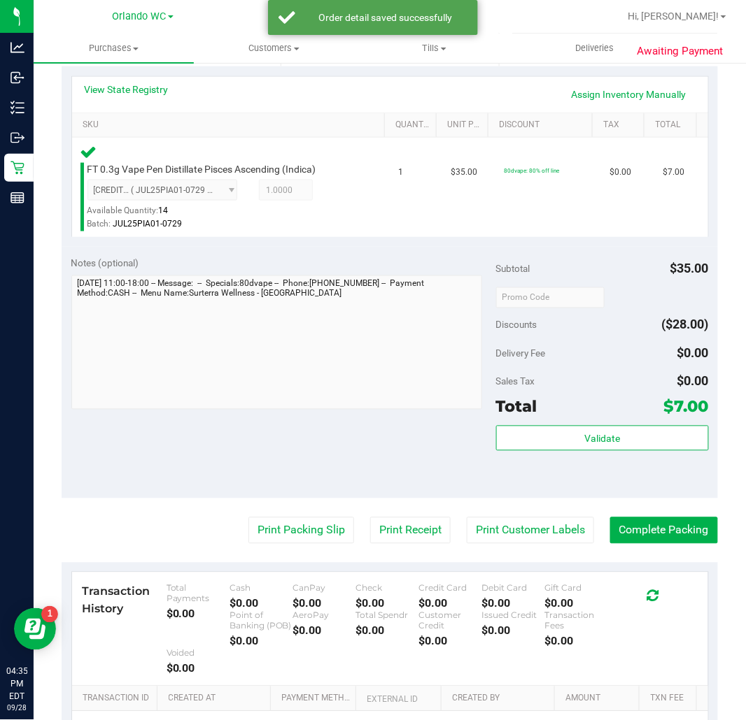
click at [578, 413] on div "Total $7.00" at bounding box center [602, 406] width 213 height 25
click at [590, 455] on div "Validate" at bounding box center [602, 457] width 213 height 63
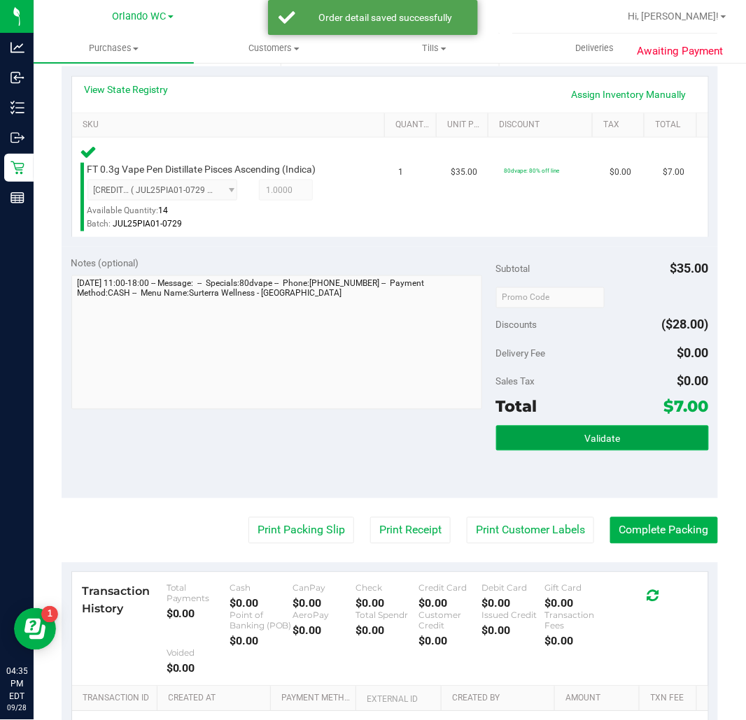
click at [590, 446] on button "Validate" at bounding box center [602, 438] width 213 height 25
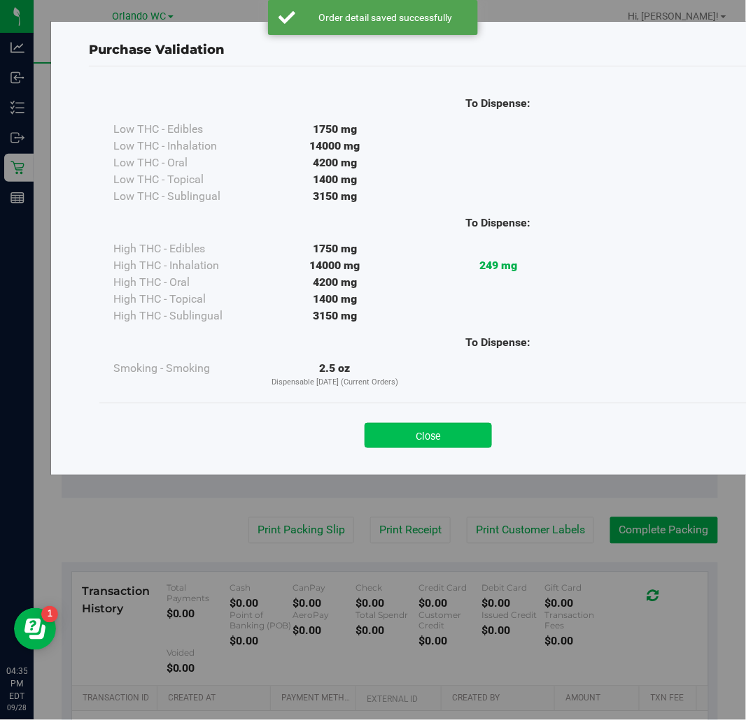
click at [453, 443] on button "Close" at bounding box center [427, 435] width 127 height 25
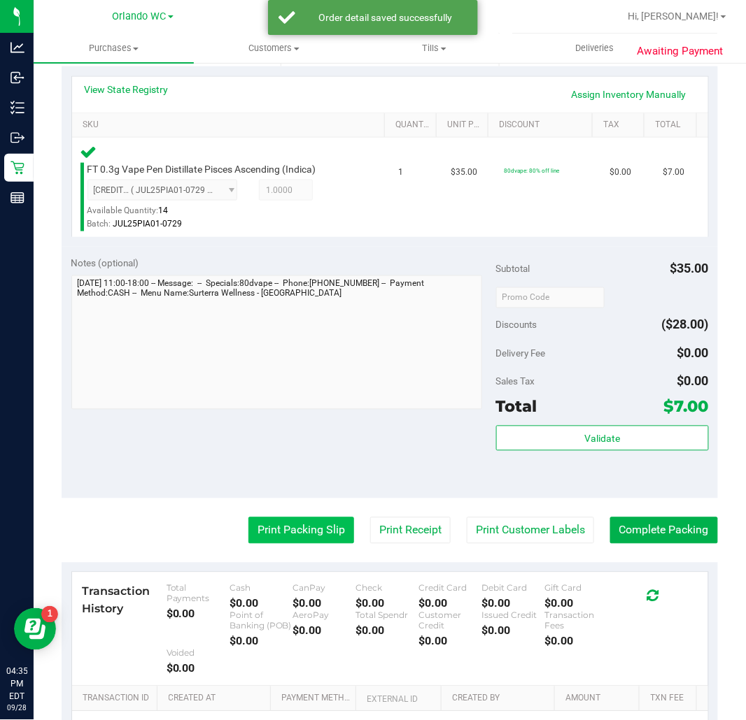
click at [248, 539] on button "Print Packing Slip" at bounding box center [301, 531] width 106 height 27
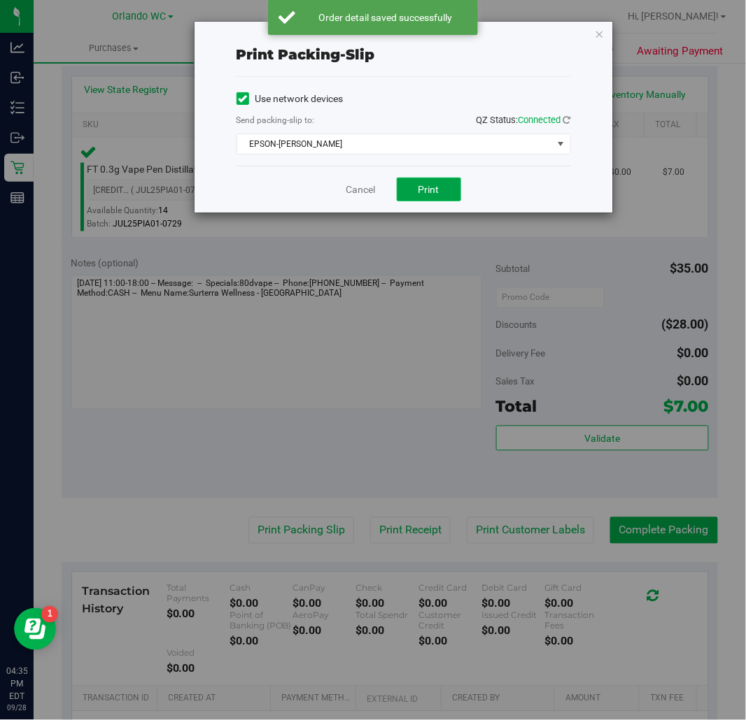
click at [429, 187] on span "Print" at bounding box center [428, 189] width 21 height 11
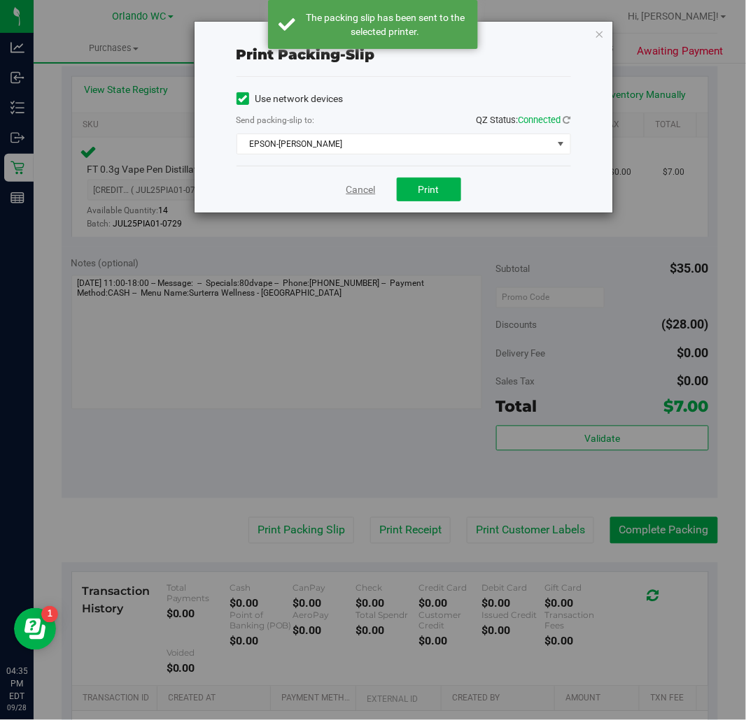
click at [373, 187] on link "Cancel" at bounding box center [360, 190] width 29 height 15
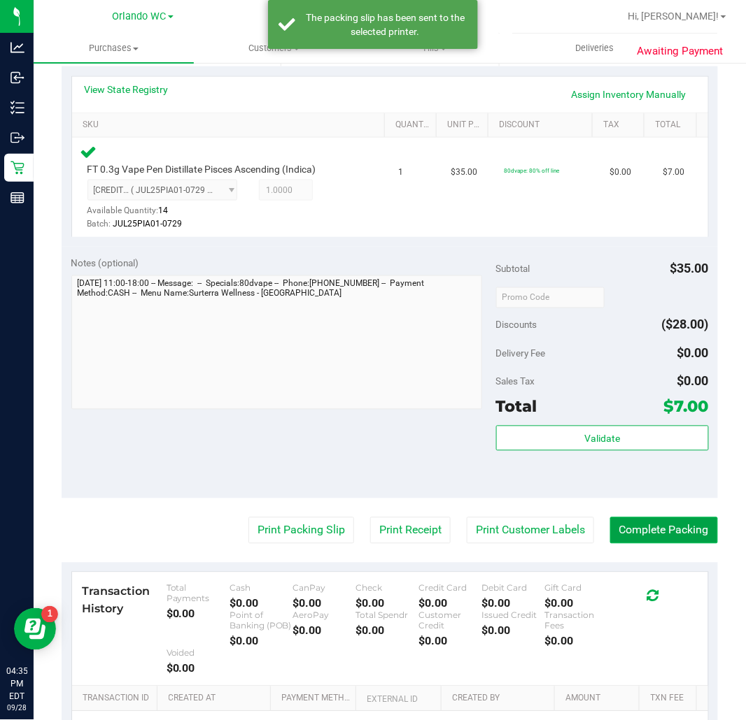
click at [653, 530] on button "Complete Packing" at bounding box center [664, 531] width 108 height 27
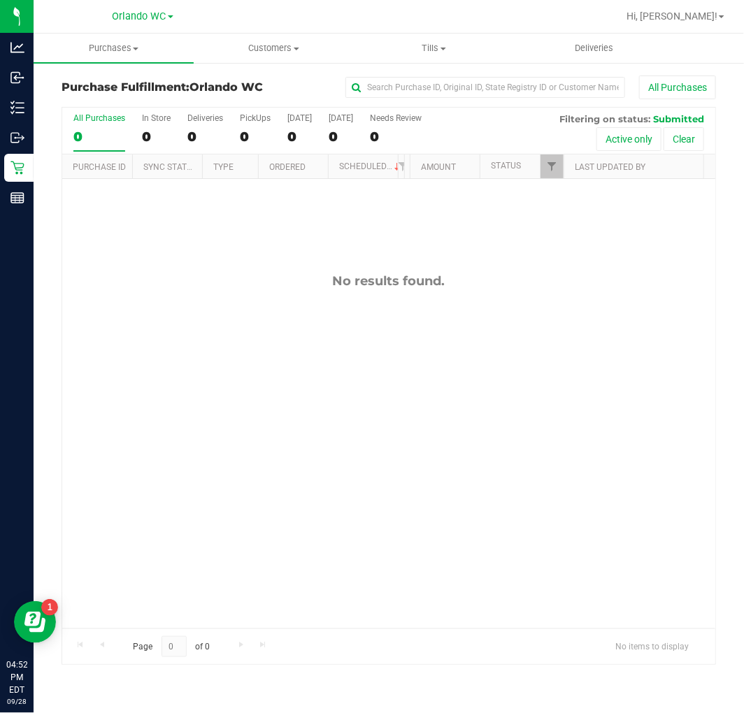
click at [91, 130] on div "0" at bounding box center [99, 137] width 52 height 16
click at [0, 0] on input "All Purchases 0" at bounding box center [0, 0] width 0 height 0
click at [100, 136] on div "0" at bounding box center [99, 137] width 52 height 16
click at [0, 0] on input "All Purchases 0" at bounding box center [0, 0] width 0 height 0
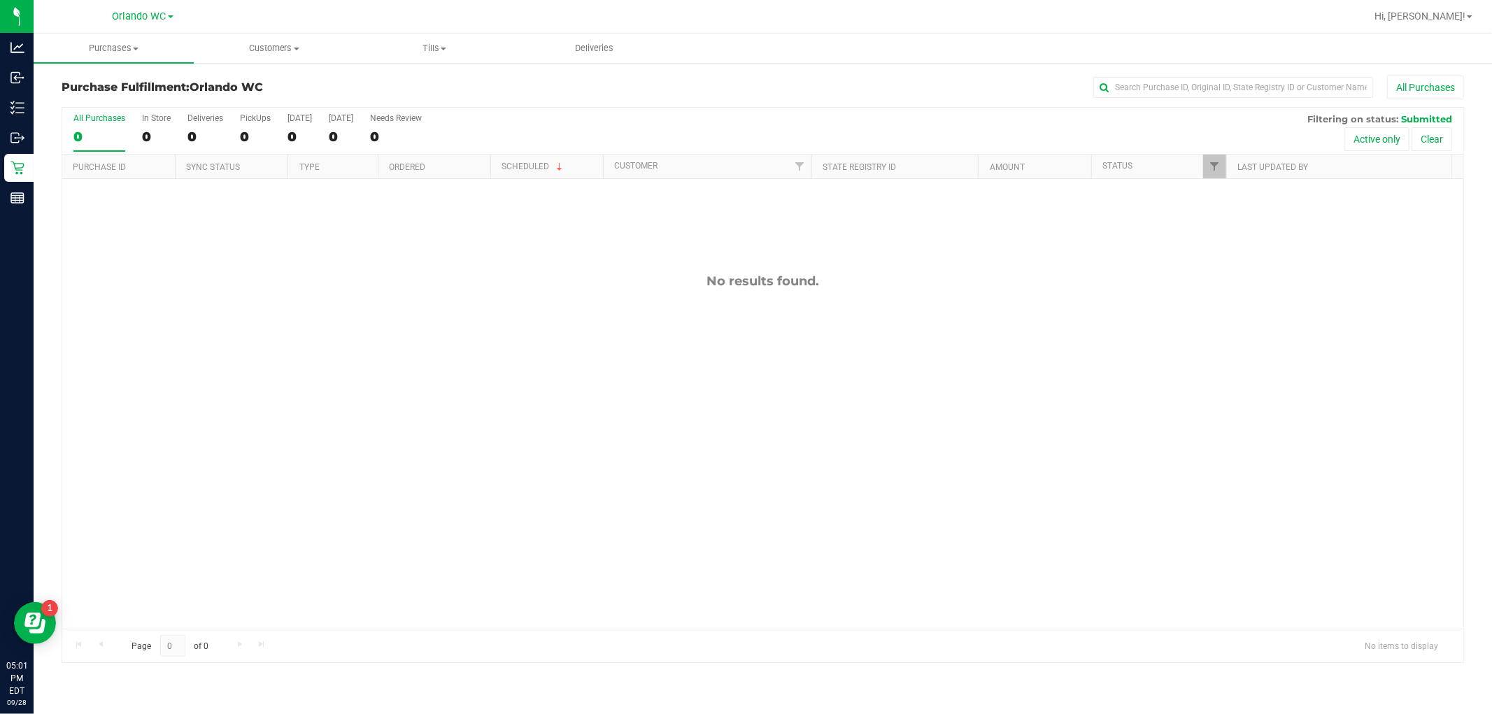
click at [94, 145] on label "All Purchases 0" at bounding box center [99, 132] width 52 height 38
click at [0, 0] on input "All Purchases 0" at bounding box center [0, 0] width 0 height 0
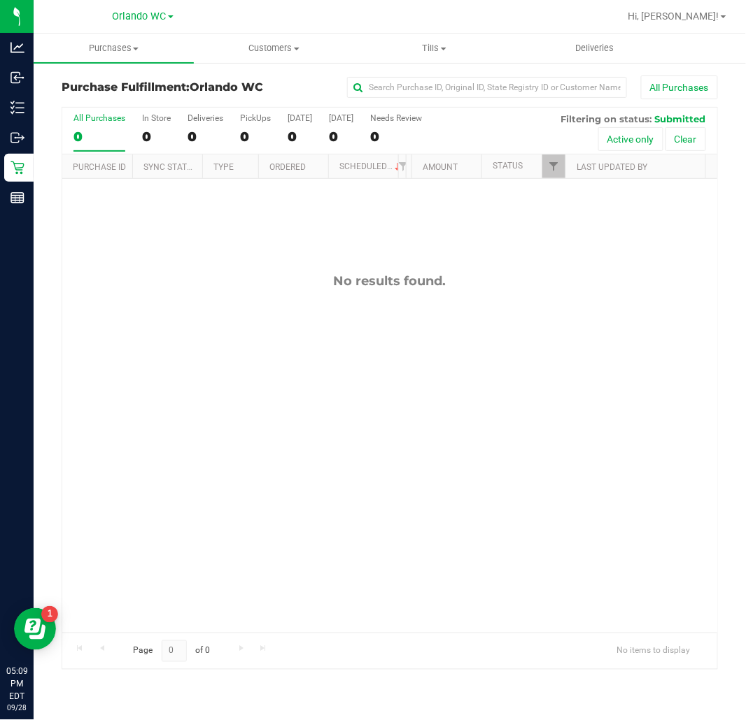
click at [94, 131] on div "0" at bounding box center [99, 137] width 52 height 16
click at [0, 0] on input "All Purchases 0" at bounding box center [0, 0] width 0 height 0
click at [94, 131] on div "0" at bounding box center [99, 137] width 52 height 16
click at [0, 0] on input "All Purchases 0" at bounding box center [0, 0] width 0 height 0
click at [83, 127] on label "All Purchases 0" at bounding box center [99, 132] width 52 height 38
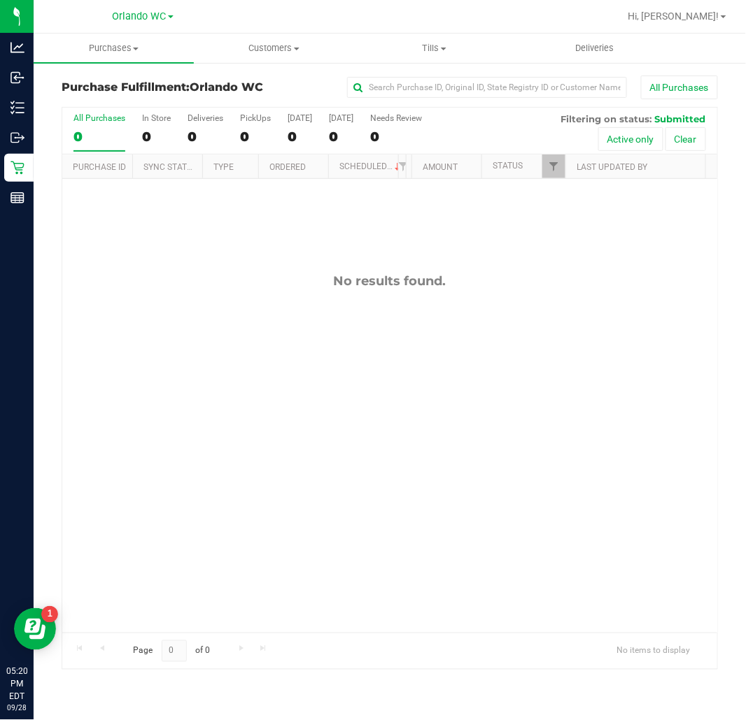
click at [0, 0] on input "All Purchases 0" at bounding box center [0, 0] width 0 height 0
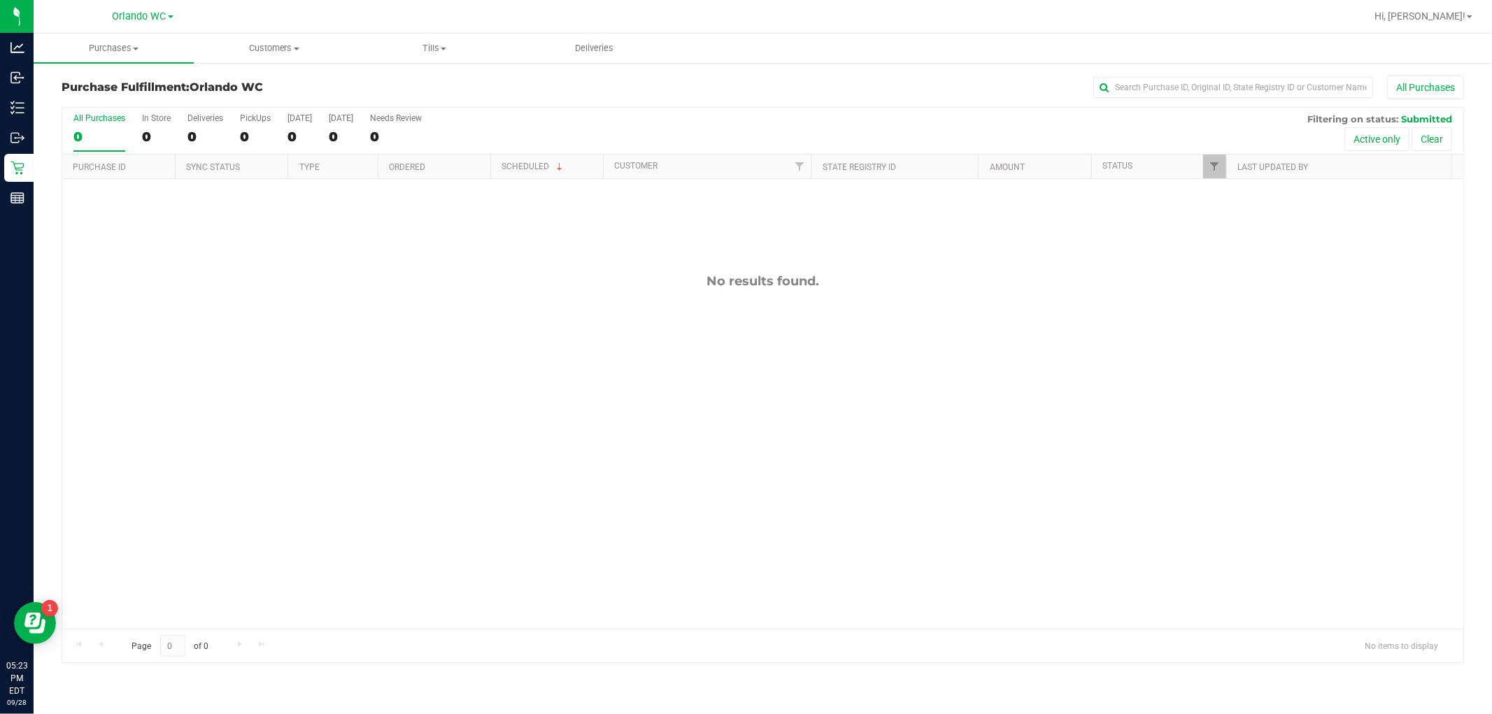
click at [91, 124] on label "All Purchases 0" at bounding box center [99, 132] width 52 height 38
click at [0, 0] on input "All Purchases 0" at bounding box center [0, 0] width 0 height 0
click at [98, 145] on label "All Purchases 0" at bounding box center [99, 132] width 52 height 38
click at [0, 0] on input "All Purchases 0" at bounding box center [0, 0] width 0 height 0
click at [90, 129] on div "0" at bounding box center [99, 137] width 52 height 16
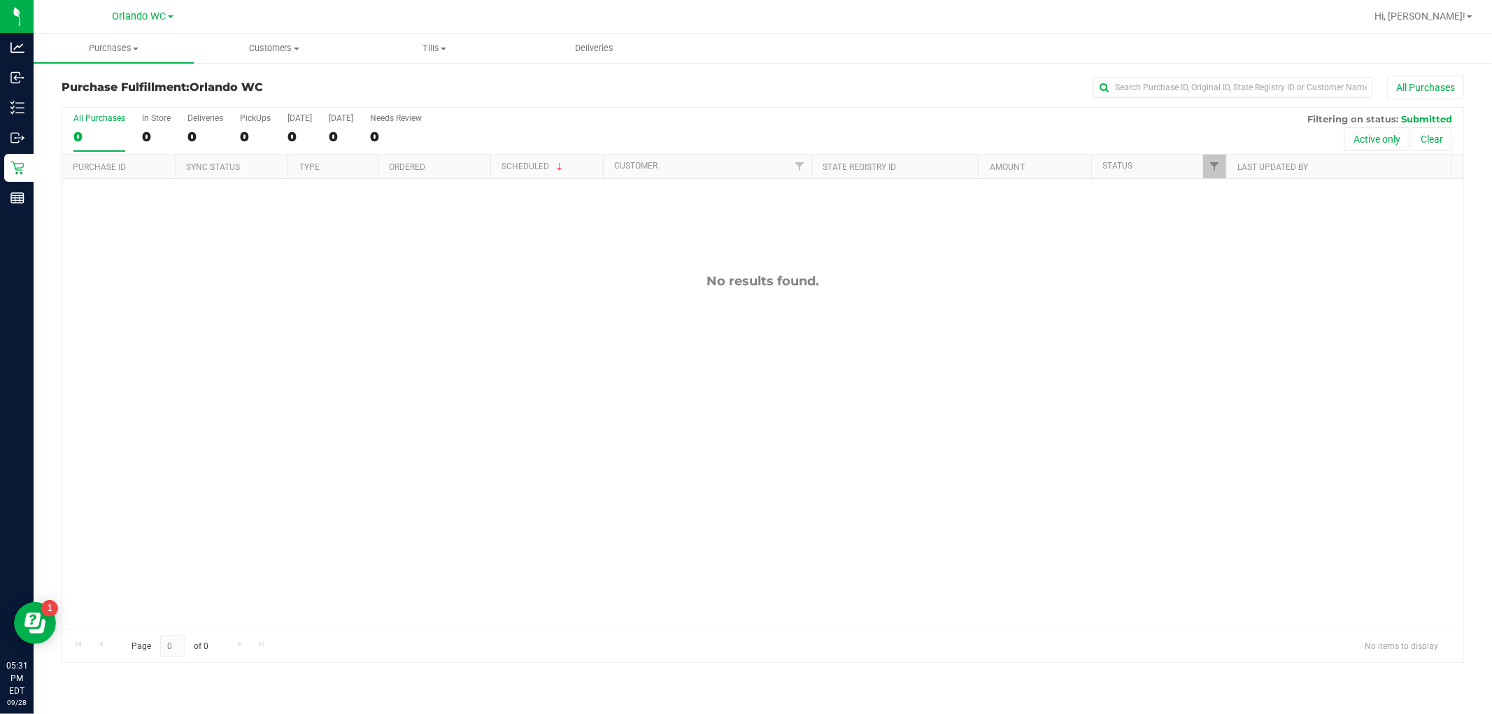
click at [0, 0] on input "All Purchases 0" at bounding box center [0, 0] width 0 height 0
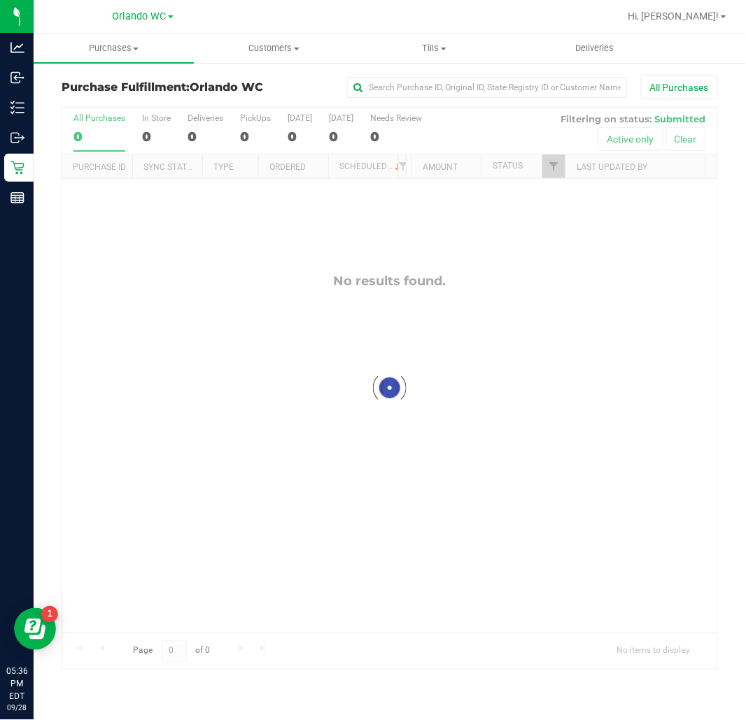
click at [87, 120] on div "All Purchases" at bounding box center [99, 118] width 52 height 10
click at [0, 0] on input "All Purchases 0" at bounding box center [0, 0] width 0 height 0
click at [89, 129] on div "0" at bounding box center [99, 137] width 52 height 16
click at [0, 0] on input "All Purchases 0" at bounding box center [0, 0] width 0 height 0
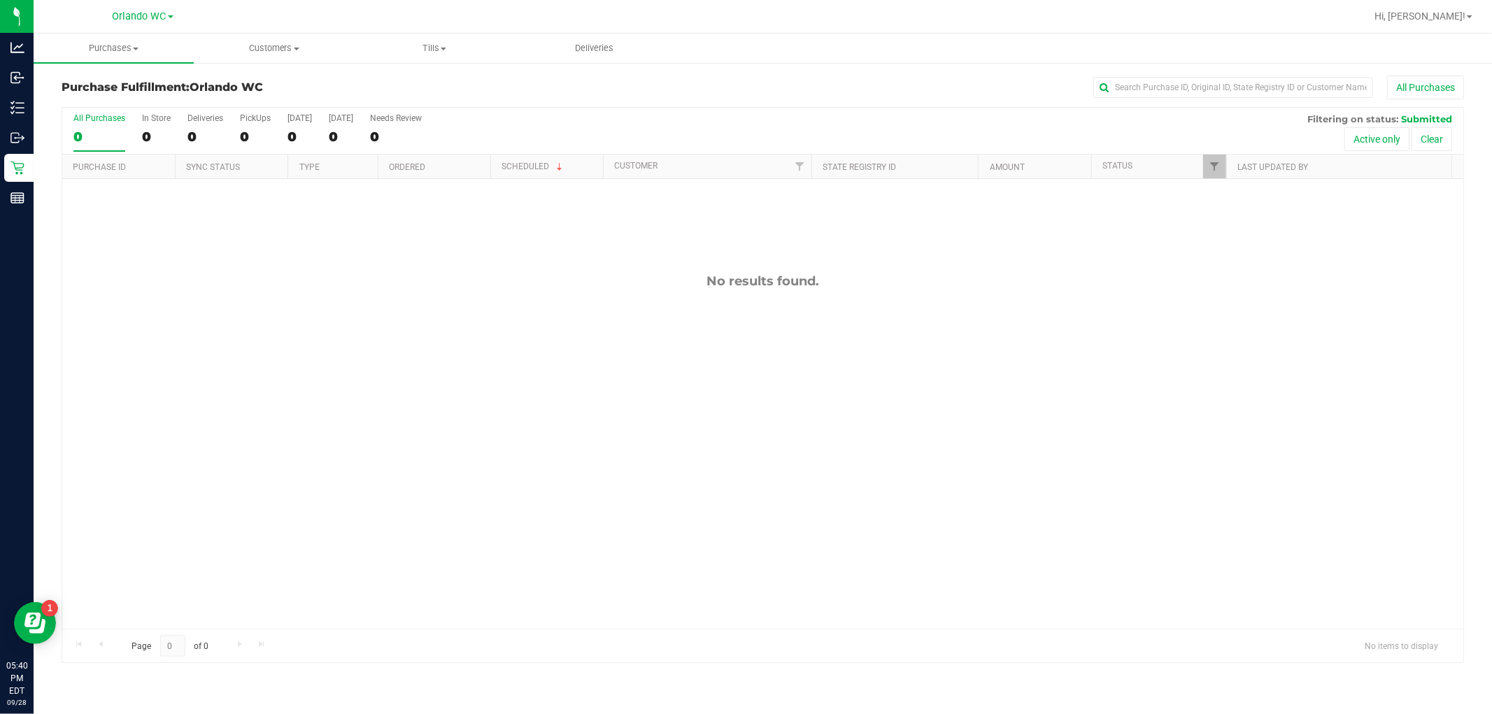
click at [82, 128] on label "All Purchases 0" at bounding box center [99, 132] width 52 height 38
click at [0, 0] on input "All Purchases 0" at bounding box center [0, 0] width 0 height 0
click at [82, 126] on label "All Purchases 0" at bounding box center [99, 132] width 52 height 38
click at [0, 0] on input "All Purchases 0" at bounding box center [0, 0] width 0 height 0
click at [109, 128] on label "All Purchases 0" at bounding box center [99, 132] width 52 height 38
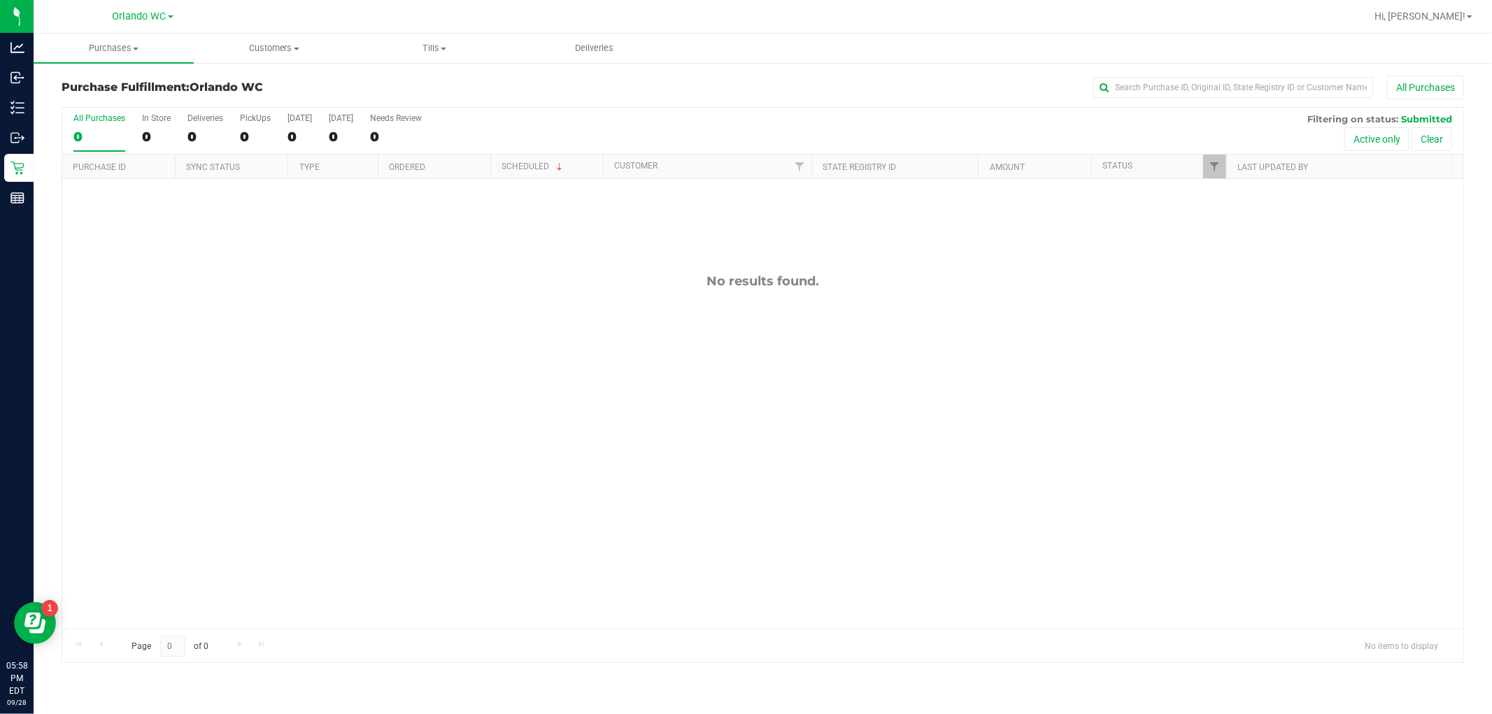
click at [0, 0] on input "All Purchases 0" at bounding box center [0, 0] width 0 height 0
click at [85, 127] on label "All Purchases 0" at bounding box center [99, 132] width 52 height 38
click at [0, 0] on input "All Purchases 0" at bounding box center [0, 0] width 0 height 0
click at [89, 133] on div "0" at bounding box center [99, 137] width 52 height 16
click at [0, 0] on input "All Purchases 0" at bounding box center [0, 0] width 0 height 0
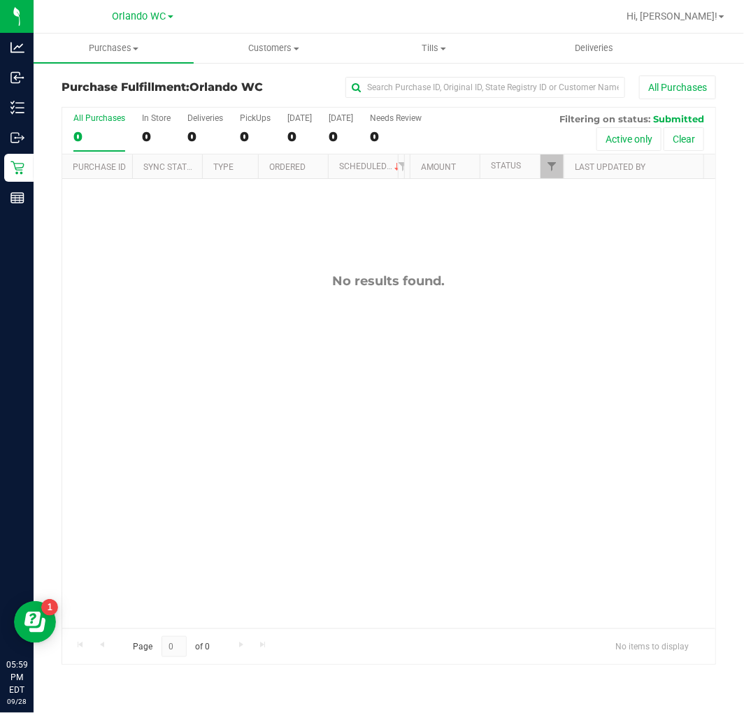
click at [215, 303] on div "No results found." at bounding box center [388, 451] width 653 height 544
click at [488, 320] on div "No results found." at bounding box center [388, 451] width 653 height 544
click at [702, 11] on span "Hi, [PERSON_NAME]!" at bounding box center [672, 15] width 91 height 11
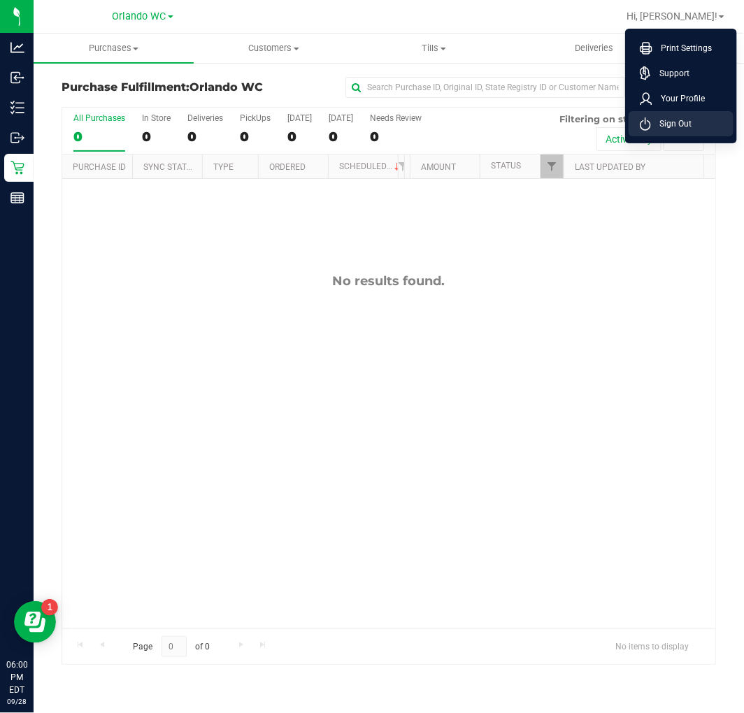
click at [687, 131] on li "Sign Out" at bounding box center [681, 123] width 105 height 25
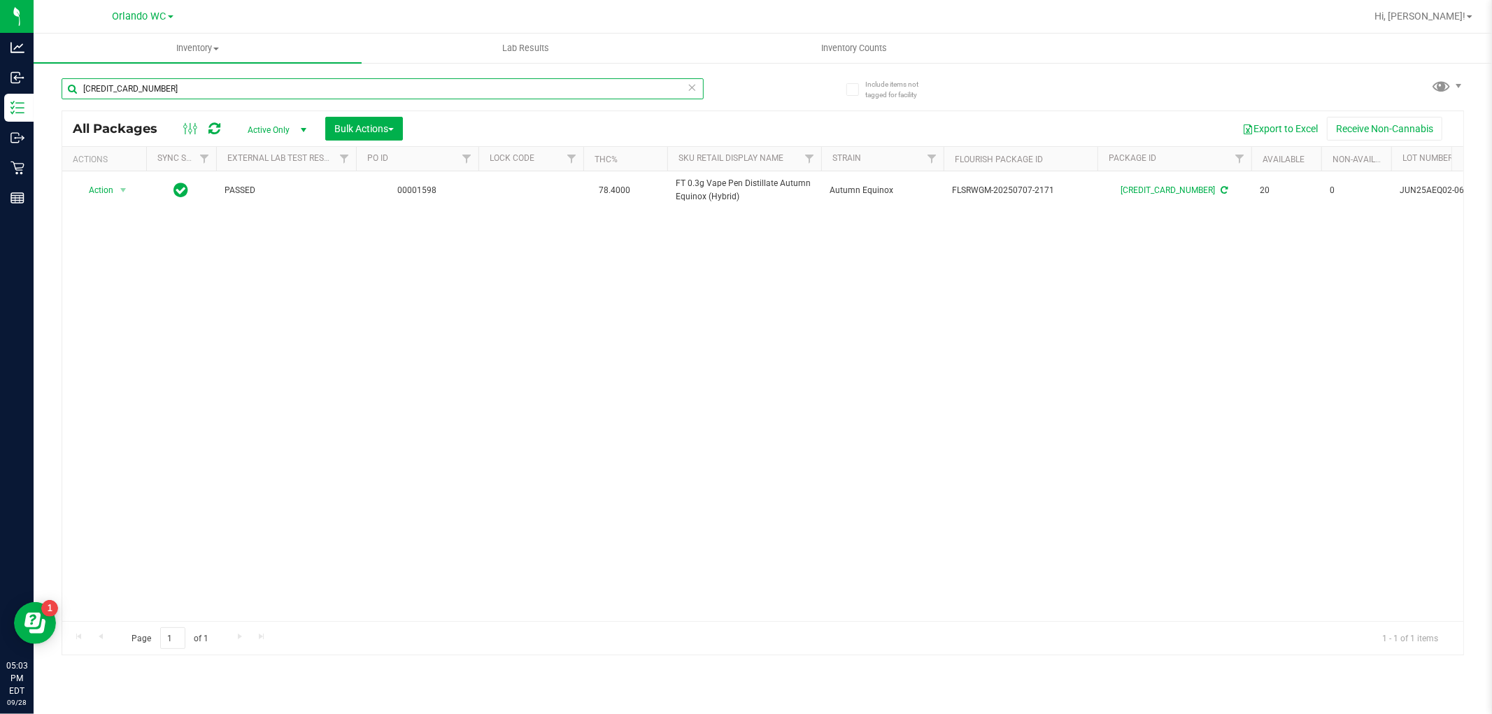
click at [185, 92] on input "[CREDIT_CARD_NUMBER]" at bounding box center [383, 88] width 642 height 21
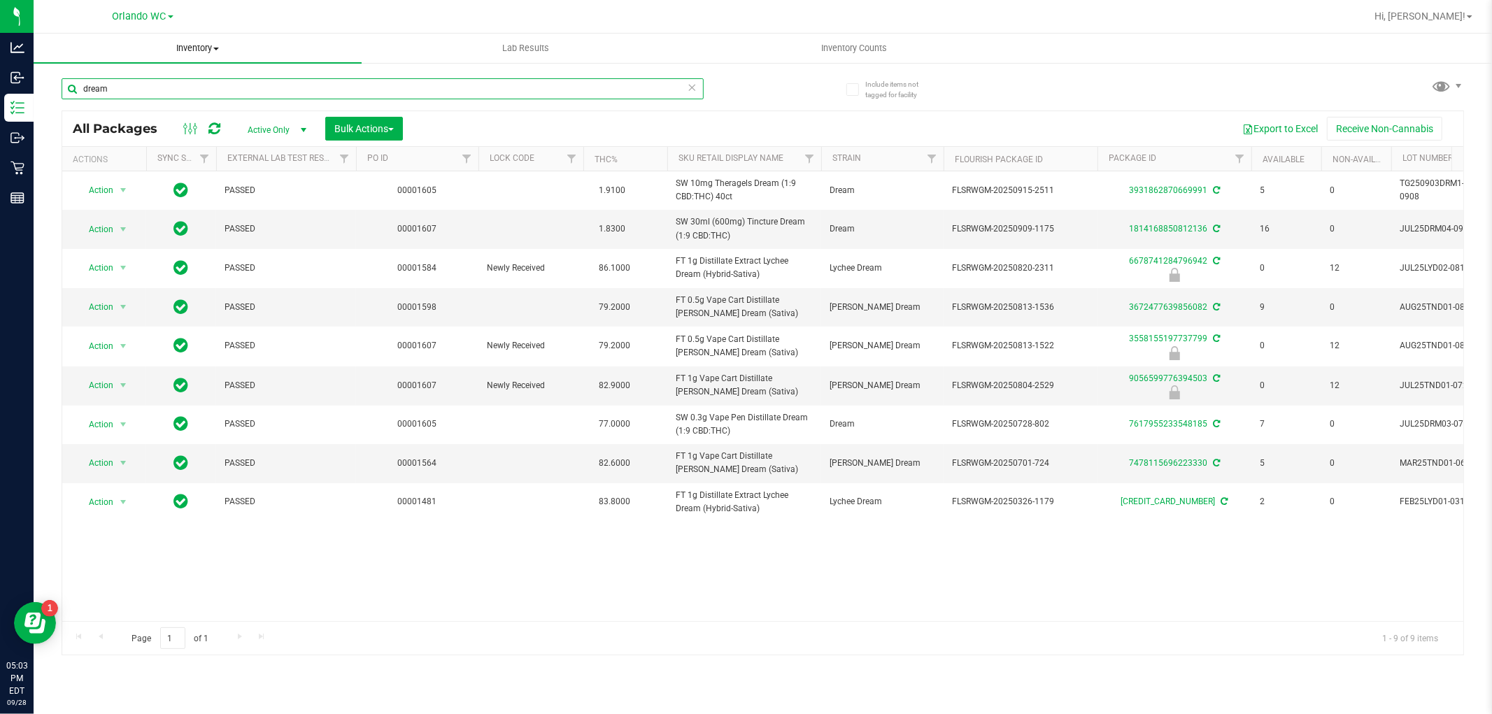
type input "dream"
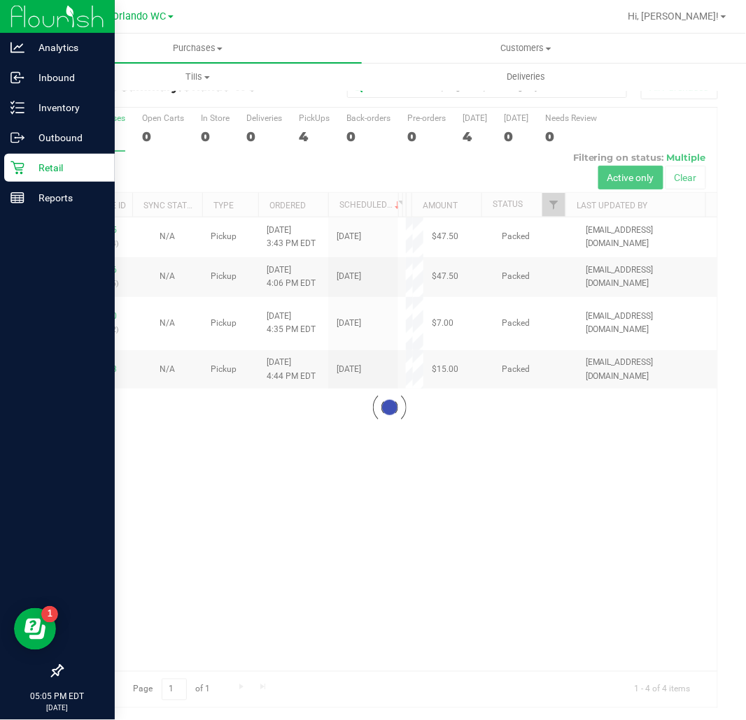
click at [64, 224] on div at bounding box center [57, 436] width 115 height 444
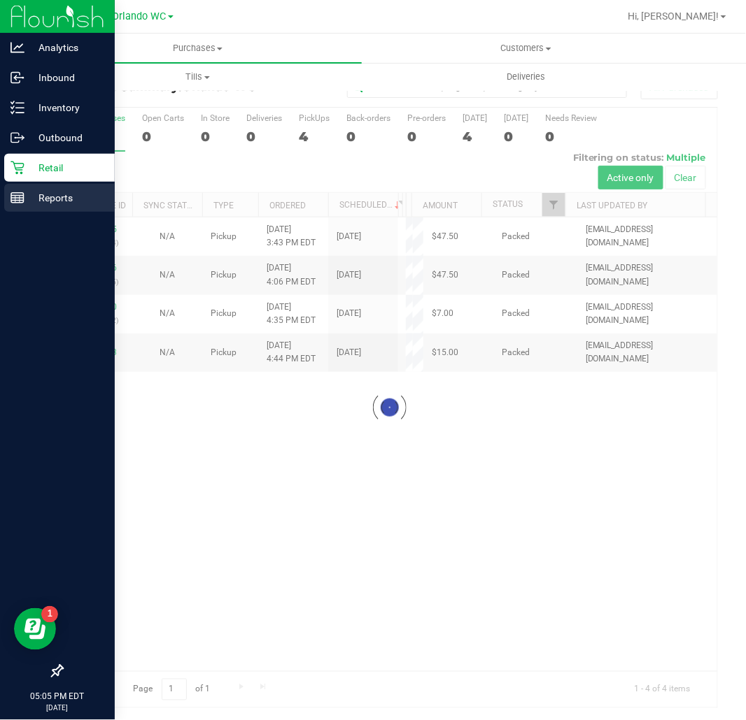
click at [66, 205] on p "Reports" at bounding box center [66, 198] width 84 height 17
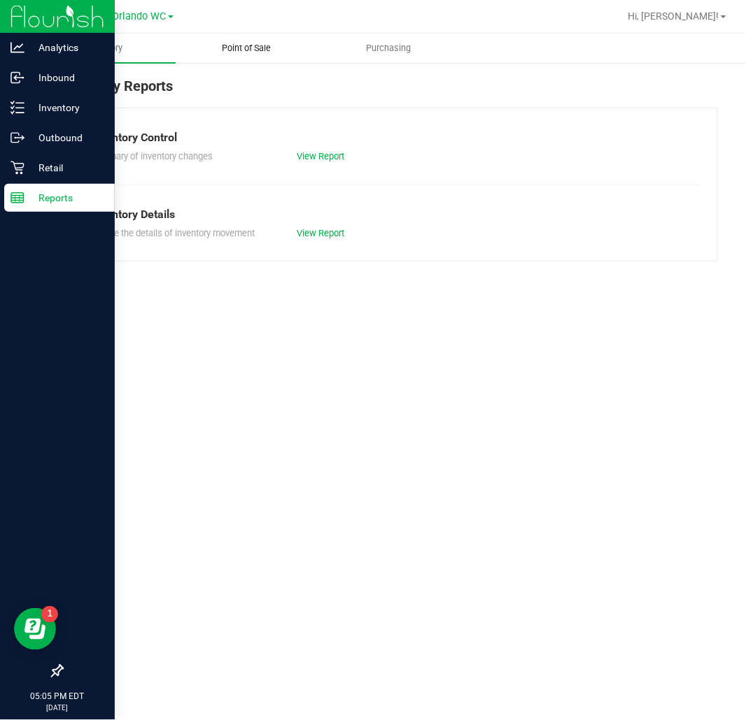
click at [232, 43] on span "Point of Sale" at bounding box center [246, 48] width 87 height 13
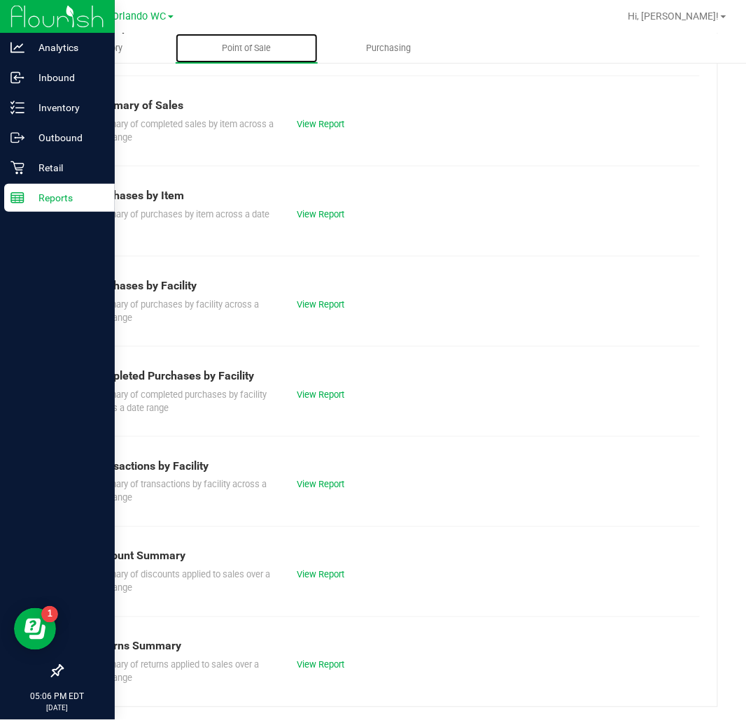
scroll to position [110, 0]
click at [322, 479] on link "View Report" at bounding box center [321, 484] width 48 height 10
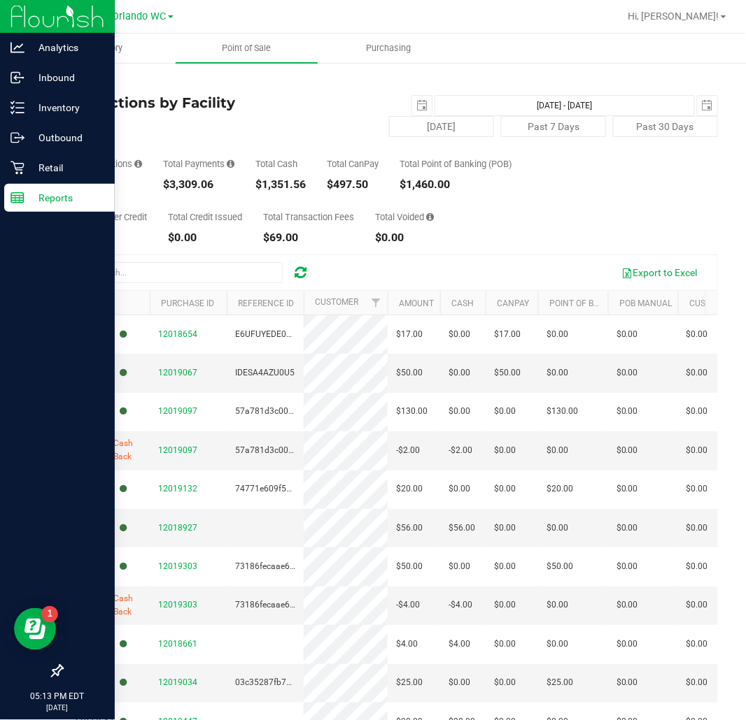
click at [242, 236] on div "$0.00" at bounding box center [205, 237] width 74 height 11
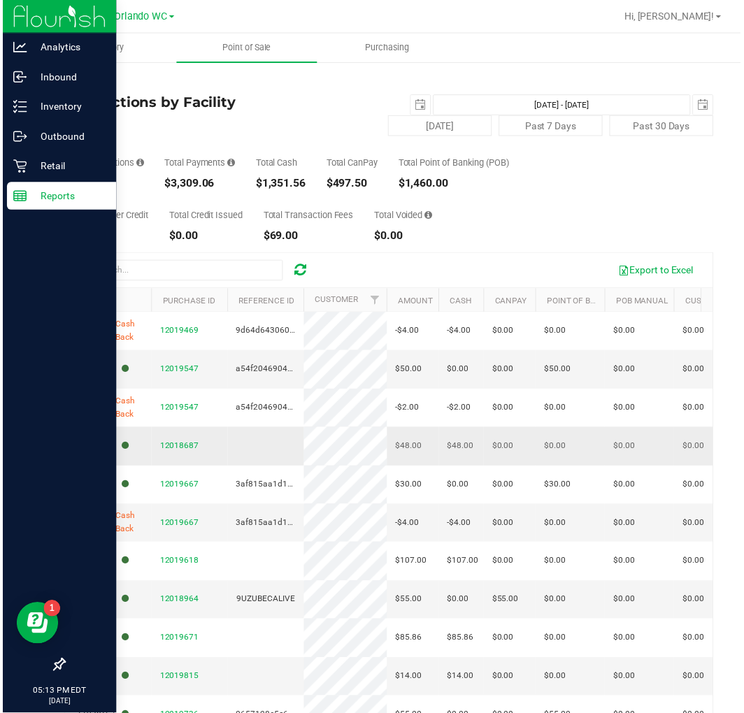
scroll to position [621, 0]
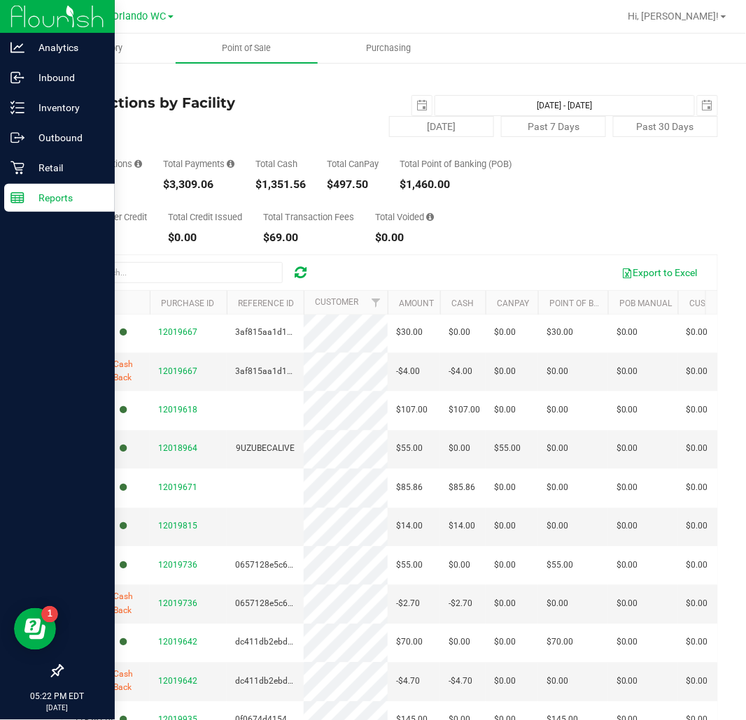
click at [124, 189] on div "73" at bounding box center [102, 184] width 80 height 11
click at [297, 276] on icon at bounding box center [300, 273] width 12 height 14
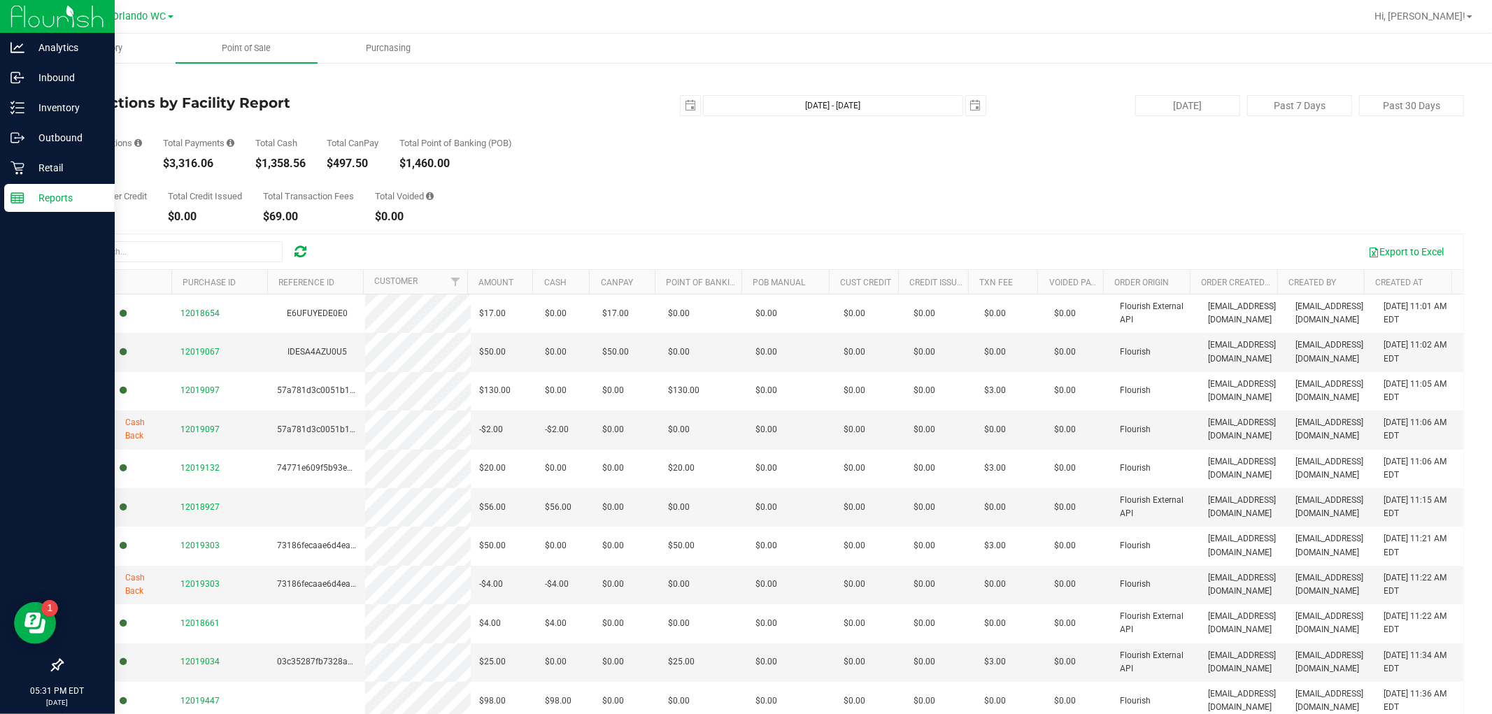
click at [301, 252] on icon at bounding box center [300, 252] width 12 height 14
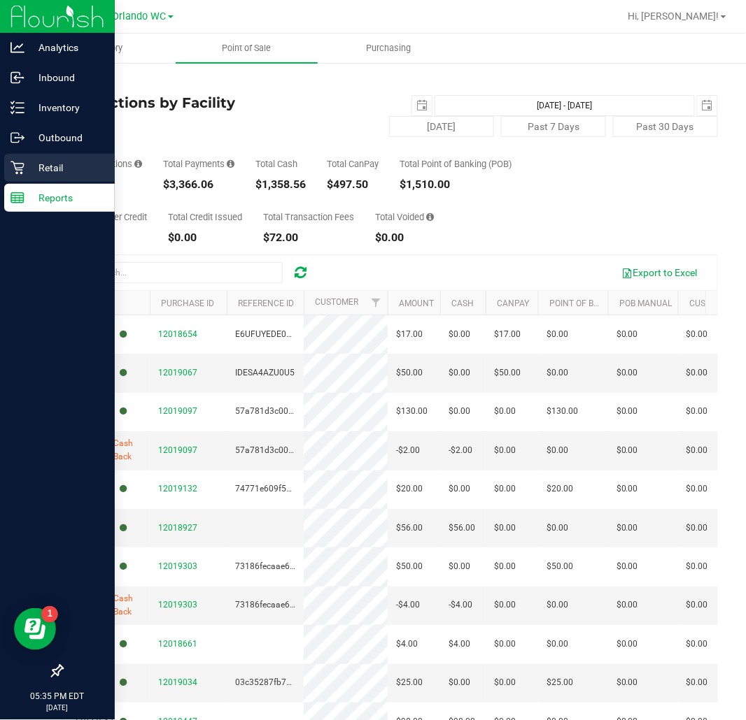
click at [17, 169] on icon at bounding box center [17, 168] width 14 height 14
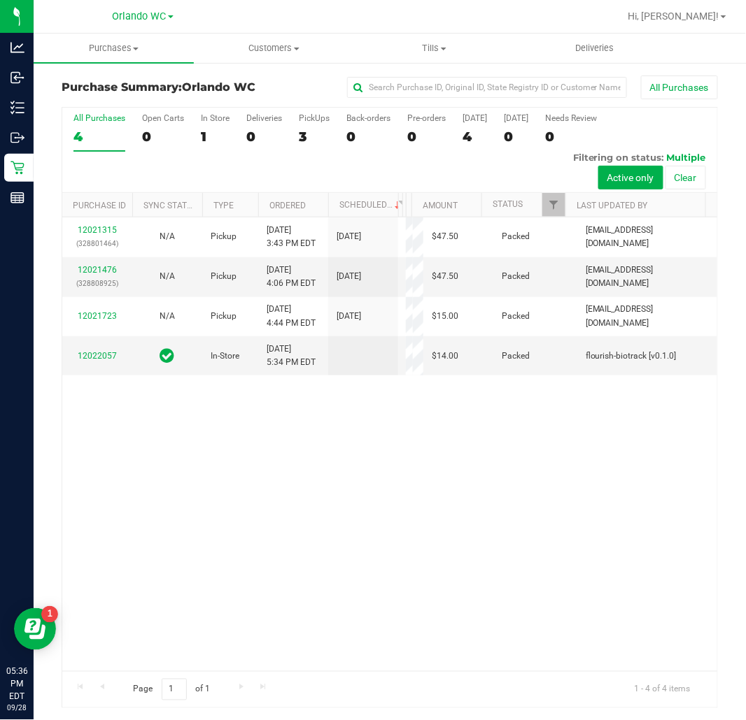
click at [92, 127] on label "All Purchases 4" at bounding box center [99, 132] width 52 height 38
click at [0, 0] on input "All Purchases 4" at bounding box center [0, 0] width 0 height 0
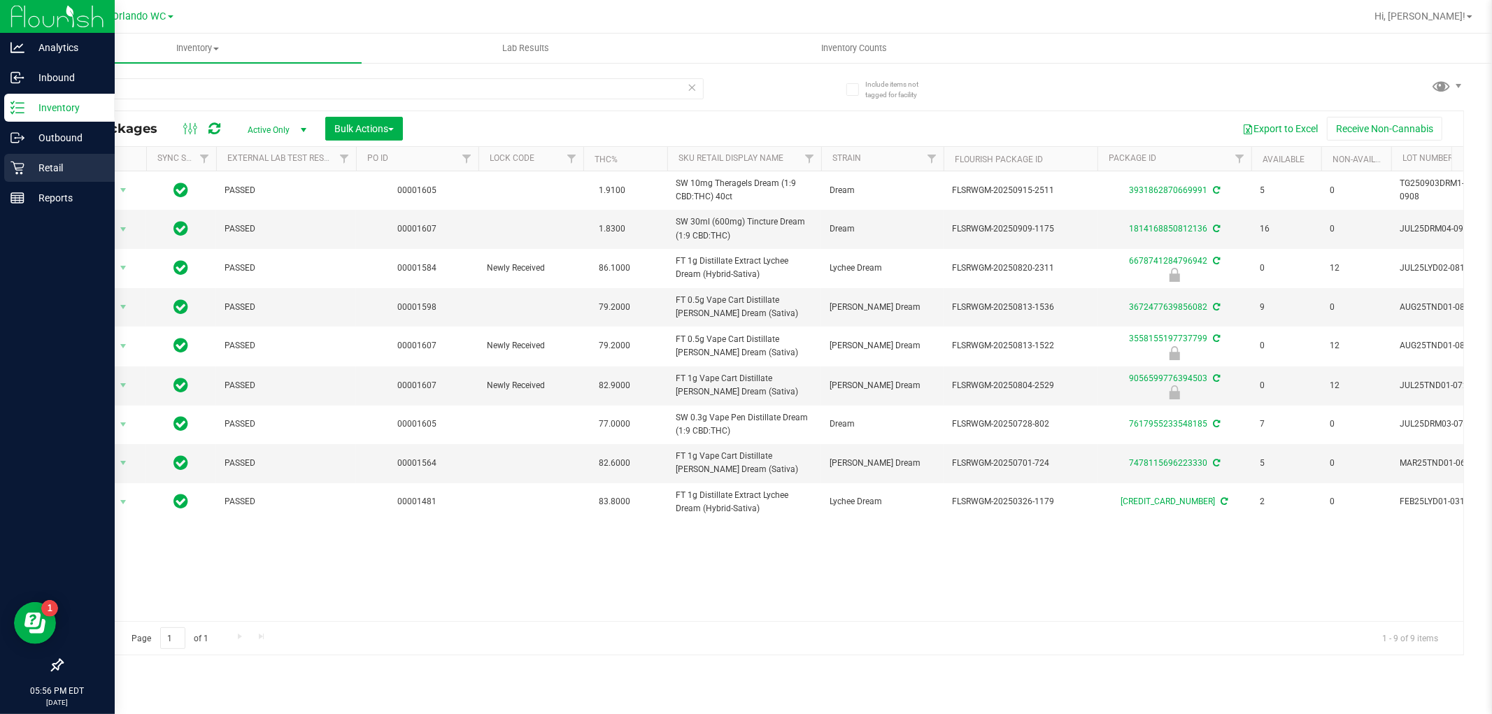
click at [22, 162] on icon at bounding box center [17, 168] width 14 height 14
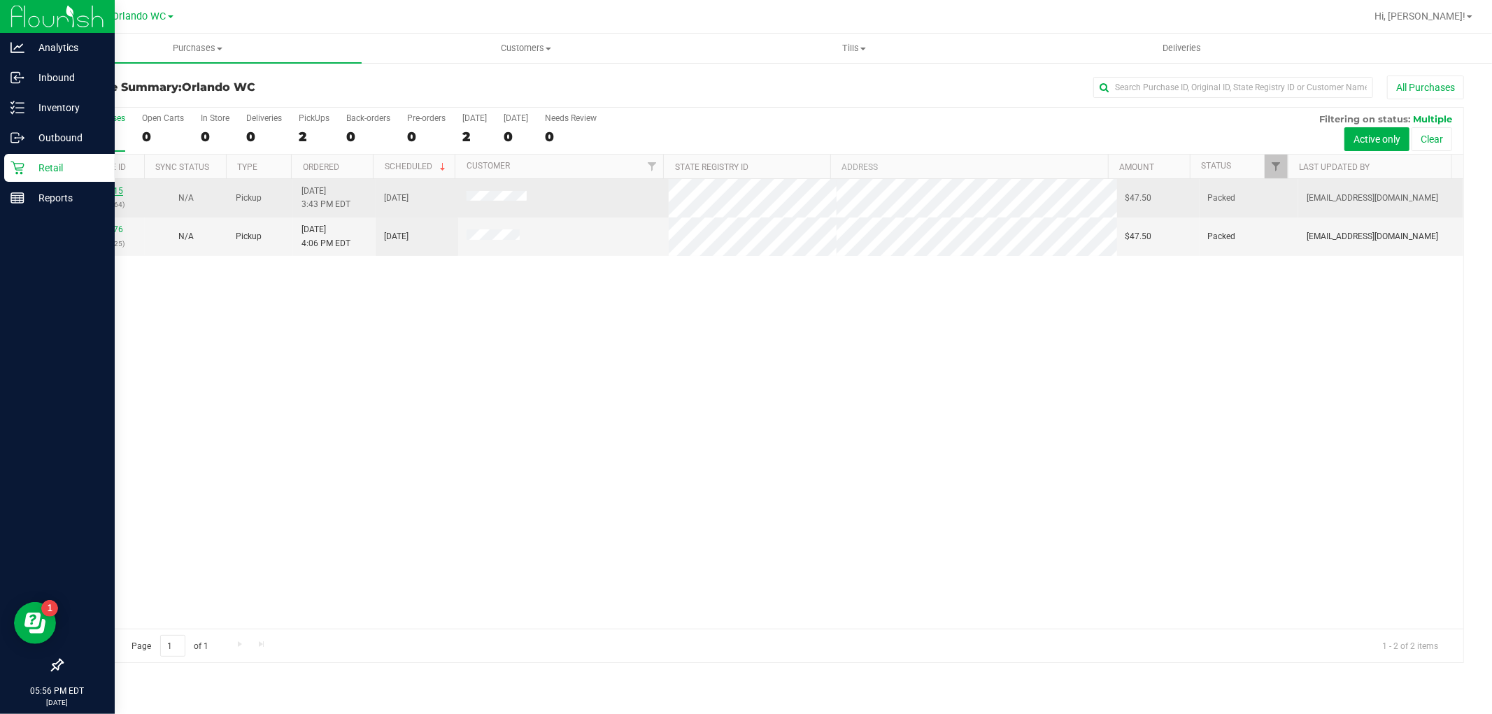
click at [115, 192] on link "12021315" at bounding box center [103, 191] width 39 height 10
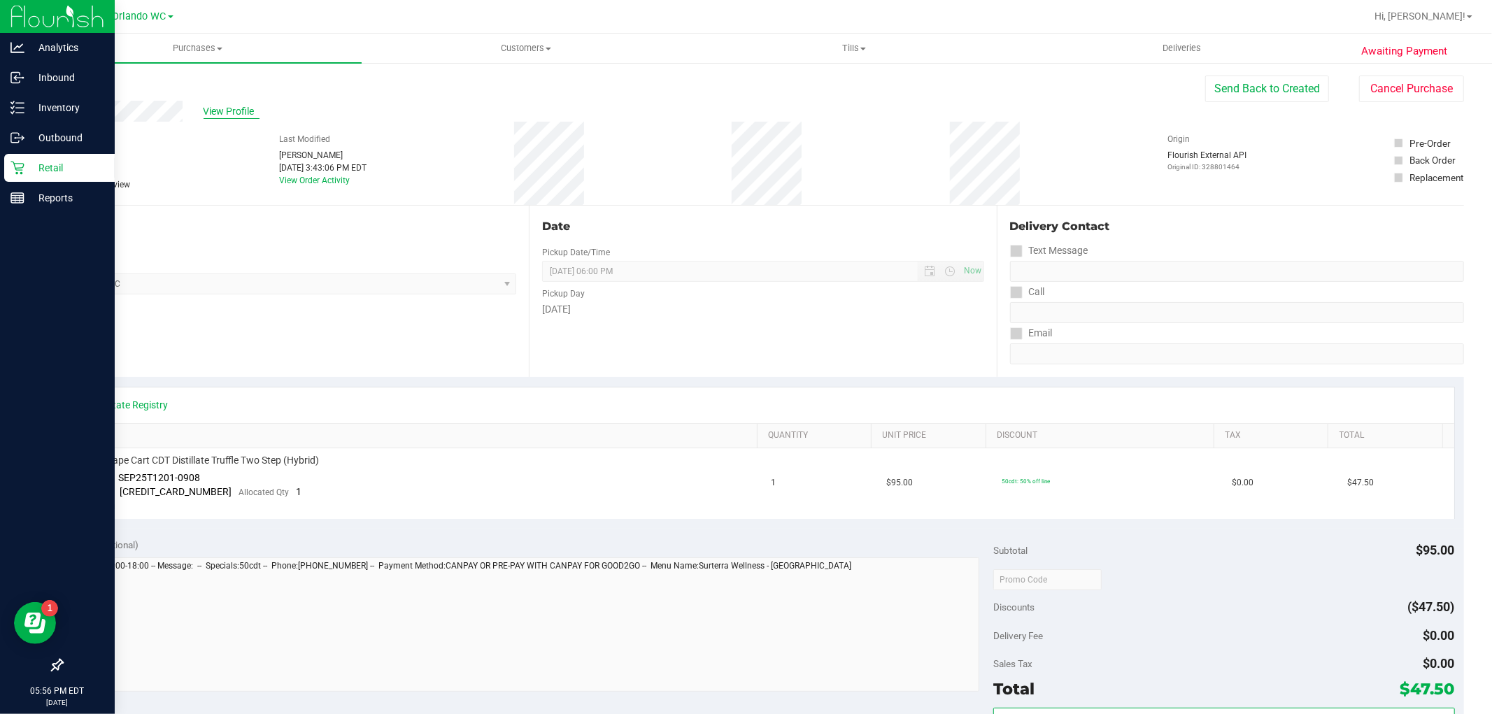
click at [250, 113] on span "View Profile" at bounding box center [232, 111] width 56 height 15
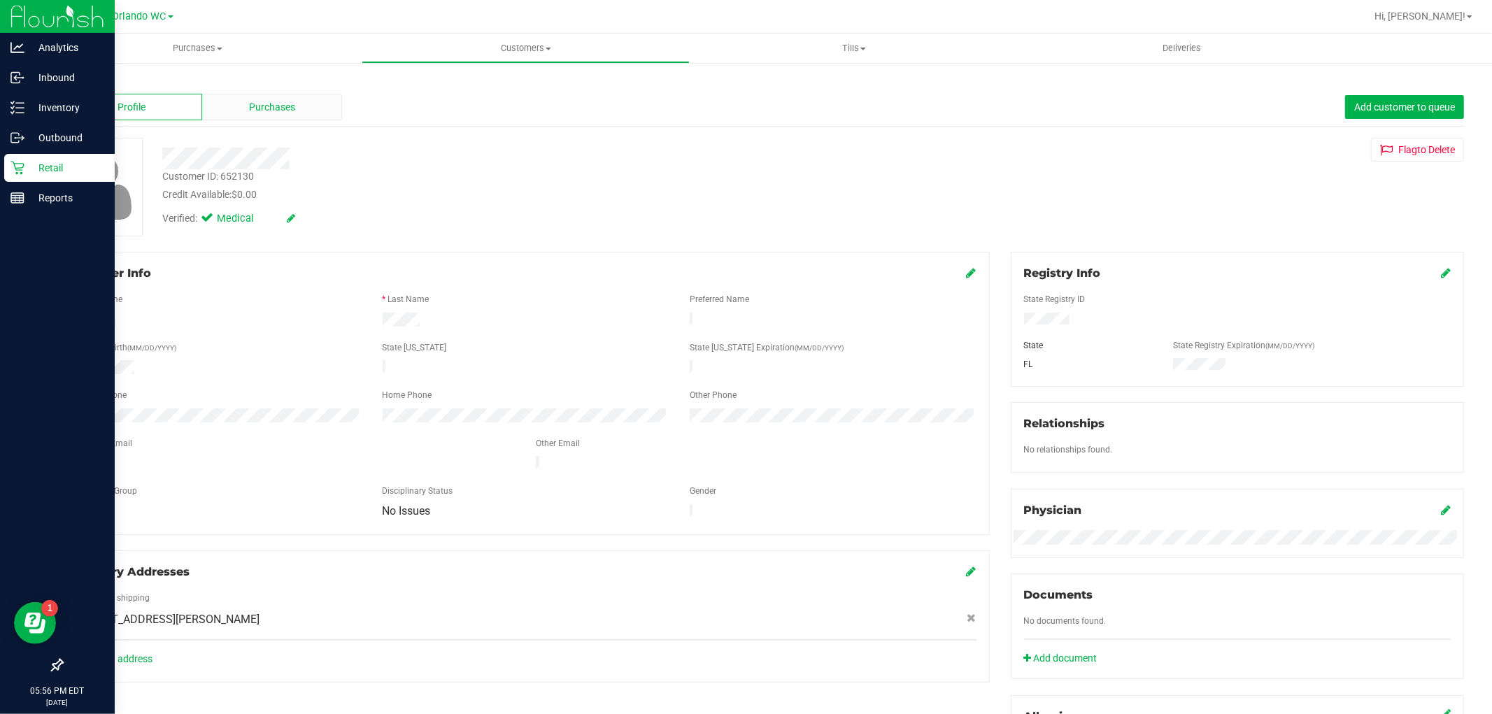
click at [306, 106] on div "Purchases" at bounding box center [272, 107] width 141 height 27
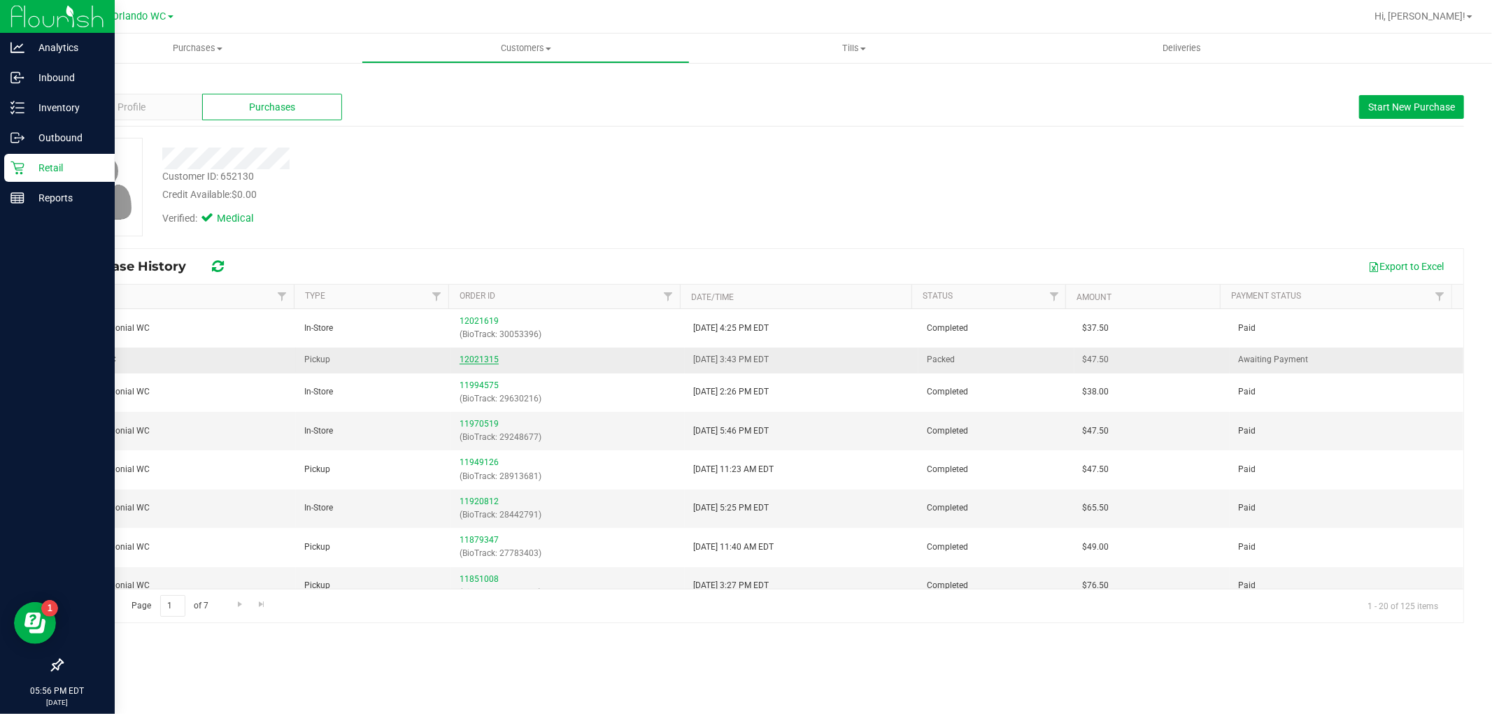
click at [472, 361] on link "12021315" at bounding box center [479, 360] width 39 height 10
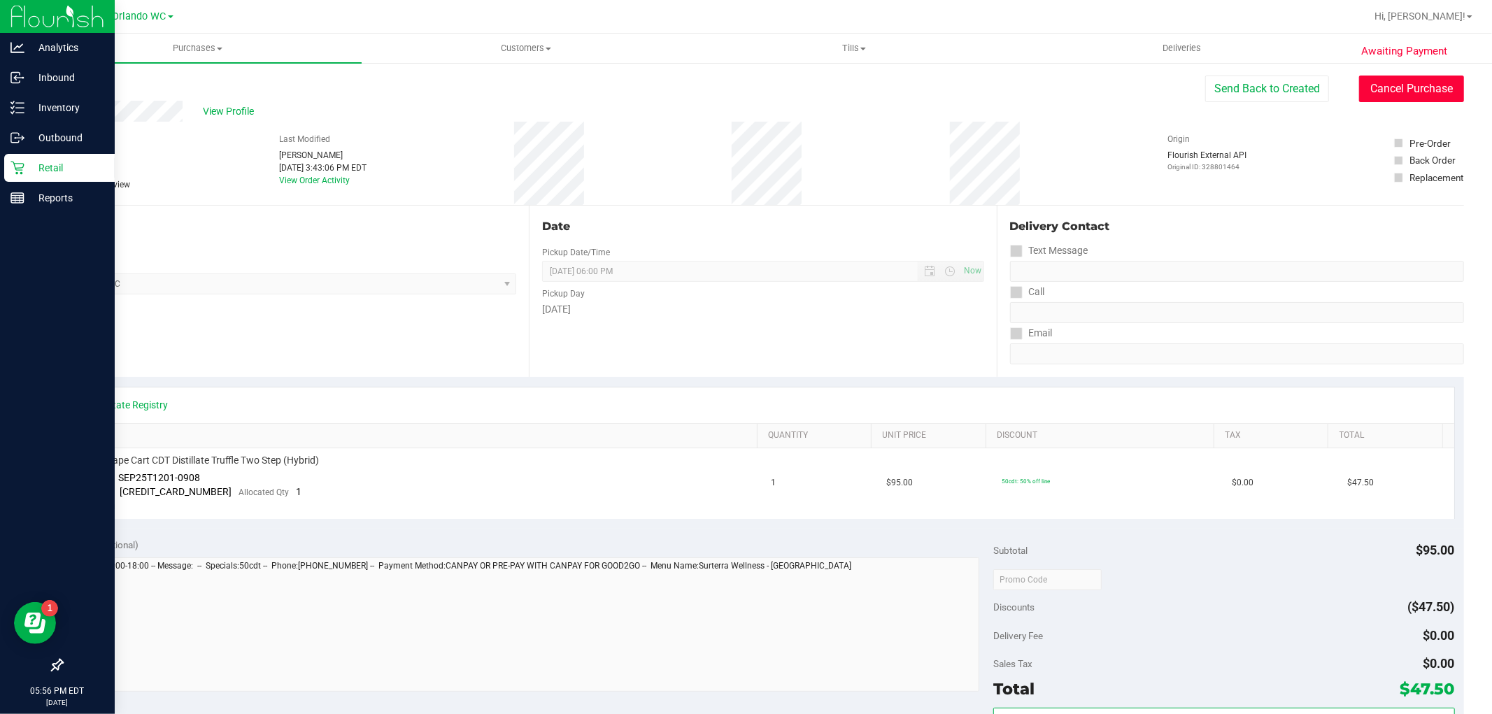
click at [1420, 93] on button "Cancel Purchase" at bounding box center [1411, 89] width 105 height 27
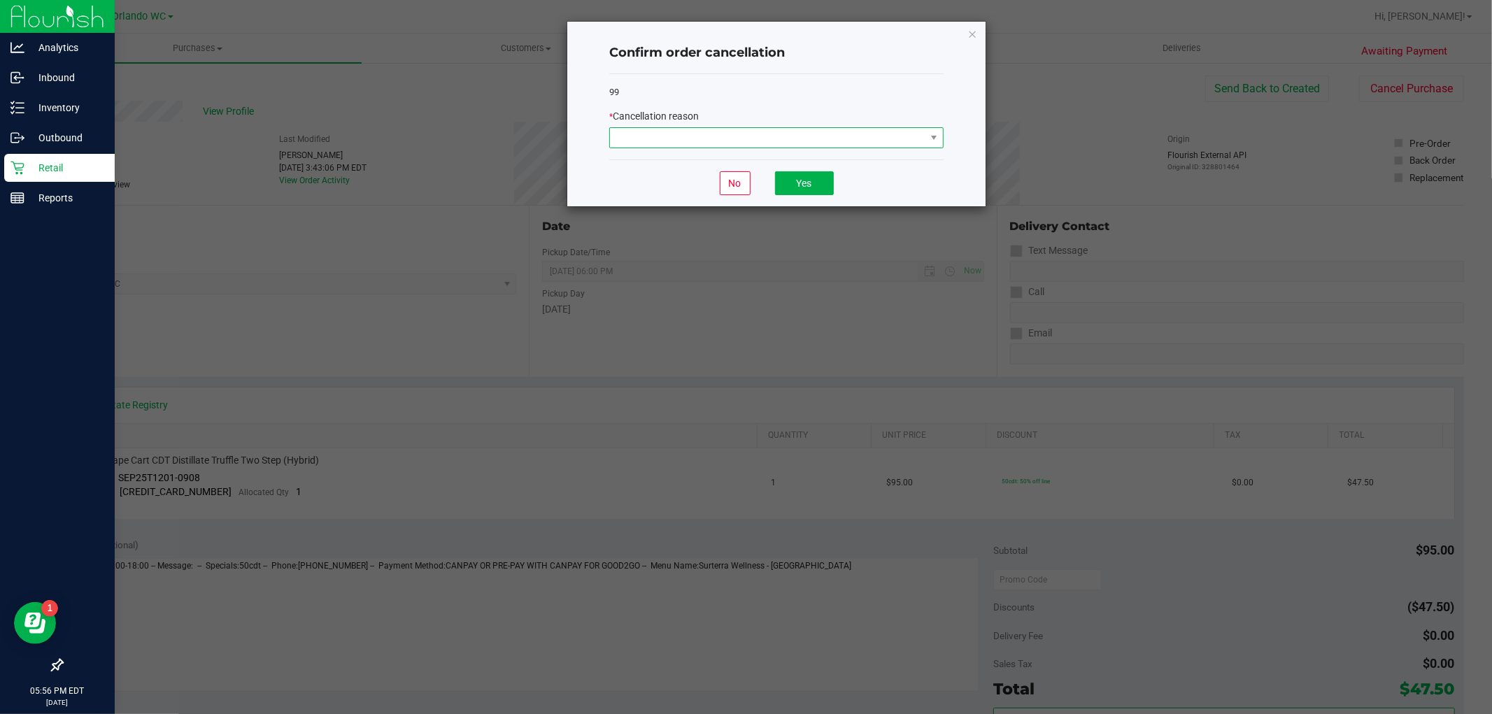
click at [857, 137] on span at bounding box center [767, 138] width 315 height 20
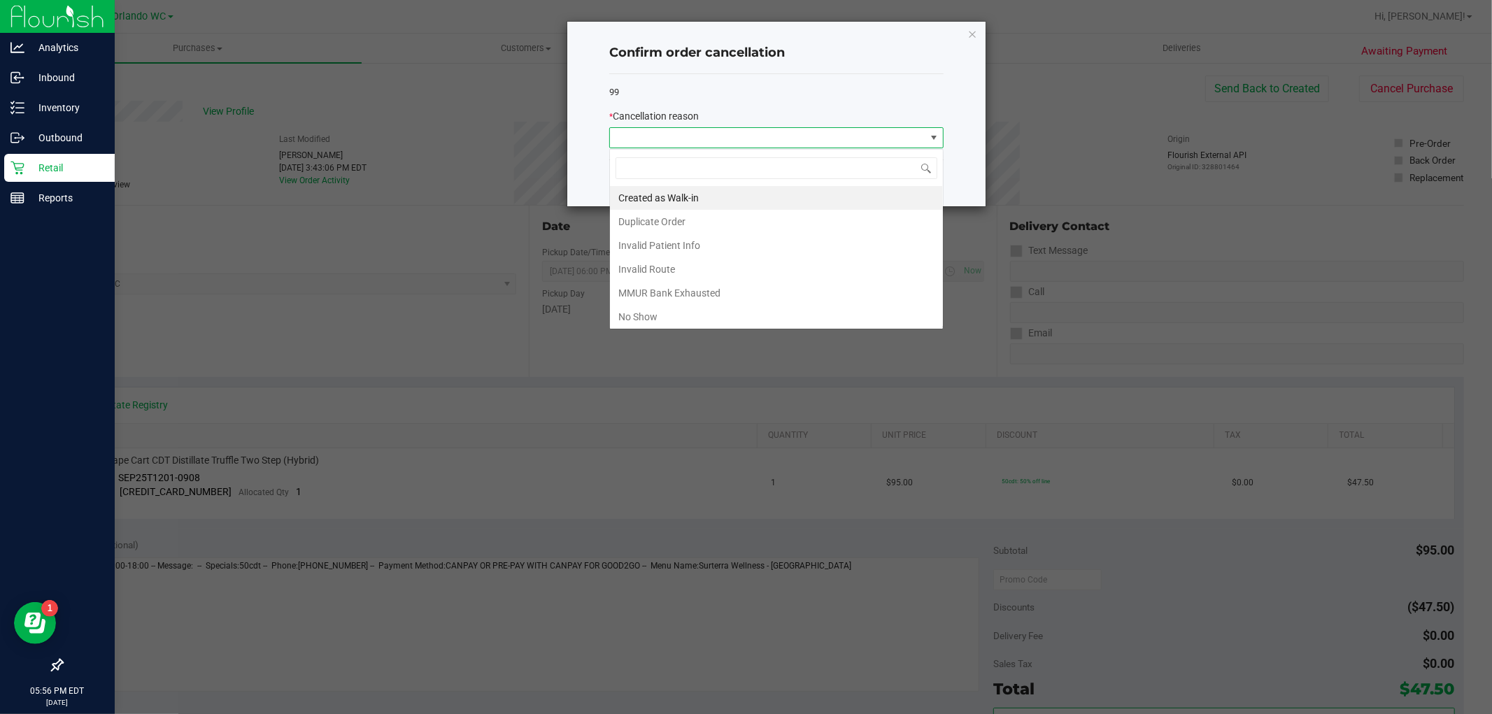
scroll to position [21, 334]
click at [699, 315] on li "No Show" at bounding box center [776, 317] width 333 height 24
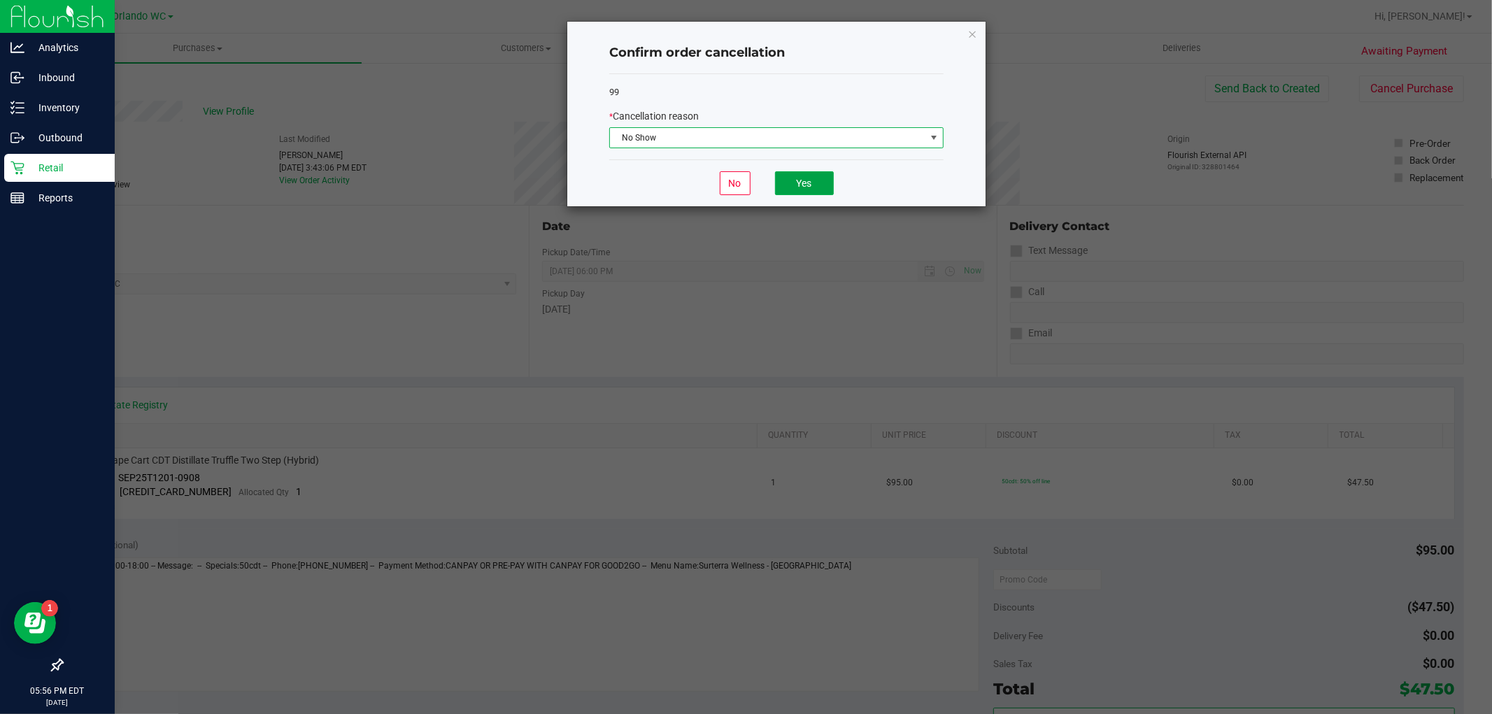
drag, startPoint x: 797, startPoint y: 190, endPoint x: 856, endPoint y: 176, distance: 60.6
click at [799, 190] on button "Yes" at bounding box center [804, 183] width 59 height 24
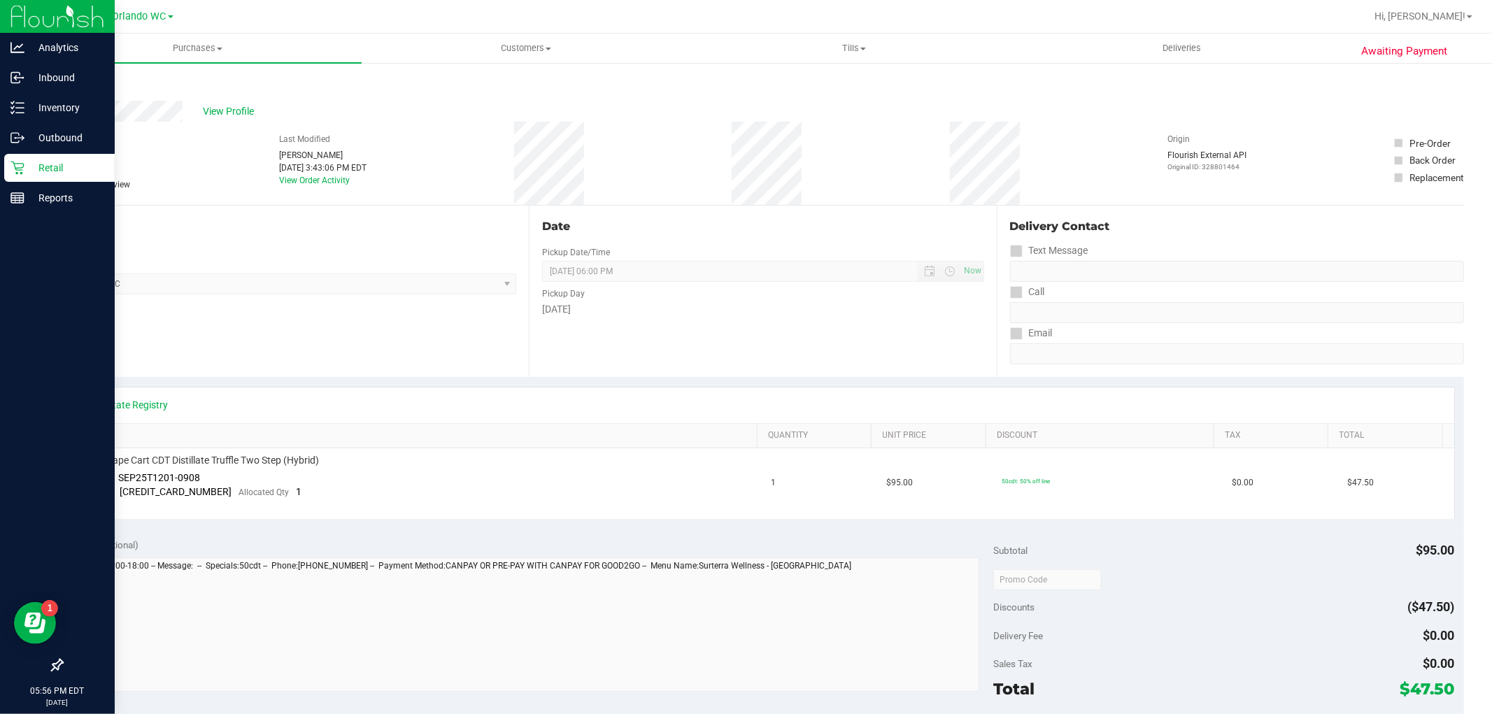
click at [15, 170] on icon at bounding box center [17, 168] width 14 height 14
